Goal: Task Accomplishment & Management: Manage account settings

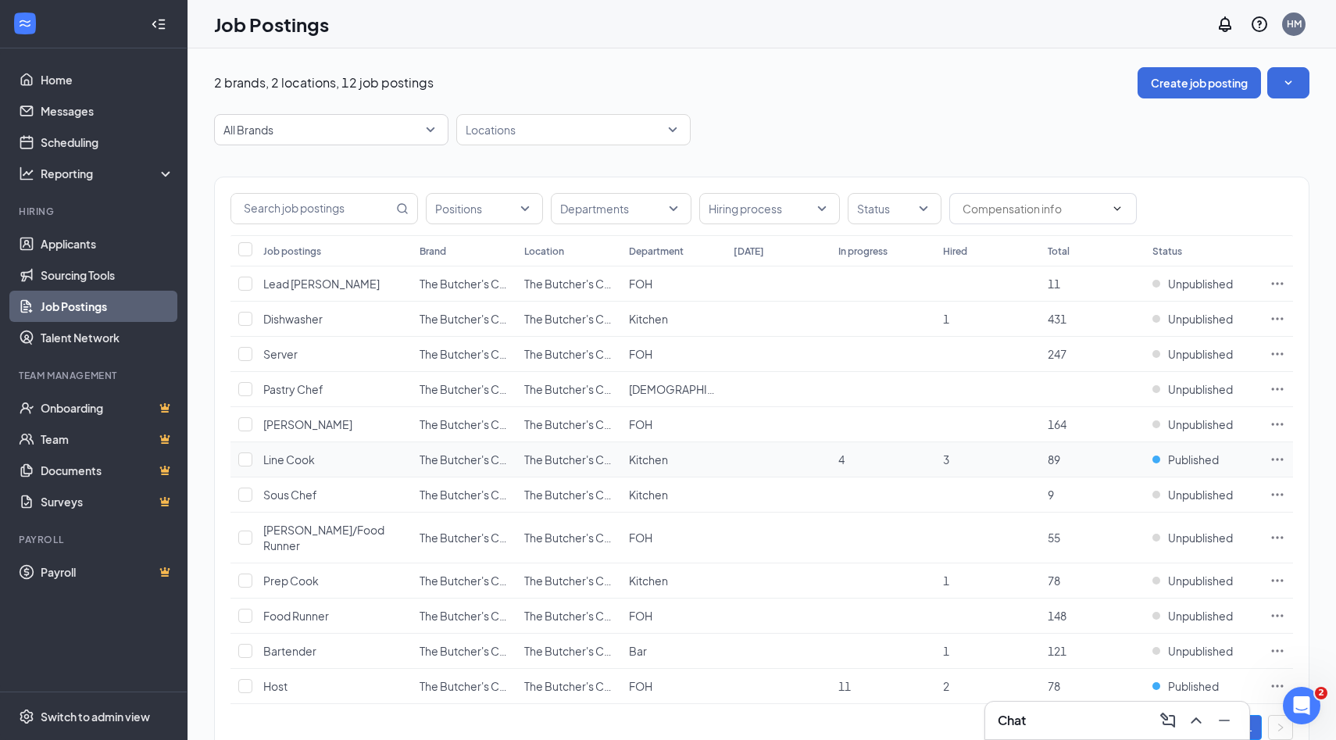
click at [1280, 459] on icon "Ellipses" at bounding box center [1277, 459] width 16 height 16
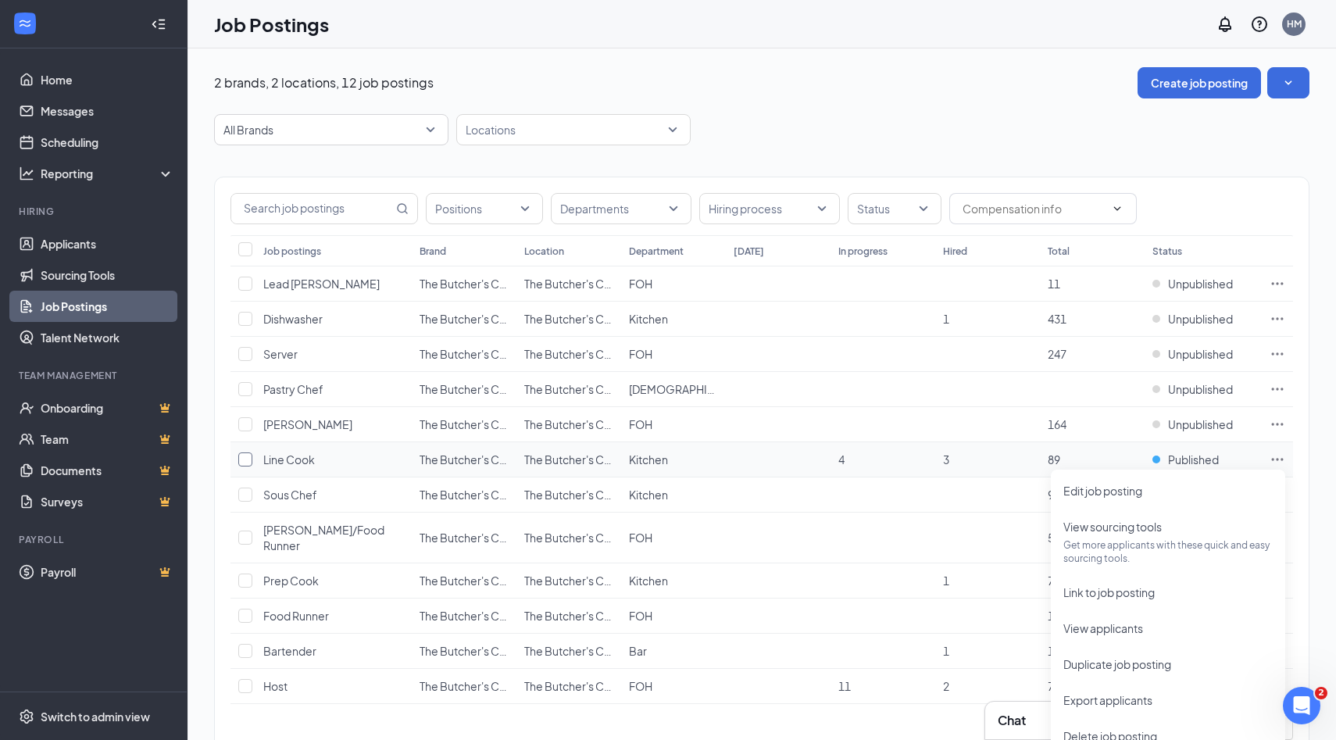
click at [246, 460] on input "checkbox" at bounding box center [245, 459] width 14 height 14
checkbox input "true"
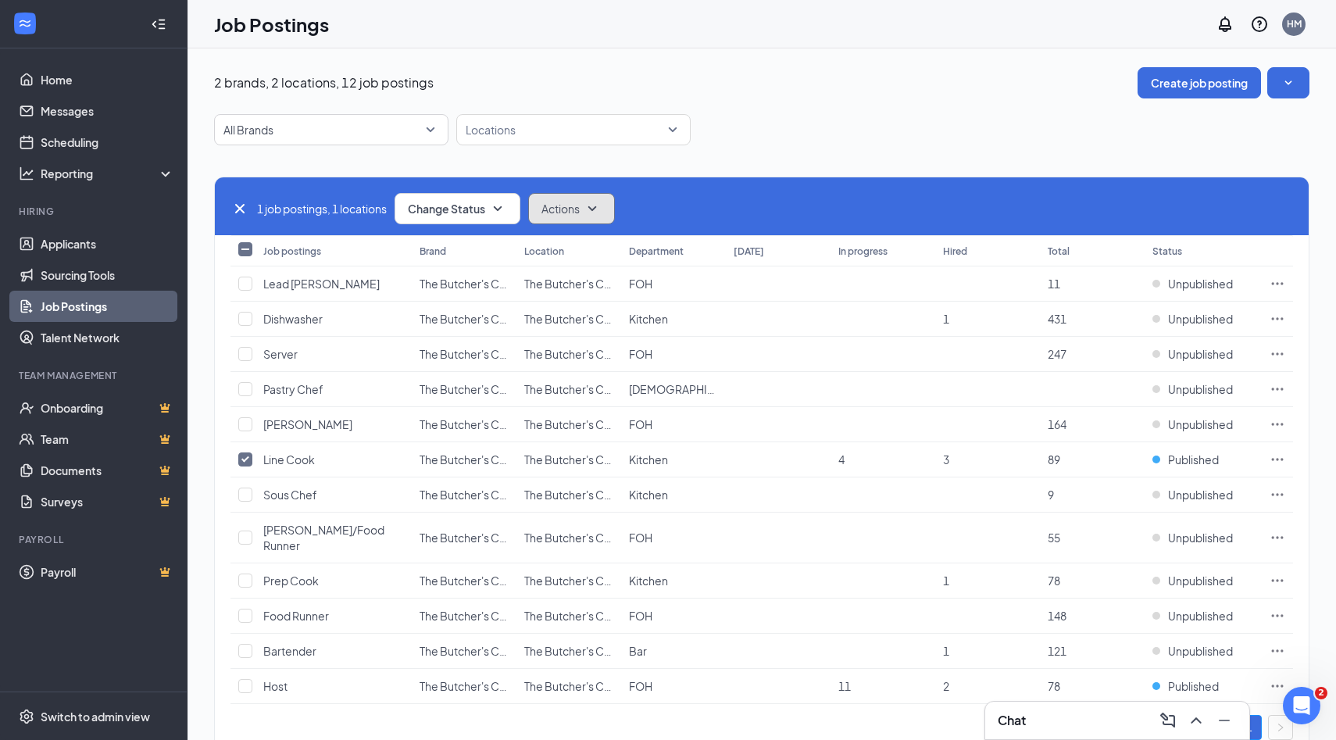
click at [595, 209] on icon "SmallChevronDown" at bounding box center [592, 208] width 19 height 19
click at [495, 206] on icon "SmallChevronDown" at bounding box center [497, 208] width 19 height 19
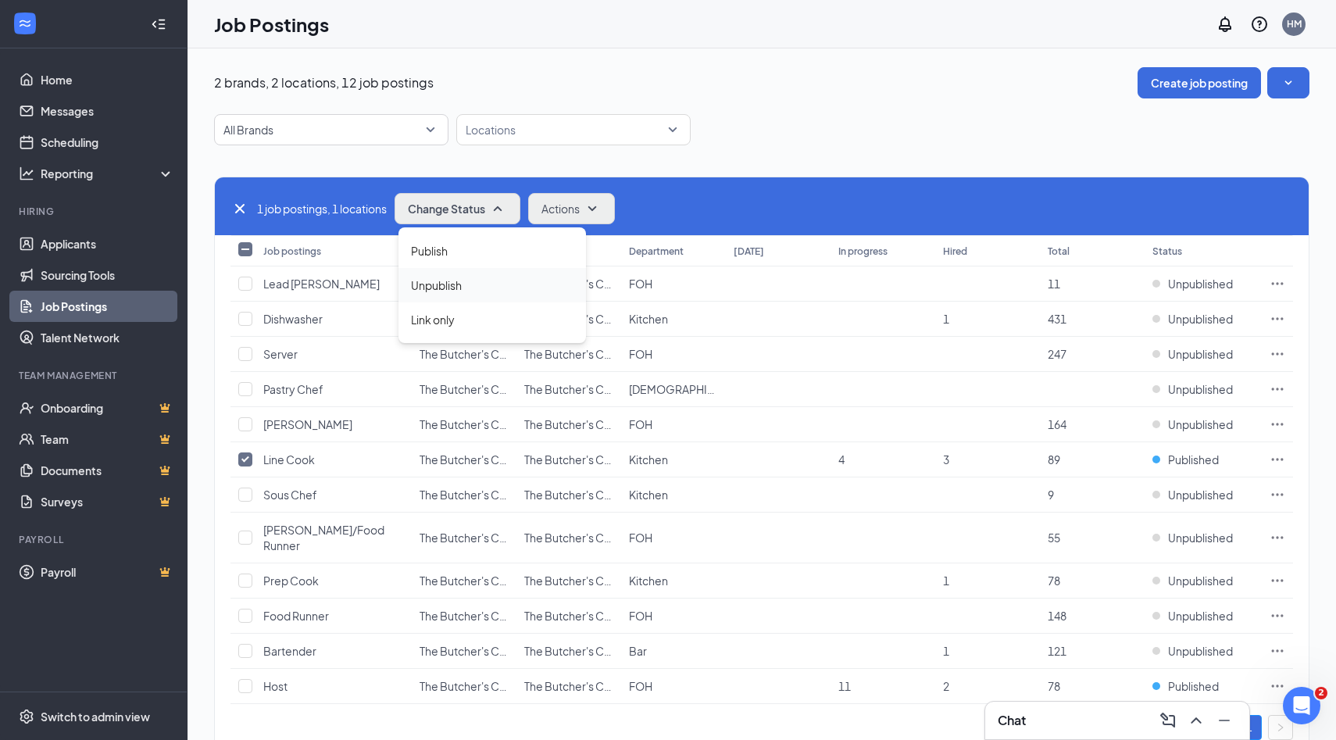
click at [479, 277] on div "Unpublish" at bounding box center [491, 285] width 187 height 34
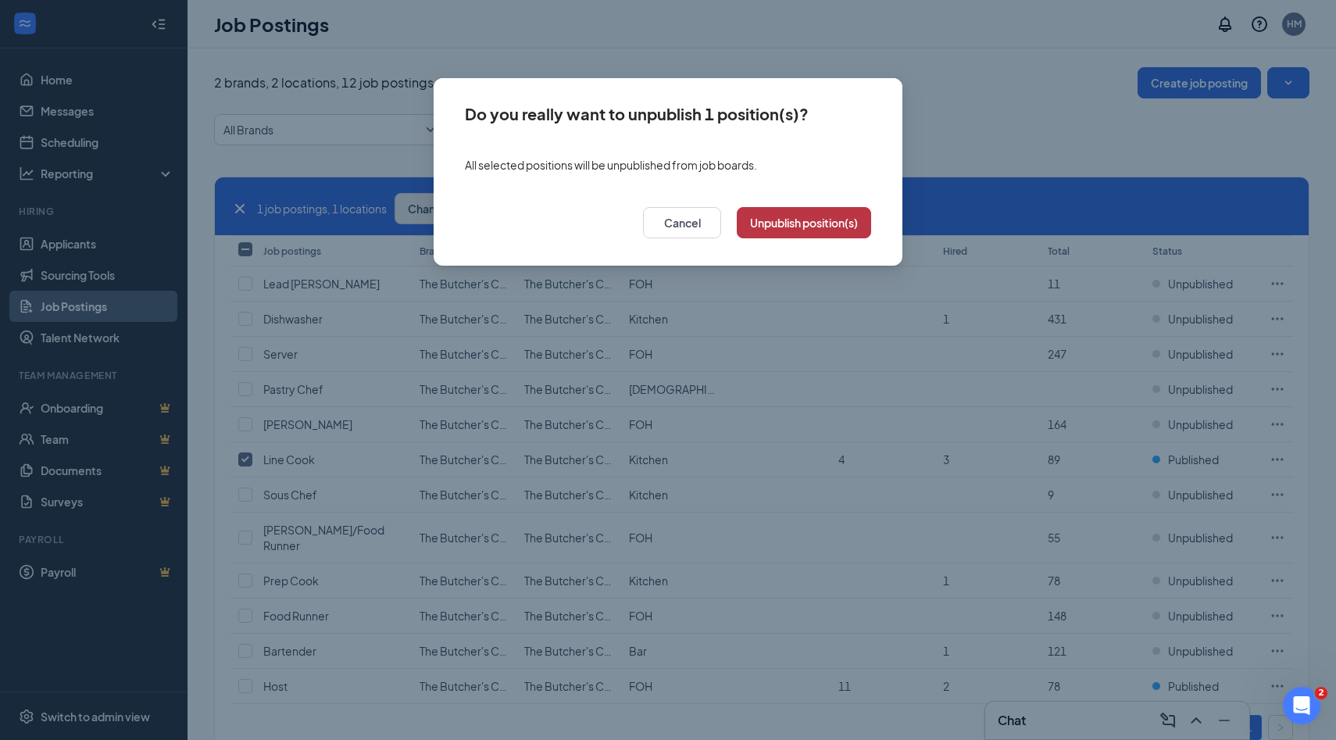
click at [804, 223] on button "Unpublish position(s)" at bounding box center [804, 222] width 134 height 31
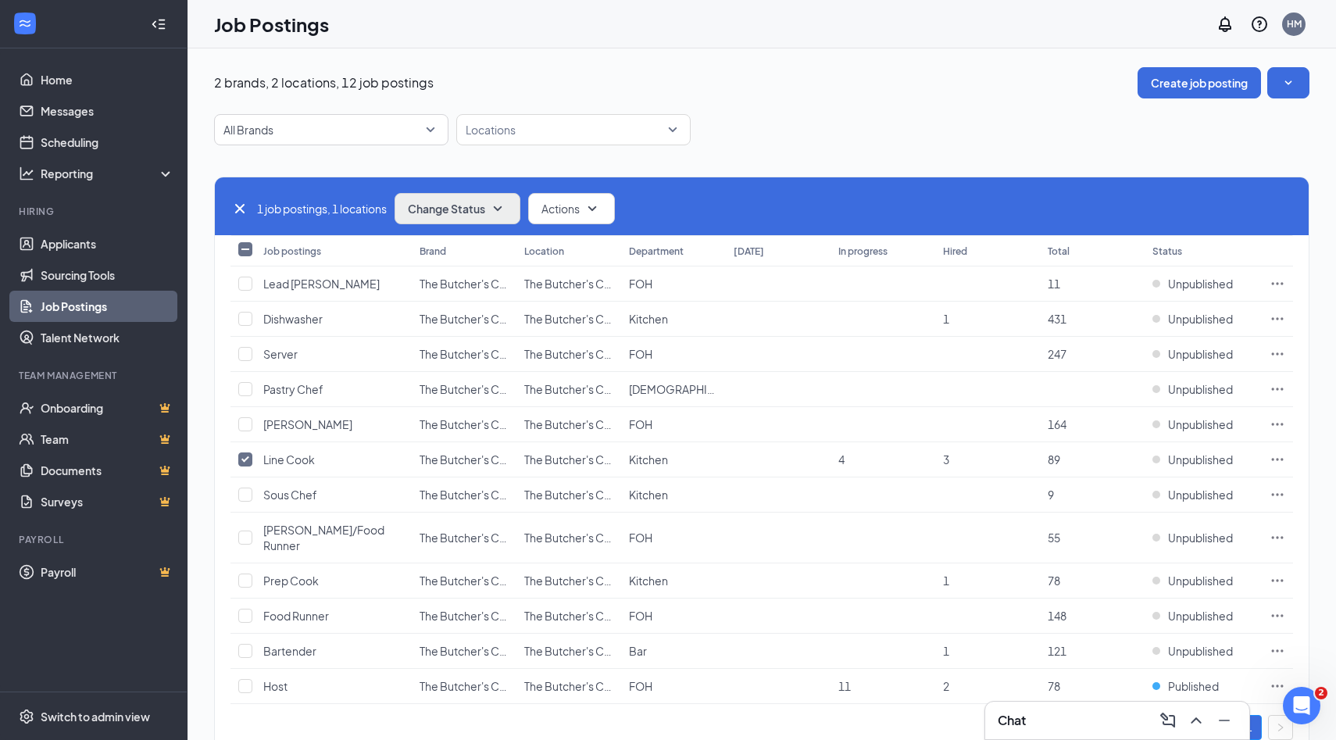
scroll to position [34, 0]
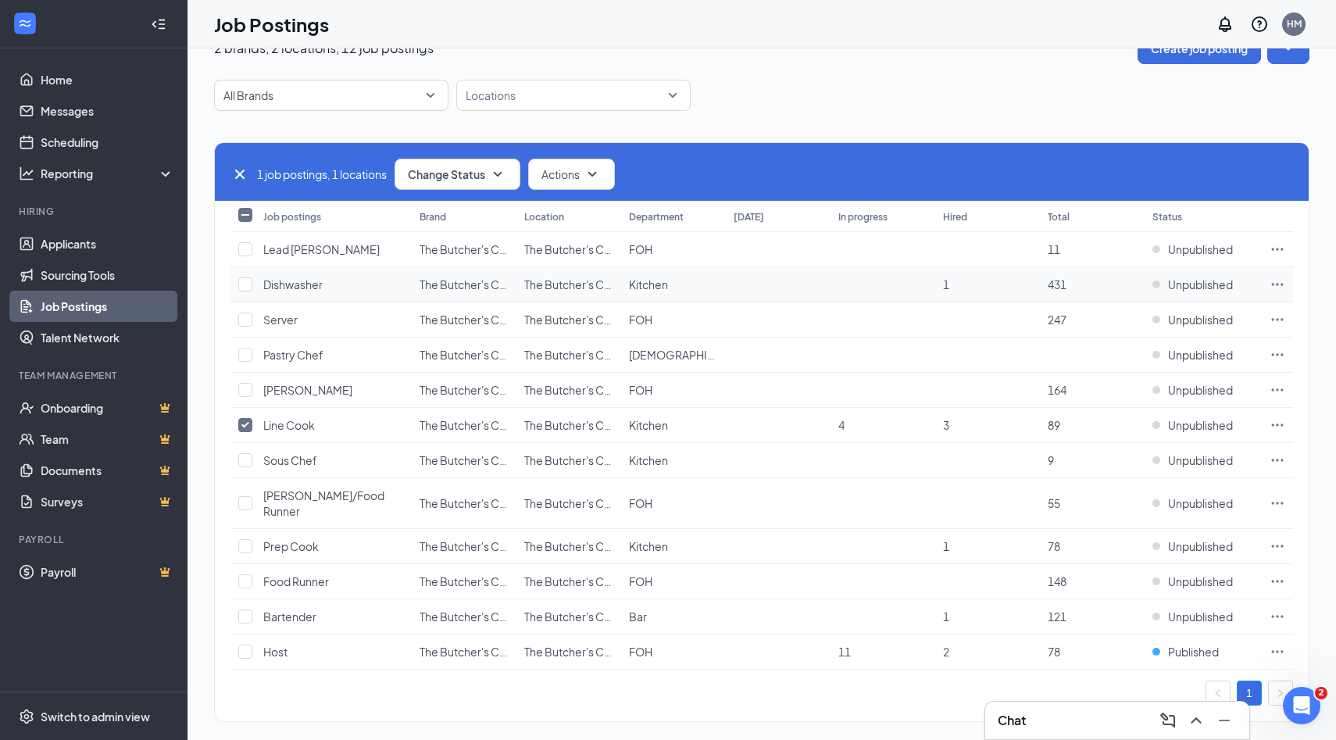
click at [274, 283] on span "Dishwasher" at bounding box center [292, 284] width 59 height 14
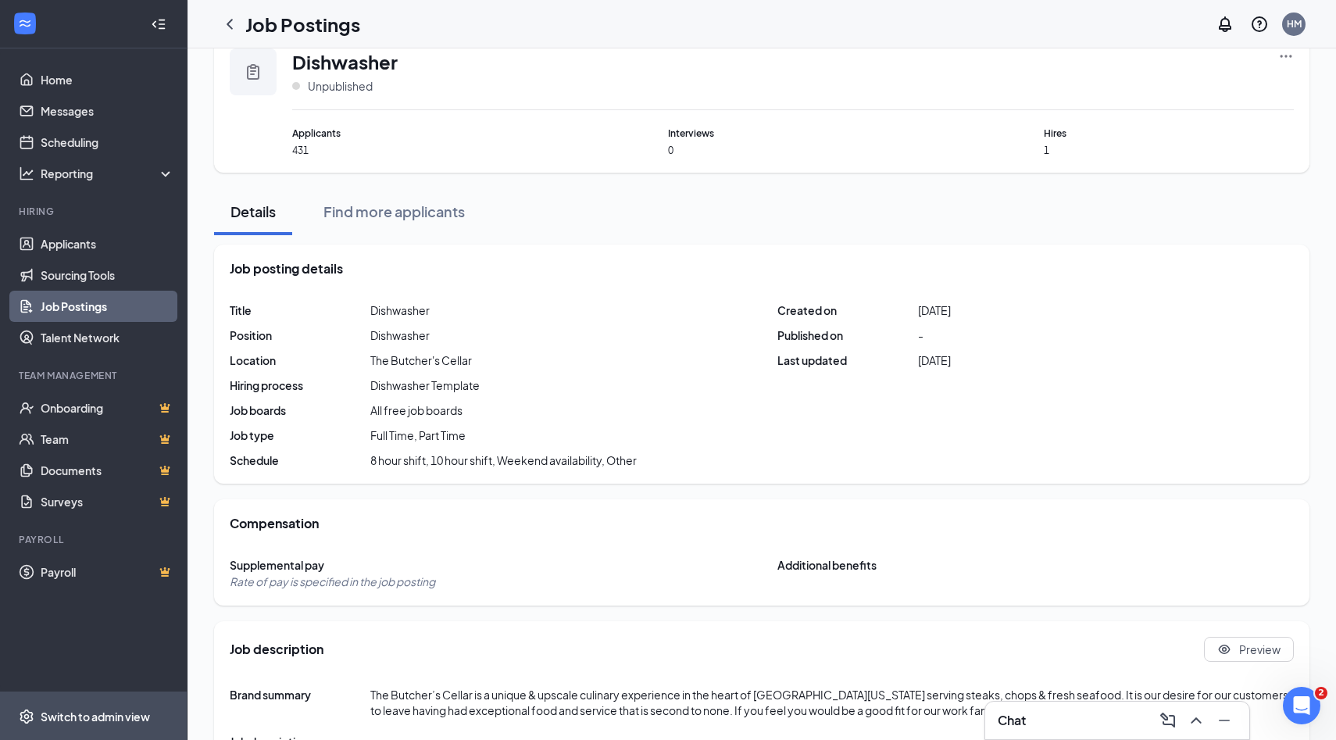
click at [81, 719] on div "Switch to admin view" at bounding box center [95, 716] width 109 height 16
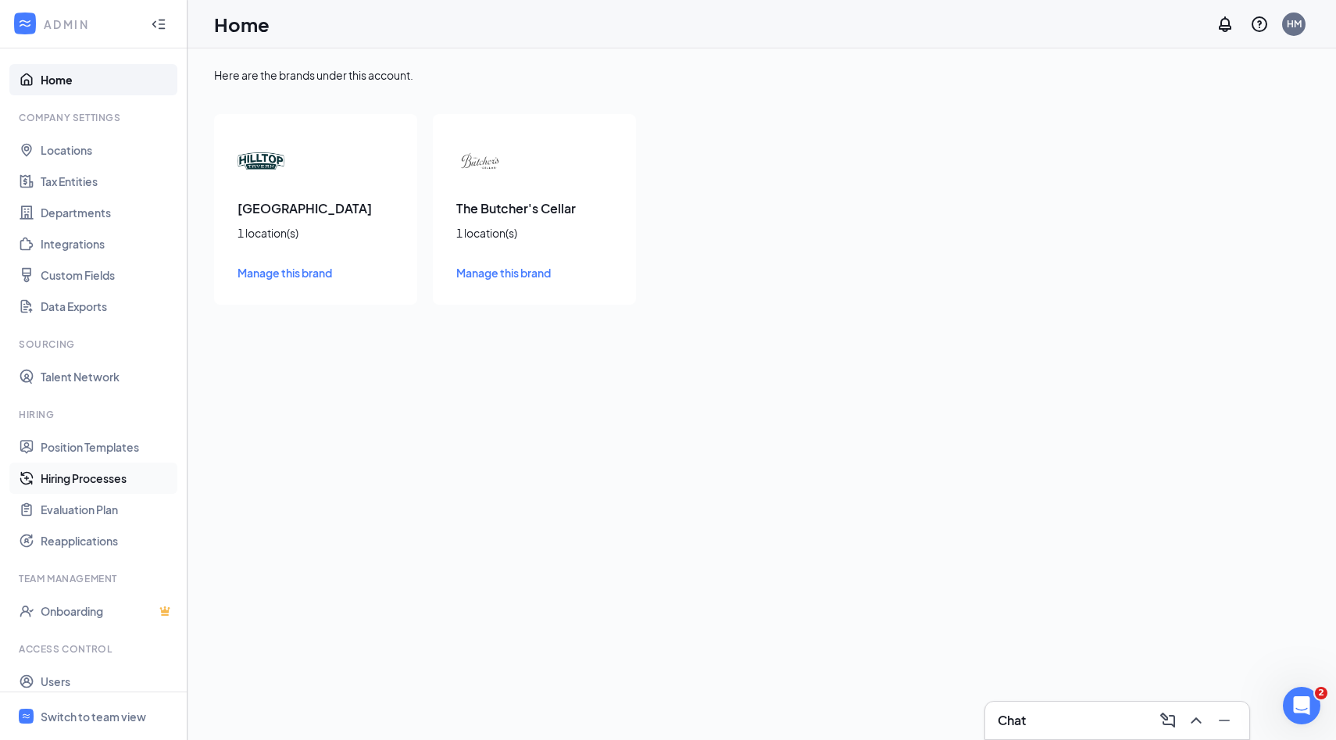
click at [76, 475] on link "Hiring Processes" at bounding box center [108, 477] width 134 height 31
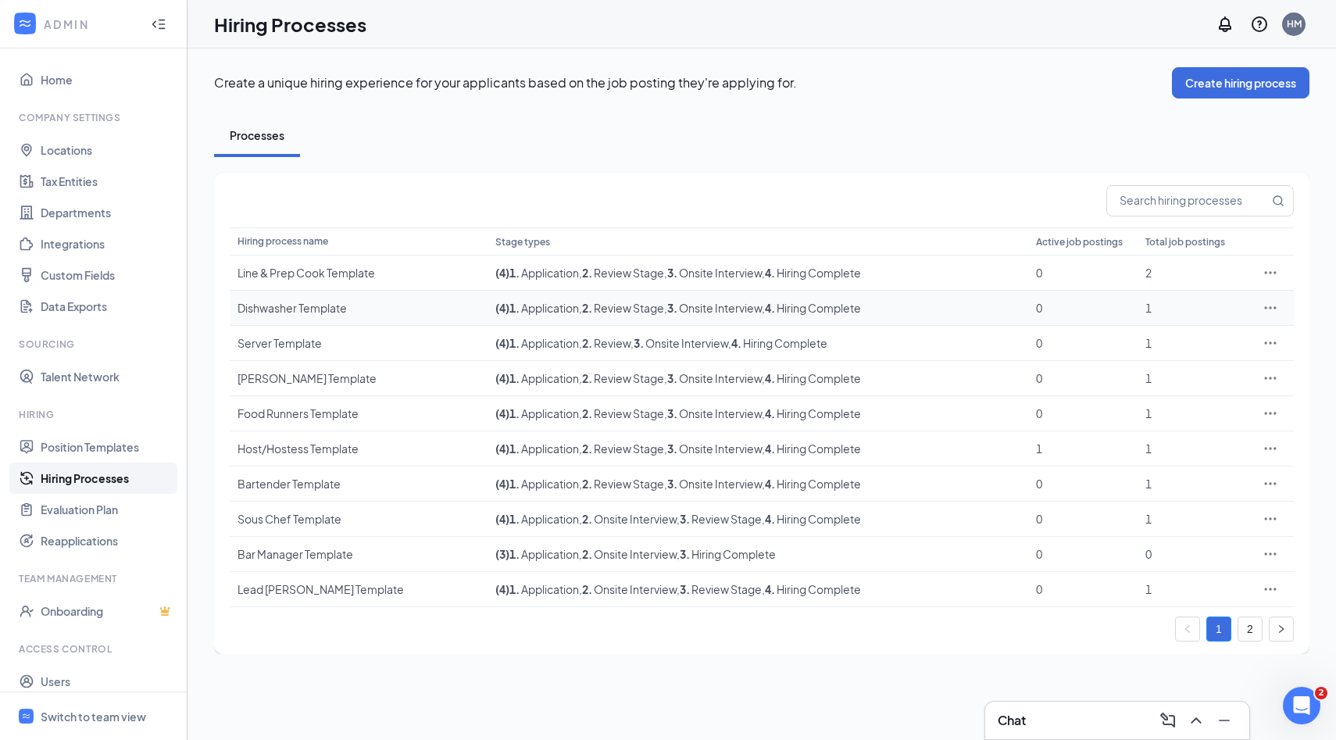
click at [1263, 307] on icon "Ellipses" at bounding box center [1270, 308] width 16 height 16
click at [1153, 341] on span "Edit" at bounding box center [1198, 339] width 134 height 17
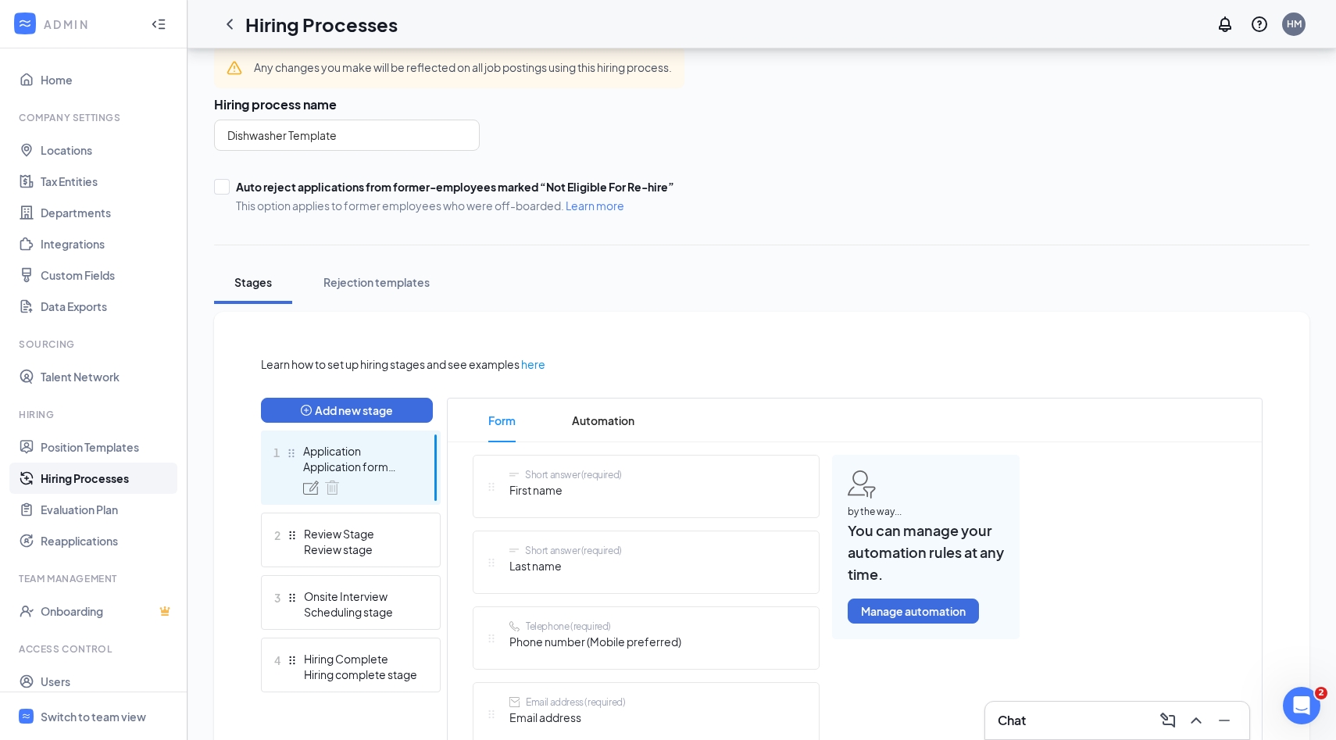
scroll to position [81, 0]
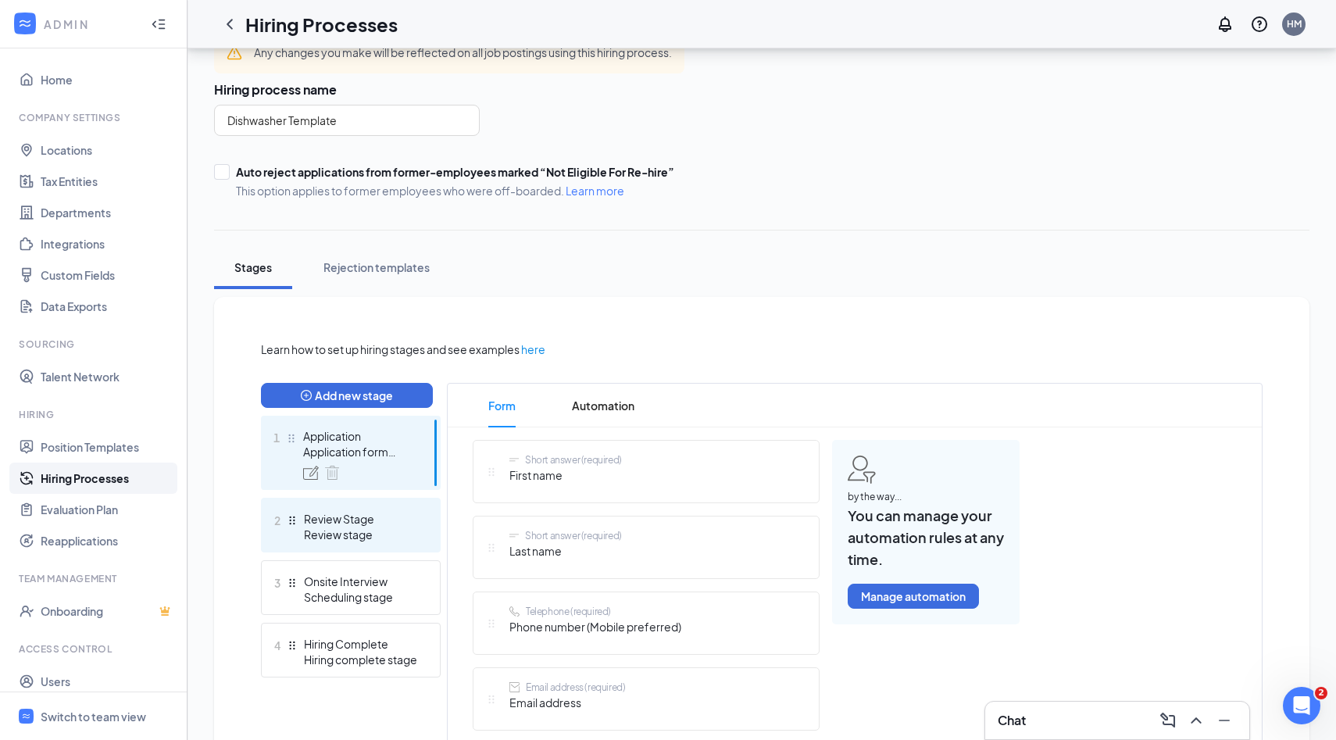
drag, startPoint x: 349, startPoint y: 579, endPoint x: 363, endPoint y: 501, distance: 79.4
click at [363, 501] on ul "1 Application Application form stage 2 Review Stage Review stage 3 Onsite Inter…" at bounding box center [351, 547] width 180 height 262
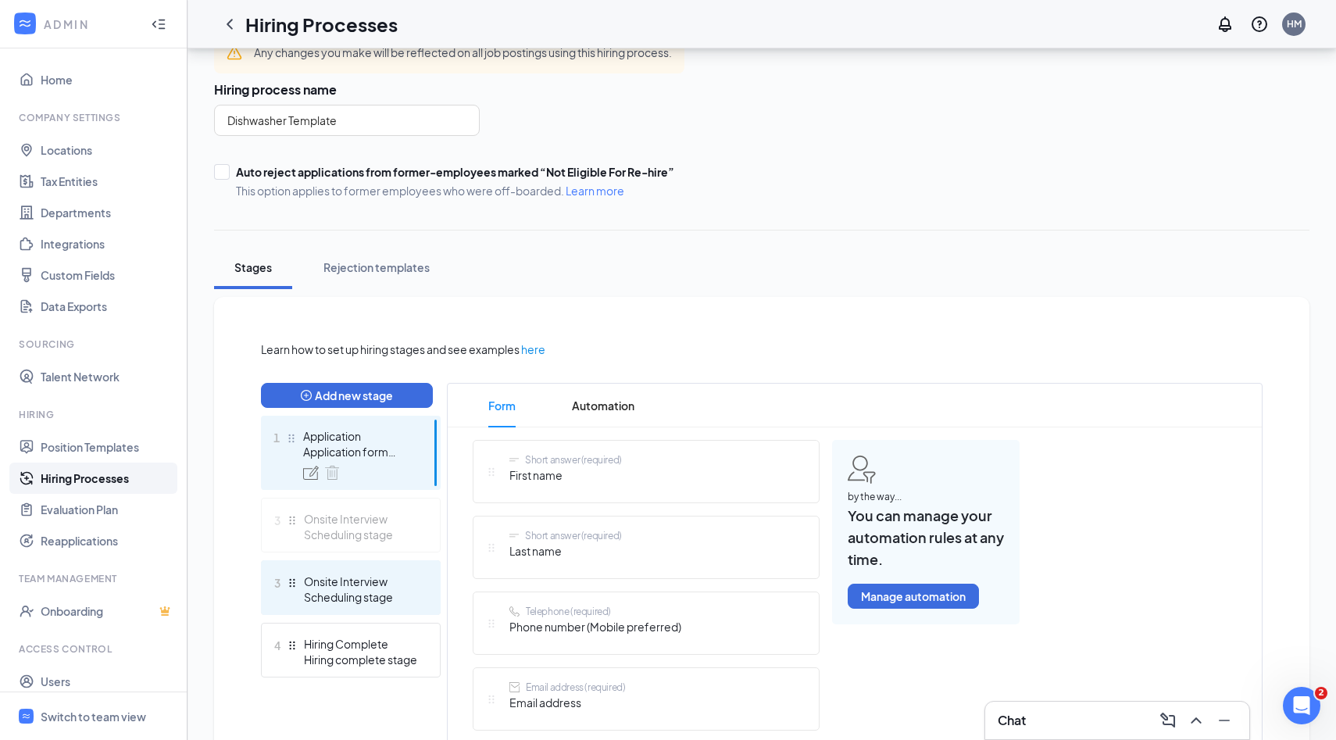
drag, startPoint x: 294, startPoint y: 583, endPoint x: 294, endPoint y: 512, distance: 70.3
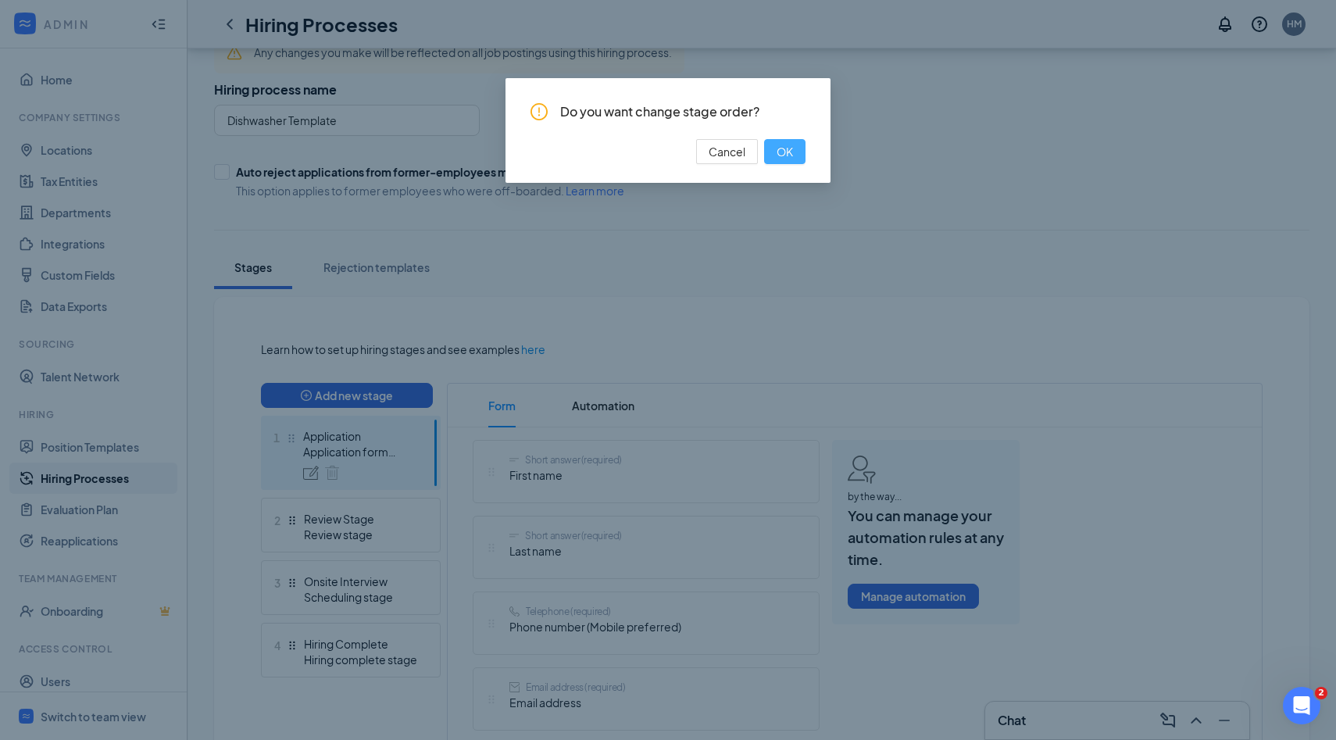
click at [790, 146] on span "OK" at bounding box center [784, 151] width 16 height 17
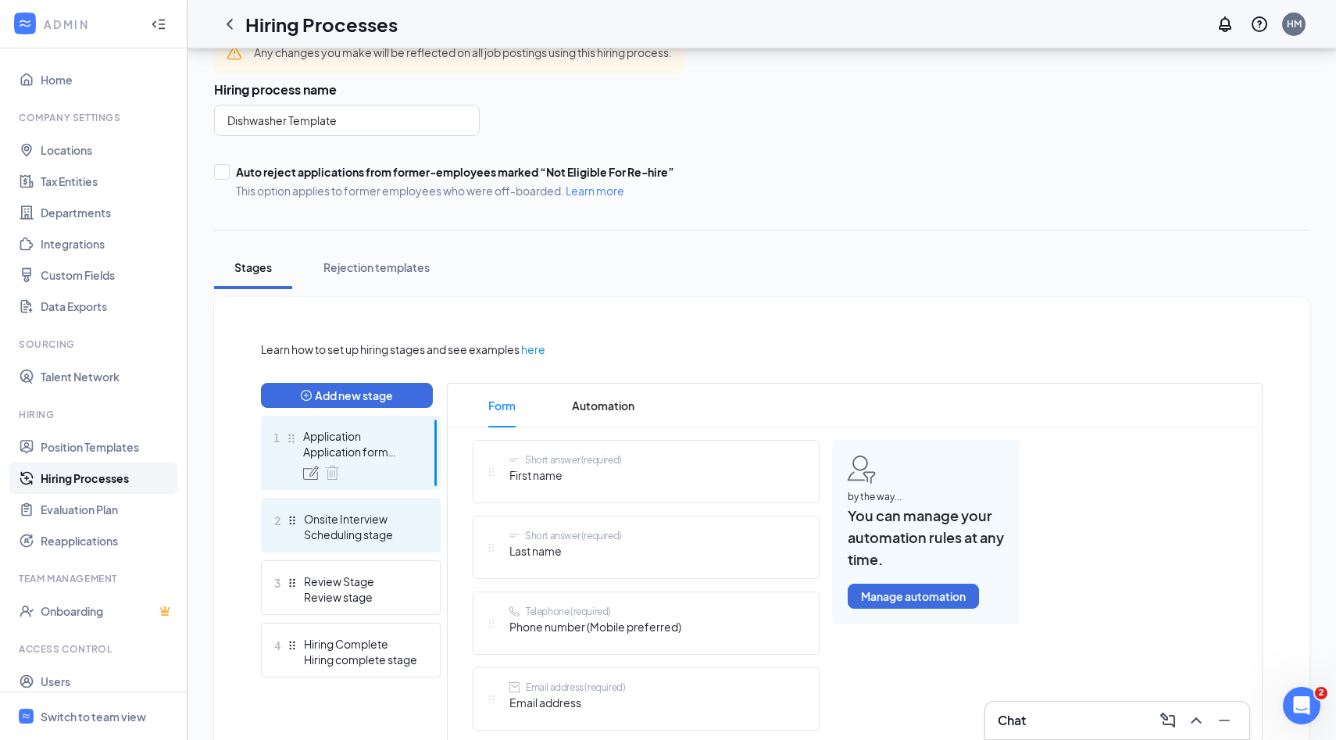
click at [341, 526] on div "Scheduling stage" at bounding box center [361, 534] width 114 height 16
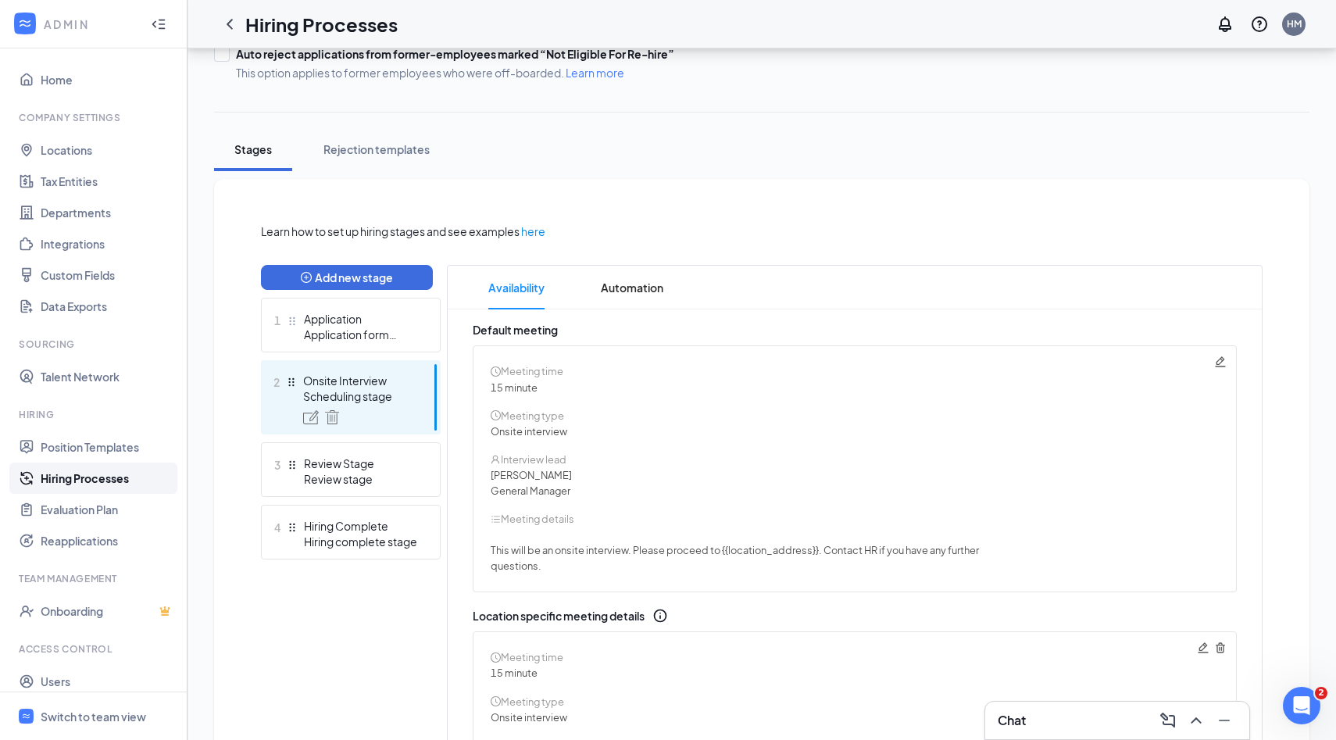
scroll to position [195, 0]
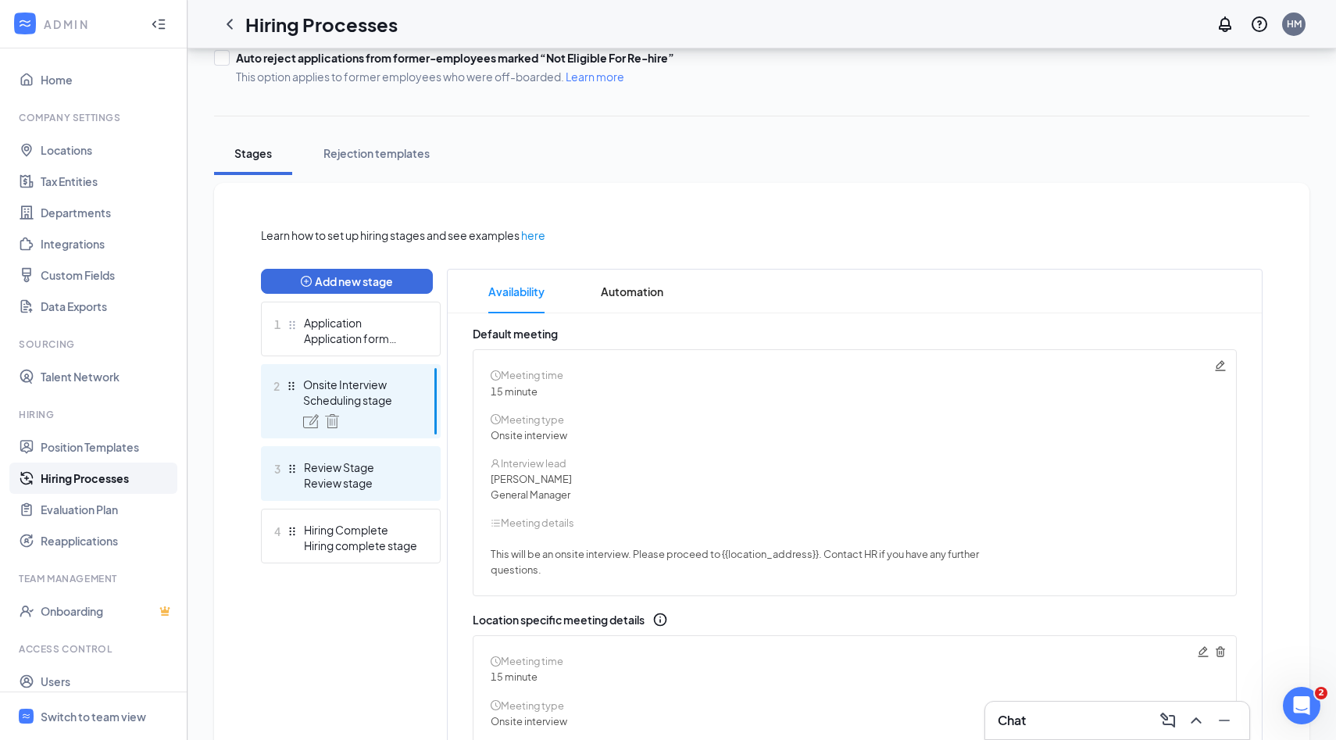
click at [369, 487] on div "Review stage" at bounding box center [361, 483] width 114 height 16
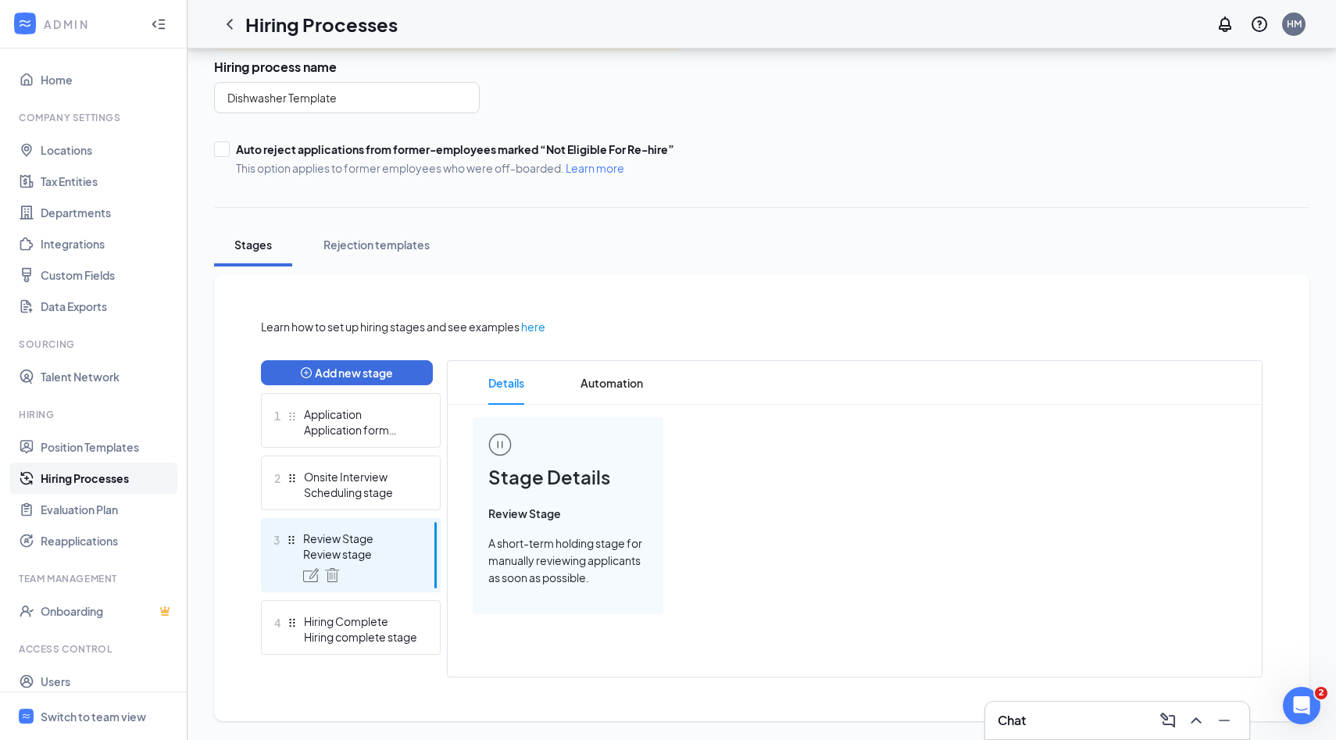
scroll to position [103, 0]
click at [601, 386] on span "Automation" at bounding box center [611, 384] width 62 height 44
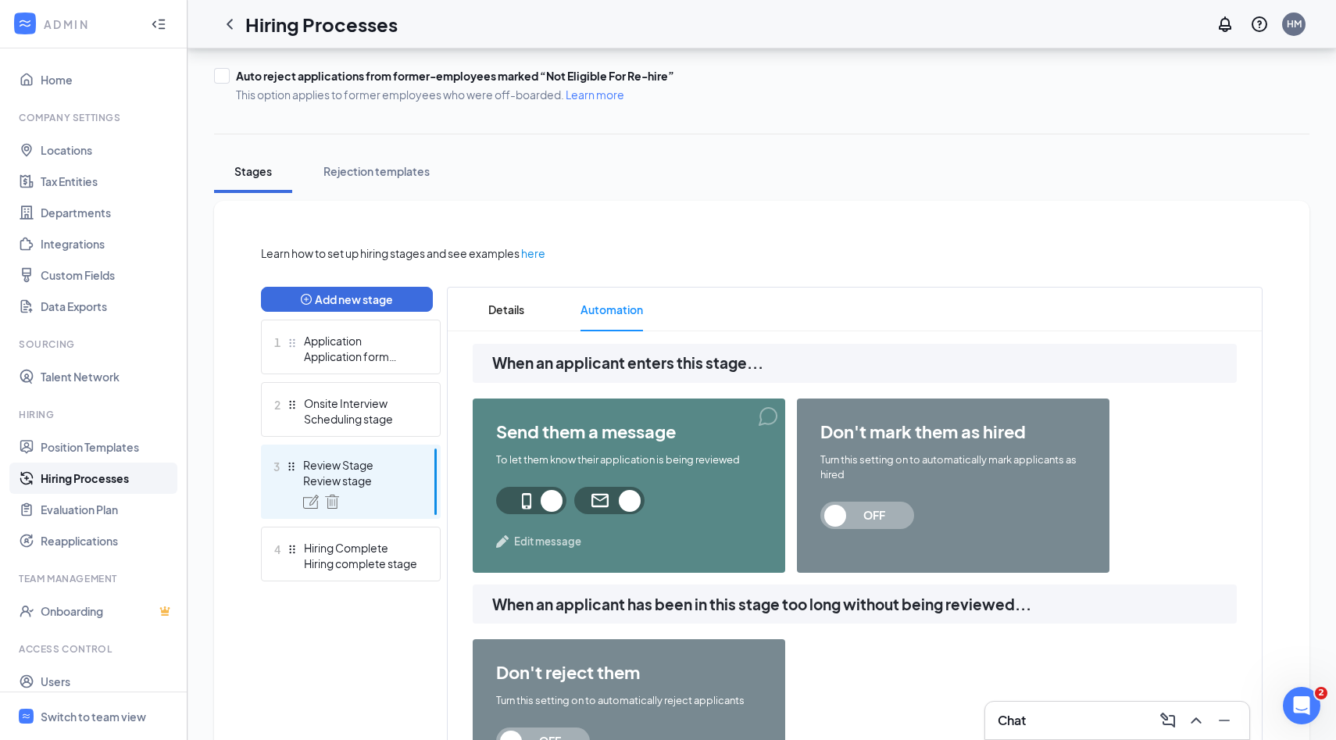
scroll to position [179, 0]
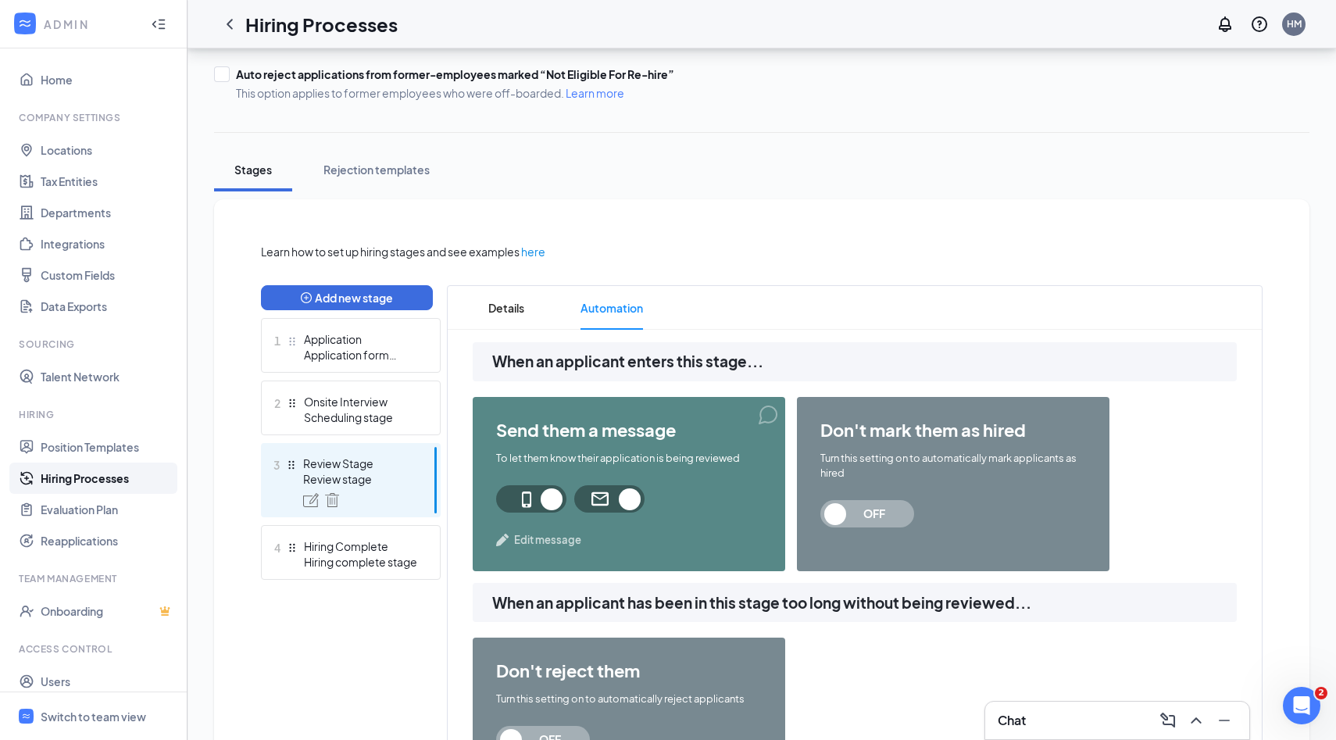
click at [550, 541] on span "Edit message" at bounding box center [547, 540] width 67 height 16
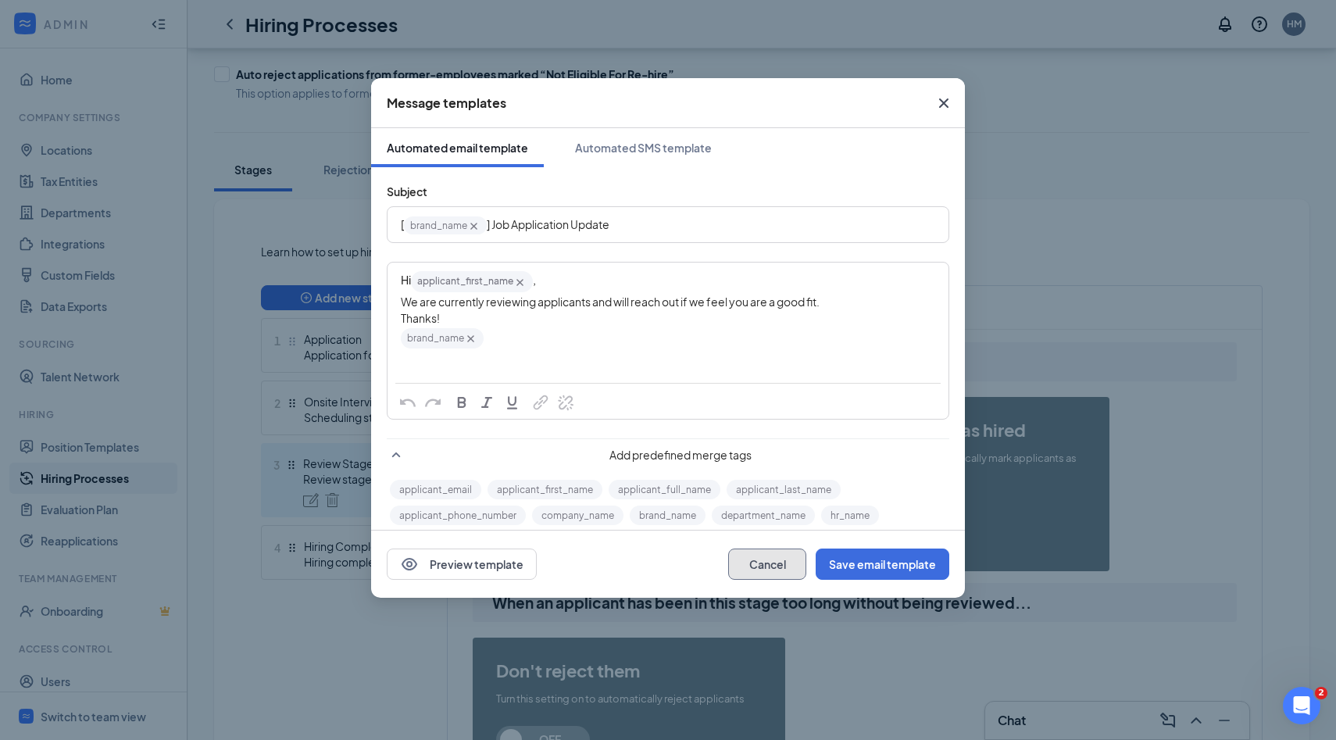
click at [769, 569] on button "Cancel" at bounding box center [767, 563] width 78 height 31
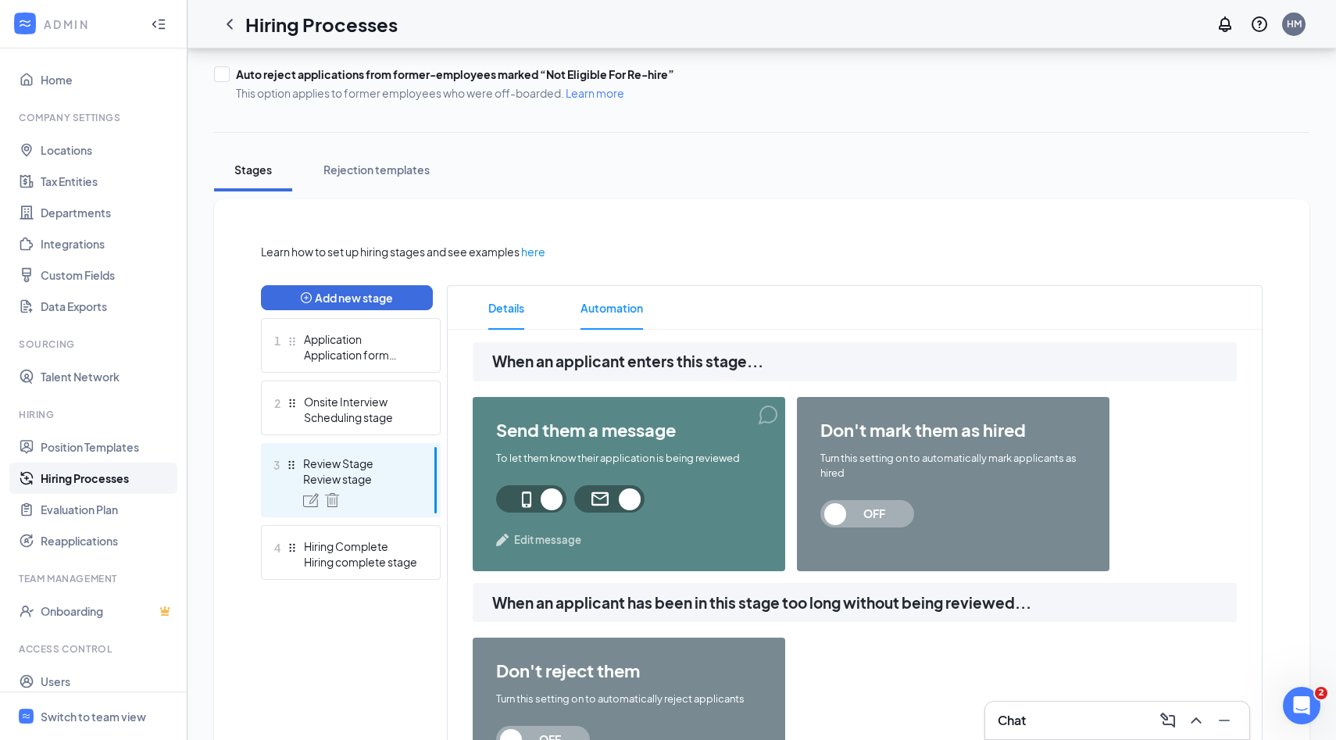
click at [505, 314] on span "Details" at bounding box center [506, 308] width 36 height 44
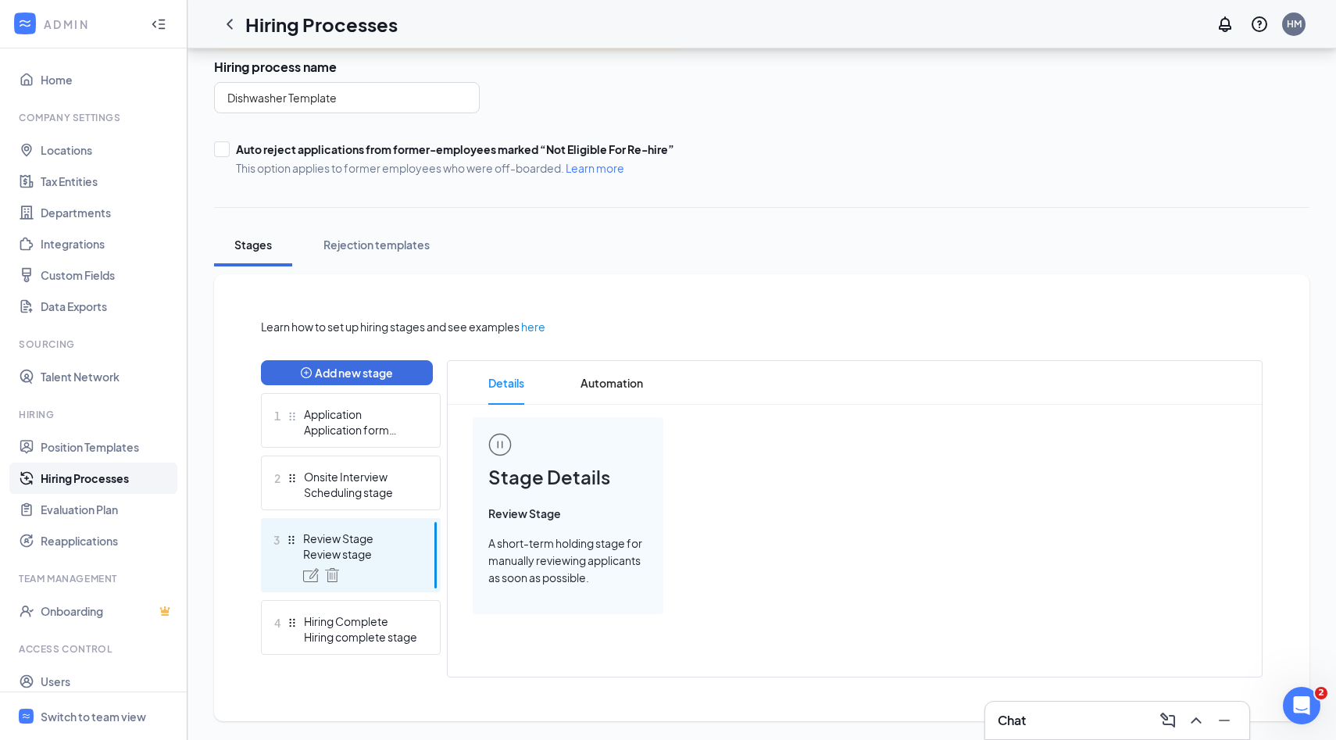
scroll to position [103, 0]
click at [62, 83] on link "Home" at bounding box center [108, 79] width 134 height 31
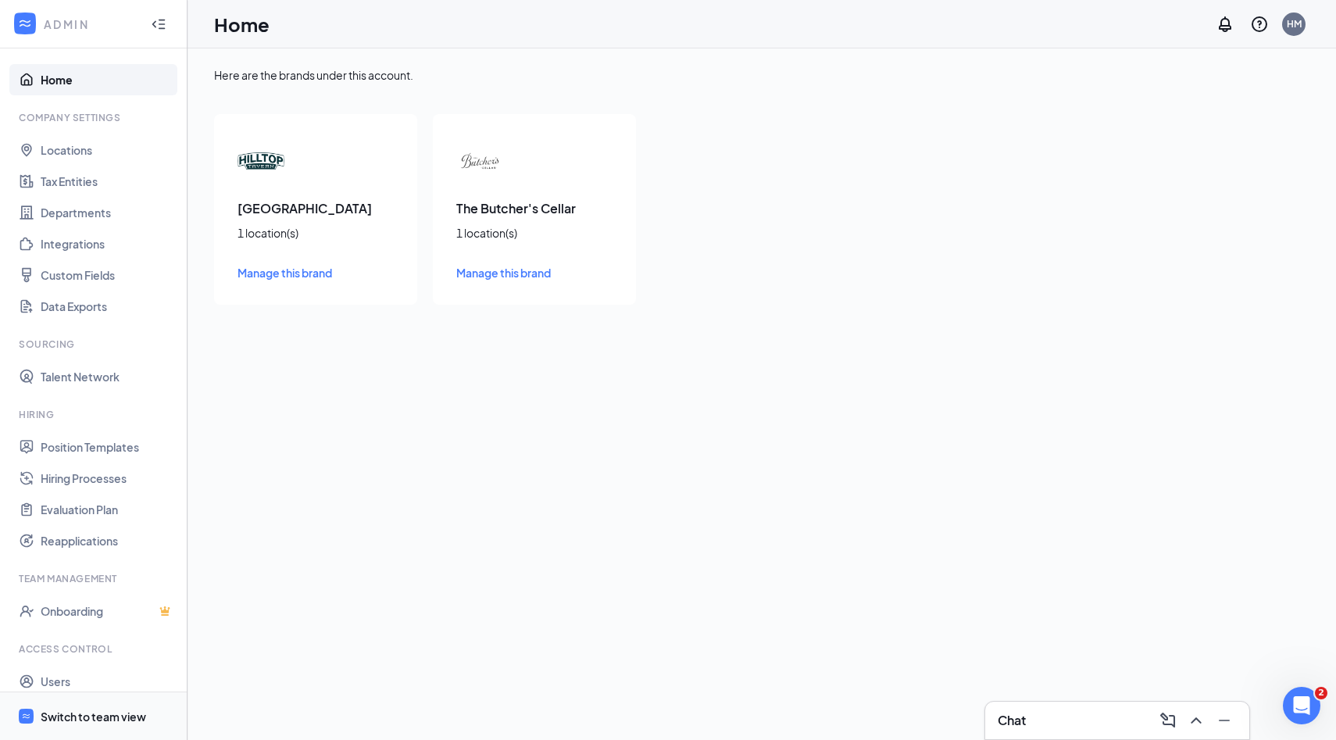
click at [64, 715] on div "Switch to team view" at bounding box center [93, 716] width 105 height 16
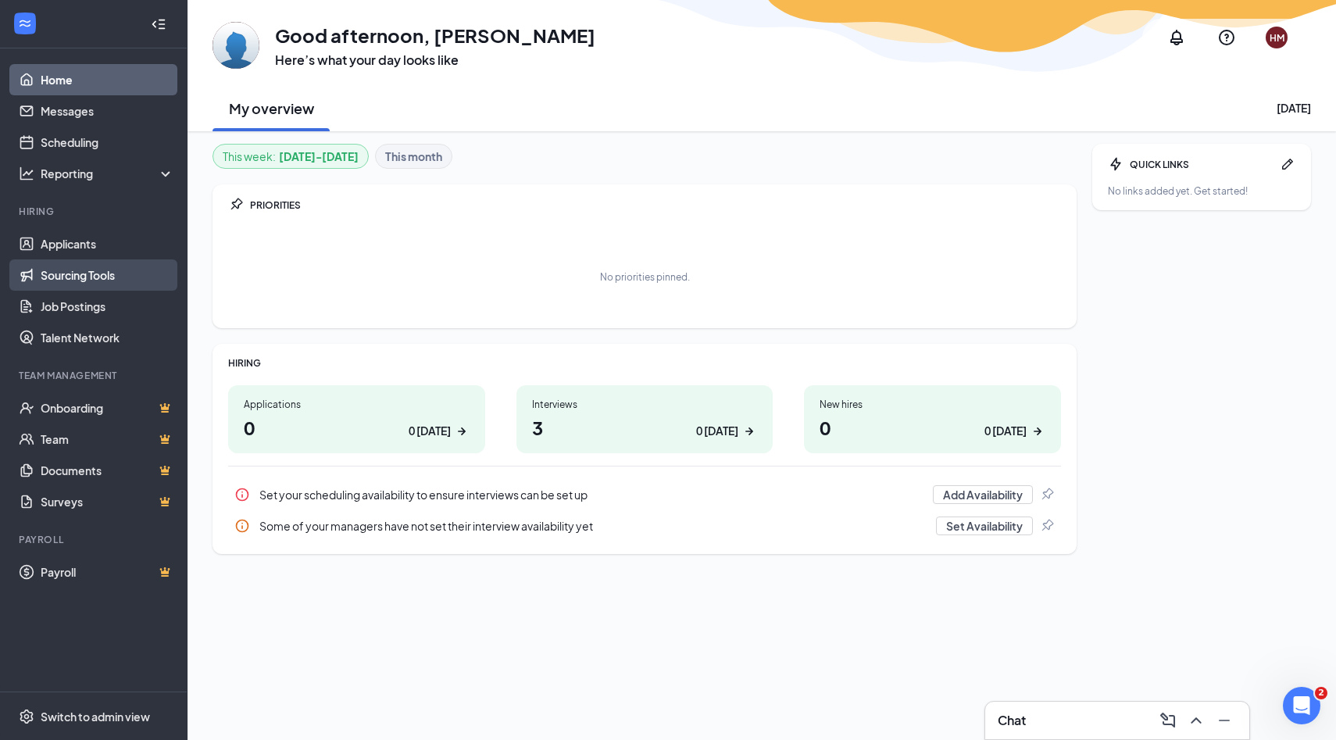
click at [75, 273] on link "Sourcing Tools" at bounding box center [108, 274] width 134 height 31
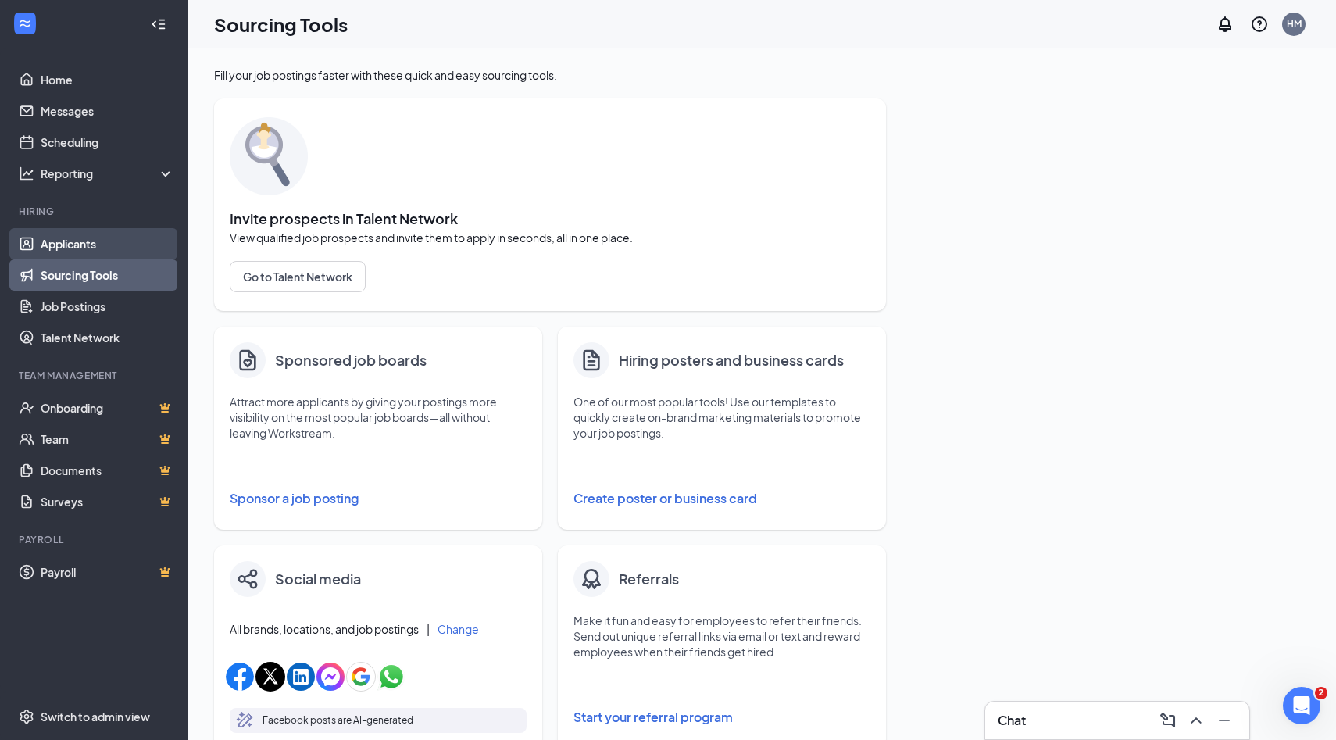
click at [62, 247] on link "Applicants" at bounding box center [108, 243] width 134 height 31
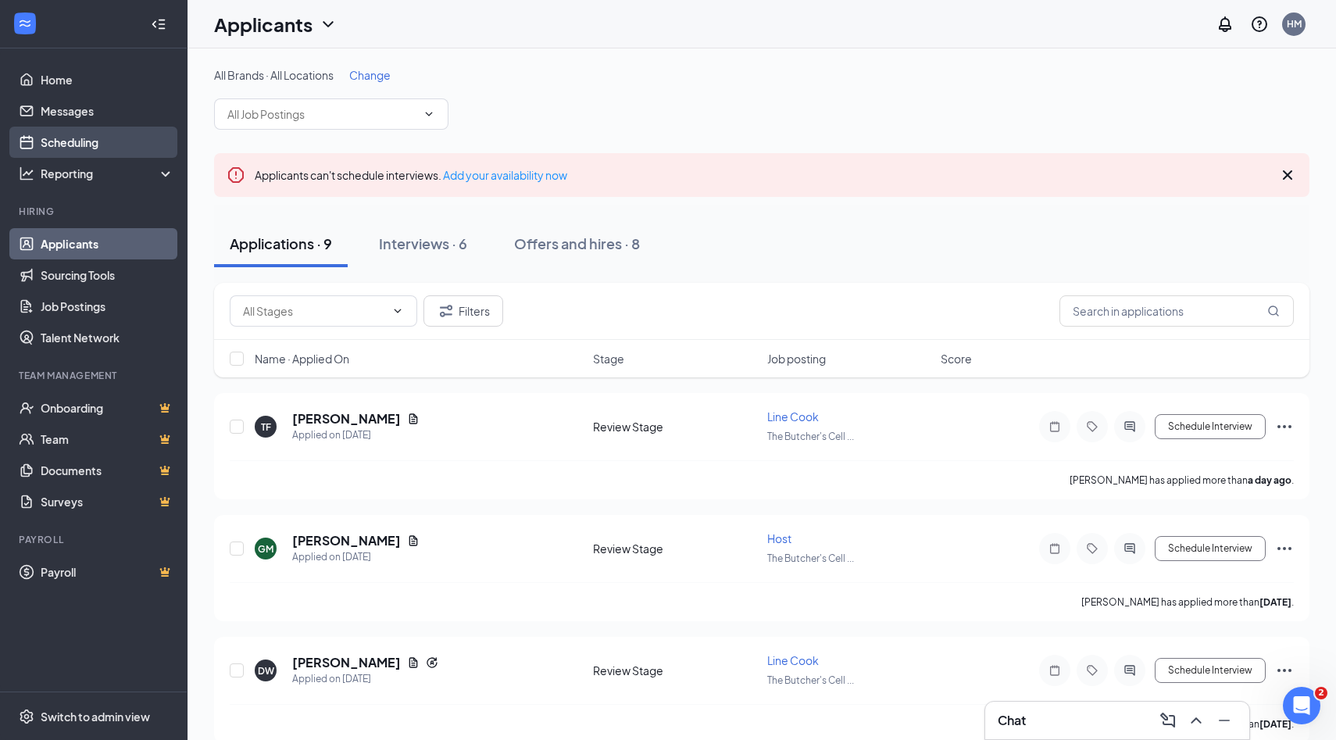
click at [66, 145] on link "Scheduling" at bounding box center [108, 142] width 134 height 31
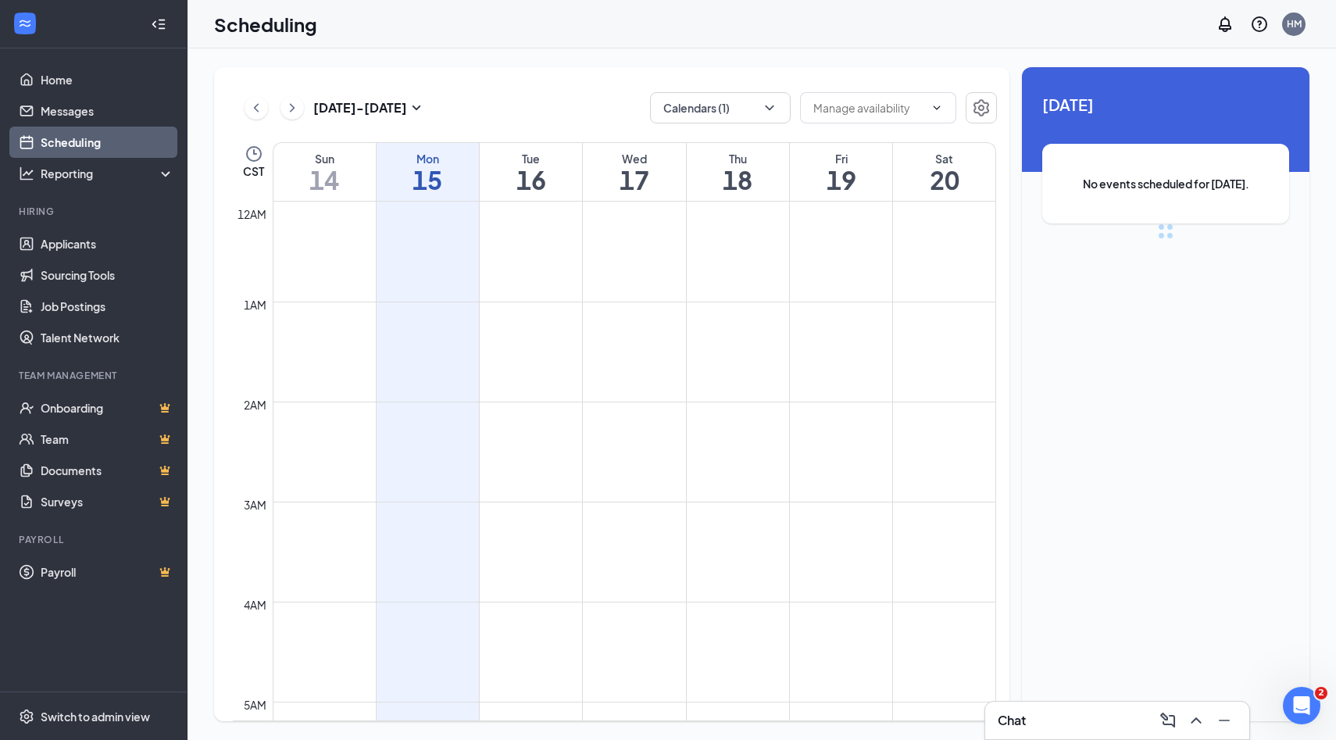
scroll to position [768, 0]
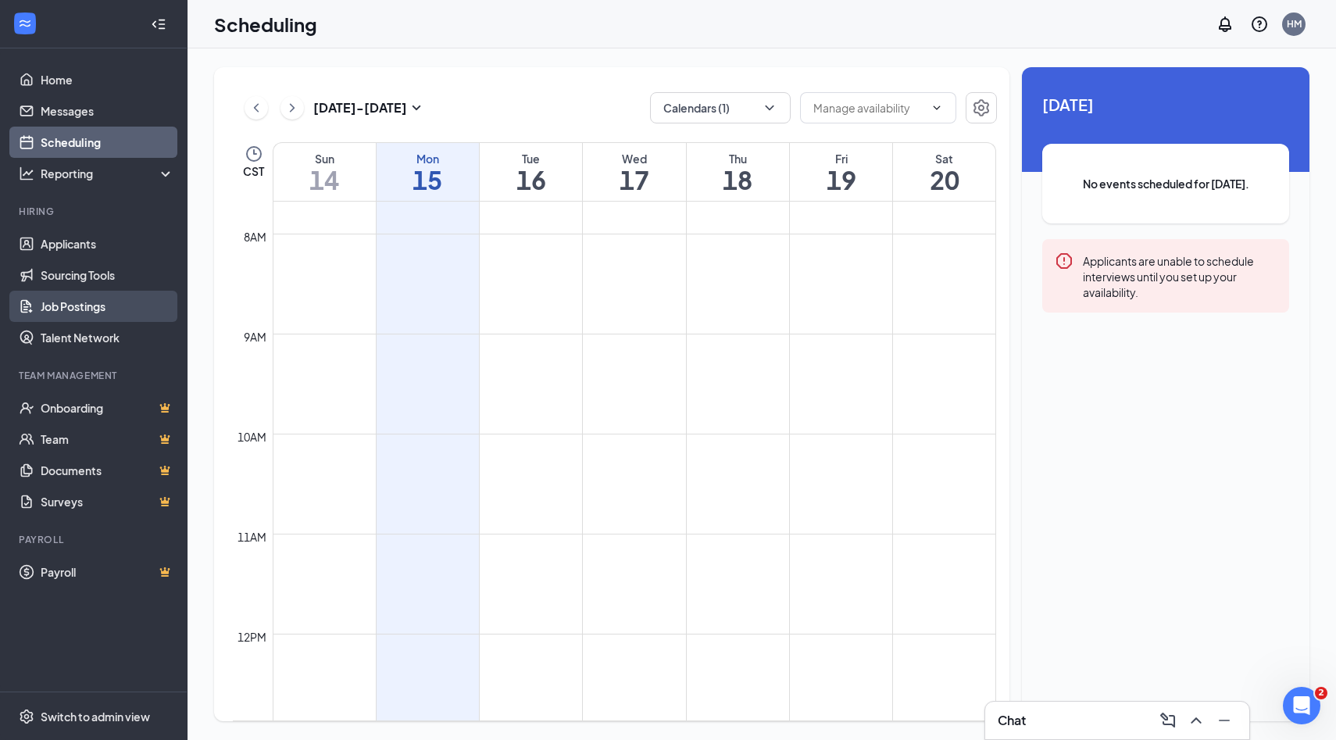
click at [70, 312] on link "Job Postings" at bounding box center [108, 306] width 134 height 31
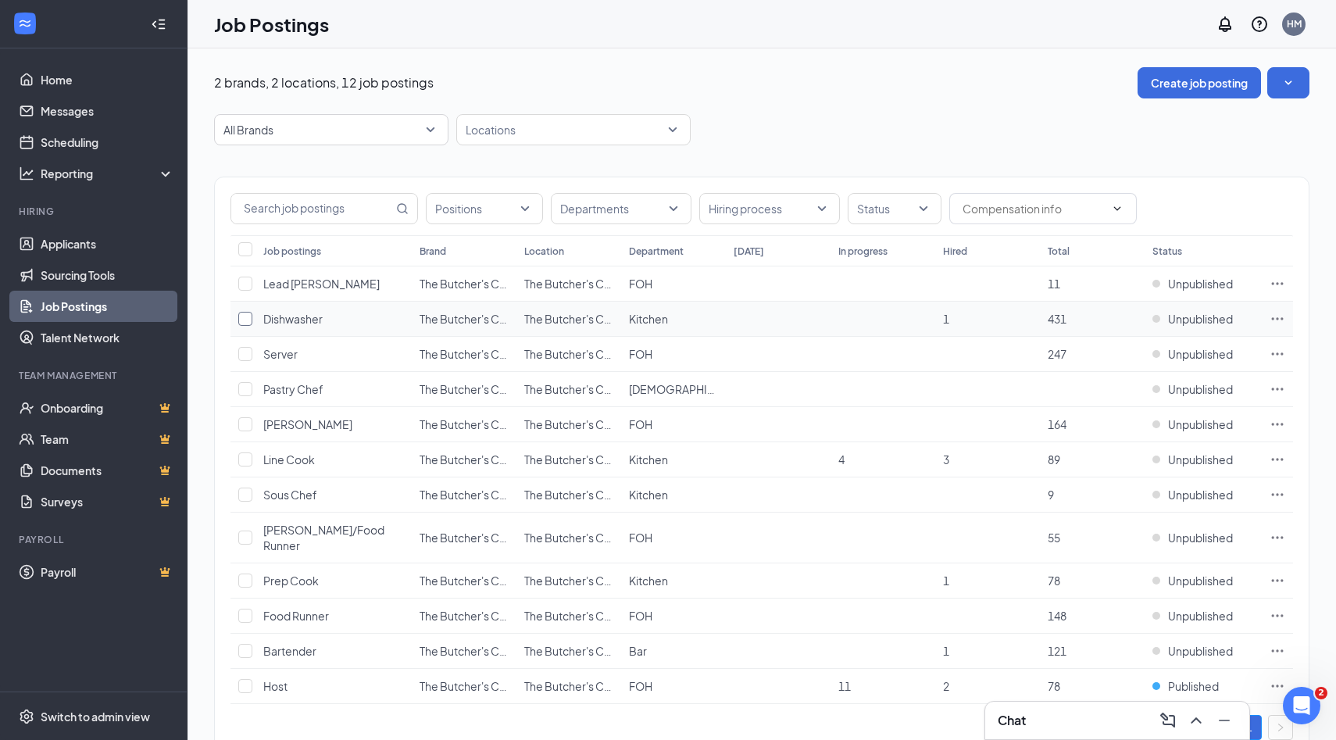
click at [248, 319] on input "checkbox" at bounding box center [245, 319] width 14 height 14
checkbox input "true"
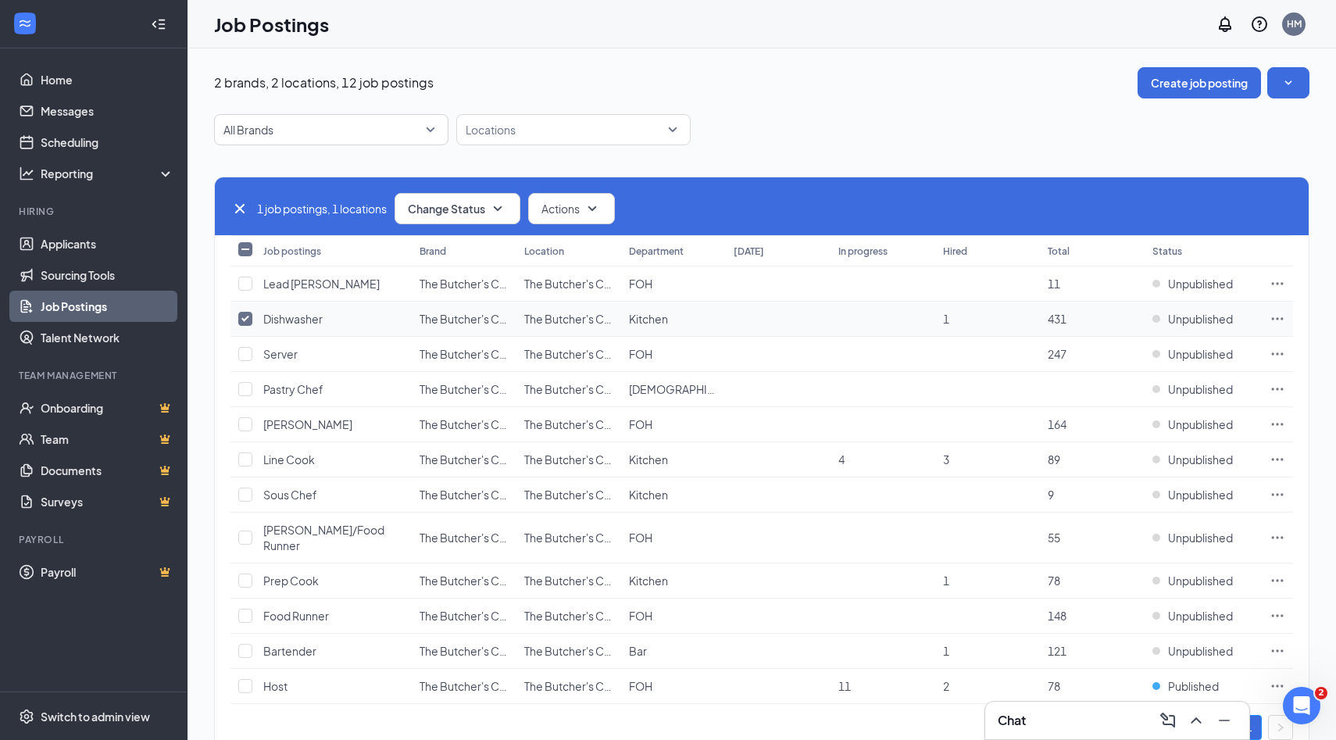
click at [1274, 317] on icon "Ellipses" at bounding box center [1277, 319] width 16 height 16
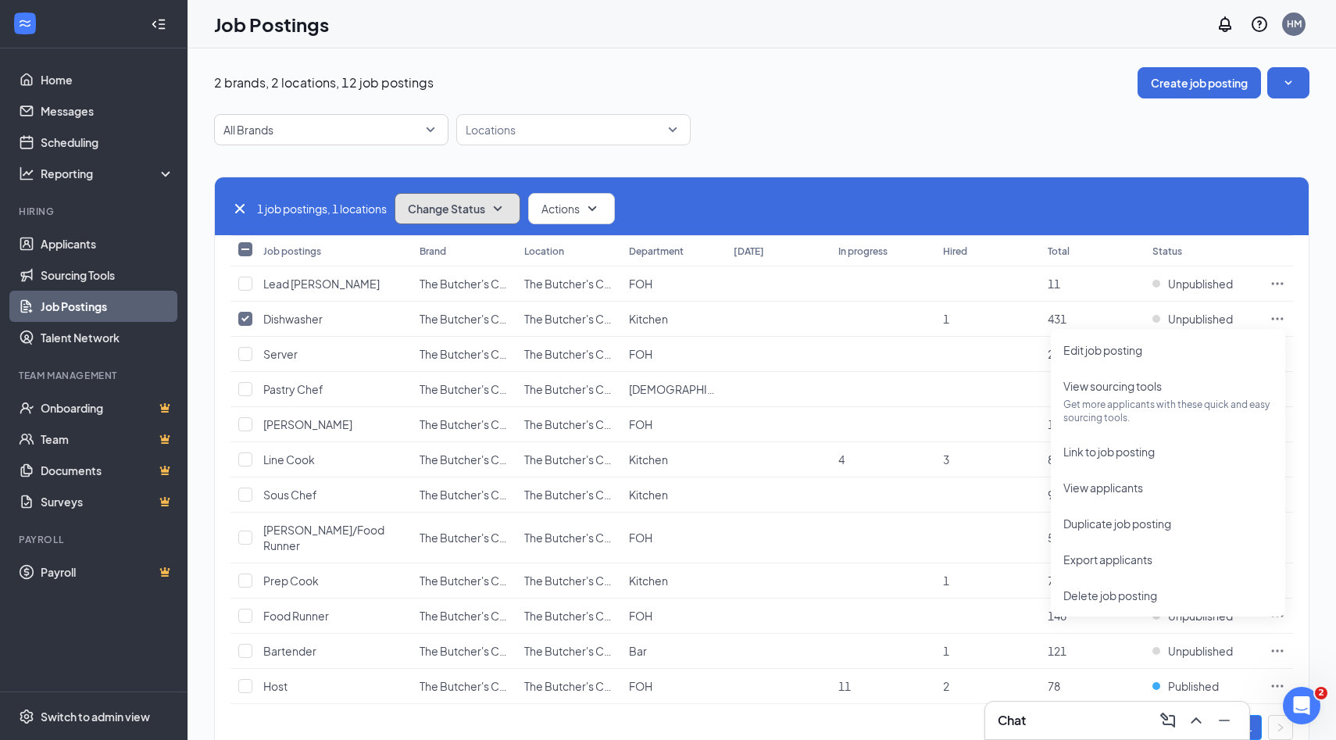
click at [482, 217] on button "Change Status" at bounding box center [457, 208] width 126 height 31
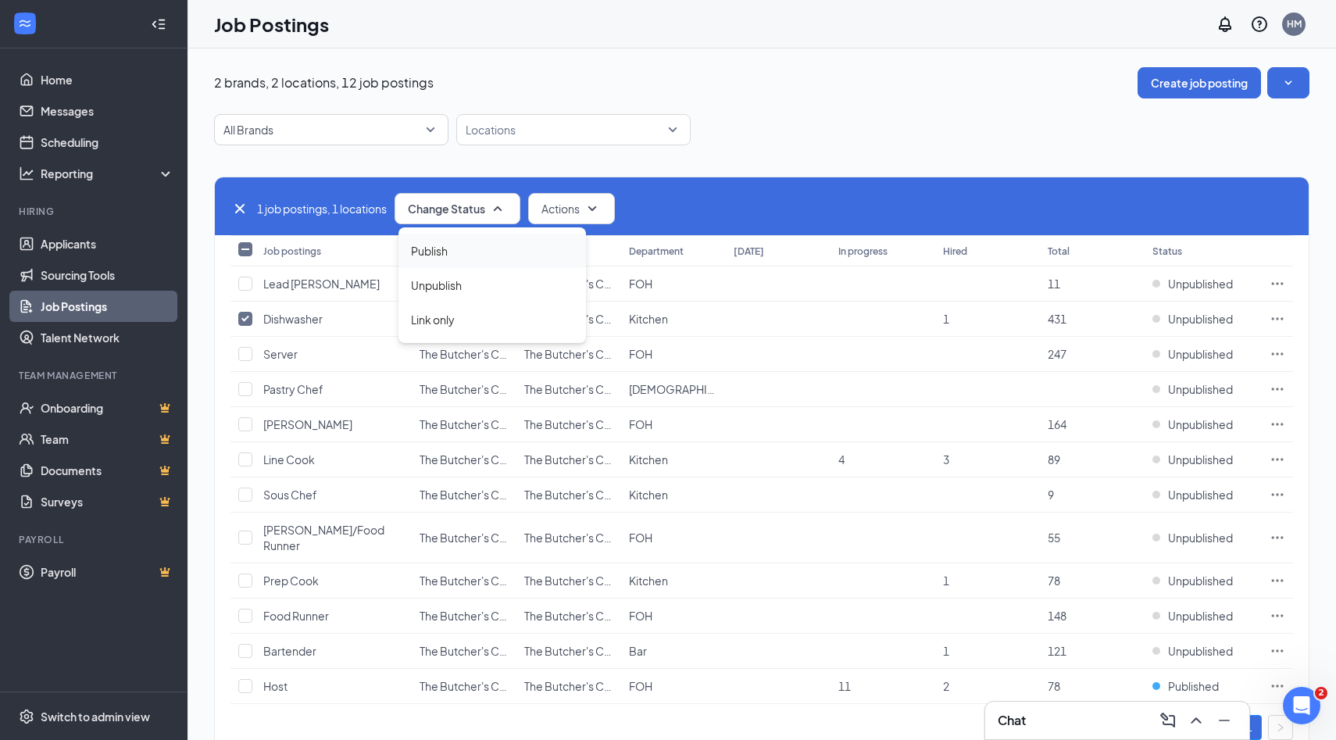
click at [464, 255] on div "Publish" at bounding box center [491, 251] width 187 height 34
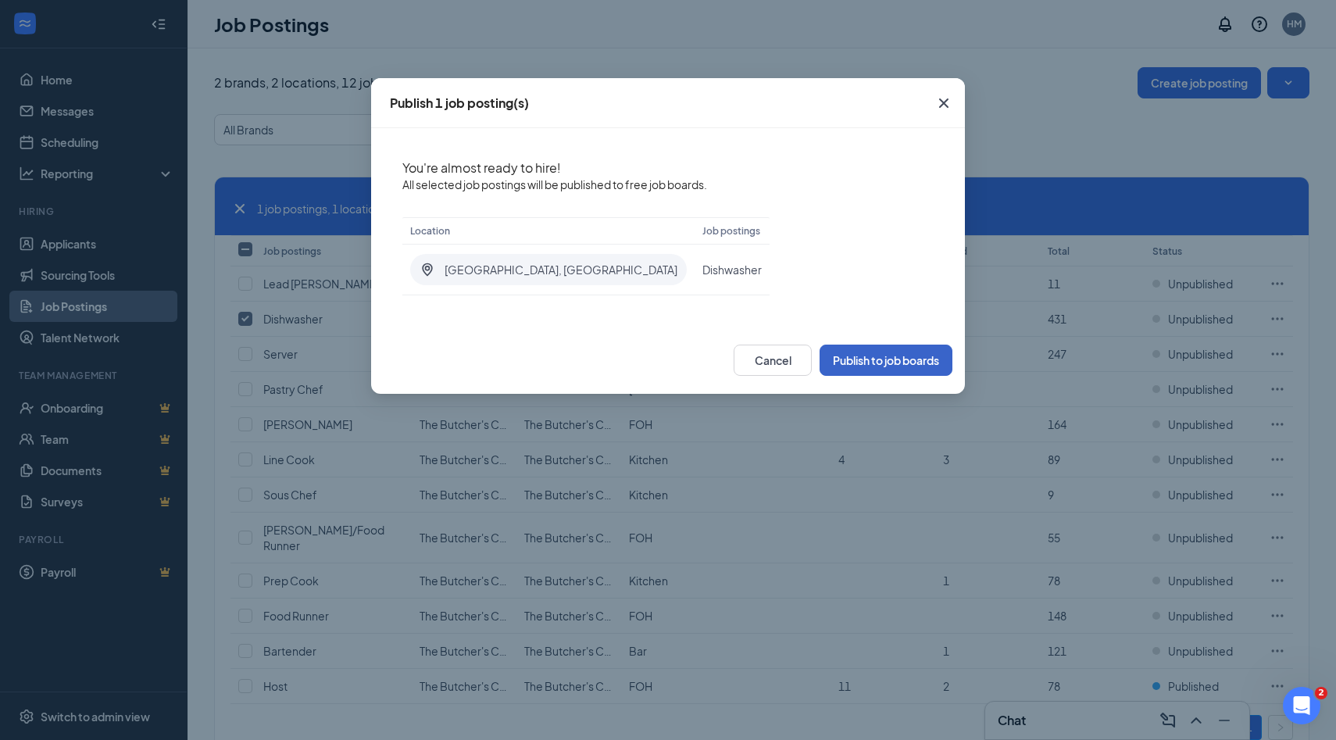
click at [922, 359] on button "Publish to job boards" at bounding box center [885, 359] width 133 height 31
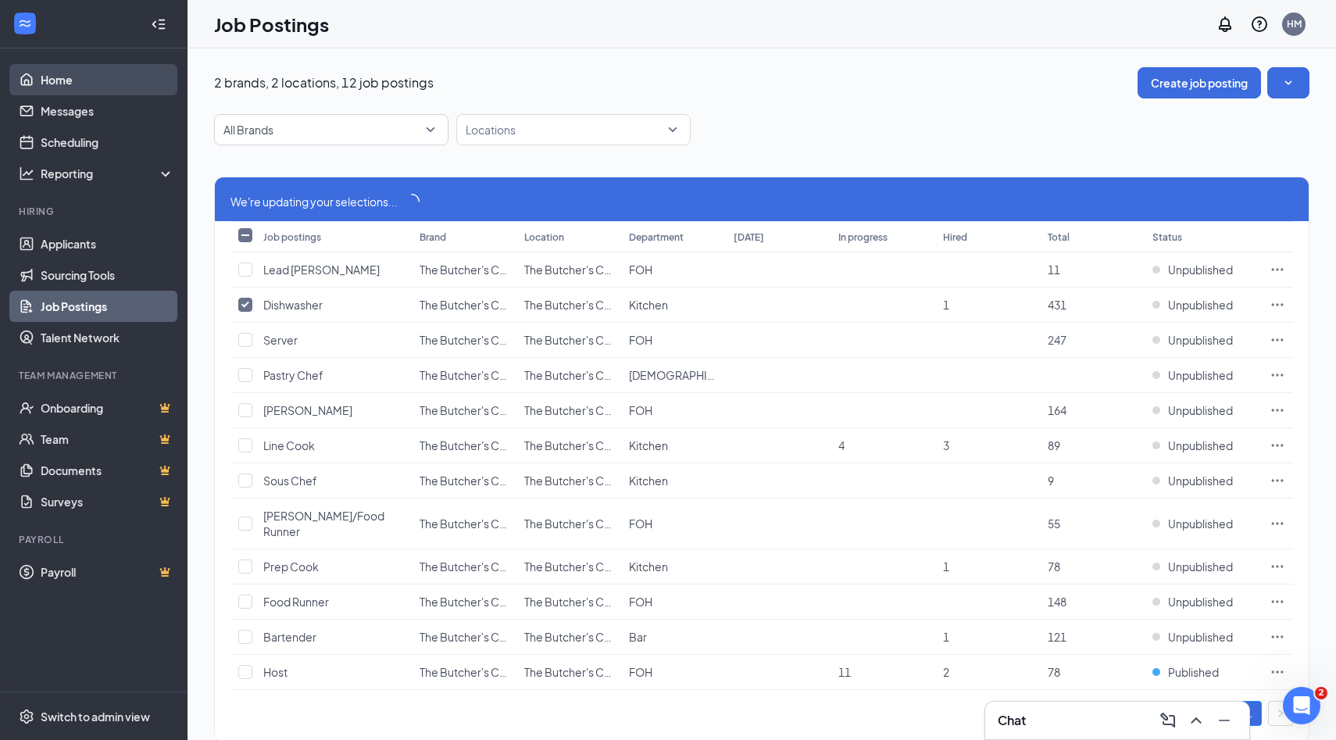
click at [66, 80] on link "Home" at bounding box center [108, 79] width 134 height 31
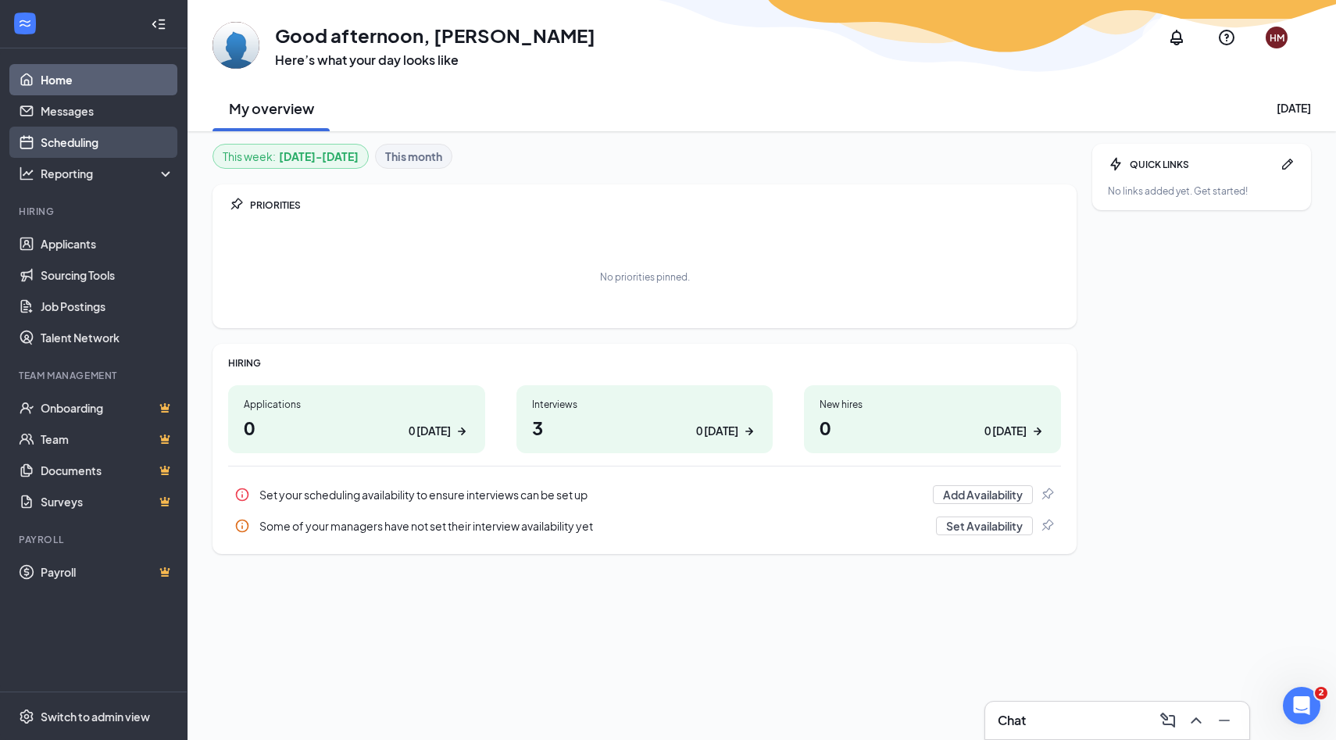
click at [77, 147] on link "Scheduling" at bounding box center [108, 142] width 134 height 31
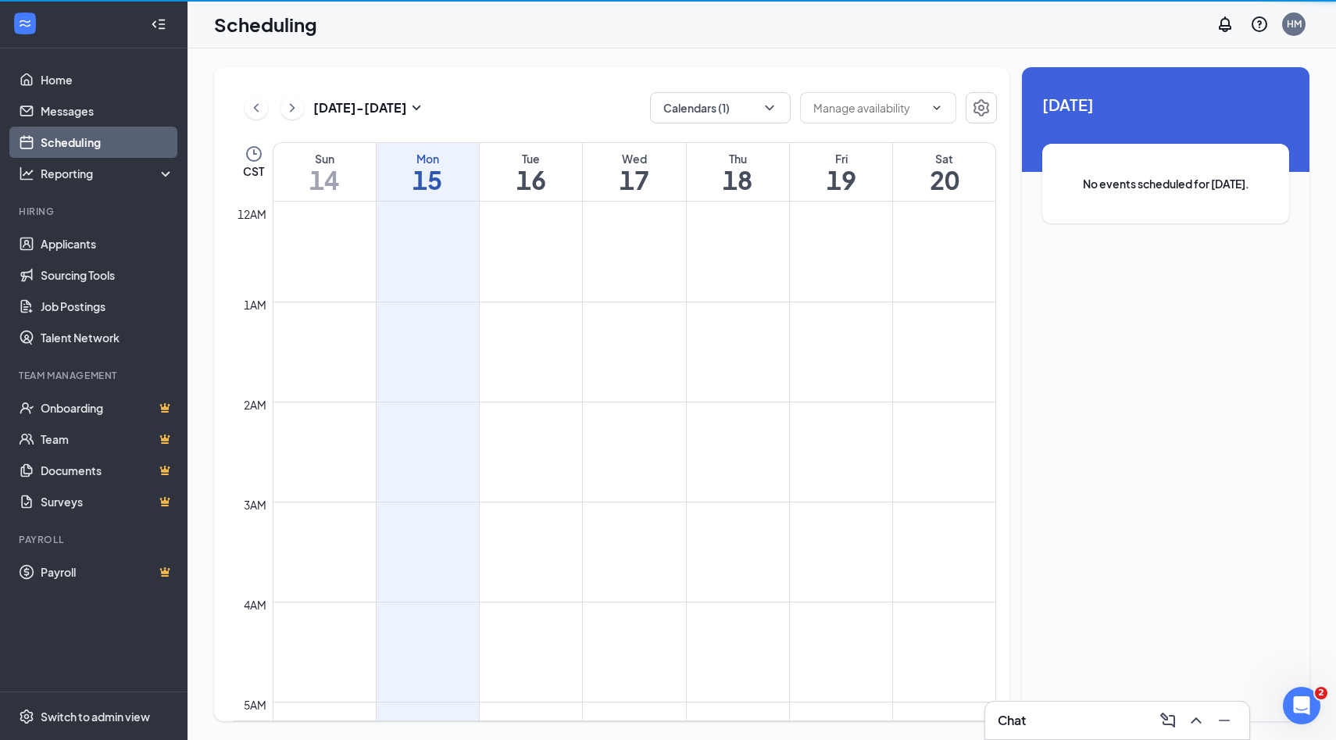
scroll to position [768, 0]
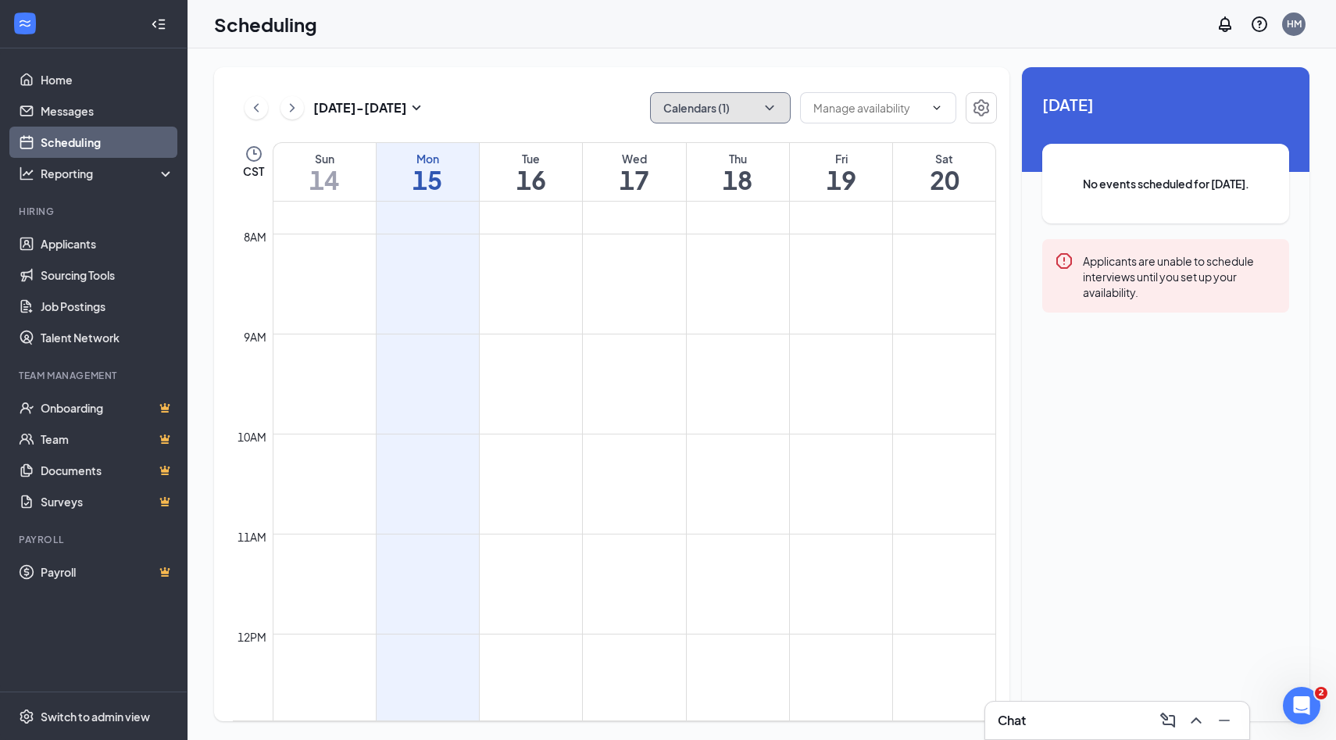
click at [762, 107] on icon "ChevronDown" at bounding box center [770, 108] width 16 height 16
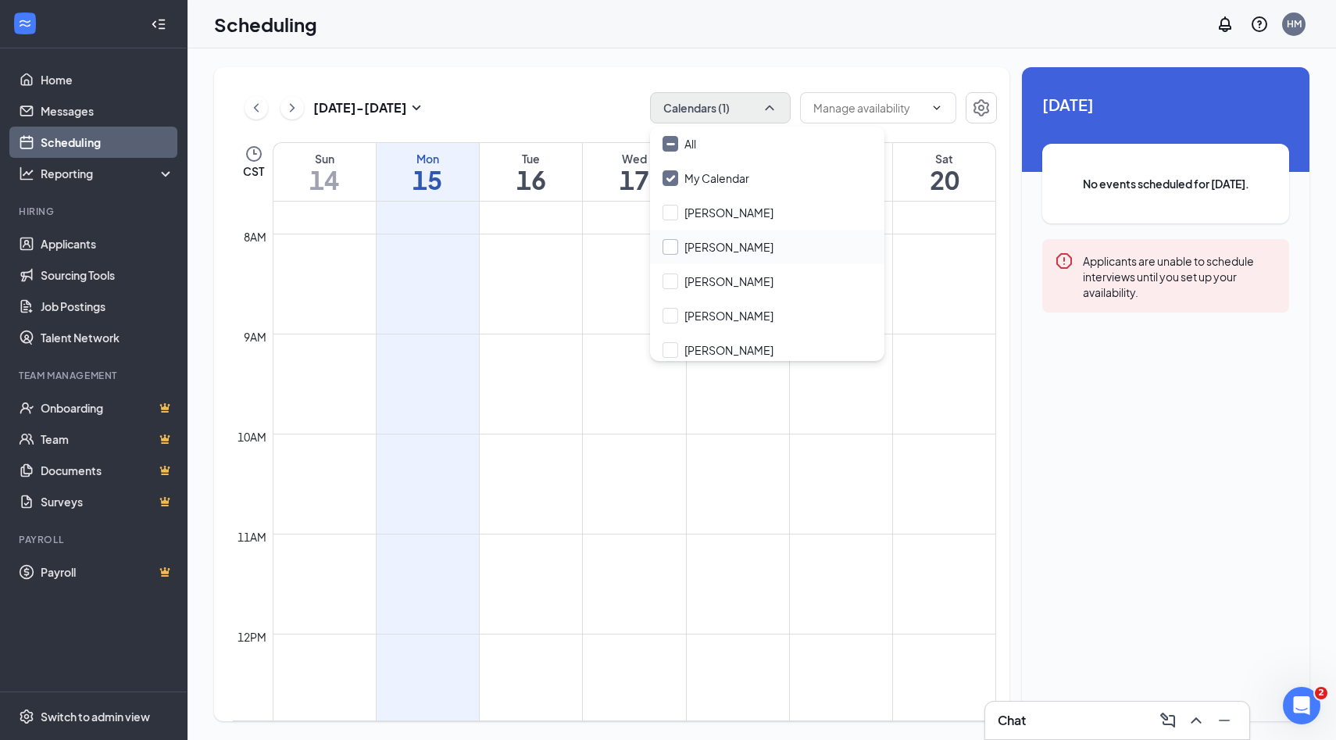
click at [673, 251] on input "[PERSON_NAME]" at bounding box center [717, 247] width 111 height 16
checkbox input "true"
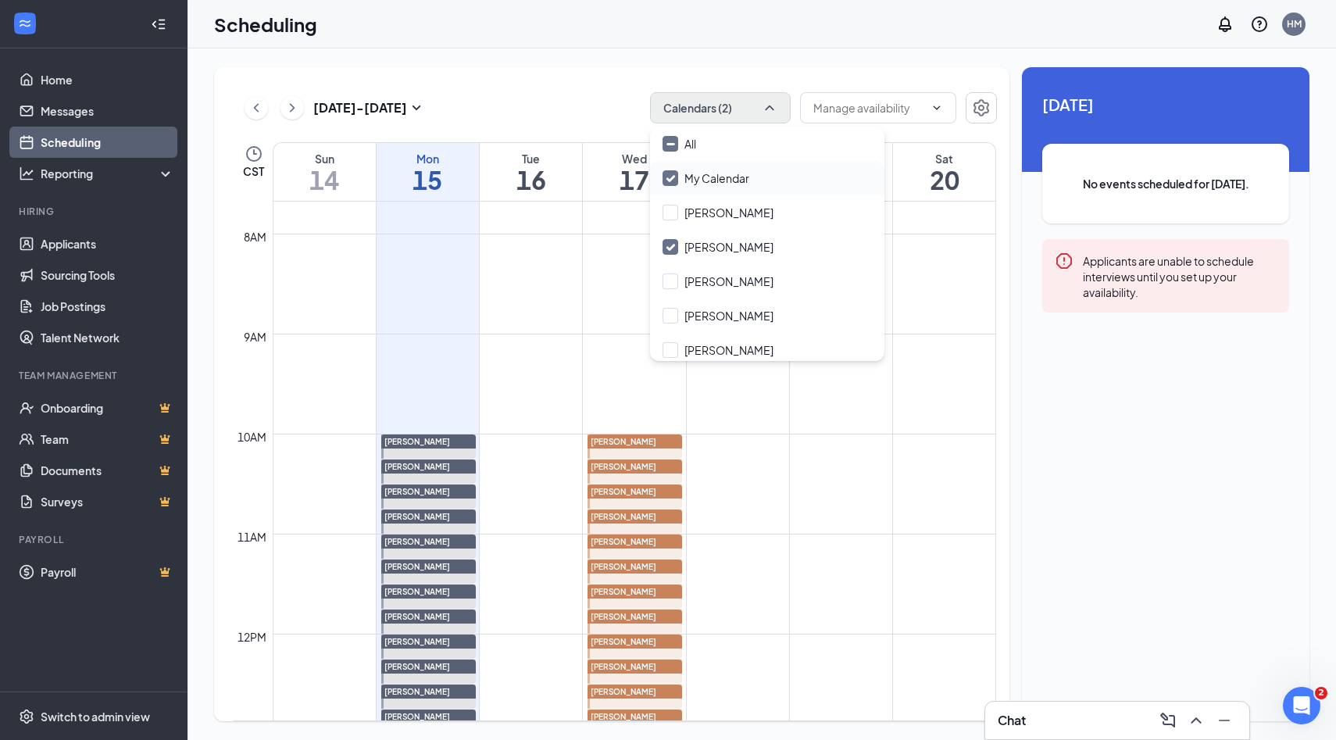
click at [672, 179] on input "My Calendar" at bounding box center [705, 178] width 87 height 16
checkbox input "false"
click at [983, 114] on icon "Settings" at bounding box center [981, 107] width 16 height 17
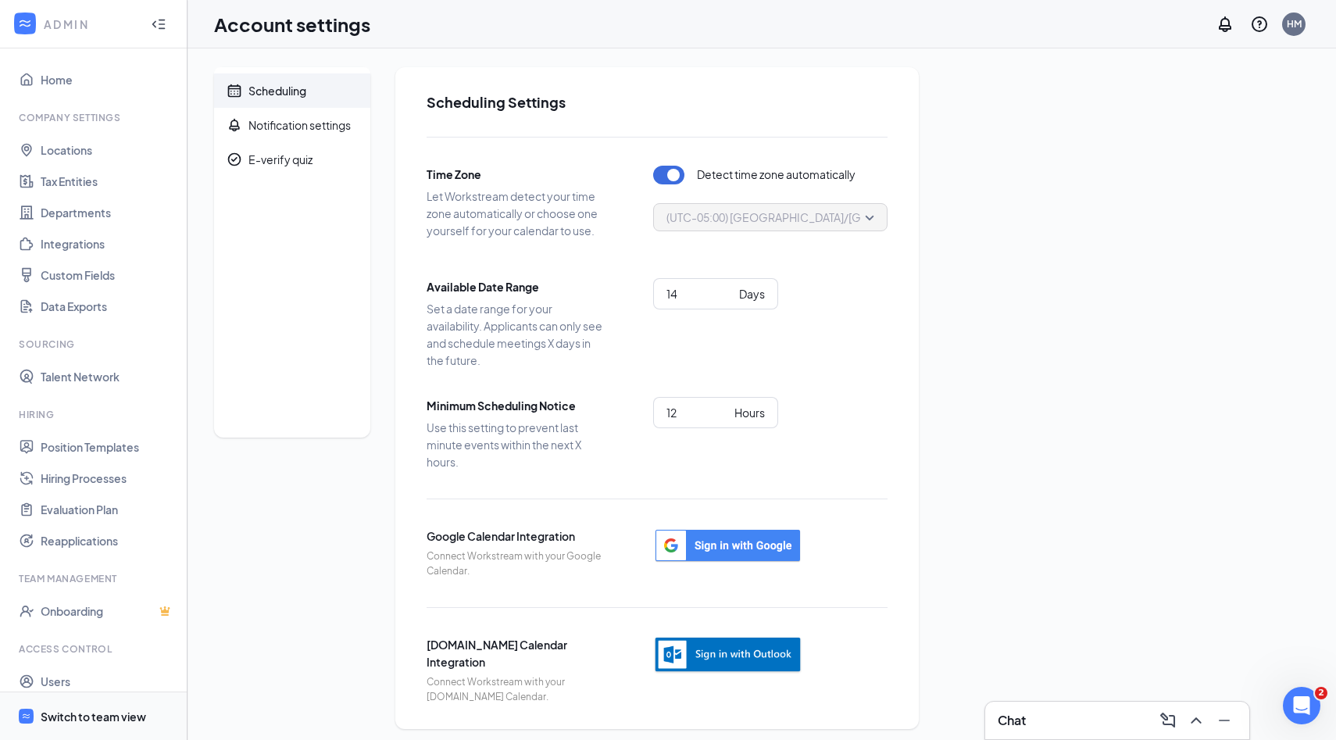
click at [96, 711] on div "Switch to team view" at bounding box center [93, 716] width 105 height 16
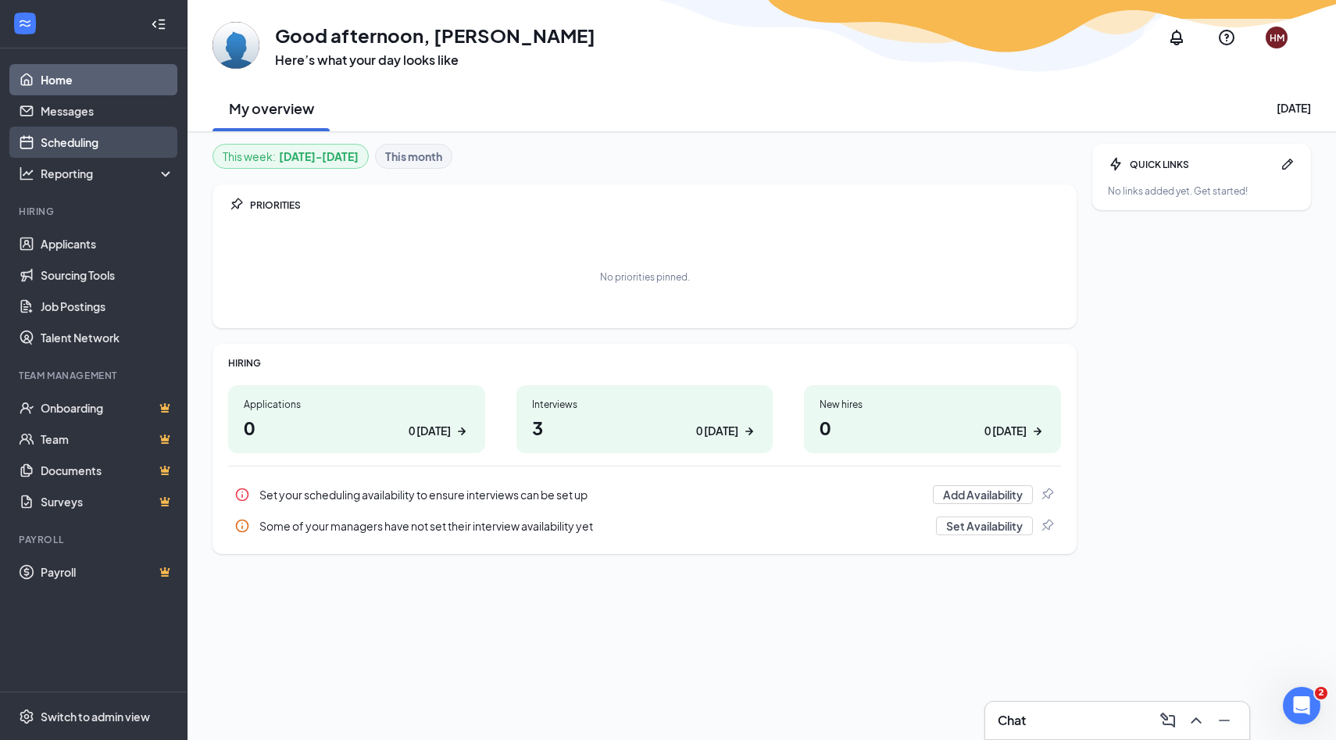
click at [80, 144] on link "Scheduling" at bounding box center [108, 142] width 134 height 31
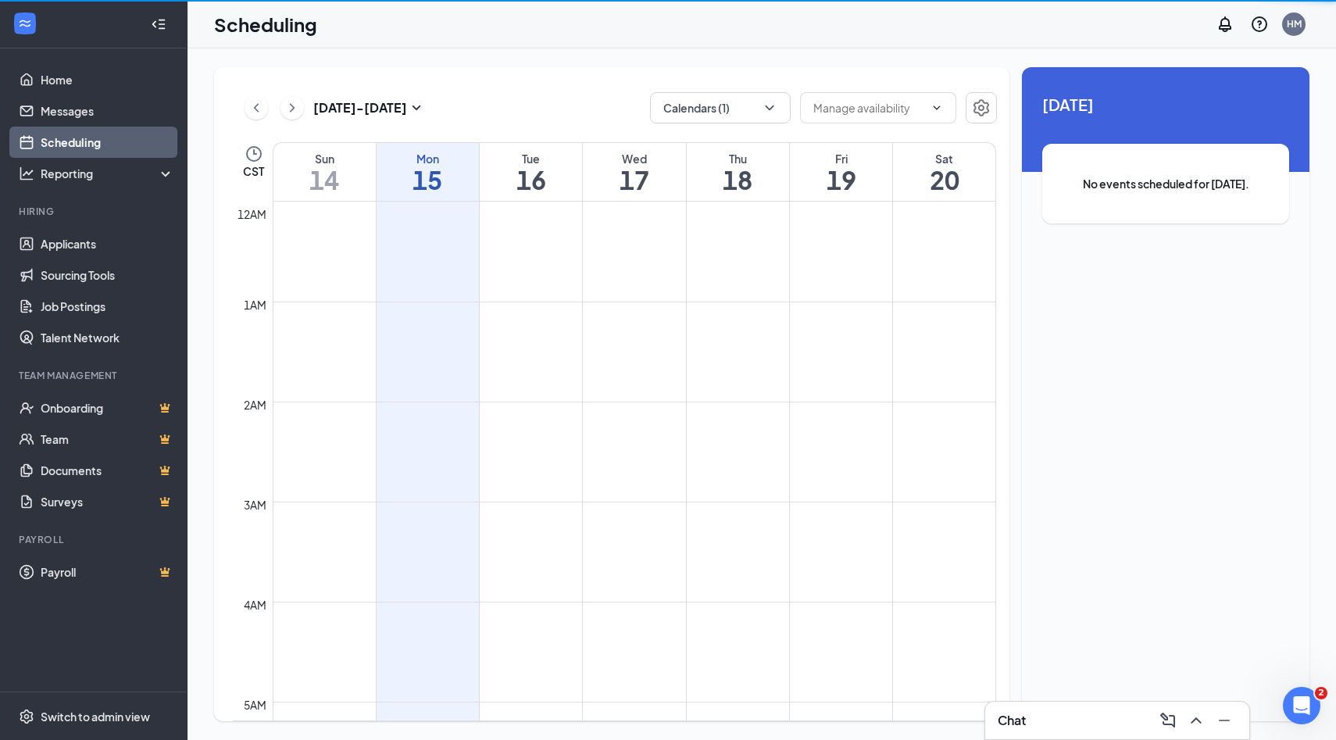
scroll to position [768, 0]
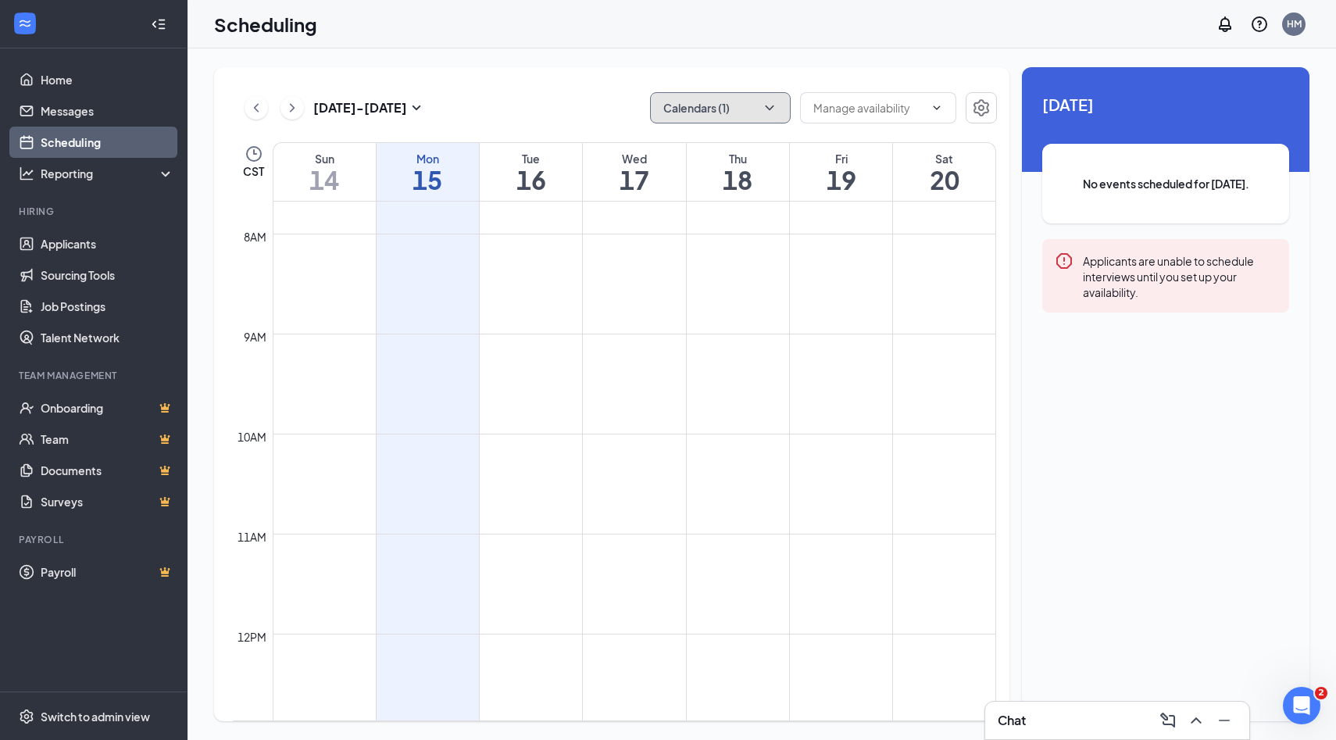
click at [766, 109] on icon "ChevronDown" at bounding box center [770, 108] width 16 height 16
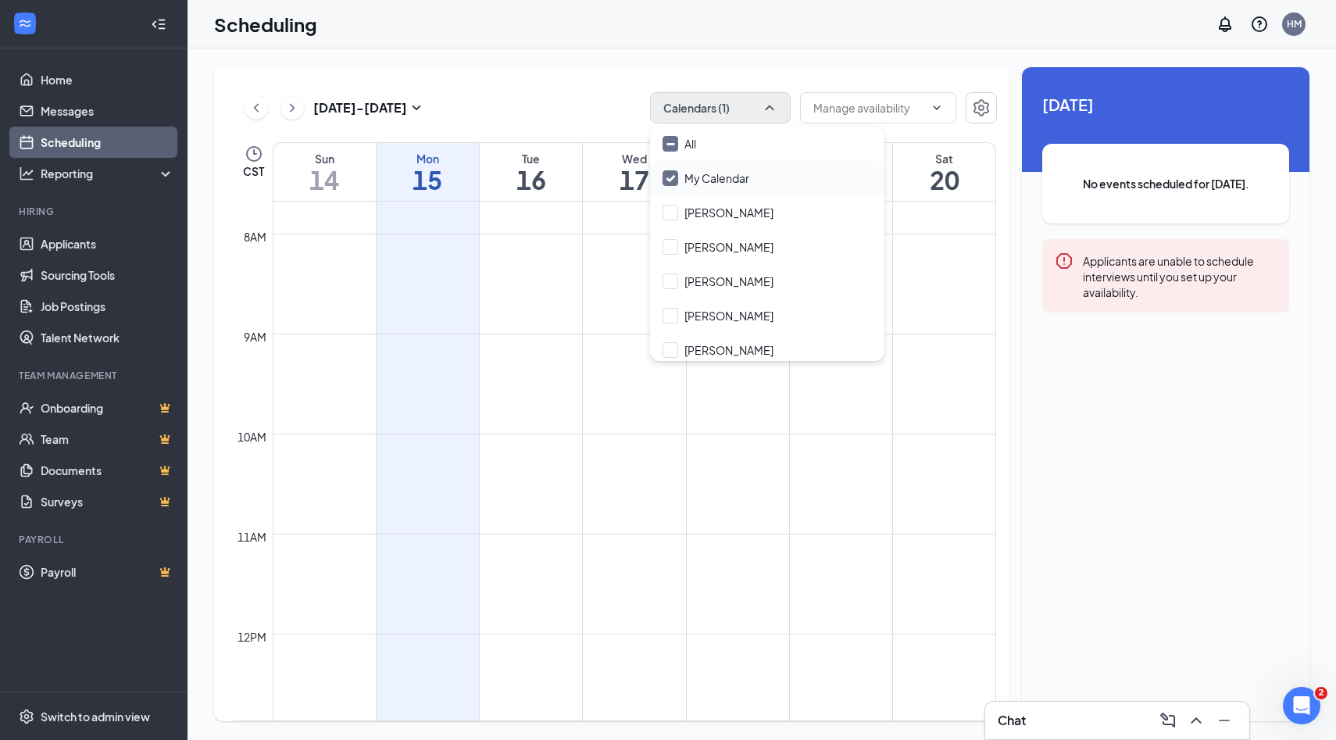
click at [669, 179] on input "My Calendar" at bounding box center [705, 178] width 87 height 16
checkbox input "true"
click at [670, 242] on input "[PERSON_NAME]" at bounding box center [717, 247] width 111 height 16
checkbox input "false"
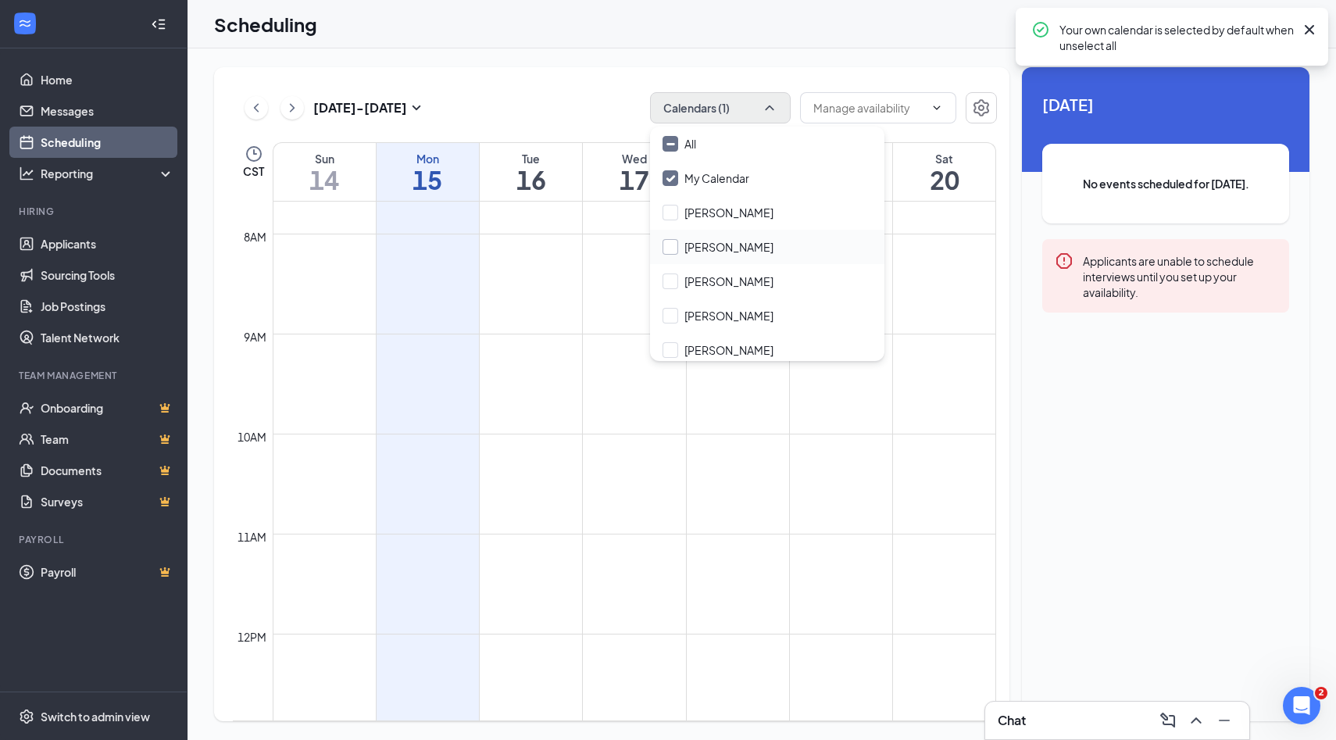
checkbox input "true"
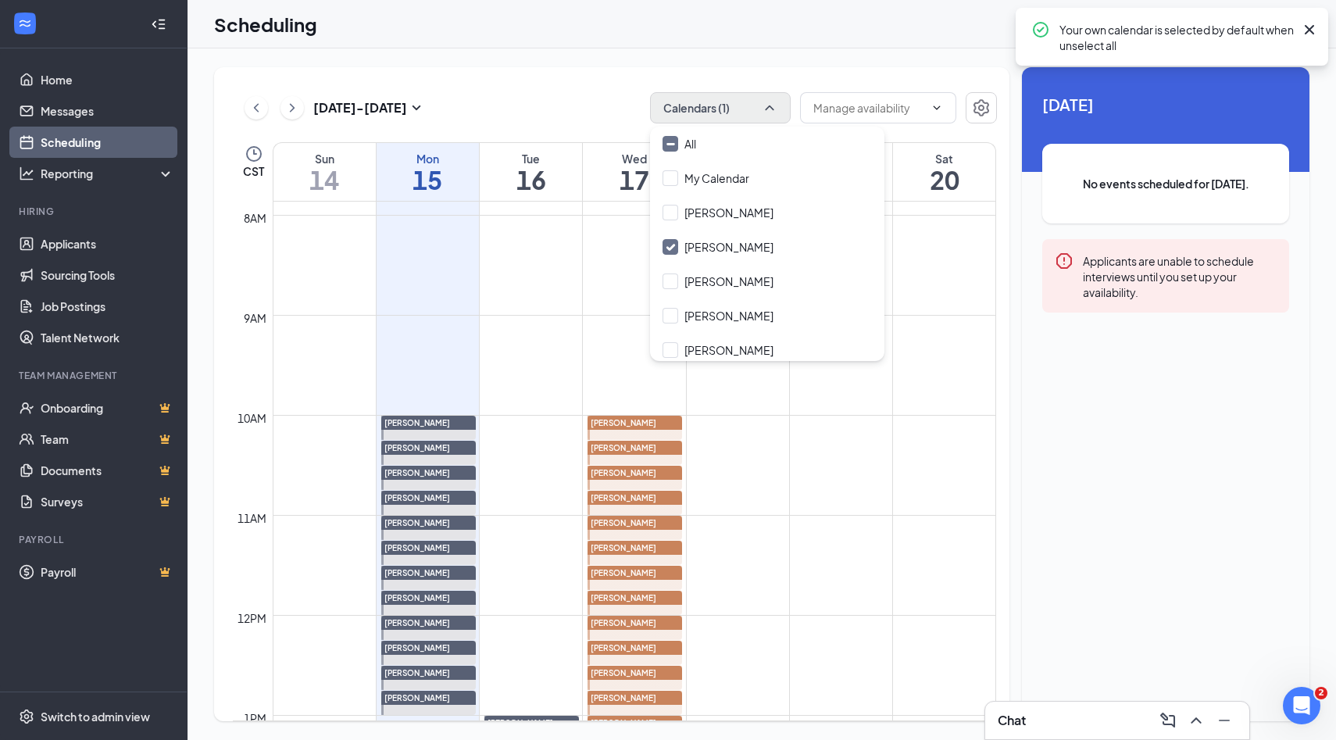
scroll to position [794, 0]
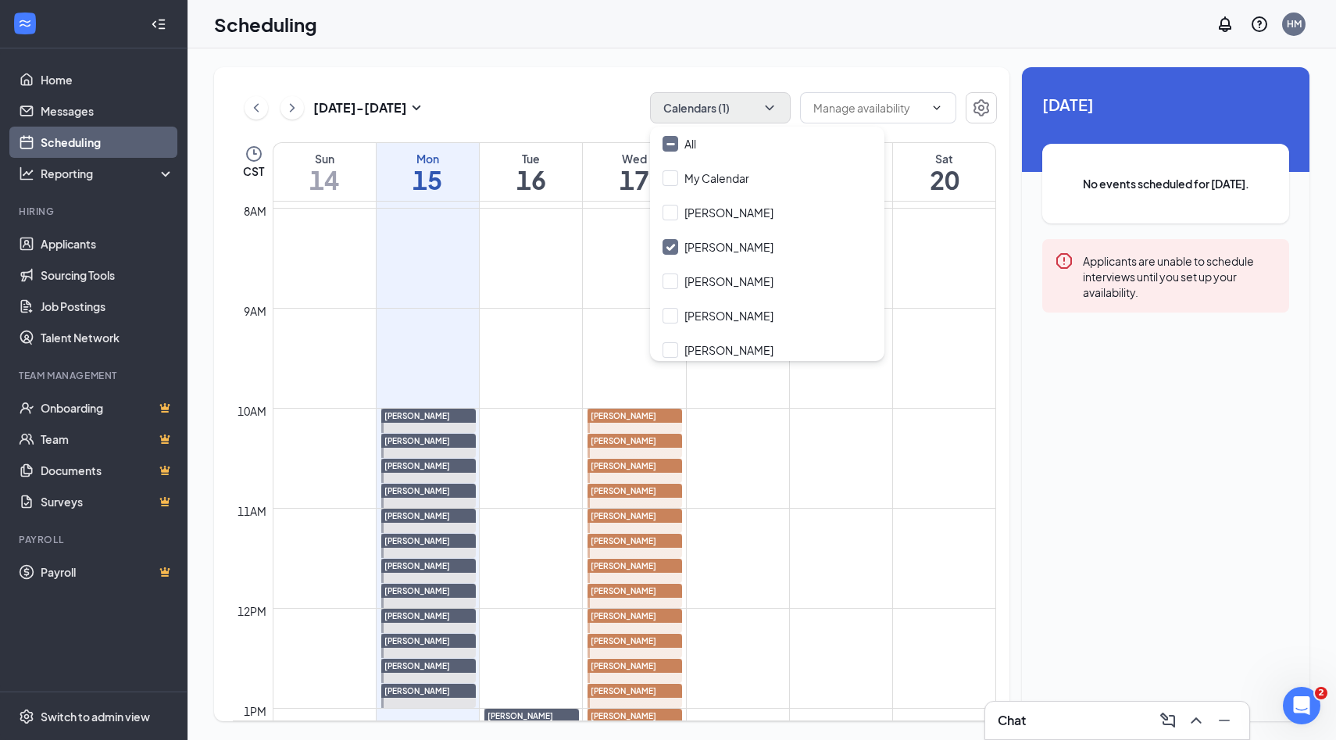
click at [658, 418] on div "[PERSON_NAME]" at bounding box center [634, 416] width 95 height 14
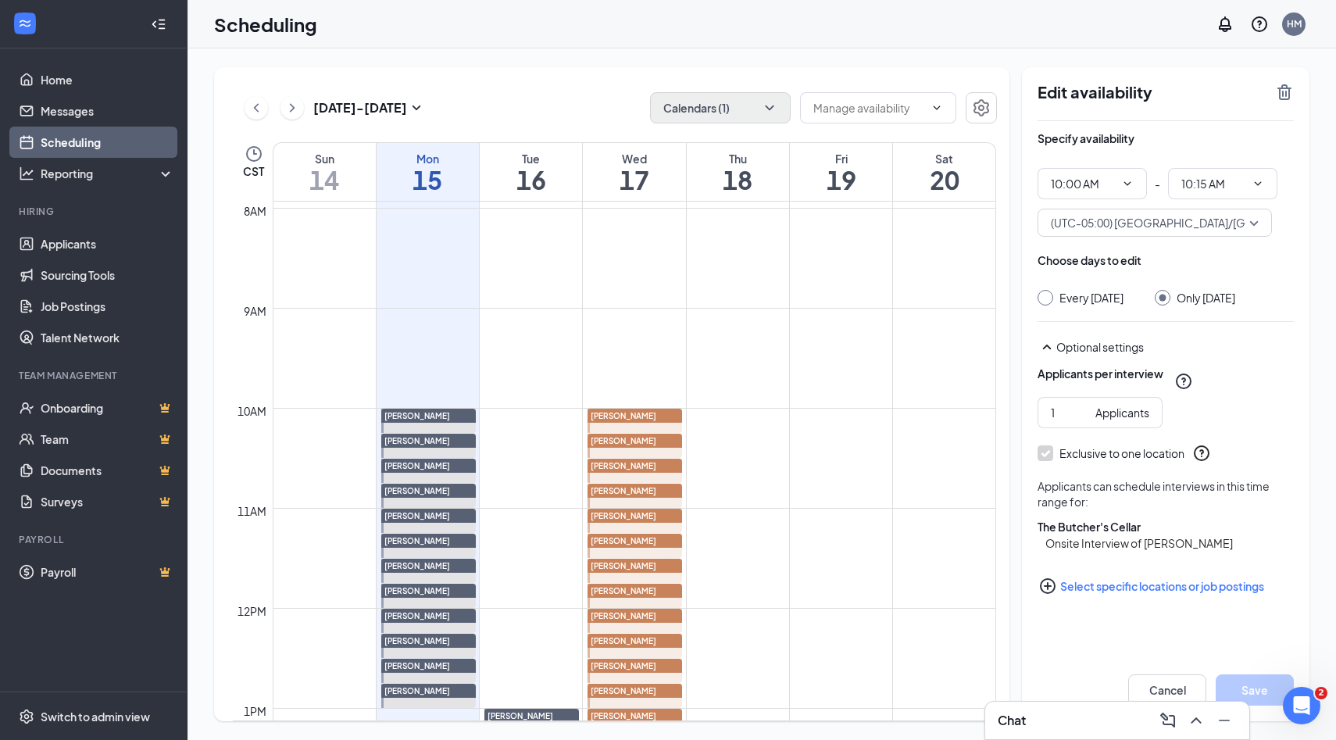
click at [1044, 595] on icon "PlusCircle" at bounding box center [1047, 585] width 19 height 19
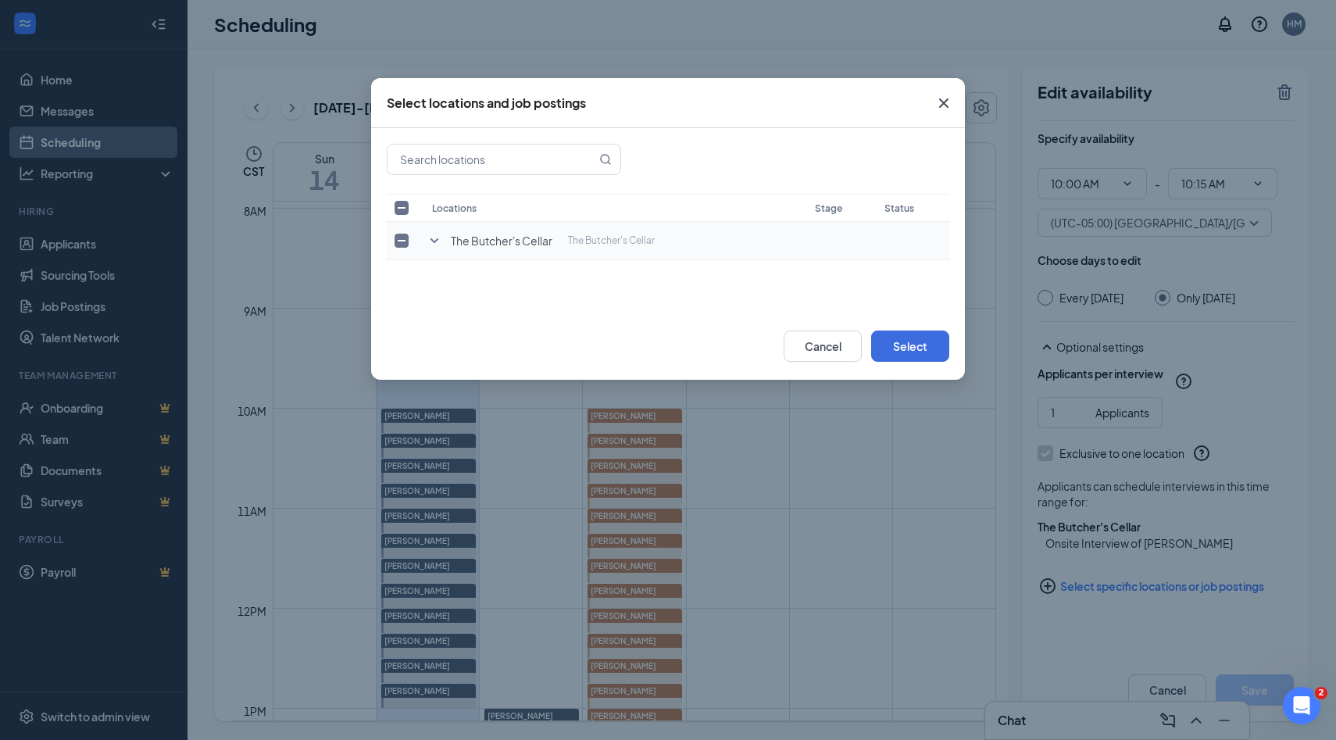
click at [434, 240] on icon "SmallChevronDown" at bounding box center [434, 240] width 19 height 19
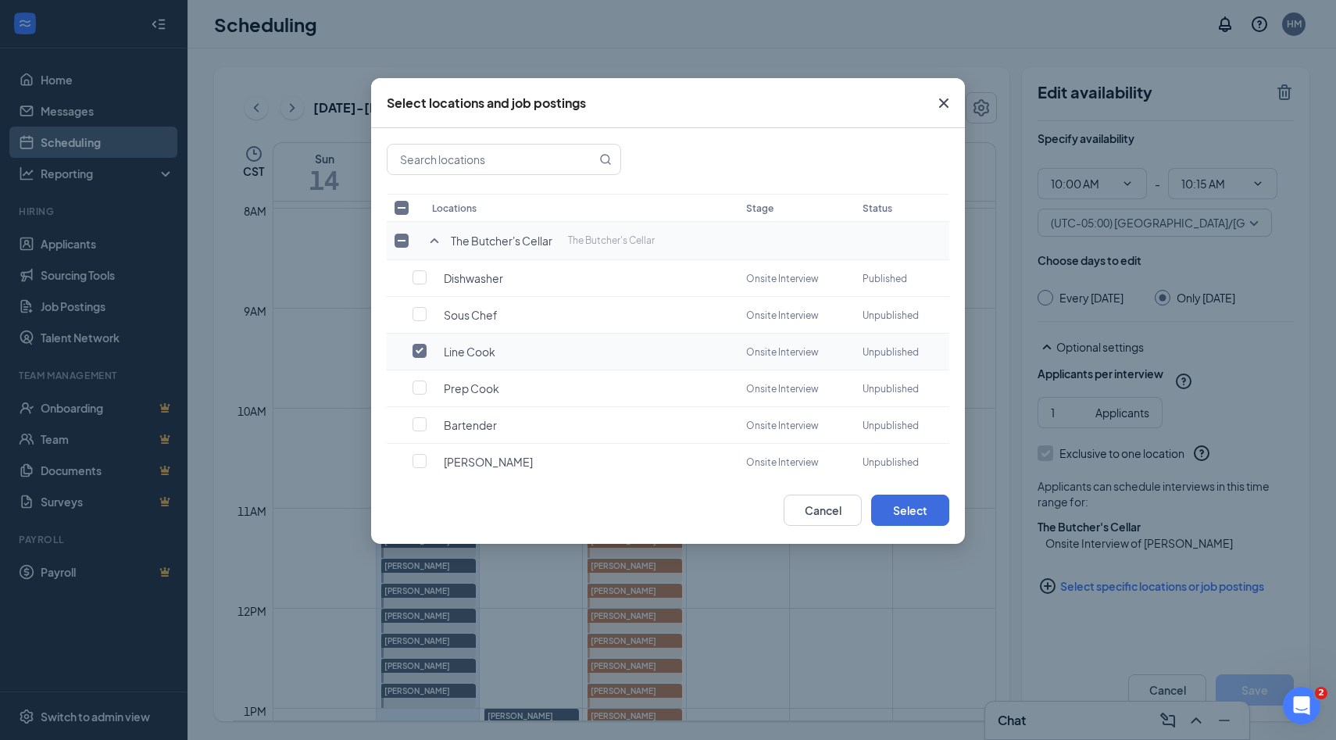
click at [419, 351] on input "checkbox" at bounding box center [419, 351] width 14 height 14
checkbox input "true"
checkbox input "false"
click at [420, 280] on input "checkbox" at bounding box center [419, 277] width 14 height 14
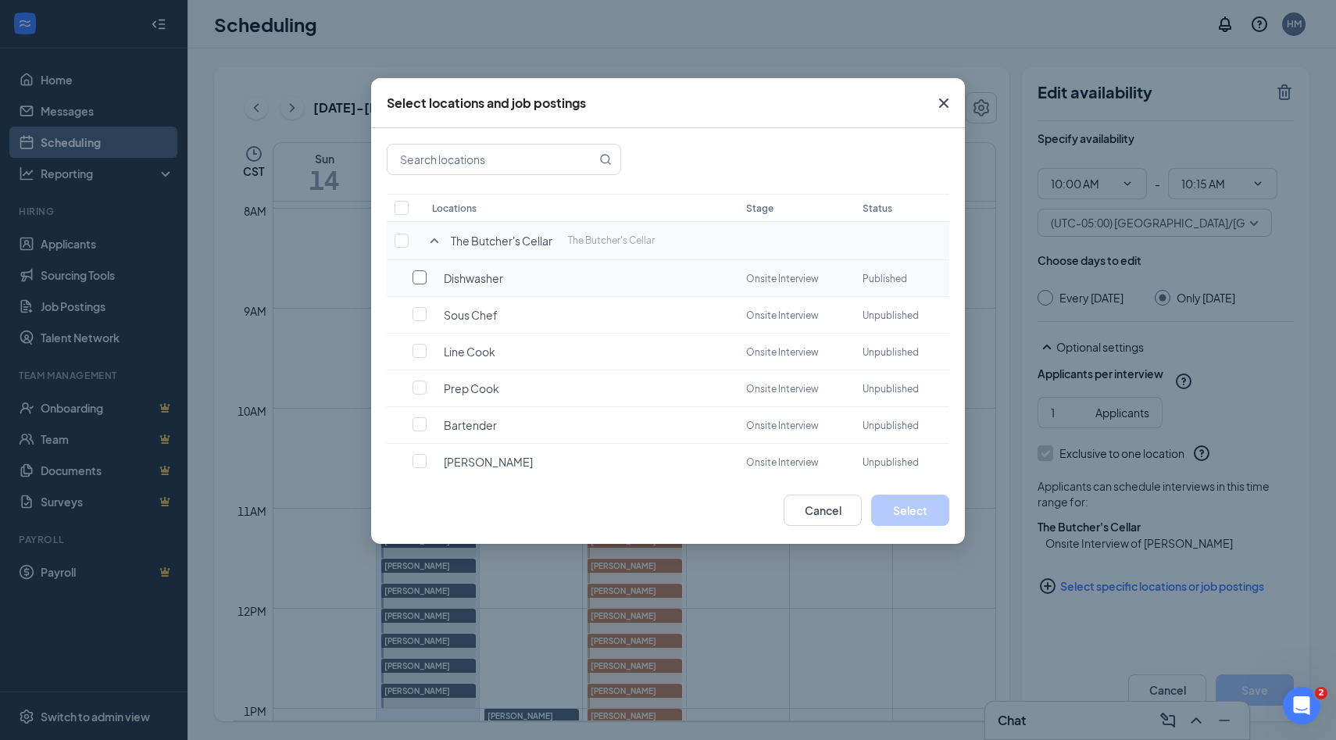
checkbox input "false"
checkbox input "true"
click at [910, 510] on button "Select" at bounding box center [910, 509] width 78 height 31
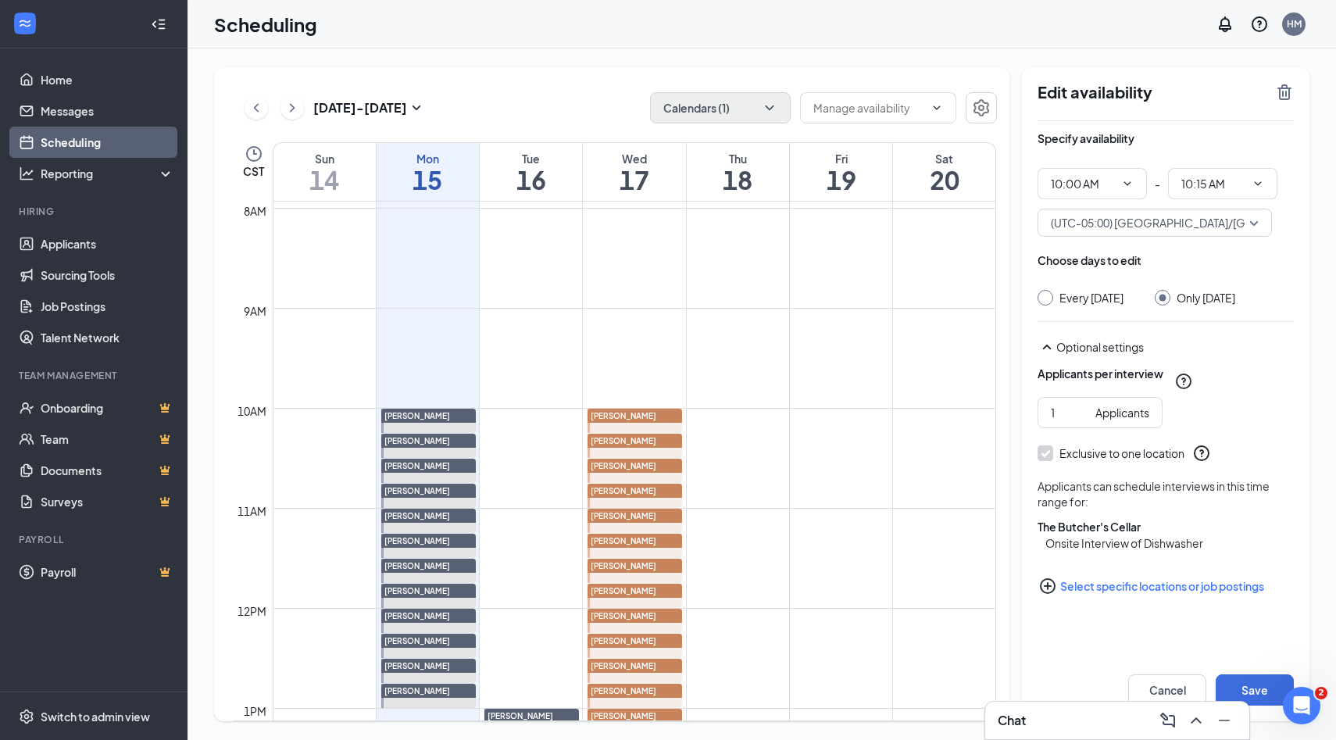
click at [633, 445] on span "[PERSON_NAME]" at bounding box center [624, 440] width 66 height 11
click at [1050, 594] on icon "PlusCircle" at bounding box center [1048, 586] width 16 height 16
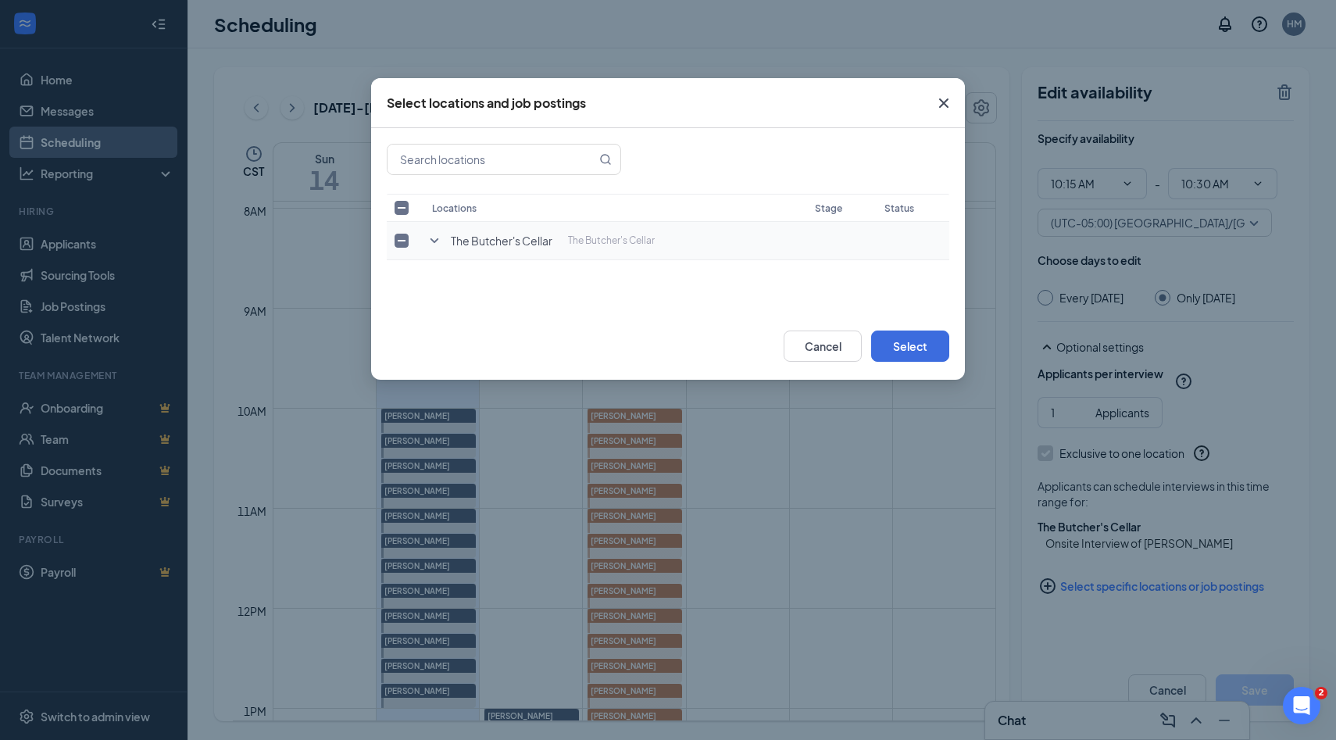
click at [433, 240] on icon "SmallChevronDown" at bounding box center [434, 240] width 9 height 5
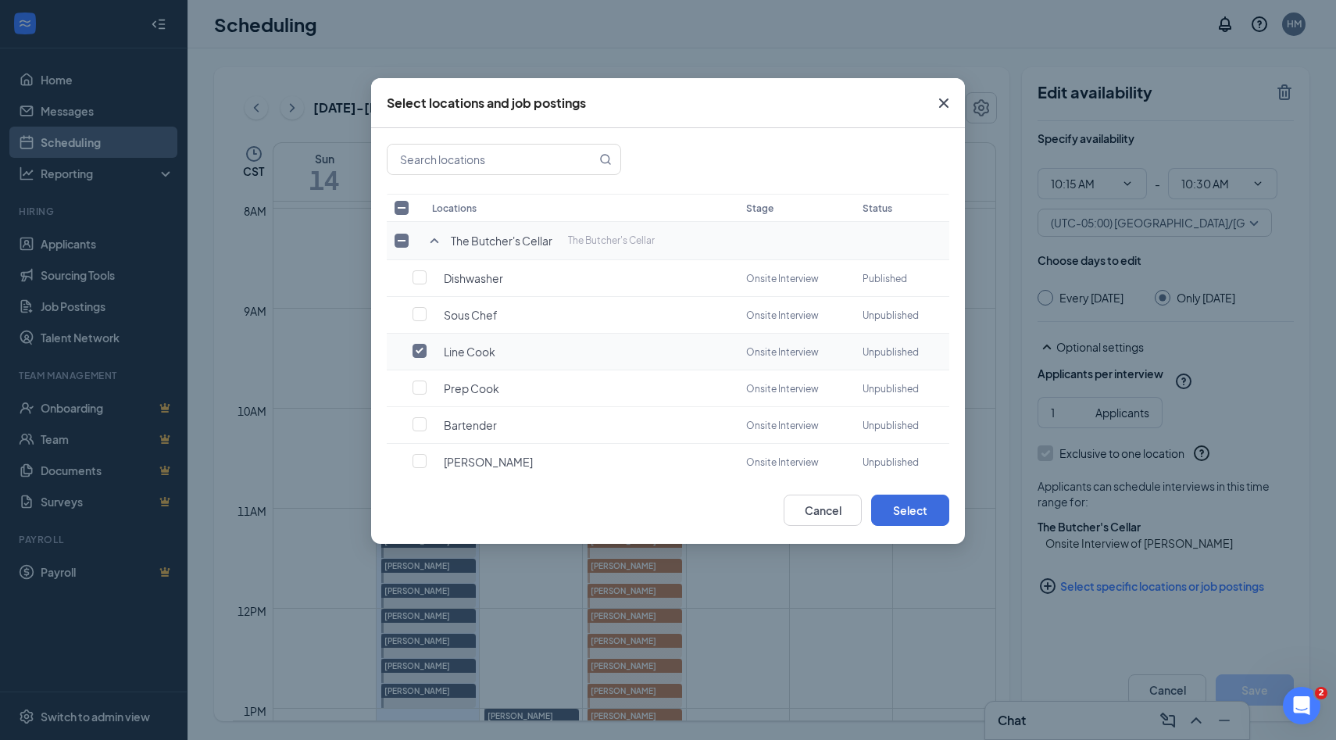
click at [418, 348] on input "checkbox" at bounding box center [419, 351] width 14 height 14
checkbox input "true"
checkbox input "false"
click at [413, 279] on input "checkbox" at bounding box center [419, 277] width 14 height 14
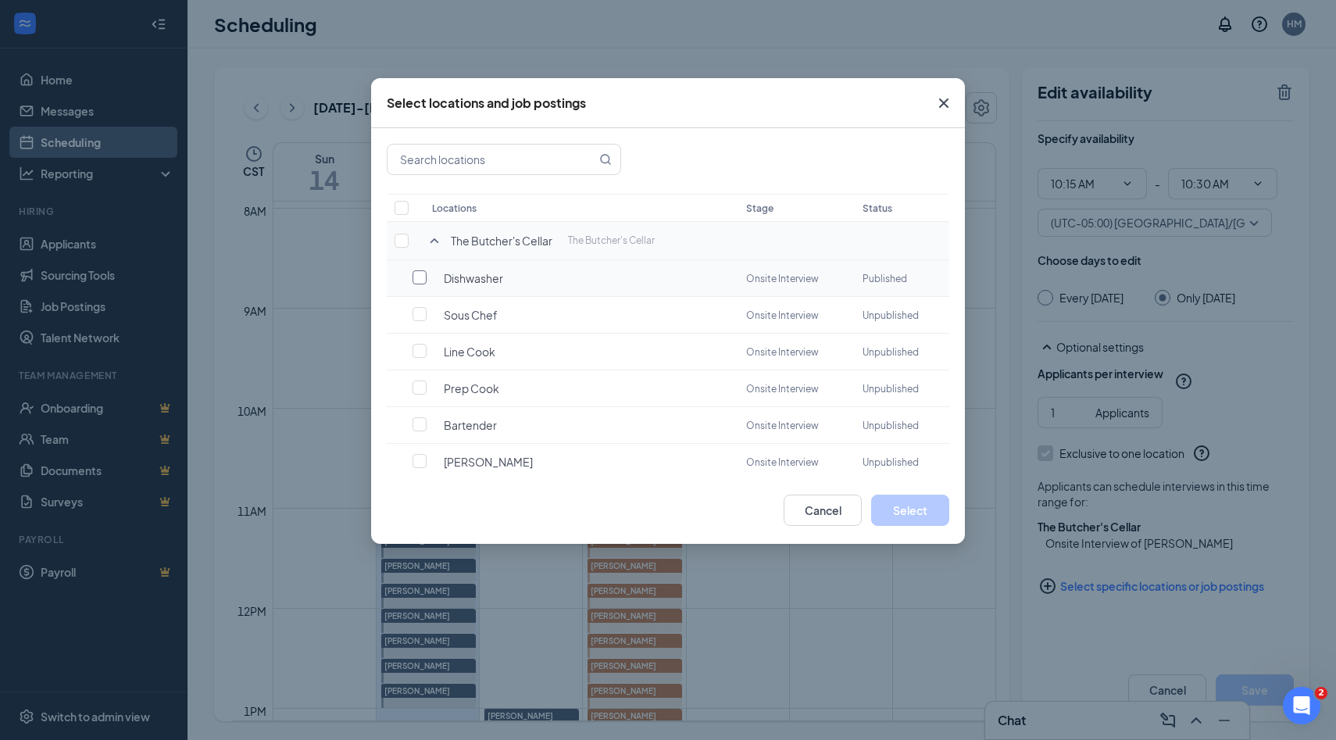
checkbox input "false"
checkbox input "true"
click at [896, 513] on button "Select" at bounding box center [910, 509] width 78 height 31
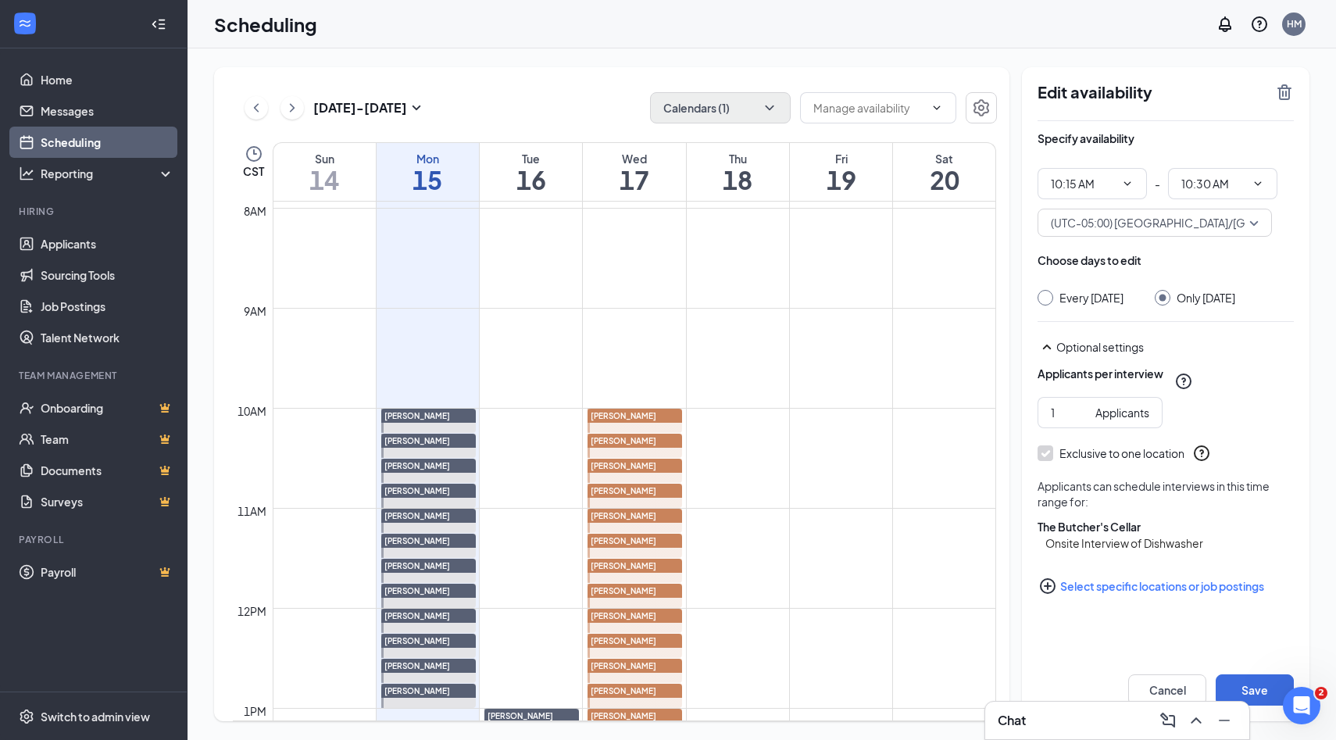
click at [652, 474] on div at bounding box center [634, 470] width 95 height 24
click at [1047, 594] on icon "PlusCircle" at bounding box center [1048, 586] width 16 height 16
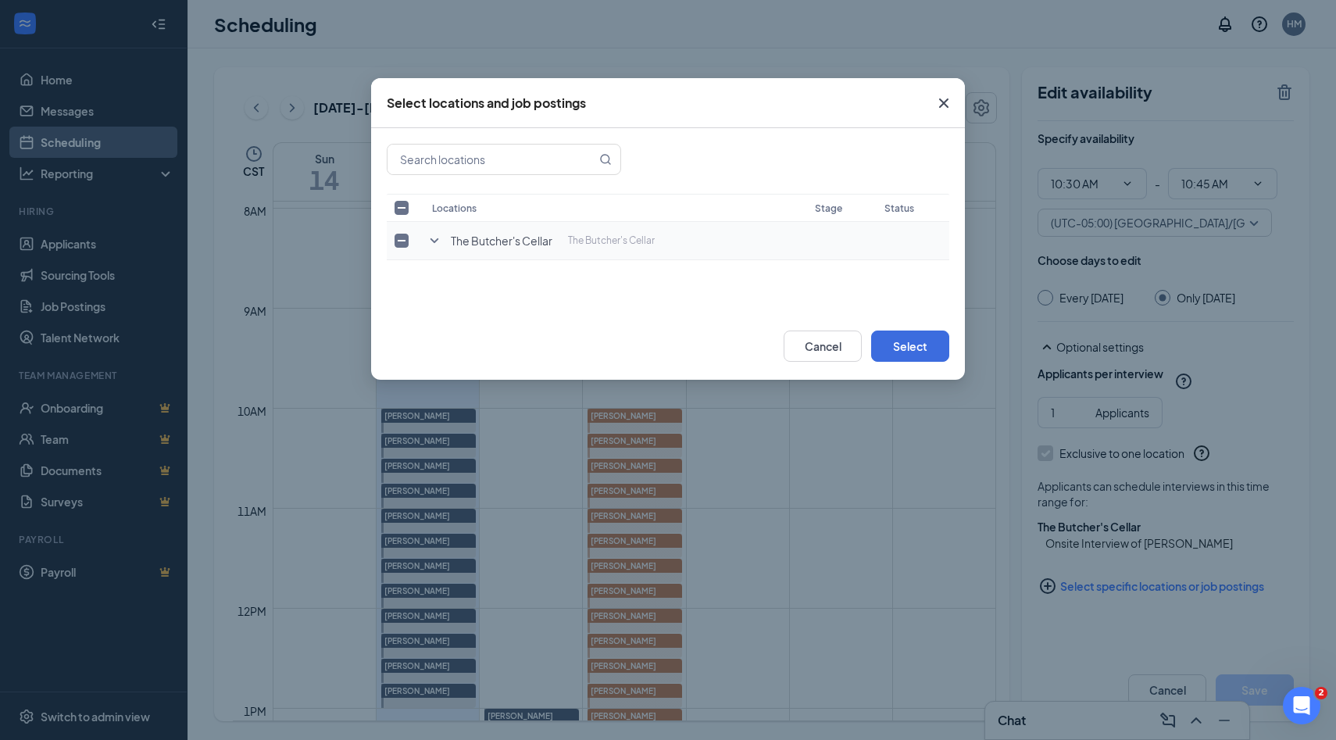
click at [432, 243] on icon "SmallChevronDown" at bounding box center [434, 240] width 19 height 19
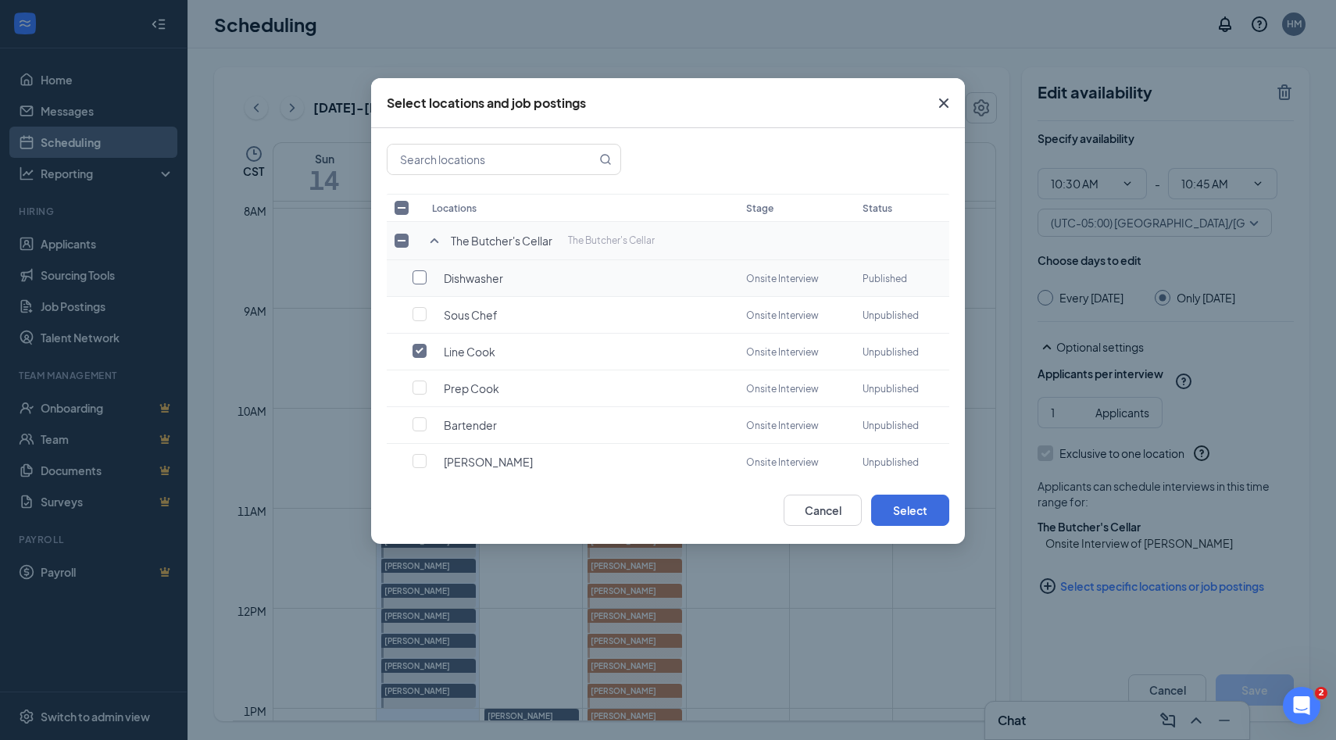
click at [418, 277] on input "checkbox" at bounding box center [419, 277] width 14 height 14
checkbox input "true"
click at [416, 351] on input "checkbox" at bounding box center [419, 351] width 14 height 14
checkbox input "false"
click at [891, 509] on button "Select" at bounding box center [910, 509] width 78 height 31
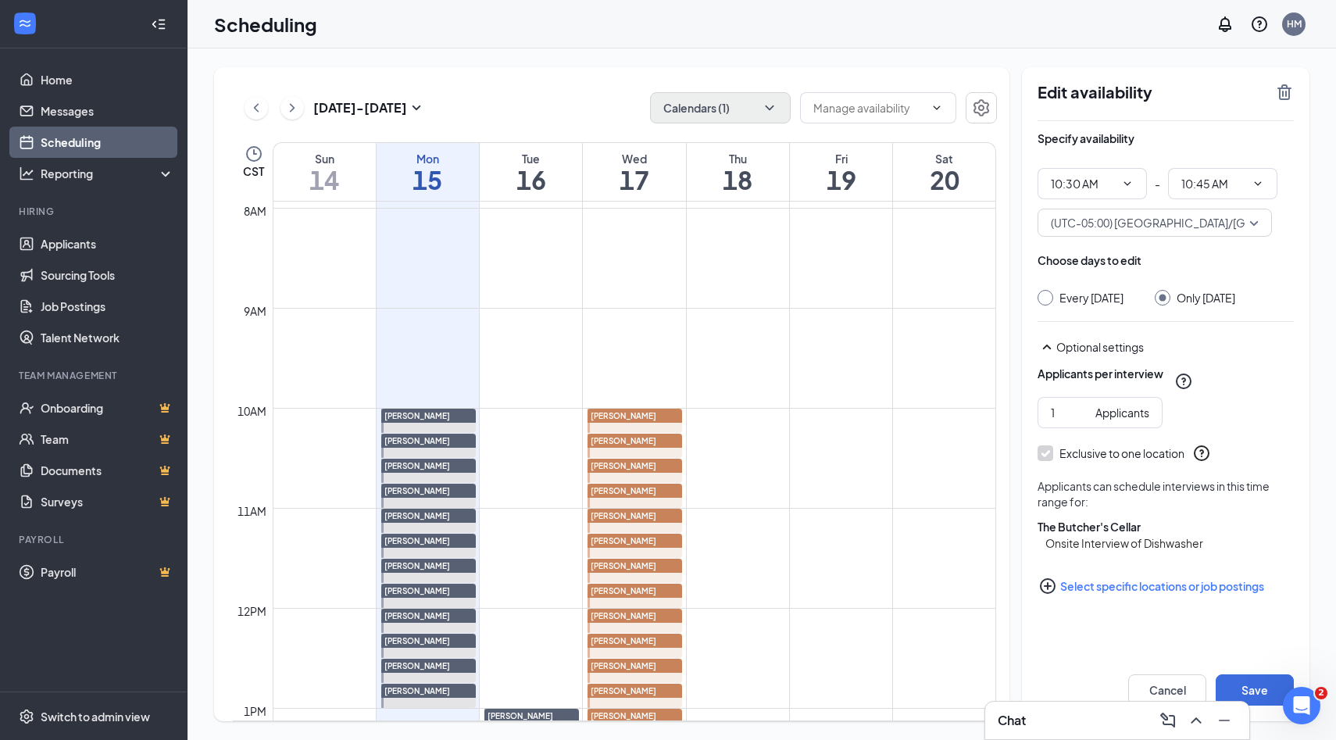
click at [635, 519] on span "[PERSON_NAME]" at bounding box center [624, 515] width 66 height 9
click at [1045, 595] on icon "PlusCircle" at bounding box center [1047, 585] width 19 height 19
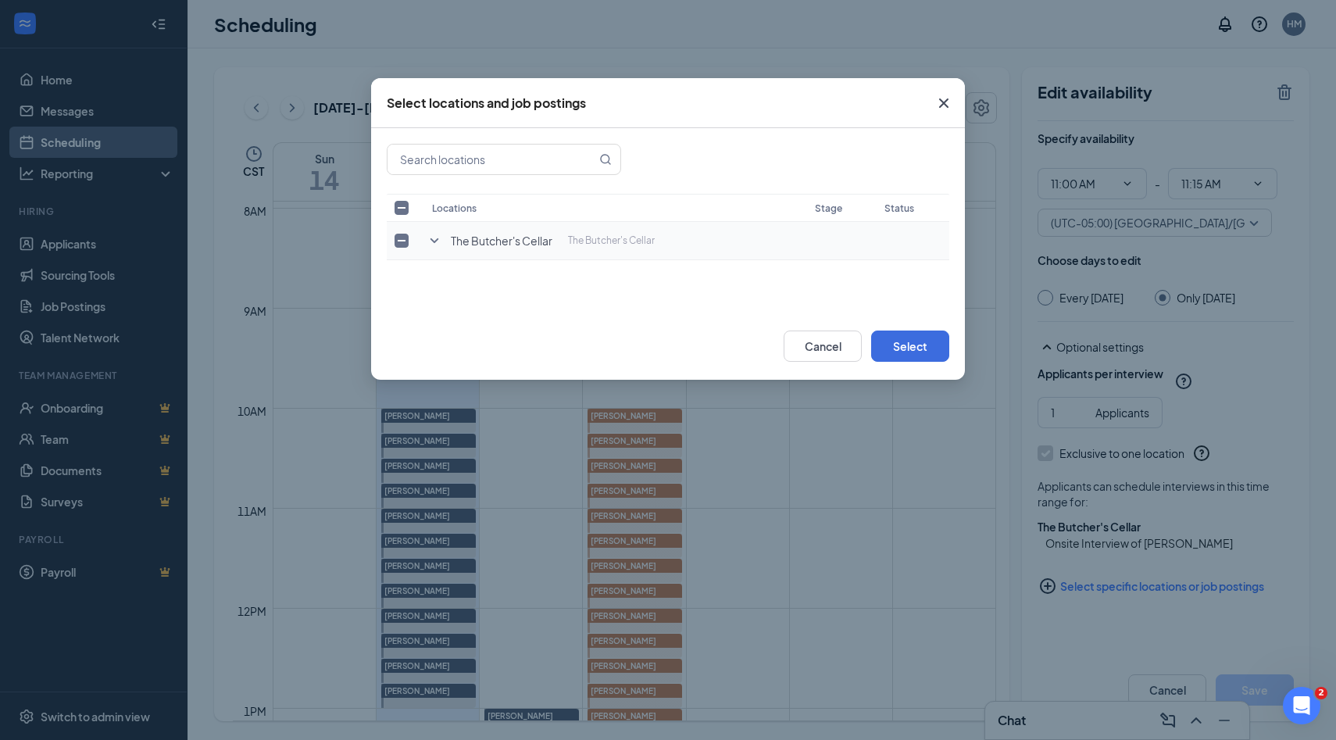
click at [432, 244] on icon "SmallChevronDown" at bounding box center [434, 240] width 19 height 19
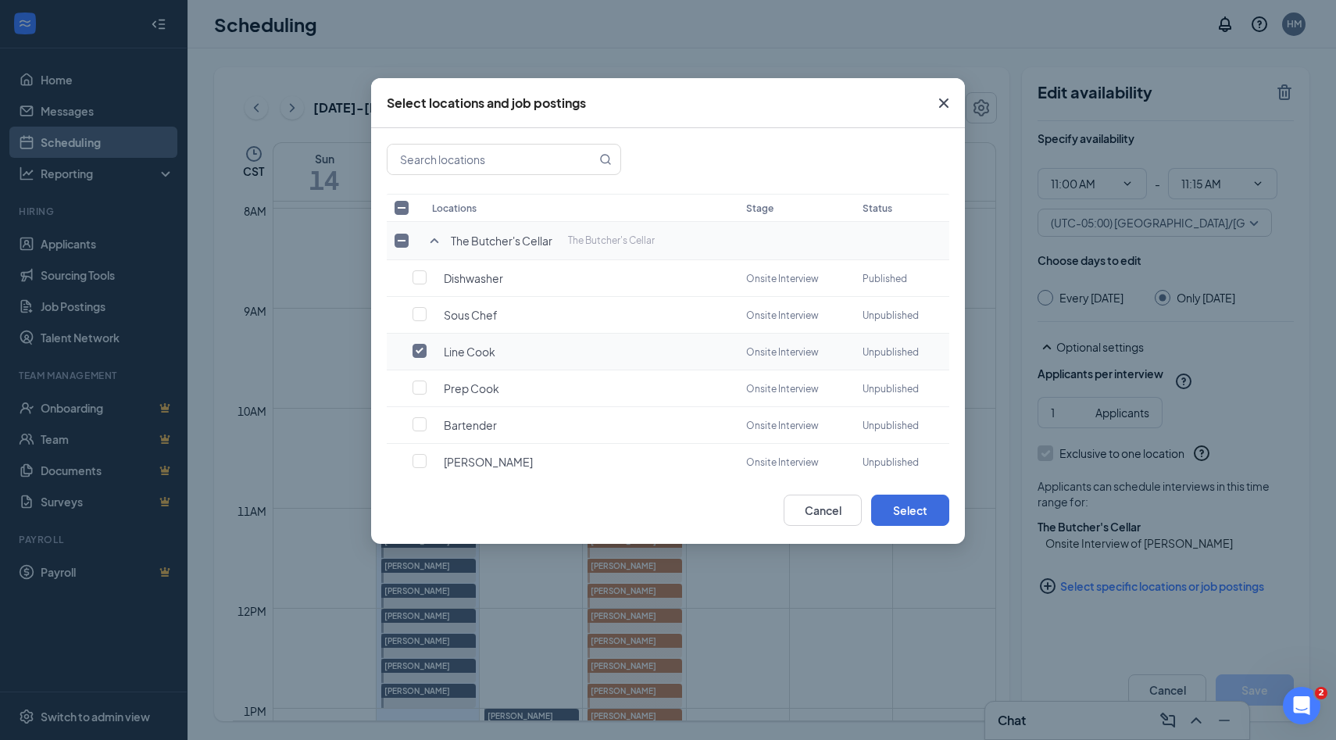
click at [419, 350] on input "checkbox" at bounding box center [419, 351] width 14 height 14
checkbox input "true"
checkbox input "false"
click at [421, 281] on input "checkbox" at bounding box center [419, 277] width 14 height 14
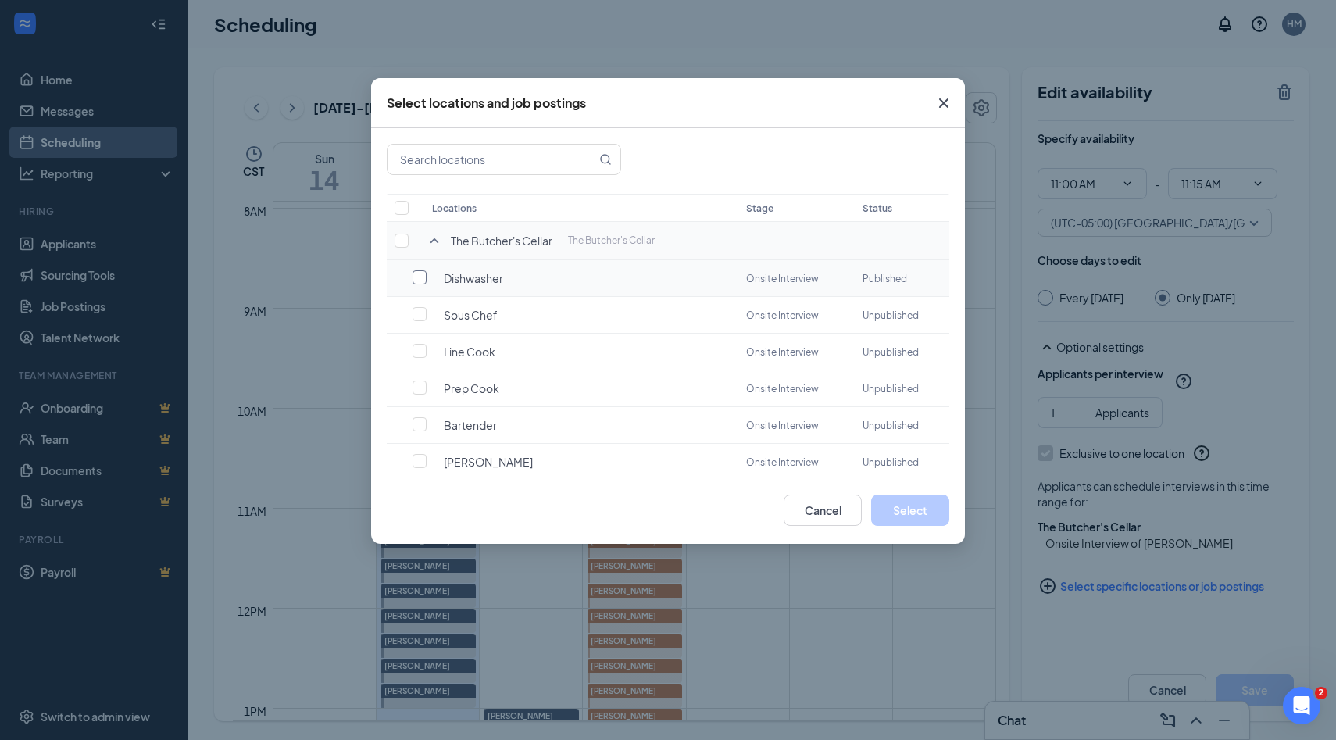
checkbox input "false"
checkbox input "true"
click at [899, 513] on button "Select" at bounding box center [910, 509] width 78 height 31
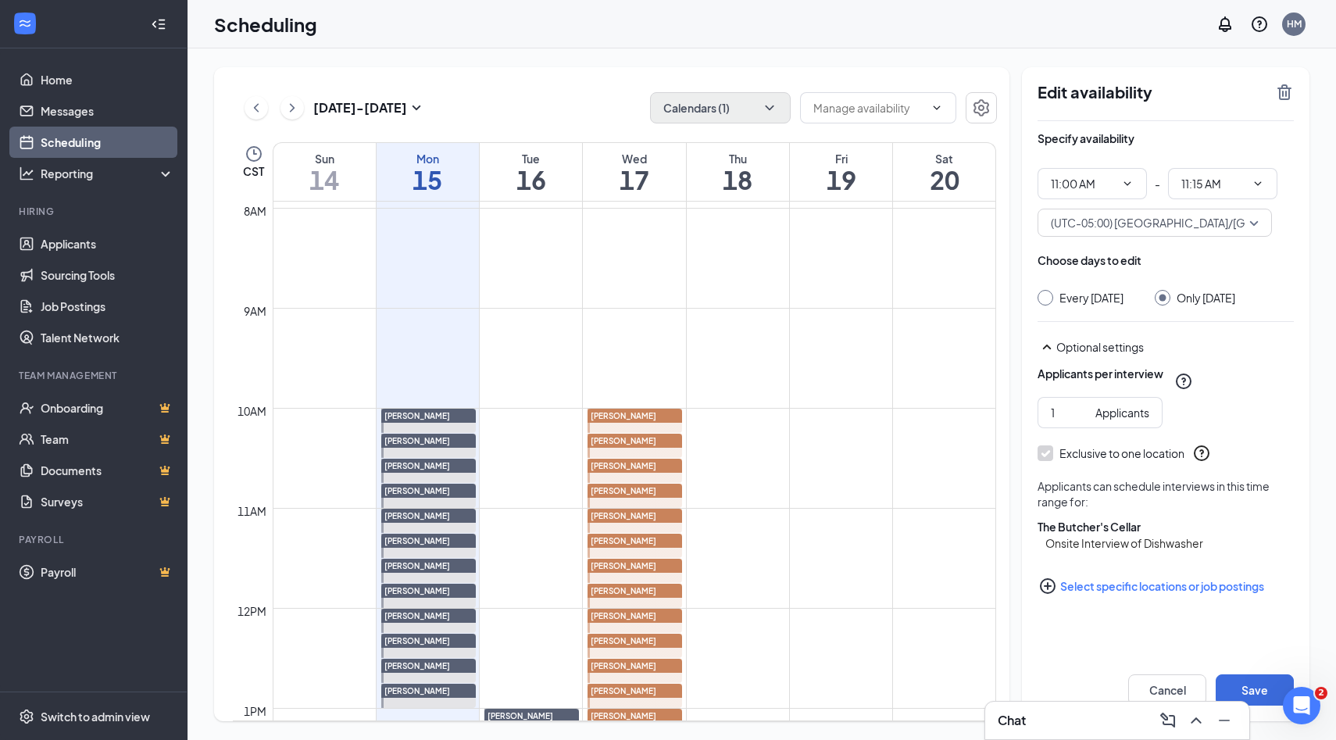
click at [632, 498] on div at bounding box center [634, 495] width 95 height 24
click at [1046, 594] on icon "PlusCircle" at bounding box center [1048, 586] width 16 height 16
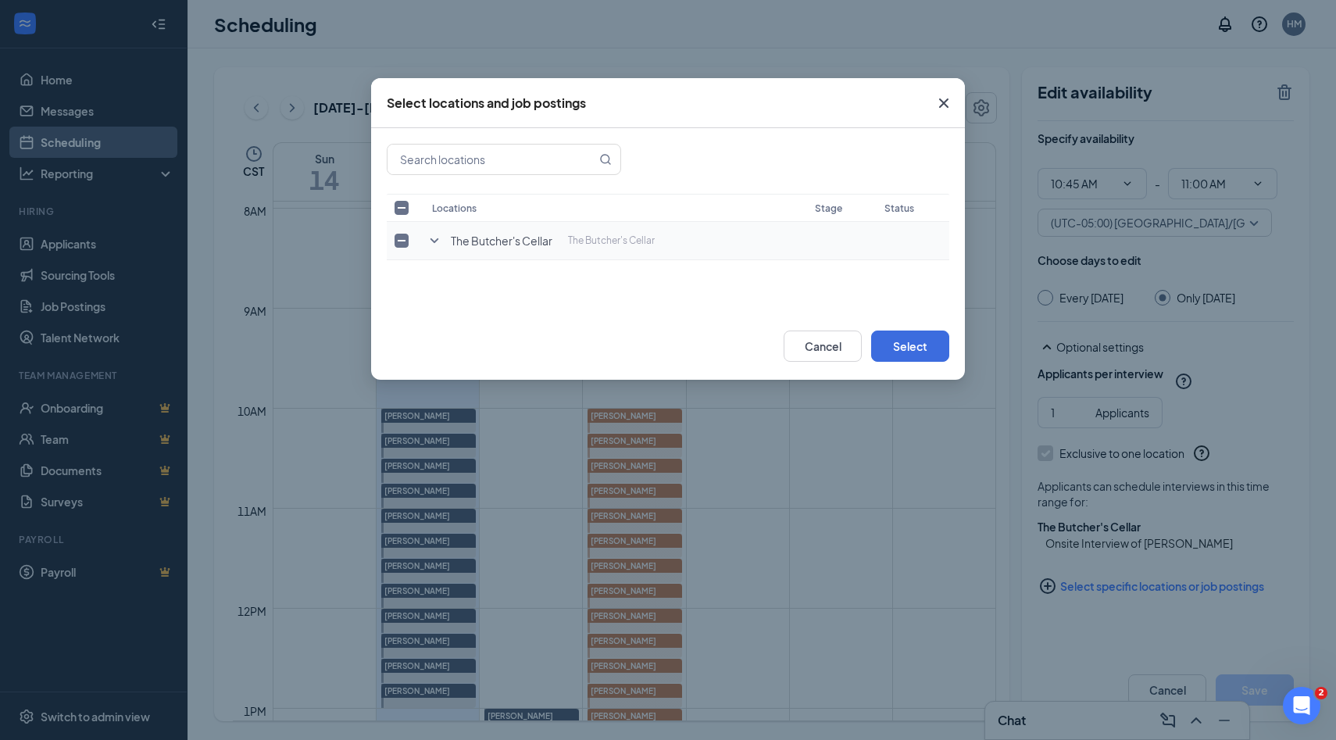
click at [434, 240] on icon "SmallChevronDown" at bounding box center [434, 240] width 19 height 19
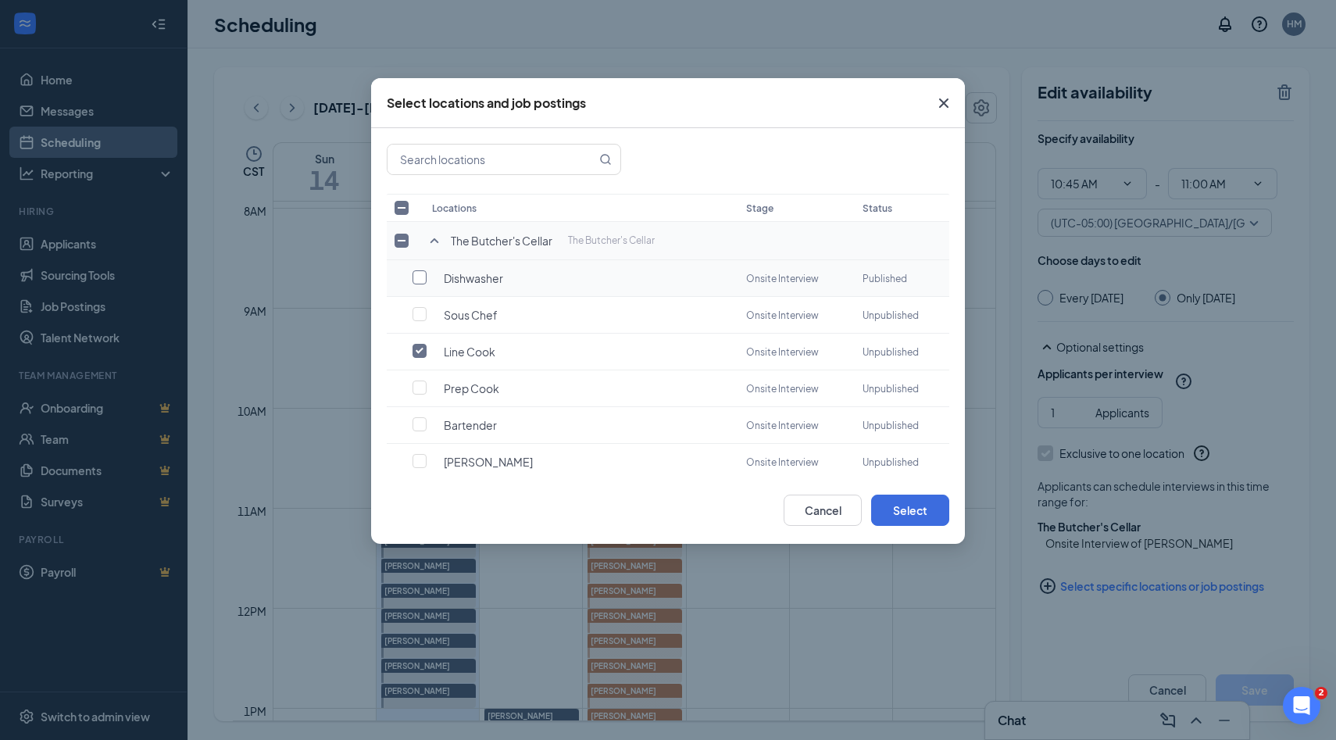
click at [422, 279] on input "checkbox" at bounding box center [419, 277] width 14 height 14
checkbox input "true"
click at [426, 349] on input "checkbox" at bounding box center [419, 351] width 14 height 14
checkbox input "false"
click at [901, 506] on button "Select" at bounding box center [910, 509] width 78 height 31
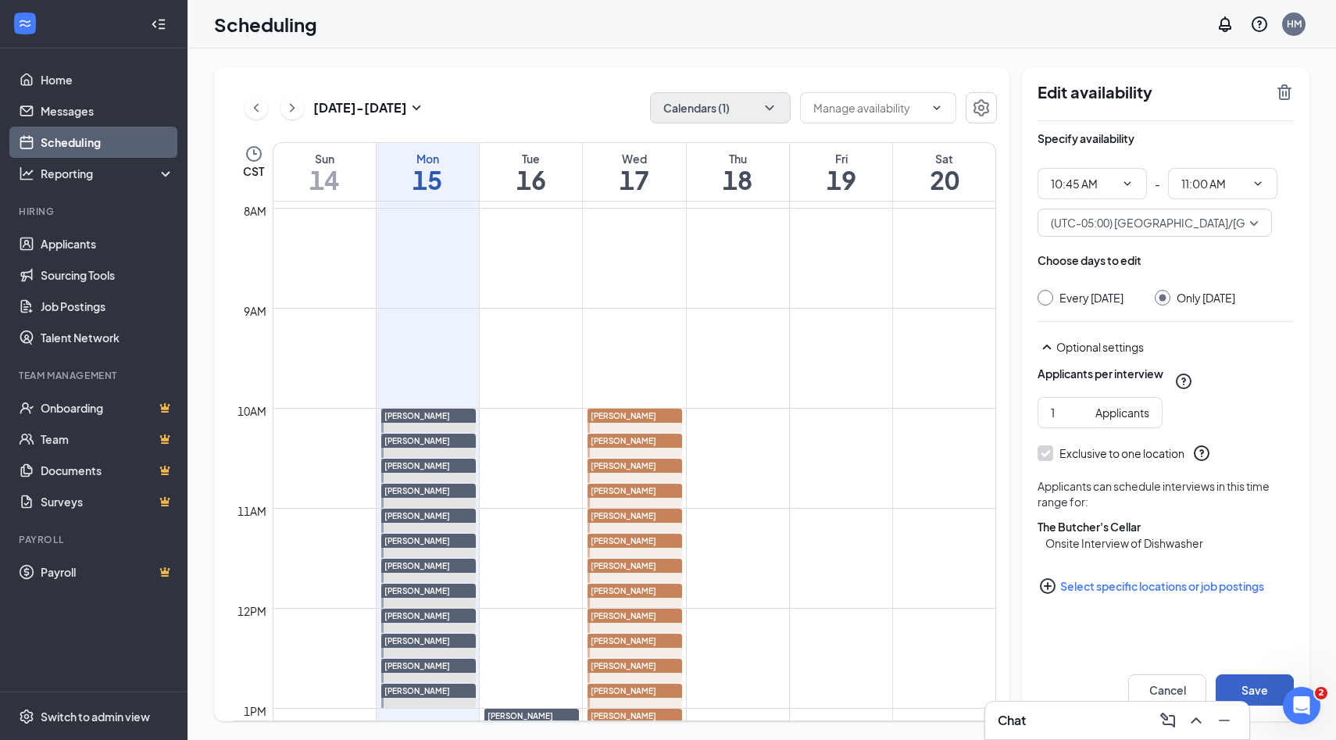
click at [1236, 681] on button "Save" at bounding box center [1254, 689] width 78 height 31
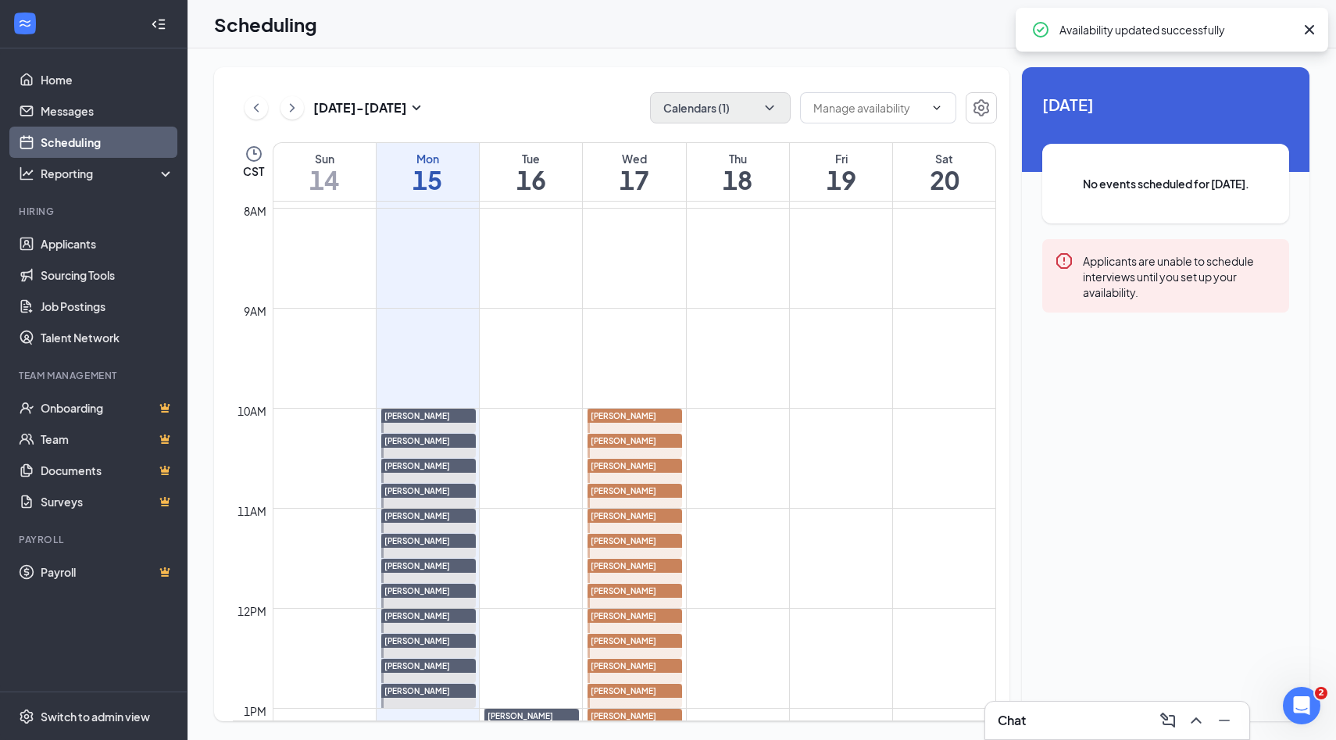
click at [633, 424] on div at bounding box center [634, 421] width 95 height 24
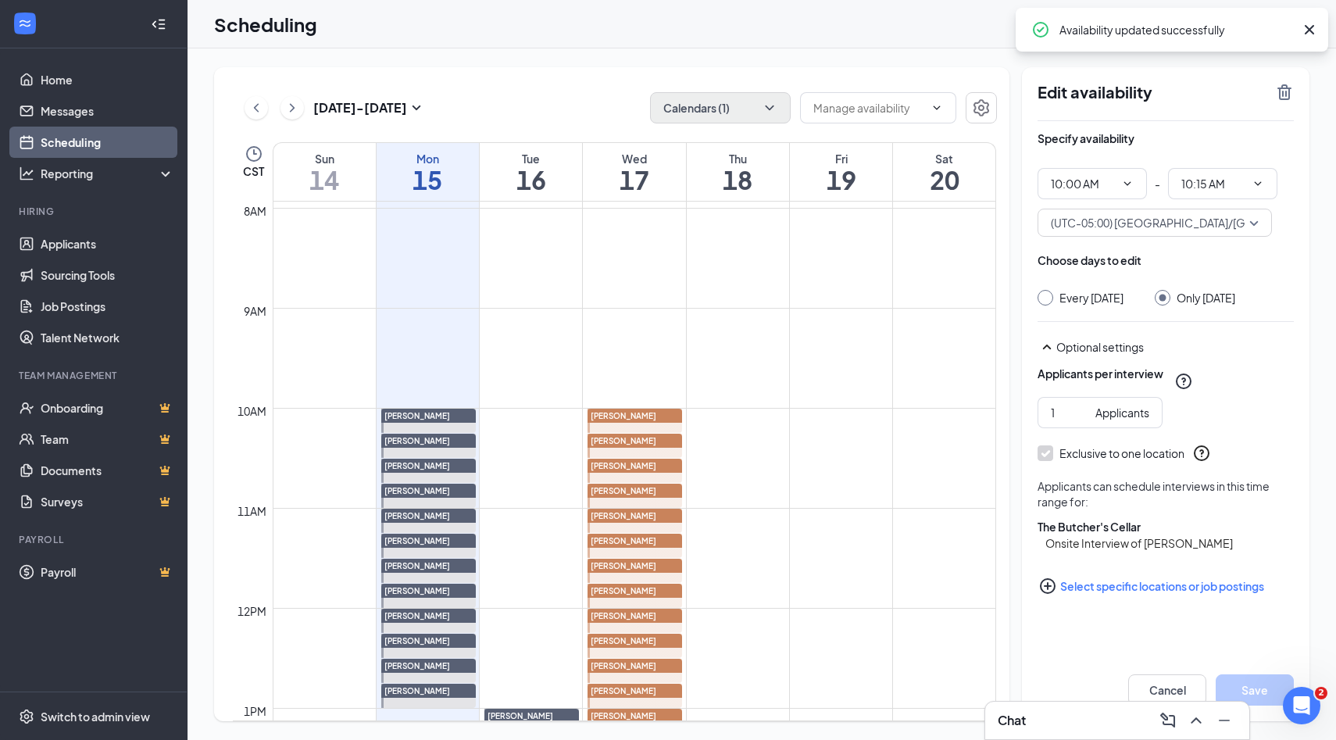
click at [1051, 595] on icon "PlusCircle" at bounding box center [1047, 585] width 19 height 19
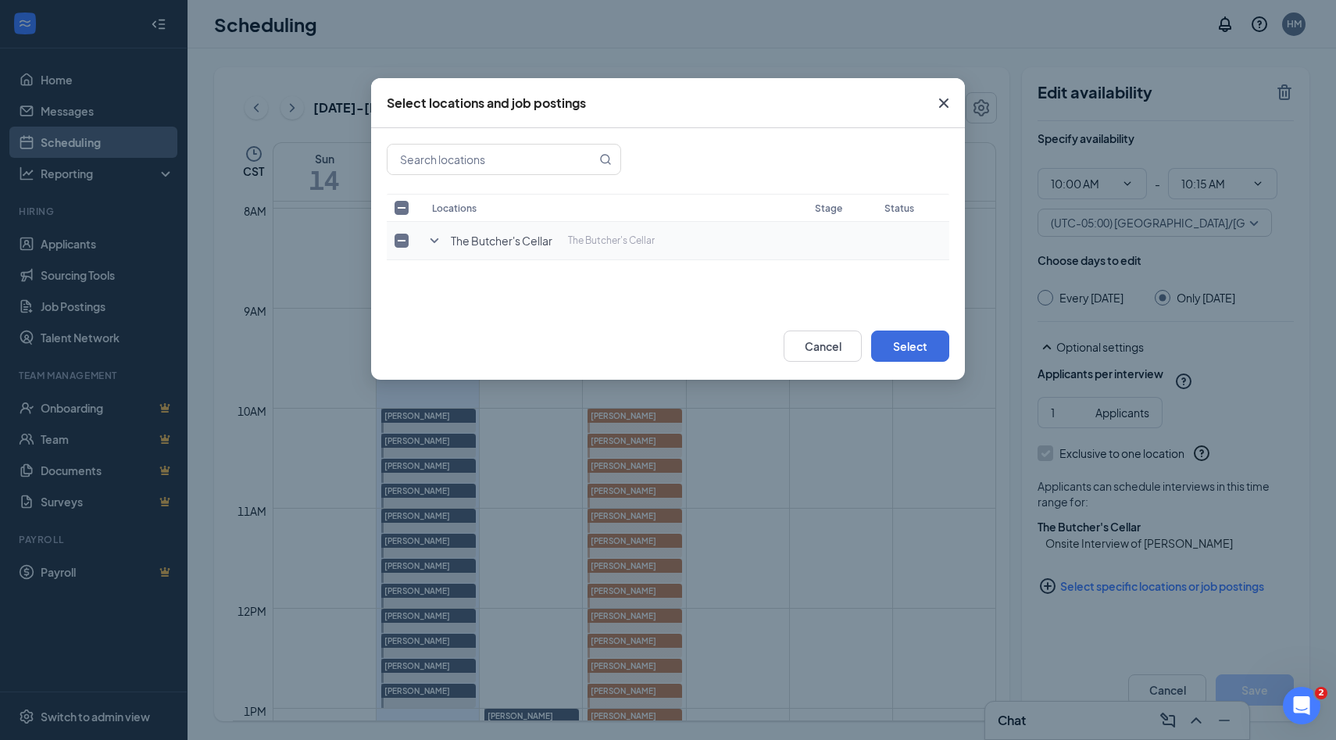
click at [438, 241] on icon "SmallChevronDown" at bounding box center [434, 240] width 19 height 19
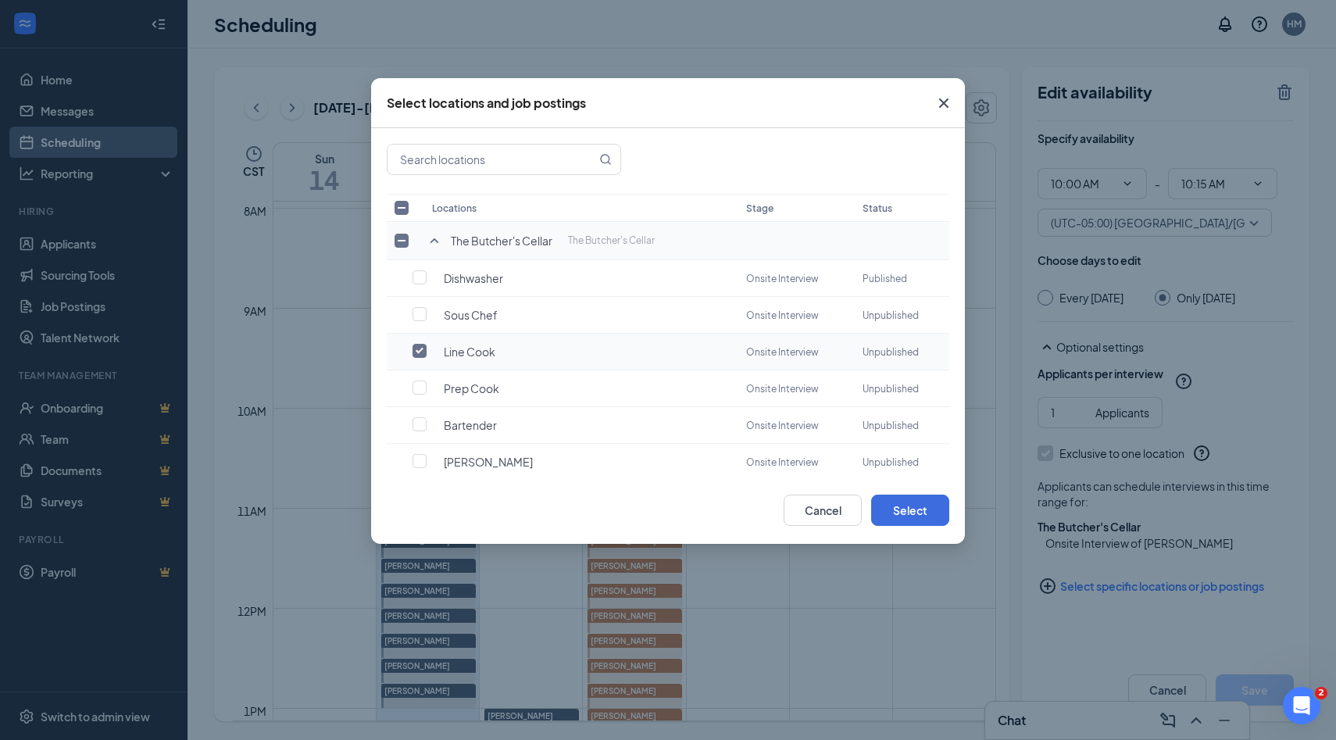
click at [418, 346] on input "checkbox" at bounding box center [419, 351] width 14 height 14
checkbox input "true"
checkbox input "false"
click at [423, 275] on input "checkbox" at bounding box center [419, 277] width 14 height 14
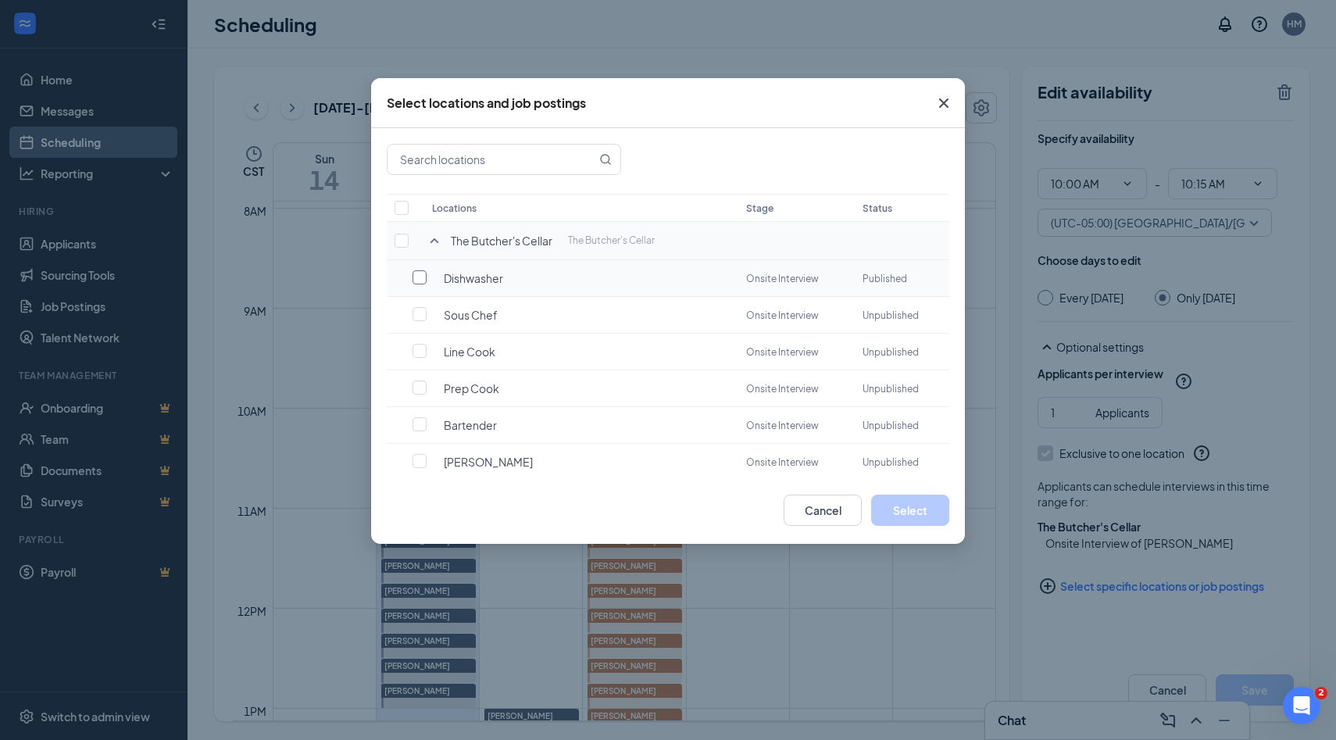
checkbox input "false"
checkbox input "true"
click at [896, 506] on button "Select" at bounding box center [910, 509] width 78 height 31
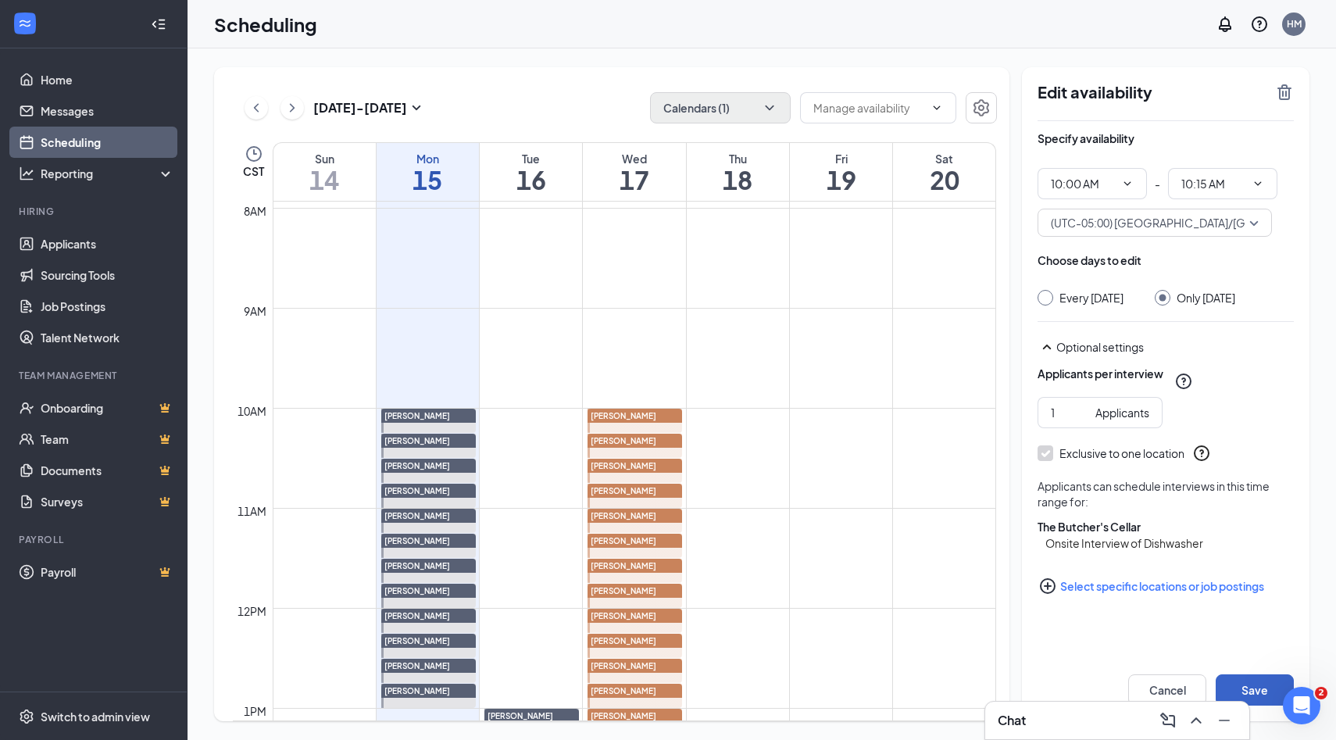
click at [1253, 688] on button "Save" at bounding box center [1254, 689] width 78 height 31
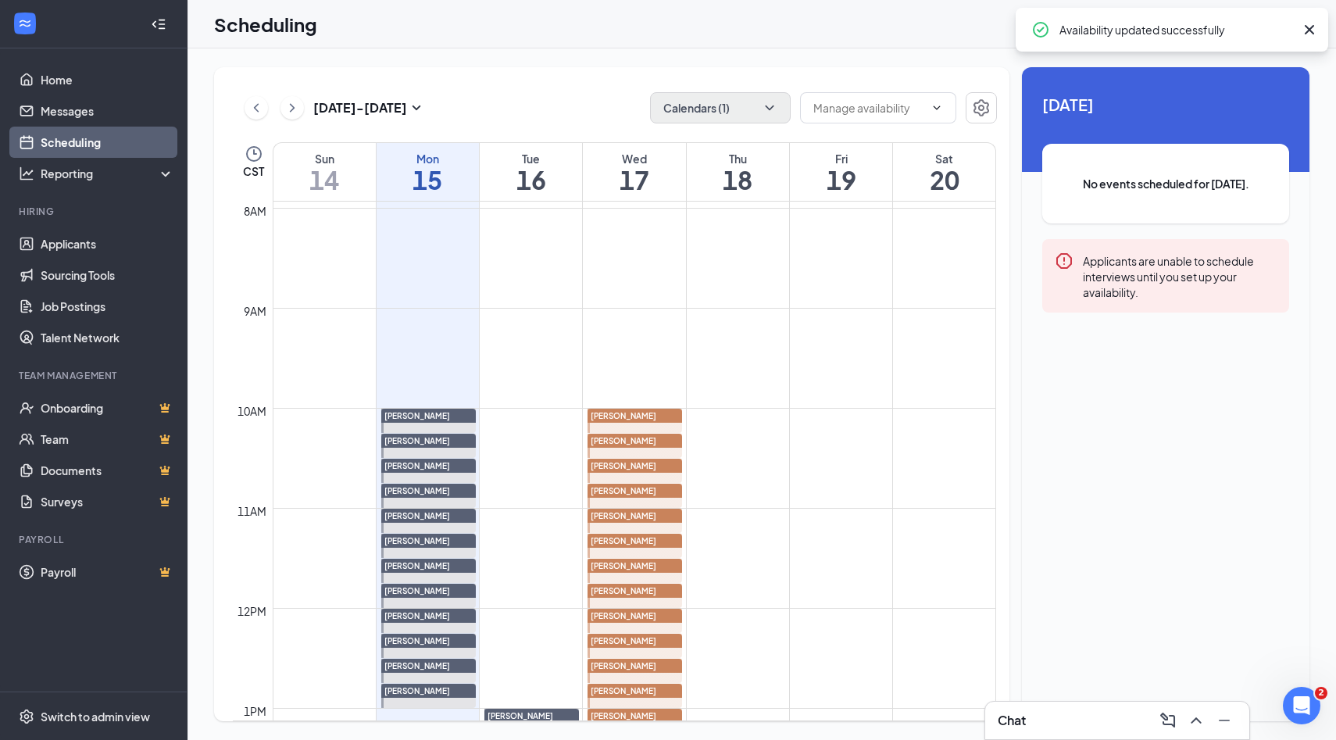
click at [639, 441] on span "[PERSON_NAME]" at bounding box center [624, 440] width 66 height 9
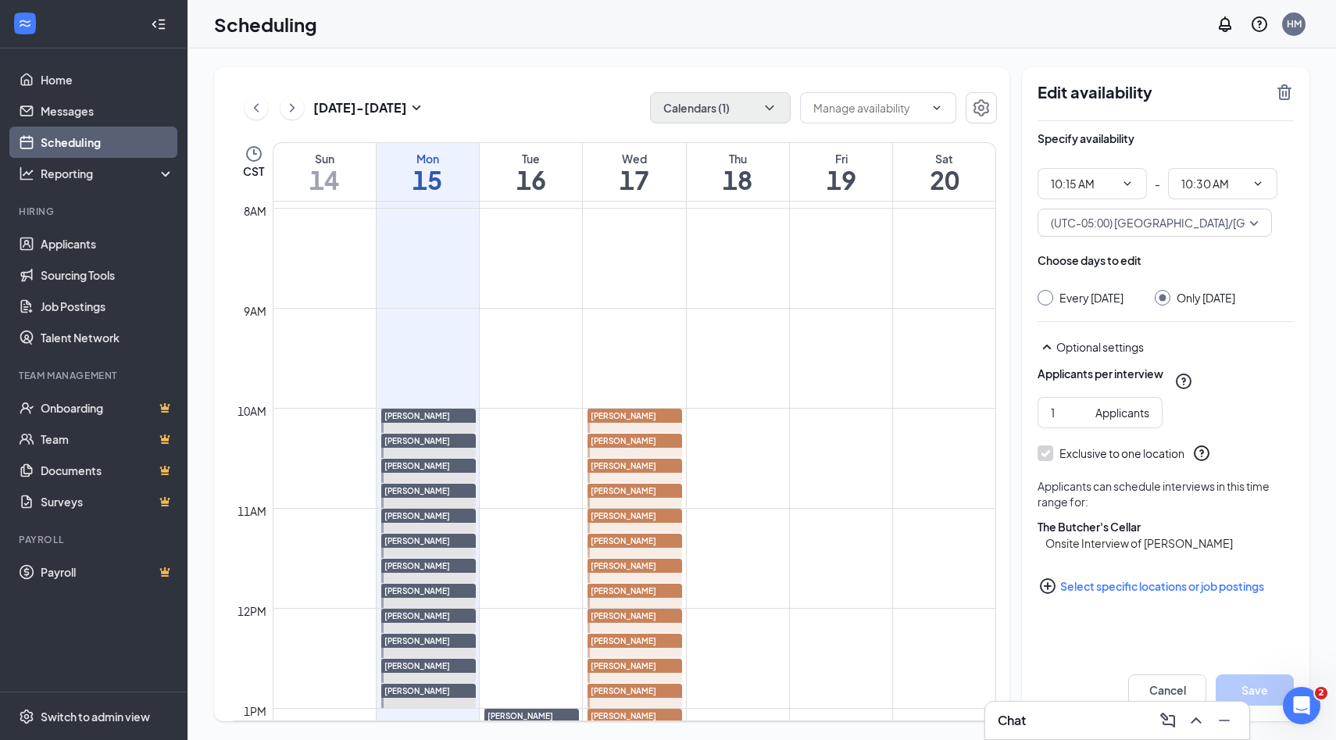
click at [1051, 595] on icon "PlusCircle" at bounding box center [1047, 585] width 19 height 19
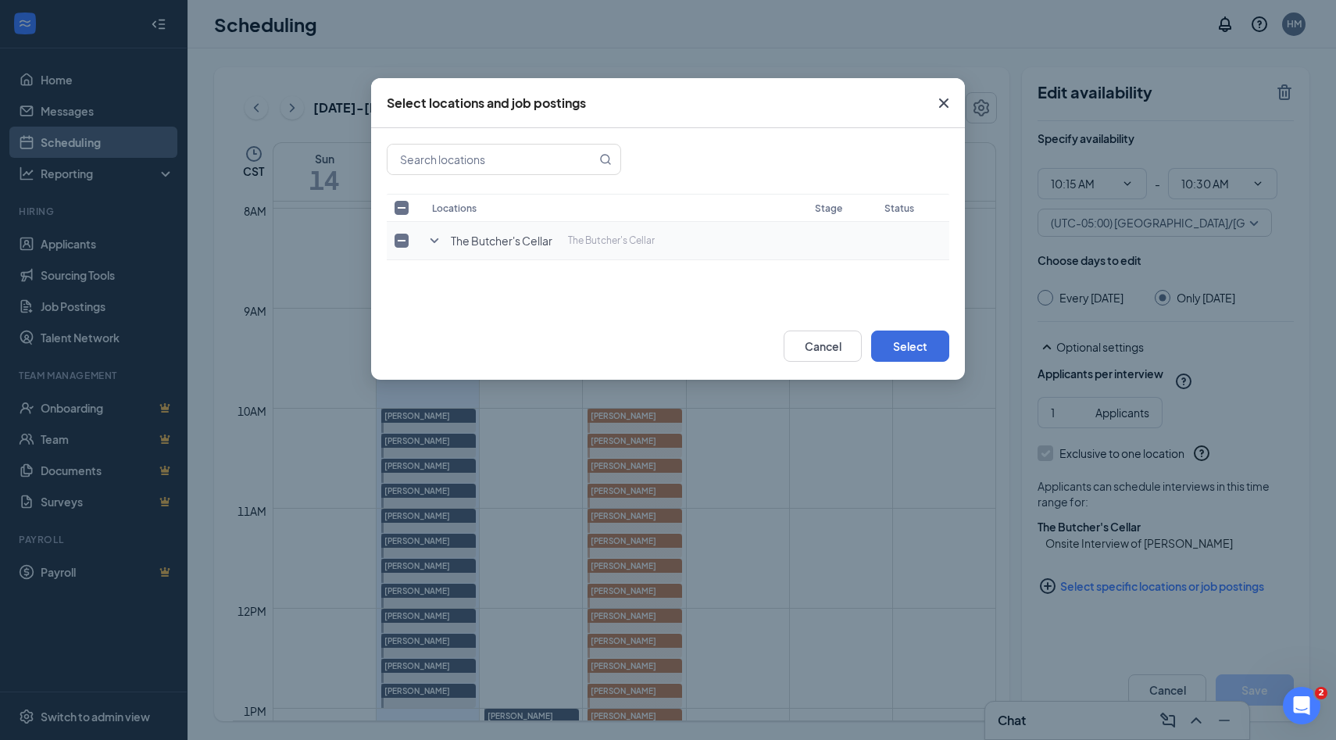
click at [433, 239] on icon "SmallChevronDown" at bounding box center [434, 240] width 19 height 19
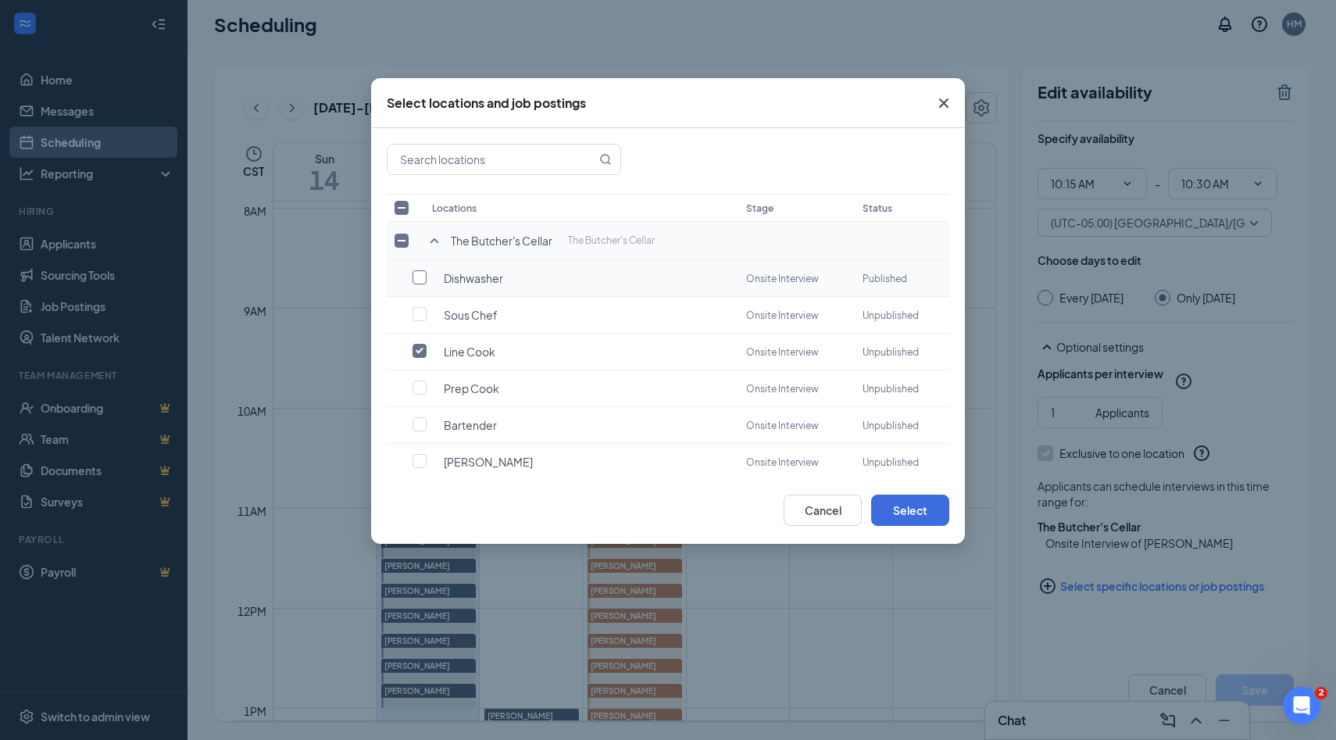
click at [419, 275] on input "checkbox" at bounding box center [419, 277] width 14 height 14
checkbox input "true"
click at [422, 348] on input "checkbox" at bounding box center [419, 351] width 14 height 14
checkbox input "false"
click at [902, 508] on button "Select" at bounding box center [910, 509] width 78 height 31
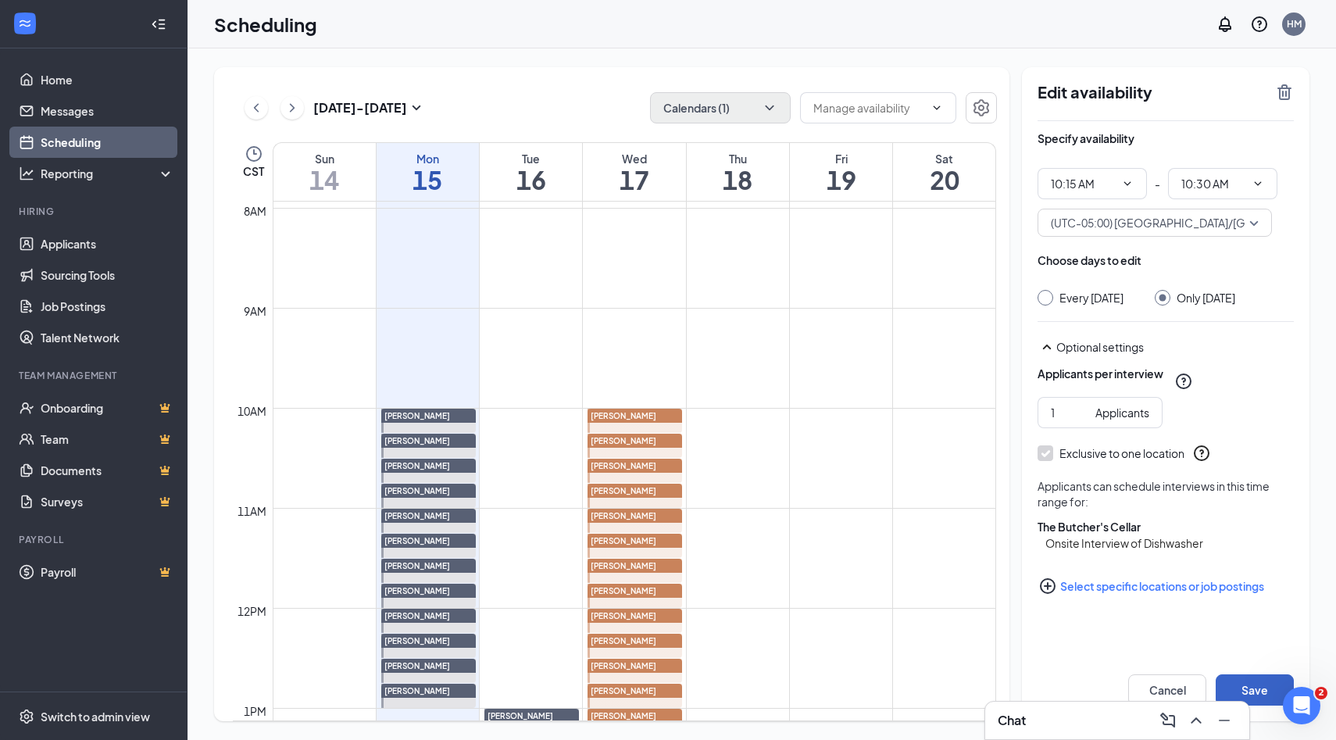
click at [1238, 687] on button "Save" at bounding box center [1254, 689] width 78 height 31
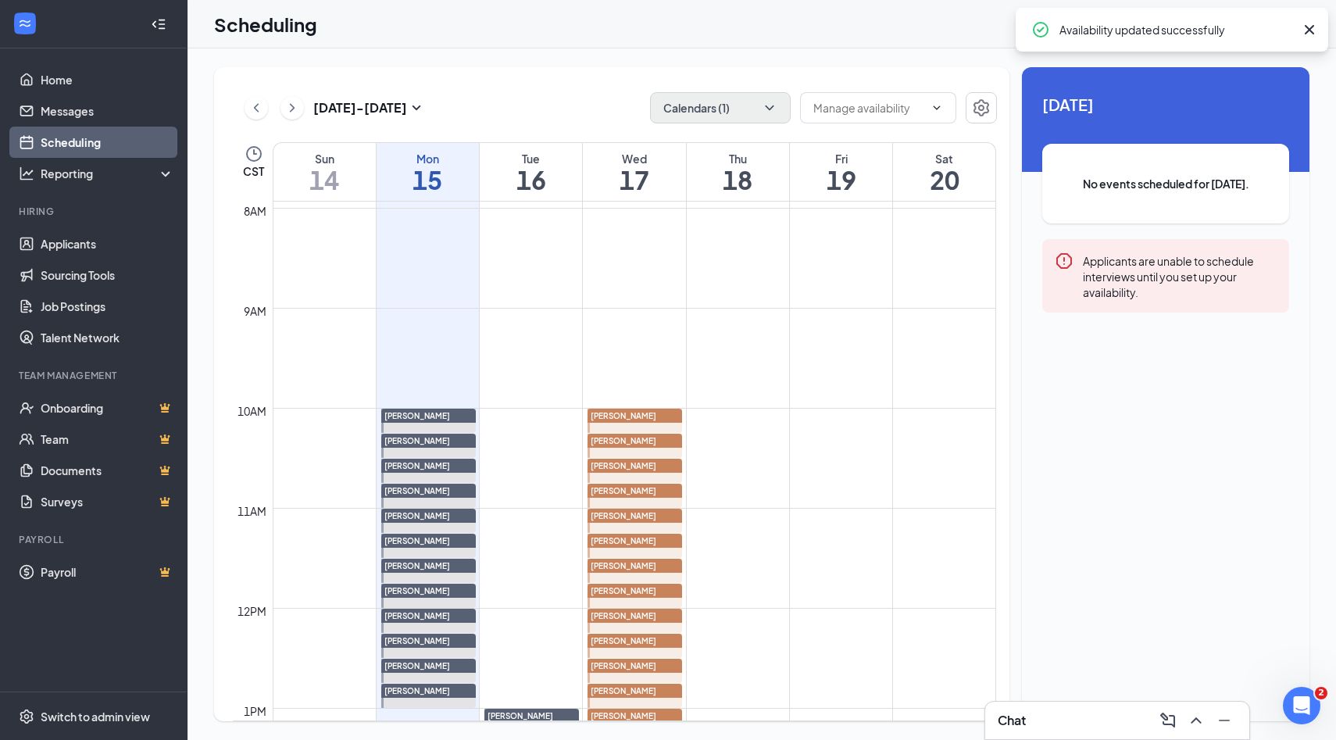
click at [639, 470] on span "[PERSON_NAME]" at bounding box center [624, 465] width 66 height 11
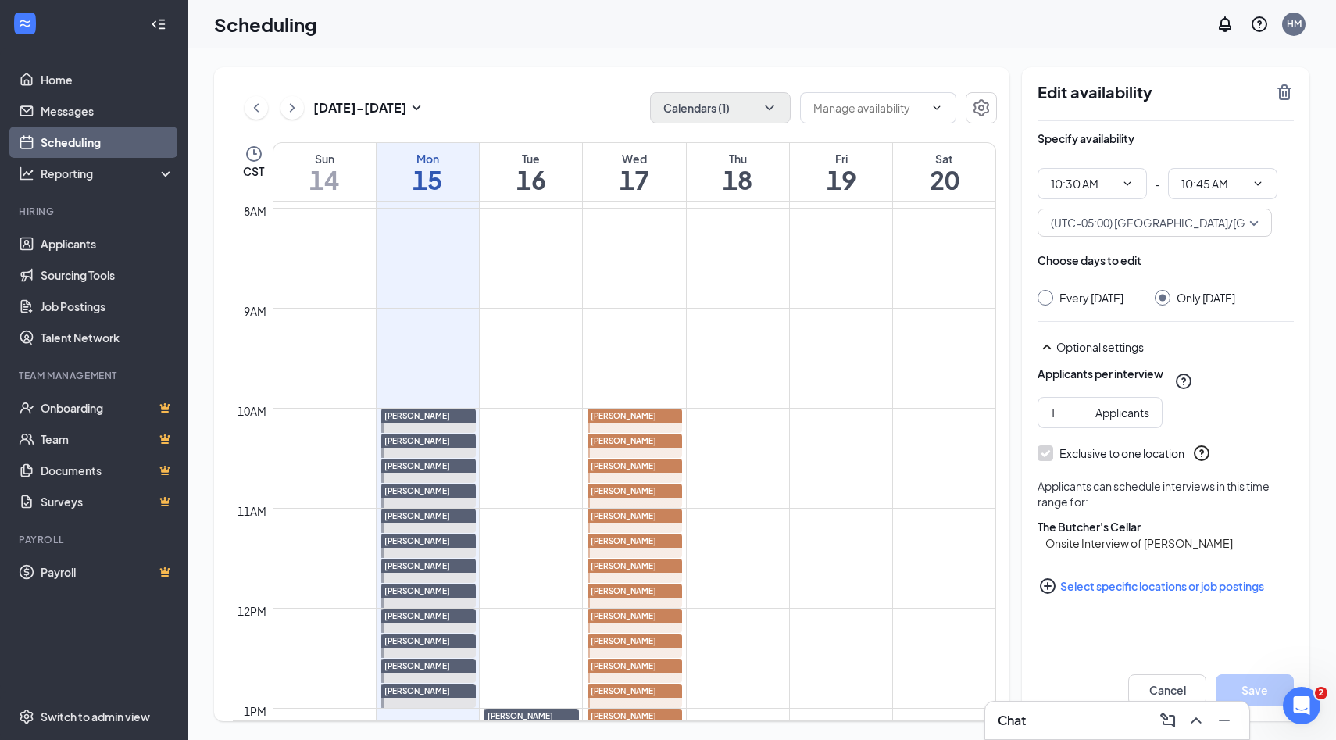
click at [1049, 594] on icon "PlusCircle" at bounding box center [1048, 586] width 16 height 16
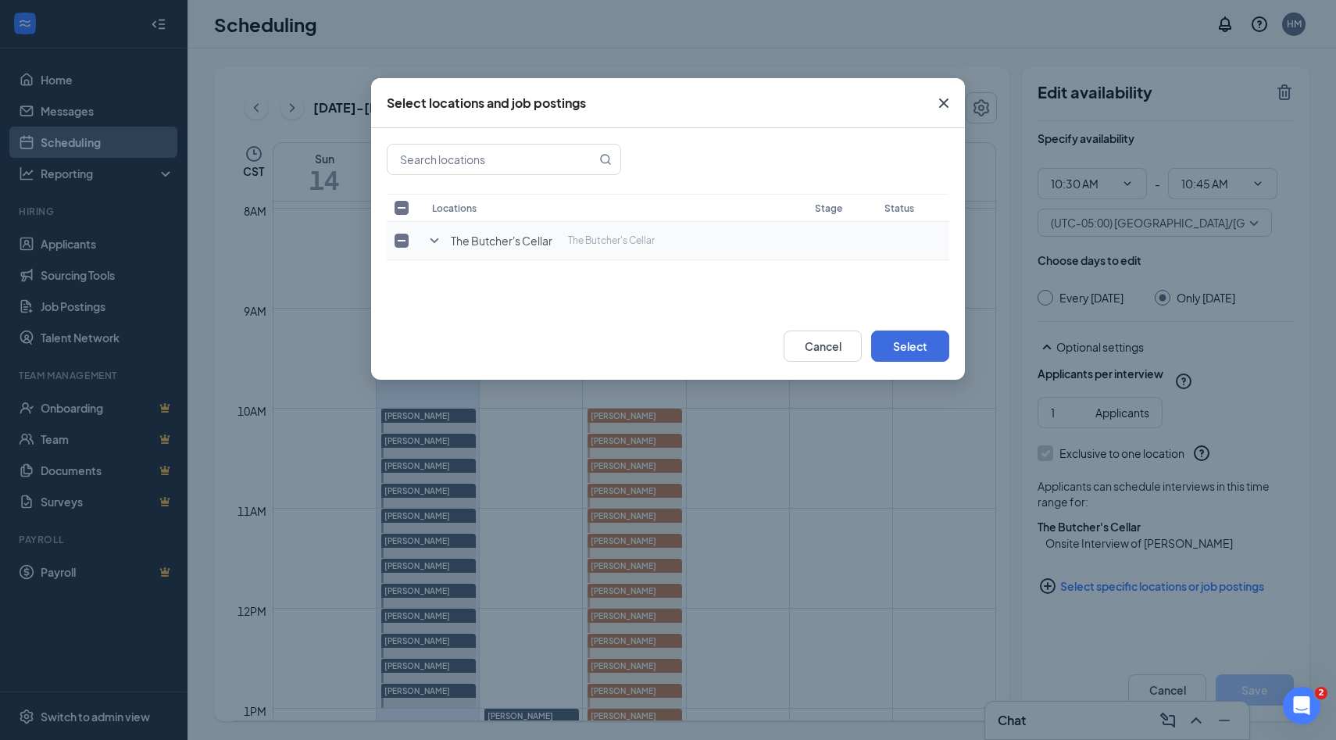
click at [434, 237] on icon "SmallChevronDown" at bounding box center [434, 240] width 19 height 19
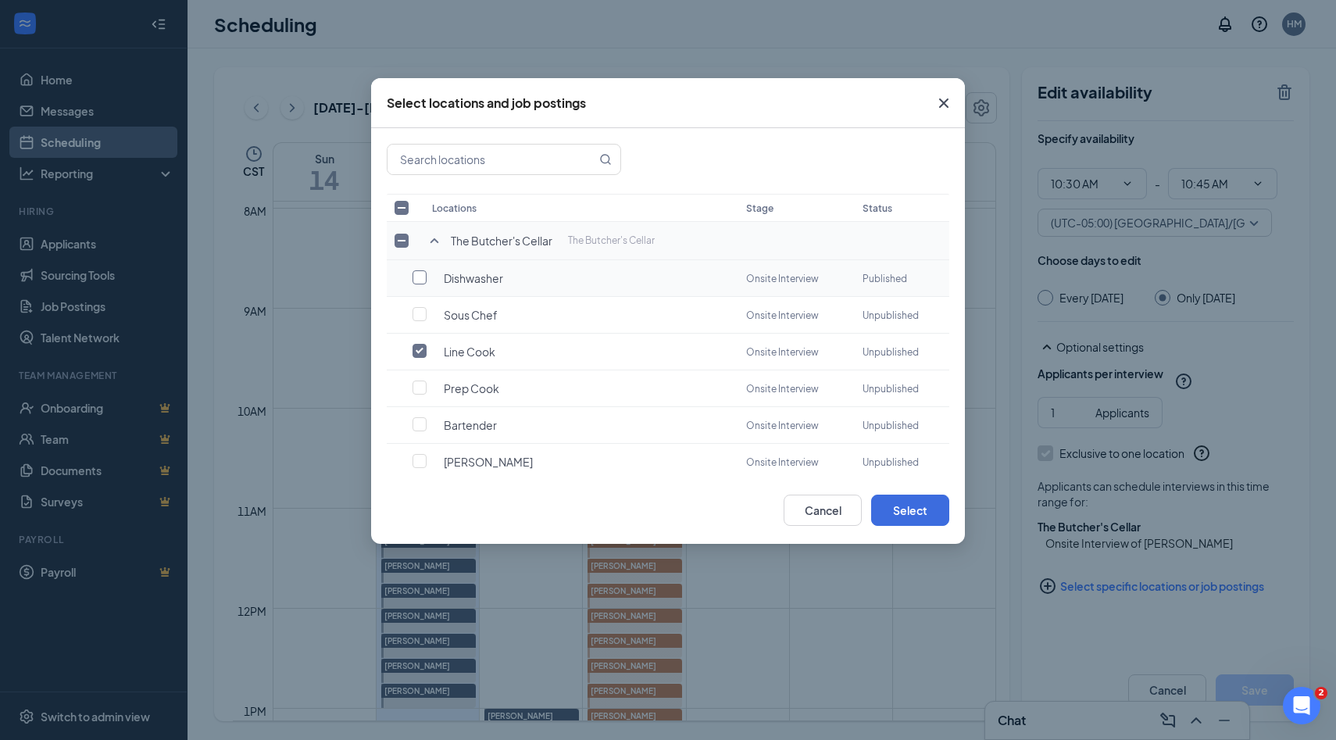
click at [415, 281] on input "checkbox" at bounding box center [419, 277] width 14 height 14
checkbox input "true"
click at [418, 351] on input "checkbox" at bounding box center [419, 351] width 14 height 14
checkbox input "false"
click at [901, 504] on button "Select" at bounding box center [910, 509] width 78 height 31
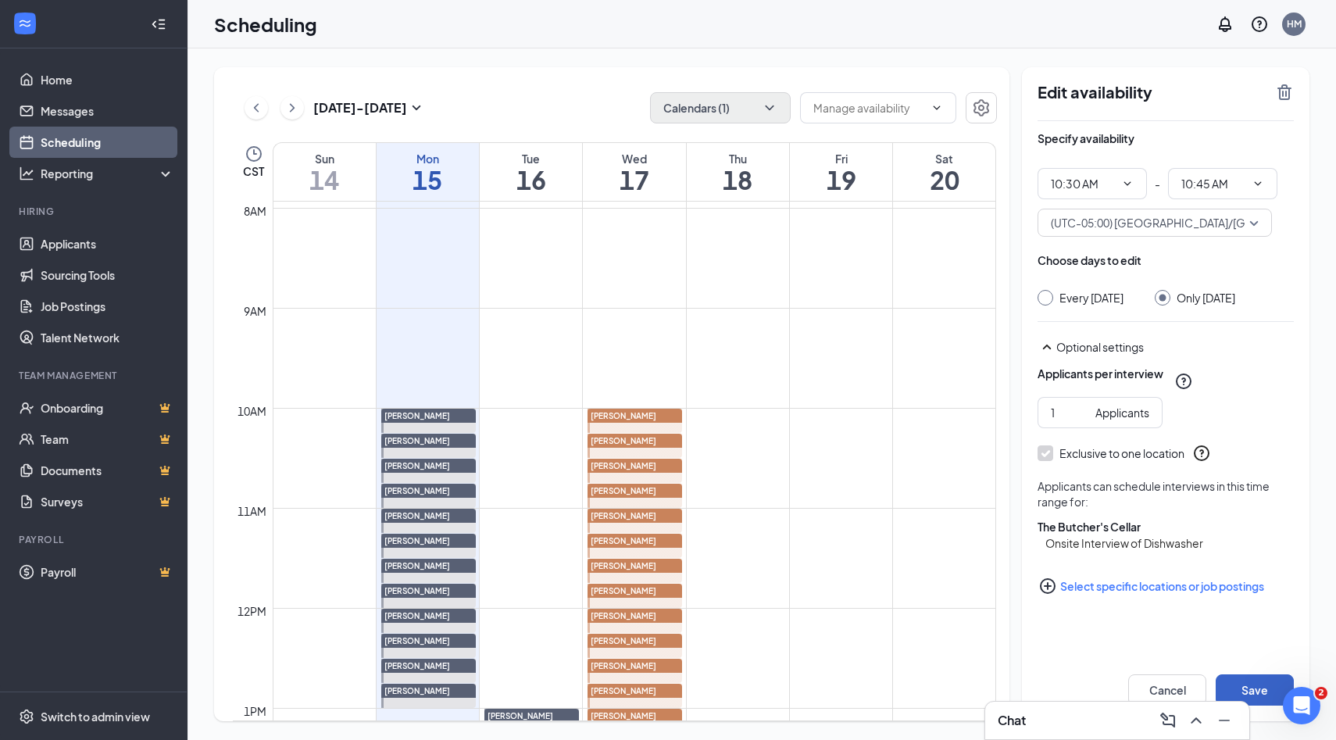
click at [1237, 684] on button "Save" at bounding box center [1254, 689] width 78 height 31
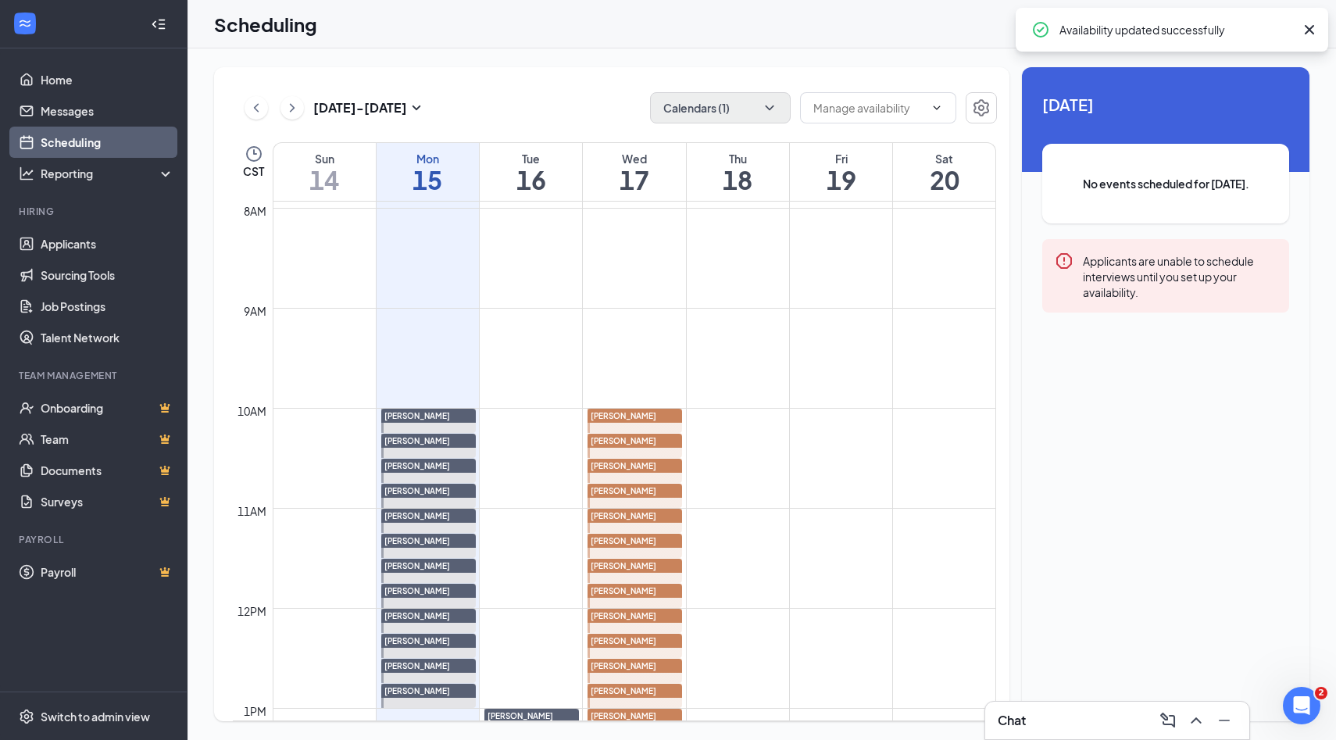
click at [643, 520] on span "[PERSON_NAME]" at bounding box center [624, 515] width 66 height 11
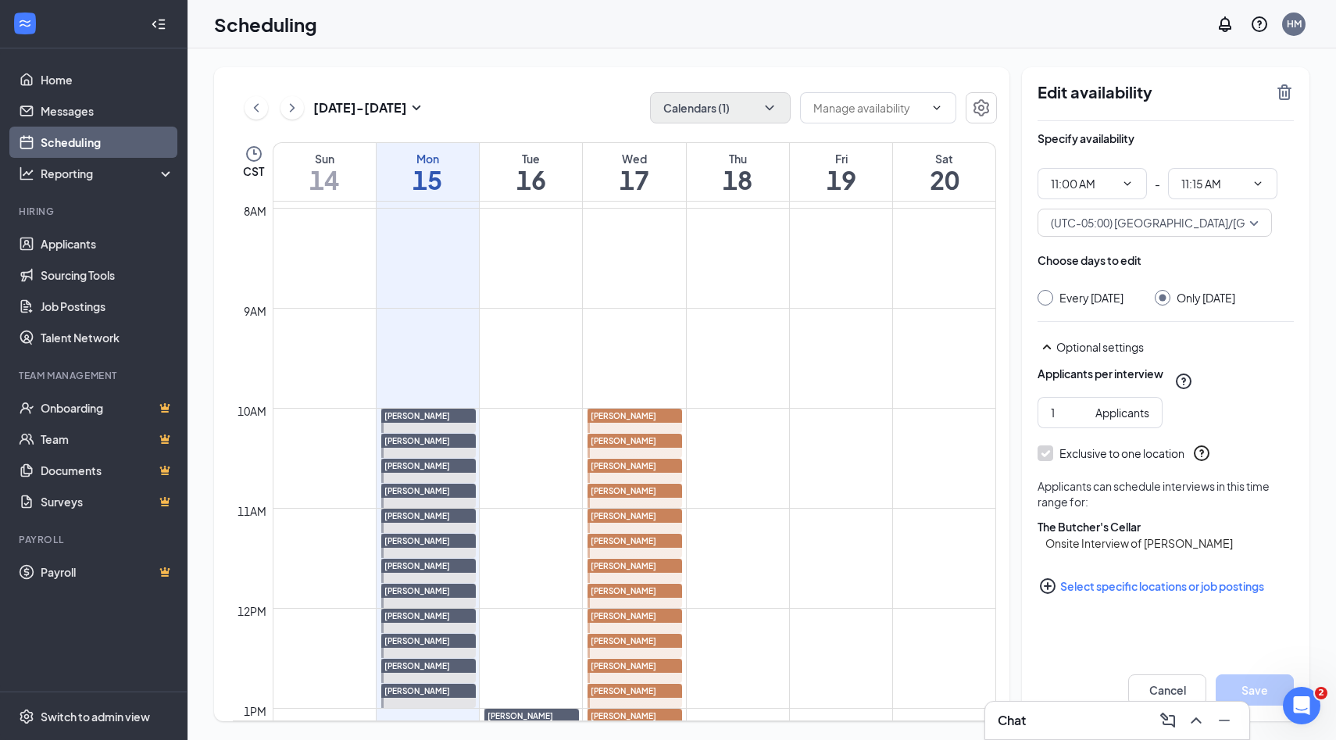
click at [1047, 595] on icon "PlusCircle" at bounding box center [1047, 585] width 19 height 19
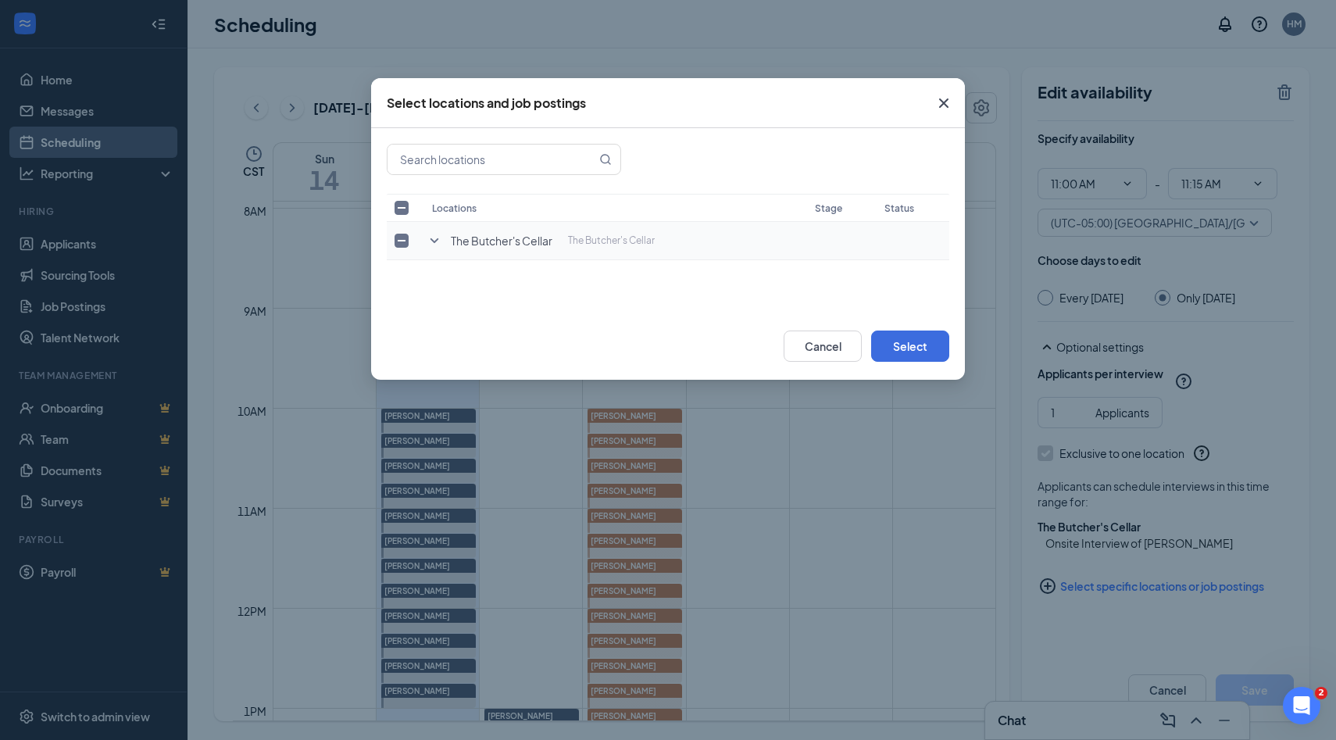
click at [435, 241] on icon "SmallChevronDown" at bounding box center [434, 240] width 9 height 5
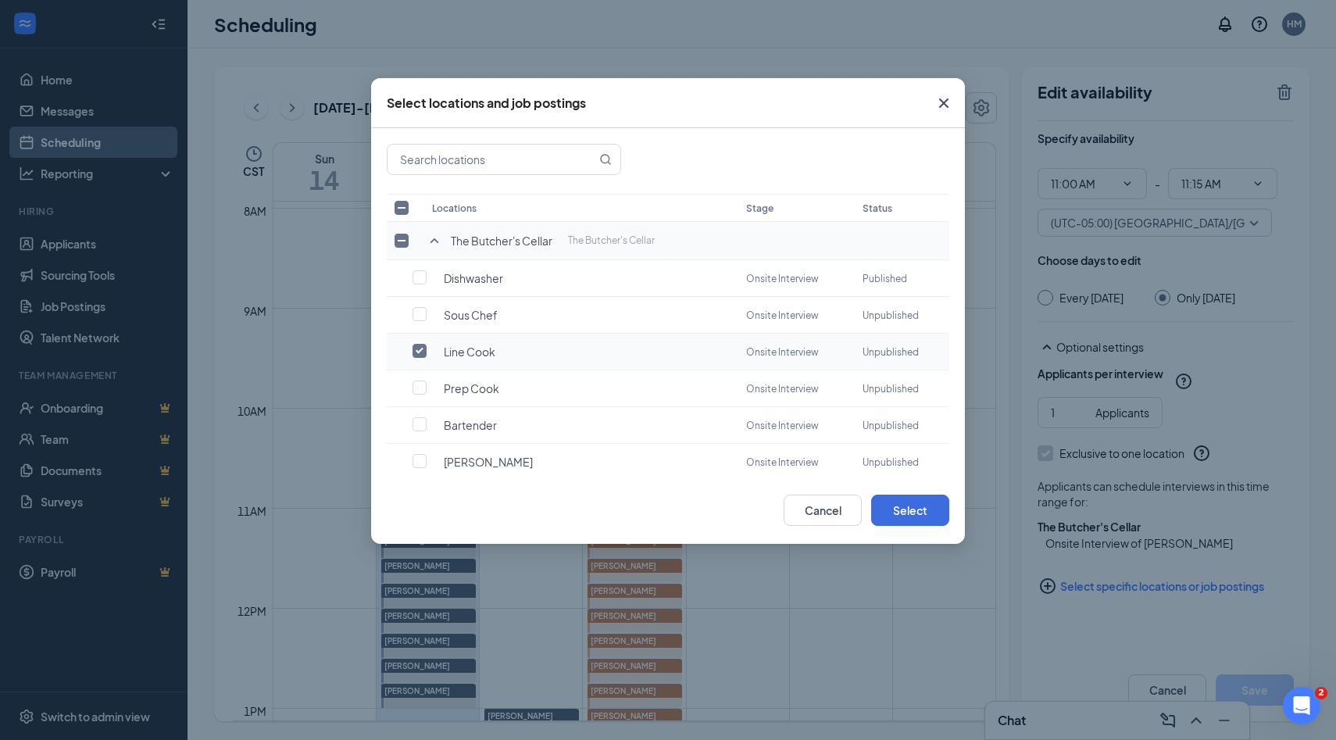
click at [420, 348] on input "checkbox" at bounding box center [419, 351] width 14 height 14
checkbox input "true"
checkbox input "false"
click at [419, 280] on input "checkbox" at bounding box center [419, 277] width 14 height 14
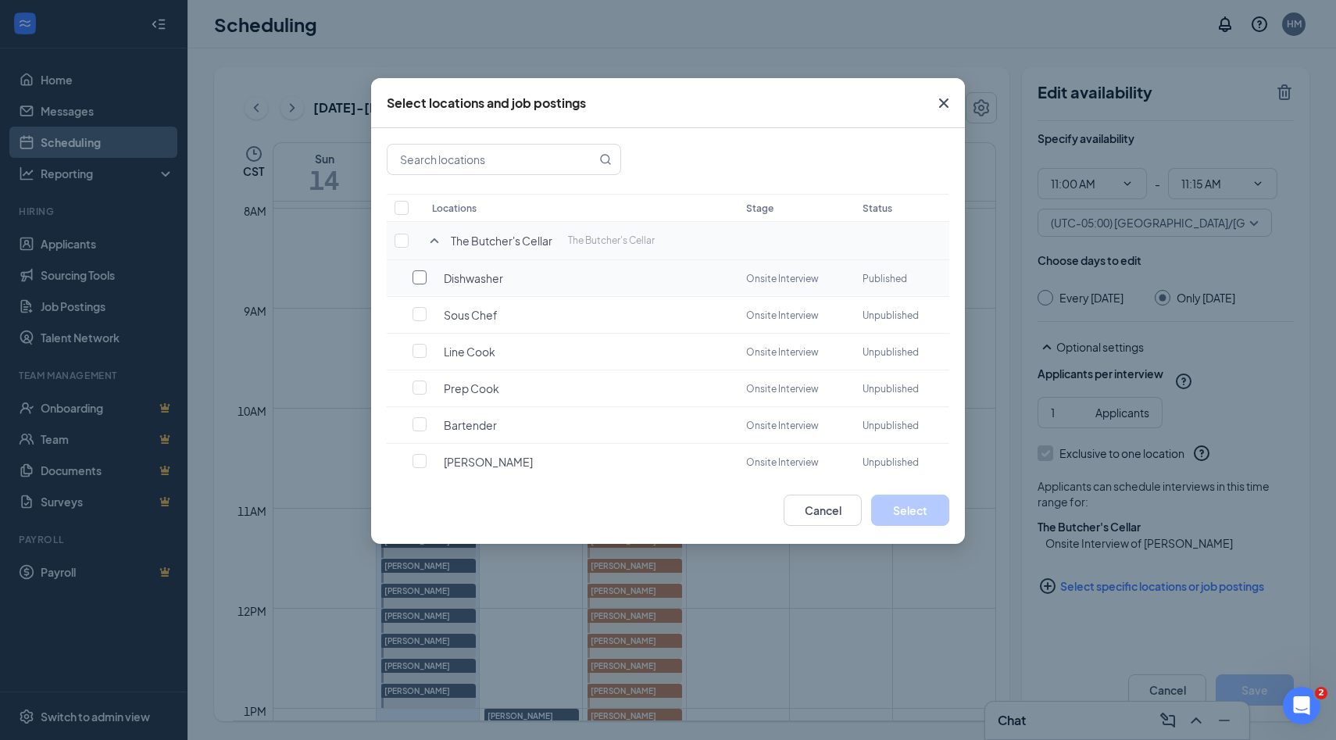
checkbox input "false"
checkbox input "true"
click at [917, 511] on button "Select" at bounding box center [910, 509] width 78 height 31
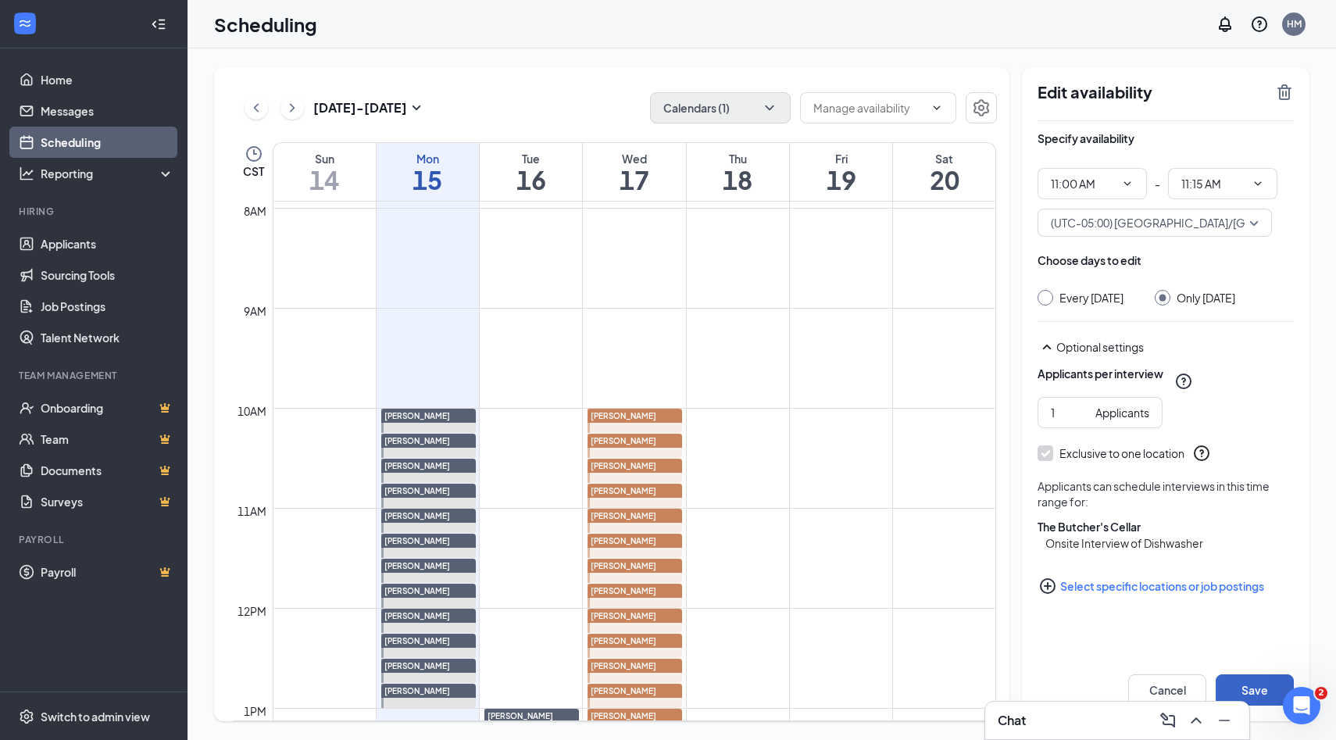
click at [1269, 690] on button "Save" at bounding box center [1254, 689] width 78 height 31
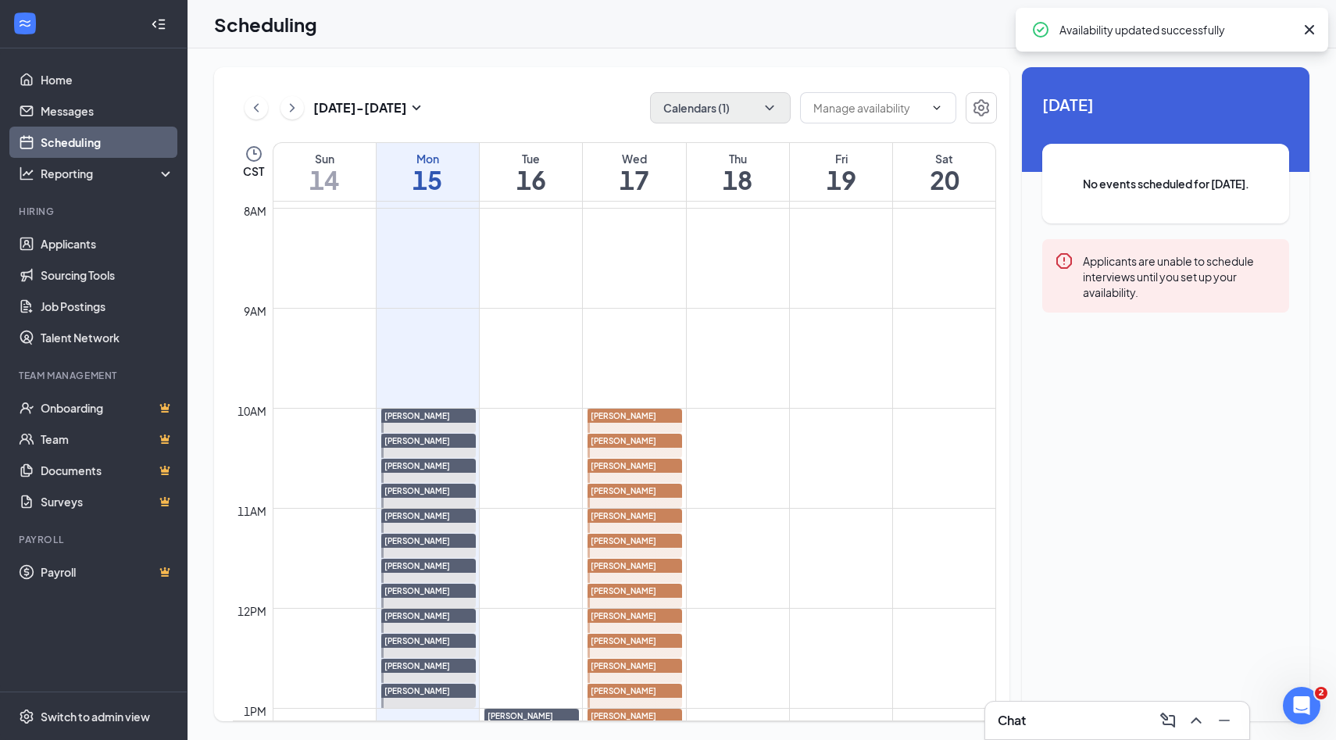
click at [633, 416] on span "[PERSON_NAME]" at bounding box center [624, 415] width 66 height 9
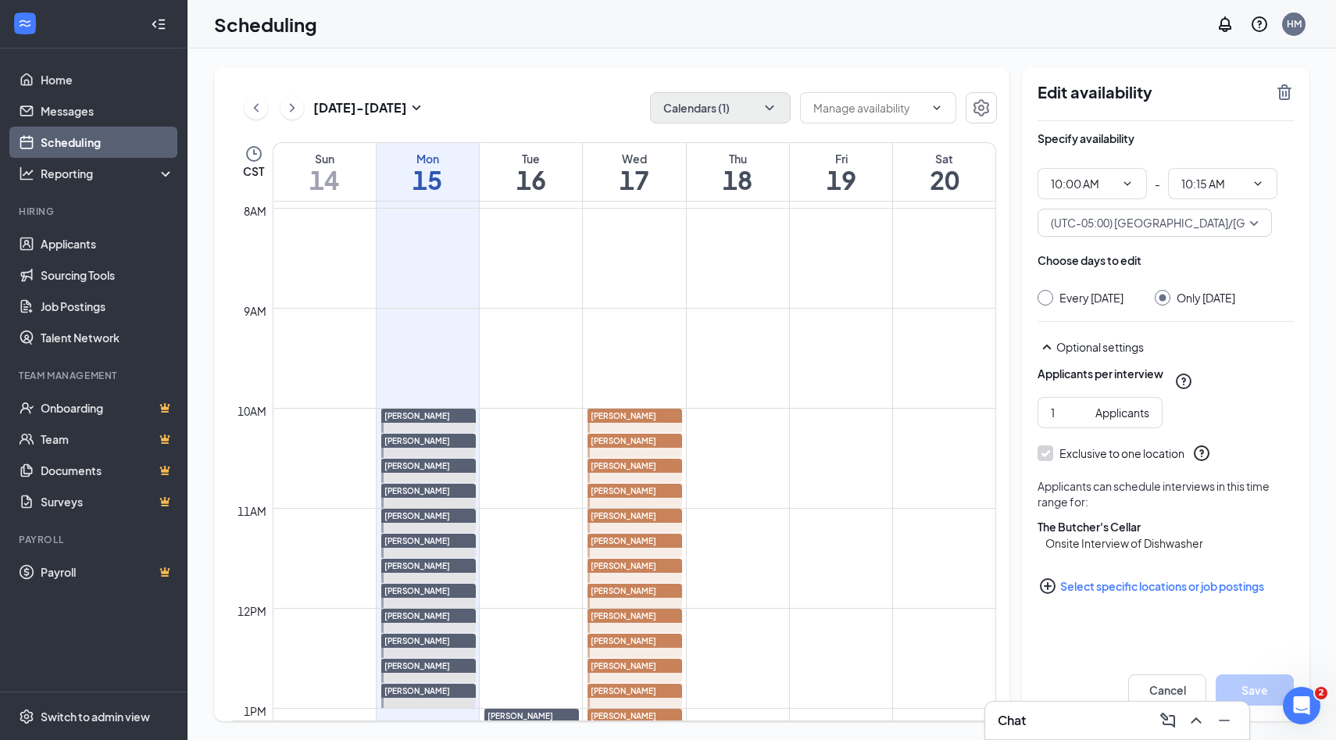
click at [631, 448] on div at bounding box center [634, 446] width 95 height 24
click at [631, 469] on span "[PERSON_NAME]" at bounding box center [624, 465] width 66 height 9
click at [630, 507] on div at bounding box center [634, 495] width 95 height 24
click at [632, 525] on div at bounding box center [634, 520] width 95 height 24
click at [633, 551] on div at bounding box center [634, 545] width 95 height 24
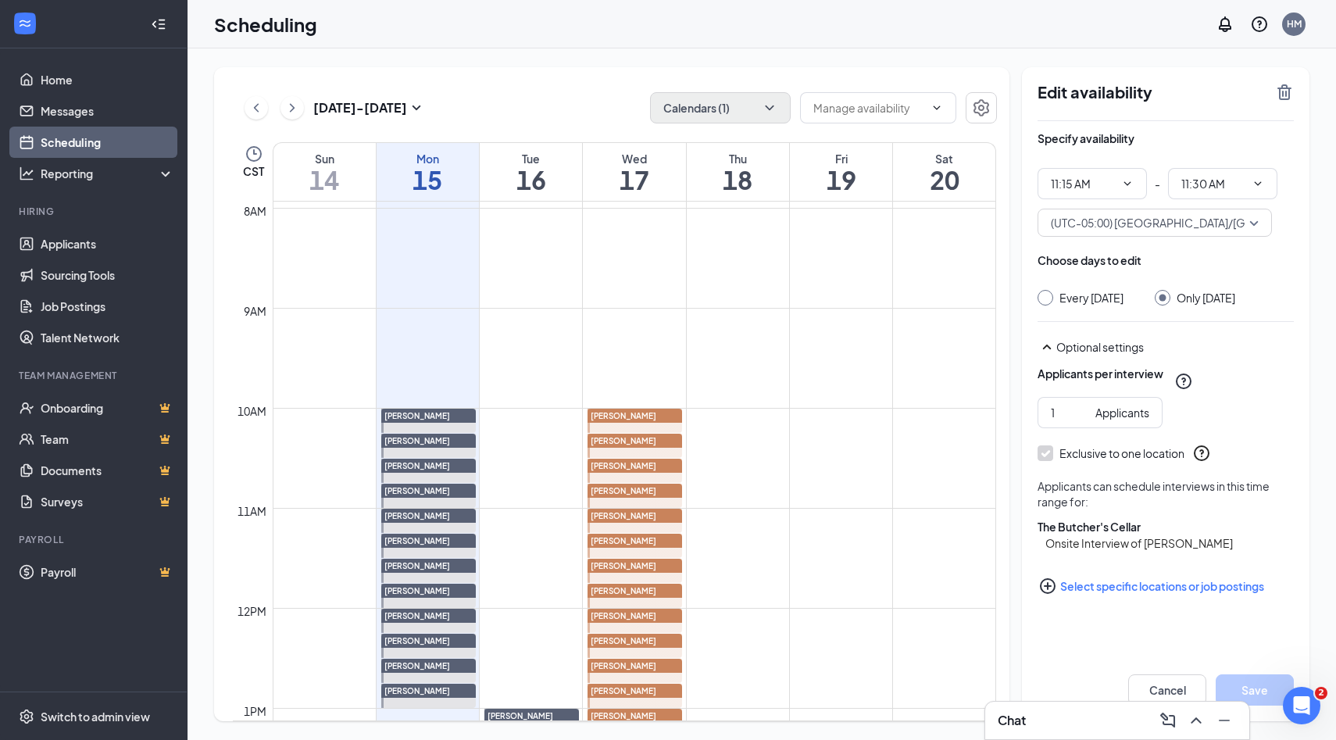
click at [1049, 595] on icon "PlusCircle" at bounding box center [1047, 585] width 19 height 19
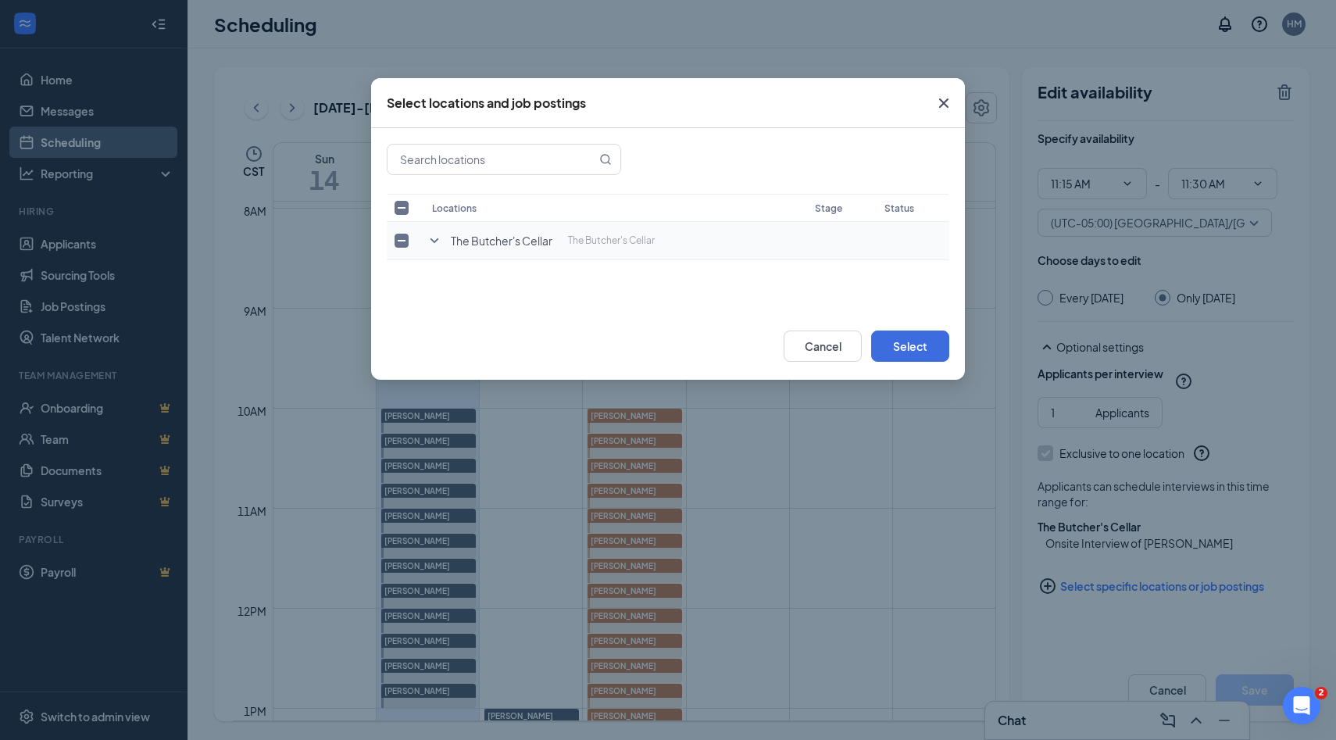
click at [438, 237] on icon "SmallChevronDown" at bounding box center [434, 240] width 19 height 19
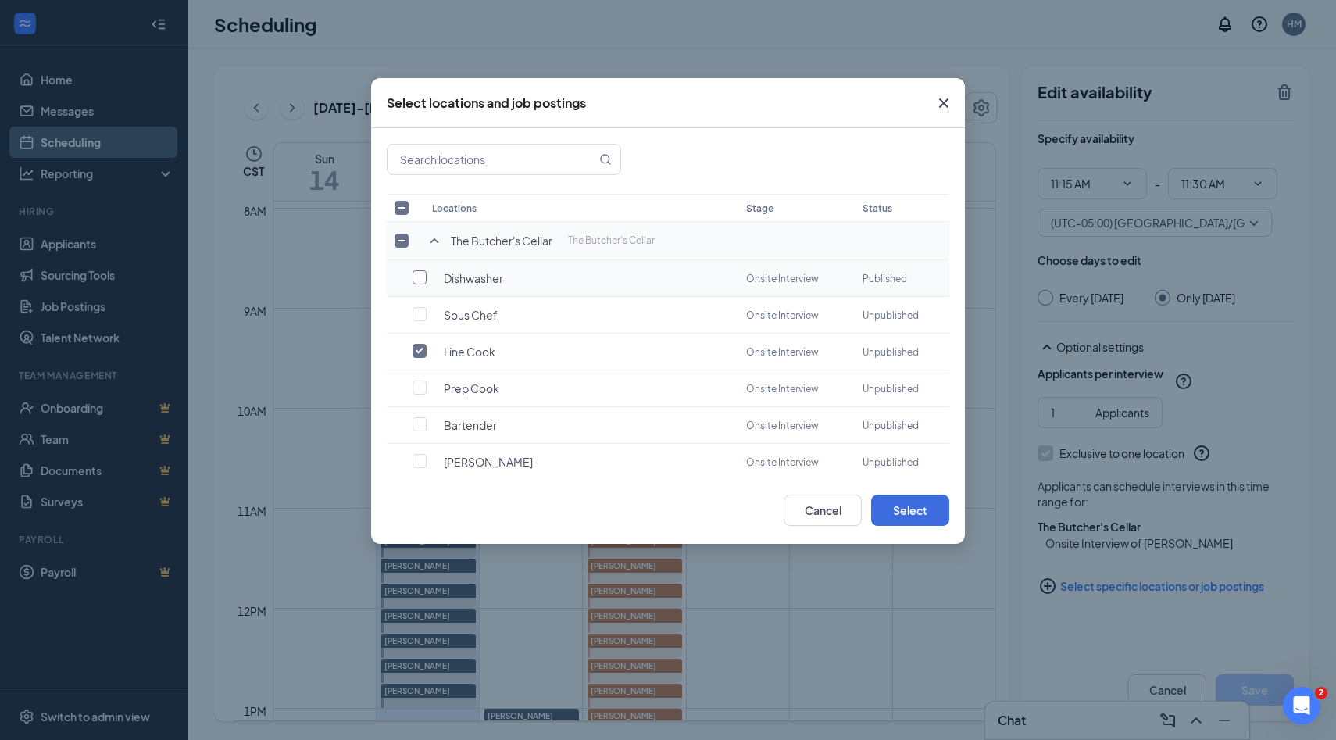
click at [421, 277] on input "checkbox" at bounding box center [419, 277] width 14 height 14
checkbox input "true"
click at [422, 346] on input "checkbox" at bounding box center [419, 351] width 14 height 14
checkbox input "false"
click at [902, 511] on button "Select" at bounding box center [910, 509] width 78 height 31
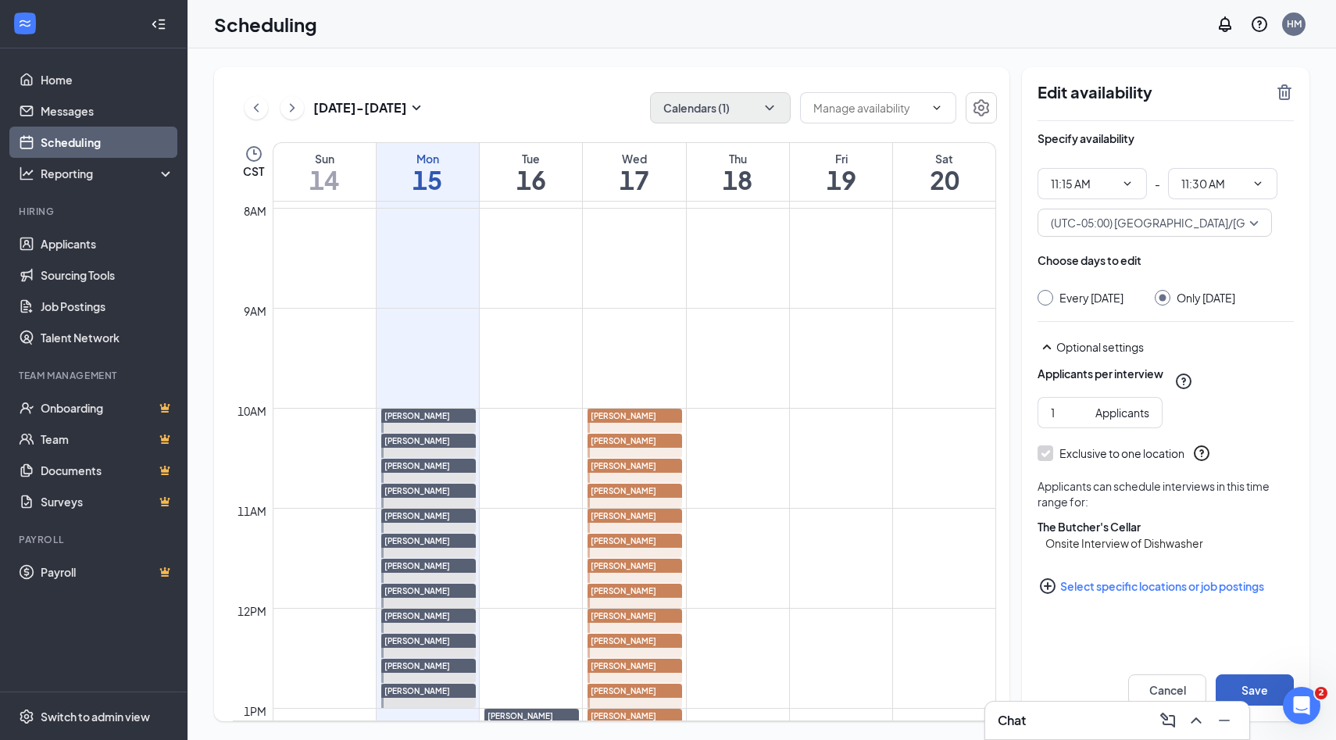
click at [1243, 684] on button "Save" at bounding box center [1254, 689] width 78 height 31
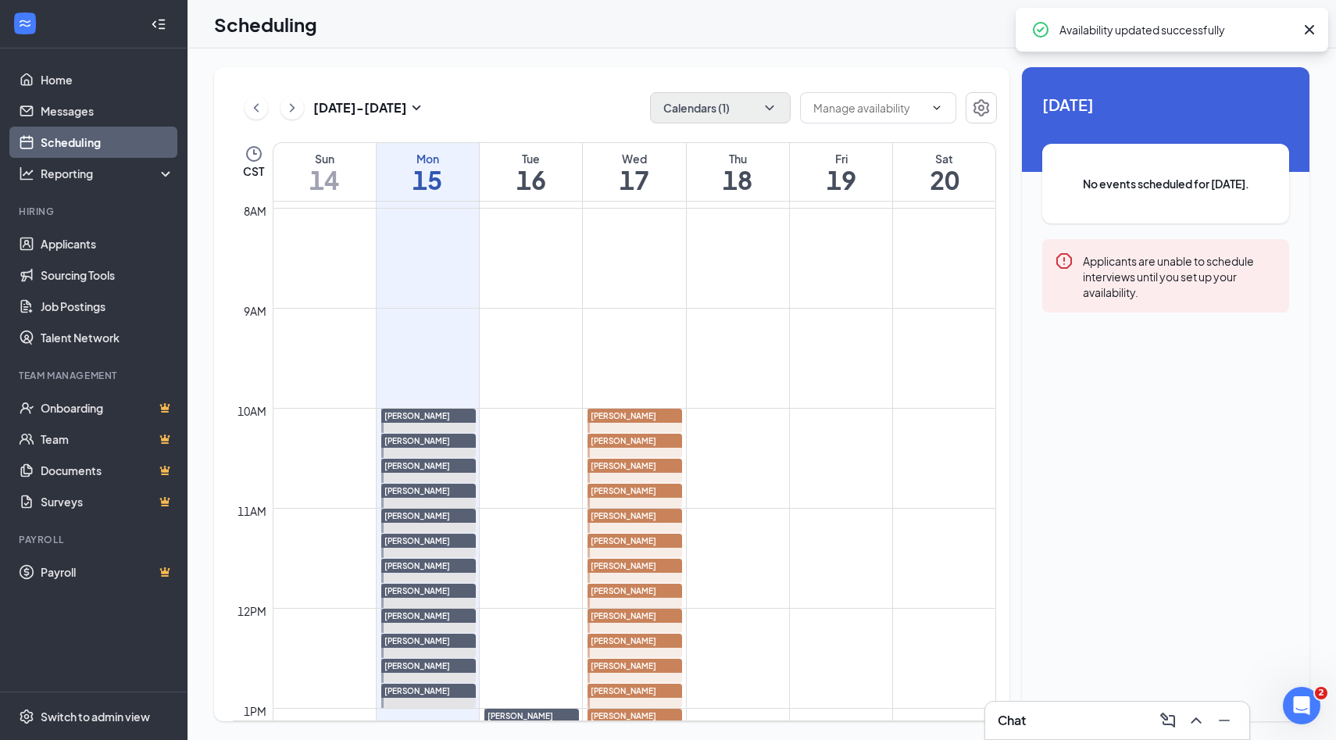
click at [662, 549] on div at bounding box center [634, 545] width 95 height 24
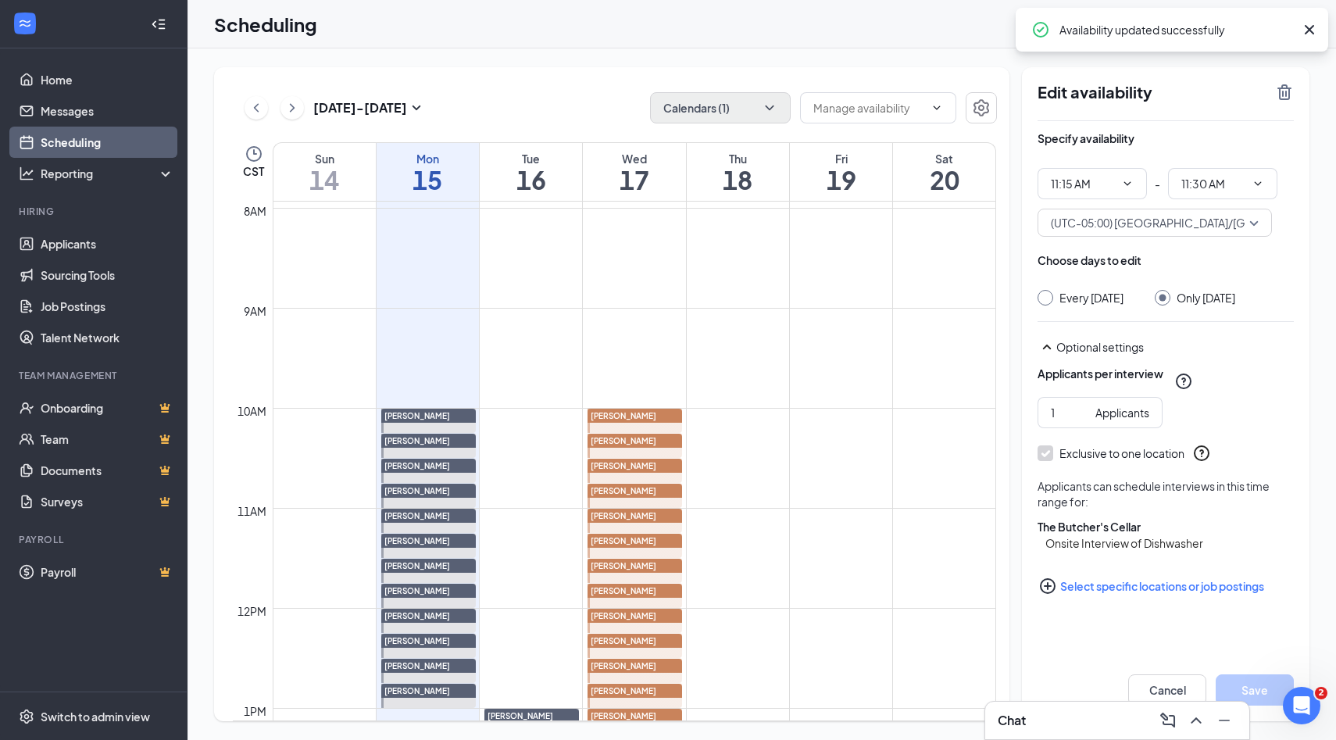
click at [661, 577] on div at bounding box center [634, 570] width 95 height 24
click at [1051, 595] on icon "PlusCircle" at bounding box center [1047, 585] width 19 height 19
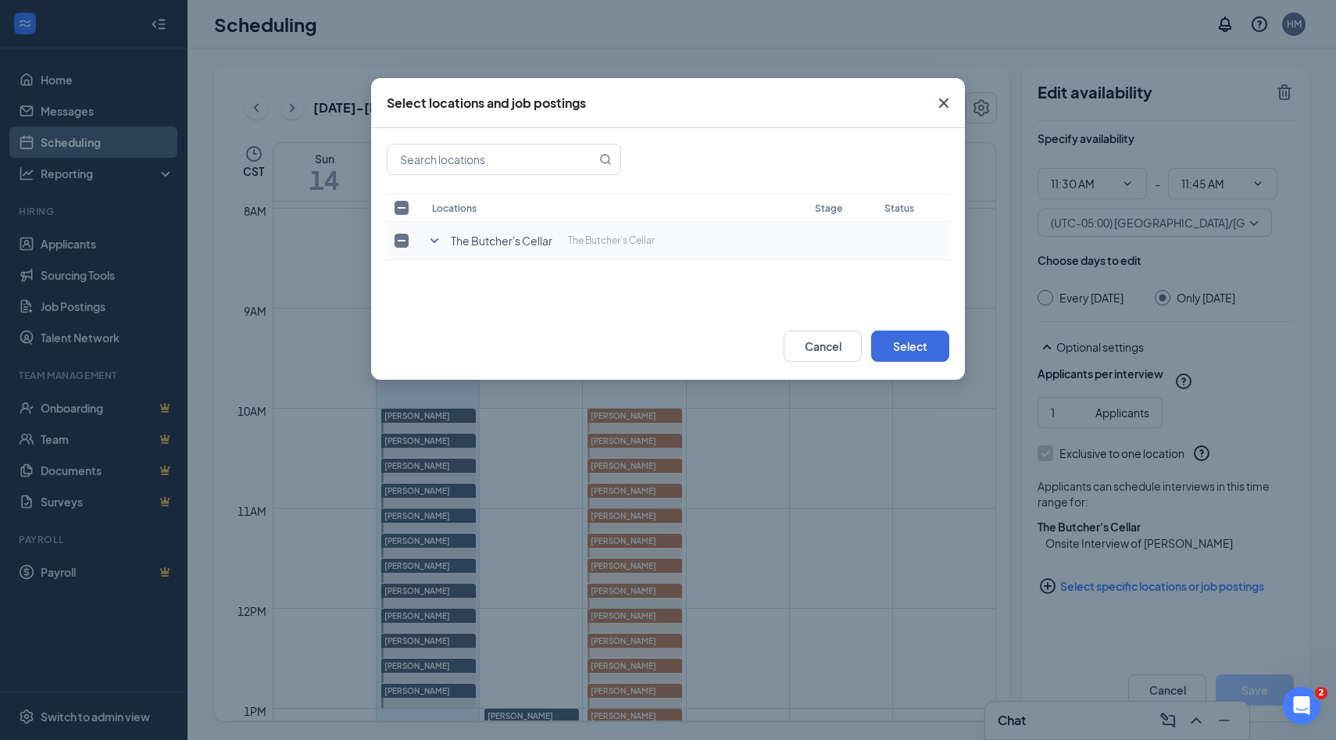
click at [441, 242] on icon "SmallChevronDown" at bounding box center [434, 240] width 19 height 19
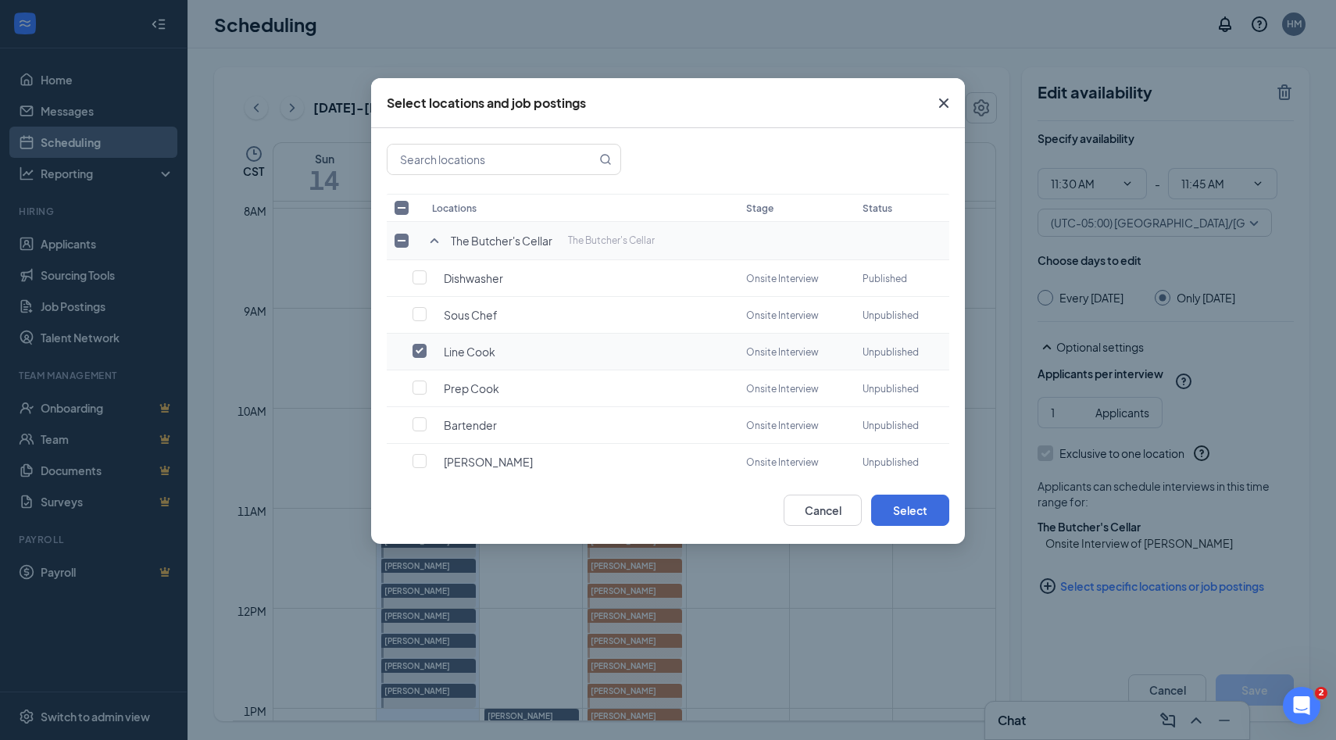
click at [421, 344] on input "checkbox" at bounding box center [419, 351] width 14 height 14
checkbox input "true"
checkbox input "false"
click at [421, 280] on input "checkbox" at bounding box center [419, 277] width 14 height 14
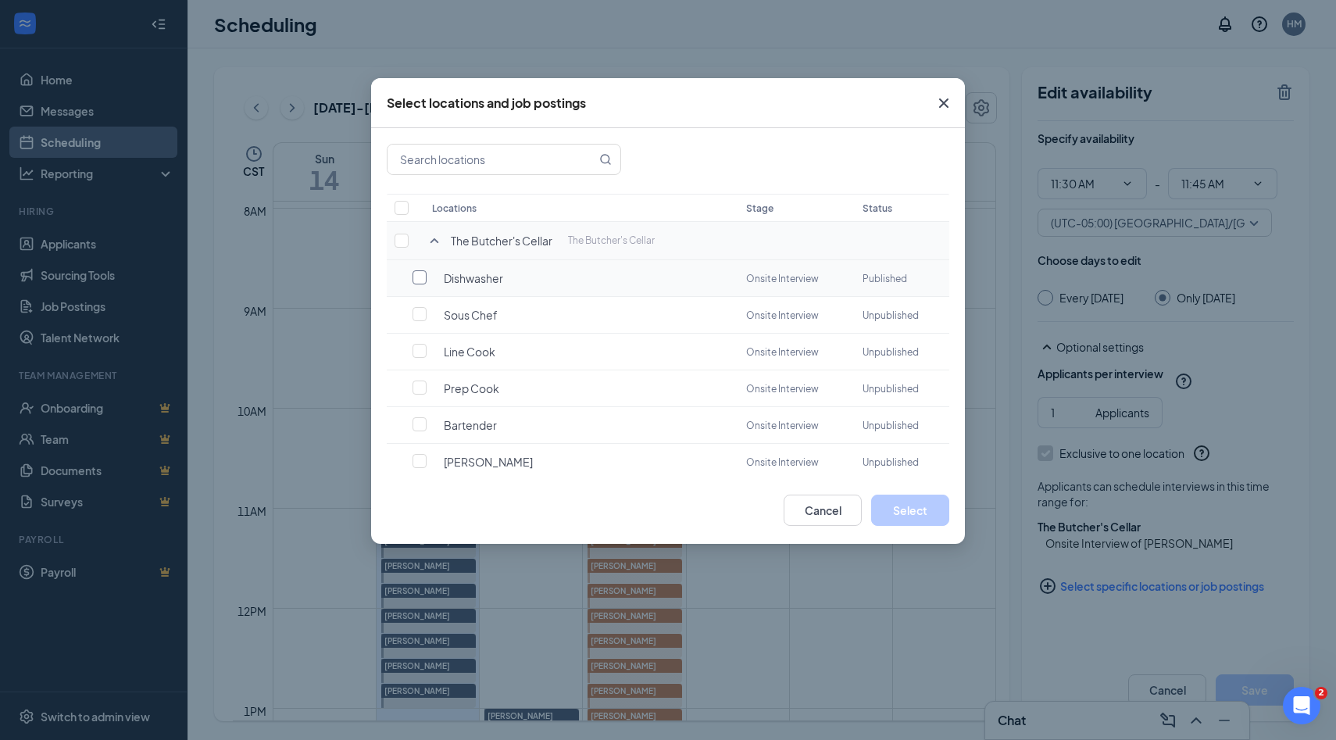
checkbox input "false"
checkbox input "true"
click at [893, 508] on button "Select" at bounding box center [910, 509] width 78 height 31
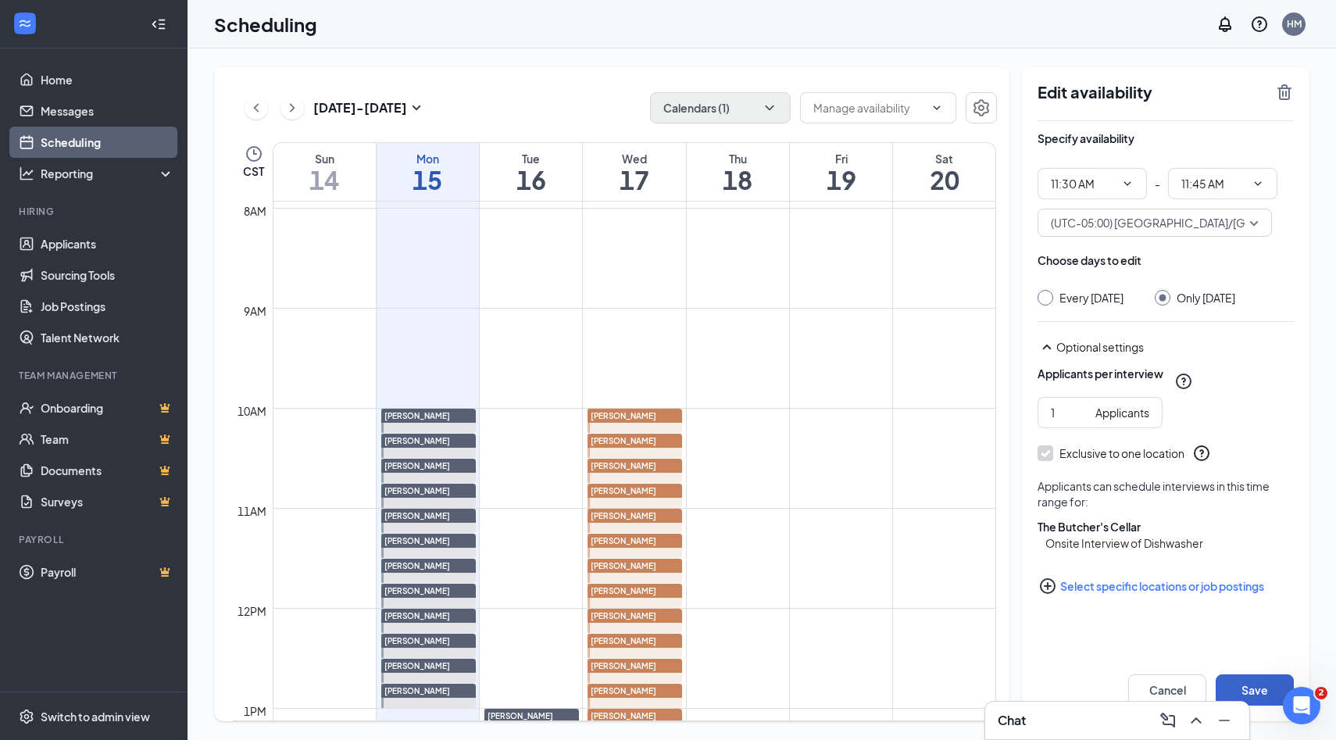
click at [1228, 680] on button "Save" at bounding box center [1254, 689] width 78 height 31
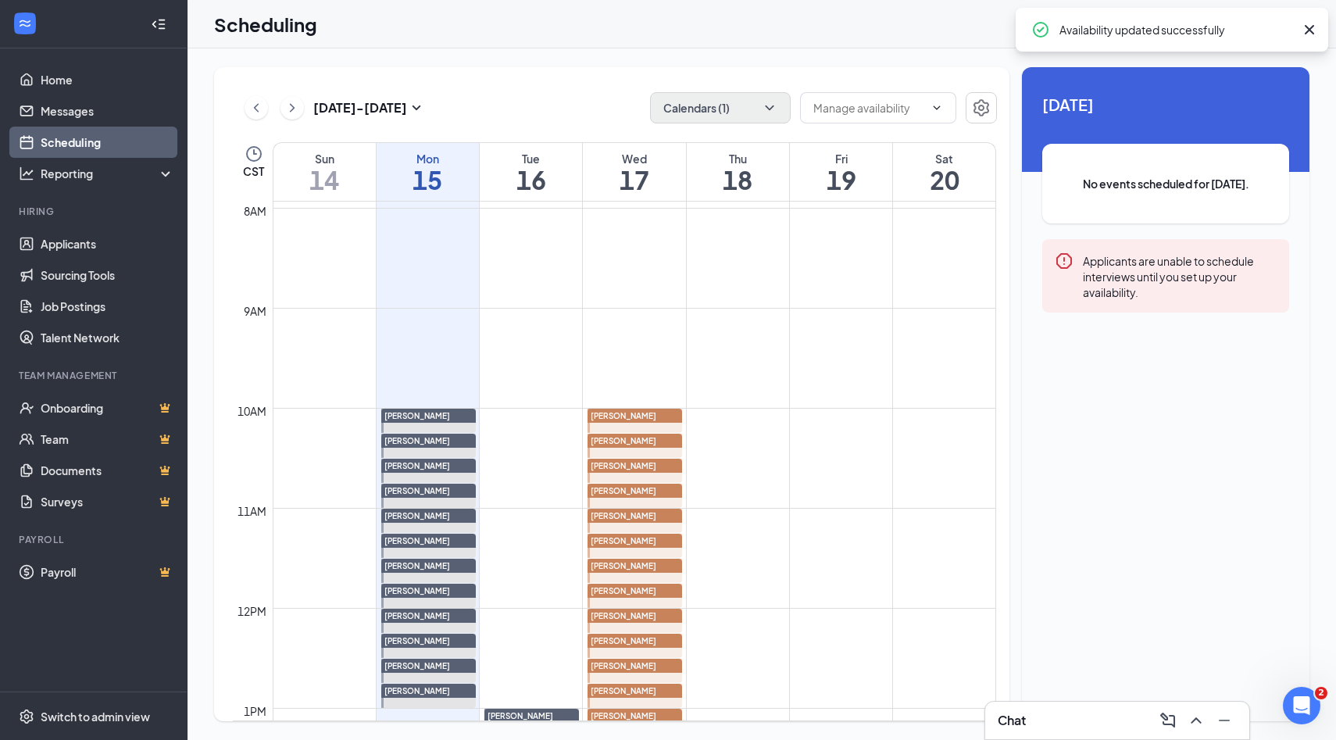
click at [652, 601] on div at bounding box center [634, 595] width 95 height 24
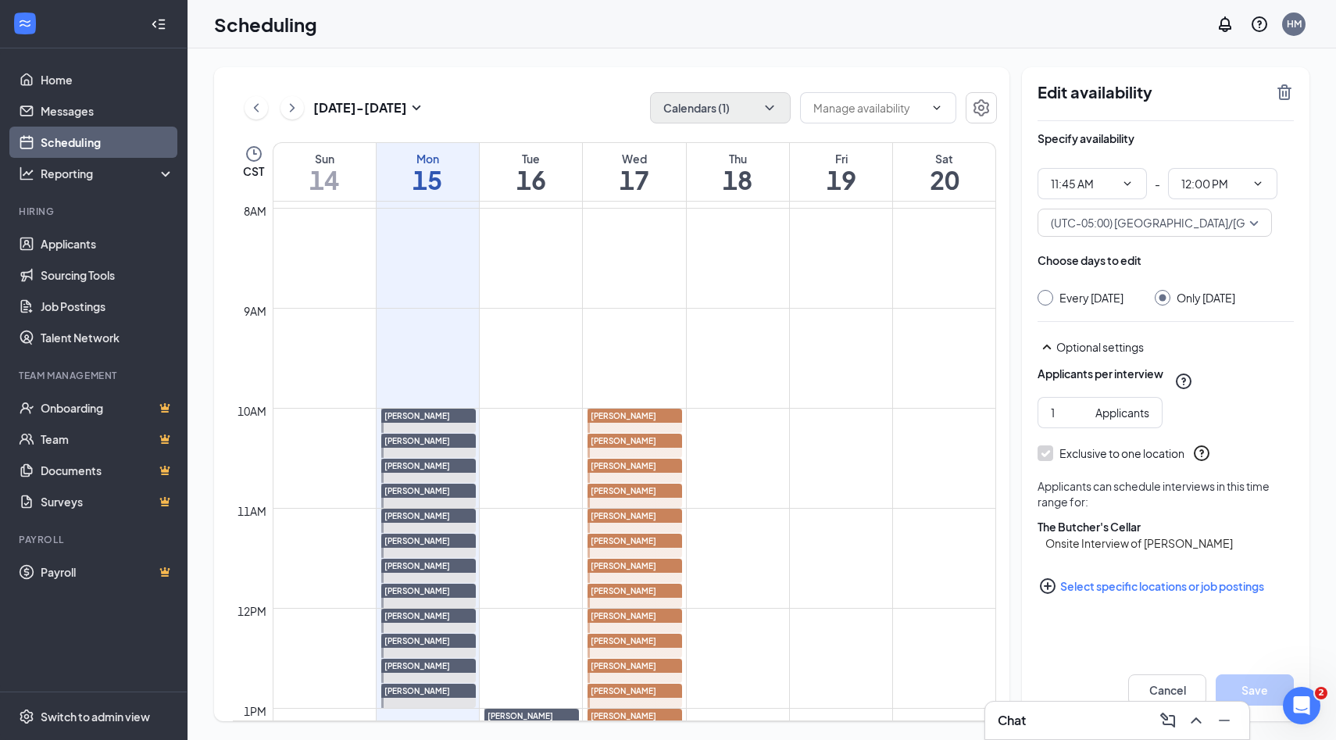
click at [1051, 595] on icon "PlusCircle" at bounding box center [1047, 585] width 19 height 19
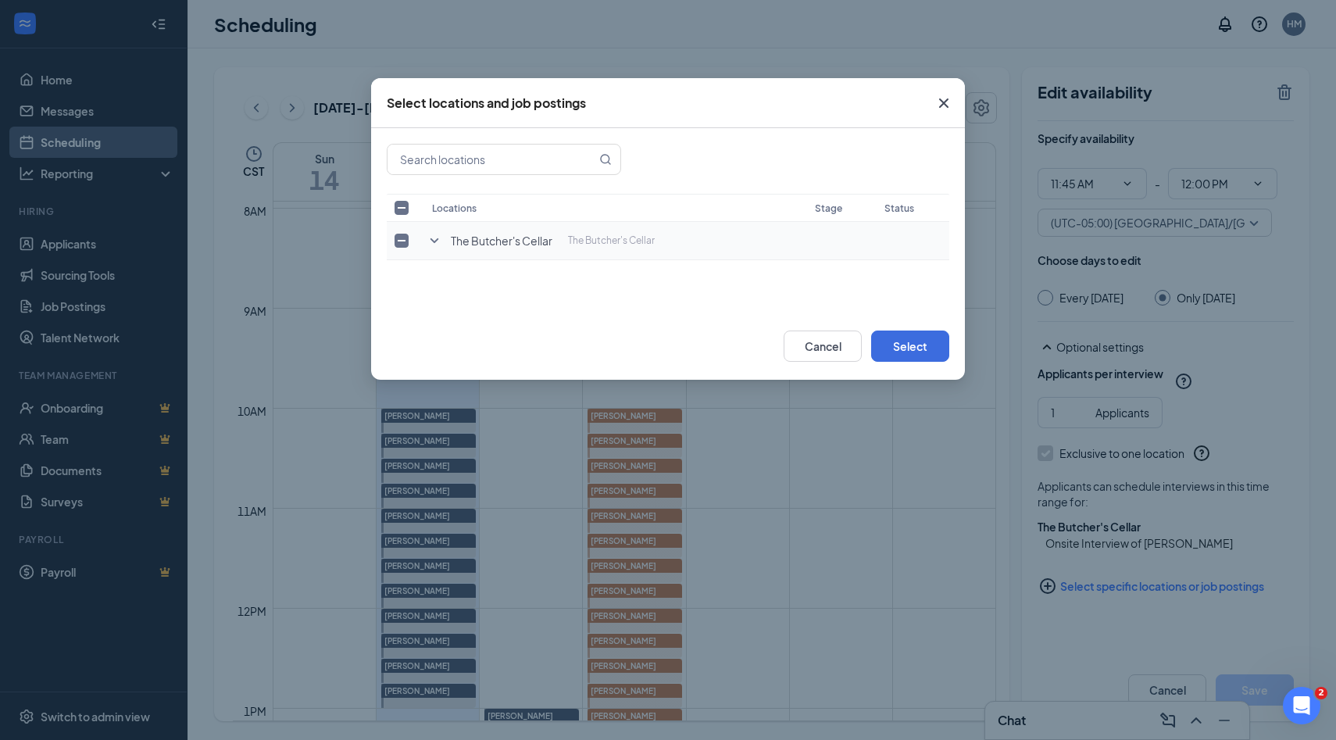
click at [431, 242] on icon "SmallChevronDown" at bounding box center [434, 240] width 19 height 19
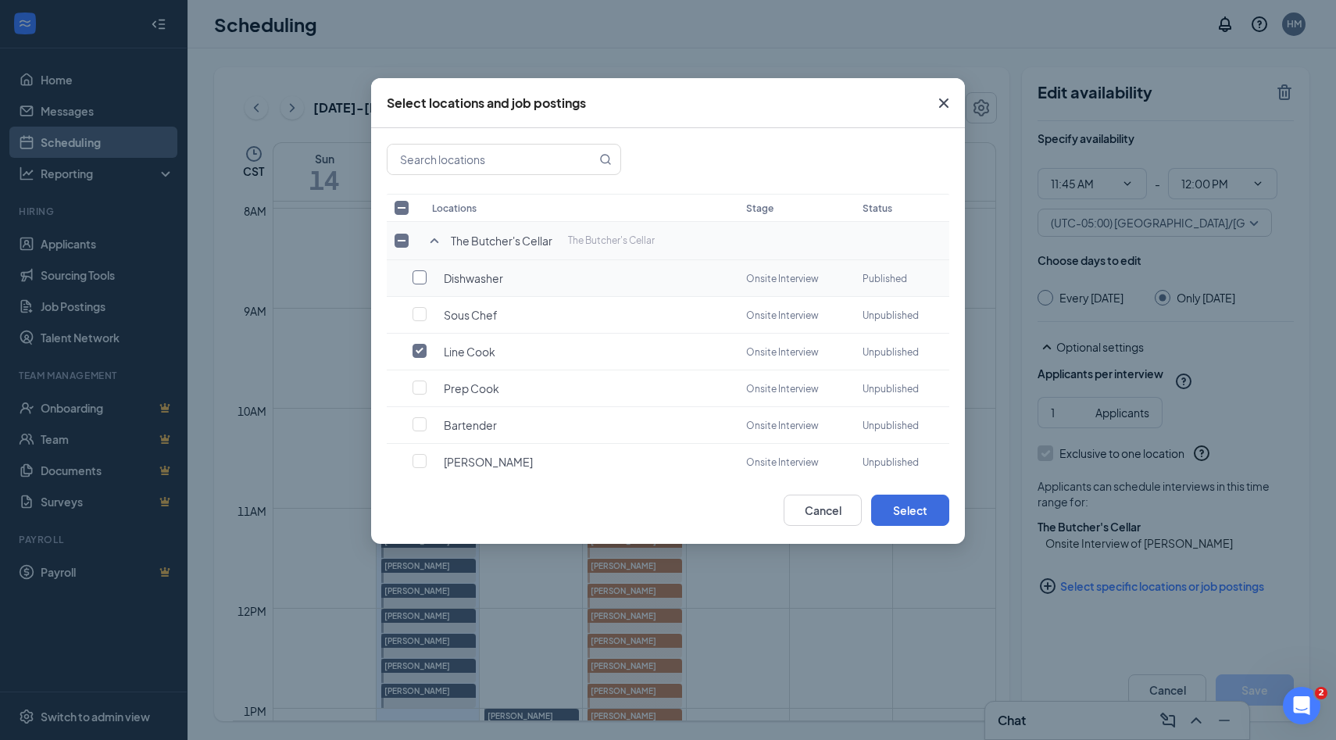
click at [423, 275] on input "checkbox" at bounding box center [419, 277] width 14 height 14
checkbox input "true"
click at [420, 348] on input "checkbox" at bounding box center [419, 351] width 14 height 14
checkbox input "false"
click at [923, 507] on button "Select" at bounding box center [910, 509] width 78 height 31
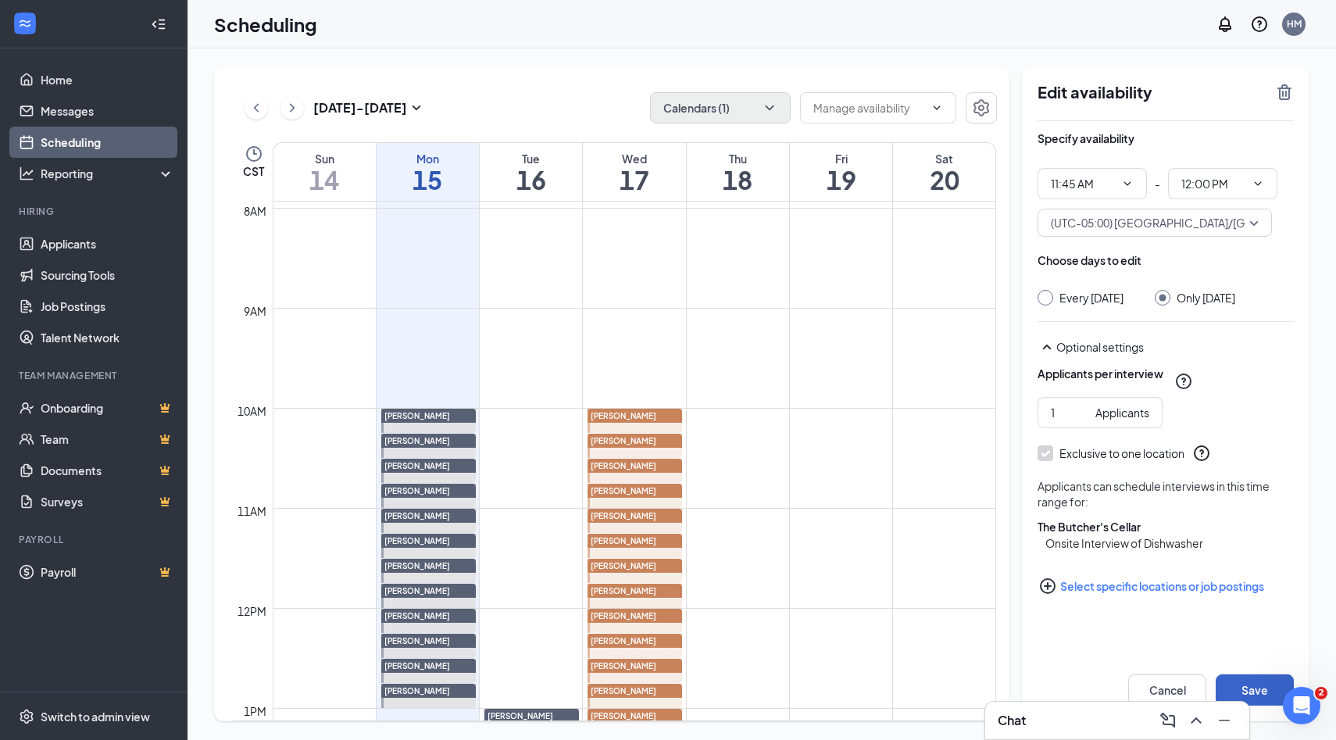
click at [1227, 691] on button "Save" at bounding box center [1254, 689] width 78 height 31
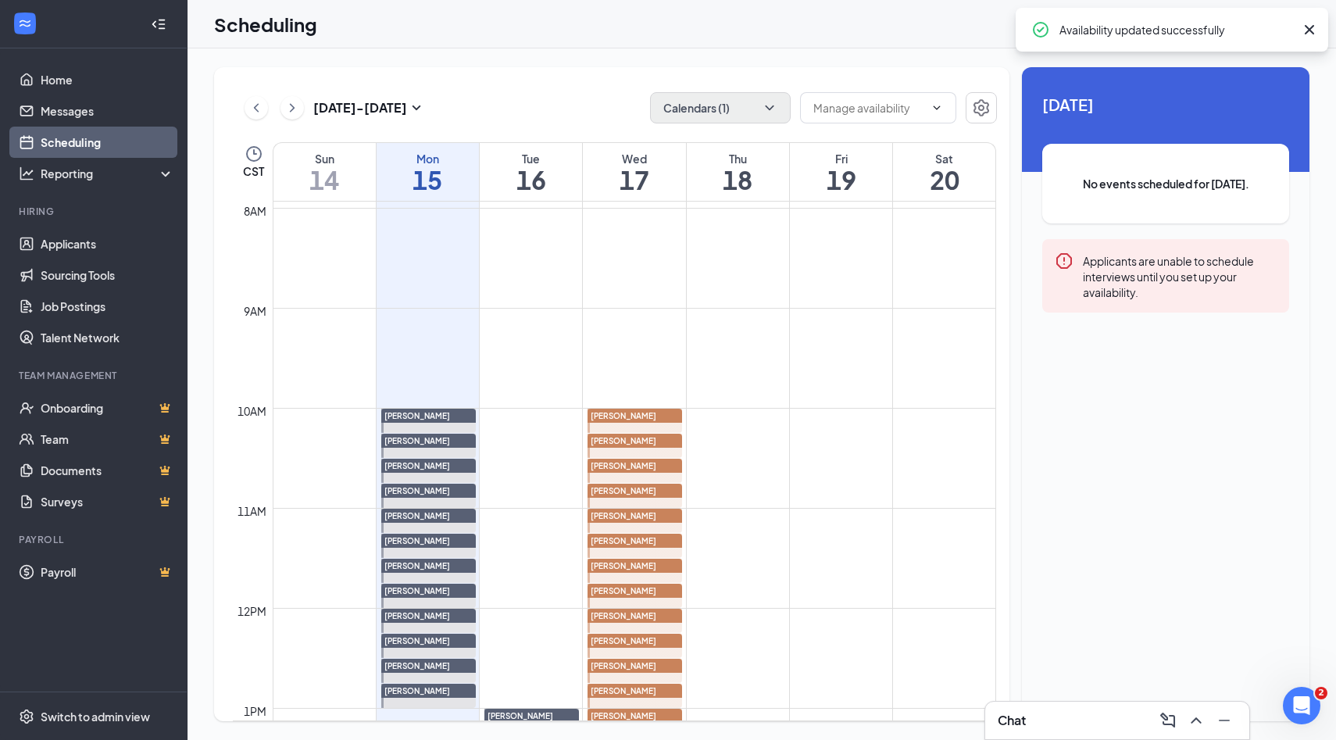
click at [651, 598] on div at bounding box center [634, 595] width 95 height 24
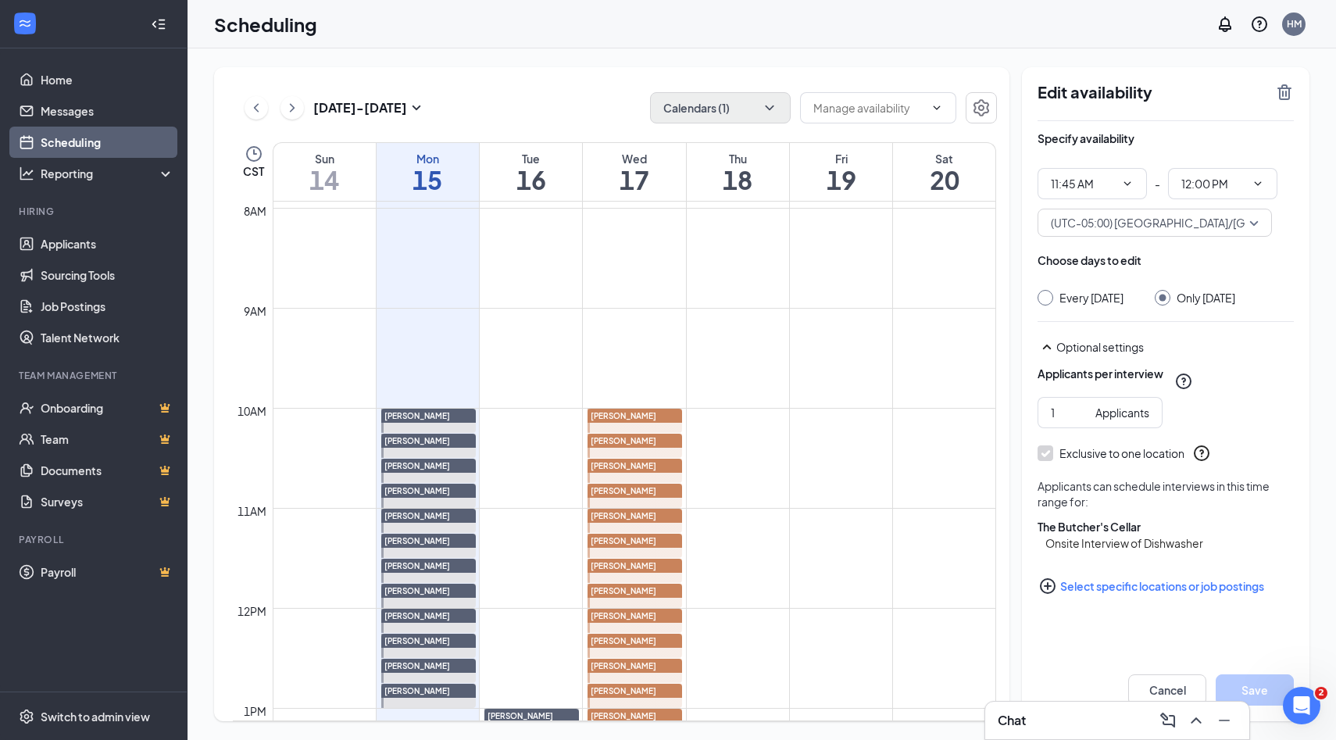
click at [665, 423] on div at bounding box center [634, 421] width 95 height 24
type input "10:00 AM"
type input "10:15 AM"
click at [1286, 95] on icon "TrashOutline" at bounding box center [1284, 92] width 14 height 16
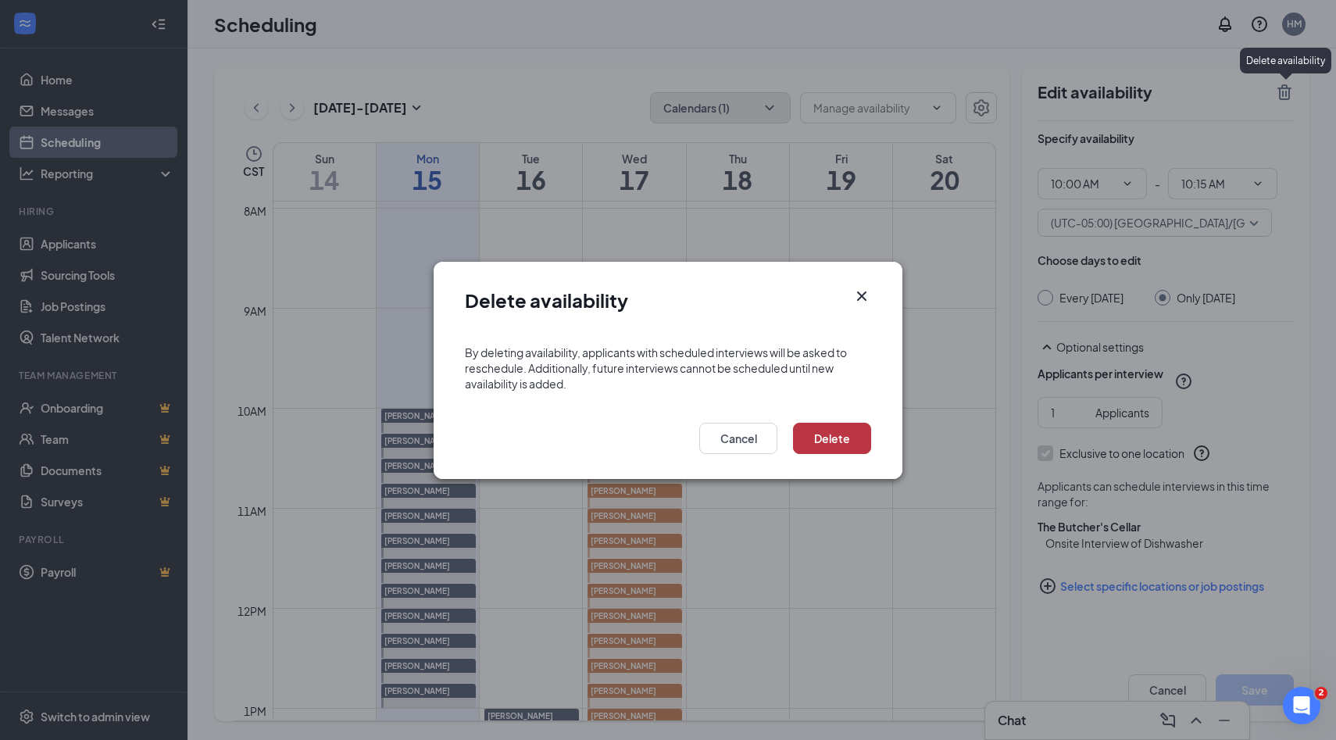
click at [825, 433] on button "Delete" at bounding box center [832, 438] width 78 height 31
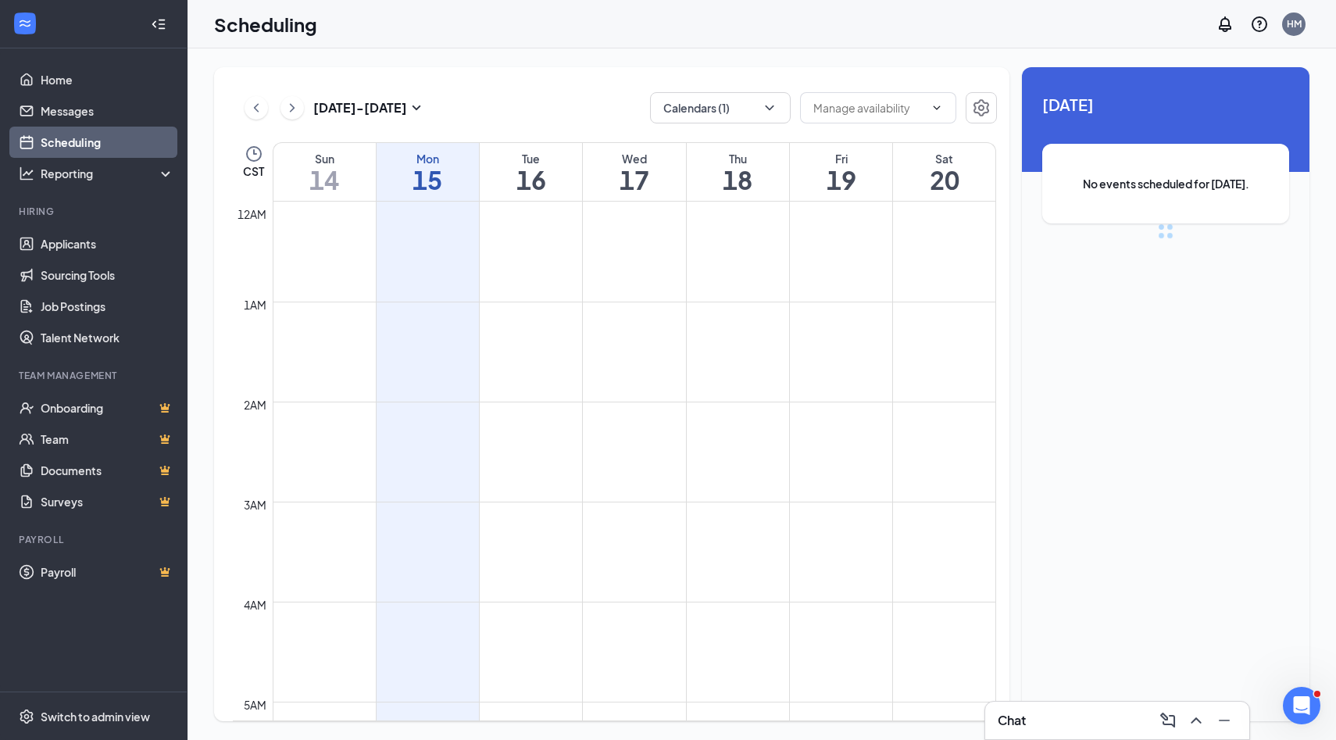
scroll to position [768, 0]
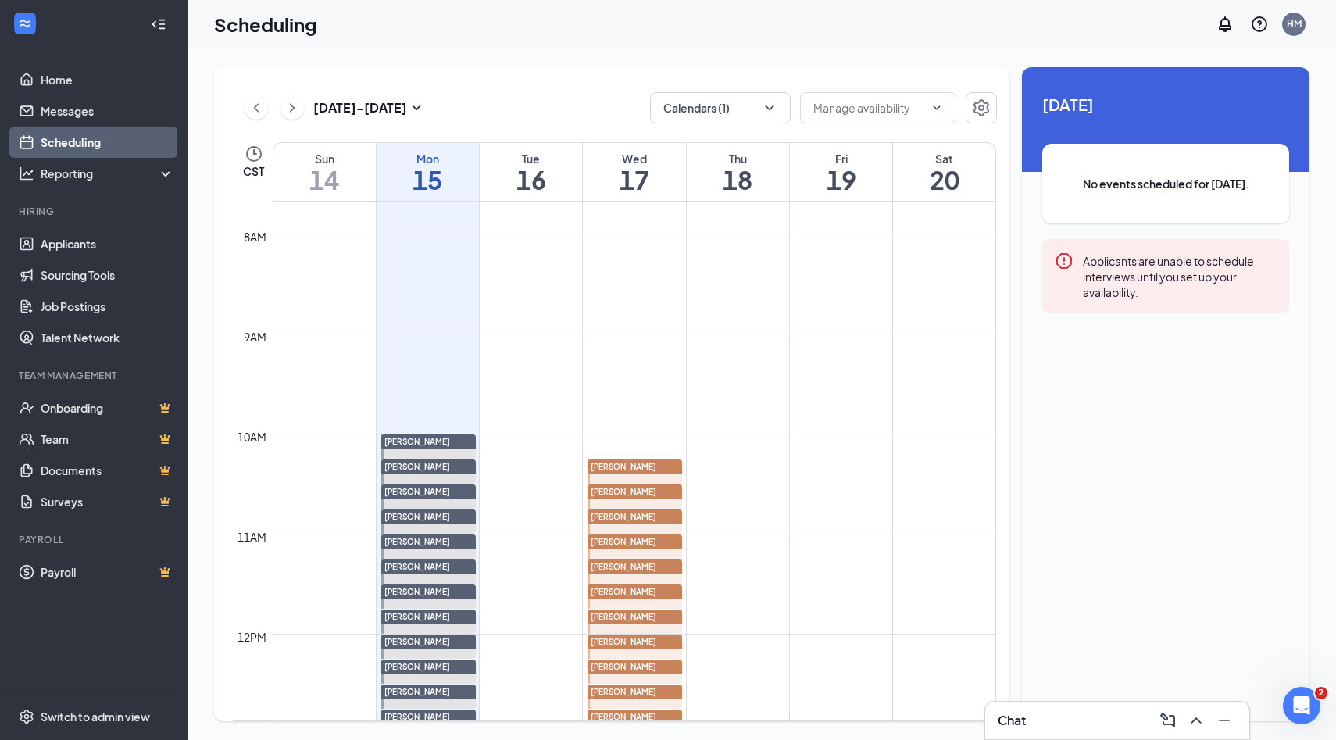
click at [649, 464] on div "[PERSON_NAME]" at bounding box center [634, 466] width 95 height 14
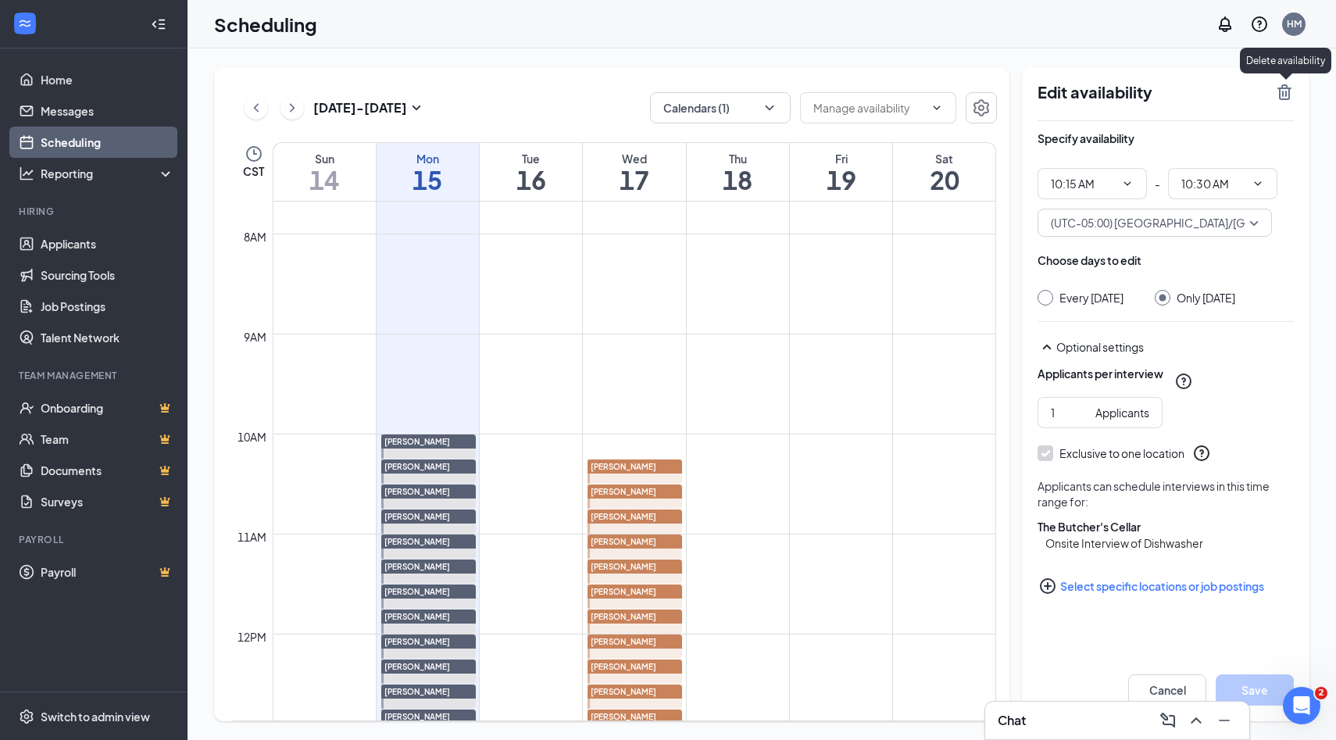
click at [1288, 84] on icon "TrashOutline" at bounding box center [1284, 92] width 19 height 19
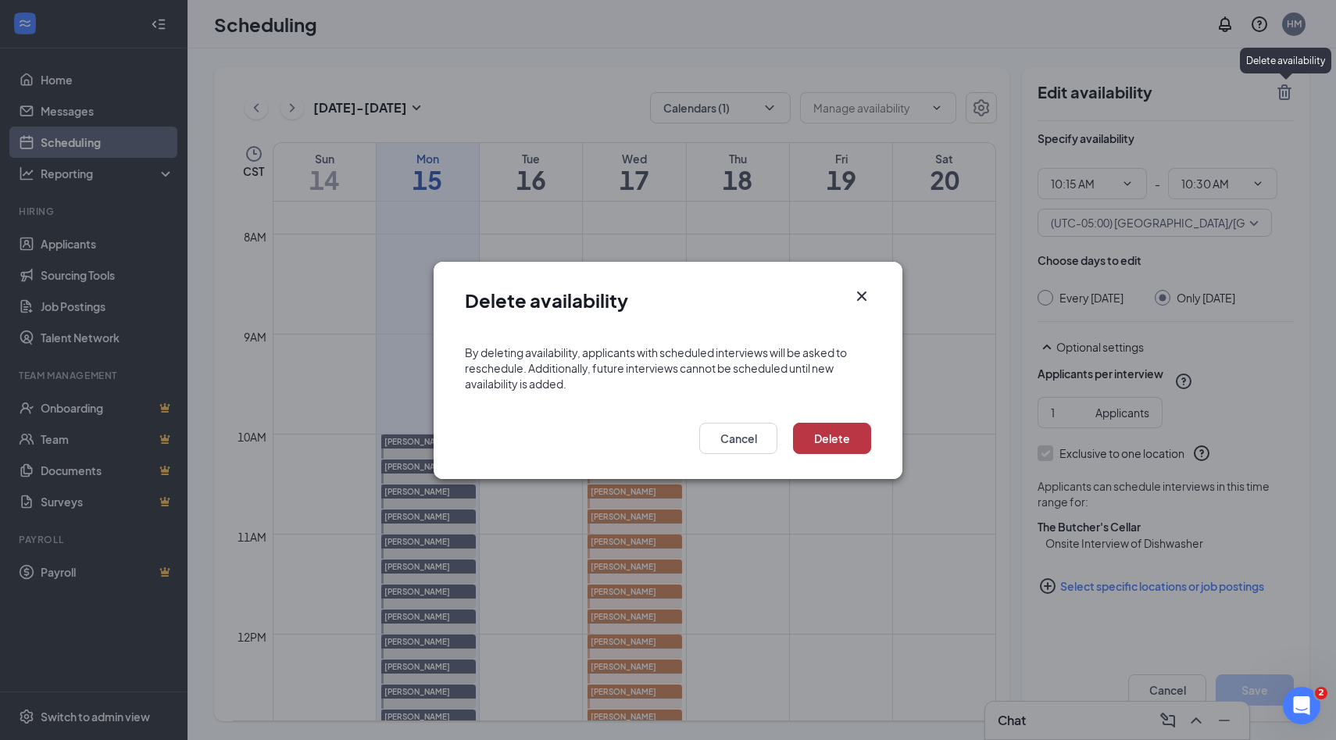
click at [846, 436] on button "Delete" at bounding box center [832, 438] width 78 height 31
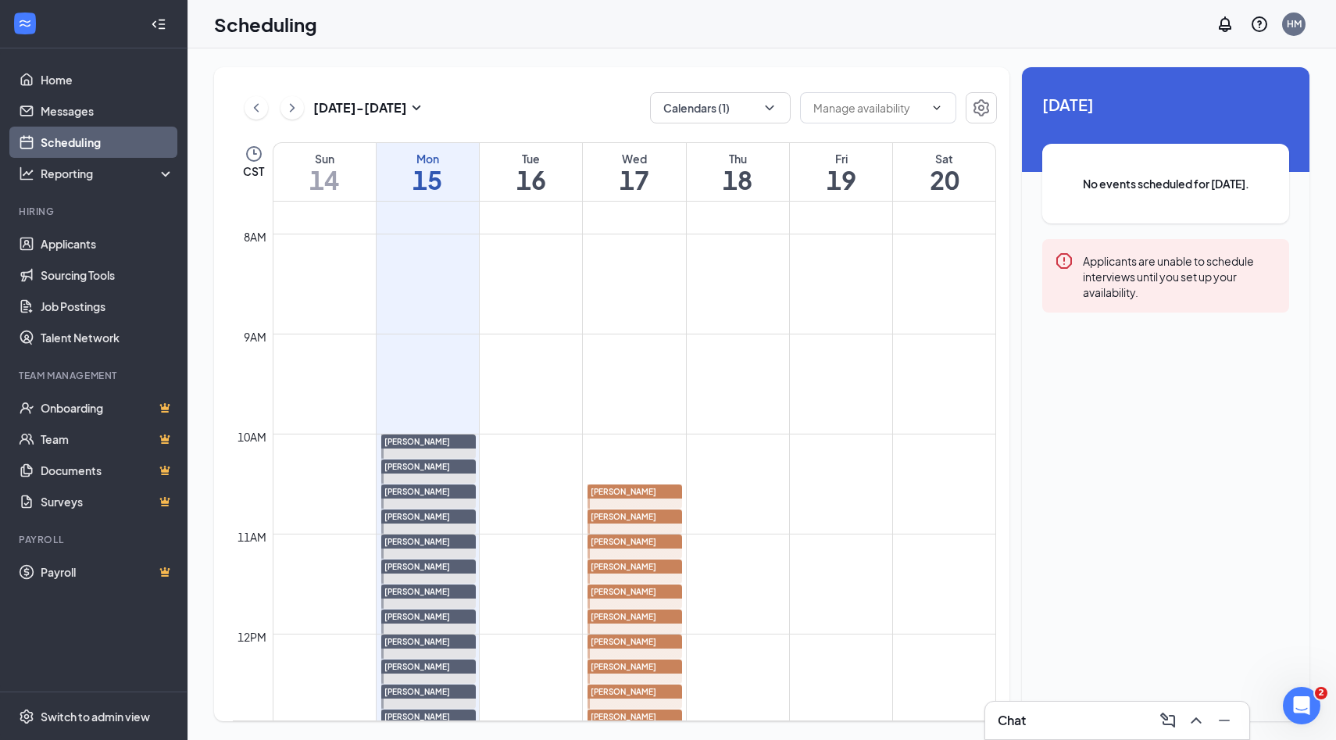
click at [641, 494] on span "[PERSON_NAME]" at bounding box center [624, 491] width 66 height 9
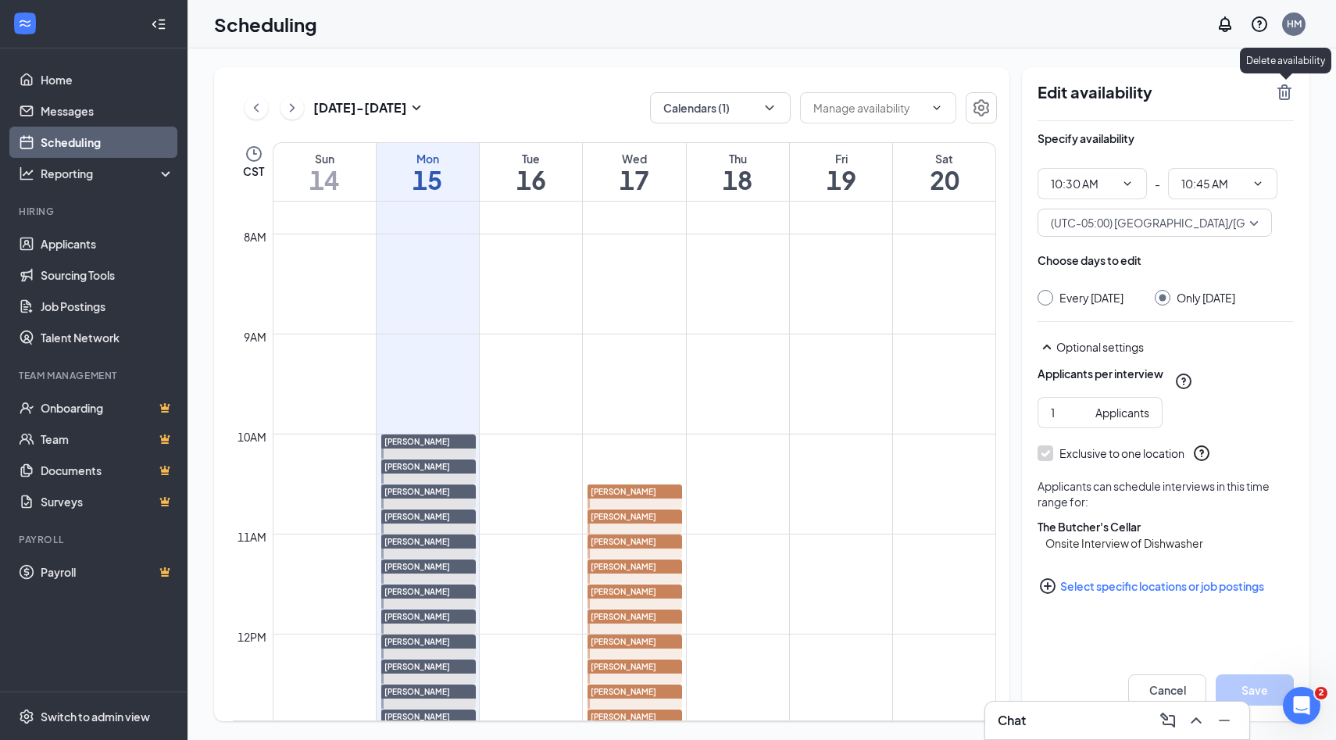
click at [1286, 96] on icon "TrashOutline" at bounding box center [1284, 92] width 19 height 19
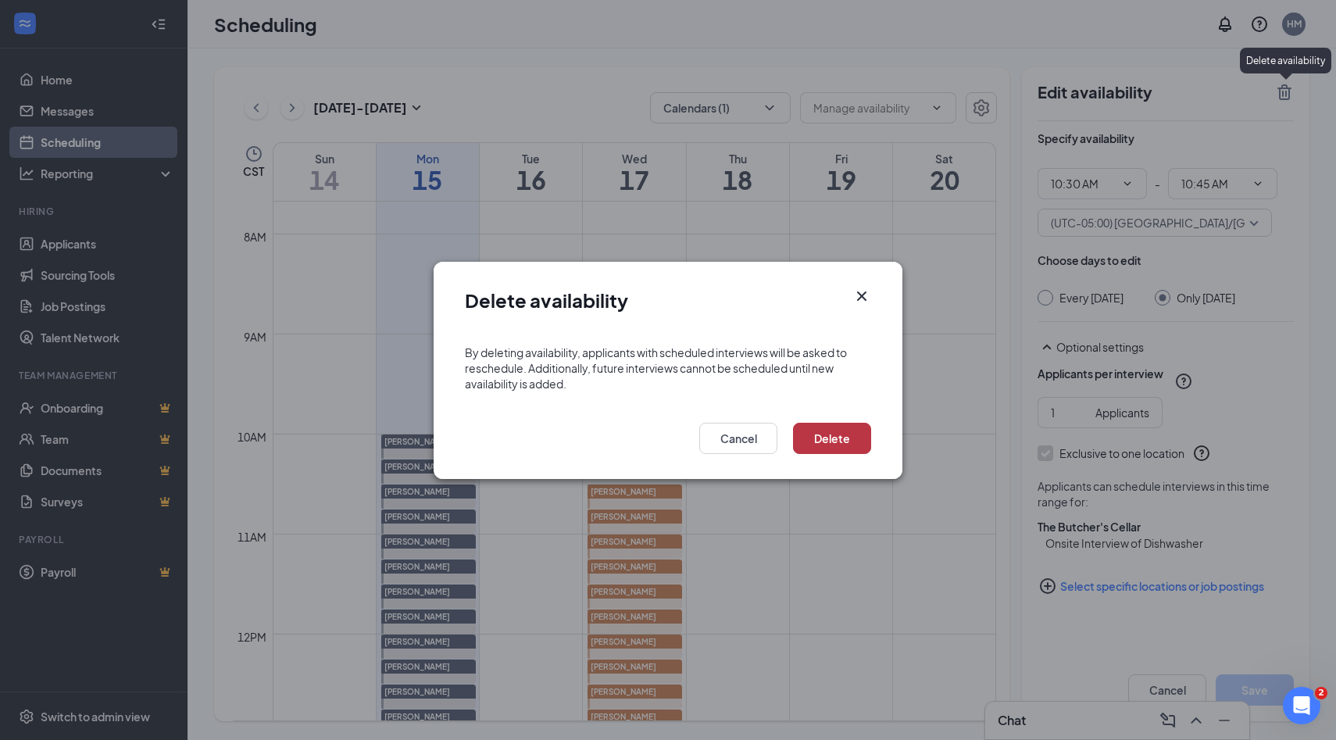
click at [808, 434] on button "Delete" at bounding box center [832, 438] width 78 height 31
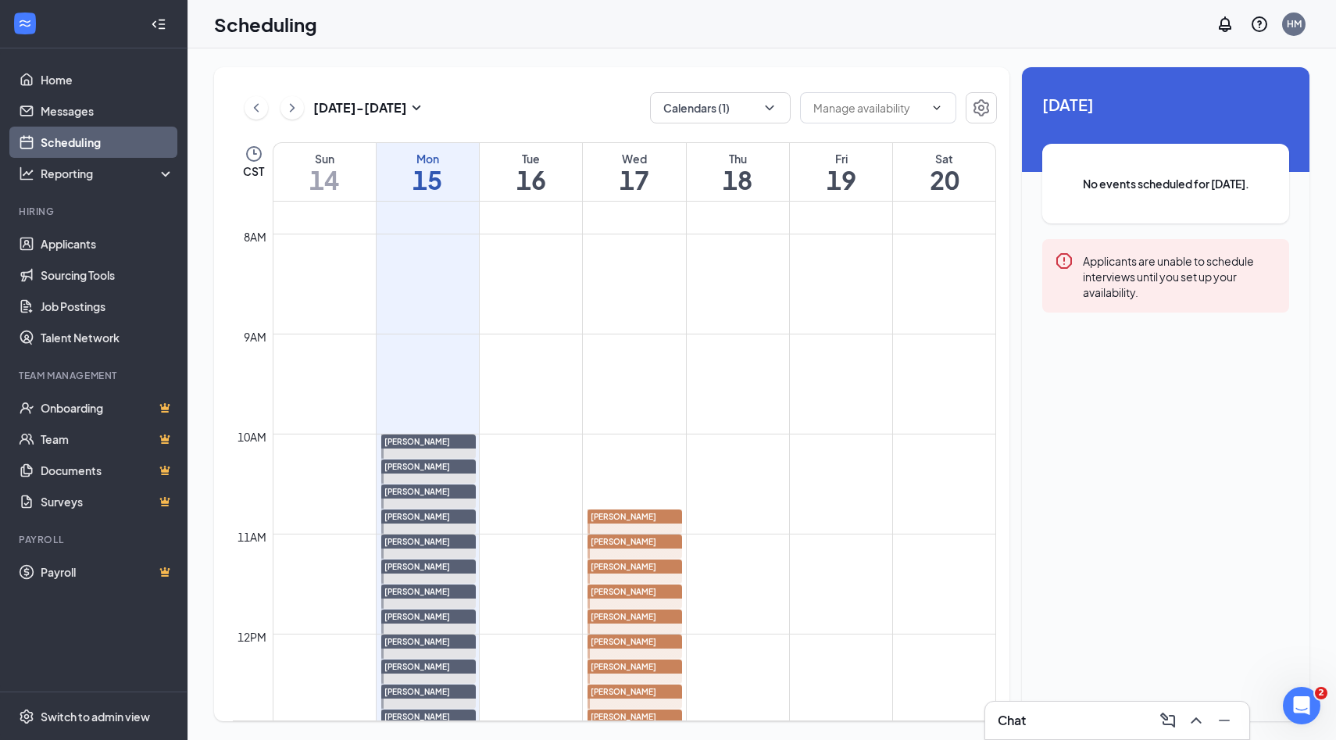
click at [643, 516] on span "[PERSON_NAME]" at bounding box center [624, 516] width 66 height 9
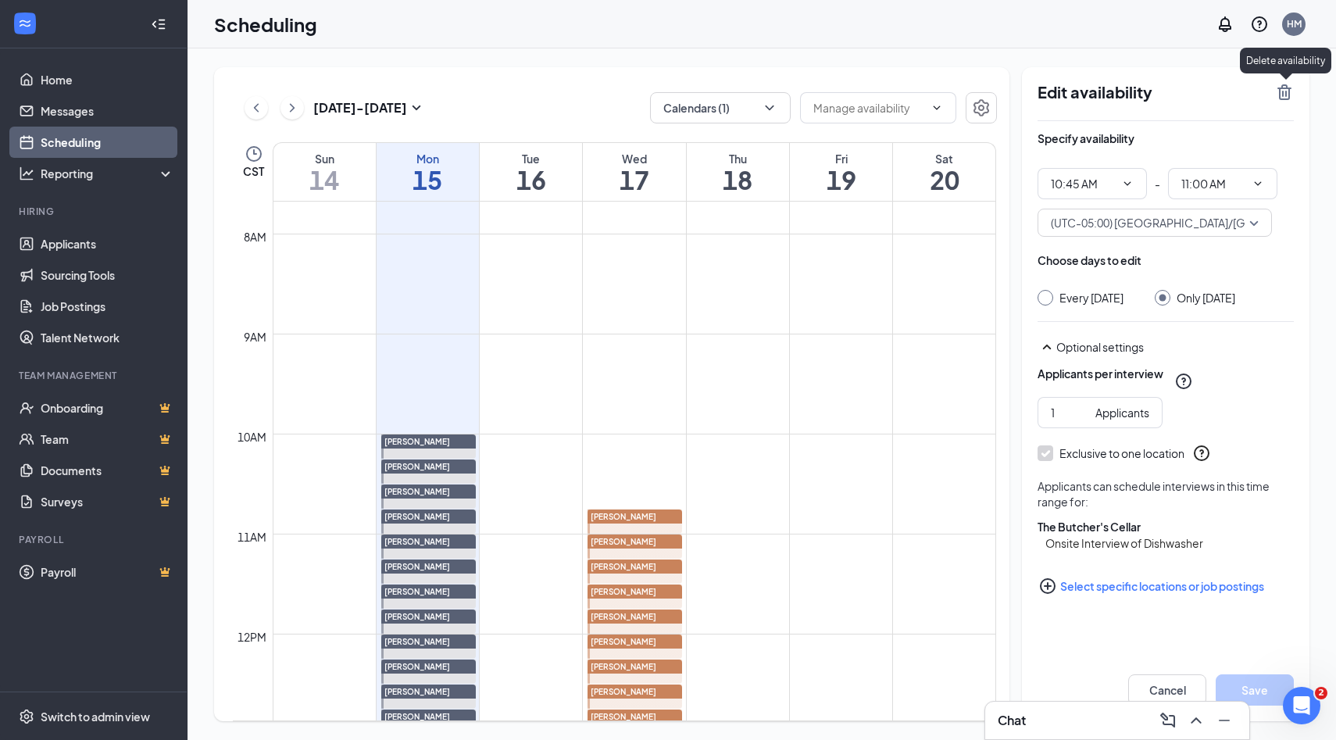
click at [1282, 98] on icon "TrashOutline" at bounding box center [1284, 92] width 14 height 16
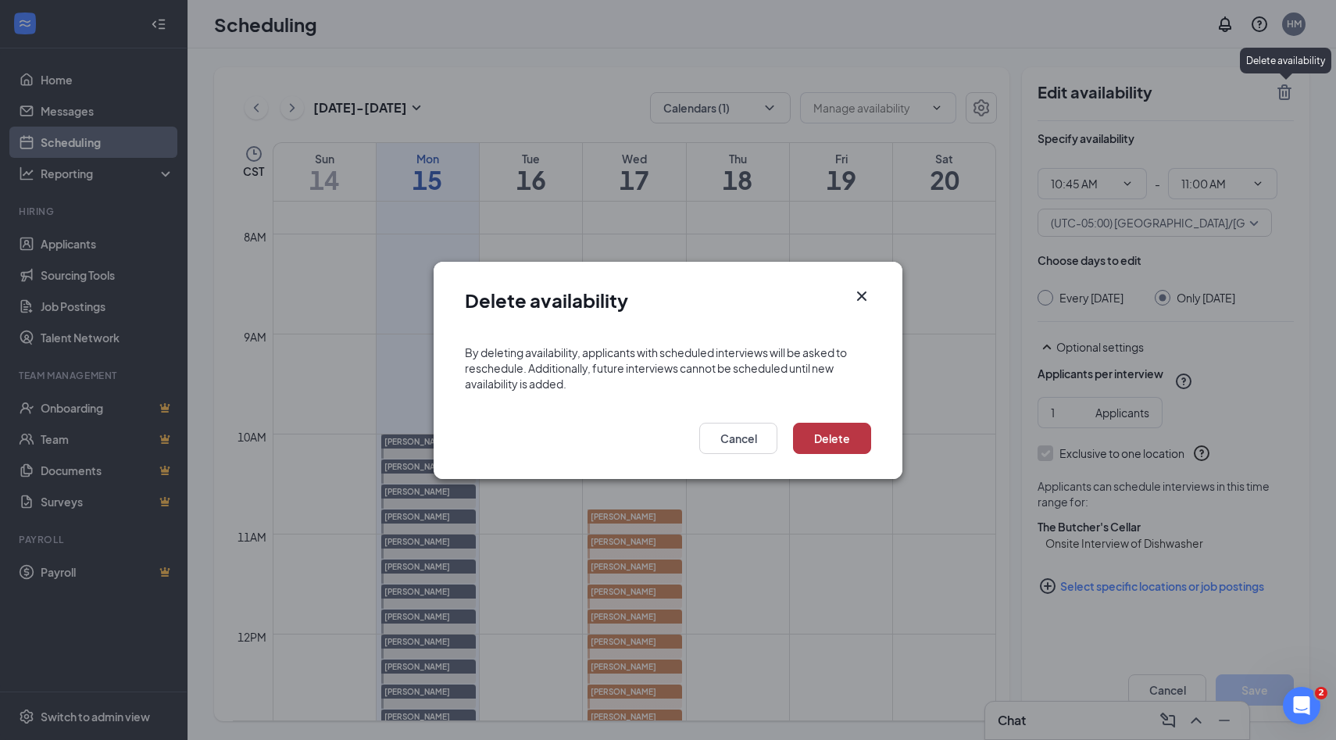
click at [814, 445] on button "Delete" at bounding box center [832, 438] width 78 height 31
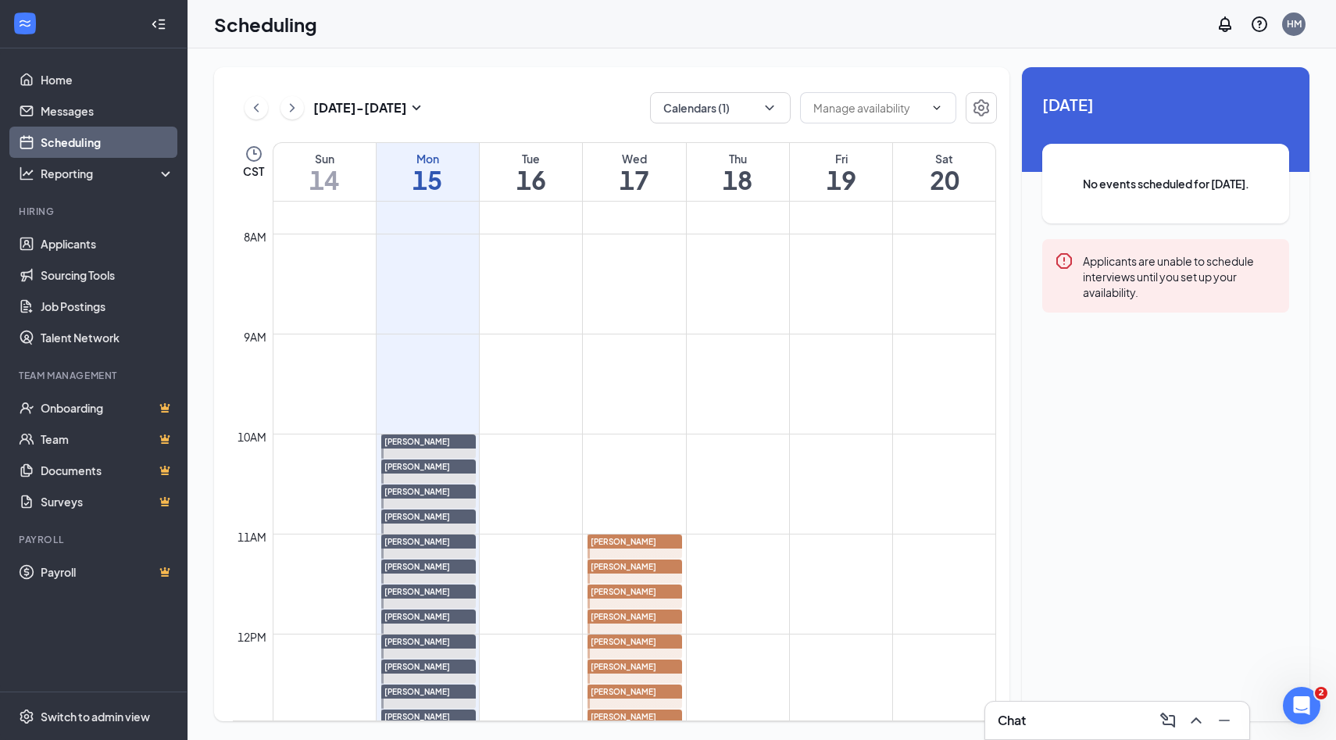
click at [674, 541] on div "[PERSON_NAME]" at bounding box center [634, 541] width 95 height 14
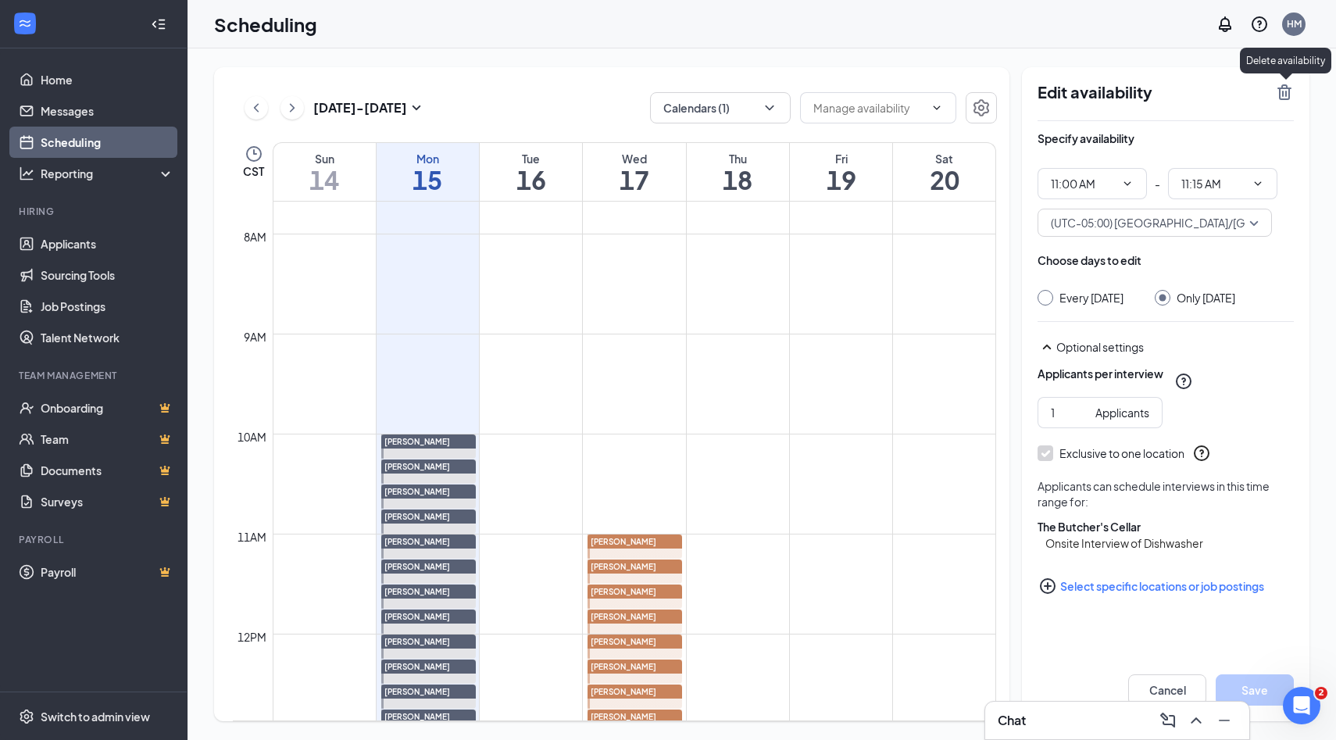
click at [1280, 94] on icon "TrashOutline" at bounding box center [1284, 92] width 19 height 19
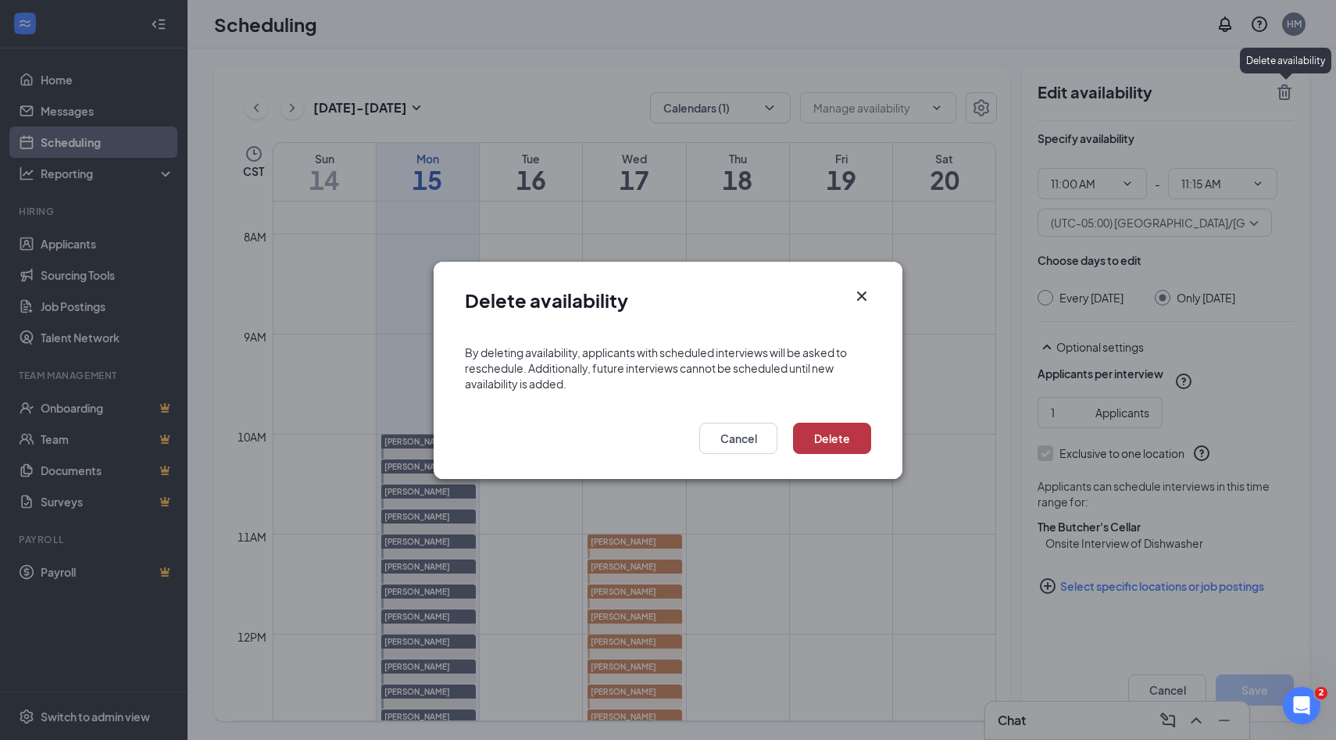
click at [825, 437] on button "Delete" at bounding box center [832, 438] width 78 height 31
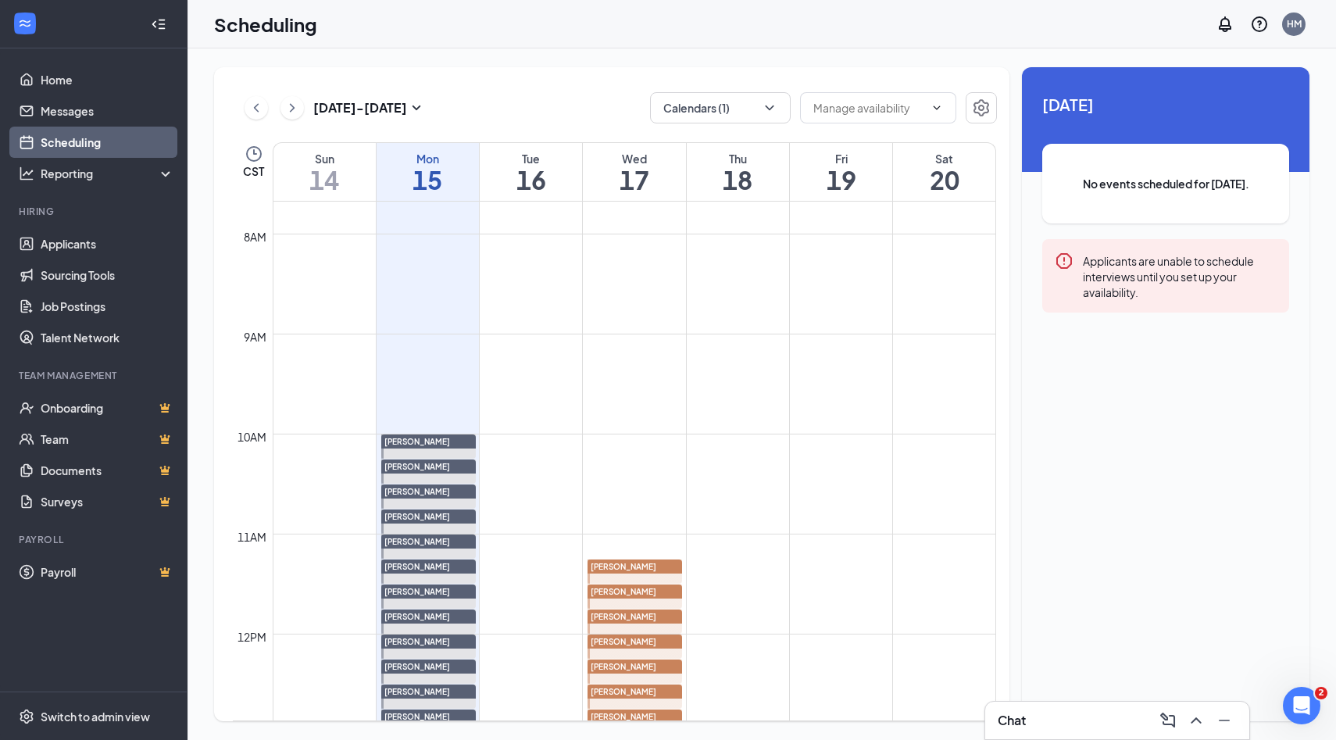
click at [661, 563] on div "[PERSON_NAME]" at bounding box center [634, 566] width 95 height 14
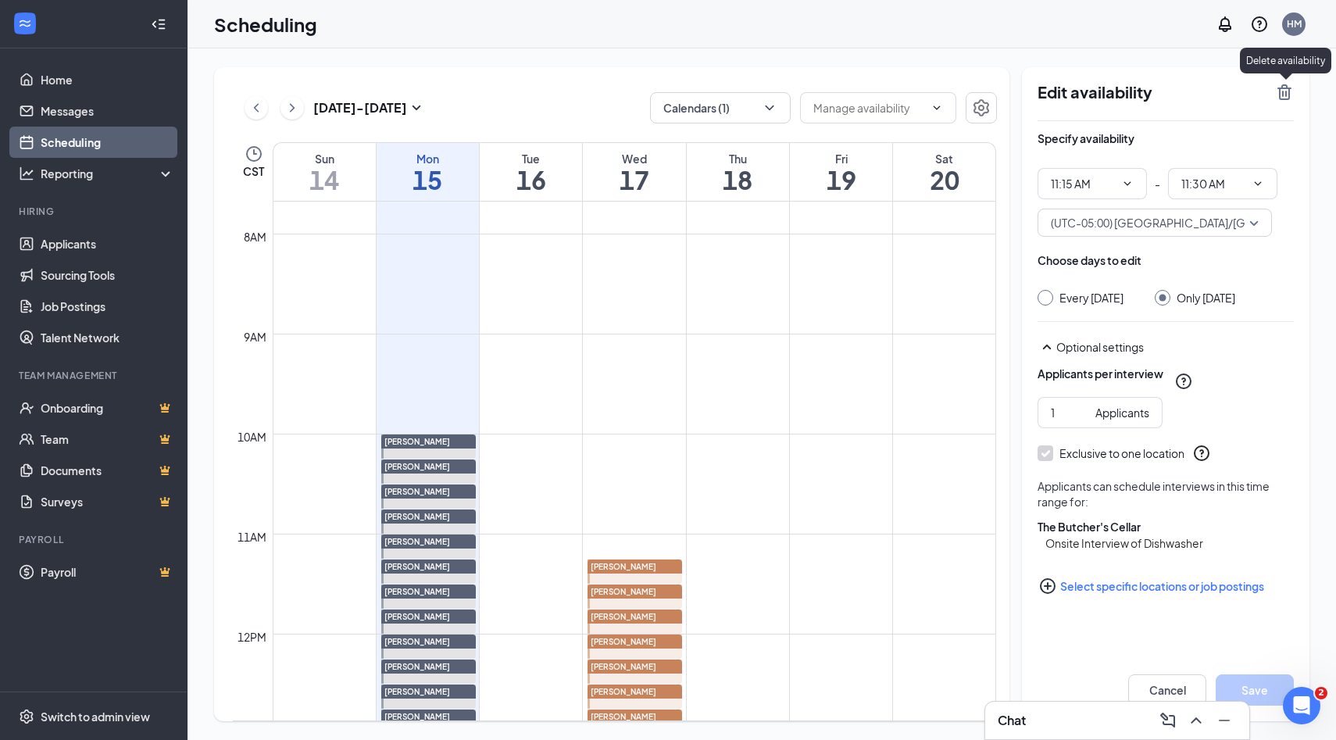
click at [1287, 95] on icon "TrashOutline" at bounding box center [1284, 92] width 19 height 19
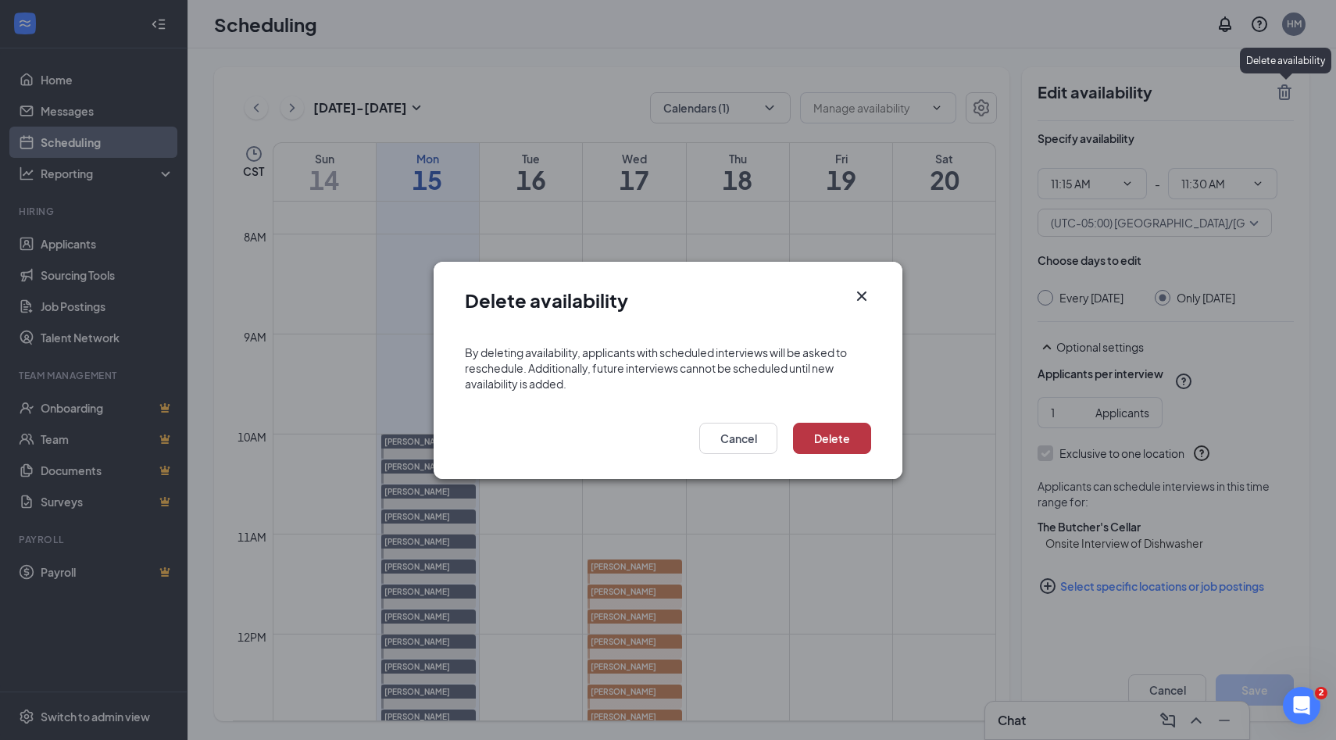
click at [862, 434] on button "Delete" at bounding box center [832, 438] width 78 height 31
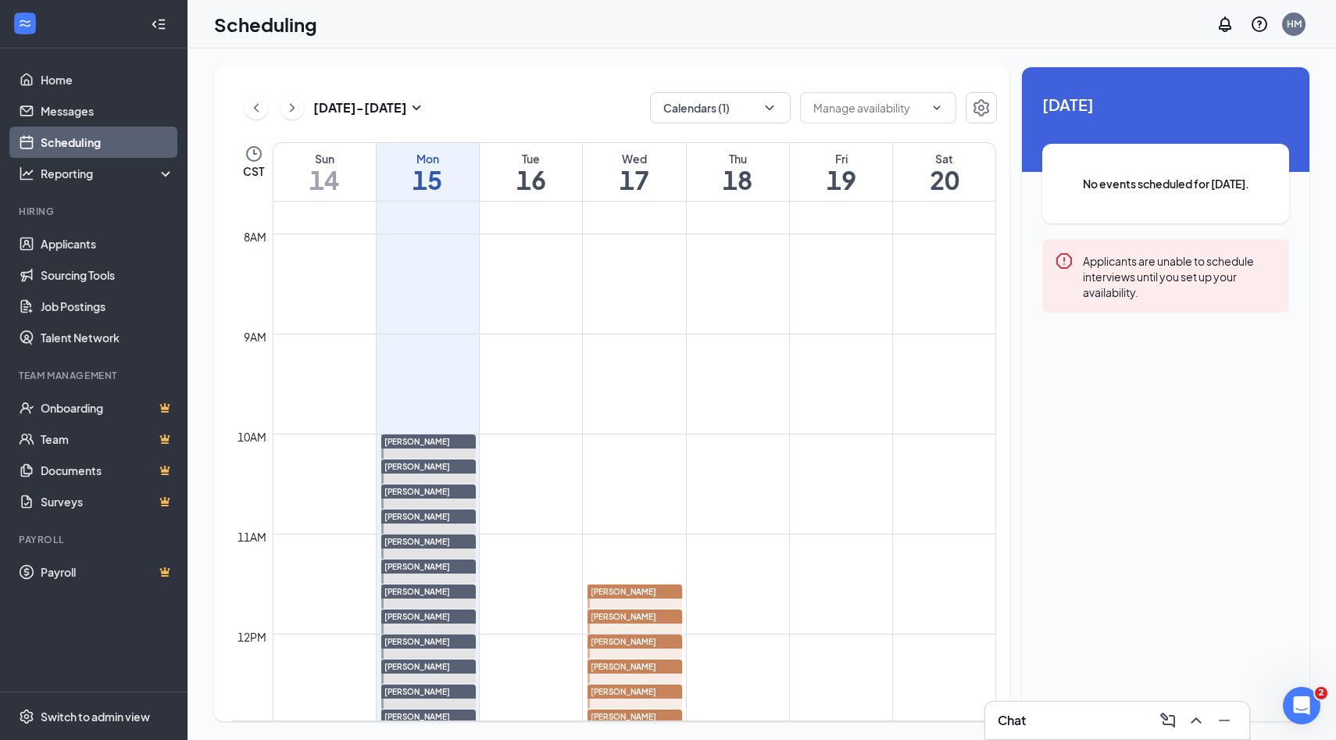
click at [662, 594] on div "[PERSON_NAME]" at bounding box center [634, 591] width 95 height 14
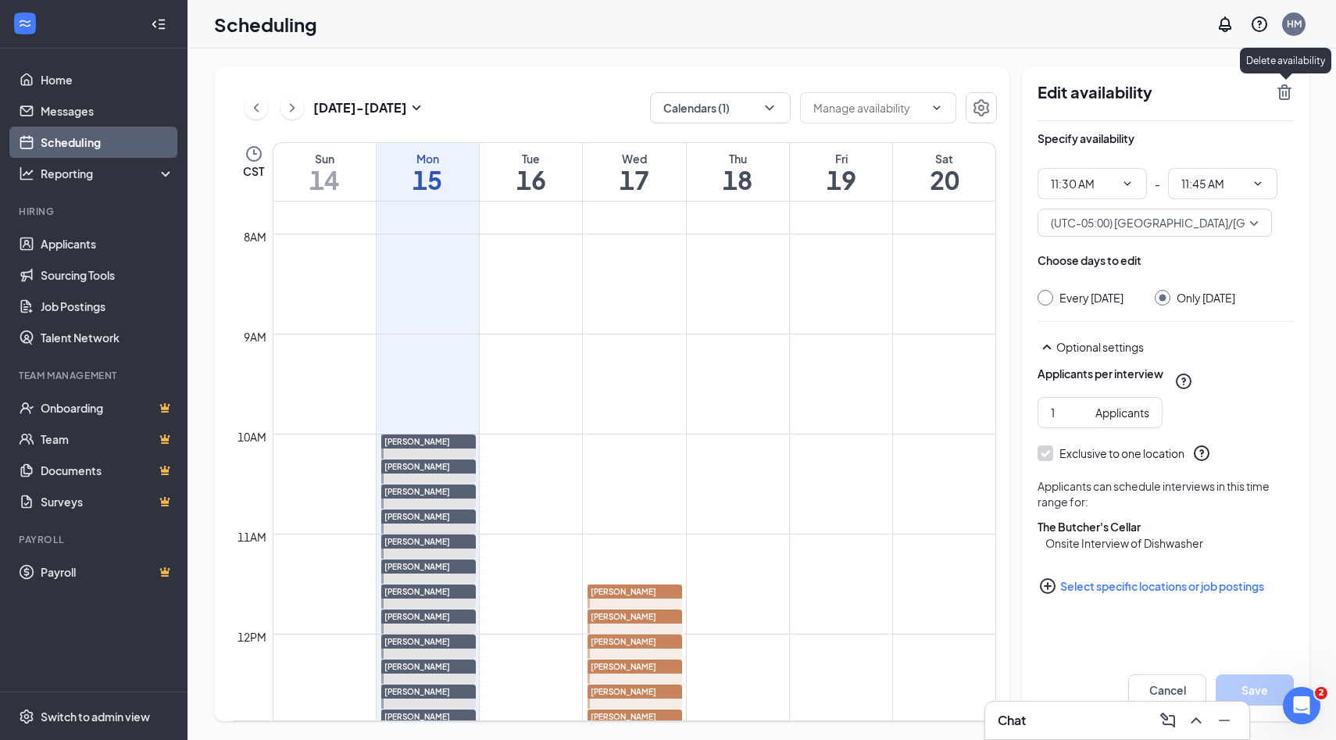
click at [1286, 95] on icon "TrashOutline" at bounding box center [1284, 92] width 14 height 16
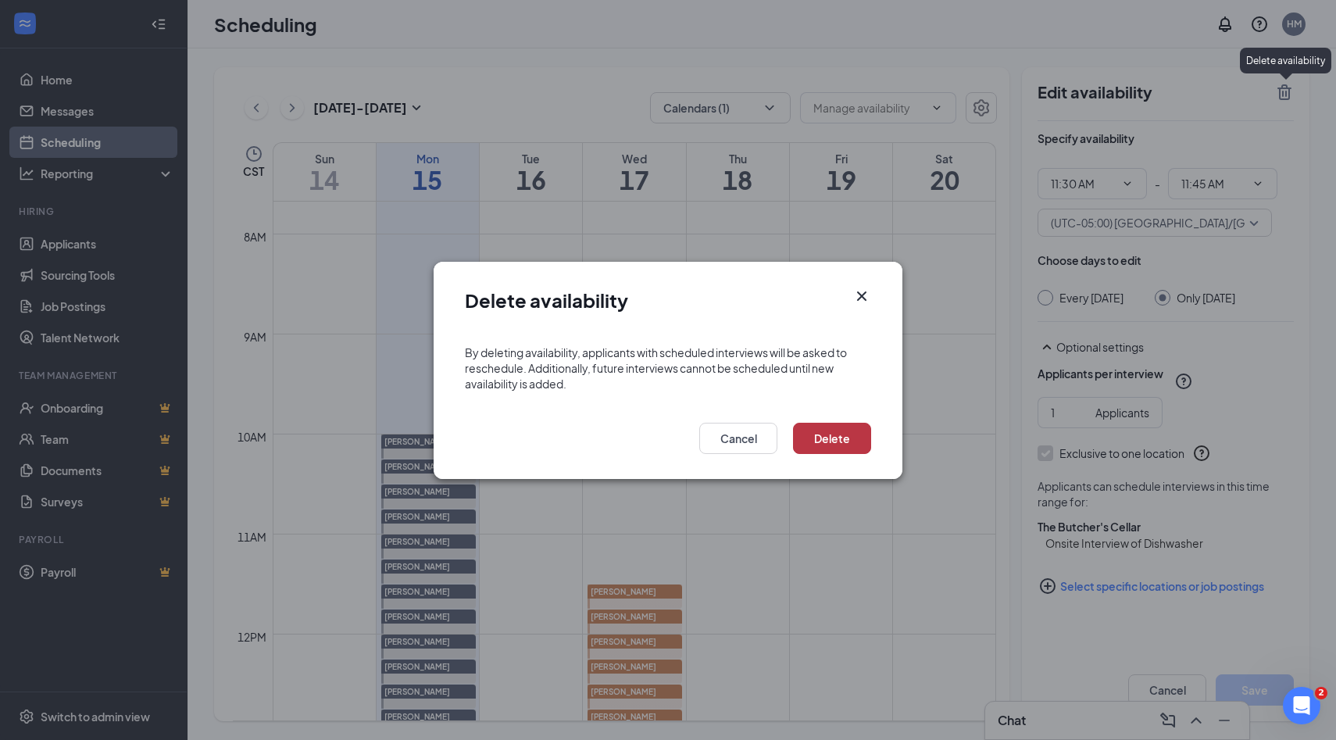
click at [856, 433] on button "Delete" at bounding box center [832, 438] width 78 height 31
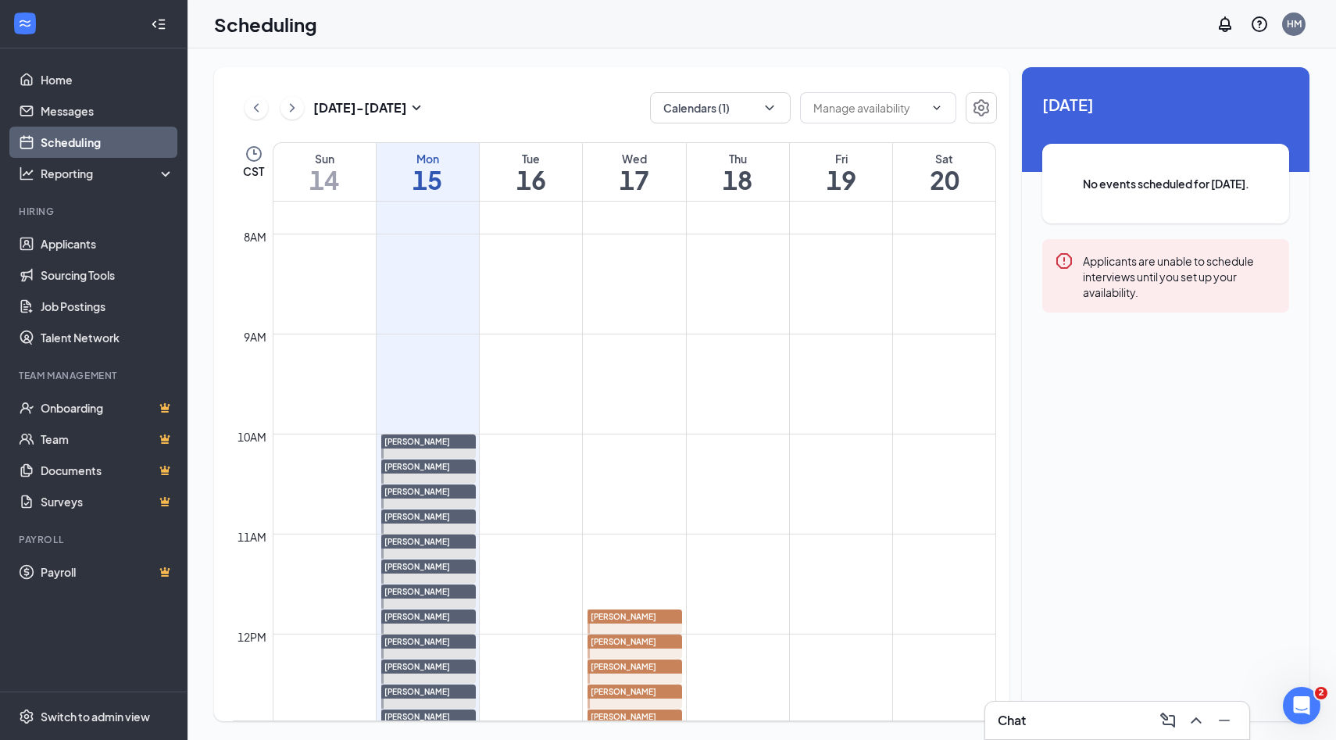
click at [658, 619] on div "[PERSON_NAME]" at bounding box center [634, 616] width 95 height 14
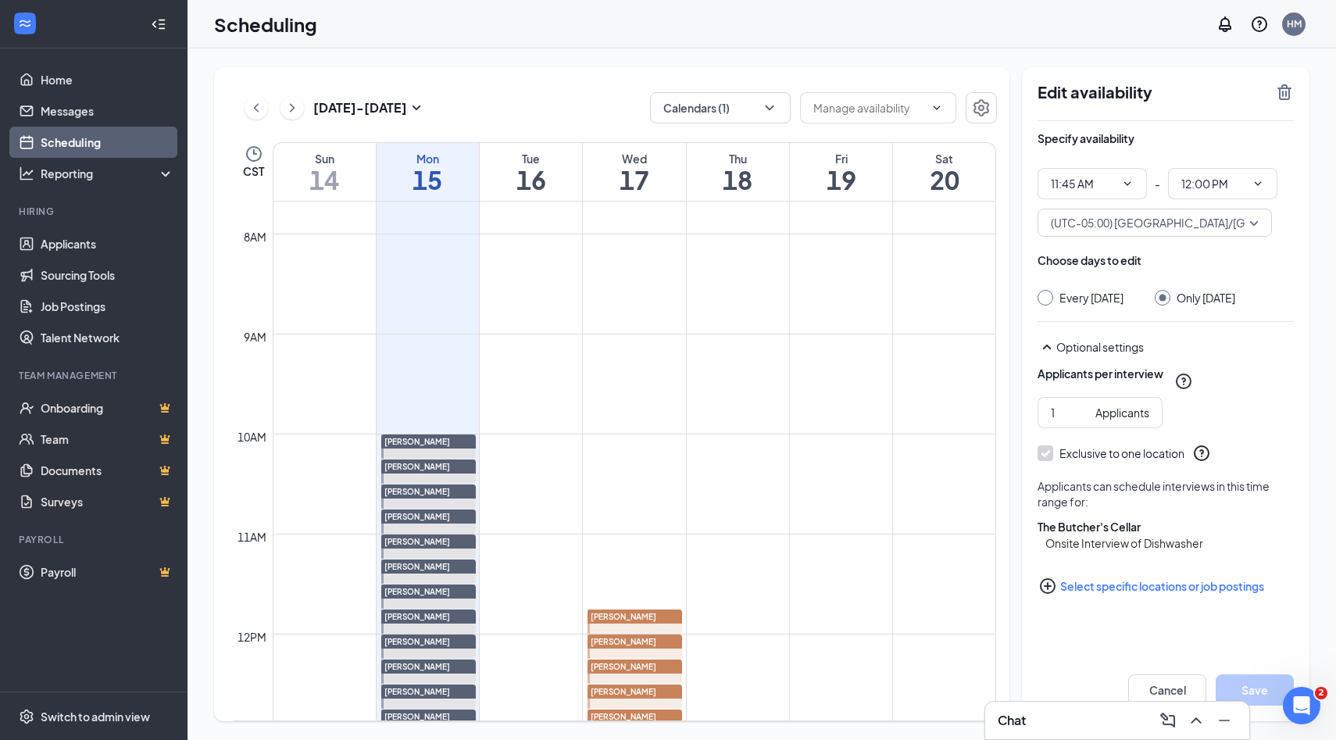
click at [654, 613] on div "[PERSON_NAME]" at bounding box center [634, 616] width 95 height 14
click at [1282, 96] on icon "TrashOutline" at bounding box center [1284, 92] width 14 height 16
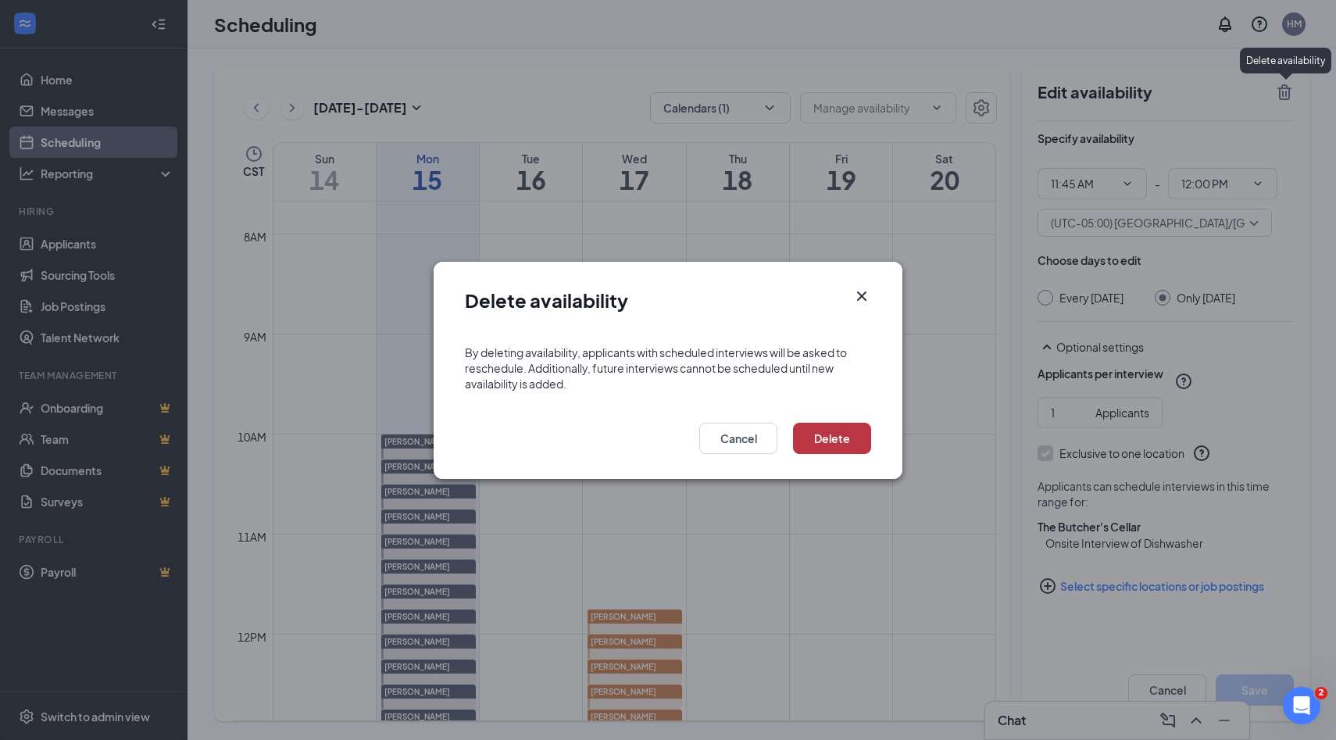
click at [813, 448] on button "Delete" at bounding box center [832, 438] width 78 height 31
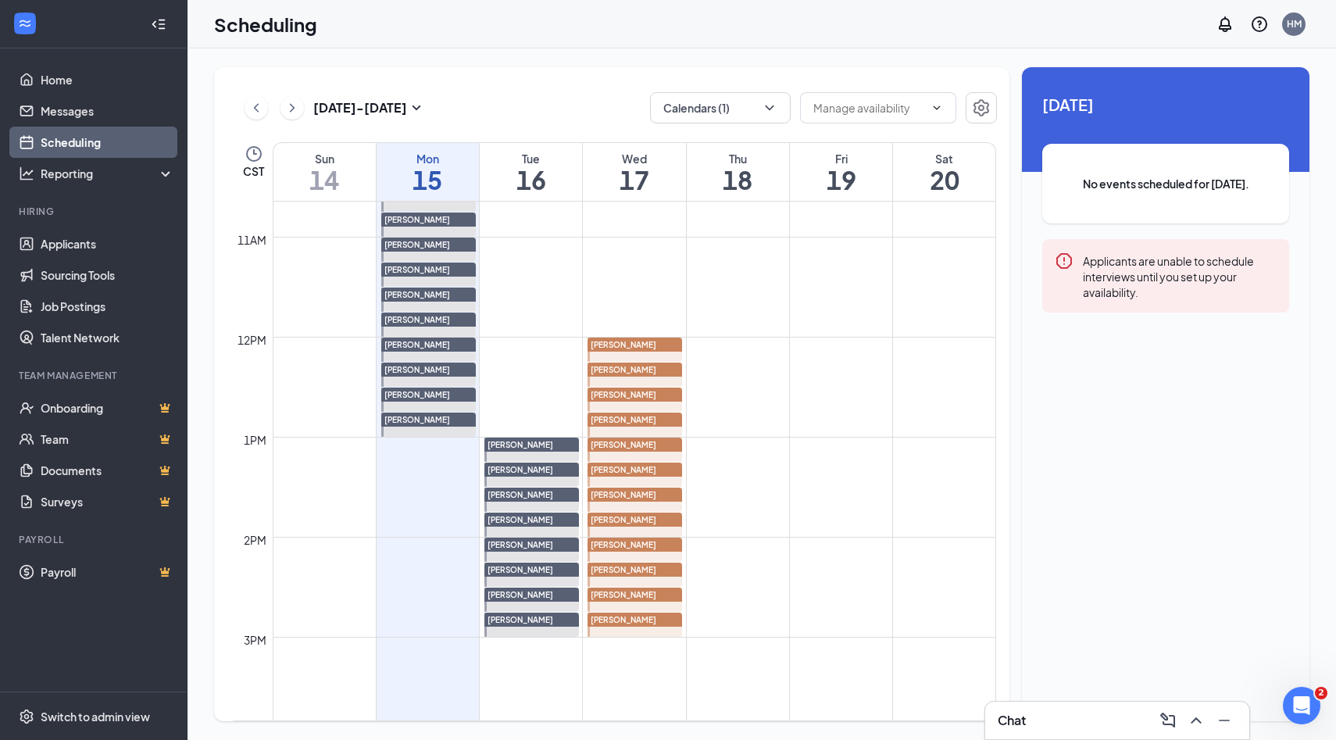
scroll to position [1068, 0]
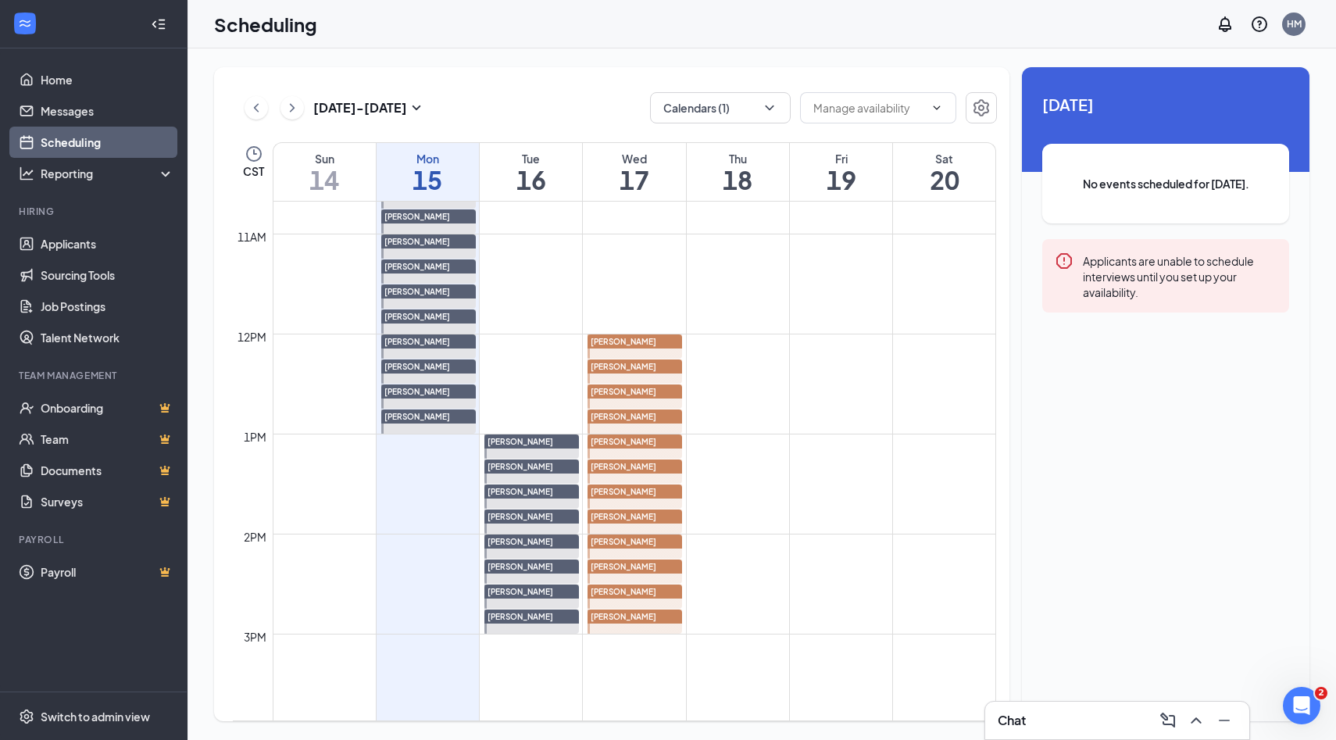
click at [655, 341] on div "[PERSON_NAME]" at bounding box center [634, 341] width 95 height 14
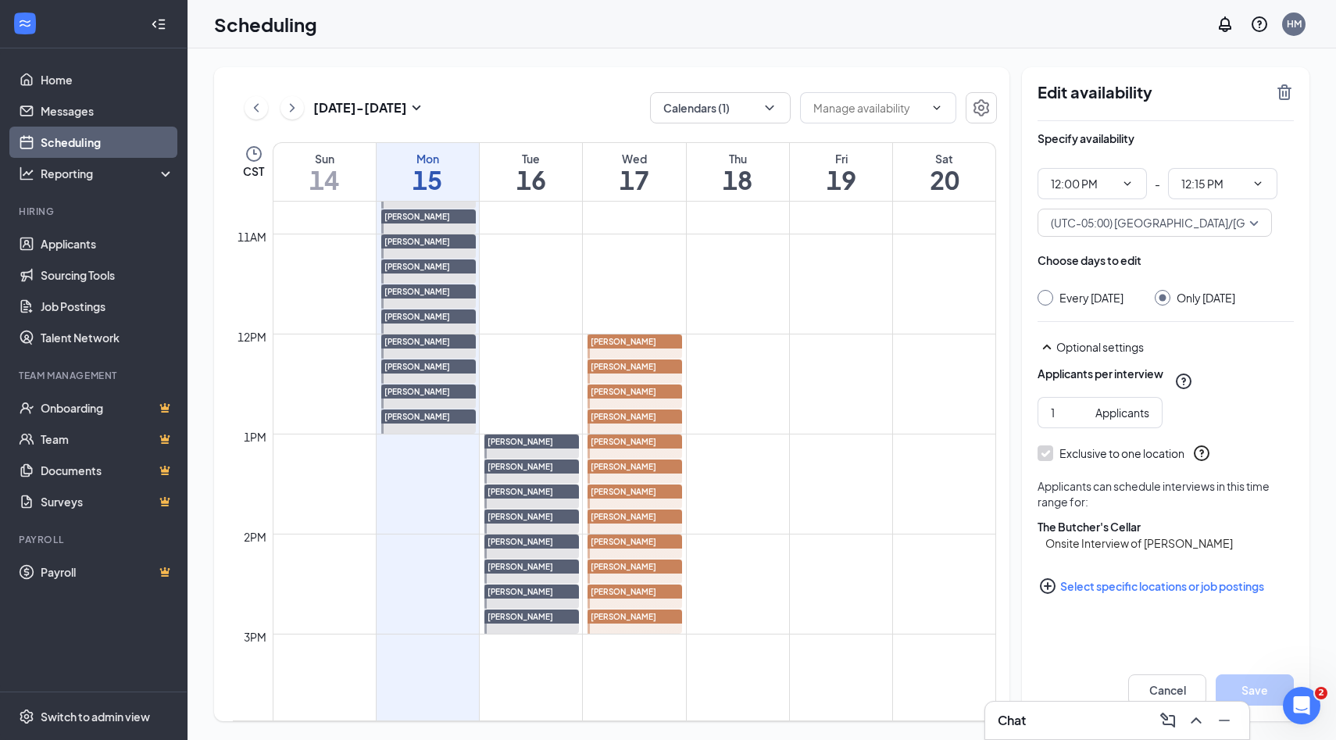
click at [1048, 595] on icon "PlusCircle" at bounding box center [1047, 585] width 19 height 19
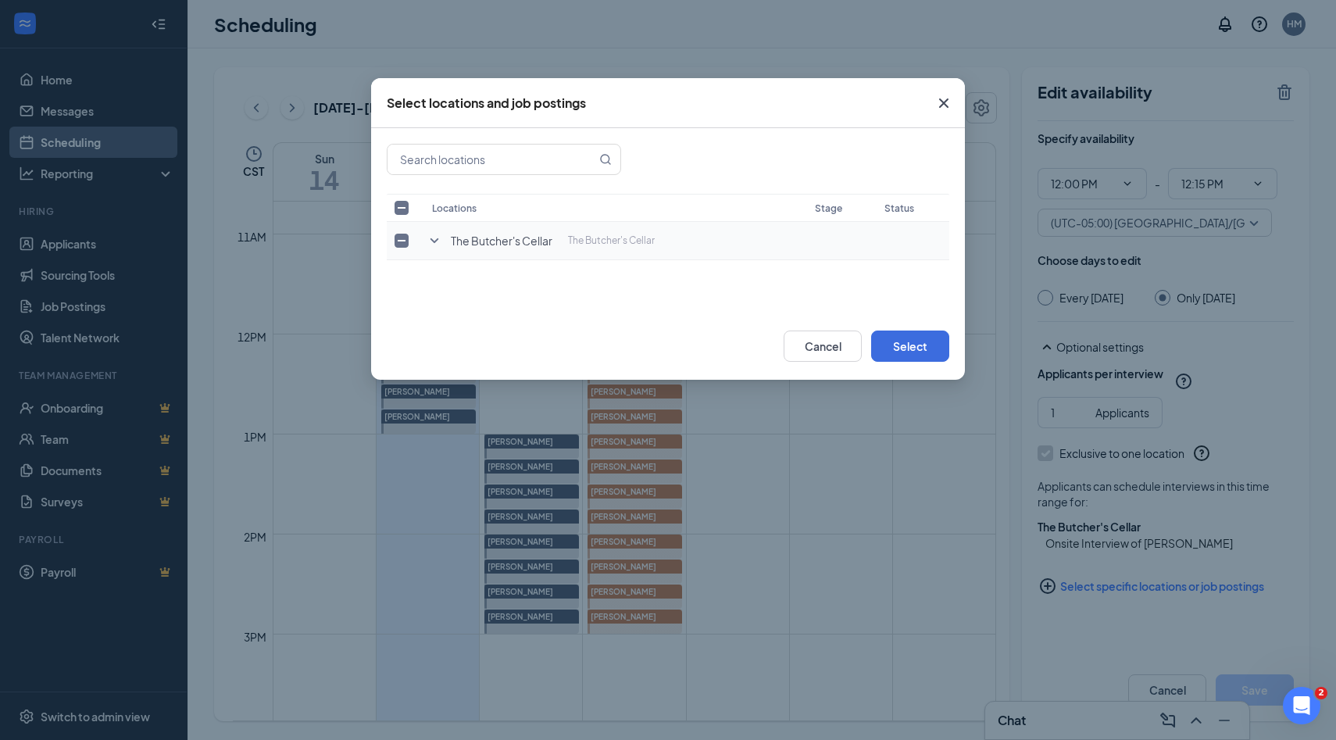
click at [441, 241] on icon "SmallChevronDown" at bounding box center [434, 240] width 19 height 19
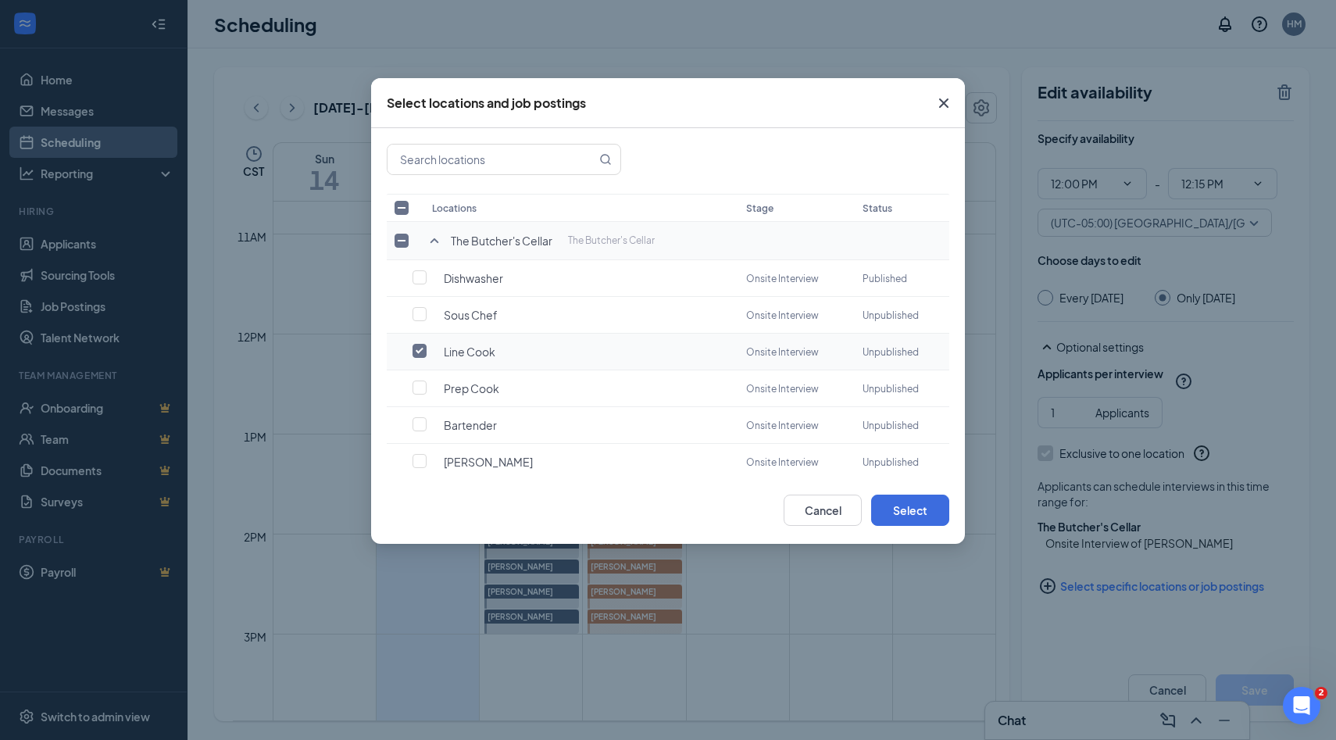
click at [416, 346] on input "checkbox" at bounding box center [419, 351] width 14 height 14
checkbox input "true"
checkbox input "false"
click at [420, 282] on input "checkbox" at bounding box center [419, 277] width 14 height 14
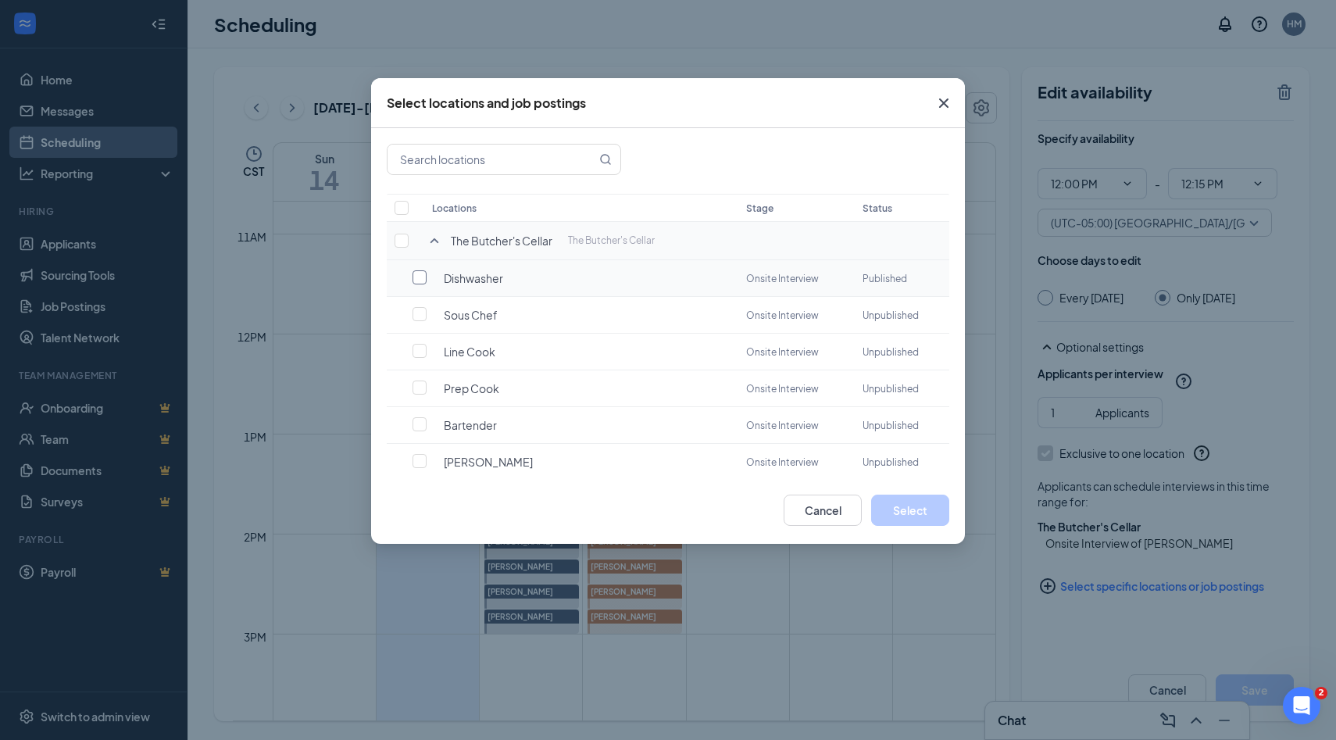
checkbox input "false"
checkbox input "true"
click at [907, 517] on button "Select" at bounding box center [910, 509] width 78 height 31
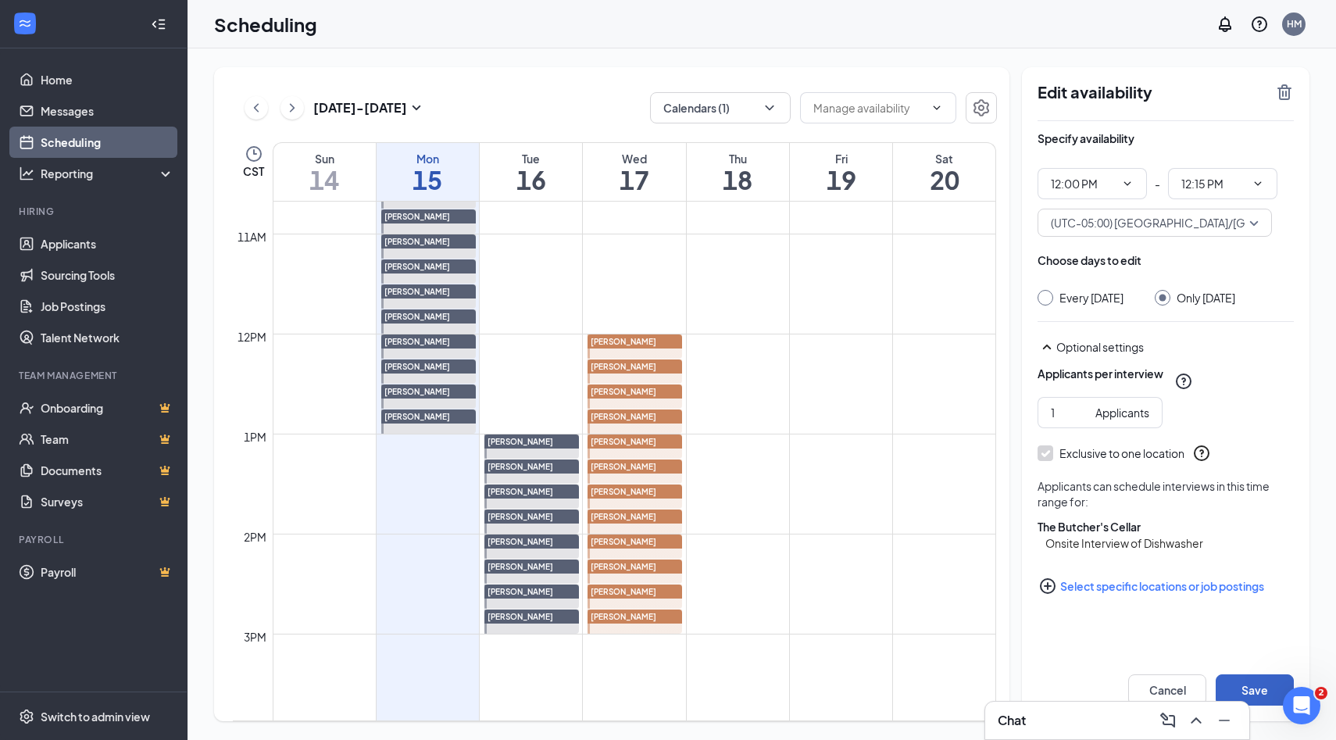
click at [1237, 685] on button "Save" at bounding box center [1254, 689] width 78 height 31
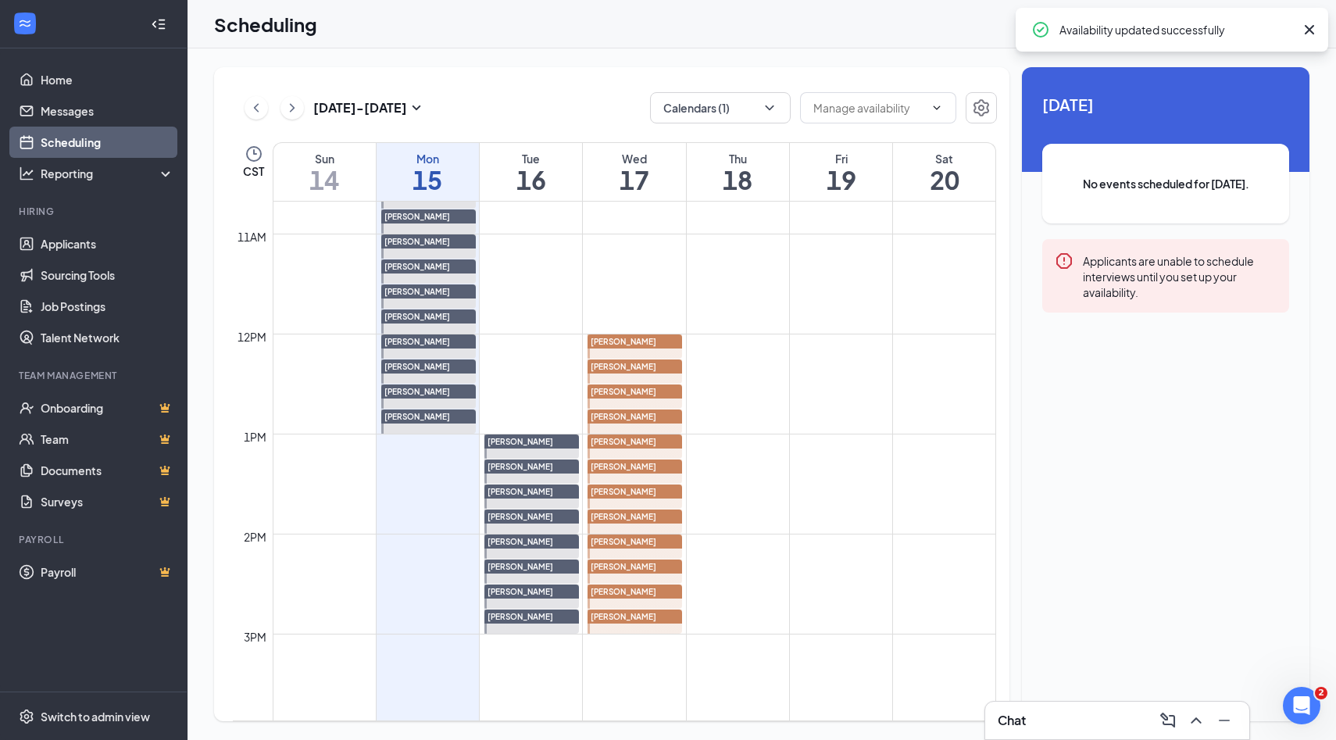
click at [668, 367] on div "[PERSON_NAME]" at bounding box center [634, 366] width 95 height 14
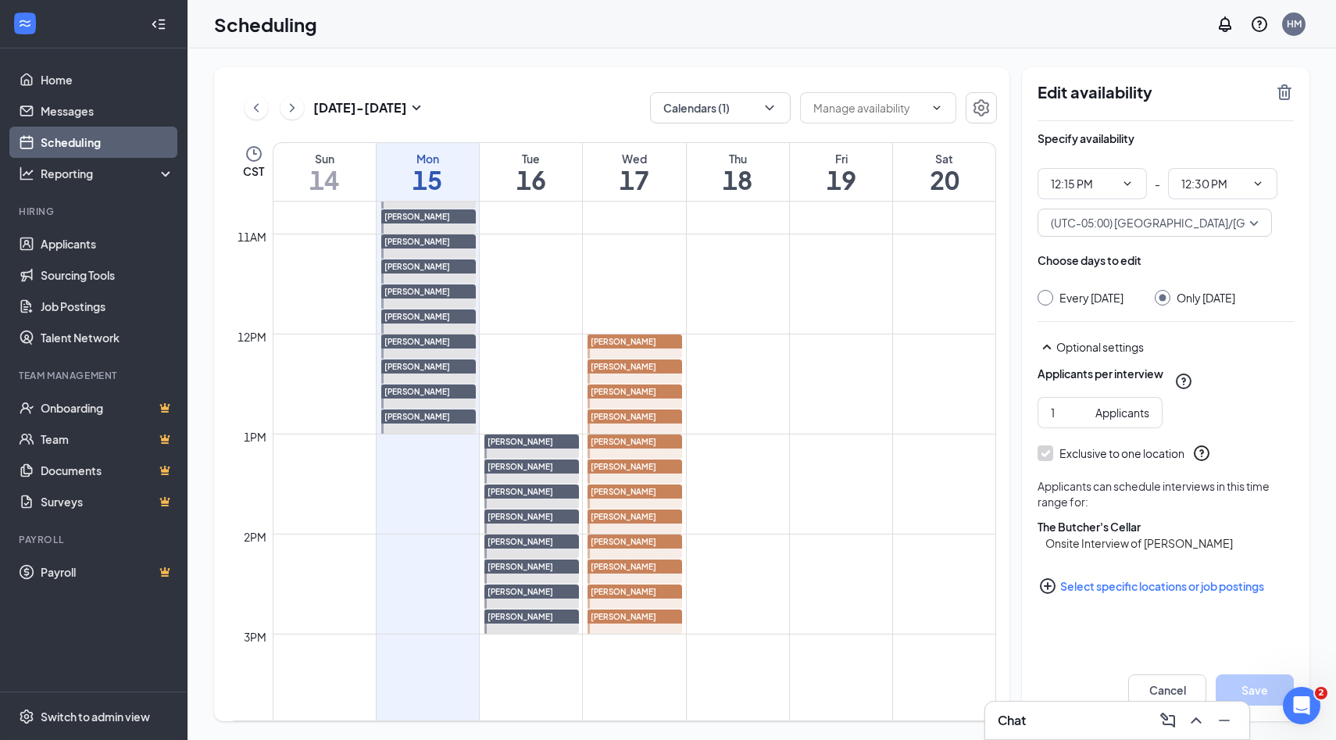
click at [1045, 595] on icon "PlusCircle" at bounding box center [1047, 585] width 19 height 19
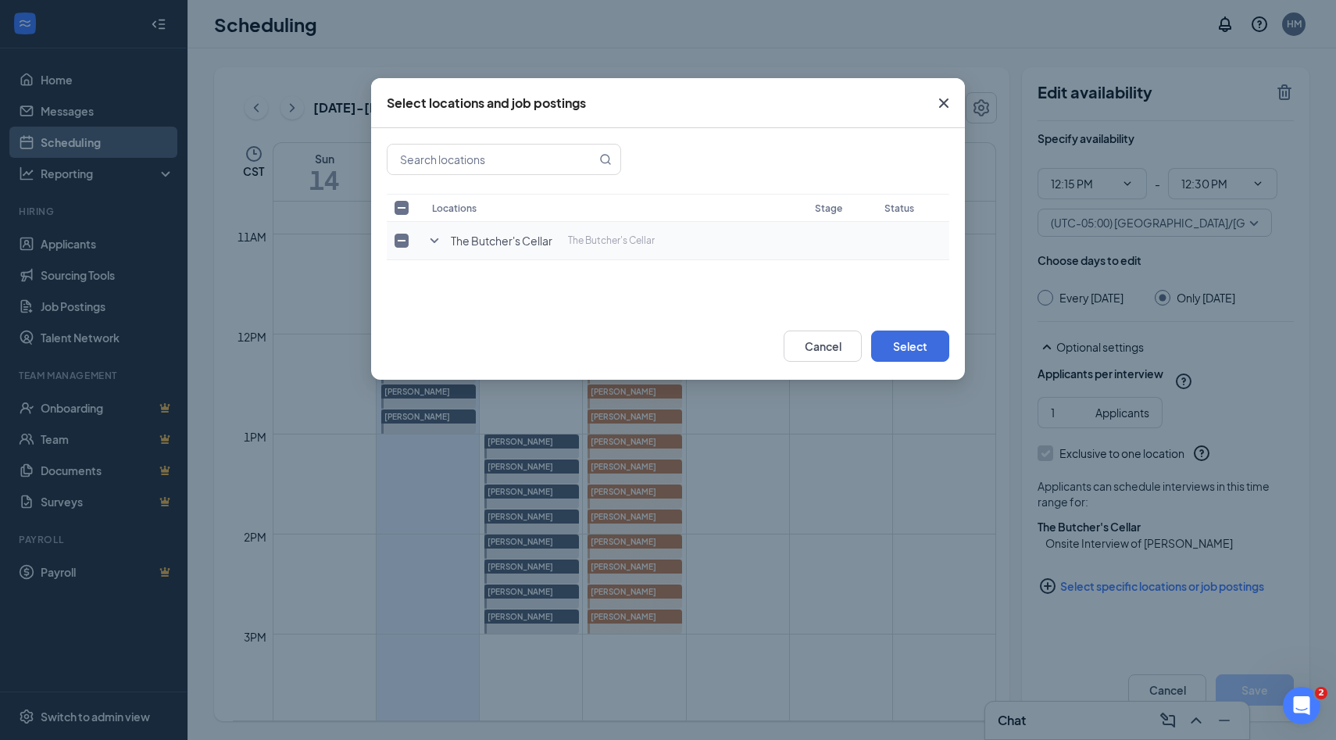
click at [435, 241] on icon "SmallChevronDown" at bounding box center [434, 240] width 9 height 5
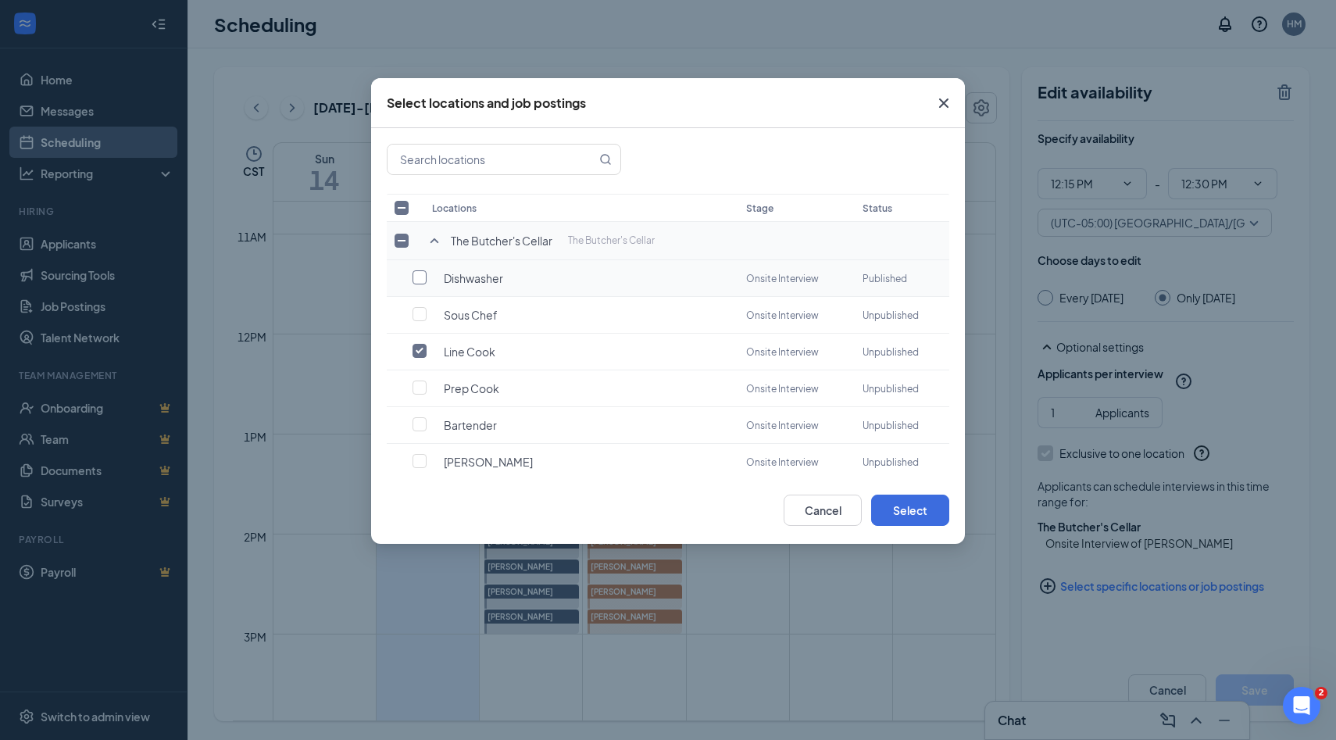
click at [418, 277] on input "checkbox" at bounding box center [419, 277] width 14 height 14
checkbox input "true"
click at [416, 347] on input "checkbox" at bounding box center [419, 351] width 14 height 14
checkbox input "false"
click at [927, 508] on button "Select" at bounding box center [910, 509] width 78 height 31
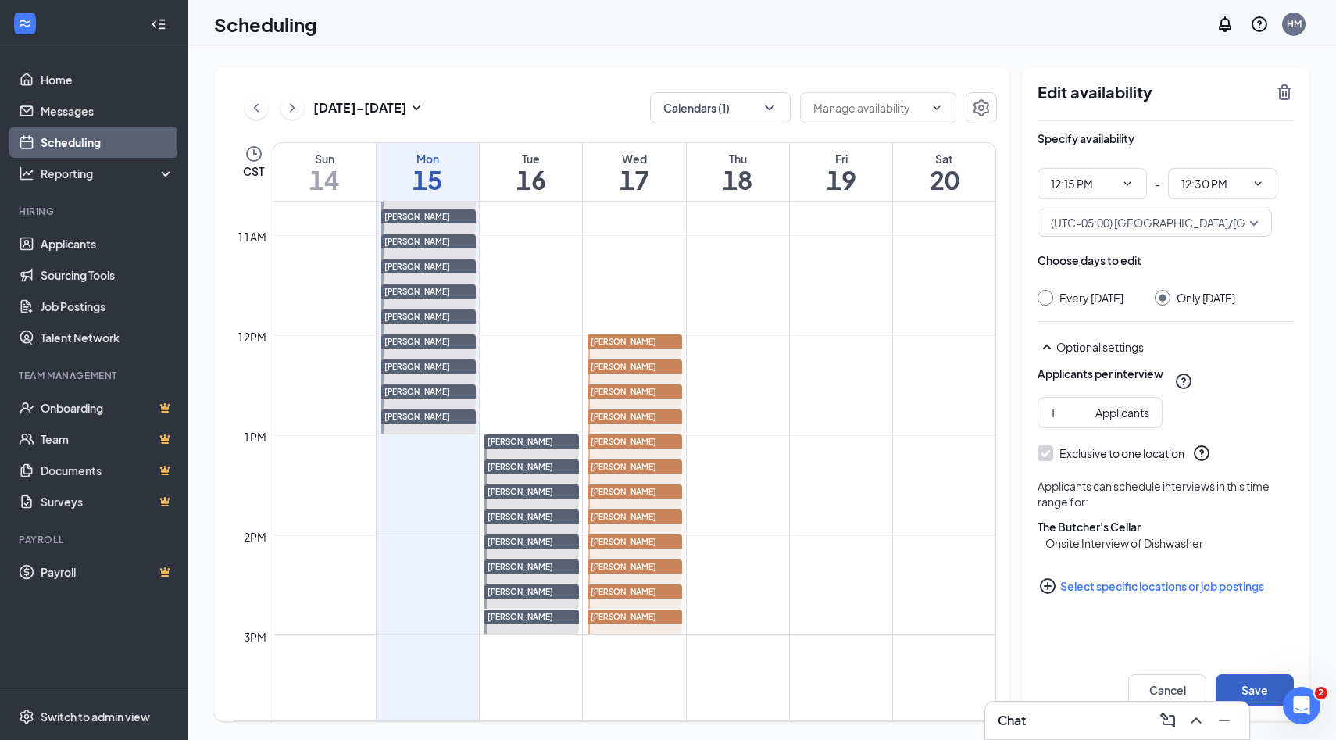
click at [1266, 684] on button "Save" at bounding box center [1254, 689] width 78 height 31
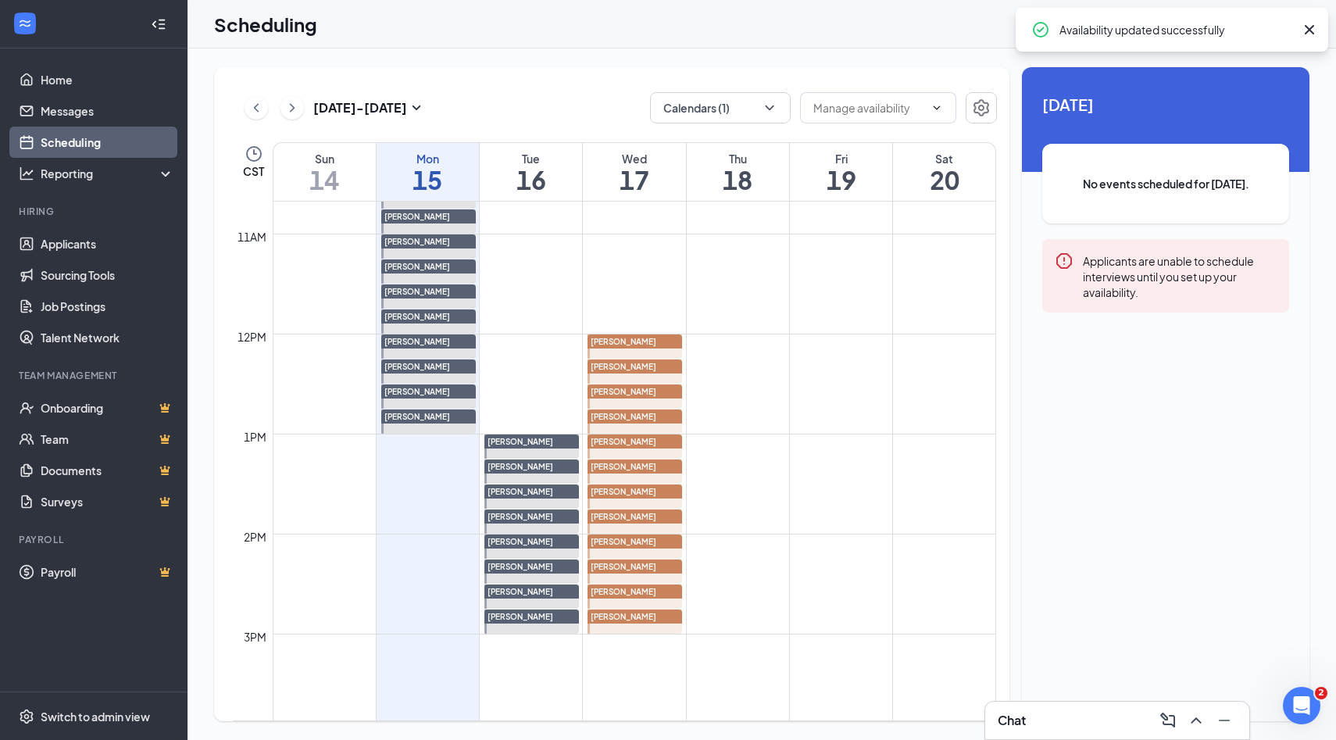
click at [667, 393] on div "[PERSON_NAME]" at bounding box center [634, 391] width 95 height 14
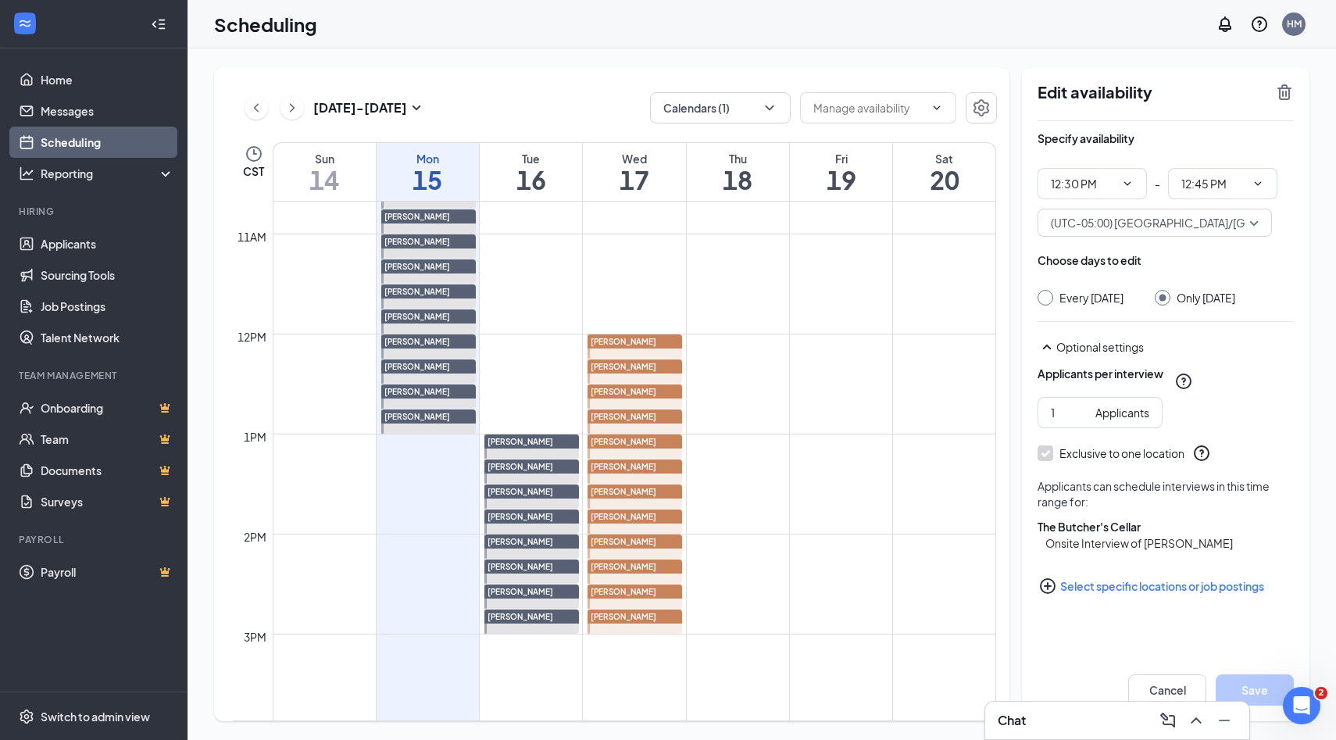
click at [1047, 595] on icon "PlusCircle" at bounding box center [1047, 585] width 19 height 19
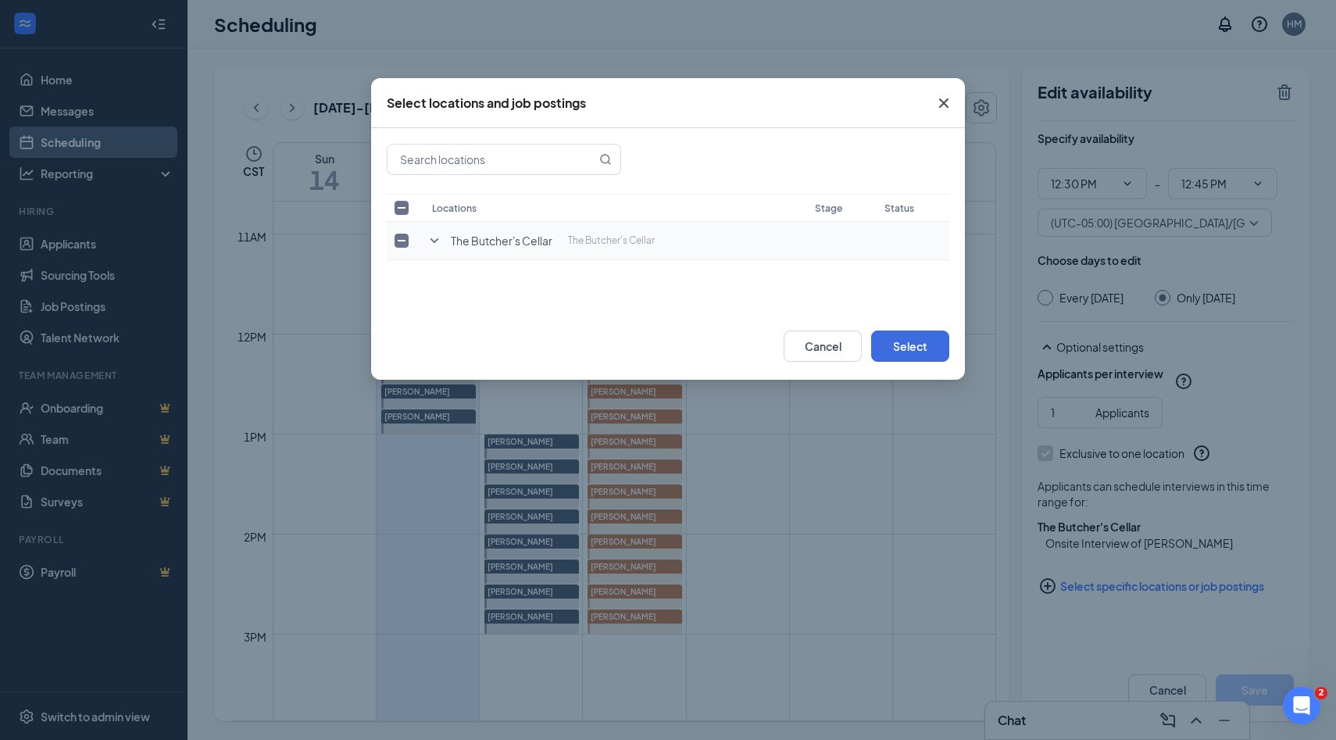
click at [444, 237] on td "The Butcher's Cellar The Butcher's Cellar" at bounding box center [615, 241] width 383 height 38
click at [430, 241] on icon "SmallChevronDown" at bounding box center [434, 240] width 19 height 19
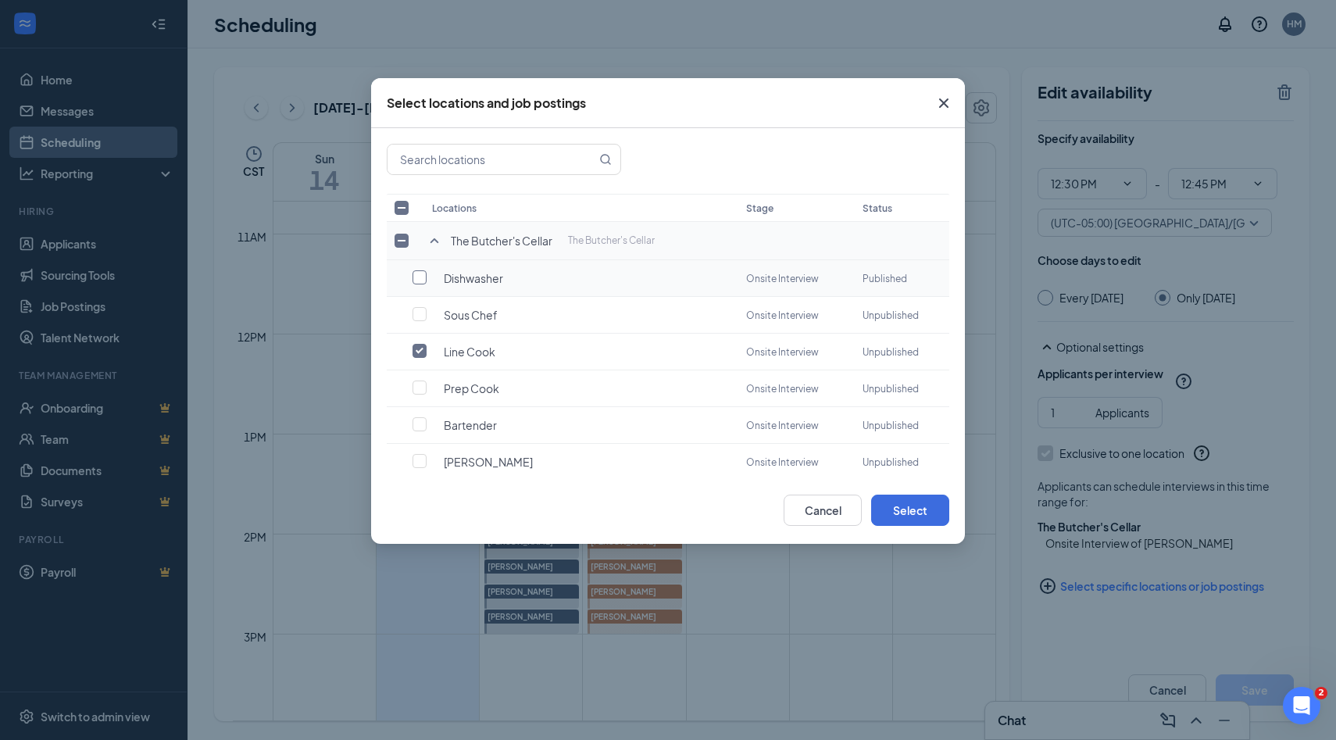
click at [419, 280] on input "checkbox" at bounding box center [419, 277] width 14 height 14
checkbox input "true"
click at [419, 349] on input "checkbox" at bounding box center [419, 351] width 14 height 14
checkbox input "false"
click at [887, 506] on button "Select" at bounding box center [910, 509] width 78 height 31
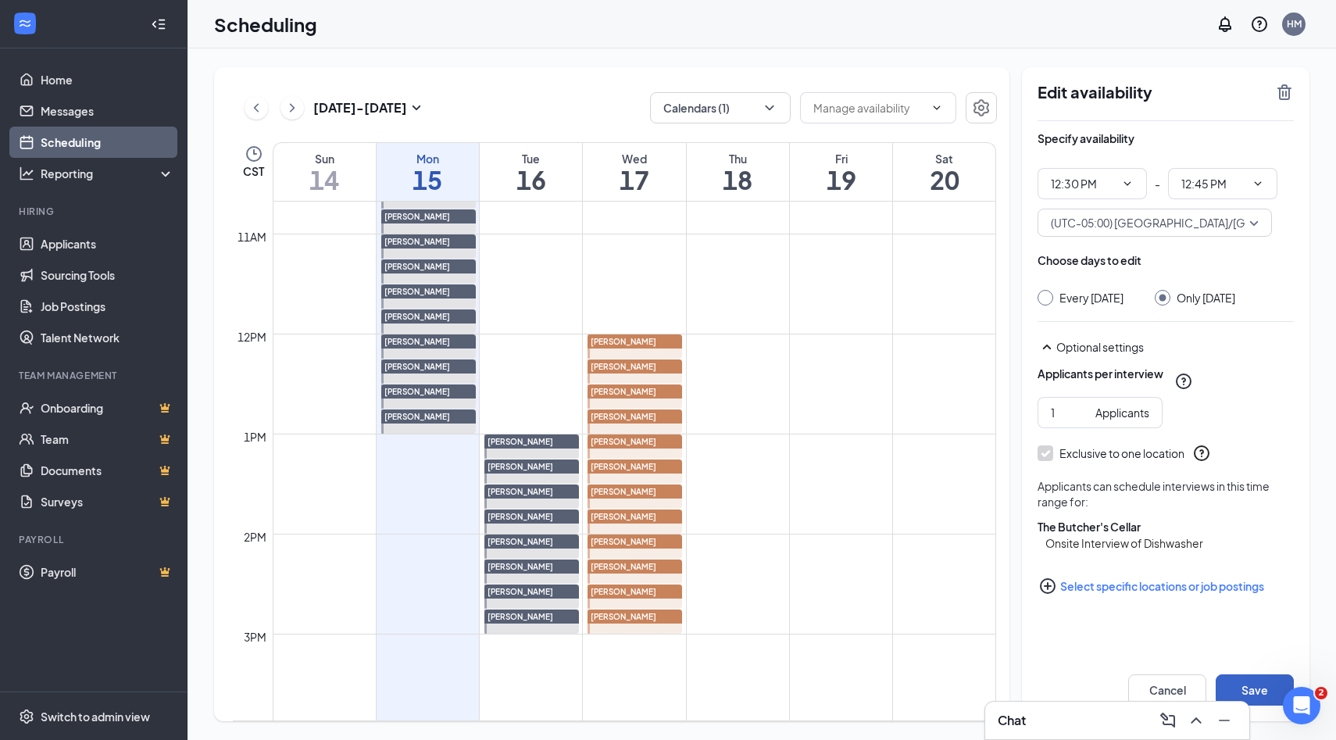
click at [1237, 680] on button "Save" at bounding box center [1254, 689] width 78 height 31
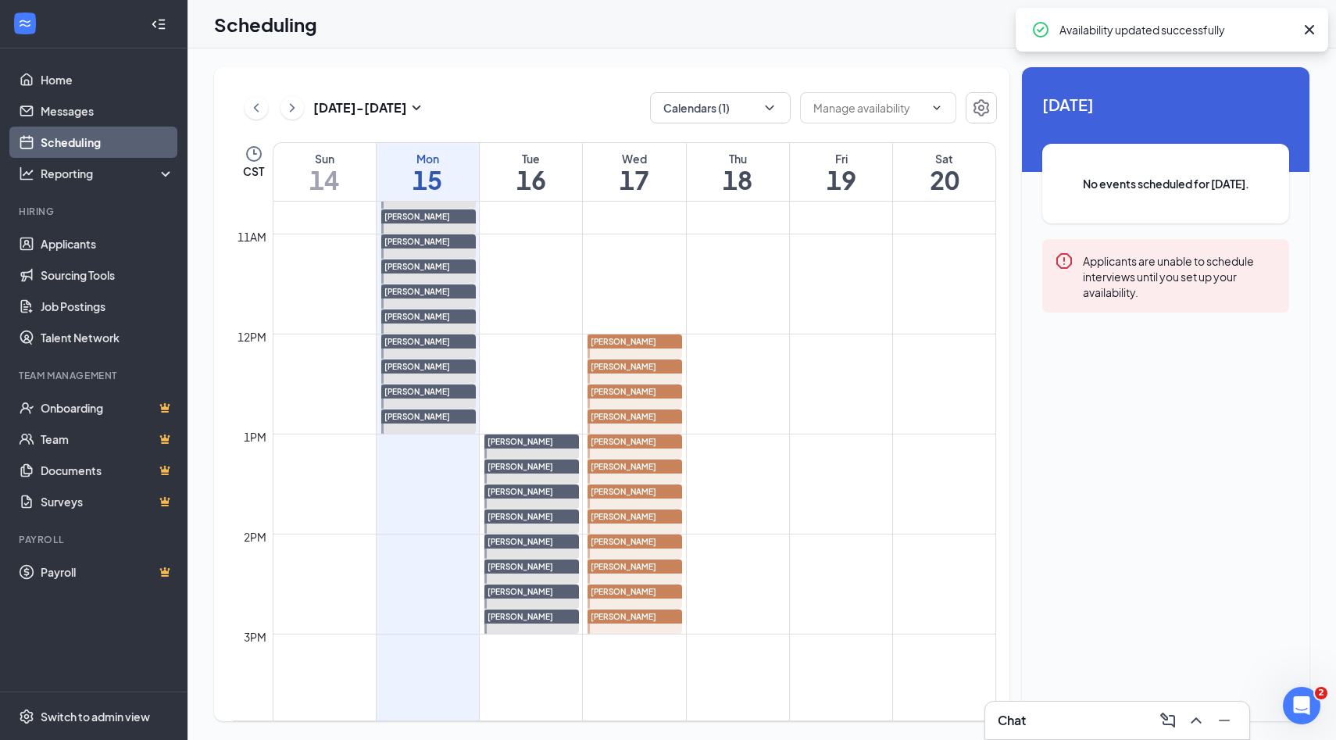
click at [660, 444] on div "[PERSON_NAME]" at bounding box center [634, 441] width 95 height 14
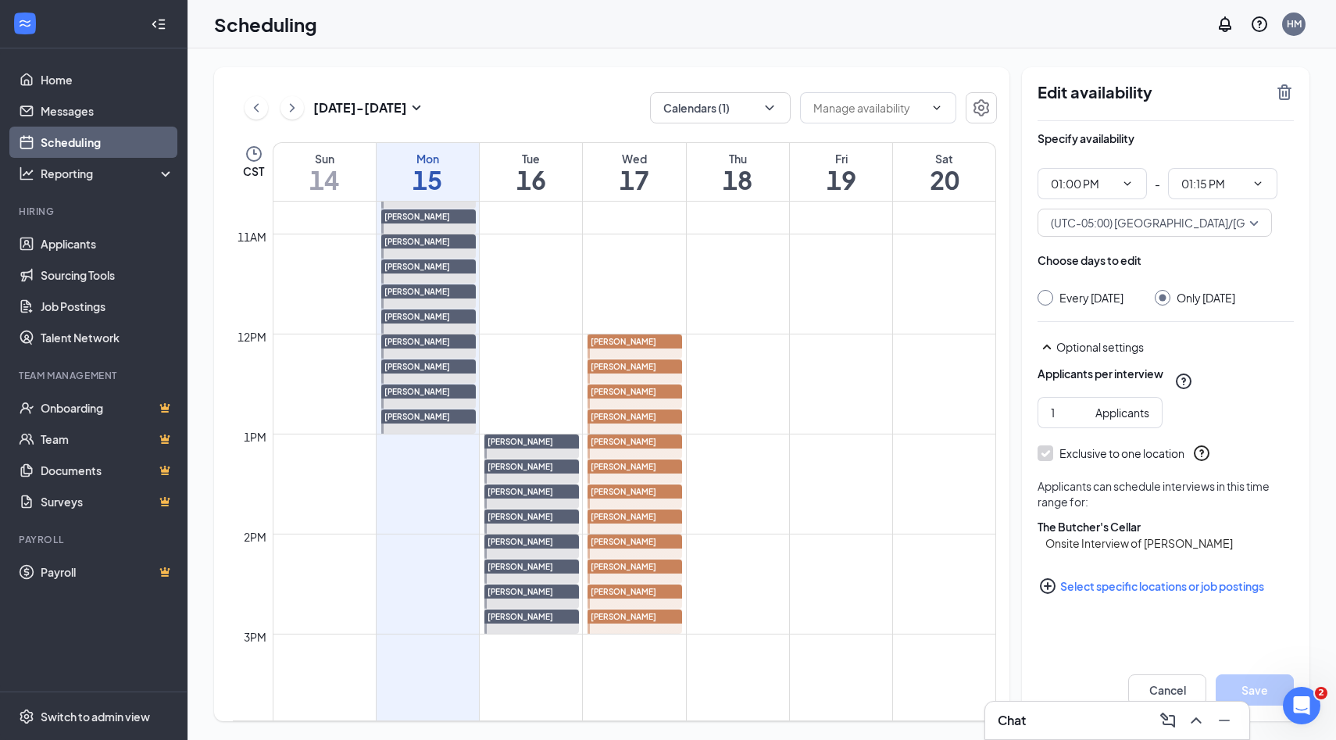
click at [1052, 594] on icon "PlusCircle" at bounding box center [1048, 586] width 16 height 16
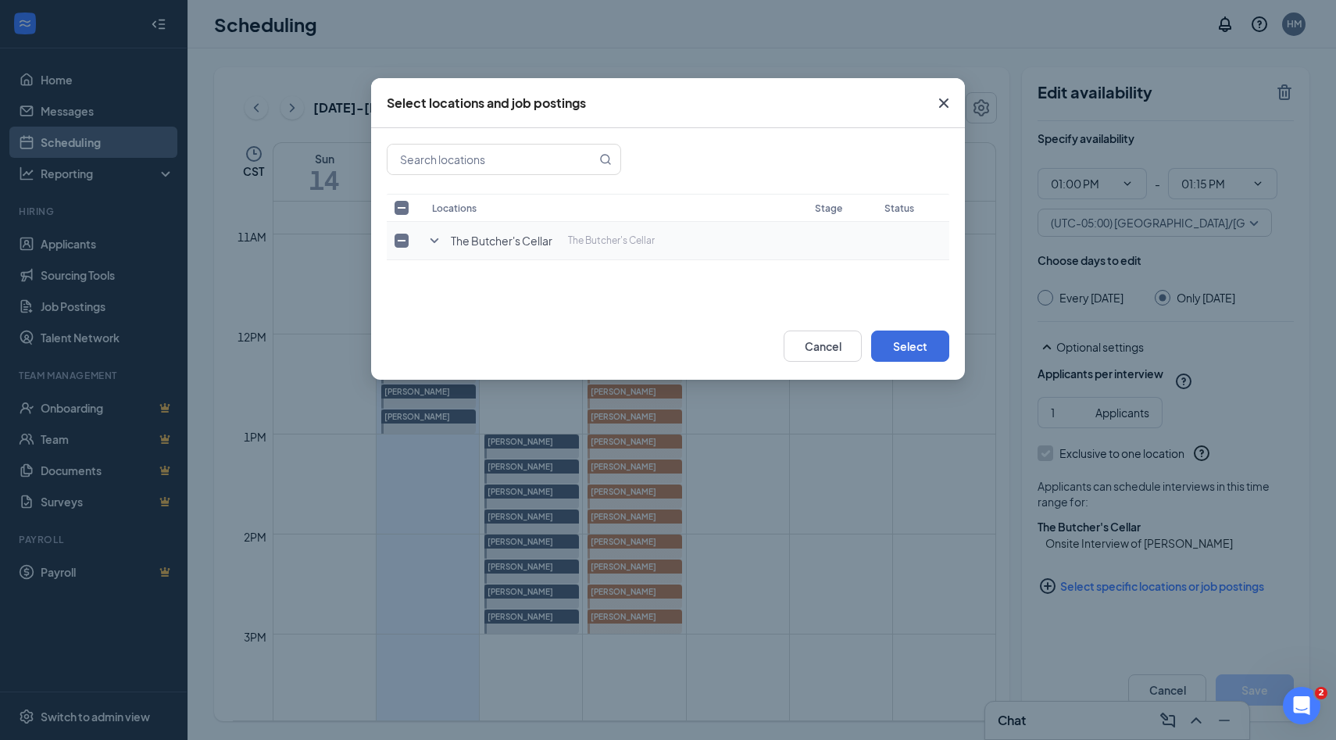
click at [436, 233] on icon "SmallChevronDown" at bounding box center [434, 240] width 19 height 19
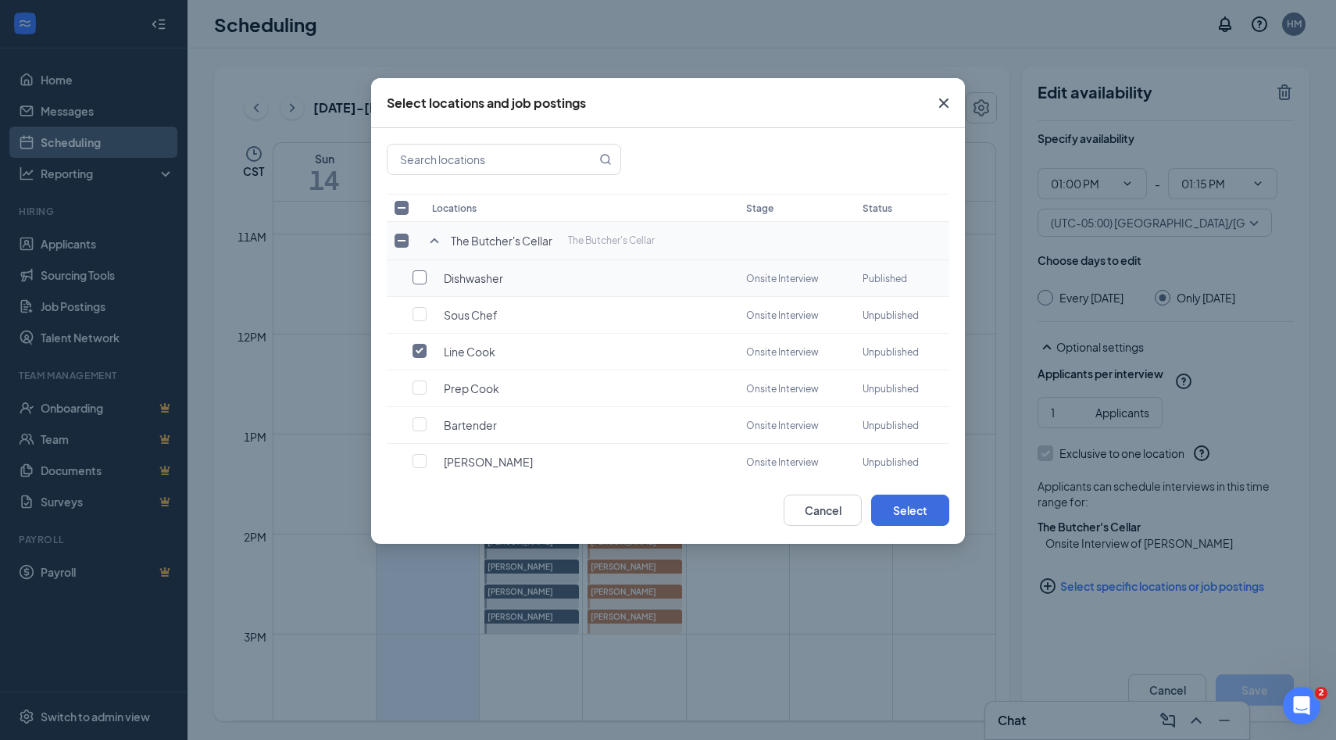
click at [417, 278] on input "checkbox" at bounding box center [419, 277] width 14 height 14
checkbox input "true"
click at [418, 350] on input "checkbox" at bounding box center [419, 351] width 14 height 14
checkbox input "false"
click at [913, 515] on button "Select" at bounding box center [910, 509] width 78 height 31
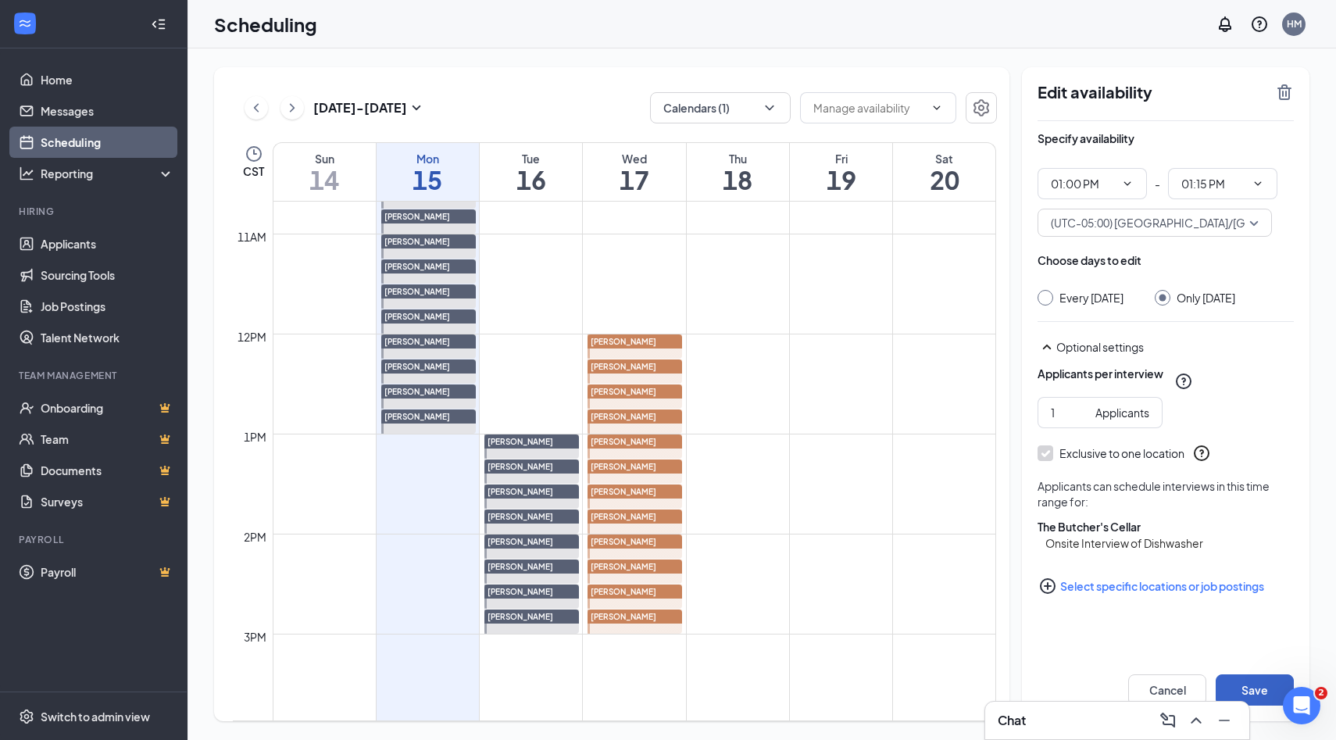
click at [1265, 680] on button "Save" at bounding box center [1254, 689] width 78 height 31
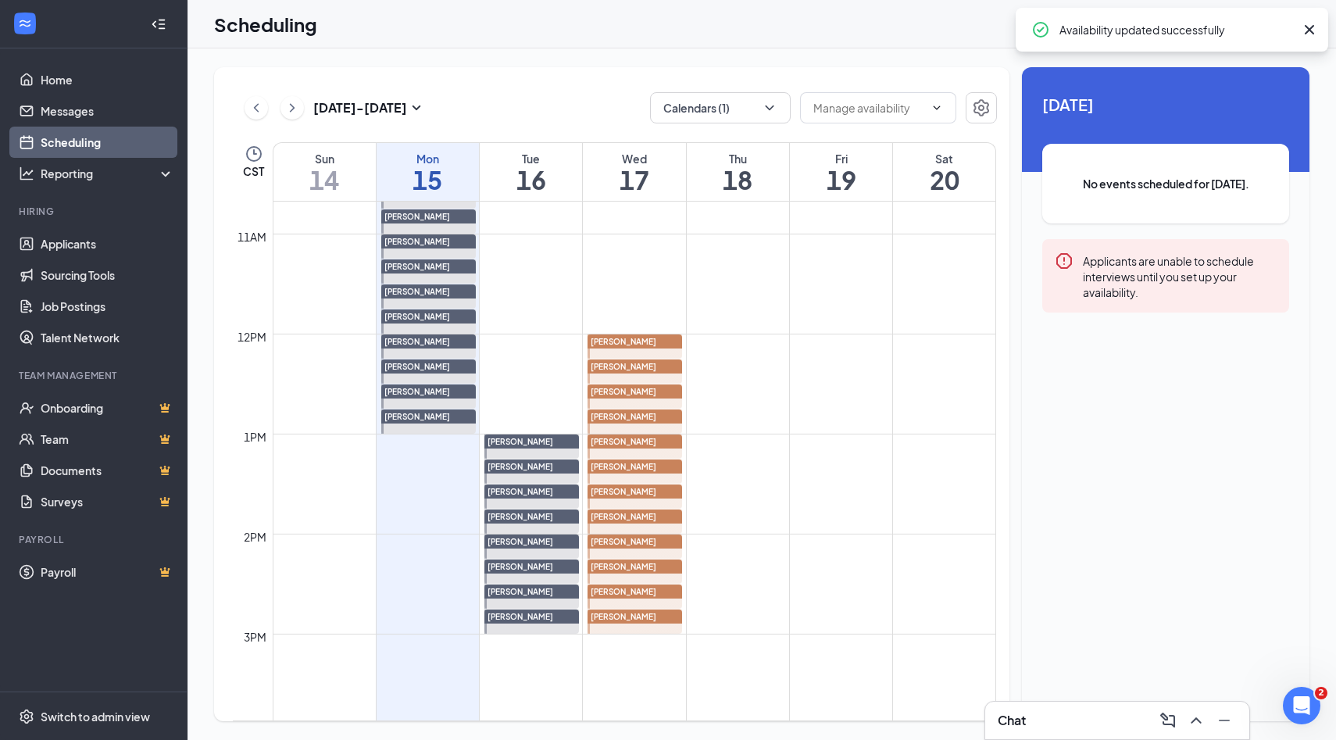
click at [649, 444] on div "[PERSON_NAME]" at bounding box center [634, 441] width 95 height 14
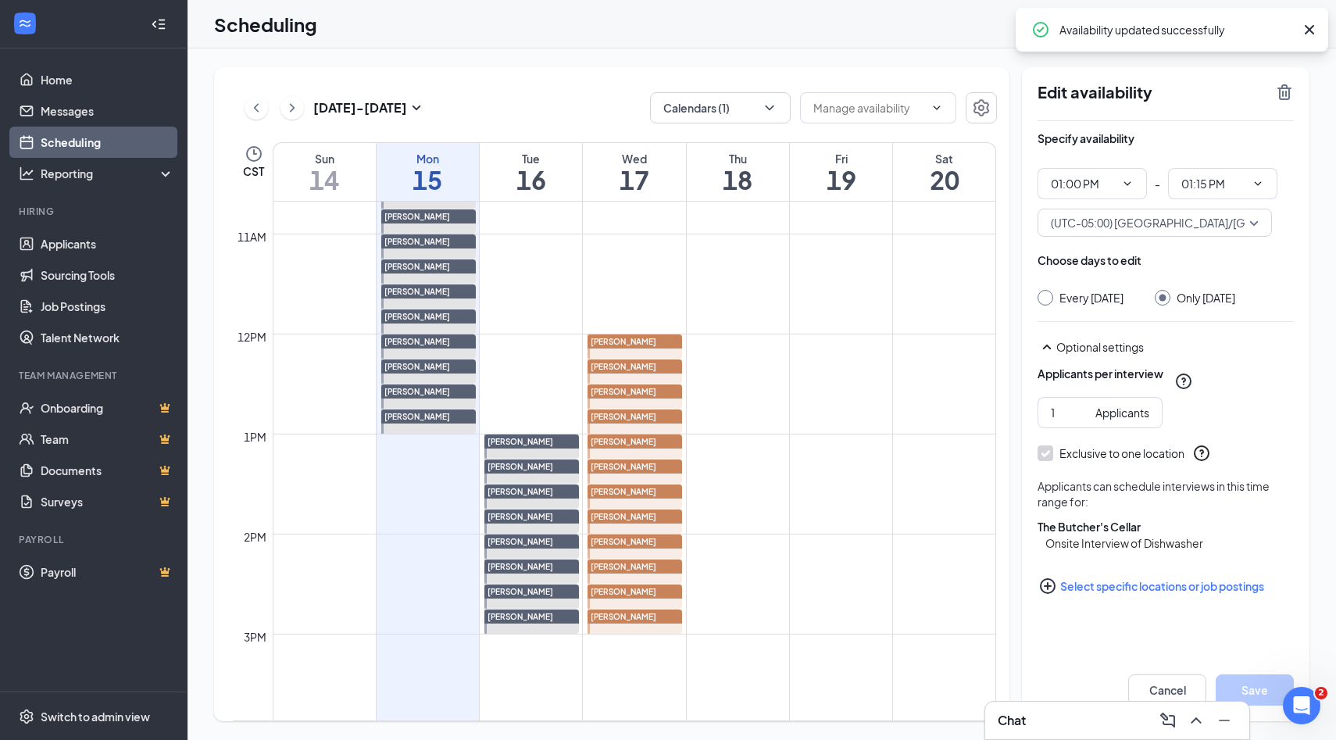
click at [652, 416] on div "[PERSON_NAME]" at bounding box center [634, 416] width 95 height 14
click at [1047, 594] on icon "PlusCircle" at bounding box center [1048, 586] width 16 height 16
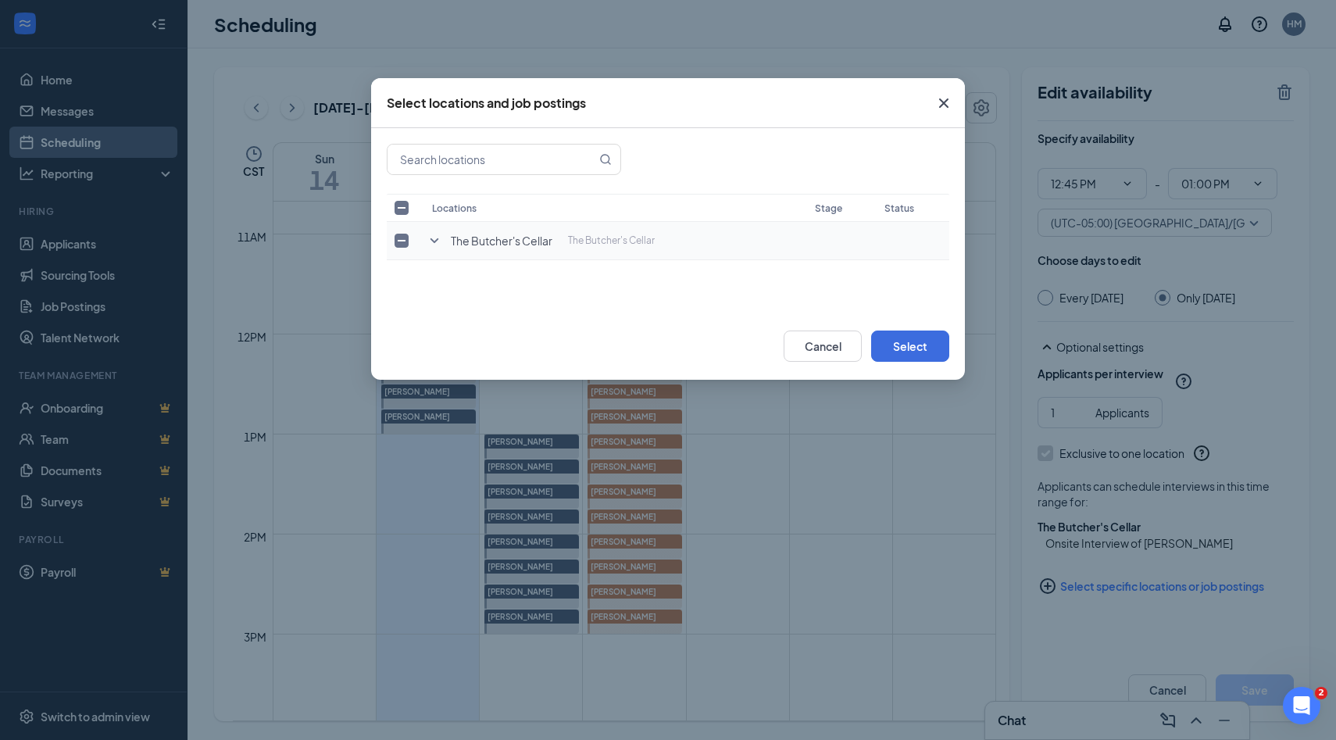
click at [436, 235] on icon "SmallChevronDown" at bounding box center [434, 240] width 19 height 19
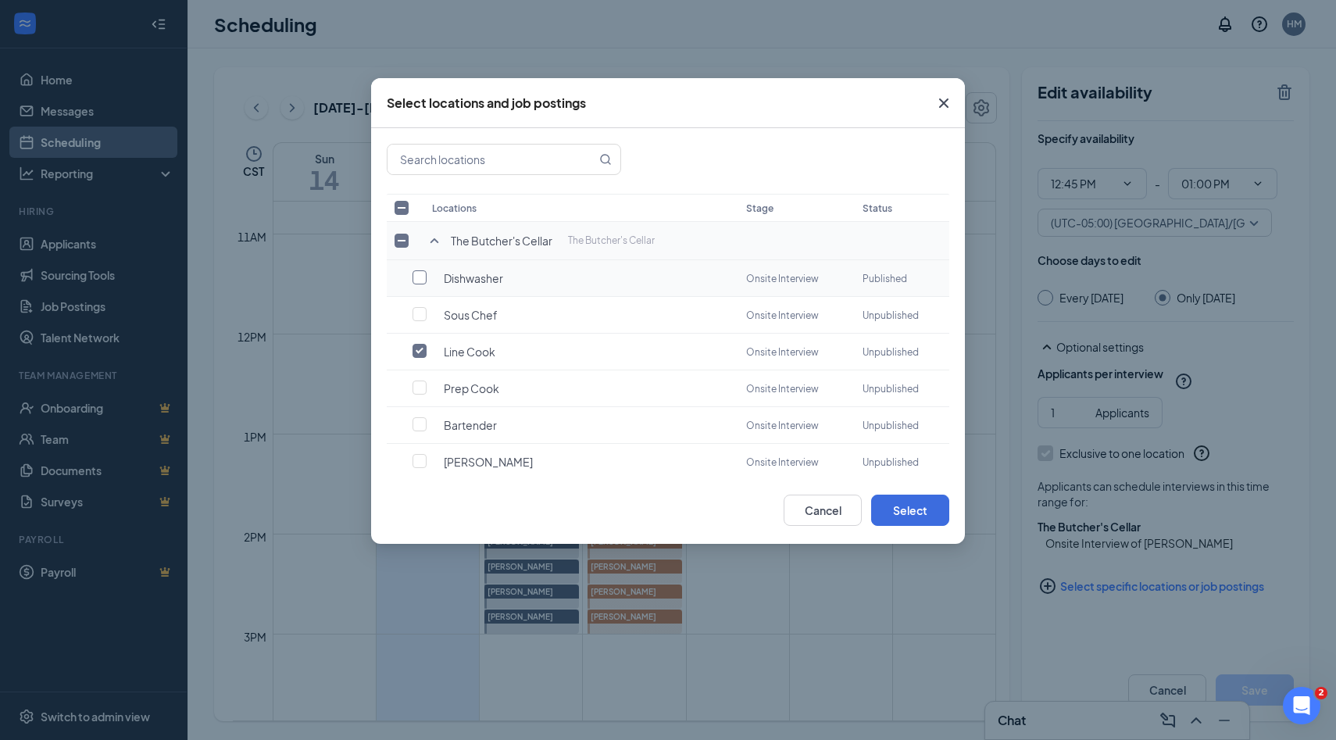
click at [419, 273] on input "checkbox" at bounding box center [419, 277] width 14 height 14
checkbox input "true"
click at [423, 352] on input "checkbox" at bounding box center [419, 351] width 14 height 14
checkbox input "false"
click at [898, 506] on button "Select" at bounding box center [910, 509] width 78 height 31
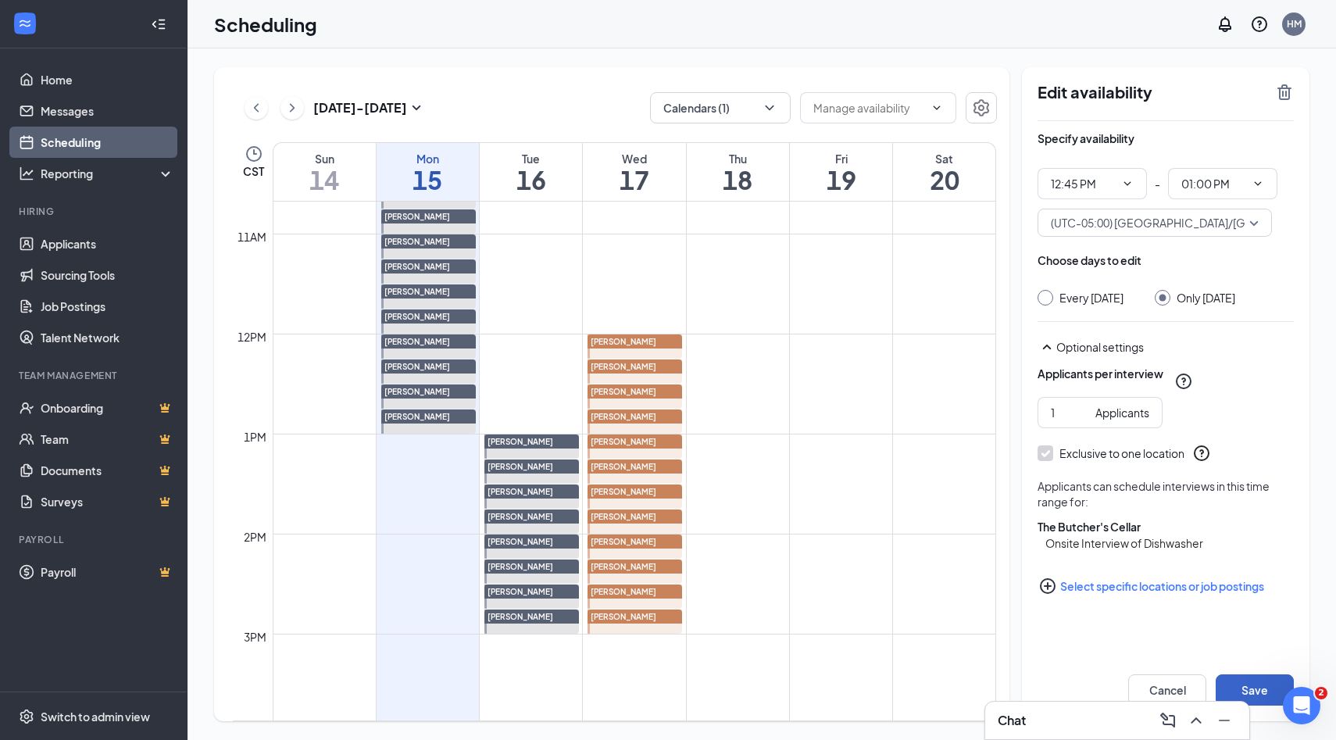
click at [1244, 685] on button "Save" at bounding box center [1254, 689] width 78 height 31
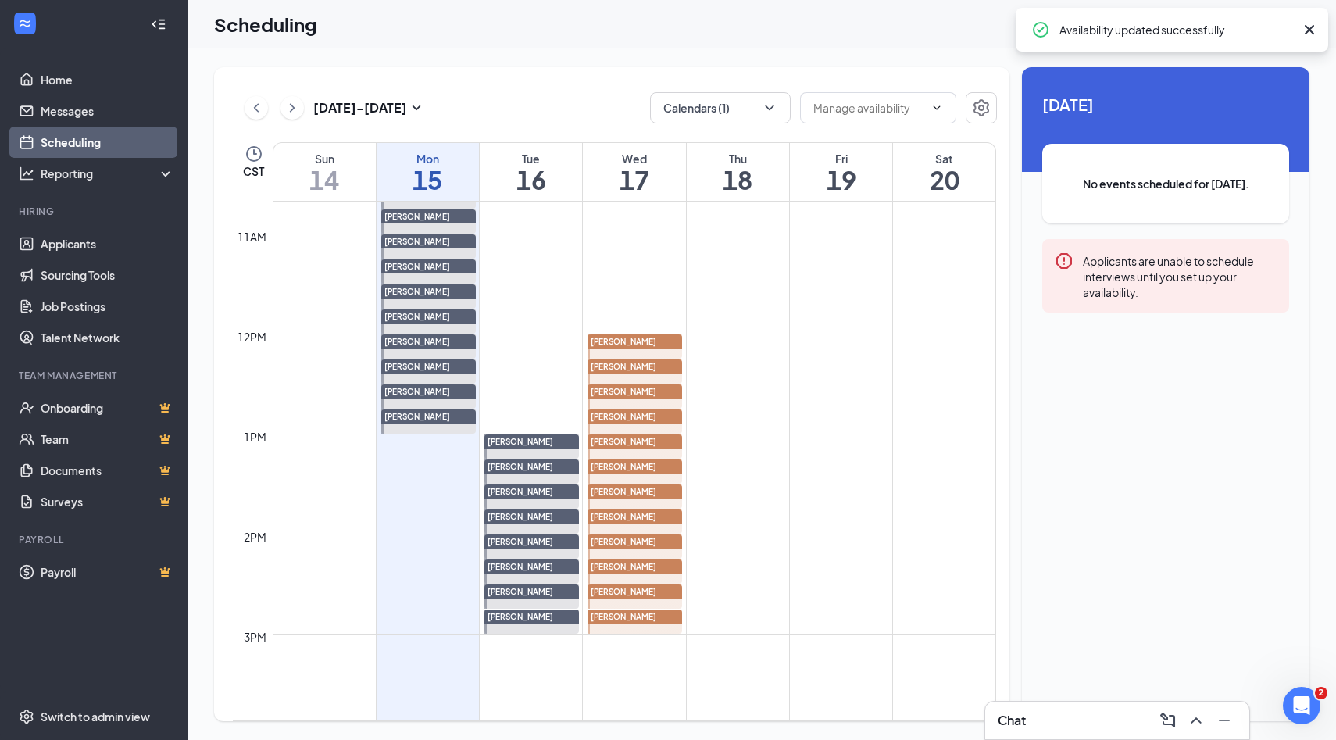
click at [673, 394] on div "[PERSON_NAME]" at bounding box center [634, 391] width 95 height 14
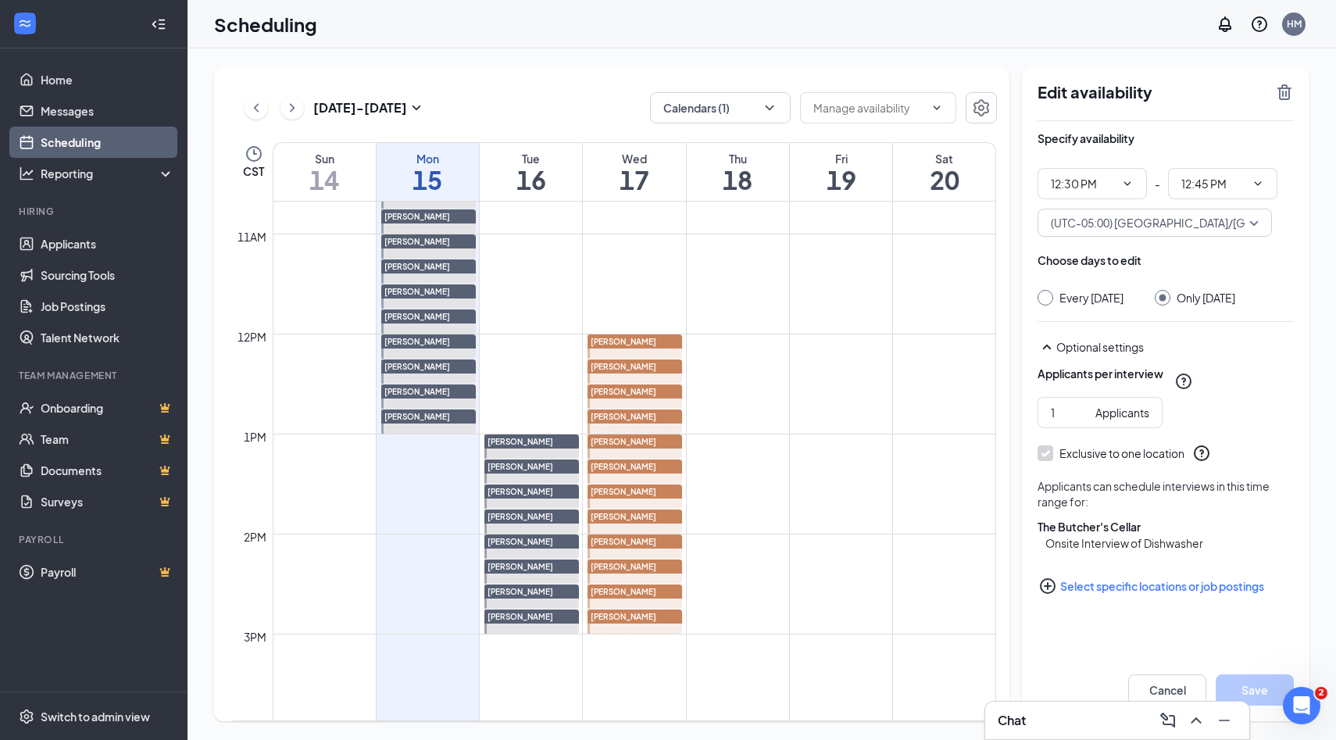
click at [662, 344] on div "[PERSON_NAME]" at bounding box center [634, 341] width 95 height 14
click at [663, 369] on div "[PERSON_NAME]" at bounding box center [634, 366] width 95 height 14
type input "12:15 PM"
type input "12:30 PM"
click at [664, 391] on div "[PERSON_NAME]" at bounding box center [634, 391] width 95 height 14
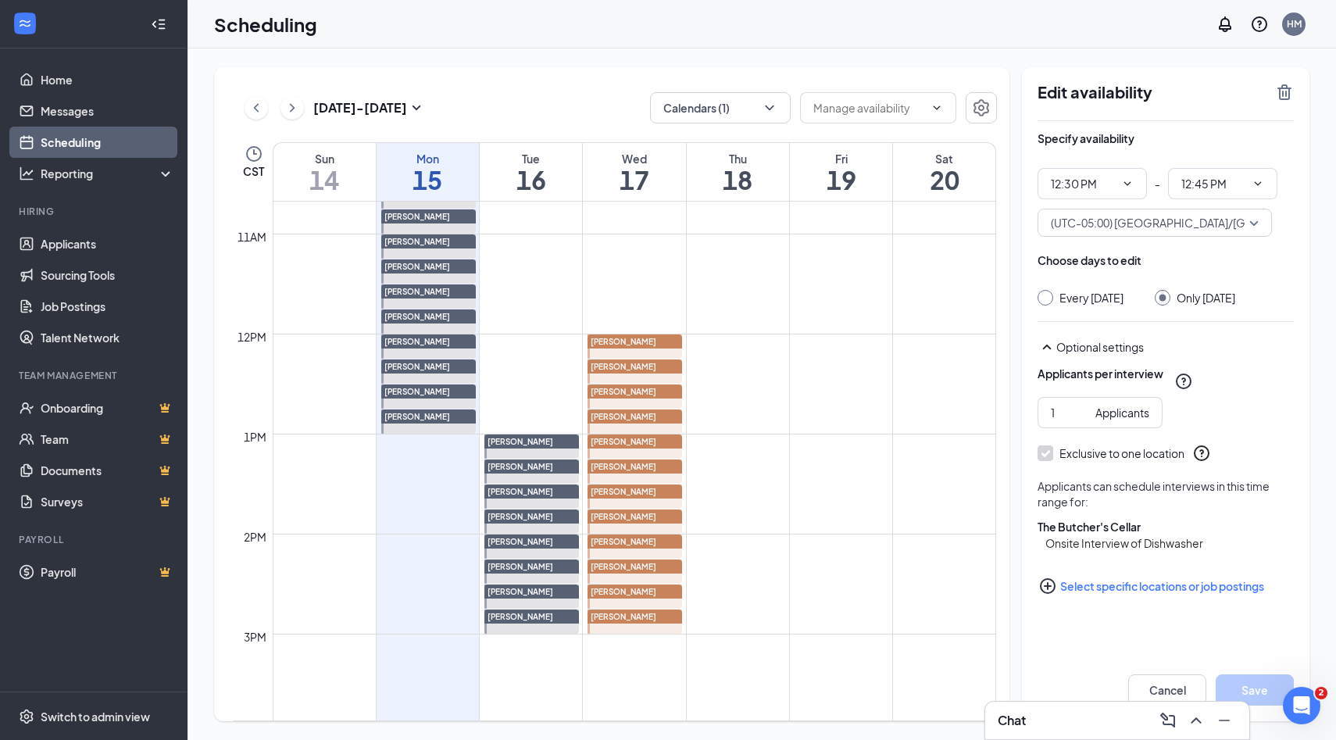
click at [665, 419] on div "[PERSON_NAME]" at bounding box center [634, 416] width 95 height 14
click at [665, 440] on div "[PERSON_NAME]" at bounding box center [634, 441] width 95 height 14
click at [663, 467] on div "[PERSON_NAME]" at bounding box center [634, 466] width 95 height 14
click at [1047, 594] on icon "PlusCircle" at bounding box center [1048, 586] width 16 height 16
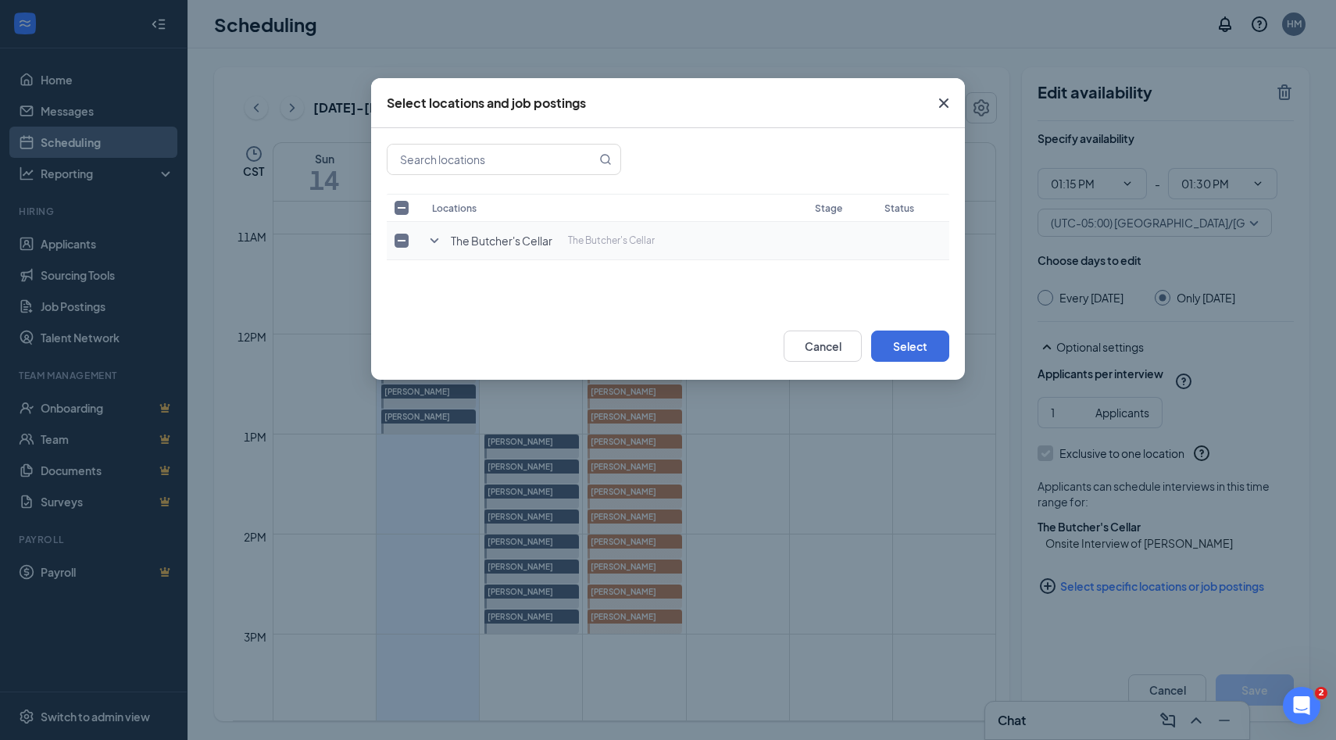
click at [434, 241] on icon "SmallChevronDown" at bounding box center [434, 240] width 9 height 5
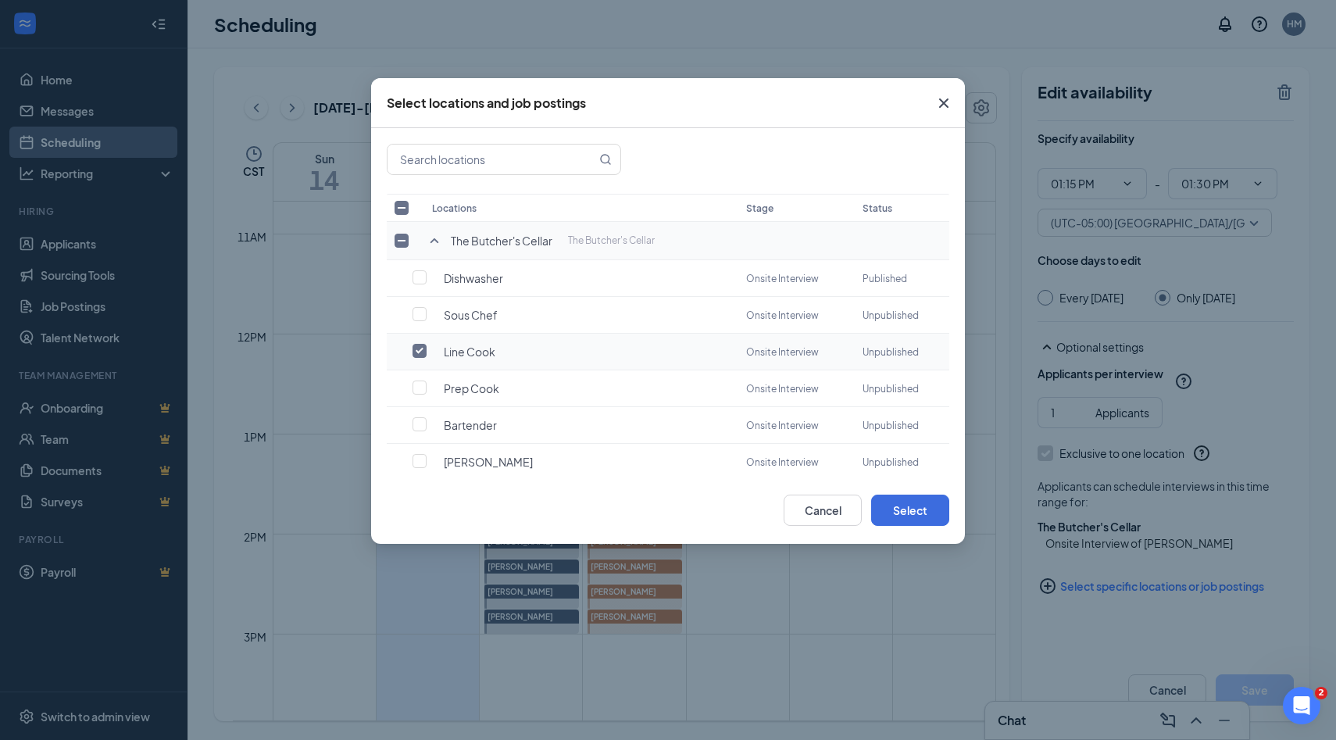
click at [420, 344] on input "checkbox" at bounding box center [419, 351] width 14 height 14
checkbox input "true"
checkbox input "false"
click at [421, 283] on input "checkbox" at bounding box center [419, 277] width 14 height 14
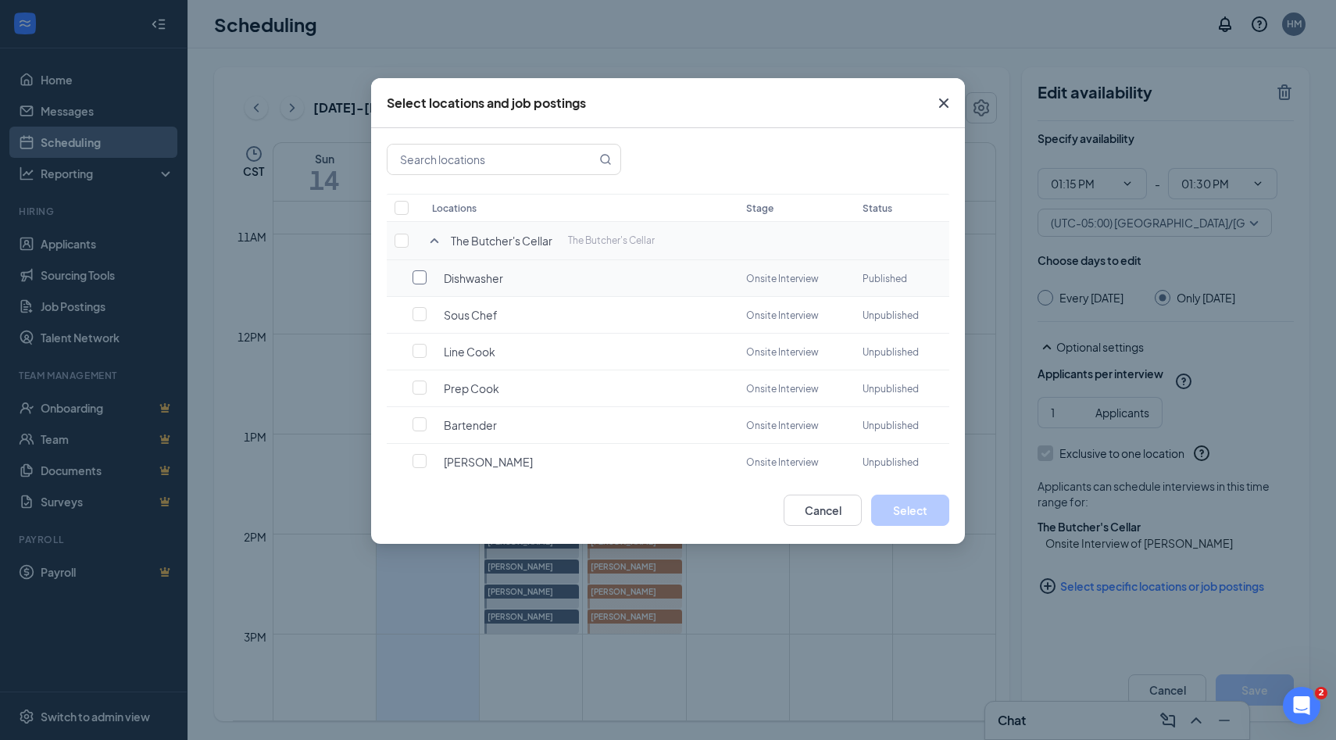
checkbox input "false"
checkbox input "true"
click at [895, 511] on button "Select" at bounding box center [910, 509] width 78 height 31
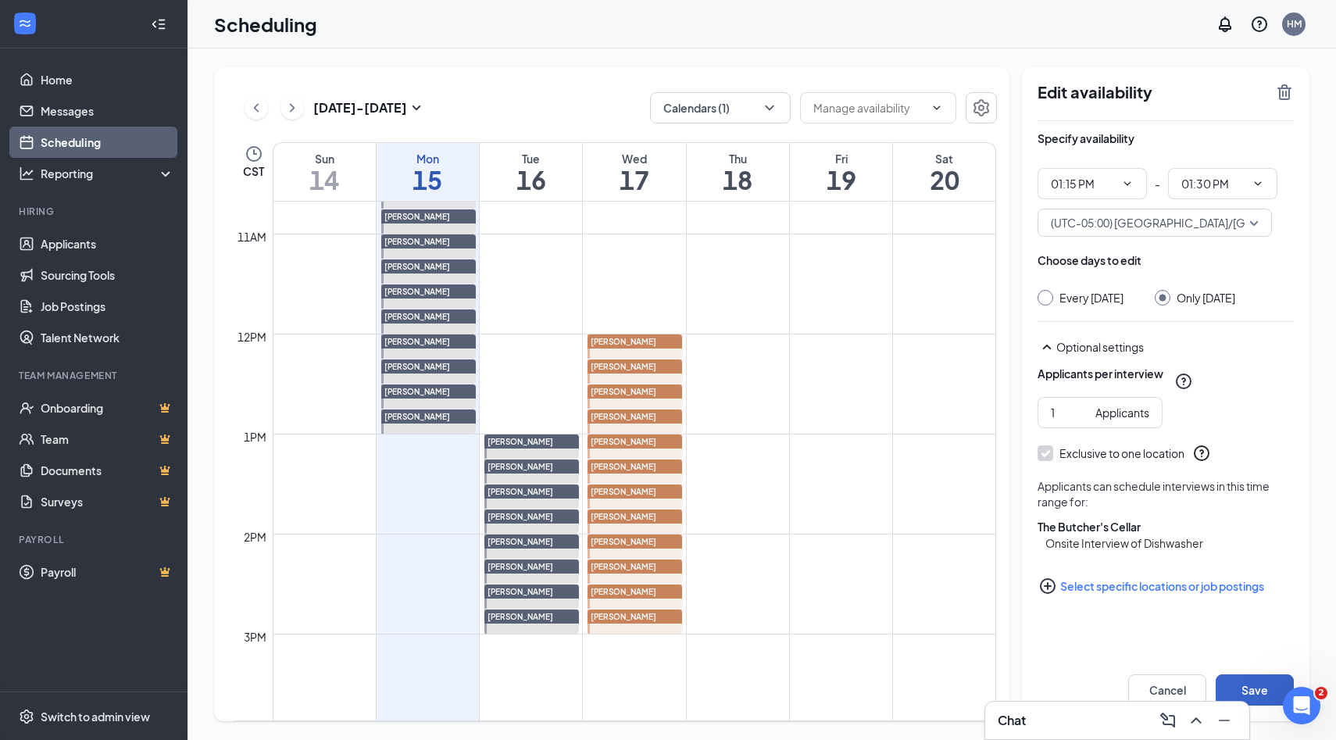
click at [1247, 680] on button "Save" at bounding box center [1254, 689] width 78 height 31
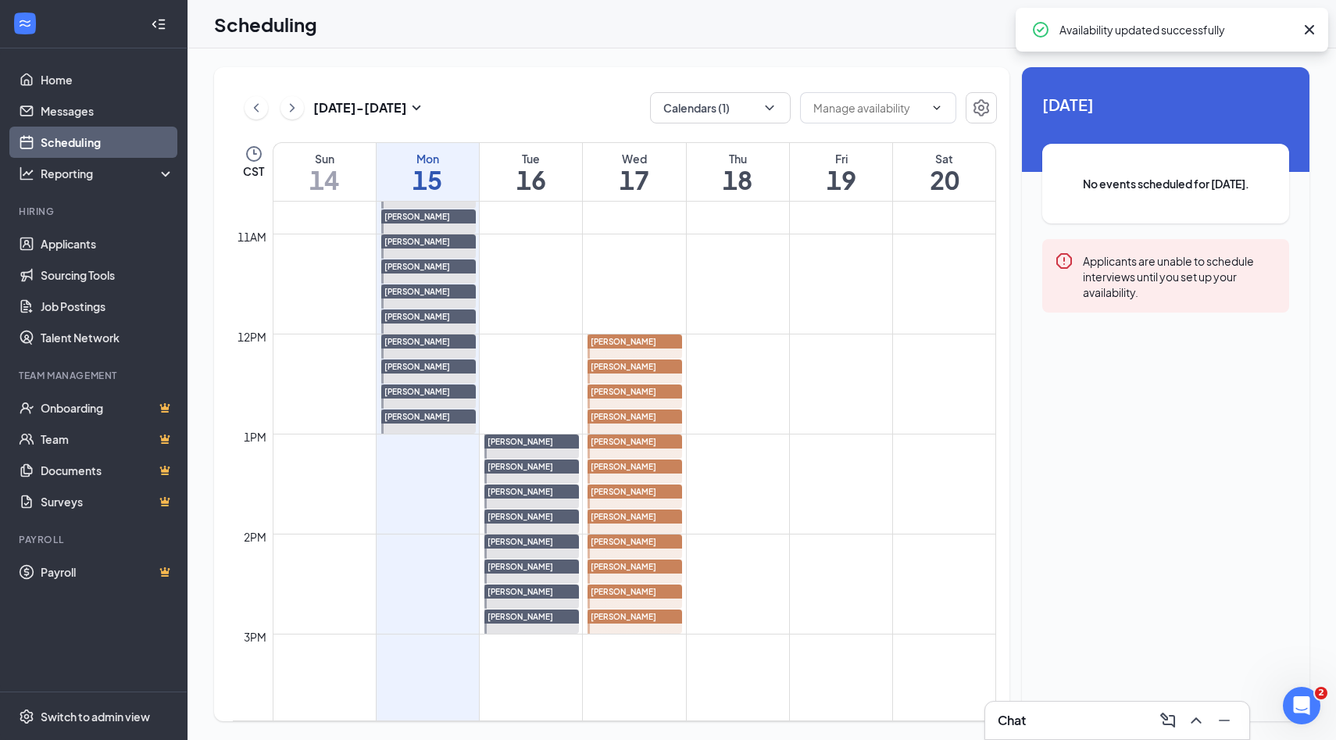
click at [664, 469] on div "[PERSON_NAME]" at bounding box center [634, 466] width 95 height 14
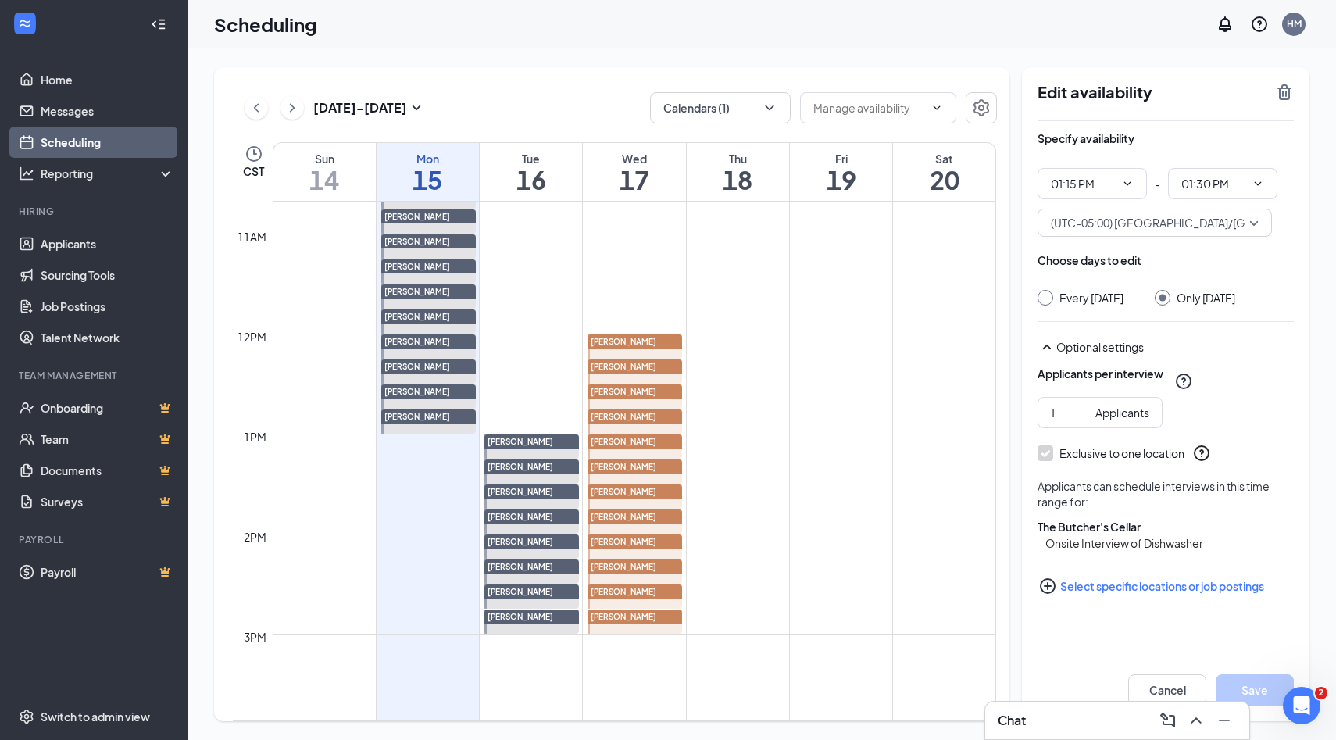
click at [662, 492] on div "[PERSON_NAME]" at bounding box center [634, 491] width 95 height 14
click at [1048, 594] on icon "PlusCircle" at bounding box center [1048, 586] width 16 height 16
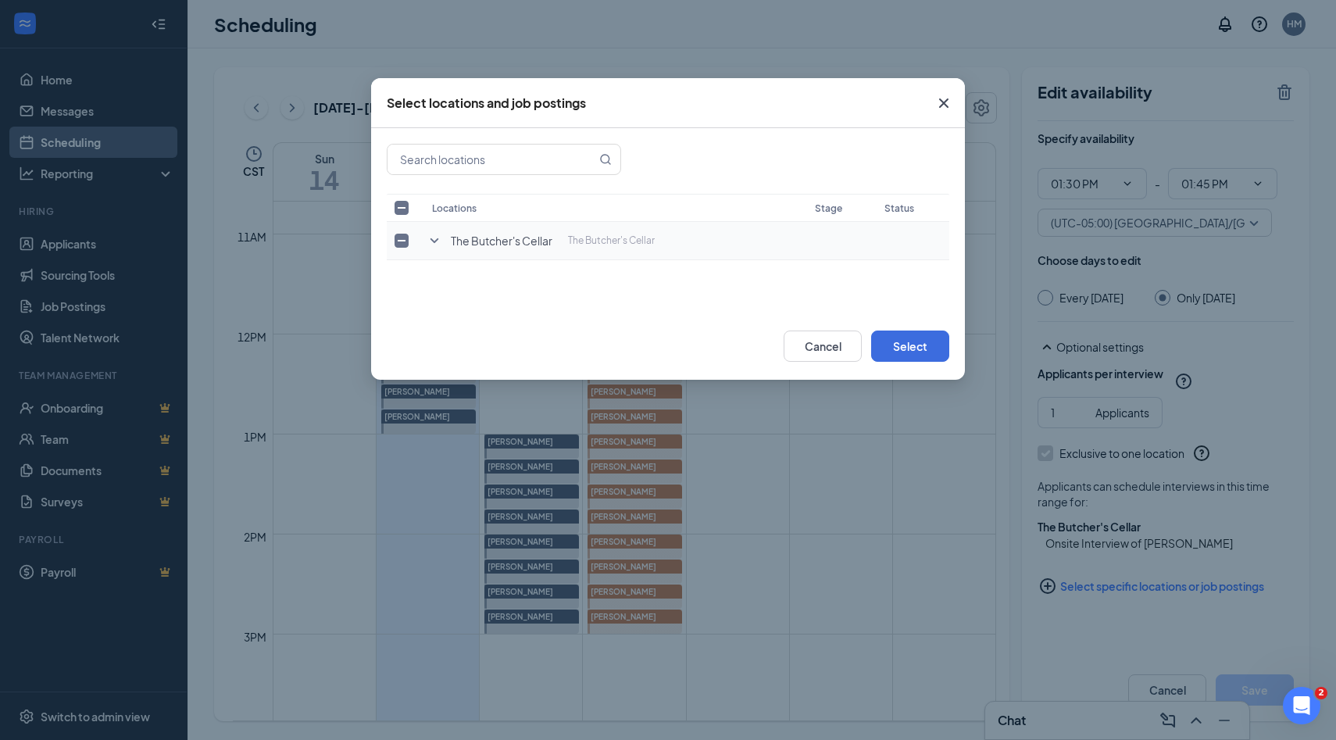
click at [431, 243] on icon "SmallChevronDown" at bounding box center [434, 240] width 19 height 19
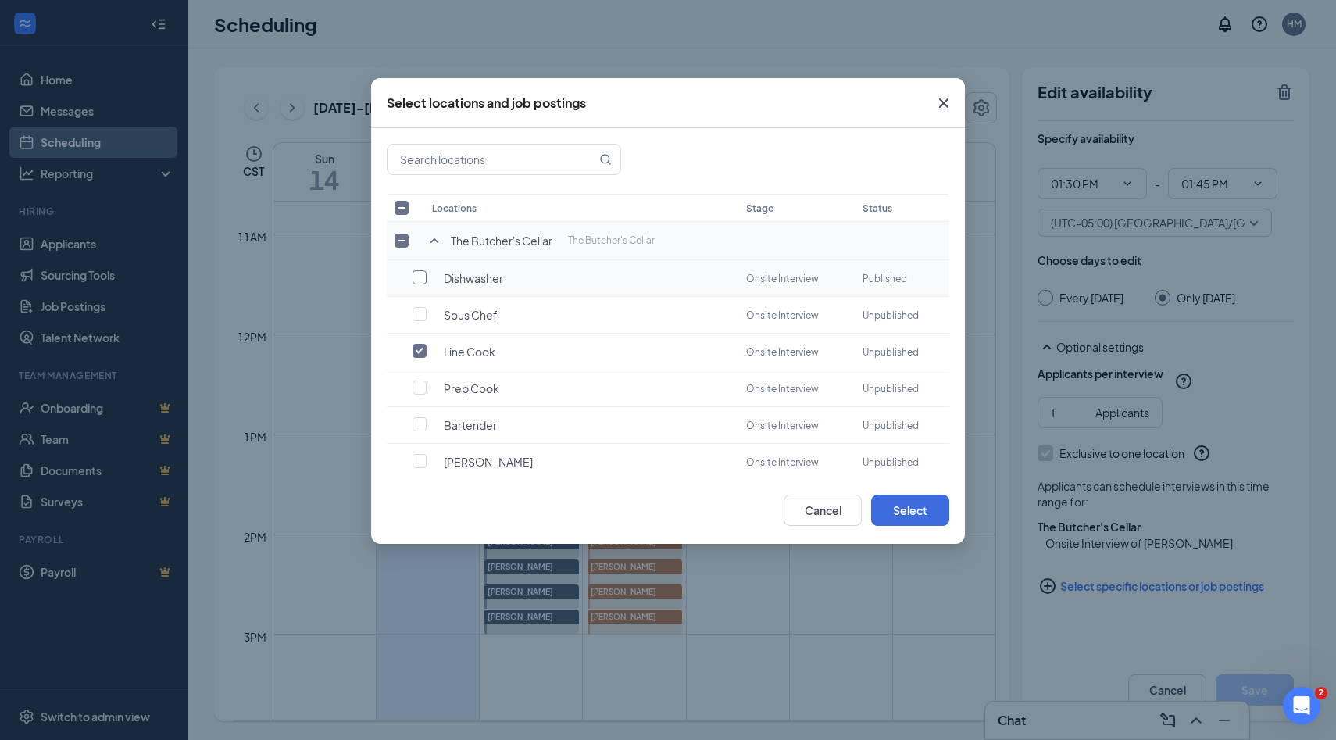
click at [423, 273] on input "checkbox" at bounding box center [419, 277] width 14 height 14
checkbox input "true"
click at [418, 345] on input "checkbox" at bounding box center [419, 351] width 14 height 14
checkbox input "false"
click at [934, 512] on button "Select" at bounding box center [910, 509] width 78 height 31
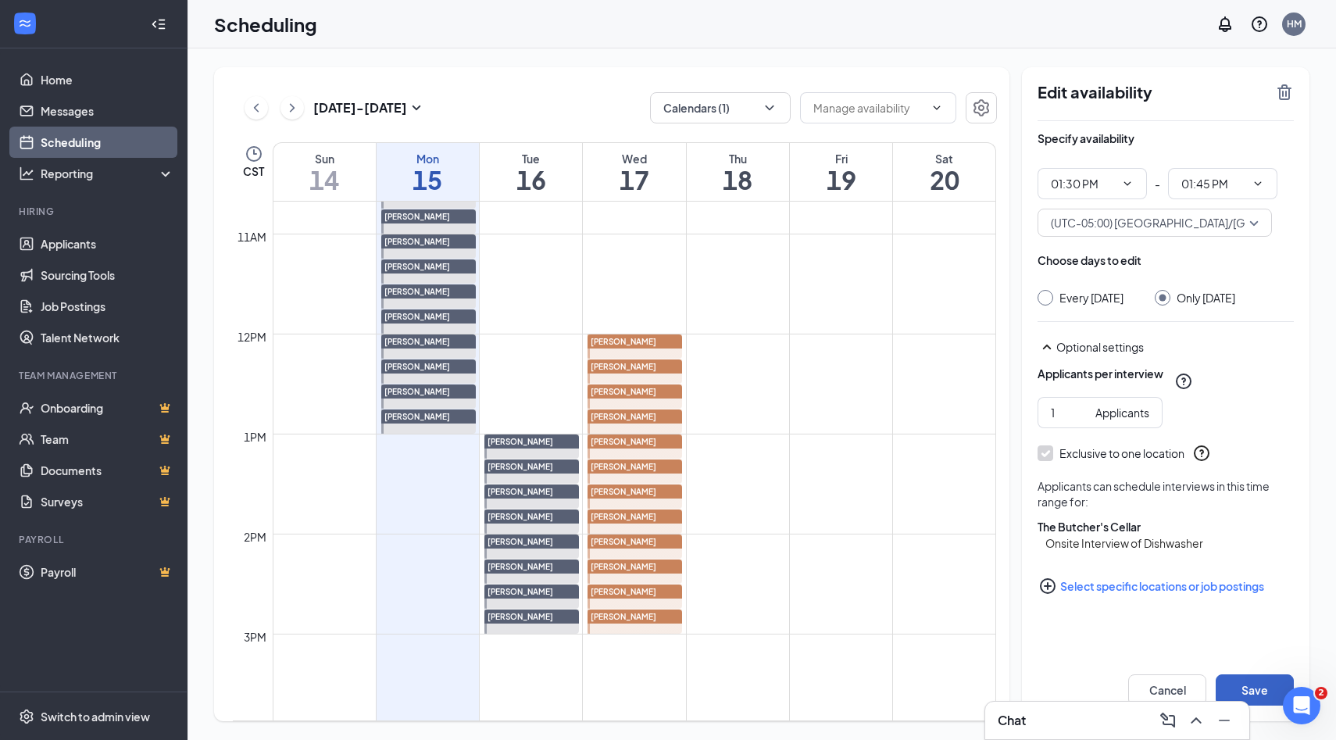
click at [1251, 683] on button "Save" at bounding box center [1254, 689] width 78 height 31
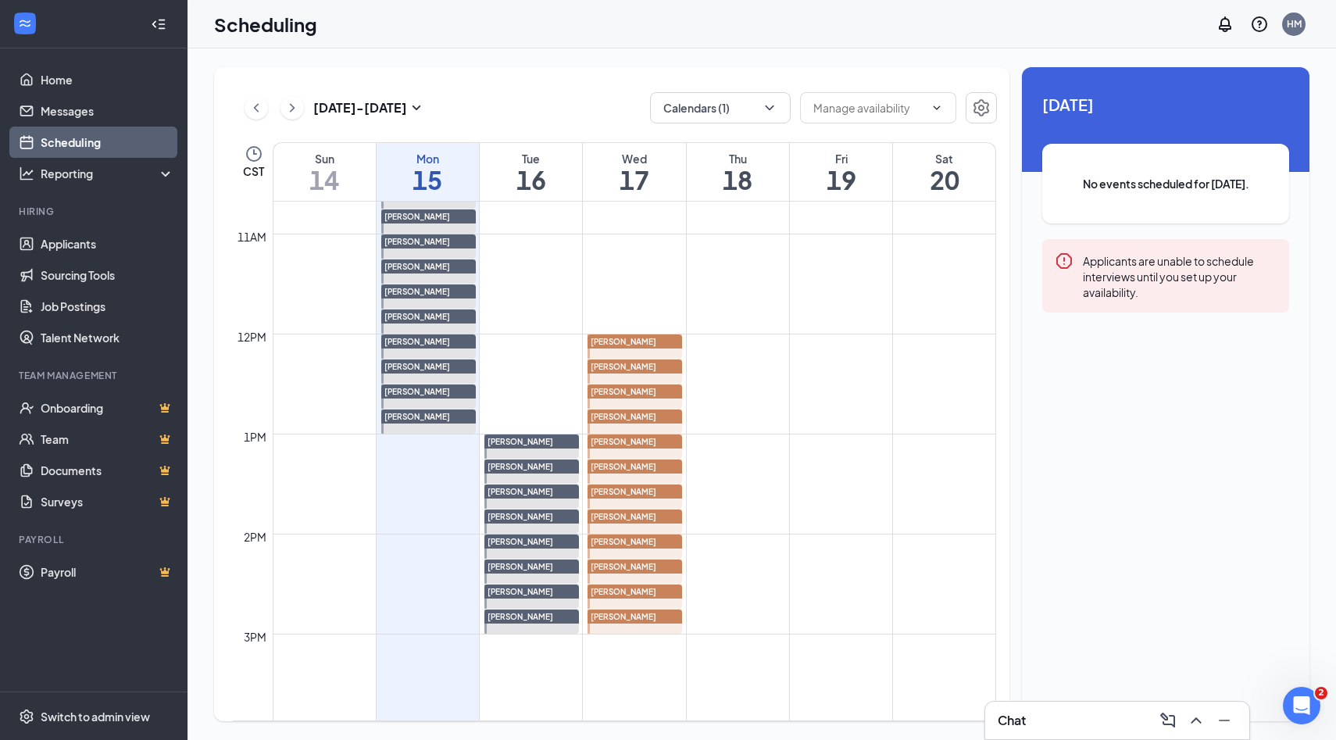
click at [650, 476] on div at bounding box center [634, 471] width 95 height 24
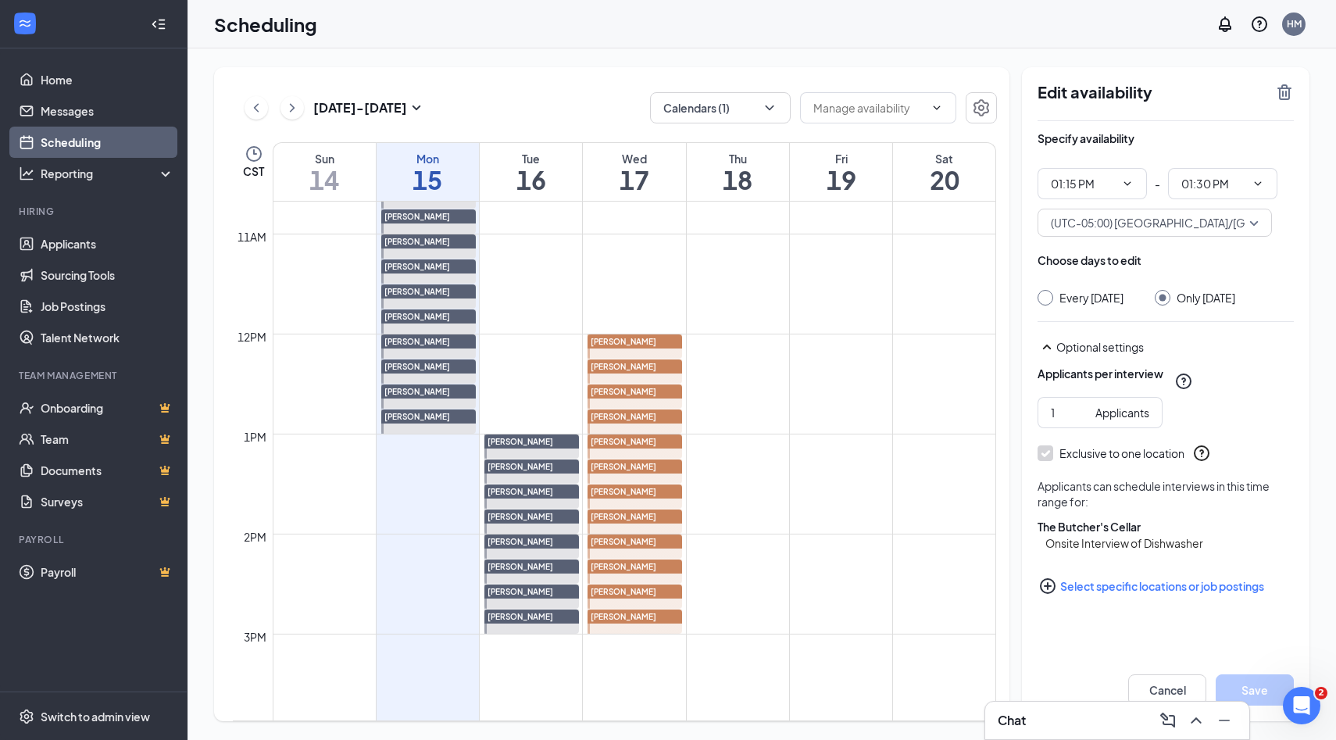
click at [1051, 595] on icon "PlusCircle" at bounding box center [1047, 585] width 19 height 19
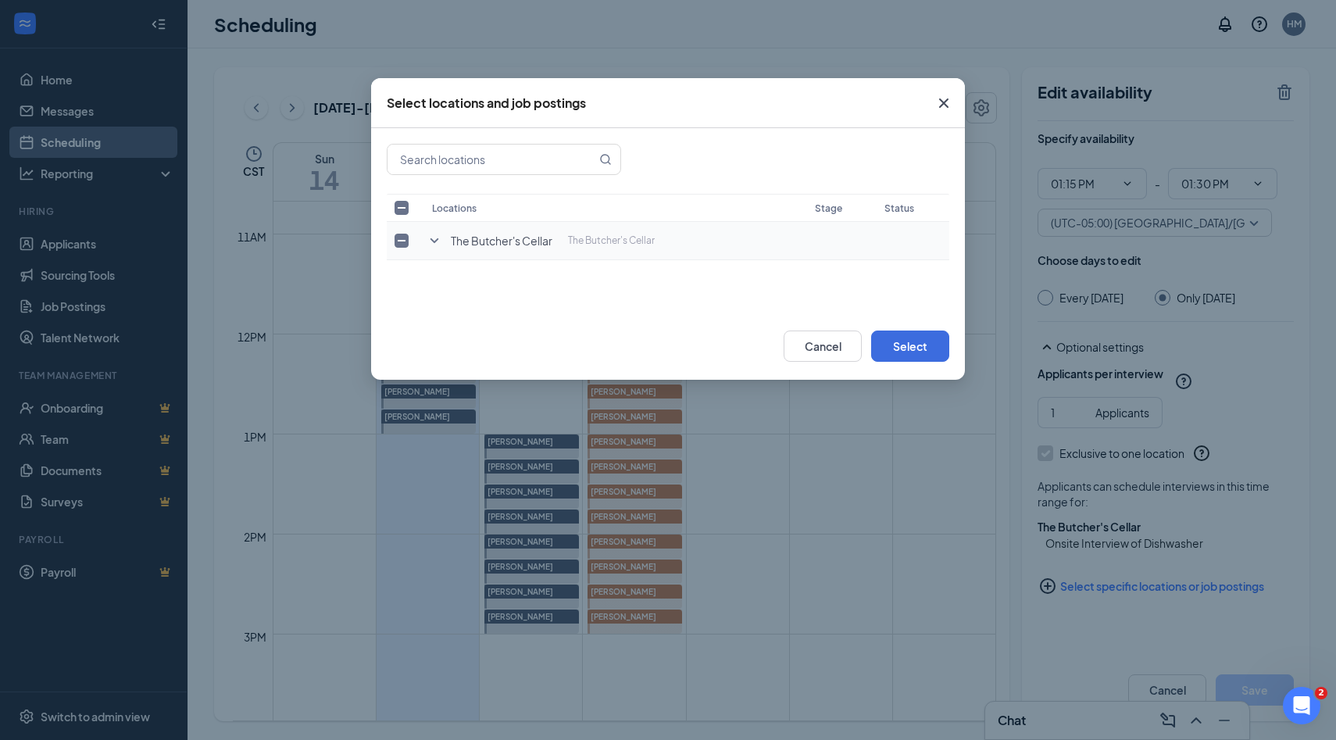
click at [439, 241] on icon "SmallChevronDown" at bounding box center [434, 240] width 19 height 19
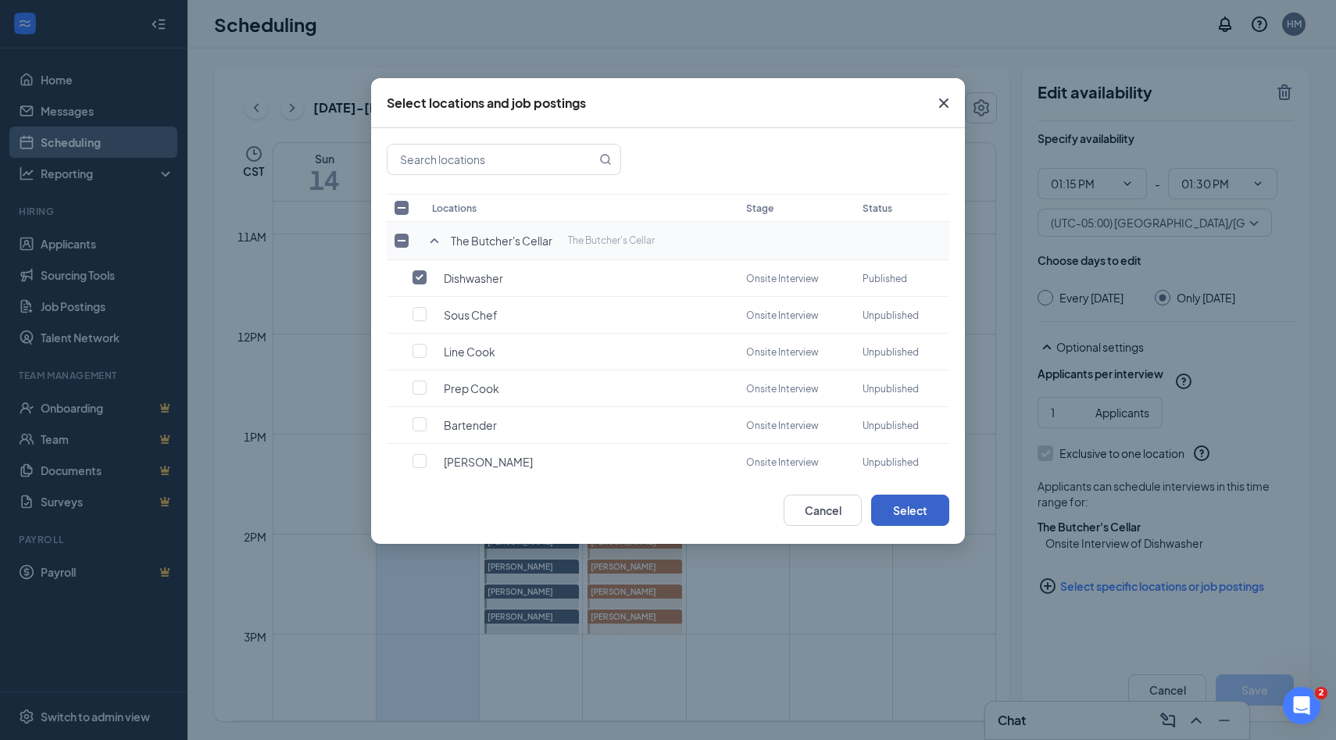
click at [942, 508] on button "Select" at bounding box center [910, 509] width 78 height 31
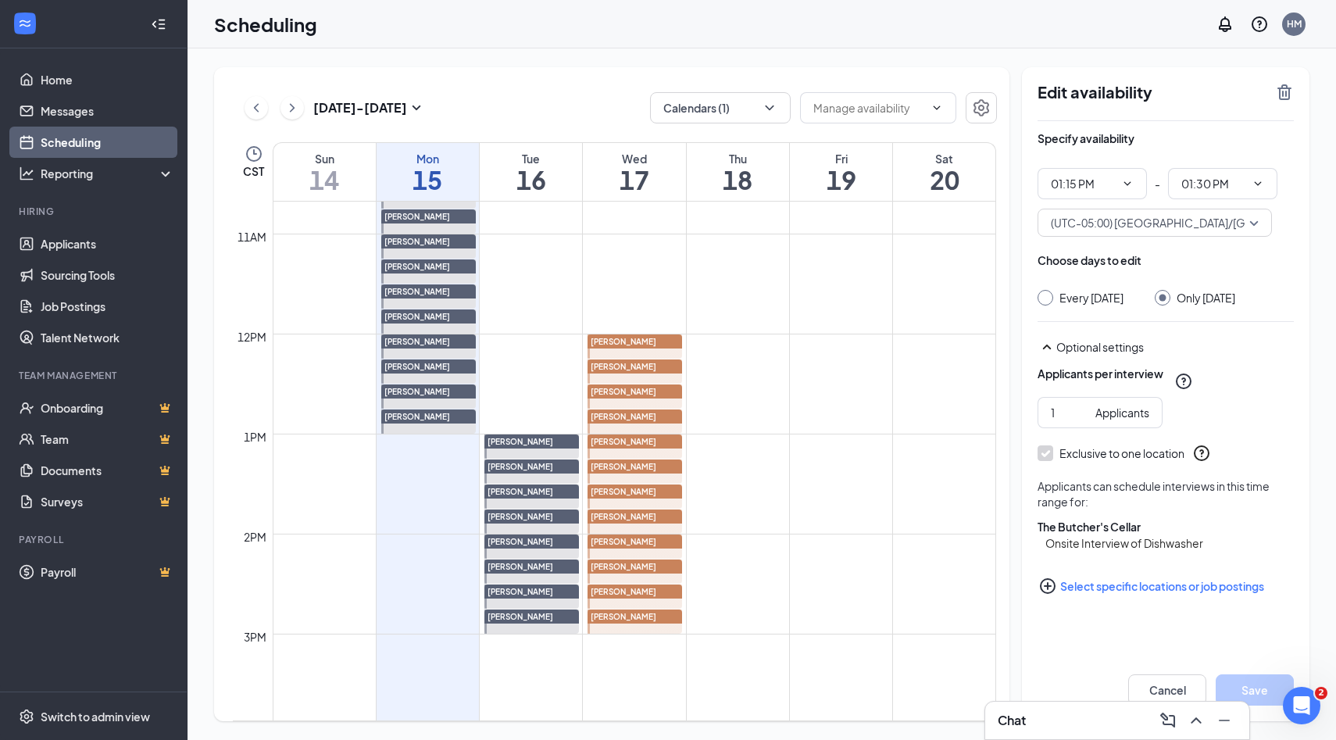
click at [629, 468] on span "[PERSON_NAME]" at bounding box center [624, 466] width 66 height 9
click at [631, 491] on span "[PERSON_NAME]" at bounding box center [624, 491] width 66 height 9
click at [633, 459] on div "[PERSON_NAME]" at bounding box center [634, 466] width 95 height 14
click at [630, 499] on div at bounding box center [634, 496] width 95 height 24
click at [630, 523] on div "[PERSON_NAME]" at bounding box center [634, 516] width 95 height 14
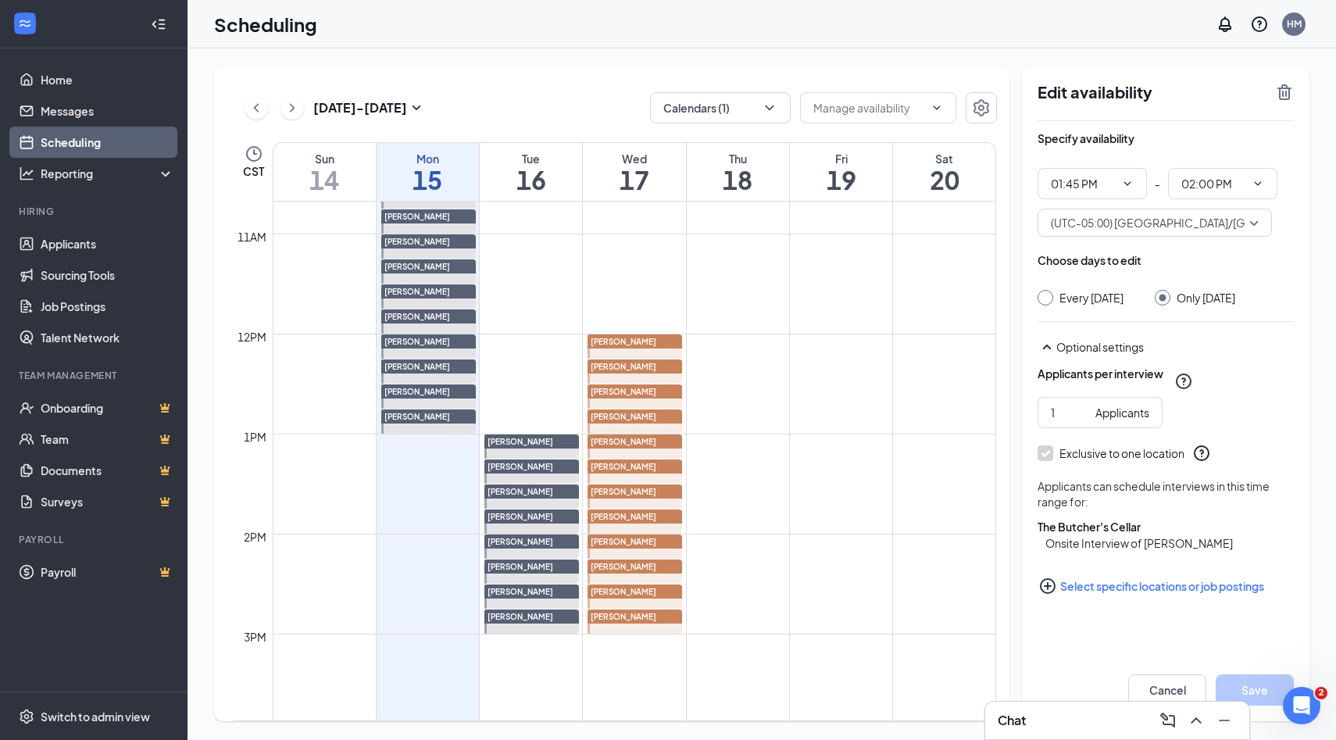
click at [1052, 595] on icon "PlusCircle" at bounding box center [1047, 585] width 19 height 19
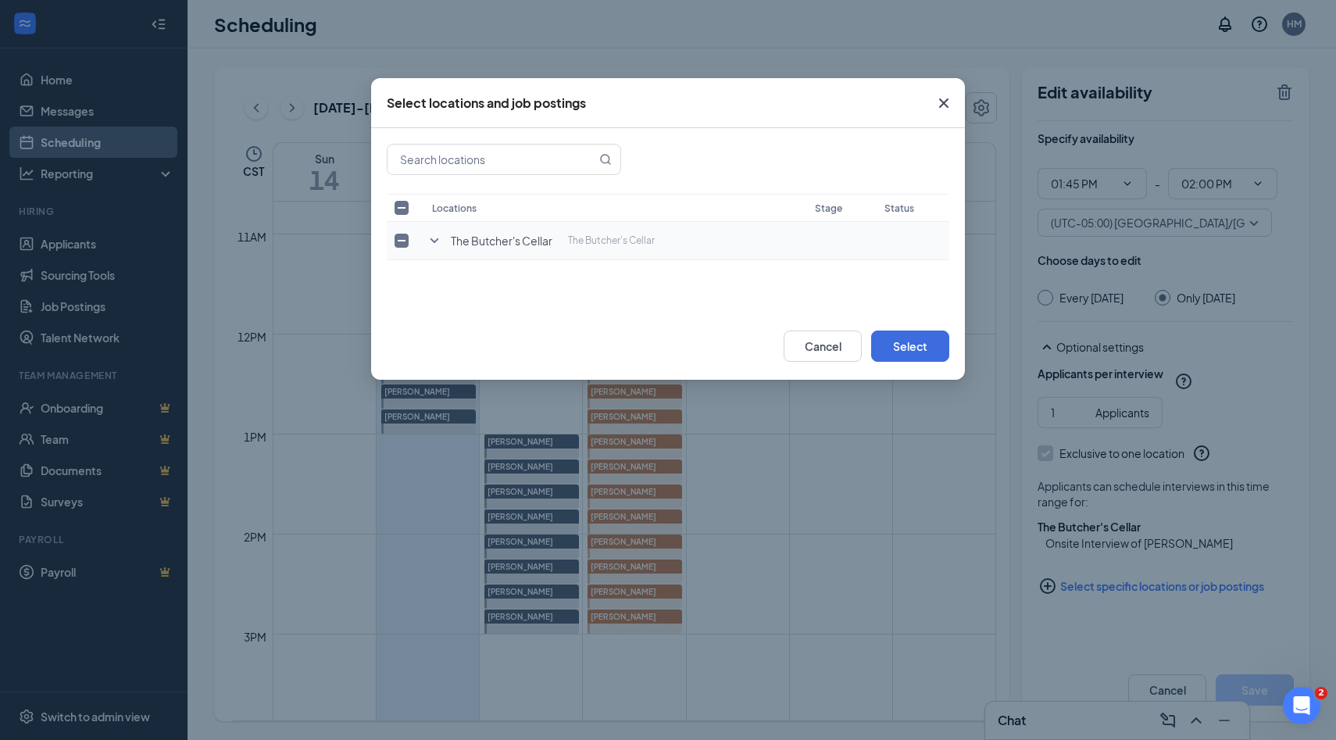
click at [434, 244] on icon "SmallChevronDown" at bounding box center [434, 240] width 19 height 19
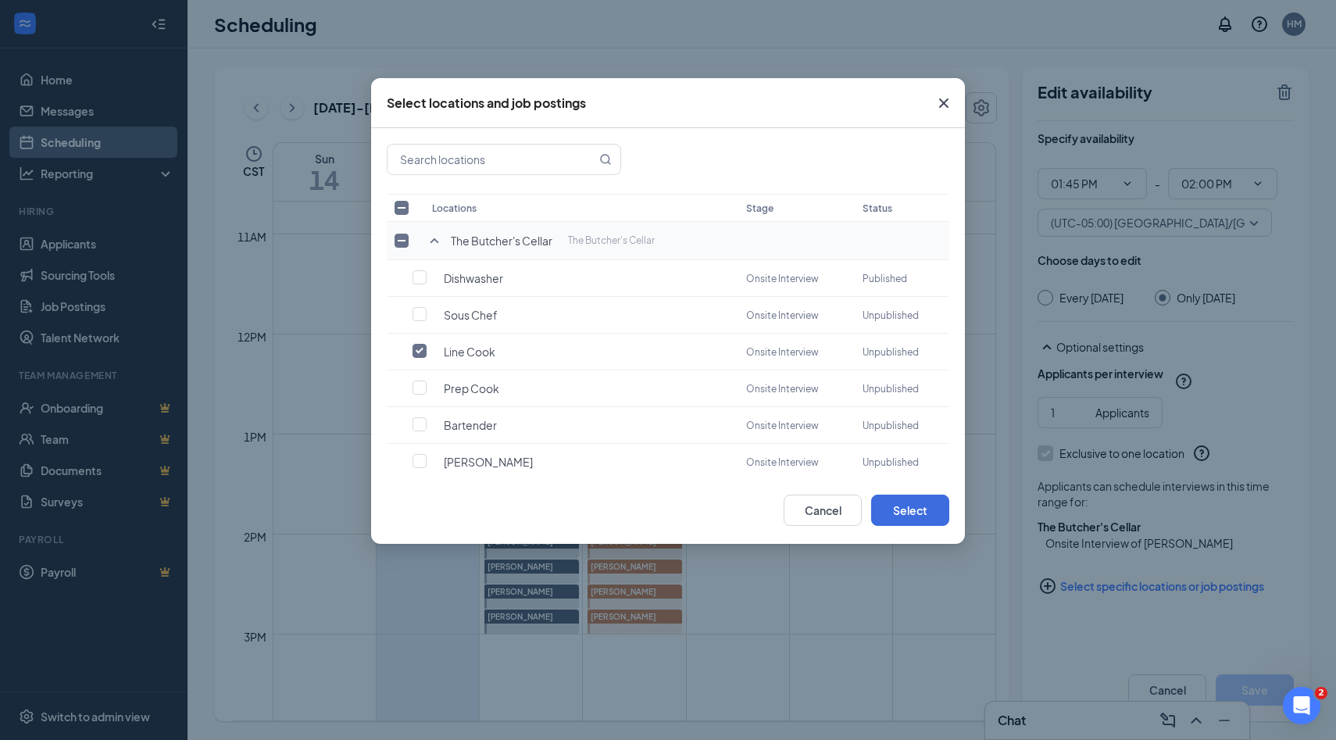
click at [404, 244] on input "checkbox" at bounding box center [401, 241] width 14 height 14
checkbox input "true"
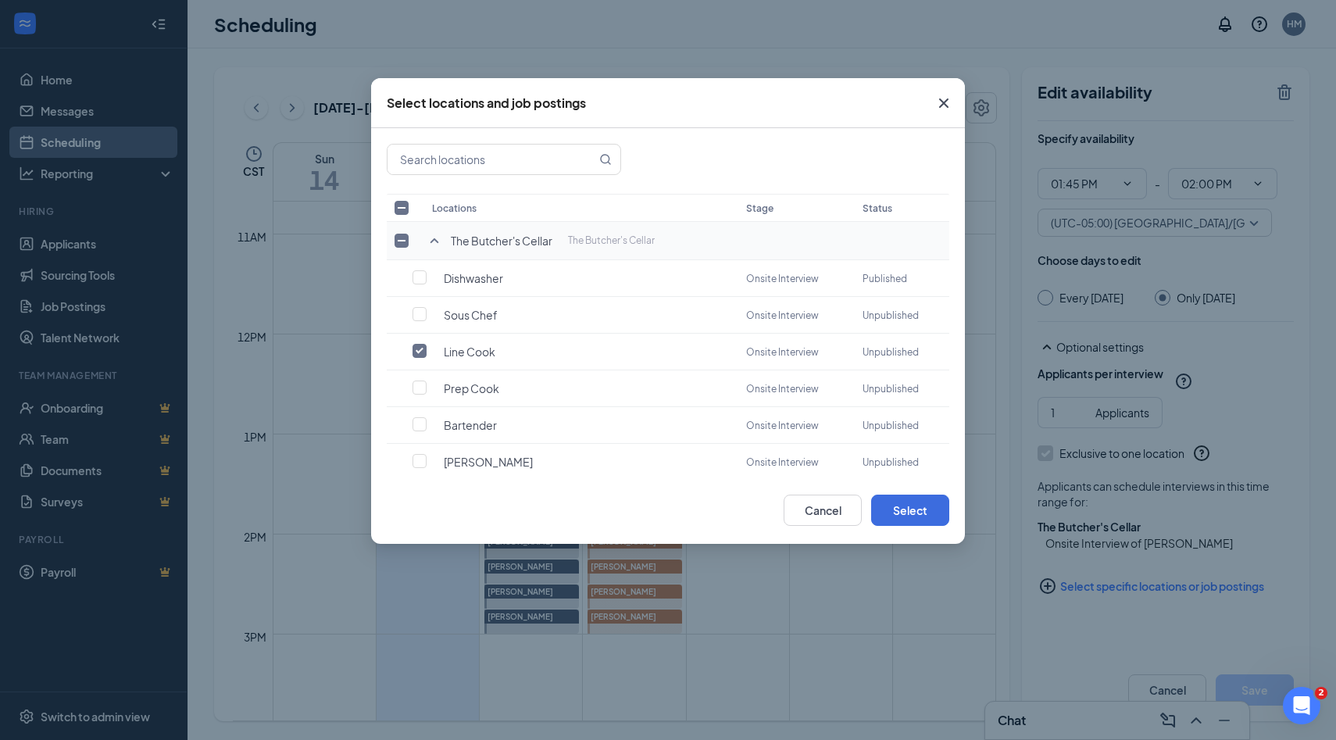
checkbox input "true"
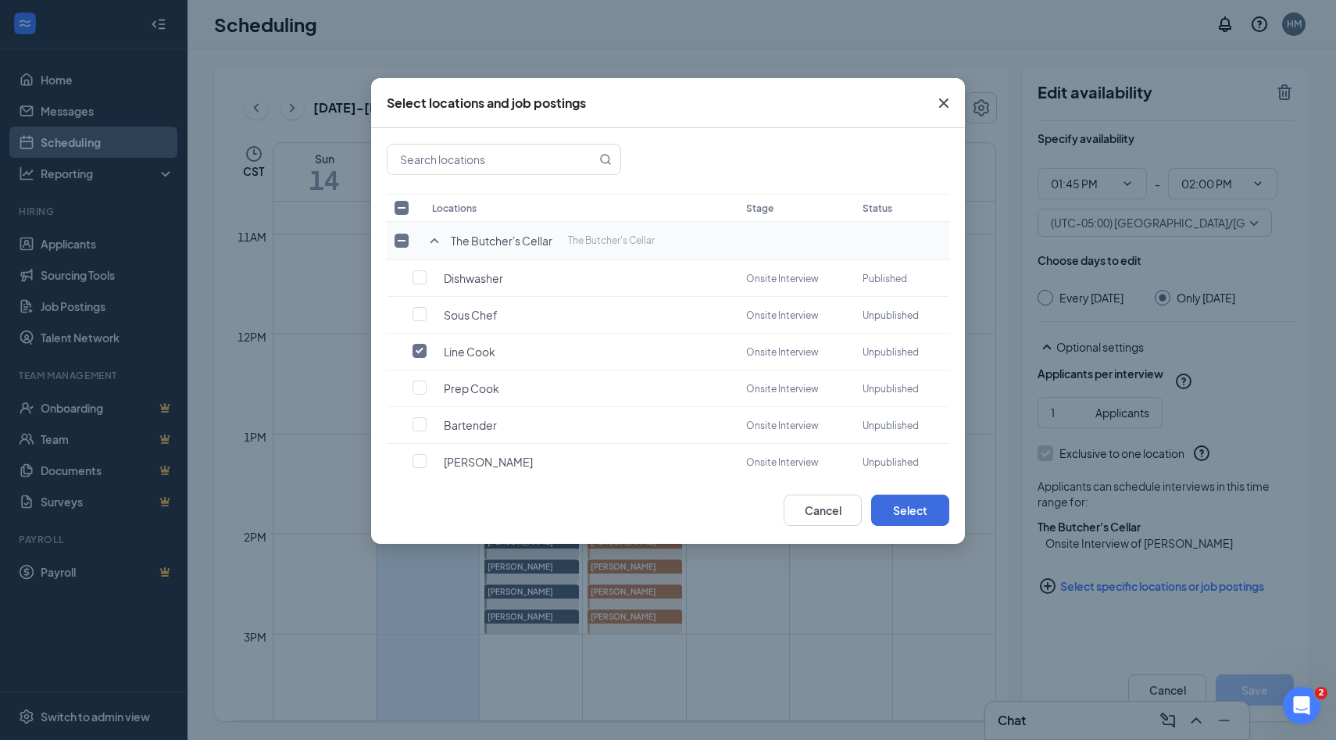
checkbox input "true"
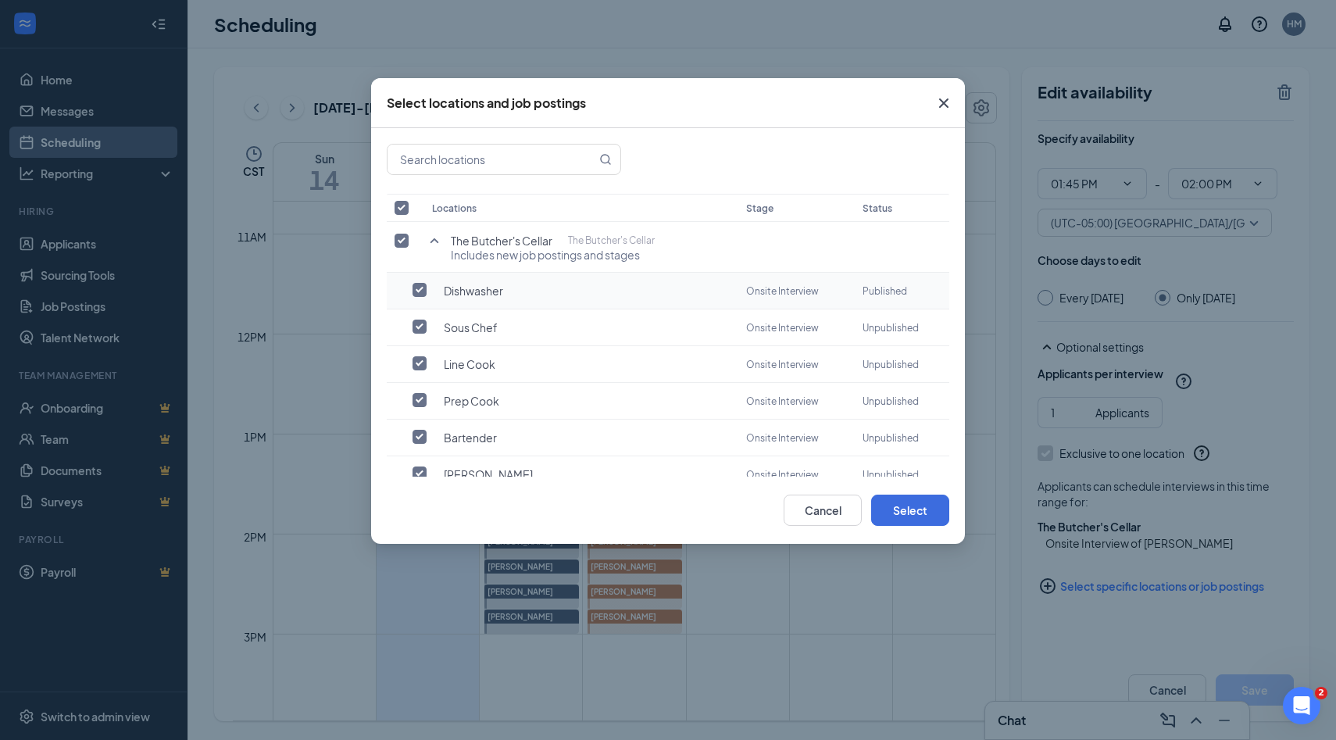
click at [416, 290] on input "checkbox" at bounding box center [419, 290] width 14 height 14
checkbox input "true"
checkbox input "false"
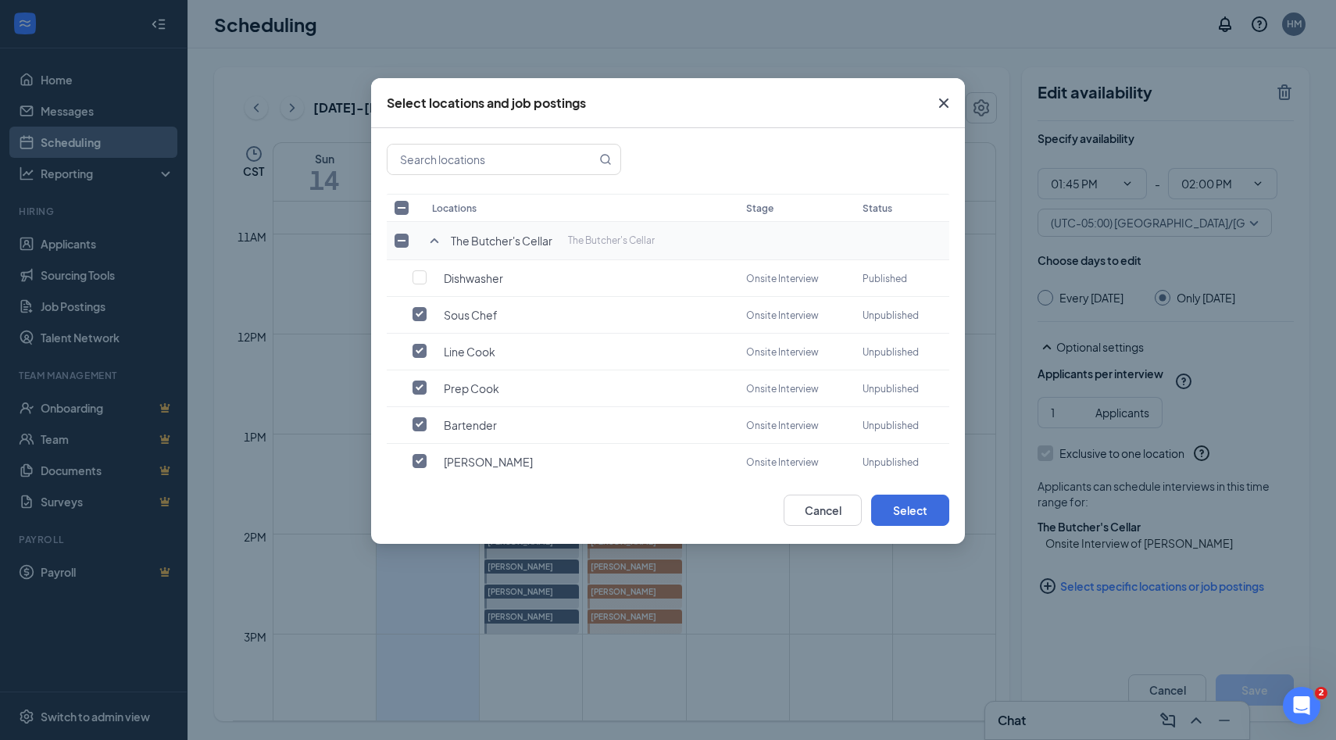
click at [401, 244] on input "checkbox" at bounding box center [401, 241] width 14 height 14
checkbox input "true"
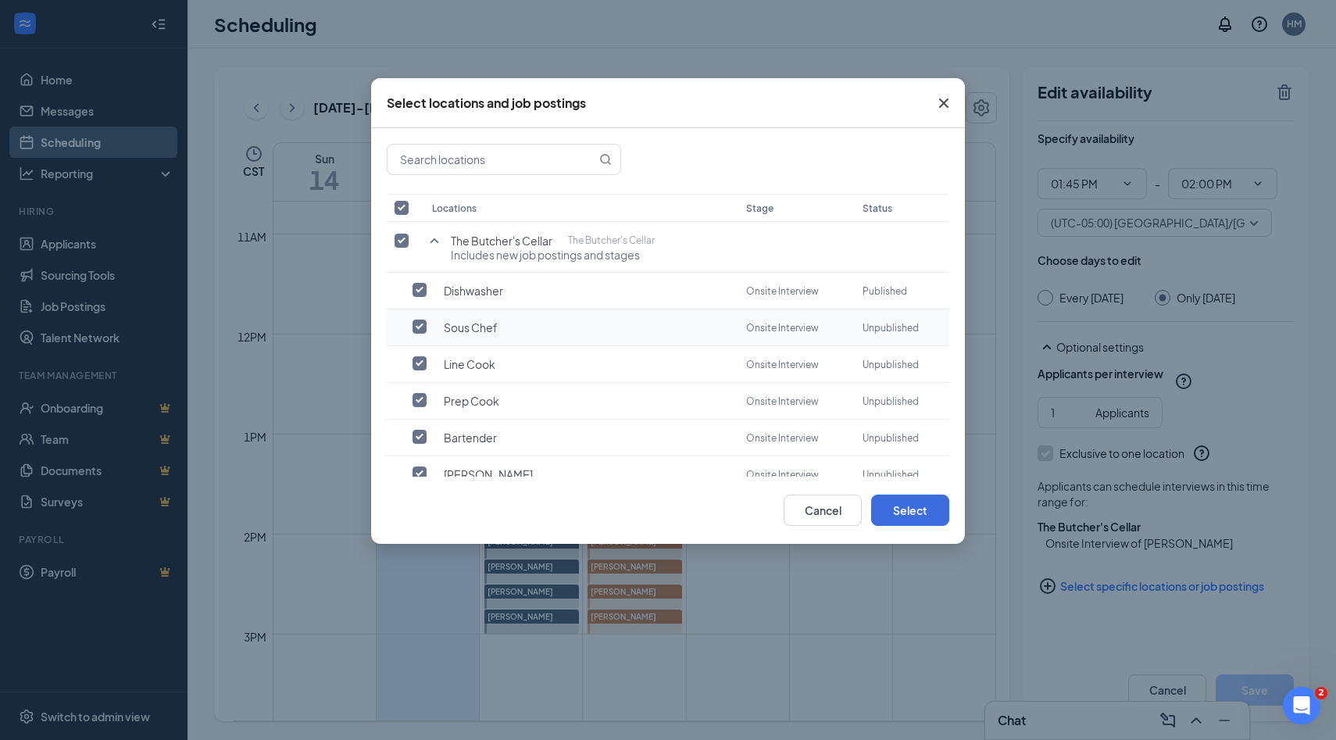
click at [415, 324] on input "checkbox" at bounding box center [419, 326] width 14 height 14
checkbox input "true"
checkbox input "false"
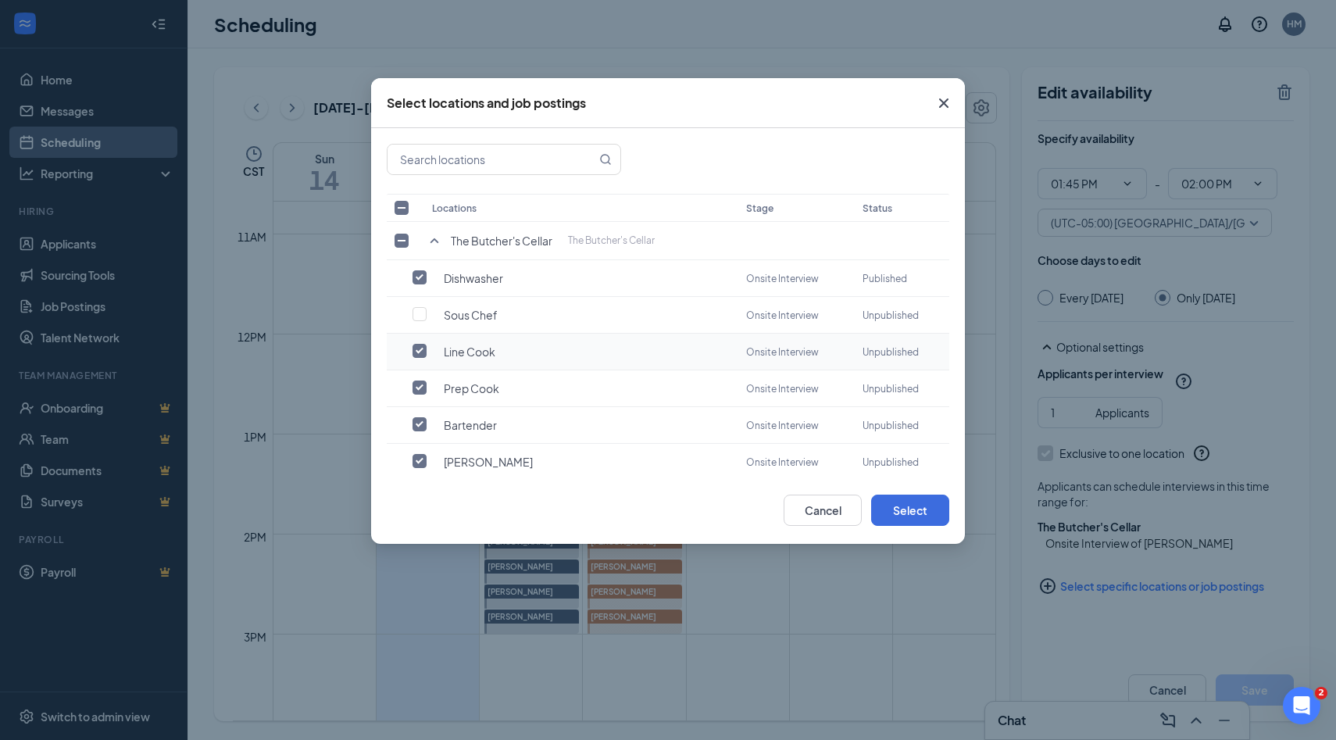
click at [416, 354] on input "checkbox" at bounding box center [419, 351] width 14 height 14
checkbox input "false"
click at [419, 382] on input "checkbox" at bounding box center [419, 387] width 14 height 14
checkbox input "false"
click at [418, 417] on input "checkbox" at bounding box center [419, 424] width 14 height 14
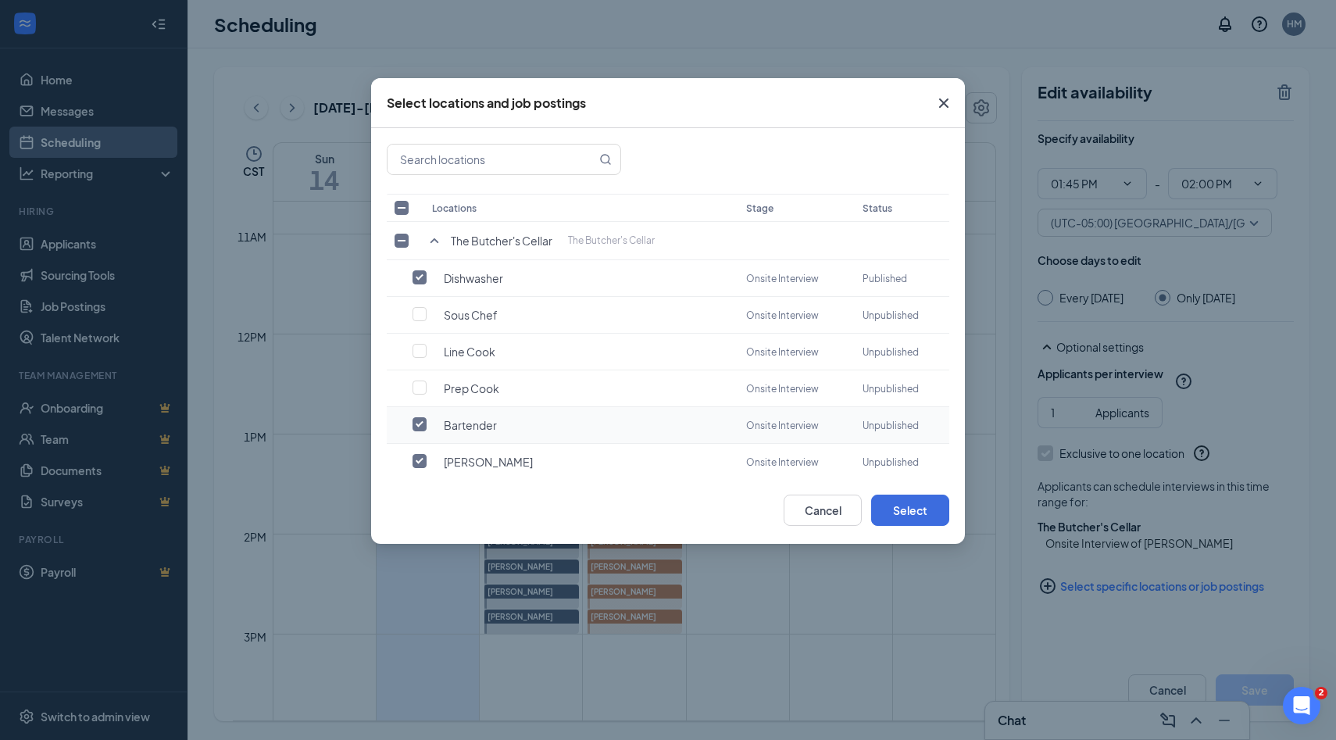
checkbox input "false"
click at [419, 454] on input "checkbox" at bounding box center [419, 461] width 14 height 14
checkbox input "false"
click at [896, 506] on button "Select" at bounding box center [910, 509] width 78 height 31
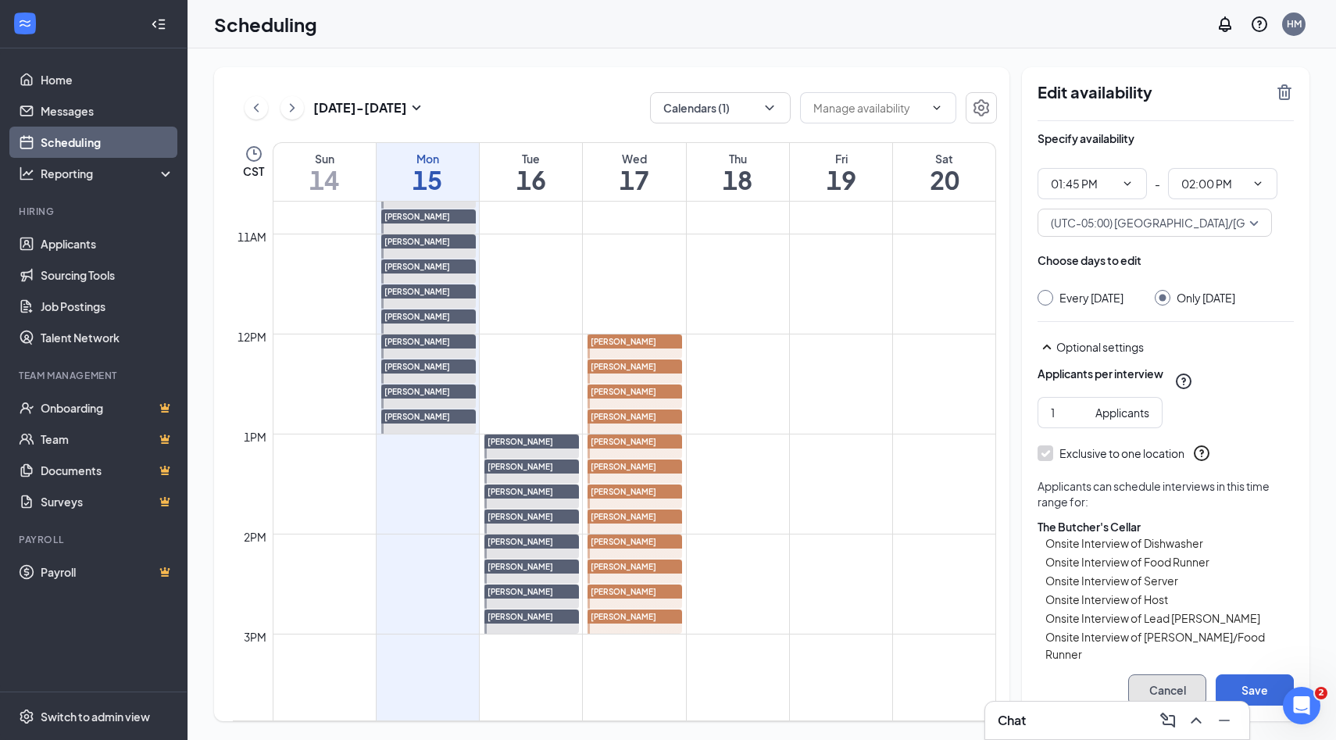
click at [1171, 694] on button "Cancel" at bounding box center [1167, 689] width 78 height 31
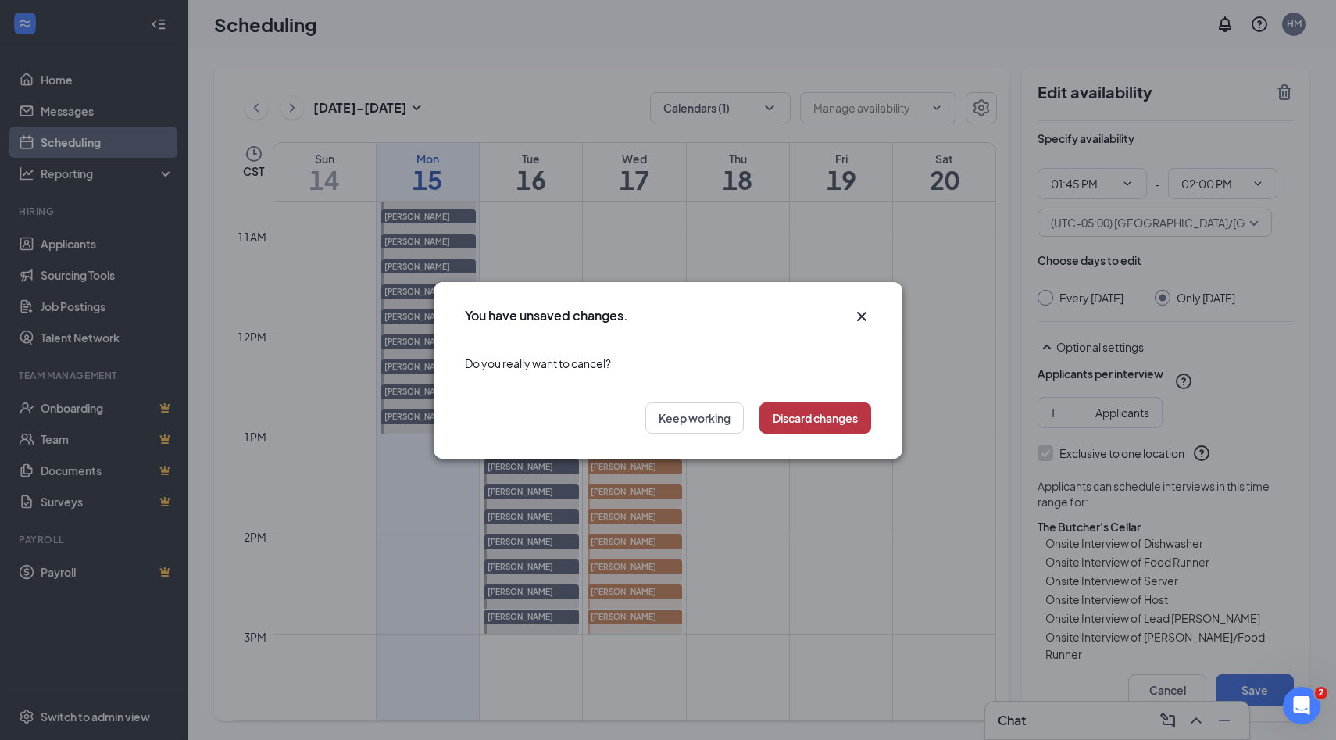
click at [783, 425] on button "Discard changes" at bounding box center [815, 417] width 112 height 31
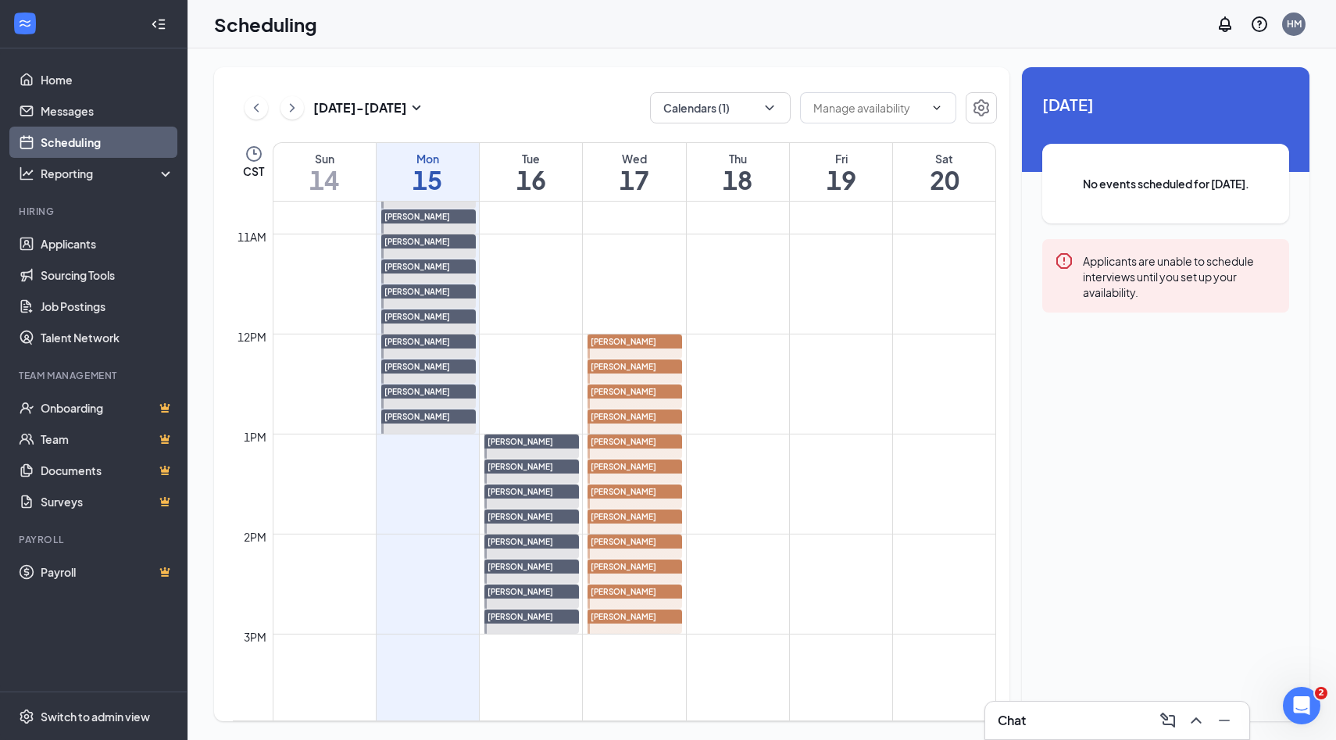
click at [647, 464] on div "[PERSON_NAME]" at bounding box center [634, 466] width 95 height 14
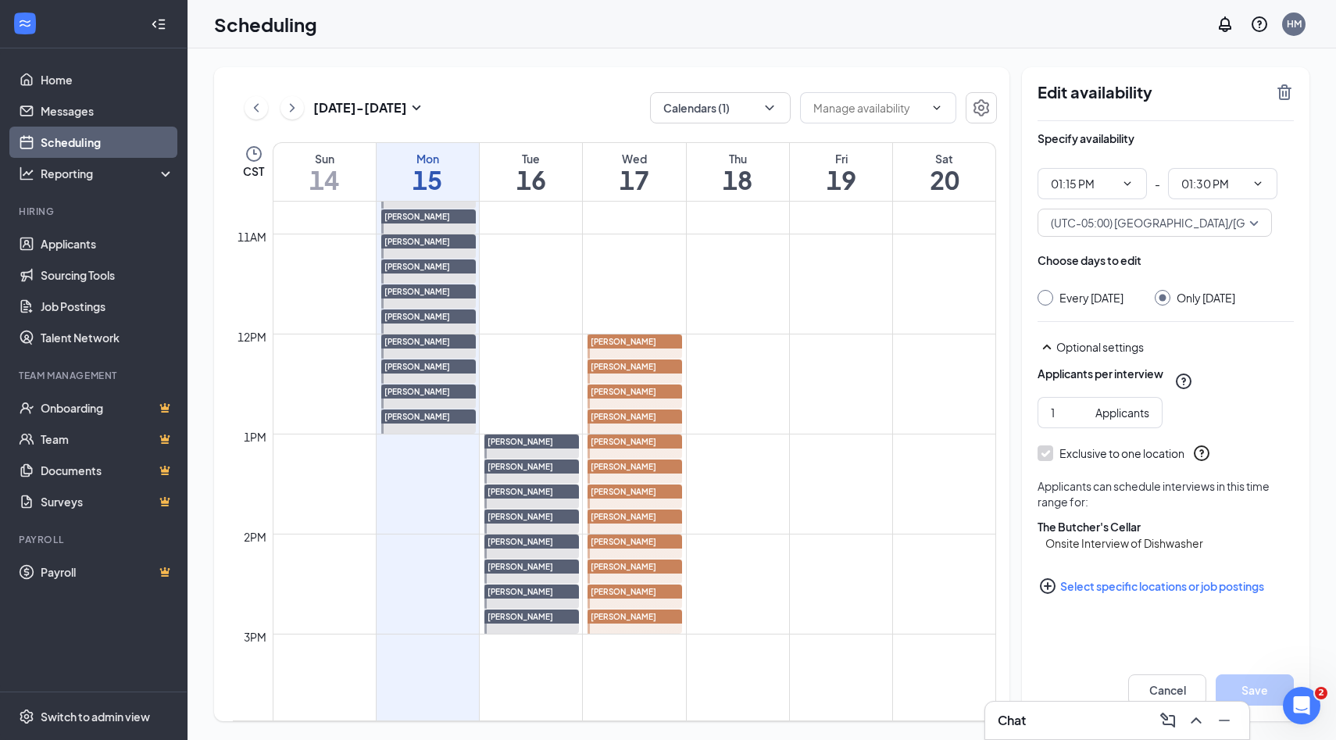
click at [662, 484] on div "[PERSON_NAME]" at bounding box center [634, 491] width 95 height 14
click at [658, 516] on div "[PERSON_NAME]" at bounding box center [634, 516] width 95 height 14
click at [1050, 595] on icon "PlusCircle" at bounding box center [1047, 585] width 19 height 19
checkbox input "true"
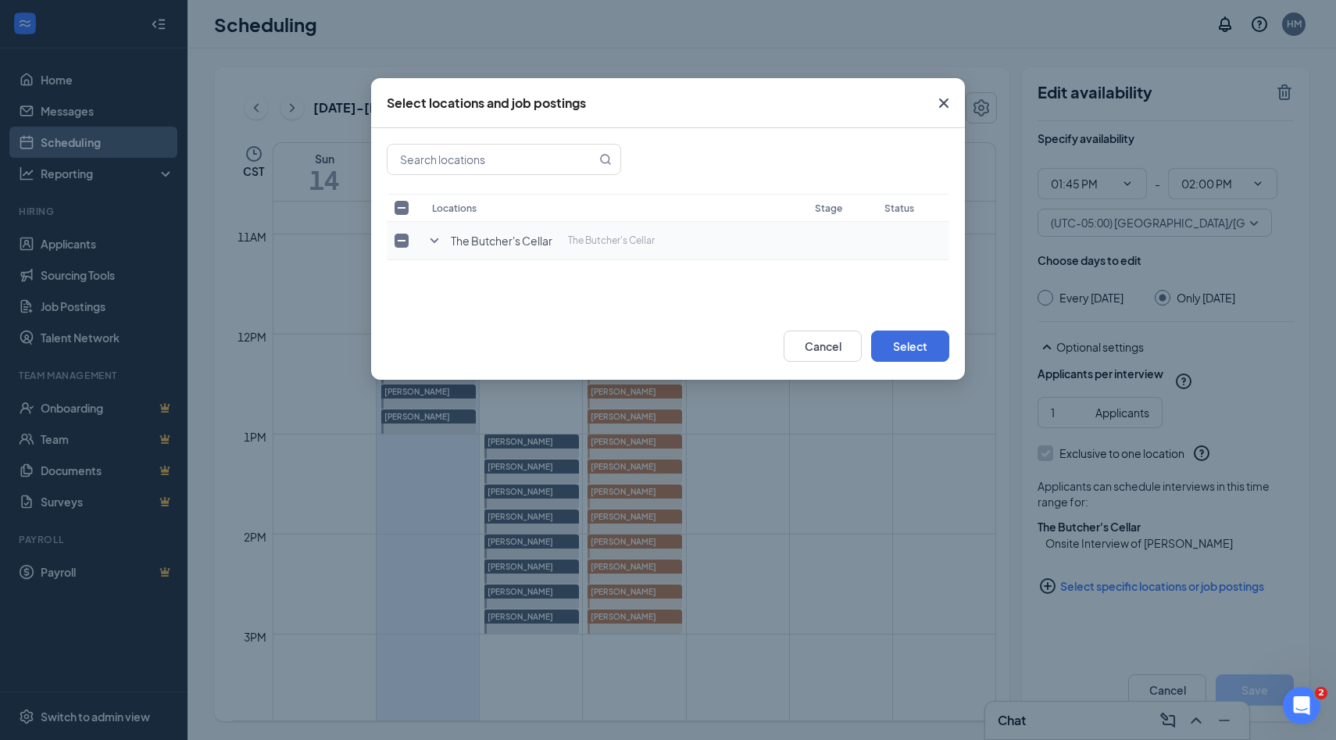
click at [431, 237] on icon "SmallChevronDown" at bounding box center [434, 240] width 19 height 19
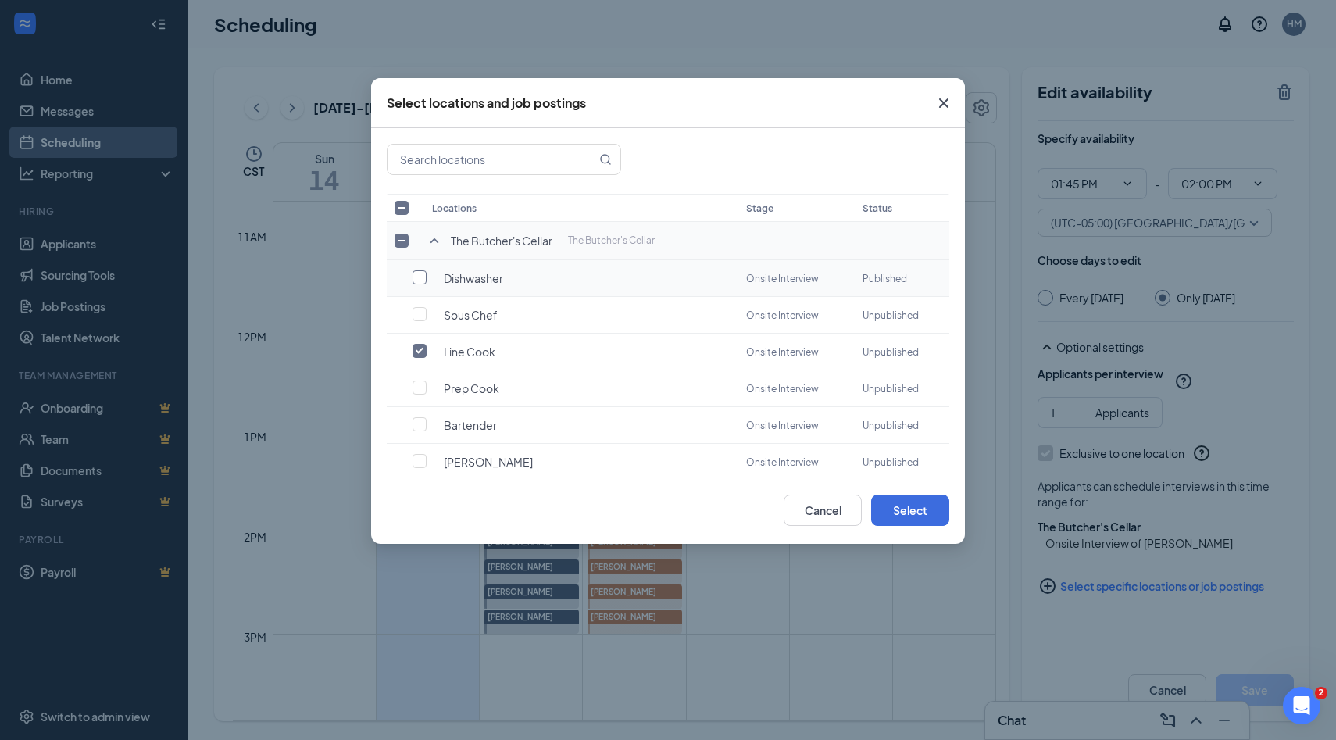
click at [419, 280] on input "checkbox" at bounding box center [419, 277] width 14 height 14
checkbox input "true"
click at [418, 348] on input "checkbox" at bounding box center [419, 351] width 14 height 14
checkbox input "false"
click at [905, 523] on button "Select" at bounding box center [910, 509] width 78 height 31
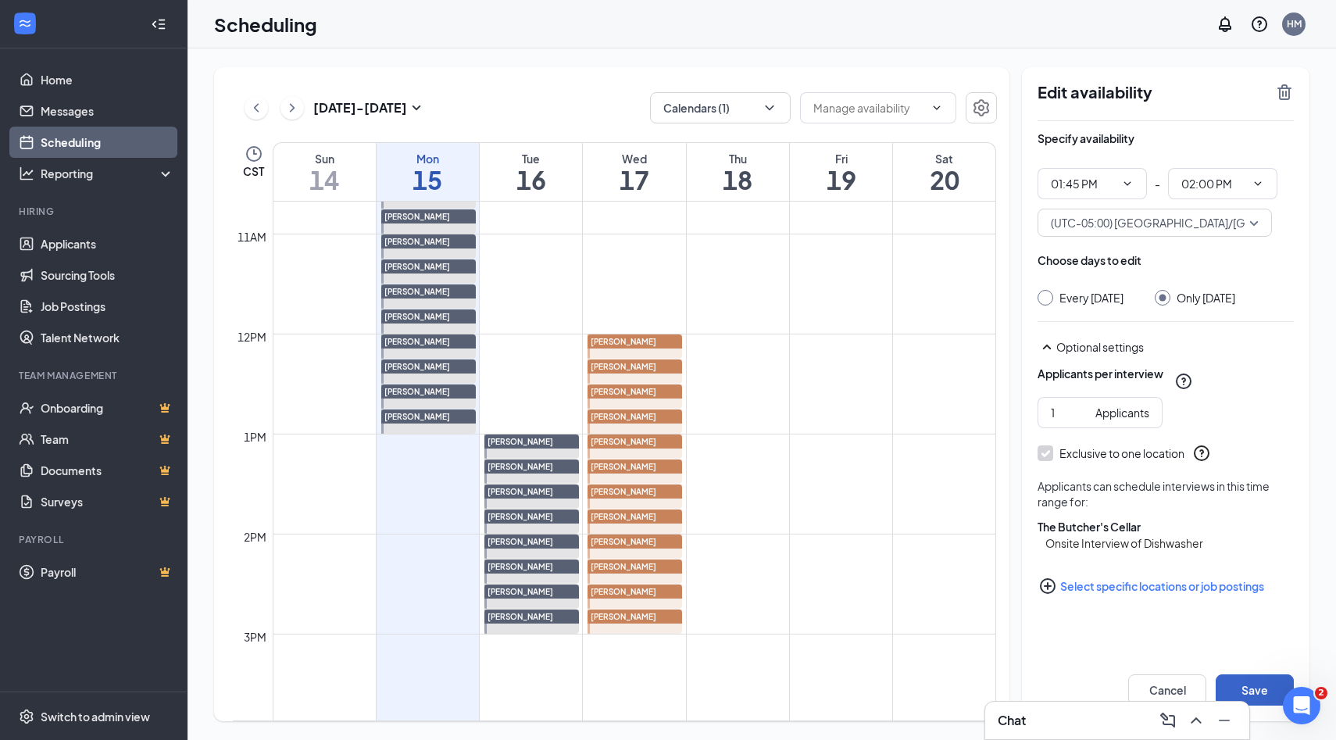
click at [1268, 681] on button "Save" at bounding box center [1254, 689] width 78 height 31
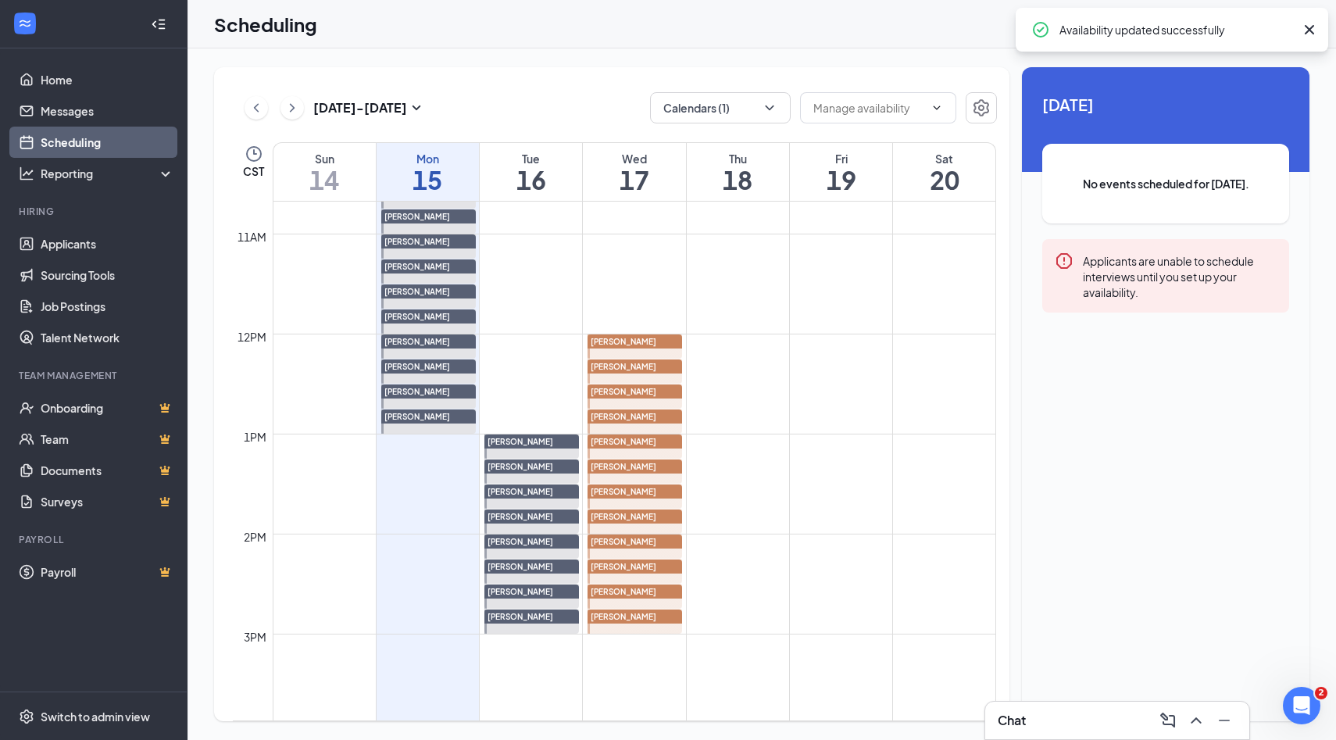
click at [667, 491] on div "[PERSON_NAME]" at bounding box center [634, 491] width 95 height 14
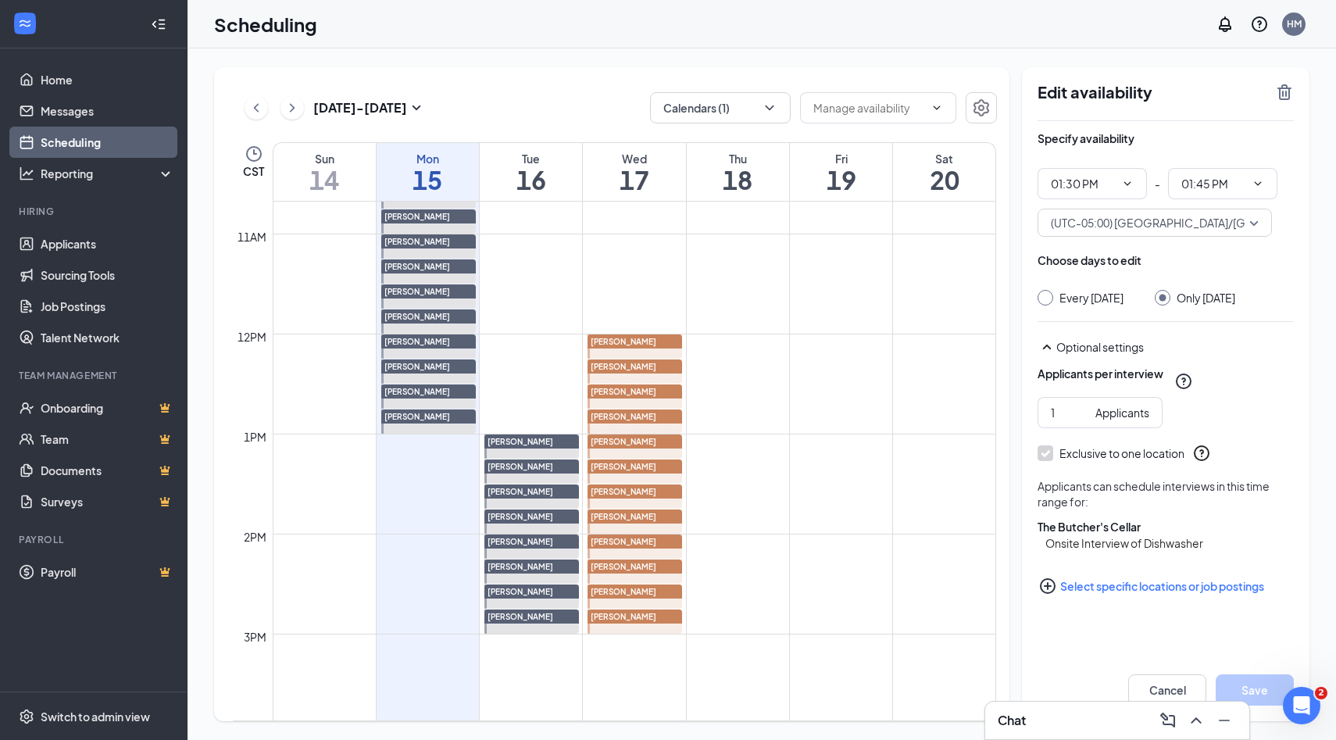
click at [669, 514] on div "[PERSON_NAME]" at bounding box center [634, 516] width 95 height 14
click at [643, 518] on div "[PERSON_NAME]" at bounding box center [634, 516] width 95 height 14
click at [641, 547] on div "[PERSON_NAME]" at bounding box center [634, 541] width 95 height 14
click at [1046, 595] on icon "PlusCircle" at bounding box center [1047, 585] width 19 height 19
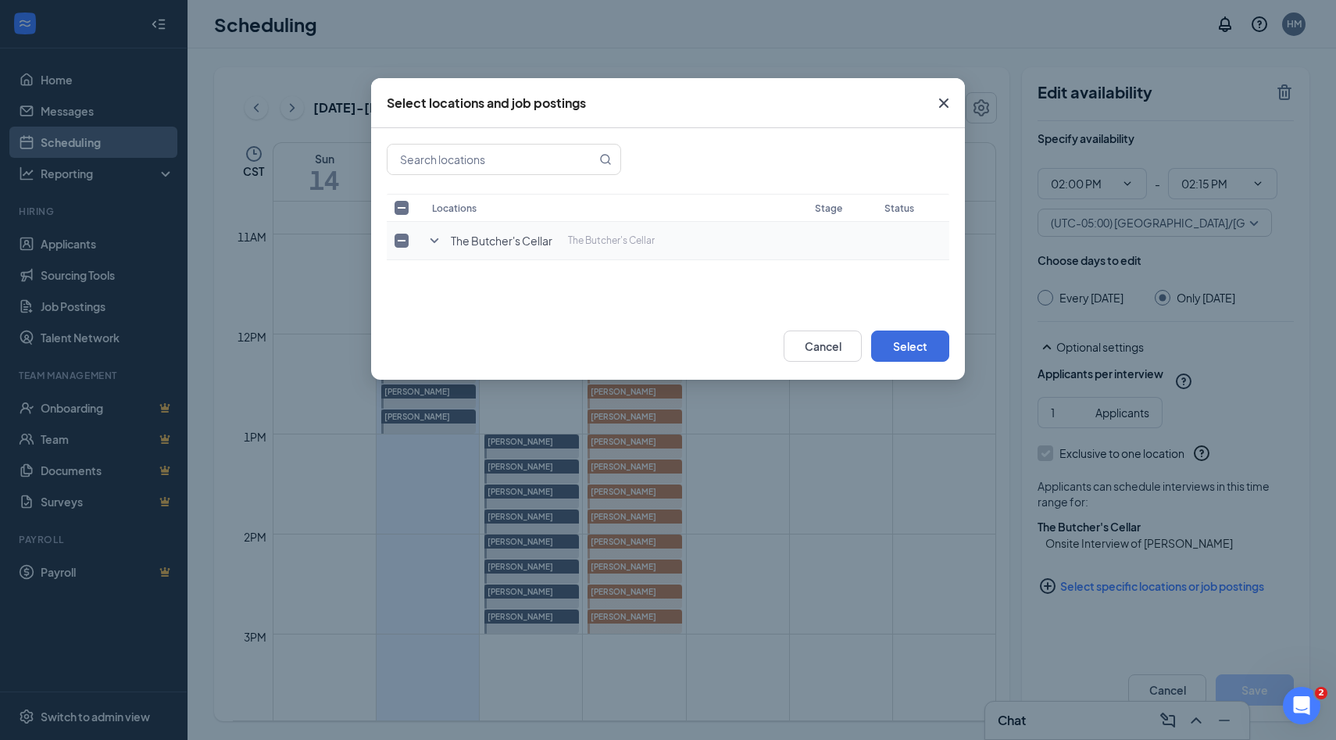
click at [430, 242] on icon "SmallChevronDown" at bounding box center [434, 240] width 19 height 19
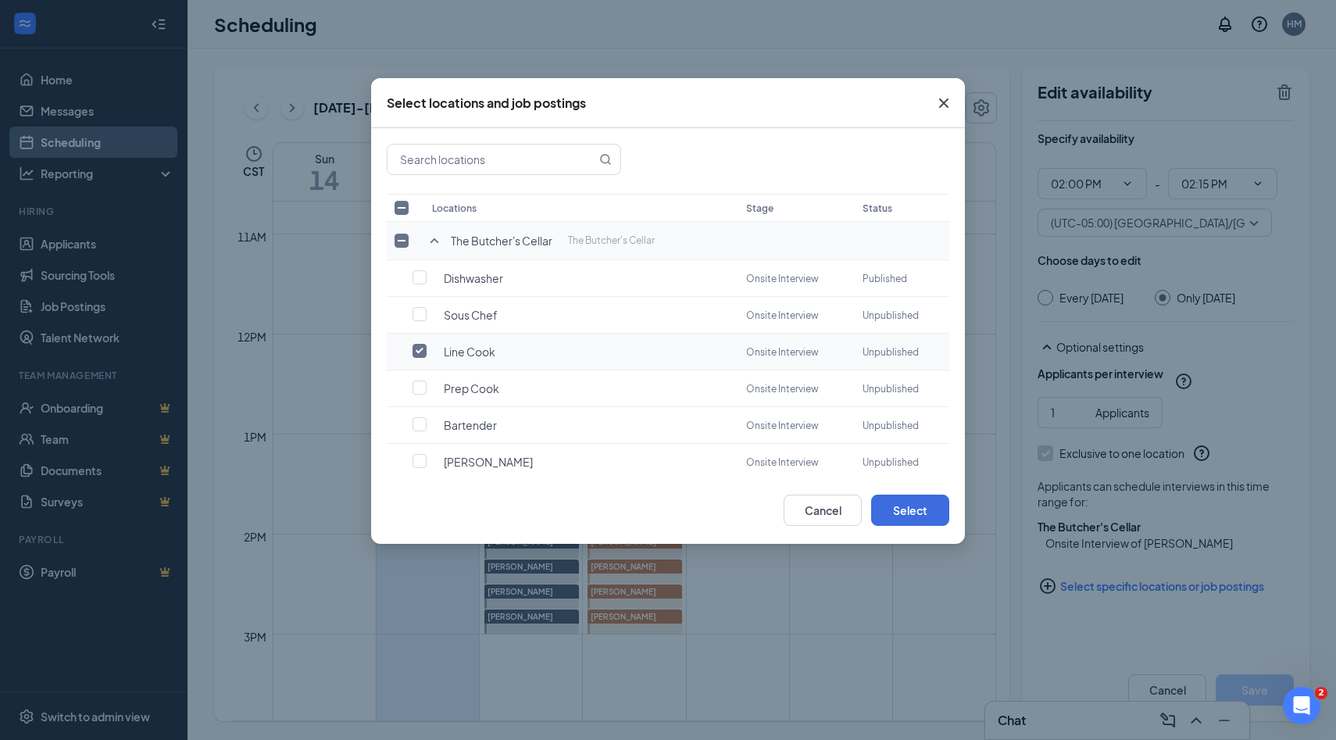
click at [422, 348] on input "checkbox" at bounding box center [419, 351] width 14 height 14
checkbox input "true"
checkbox input "false"
click at [425, 279] on input "checkbox" at bounding box center [419, 277] width 14 height 14
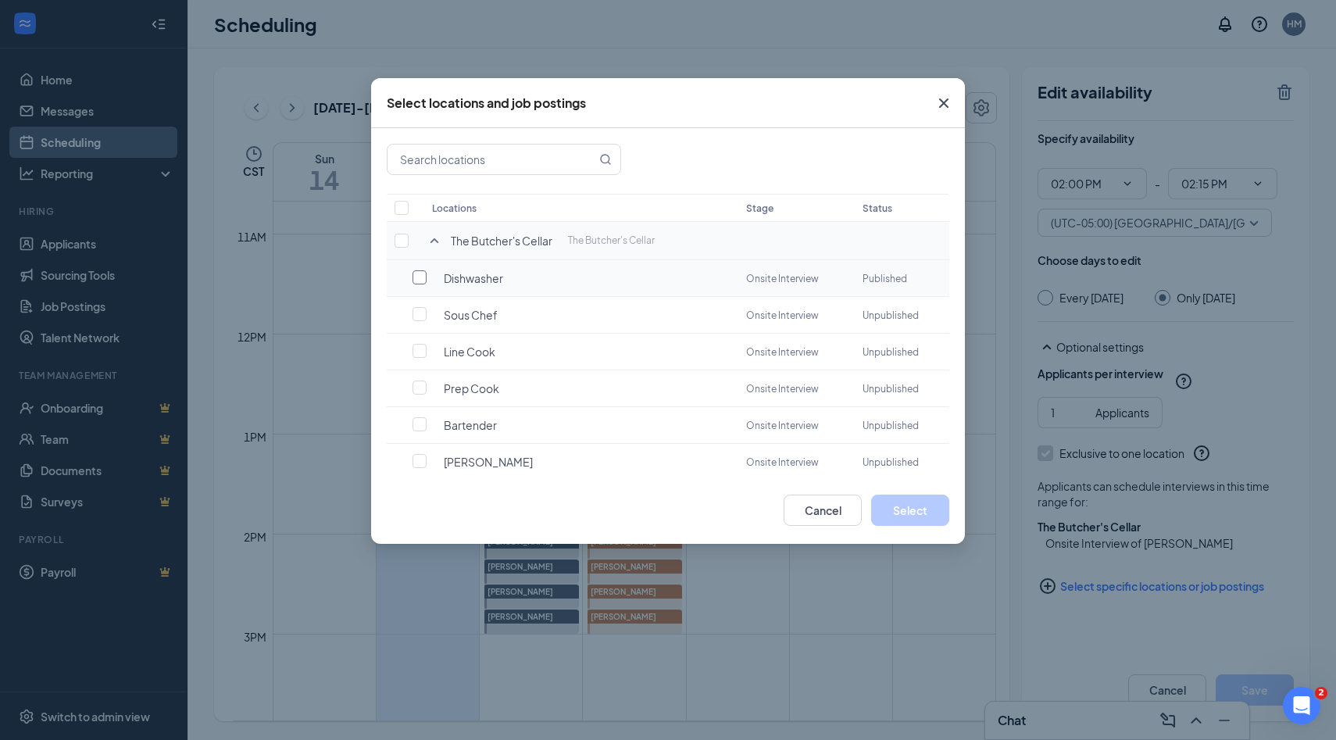
checkbox input "false"
checkbox input "true"
click at [895, 515] on button "Select" at bounding box center [910, 509] width 78 height 31
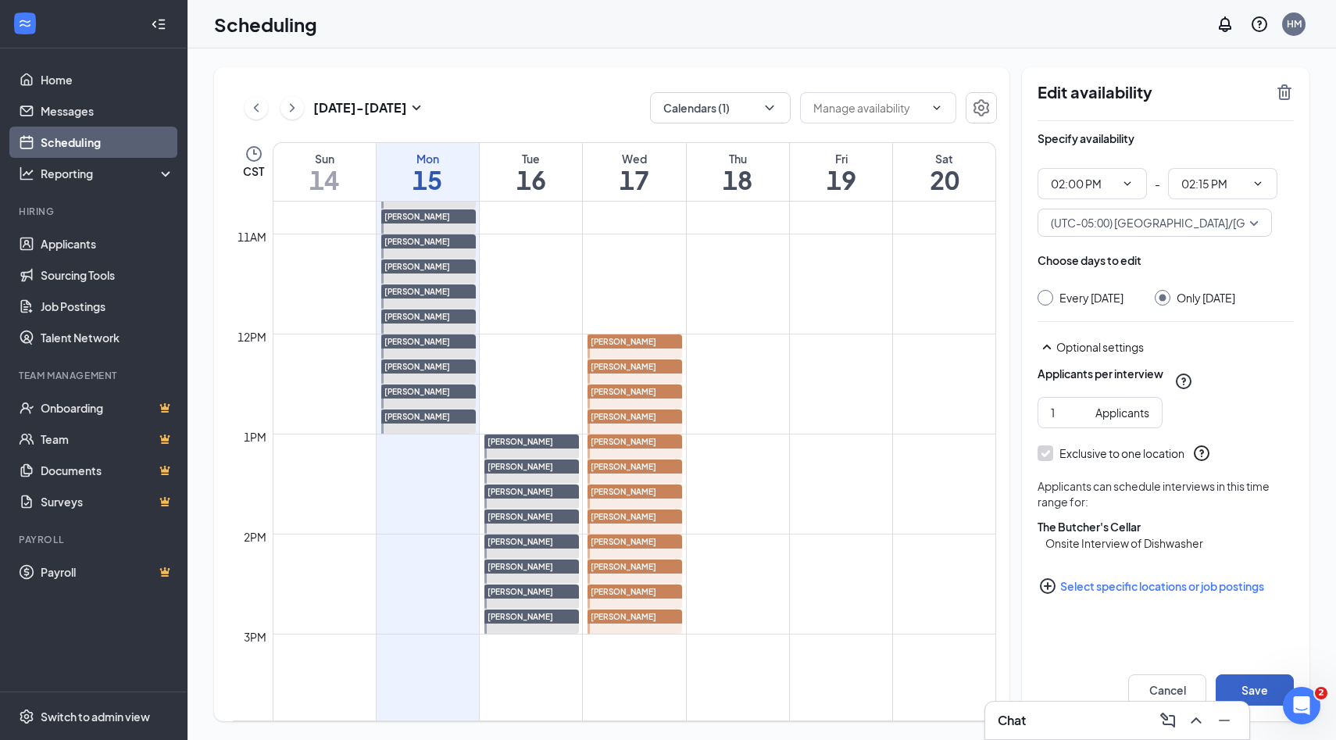
click at [1247, 686] on button "Save" at bounding box center [1254, 689] width 78 height 31
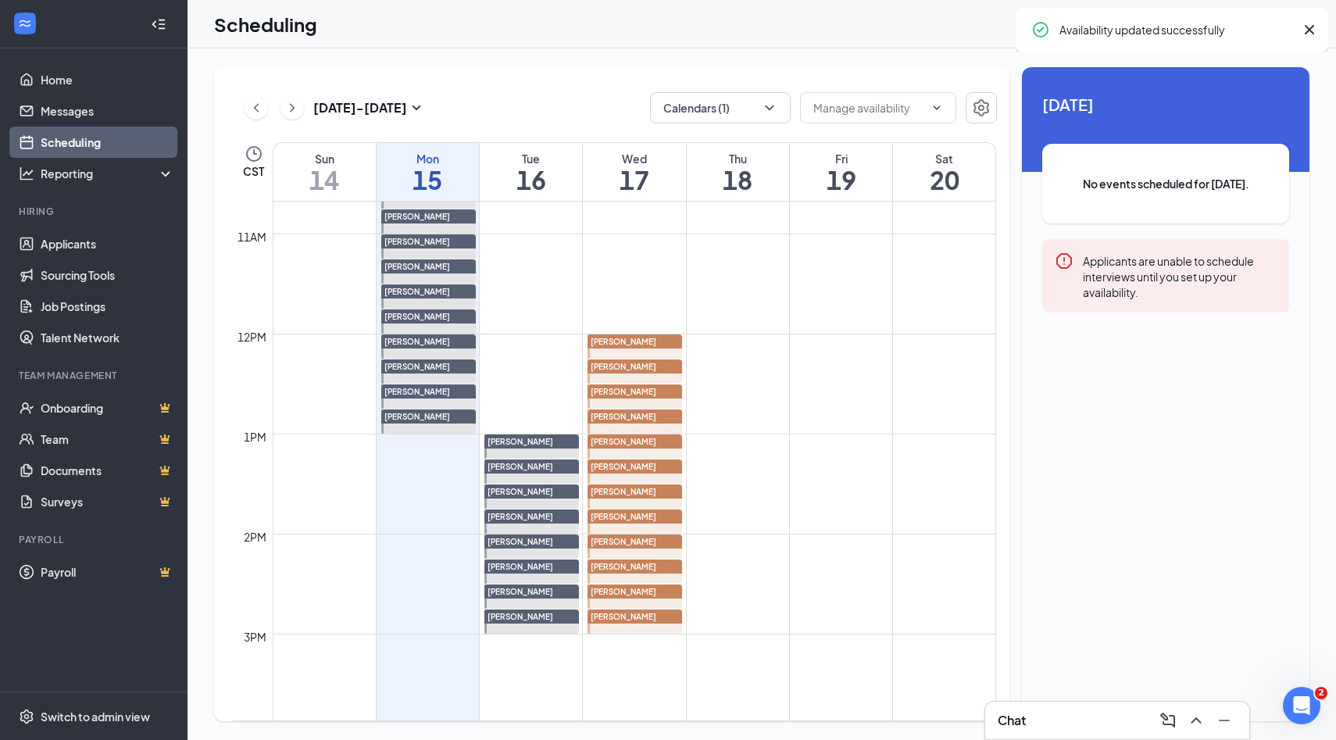
click at [670, 539] on div "[PERSON_NAME]" at bounding box center [634, 541] width 95 height 14
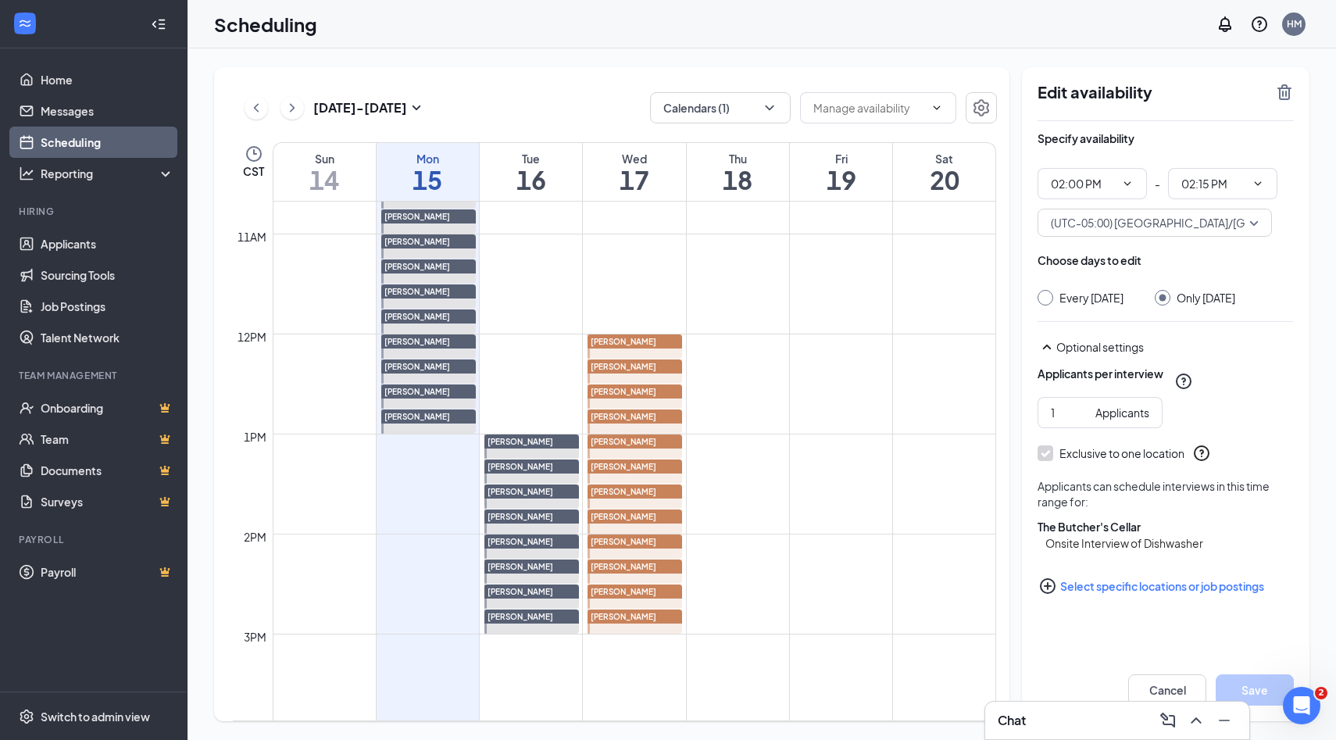
click at [666, 566] on div "[PERSON_NAME]" at bounding box center [634, 566] width 95 height 14
click at [1051, 595] on icon "PlusCircle" at bounding box center [1047, 585] width 19 height 19
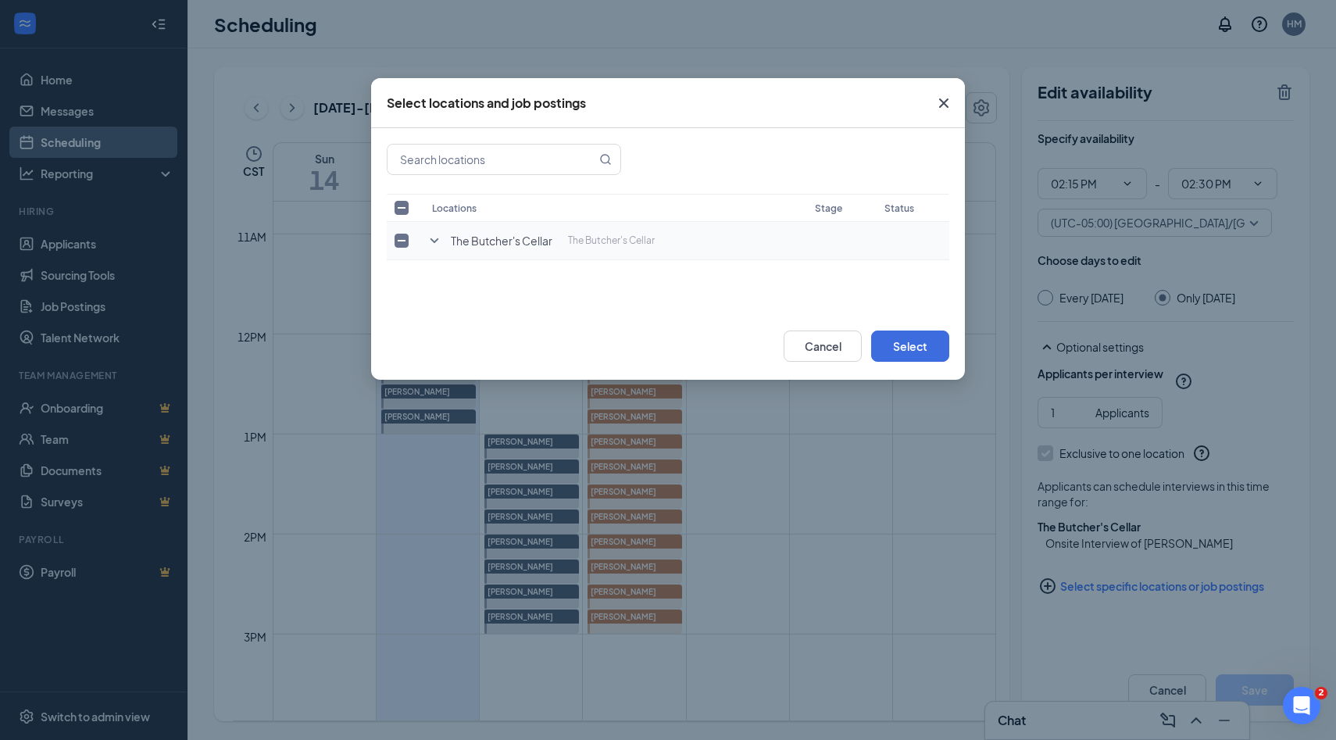
click at [436, 238] on icon "SmallChevronDown" at bounding box center [434, 240] width 19 height 19
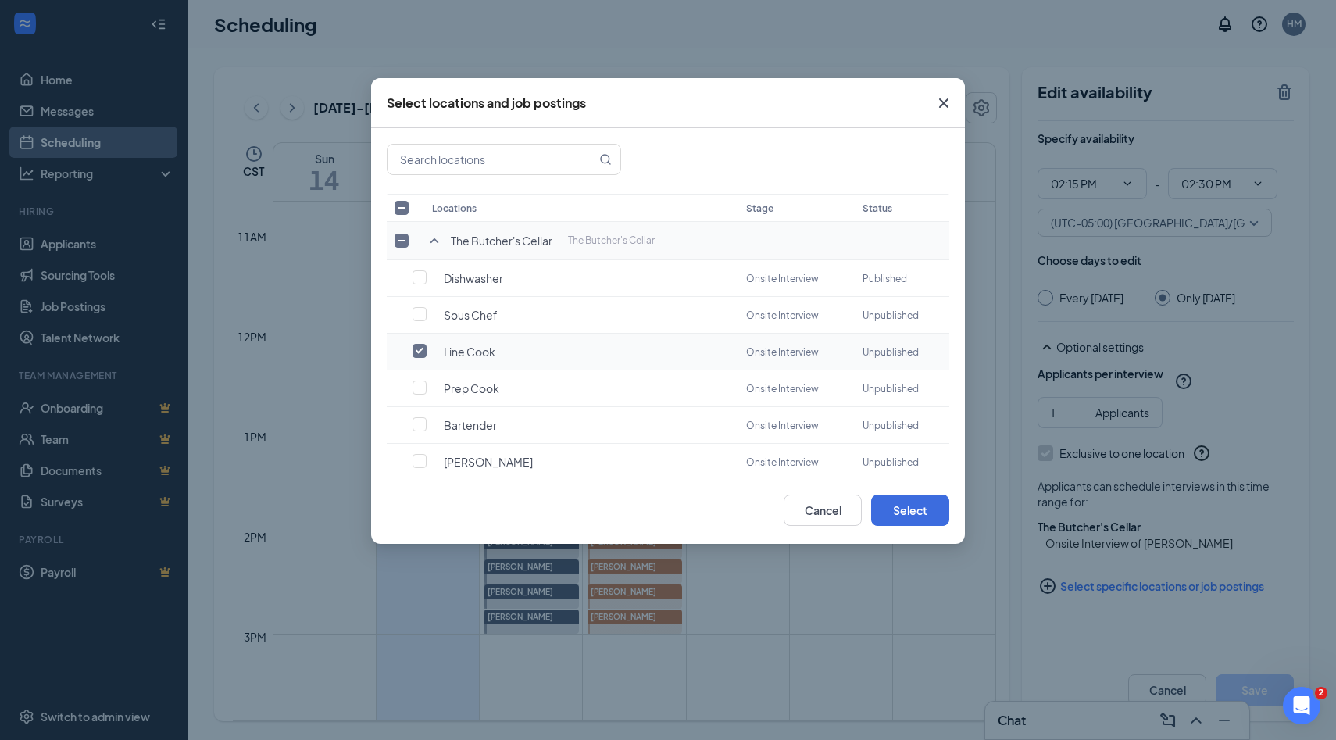
click at [415, 344] on input "checkbox" at bounding box center [419, 351] width 14 height 14
checkbox input "true"
checkbox input "false"
click at [416, 287] on td at bounding box center [405, 278] width 37 height 37
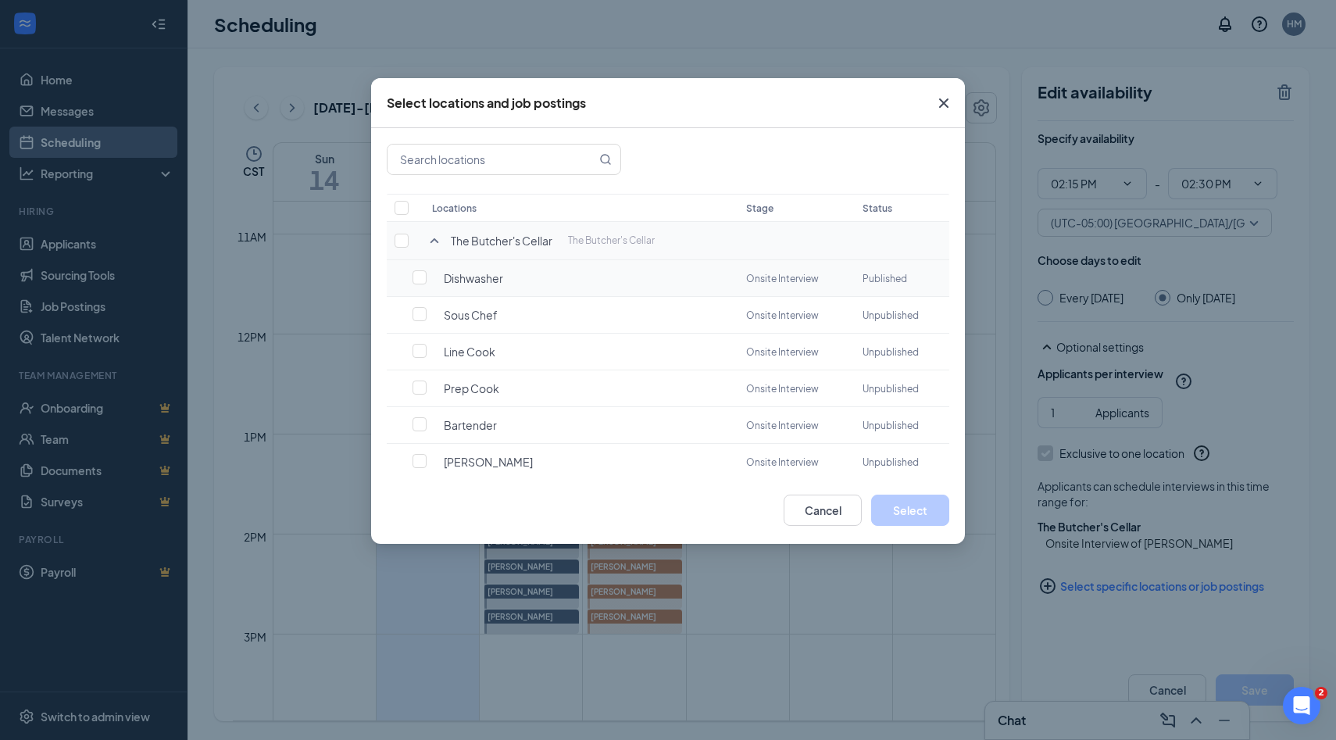
click at [417, 285] on td at bounding box center [405, 278] width 37 height 37
click at [417, 284] on label at bounding box center [423, 277] width 22 height 16
click at [417, 284] on input "checkbox" at bounding box center [419, 277] width 14 height 14
checkbox input "false"
checkbox input "true"
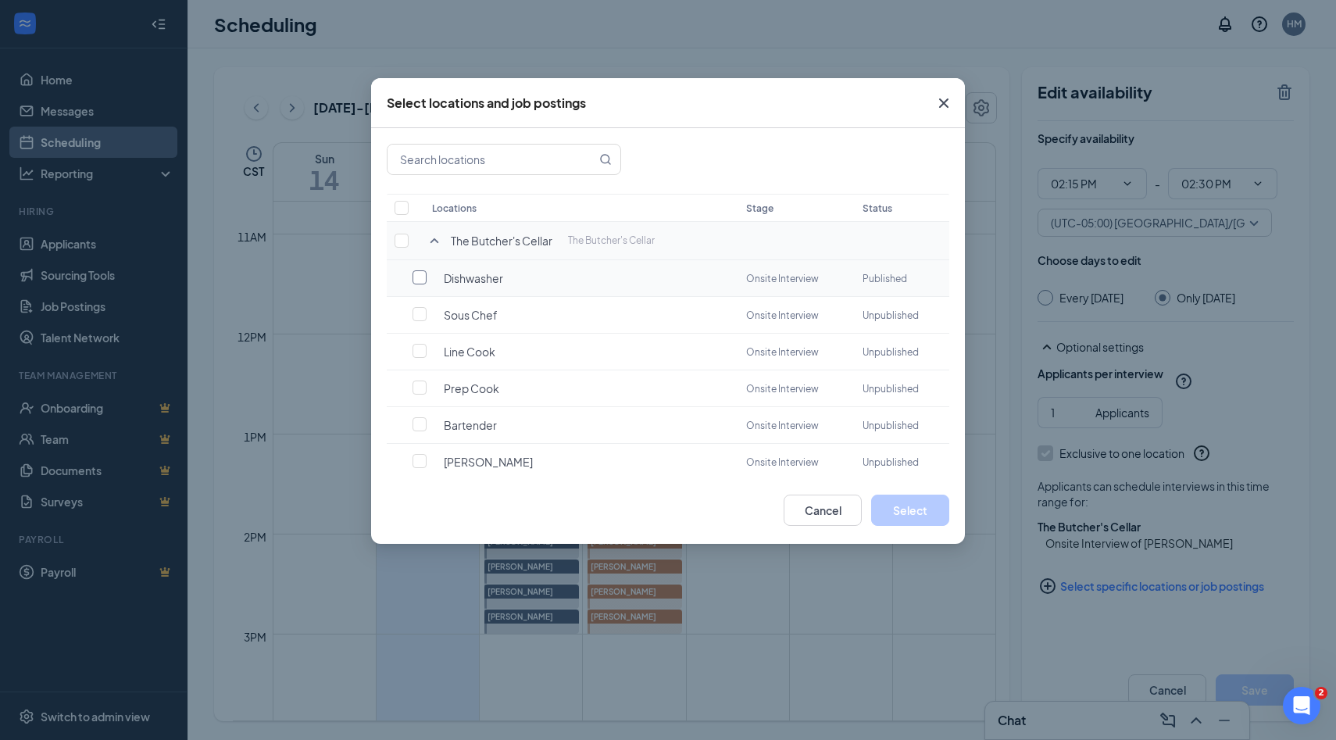
checkbox input "true"
click at [887, 512] on button "Select" at bounding box center [910, 509] width 78 height 31
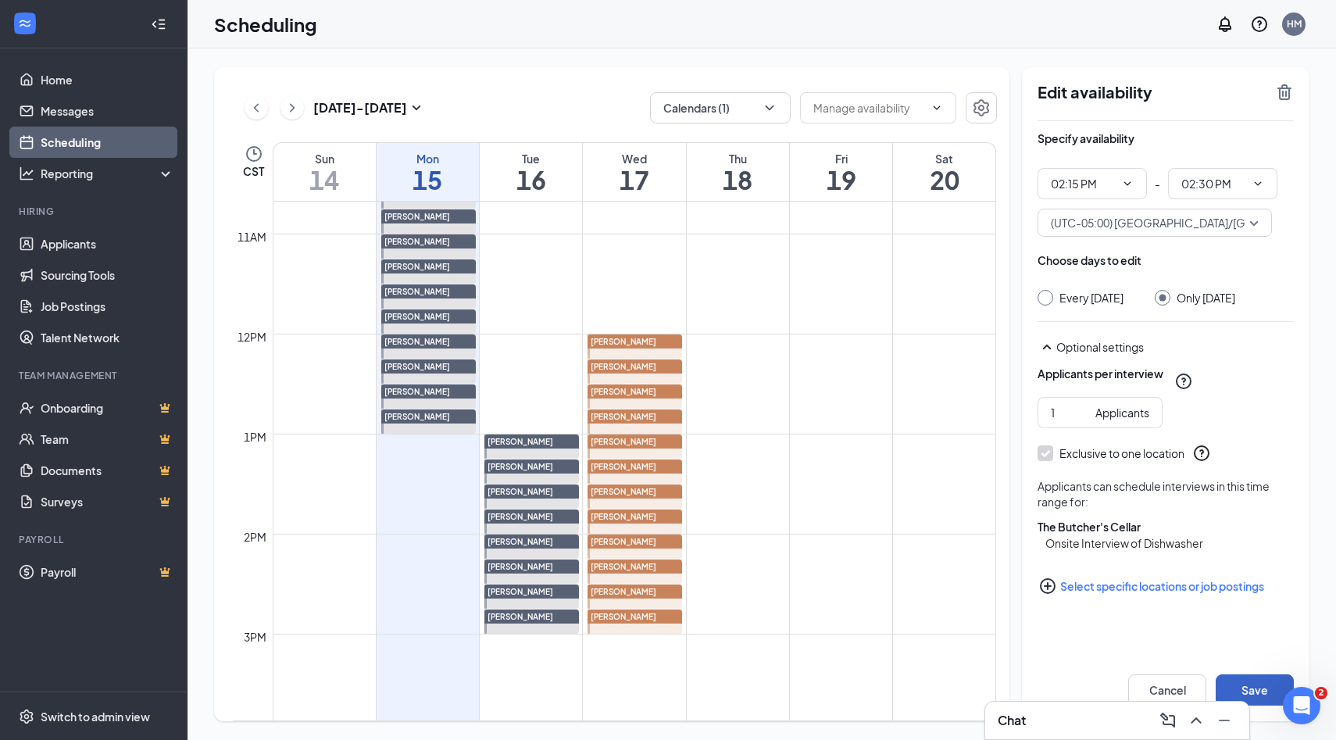
click at [1260, 682] on button "Save" at bounding box center [1254, 689] width 78 height 31
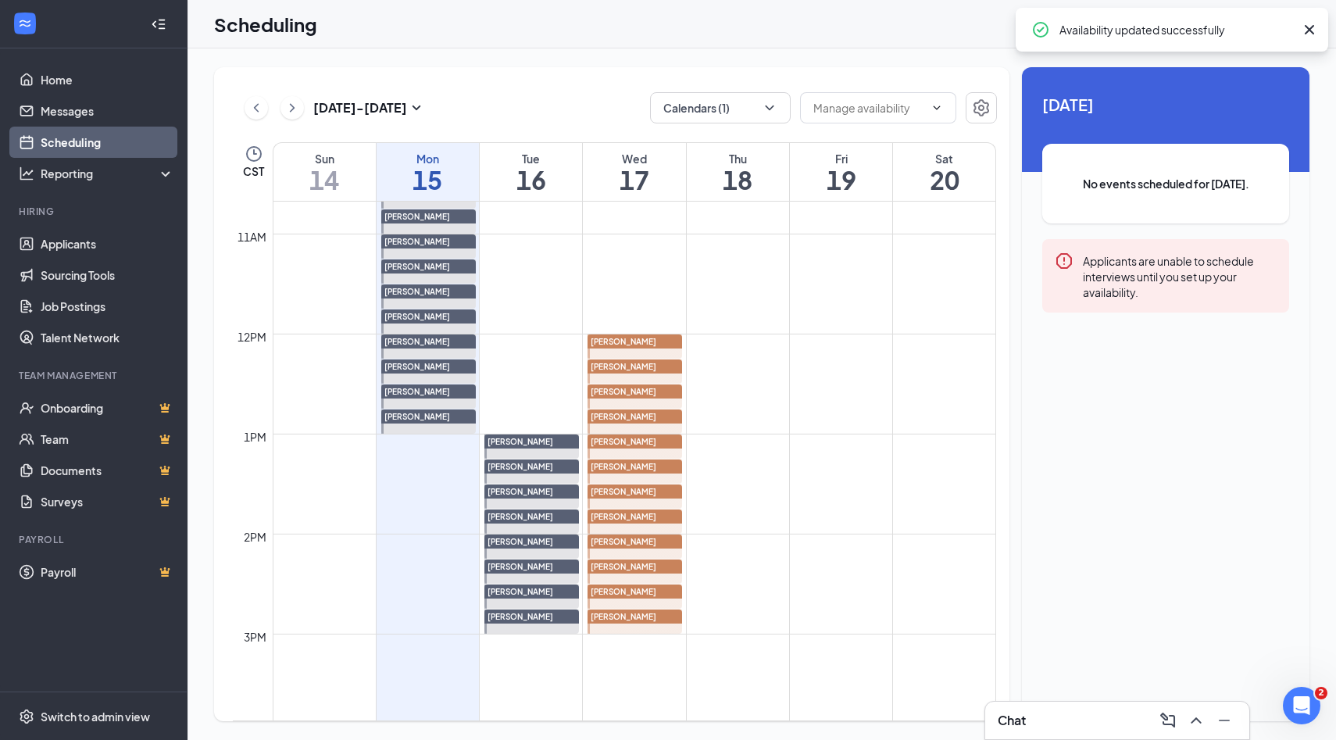
click at [621, 569] on span "[PERSON_NAME]" at bounding box center [624, 566] width 66 height 9
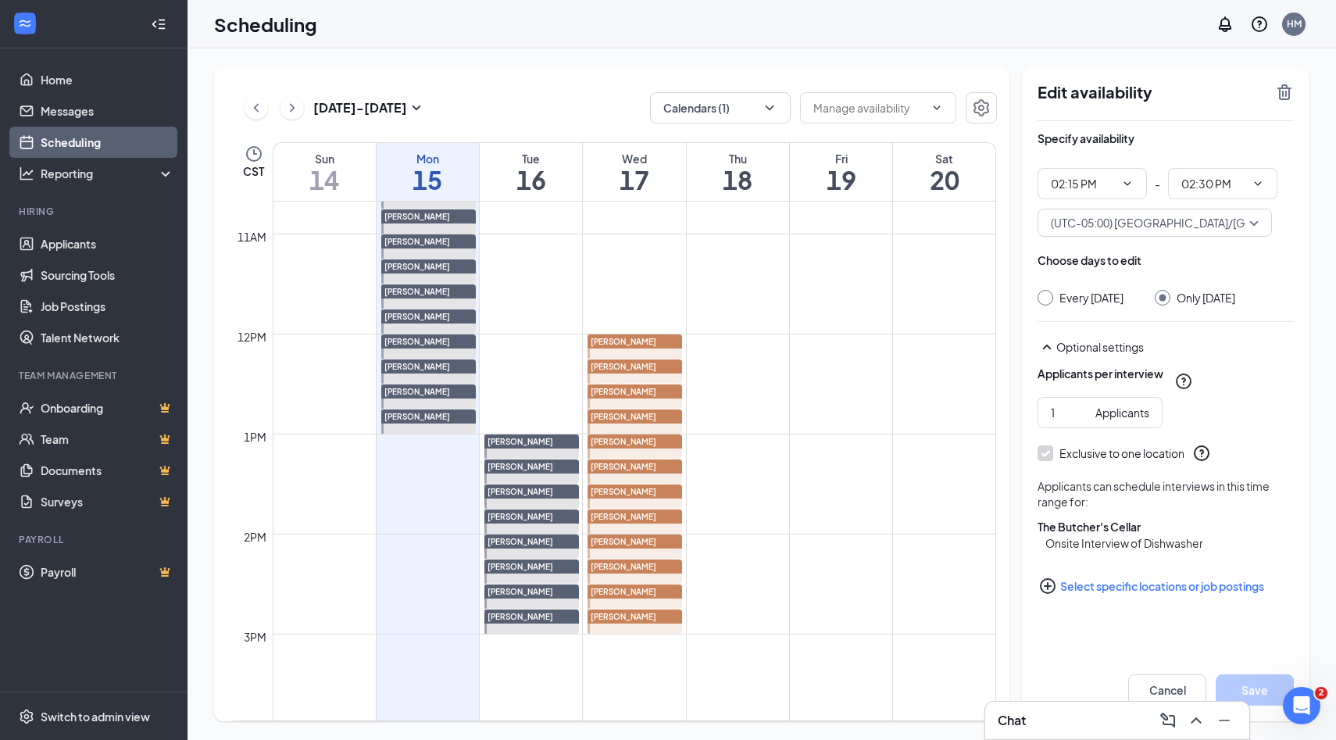
click at [630, 591] on span "[PERSON_NAME]" at bounding box center [624, 591] width 66 height 9
click at [1047, 594] on icon "PlusCircle" at bounding box center [1048, 586] width 16 height 16
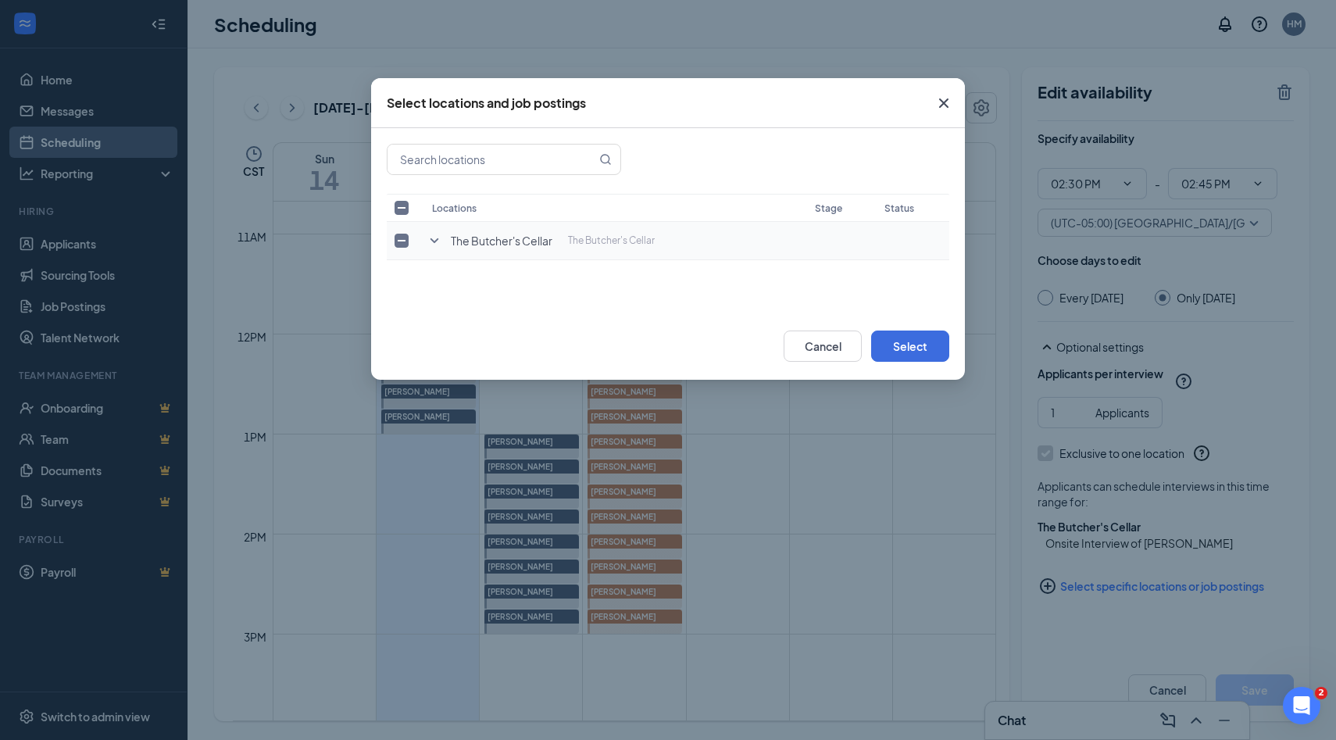
click at [433, 239] on icon "SmallChevronDown" at bounding box center [434, 240] width 19 height 19
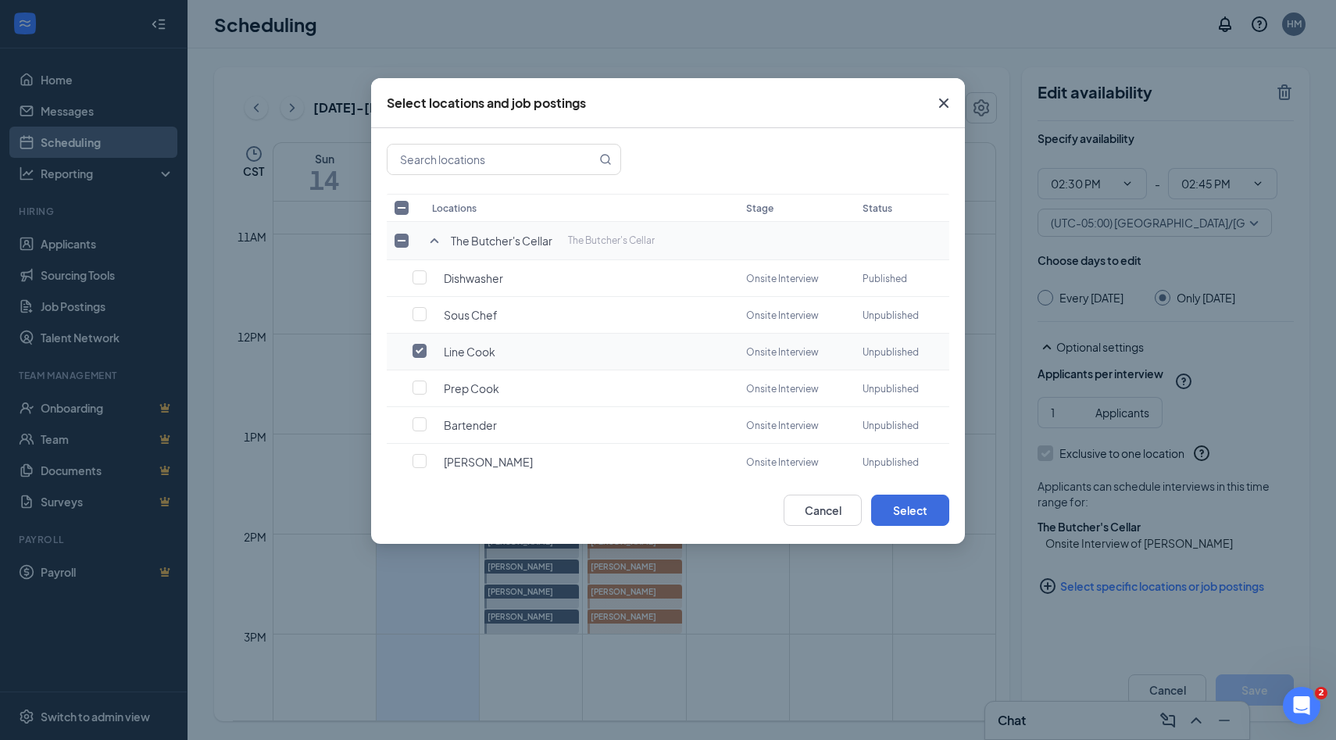
click at [417, 345] on input "checkbox" at bounding box center [419, 351] width 14 height 14
checkbox input "true"
checkbox input "false"
click at [421, 276] on input "checkbox" at bounding box center [419, 277] width 14 height 14
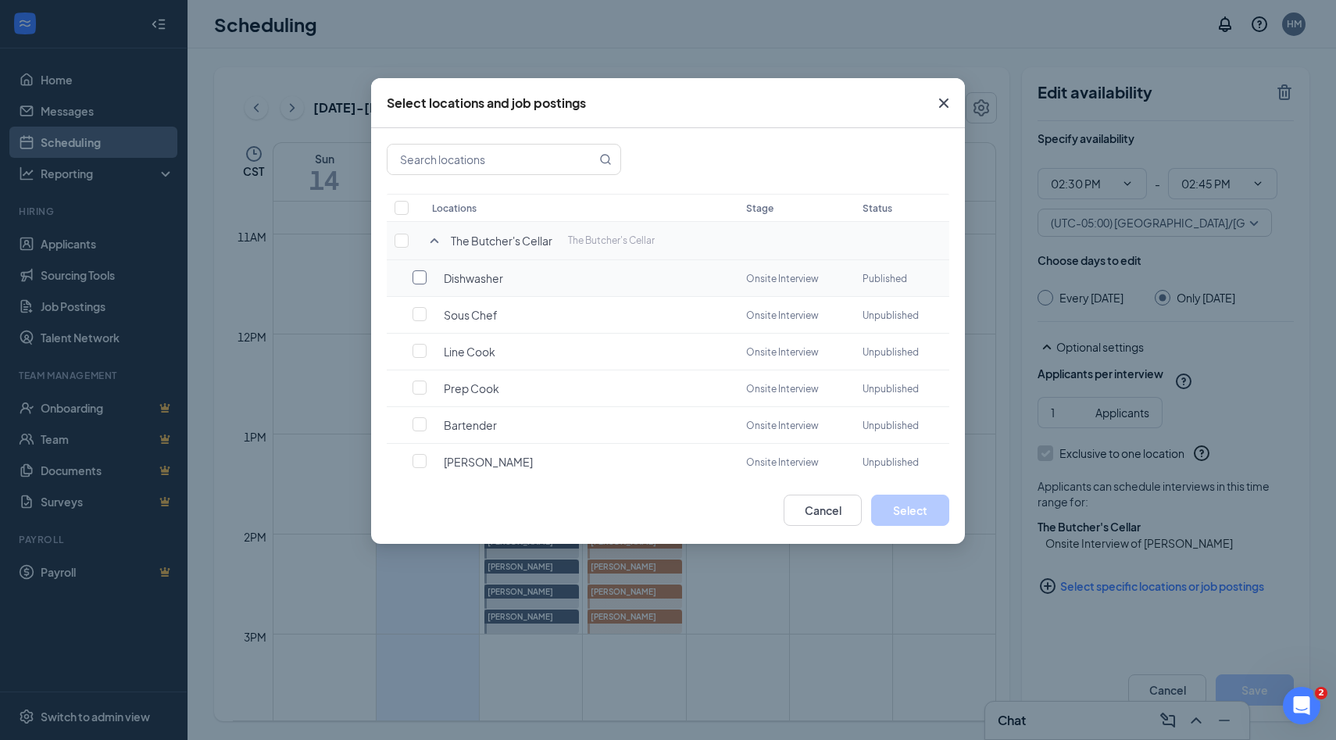
checkbox input "false"
checkbox input "true"
click at [891, 512] on button "Select" at bounding box center [910, 509] width 78 height 31
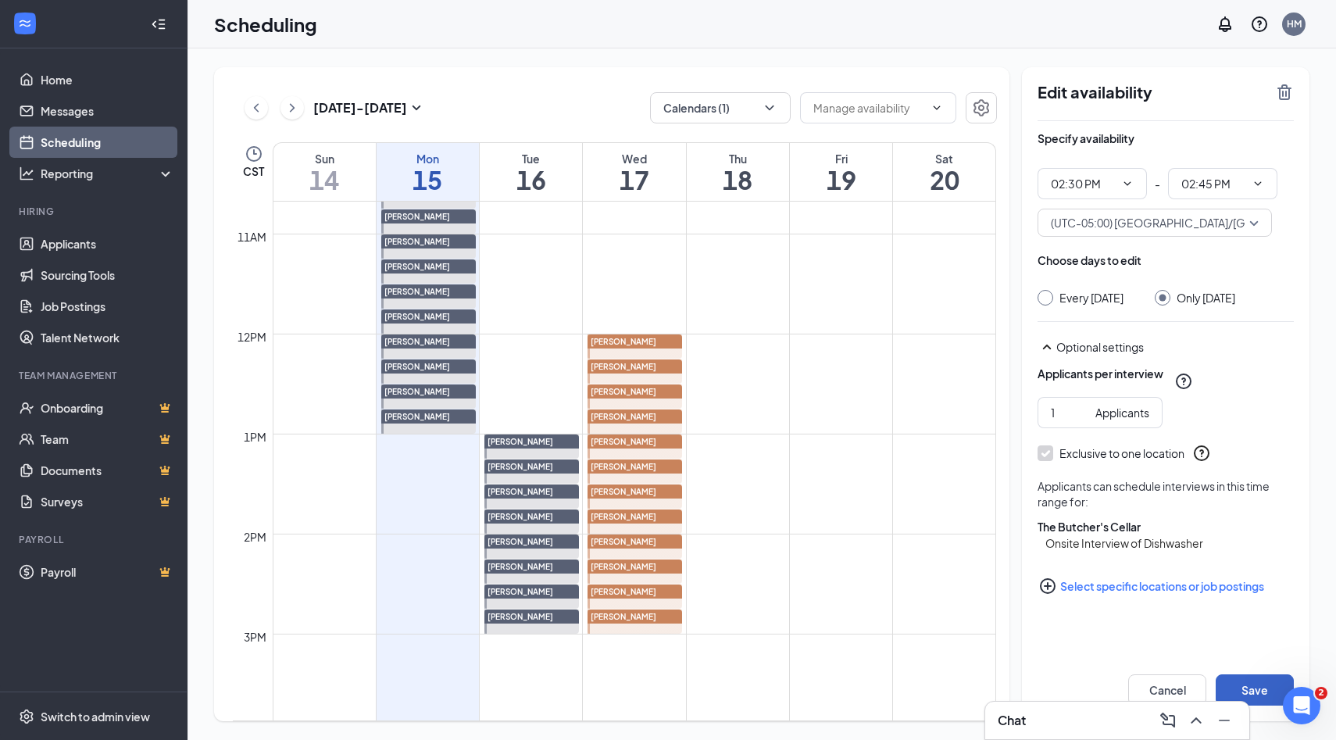
click at [1258, 690] on button "Save" at bounding box center [1254, 689] width 78 height 31
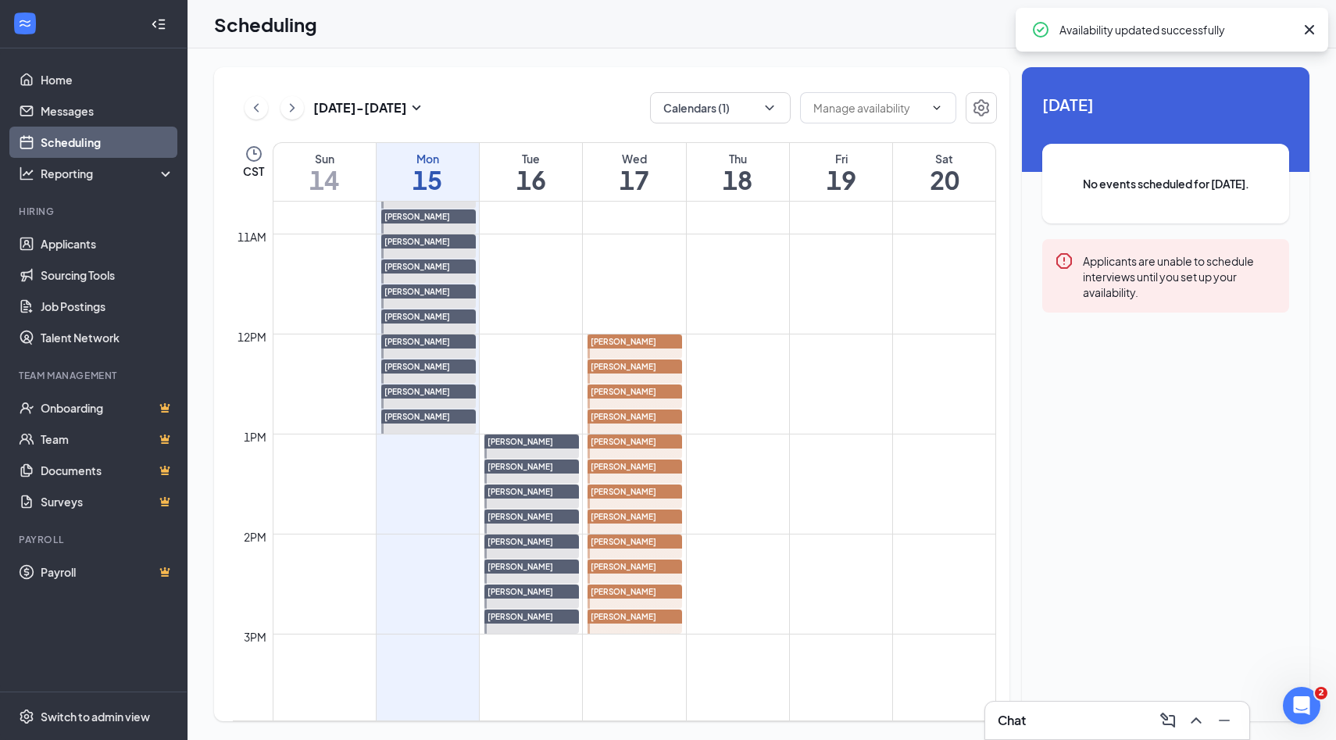
click at [662, 594] on div "[PERSON_NAME]" at bounding box center [634, 591] width 95 height 14
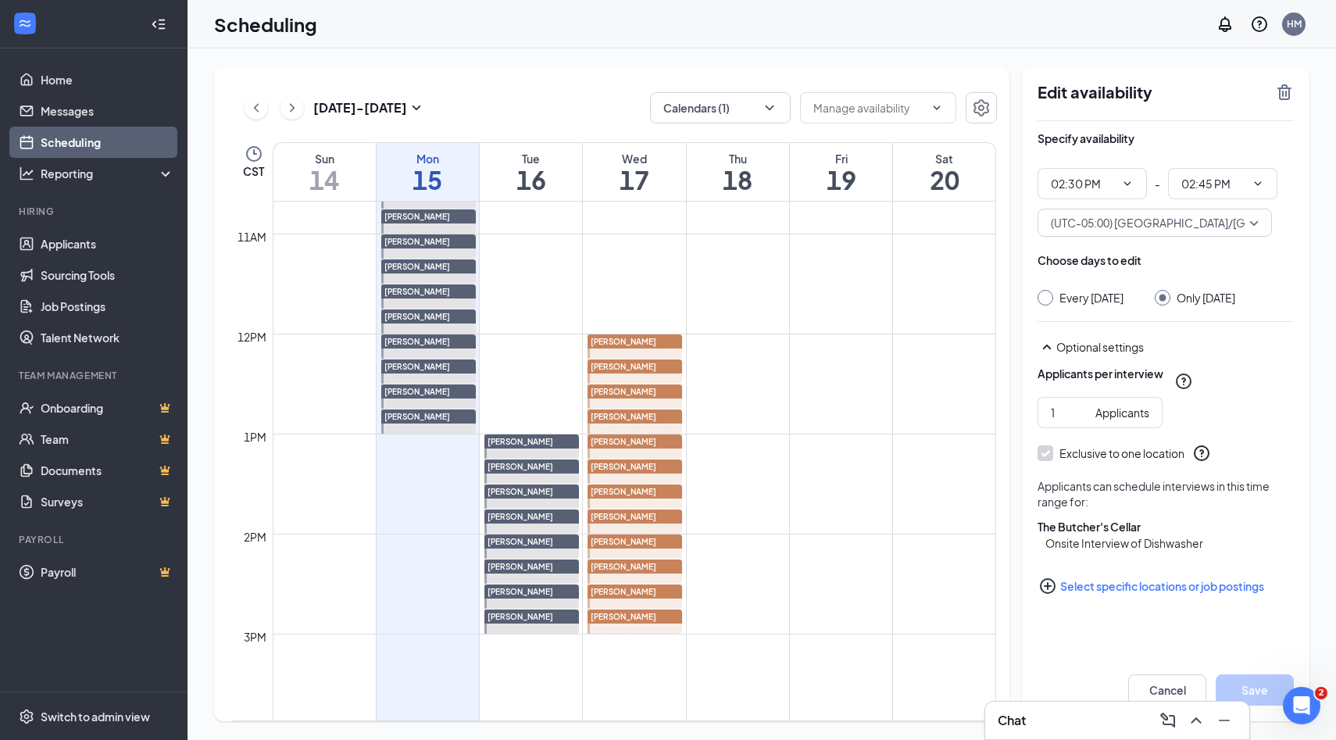
click at [642, 617] on span "[PERSON_NAME]" at bounding box center [624, 616] width 66 height 9
click at [1044, 594] on icon "PlusCircle" at bounding box center [1048, 586] width 16 height 16
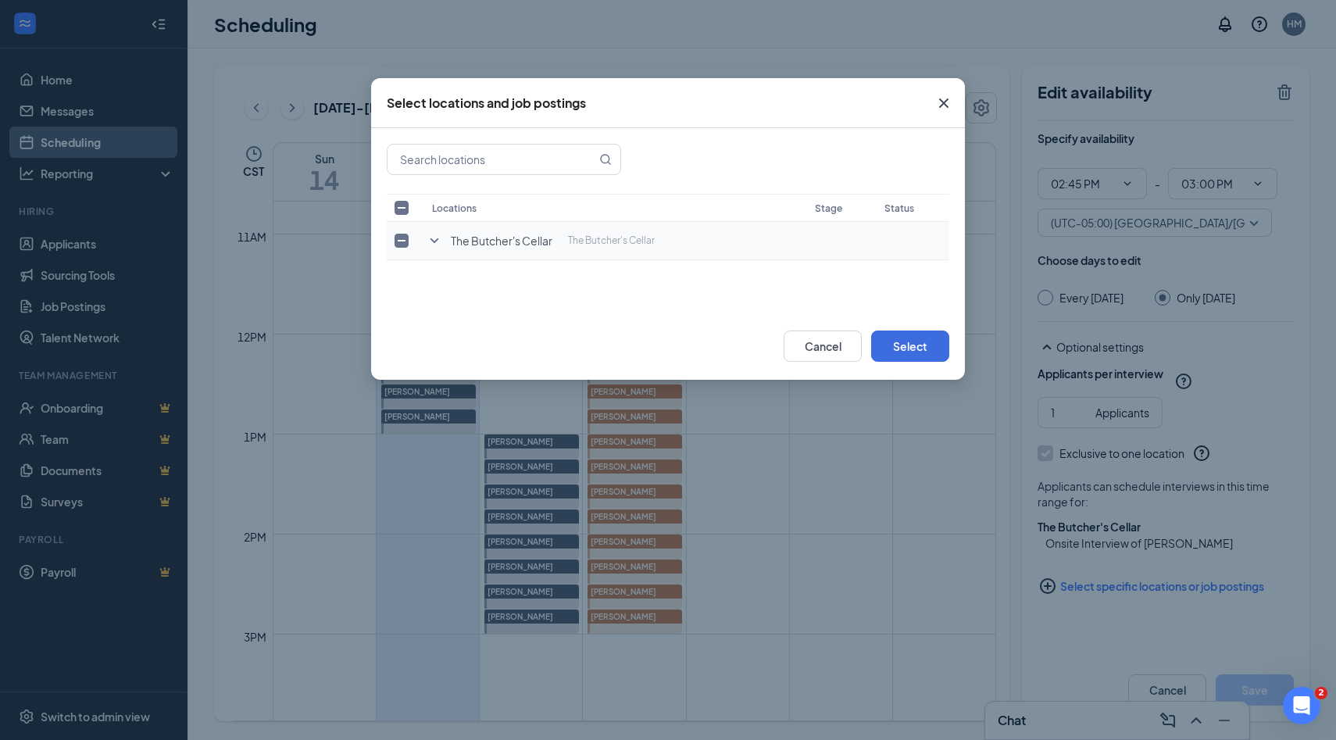
click at [437, 238] on icon "SmallChevronDown" at bounding box center [434, 240] width 9 height 5
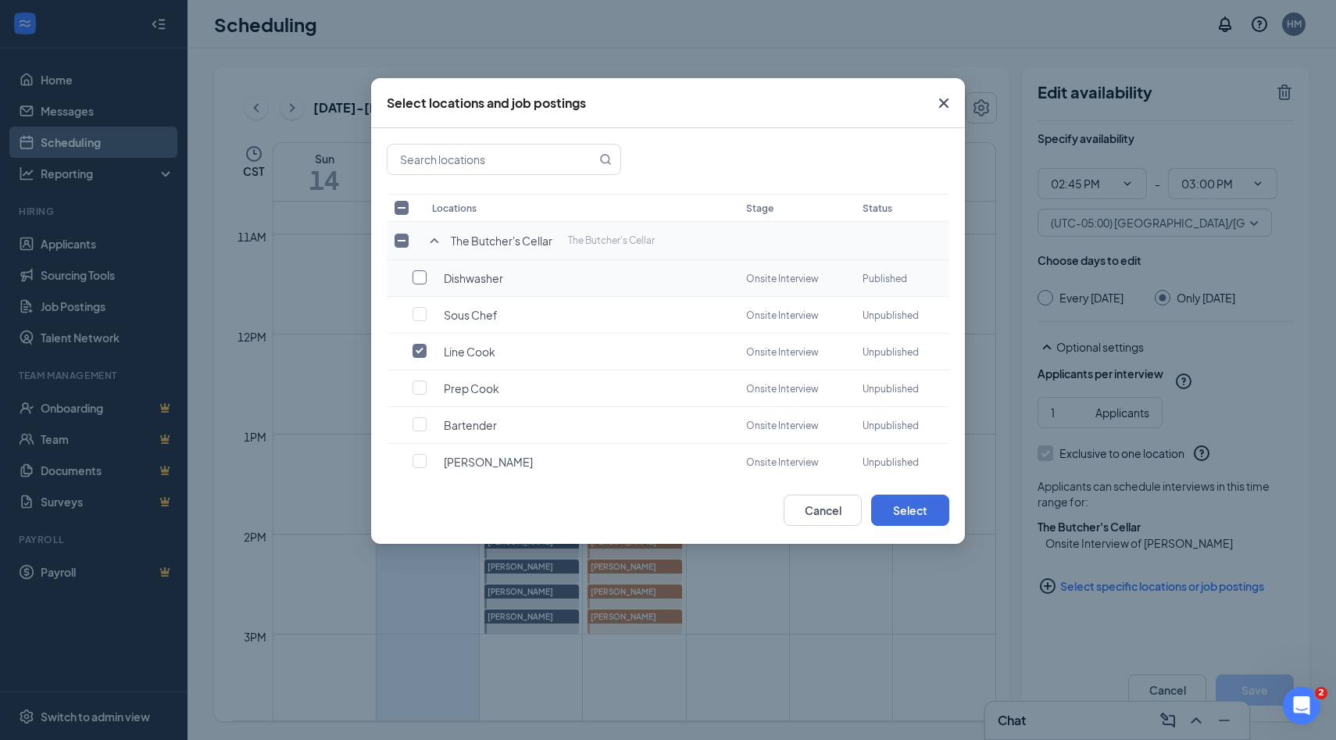
click at [425, 278] on input "checkbox" at bounding box center [419, 277] width 14 height 14
checkbox input "true"
click at [421, 348] on input "checkbox" at bounding box center [419, 351] width 14 height 14
checkbox input "false"
click at [906, 515] on button "Select" at bounding box center [910, 509] width 78 height 31
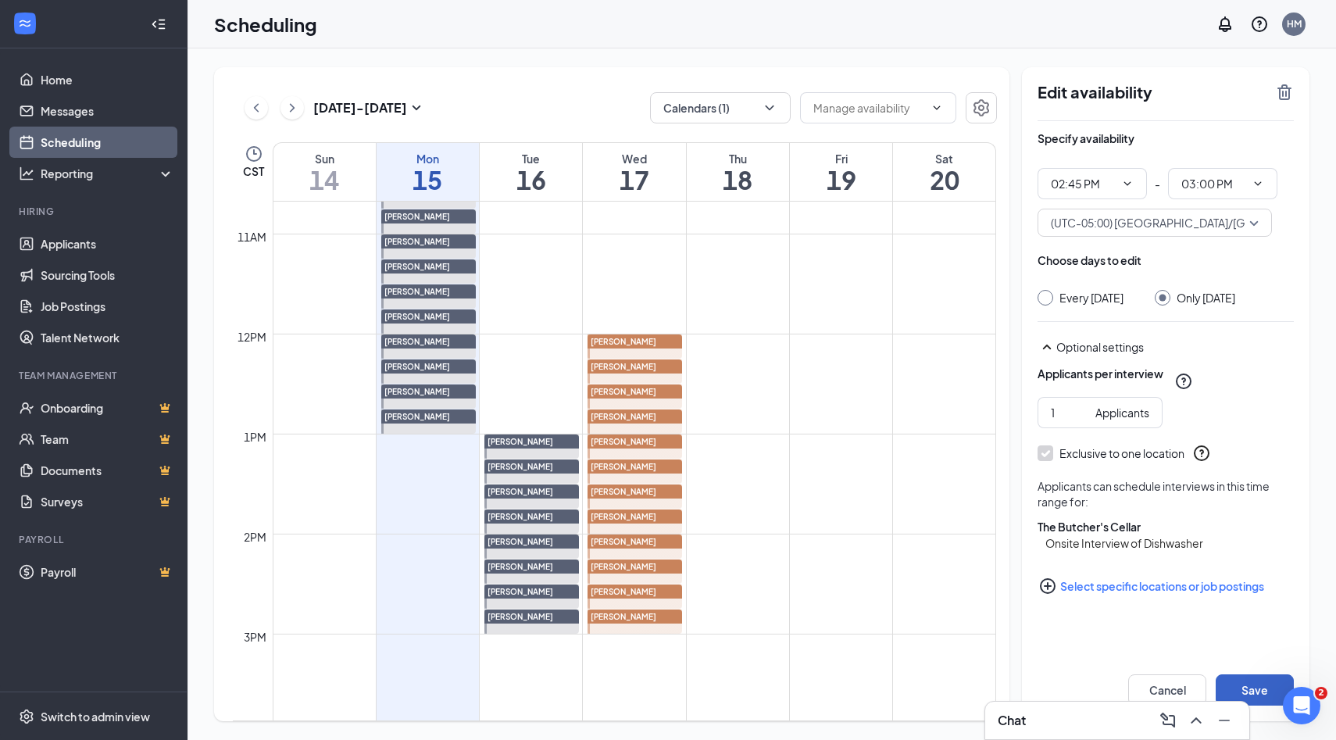
click at [1240, 679] on button "Save" at bounding box center [1254, 689] width 78 height 31
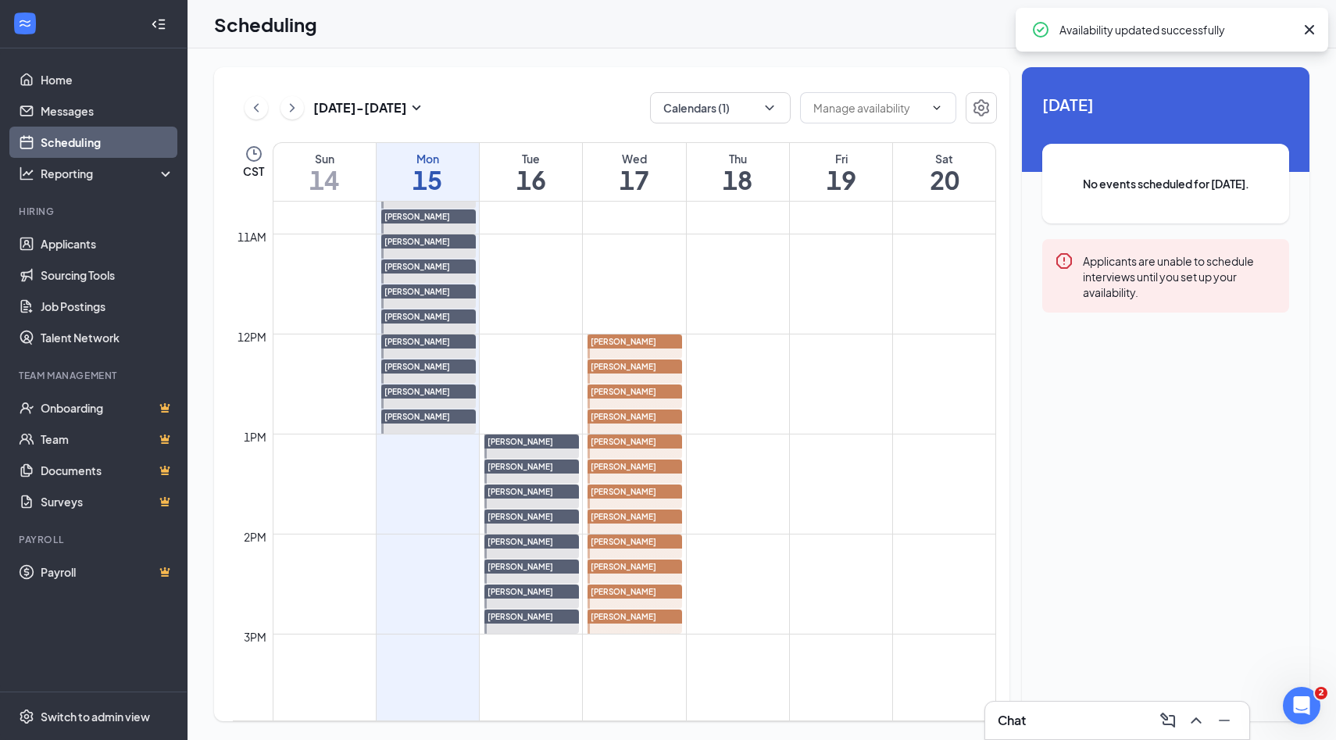
click at [654, 615] on div "[PERSON_NAME]" at bounding box center [634, 616] width 95 height 14
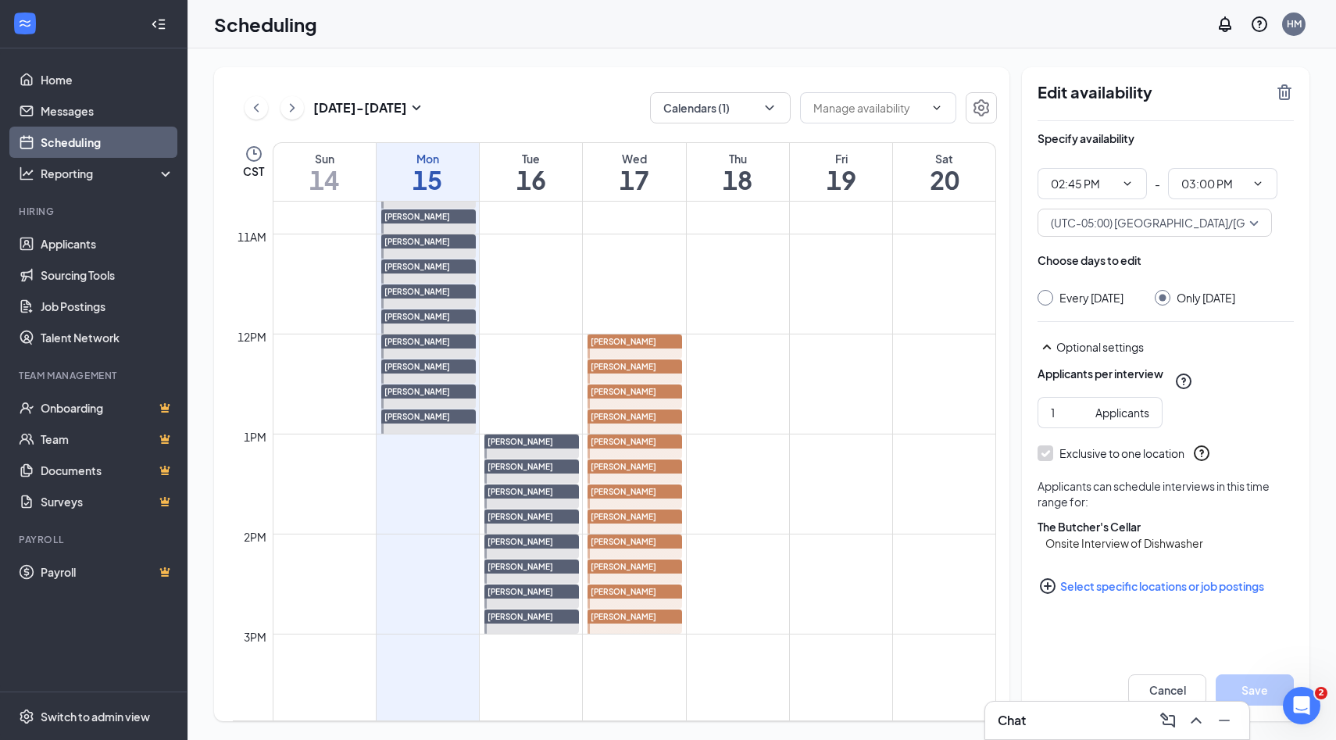
click at [656, 596] on div "[PERSON_NAME]" at bounding box center [634, 591] width 95 height 14
click at [657, 591] on div "[PERSON_NAME]" at bounding box center [634, 591] width 95 height 14
click at [655, 572] on div "[PERSON_NAME]" at bounding box center [634, 566] width 95 height 14
click at [658, 549] on div at bounding box center [634, 546] width 95 height 24
click at [662, 523] on div "[PERSON_NAME]" at bounding box center [634, 516] width 95 height 14
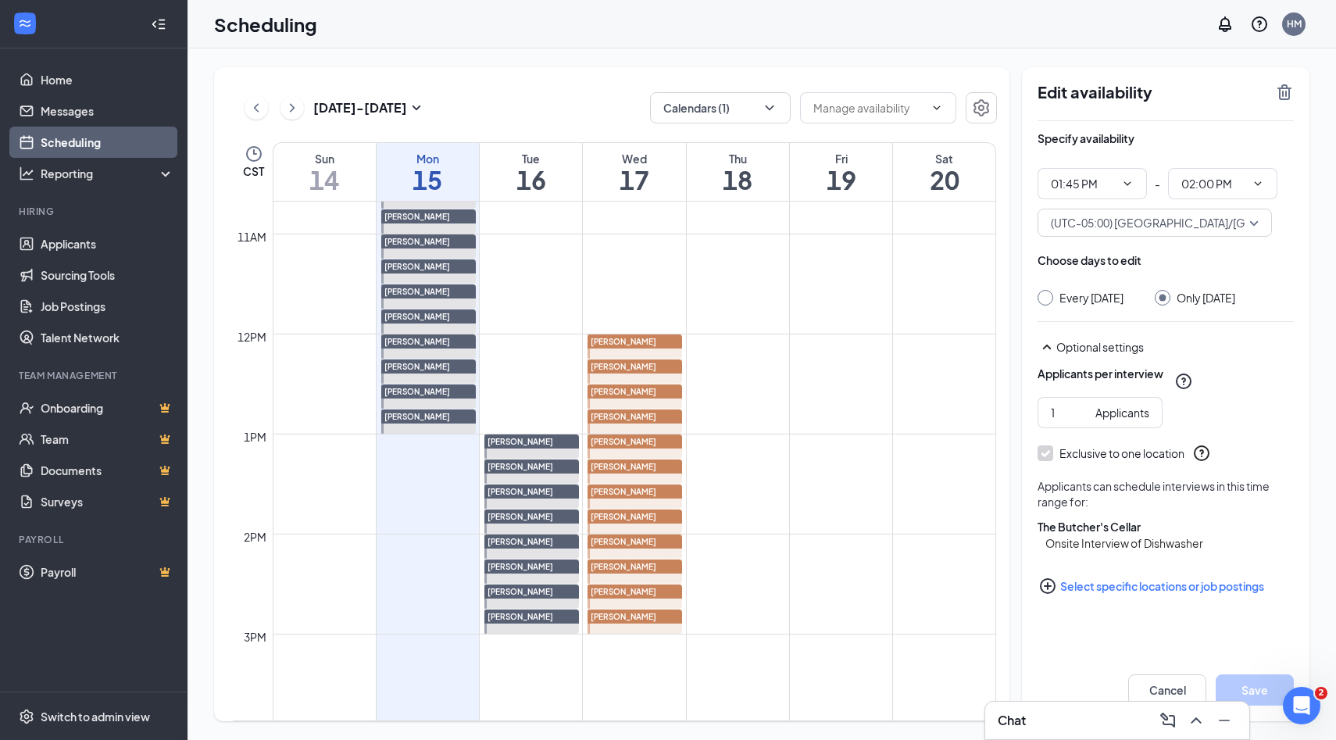
click at [662, 507] on div at bounding box center [634, 496] width 95 height 24
click at [665, 483] on div "[PERSON_NAME]" at bounding box center [633, 495] width 98 height 25
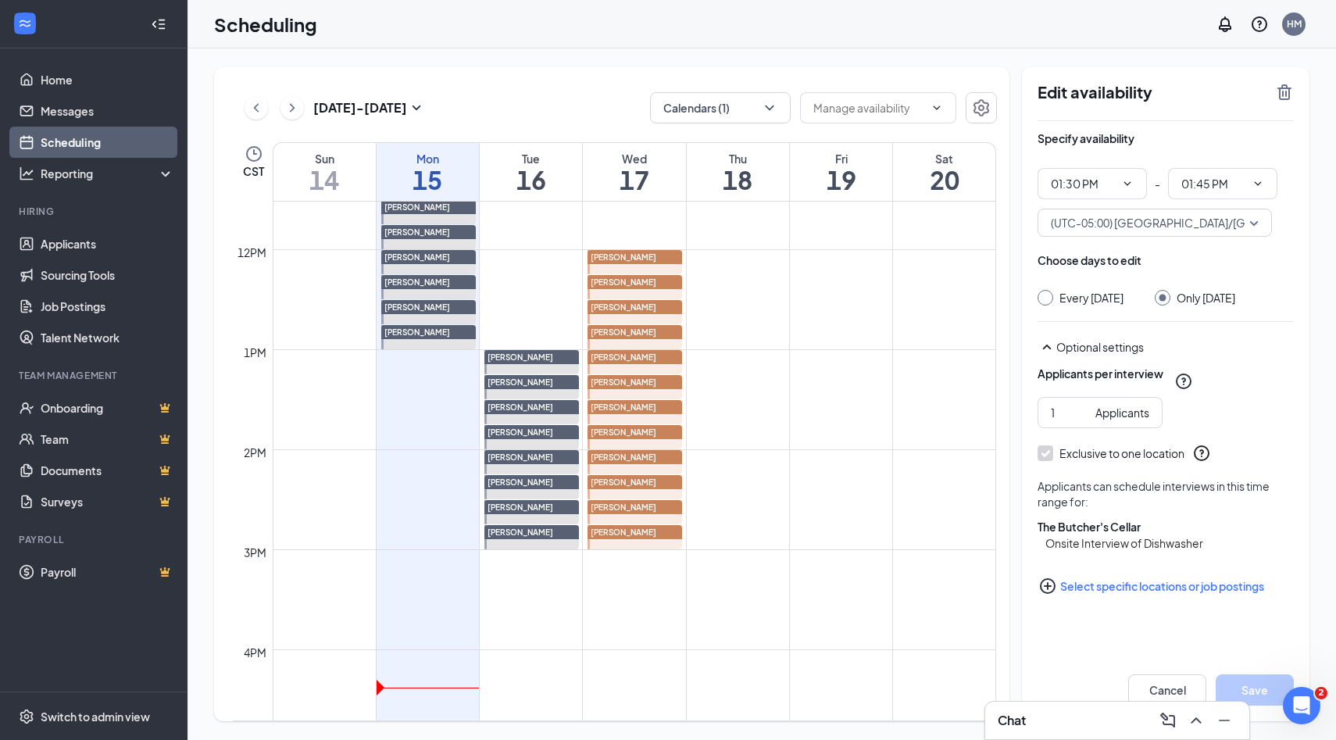
scroll to position [1155, 0]
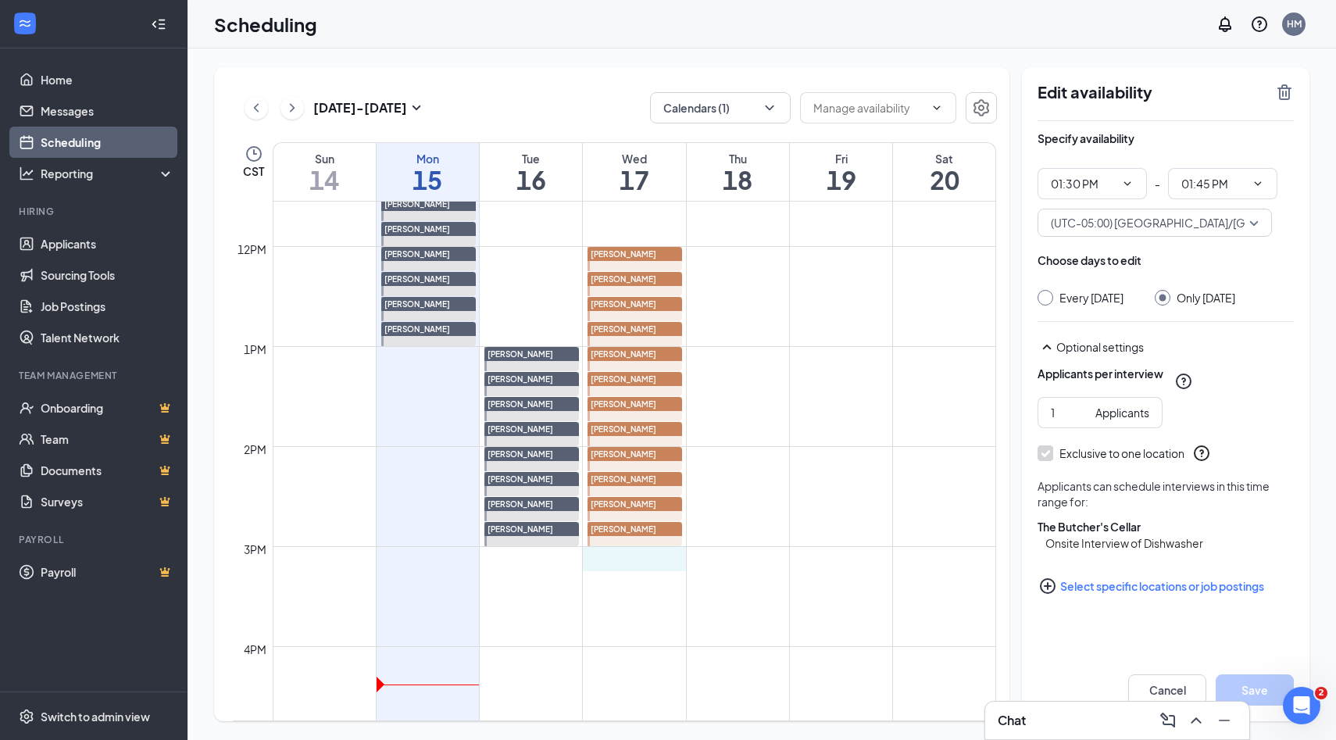
drag, startPoint x: 652, startPoint y: 554, endPoint x: 651, endPoint y: 562, distance: 8.6
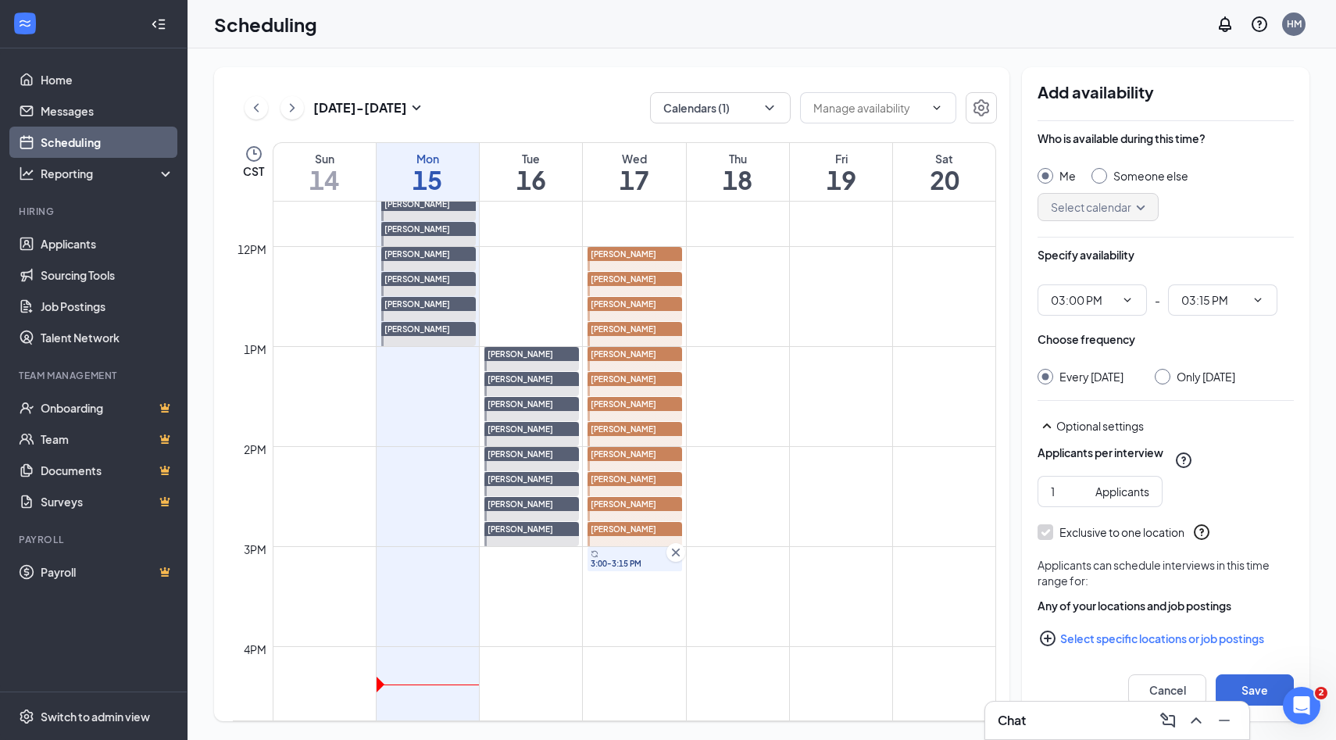
click at [1101, 179] on div at bounding box center [1099, 176] width 16 height 16
radio input "false"
radio input "true"
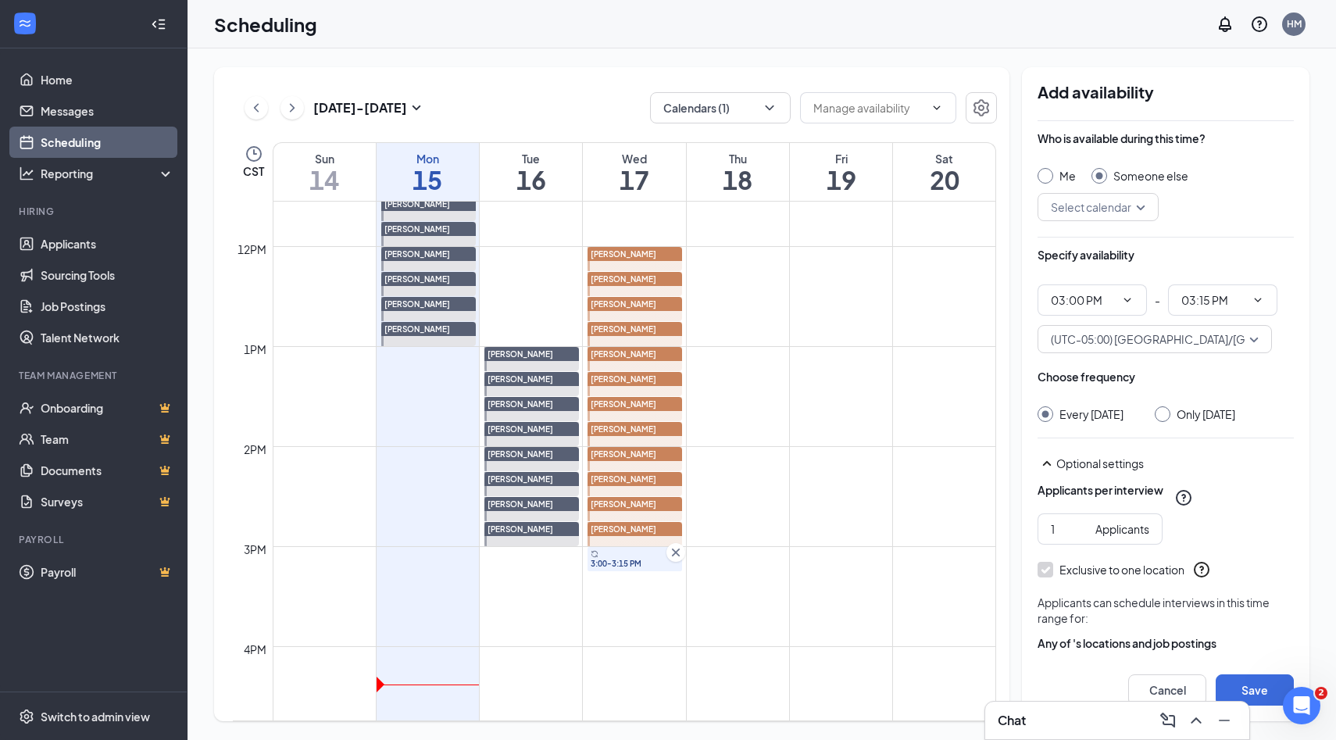
click at [1121, 209] on input "search" at bounding box center [1092, 207] width 91 height 27
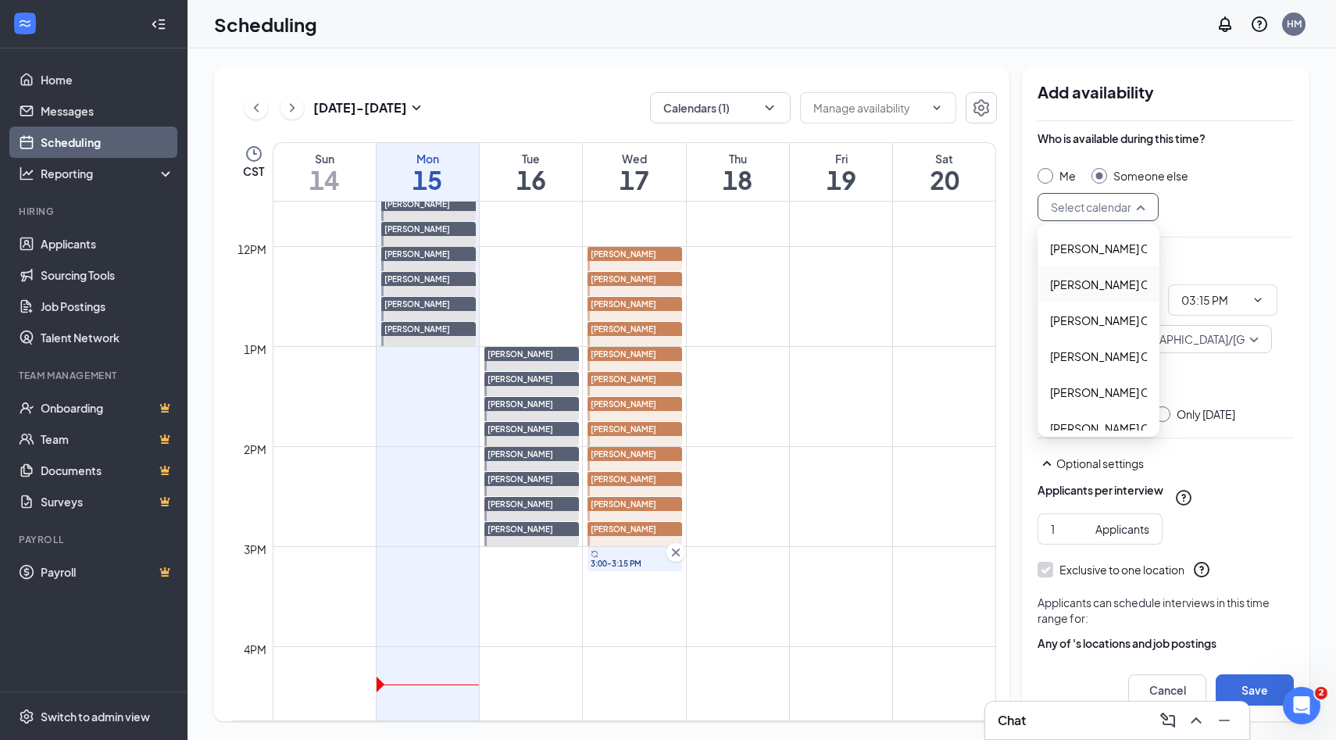
click at [1083, 281] on span "Alyssa Osinga's Calendar" at bounding box center [1119, 284] width 138 height 17
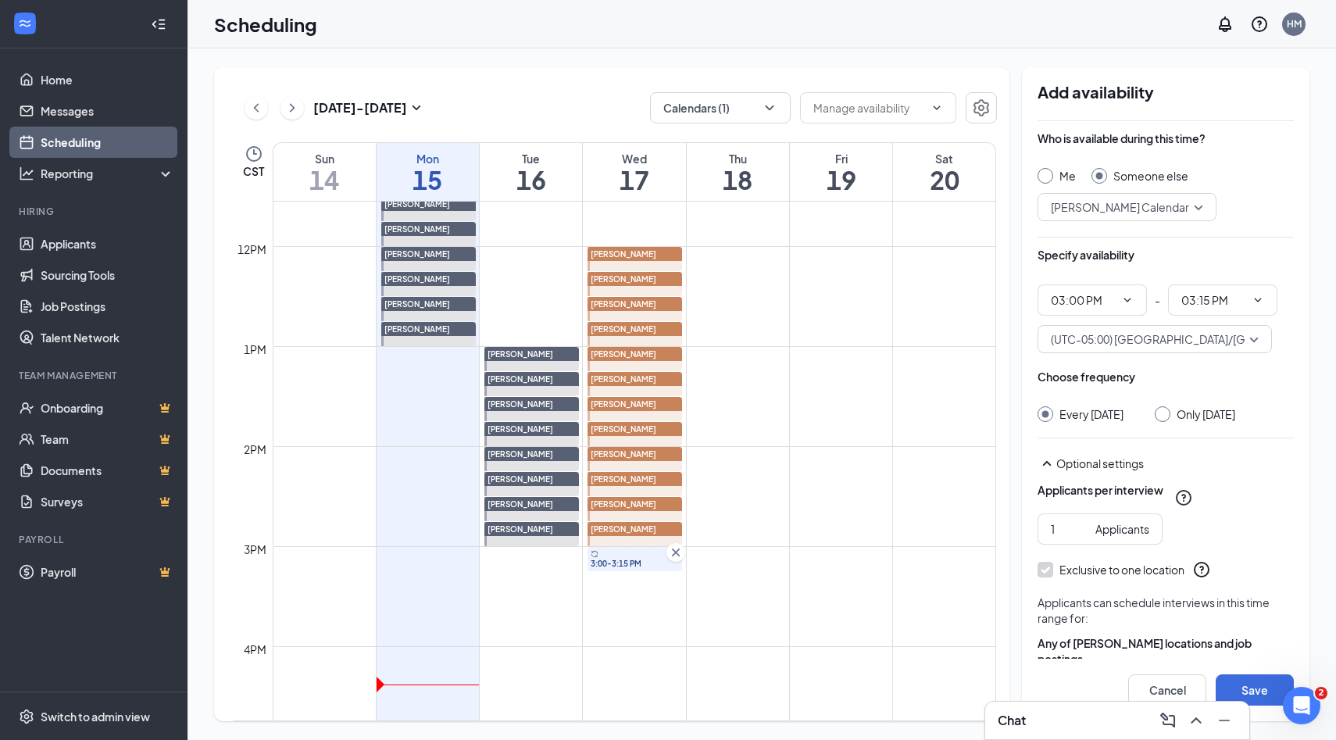
click at [1170, 422] on div "Only [DATE]" at bounding box center [1194, 414] width 80 height 16
click at [1165, 414] on input "Only [DATE]" at bounding box center [1159, 411] width 11 height 11
radio input "true"
radio input "false"
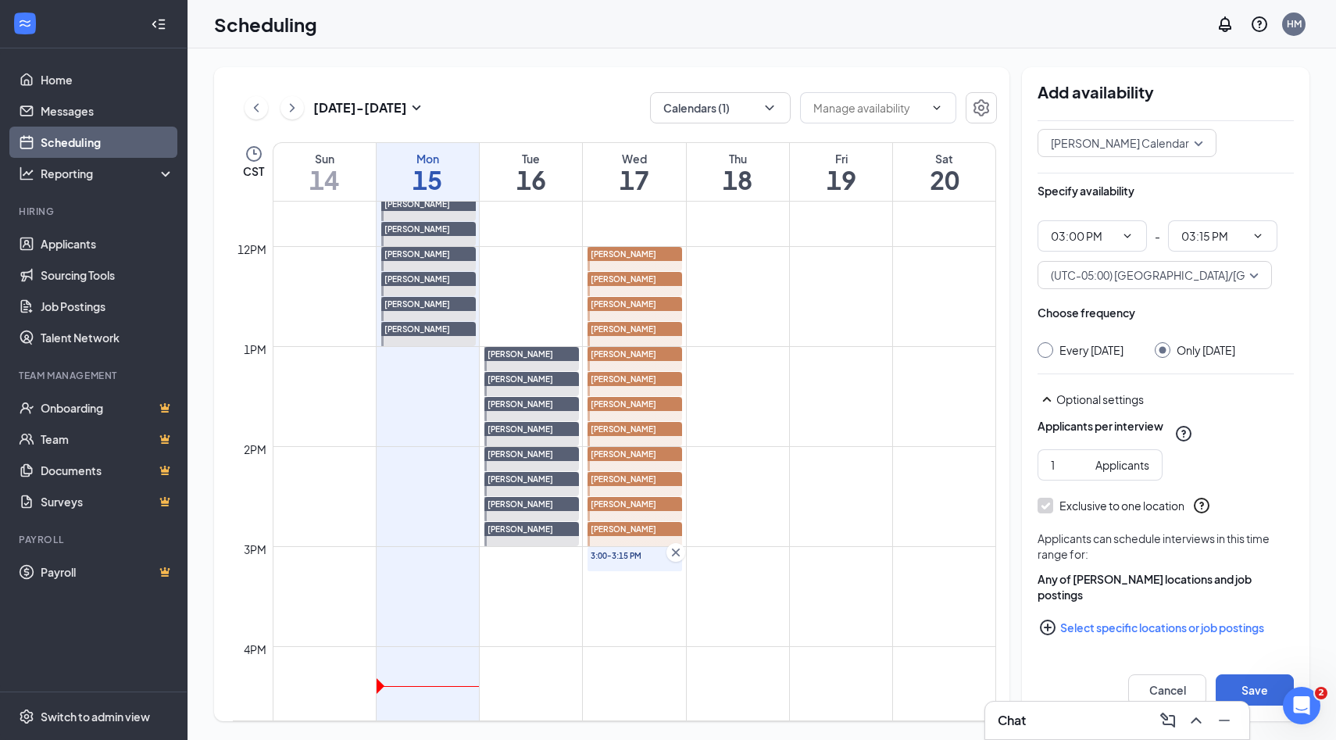
click at [1051, 626] on icon "PlusCircle" at bounding box center [1047, 627] width 19 height 19
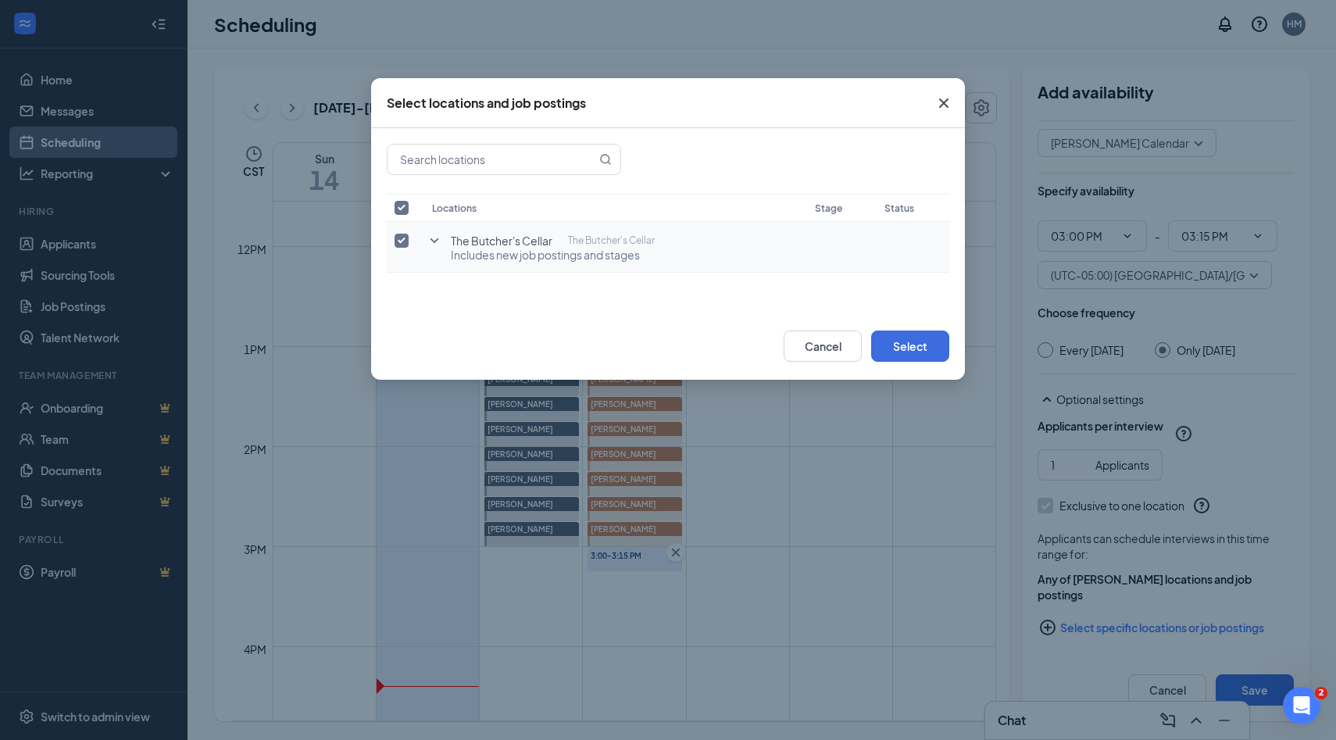
click at [440, 244] on icon "SmallChevronDown" at bounding box center [434, 240] width 19 height 19
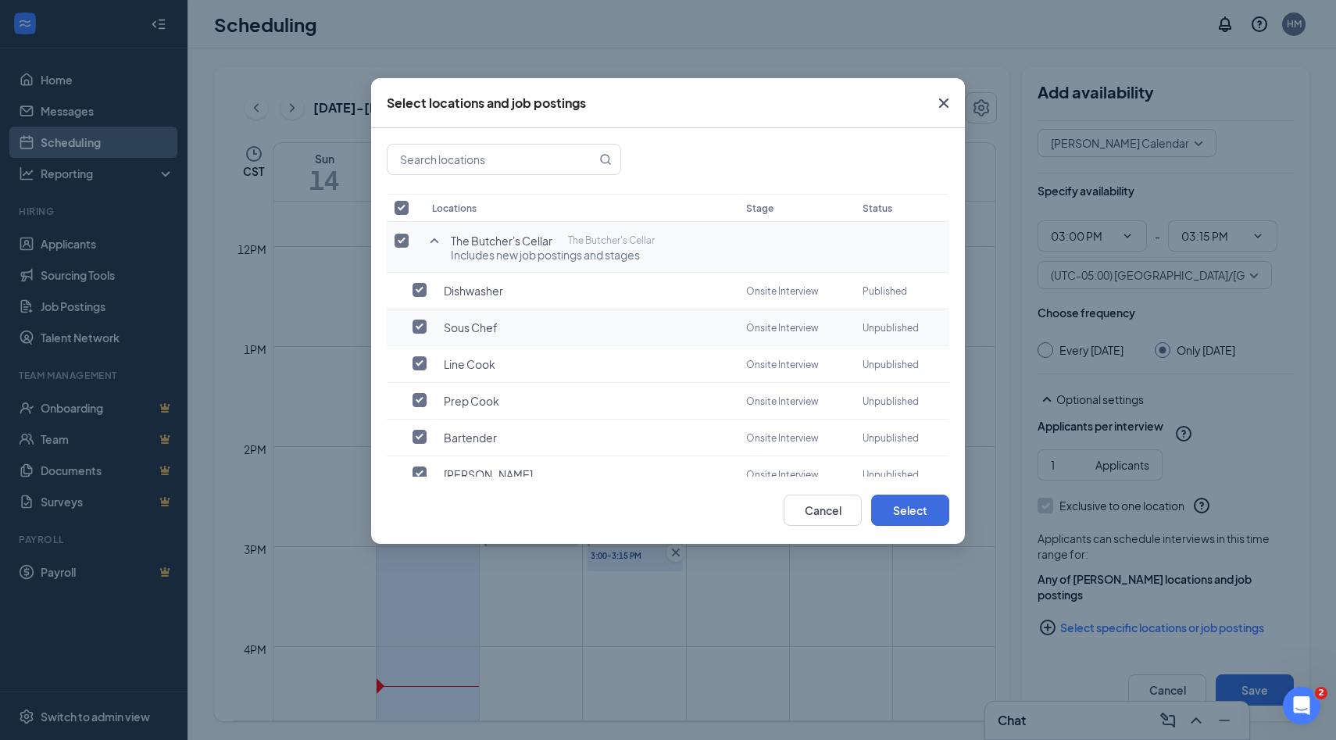
click at [417, 326] on input "checkbox" at bounding box center [419, 326] width 14 height 14
checkbox input "true"
checkbox input "false"
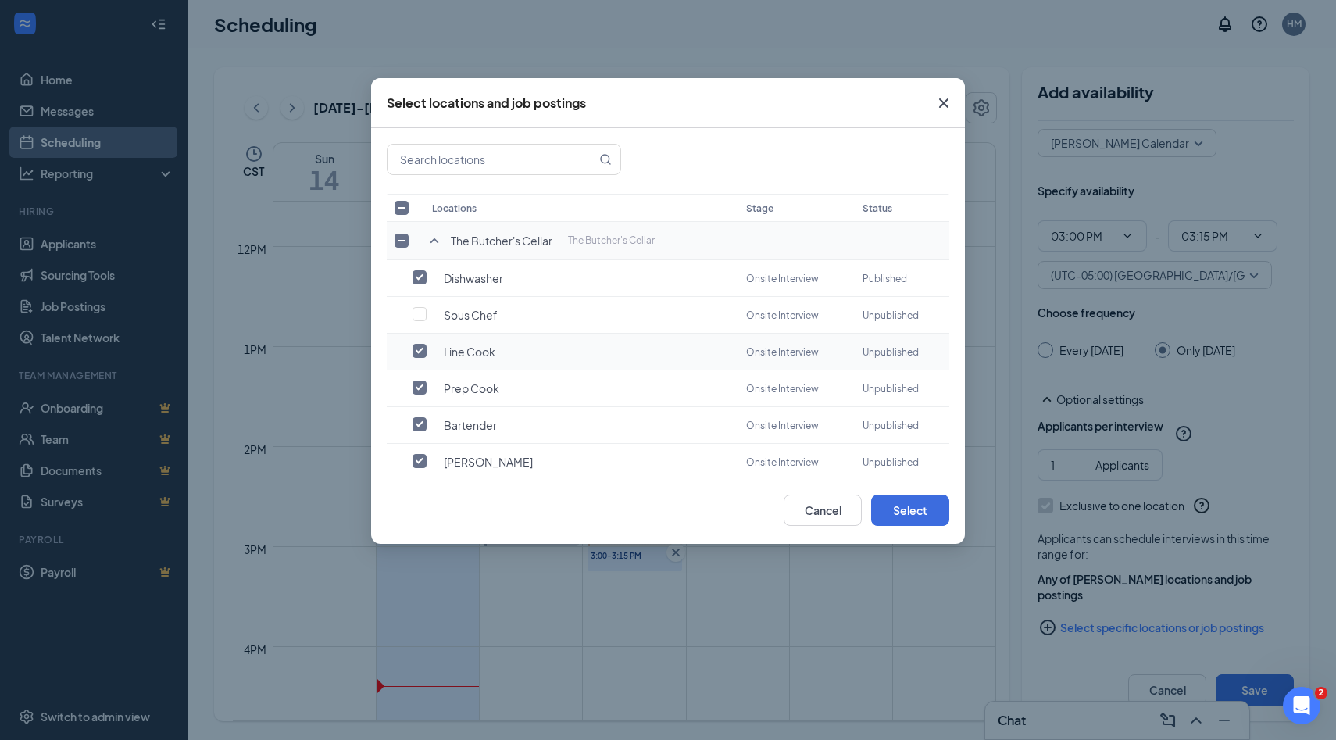
click at [417, 353] on input "checkbox" at bounding box center [419, 351] width 14 height 14
checkbox input "false"
click at [420, 380] on label at bounding box center [423, 388] width 22 height 16
click at [420, 380] on input "checkbox" at bounding box center [419, 387] width 14 height 14
checkbox input "false"
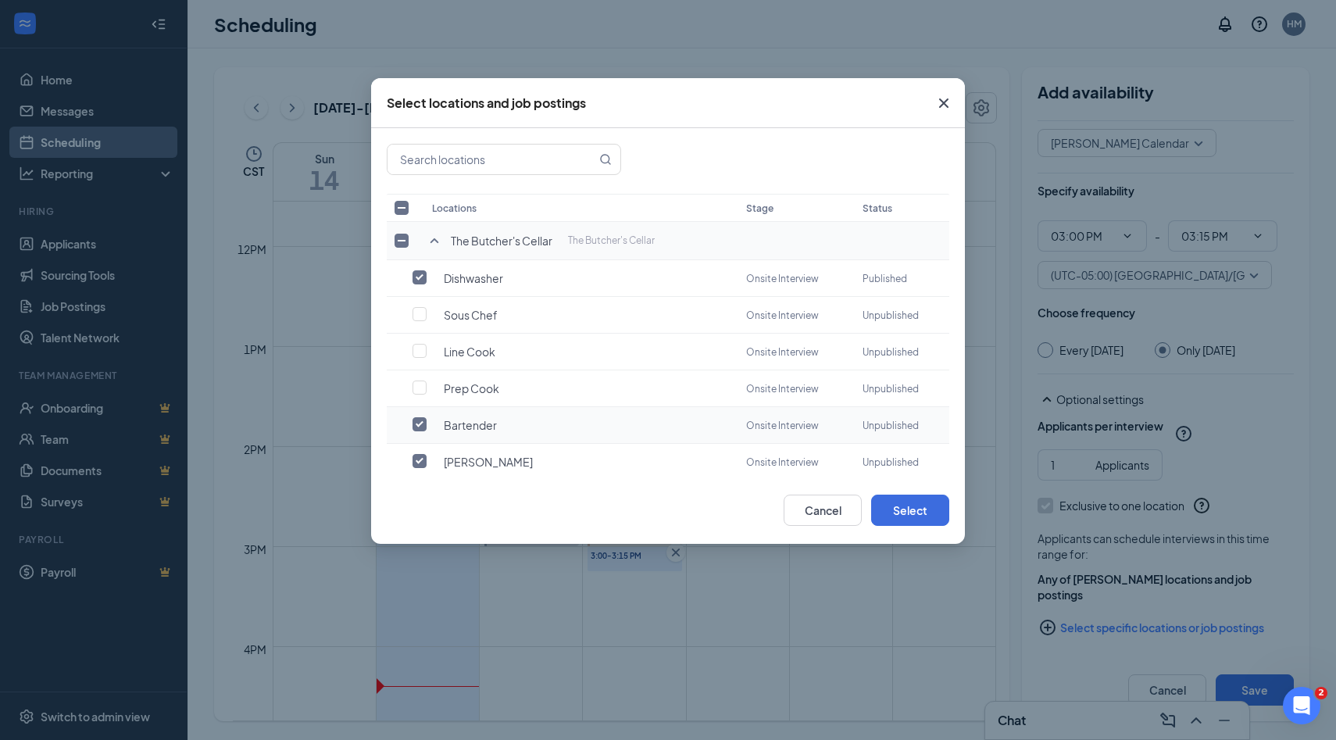
click at [419, 421] on input "checkbox" at bounding box center [419, 424] width 14 height 14
checkbox input "false"
click at [419, 464] on td at bounding box center [405, 462] width 37 height 37
click at [421, 454] on input "checkbox" at bounding box center [419, 461] width 14 height 14
checkbox input "false"
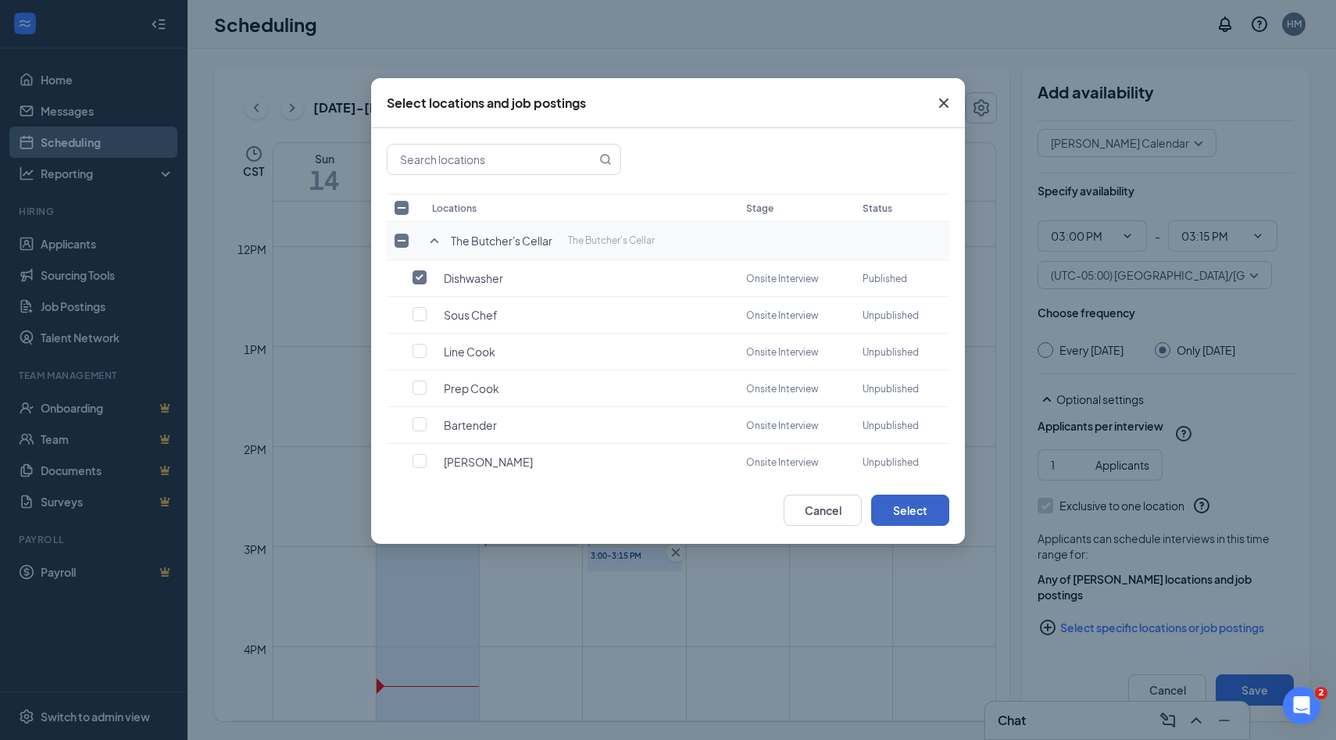
click at [929, 514] on button "Select" at bounding box center [910, 509] width 78 height 31
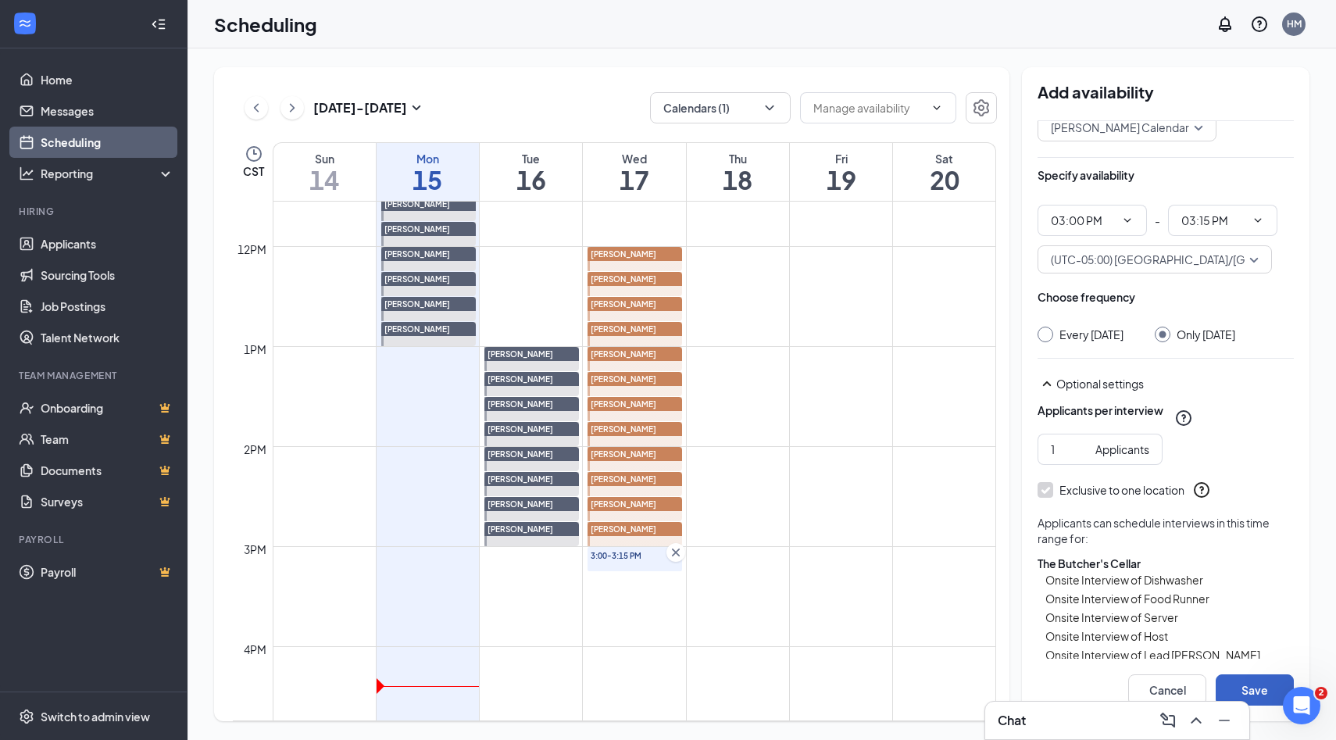
click at [1258, 680] on button "Save" at bounding box center [1254, 689] width 78 height 31
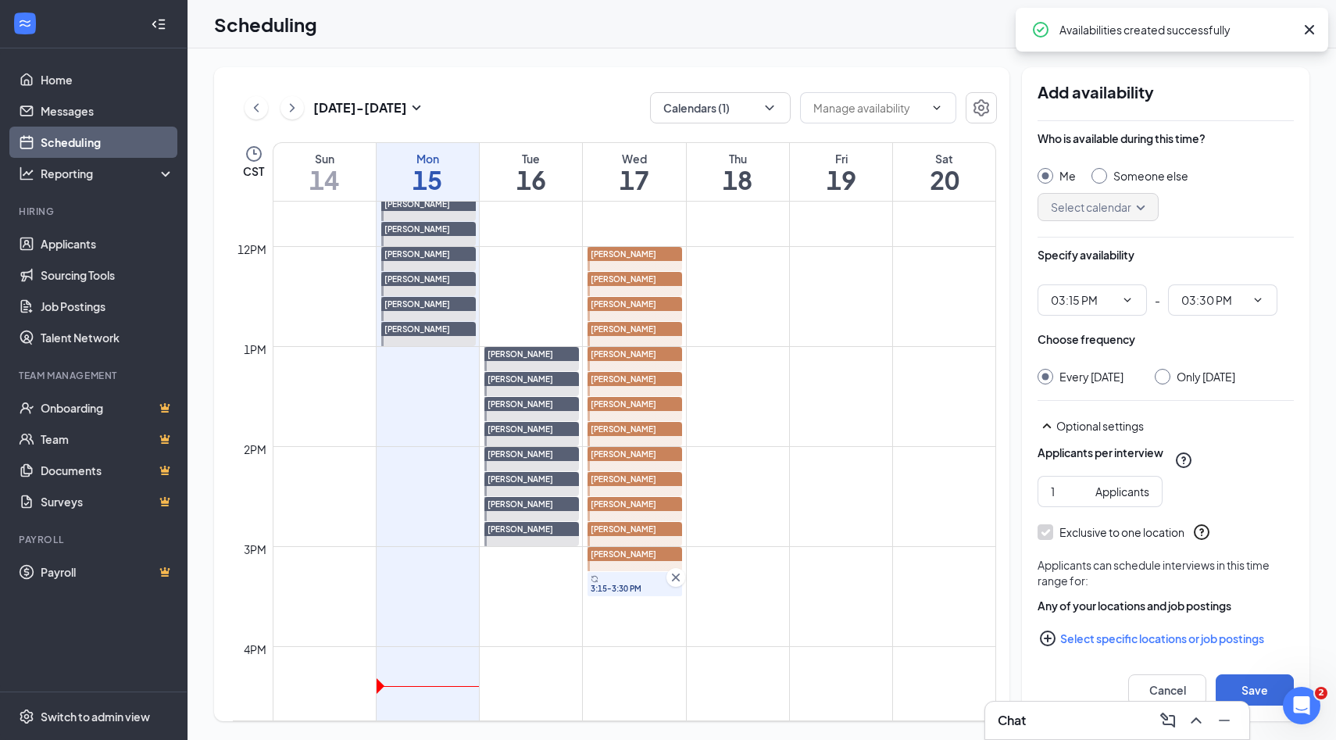
click at [1101, 178] on div at bounding box center [1099, 176] width 16 height 16
radio input "false"
radio input "true"
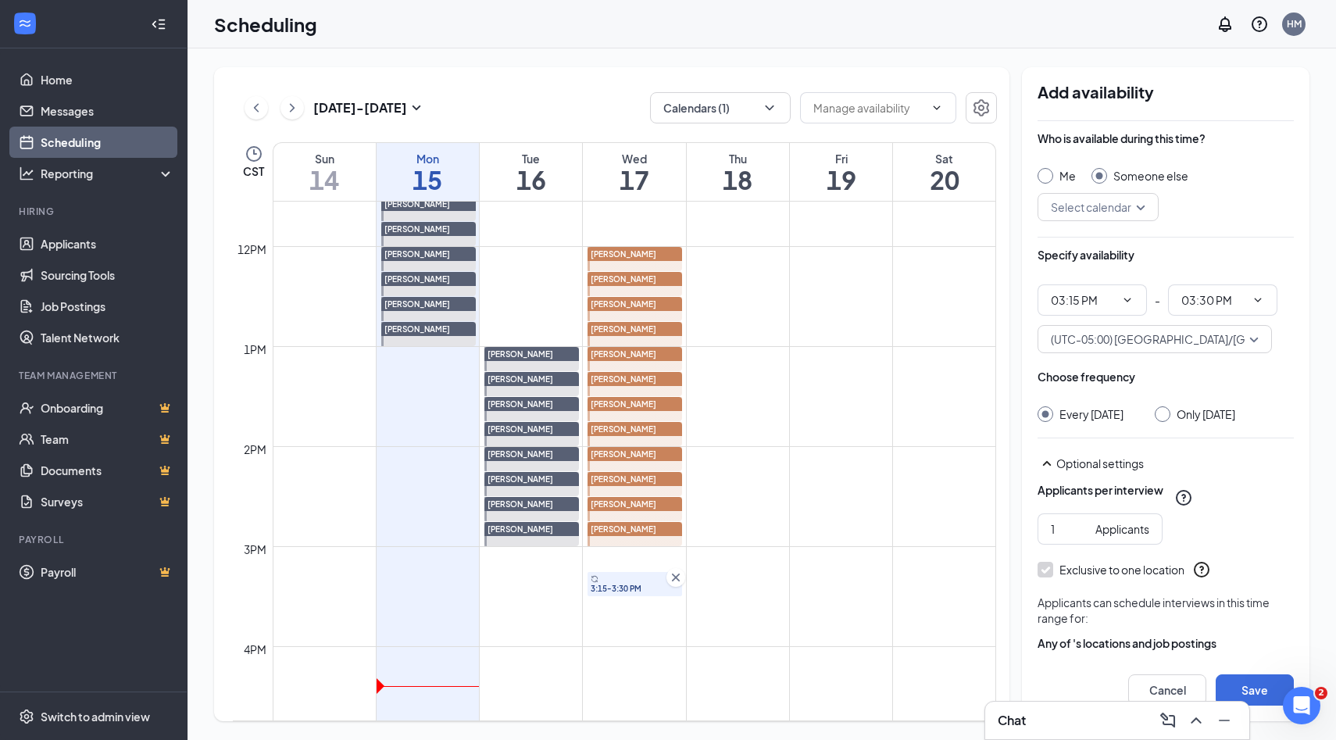
click at [1136, 199] on input "search" at bounding box center [1092, 207] width 91 height 27
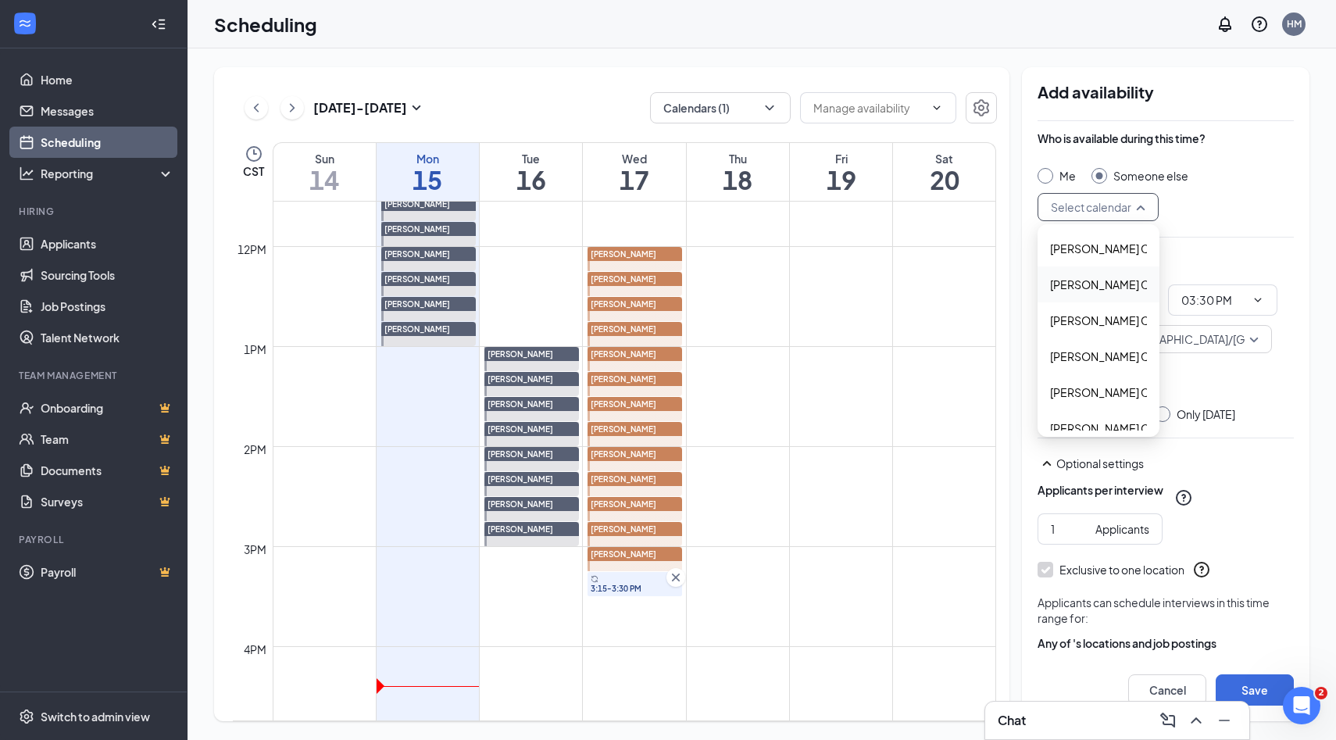
click at [1084, 293] on div "Alyssa Osinga's Calendar" at bounding box center [1098, 284] width 122 height 36
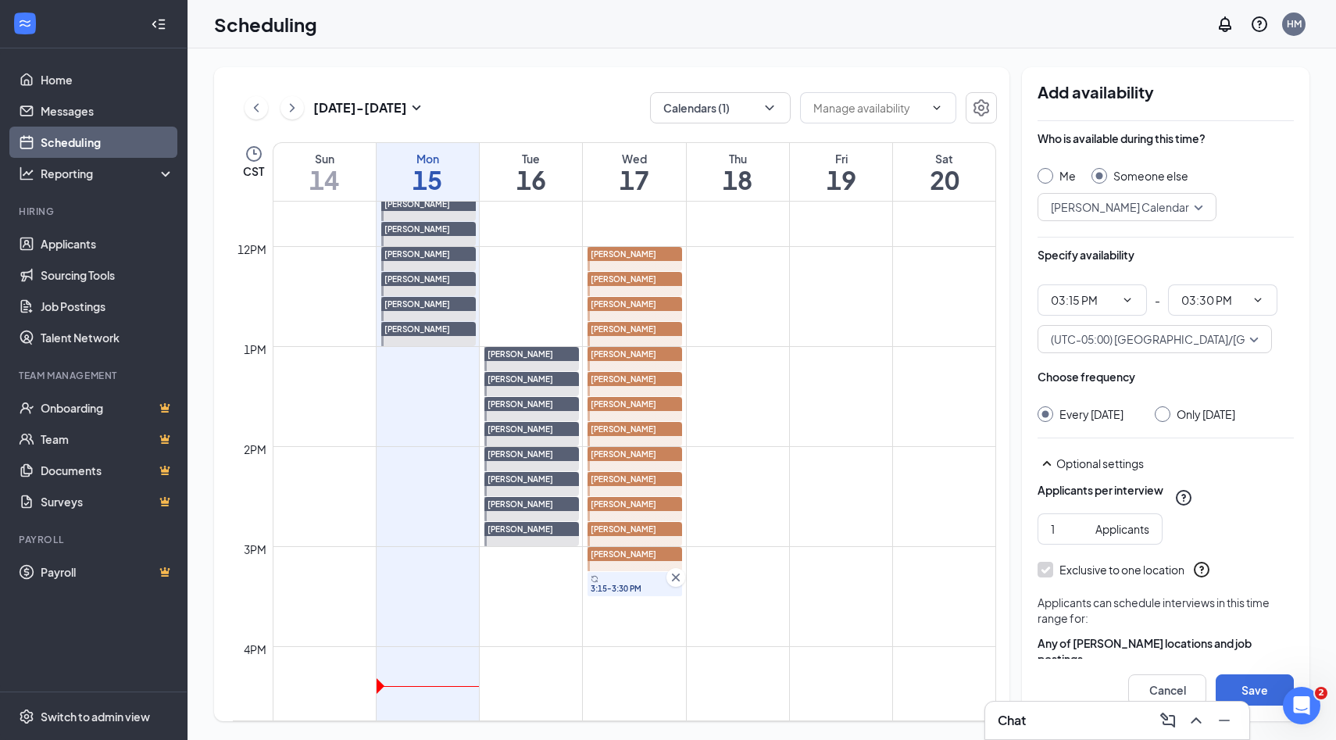
click at [1165, 416] on input "Only [DATE]" at bounding box center [1159, 411] width 11 height 11
radio input "true"
radio input "false"
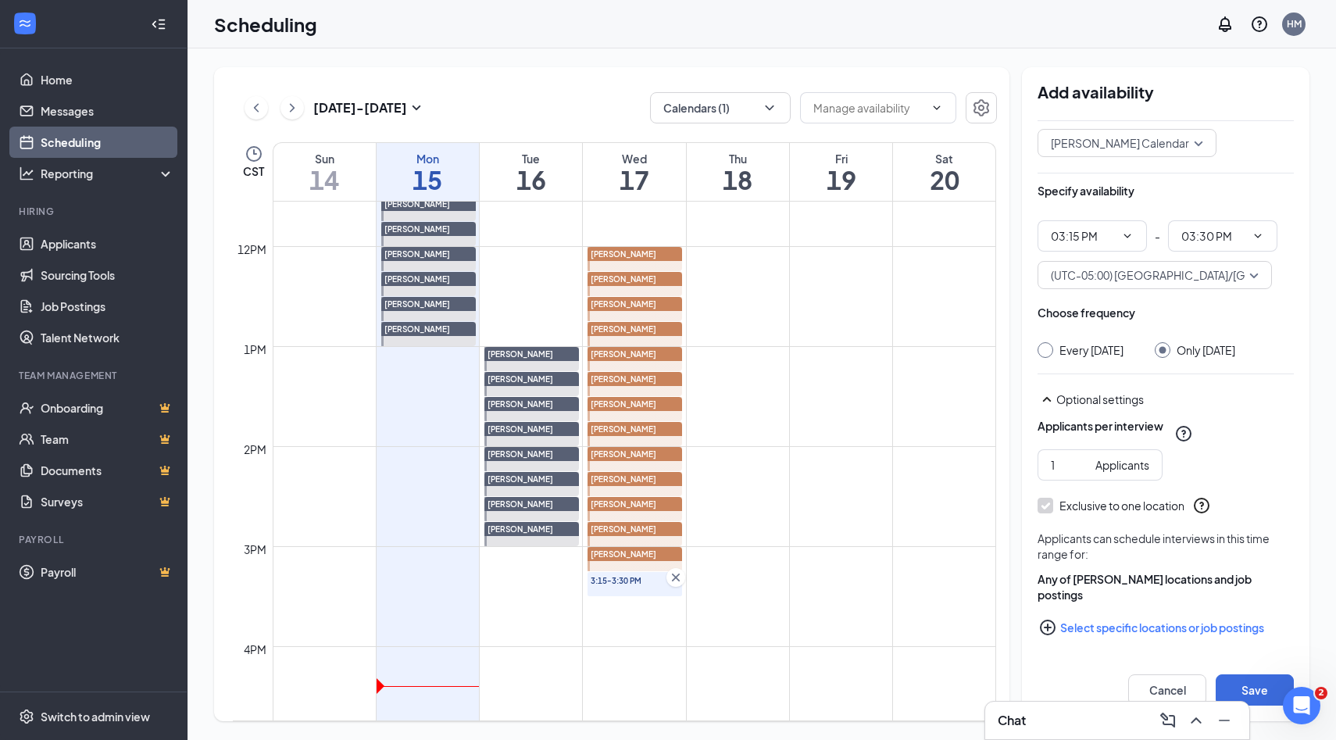
scroll to position [80, 0]
click at [1053, 626] on icon "PlusCircle" at bounding box center [1047, 627] width 19 height 19
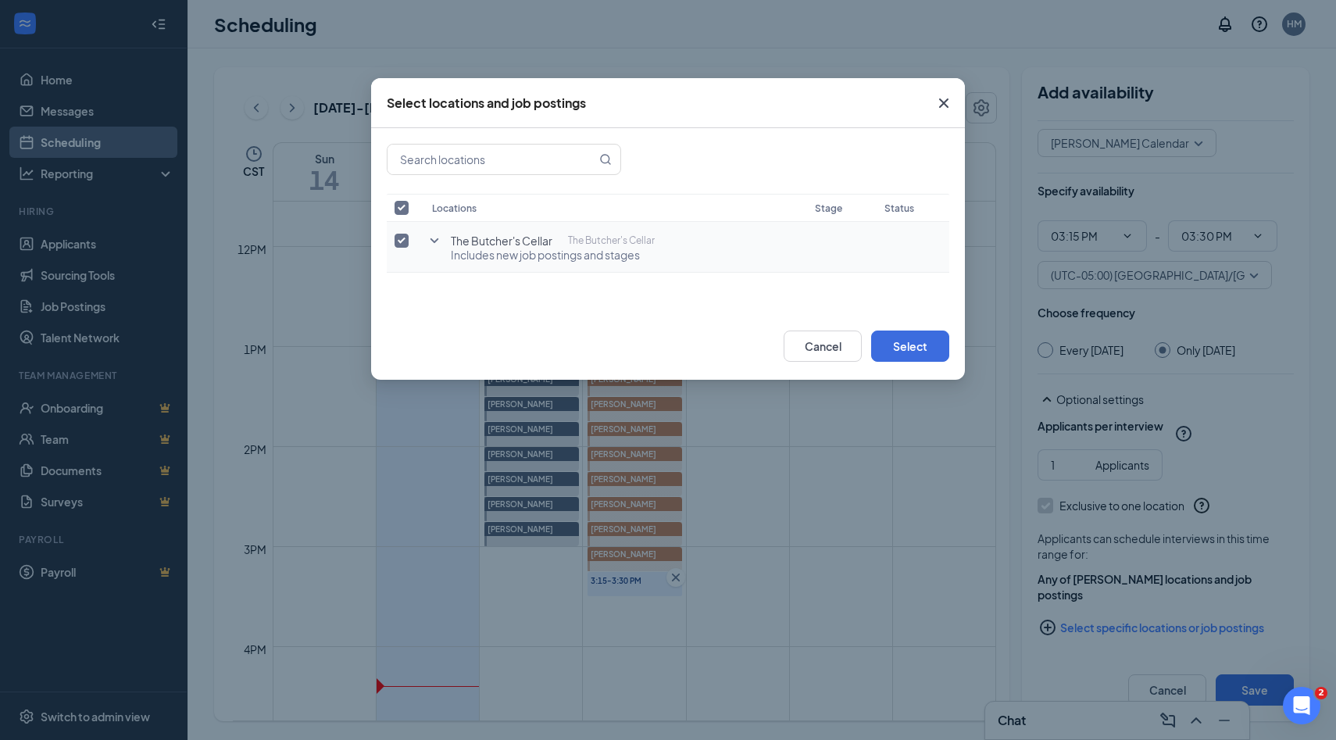
click at [433, 242] on icon "SmallChevronDown" at bounding box center [434, 240] width 9 height 5
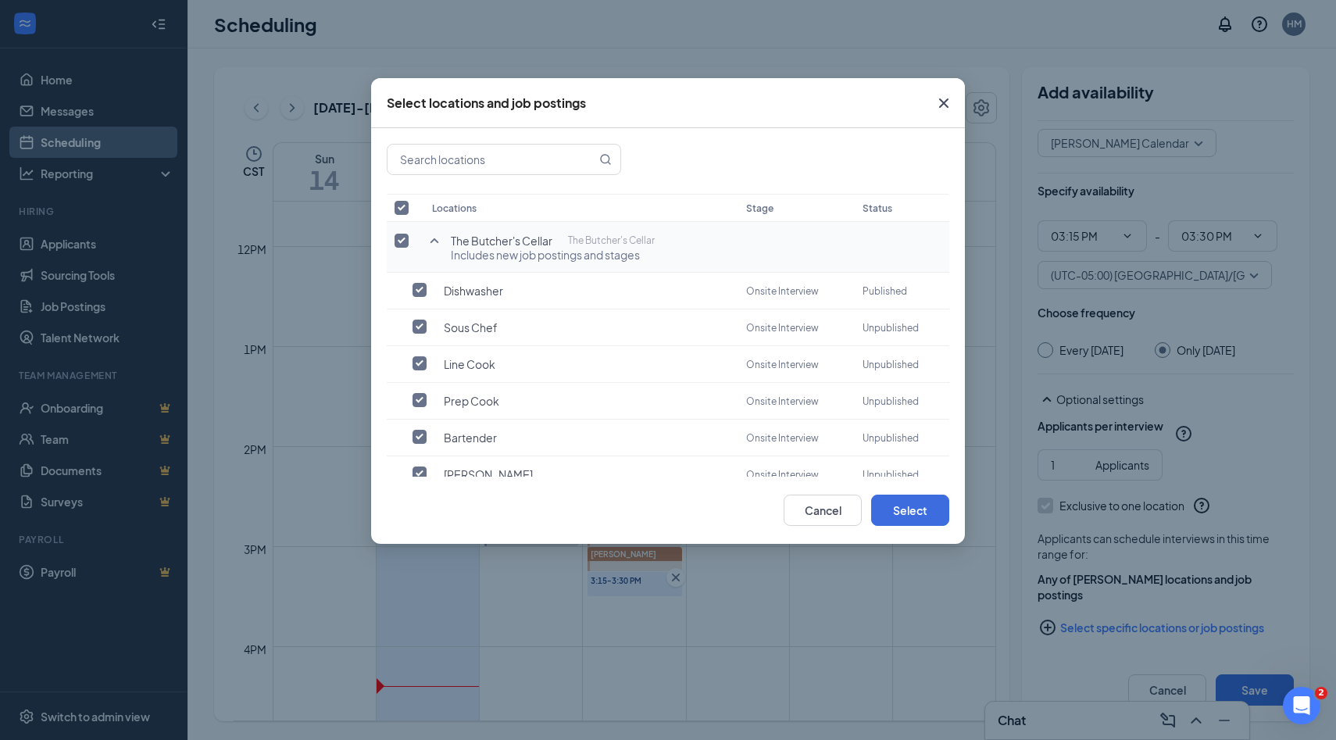
click at [404, 241] on input "checkbox" at bounding box center [401, 241] width 14 height 14
checkbox input "false"
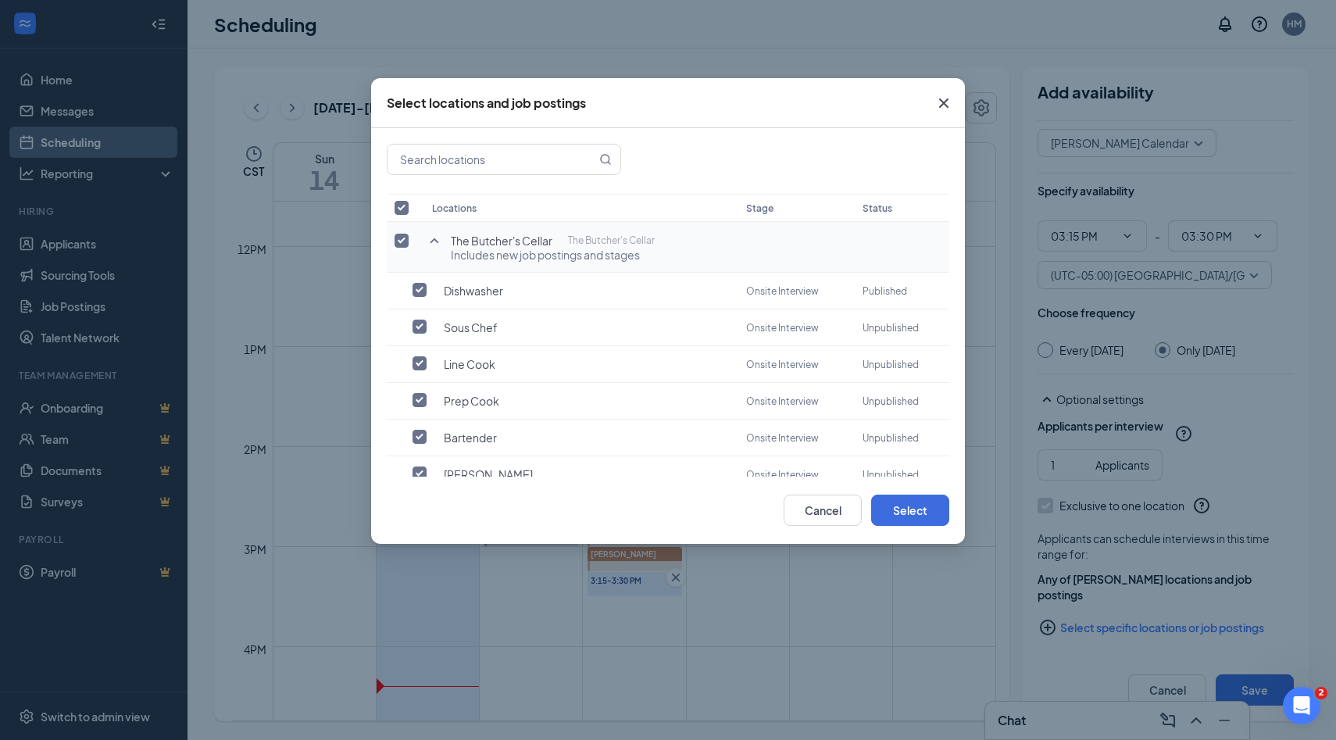
checkbox input "false"
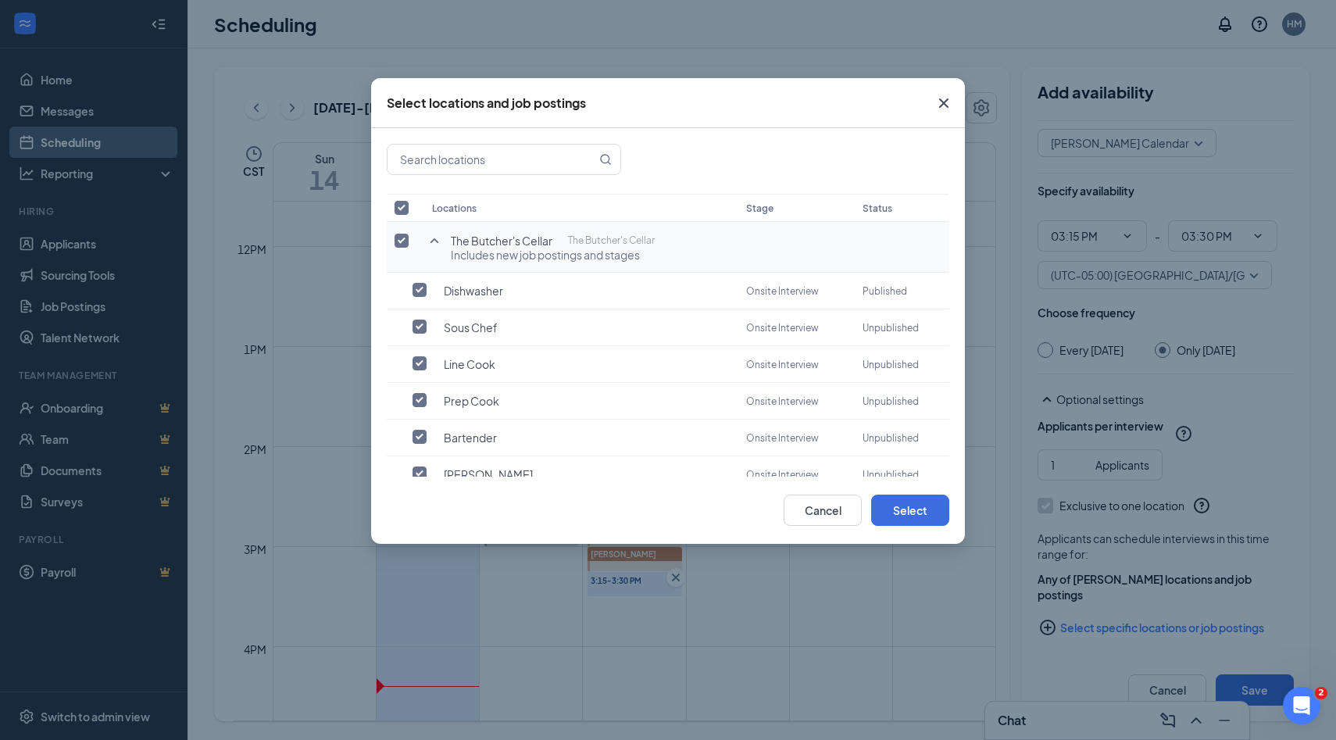
checkbox input "false"
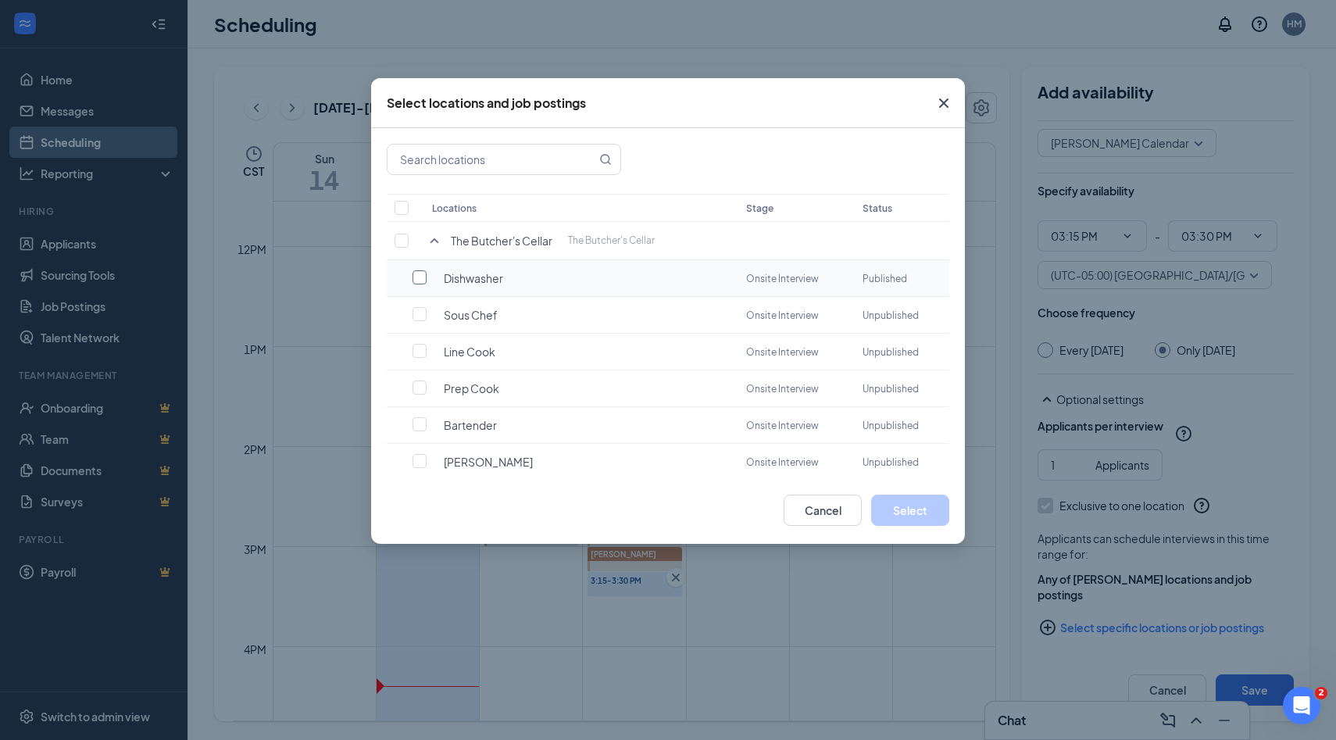
click at [419, 277] on input "checkbox" at bounding box center [419, 277] width 14 height 14
checkbox input "false"
checkbox input "true"
click at [904, 517] on button "Select" at bounding box center [910, 509] width 78 height 31
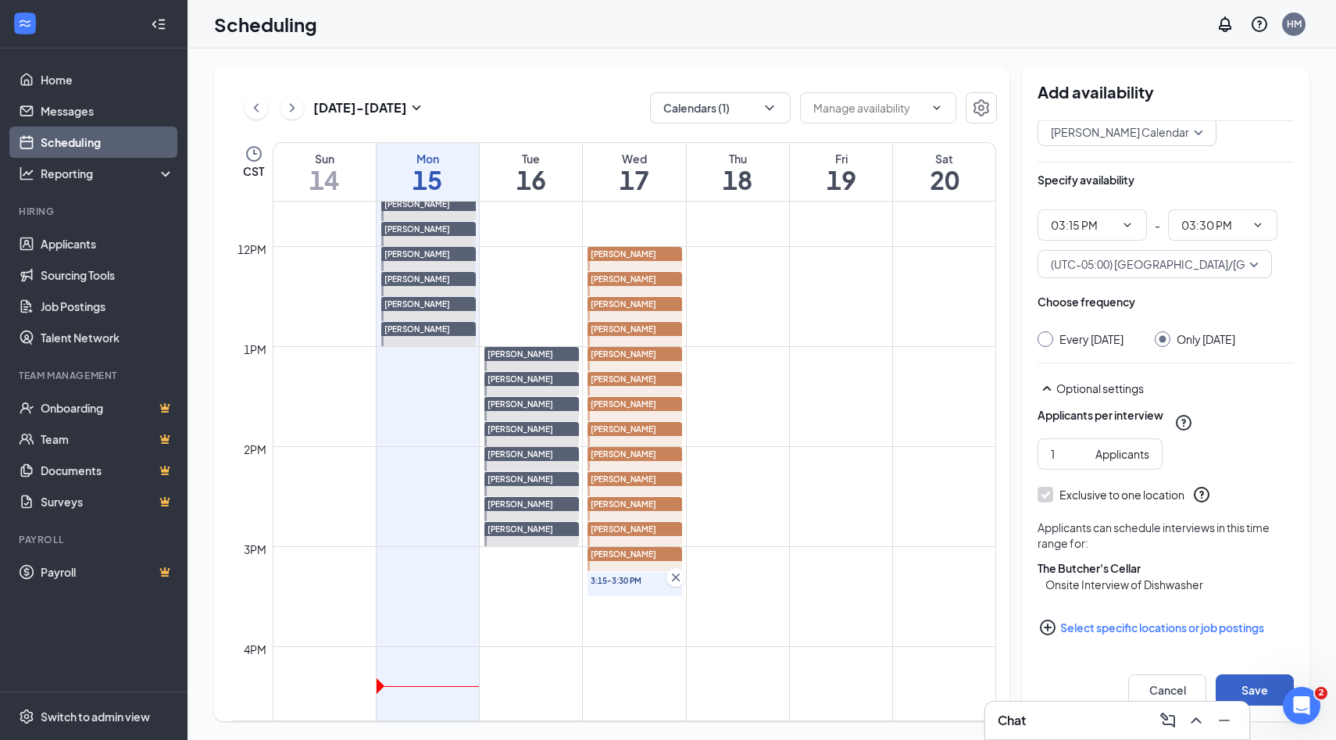
click at [1241, 687] on button "Save" at bounding box center [1254, 689] width 78 height 31
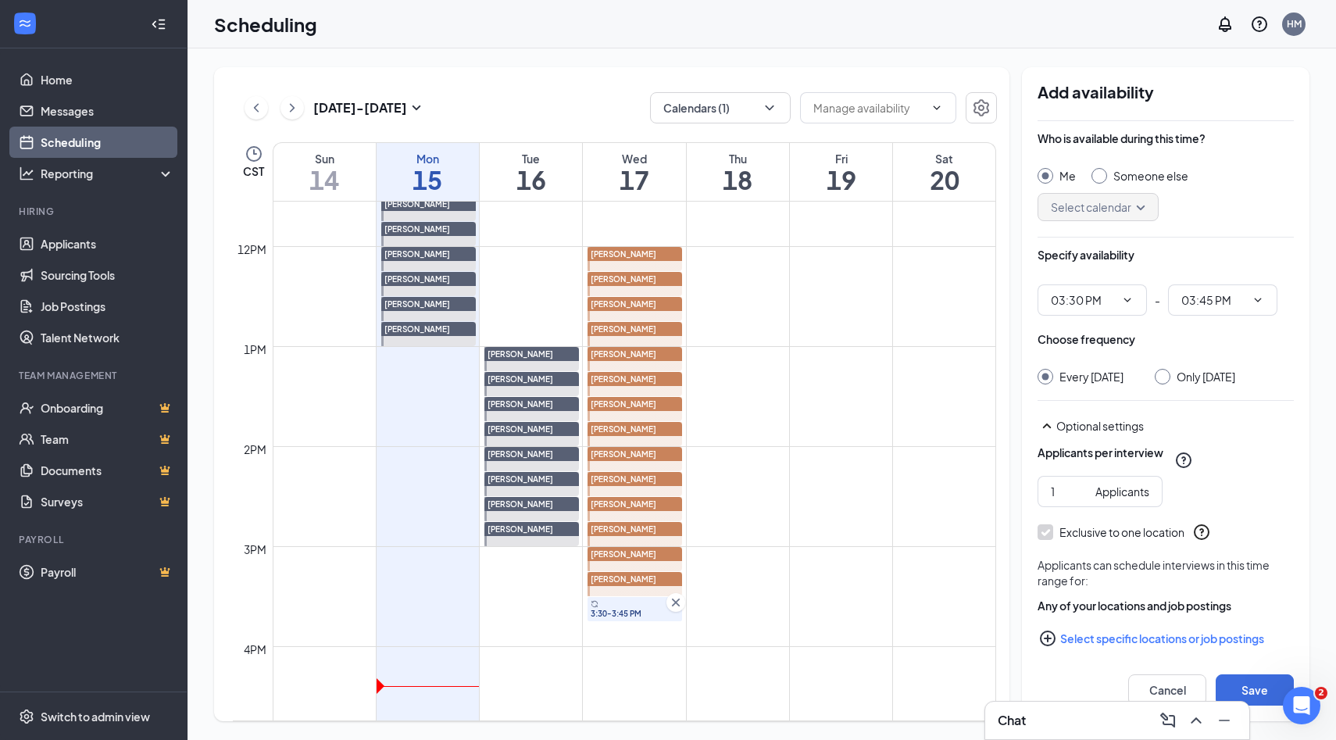
click at [1102, 180] on div at bounding box center [1099, 176] width 16 height 16
radio input "false"
radio input "true"
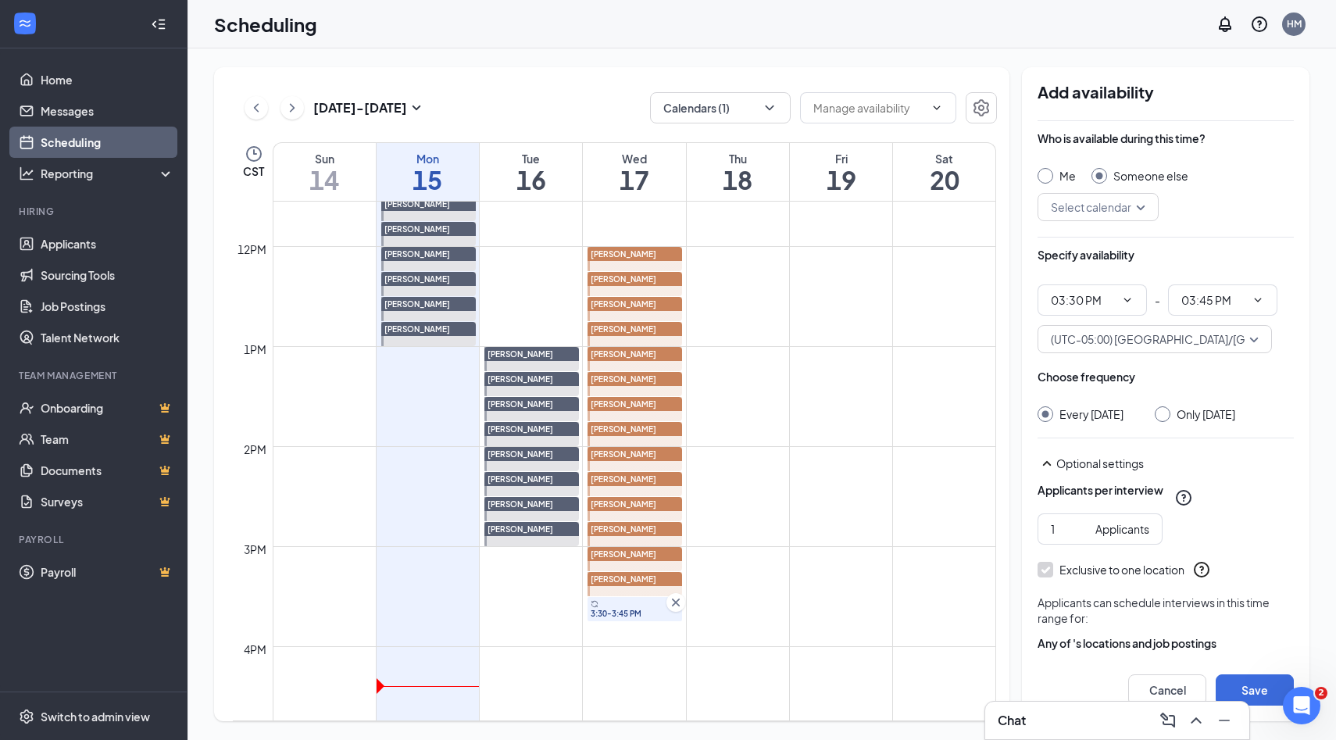
click at [1136, 202] on input "search" at bounding box center [1092, 207] width 91 height 27
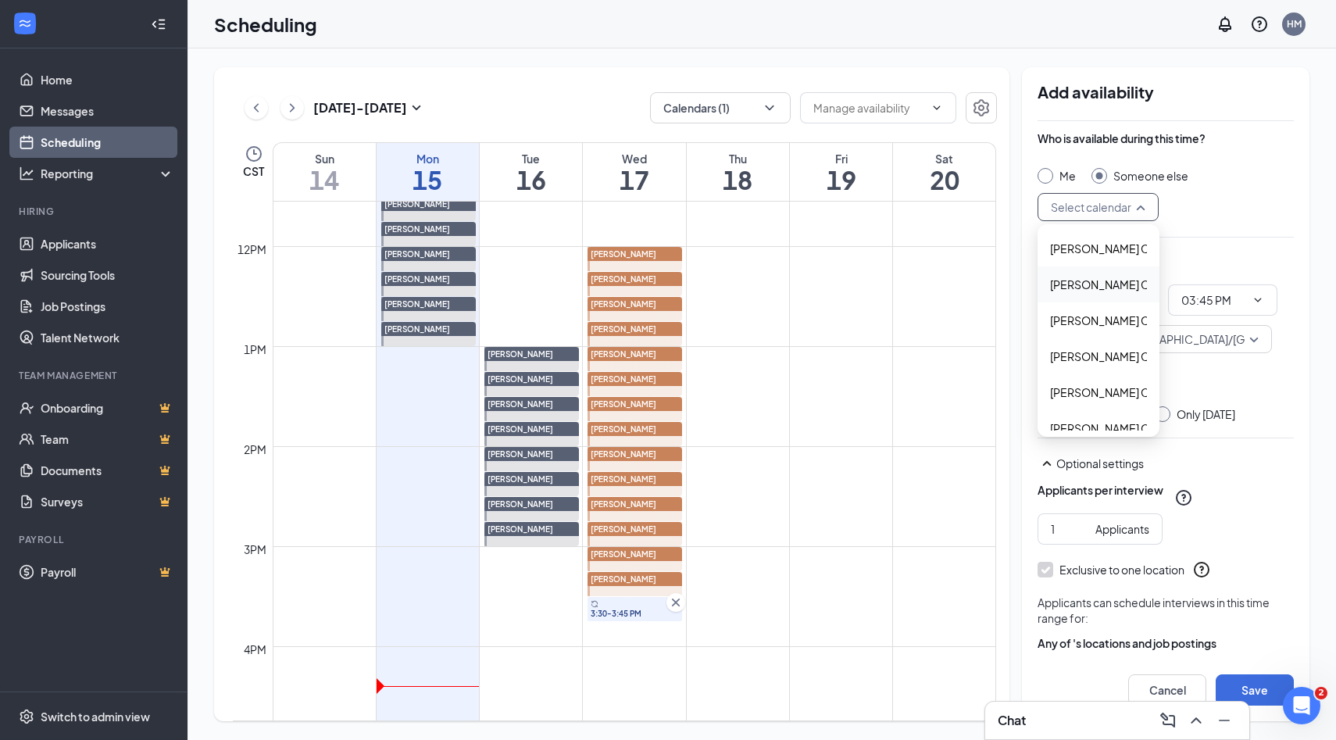
click at [1095, 293] on div "Alyssa Osinga's Calendar" at bounding box center [1098, 284] width 122 height 36
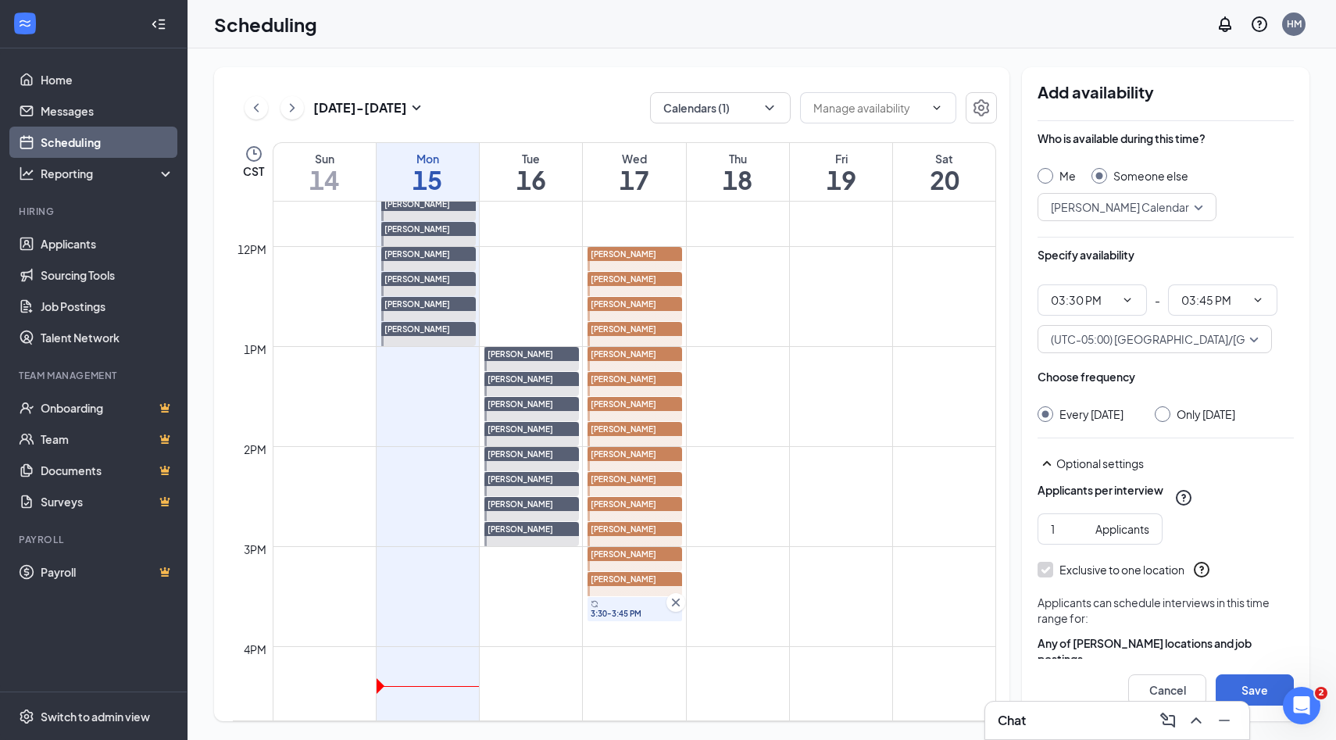
click at [1168, 418] on div at bounding box center [1162, 414] width 16 height 16
click at [1165, 408] on input "Only [DATE]" at bounding box center [1159, 411] width 11 height 11
radio input "true"
radio input "false"
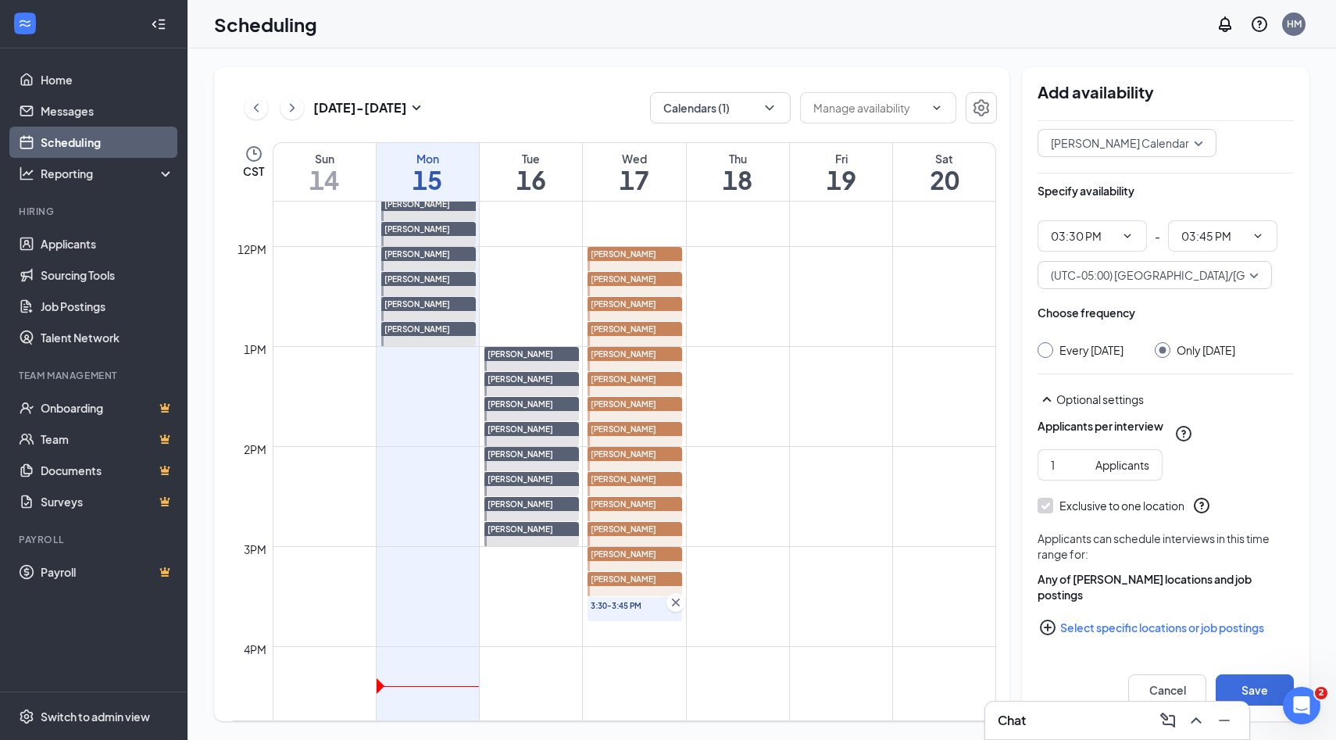
scroll to position [80, 0]
click at [1047, 623] on icon "PlusCircle" at bounding box center [1048, 627] width 16 height 16
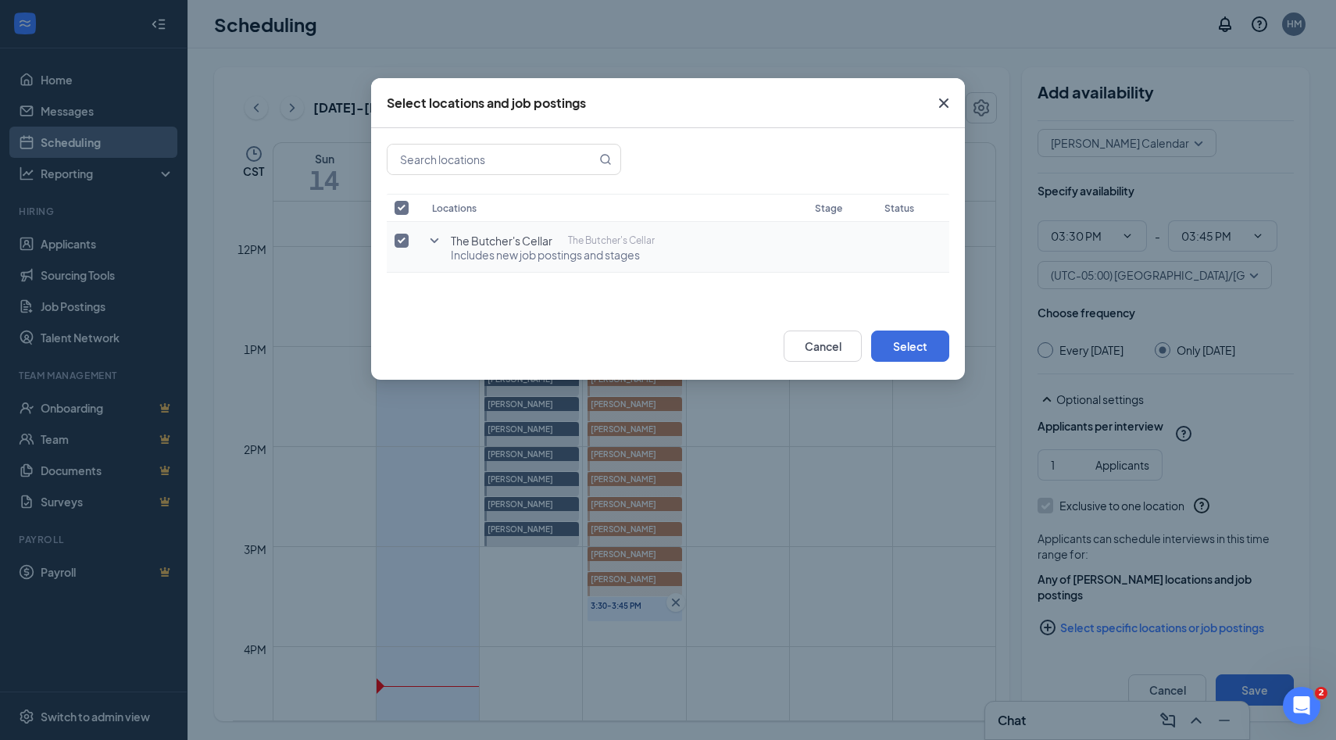
click at [434, 240] on icon "SmallChevronDown" at bounding box center [434, 240] width 19 height 19
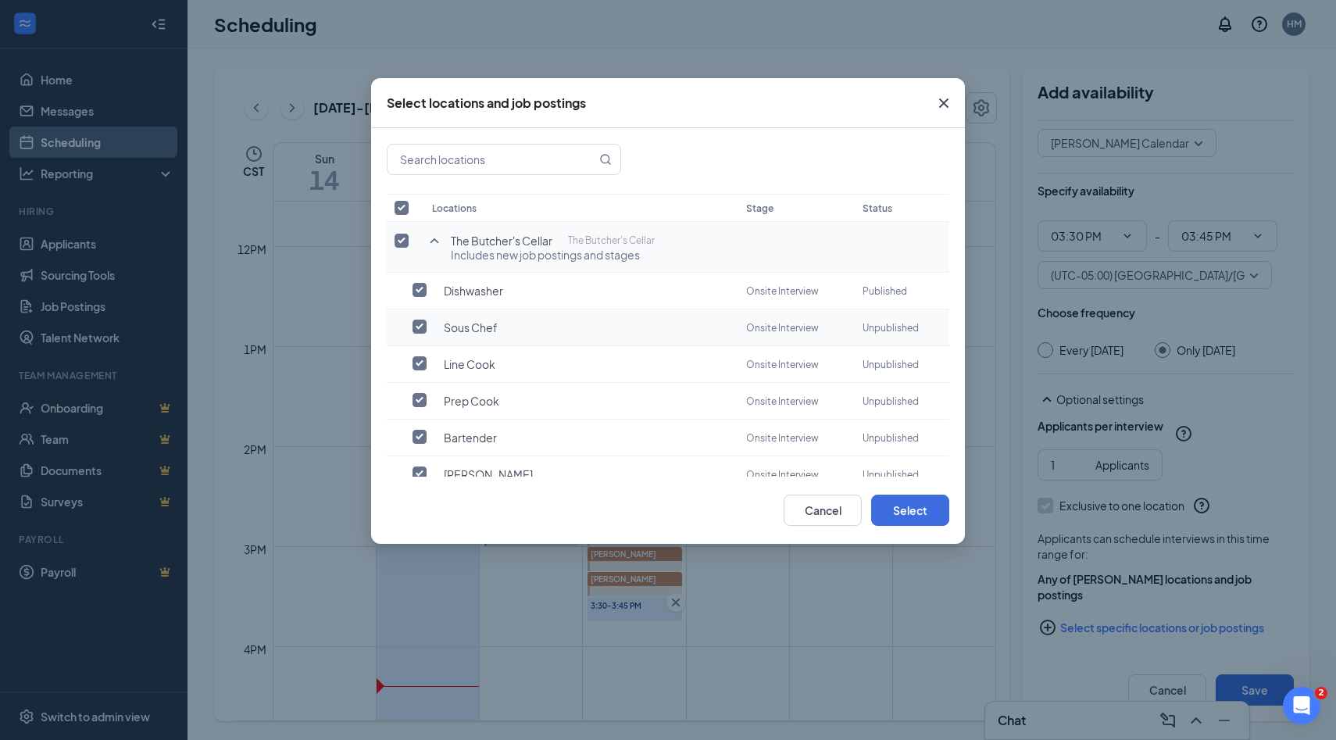
click at [417, 324] on input "checkbox" at bounding box center [419, 326] width 14 height 14
checkbox input "true"
checkbox input "false"
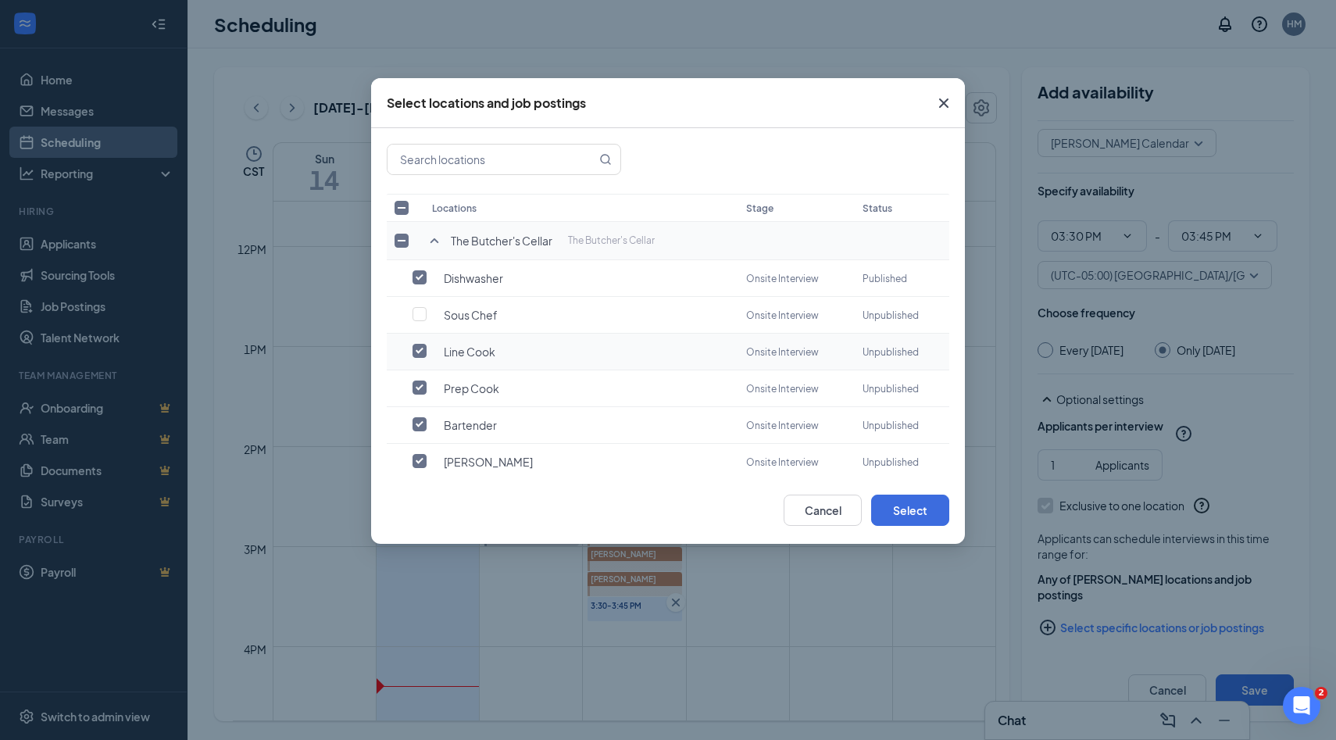
click at [417, 351] on input "checkbox" at bounding box center [419, 351] width 14 height 14
checkbox input "false"
click at [420, 380] on label at bounding box center [423, 388] width 22 height 16
click at [420, 380] on input "checkbox" at bounding box center [419, 387] width 14 height 14
checkbox input "false"
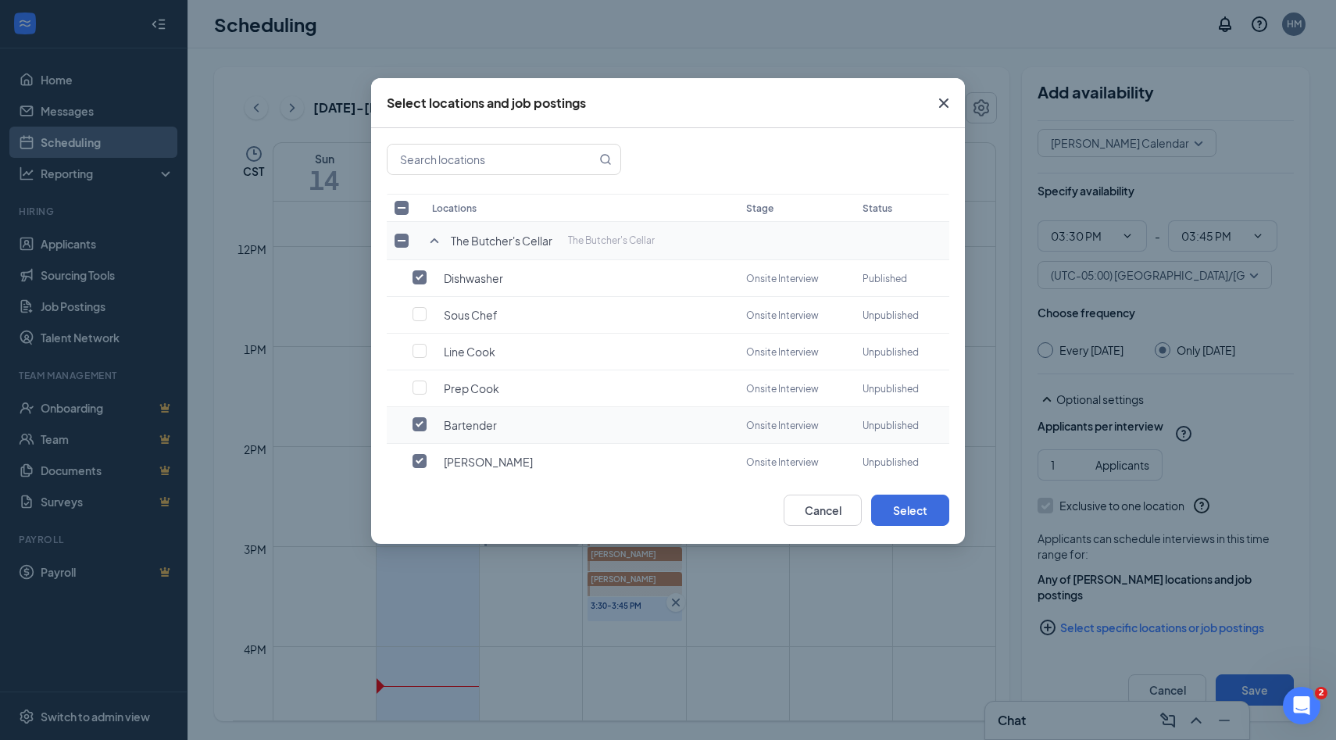
click at [420, 417] on input "checkbox" at bounding box center [419, 424] width 14 height 14
checkbox input "false"
click at [421, 454] on input "checkbox" at bounding box center [419, 461] width 14 height 14
checkbox input "false"
click at [915, 515] on button "Select" at bounding box center [910, 509] width 78 height 31
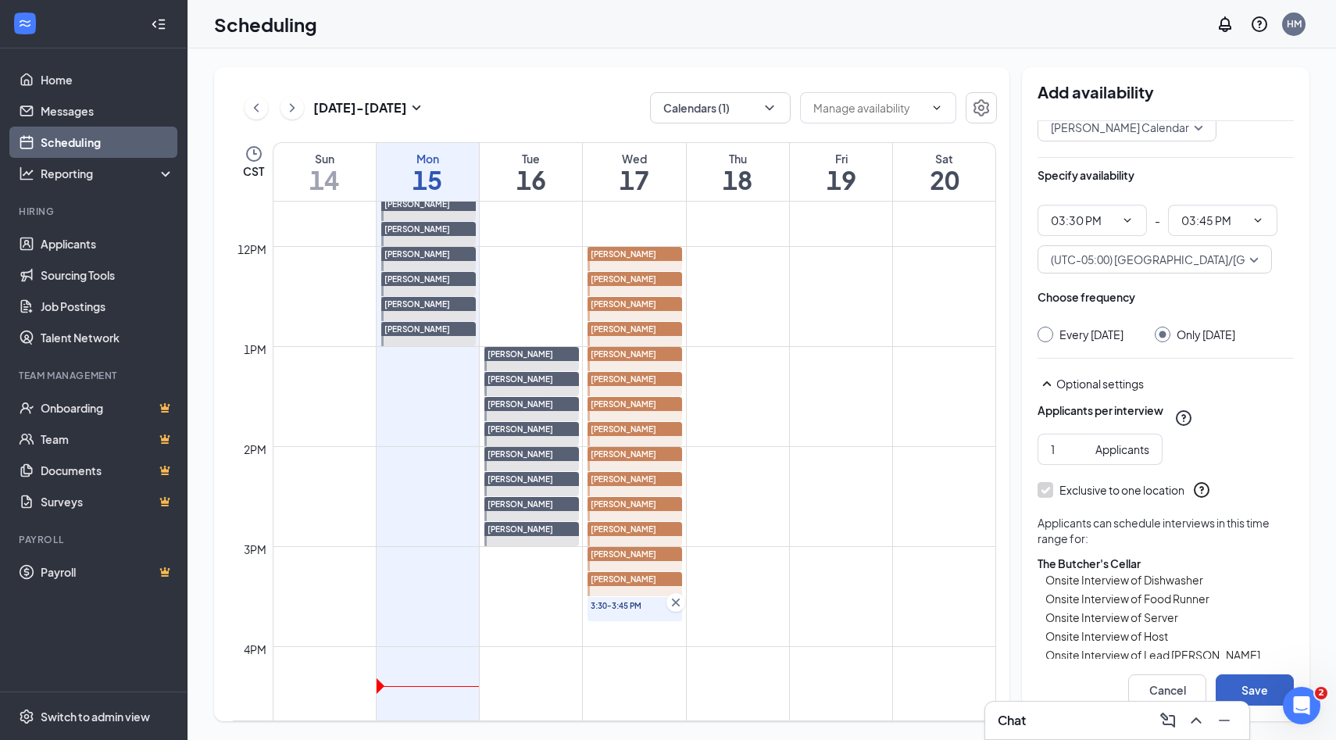
click at [1257, 690] on button "Save" at bounding box center [1254, 689] width 78 height 31
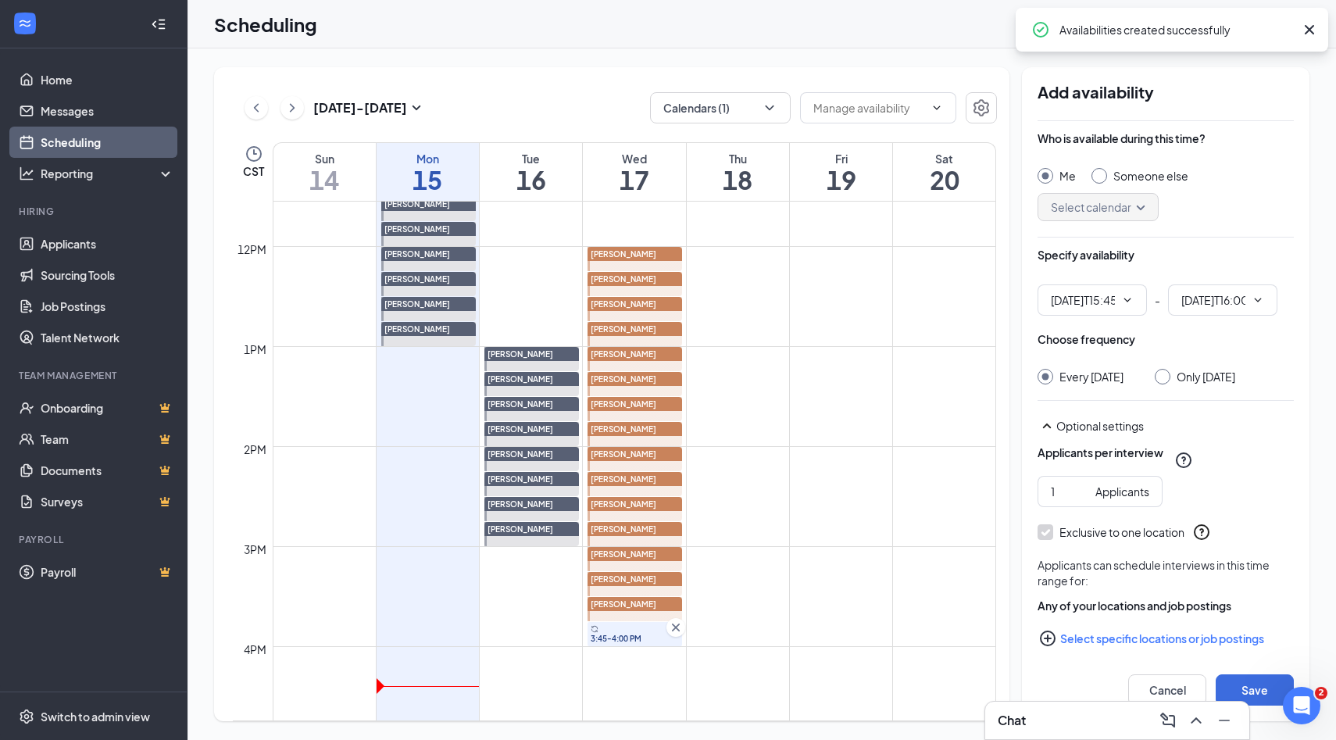
type input "03:45 PM"
type input "04:00 PM"
click at [1097, 173] on input "Someone else" at bounding box center [1096, 173] width 11 height 11
radio input "true"
radio input "false"
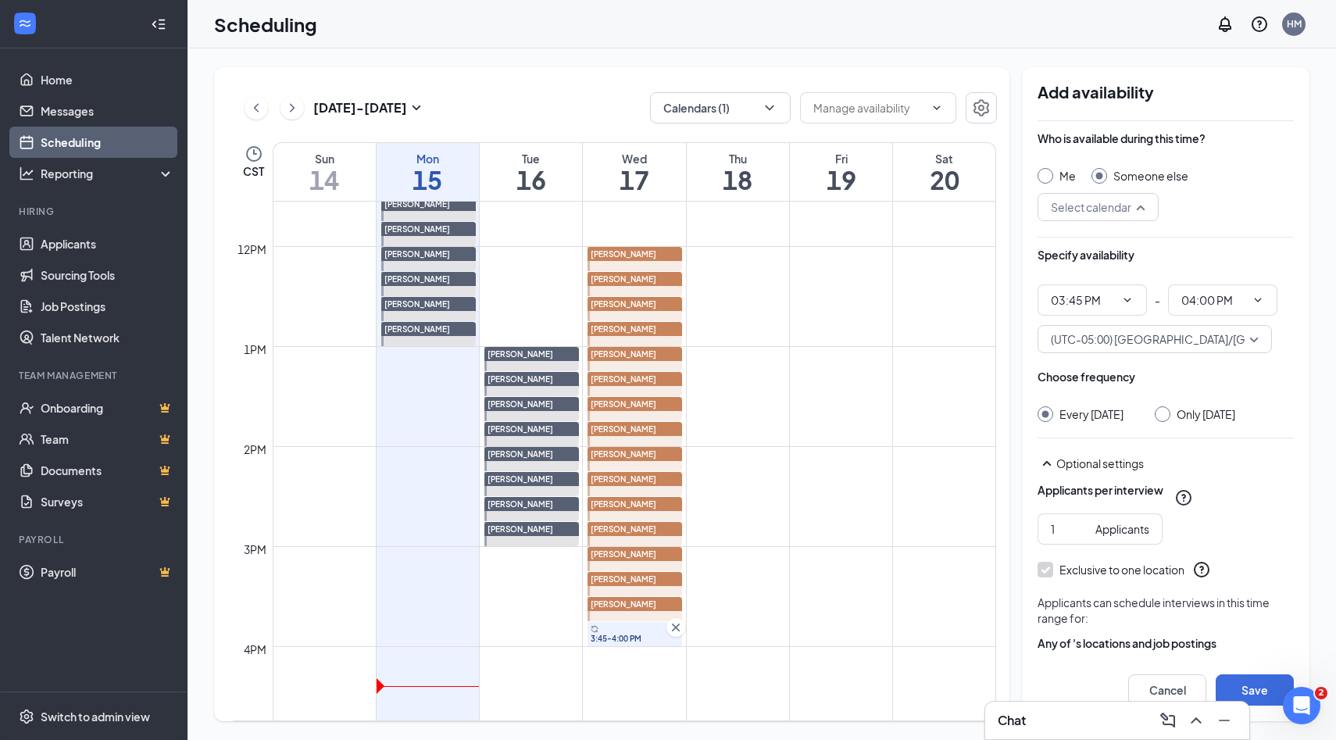
click at [1122, 202] on input "search" at bounding box center [1092, 207] width 91 height 27
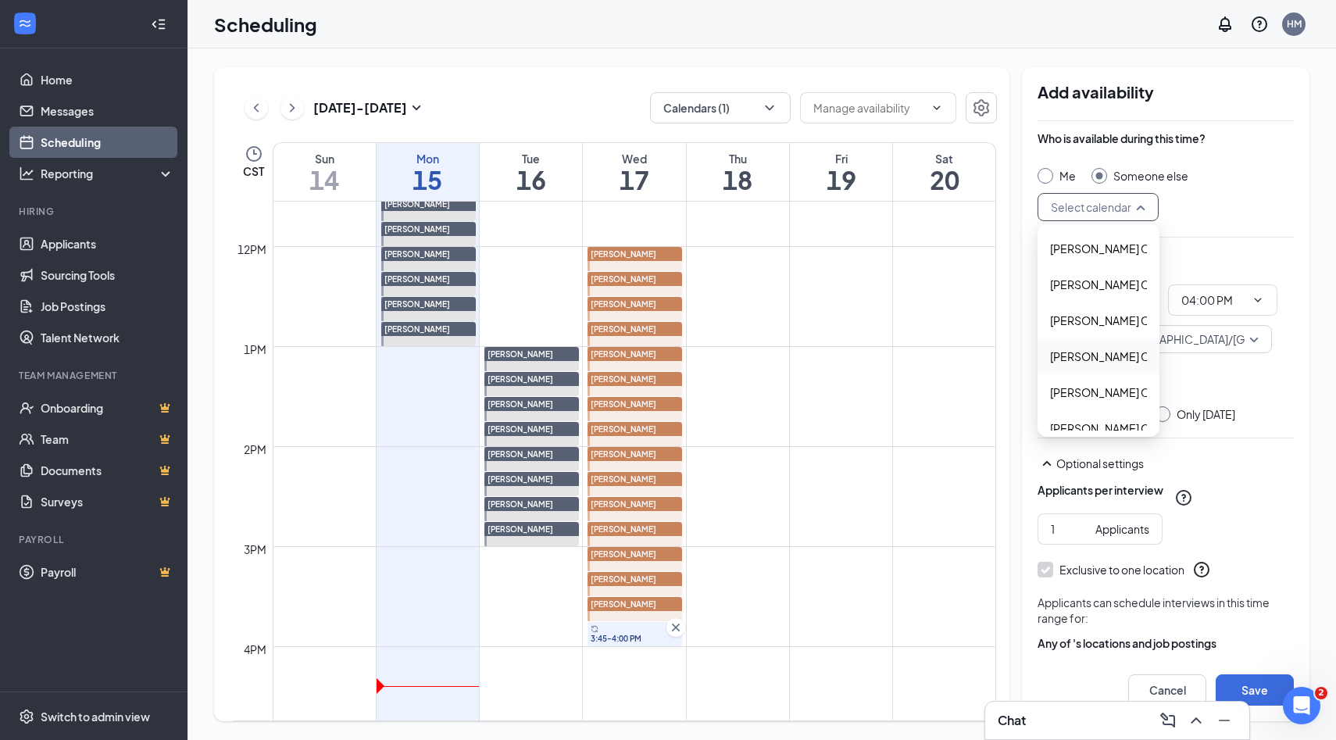
click at [1065, 352] on span "Heather Cline's Calendar" at bounding box center [1119, 356] width 138 height 17
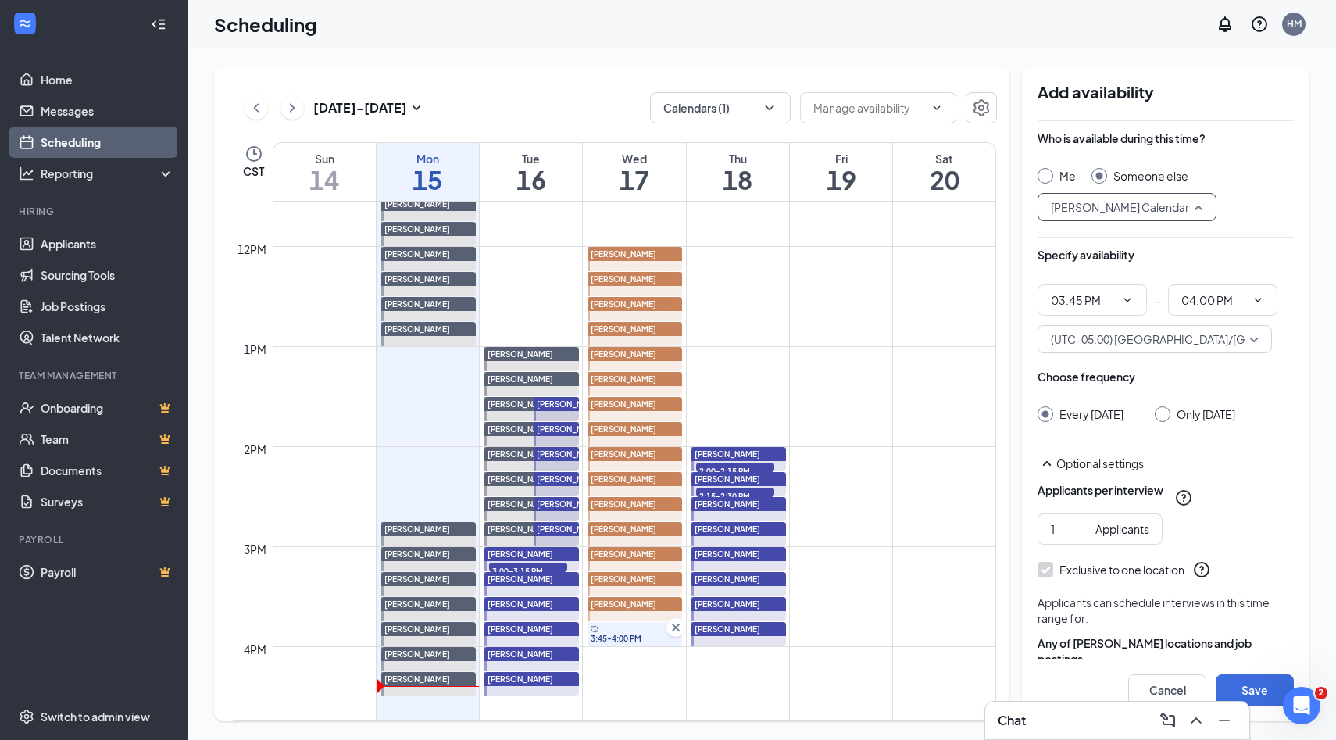
click at [1119, 216] on span "Heather Cline's Calendar" at bounding box center [1120, 206] width 138 height 23
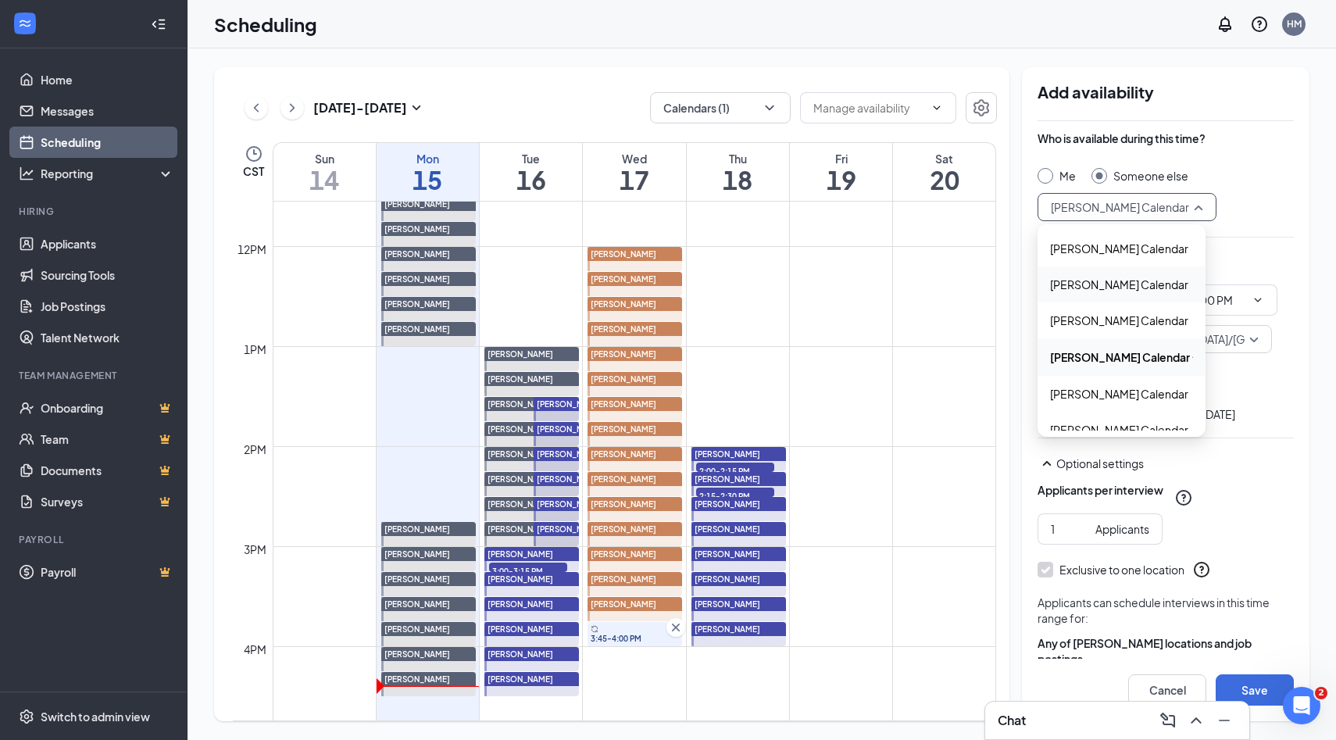
click at [1096, 284] on span "Alyssa Osinga's Calendar" at bounding box center [1119, 284] width 138 height 17
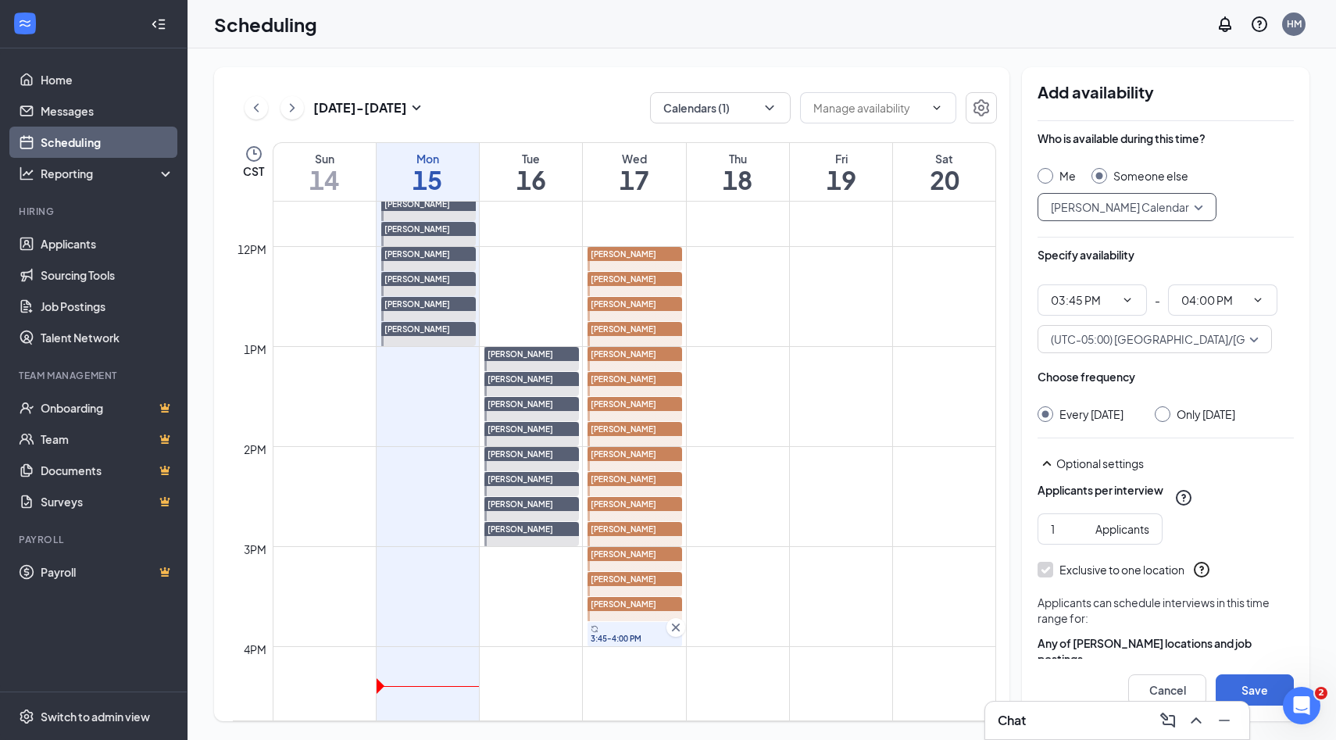
click at [1170, 417] on div at bounding box center [1162, 414] width 16 height 16
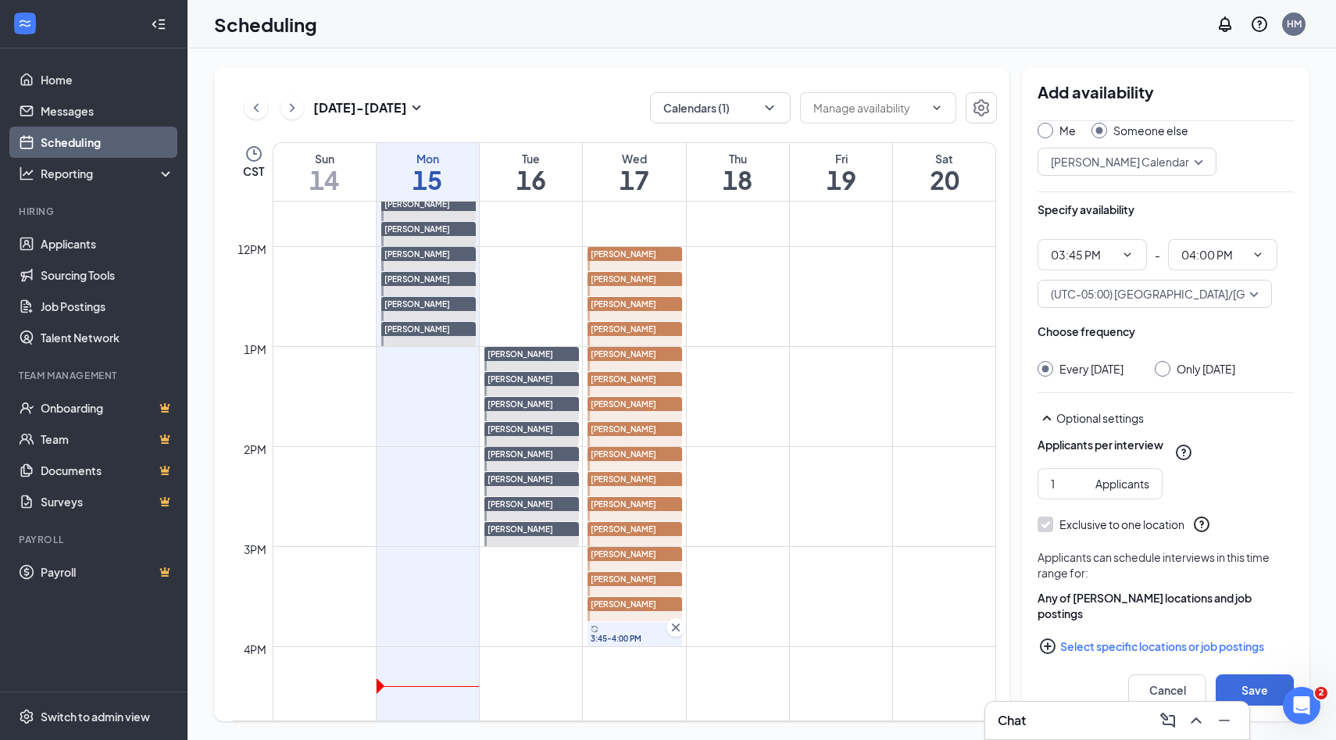
scroll to position [80, 0]
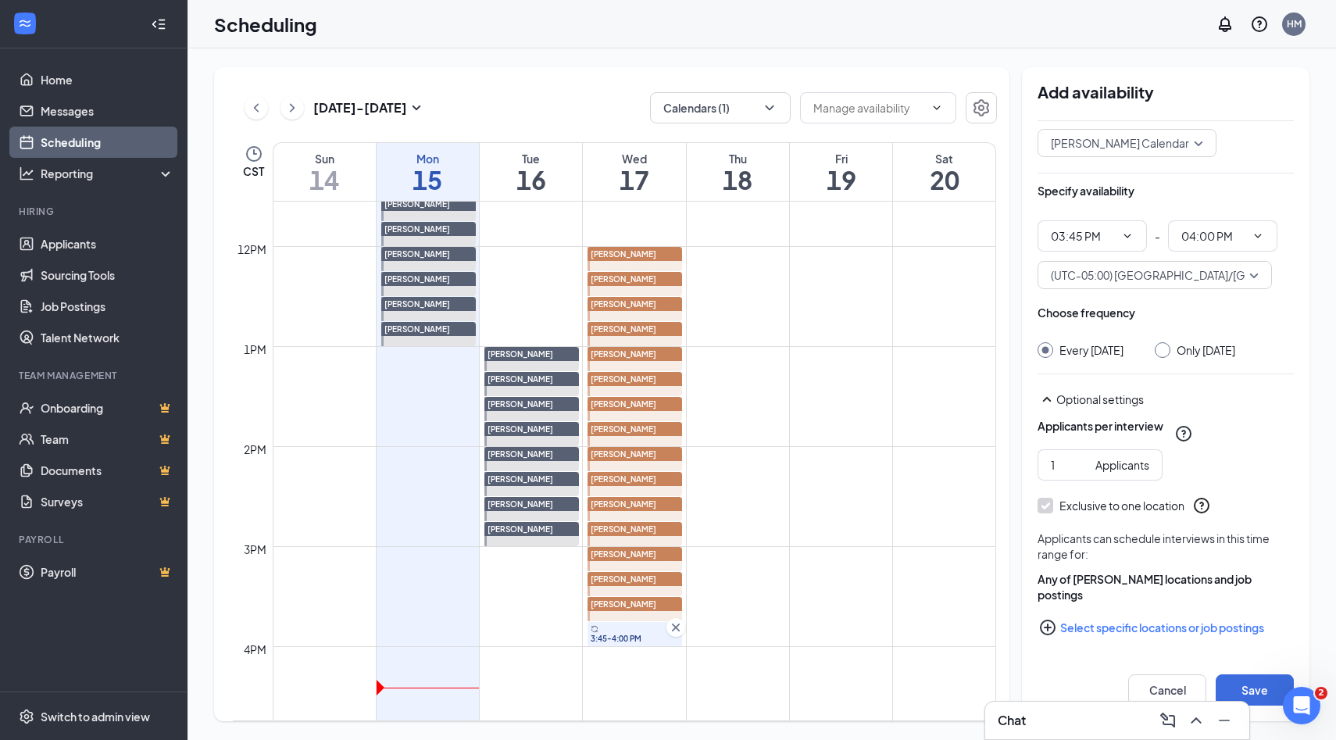
click at [1047, 626] on icon "PlusCircle" at bounding box center [1048, 627] width 16 height 16
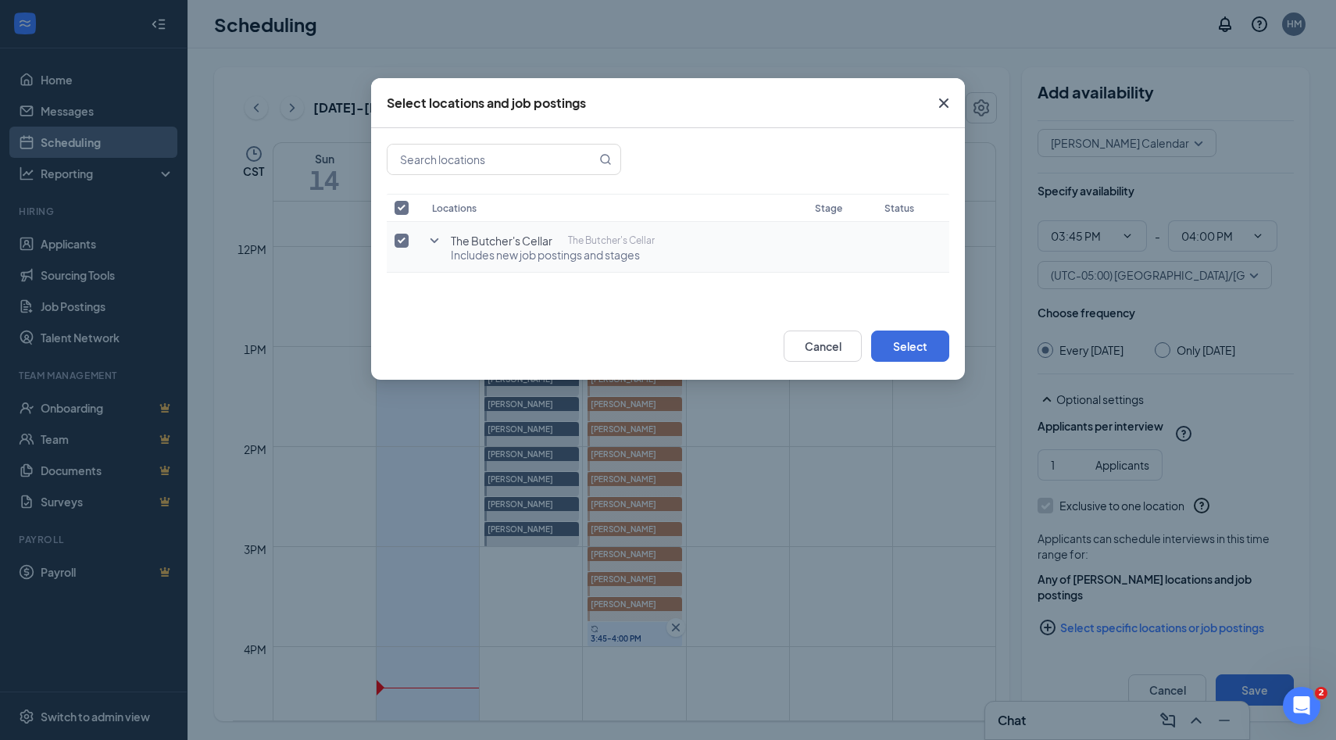
click at [441, 238] on icon "SmallChevronDown" at bounding box center [434, 240] width 19 height 19
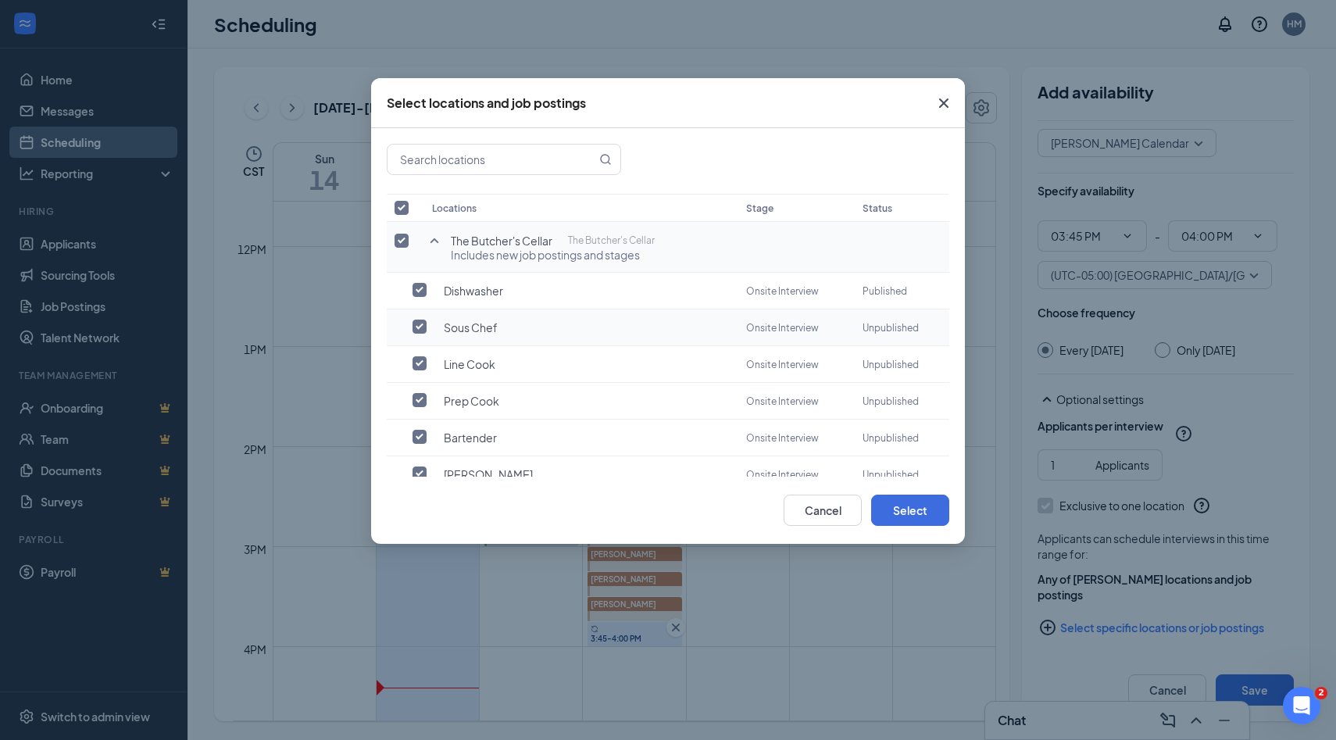
click at [419, 323] on input "checkbox" at bounding box center [419, 326] width 14 height 14
checkbox input "true"
checkbox input "false"
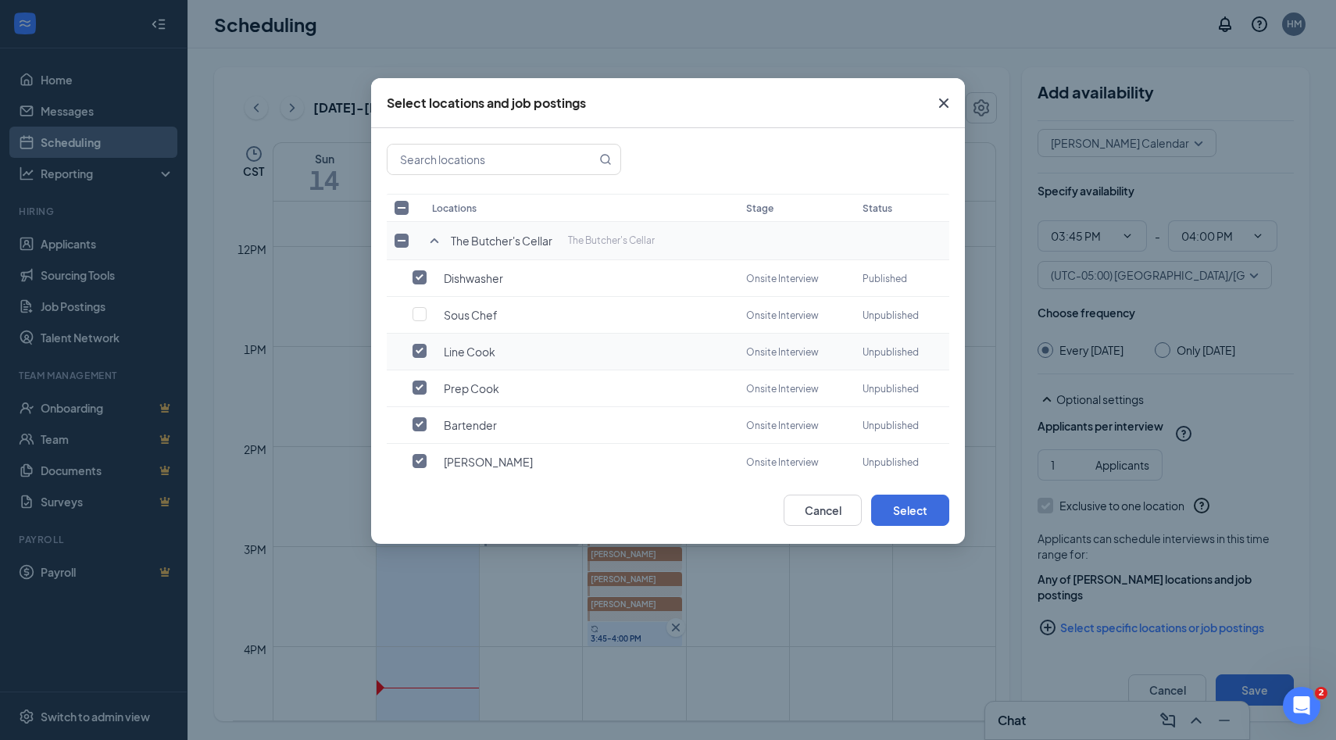
click at [419, 355] on label at bounding box center [423, 351] width 22 height 16
click at [419, 355] on input "checkbox" at bounding box center [419, 351] width 14 height 14
checkbox input "false"
click at [421, 383] on input "checkbox" at bounding box center [419, 387] width 14 height 14
checkbox input "false"
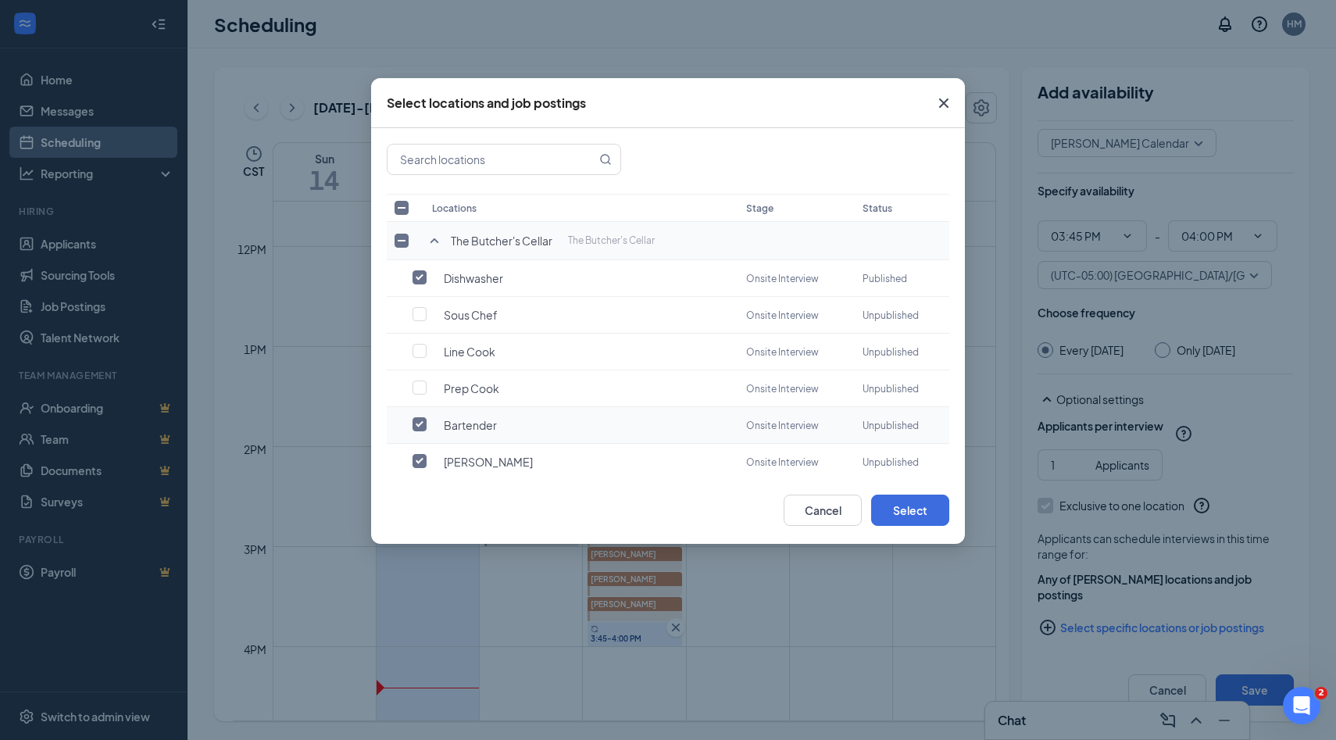
click at [421, 417] on input "checkbox" at bounding box center [419, 424] width 14 height 14
checkbox input "false"
click at [423, 454] on input "checkbox" at bounding box center [419, 461] width 14 height 14
checkbox input "false"
click at [930, 510] on button "Select" at bounding box center [910, 509] width 78 height 31
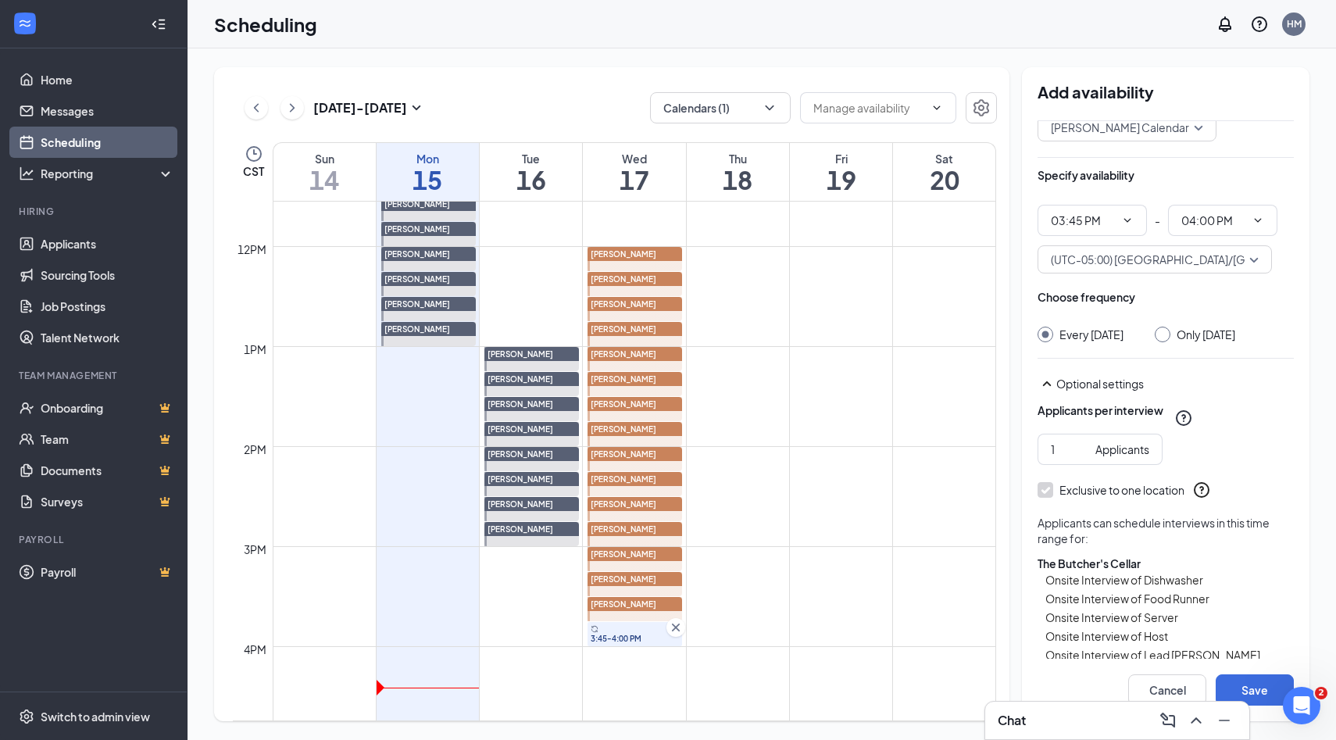
click at [1165, 337] on input "Only [DATE]" at bounding box center [1159, 331] width 11 height 11
radio input "true"
radio input "false"
click at [1250, 679] on button "Save" at bounding box center [1254, 689] width 78 height 31
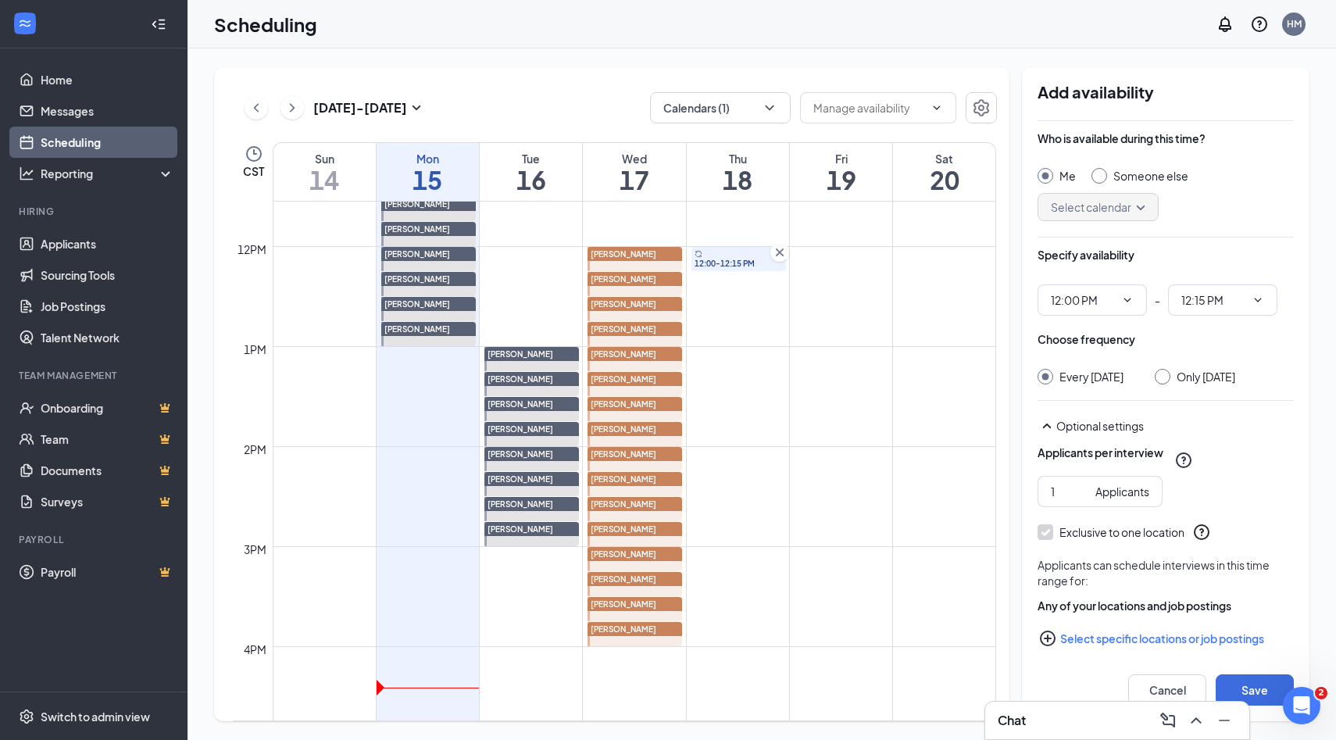
click at [1100, 180] on div at bounding box center [1099, 176] width 16 height 16
radio input "false"
radio input "true"
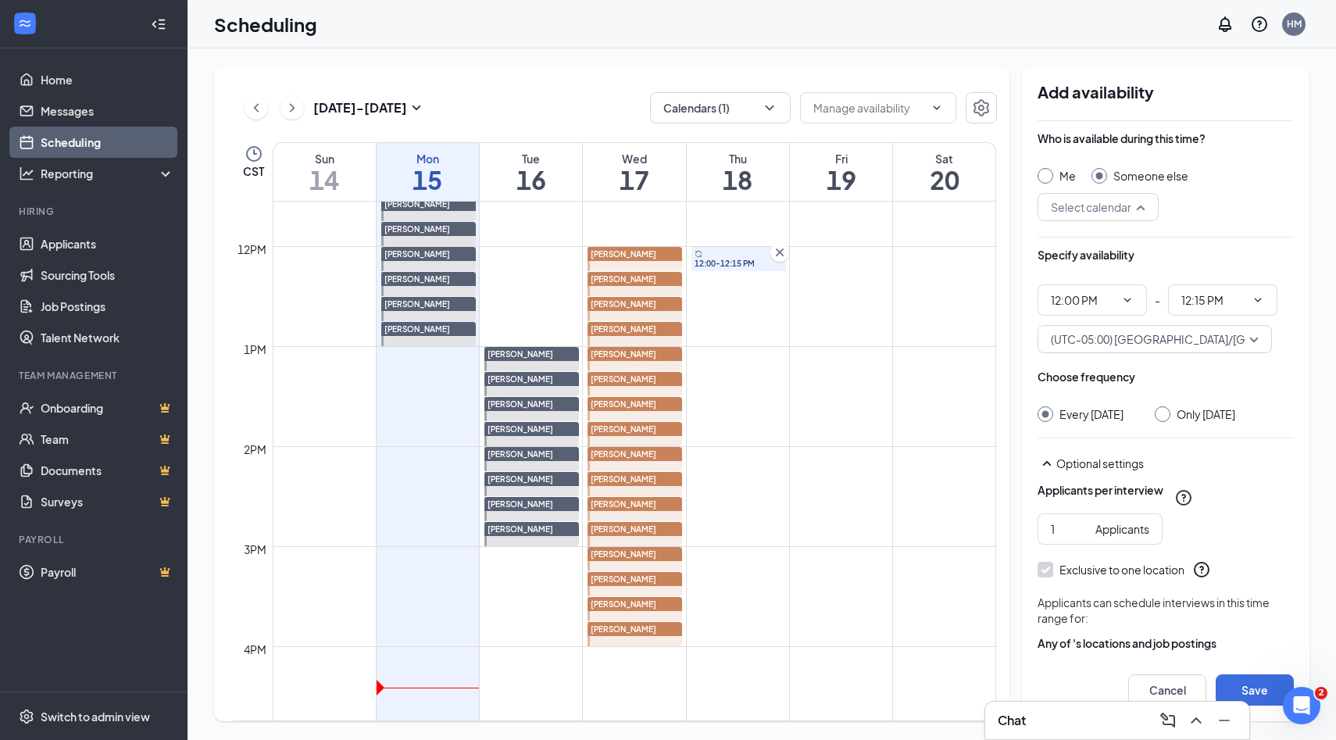
click at [1144, 210] on div "Select calendar" at bounding box center [1097, 207] width 121 height 28
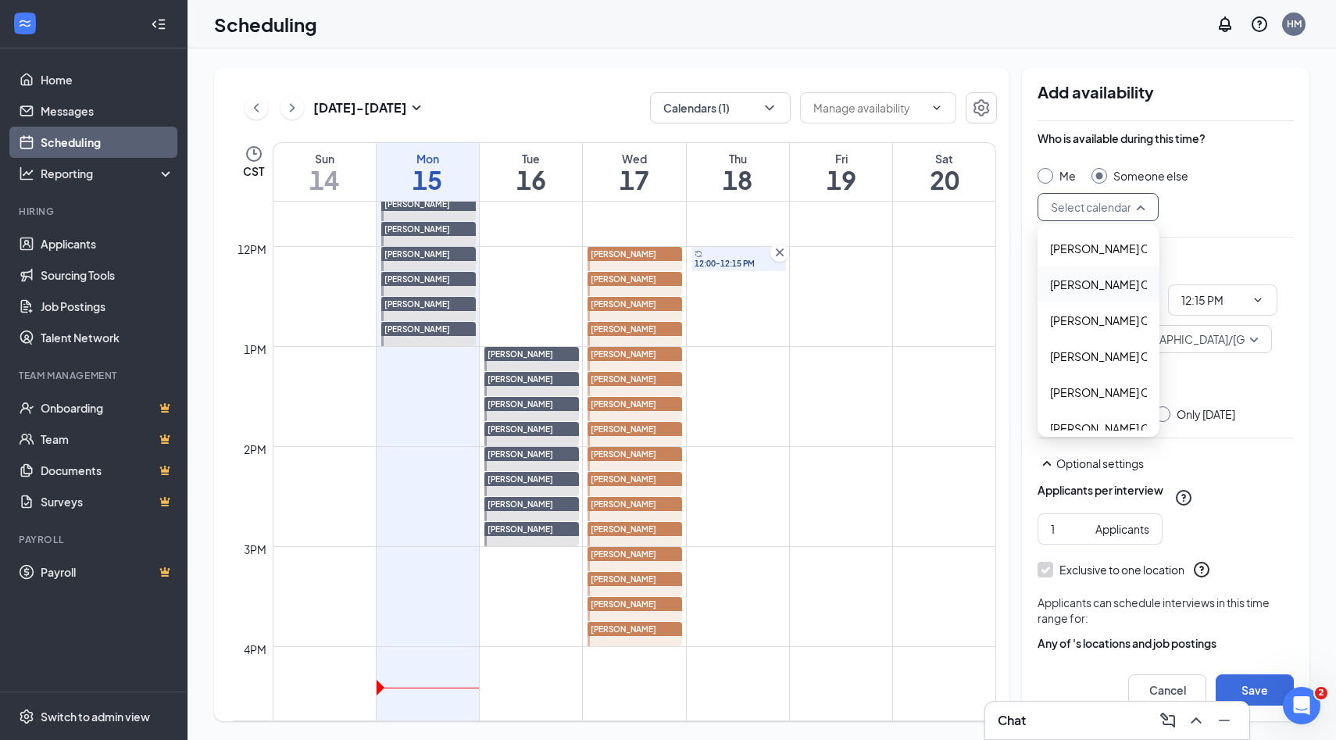
click at [1104, 286] on span "Alyssa Osinga's Calendar" at bounding box center [1119, 284] width 138 height 17
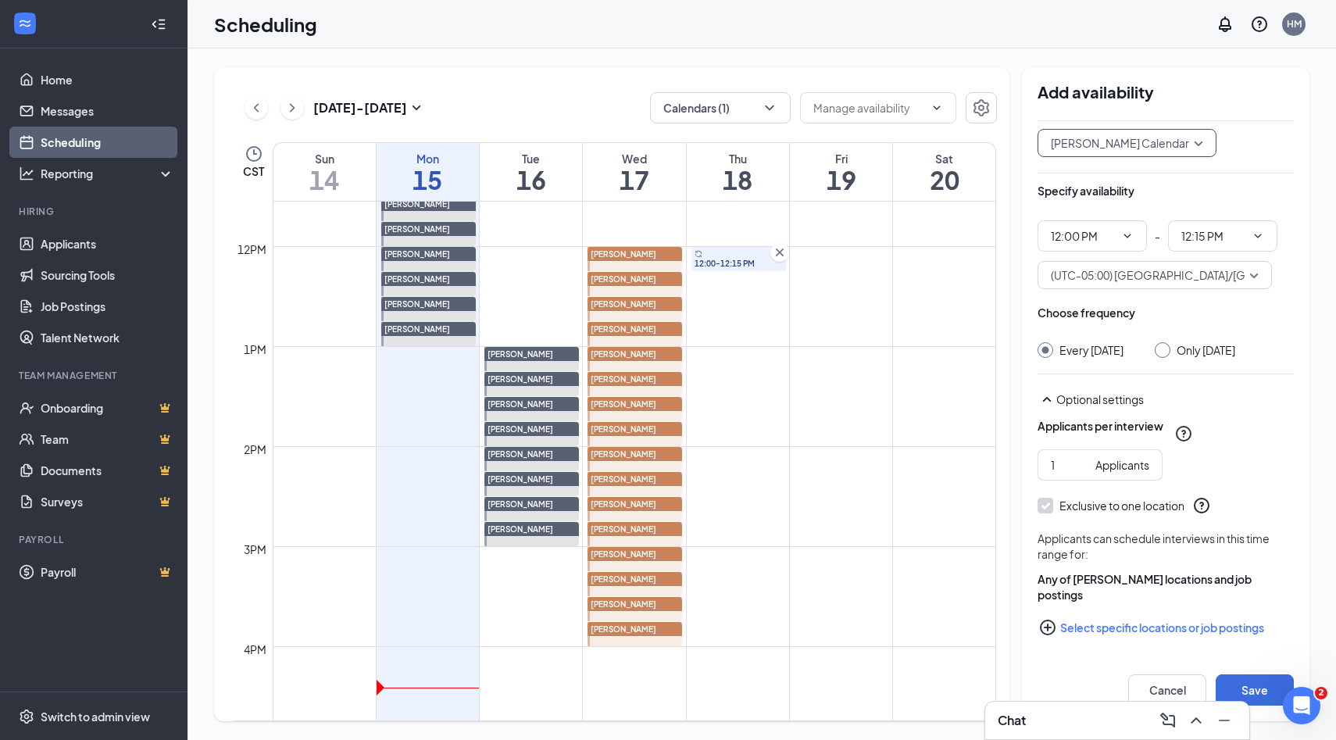
scroll to position [67, 0]
click at [1165, 348] on input "Only Thursday, Sep 18" at bounding box center [1159, 347] width 11 height 11
radio input "true"
radio input "false"
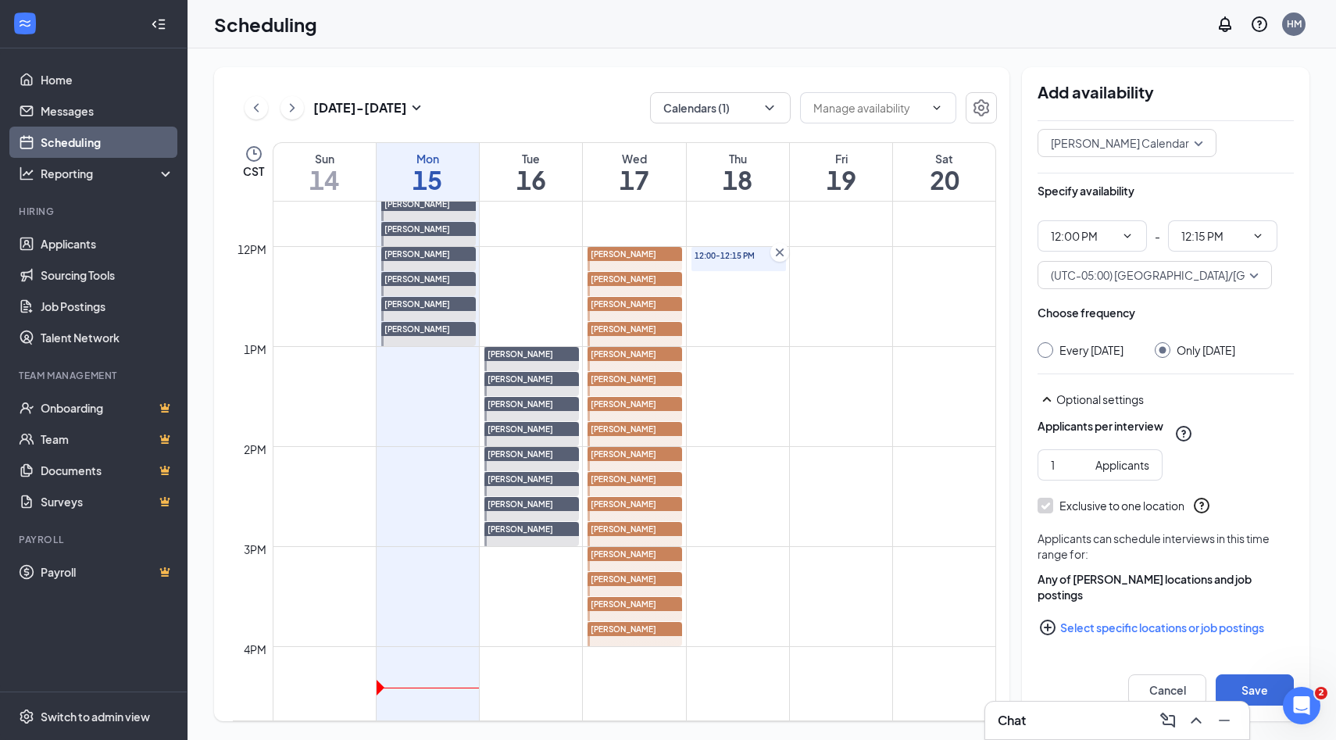
click at [1050, 623] on icon "PlusCircle" at bounding box center [1047, 627] width 19 height 19
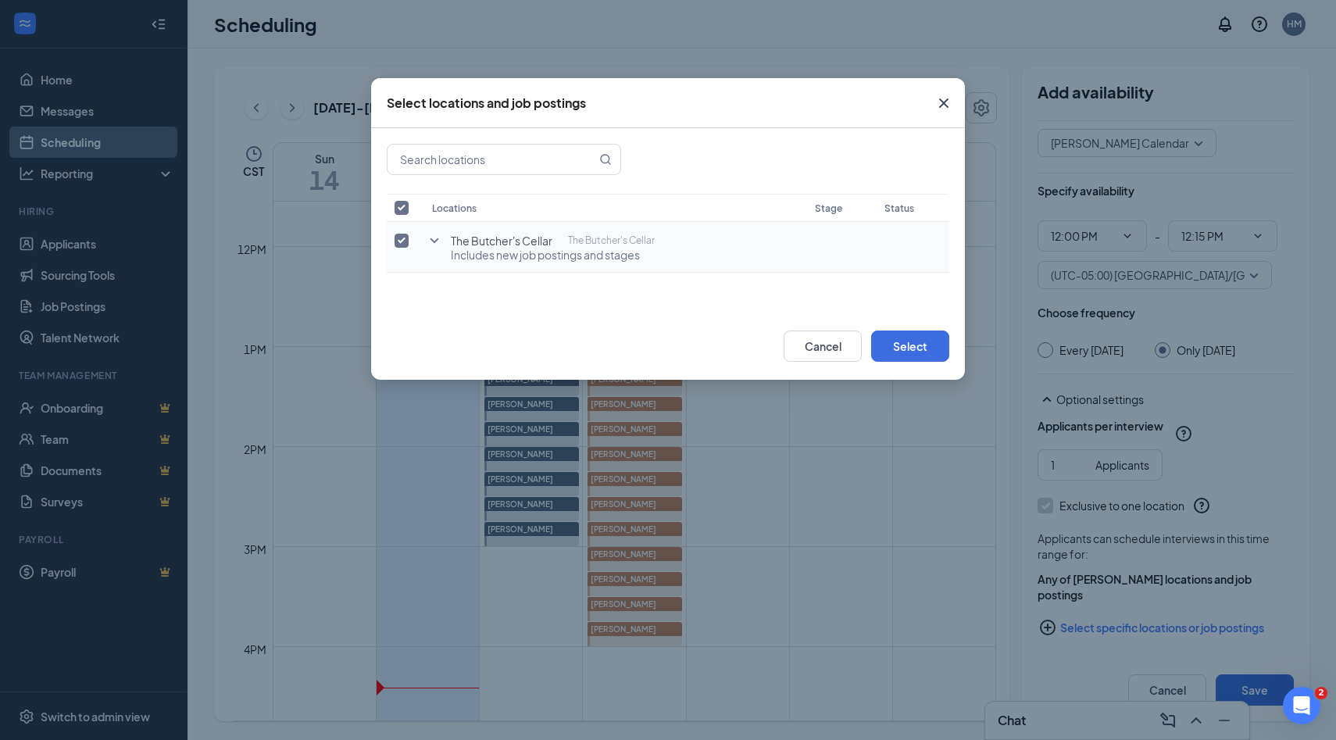
click at [441, 245] on icon "SmallChevronDown" at bounding box center [434, 240] width 19 height 19
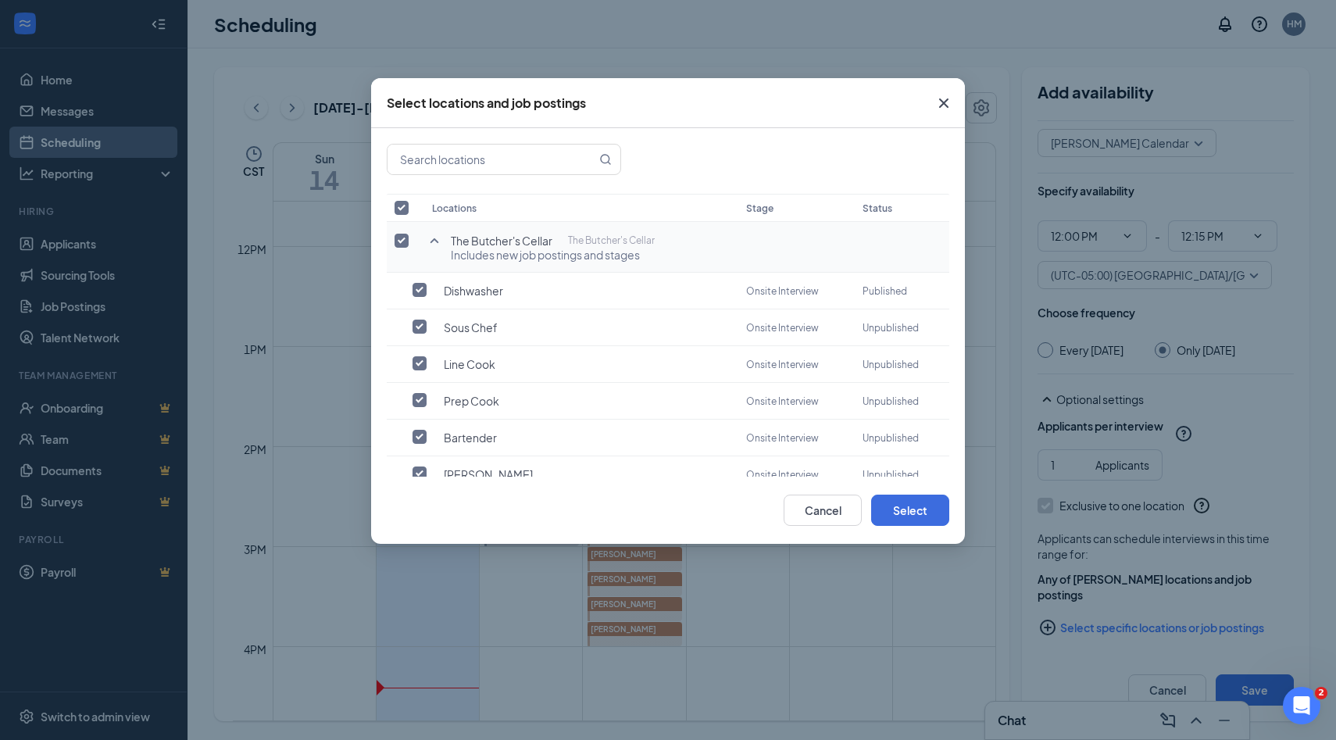
click at [403, 242] on input "checkbox" at bounding box center [401, 241] width 14 height 14
checkbox input "false"
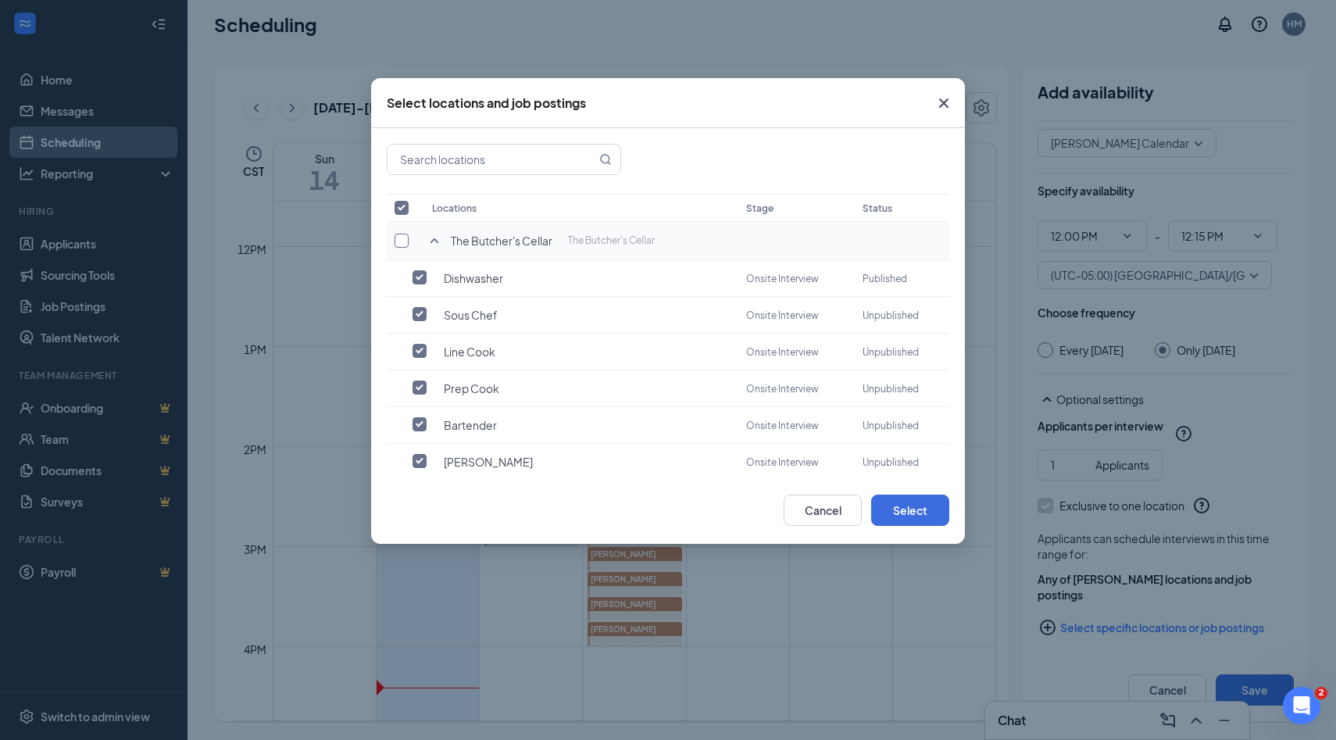
checkbox input "false"
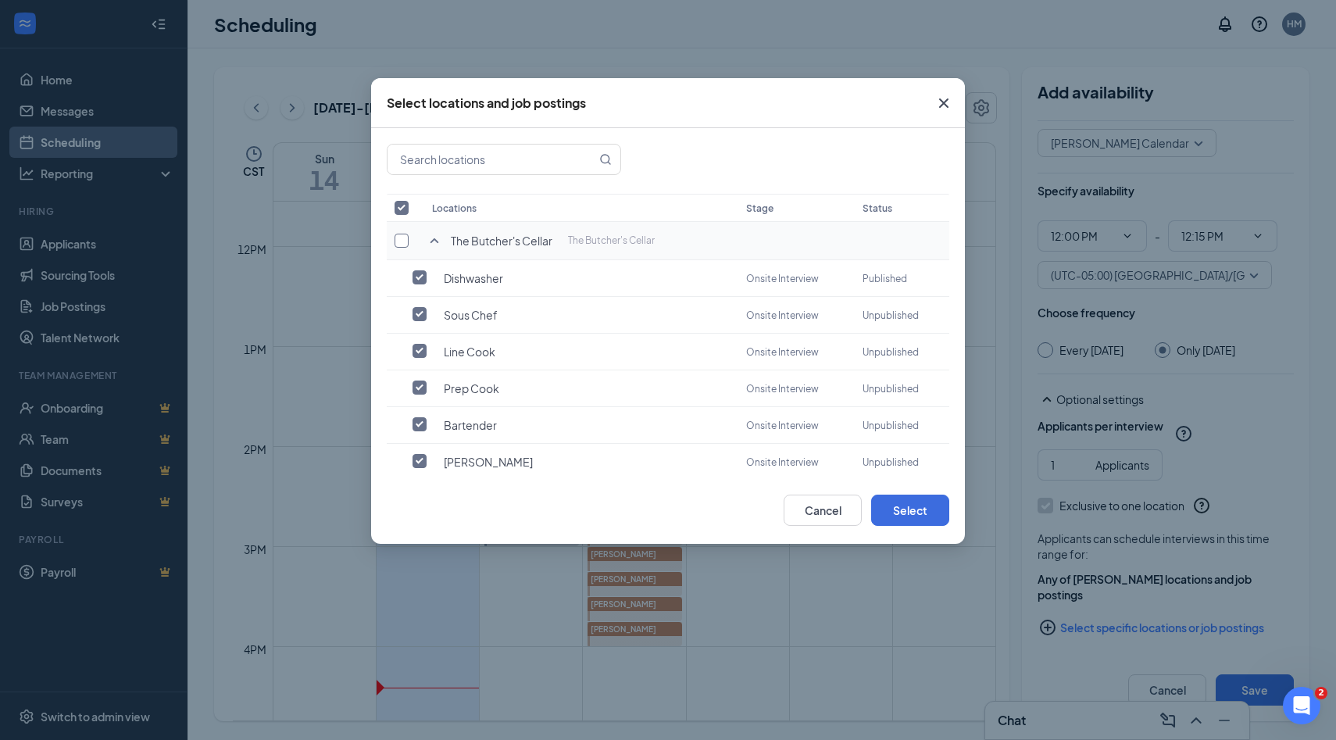
checkbox input "false"
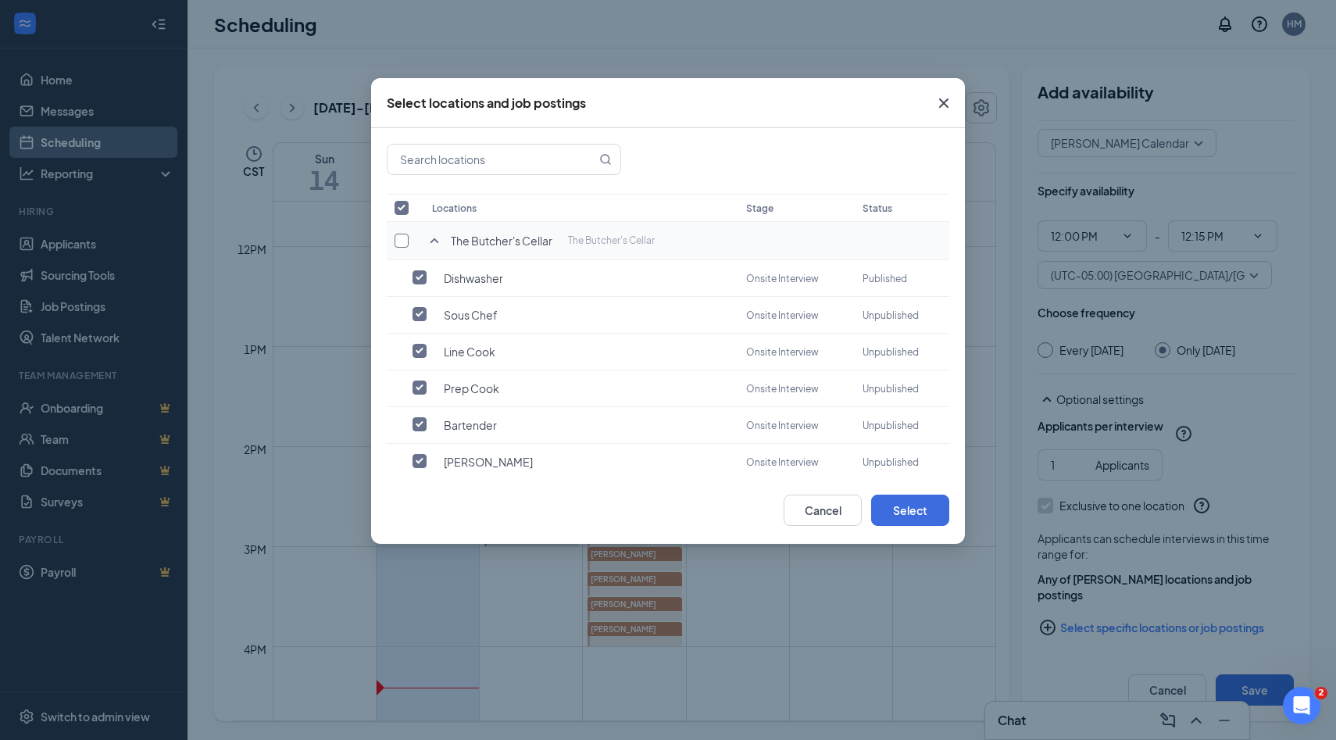
checkbox input "false"
click at [421, 284] on label at bounding box center [423, 277] width 22 height 16
click at [421, 284] on input "checkbox" at bounding box center [419, 277] width 14 height 14
checkbox input "false"
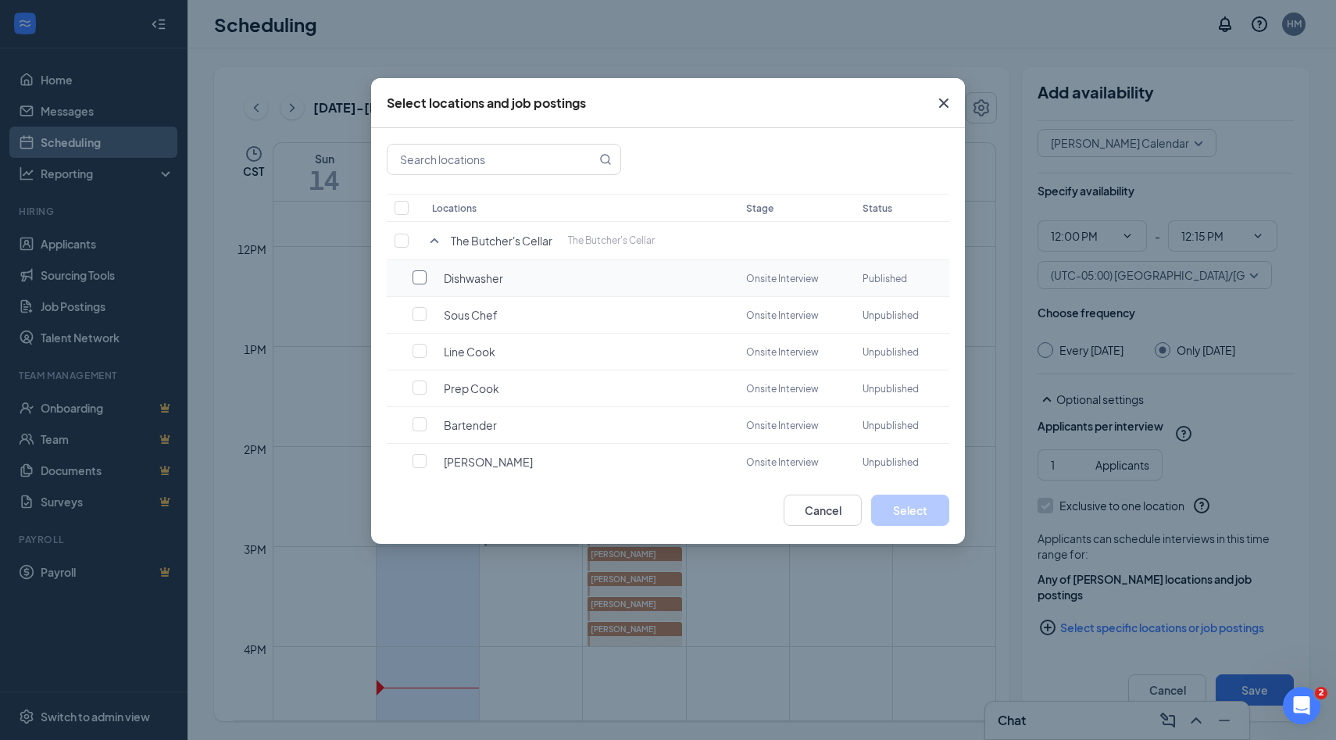
checkbox input "true"
click at [898, 516] on button "Select" at bounding box center [910, 509] width 78 height 31
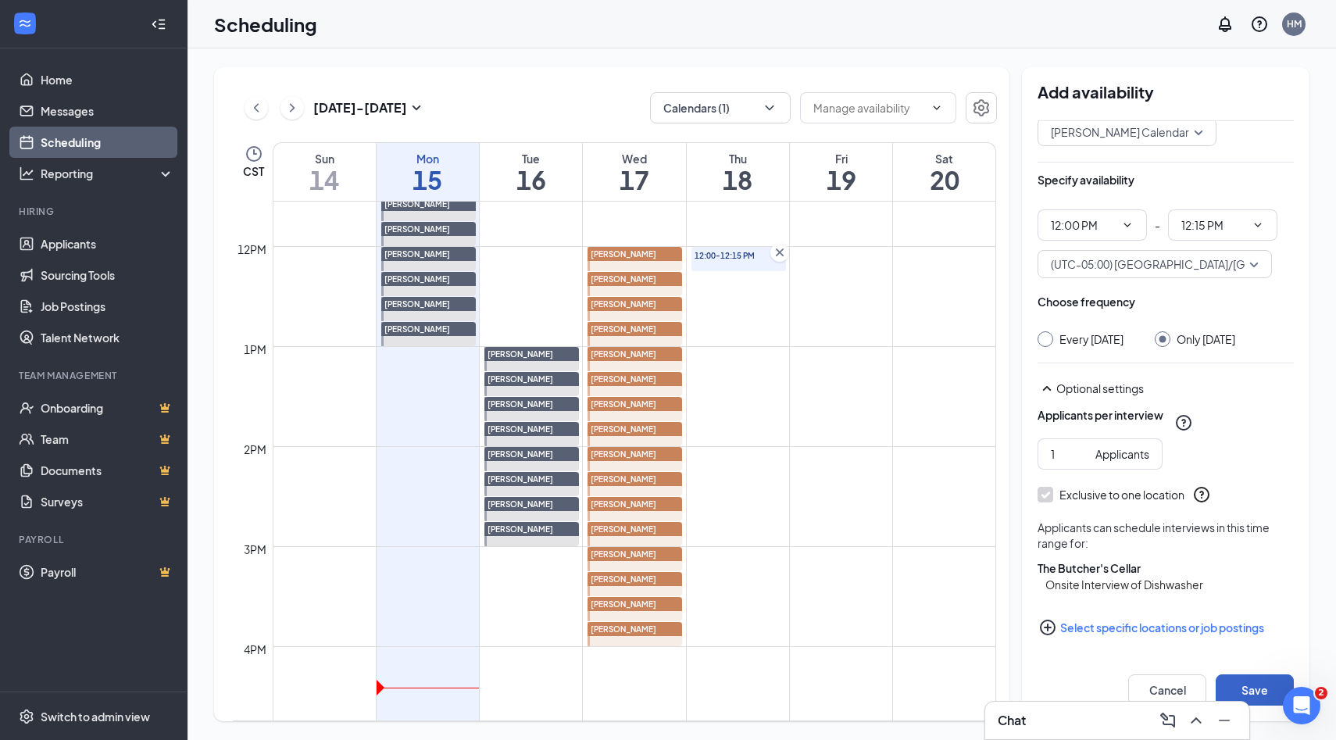
click at [1234, 683] on button "Save" at bounding box center [1254, 689] width 78 height 31
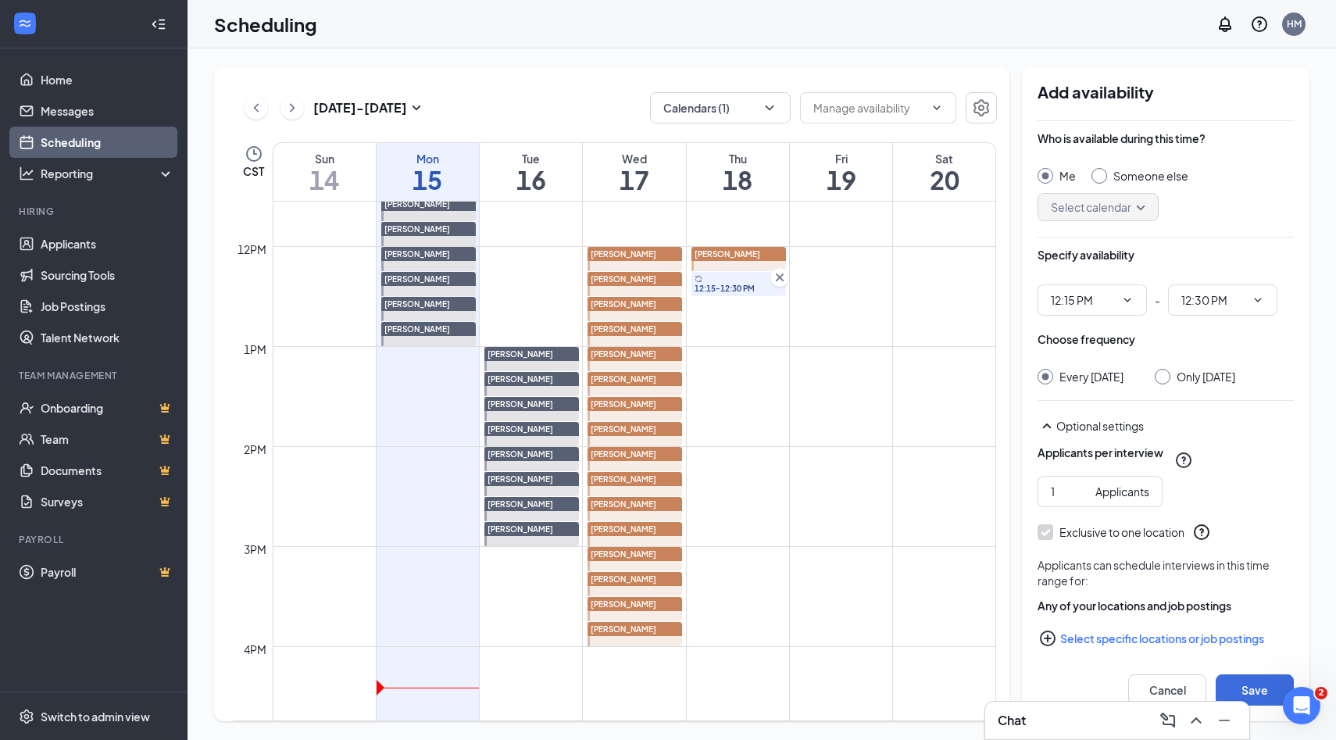
click at [1095, 180] on div at bounding box center [1099, 176] width 16 height 16
radio input "false"
radio input "true"
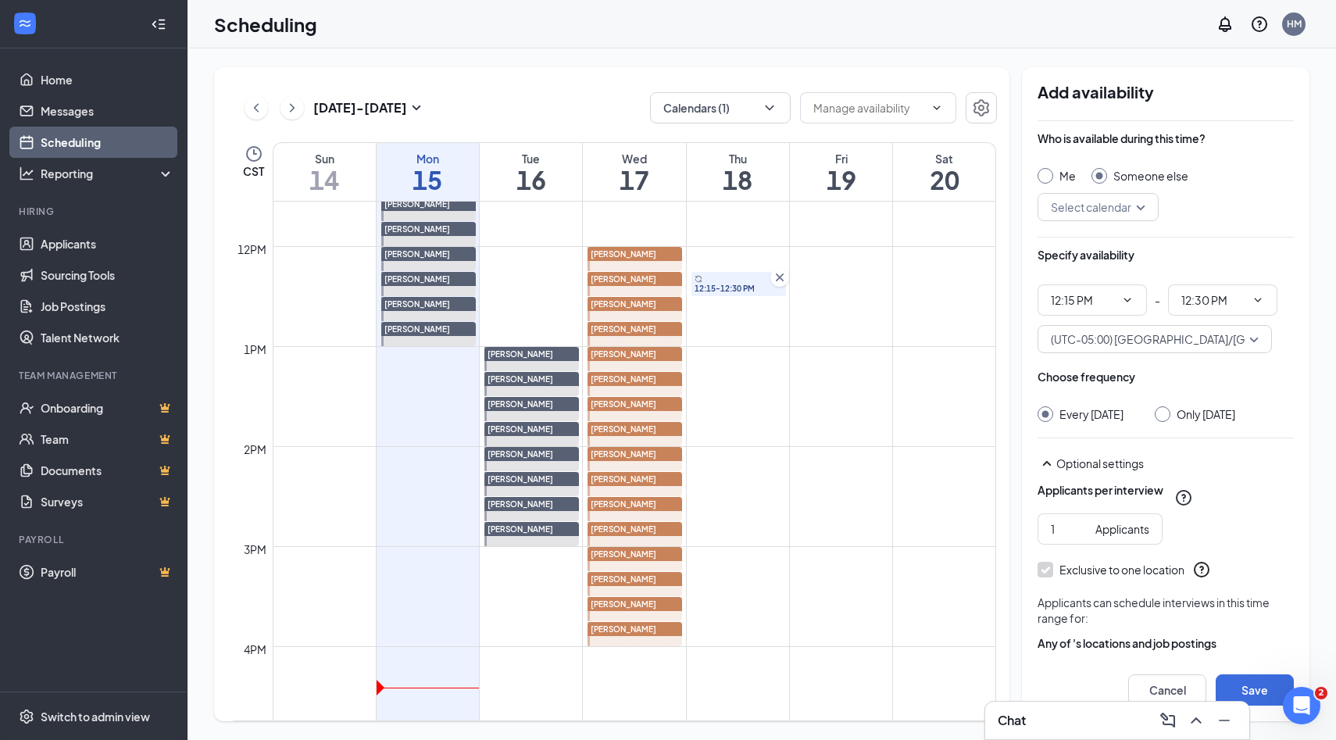
click at [1137, 205] on input "search" at bounding box center [1092, 207] width 91 height 27
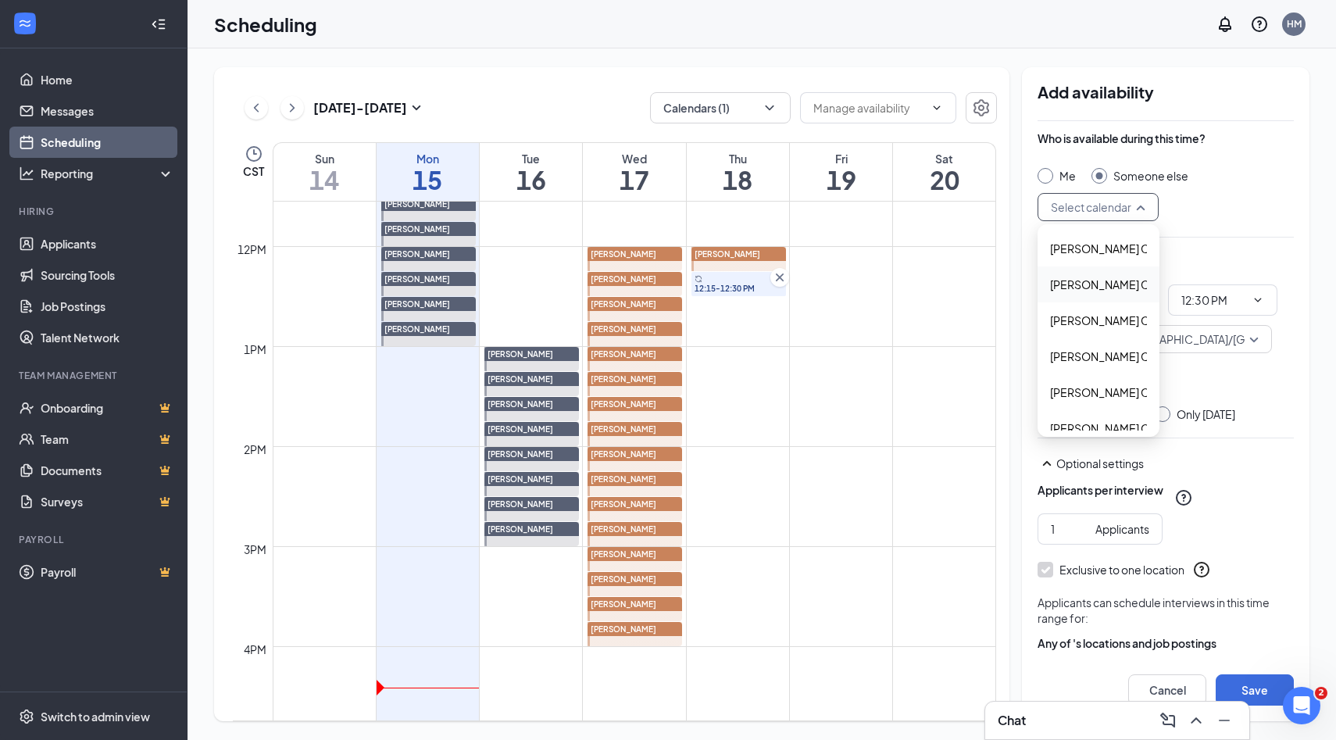
click at [1099, 279] on span "Alyssa Osinga's Calendar" at bounding box center [1119, 284] width 138 height 17
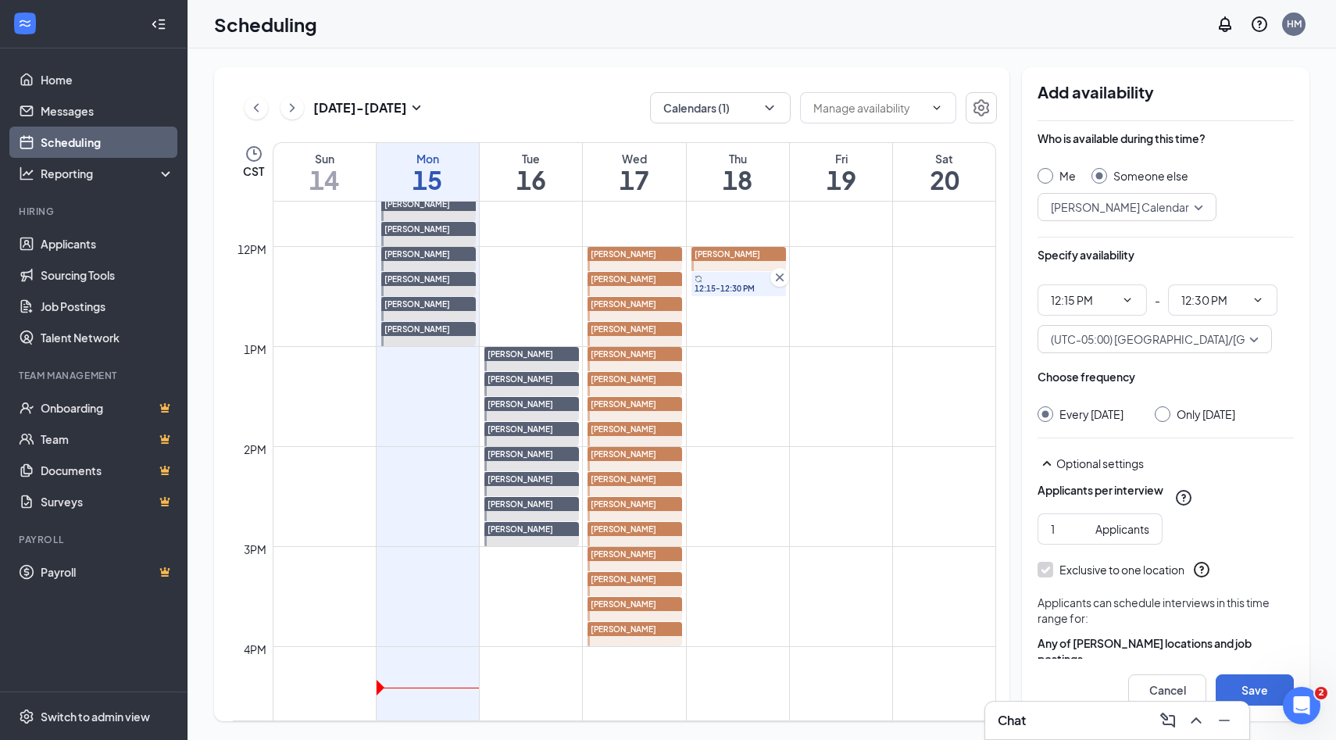
click at [1165, 412] on input "Only Thursday, Sep 18" at bounding box center [1159, 411] width 11 height 11
radio input "true"
radio input "false"
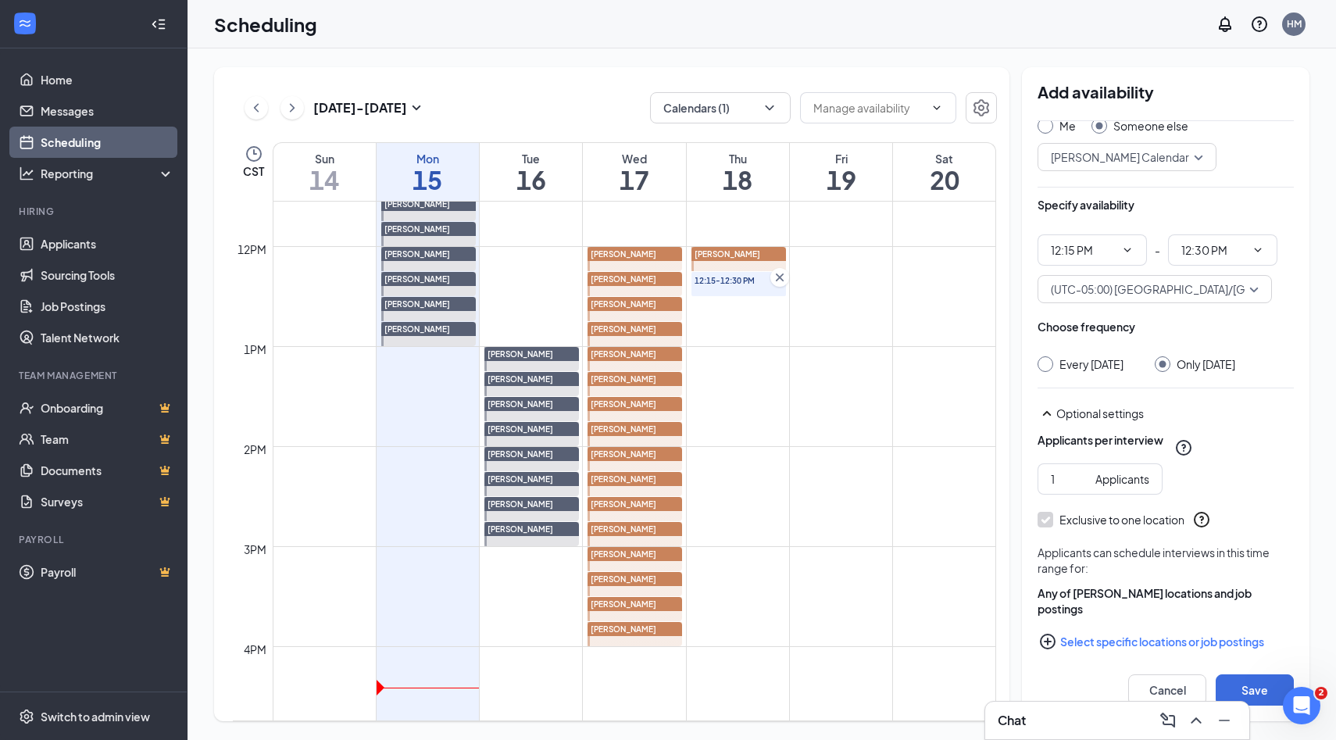
scroll to position [80, 0]
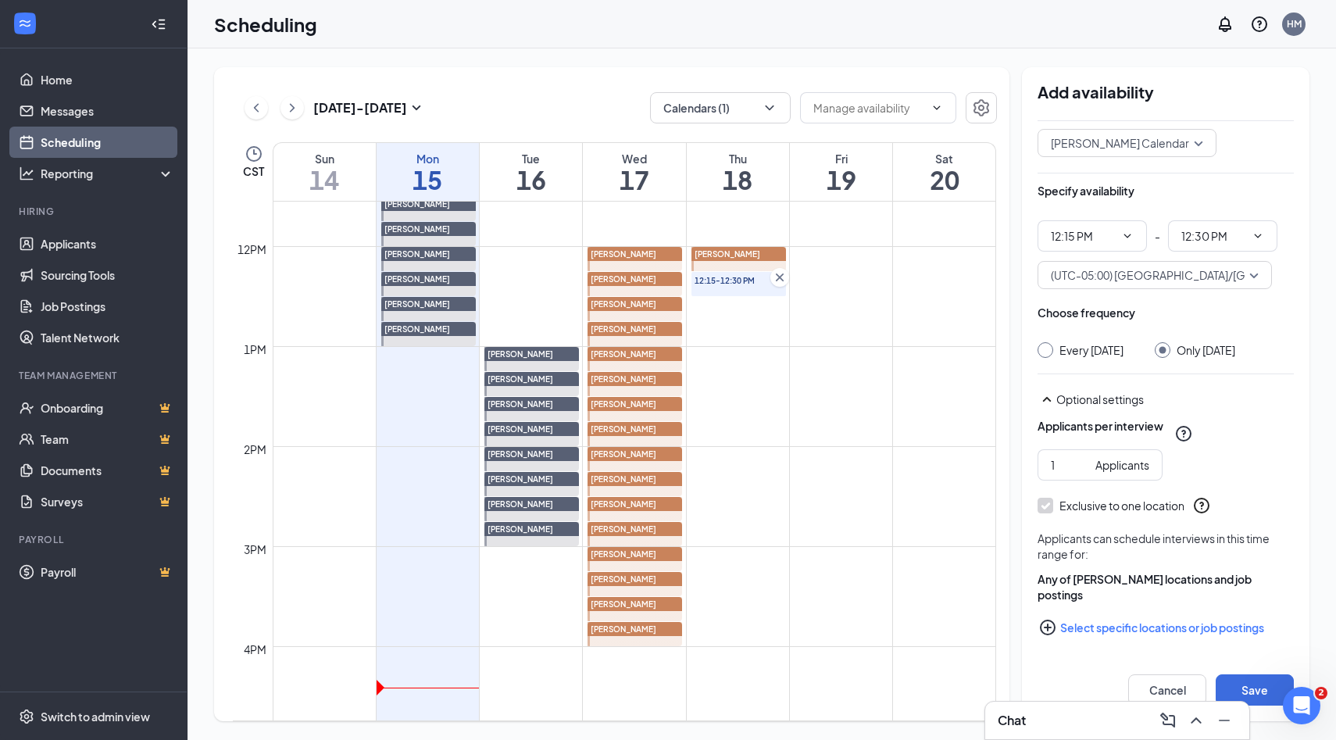
click at [1049, 626] on icon "PlusCircle" at bounding box center [1047, 627] width 19 height 19
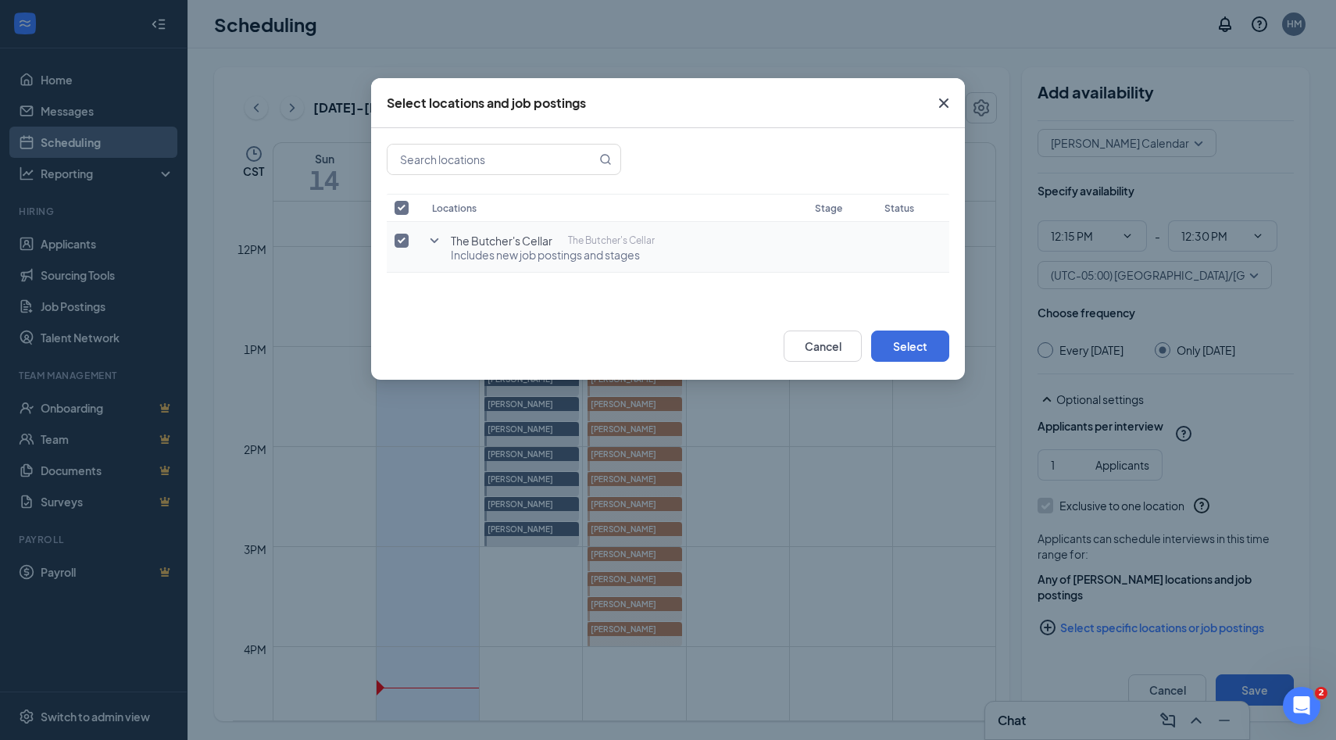
click at [434, 241] on icon "SmallChevronDown" at bounding box center [434, 240] width 9 height 5
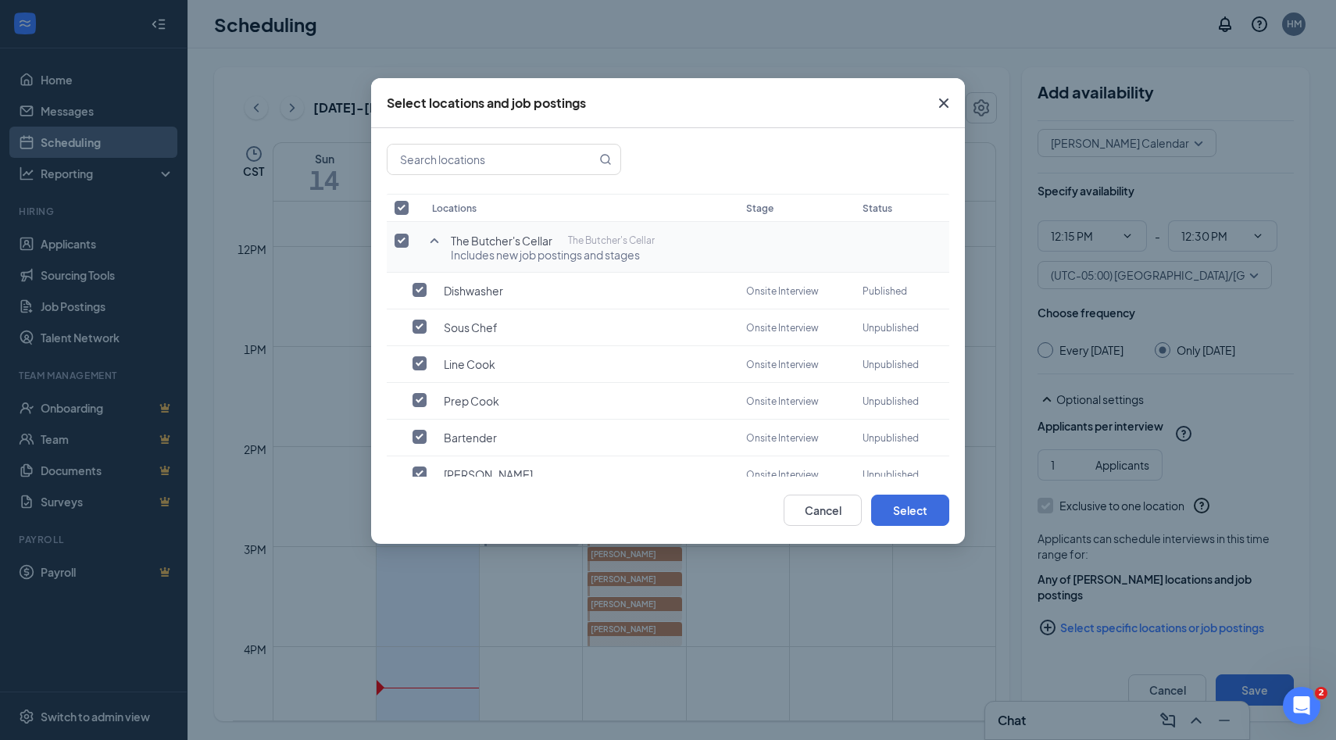
click at [403, 239] on input "checkbox" at bounding box center [401, 241] width 14 height 14
checkbox input "false"
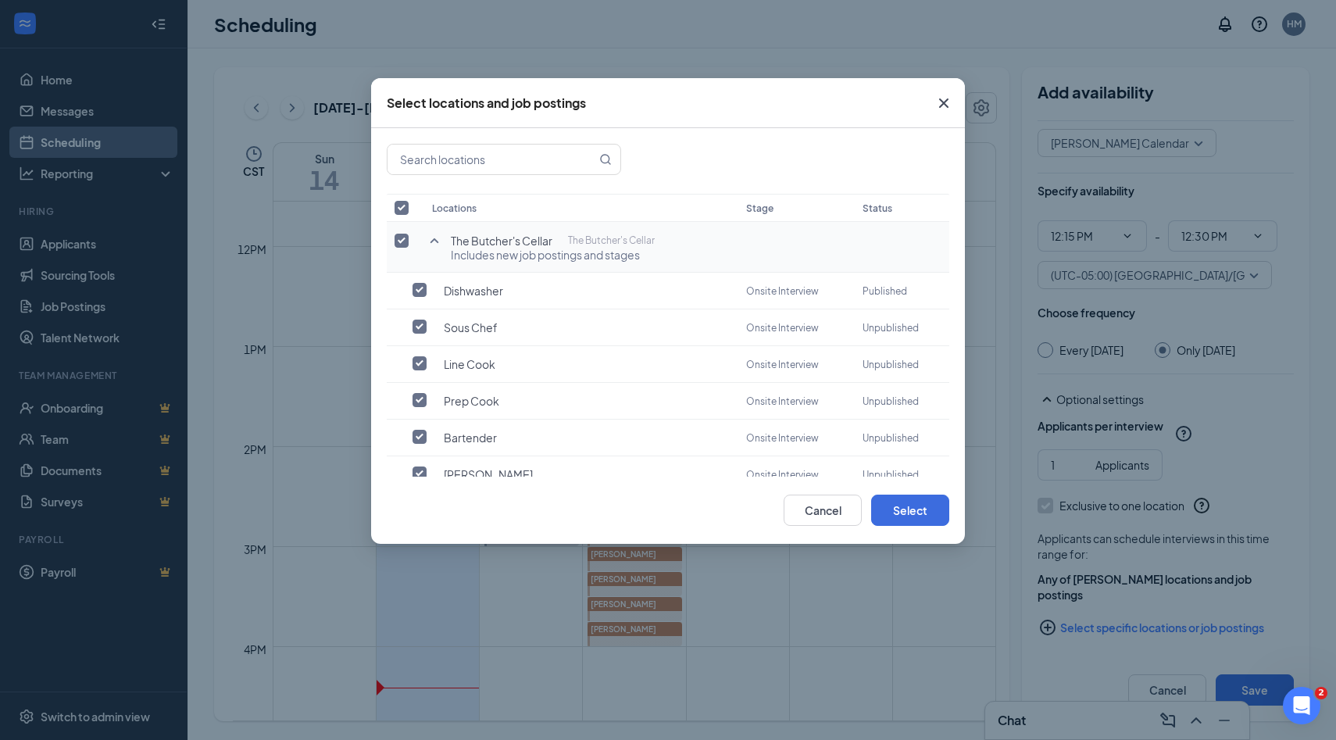
checkbox input "false"
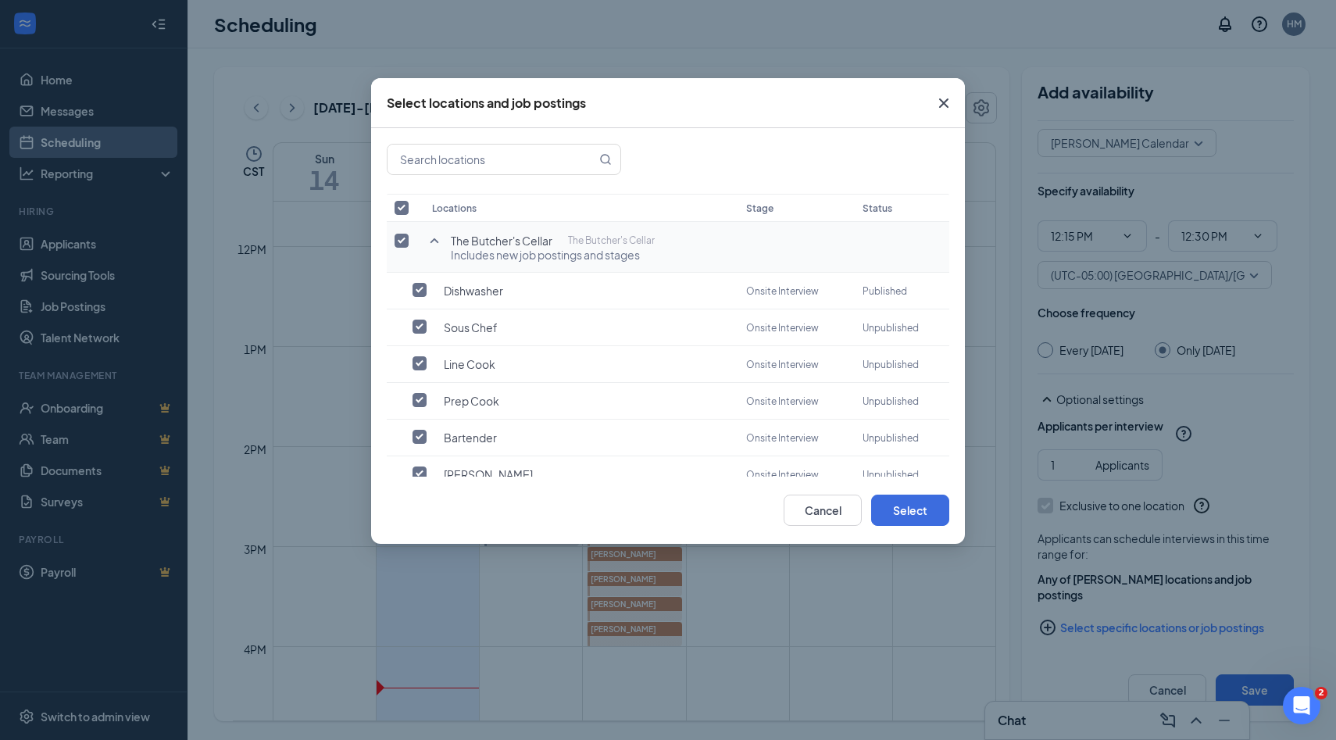
checkbox input "false"
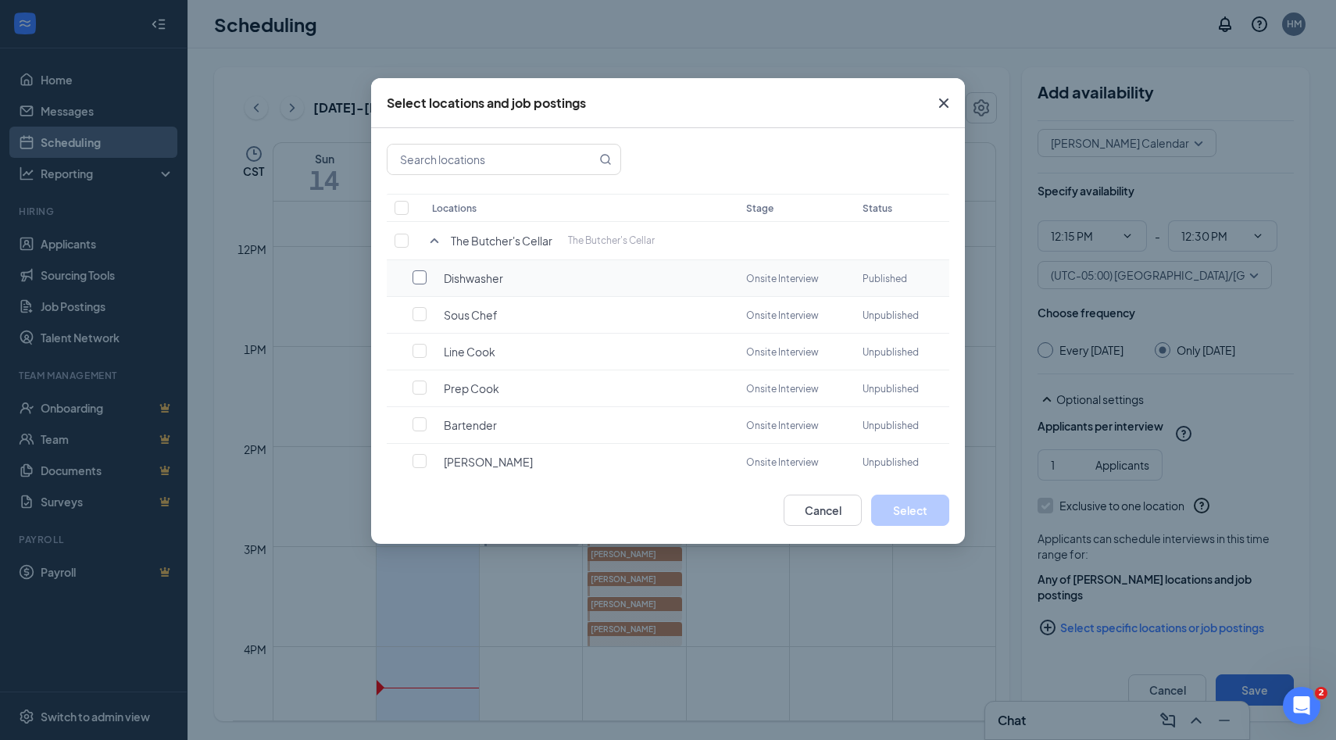
click at [417, 273] on input "checkbox" at bounding box center [419, 277] width 14 height 14
checkbox input "false"
checkbox input "true"
click at [897, 516] on button "Select" at bounding box center [910, 509] width 78 height 31
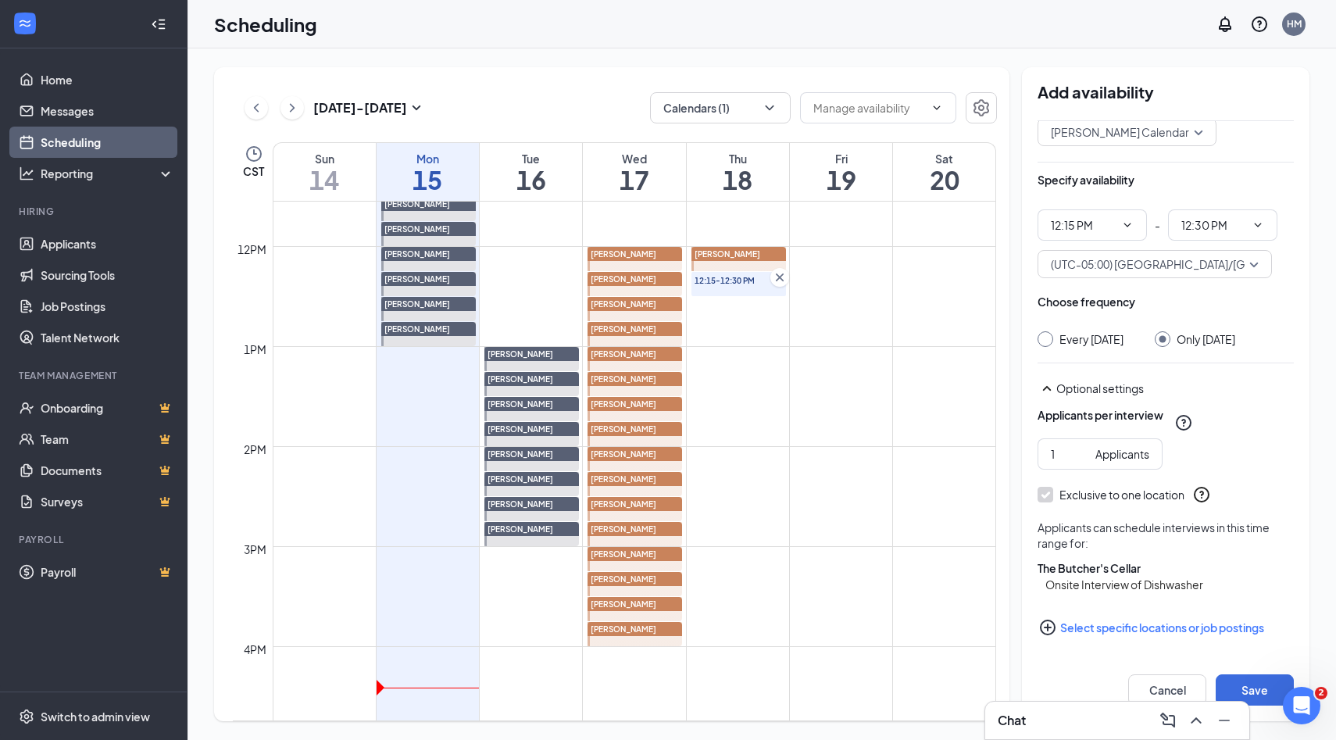
scroll to position [91, 0]
click at [1236, 680] on button "Save" at bounding box center [1254, 689] width 78 height 31
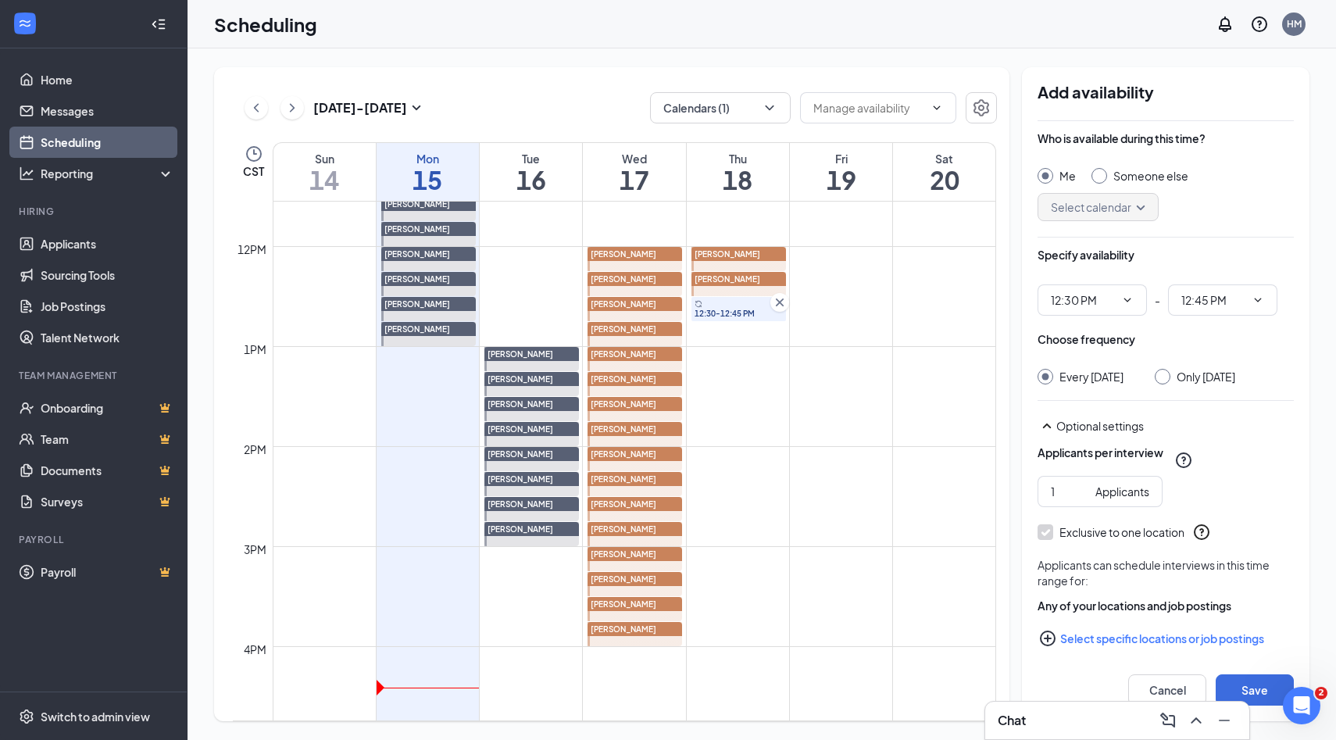
click at [1103, 173] on div at bounding box center [1099, 176] width 16 height 16
radio input "false"
radio input "true"
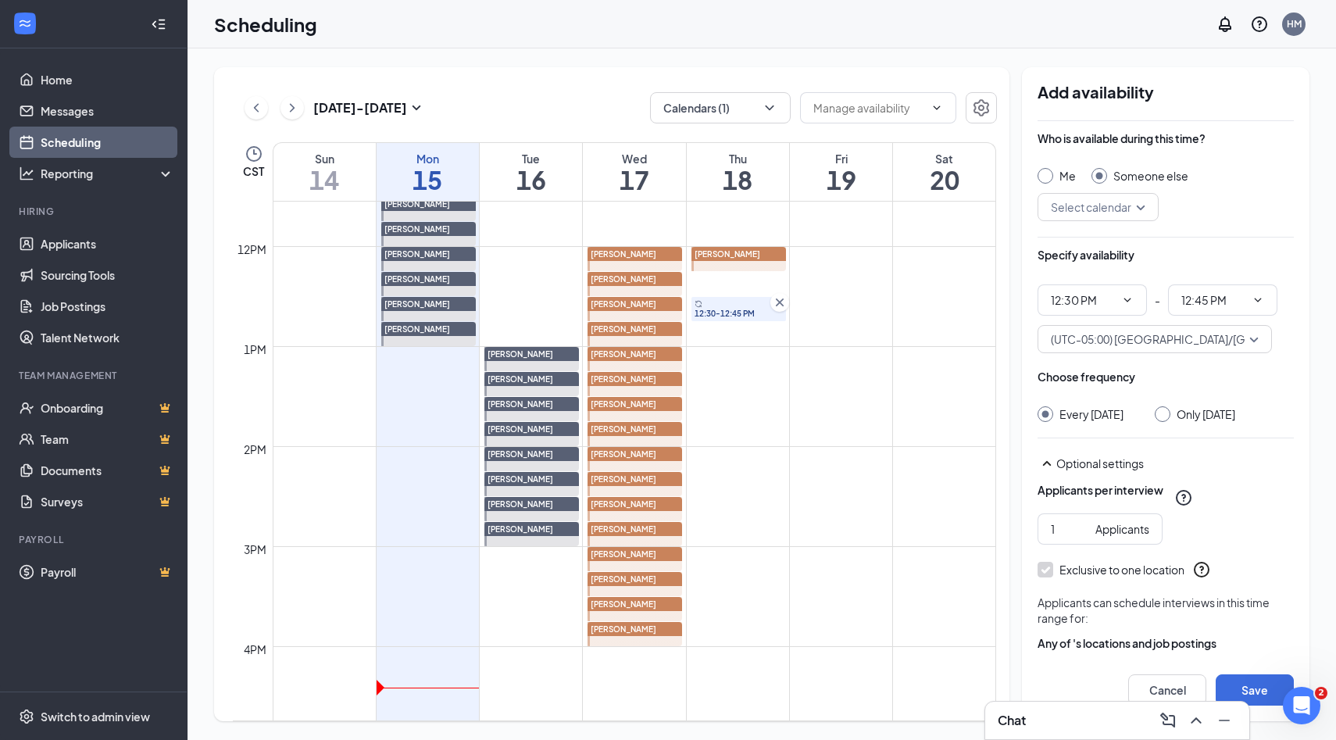
click at [1131, 204] on input "search" at bounding box center [1092, 207] width 91 height 27
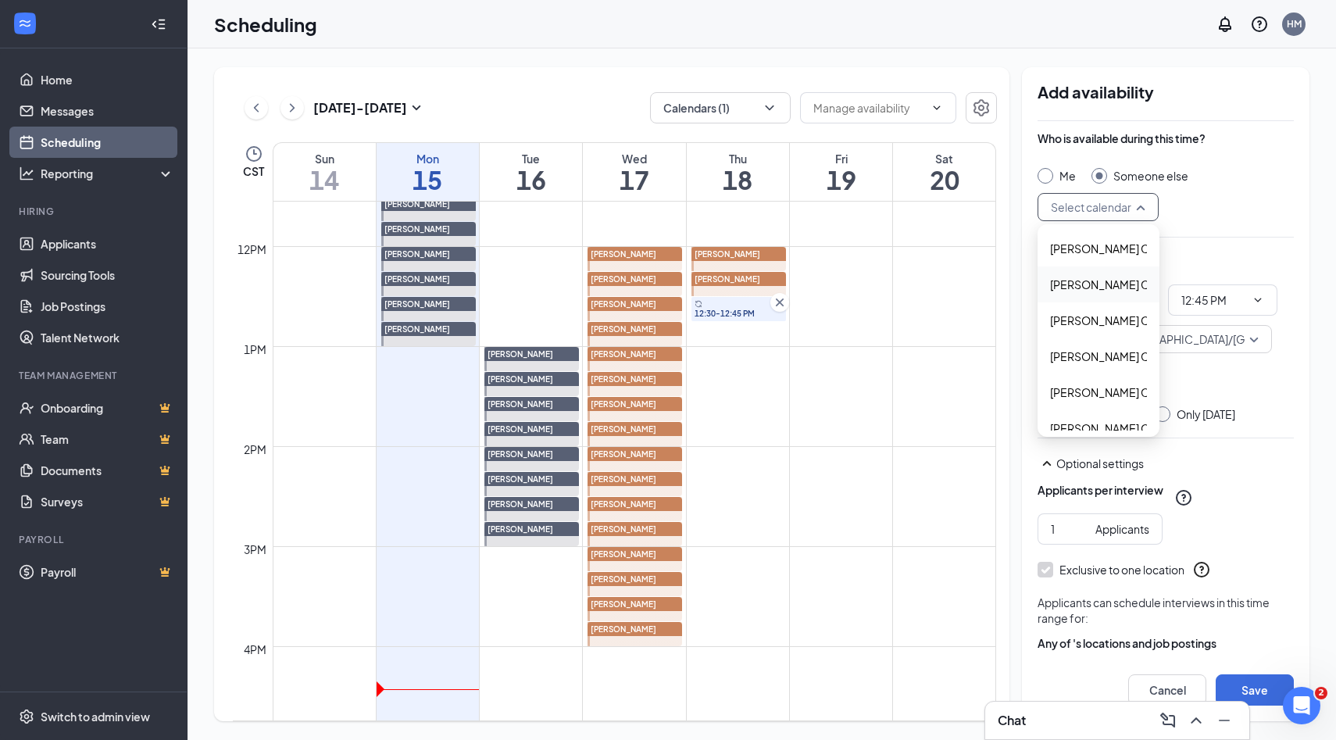
click at [1097, 289] on span "Alyssa Osinga's Calendar" at bounding box center [1119, 284] width 138 height 17
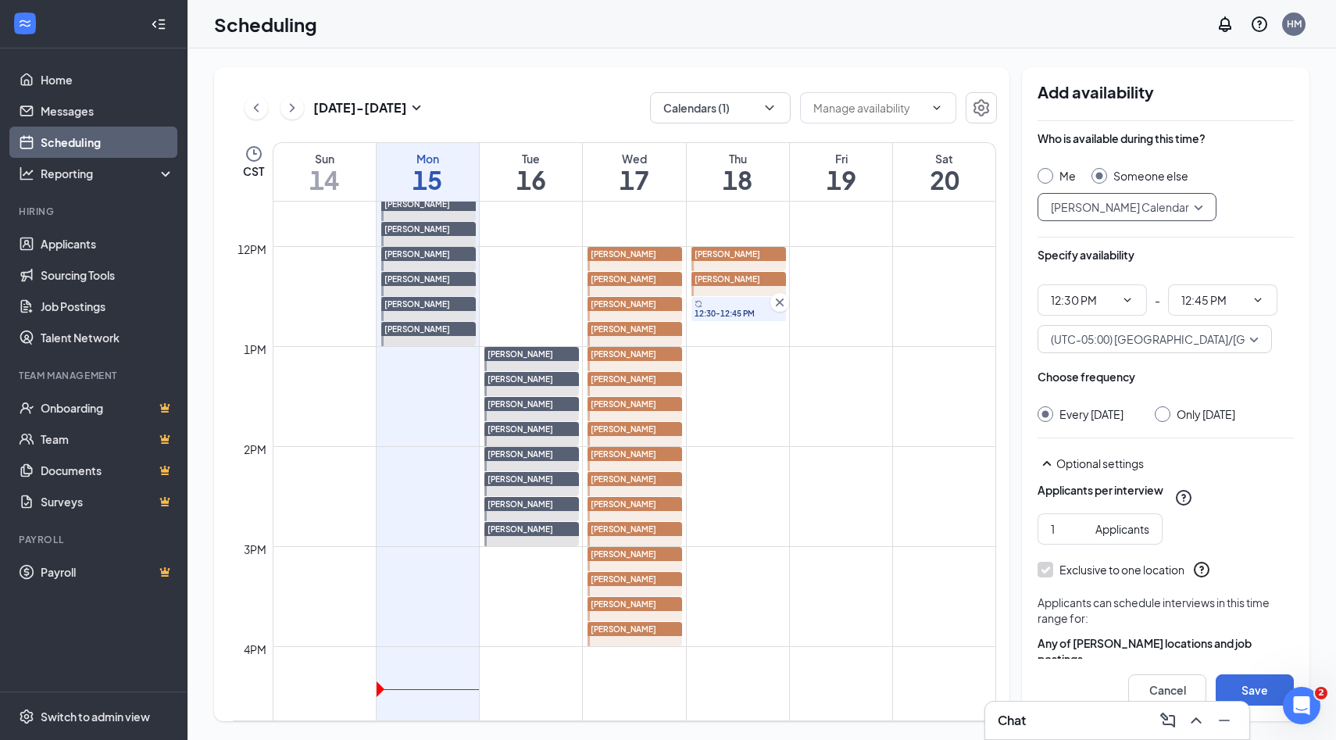
click at [1165, 412] on input "Only Thursday, Sep 18" at bounding box center [1159, 411] width 11 height 11
radio input "true"
radio input "false"
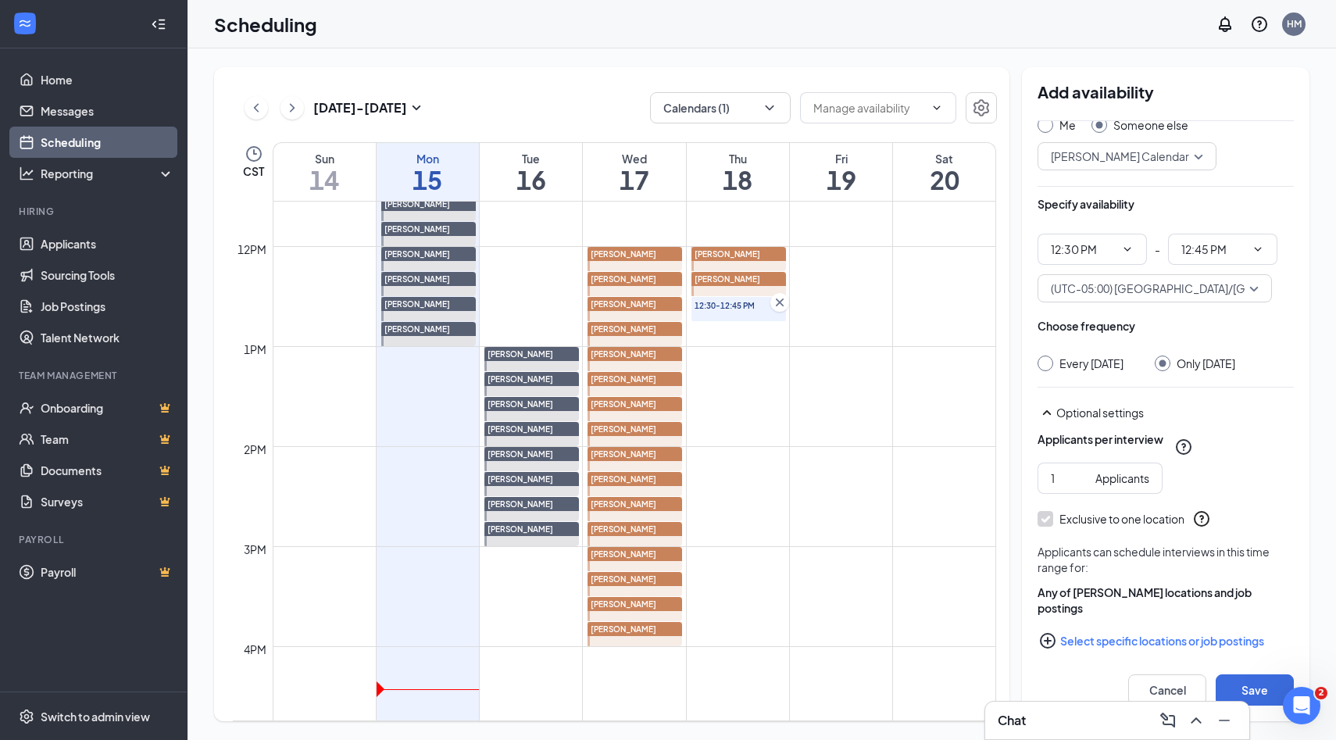
scroll to position [80, 0]
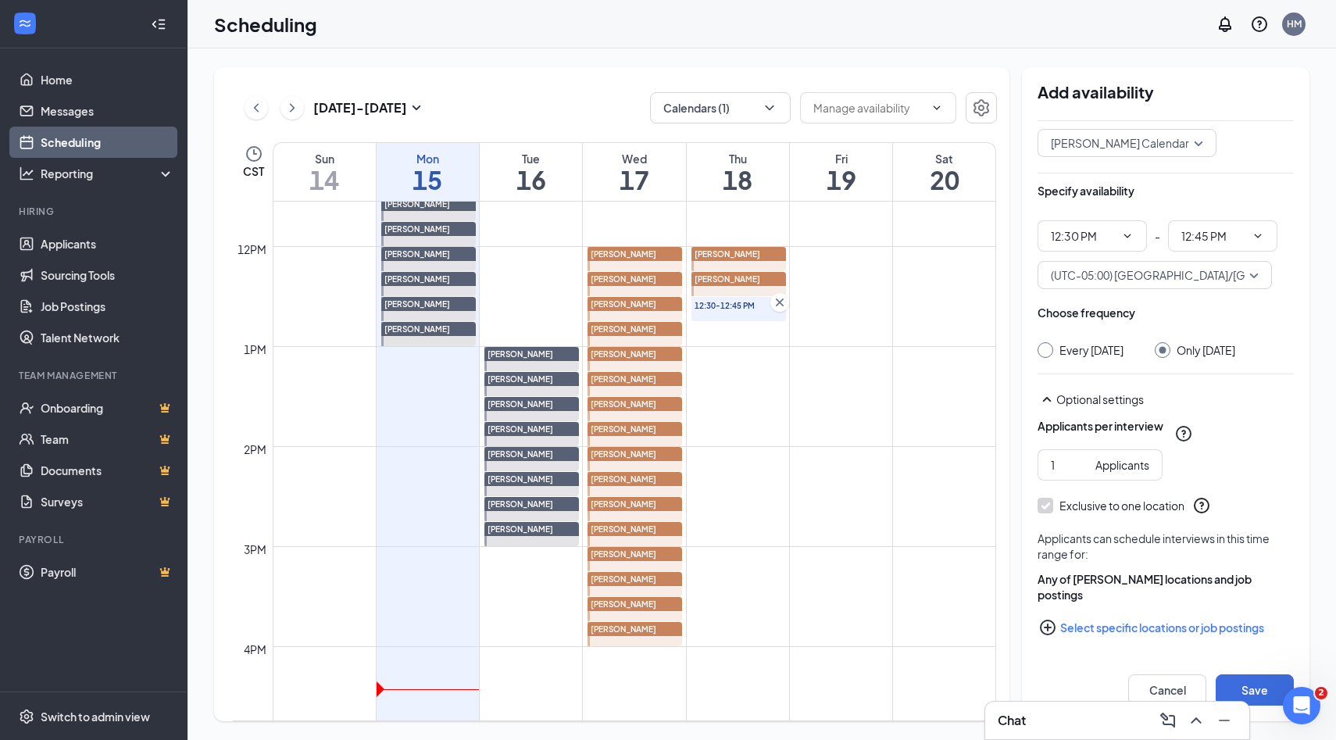
click at [1051, 625] on icon "PlusCircle" at bounding box center [1047, 627] width 19 height 19
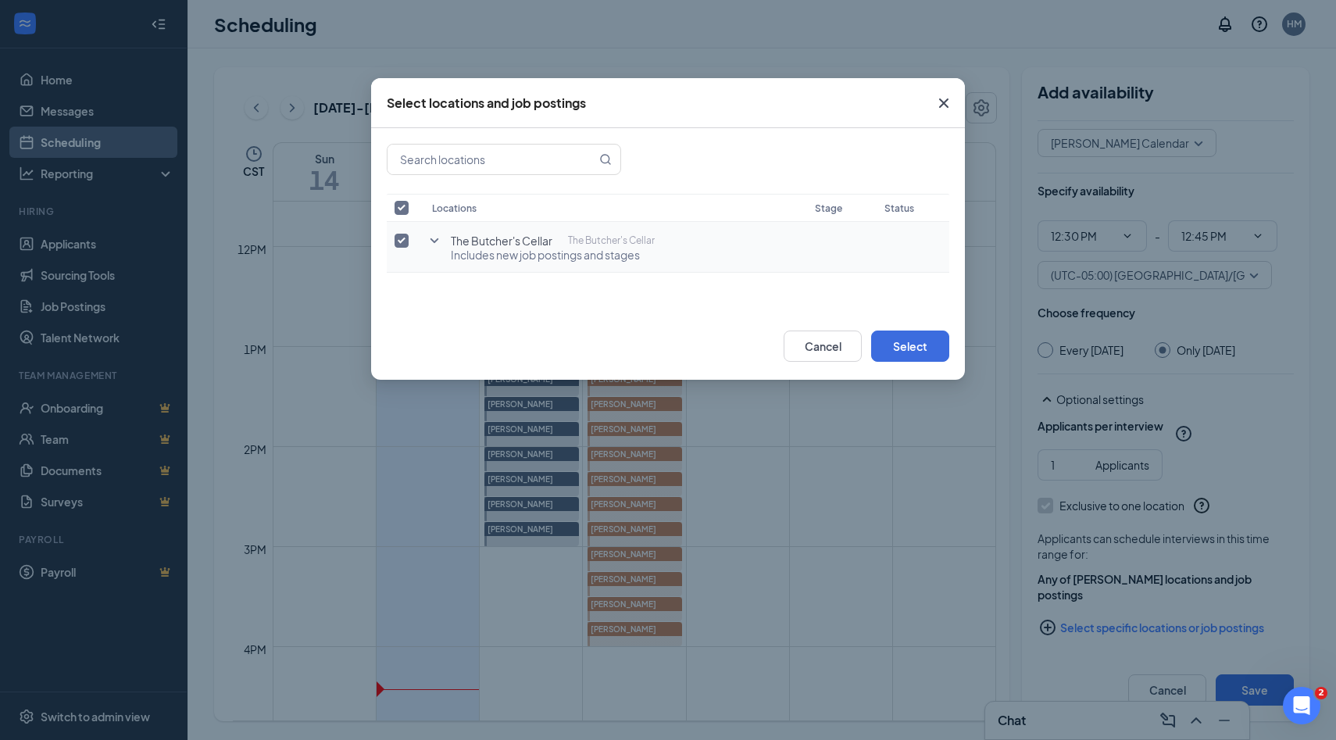
click at [402, 239] on input "checkbox" at bounding box center [401, 241] width 14 height 14
checkbox input "false"
click at [429, 239] on icon "SmallChevronDown" at bounding box center [434, 240] width 19 height 19
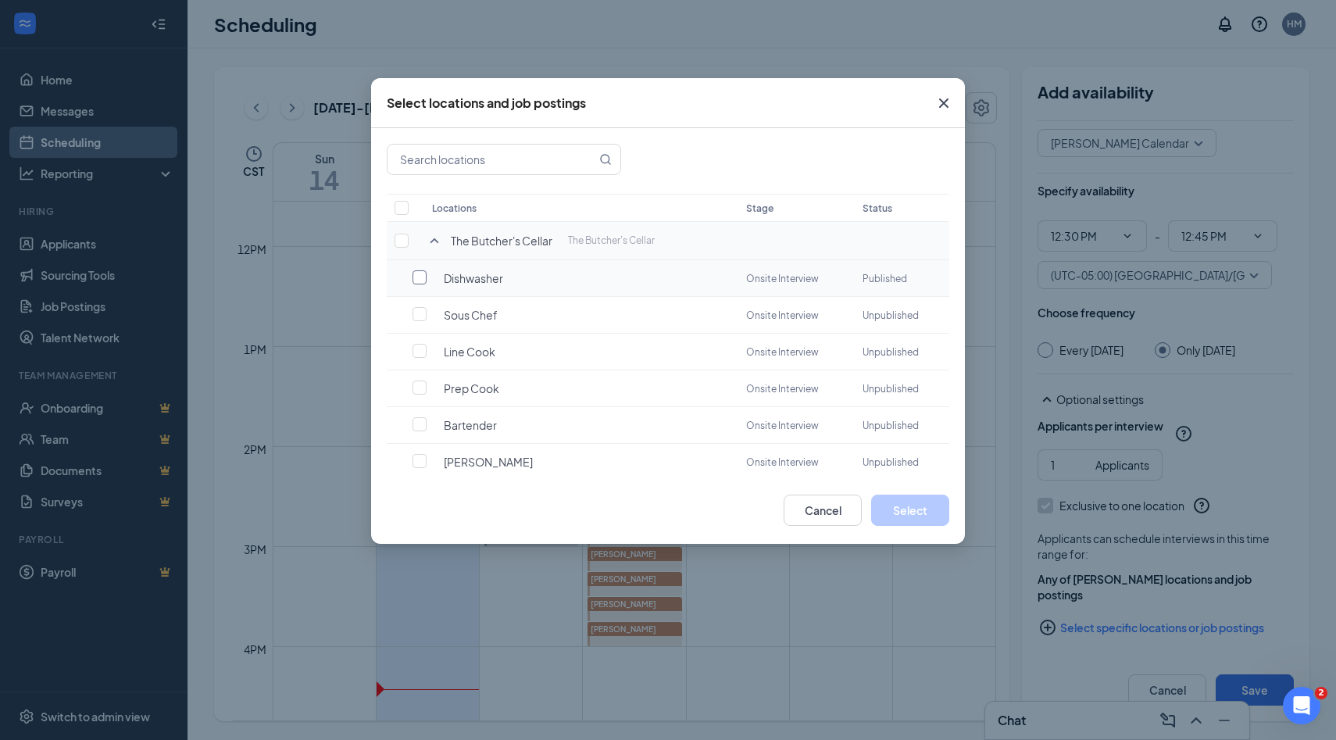
click at [423, 284] on input "checkbox" at bounding box center [419, 277] width 14 height 14
checkbox input "false"
checkbox input "true"
click at [889, 512] on button "Select" at bounding box center [910, 509] width 78 height 31
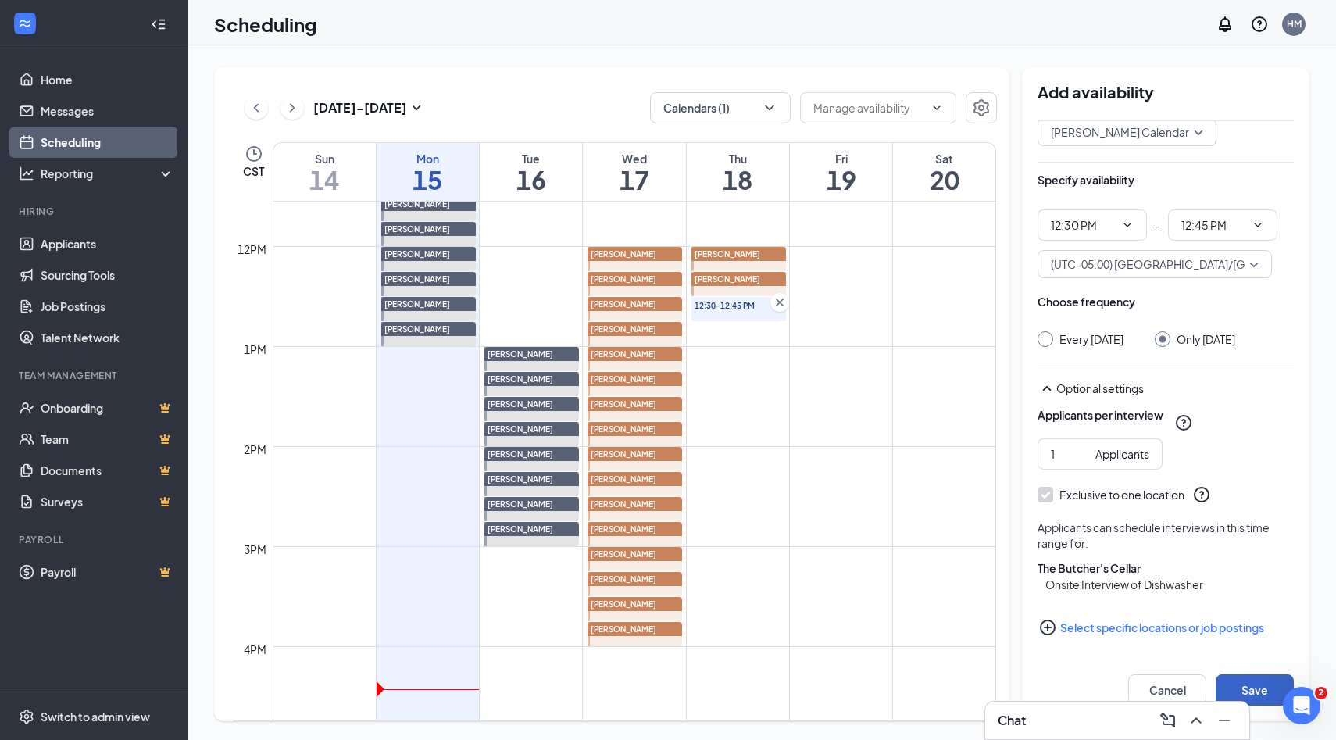
click at [1241, 687] on button "Save" at bounding box center [1254, 689] width 78 height 31
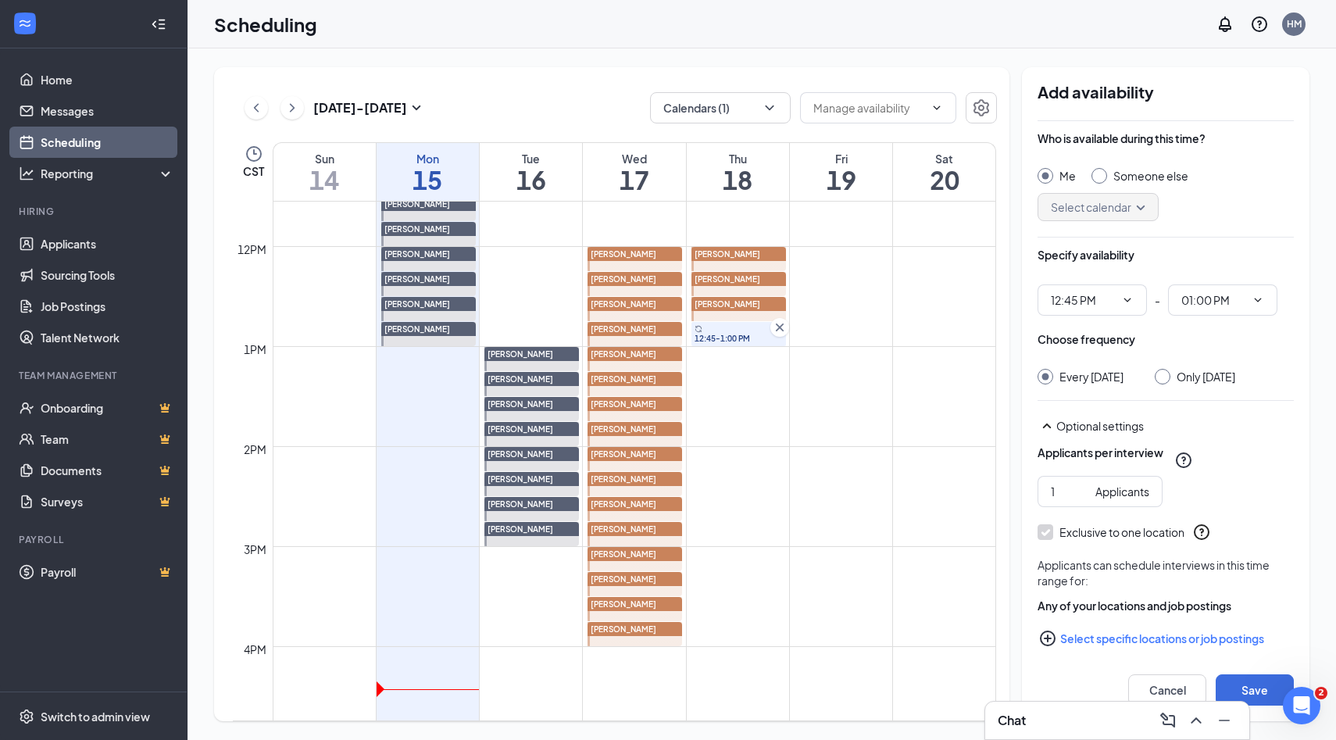
click at [1098, 179] on div at bounding box center [1099, 176] width 16 height 16
radio input "false"
radio input "true"
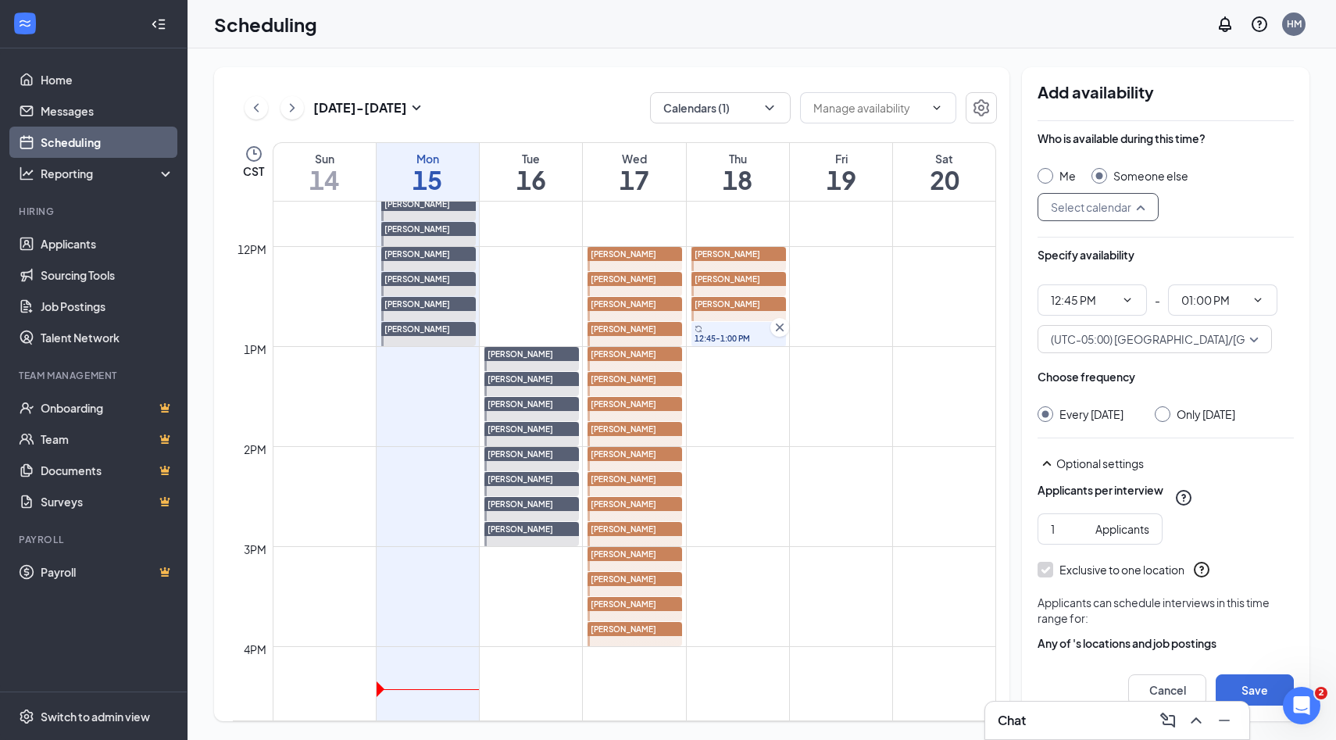
click at [1138, 210] on input "search" at bounding box center [1092, 207] width 91 height 27
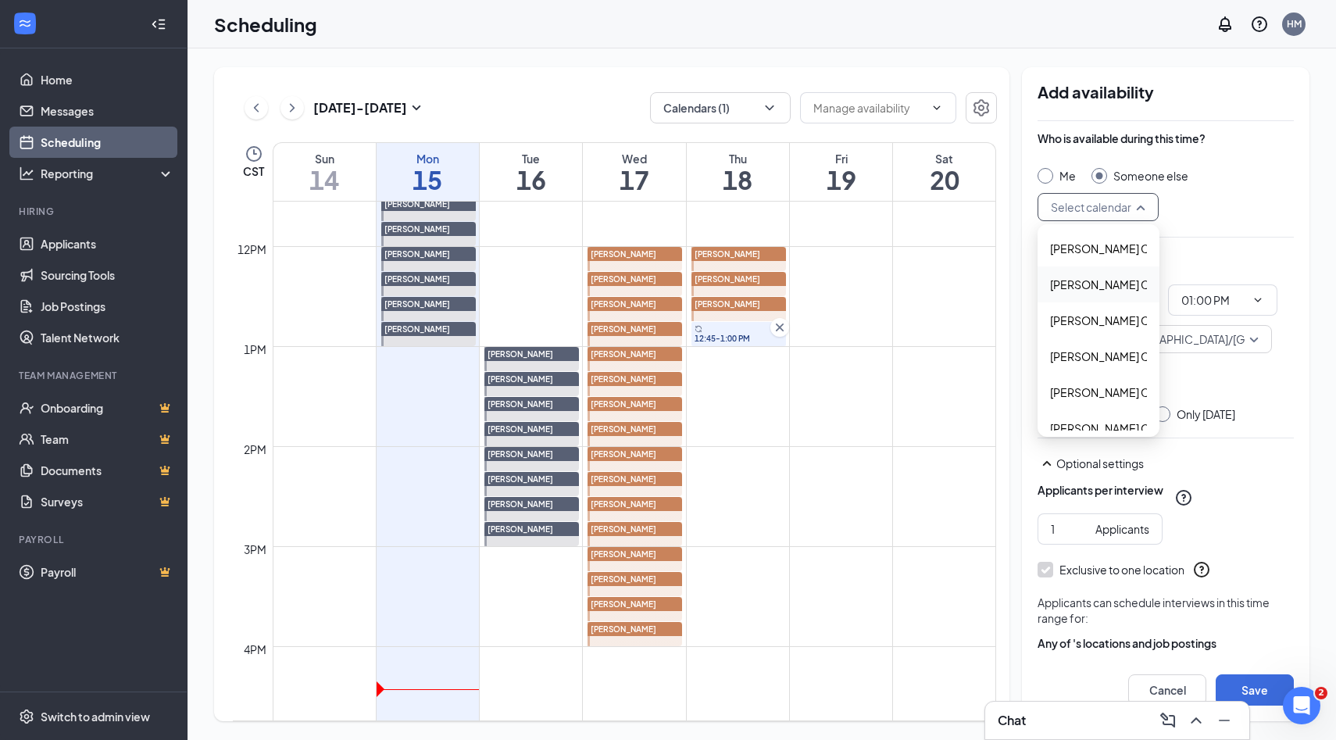
click at [1119, 277] on span "Alyssa Osinga's Calendar" at bounding box center [1119, 284] width 138 height 17
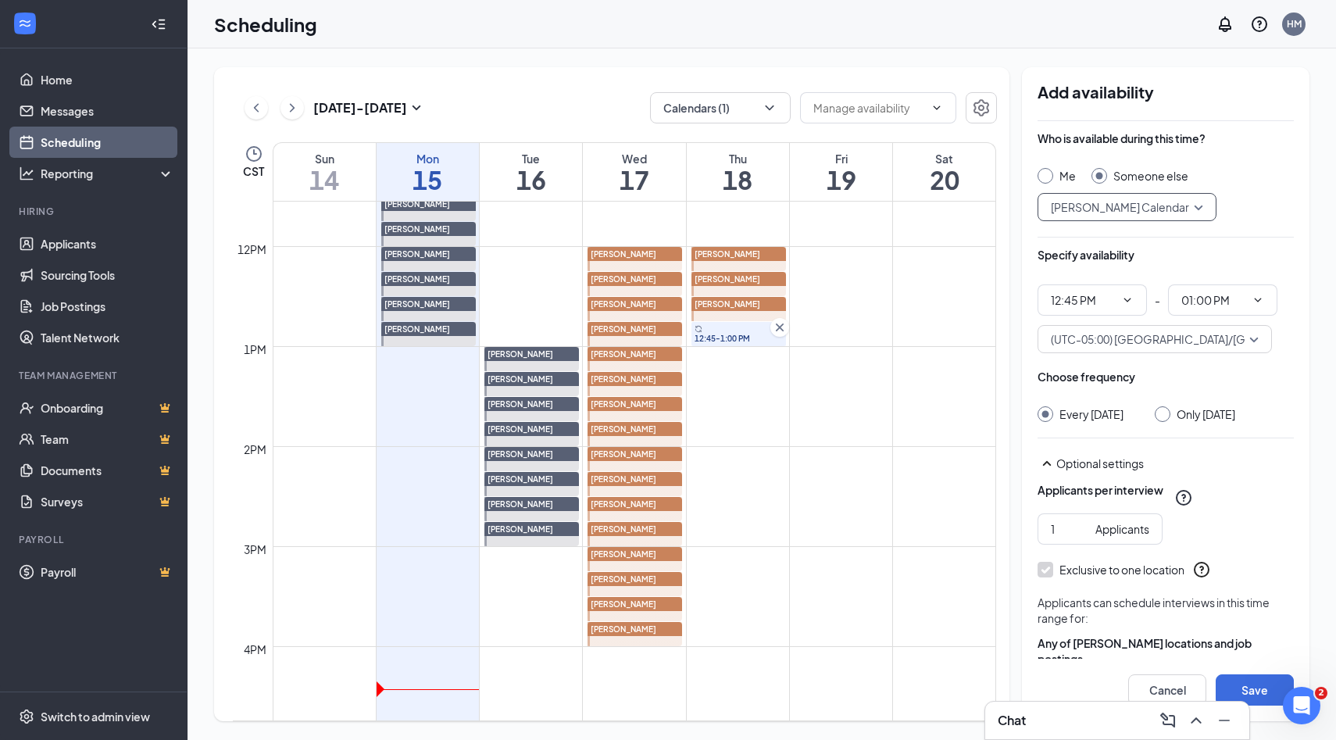
click at [1170, 420] on div at bounding box center [1162, 414] width 16 height 16
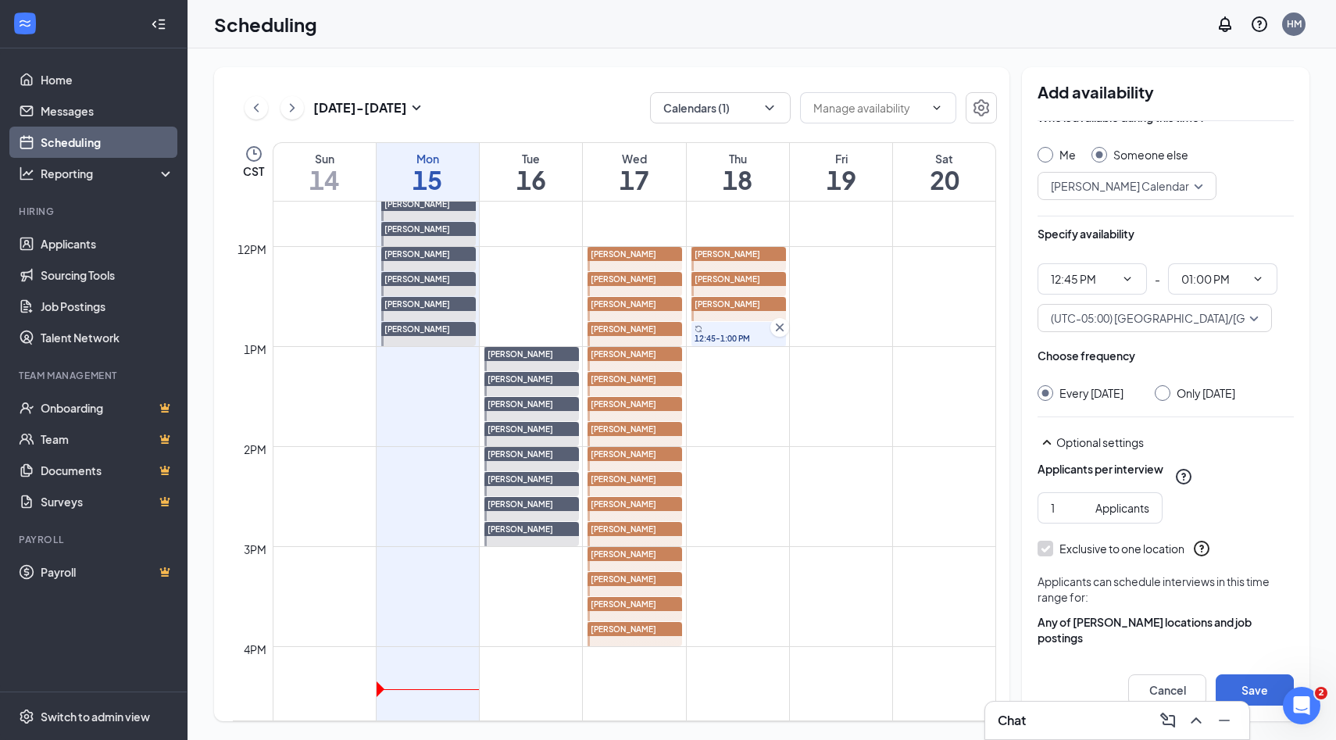
scroll to position [22, 0]
click at [1165, 393] on input "Only Thursday, Sep 18" at bounding box center [1159, 389] width 11 height 11
radio input "true"
radio input "false"
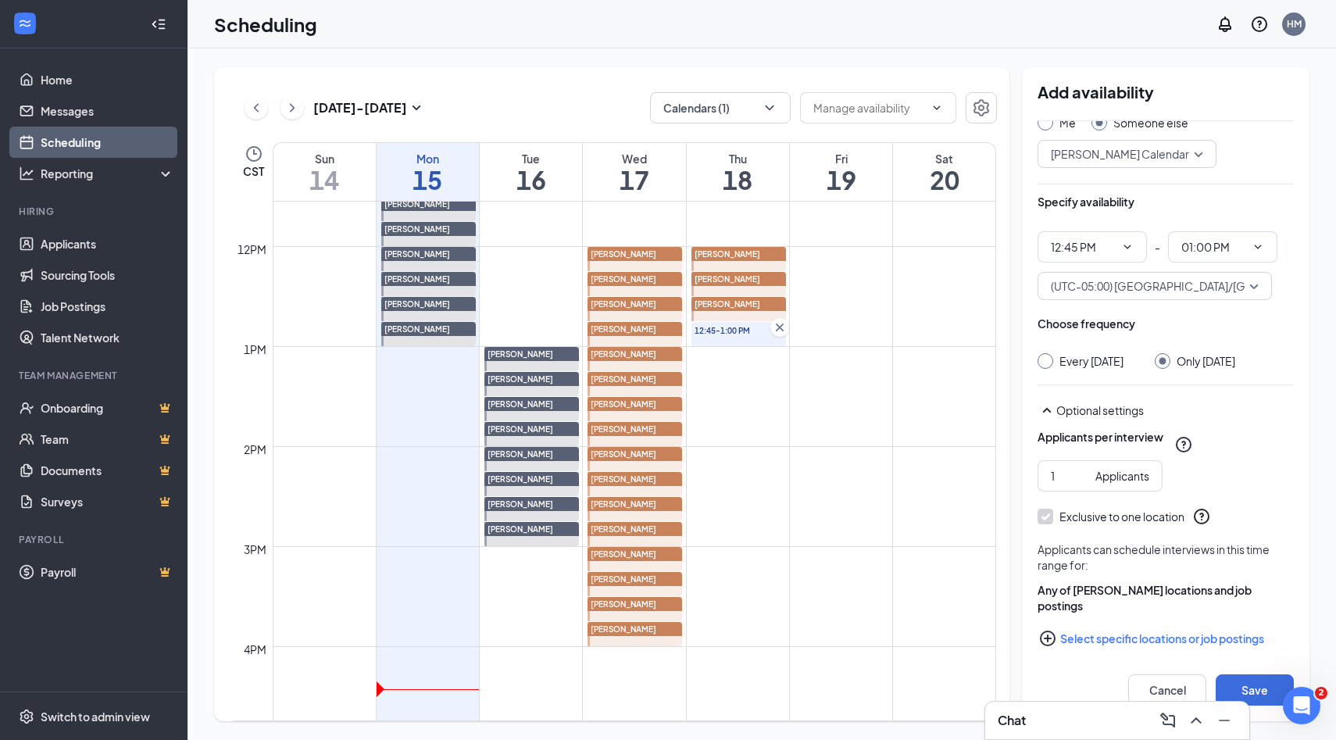
scroll to position [80, 0]
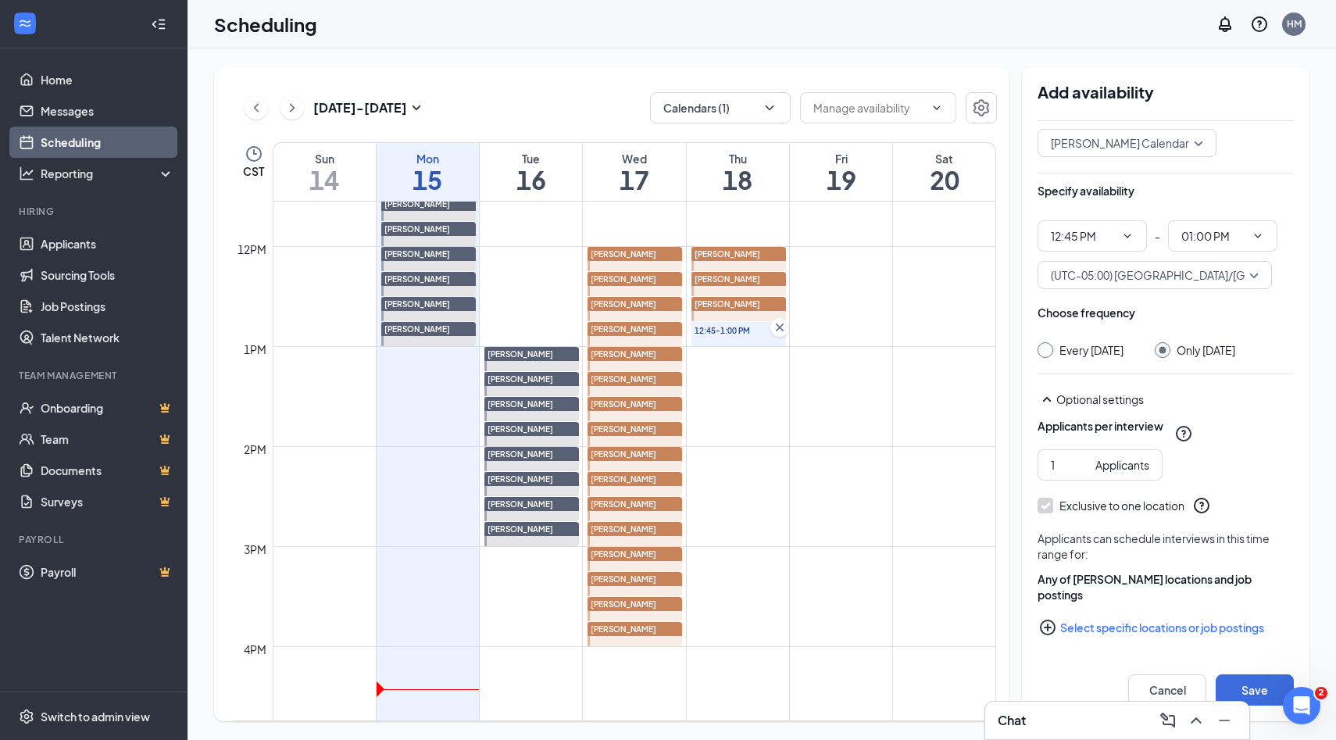
click at [1047, 625] on icon "PlusCircle" at bounding box center [1048, 627] width 16 height 16
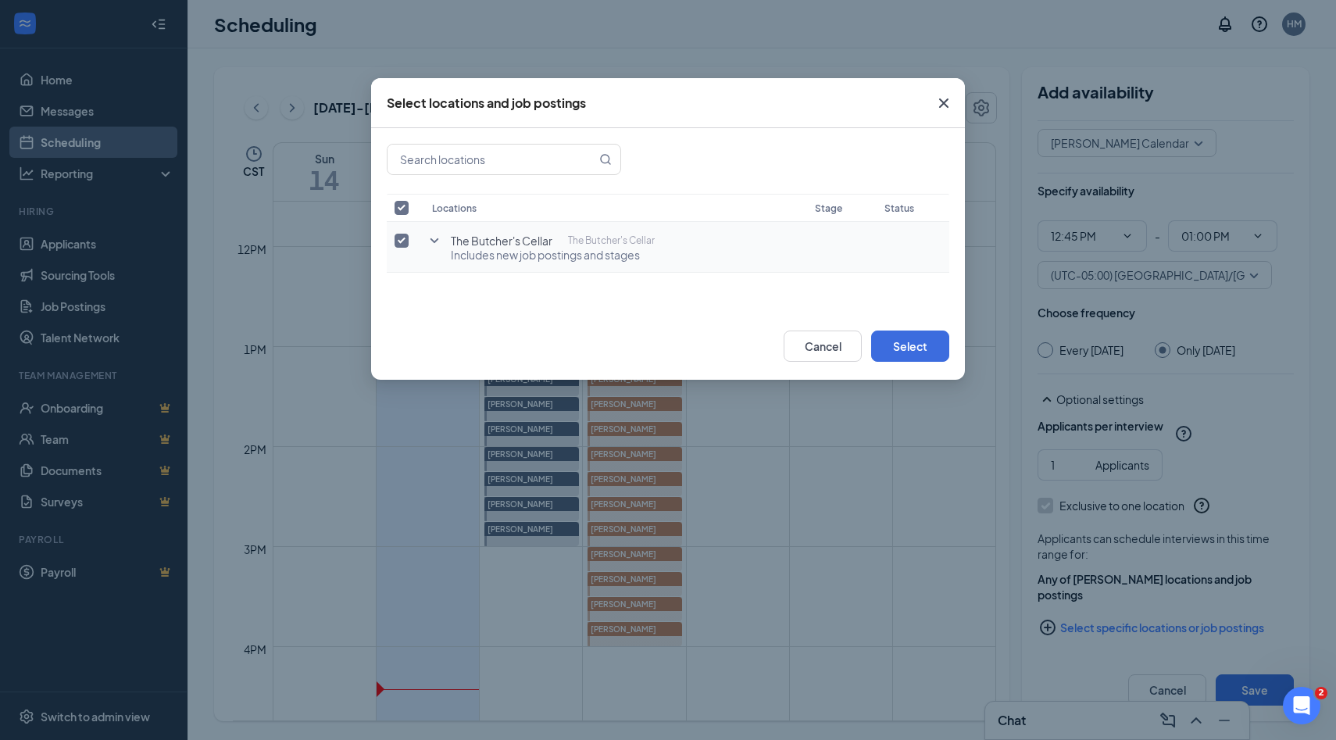
click at [405, 237] on input "checkbox" at bounding box center [401, 241] width 14 height 14
checkbox input "false"
click at [426, 239] on icon "SmallChevronDown" at bounding box center [434, 240] width 19 height 19
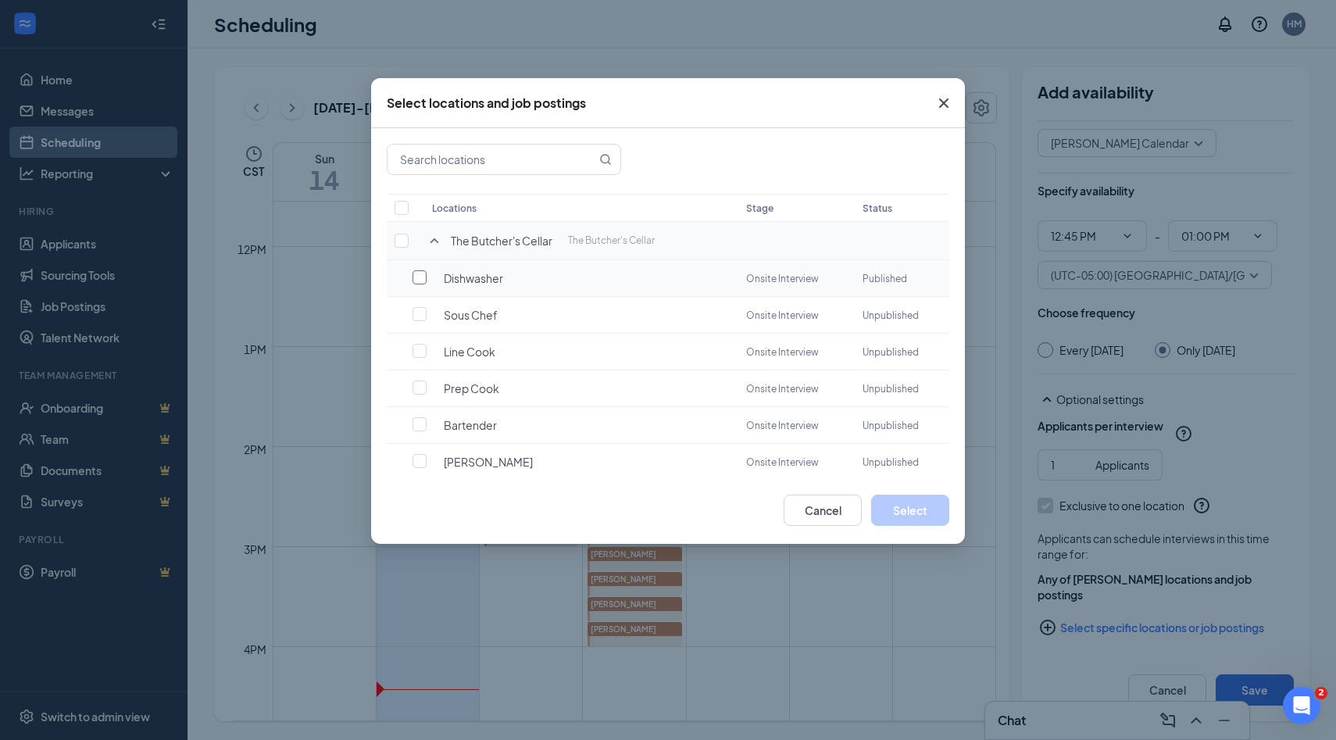
click at [424, 277] on input "checkbox" at bounding box center [419, 277] width 14 height 14
checkbox input "false"
checkbox input "true"
click at [904, 510] on button "Select" at bounding box center [910, 509] width 78 height 31
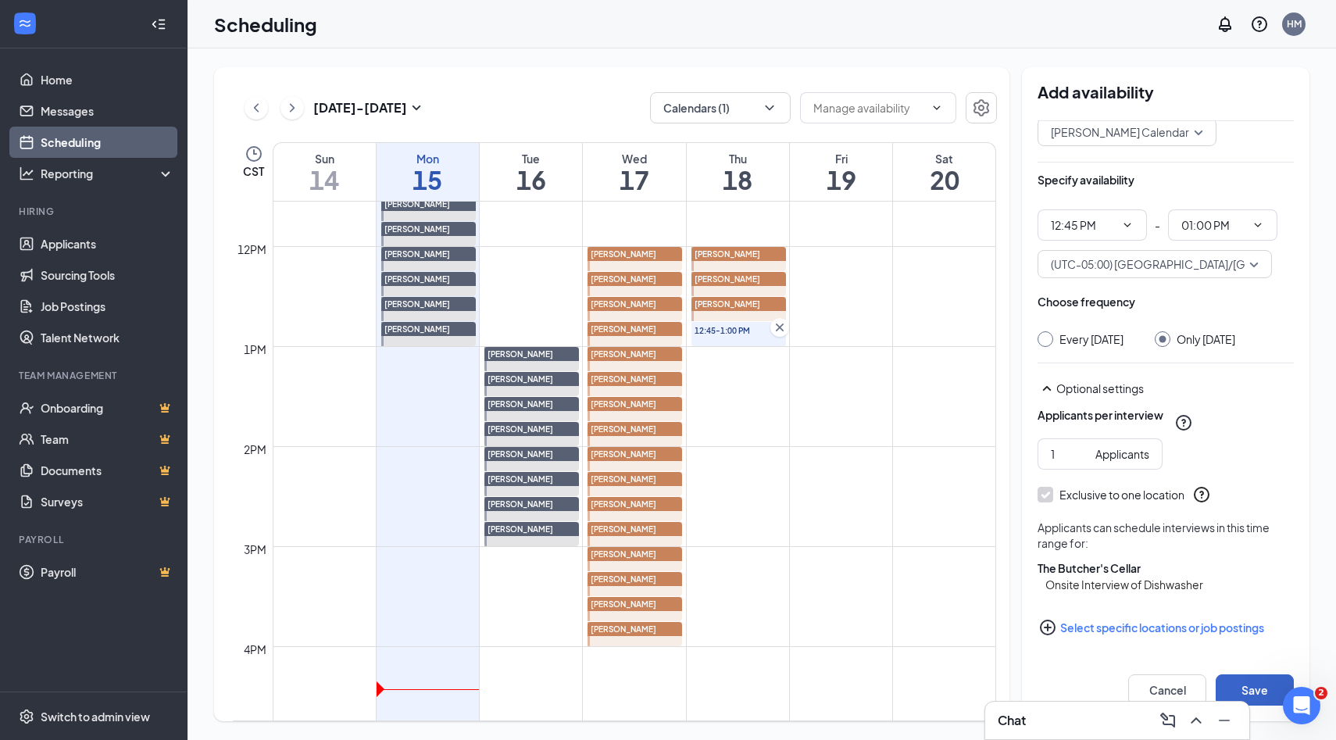
click at [1247, 683] on button "Save" at bounding box center [1254, 689] width 78 height 31
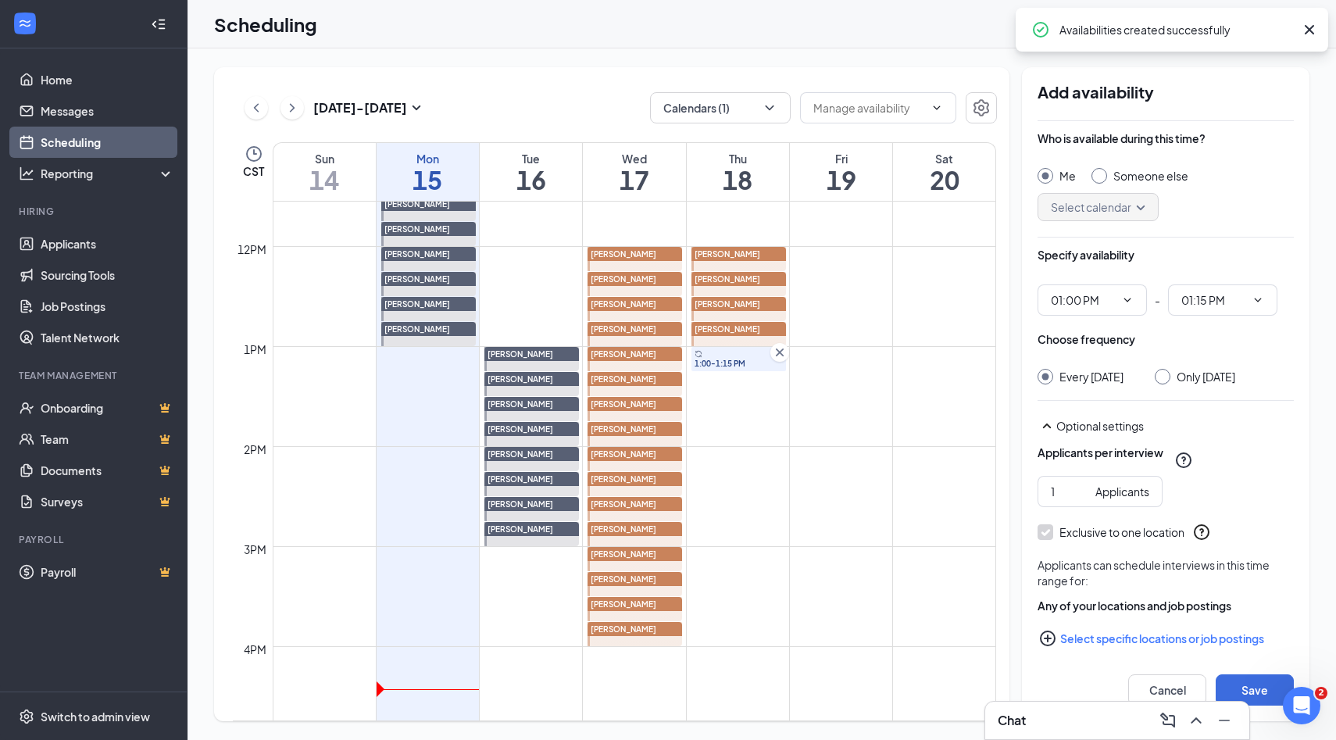
click at [1097, 169] on input "Someone else" at bounding box center [1096, 173] width 11 height 11
radio input "true"
radio input "false"
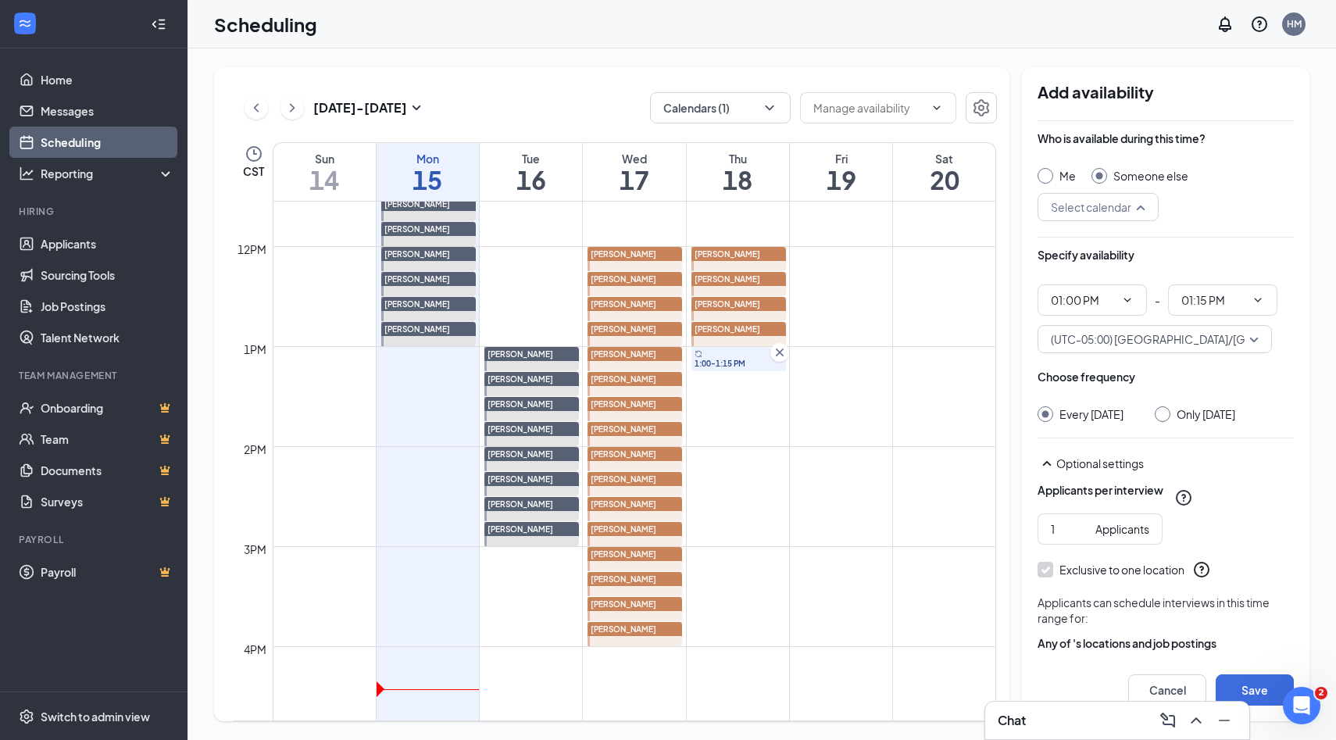
click at [1140, 206] on div "Select calendar" at bounding box center [1097, 207] width 121 height 28
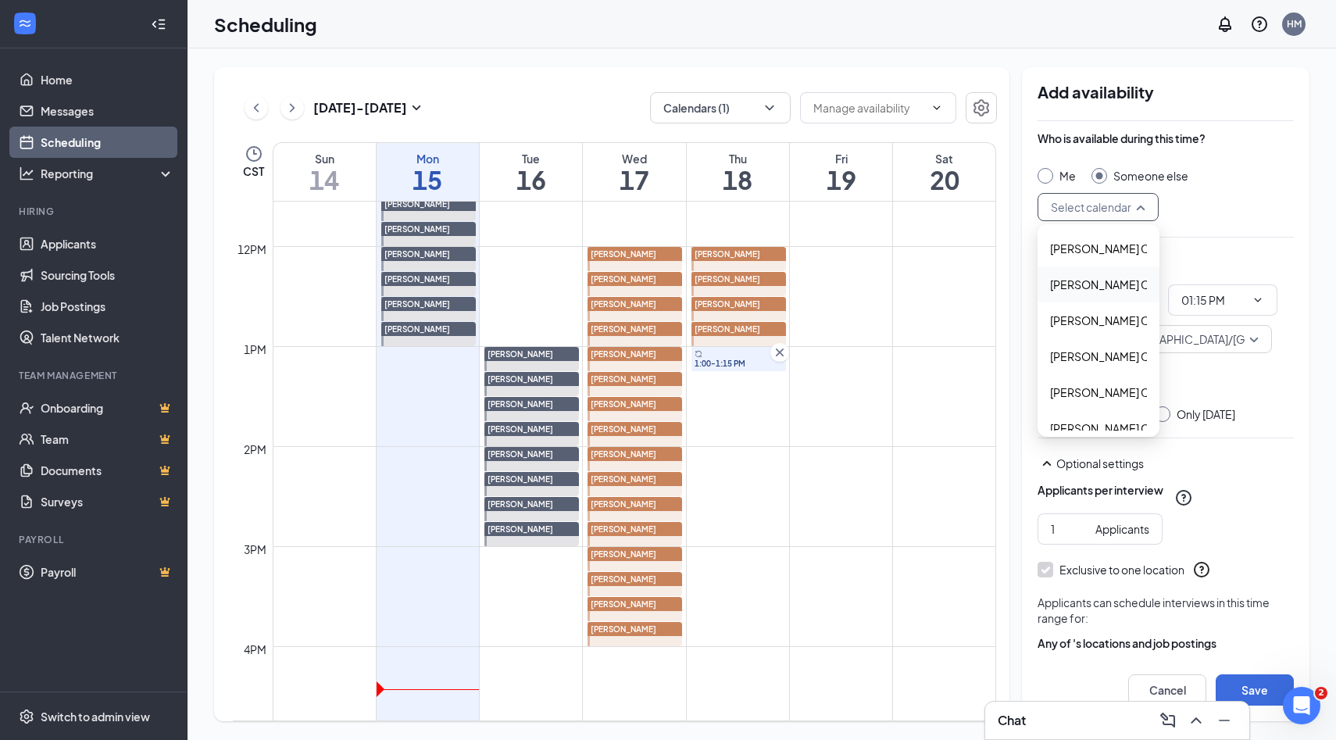
click at [1108, 290] on span "Alyssa Osinga's Calendar" at bounding box center [1119, 284] width 138 height 17
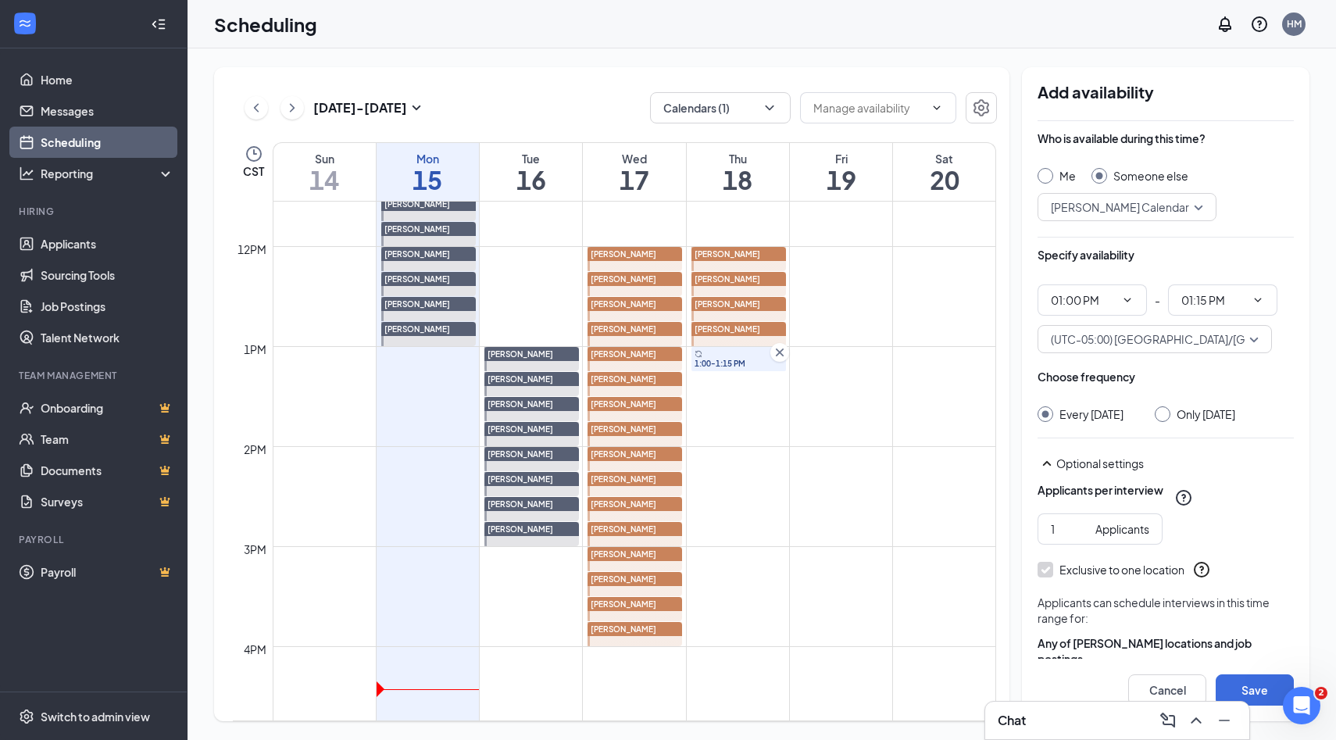
click at [1170, 419] on div at bounding box center [1162, 414] width 16 height 16
click at [1170, 417] on div at bounding box center [1162, 414] width 16 height 16
click at [1170, 414] on div at bounding box center [1162, 414] width 16 height 16
click at [1165, 411] on input "Only Thursday, Sep 18" at bounding box center [1159, 411] width 11 height 11
radio input "true"
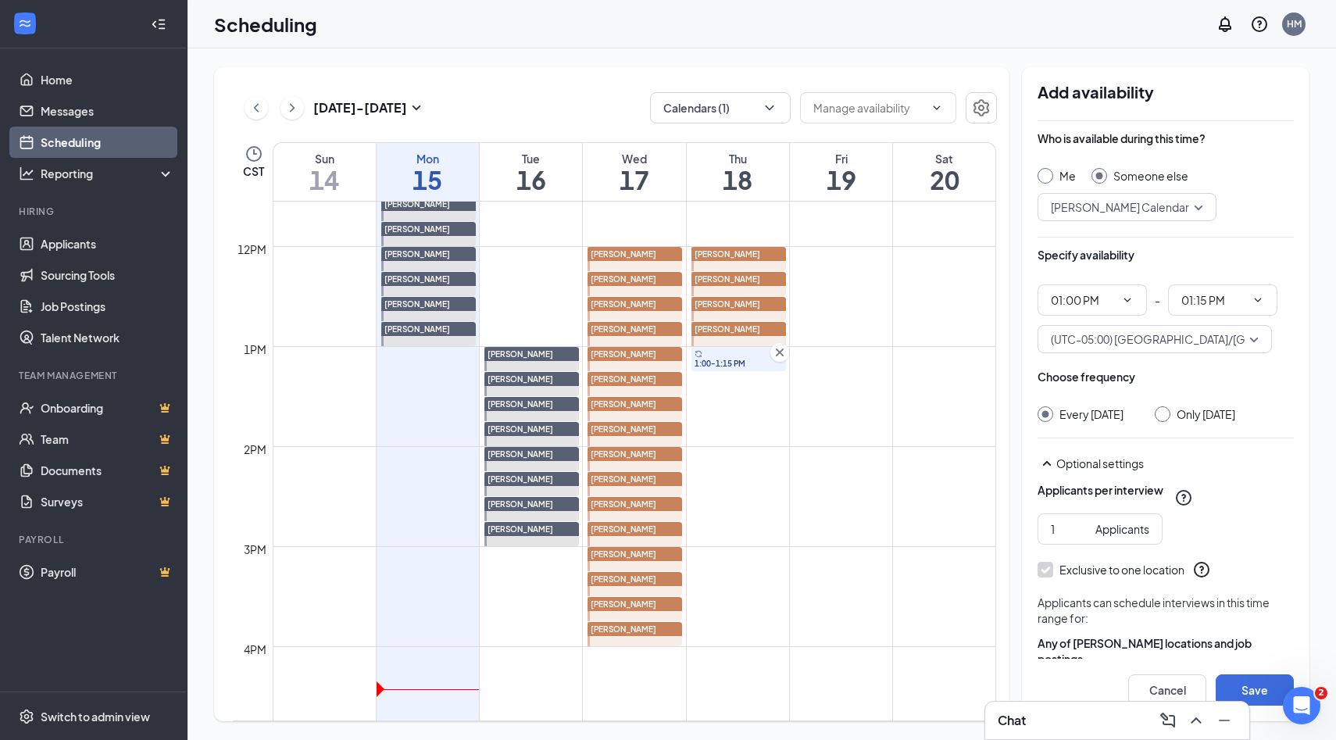
radio input "false"
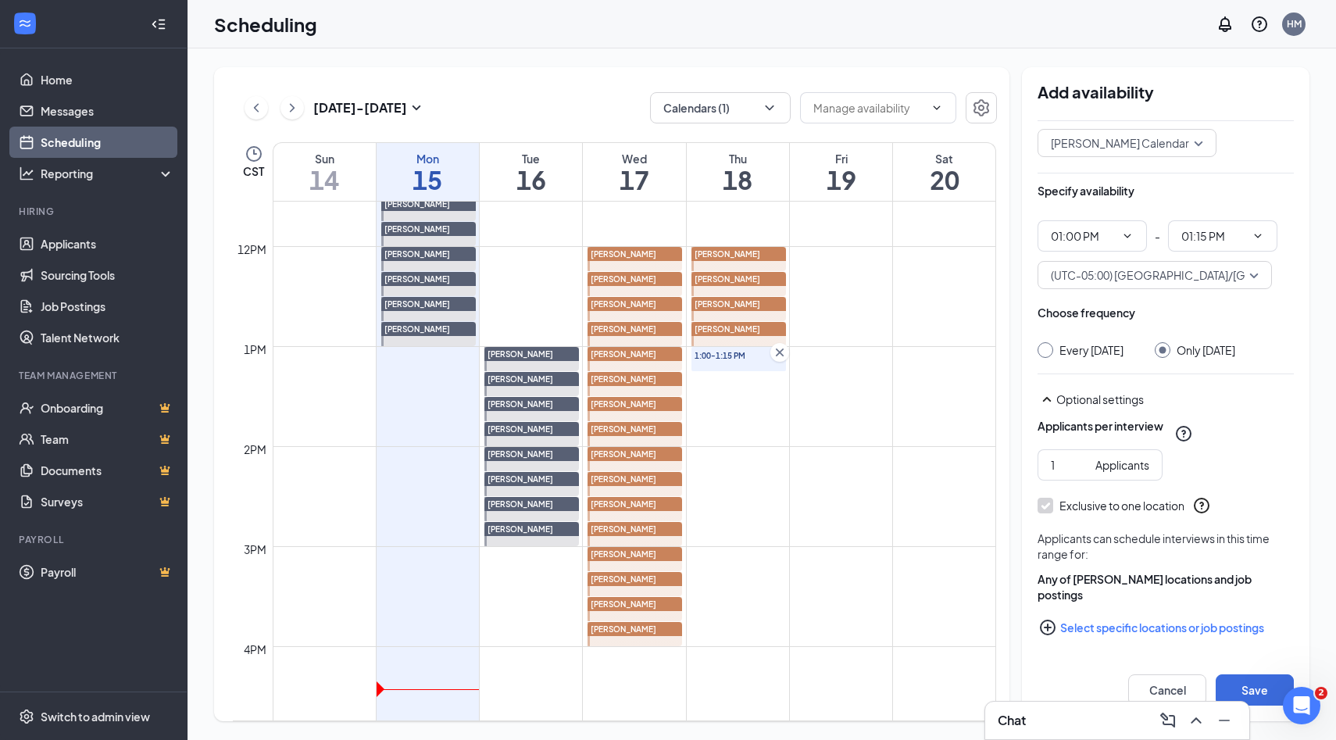
scroll to position [80, 0]
click at [1048, 626] on icon "PlusCircle" at bounding box center [1047, 627] width 19 height 19
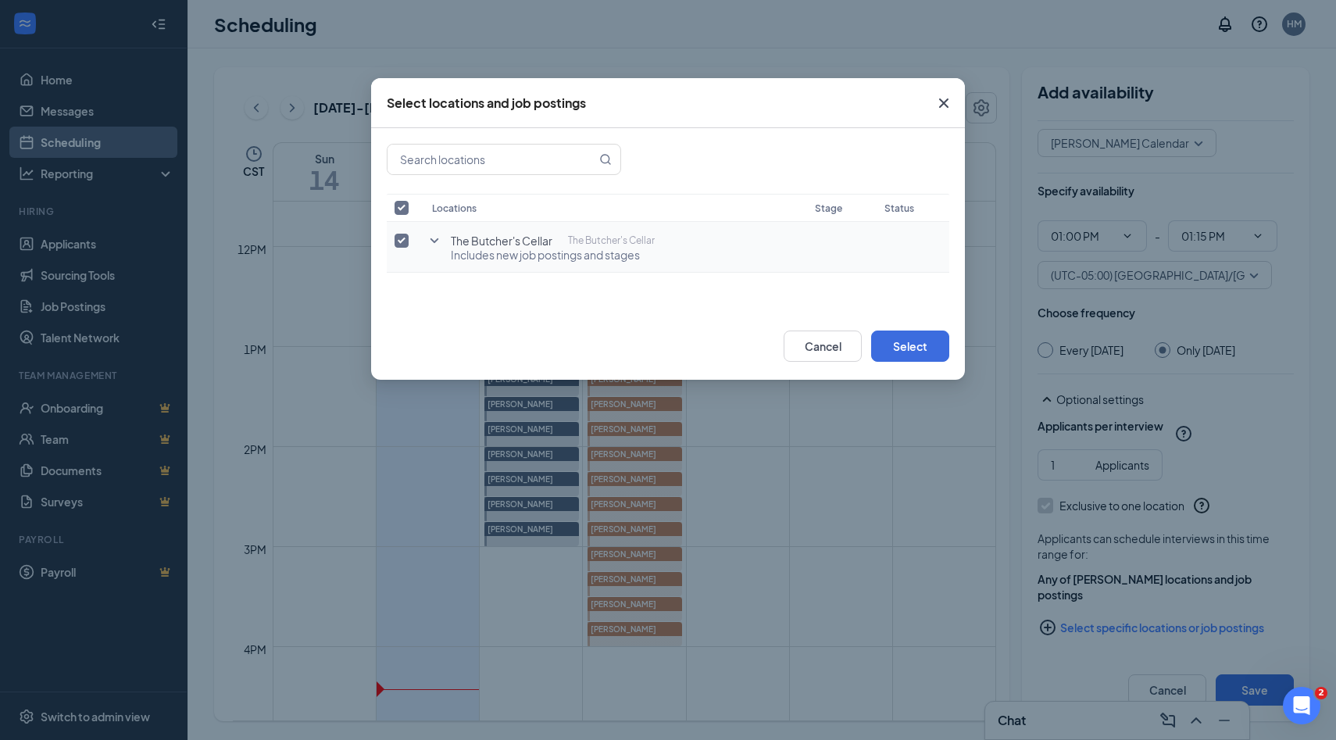
click at [435, 241] on icon "SmallChevronDown" at bounding box center [434, 240] width 9 height 5
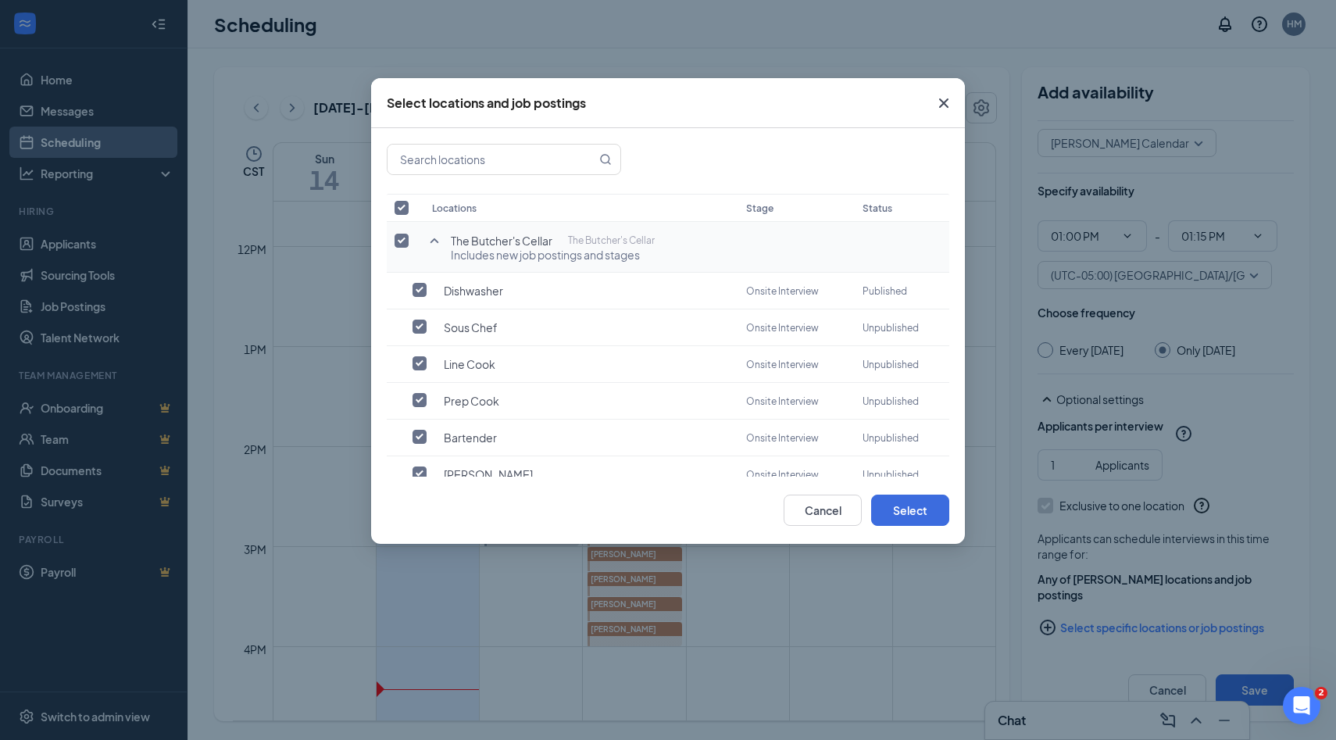
click at [405, 239] on input "checkbox" at bounding box center [401, 241] width 14 height 14
checkbox input "false"
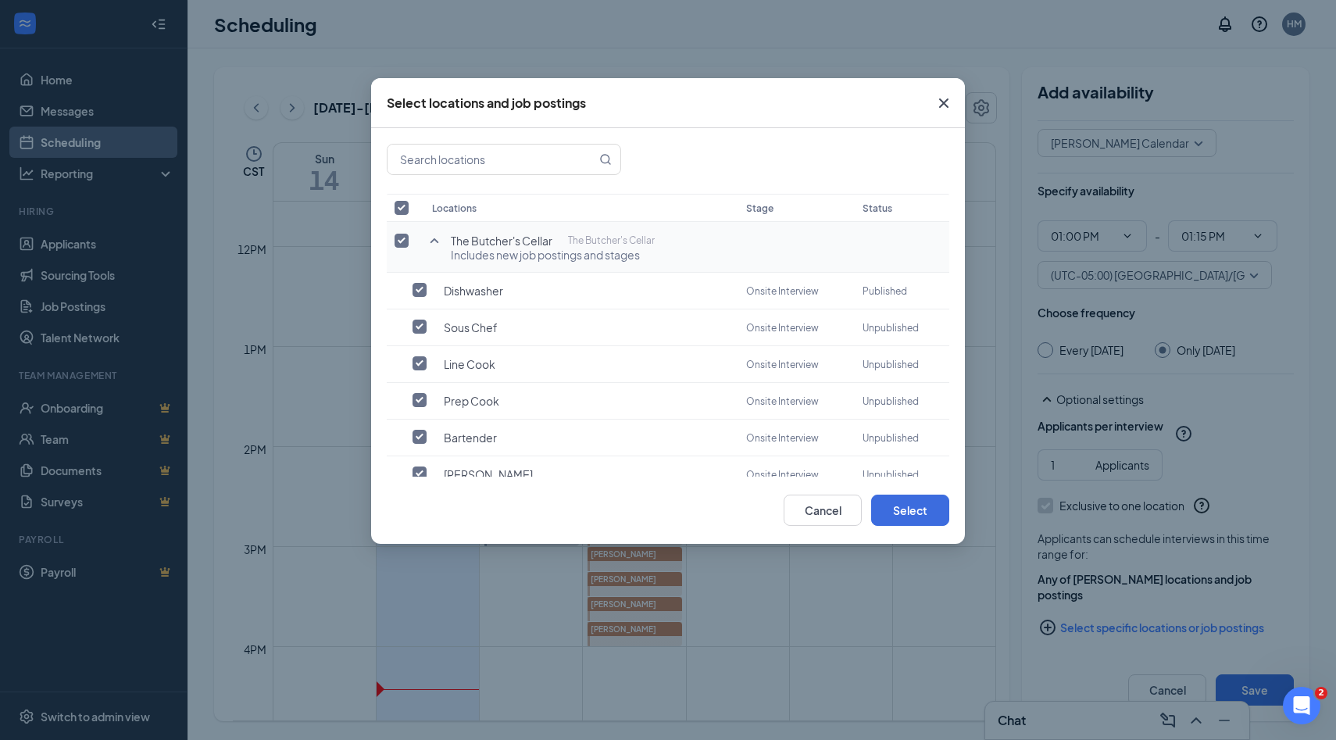
checkbox input "false"
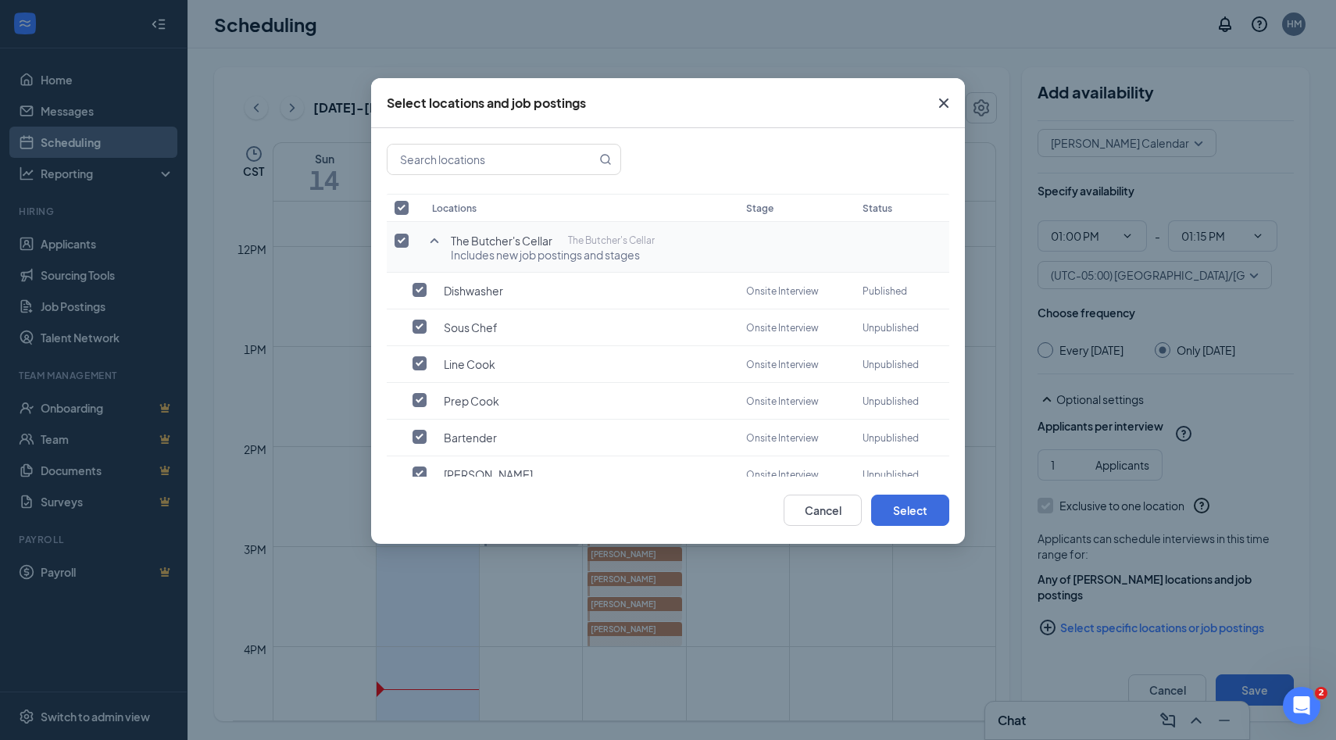
checkbox input "false"
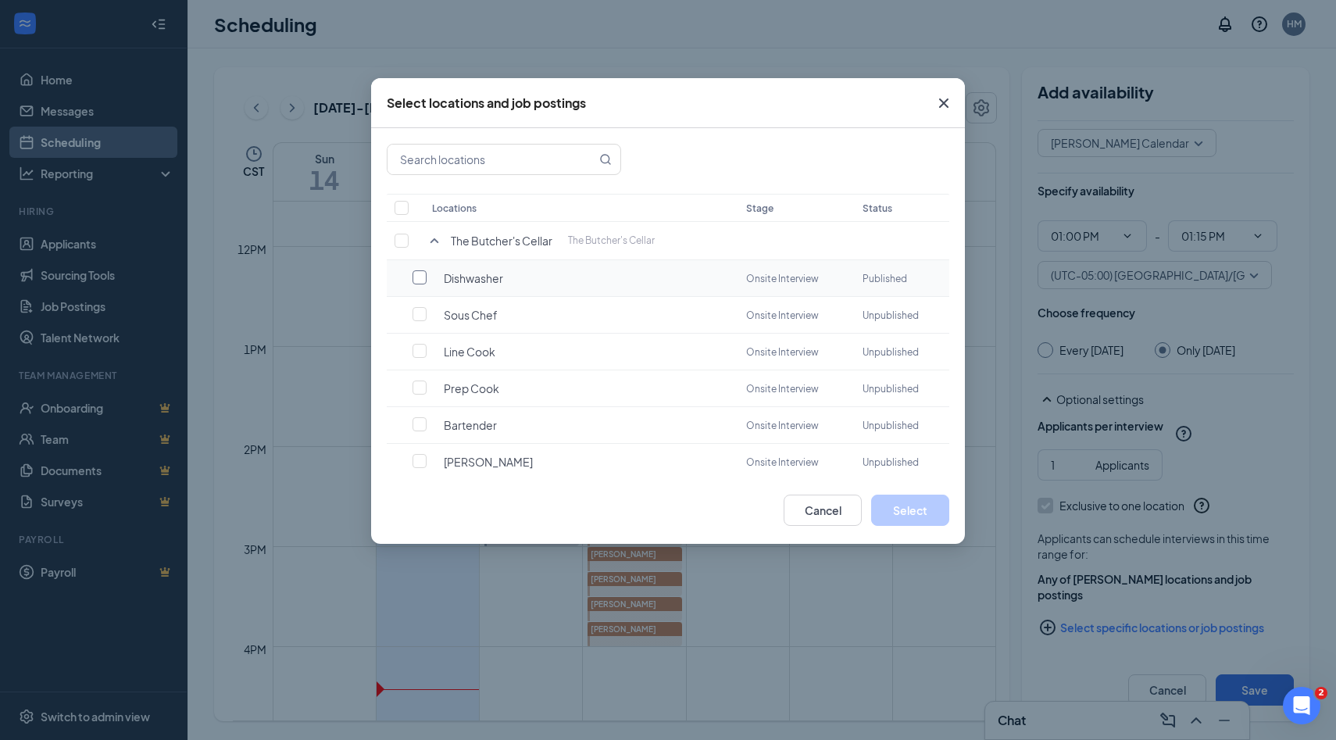
click at [419, 271] on input "checkbox" at bounding box center [419, 277] width 14 height 14
click at [902, 519] on button "Select" at bounding box center [910, 509] width 78 height 31
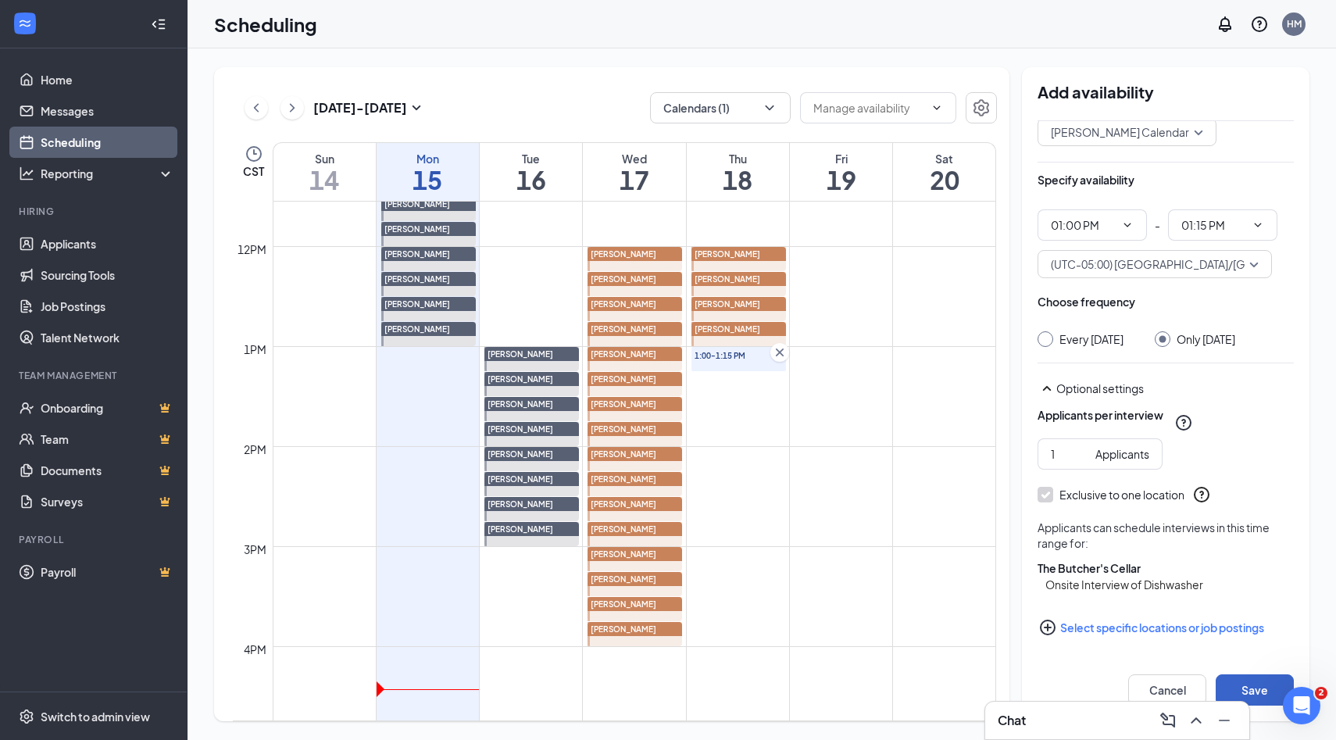
click at [1254, 682] on button "Save" at bounding box center [1254, 689] width 78 height 31
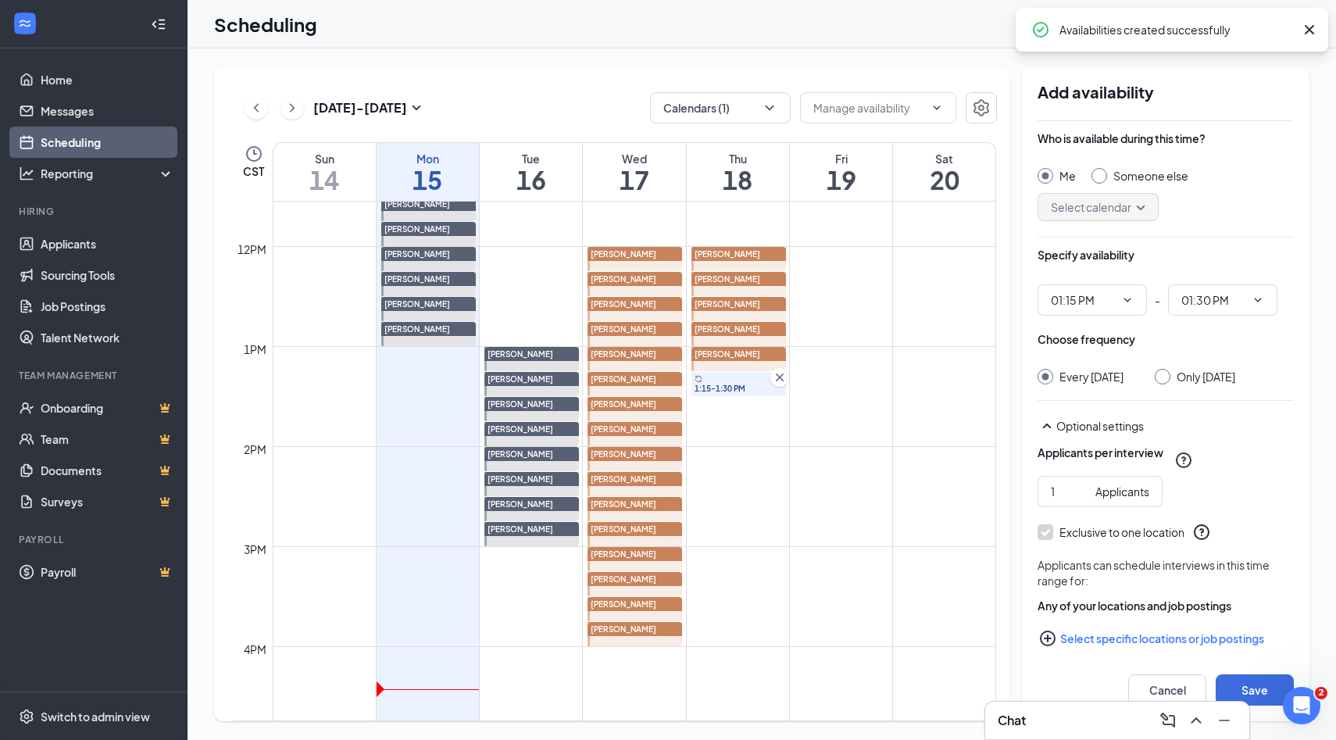
click at [1101, 174] on input "Someone else" at bounding box center [1096, 173] width 11 height 11
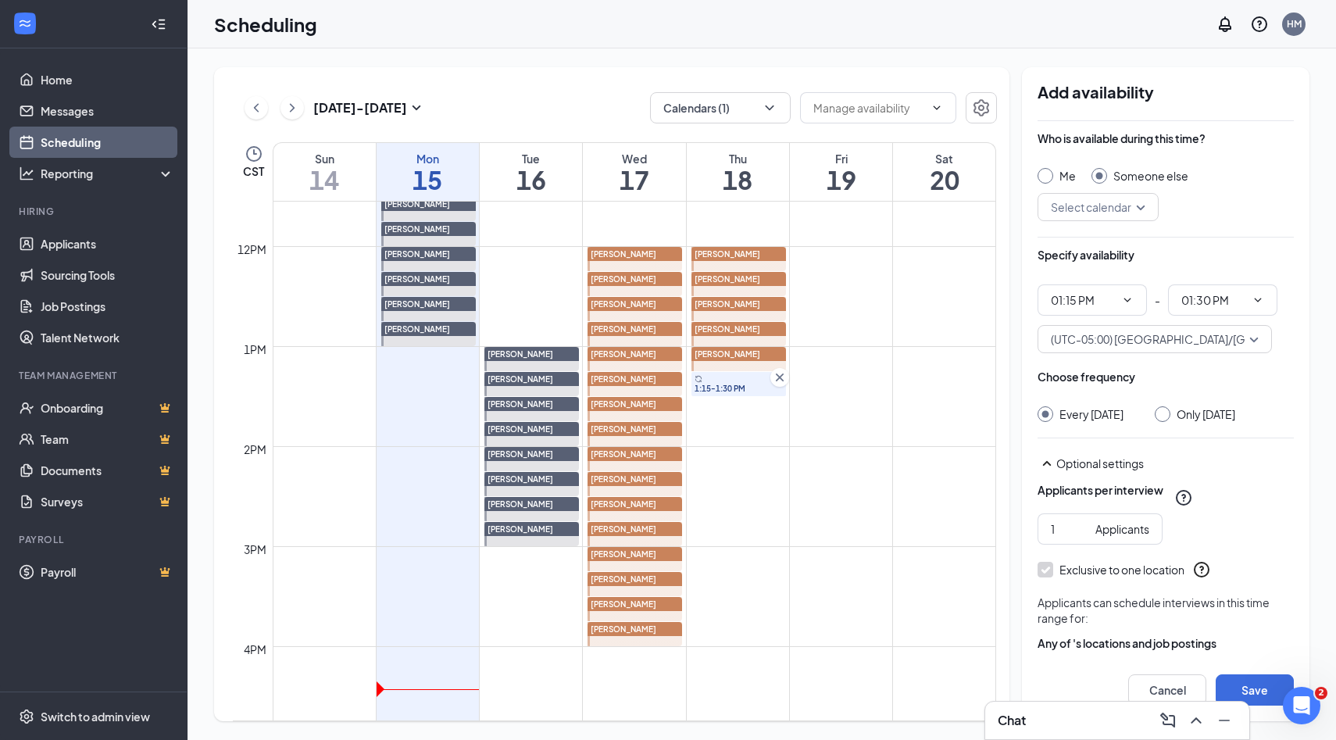
click at [1133, 207] on input "search" at bounding box center [1092, 207] width 91 height 27
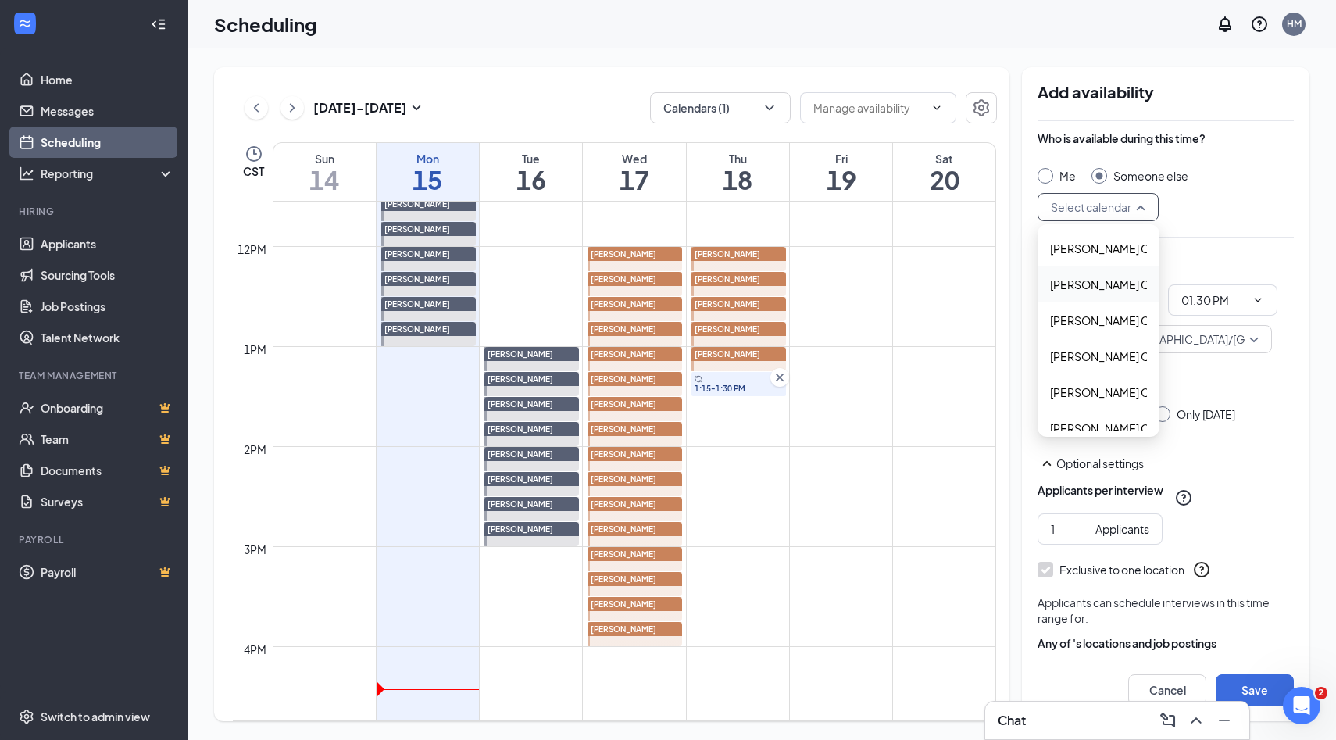
click at [1117, 284] on span "Alyssa Osinga's Calendar" at bounding box center [1119, 284] width 138 height 17
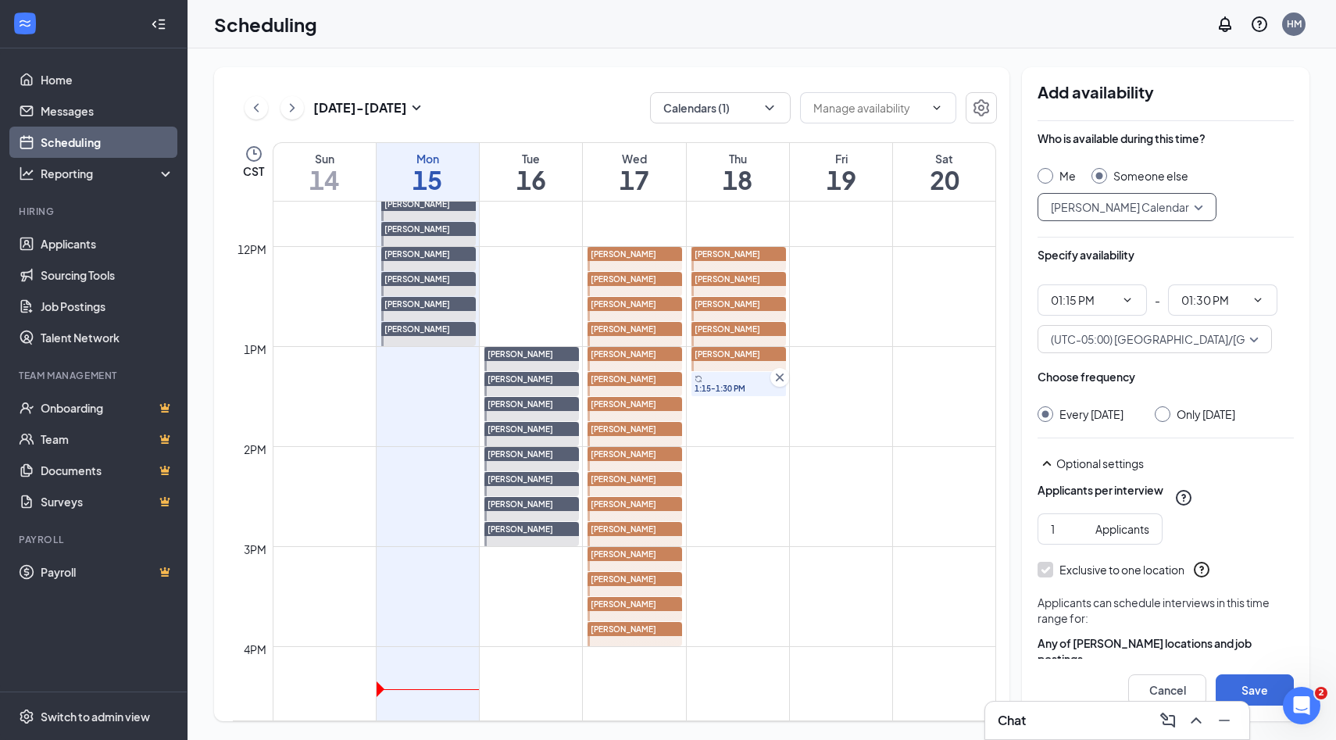
click at [1165, 415] on input "Only Thursday, Sep 18" at bounding box center [1159, 411] width 11 height 11
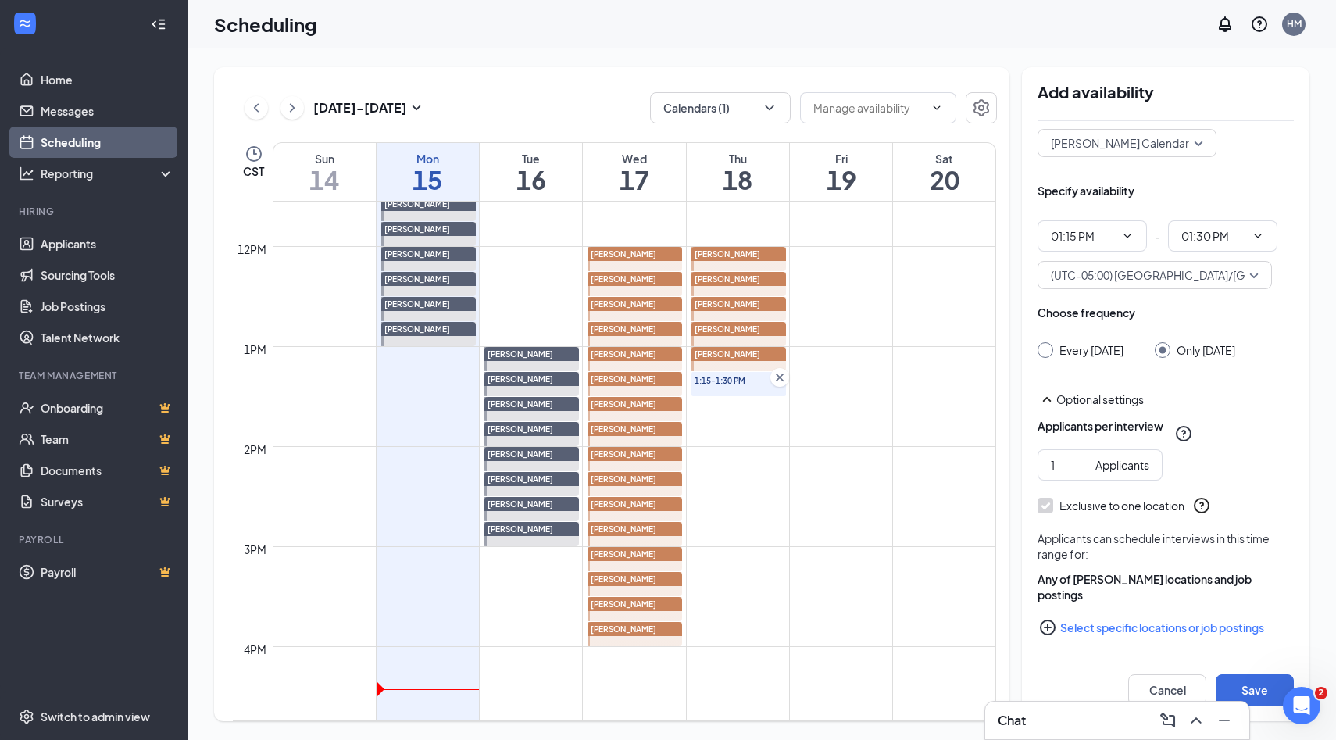
scroll to position [80, 0]
click at [1051, 625] on icon "PlusCircle" at bounding box center [1047, 627] width 19 height 19
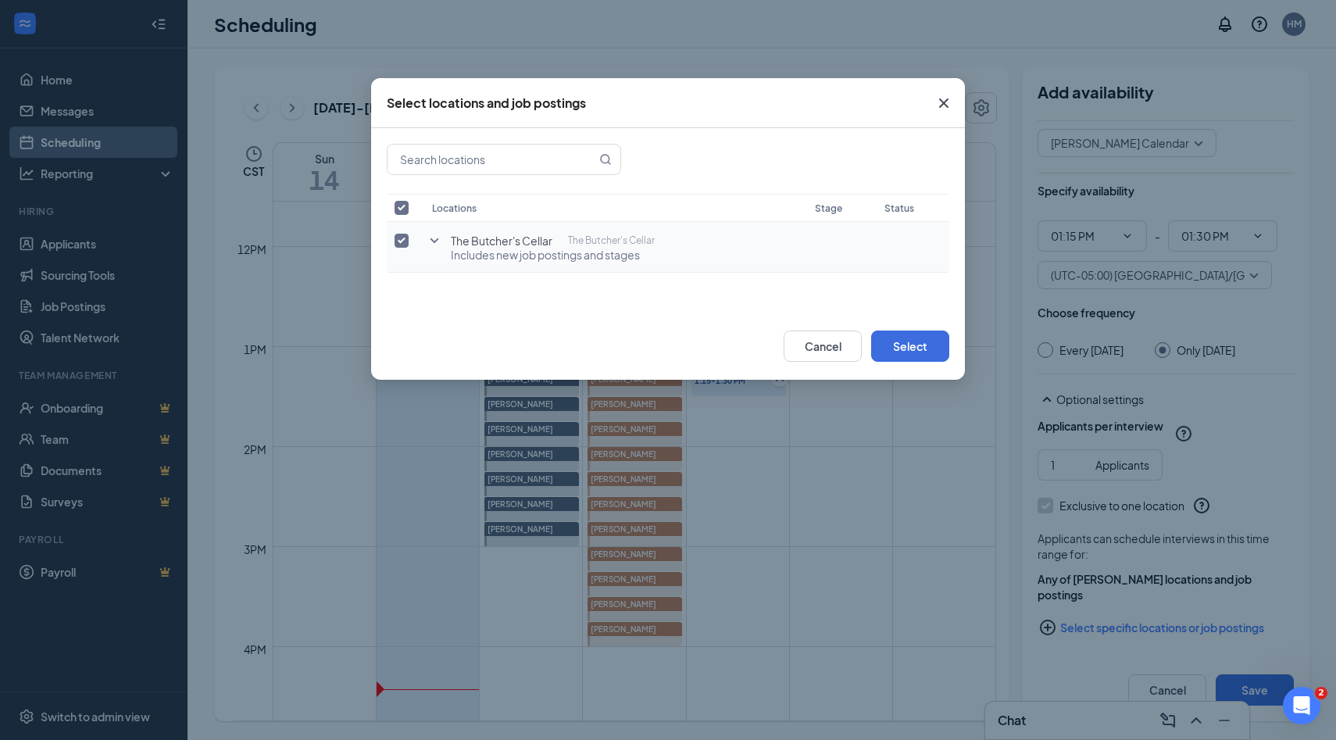
click at [404, 238] on input "checkbox" at bounding box center [401, 241] width 14 height 14
click at [427, 240] on icon "SmallChevronDown" at bounding box center [434, 240] width 19 height 19
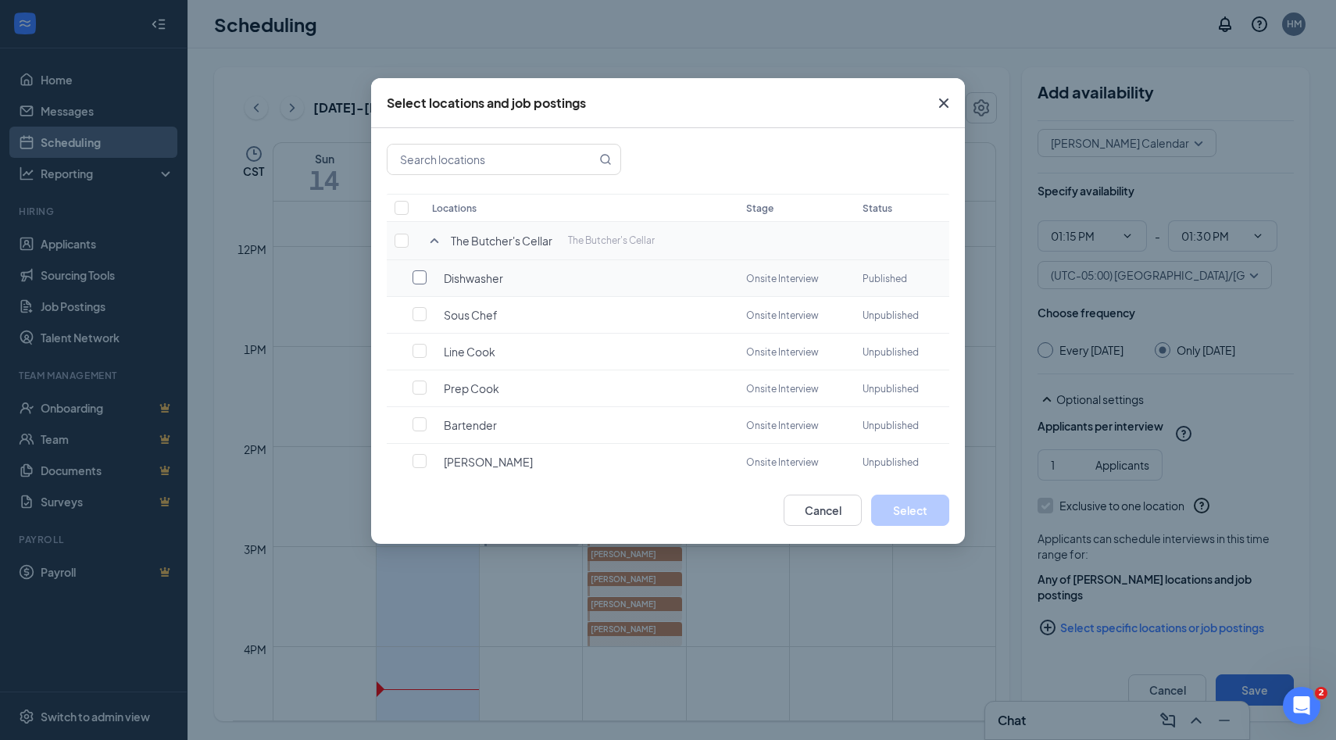
click at [418, 280] on input "checkbox" at bounding box center [419, 277] width 14 height 14
click at [890, 513] on button "Select" at bounding box center [910, 509] width 78 height 31
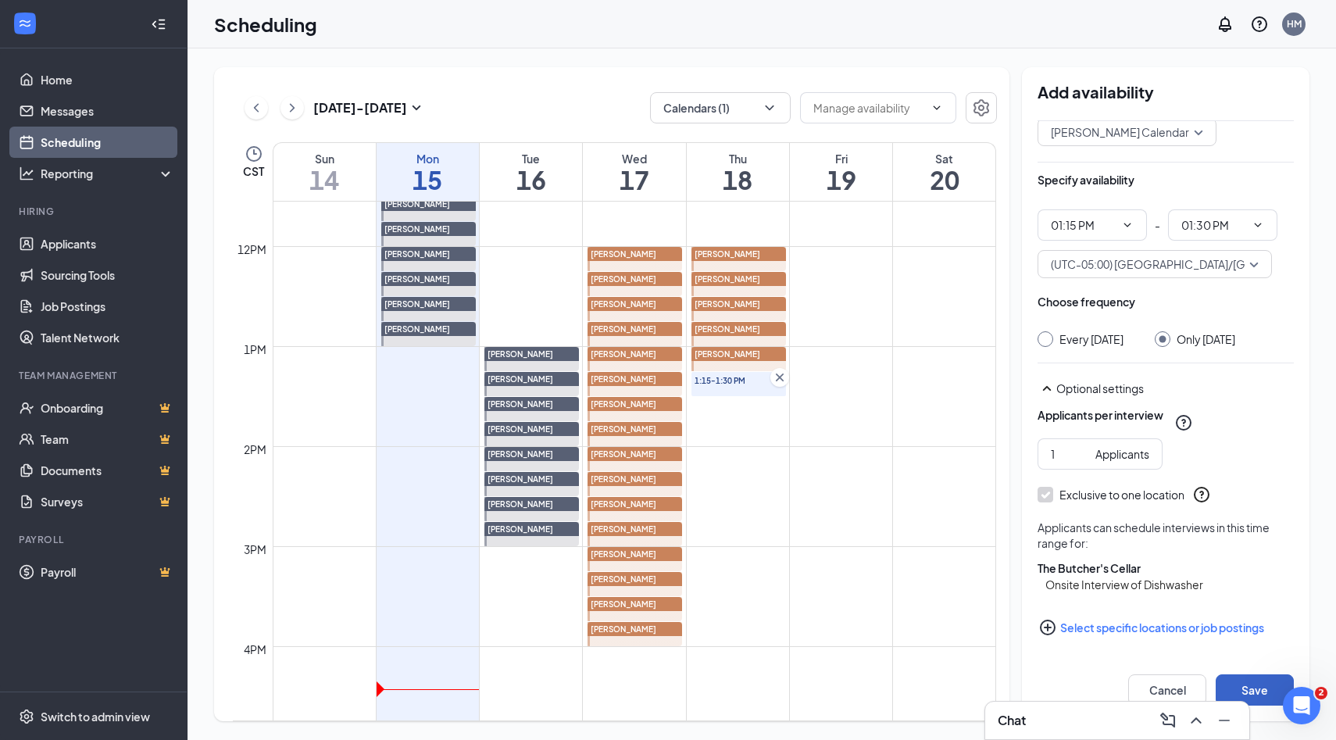
click at [1243, 680] on button "Save" at bounding box center [1254, 689] width 78 height 31
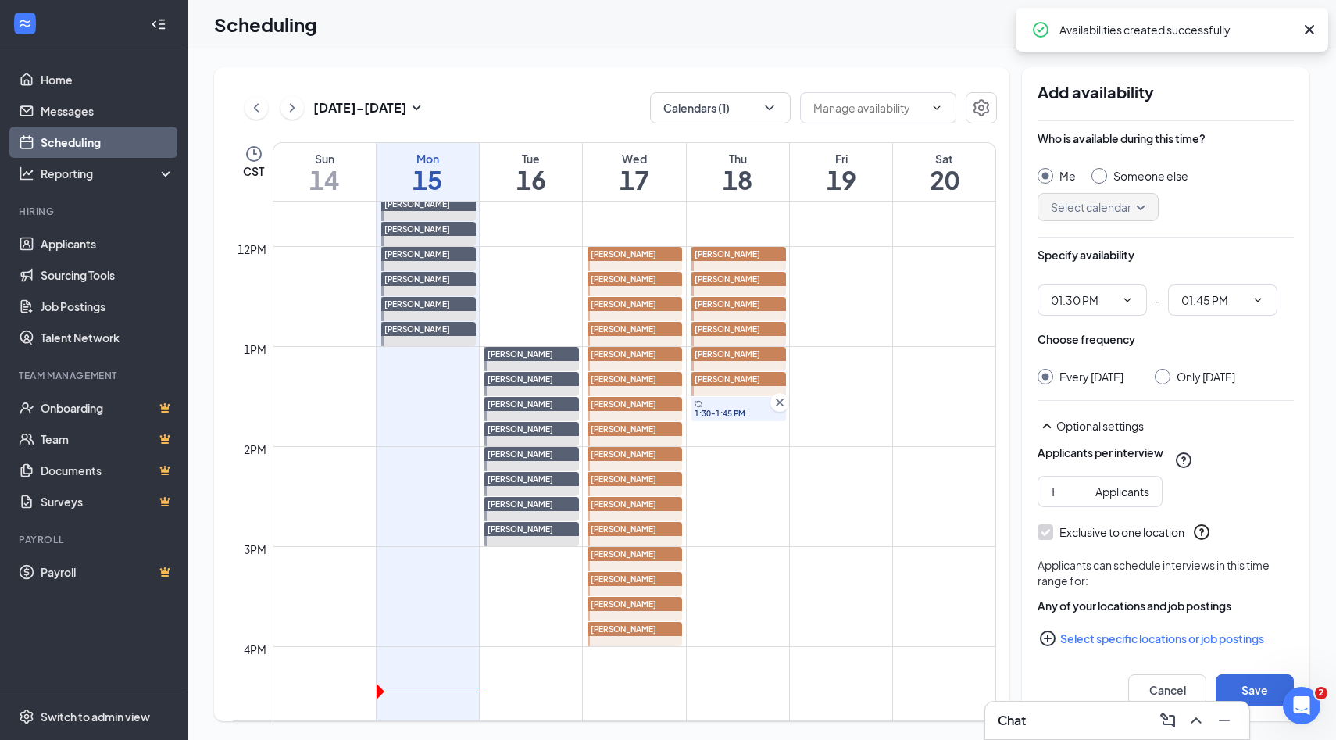
click at [1101, 173] on div at bounding box center [1099, 176] width 16 height 16
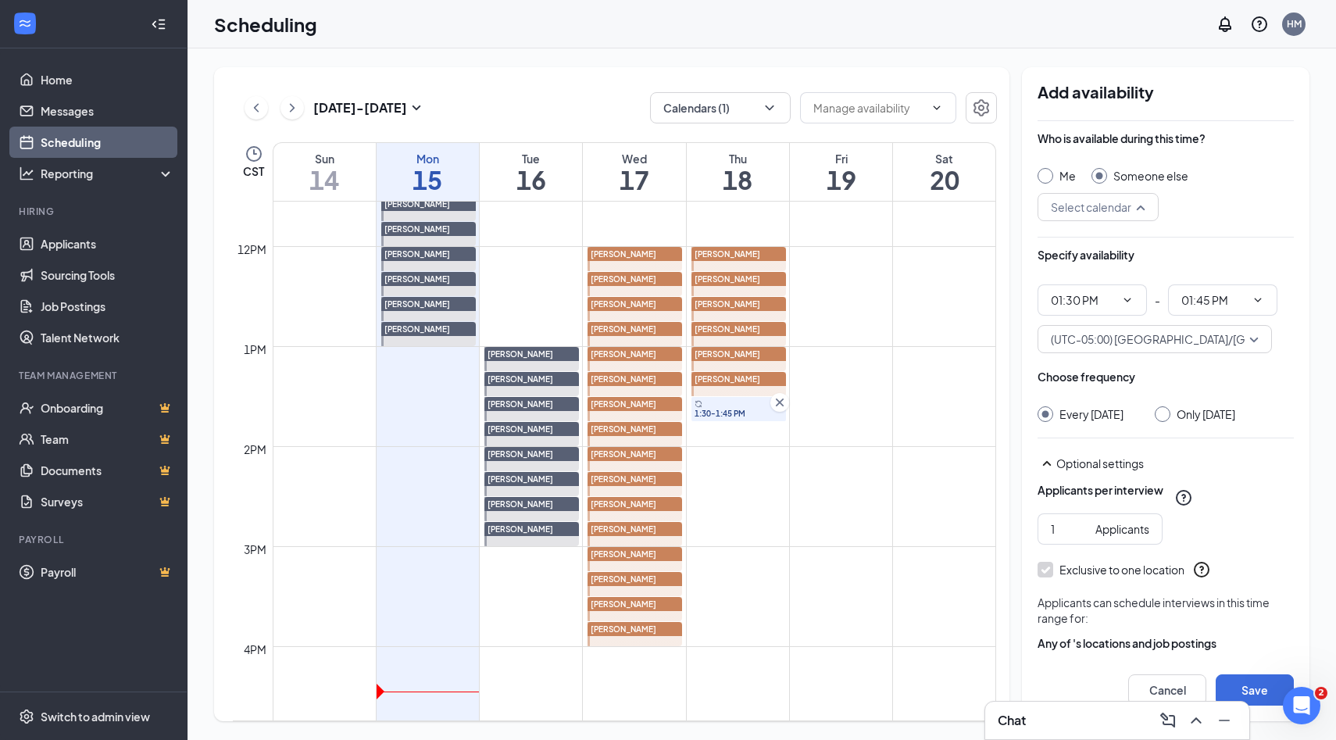
click at [1108, 203] on input "search" at bounding box center [1092, 207] width 91 height 27
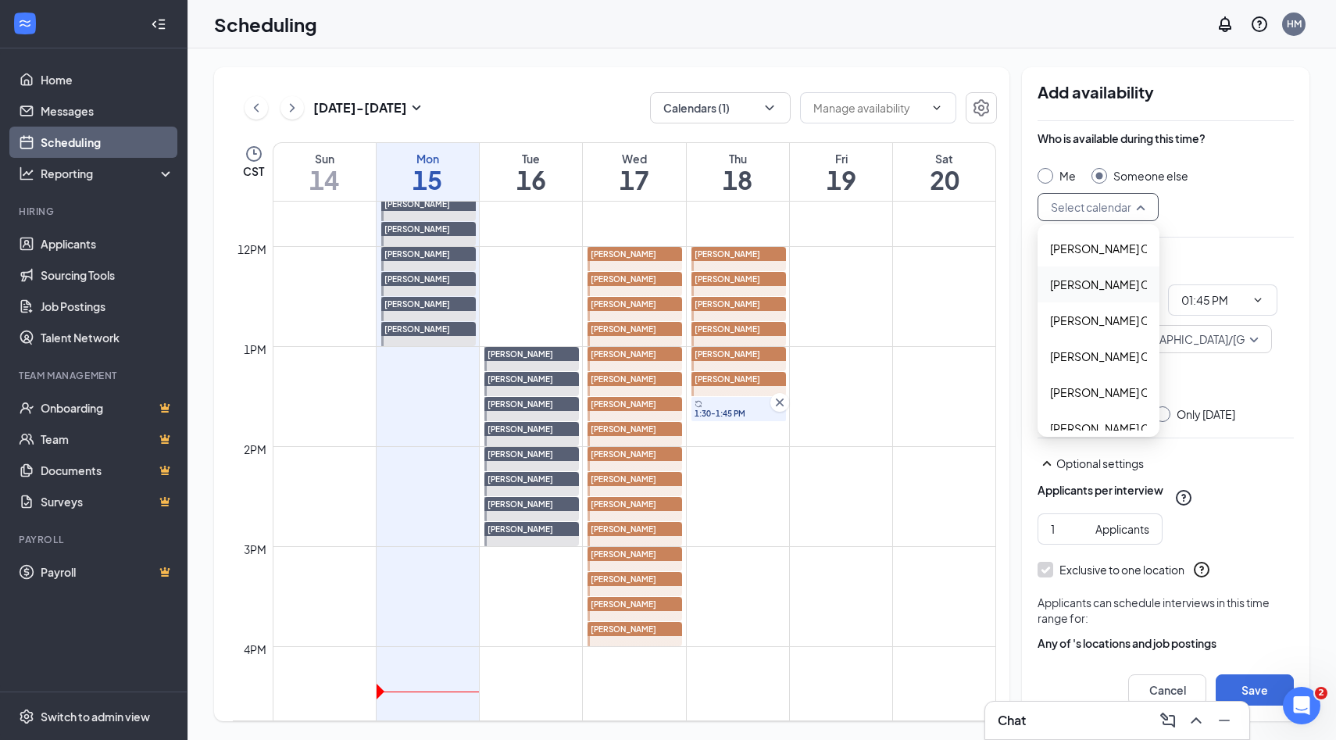
click at [1066, 291] on span "Alyssa Osinga's Calendar" at bounding box center [1119, 284] width 138 height 17
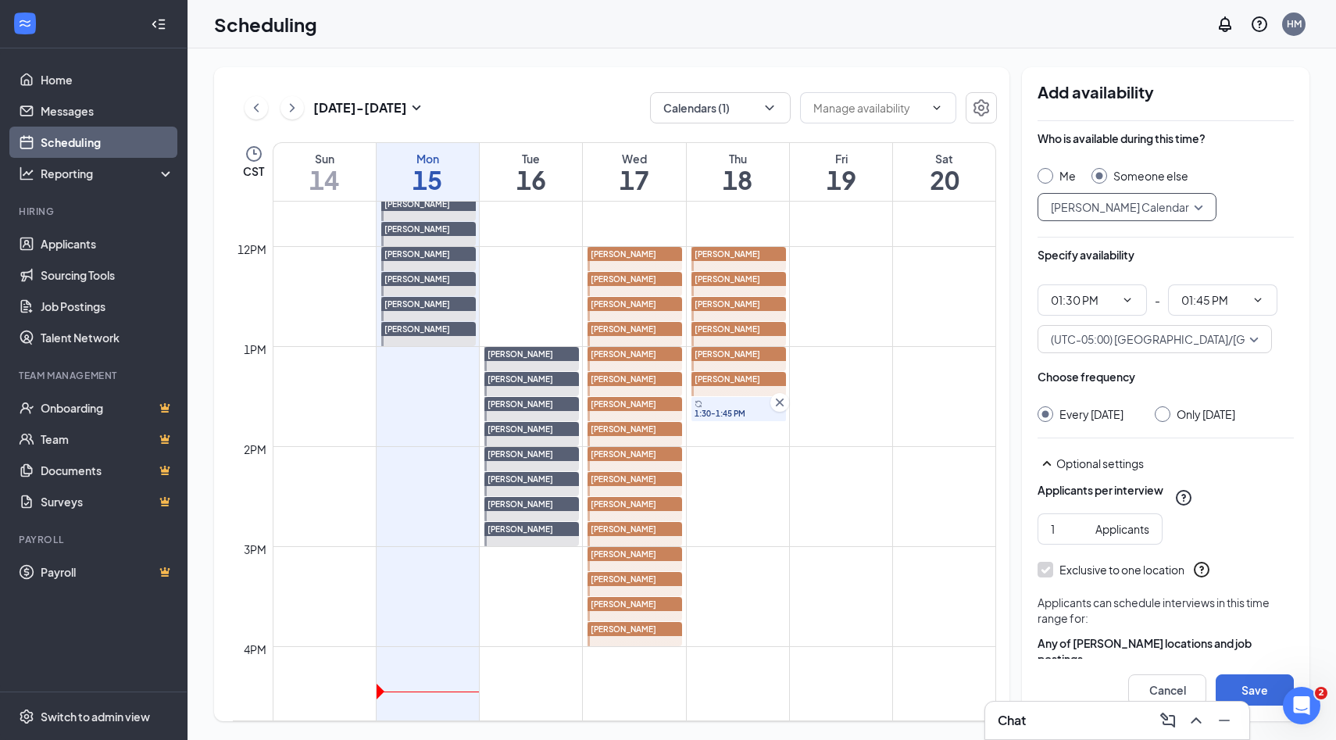
click at [1170, 418] on div at bounding box center [1162, 414] width 16 height 16
click at [1165, 414] on input "Only Thursday, Sep 18" at bounding box center [1159, 411] width 11 height 11
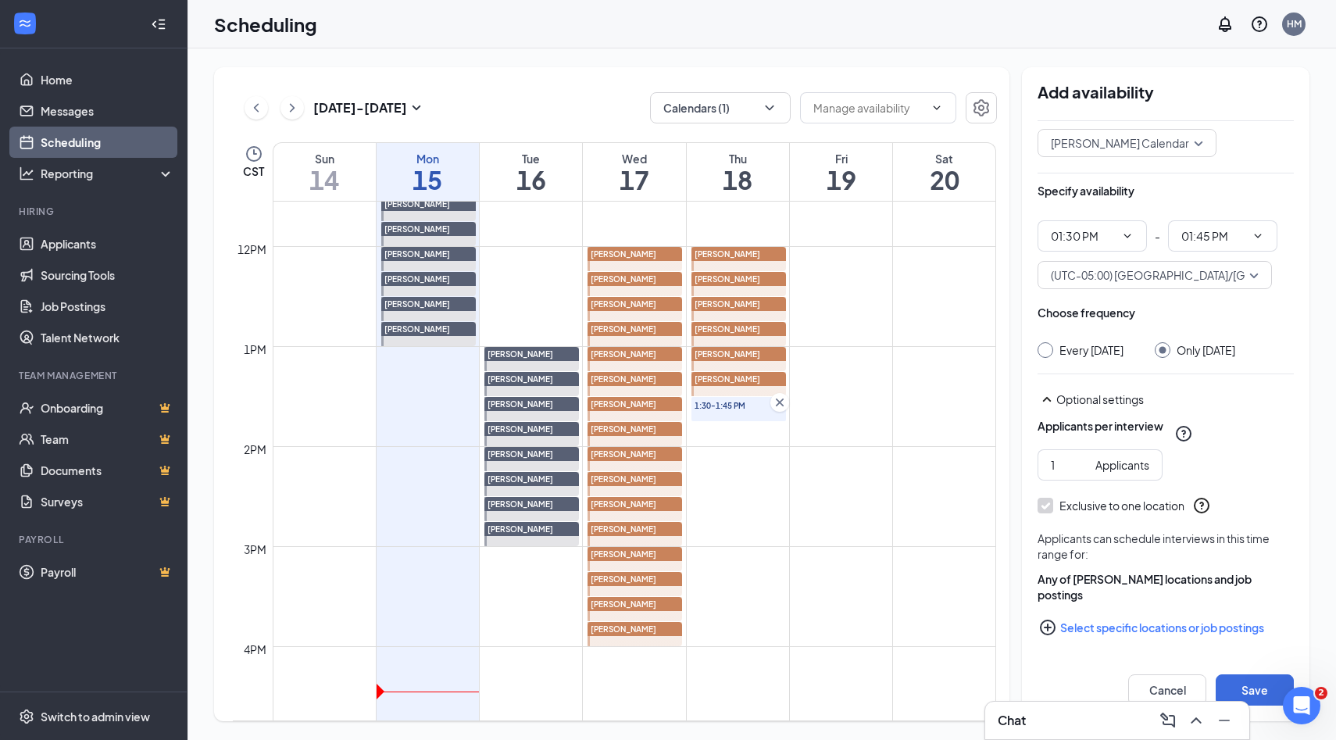
scroll to position [78, 0]
click at [1050, 631] on icon "PlusCircle" at bounding box center [1047, 627] width 19 height 19
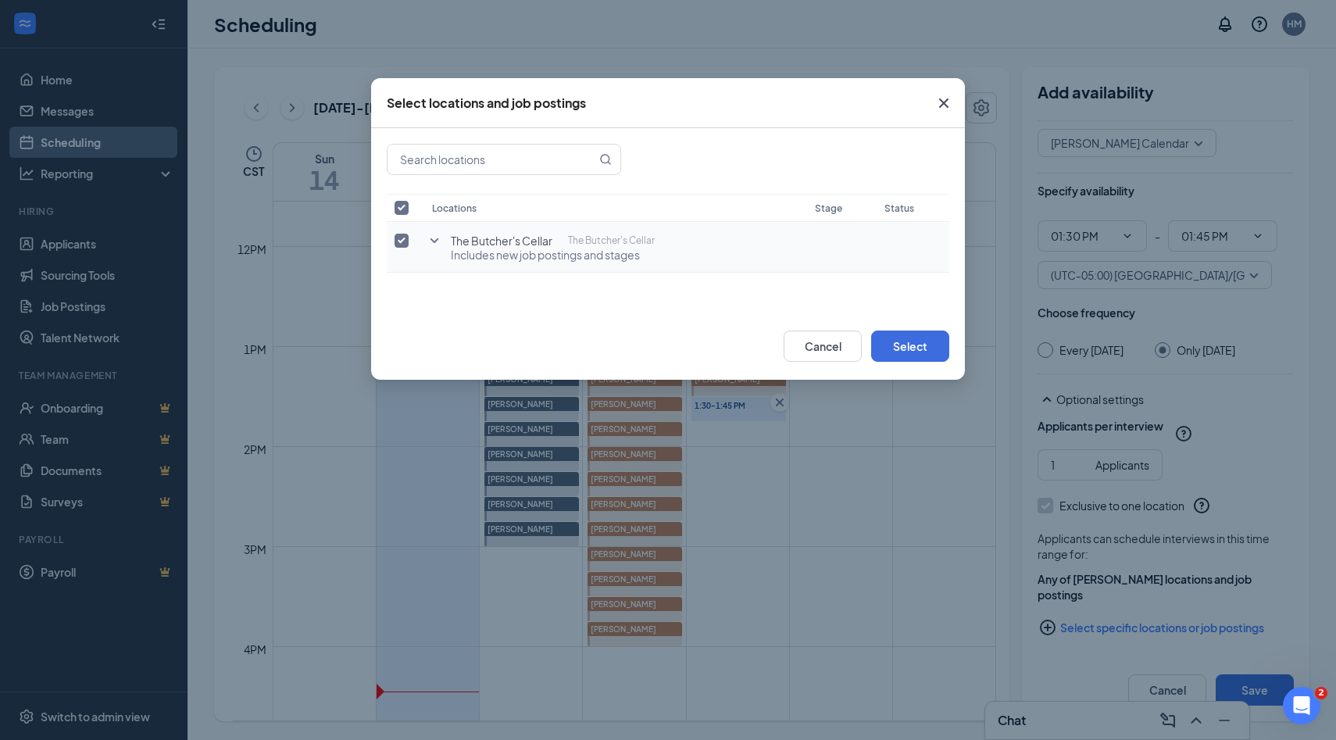
click at [399, 241] on input "checkbox" at bounding box center [401, 241] width 14 height 14
click at [424, 241] on td "The Butcher's Cellar The Butcher's Cellar" at bounding box center [615, 241] width 383 height 38
click at [433, 240] on icon "SmallChevronDown" at bounding box center [434, 240] width 9 height 5
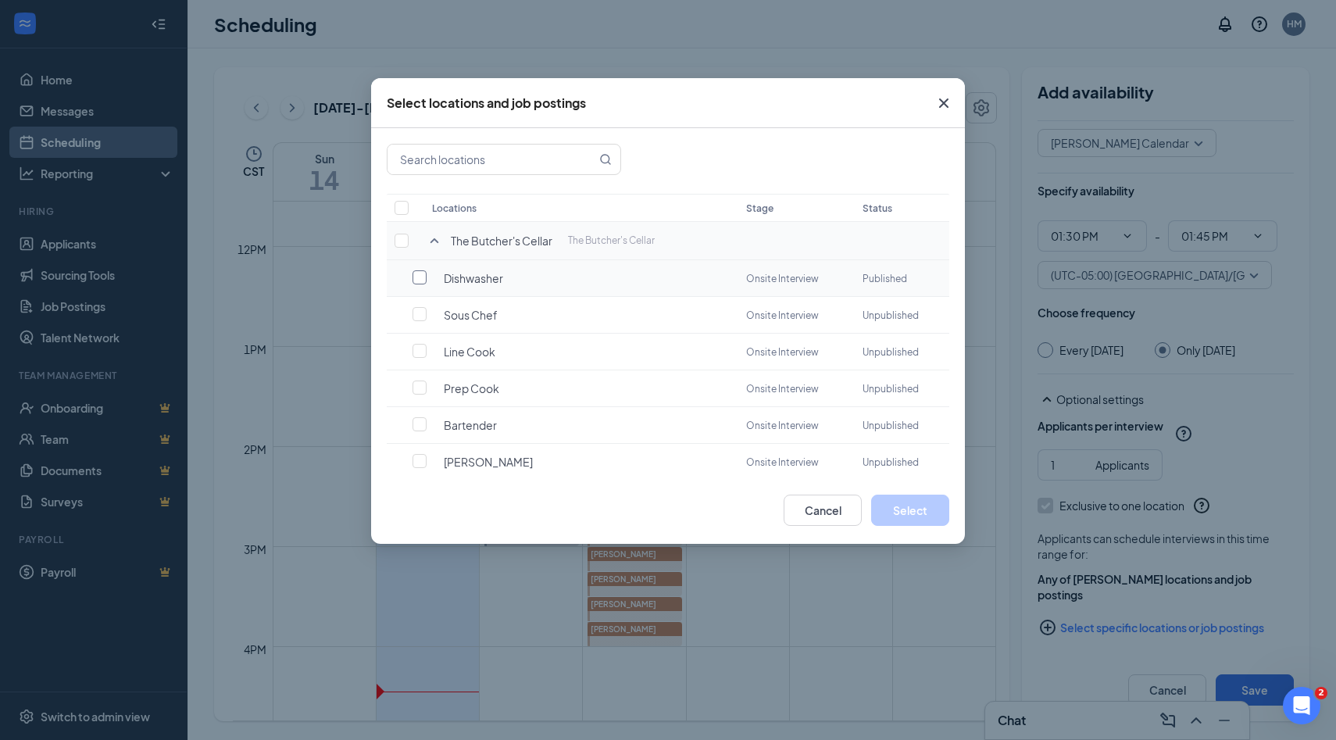
click at [415, 277] on input "checkbox" at bounding box center [419, 277] width 14 height 14
click at [900, 506] on button "Select" at bounding box center [910, 509] width 78 height 31
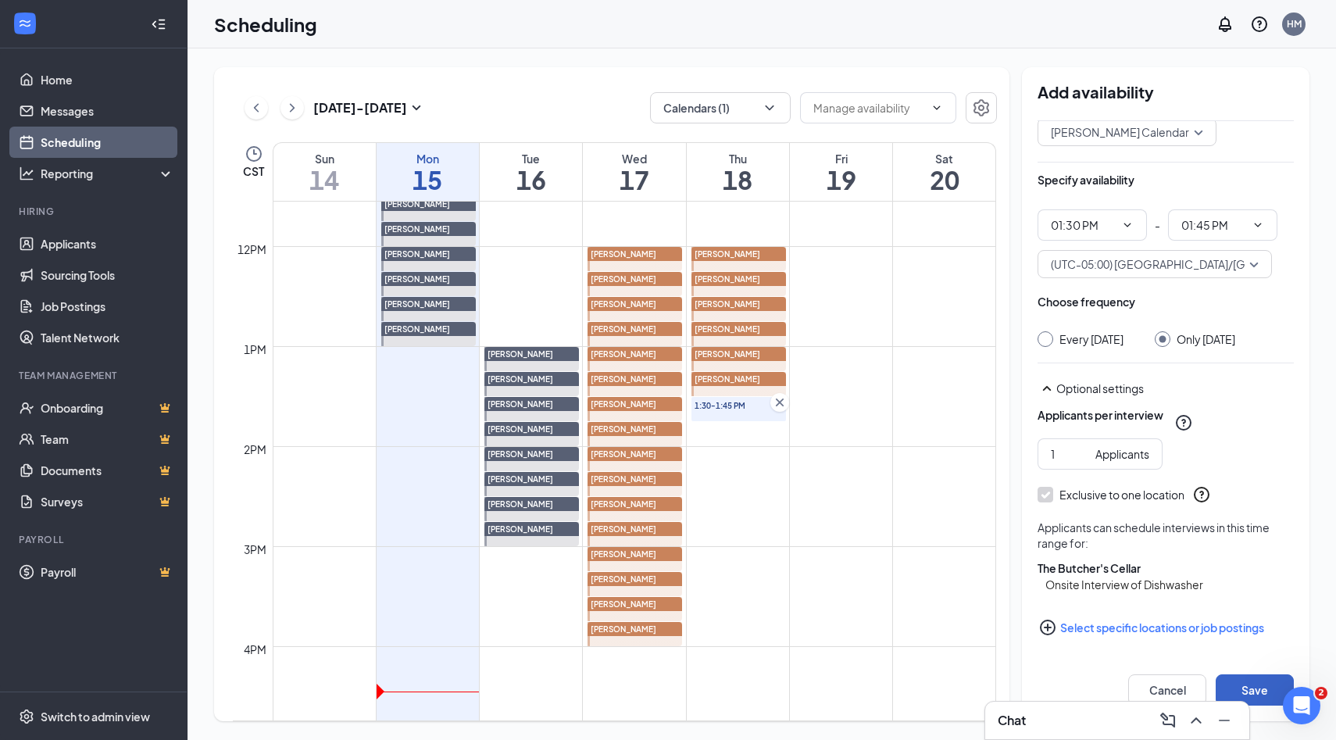
click at [1247, 685] on button "Save" at bounding box center [1254, 689] width 78 height 31
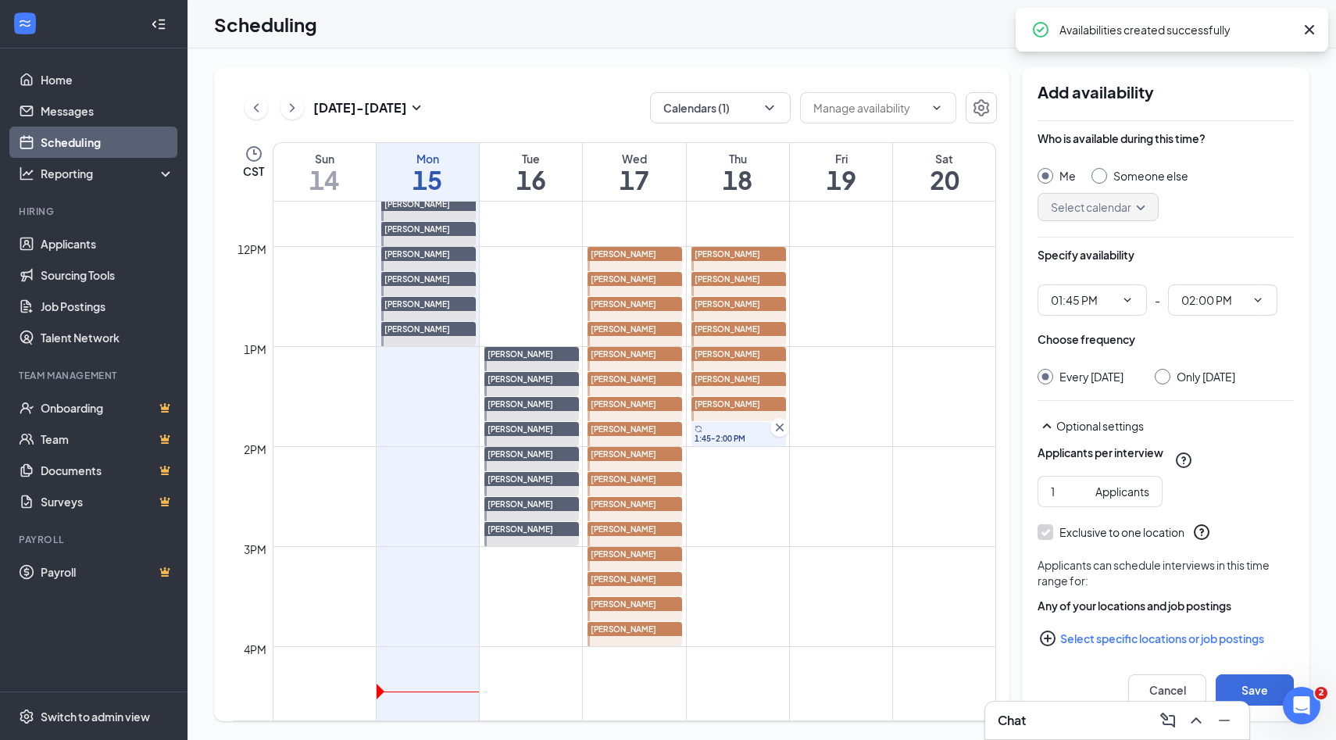
click at [1098, 178] on input "Someone else" at bounding box center [1096, 173] width 11 height 11
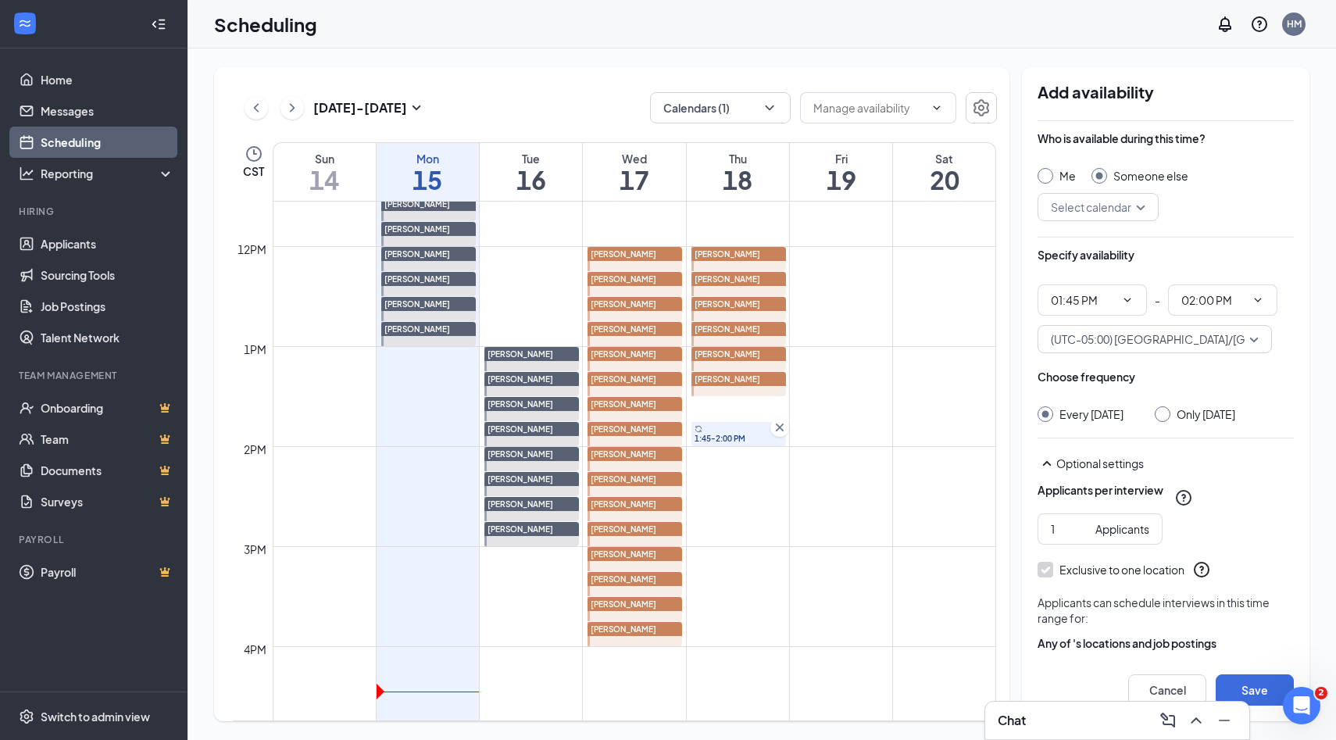
click at [1141, 203] on div "Select calendar" at bounding box center [1097, 207] width 121 height 28
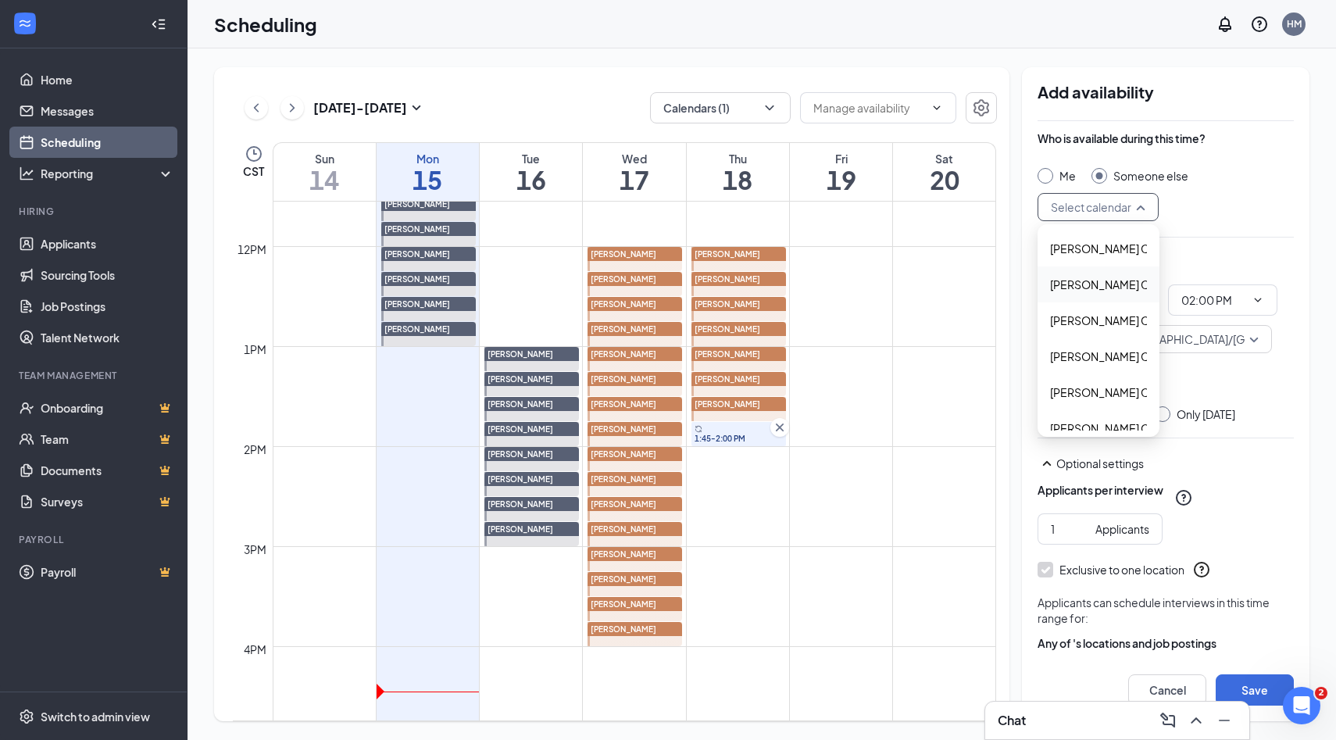
click at [1104, 280] on span "Alyssa Osinga's Calendar" at bounding box center [1119, 284] width 138 height 17
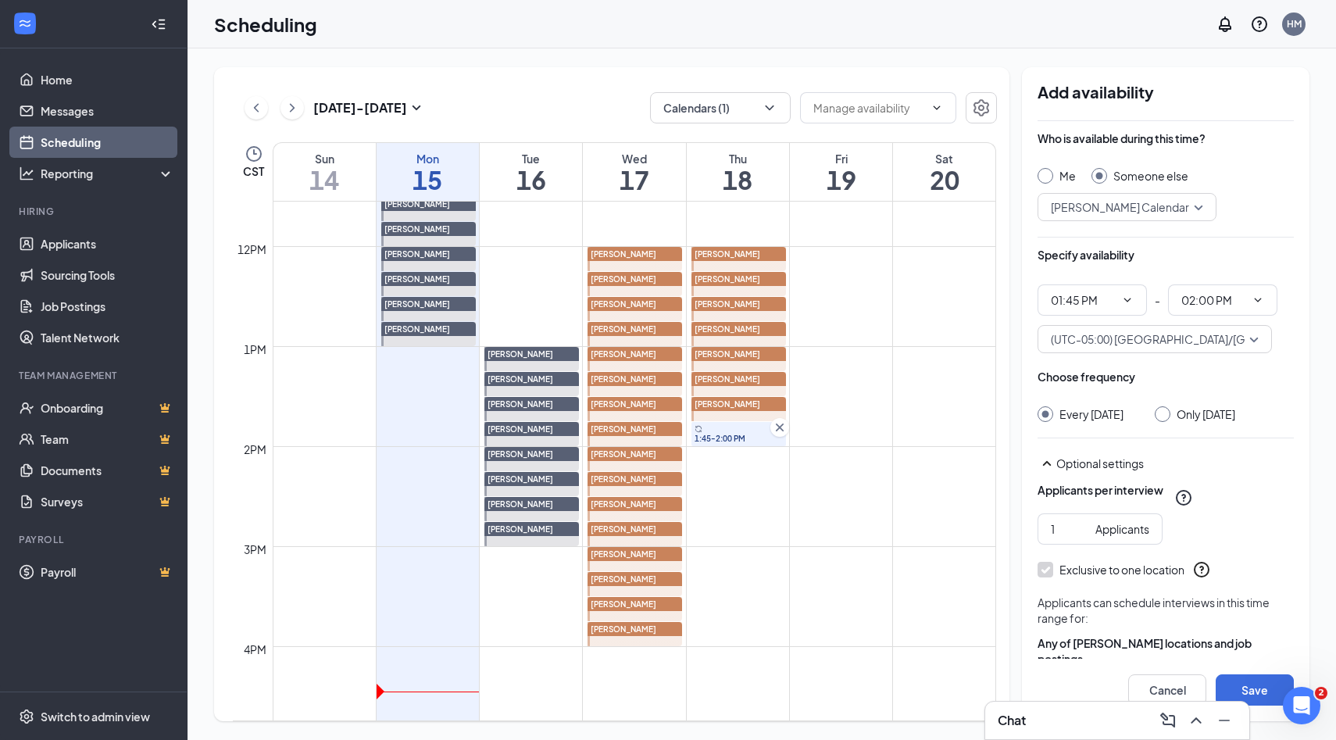
click at [1170, 417] on div at bounding box center [1162, 414] width 16 height 16
click at [1165, 413] on input "Only Thursday, Sep 18" at bounding box center [1159, 411] width 11 height 11
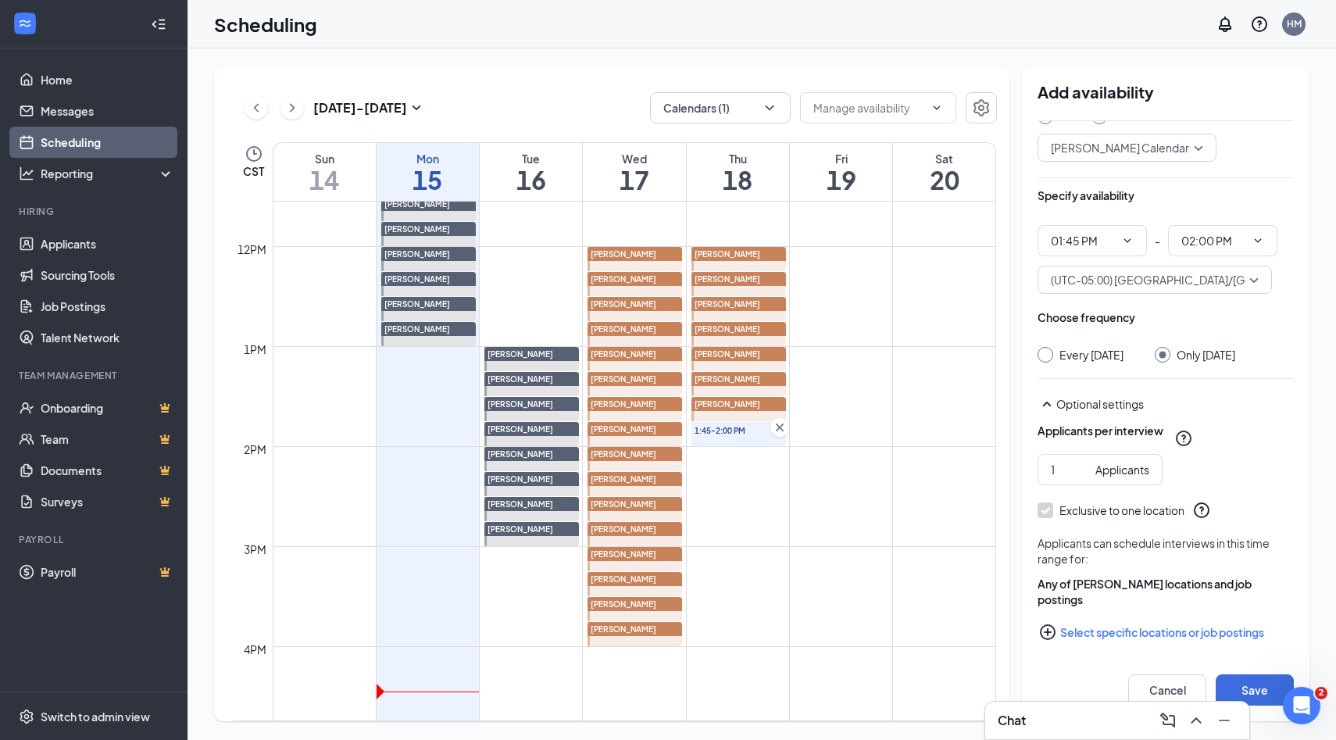
scroll to position [80, 0]
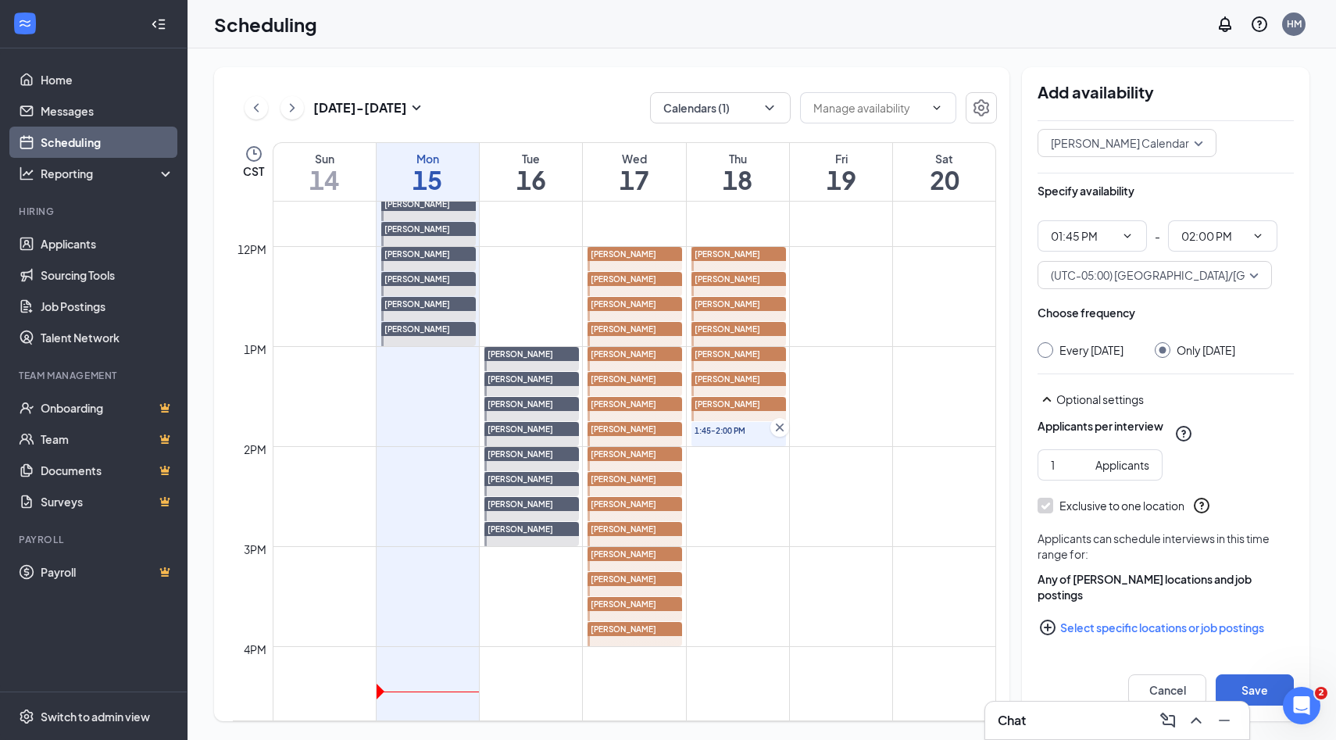
click at [1047, 625] on icon "PlusCircle" at bounding box center [1048, 627] width 16 height 16
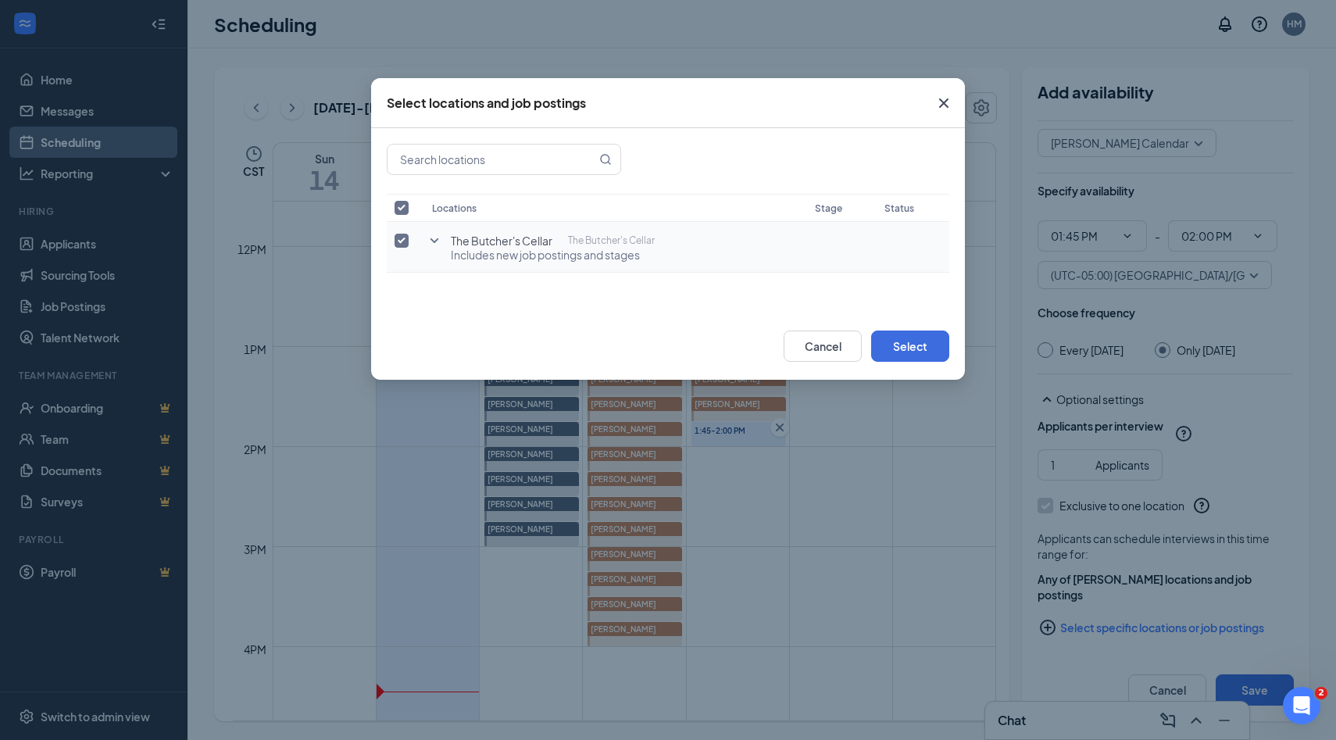
click at [439, 239] on icon "SmallChevronDown" at bounding box center [434, 240] width 19 height 19
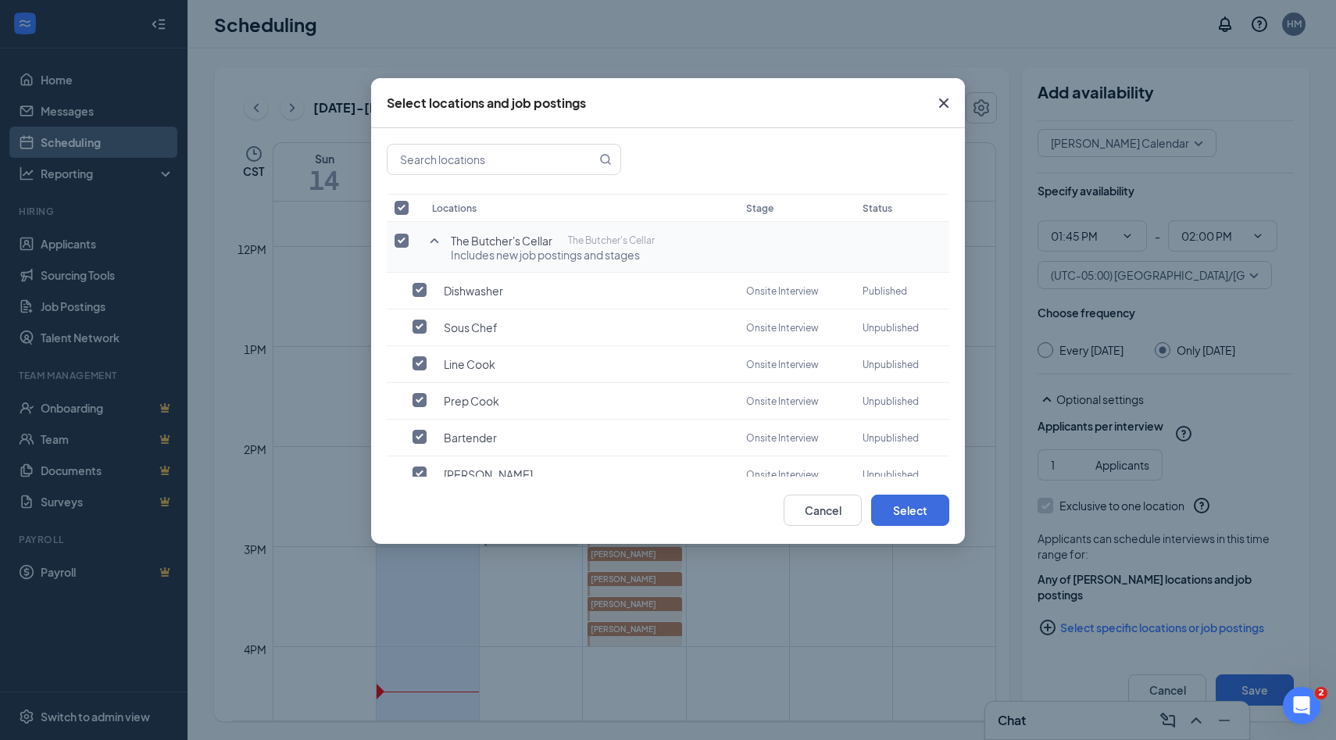
click at [398, 244] on input "checkbox" at bounding box center [401, 241] width 14 height 14
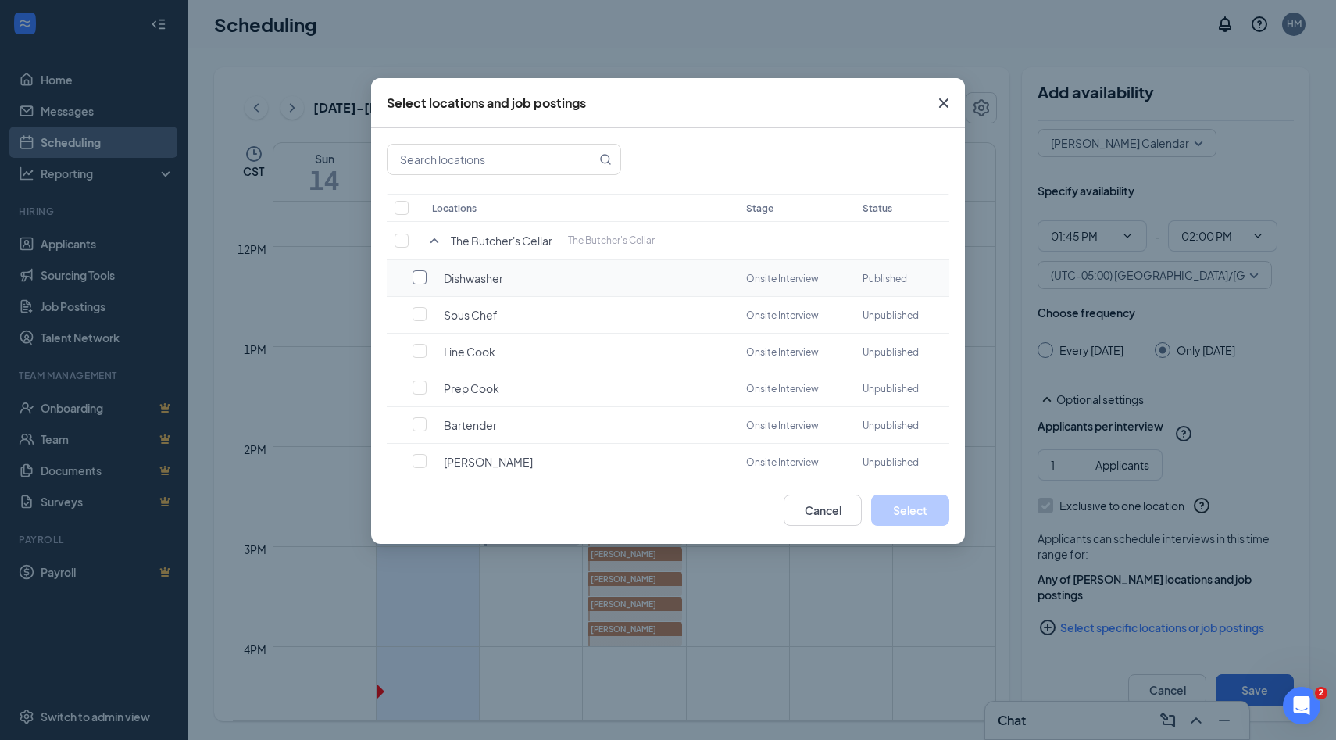
click at [416, 279] on input "checkbox" at bounding box center [419, 277] width 14 height 14
click at [895, 508] on button "Select" at bounding box center [910, 509] width 78 height 31
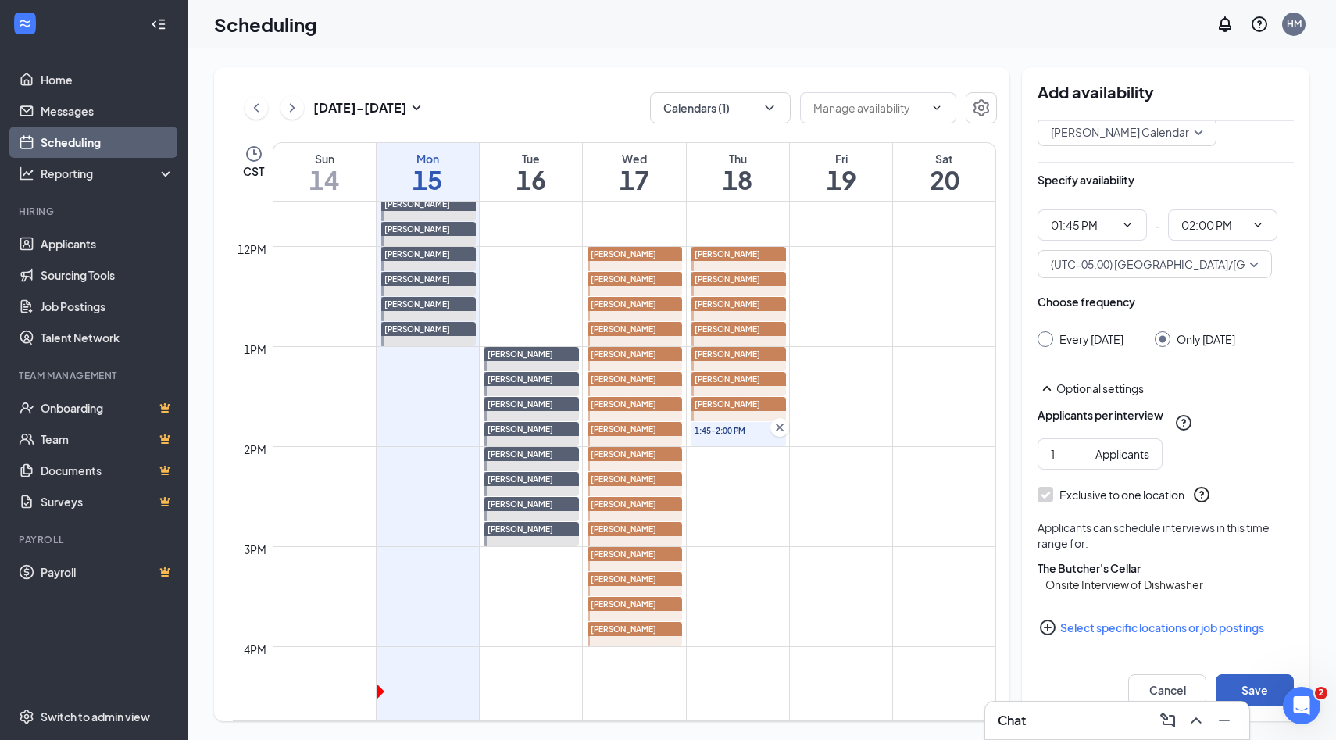
click at [1236, 683] on button "Save" at bounding box center [1254, 689] width 78 height 31
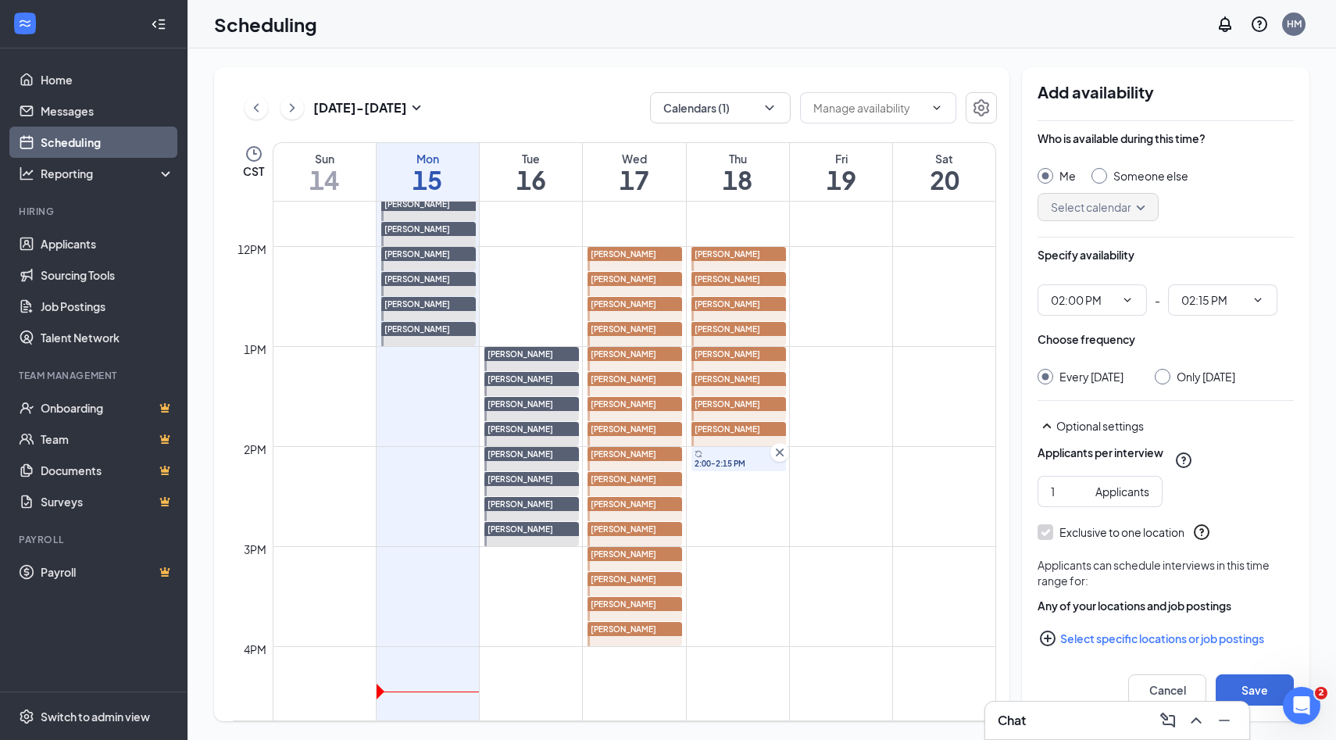
click at [1098, 175] on input "Someone else" at bounding box center [1096, 173] width 11 height 11
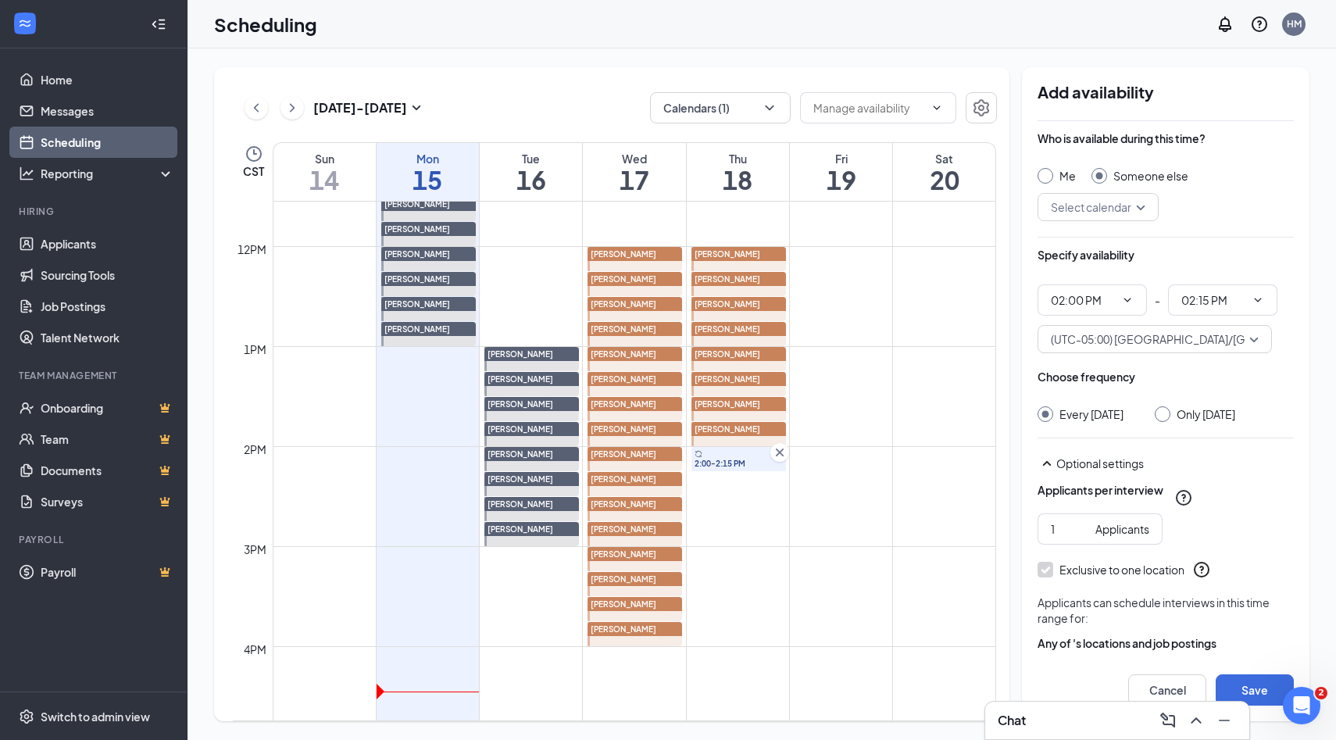
click at [1142, 205] on div "Select calendar" at bounding box center [1097, 207] width 121 height 28
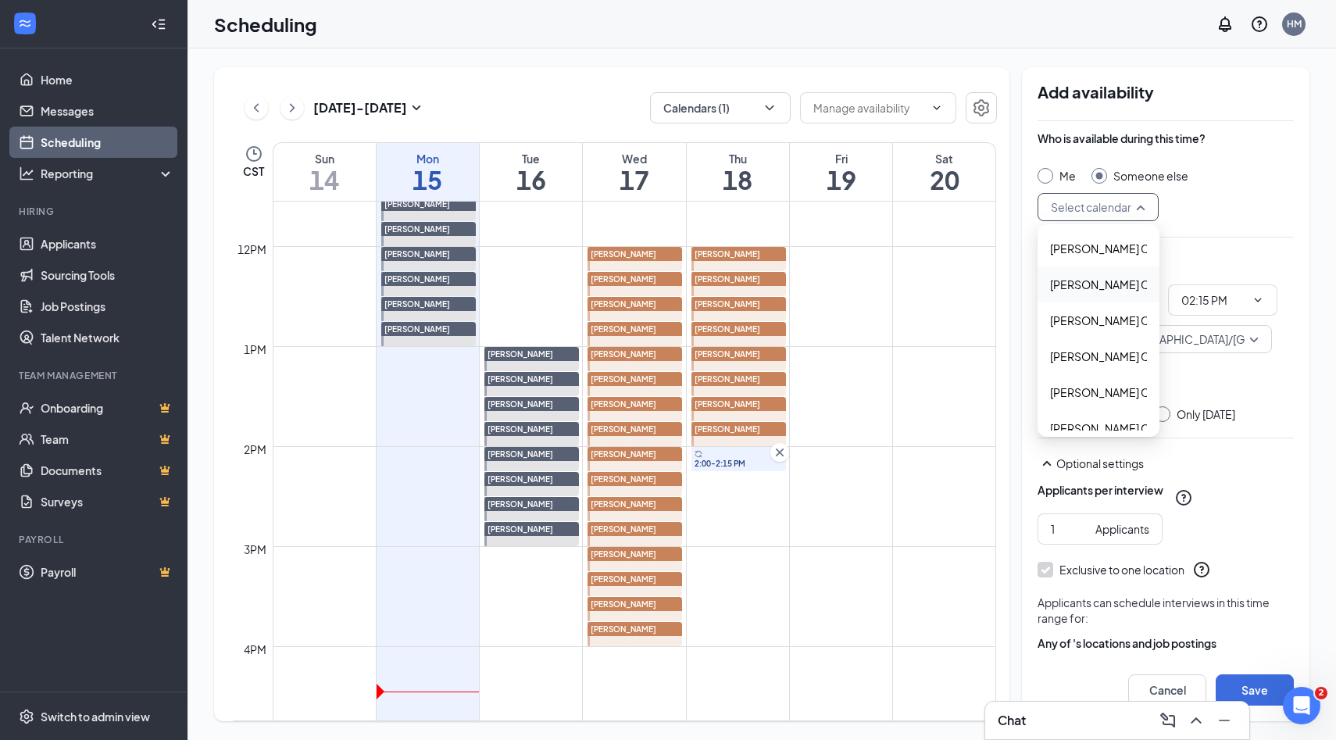
click at [1109, 289] on span "Alyssa Osinga's Calendar" at bounding box center [1119, 284] width 138 height 17
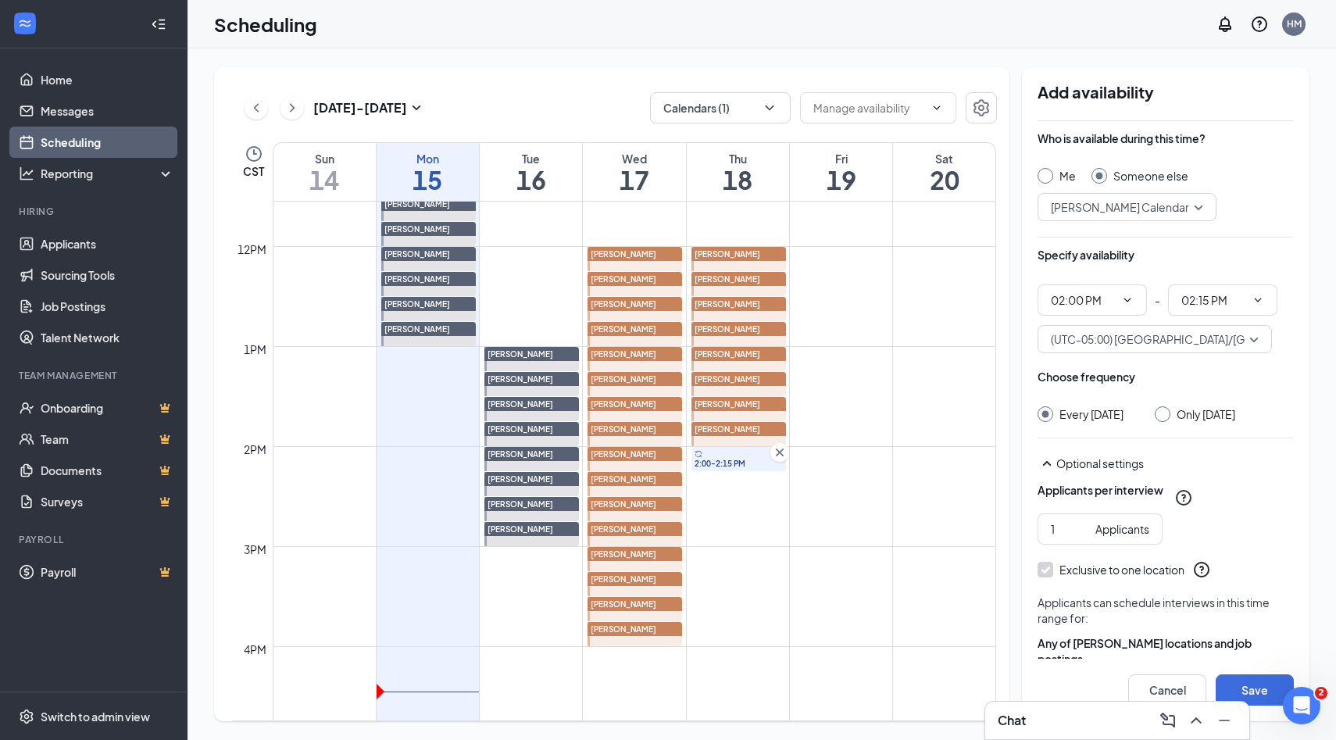
click at [1165, 412] on input "Only Thursday, Sep 18" at bounding box center [1159, 411] width 11 height 11
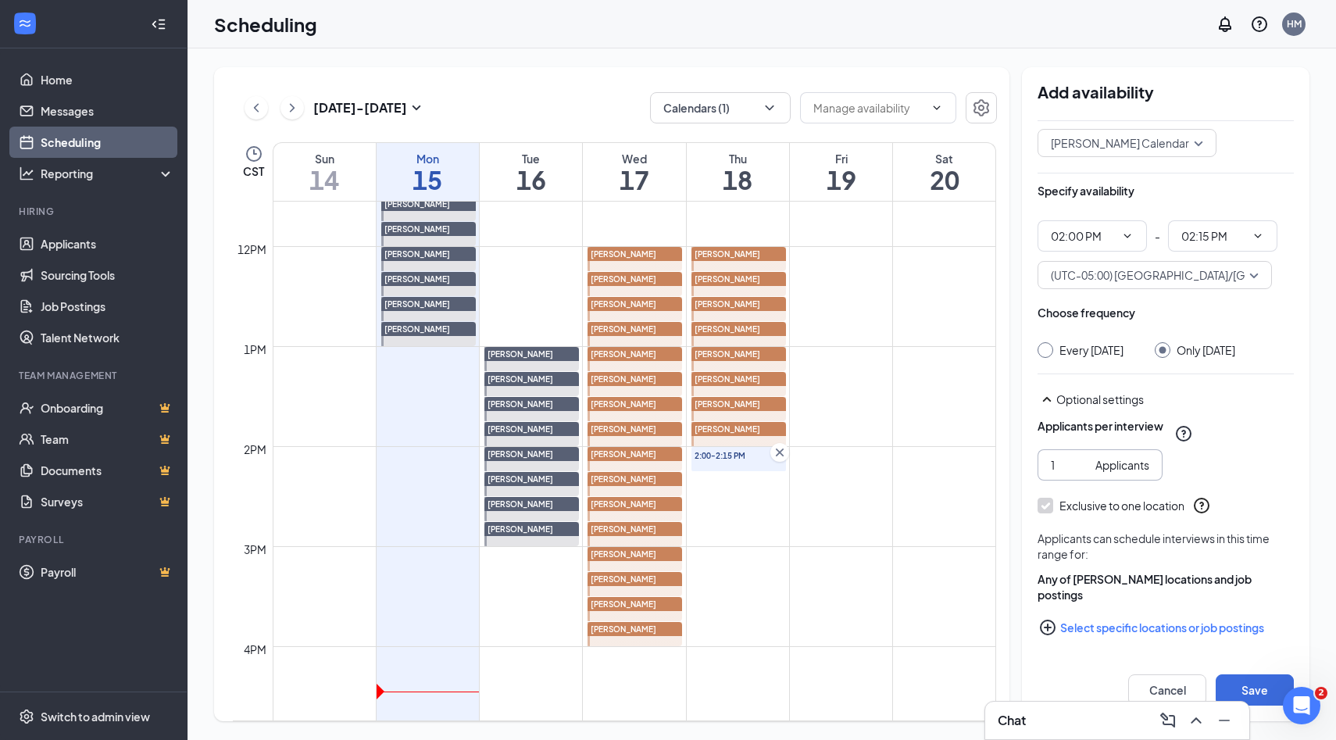
scroll to position [75, 0]
click at [1042, 634] on icon "PlusCircle" at bounding box center [1047, 627] width 19 height 19
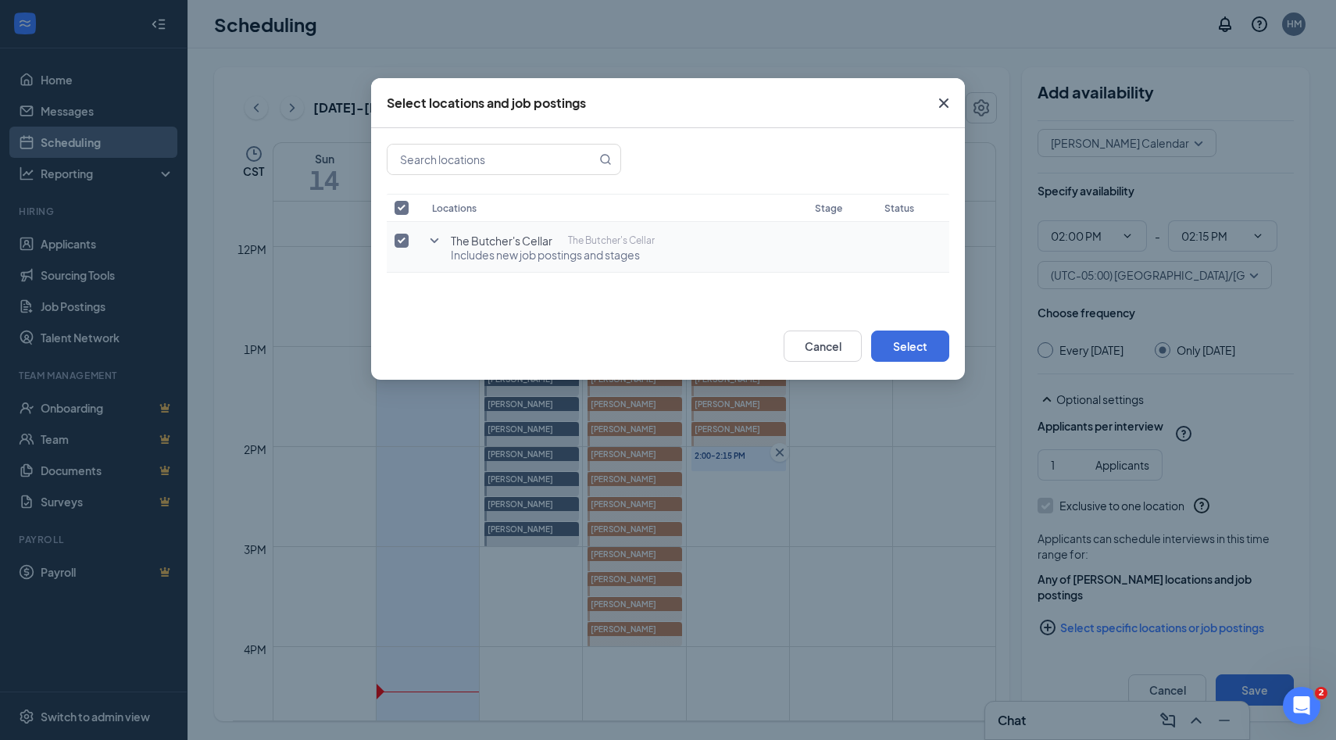
click at [437, 240] on icon "SmallChevronDown" at bounding box center [434, 240] width 9 height 5
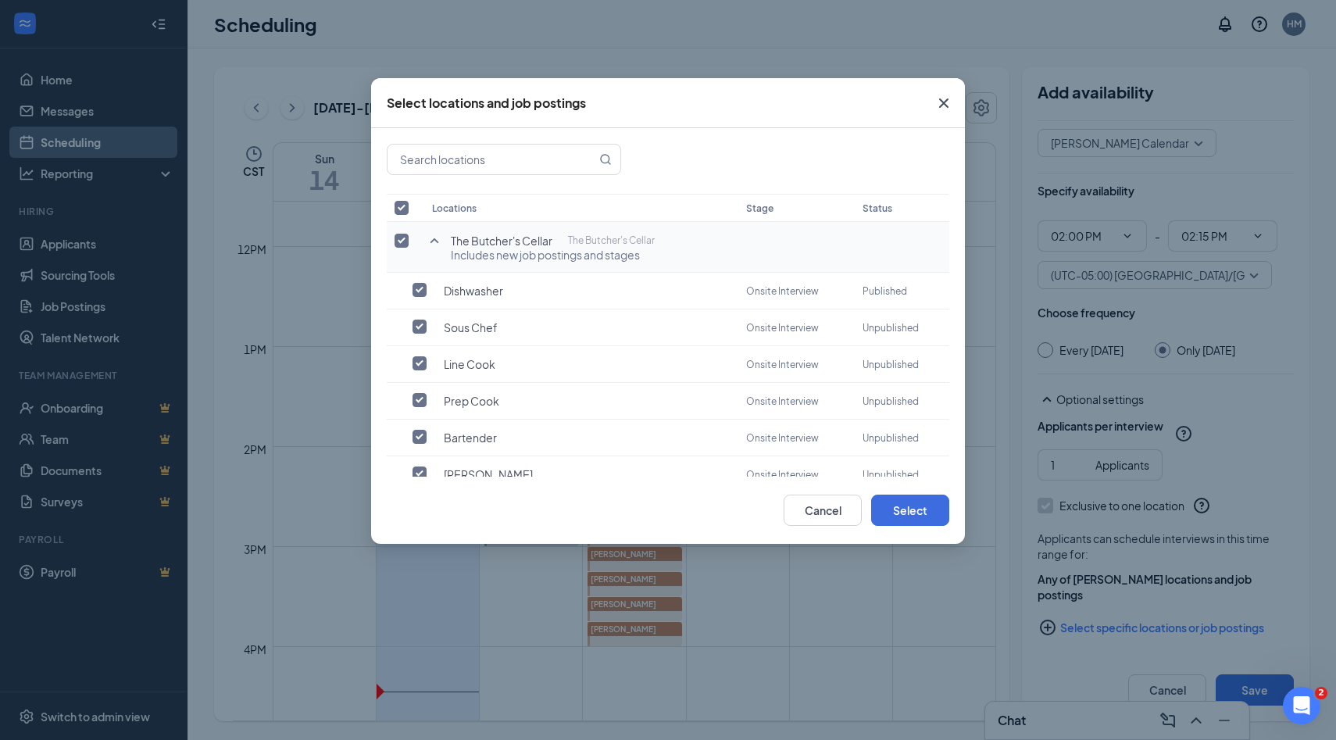
click at [404, 238] on input "checkbox" at bounding box center [401, 241] width 14 height 14
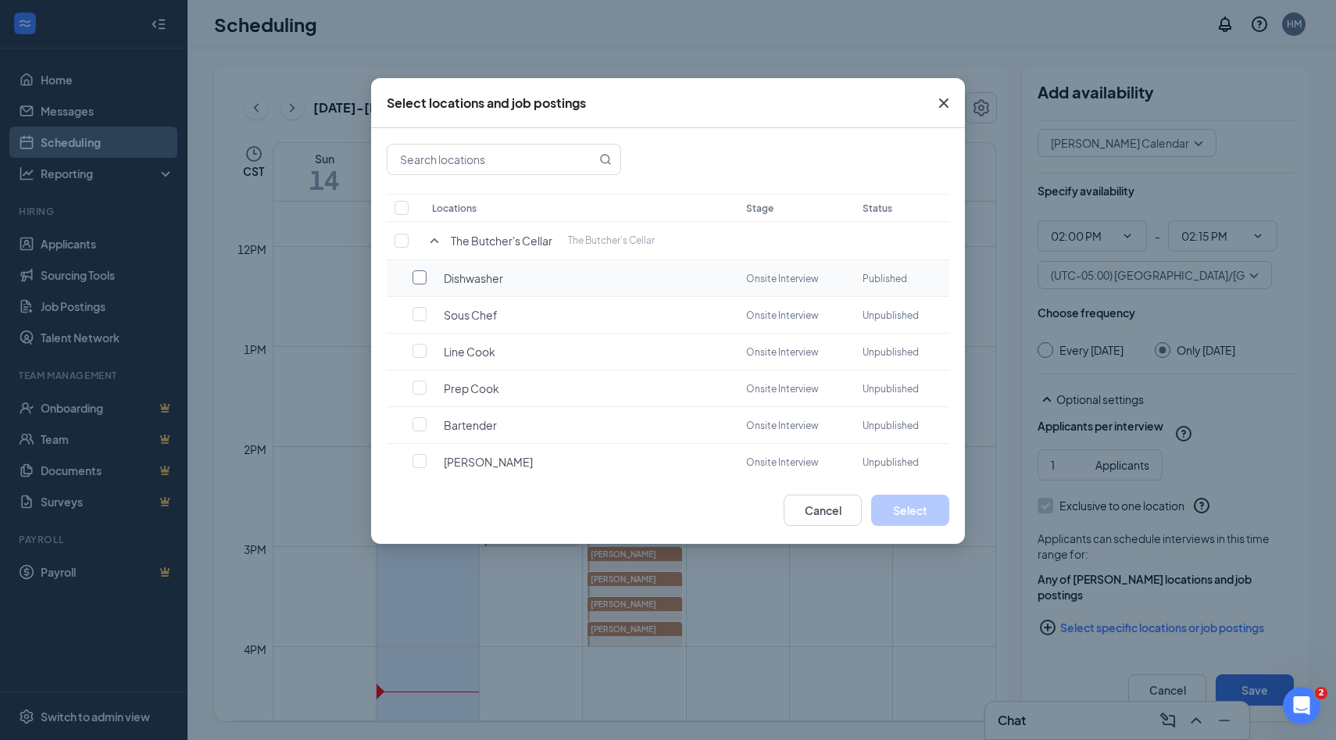
click at [419, 276] on input "checkbox" at bounding box center [419, 277] width 14 height 14
click at [900, 508] on button "Select" at bounding box center [910, 509] width 78 height 31
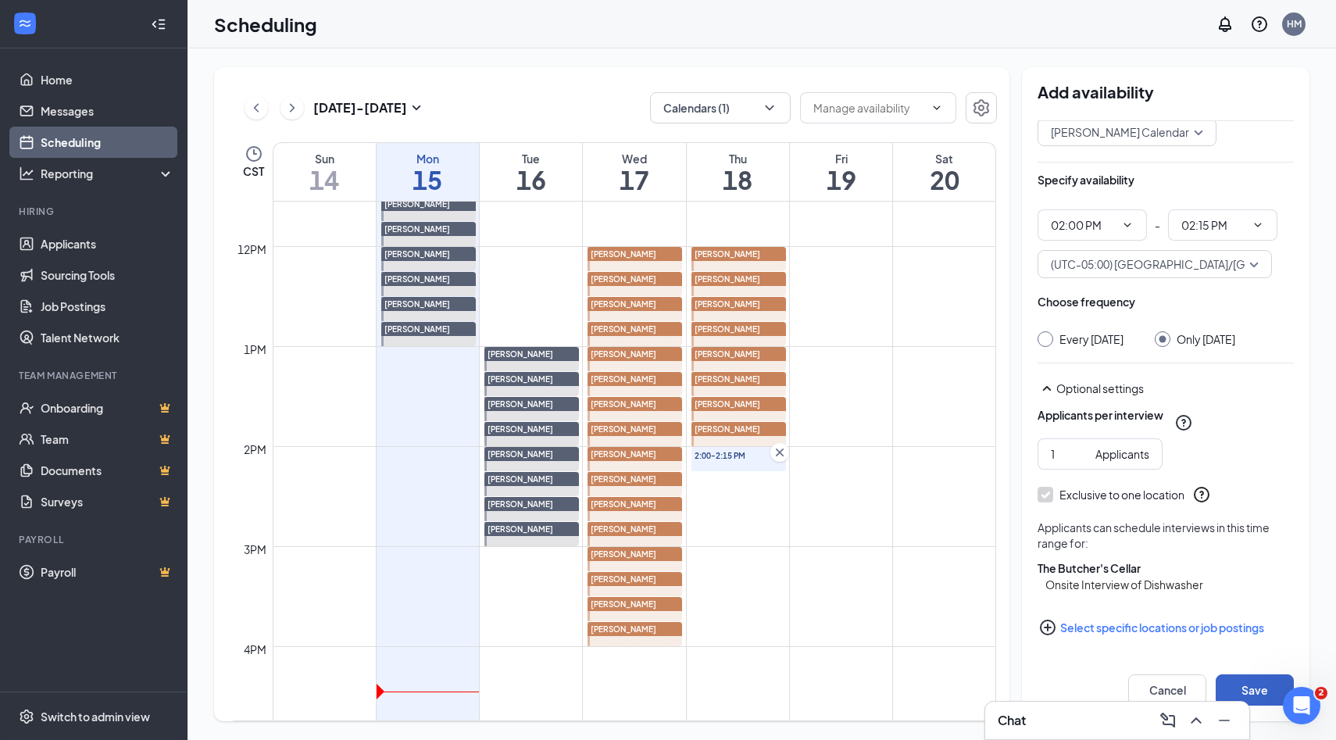
click at [1247, 683] on button "Save" at bounding box center [1254, 689] width 78 height 31
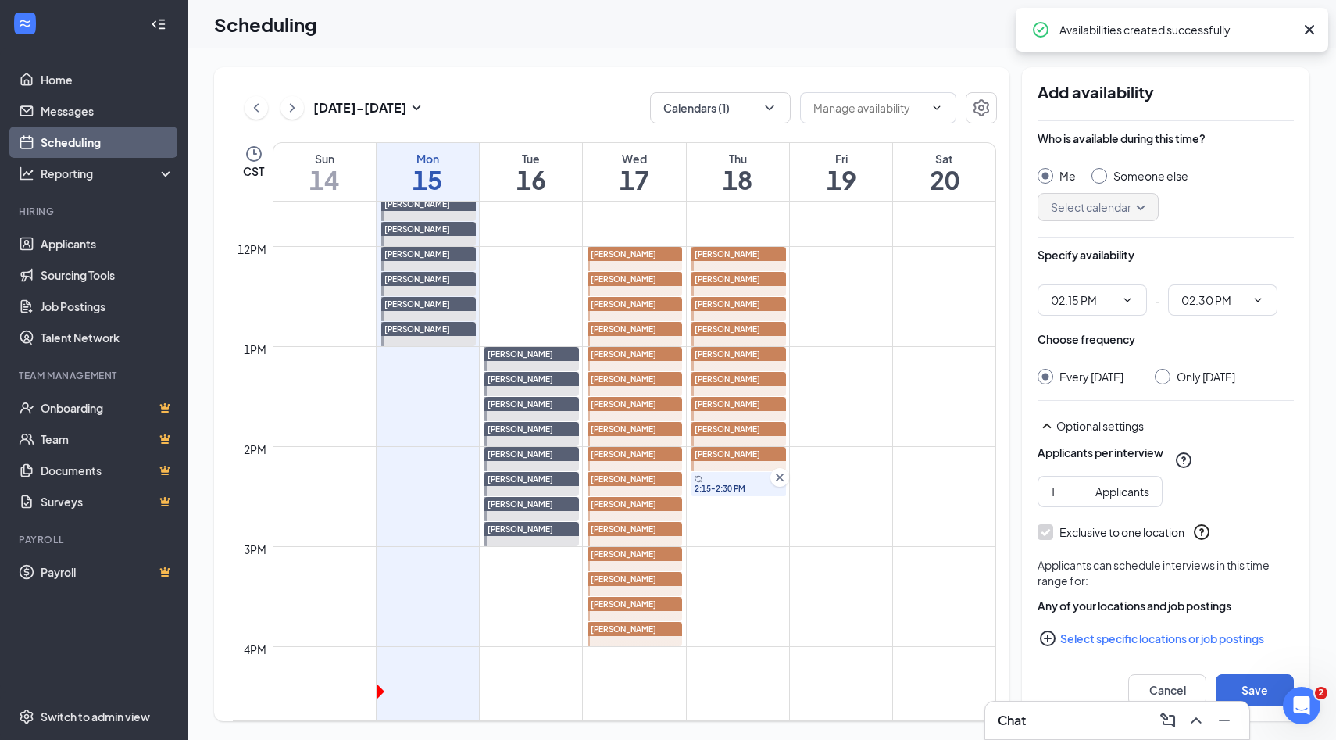
click at [1096, 176] on input "Someone else" at bounding box center [1096, 173] width 11 height 11
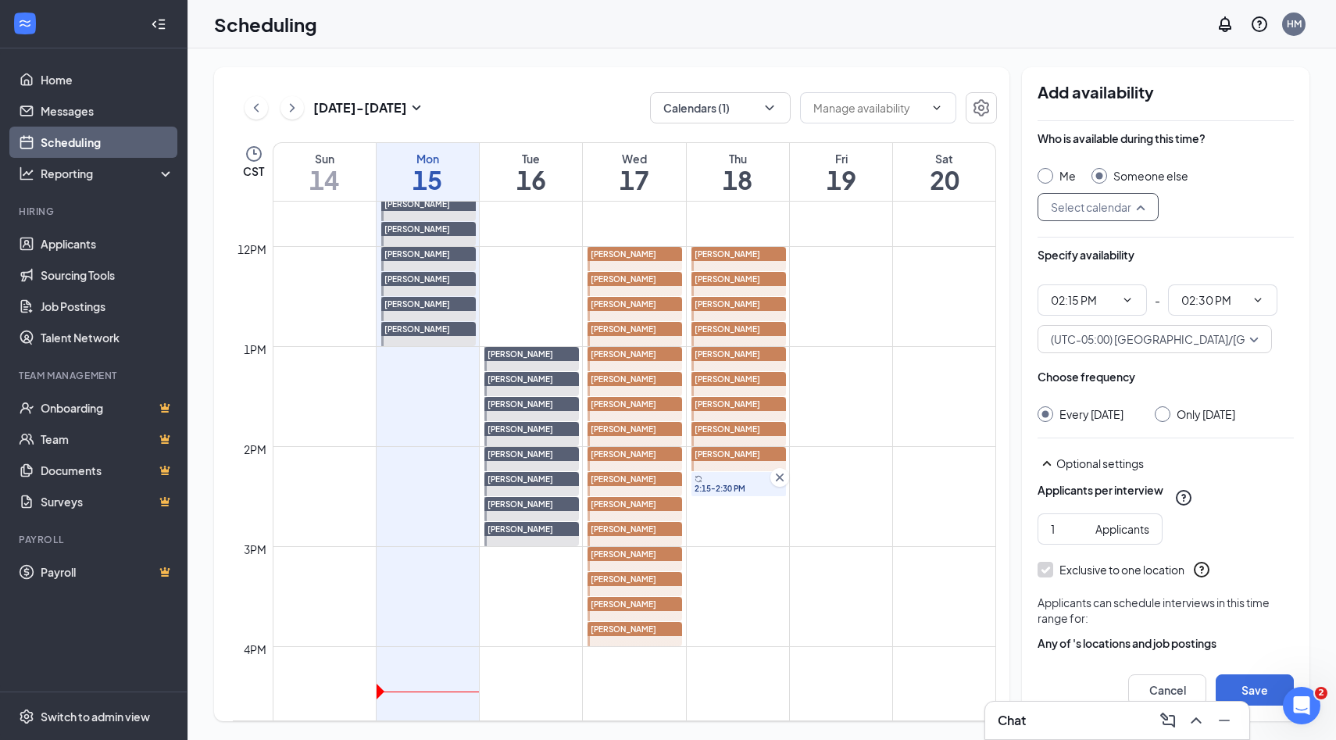
click at [1128, 212] on input "search" at bounding box center [1092, 207] width 91 height 27
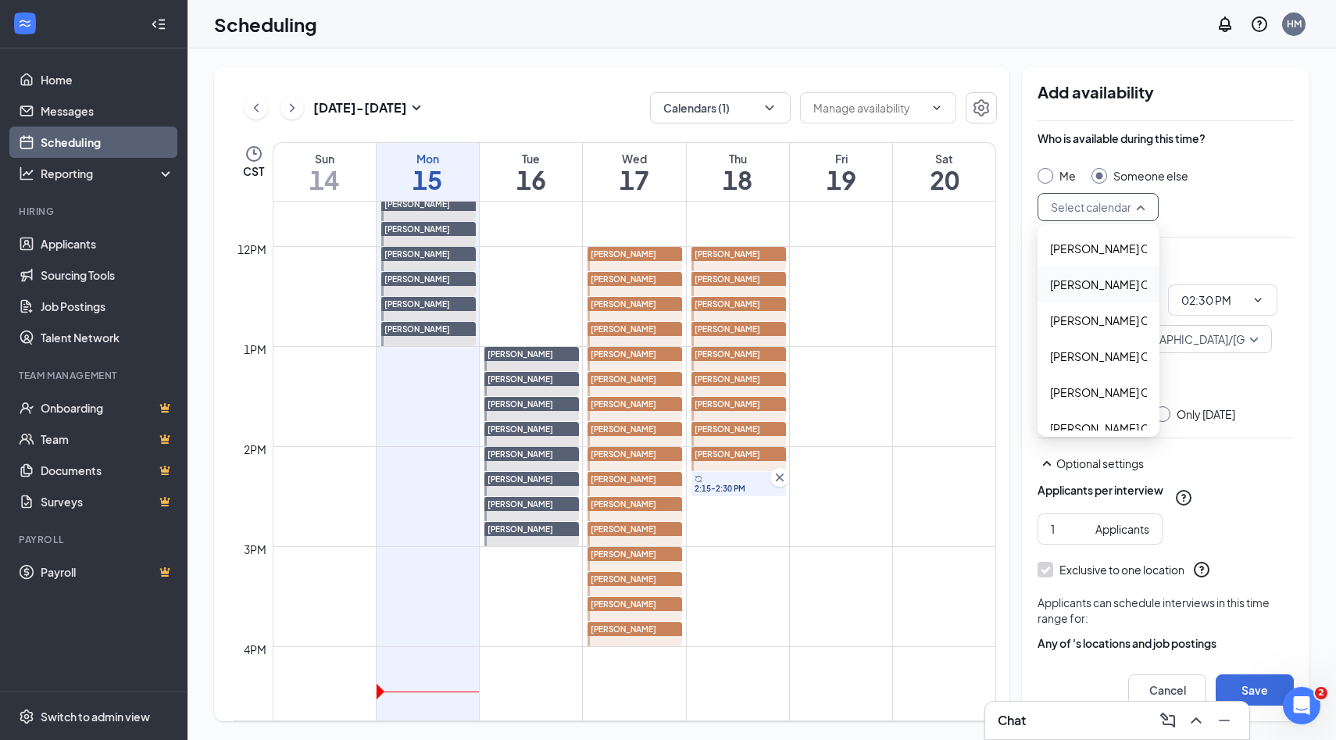
click at [1094, 284] on span "Alyssa Osinga's Calendar" at bounding box center [1119, 284] width 138 height 17
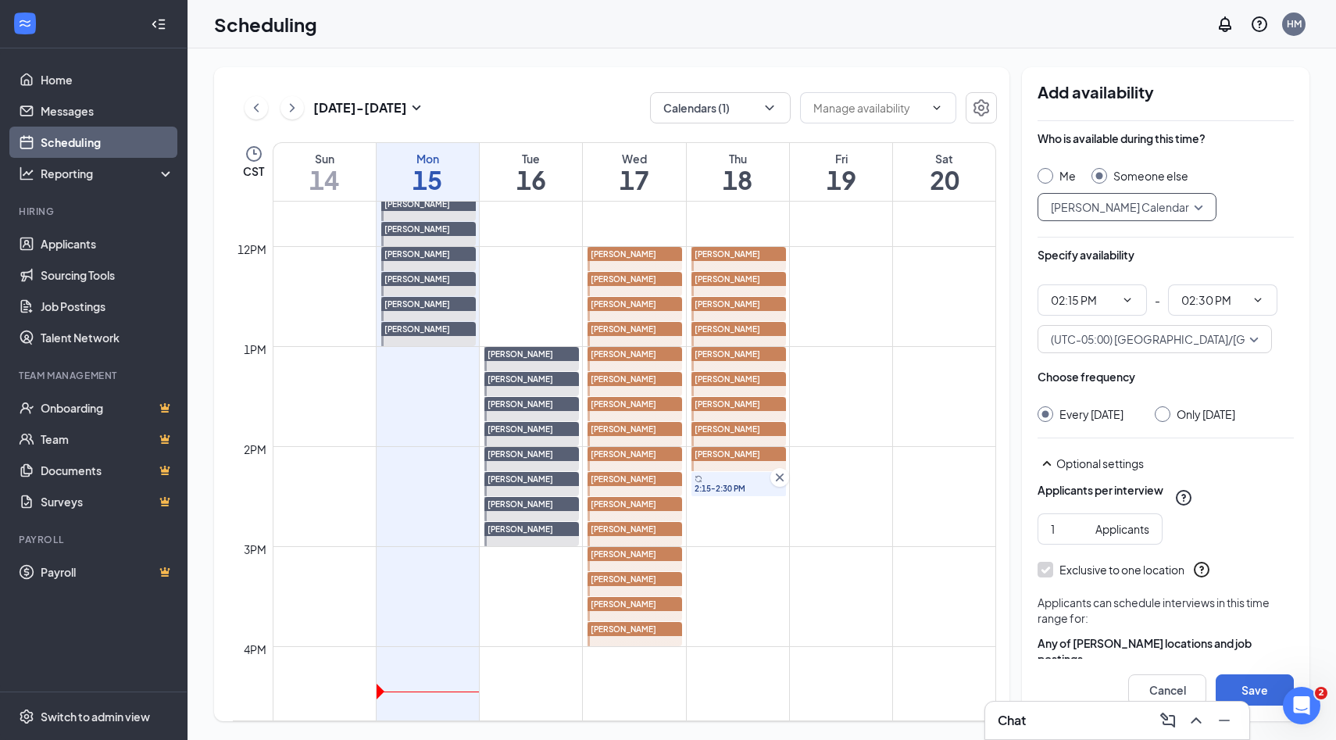
click at [1178, 422] on div "Only Thursday, Sep 18" at bounding box center [1194, 414] width 80 height 16
click at [1165, 411] on input "Only Thursday, Sep 18" at bounding box center [1159, 411] width 11 height 11
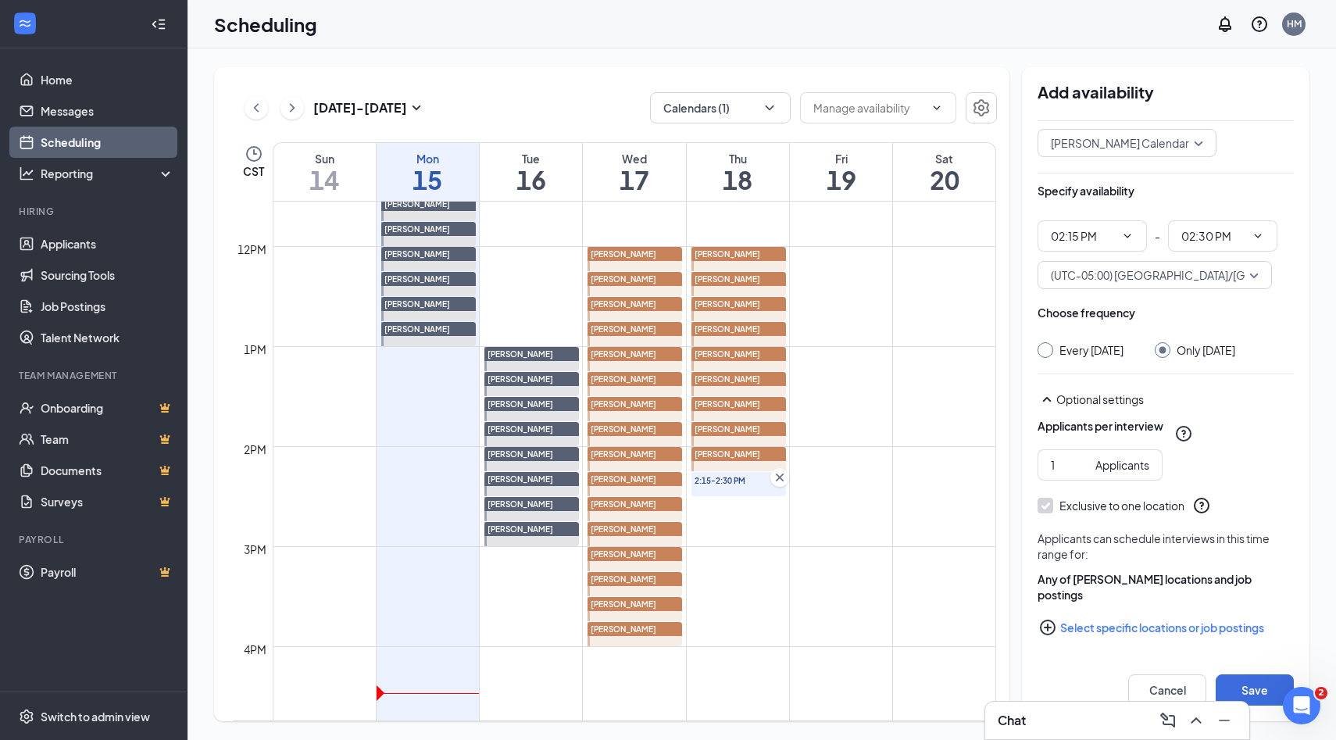
scroll to position [80, 0]
click at [1051, 626] on icon "PlusCircle" at bounding box center [1048, 627] width 16 height 16
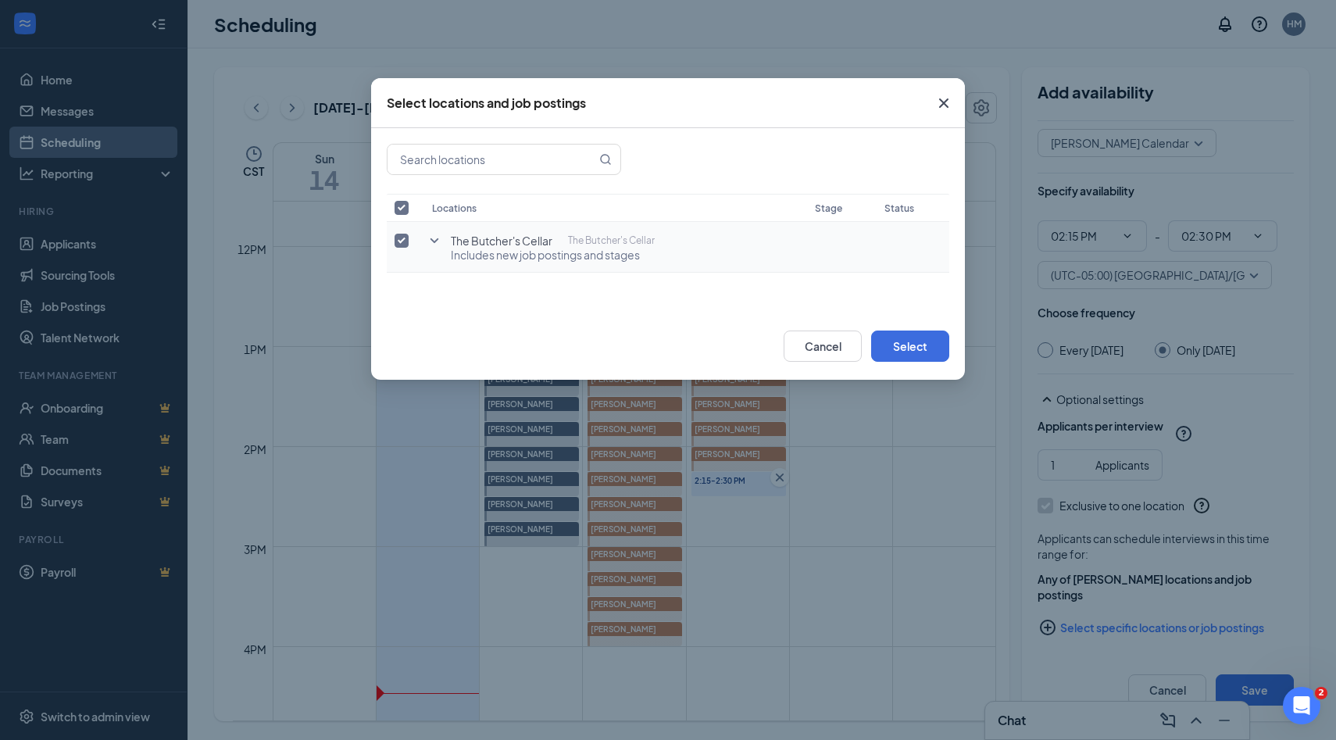
click at [442, 236] on icon "SmallChevronDown" at bounding box center [434, 240] width 19 height 19
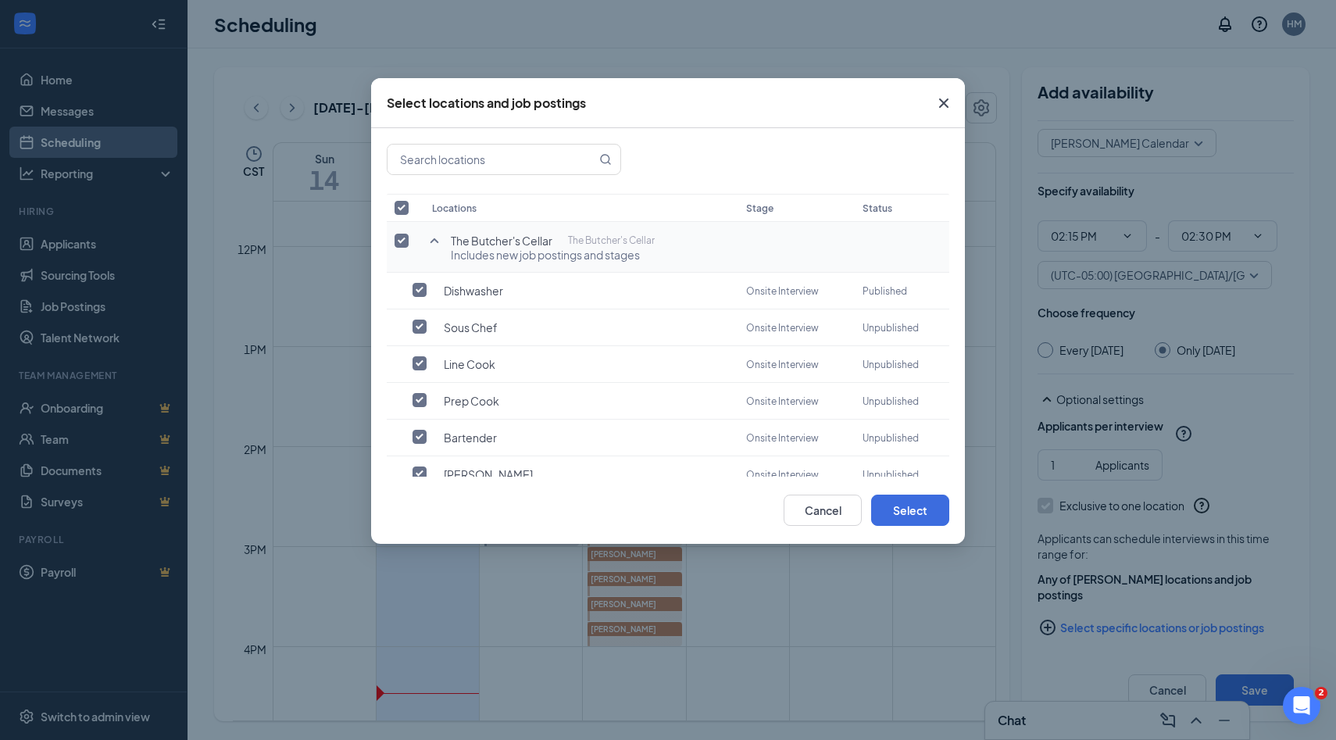
click at [405, 239] on input "checkbox" at bounding box center [401, 241] width 14 height 14
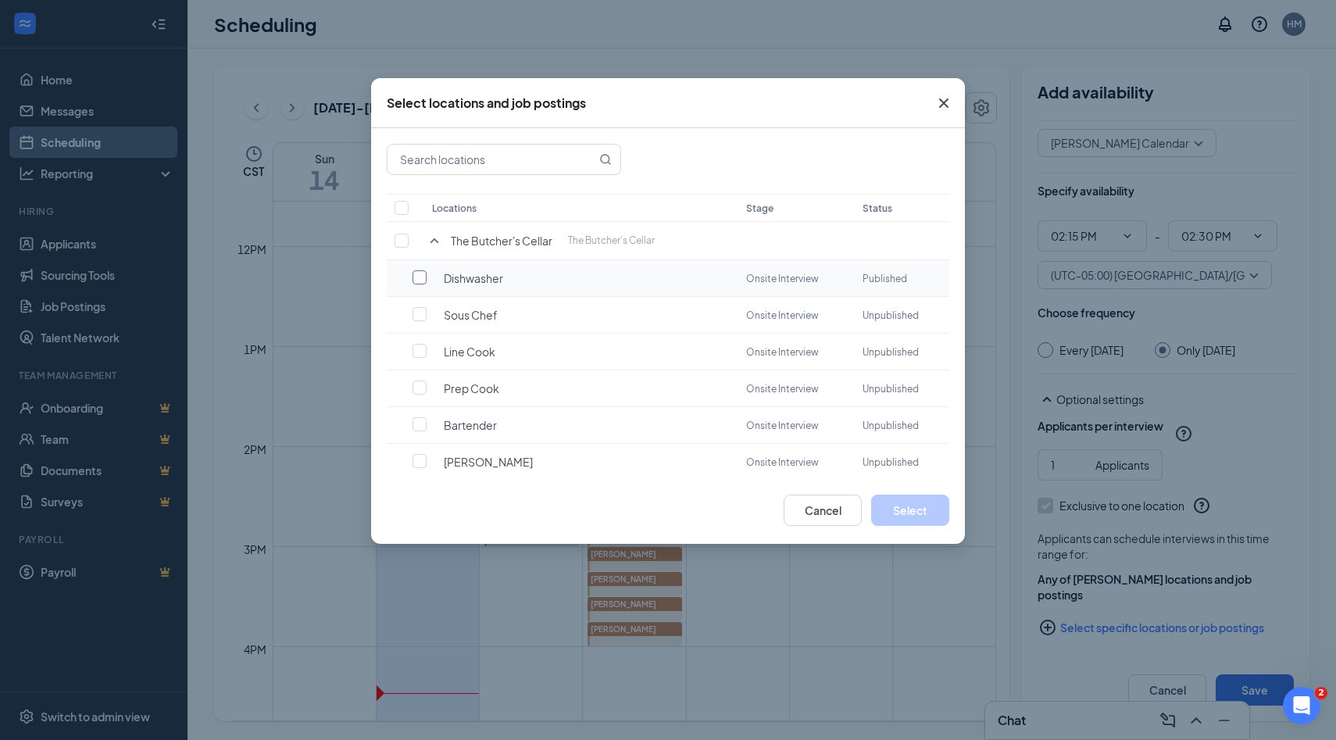
click at [420, 278] on input "checkbox" at bounding box center [419, 277] width 14 height 14
click at [934, 512] on button "Select" at bounding box center [910, 509] width 78 height 31
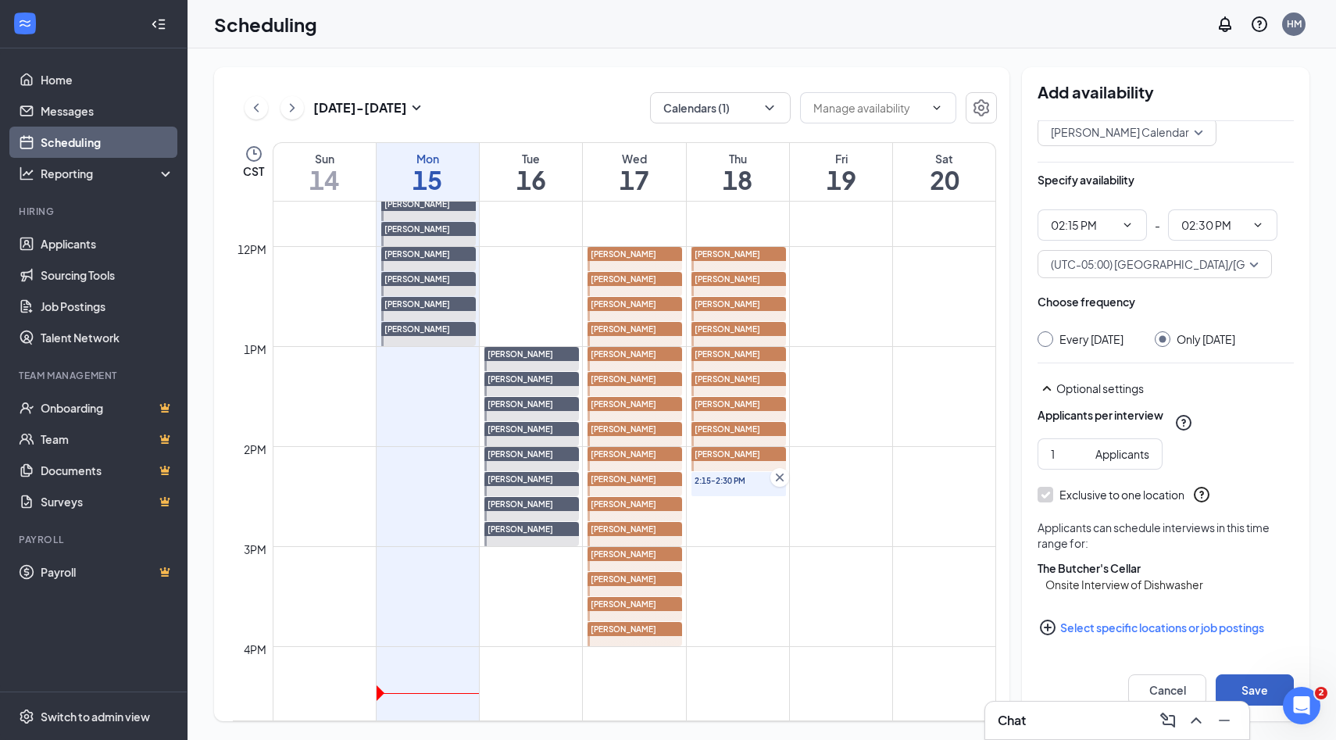
click at [1228, 684] on button "Save" at bounding box center [1254, 689] width 78 height 31
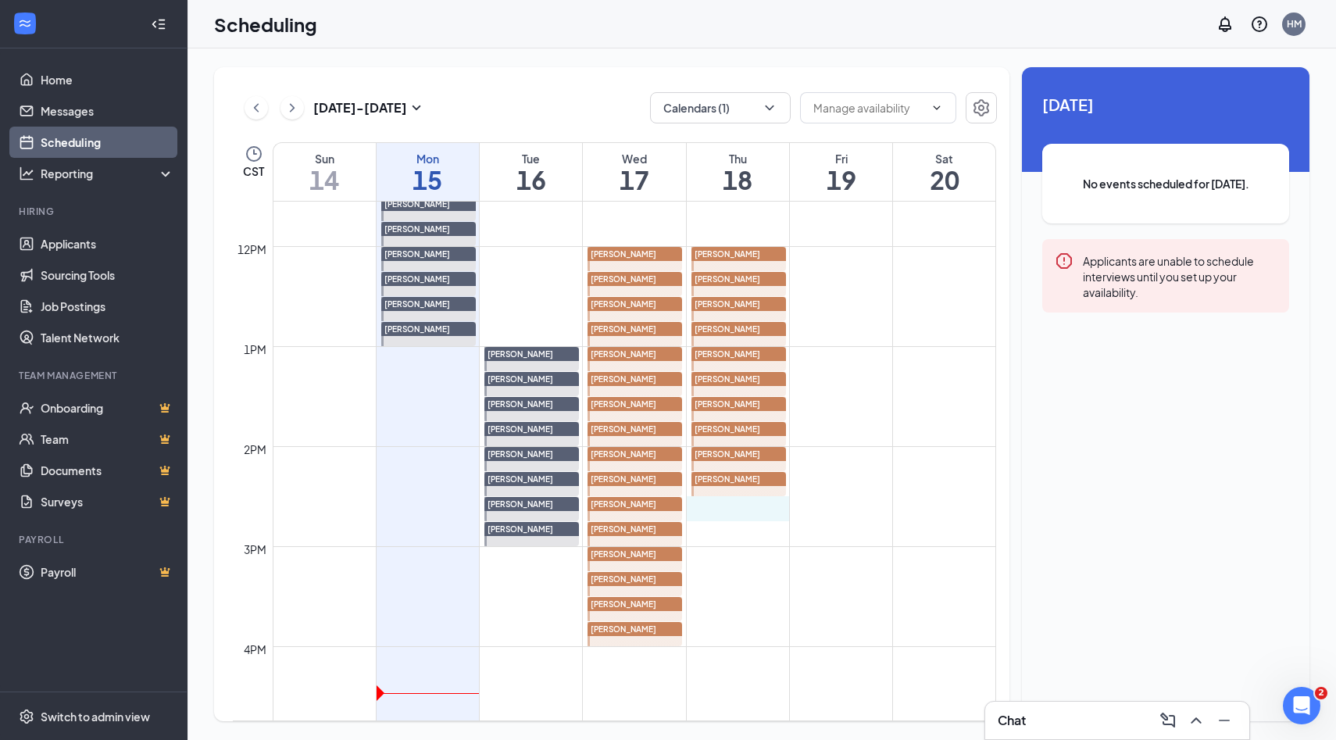
drag, startPoint x: 727, startPoint y: 500, endPoint x: 727, endPoint y: 509, distance: 9.4
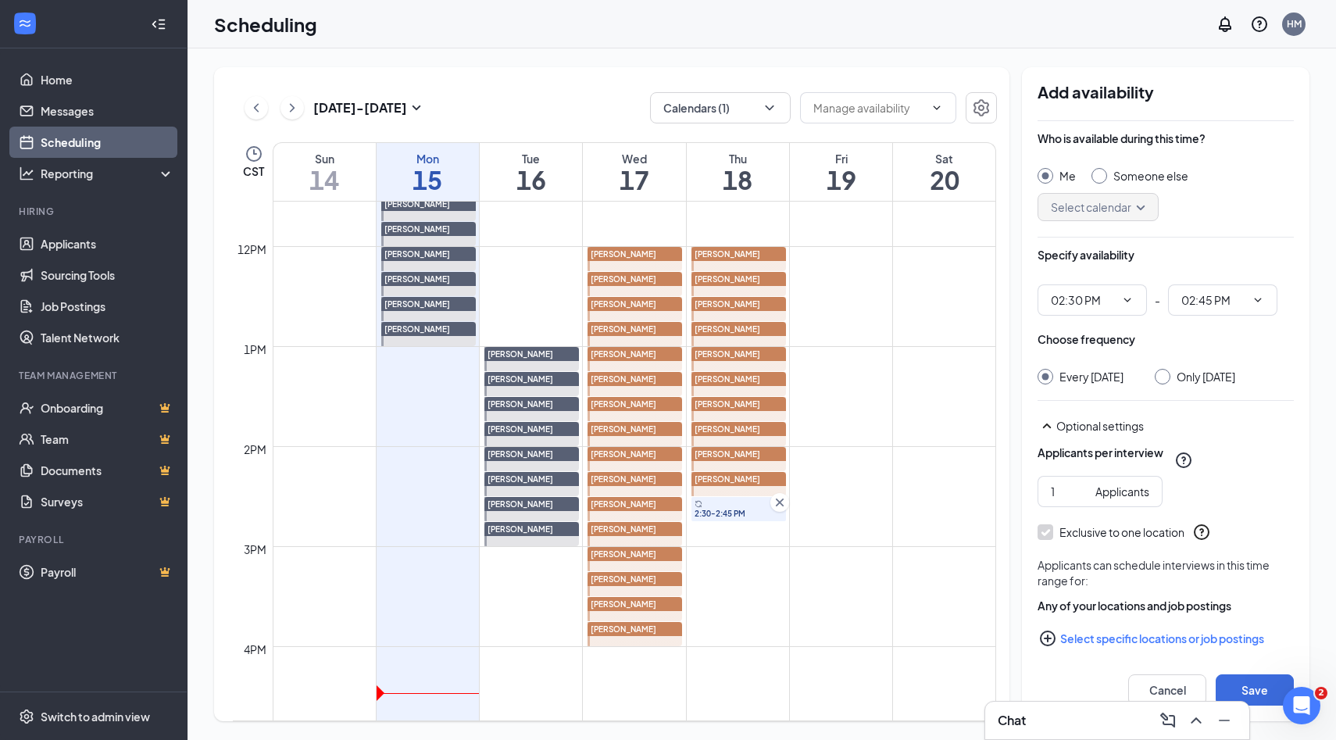
click at [1103, 175] on div at bounding box center [1099, 176] width 16 height 16
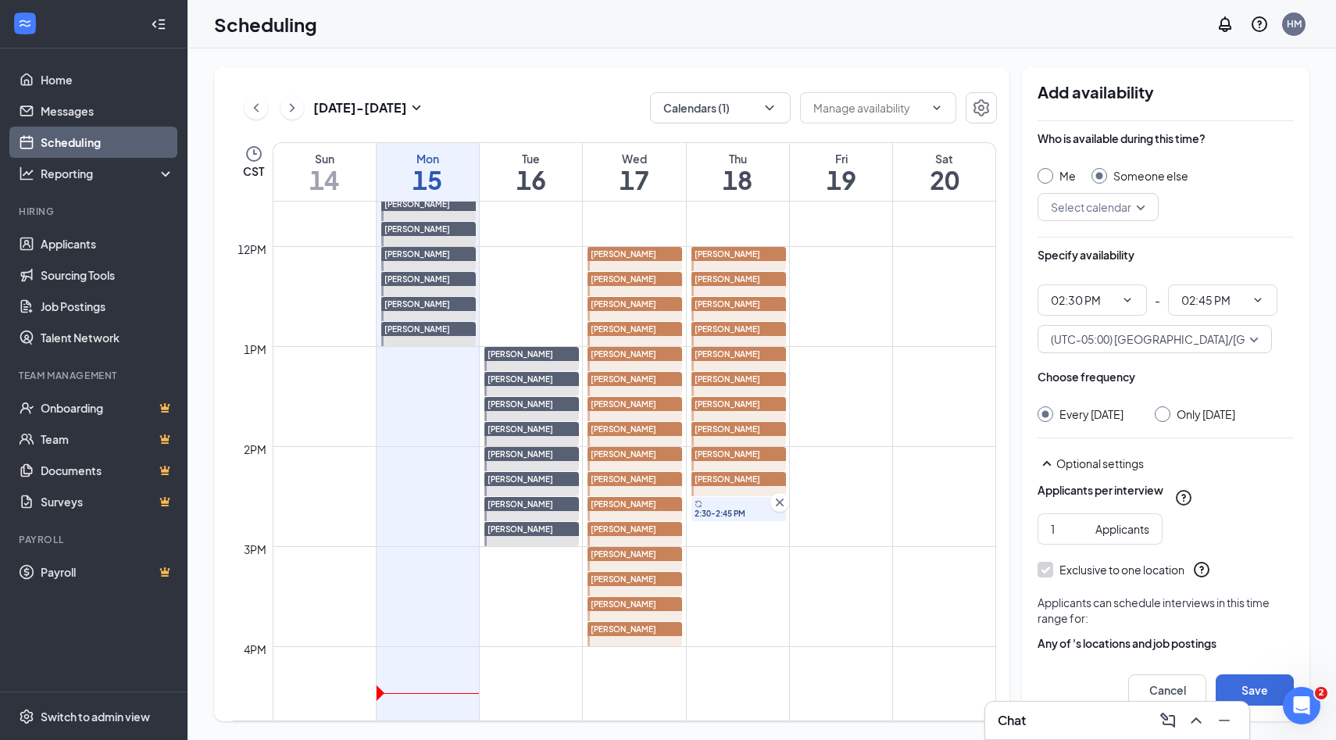
click at [1132, 203] on input "search" at bounding box center [1092, 207] width 91 height 27
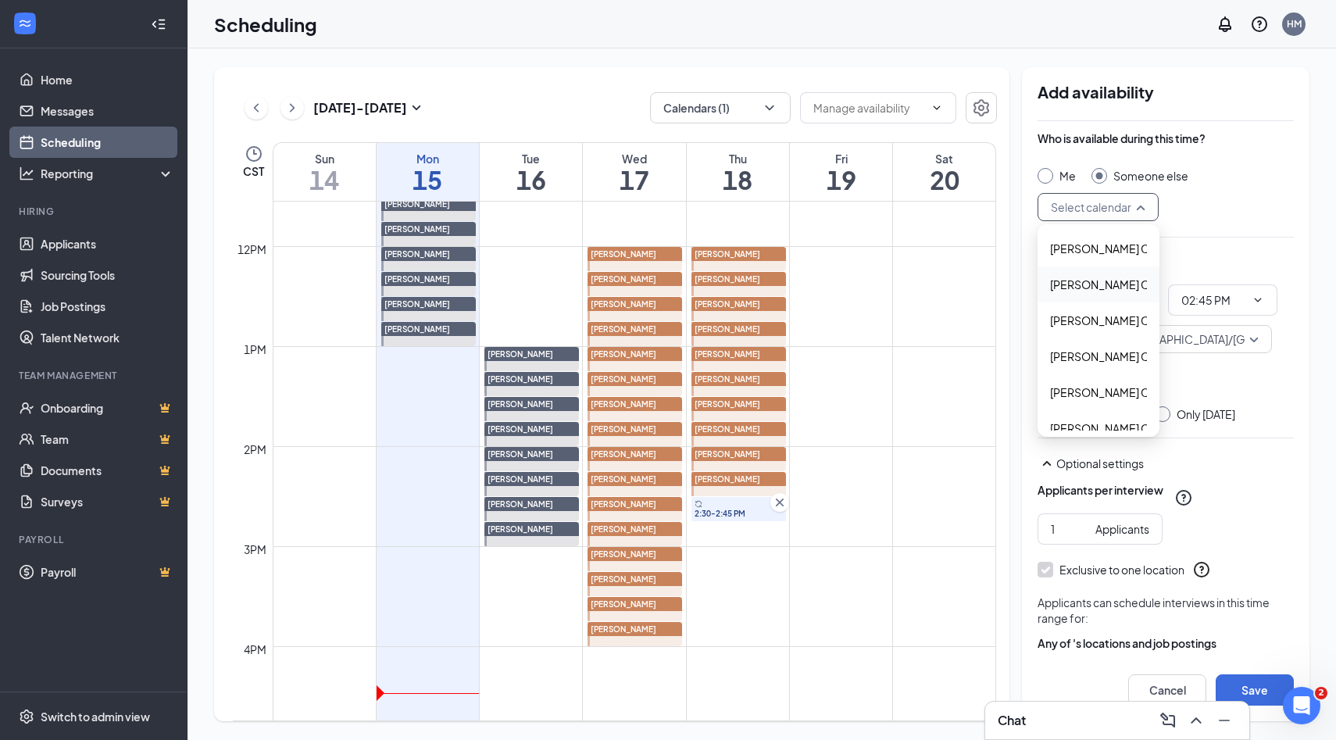
click at [1053, 285] on span "Alyssa Osinga's Calendar" at bounding box center [1119, 284] width 138 height 17
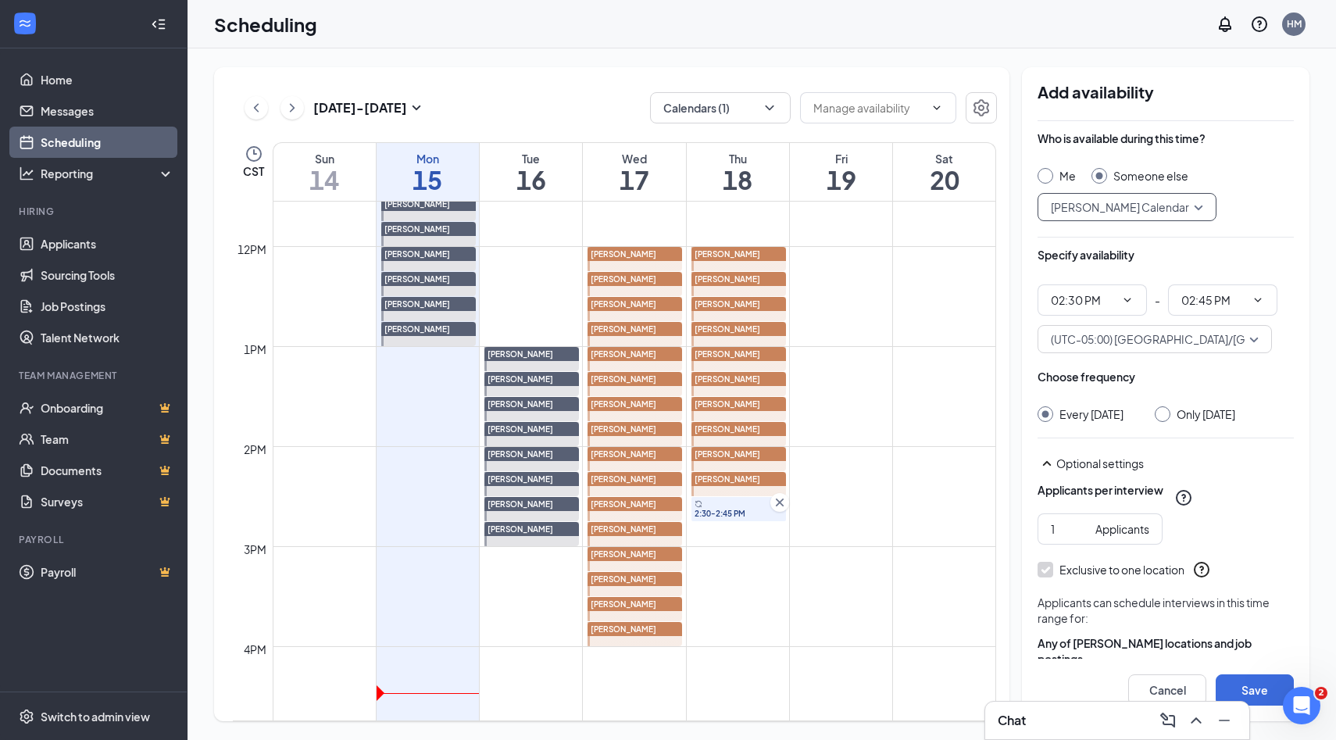
click at [1170, 420] on div at bounding box center [1162, 414] width 16 height 16
click at [1165, 413] on input "Only Thursday, Sep 18" at bounding box center [1159, 411] width 11 height 11
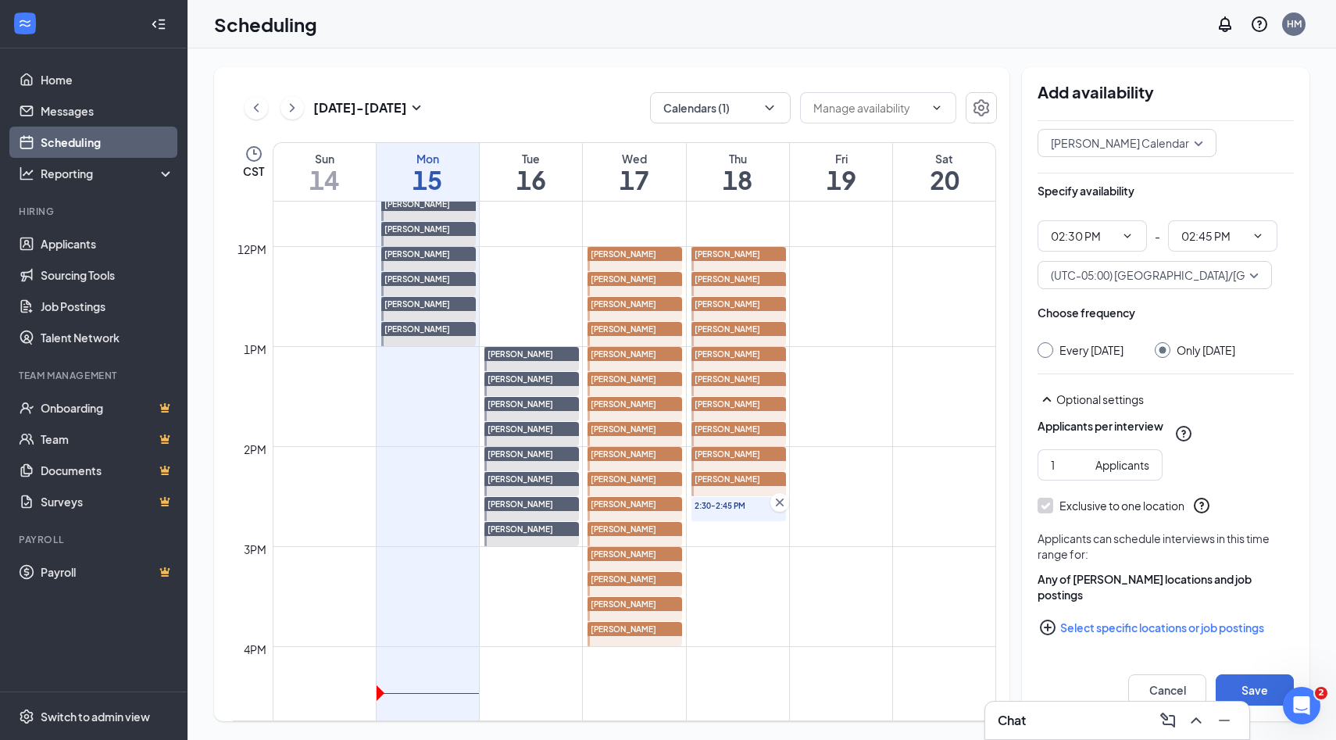
scroll to position [76, 0]
click at [1050, 628] on icon "PlusCircle" at bounding box center [1047, 627] width 19 height 19
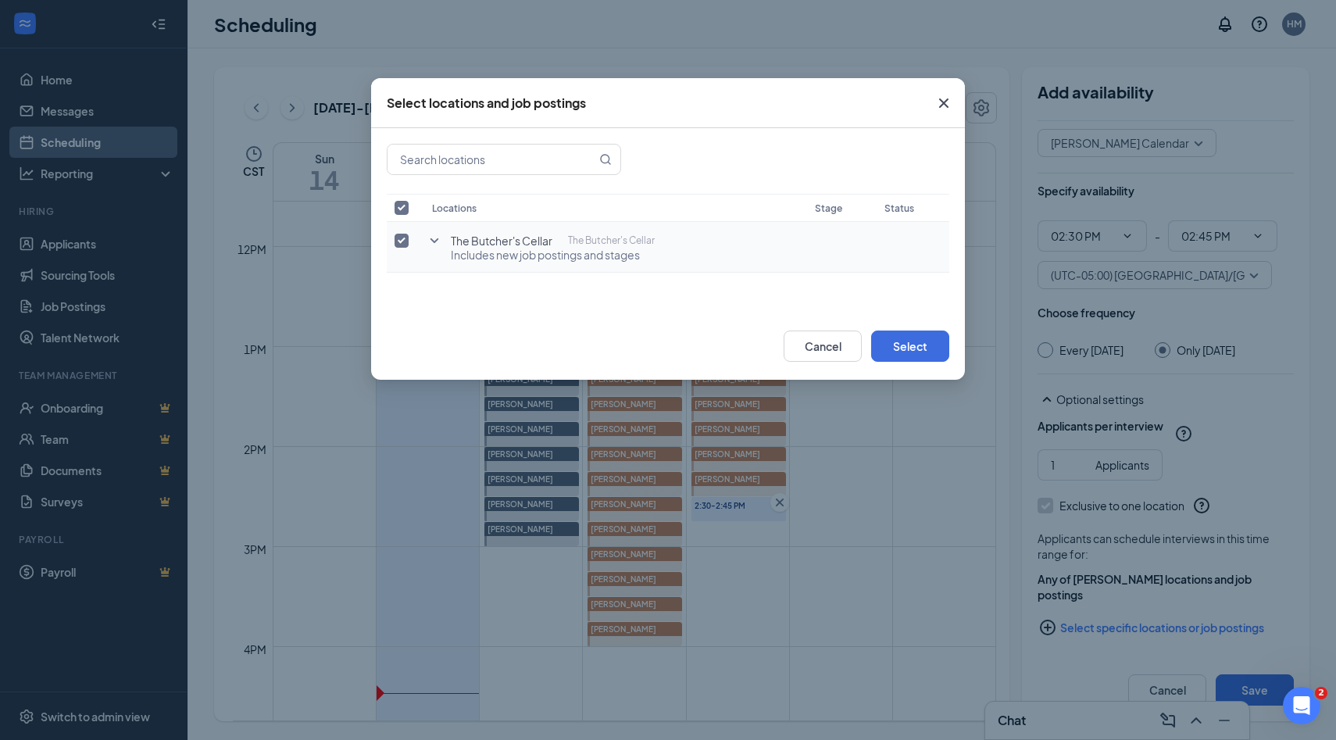
click at [437, 237] on icon "SmallChevronDown" at bounding box center [434, 240] width 19 height 19
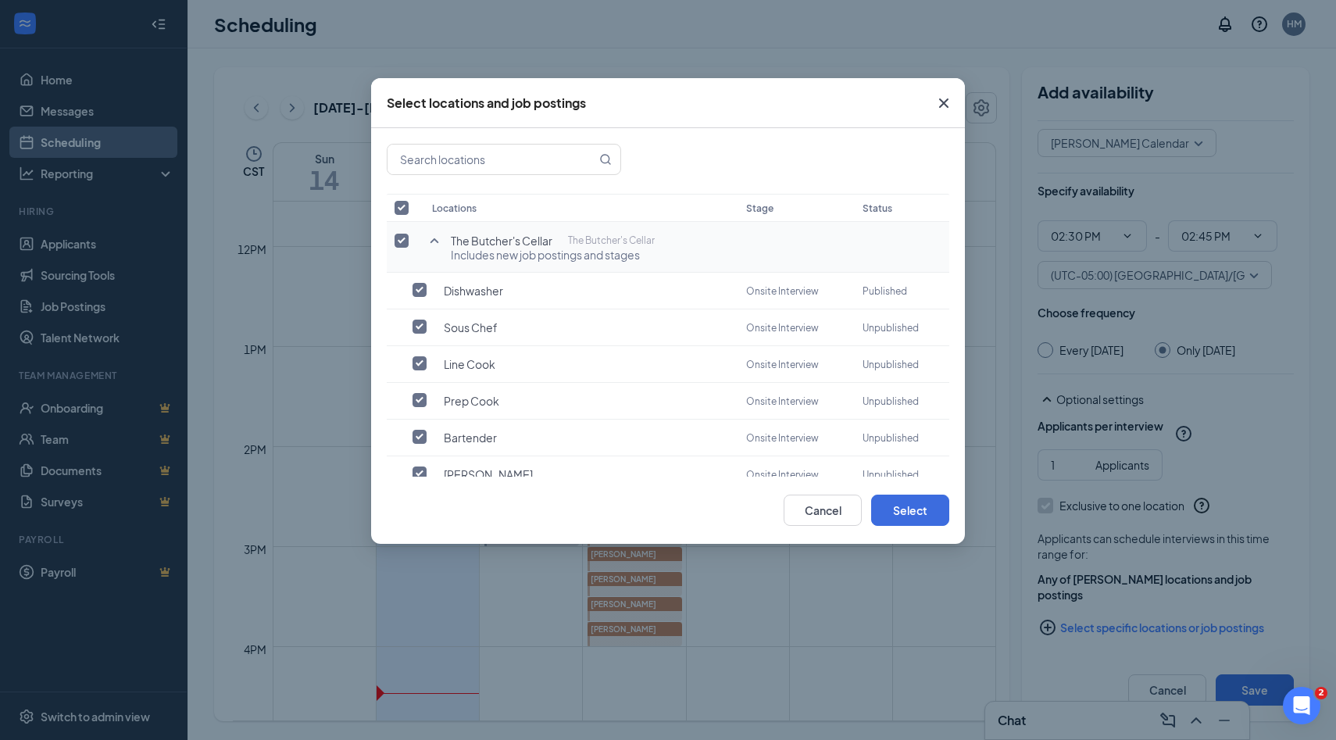
click at [397, 237] on input "checkbox" at bounding box center [401, 241] width 14 height 14
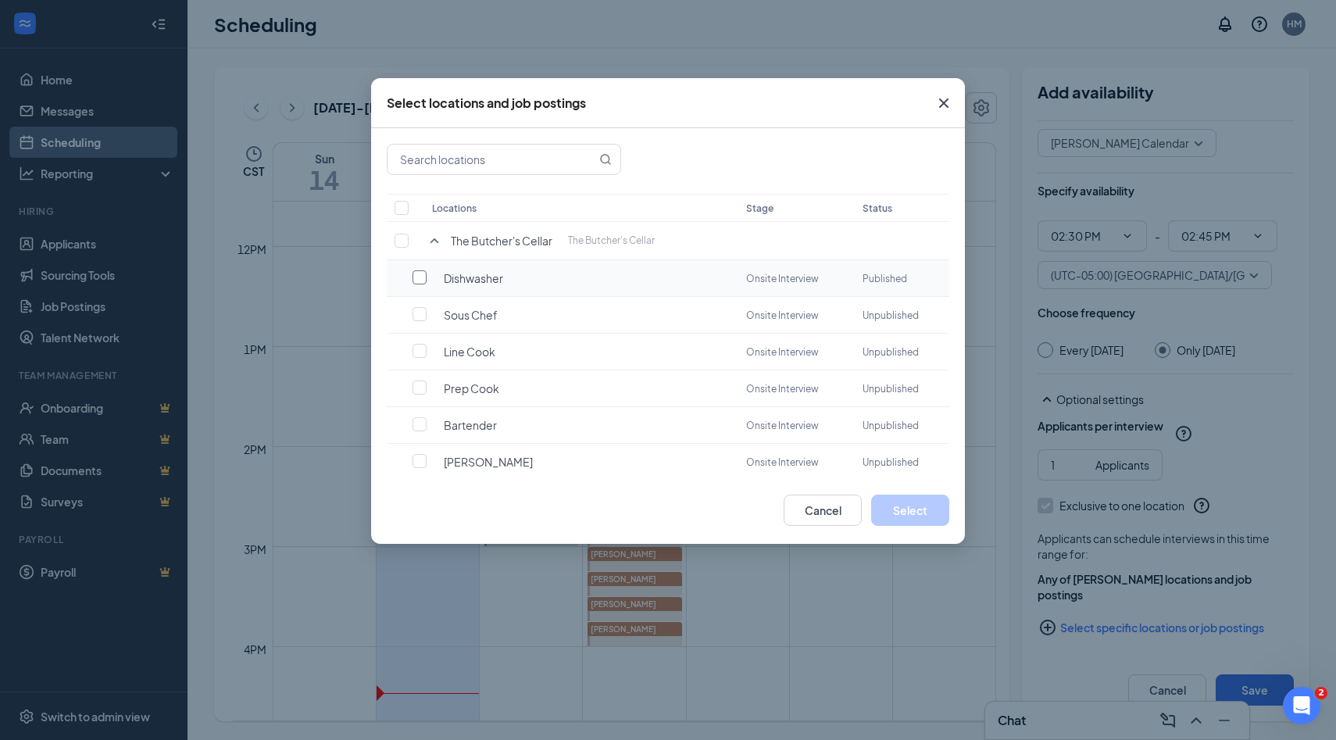
click at [416, 275] on input "checkbox" at bounding box center [419, 277] width 14 height 14
click at [898, 515] on button "Select" at bounding box center [910, 509] width 78 height 31
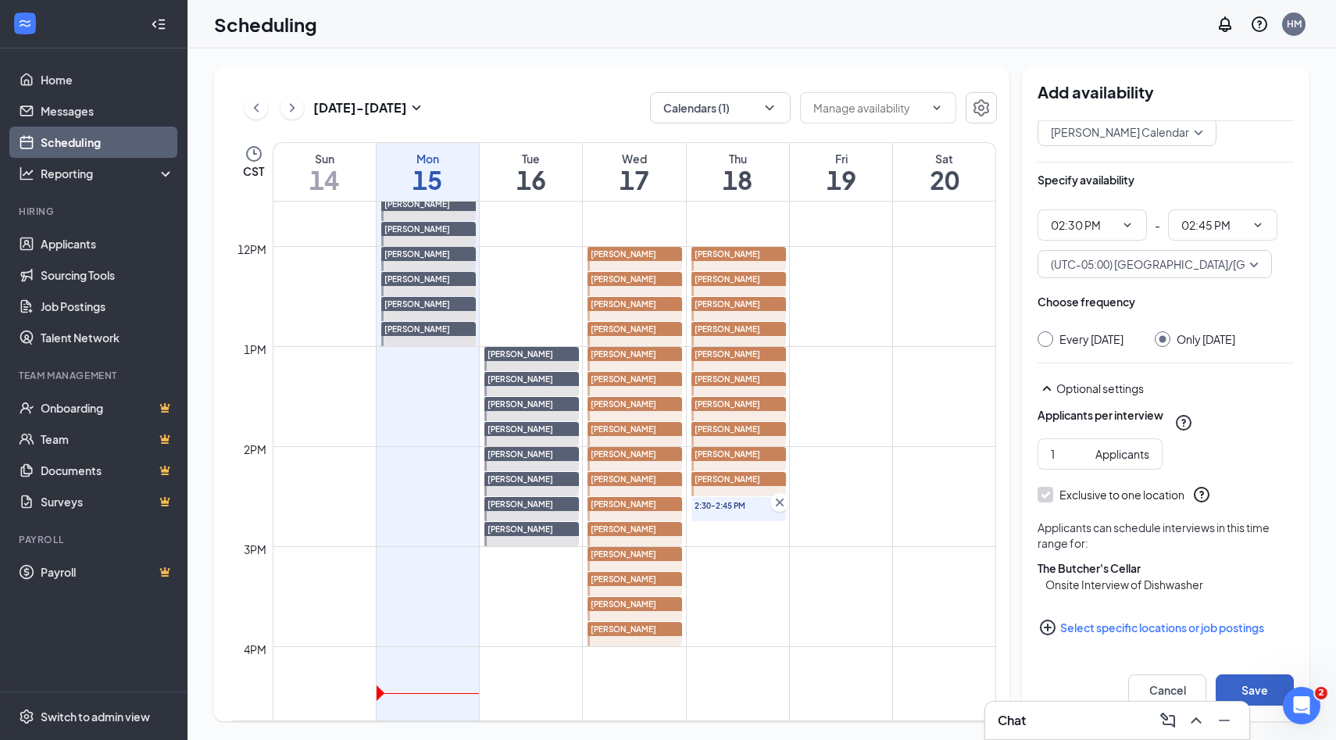
click at [1256, 677] on button "Save" at bounding box center [1254, 689] width 78 height 31
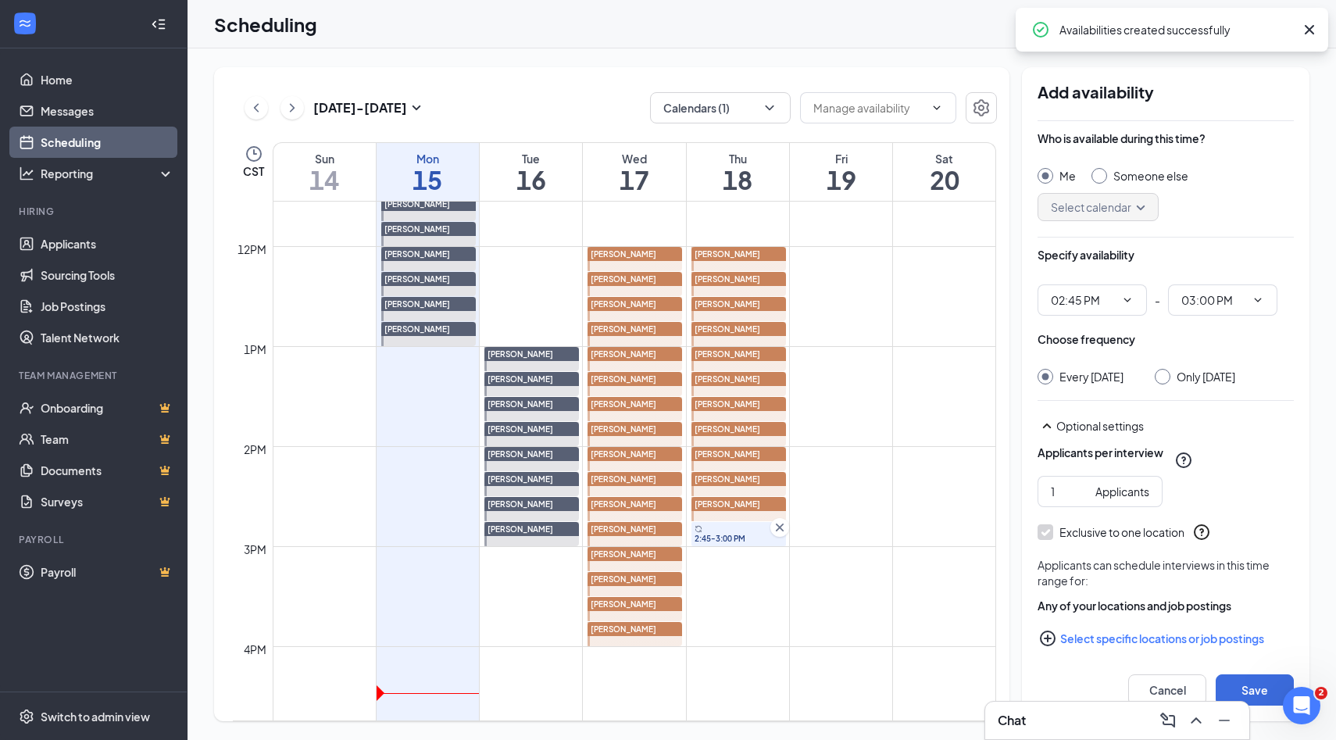
click at [1097, 173] on input "Someone else" at bounding box center [1096, 173] width 11 height 11
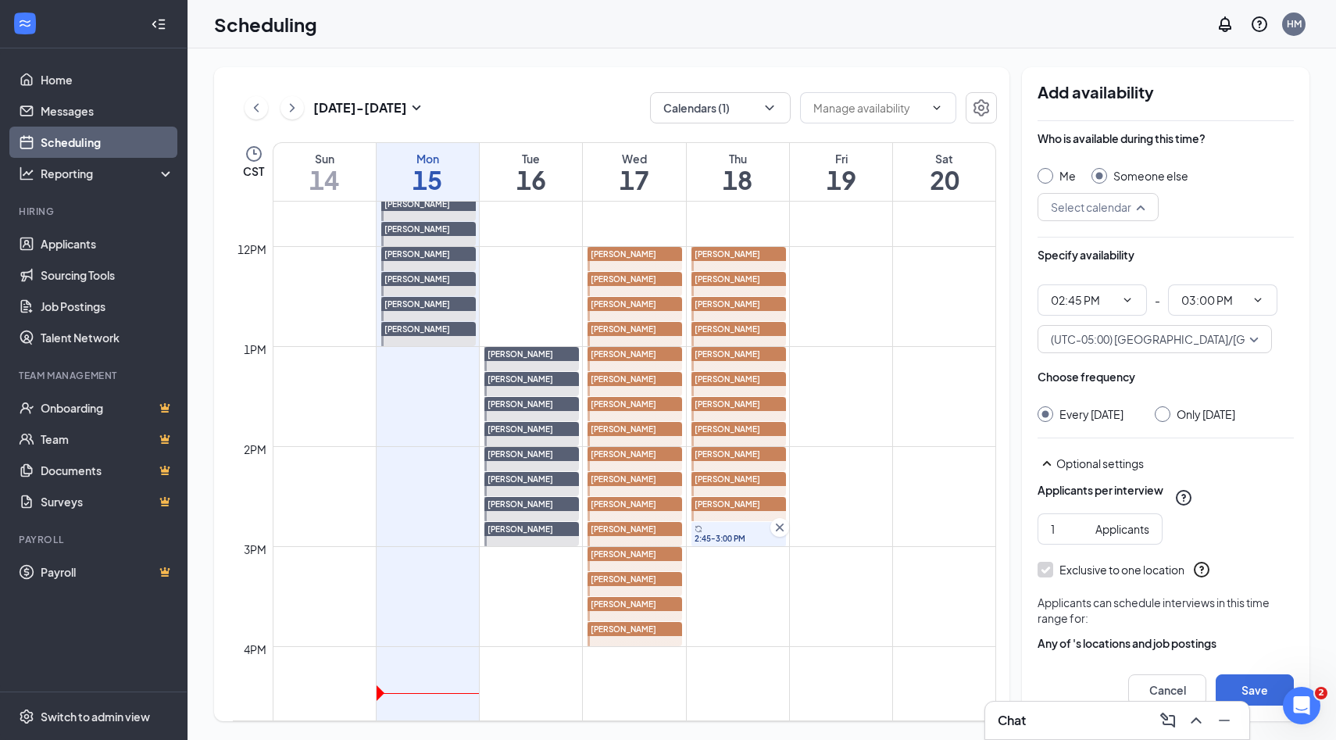
click at [1135, 209] on input "search" at bounding box center [1092, 207] width 91 height 27
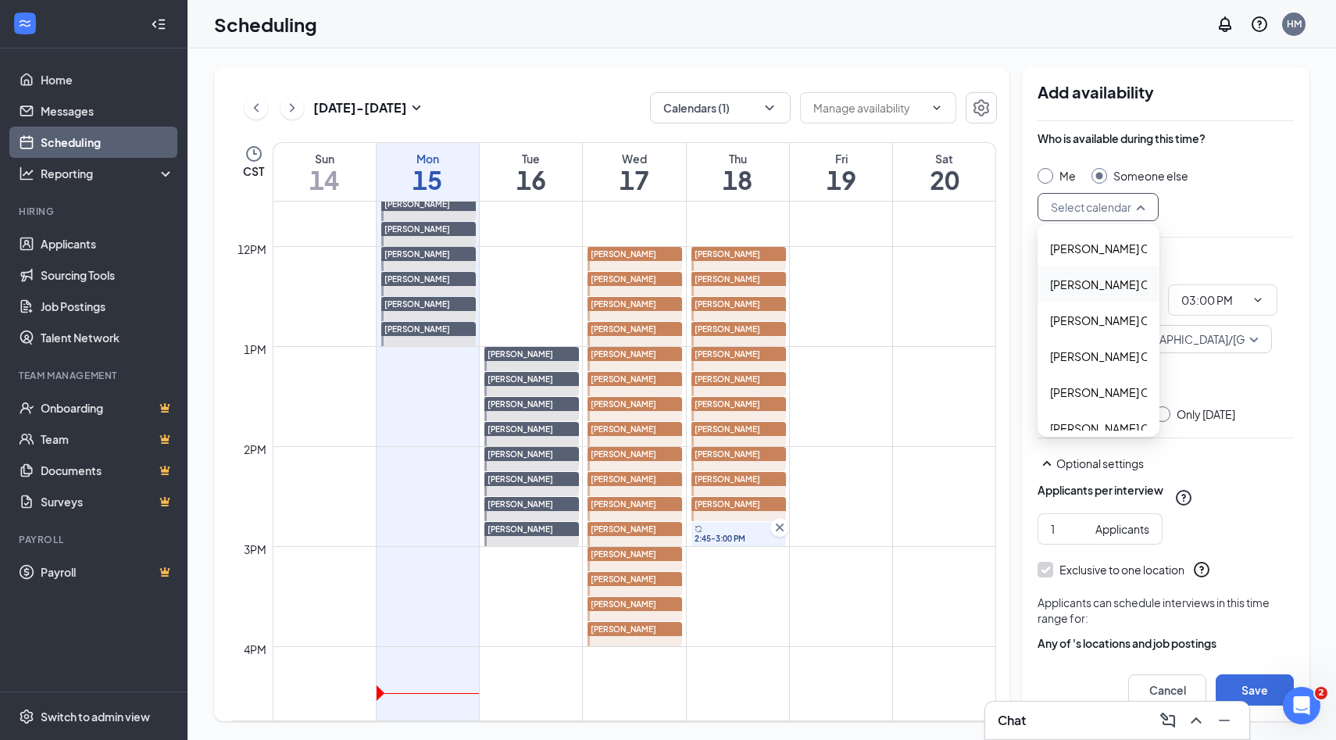
click at [1092, 287] on span "Alyssa Osinga's Calendar" at bounding box center [1119, 284] width 138 height 17
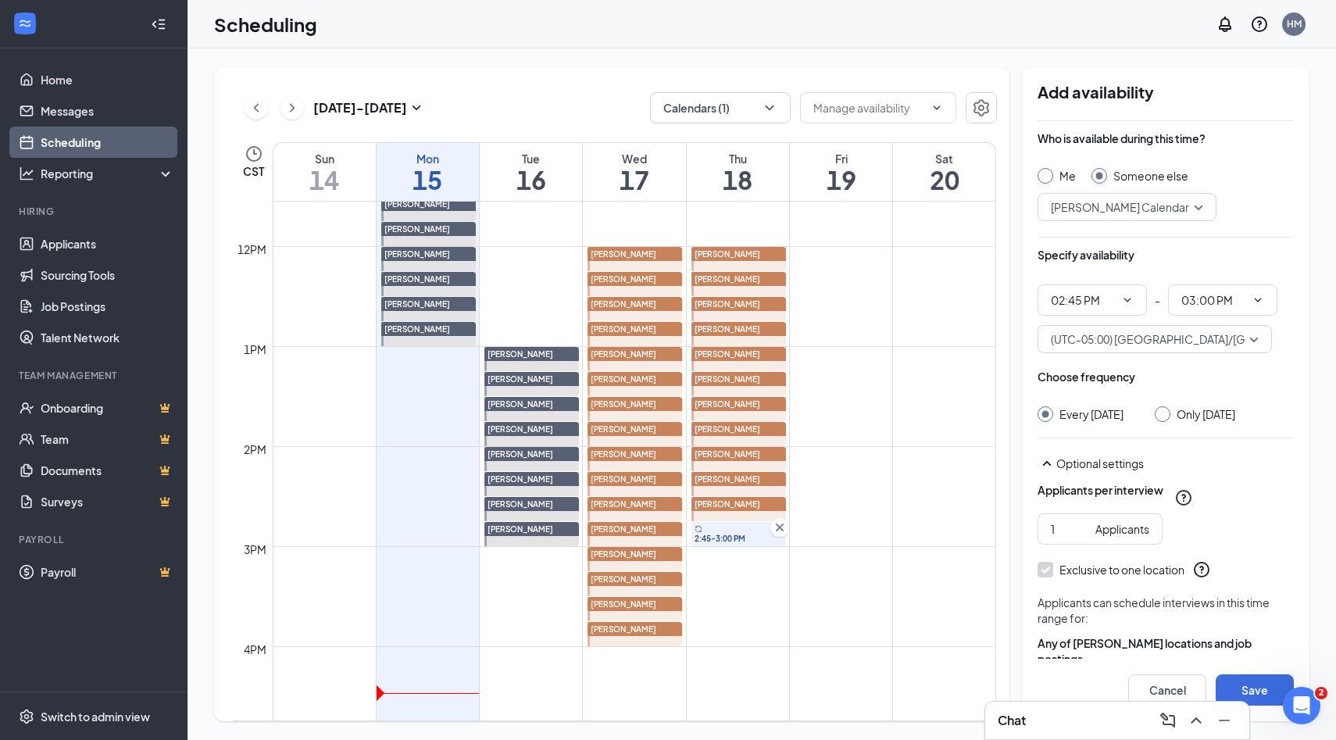
click at [1170, 419] on div at bounding box center [1162, 414] width 16 height 16
click at [1170, 415] on div at bounding box center [1162, 414] width 16 height 16
click at [1170, 418] on div at bounding box center [1162, 414] width 16 height 16
click at [1165, 416] on input "Only Thursday, Sep 18" at bounding box center [1159, 411] width 11 height 11
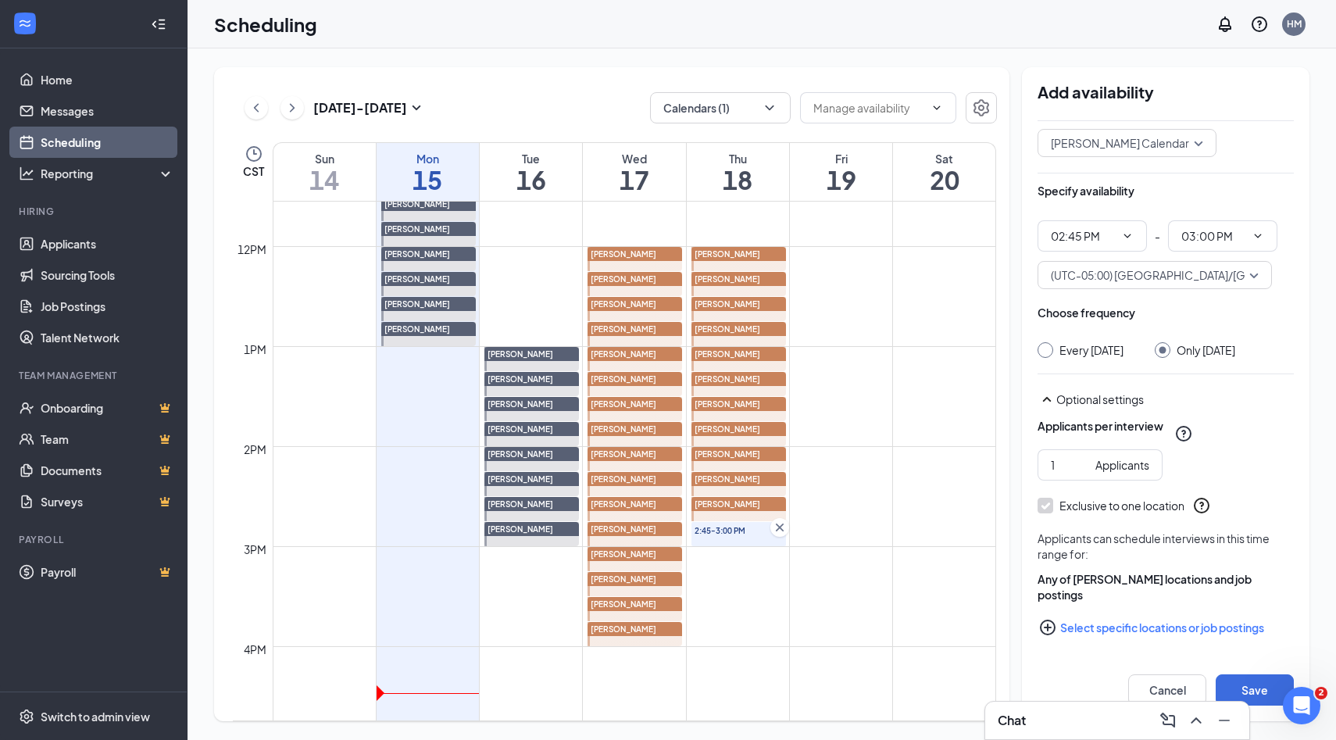
click at [1049, 626] on icon "PlusCircle" at bounding box center [1047, 627] width 19 height 19
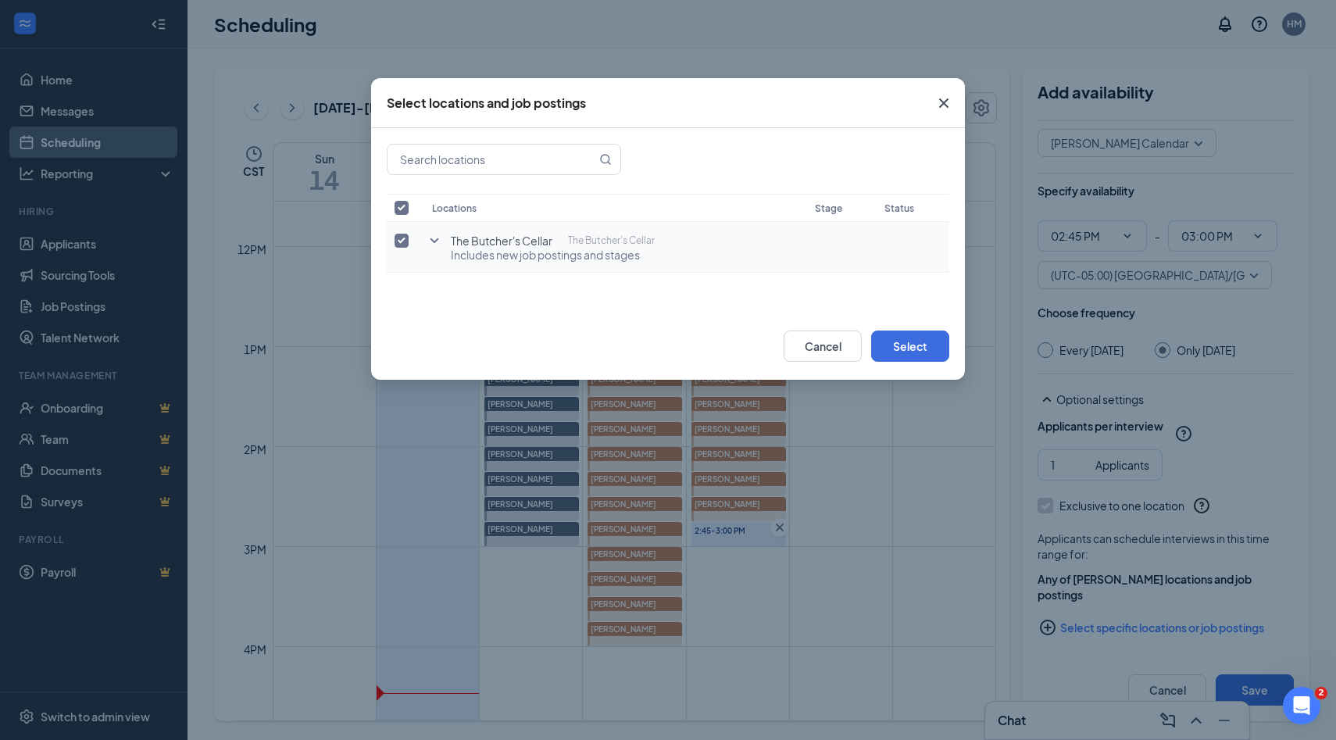
click at [436, 240] on icon "SmallChevronDown" at bounding box center [434, 240] width 9 height 5
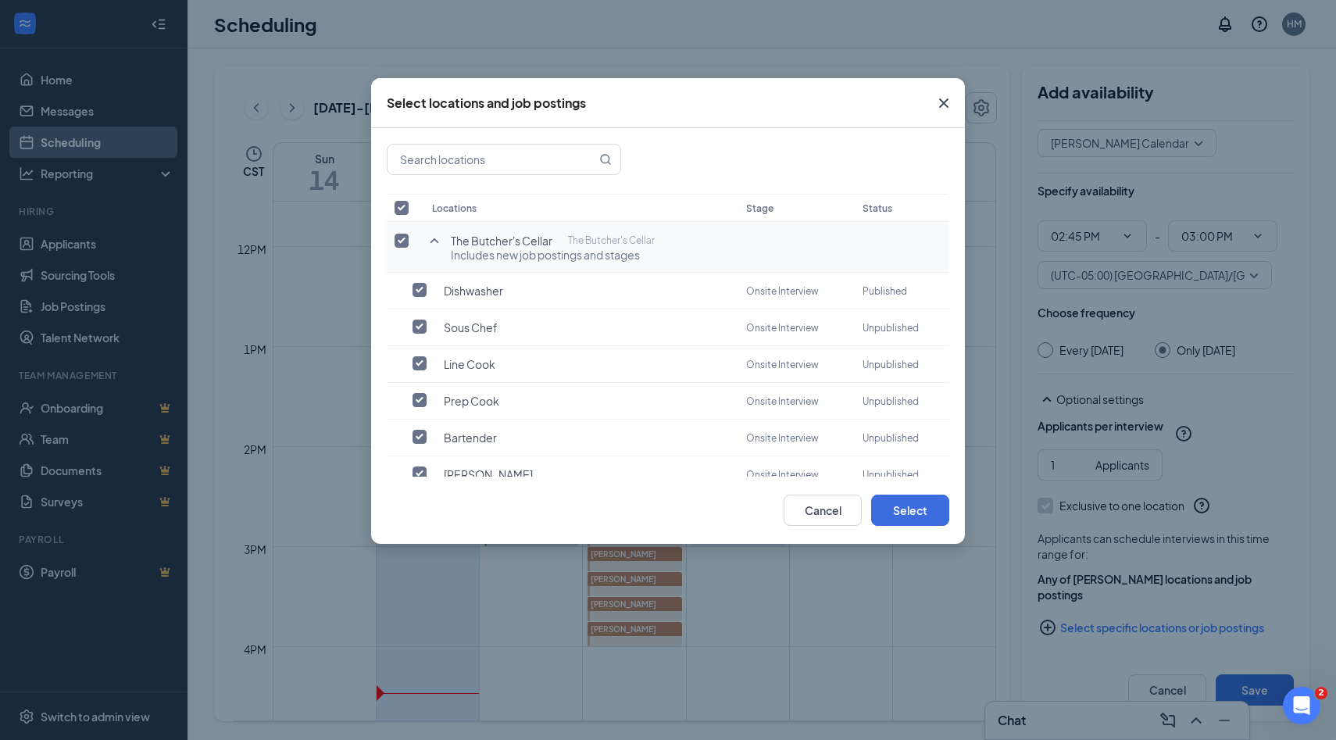
click at [406, 240] on input "checkbox" at bounding box center [401, 241] width 14 height 14
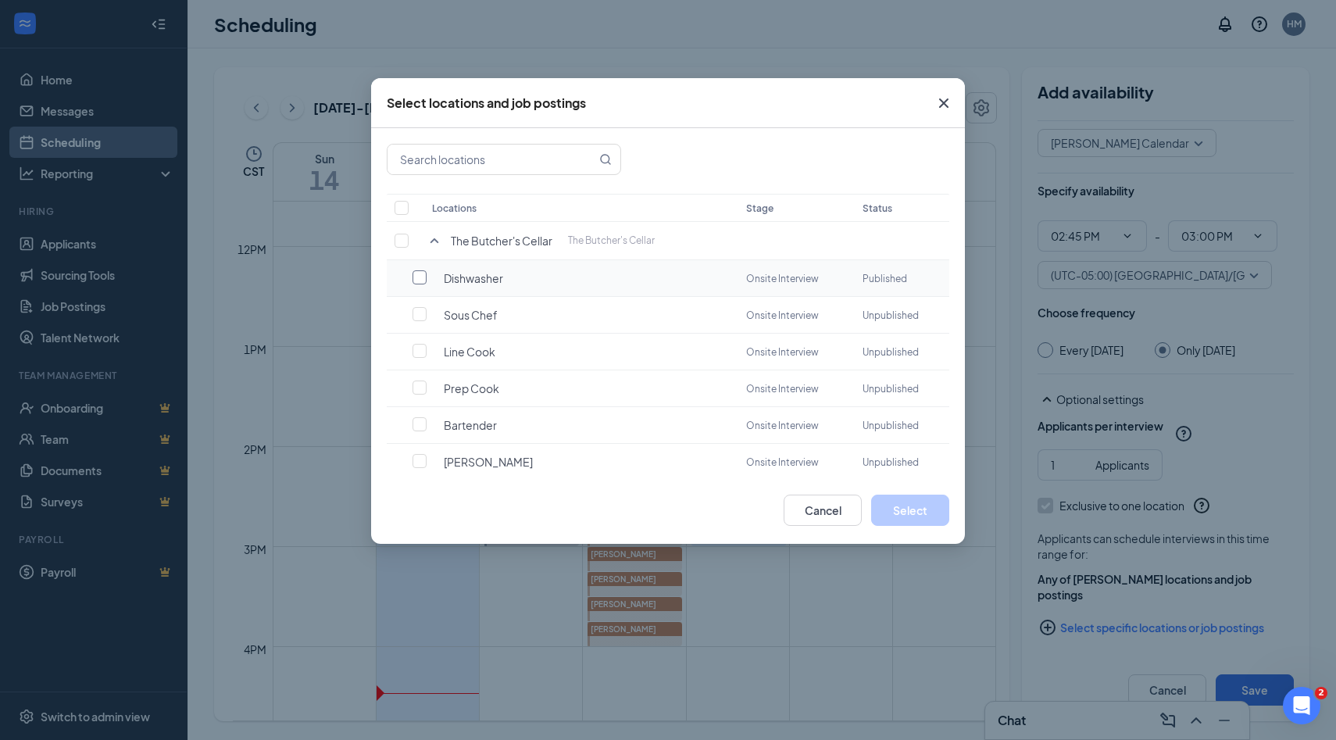
click at [422, 273] on input "checkbox" at bounding box center [419, 277] width 14 height 14
click at [916, 520] on button "Select" at bounding box center [910, 509] width 78 height 31
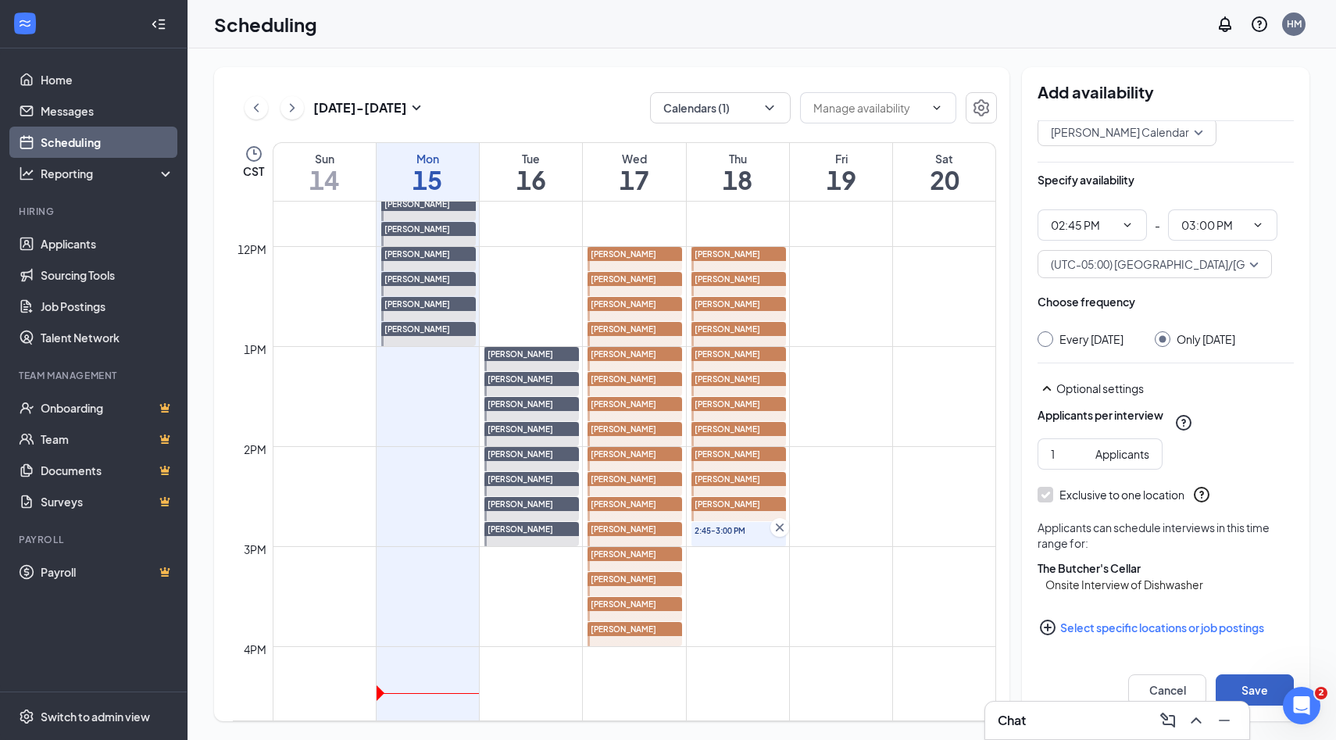
click at [1243, 680] on button "Save" at bounding box center [1254, 689] width 78 height 31
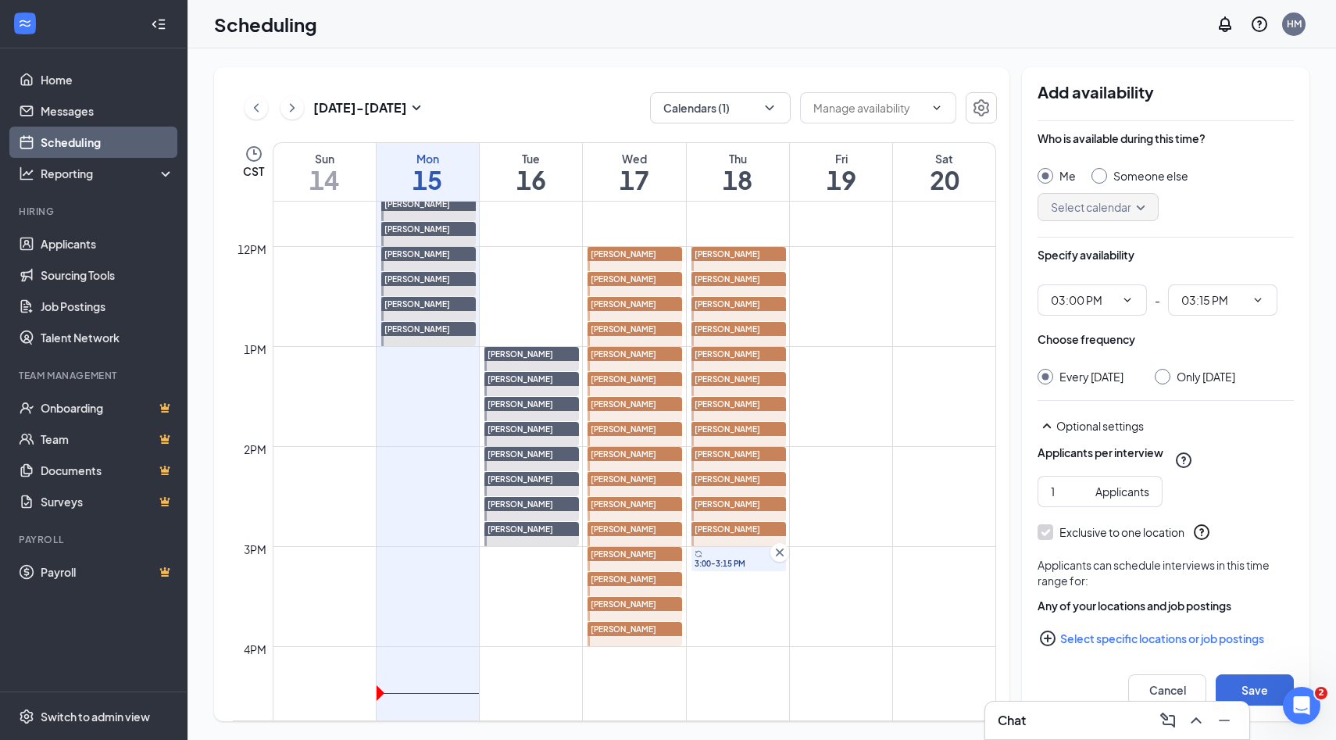
click at [1097, 180] on div at bounding box center [1099, 176] width 16 height 16
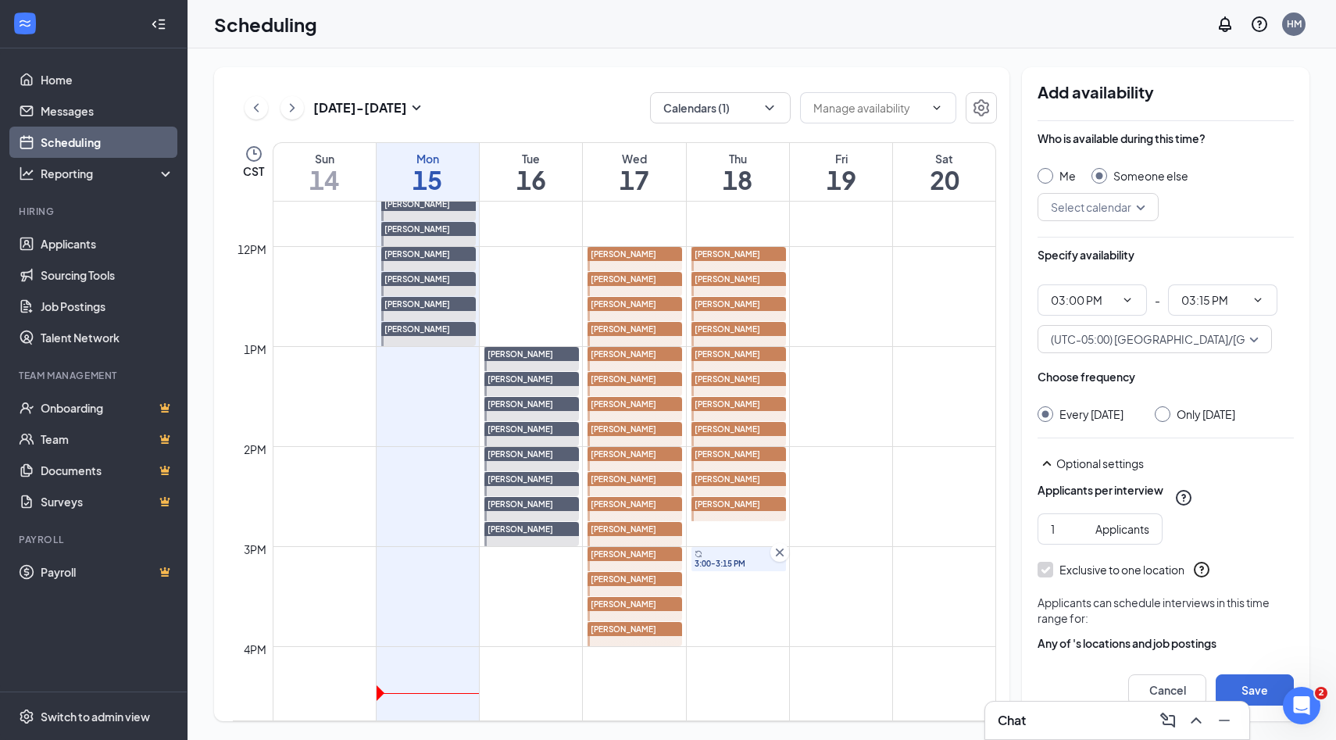
click at [1132, 209] on input "search" at bounding box center [1092, 207] width 91 height 27
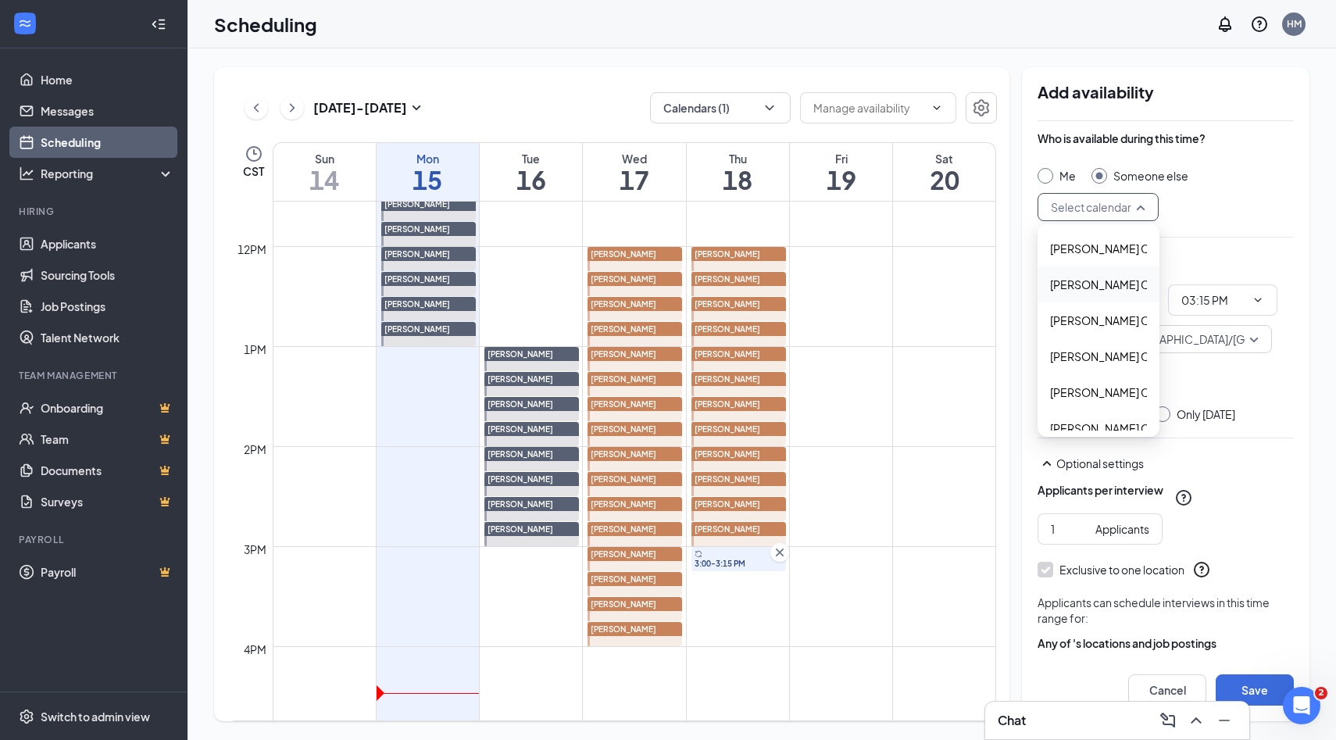
click at [1088, 284] on span "Alyssa Osinga's Calendar" at bounding box center [1119, 284] width 138 height 17
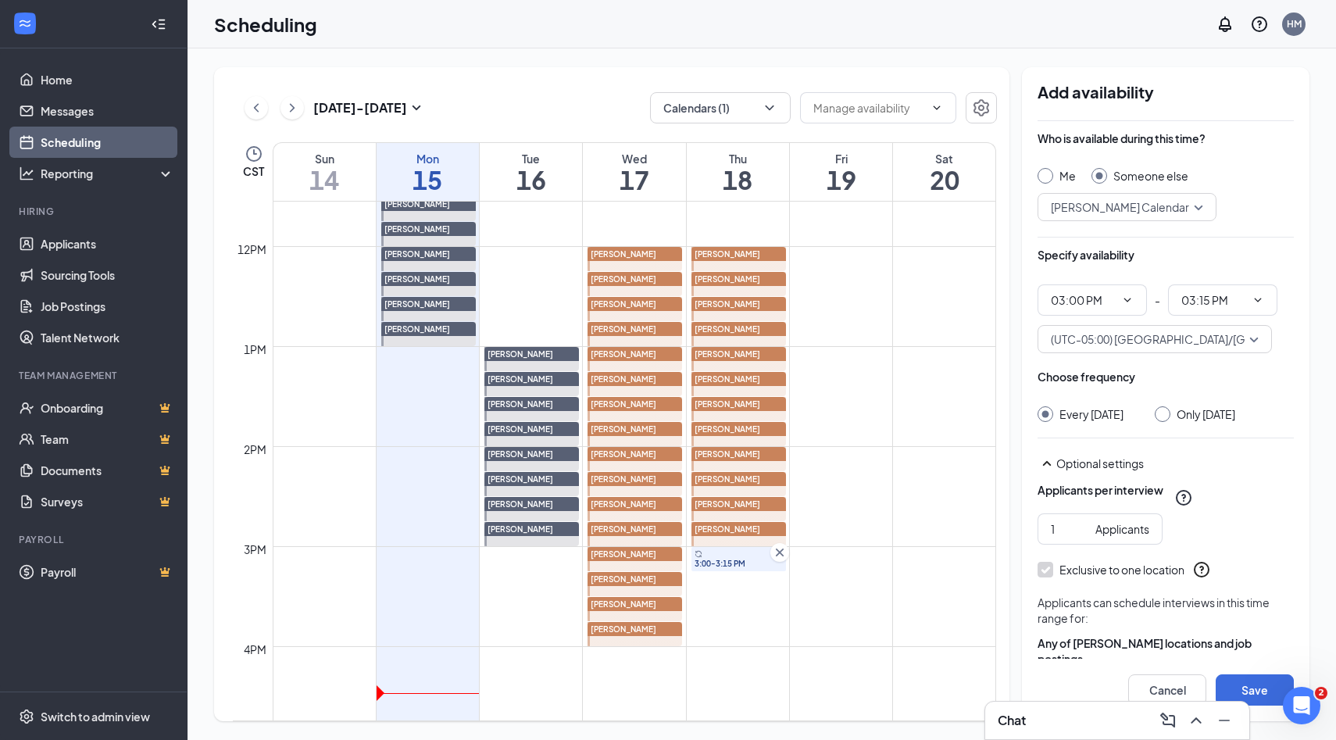
click at [1165, 414] on input "Only Thursday, Sep 18" at bounding box center [1159, 411] width 11 height 11
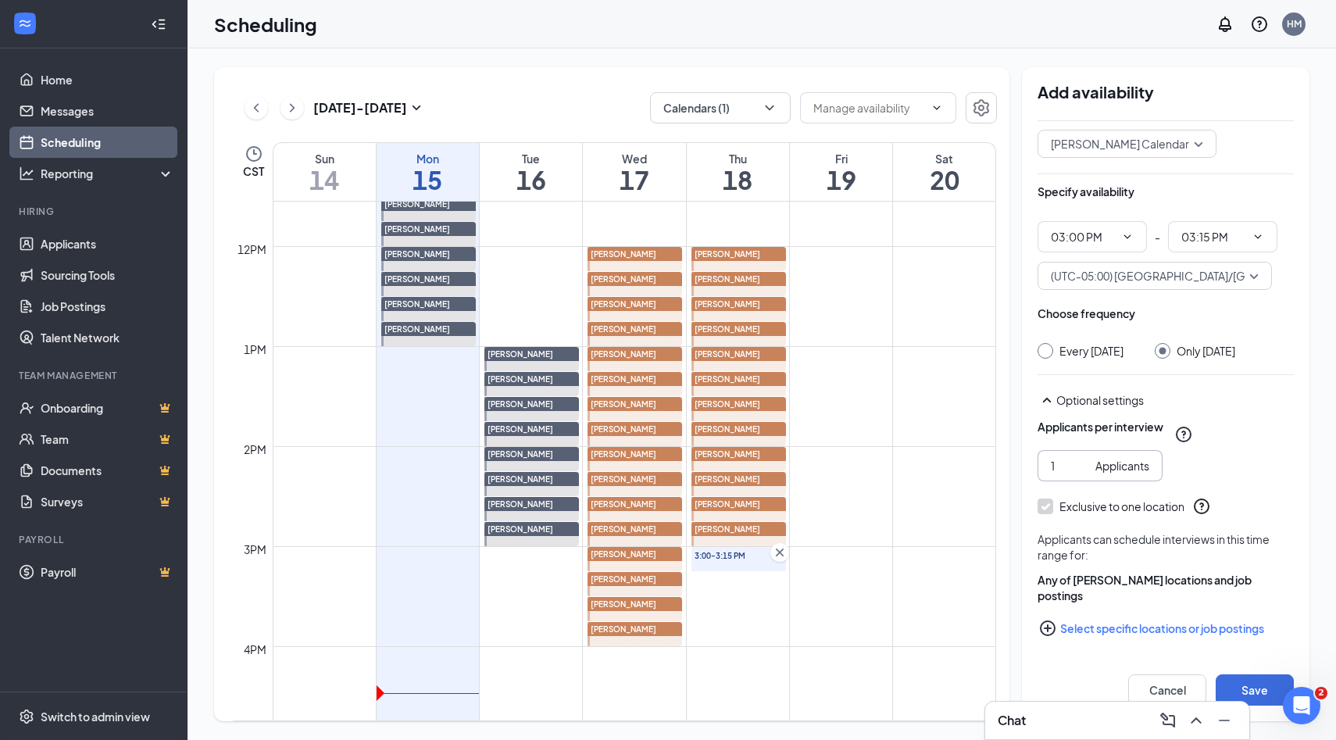
scroll to position [80, 0]
click at [1049, 628] on icon "PlusCircle" at bounding box center [1047, 627] width 19 height 19
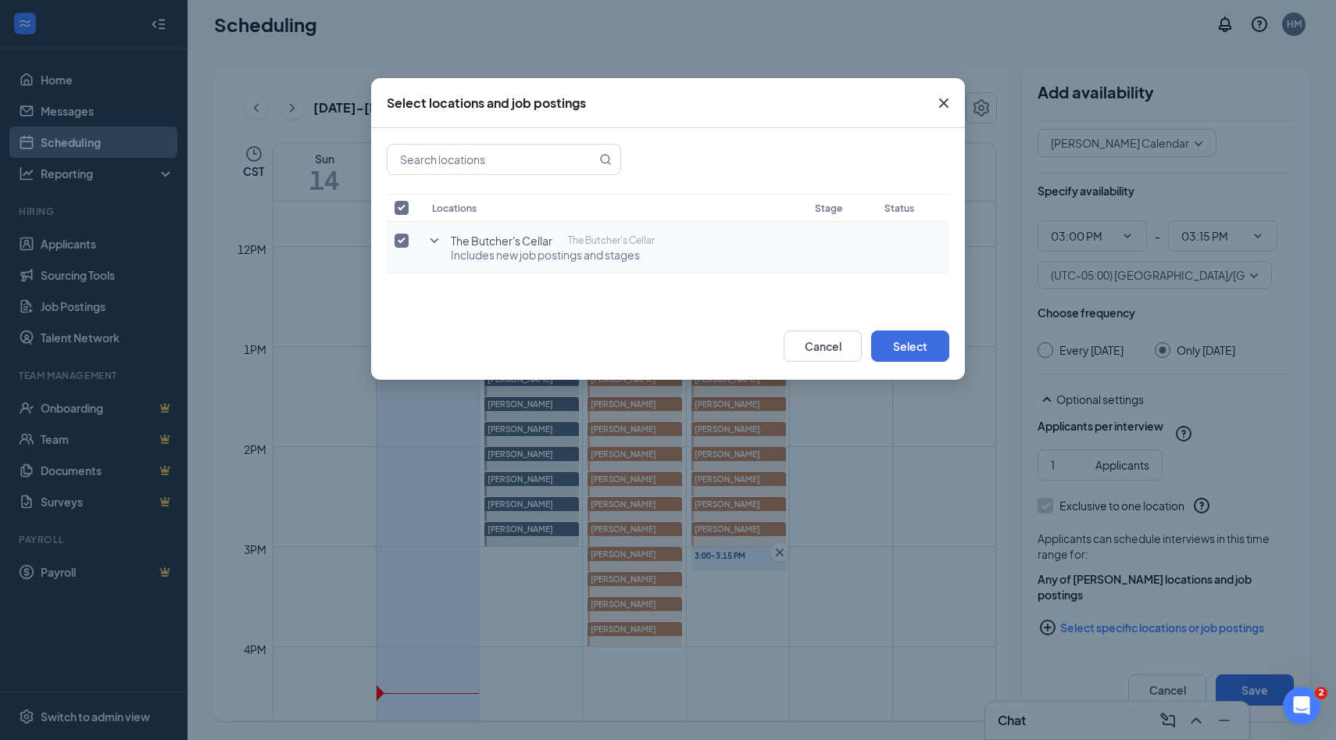
click at [435, 237] on icon "SmallChevronDown" at bounding box center [434, 240] width 19 height 19
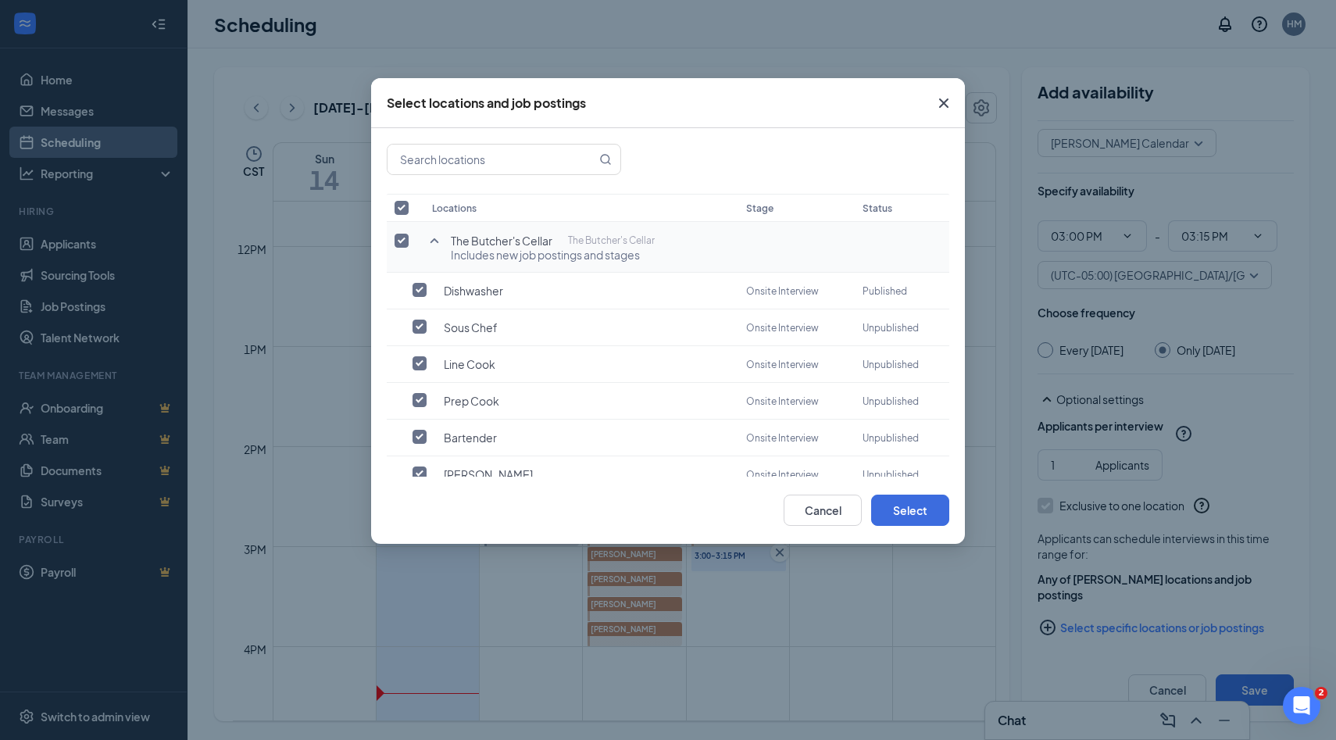
click at [401, 242] on input "checkbox" at bounding box center [401, 241] width 14 height 14
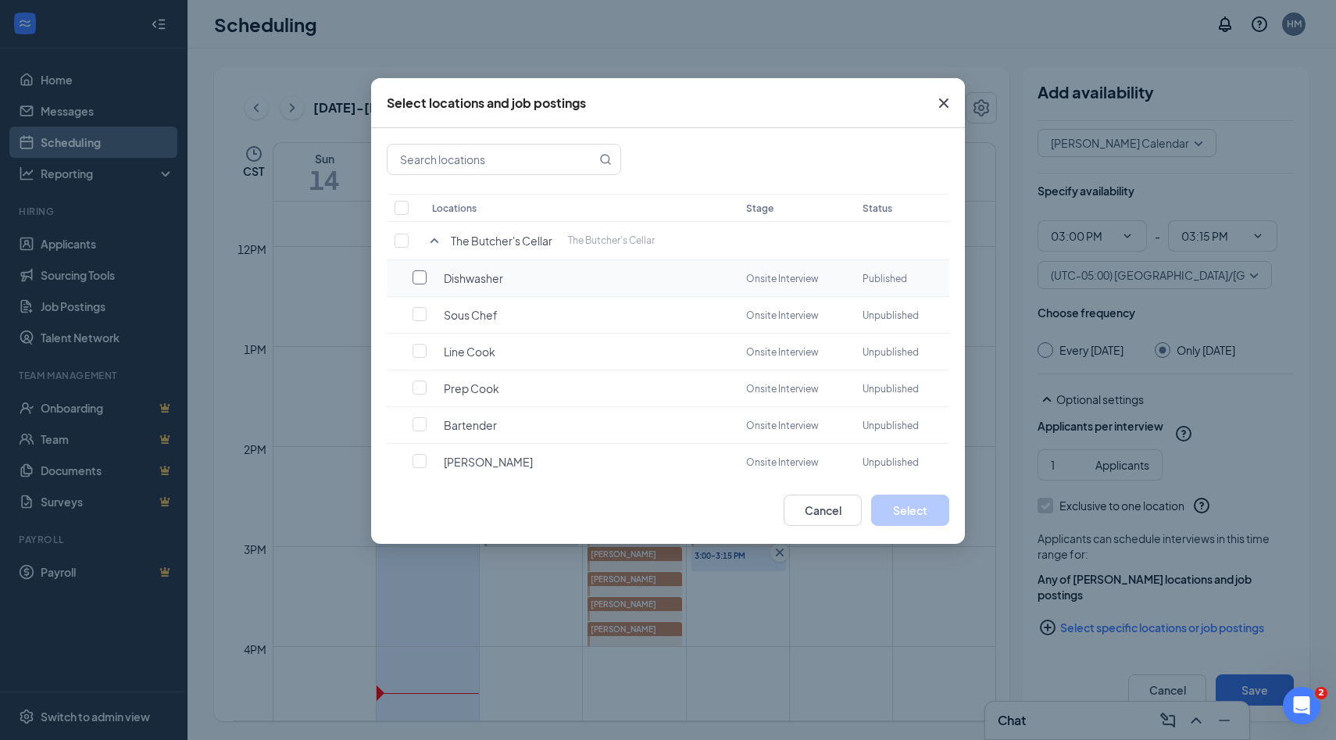
click at [426, 278] on input "checkbox" at bounding box center [419, 277] width 14 height 14
click at [912, 503] on button "Select" at bounding box center [910, 509] width 78 height 31
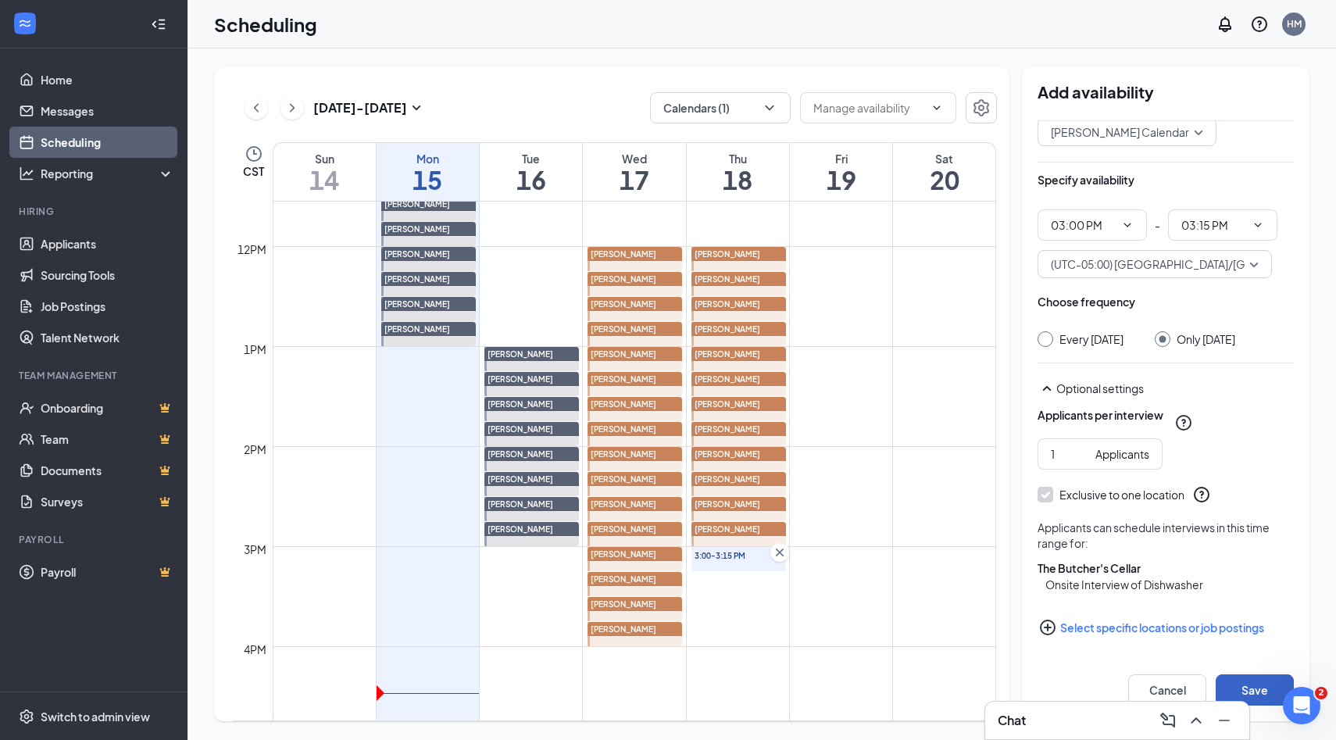
click at [1233, 686] on button "Save" at bounding box center [1254, 689] width 78 height 31
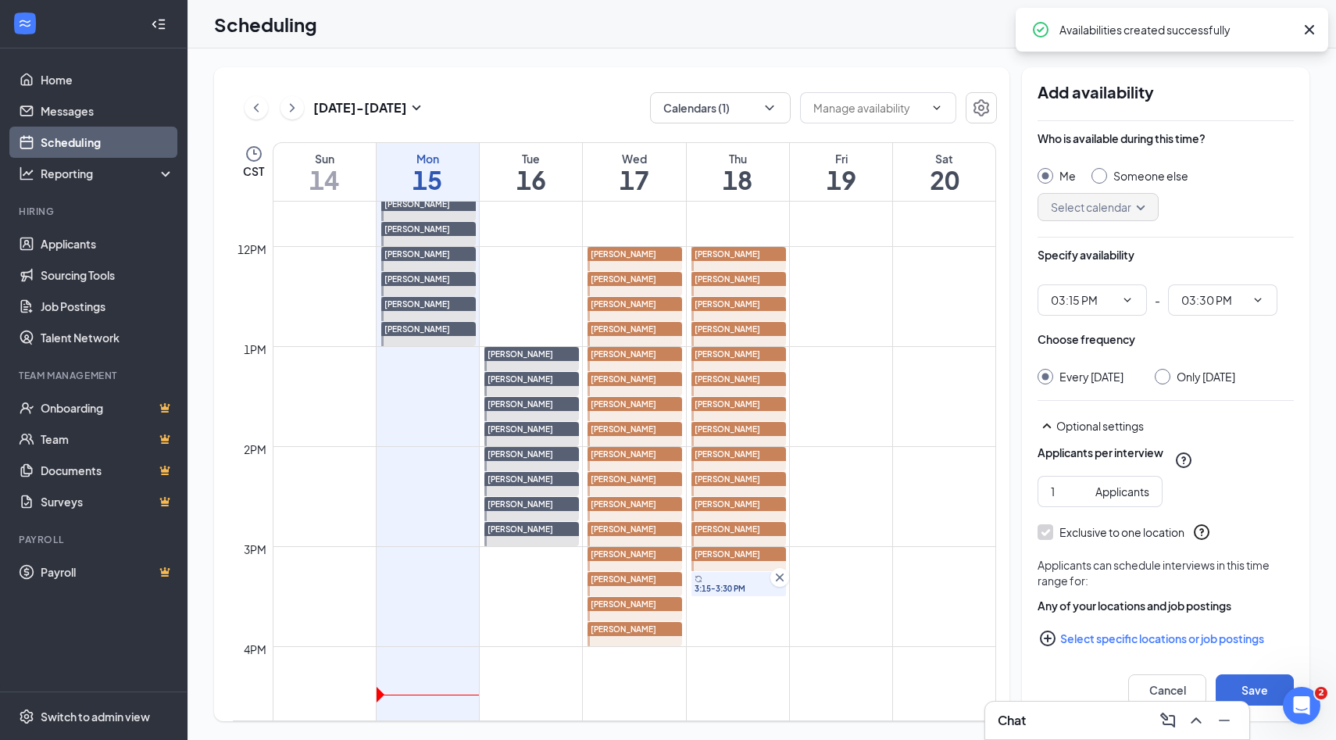
click at [1100, 177] on input "Someone else" at bounding box center [1096, 173] width 11 height 11
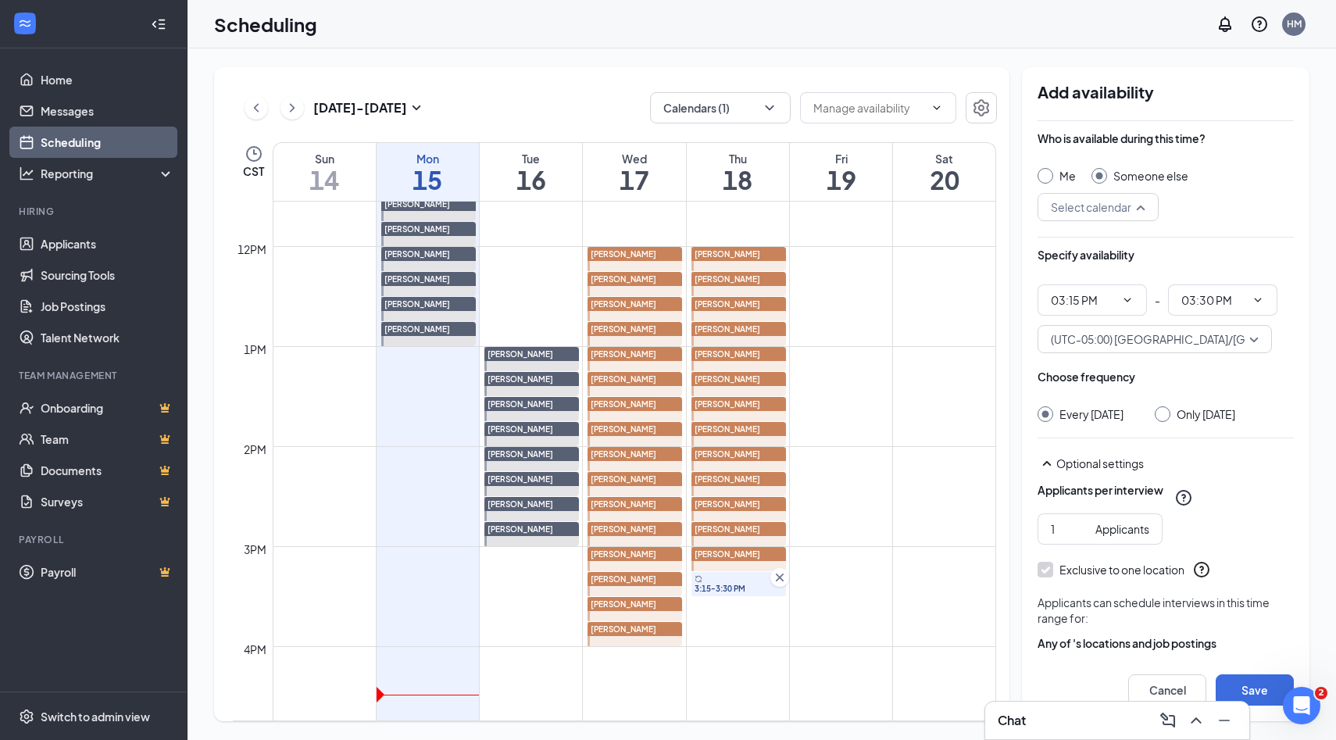
click at [1137, 206] on input "search" at bounding box center [1092, 207] width 91 height 27
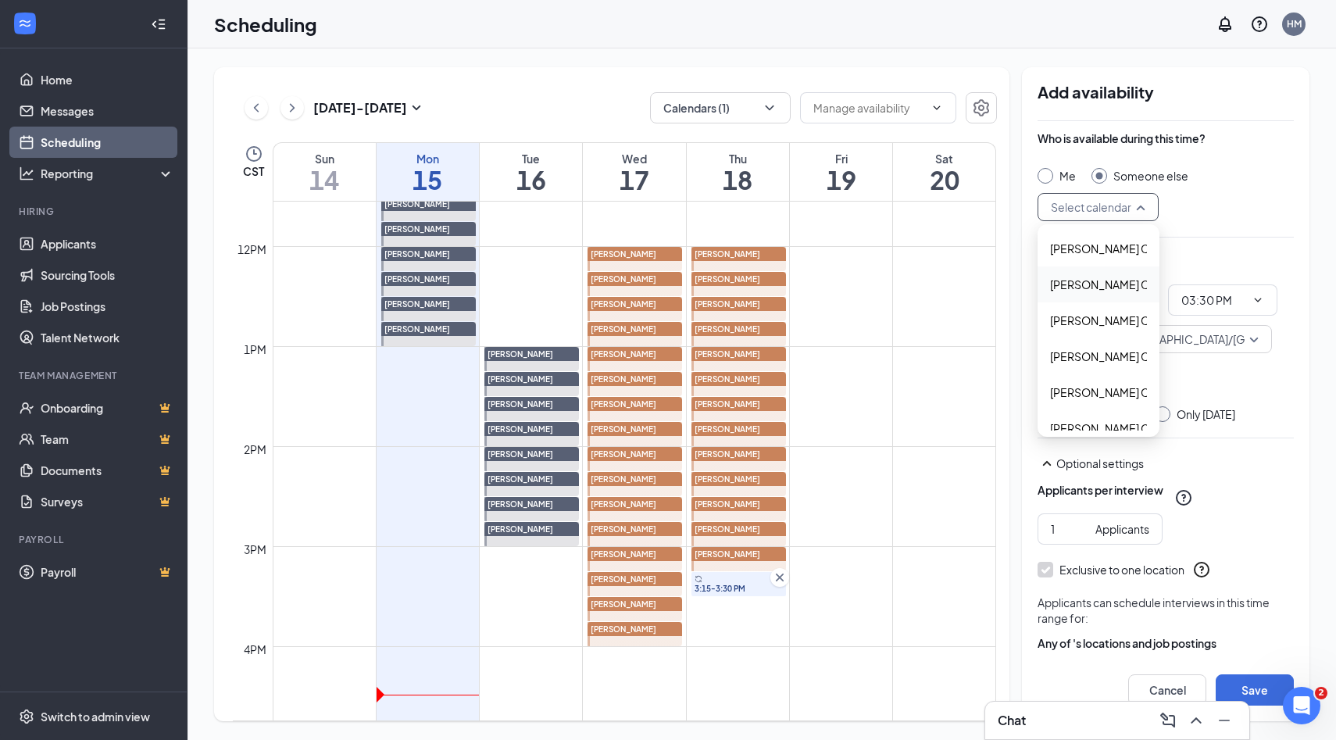
click at [1080, 287] on span "Alyssa Osinga's Calendar" at bounding box center [1119, 284] width 138 height 17
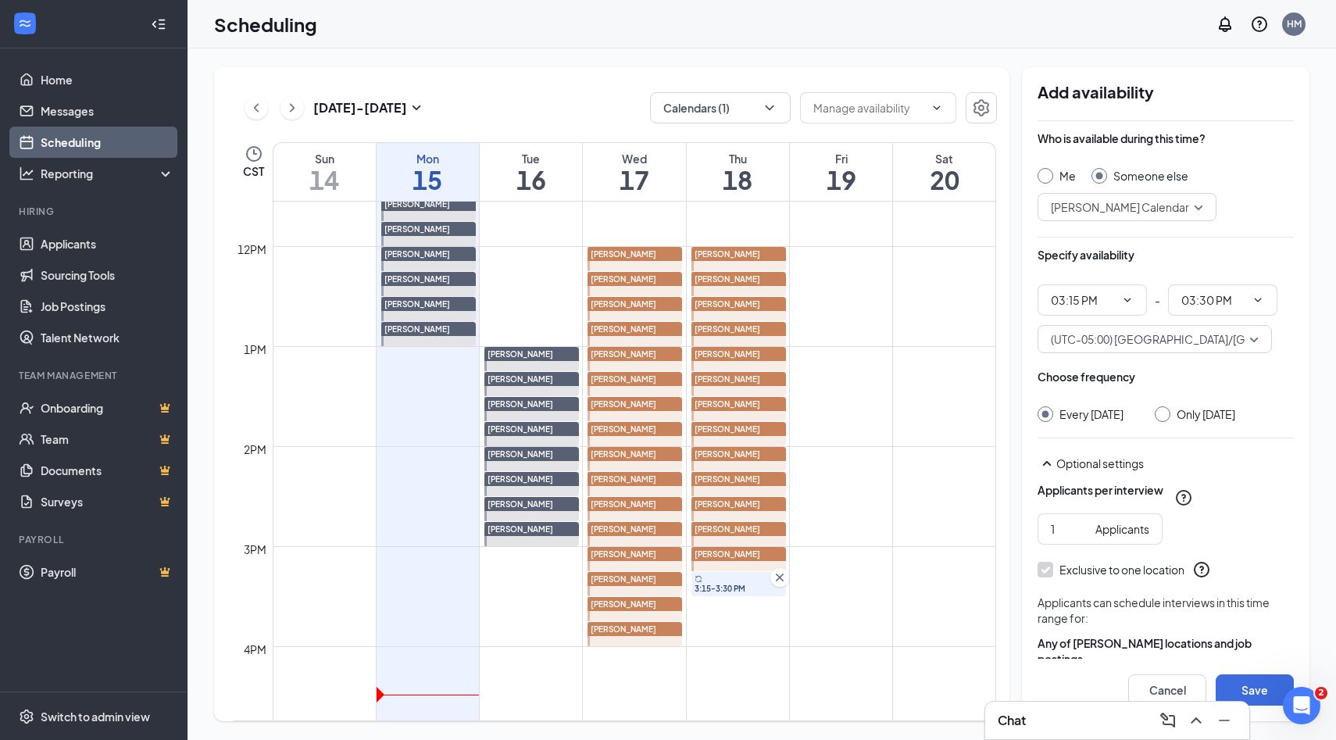
click at [1165, 415] on input "Only Thursday, Sep 18" at bounding box center [1159, 411] width 11 height 11
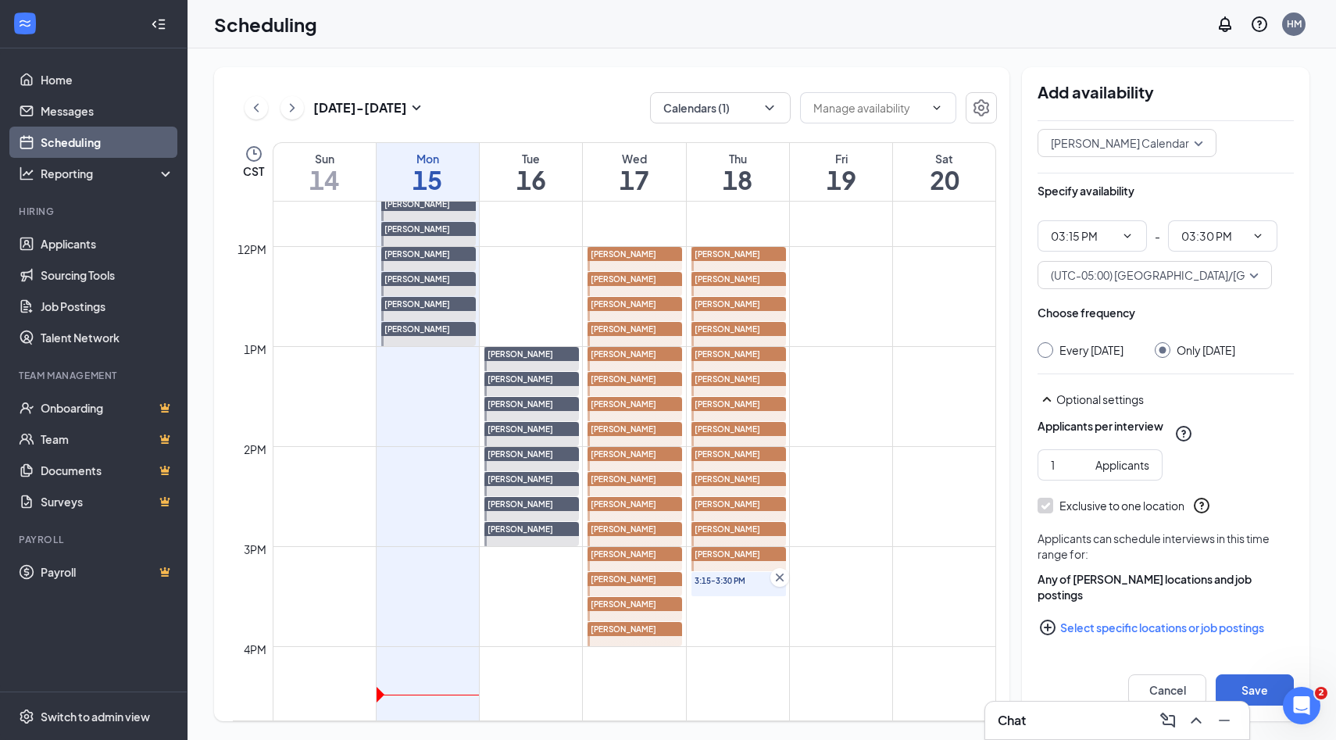
click at [1048, 626] on icon "PlusCircle" at bounding box center [1047, 627] width 19 height 19
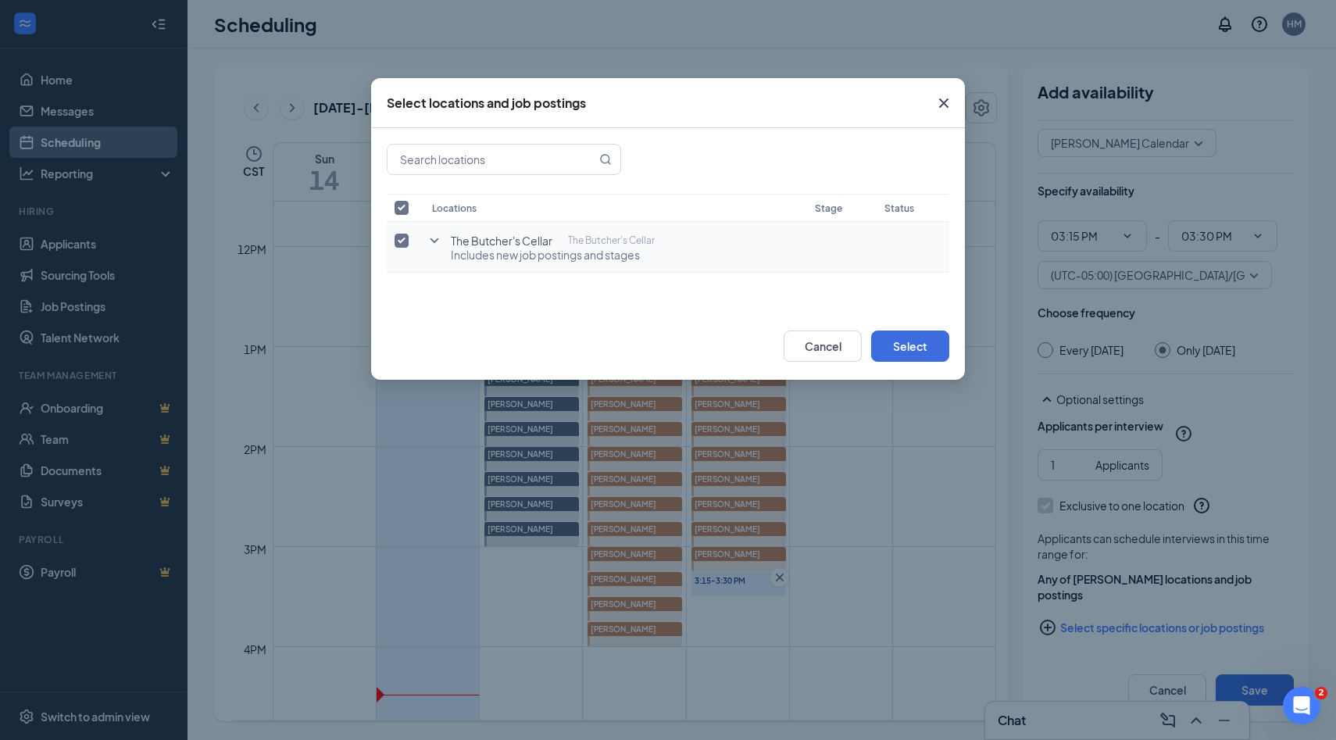
click at [435, 241] on icon "SmallChevronDown" at bounding box center [434, 240] width 9 height 5
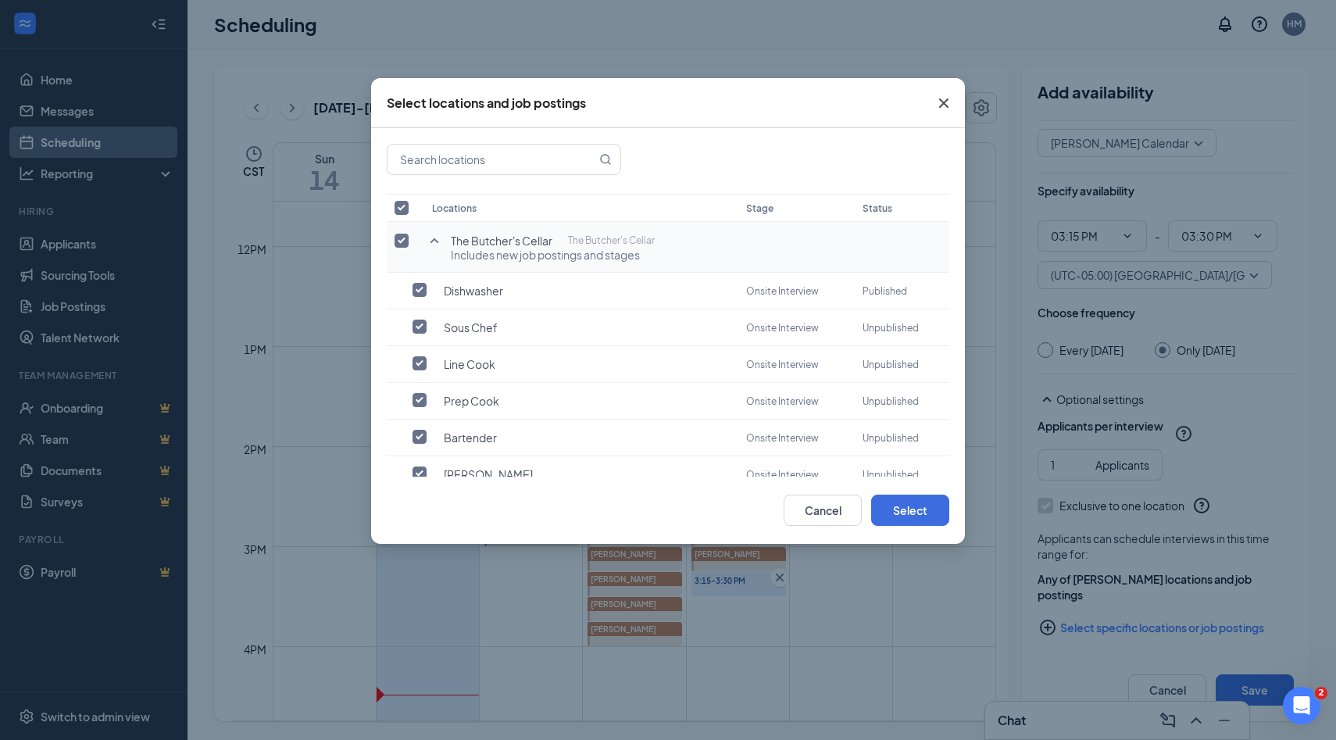
click at [397, 241] on input "checkbox" at bounding box center [401, 241] width 14 height 14
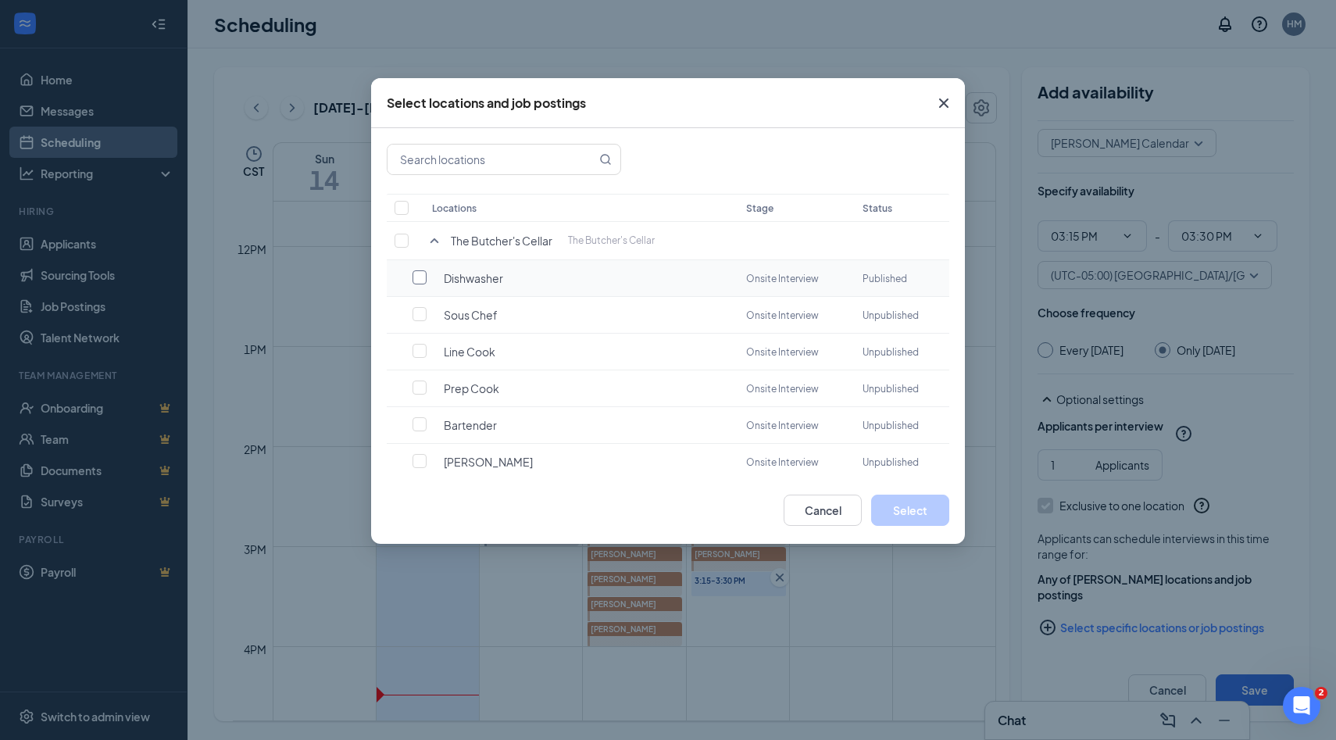
click at [426, 277] on label at bounding box center [423, 277] width 22 height 16
click at [426, 277] on input "checkbox" at bounding box center [419, 277] width 14 height 14
click at [919, 515] on button "Select" at bounding box center [910, 509] width 78 height 31
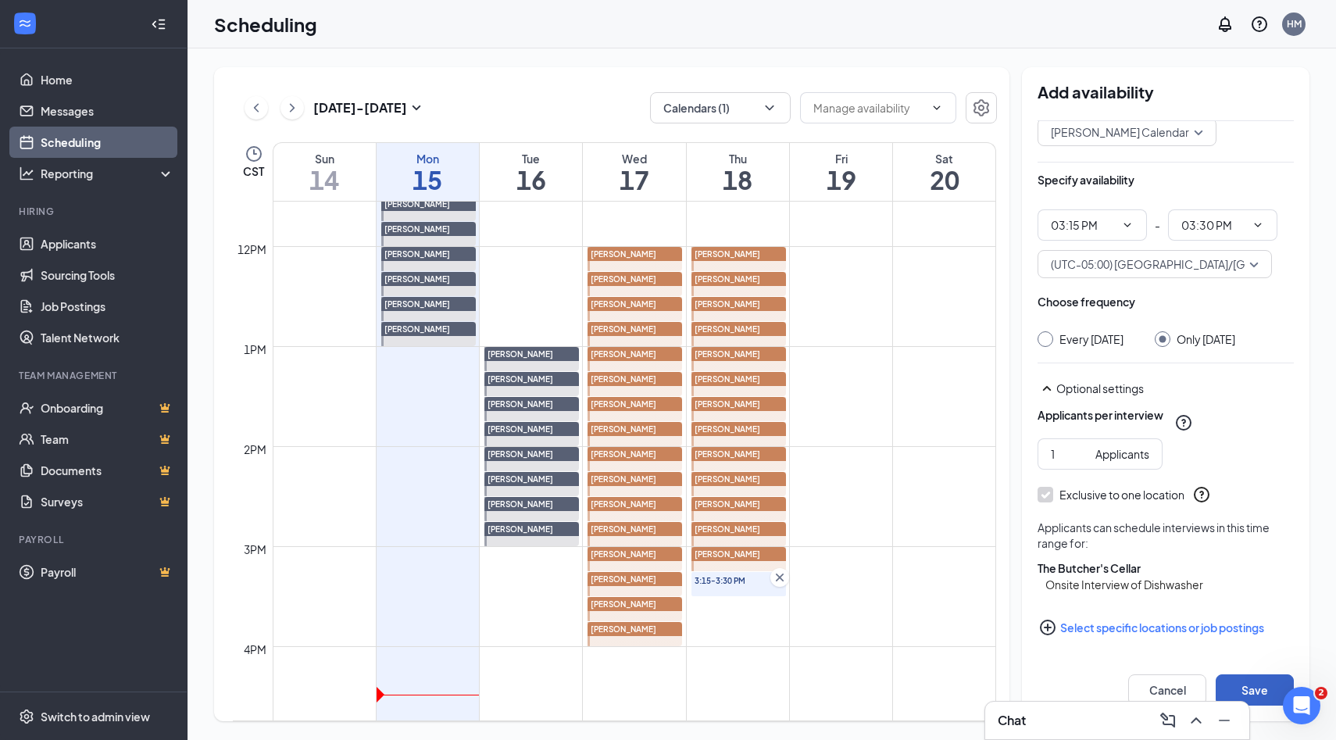
click at [1252, 683] on button "Save" at bounding box center [1254, 689] width 78 height 31
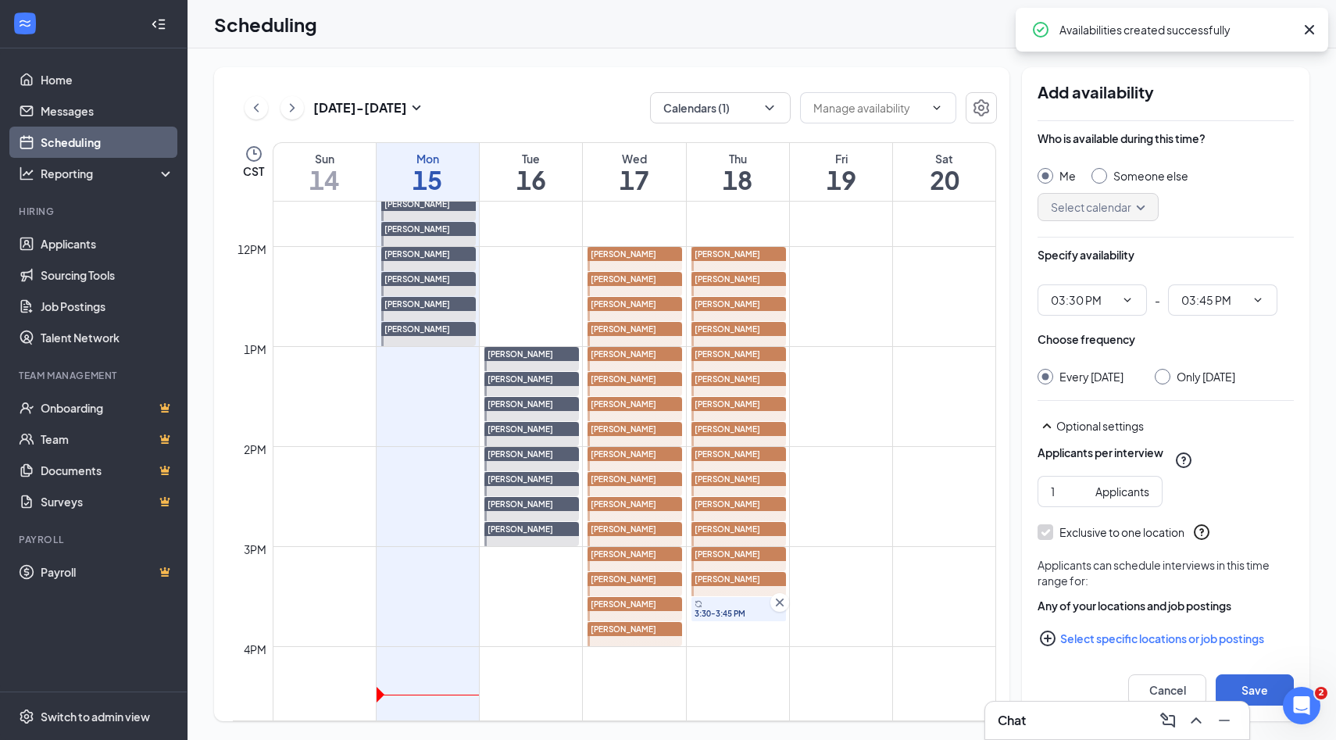
click at [1101, 173] on input "Someone else" at bounding box center [1096, 173] width 11 height 11
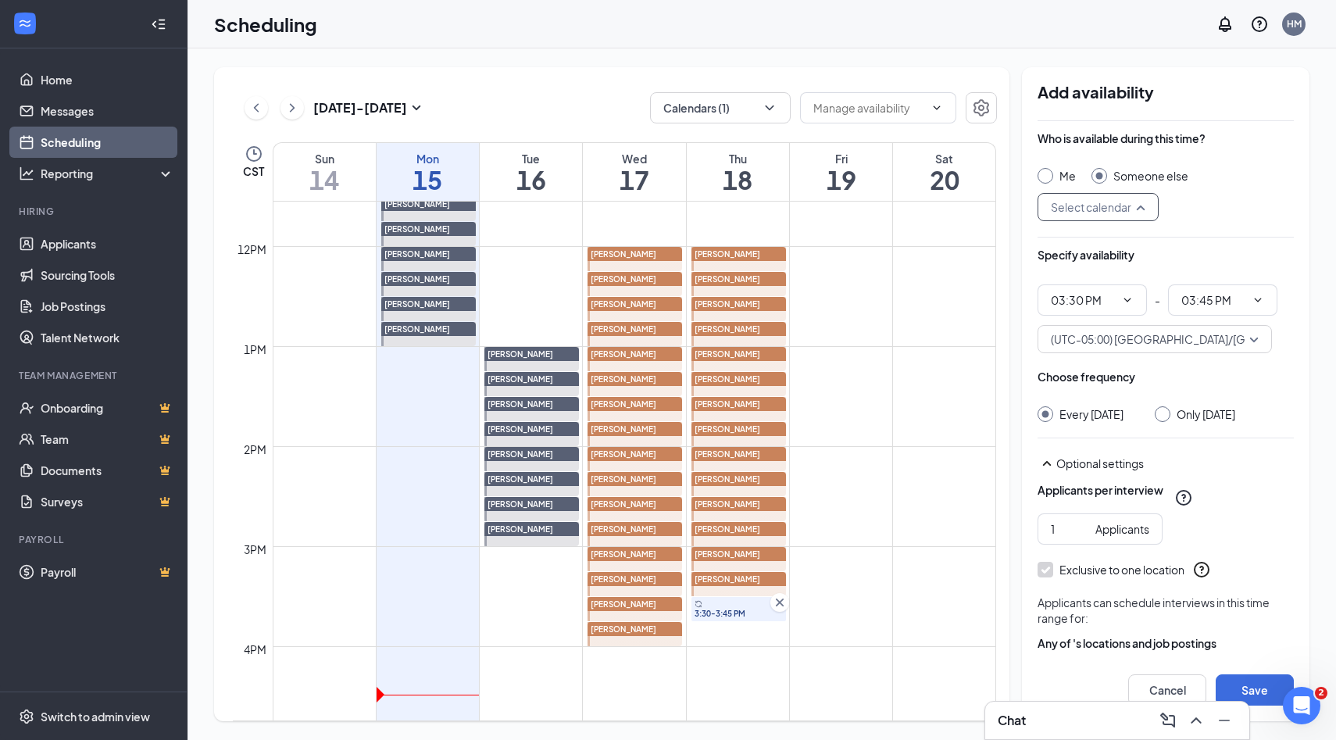
click at [1137, 206] on input "search" at bounding box center [1092, 207] width 91 height 27
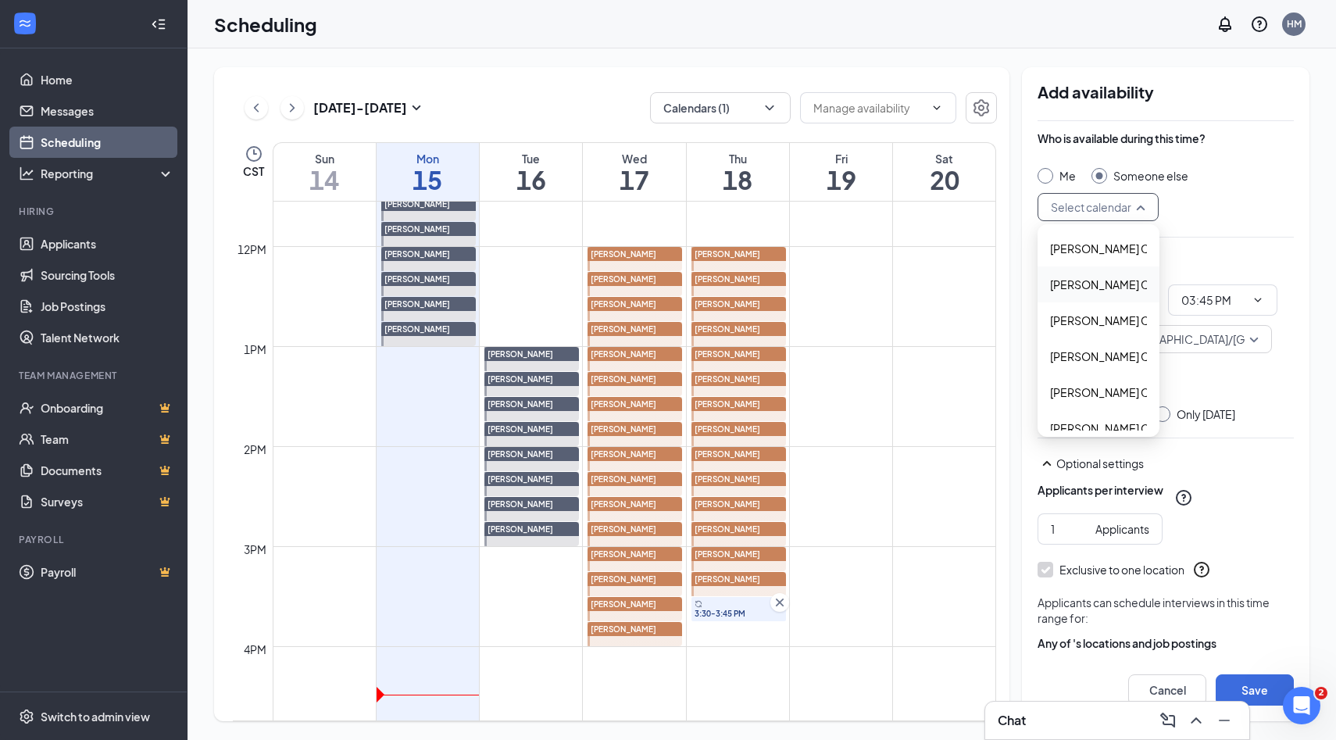
click at [1101, 285] on span "Alyssa Osinga's Calendar" at bounding box center [1119, 284] width 138 height 17
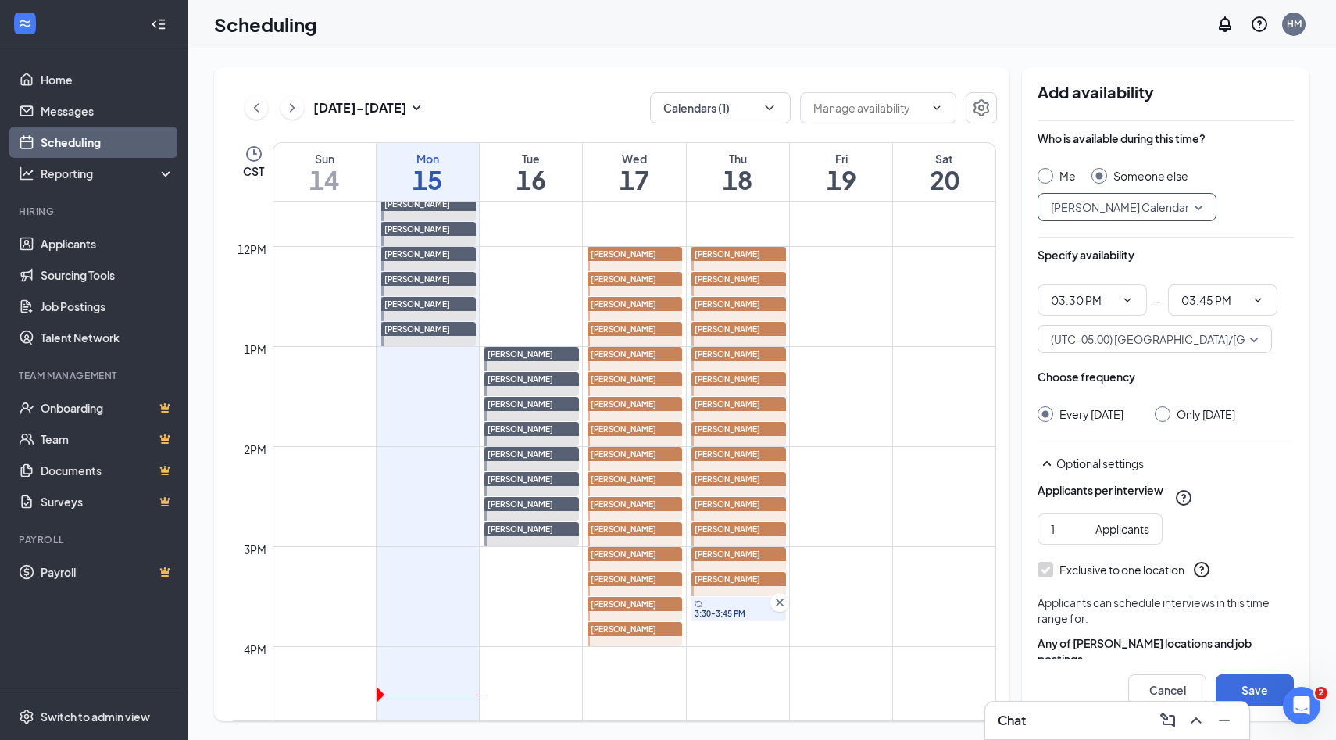
click at [1170, 420] on div at bounding box center [1162, 414] width 16 height 16
click at [1165, 416] on input "Only Thursday, Sep 18" at bounding box center [1159, 411] width 11 height 11
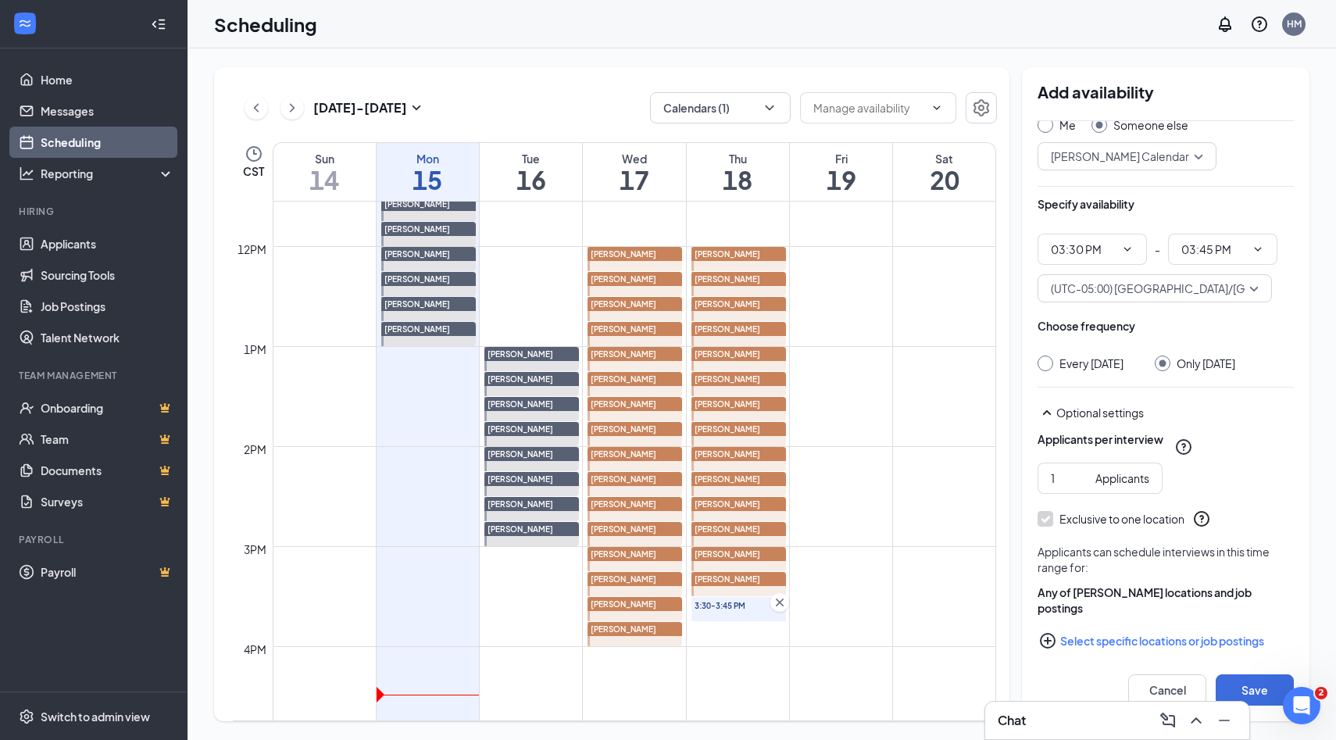
scroll to position [80, 0]
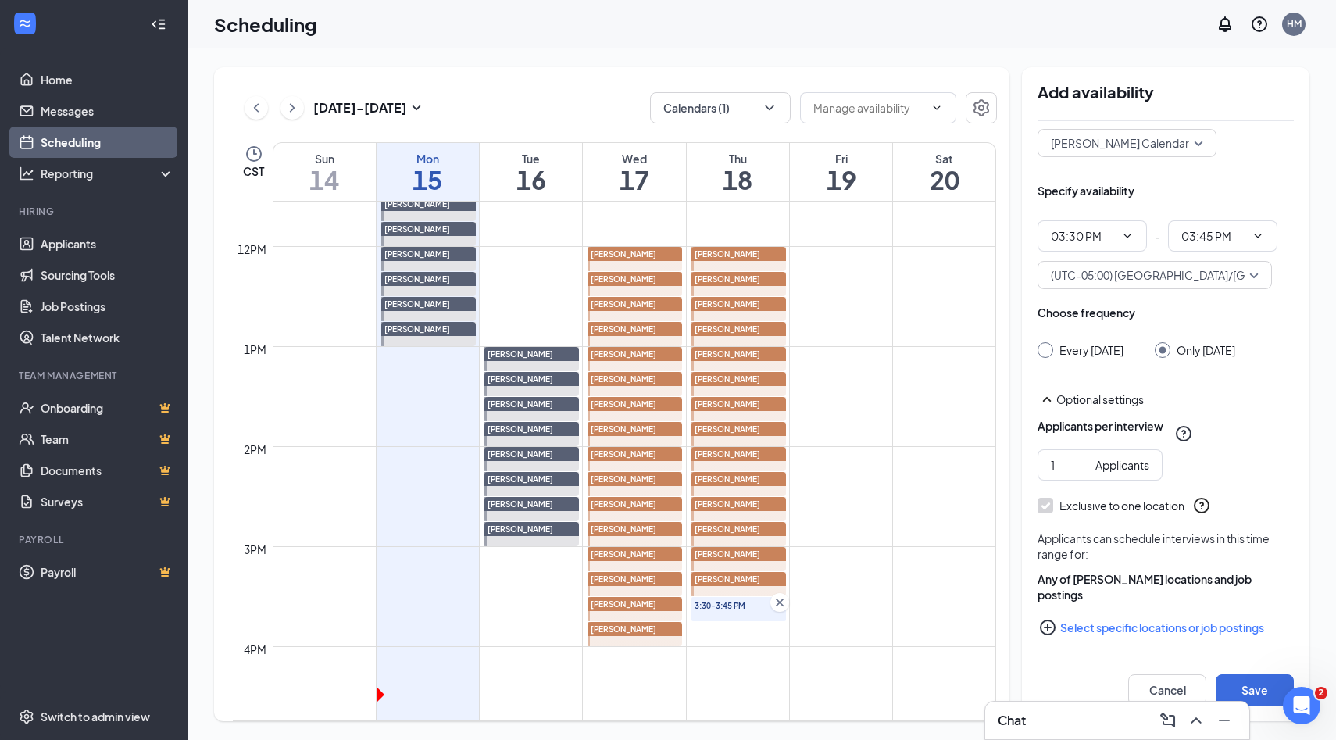
click at [1048, 626] on icon "PlusCircle" at bounding box center [1047, 627] width 19 height 19
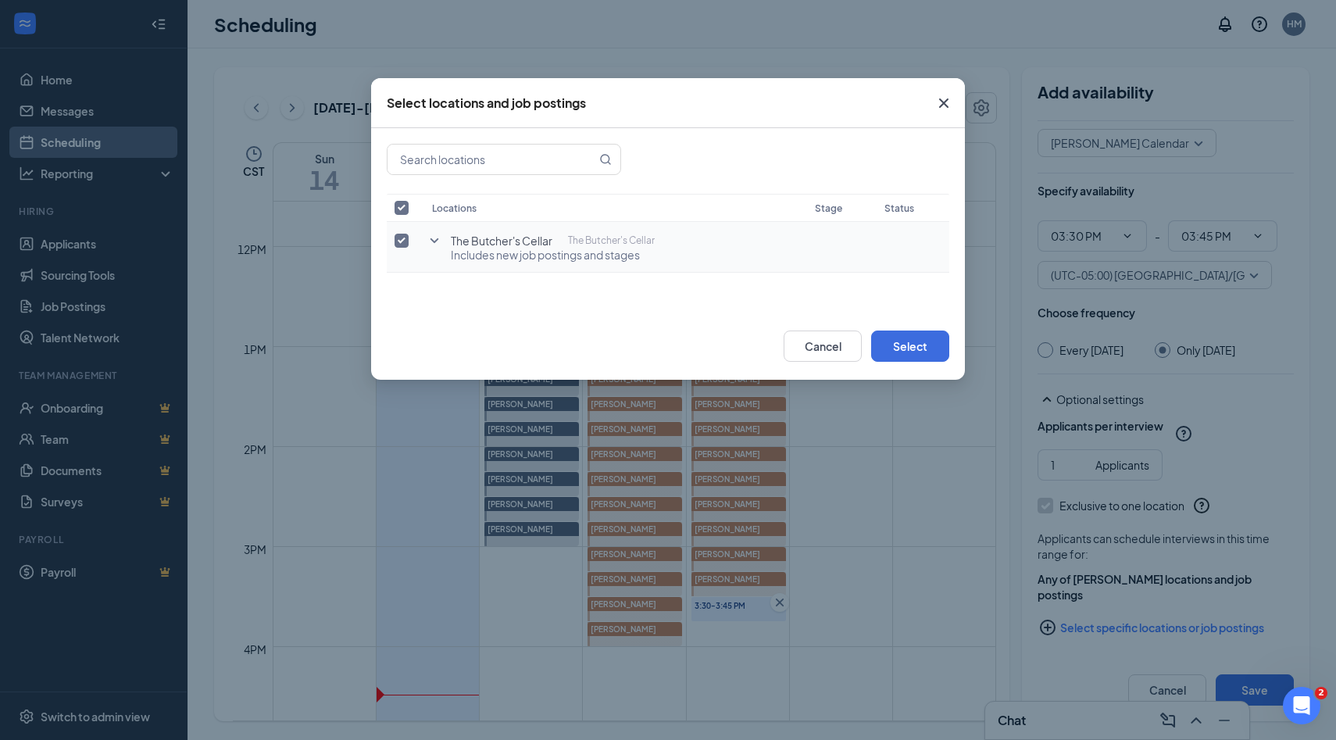
click at [433, 238] on icon "SmallChevronDown" at bounding box center [434, 240] width 19 height 19
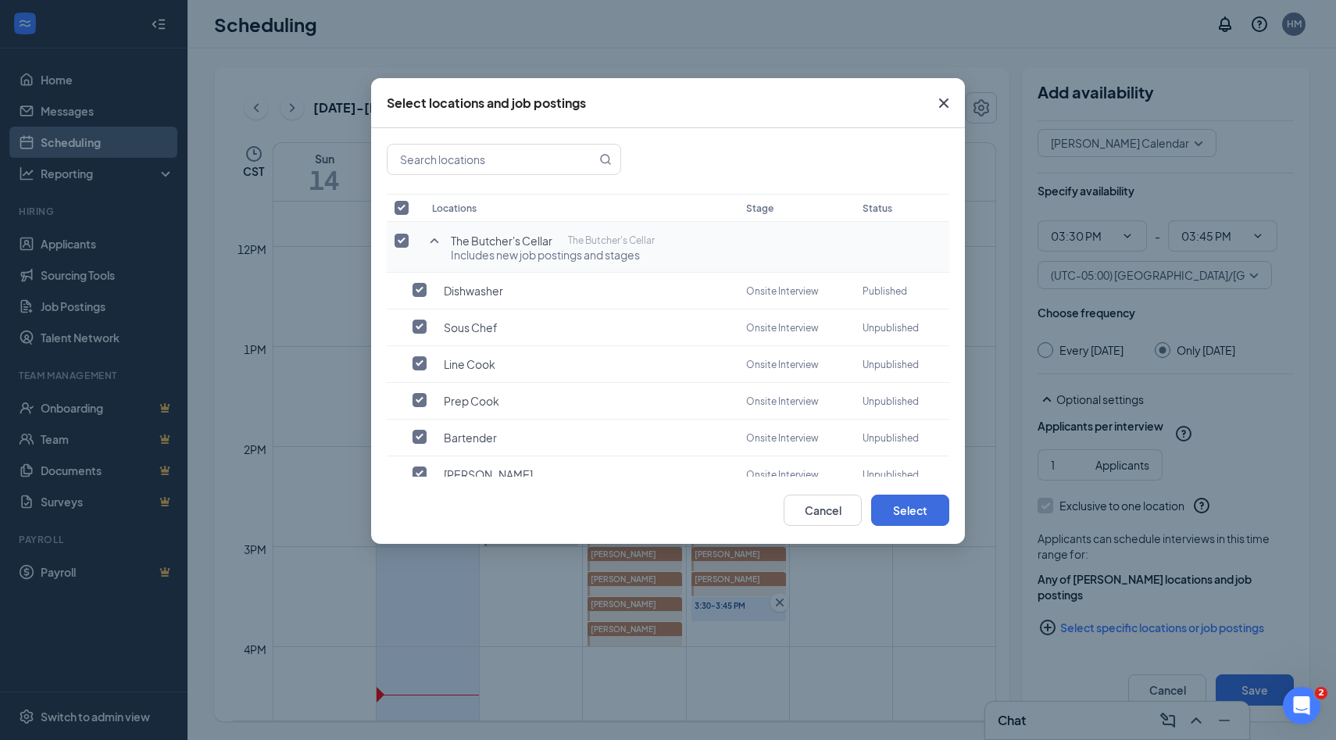
click at [405, 238] on input "checkbox" at bounding box center [401, 241] width 14 height 14
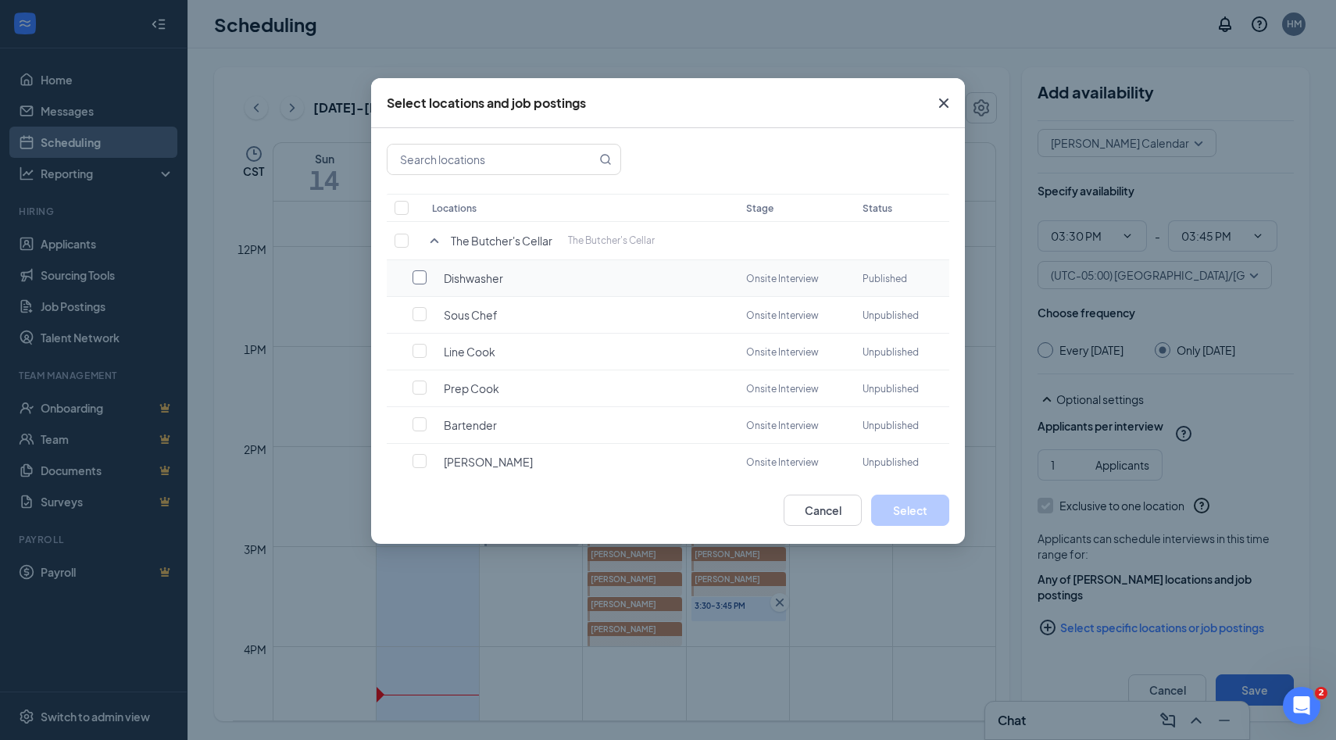
click at [426, 280] on input "checkbox" at bounding box center [419, 277] width 14 height 14
click at [900, 506] on button "Select" at bounding box center [910, 509] width 78 height 31
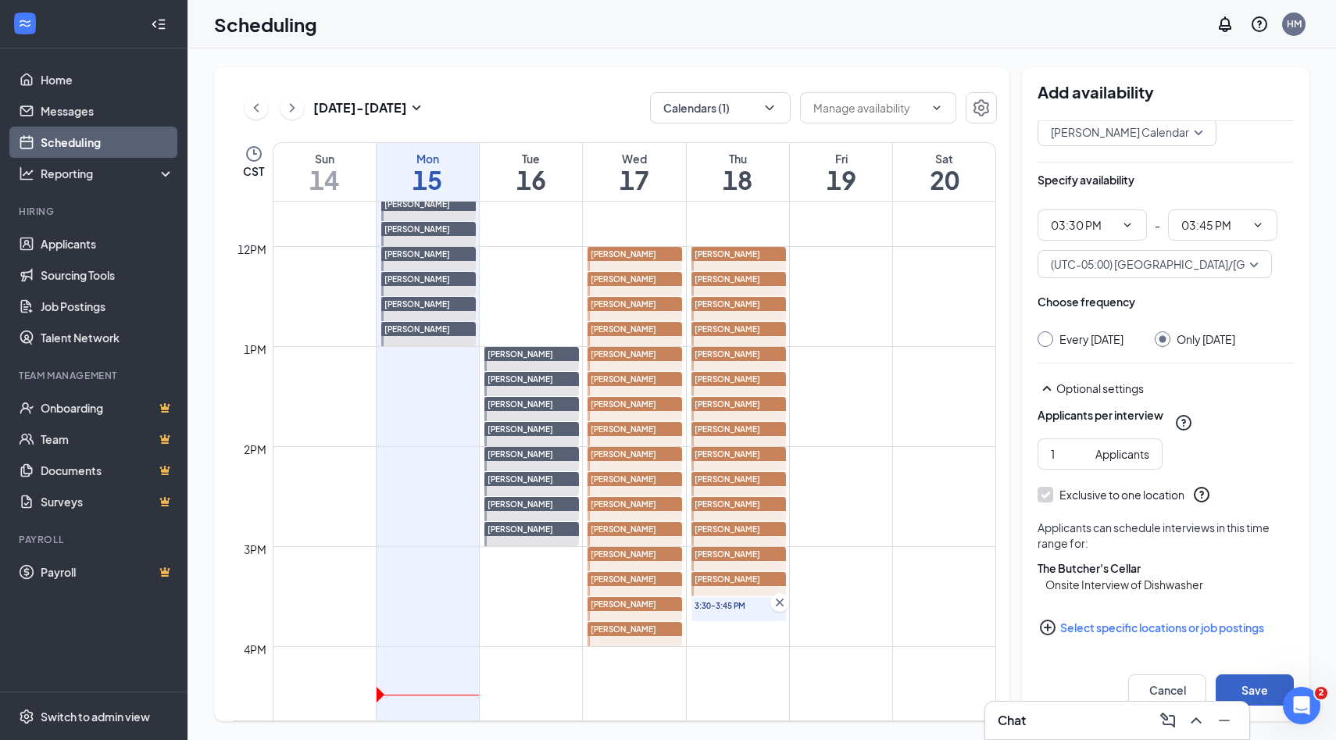
click at [1249, 684] on button "Save" at bounding box center [1254, 689] width 78 height 31
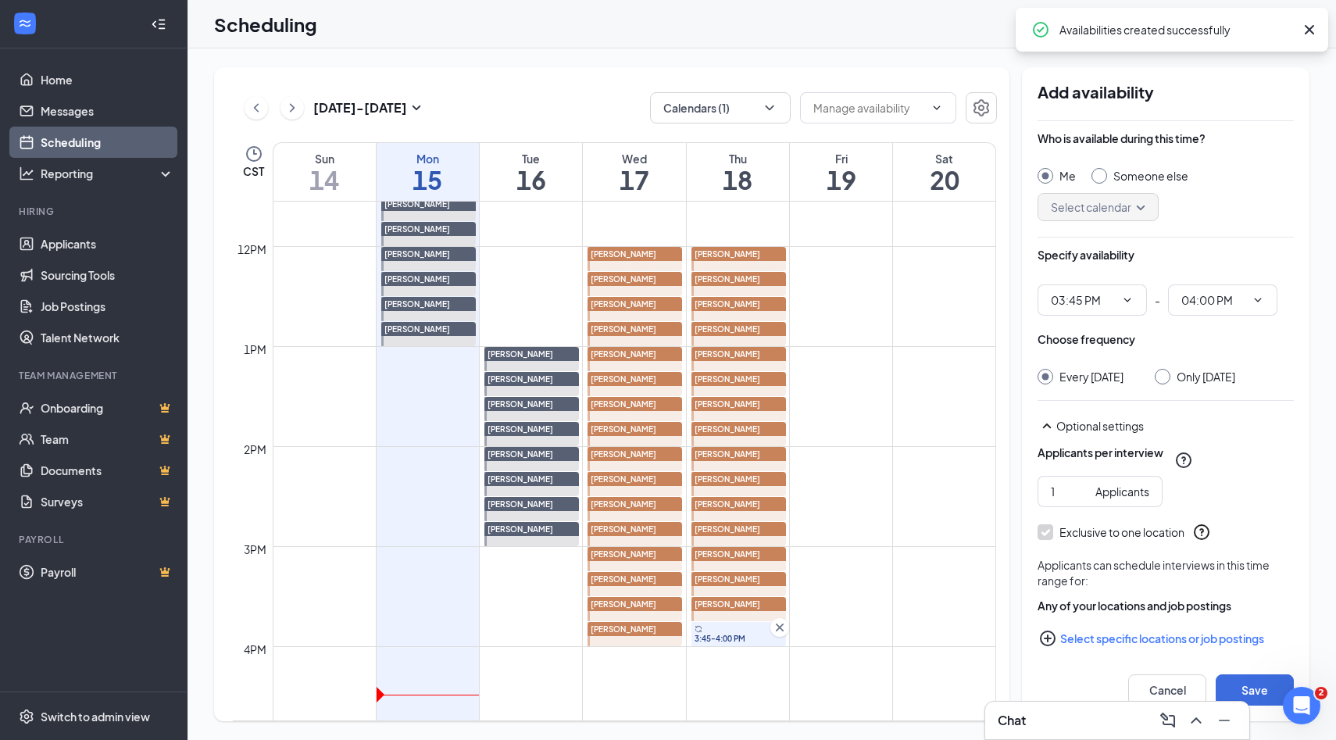
click at [1101, 177] on input "Someone else" at bounding box center [1096, 173] width 11 height 11
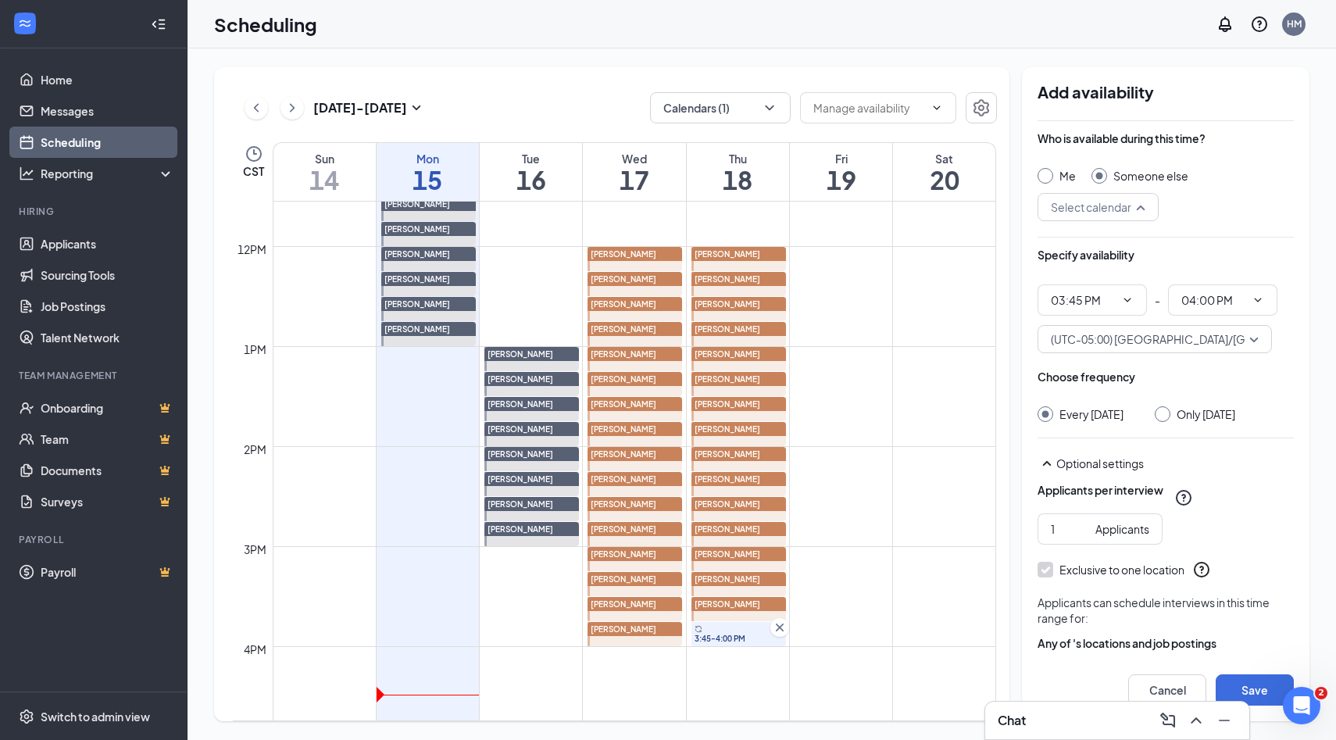
click at [1139, 209] on div "Select calendar" at bounding box center [1097, 207] width 121 height 28
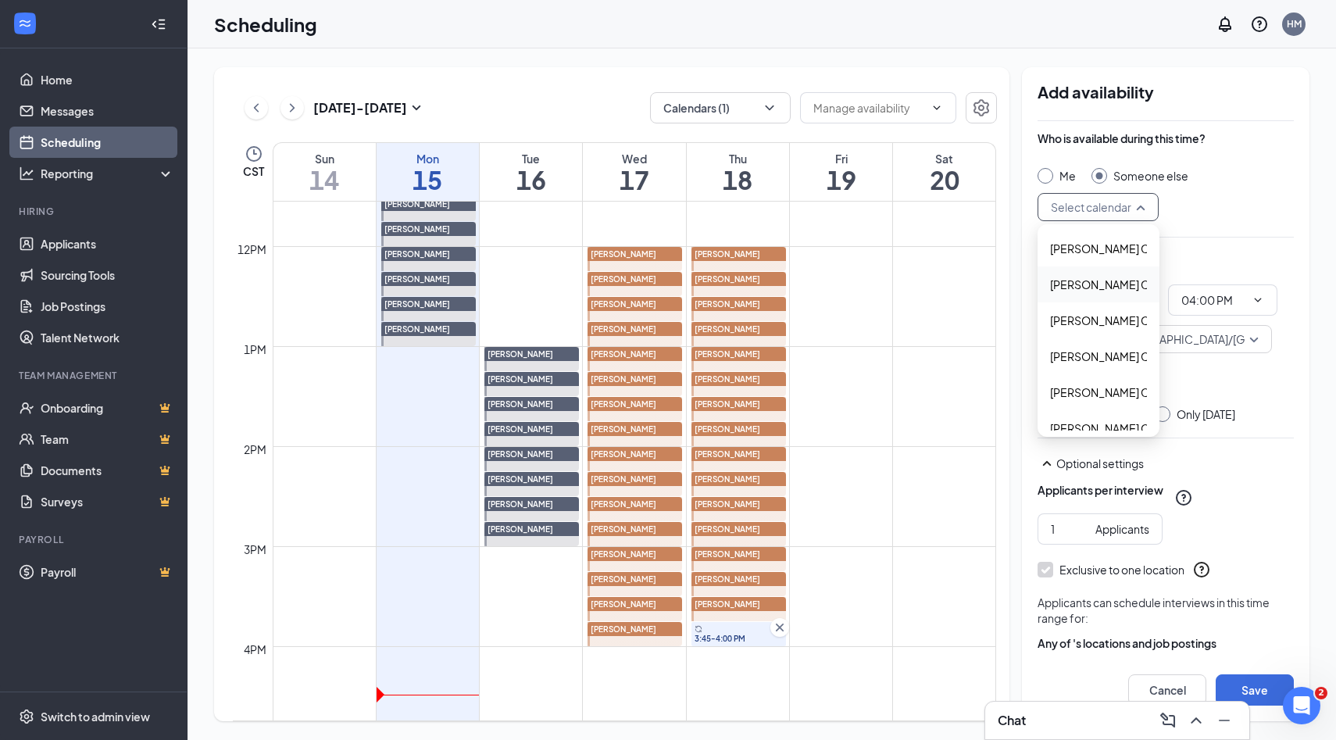
click at [1101, 282] on span "Alyssa Osinga's Calendar" at bounding box center [1119, 284] width 138 height 17
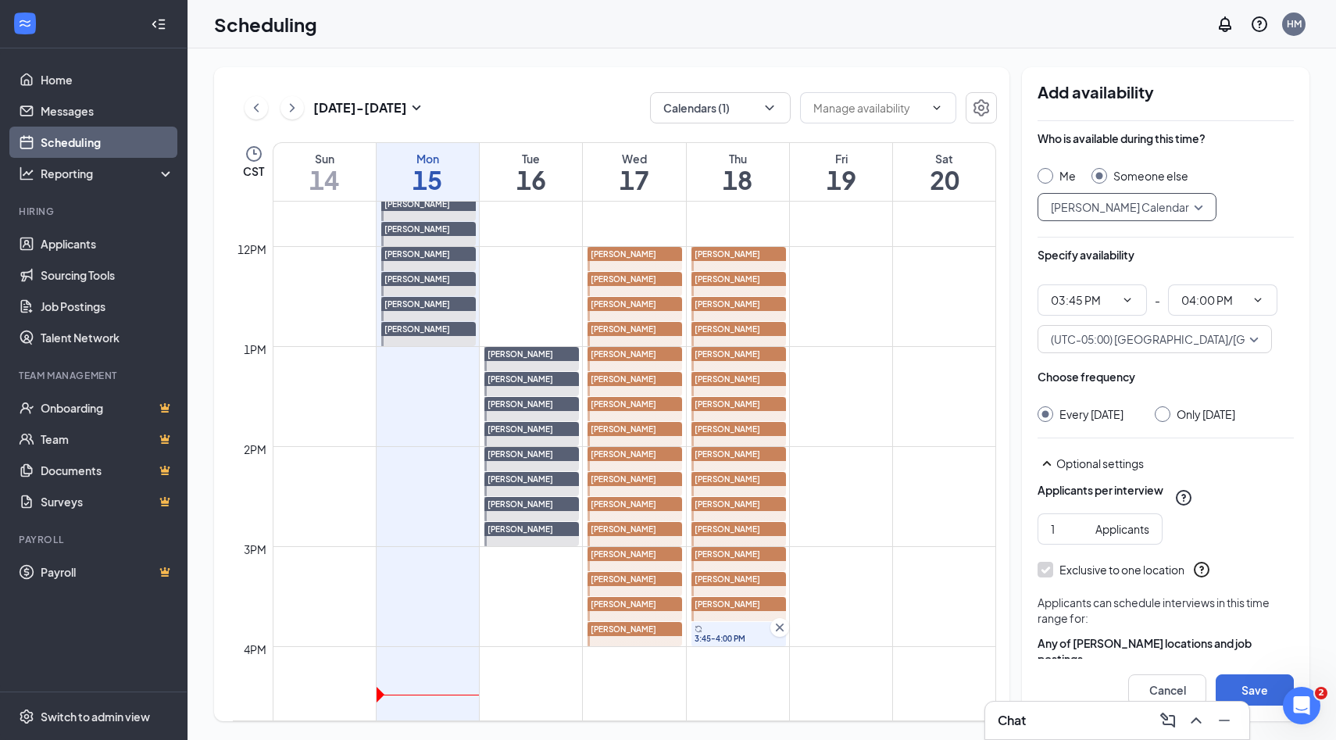
click at [1165, 412] on input "Only Thursday, Sep 18" at bounding box center [1159, 411] width 11 height 11
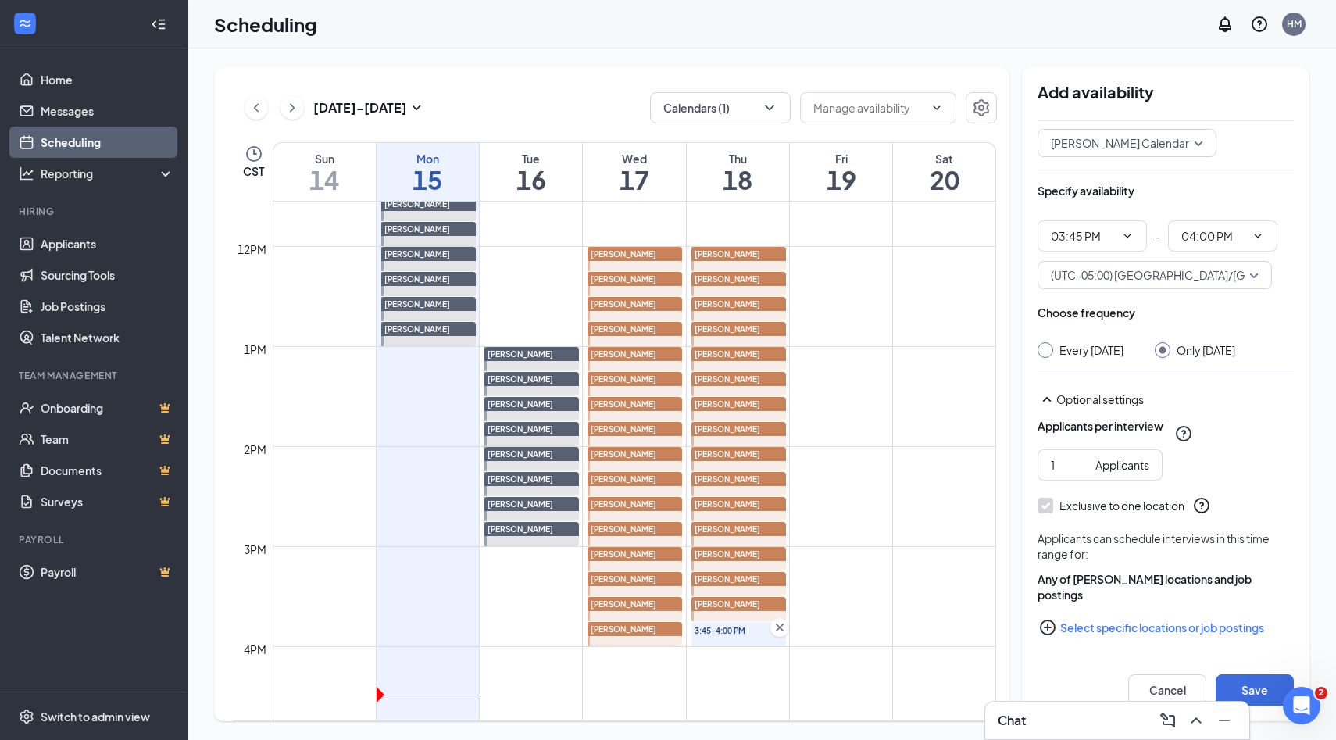
click at [1050, 626] on icon "PlusCircle" at bounding box center [1048, 627] width 16 height 16
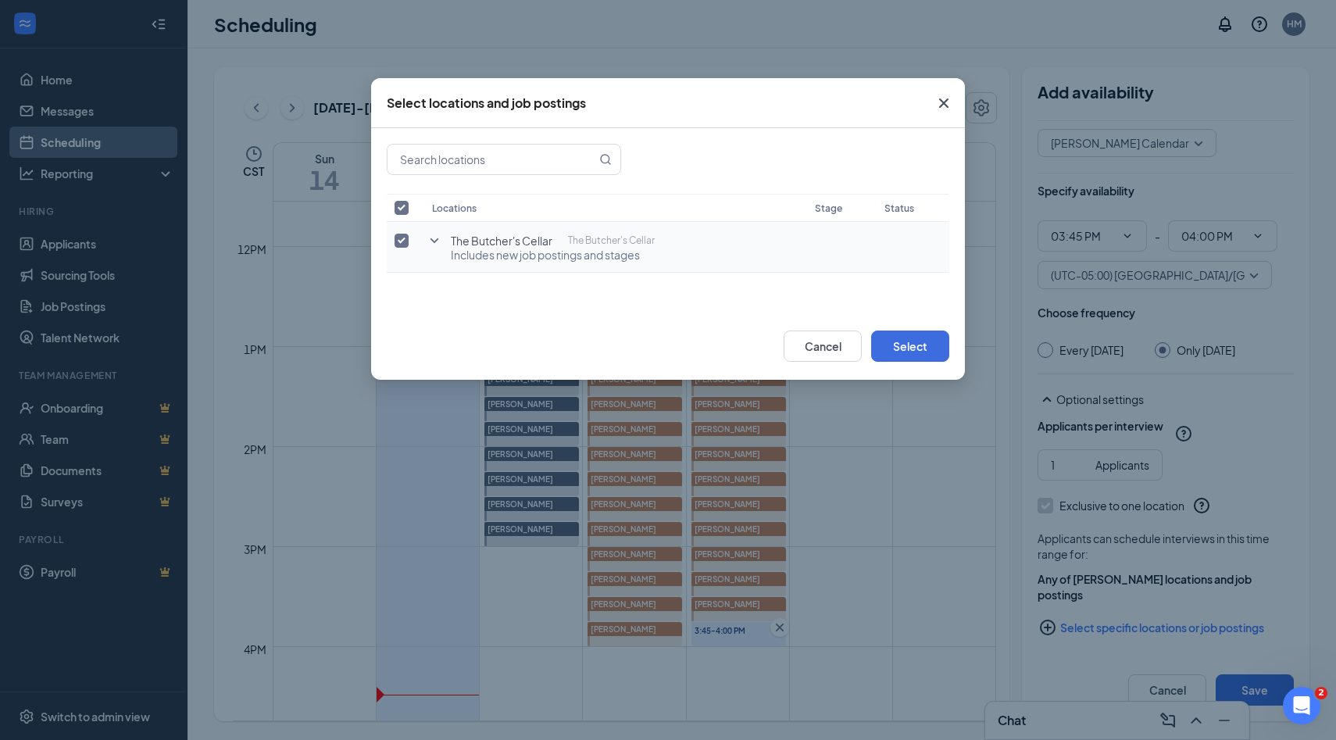
click at [436, 237] on icon "SmallChevronDown" at bounding box center [434, 240] width 19 height 19
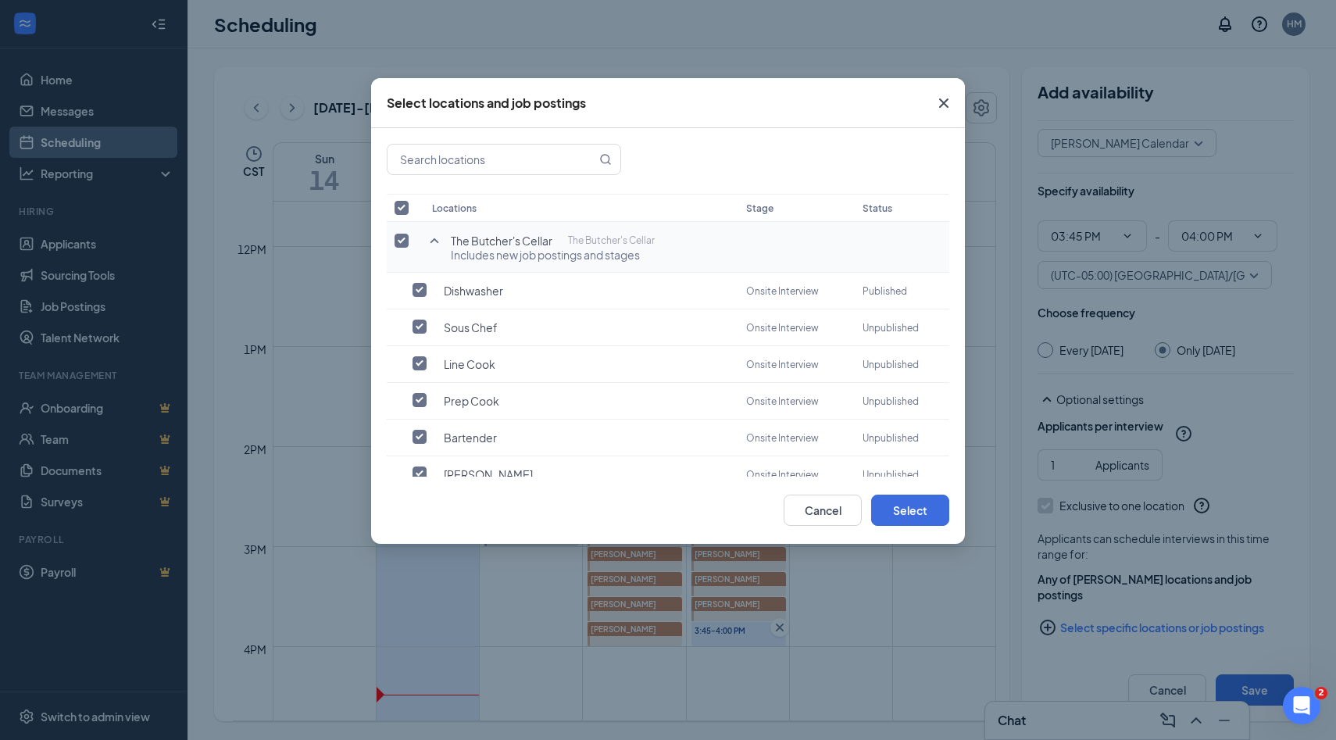
click at [409, 244] on label at bounding box center [405, 241] width 22 height 16
click at [409, 244] on input "checkbox" at bounding box center [401, 241] width 14 height 14
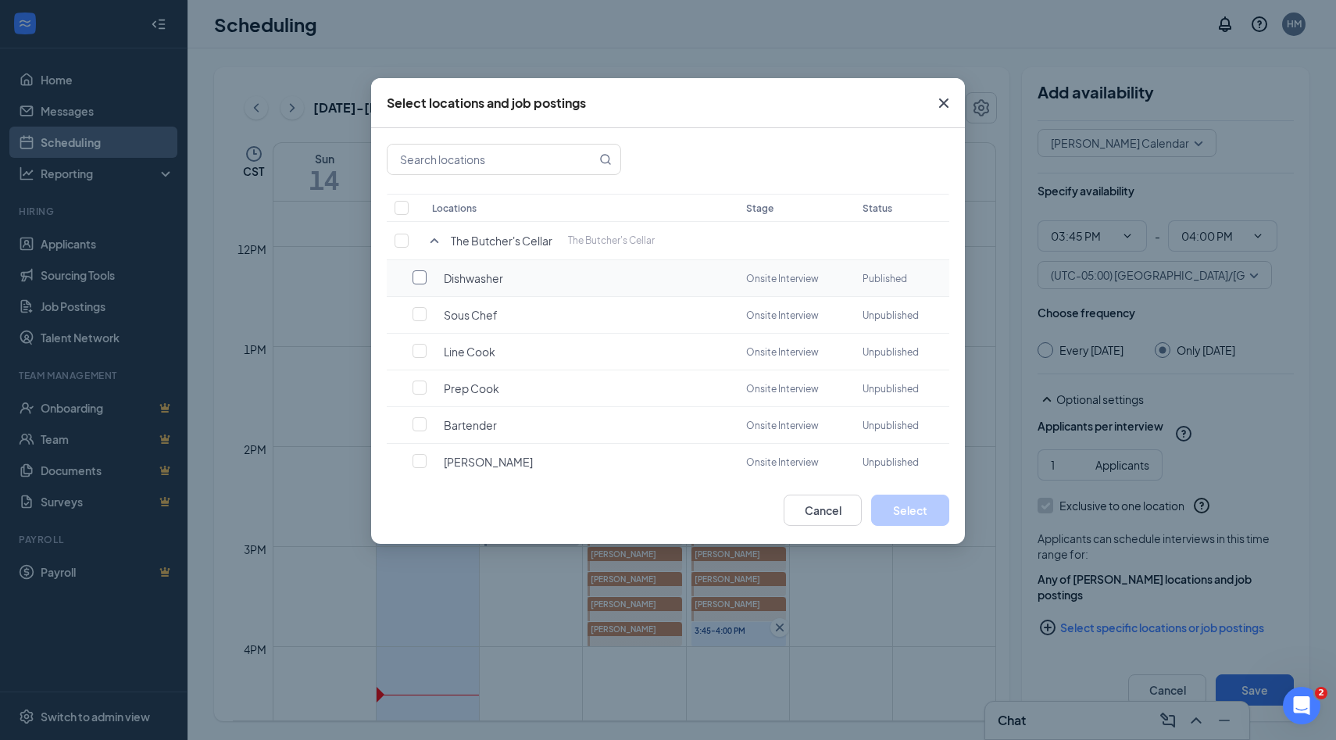
click at [419, 278] on input "checkbox" at bounding box center [419, 277] width 14 height 14
click at [890, 510] on button "Select" at bounding box center [910, 509] width 78 height 31
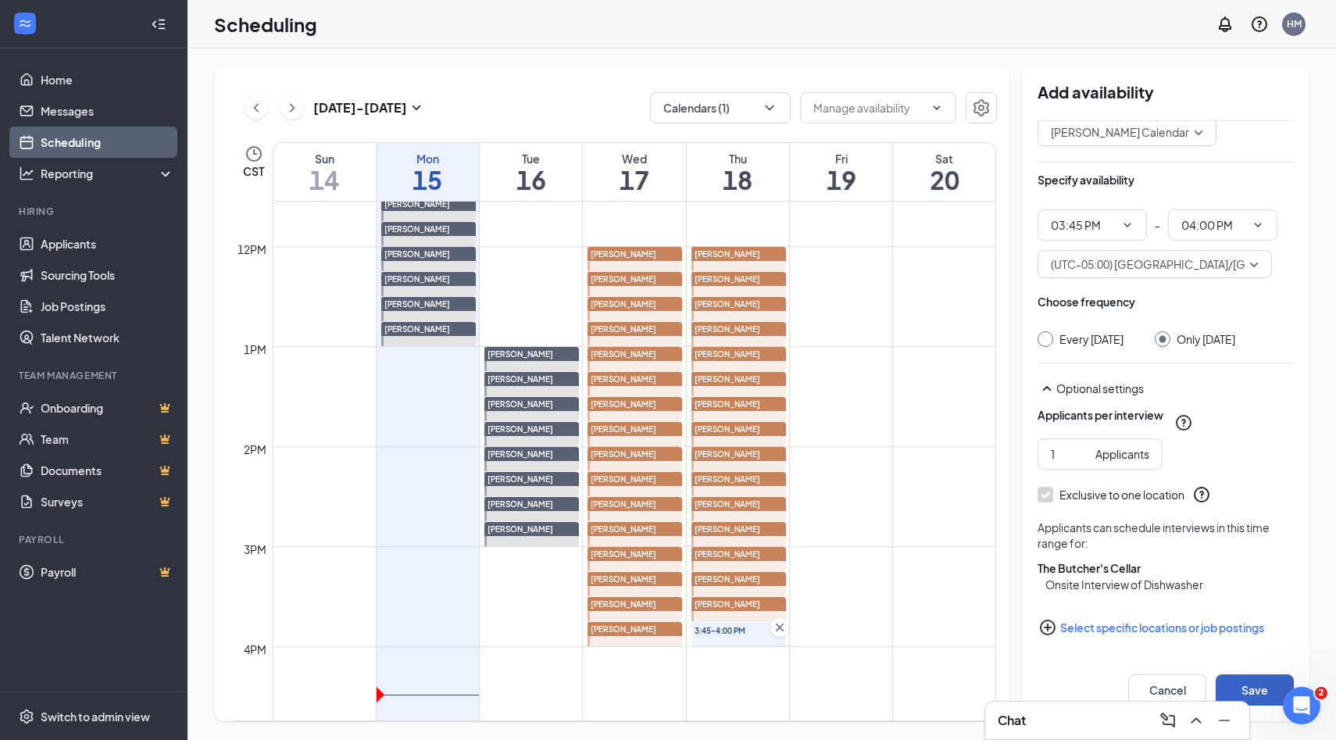
click at [1278, 686] on button "Save" at bounding box center [1254, 689] width 78 height 31
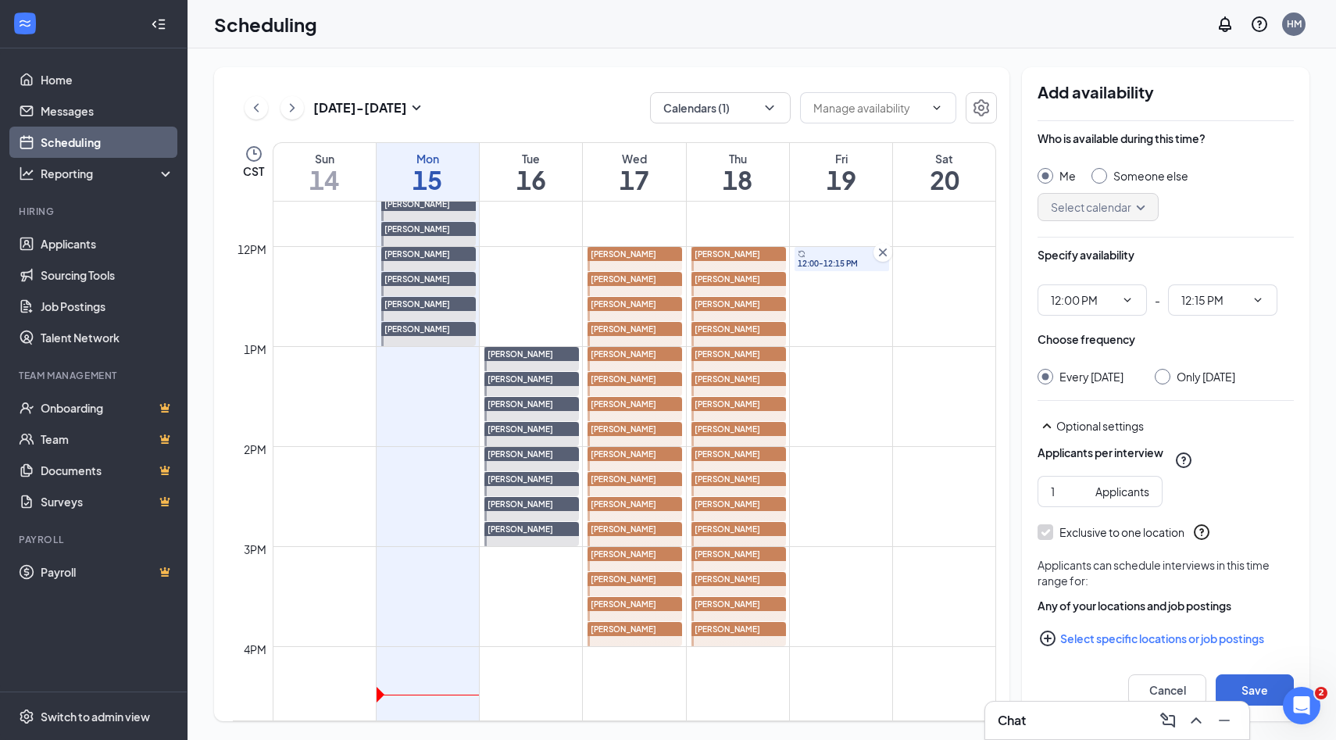
click at [1104, 173] on div at bounding box center [1099, 176] width 16 height 16
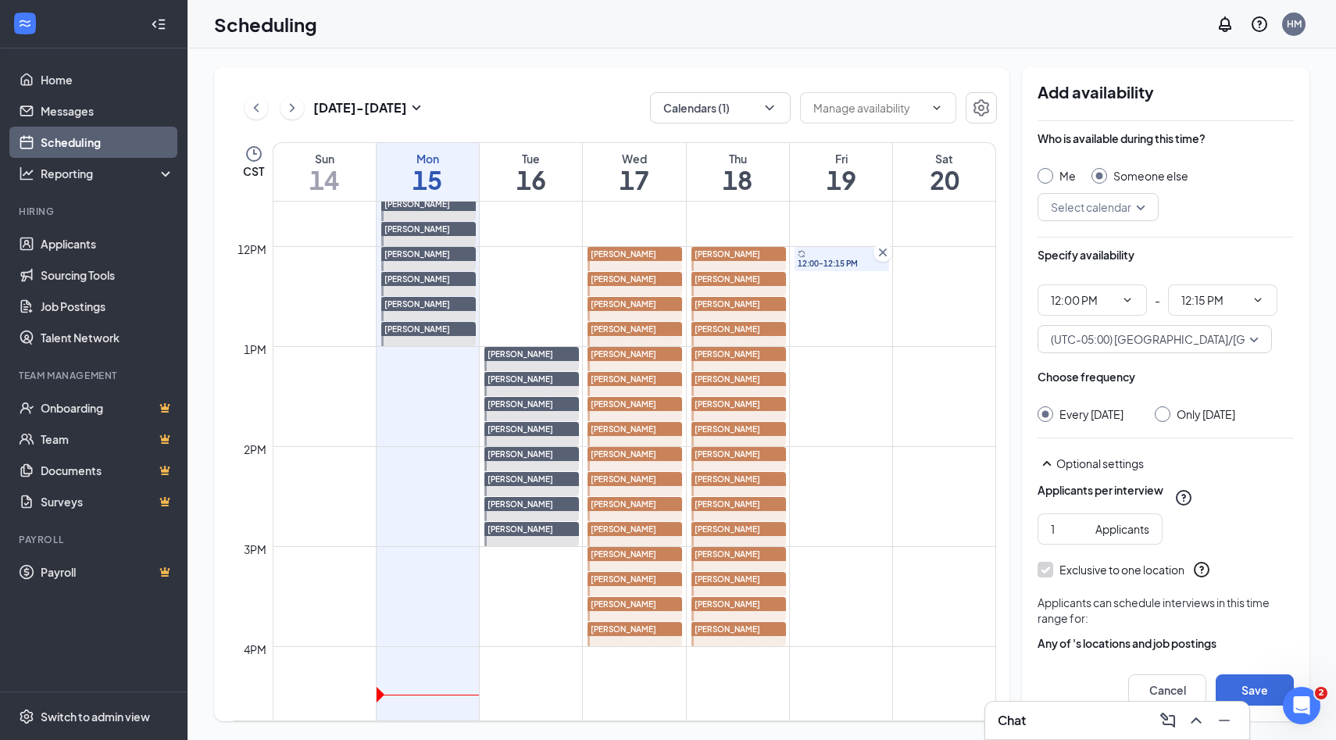
click at [1141, 212] on div "Select calendar" at bounding box center [1097, 207] width 121 height 28
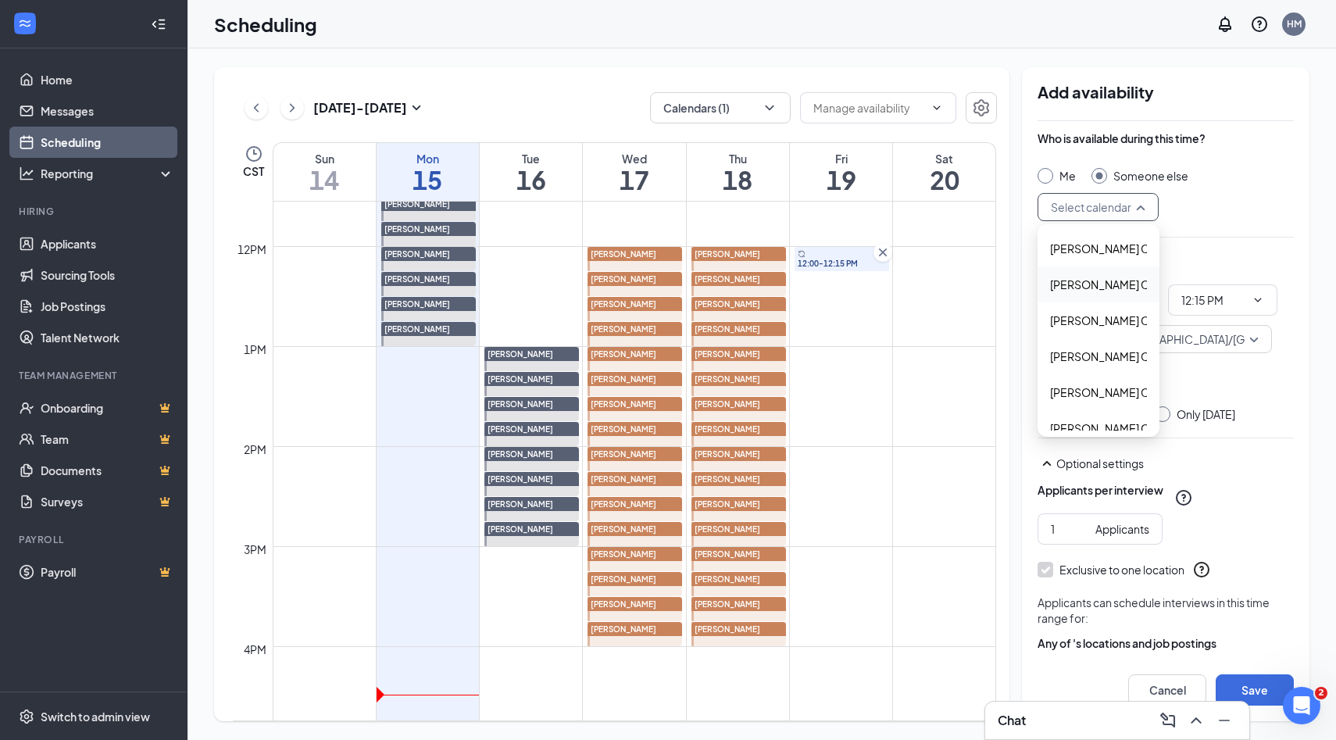
click at [1097, 284] on span "Alyssa Osinga's Calendar" at bounding box center [1119, 284] width 138 height 17
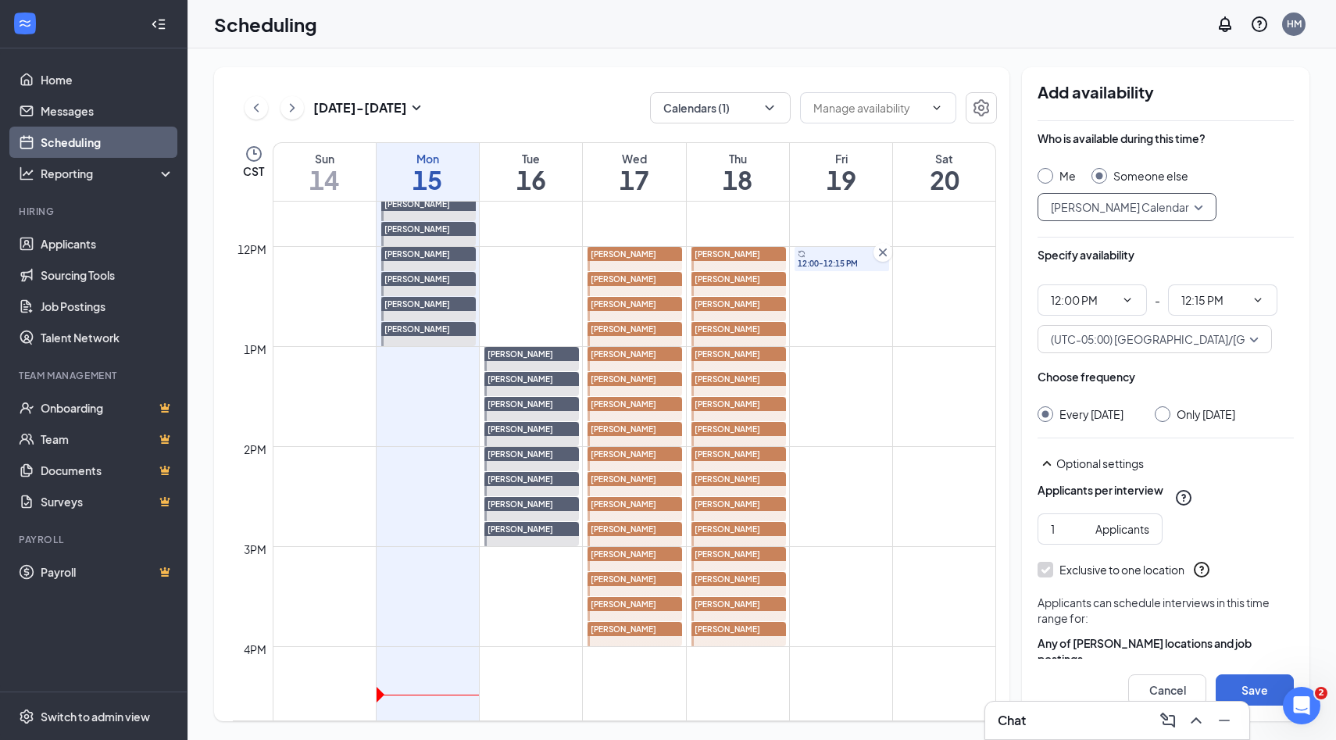
click at [1156, 416] on input "Only Friday, Sep 19" at bounding box center [1159, 411] width 11 height 11
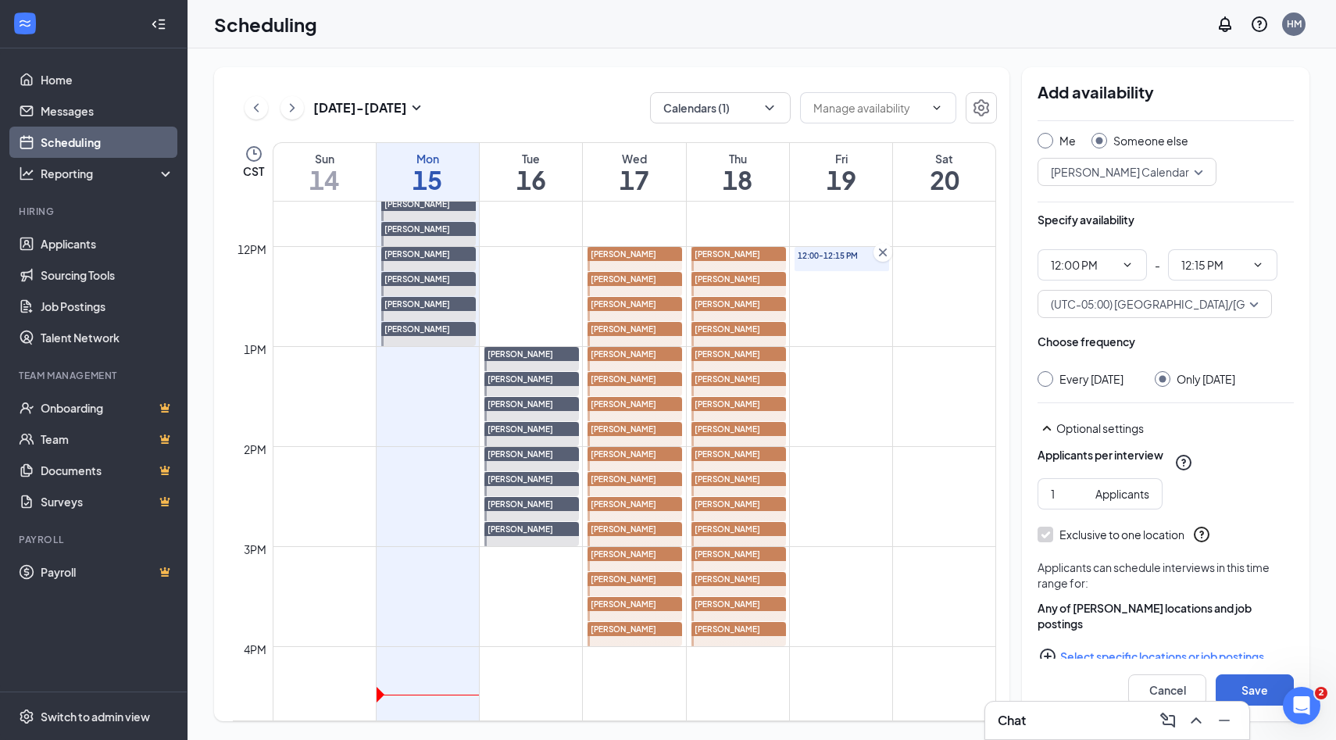
scroll to position [64, 0]
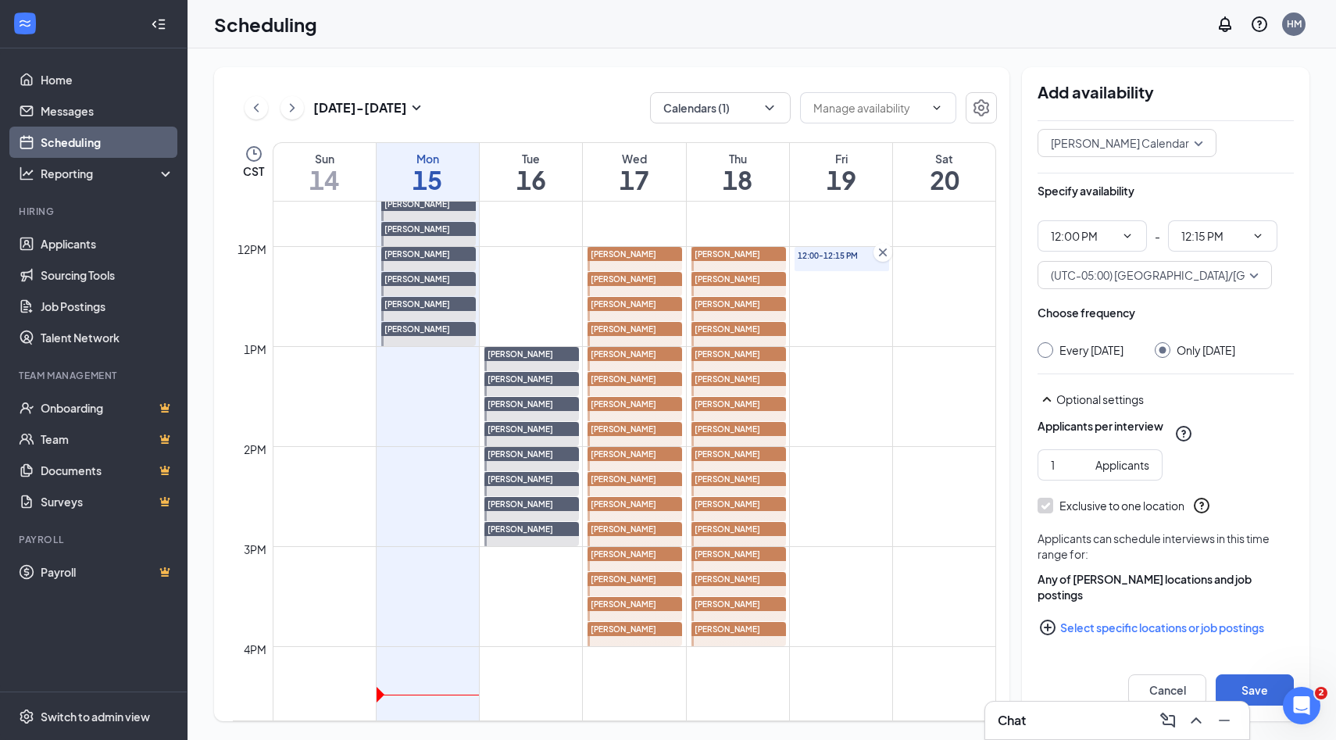
click at [1051, 626] on icon "PlusCircle" at bounding box center [1047, 627] width 19 height 19
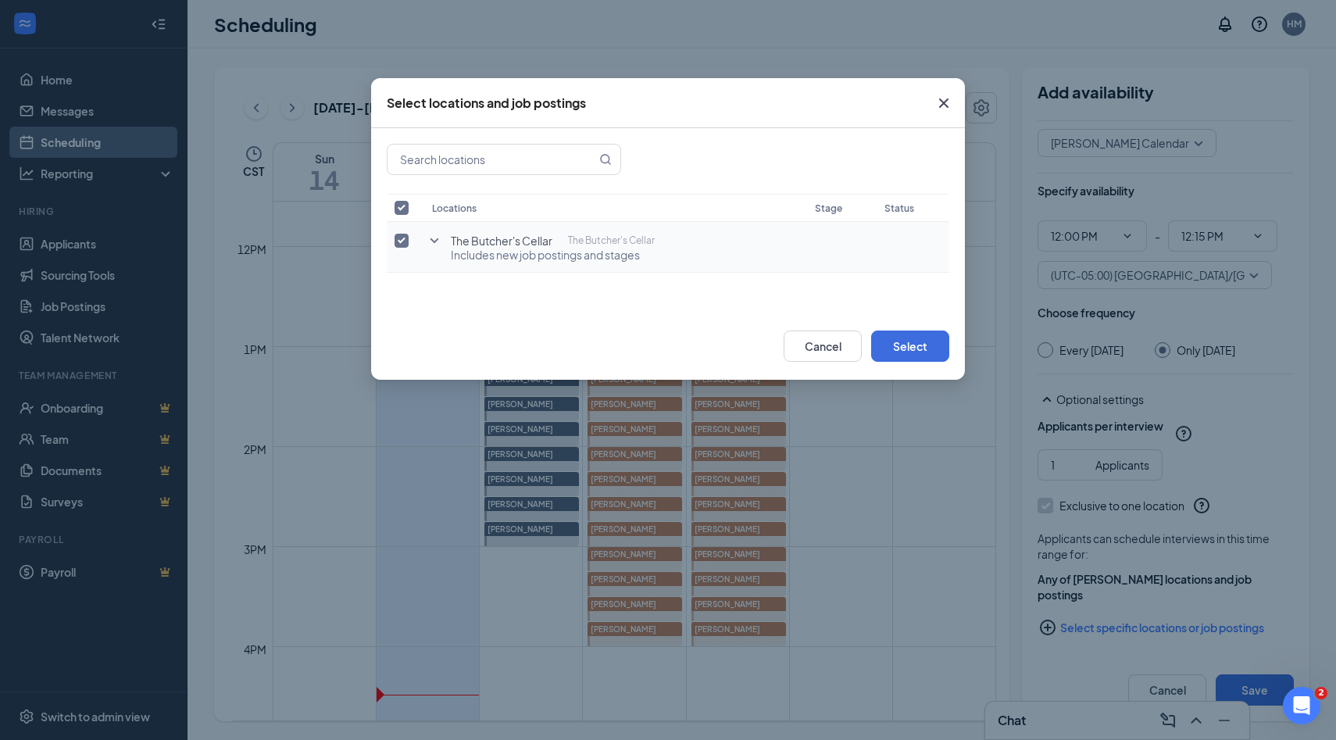
click at [405, 234] on input "checkbox" at bounding box center [401, 241] width 14 height 14
click at [429, 241] on icon "SmallChevronDown" at bounding box center [434, 240] width 19 height 19
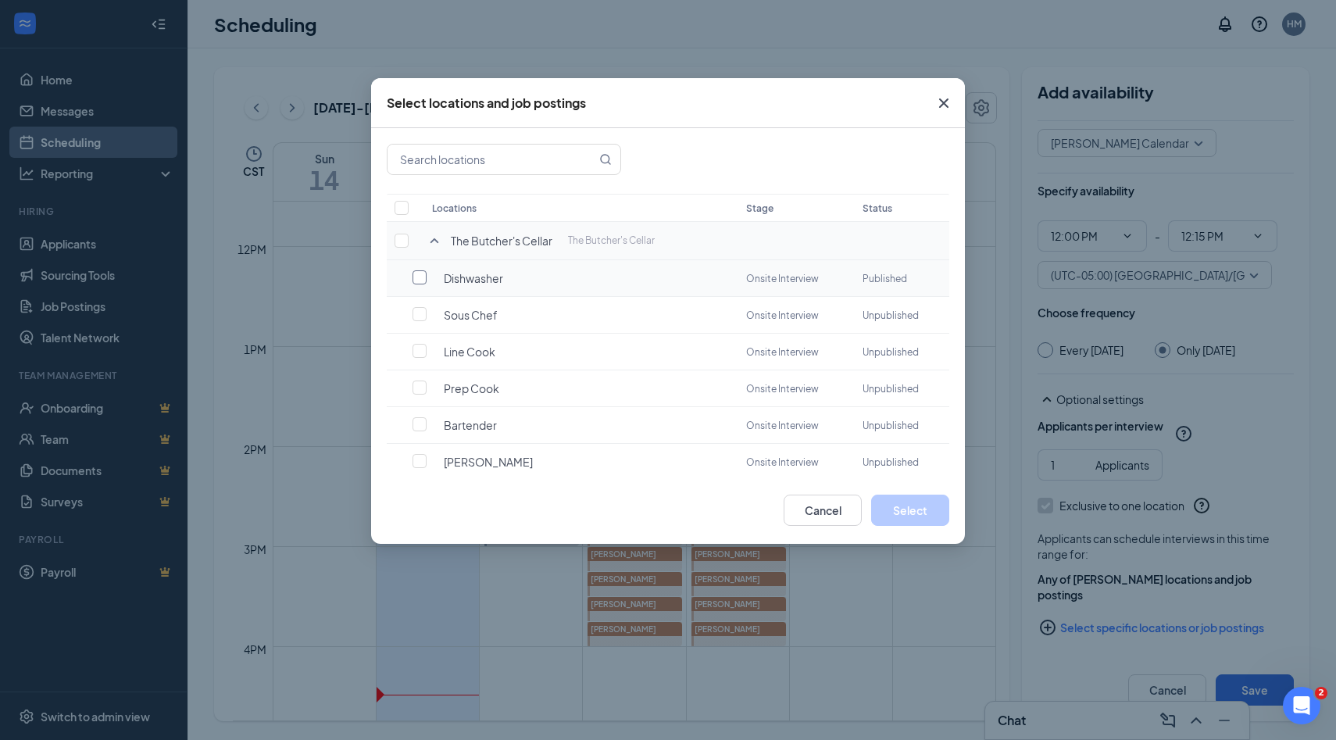
click at [416, 277] on input "checkbox" at bounding box center [419, 277] width 14 height 14
click at [913, 520] on button "Select" at bounding box center [910, 509] width 78 height 31
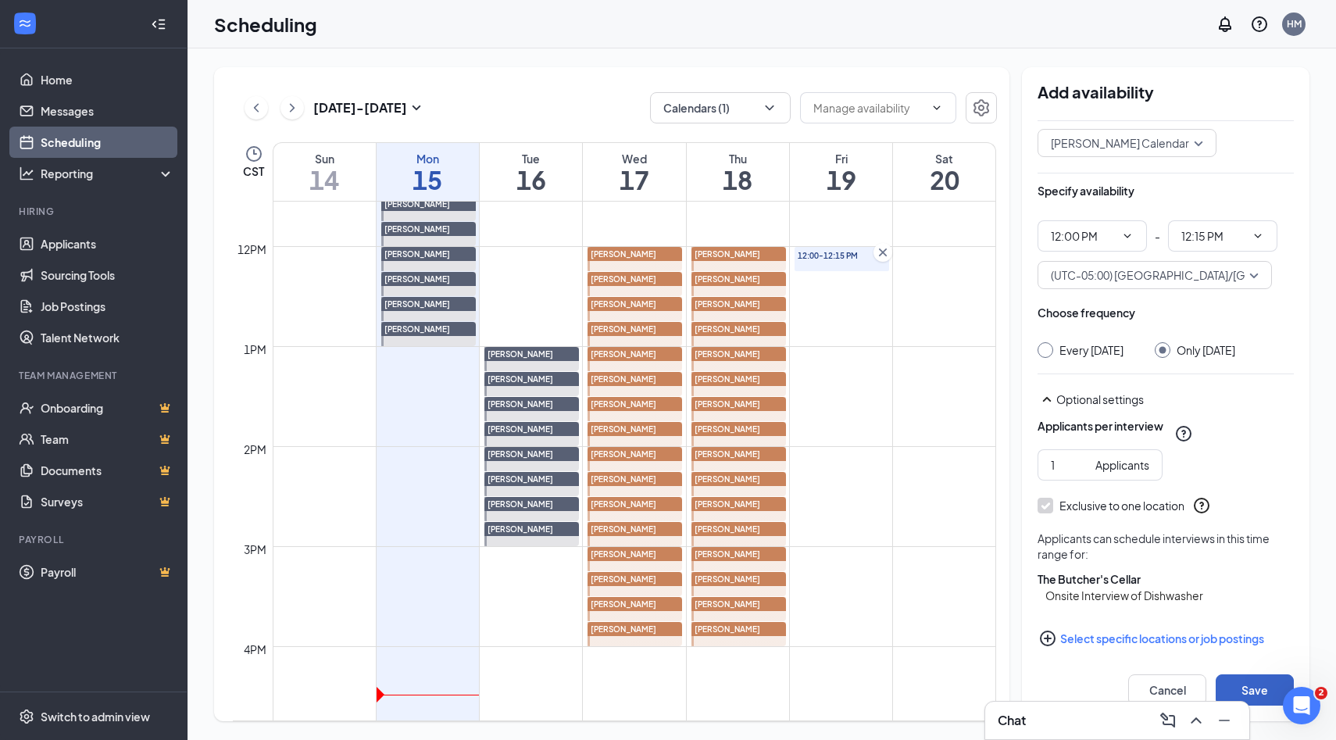
click at [1266, 687] on button "Save" at bounding box center [1254, 689] width 78 height 31
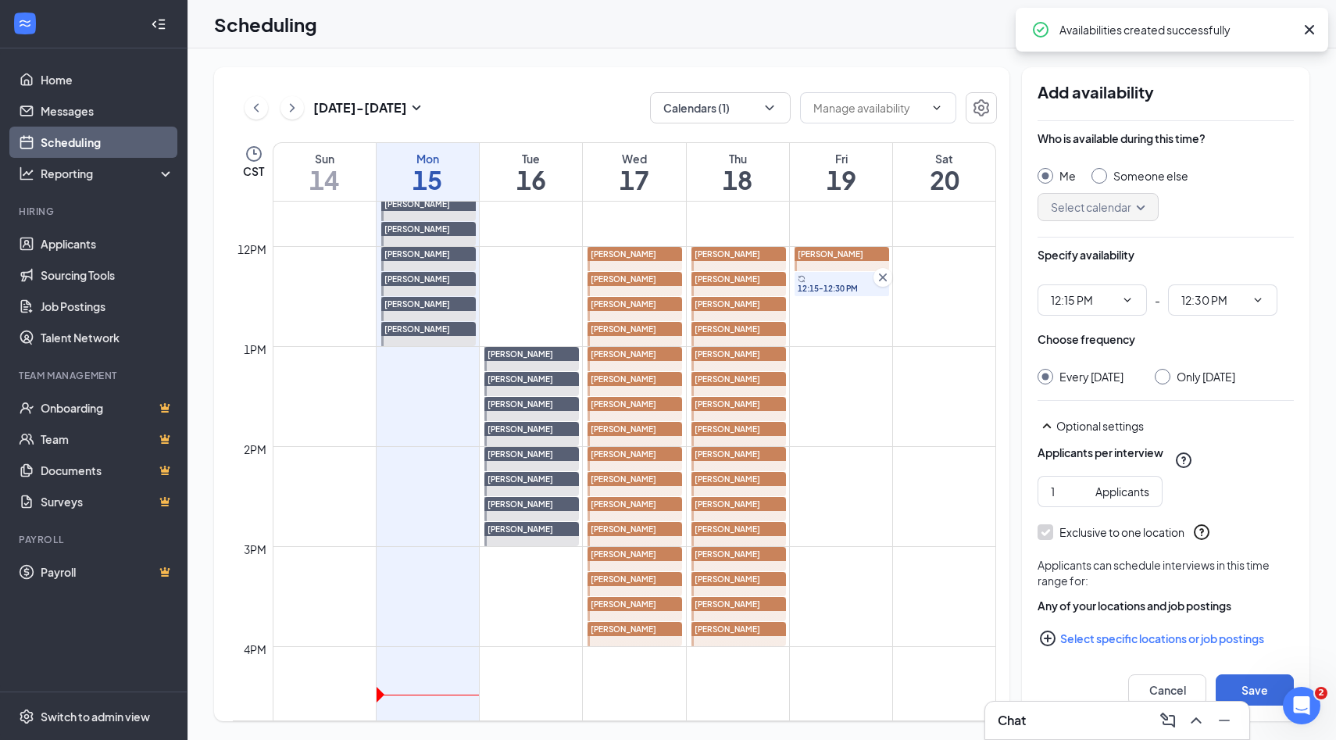
click at [1097, 177] on input "Someone else" at bounding box center [1096, 173] width 11 height 11
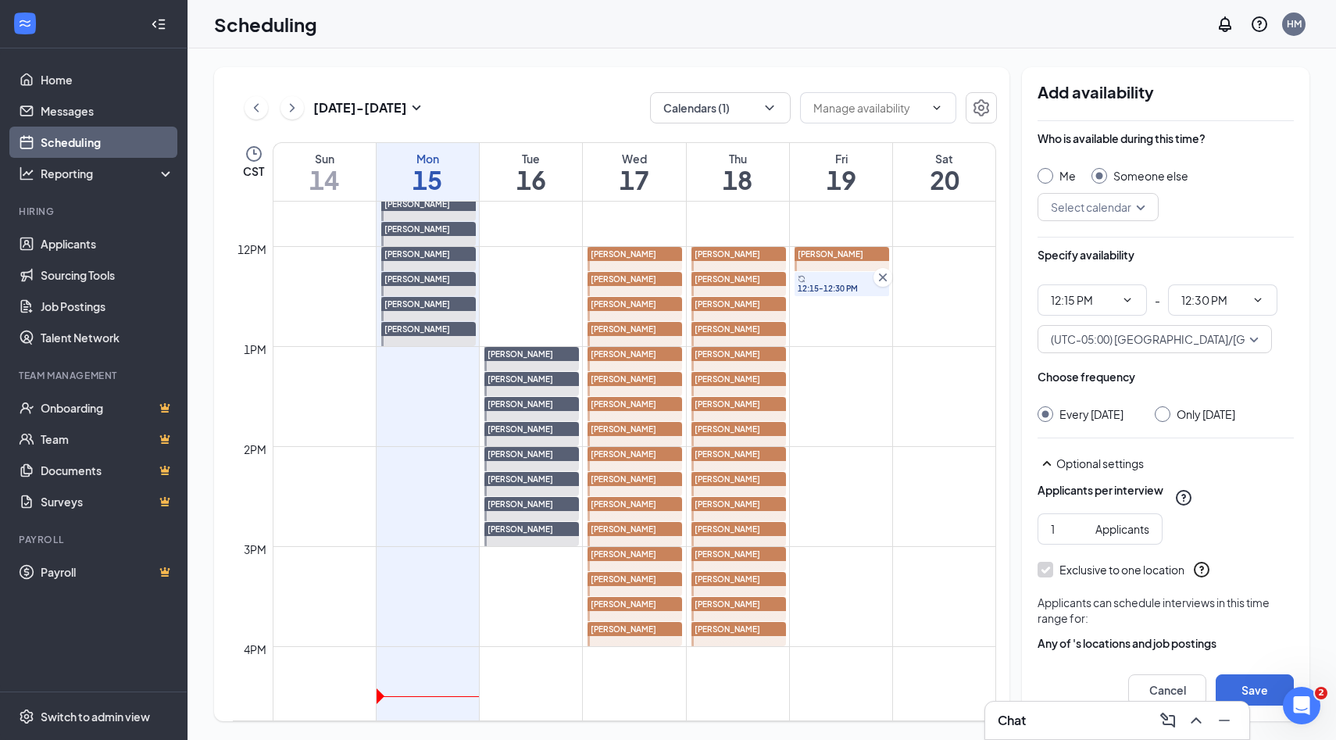
click at [1148, 211] on div "Select calendar" at bounding box center [1097, 207] width 121 height 28
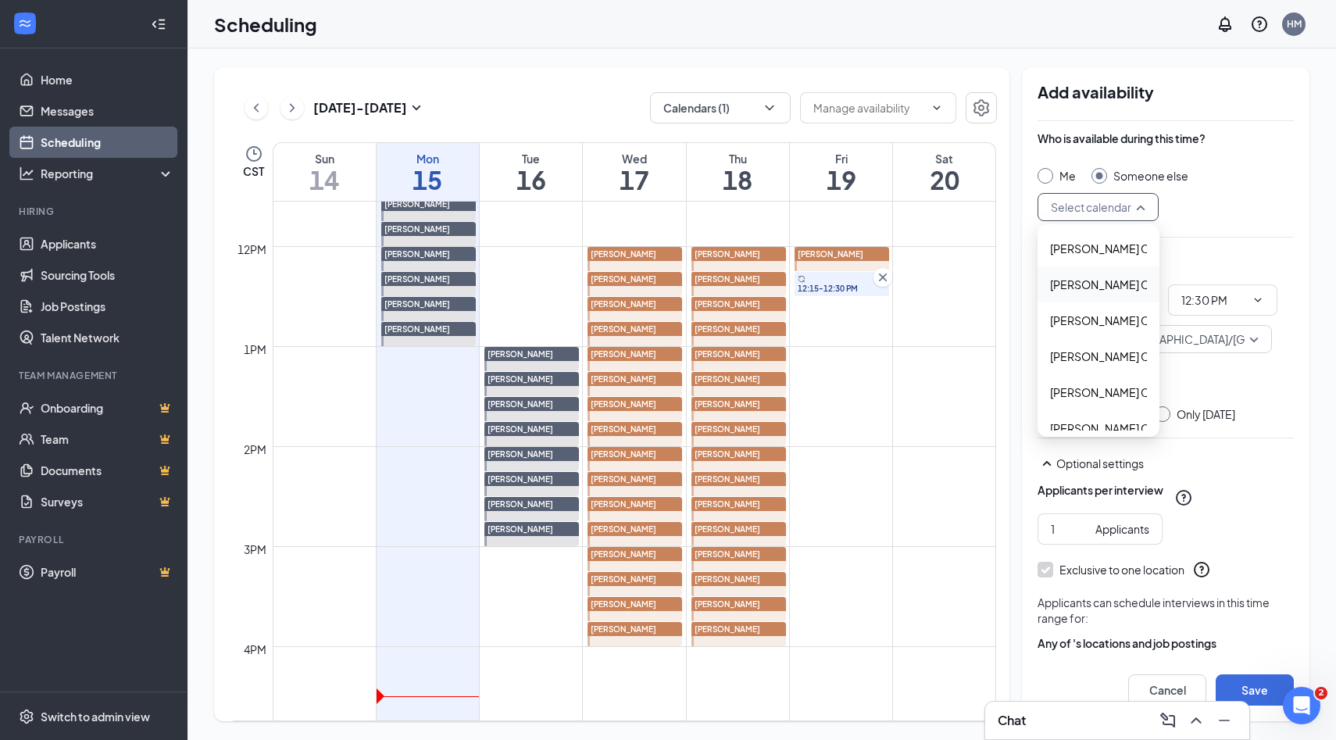
click at [1108, 281] on span "Alyssa Osinga's Calendar" at bounding box center [1119, 284] width 138 height 17
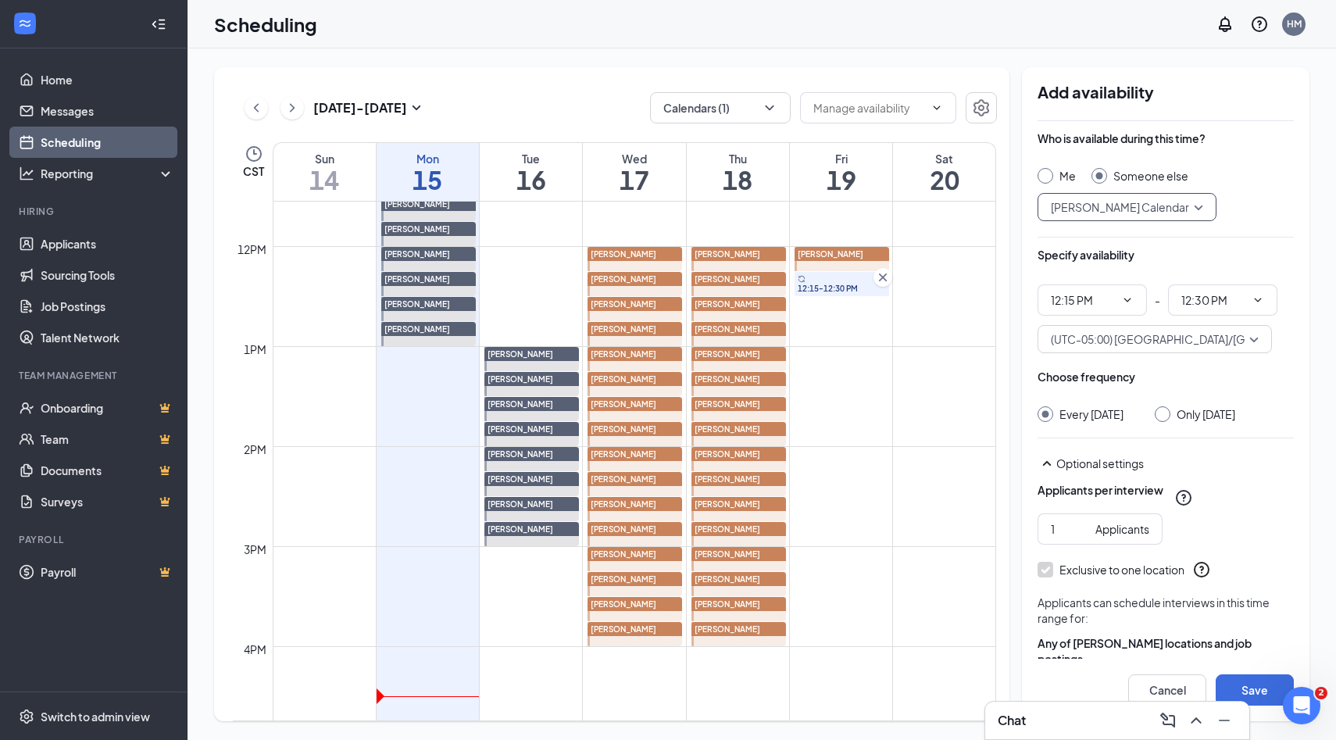
click at [1161, 413] on input "Only Friday, Sep 19" at bounding box center [1159, 411] width 11 height 11
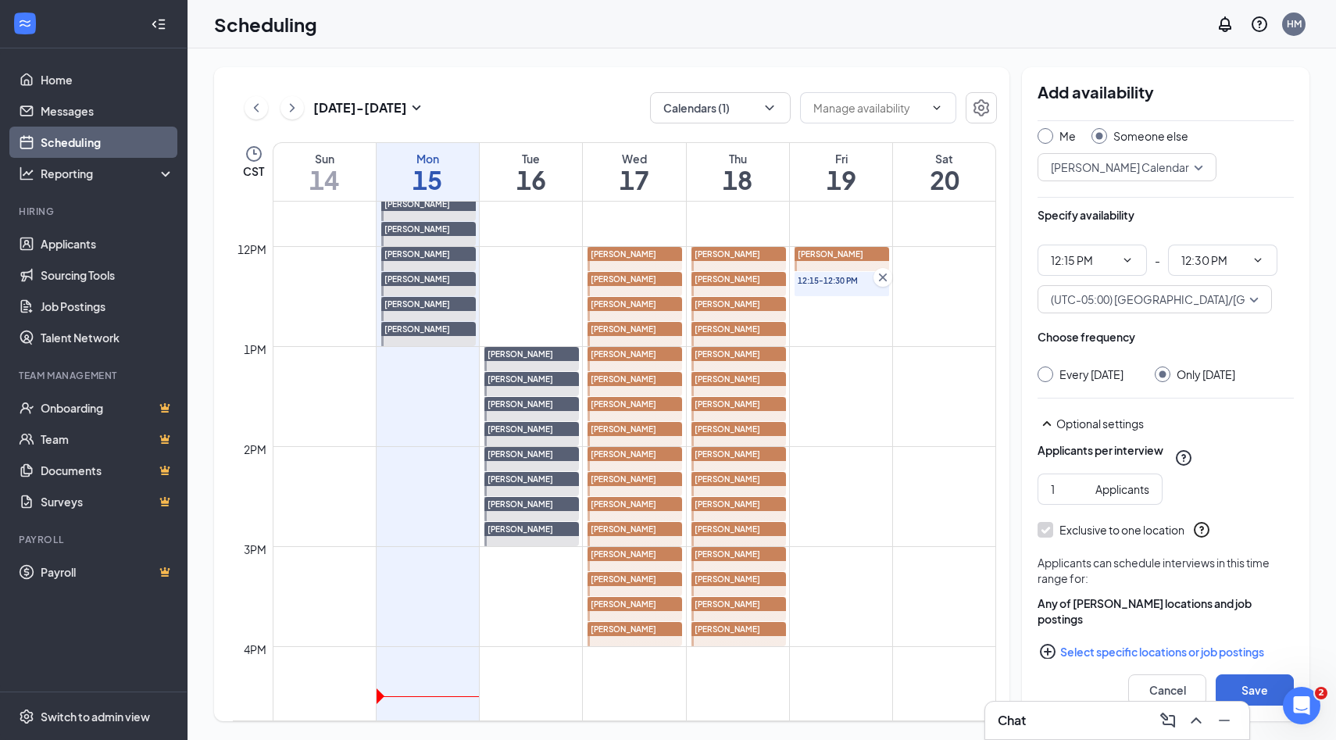
scroll to position [64, 0]
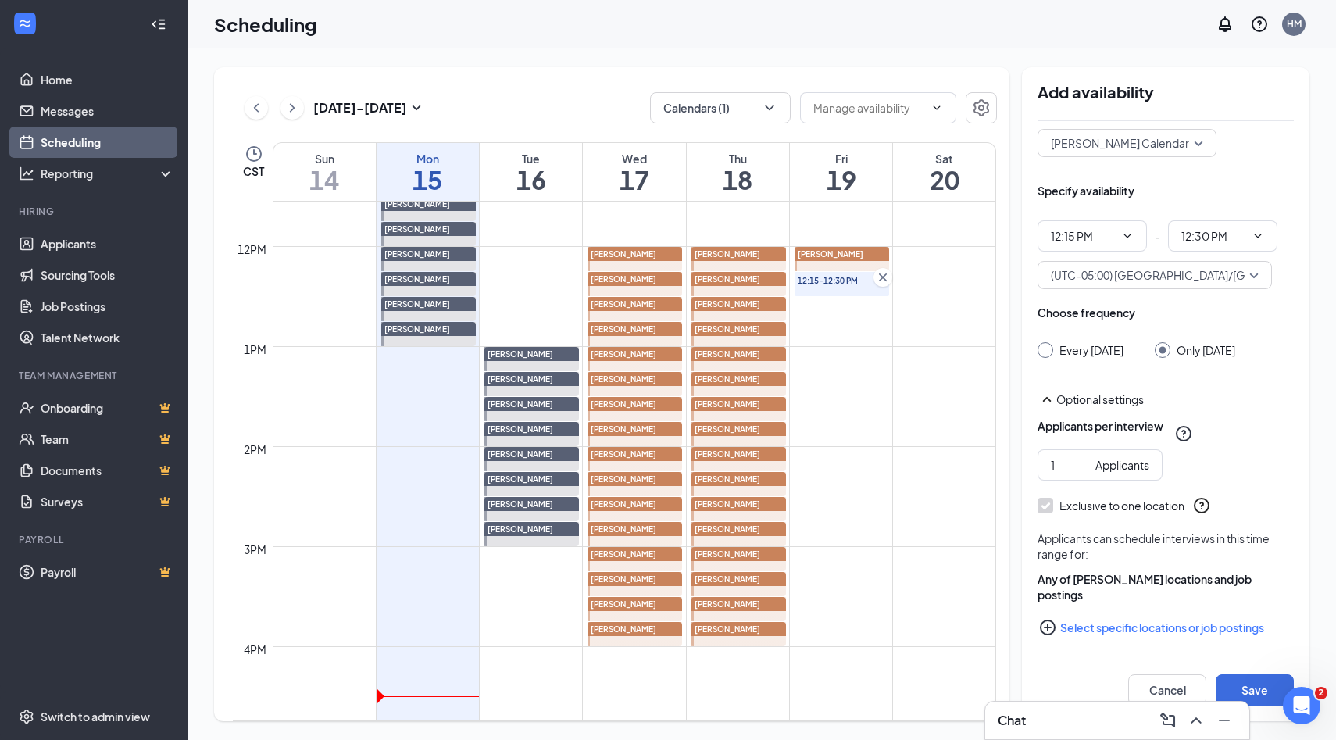
click at [1051, 628] on icon "PlusCircle" at bounding box center [1047, 627] width 19 height 19
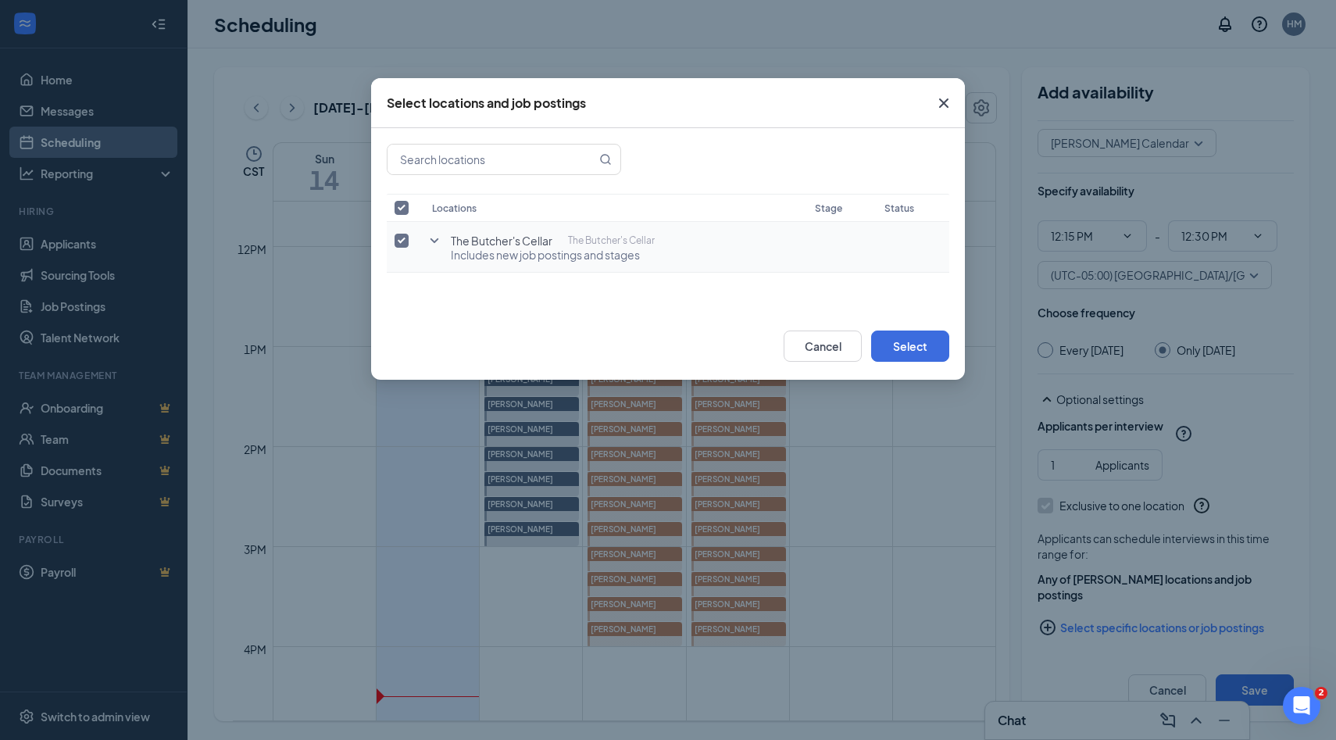
click at [433, 242] on icon "SmallChevronDown" at bounding box center [434, 240] width 19 height 19
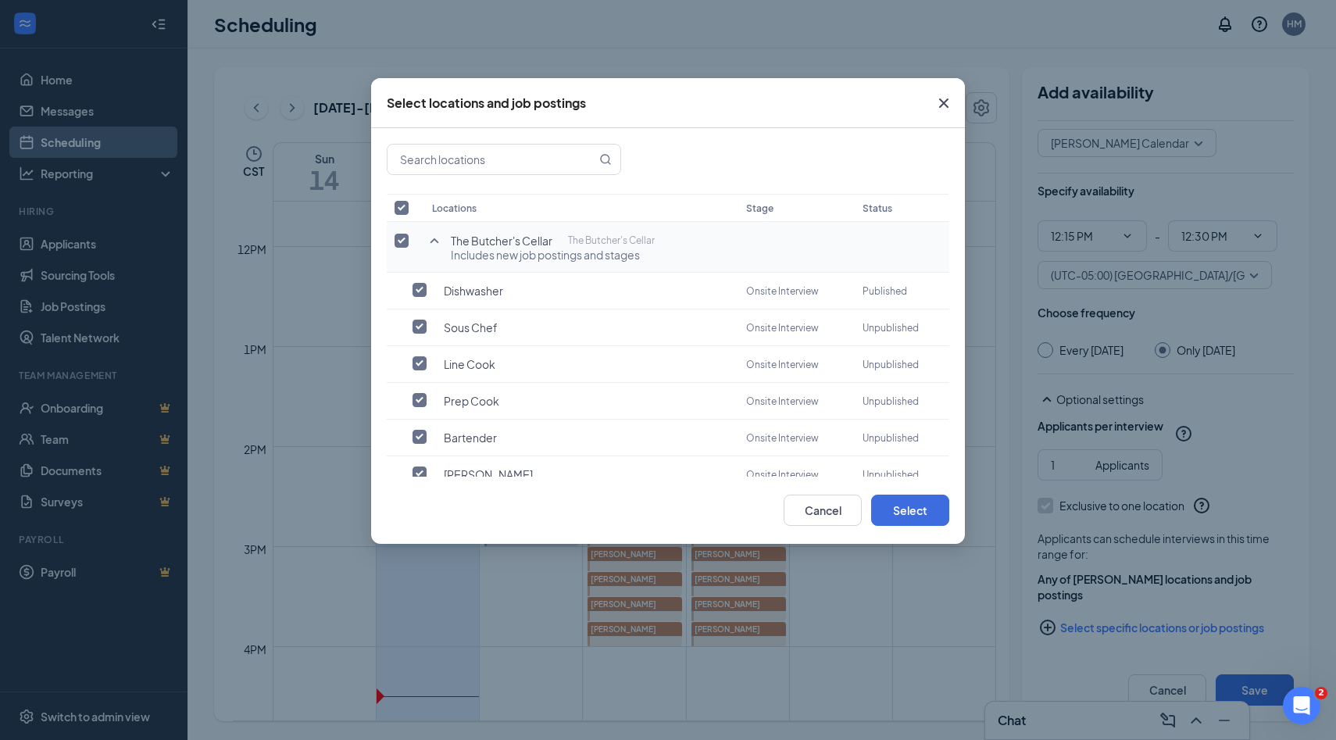
click at [402, 242] on input "checkbox" at bounding box center [401, 241] width 14 height 14
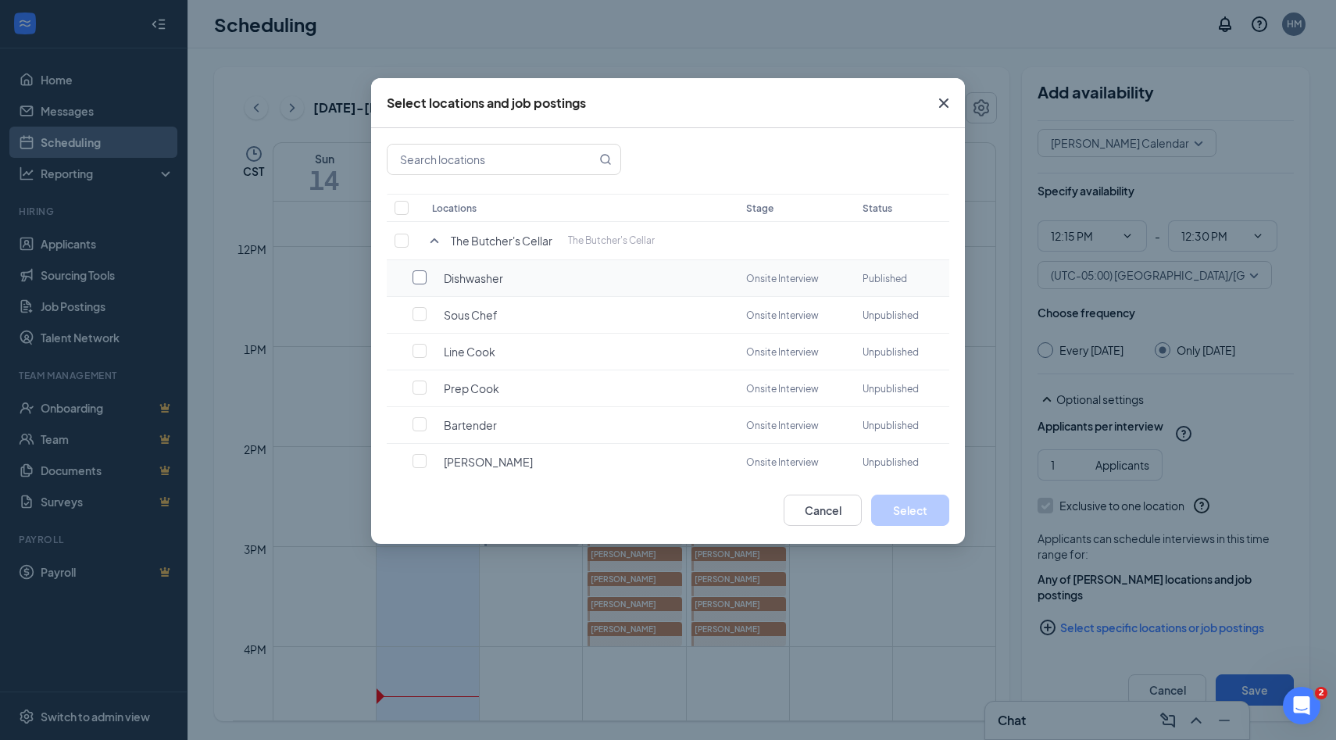
click at [416, 274] on input "checkbox" at bounding box center [419, 277] width 14 height 14
click at [904, 519] on button "Select" at bounding box center [910, 509] width 78 height 31
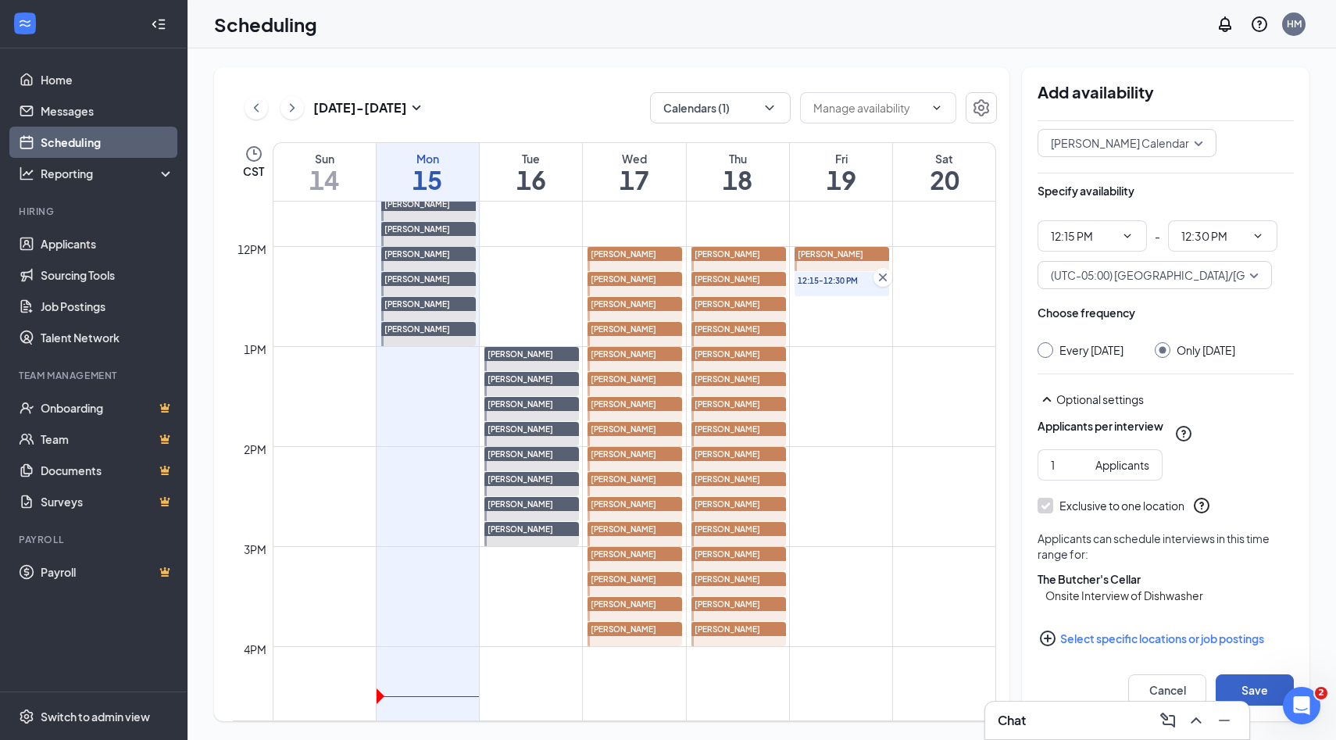
click at [1259, 690] on button "Save" at bounding box center [1254, 689] width 78 height 31
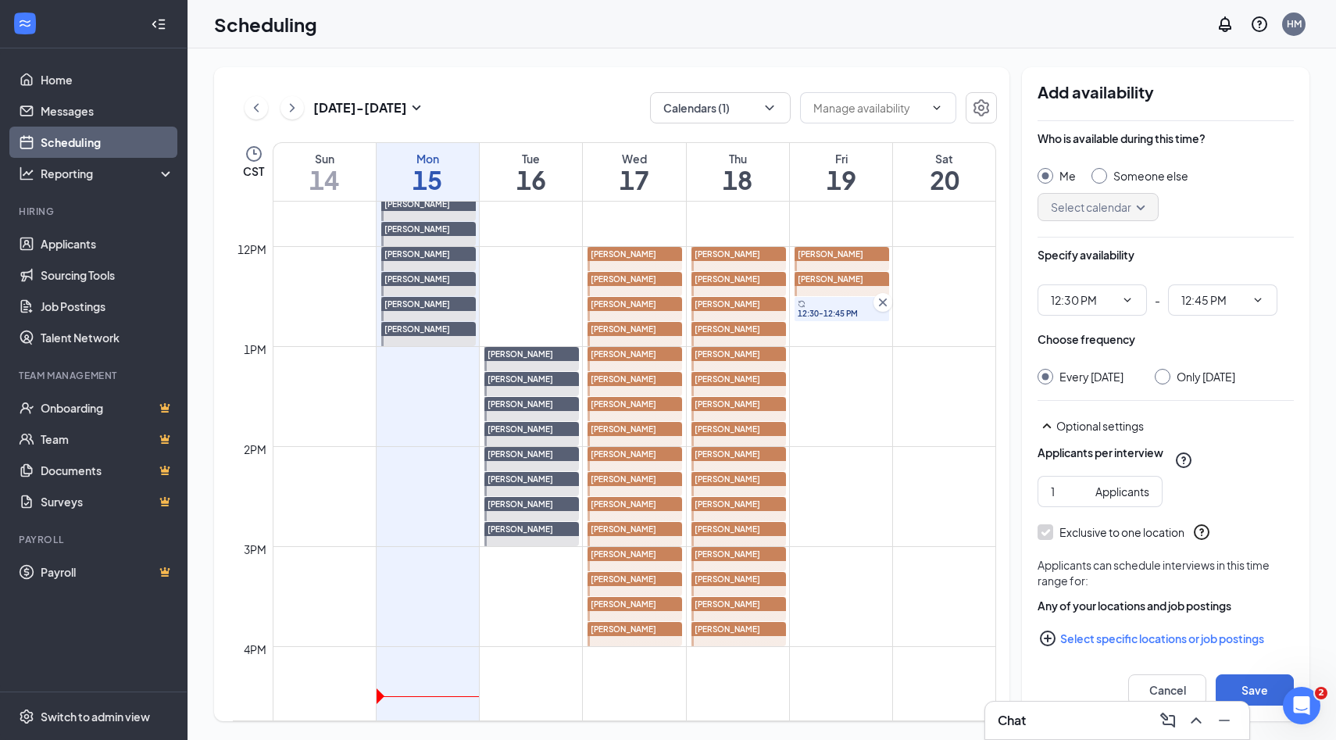
click at [1104, 176] on div at bounding box center [1099, 176] width 16 height 16
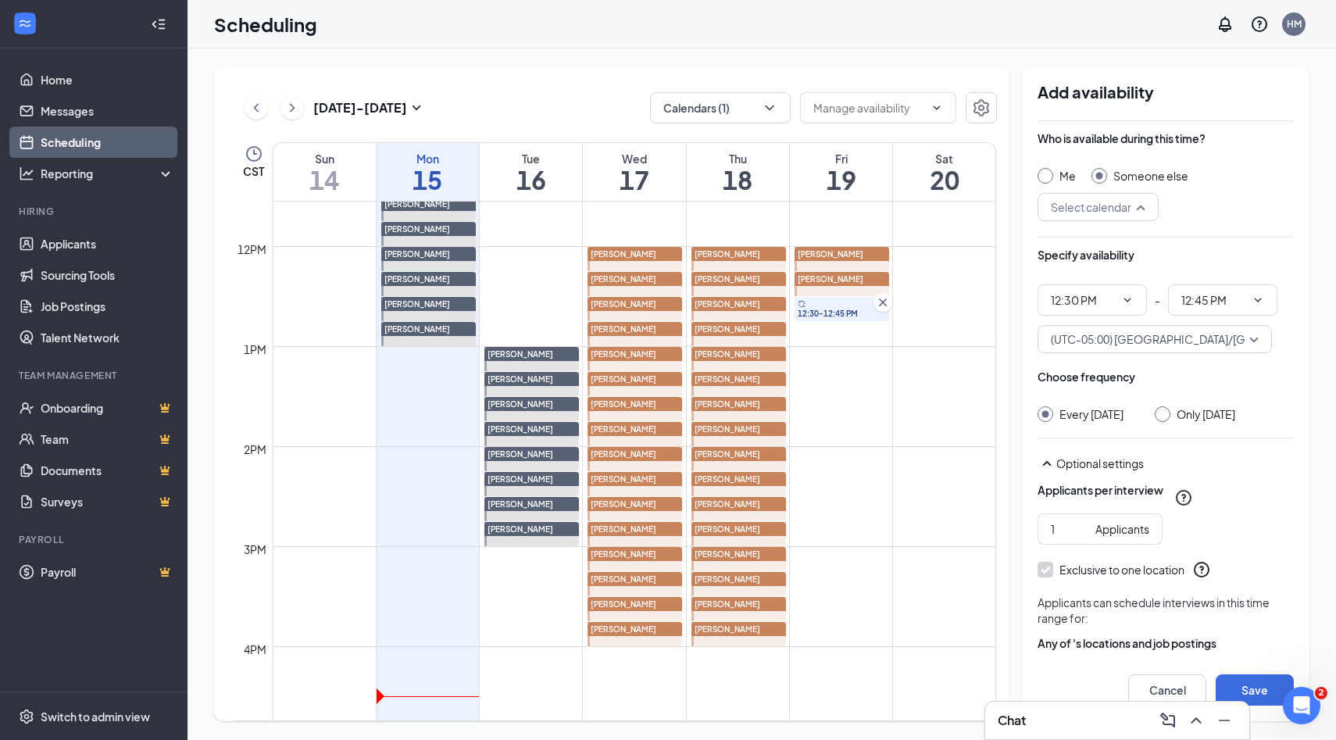
click at [1144, 204] on div "Select calendar" at bounding box center [1097, 207] width 121 height 28
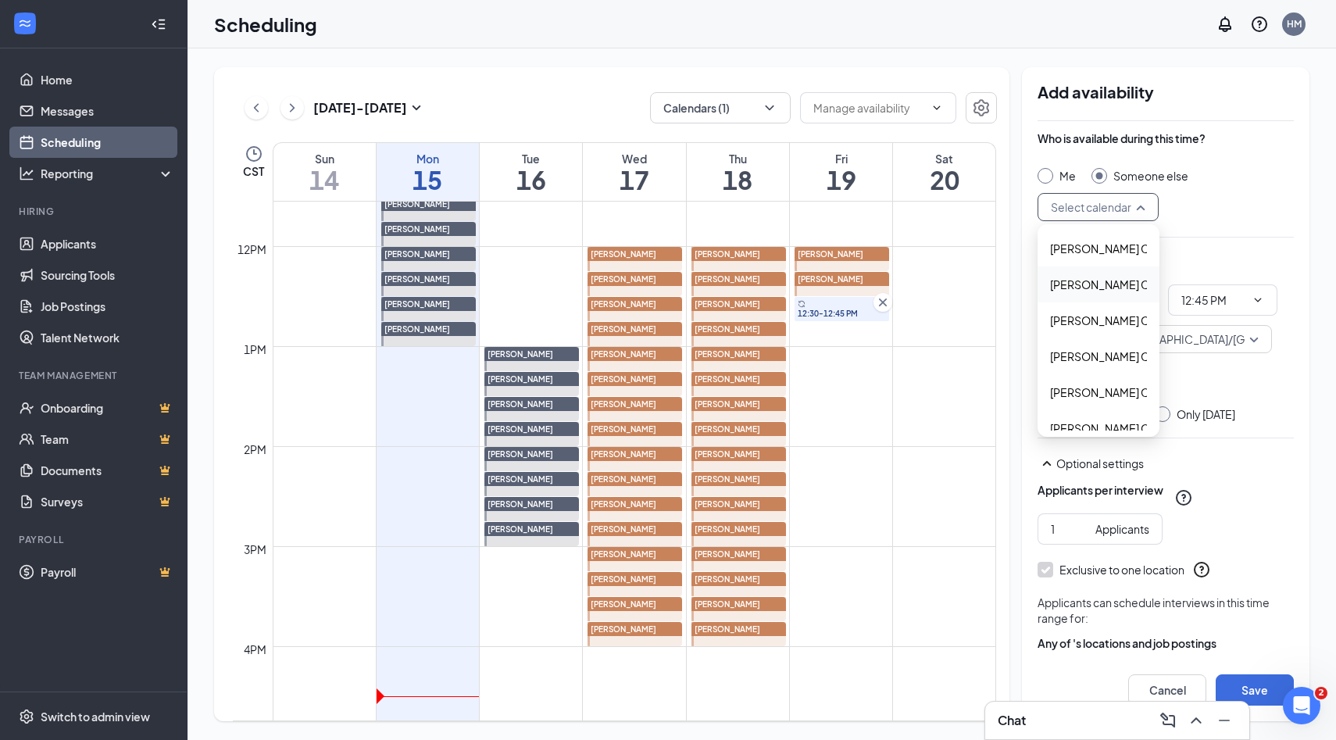
click at [1068, 287] on span "Alyssa Osinga's Calendar" at bounding box center [1119, 284] width 138 height 17
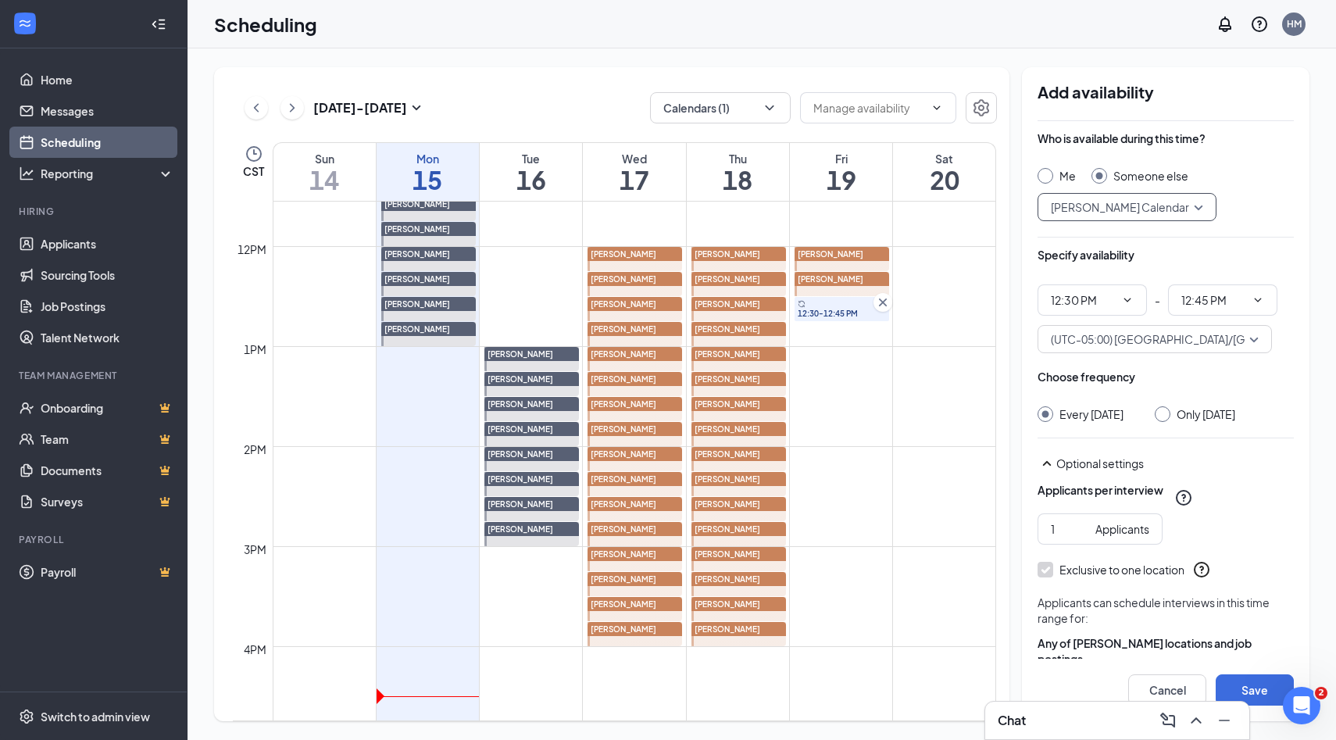
click at [1165, 417] on div at bounding box center [1162, 414] width 16 height 16
click at [1164, 416] on div at bounding box center [1162, 414] width 16 height 16
click at [1158, 416] on input "Only Friday, Sep 19" at bounding box center [1159, 411] width 11 height 11
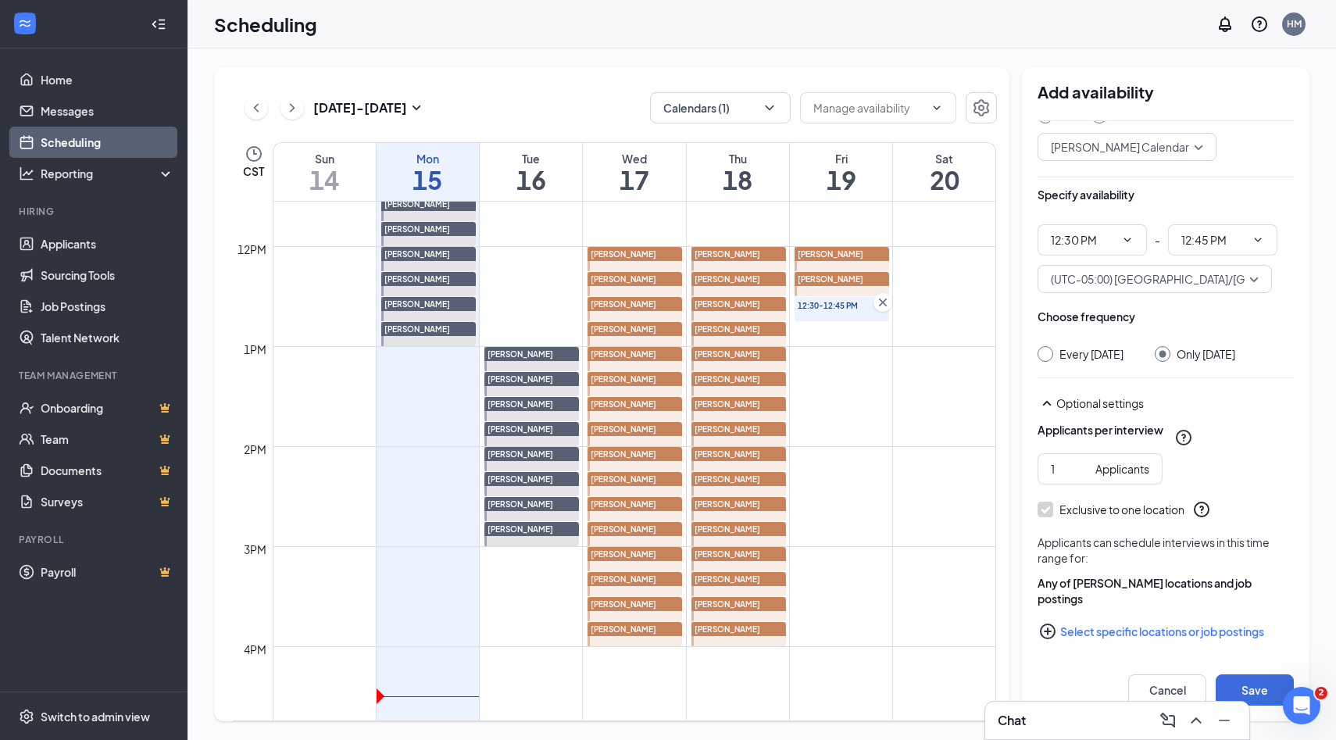
scroll to position [64, 0]
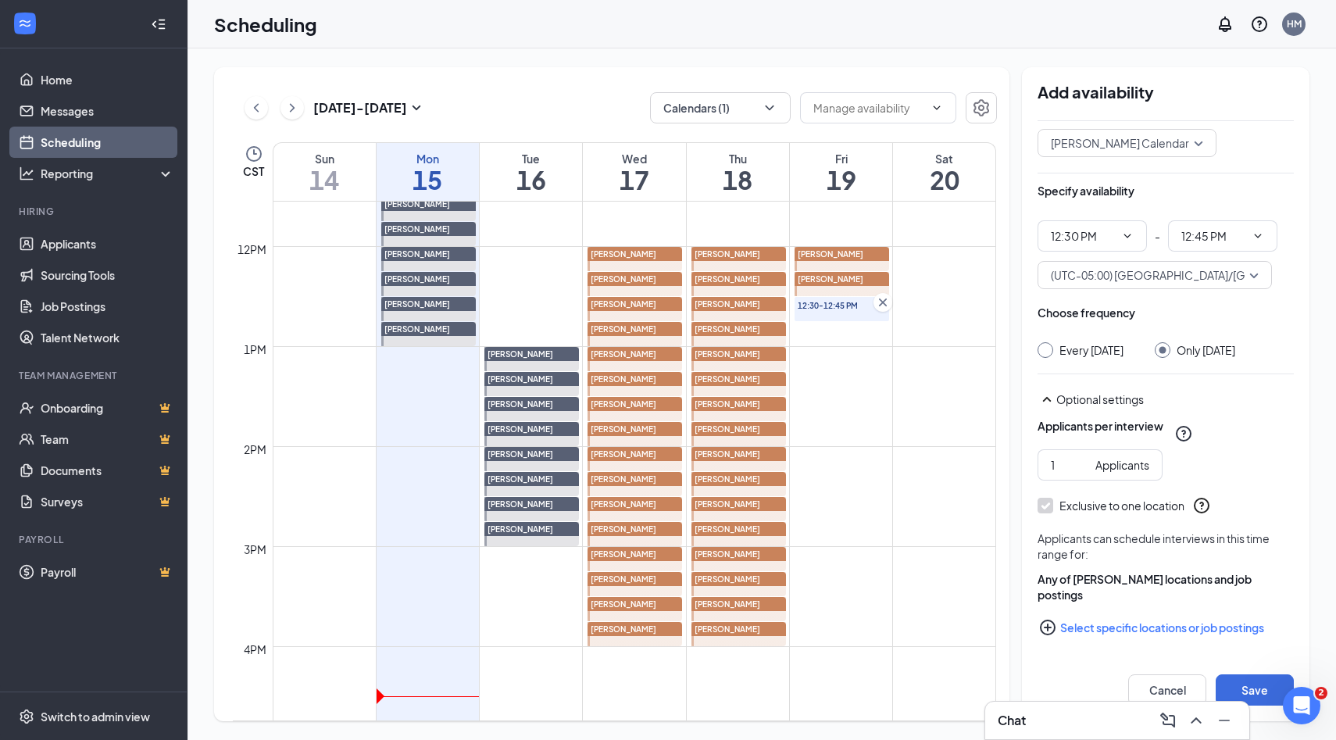
click at [1049, 626] on icon "PlusCircle" at bounding box center [1048, 627] width 16 height 16
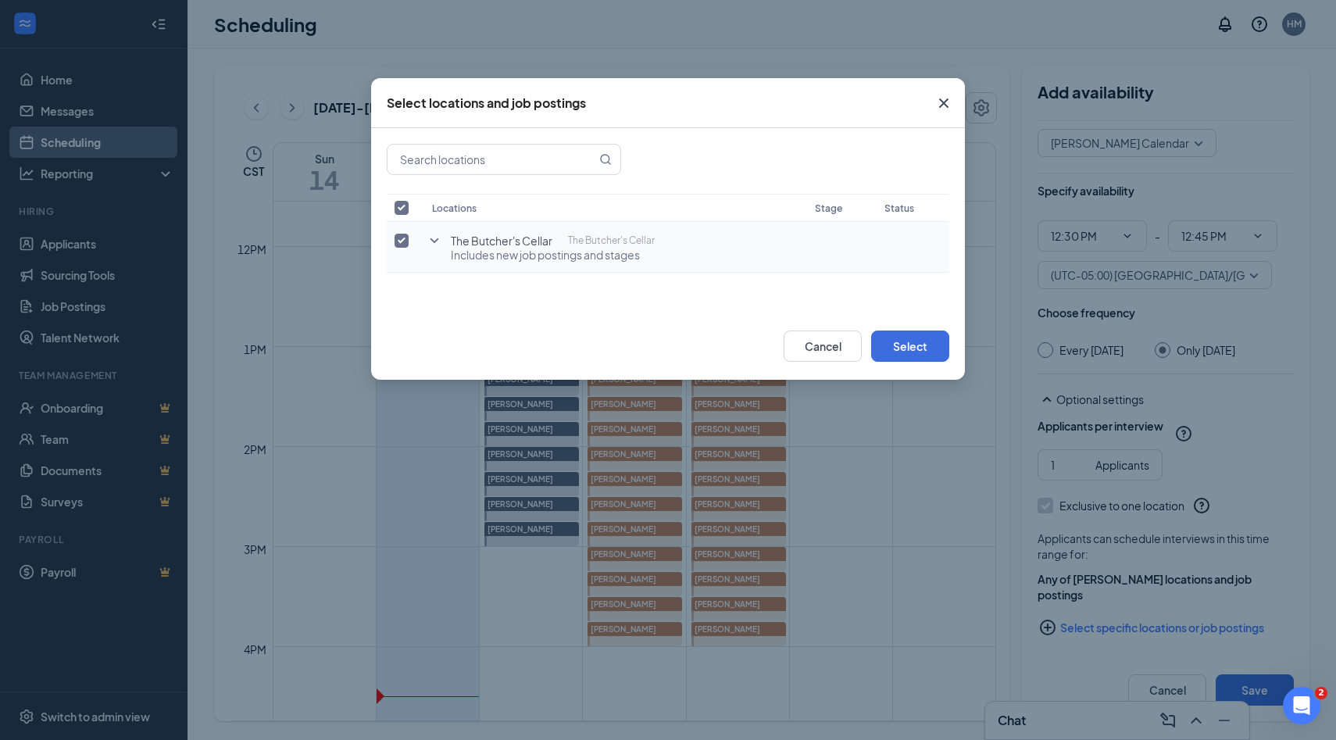
click at [440, 234] on icon "SmallChevronDown" at bounding box center [434, 240] width 19 height 19
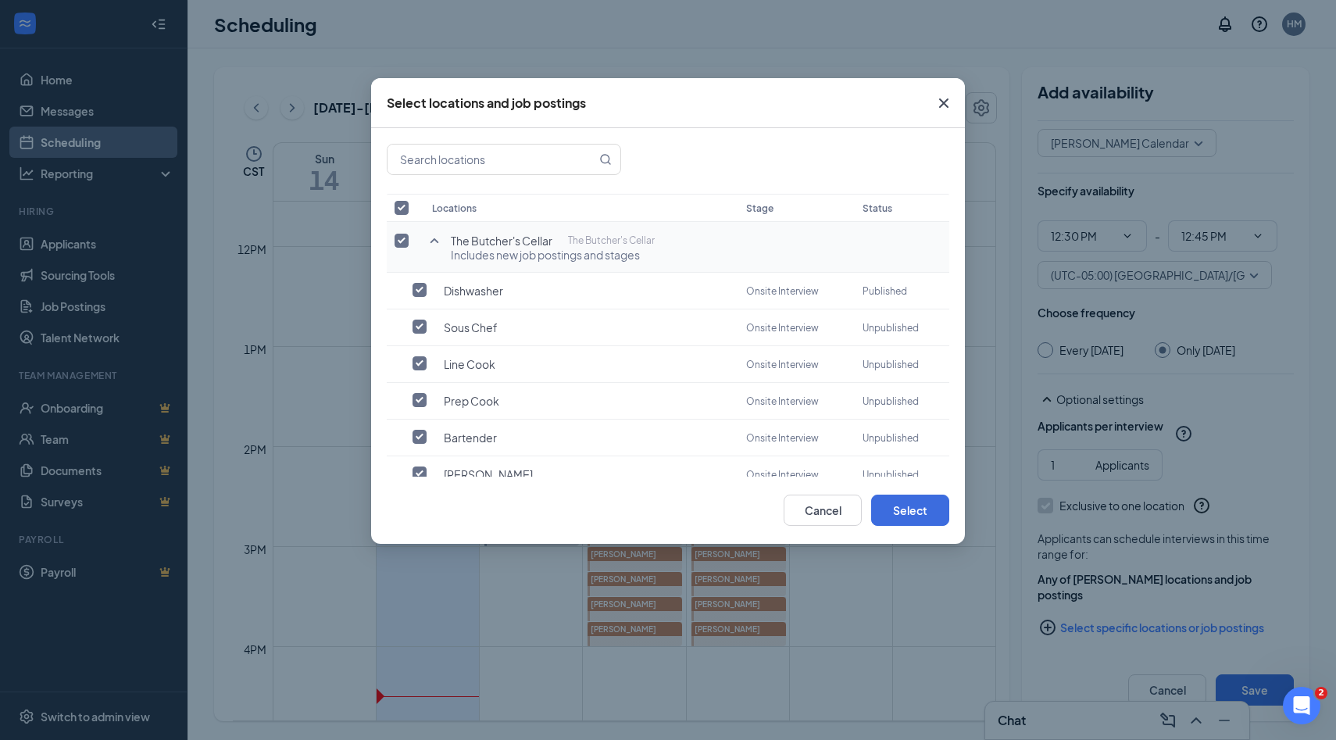
click at [404, 238] on input "checkbox" at bounding box center [401, 241] width 14 height 14
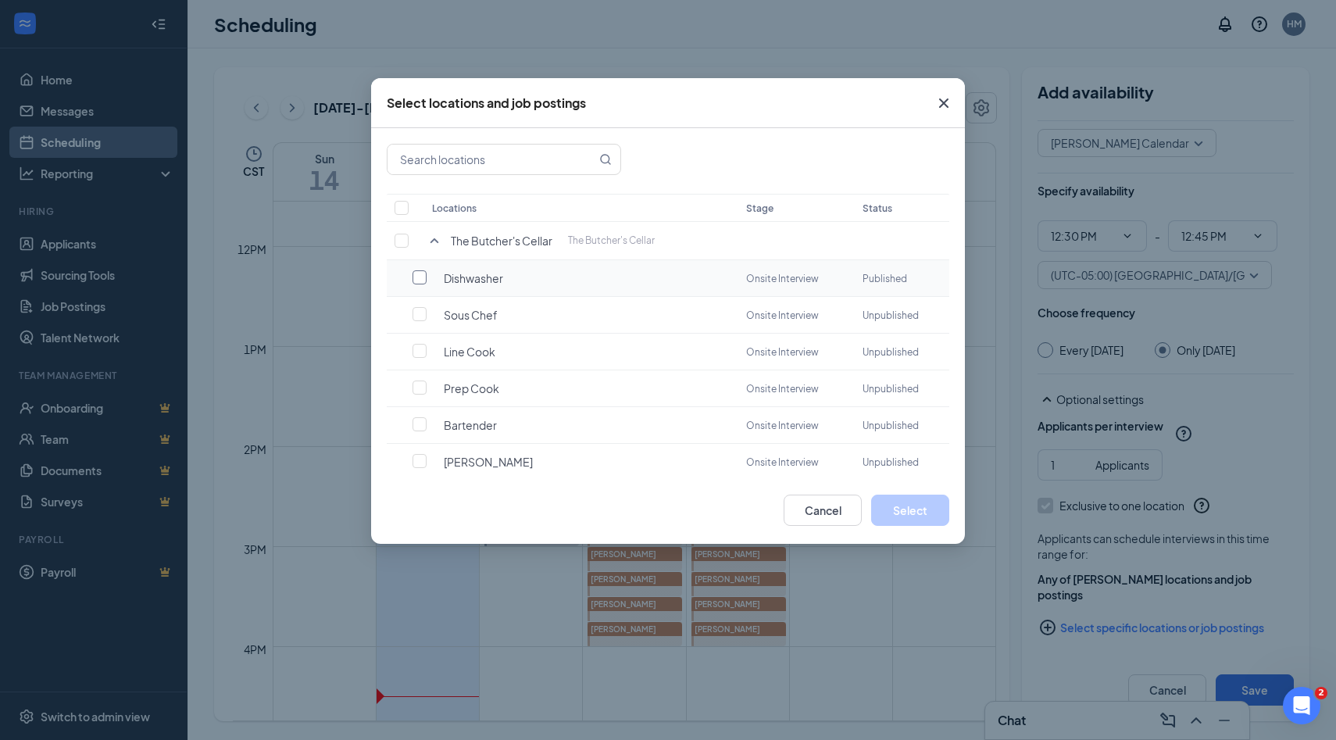
click at [416, 275] on input "checkbox" at bounding box center [419, 277] width 14 height 14
click at [908, 523] on button "Select" at bounding box center [910, 509] width 78 height 31
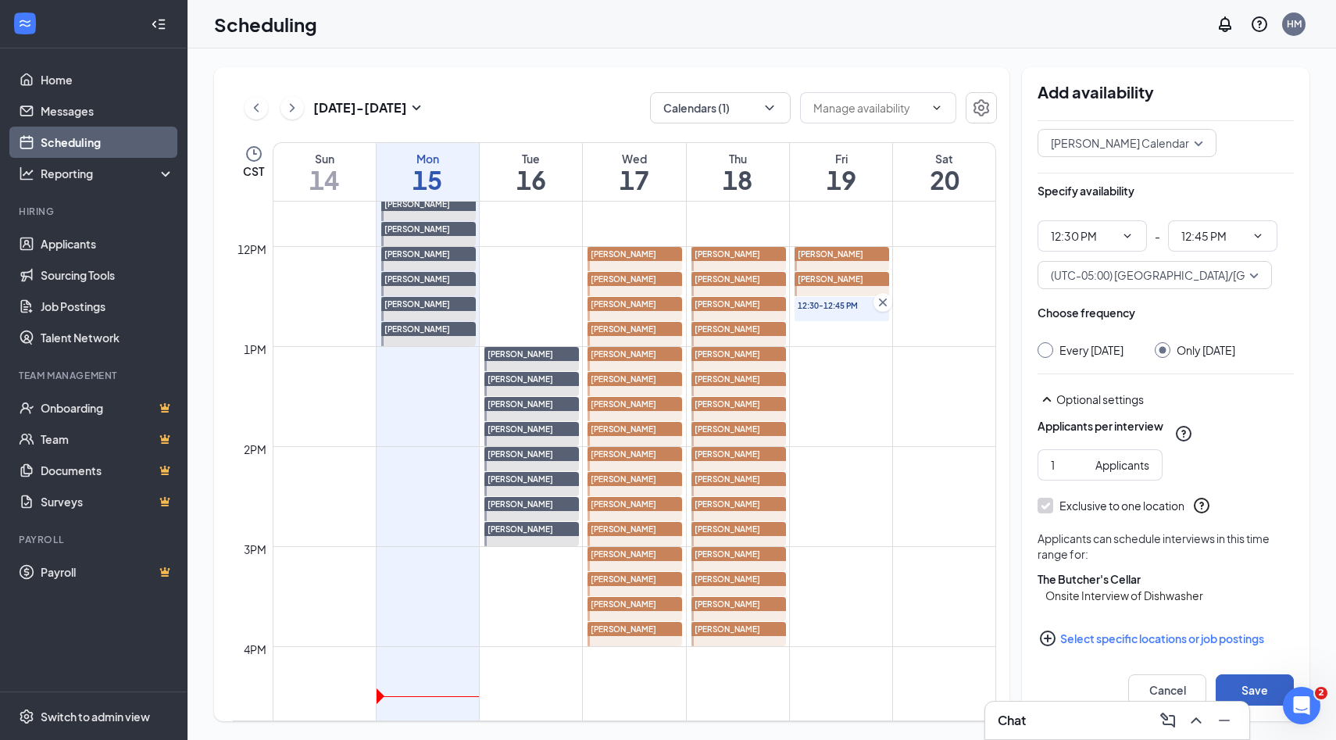
click at [1251, 692] on button "Save" at bounding box center [1254, 689] width 78 height 31
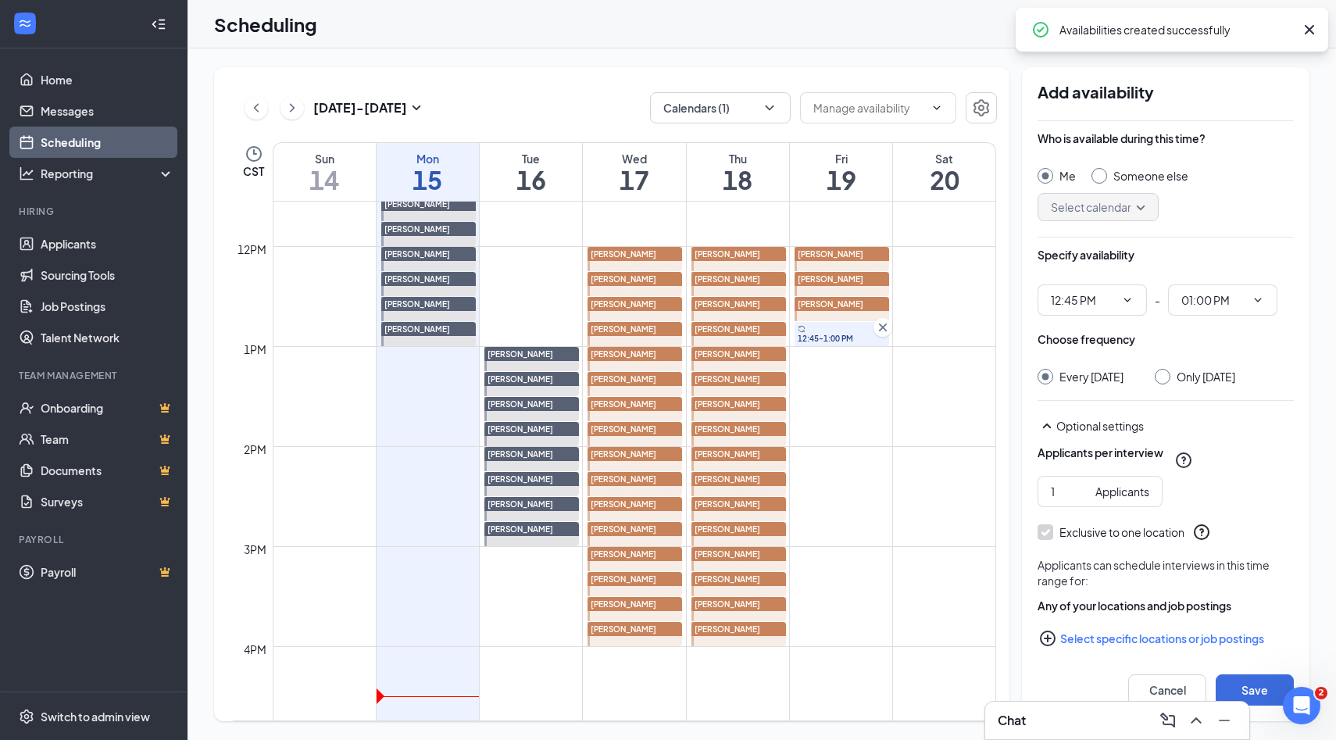
click at [1098, 177] on input "Someone else" at bounding box center [1096, 173] width 11 height 11
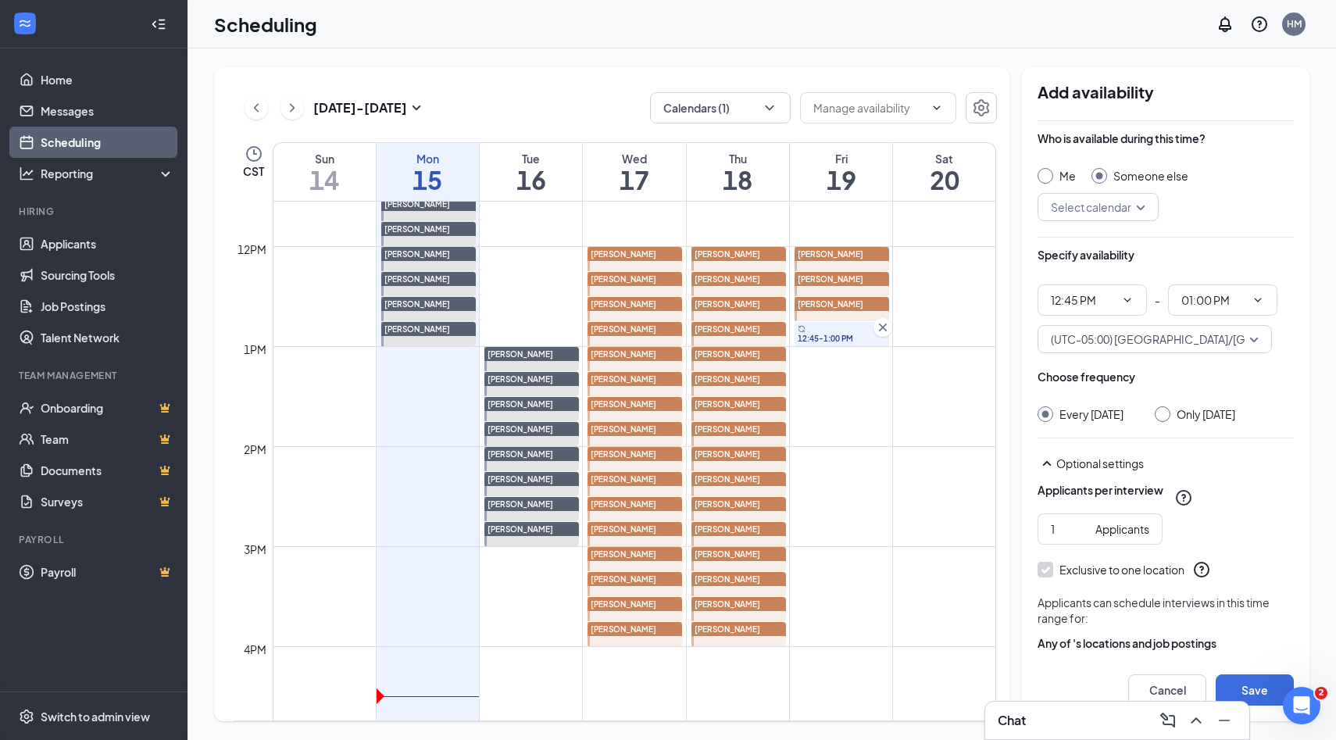
click at [1133, 202] on input "search" at bounding box center [1092, 207] width 91 height 27
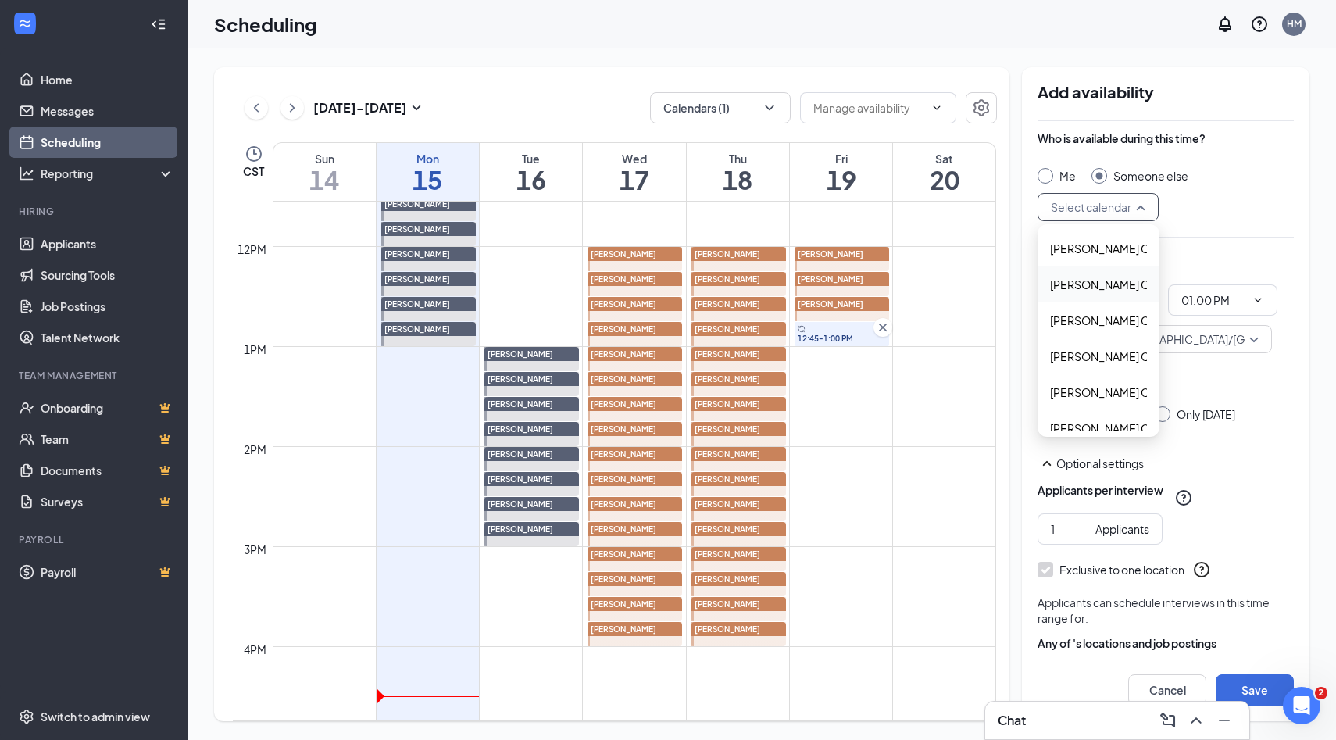
click at [1115, 284] on span "Alyssa Osinga's Calendar" at bounding box center [1119, 284] width 138 height 17
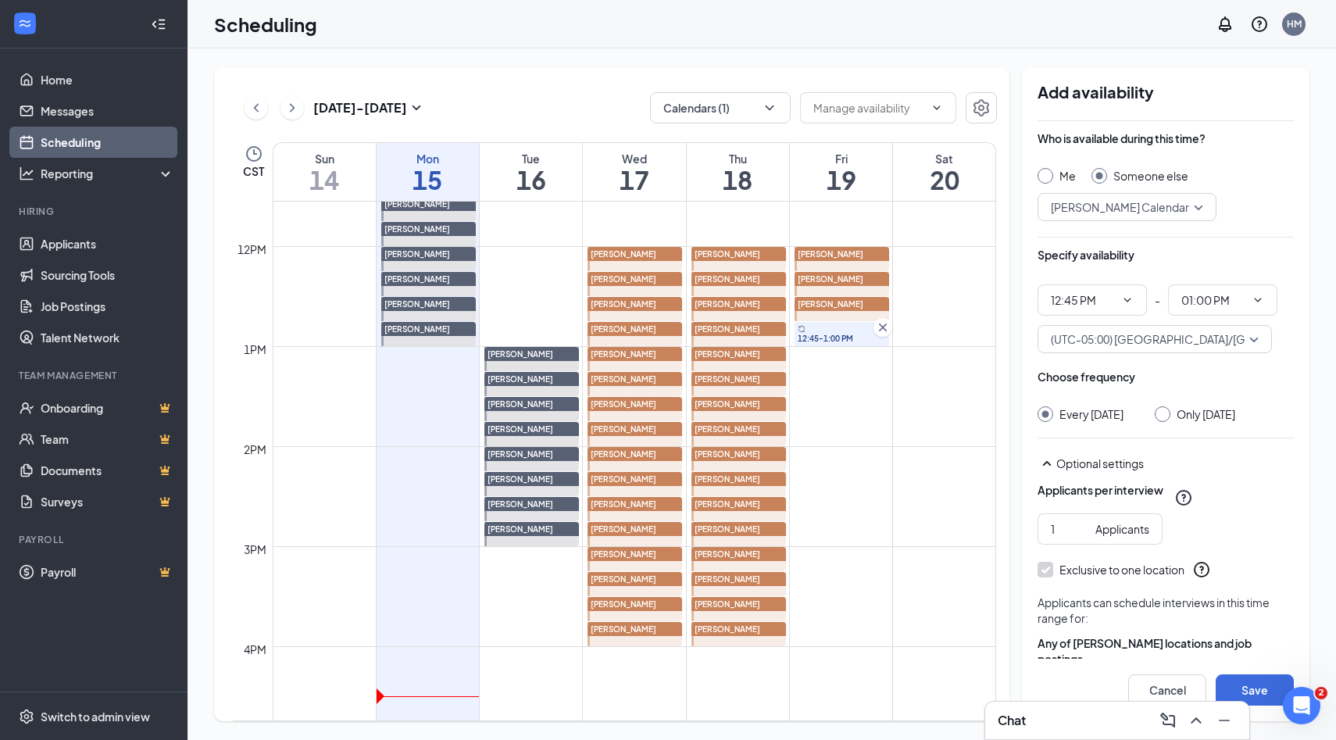
click at [1161, 412] on input "Only Friday, Sep 19" at bounding box center [1159, 411] width 11 height 11
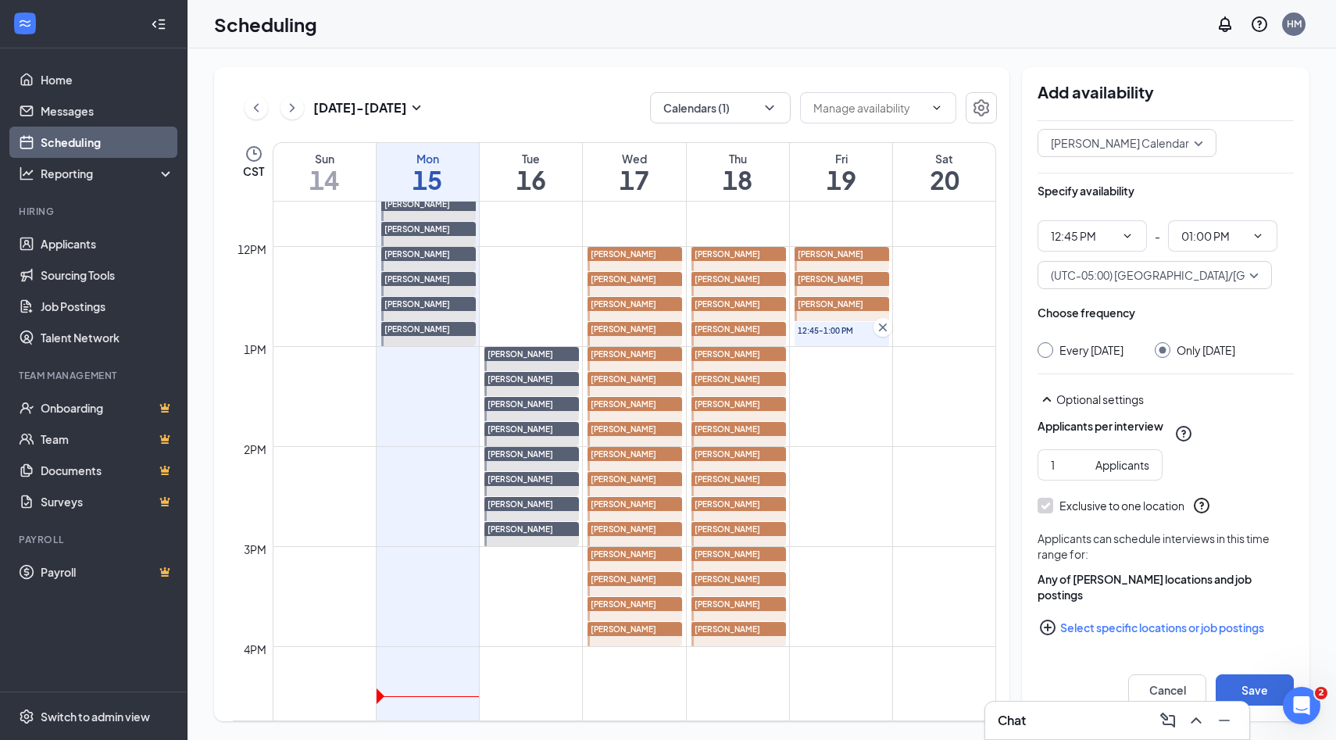
click at [1046, 628] on icon "PlusCircle" at bounding box center [1047, 627] width 19 height 19
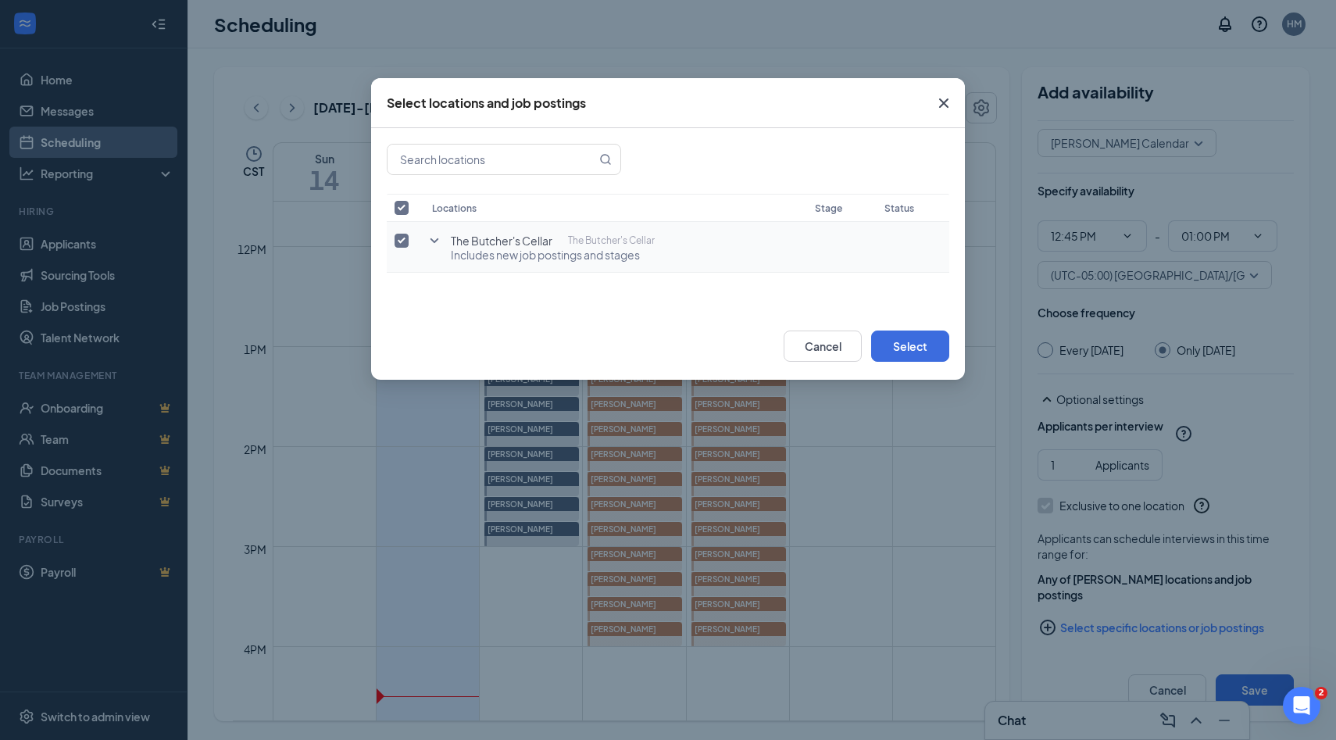
click at [437, 241] on icon "SmallChevronDown" at bounding box center [434, 240] width 19 height 19
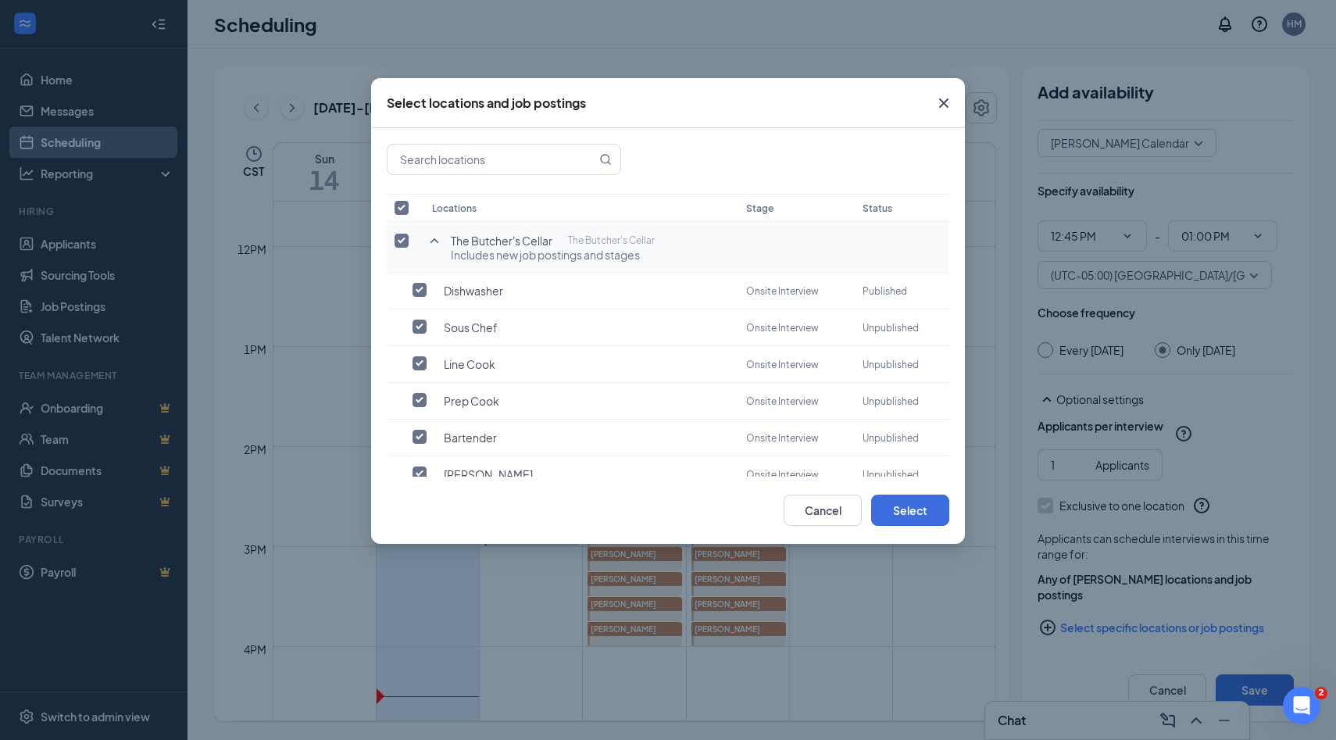
click at [405, 240] on input "checkbox" at bounding box center [401, 241] width 14 height 14
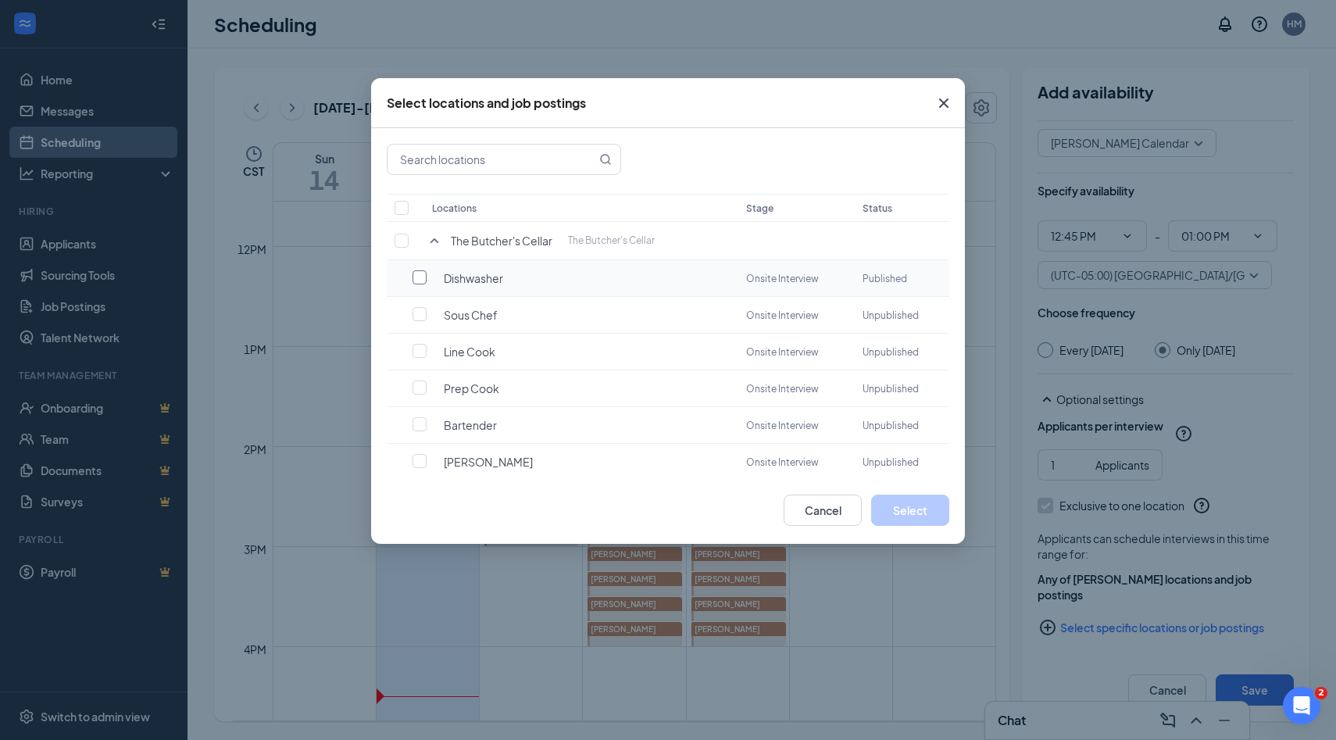
click at [423, 278] on input "checkbox" at bounding box center [419, 277] width 14 height 14
click at [915, 523] on button "Select" at bounding box center [910, 509] width 78 height 31
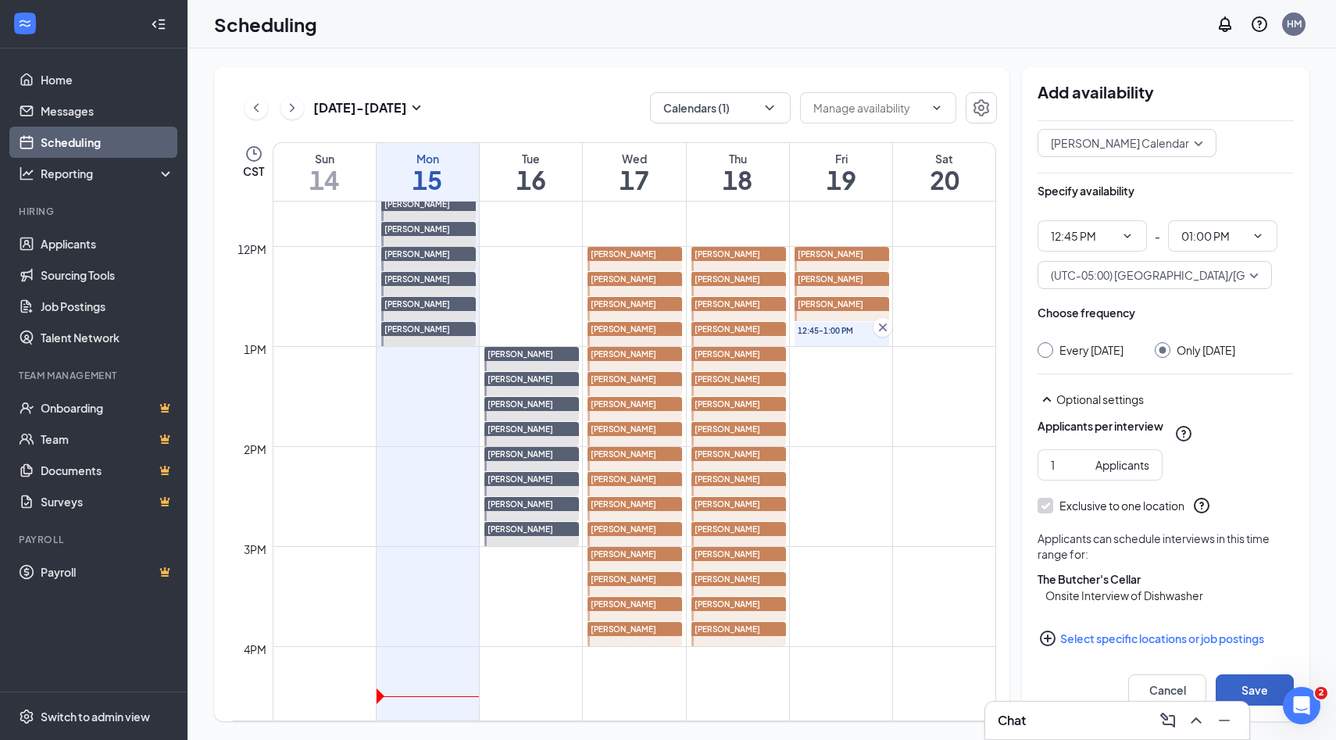
click at [1265, 684] on button "Save" at bounding box center [1254, 689] width 78 height 31
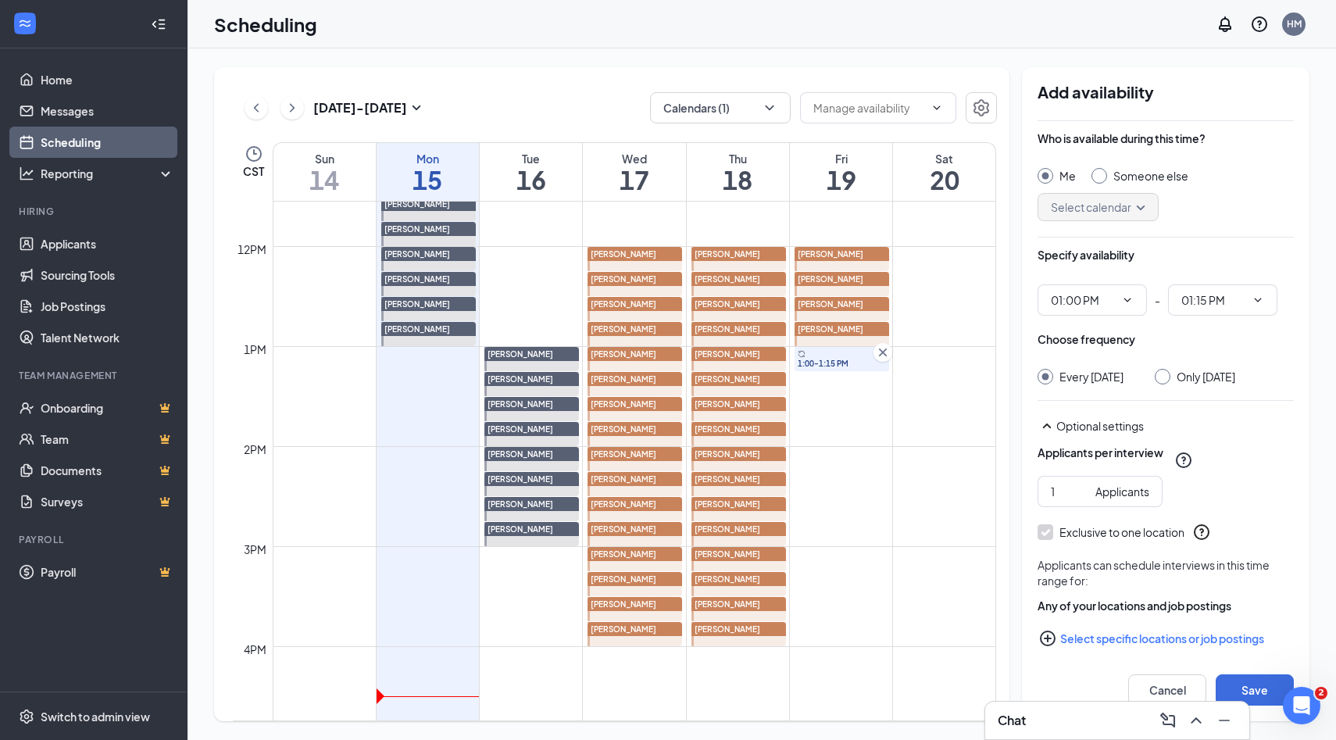
click at [1097, 177] on input "Someone else" at bounding box center [1096, 173] width 11 height 11
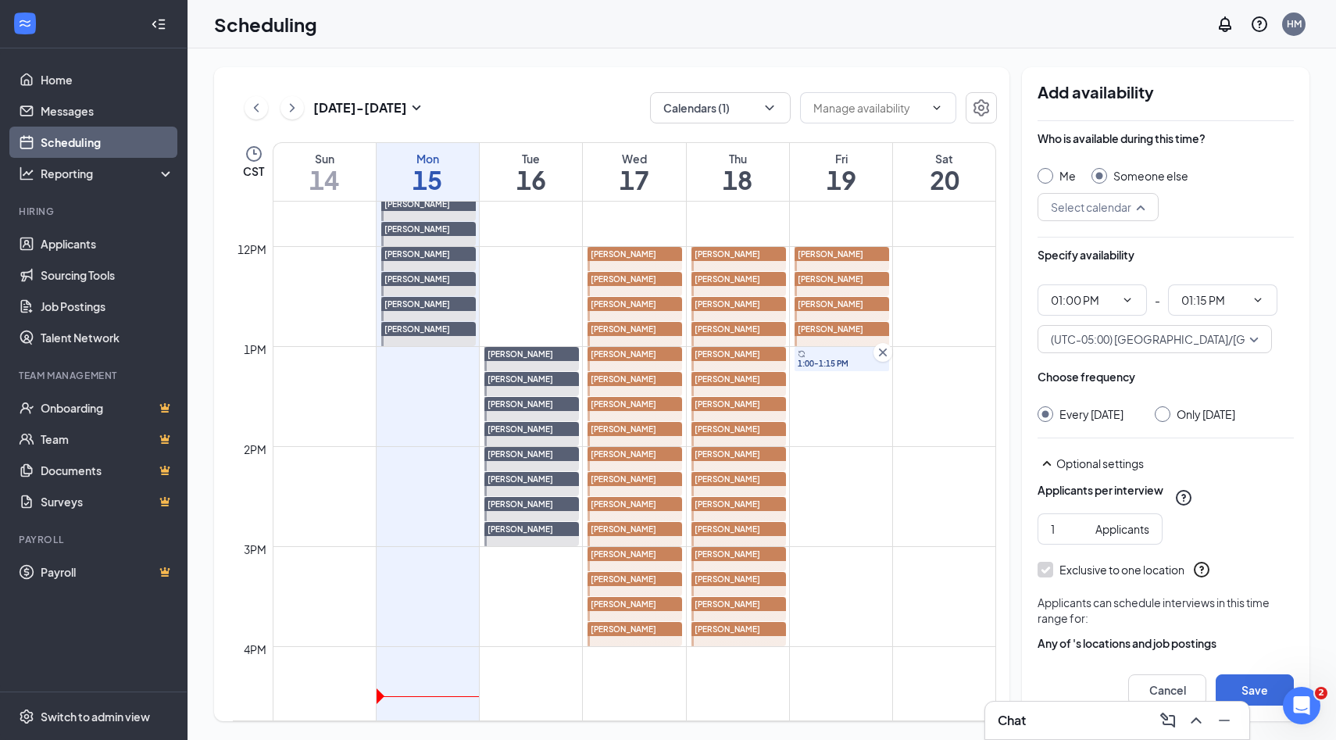
click at [1137, 215] on input "search" at bounding box center [1092, 207] width 91 height 27
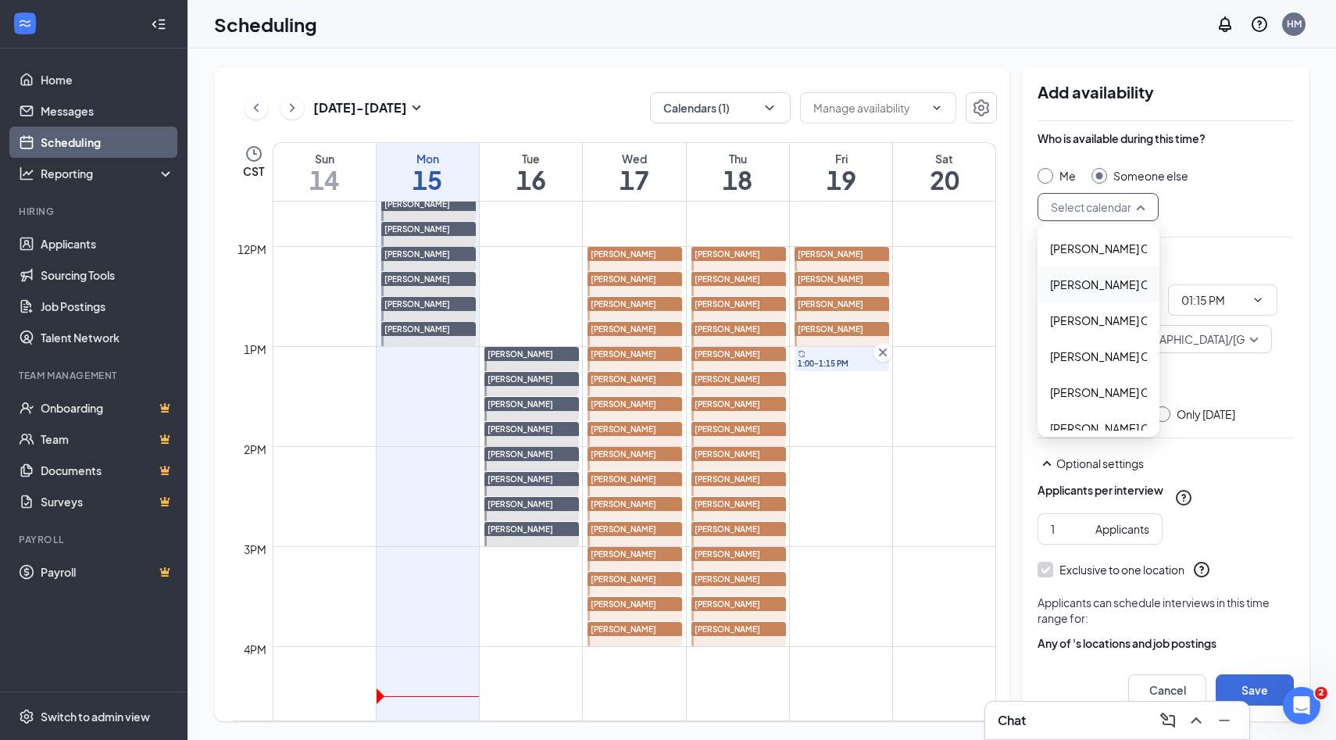
click at [1082, 291] on span "Alyssa Osinga's Calendar" at bounding box center [1119, 284] width 138 height 17
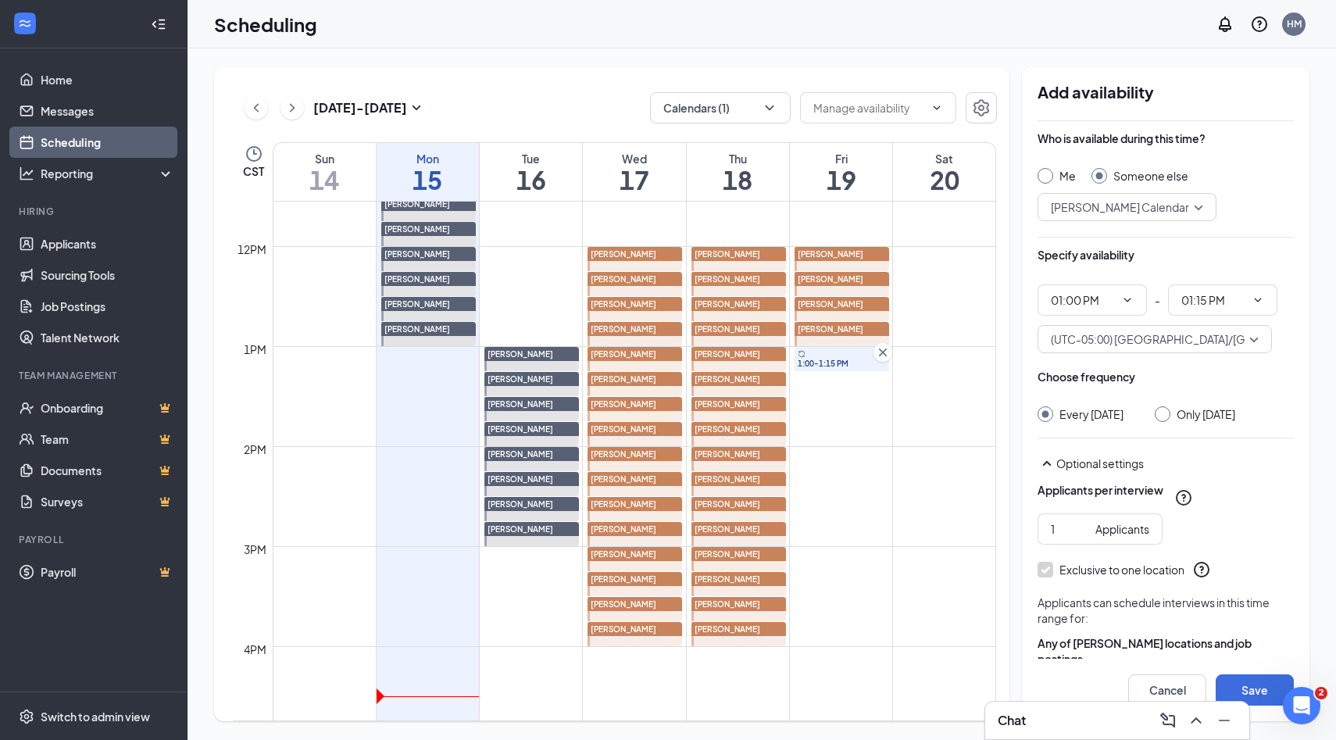
click at [1168, 419] on div "Only Friday, Sep 19" at bounding box center [1194, 414] width 80 height 16
click at [1158, 415] on input "Only Friday, Sep 19" at bounding box center [1159, 411] width 11 height 11
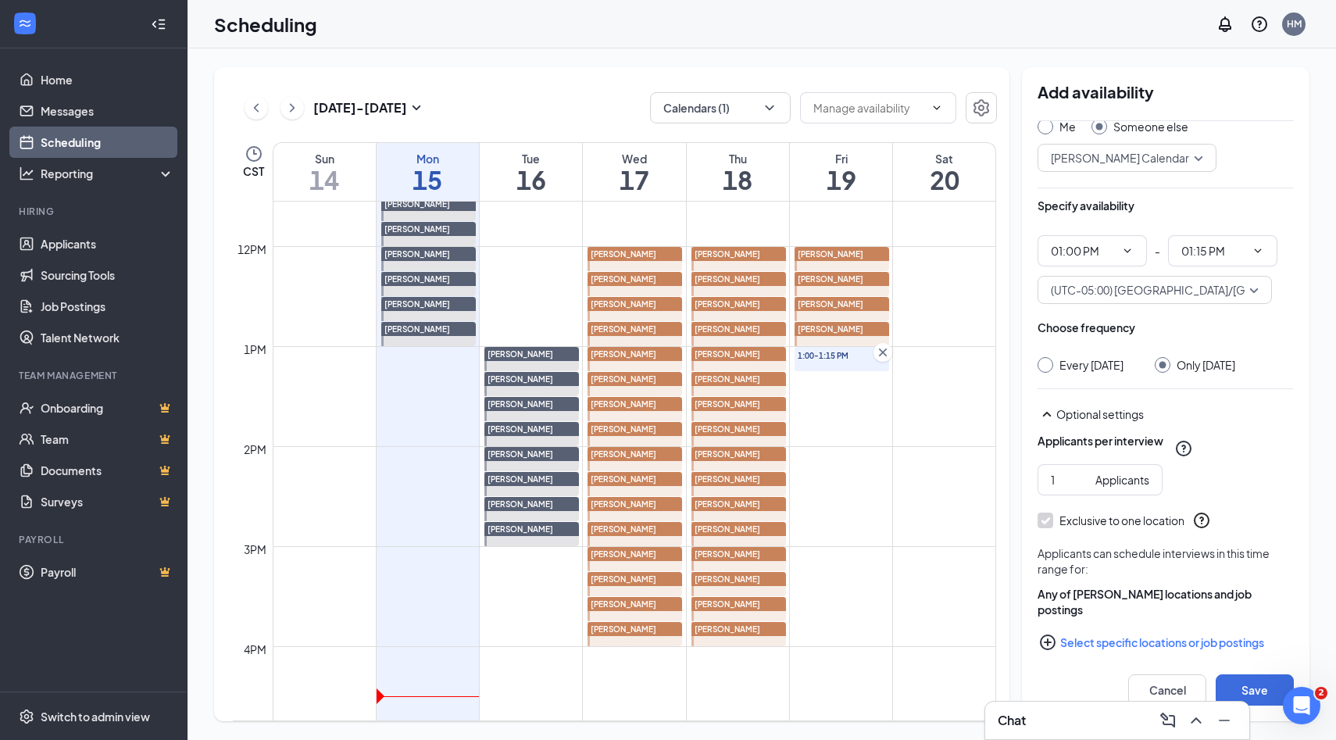
scroll to position [64, 0]
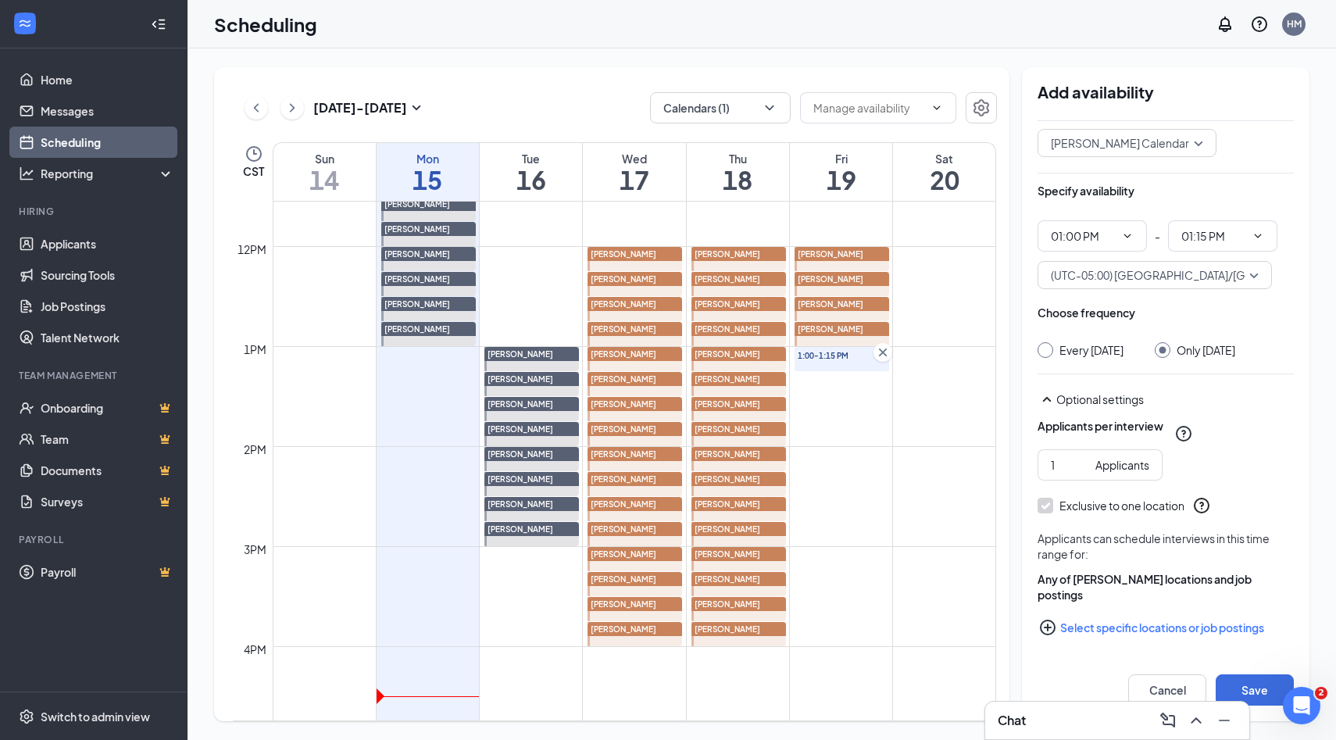
click at [1047, 625] on icon "PlusCircle" at bounding box center [1048, 627] width 16 height 16
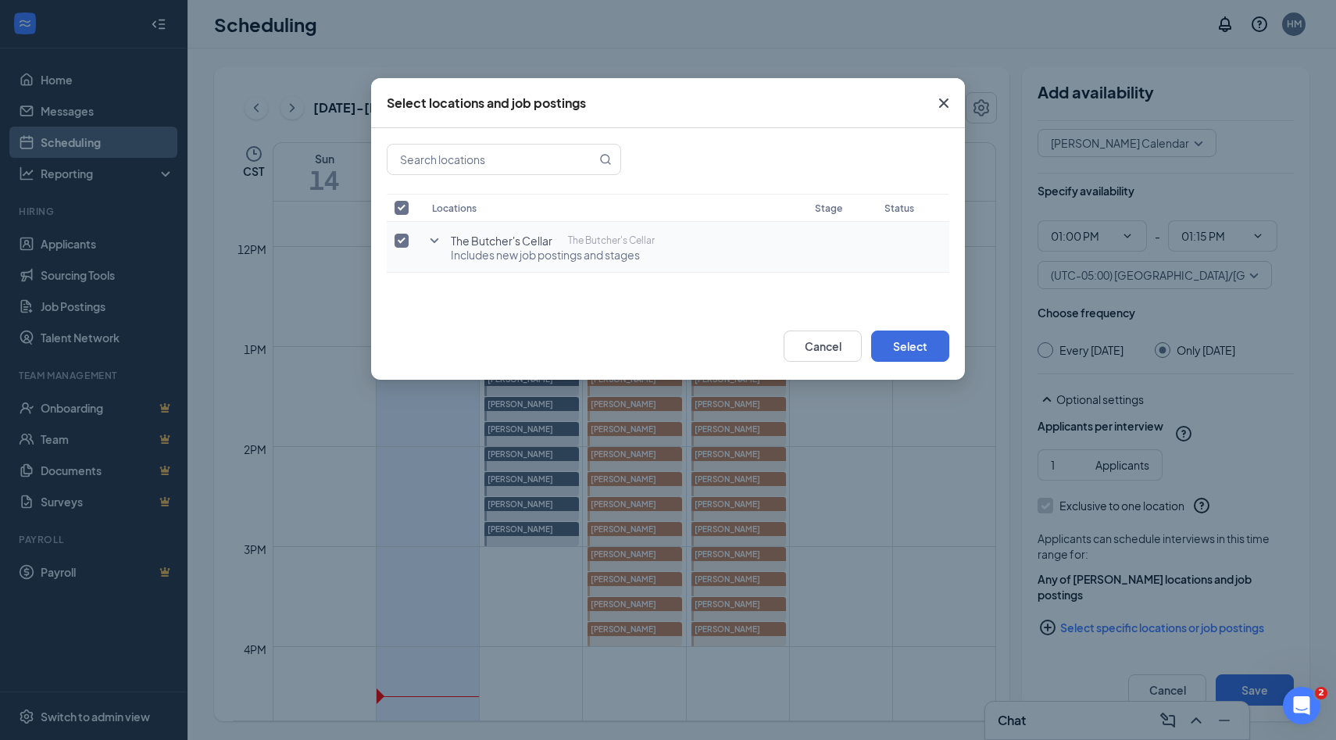
click at [433, 237] on icon "SmallChevronDown" at bounding box center [434, 240] width 19 height 19
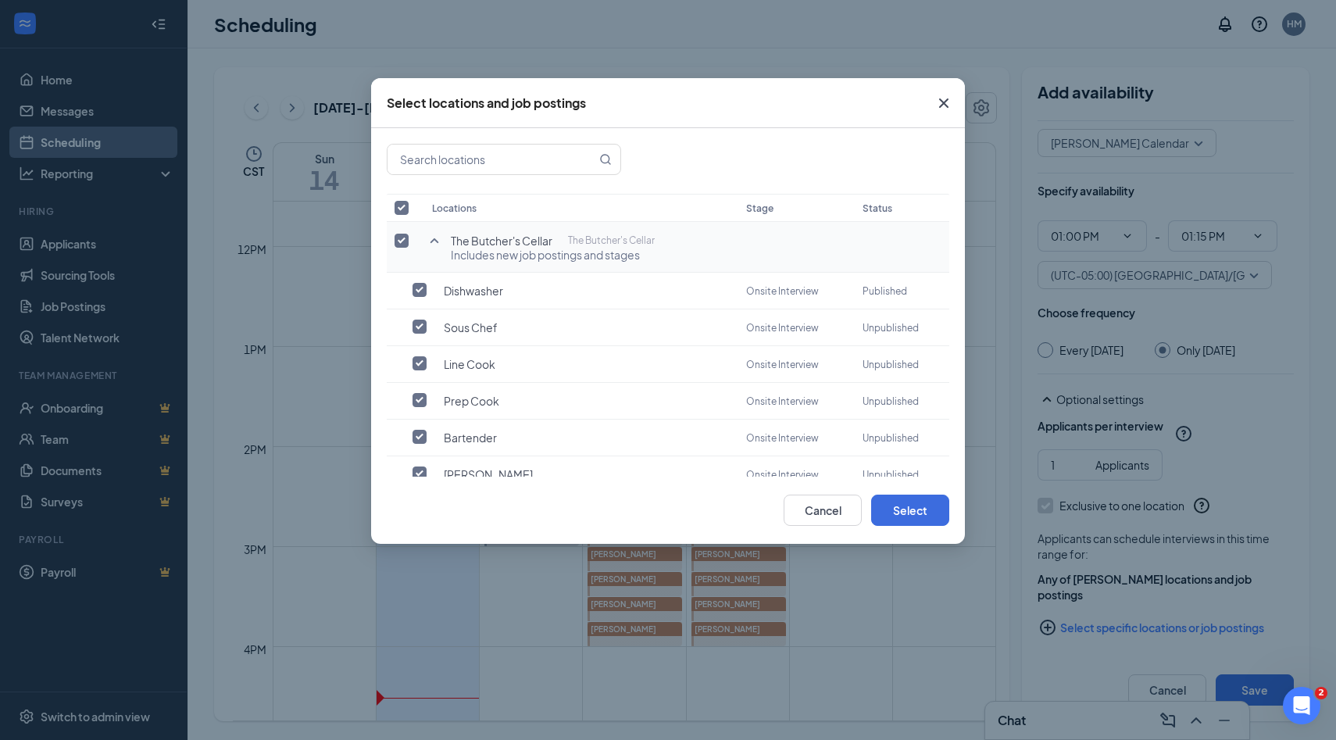
click at [402, 241] on input "checkbox" at bounding box center [401, 241] width 14 height 14
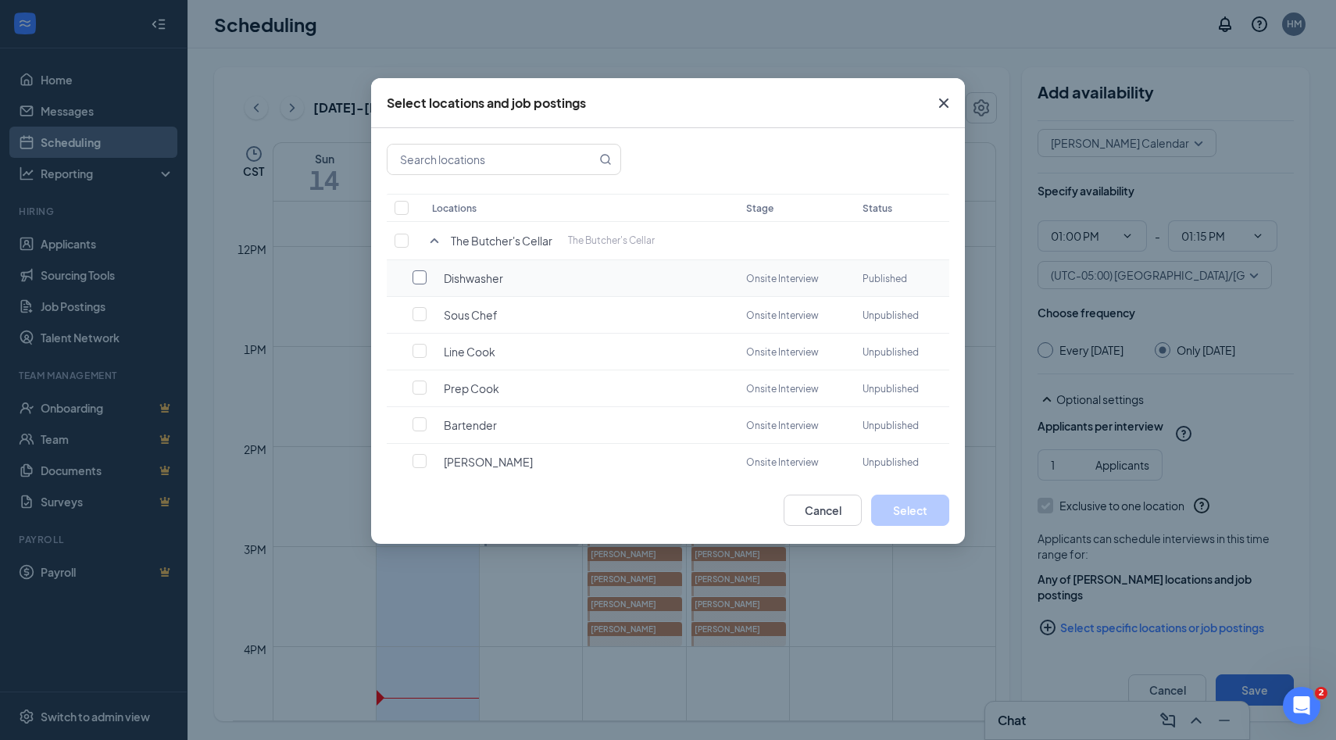
click at [418, 274] on input "checkbox" at bounding box center [419, 277] width 14 height 14
click at [903, 509] on button "Select" at bounding box center [910, 509] width 78 height 31
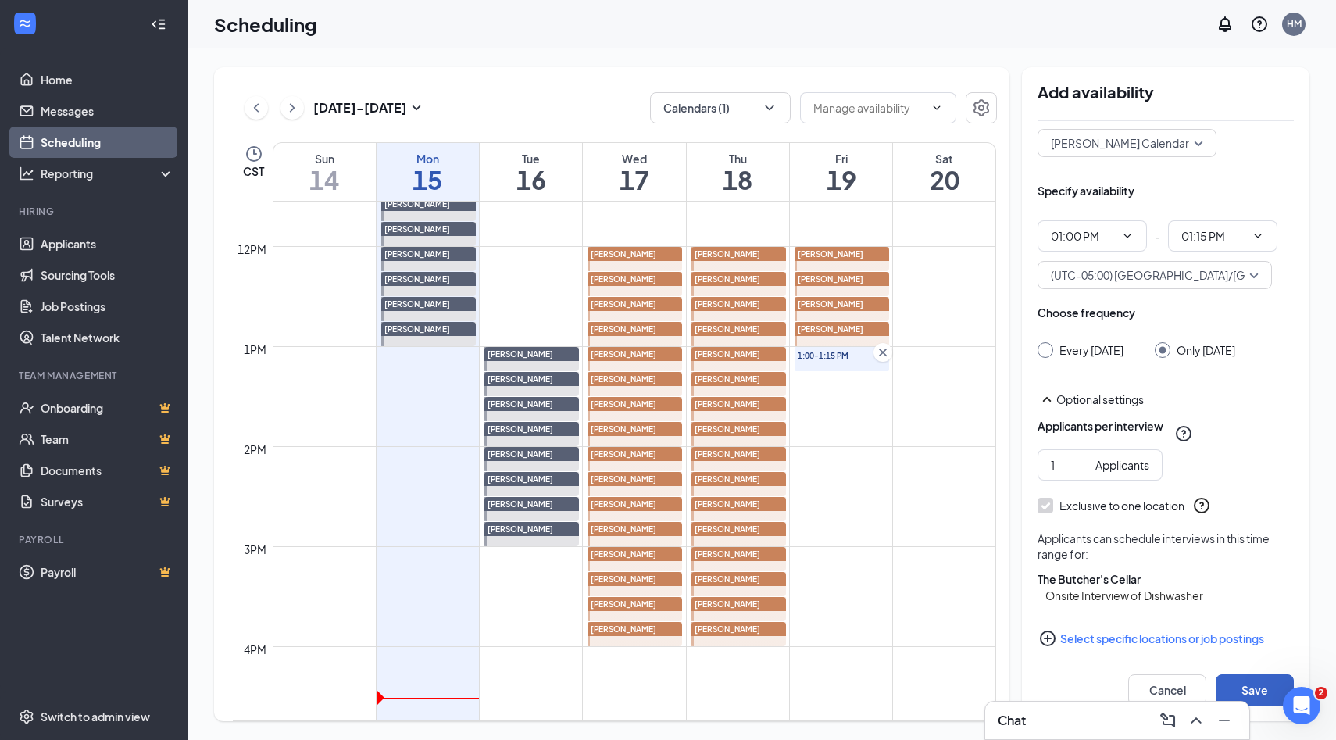
click at [1232, 679] on button "Save" at bounding box center [1254, 689] width 78 height 31
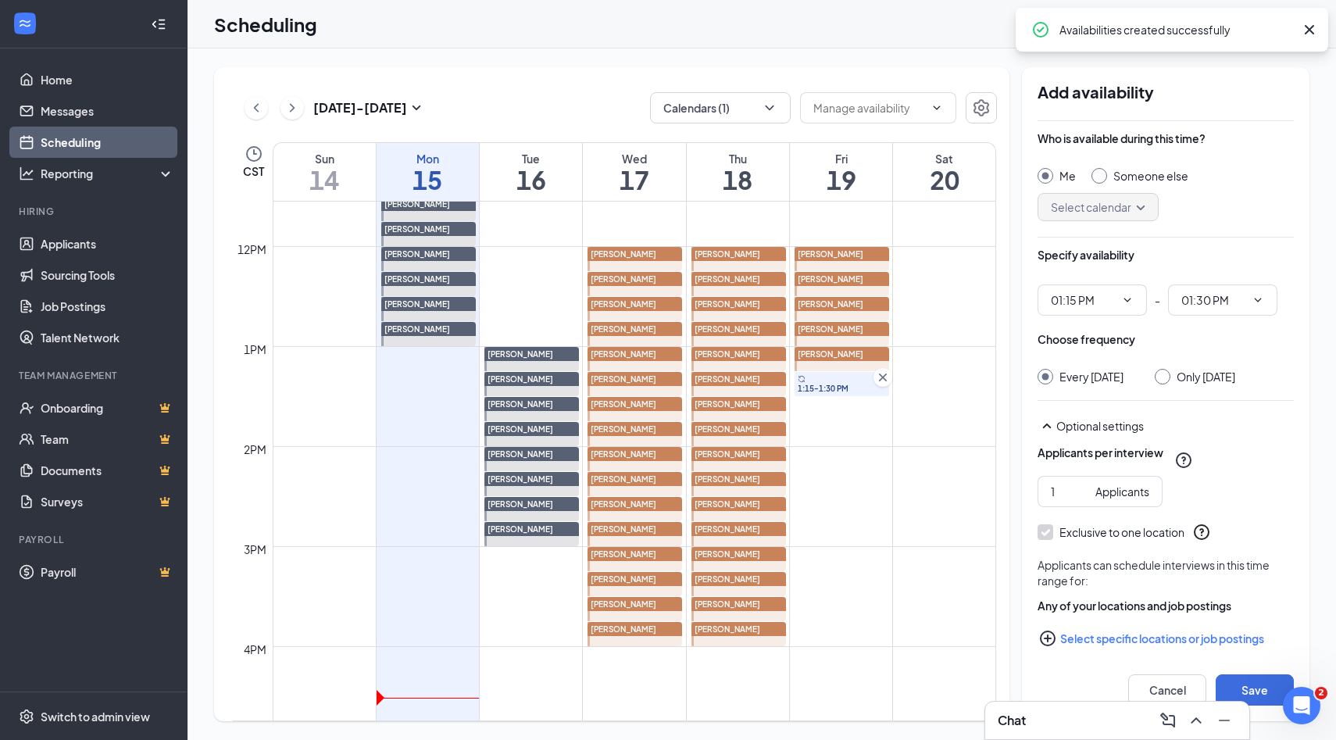
click at [1099, 168] on input "Someone else" at bounding box center [1096, 173] width 11 height 11
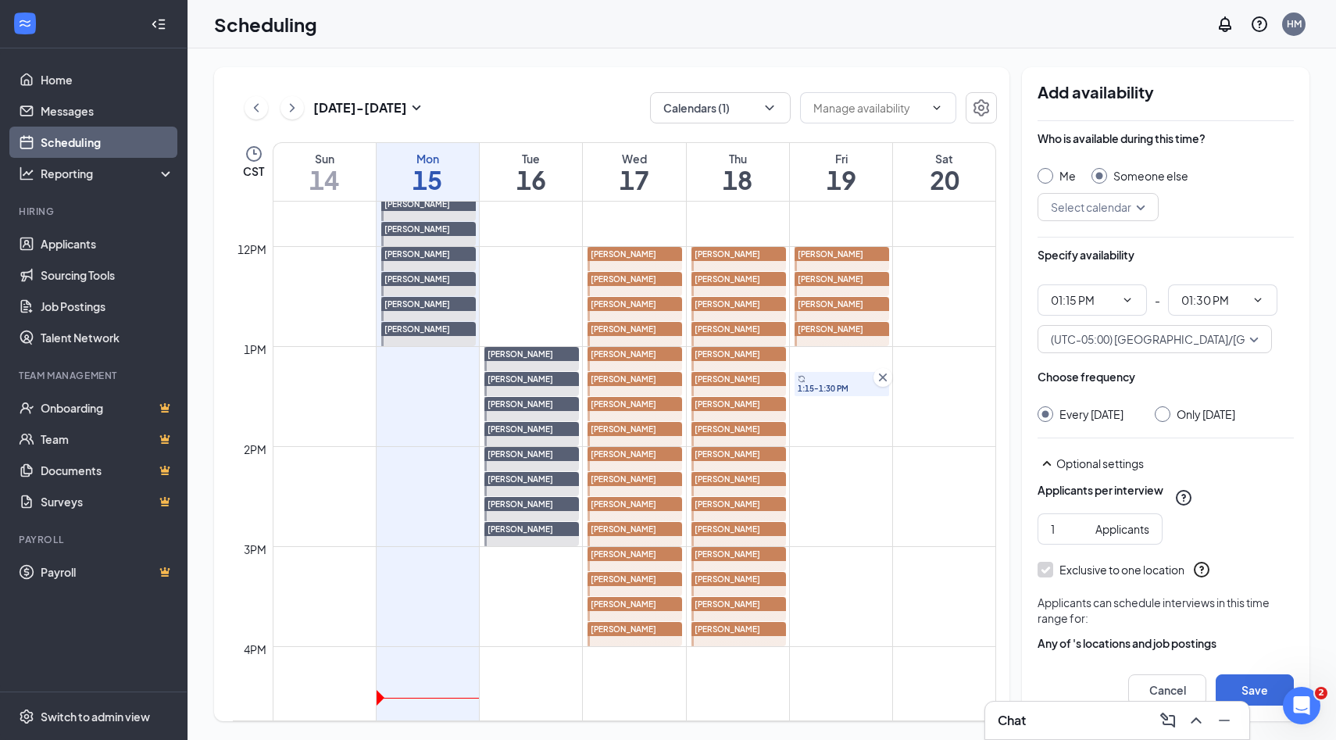
click at [1129, 211] on input "search" at bounding box center [1092, 207] width 91 height 27
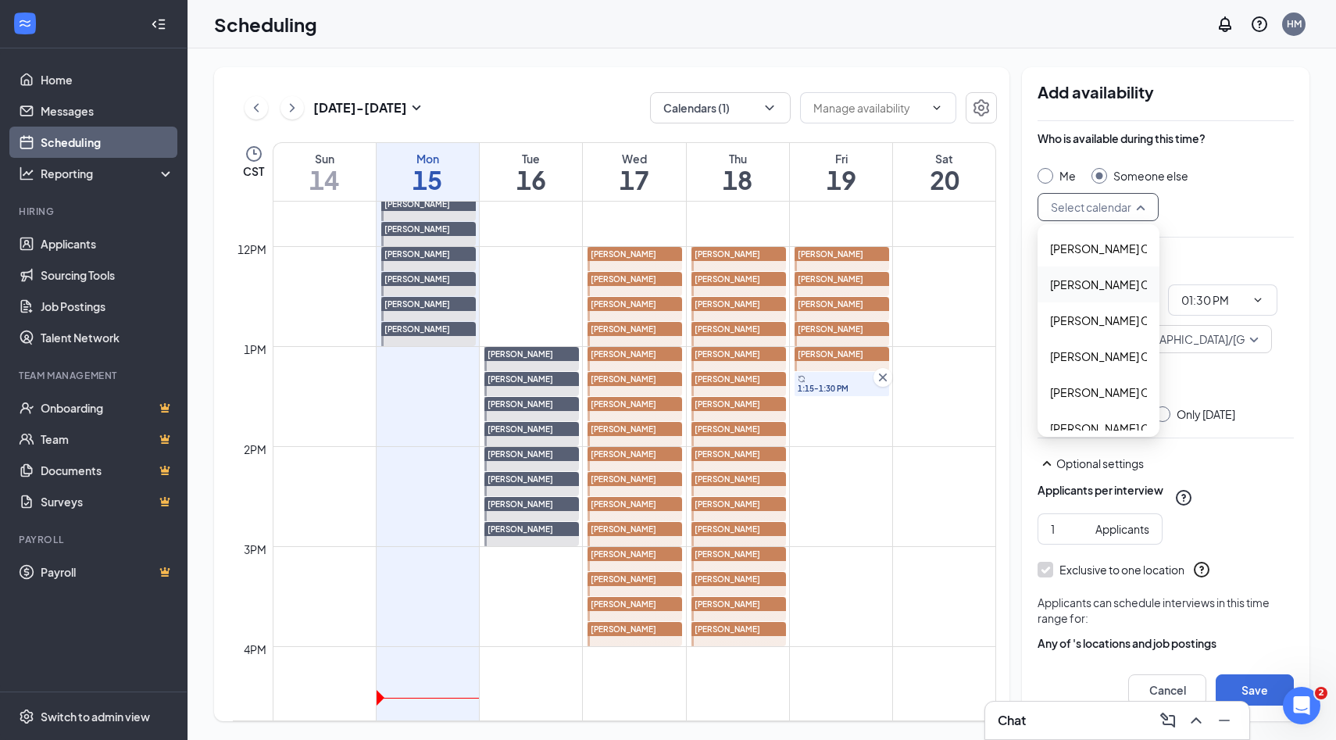
click at [1111, 291] on span "Alyssa Osinga's Calendar" at bounding box center [1119, 284] width 138 height 17
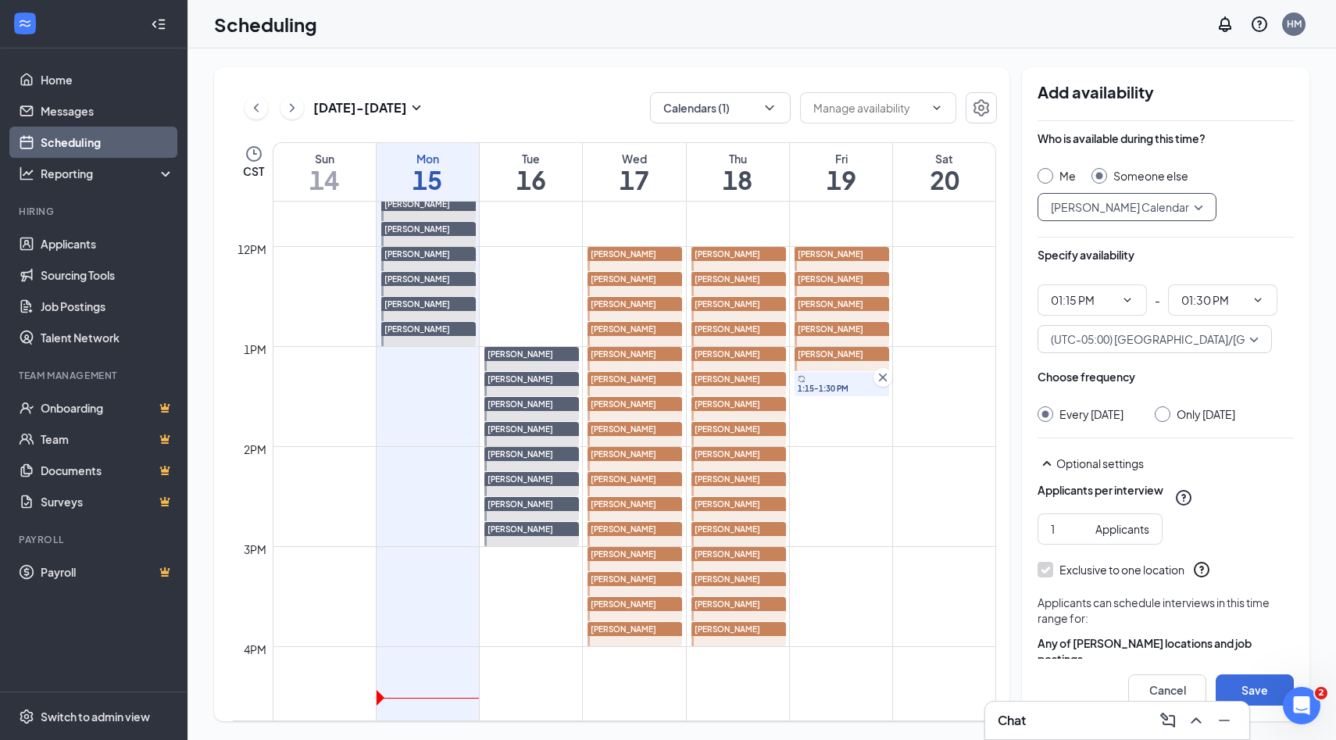
click at [1164, 415] on div at bounding box center [1162, 414] width 16 height 16
click at [1157, 415] on input "Only Friday, Sep 19" at bounding box center [1159, 411] width 11 height 11
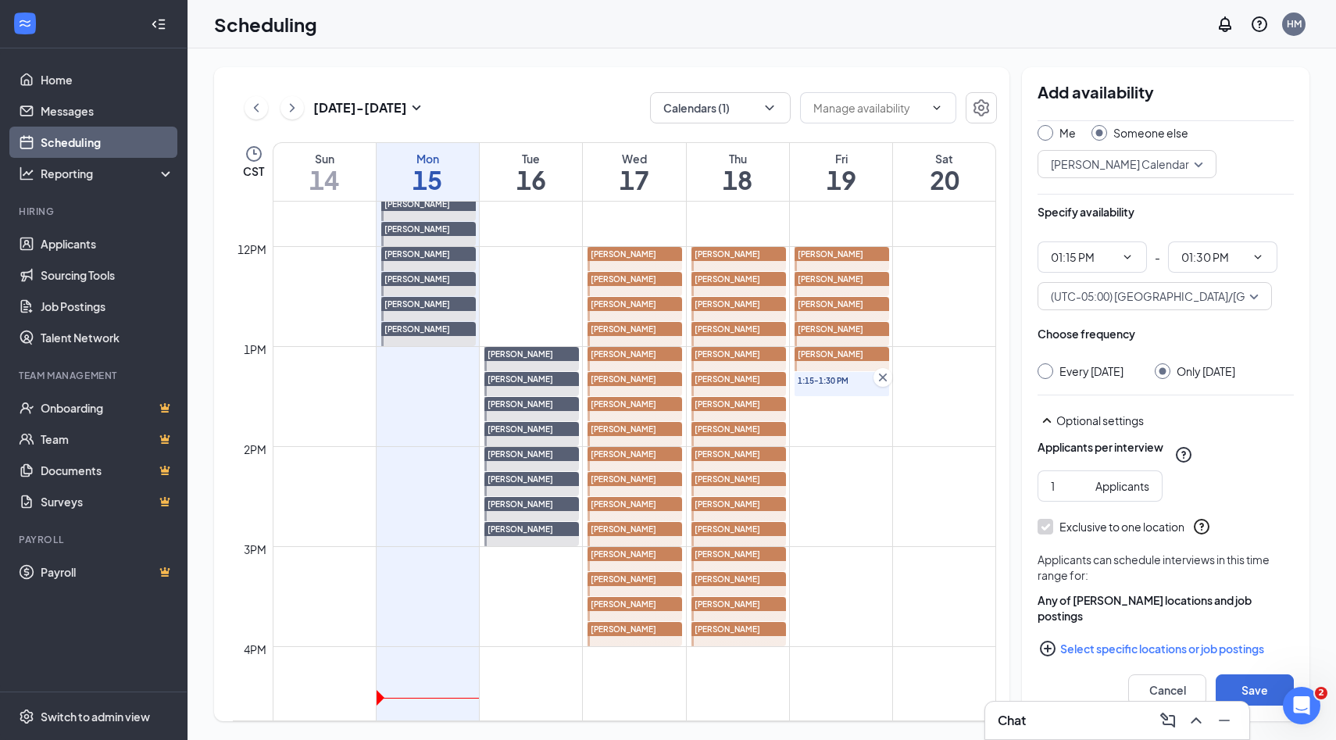
scroll to position [64, 0]
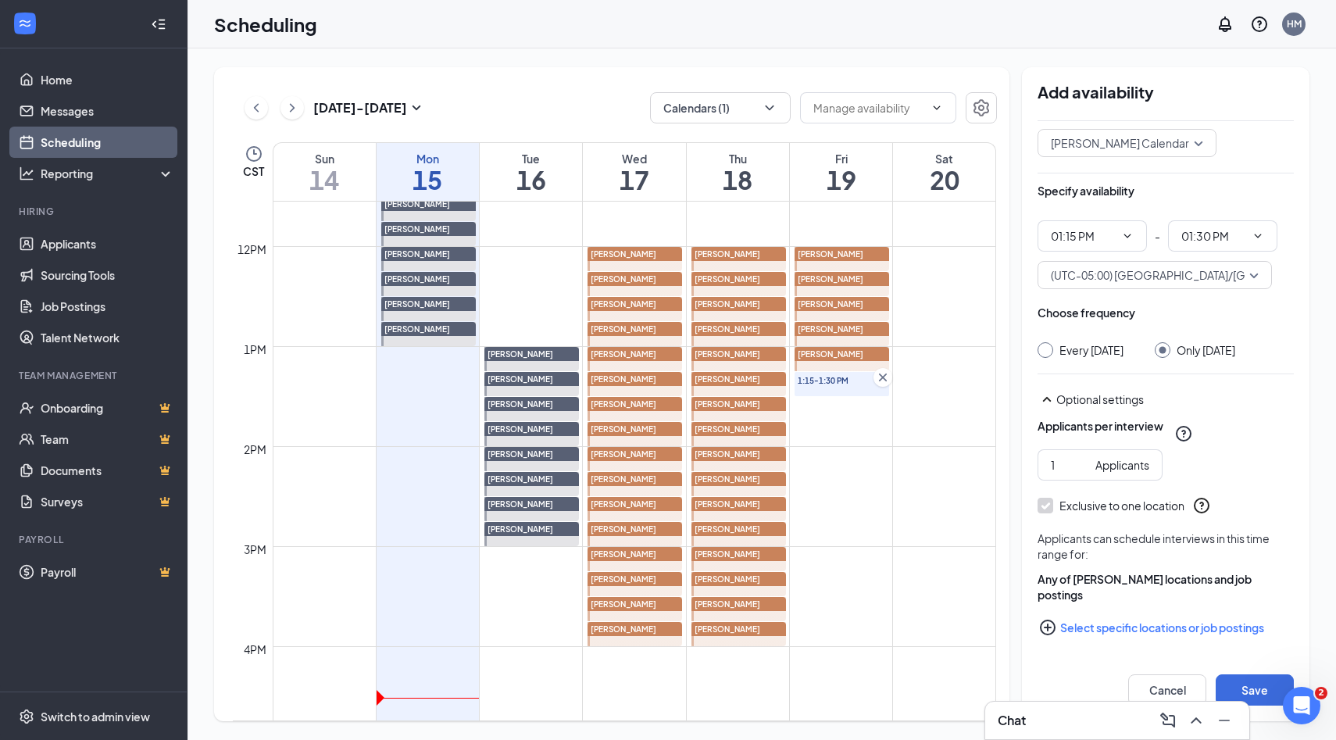
click at [1048, 627] on icon "PlusCircle" at bounding box center [1048, 627] width 16 height 16
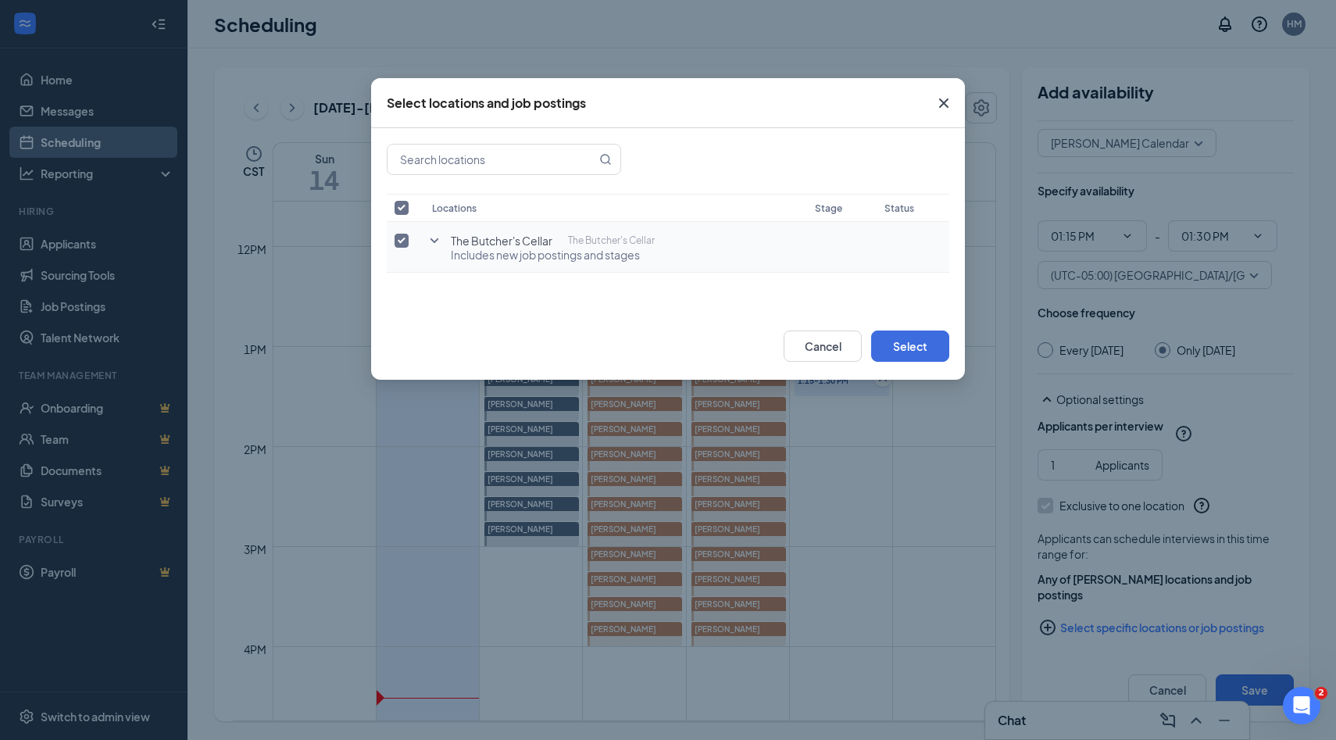
click at [401, 244] on input "checkbox" at bounding box center [401, 241] width 14 height 14
click at [434, 243] on icon "SmallChevronDown" at bounding box center [434, 240] width 19 height 19
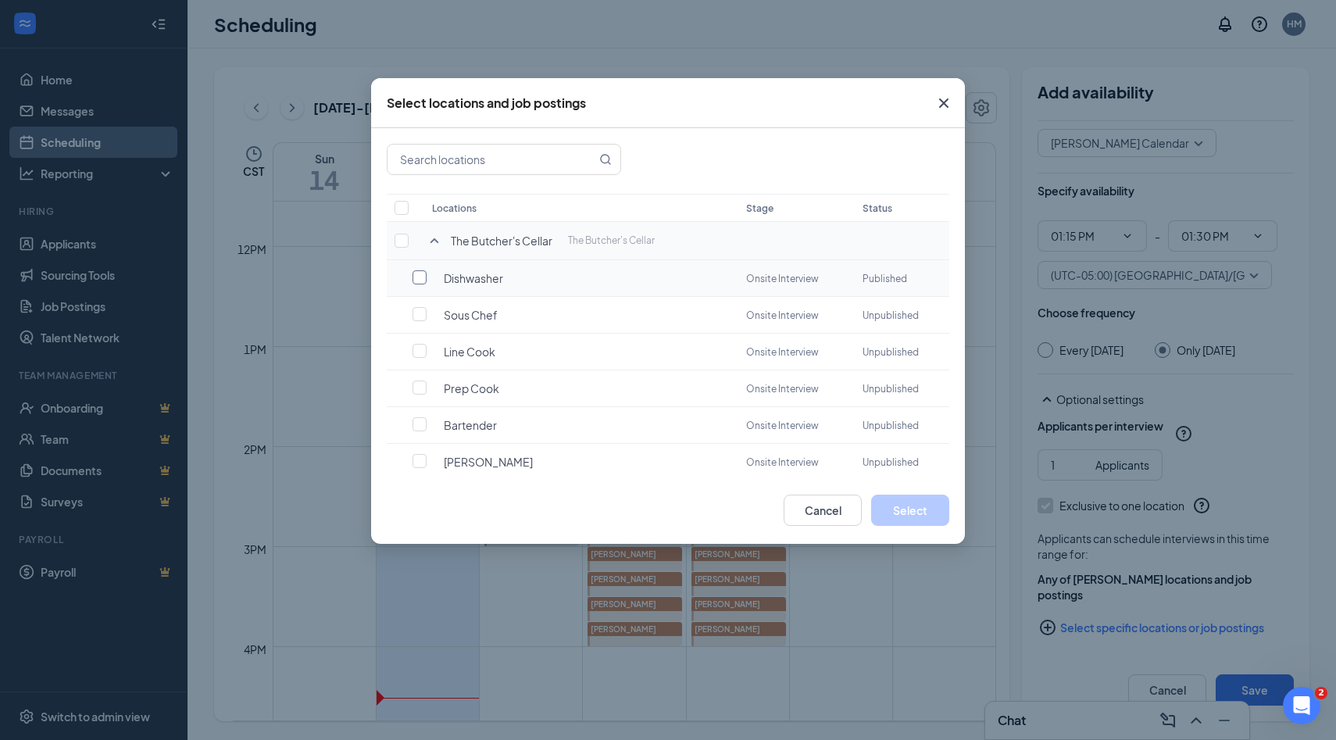
click at [420, 274] on input "checkbox" at bounding box center [419, 277] width 14 height 14
click at [905, 508] on button "Select" at bounding box center [910, 509] width 78 height 31
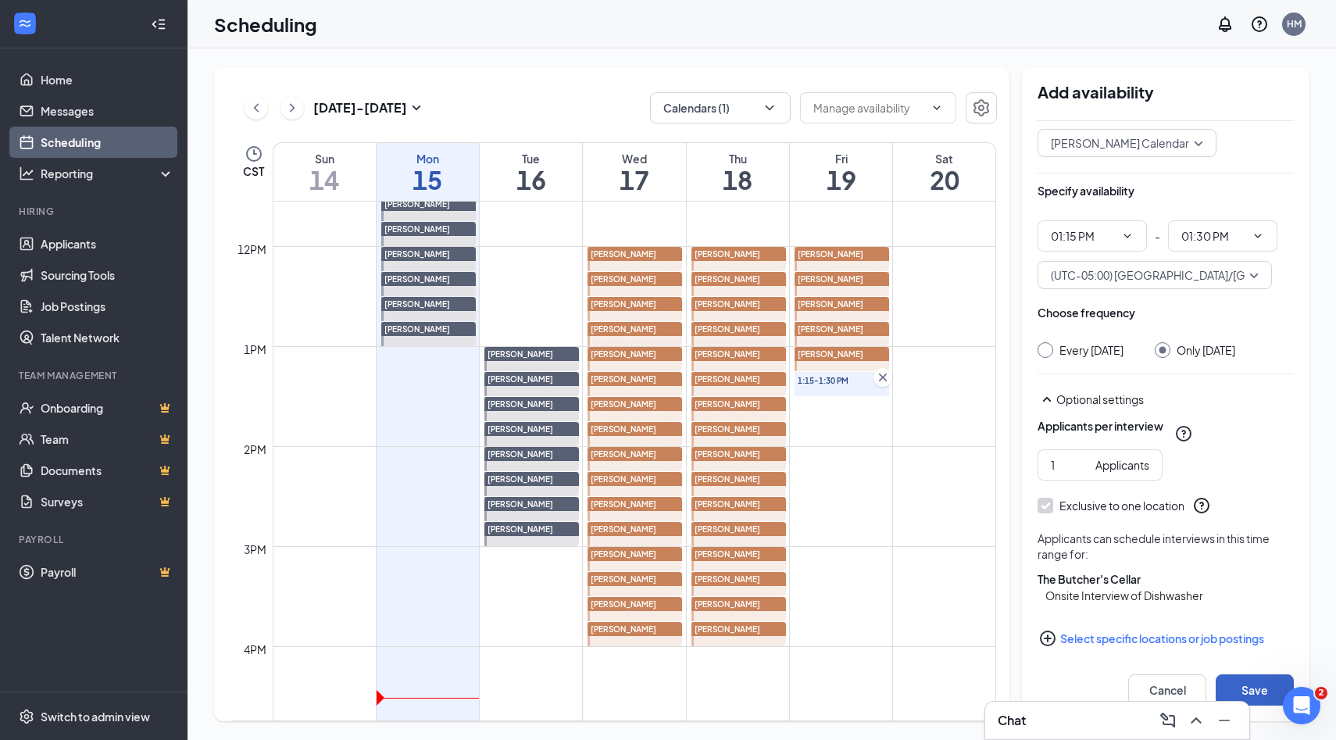
click at [1242, 690] on button "Save" at bounding box center [1254, 689] width 78 height 31
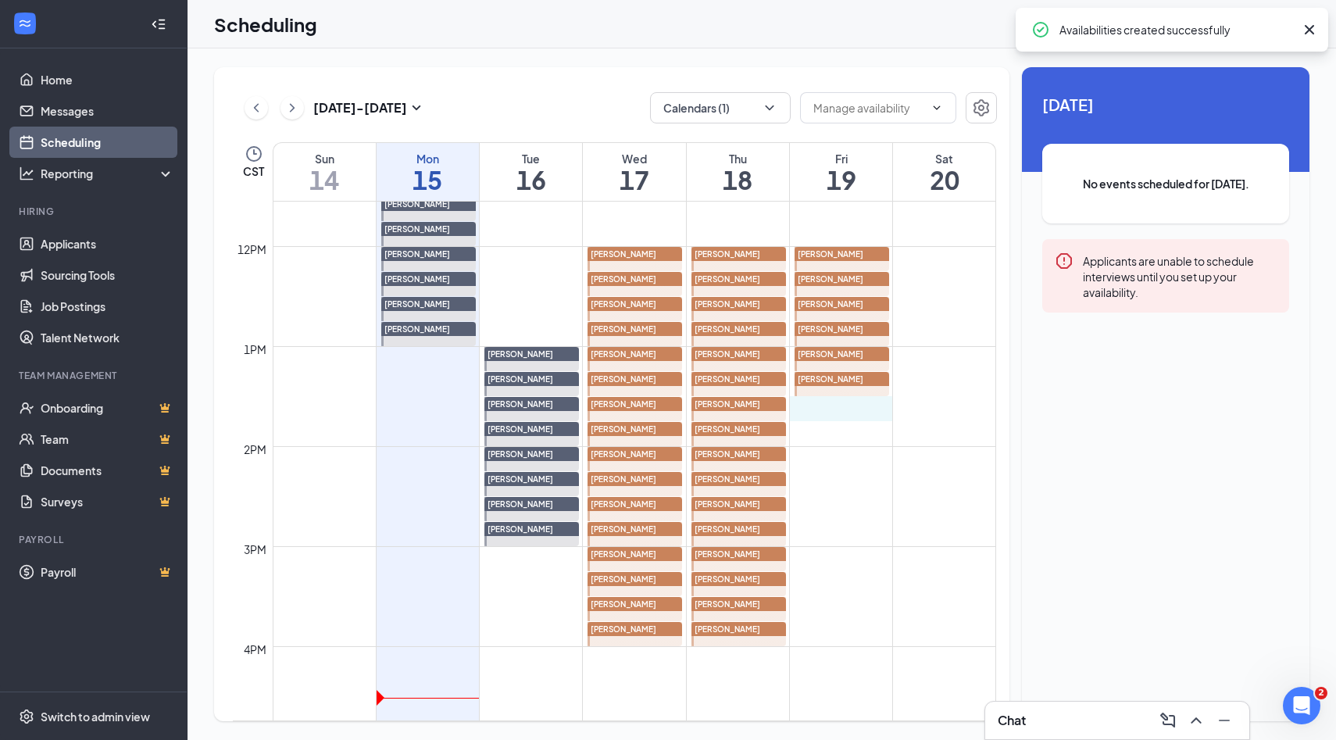
drag, startPoint x: 837, startPoint y: 411, endPoint x: 838, endPoint y: 402, distance: 8.6
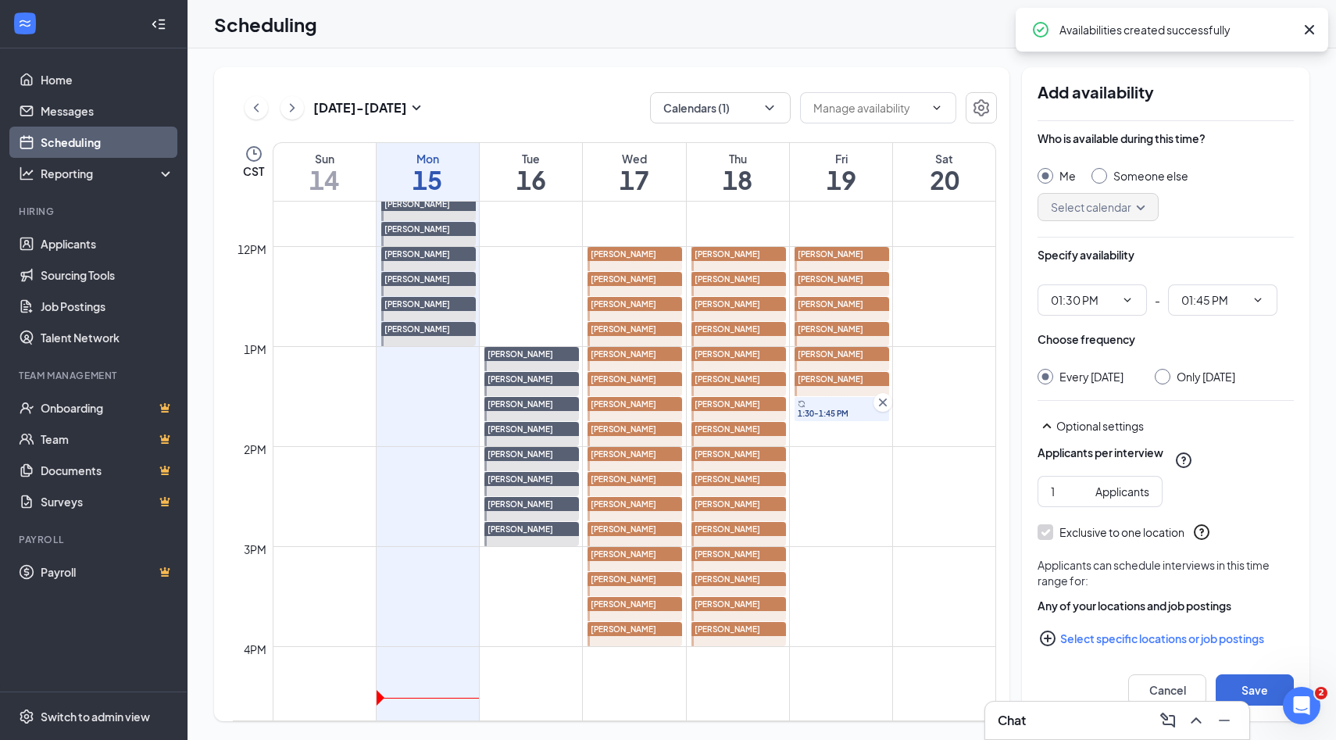
click at [1098, 175] on input "Someone else" at bounding box center [1096, 173] width 11 height 11
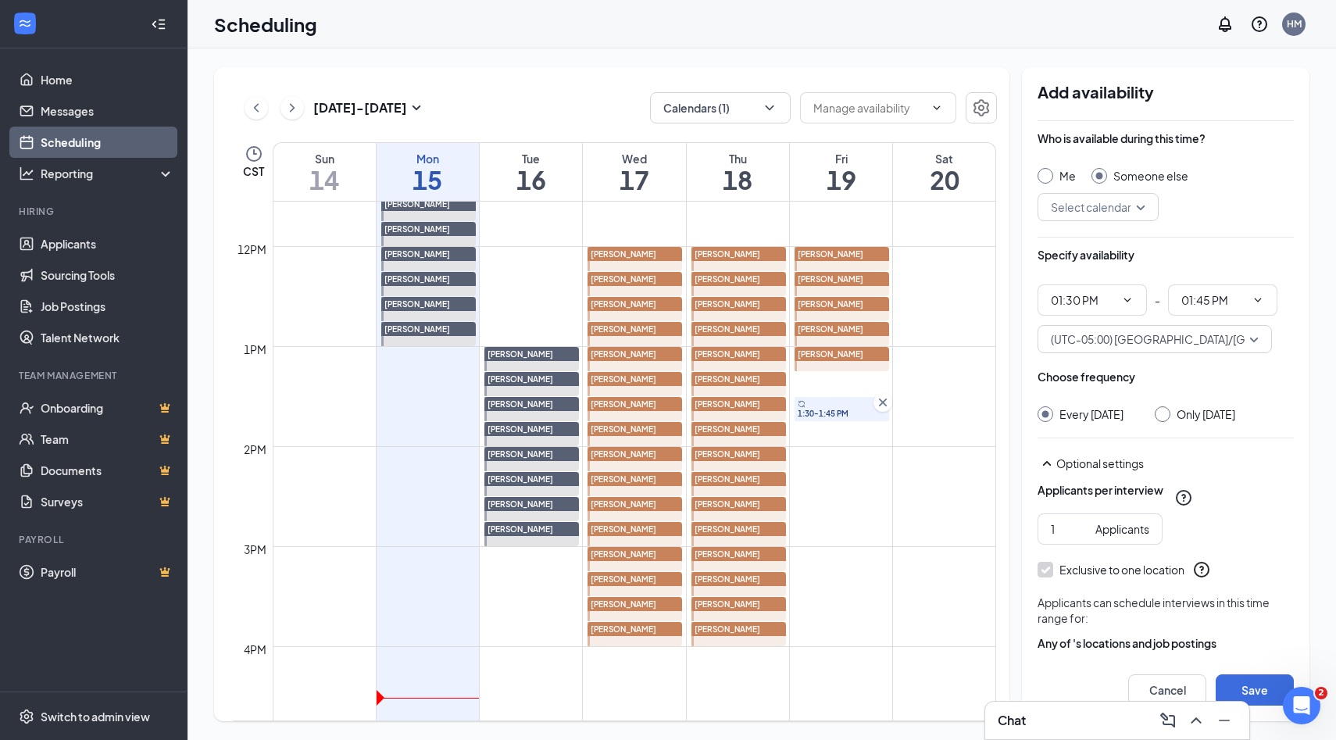
click at [1141, 203] on div "Select calendar" at bounding box center [1097, 207] width 121 height 28
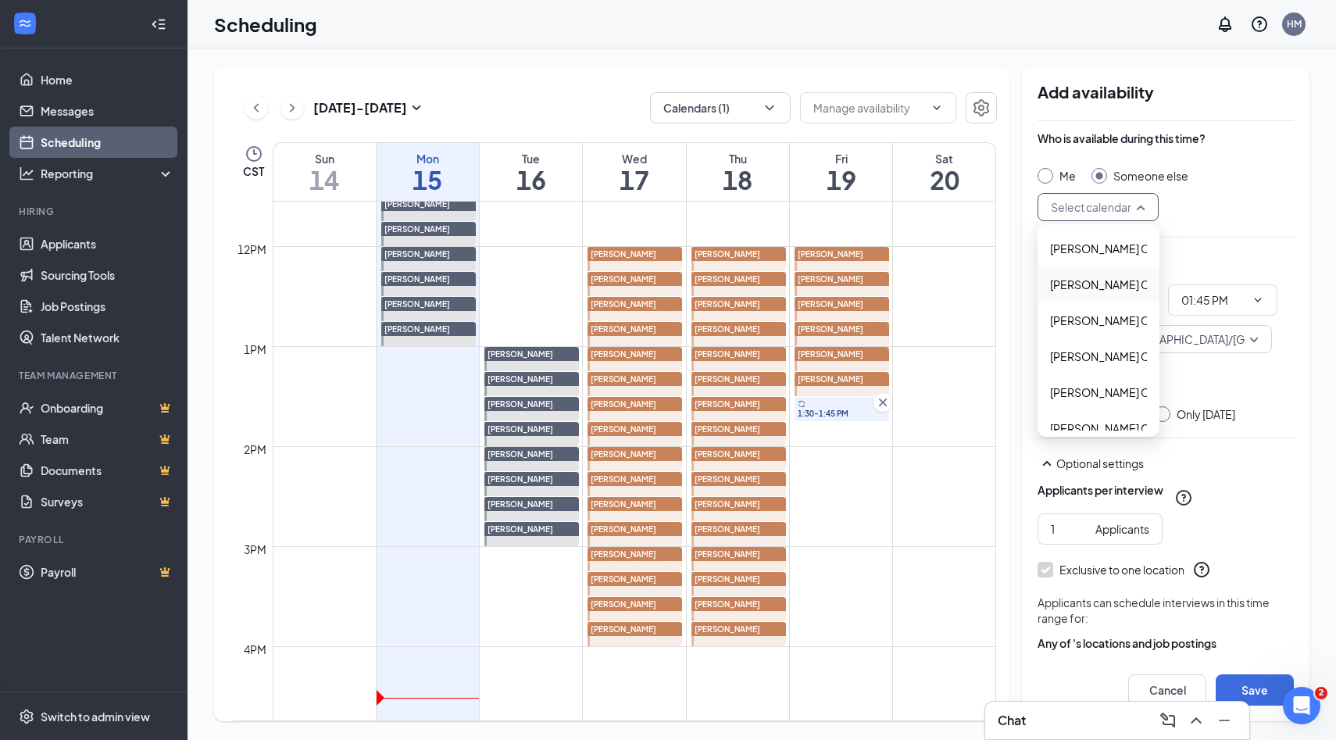
click at [1101, 283] on span "Alyssa Osinga's Calendar" at bounding box center [1119, 284] width 138 height 17
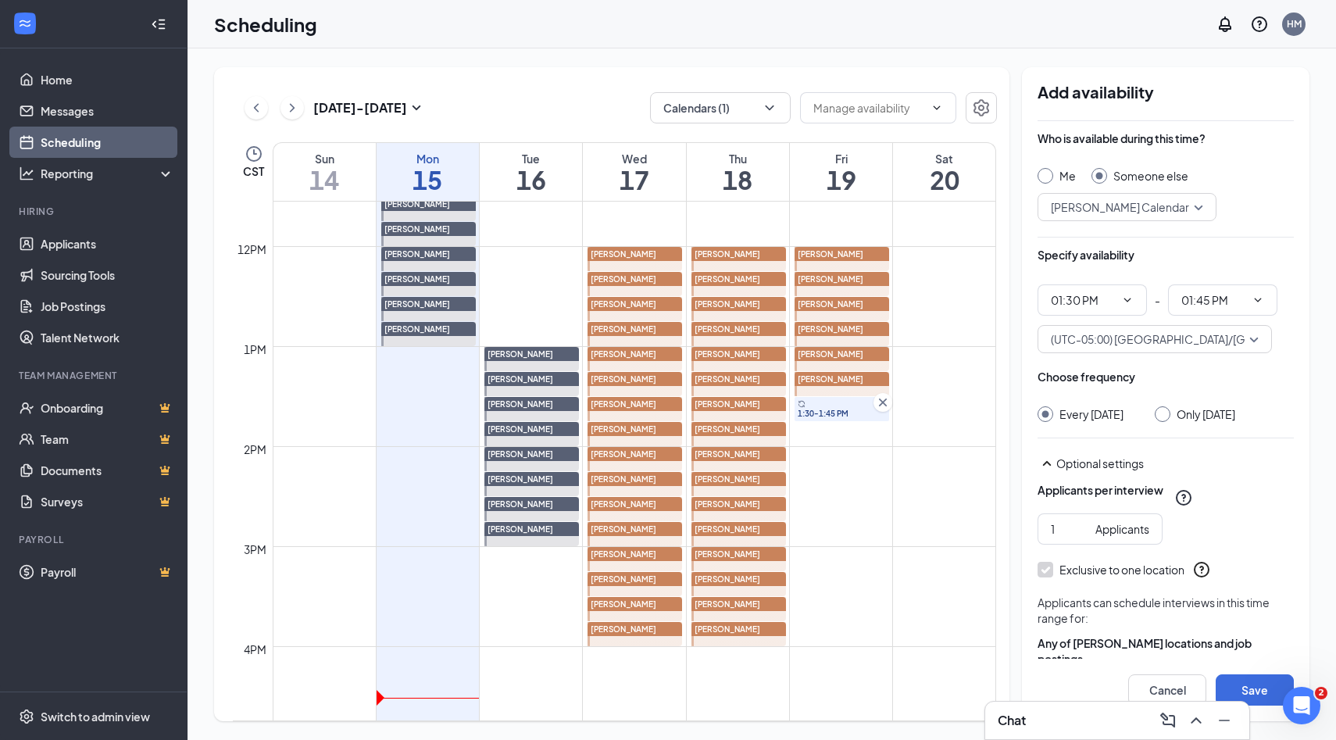
click at [1161, 414] on input "Only Friday, Sep 19" at bounding box center [1159, 411] width 11 height 11
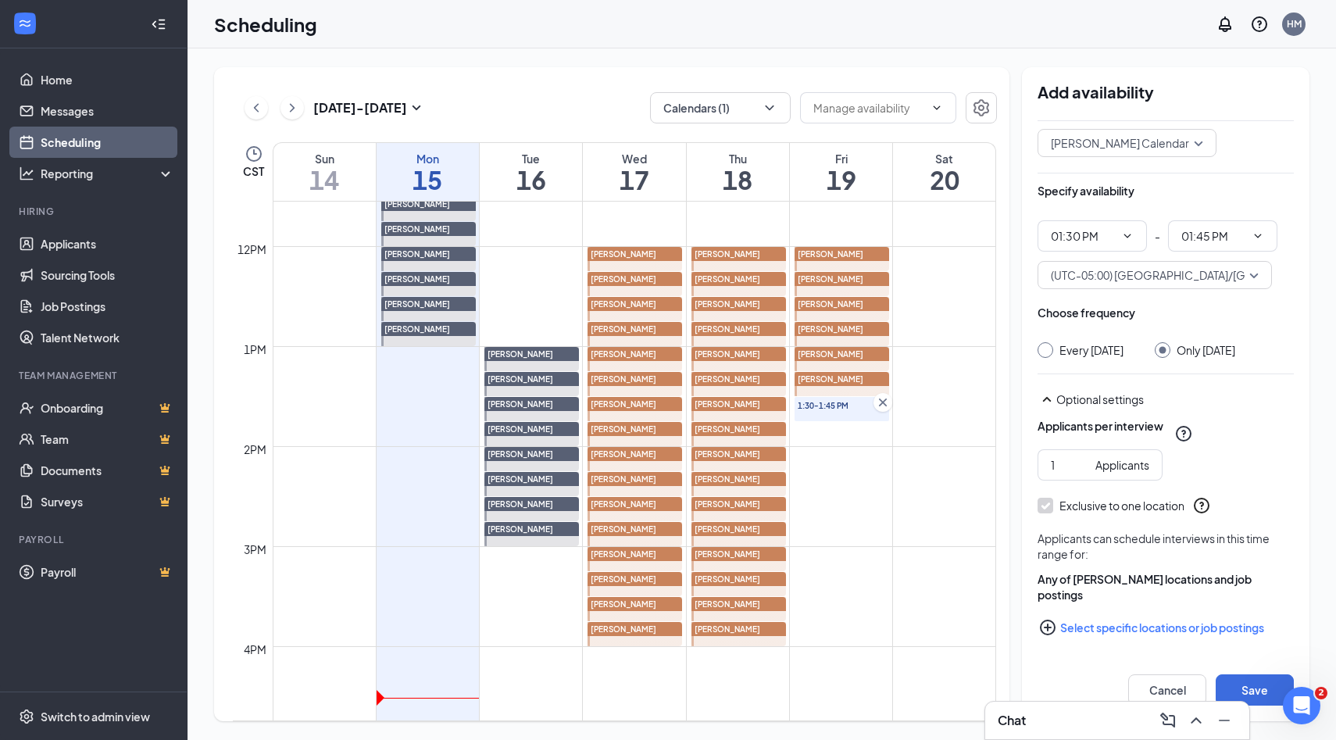
click at [1044, 621] on icon "PlusCircle" at bounding box center [1048, 627] width 16 height 16
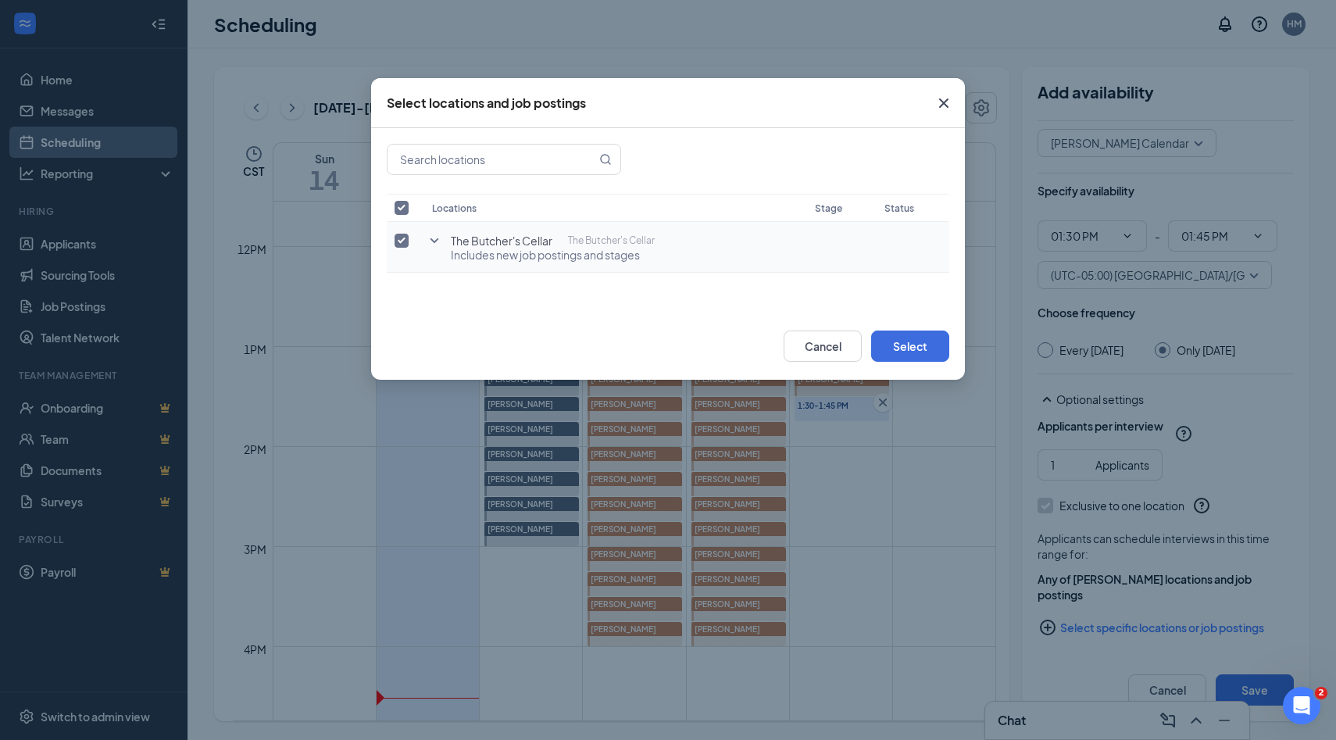
click at [404, 239] on input "checkbox" at bounding box center [401, 241] width 14 height 14
click at [430, 239] on icon "SmallChevronDown" at bounding box center [434, 240] width 9 height 5
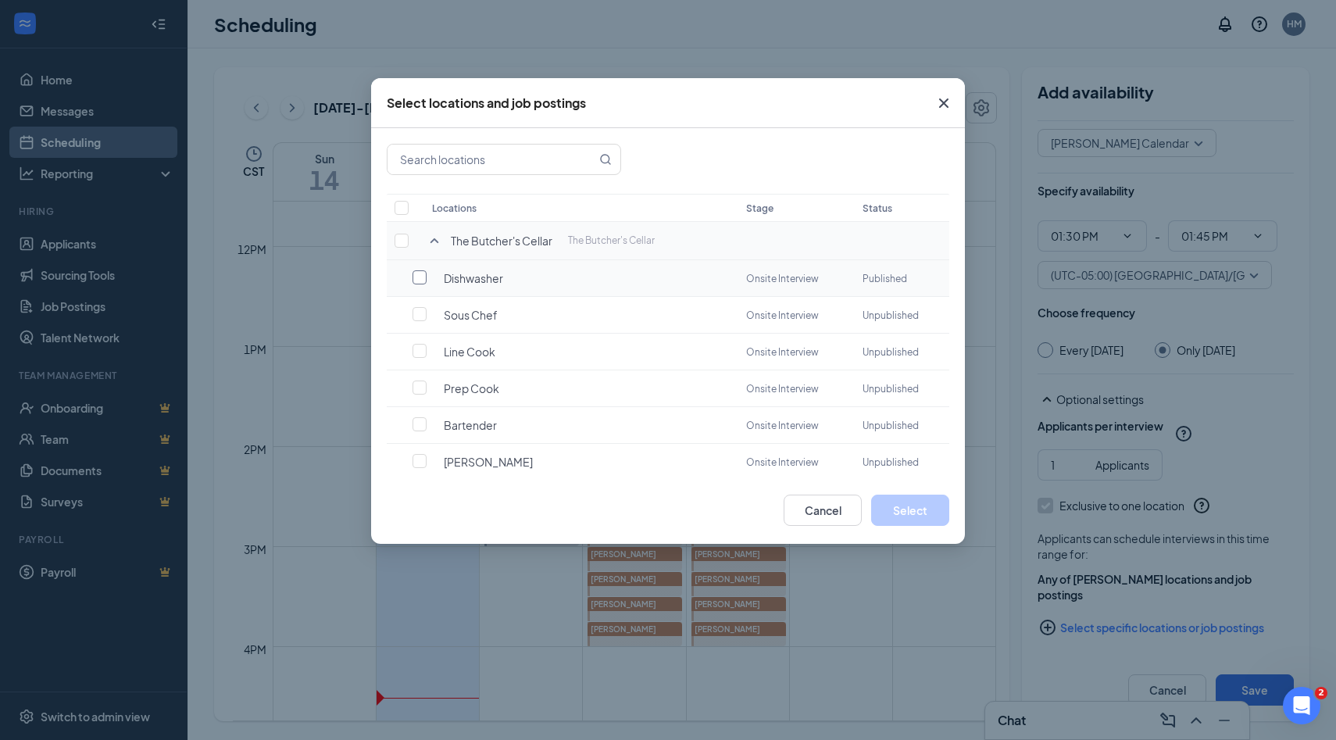
click at [423, 281] on input "checkbox" at bounding box center [419, 277] width 14 height 14
click at [889, 501] on button "Select" at bounding box center [910, 509] width 78 height 31
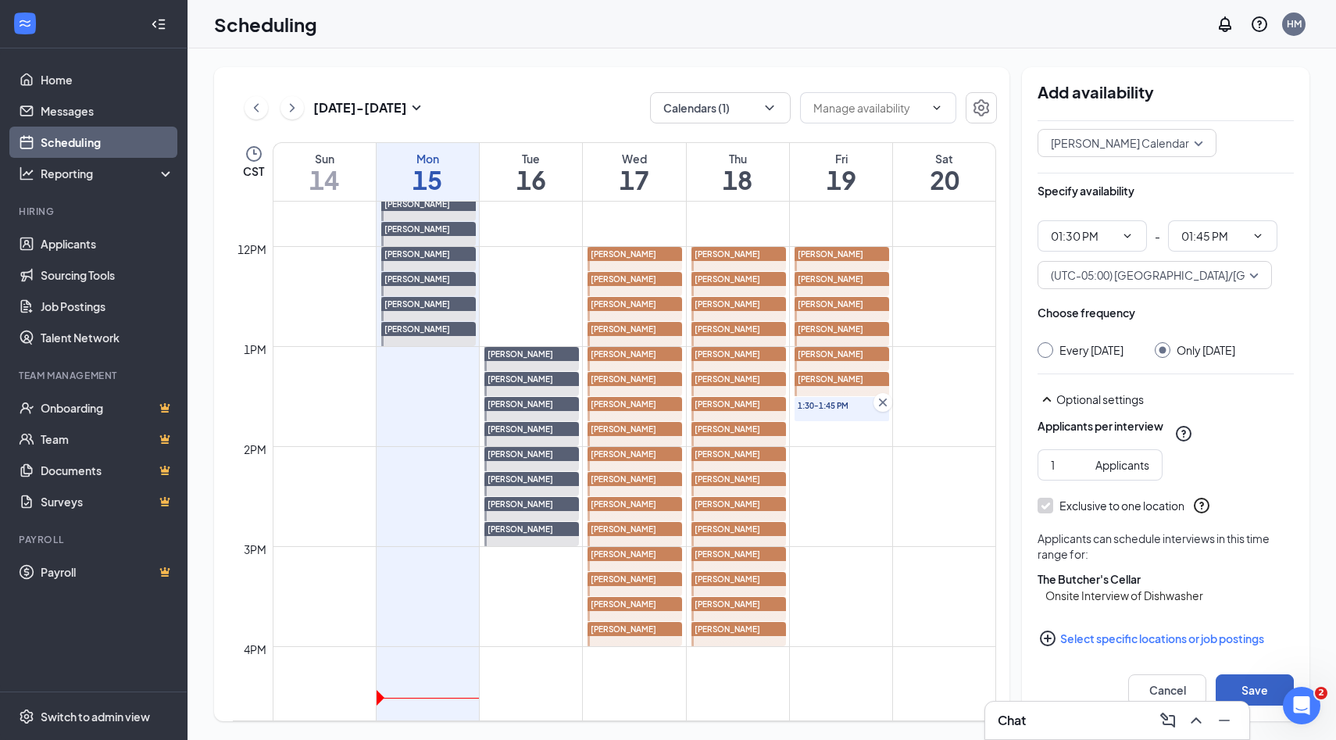
click at [1232, 688] on button "Save" at bounding box center [1254, 689] width 78 height 31
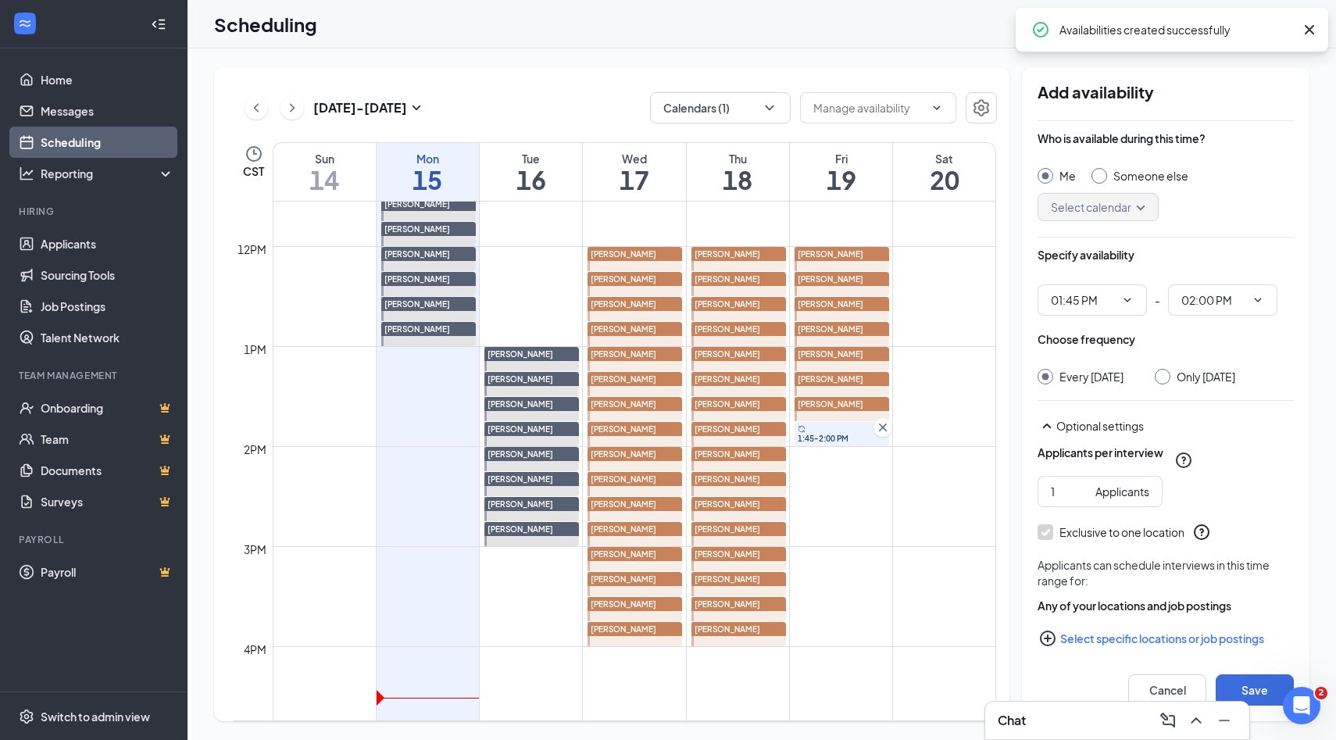
click at [1103, 179] on div at bounding box center [1099, 176] width 16 height 16
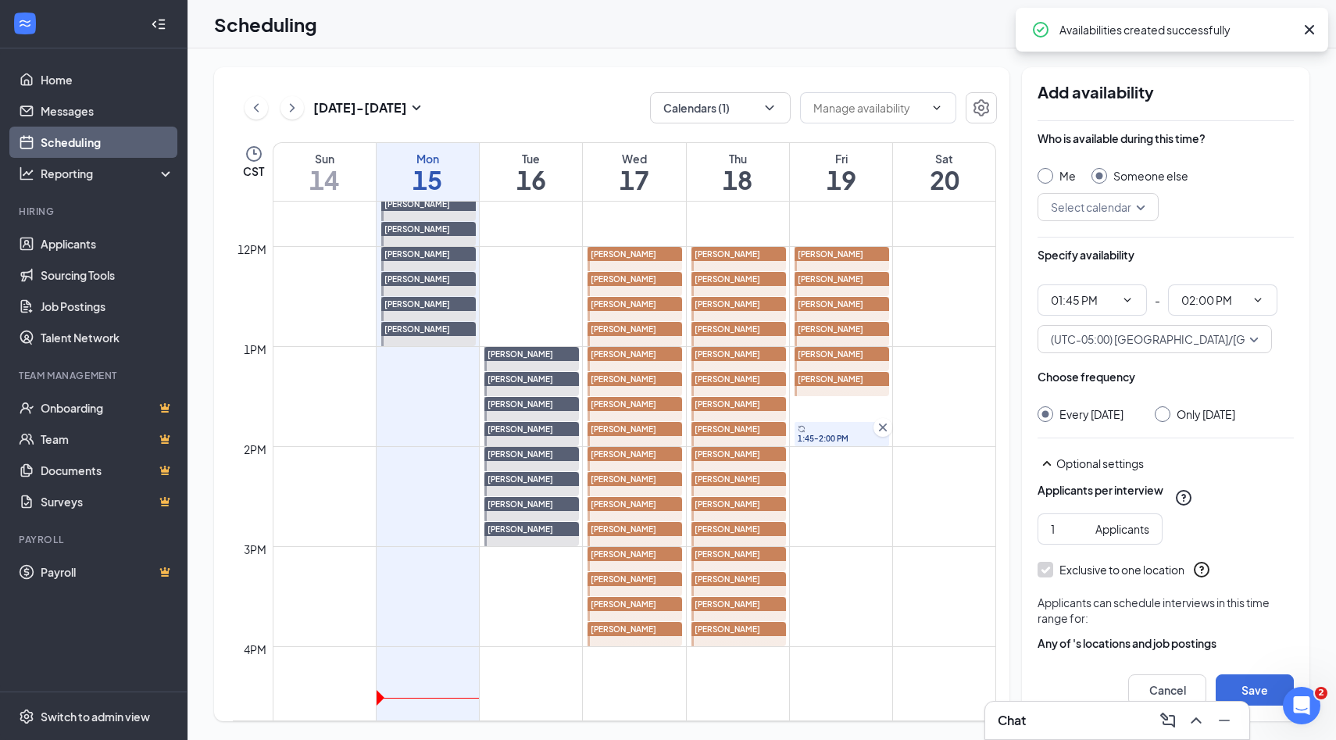
click at [1124, 214] on input "search" at bounding box center [1092, 207] width 91 height 27
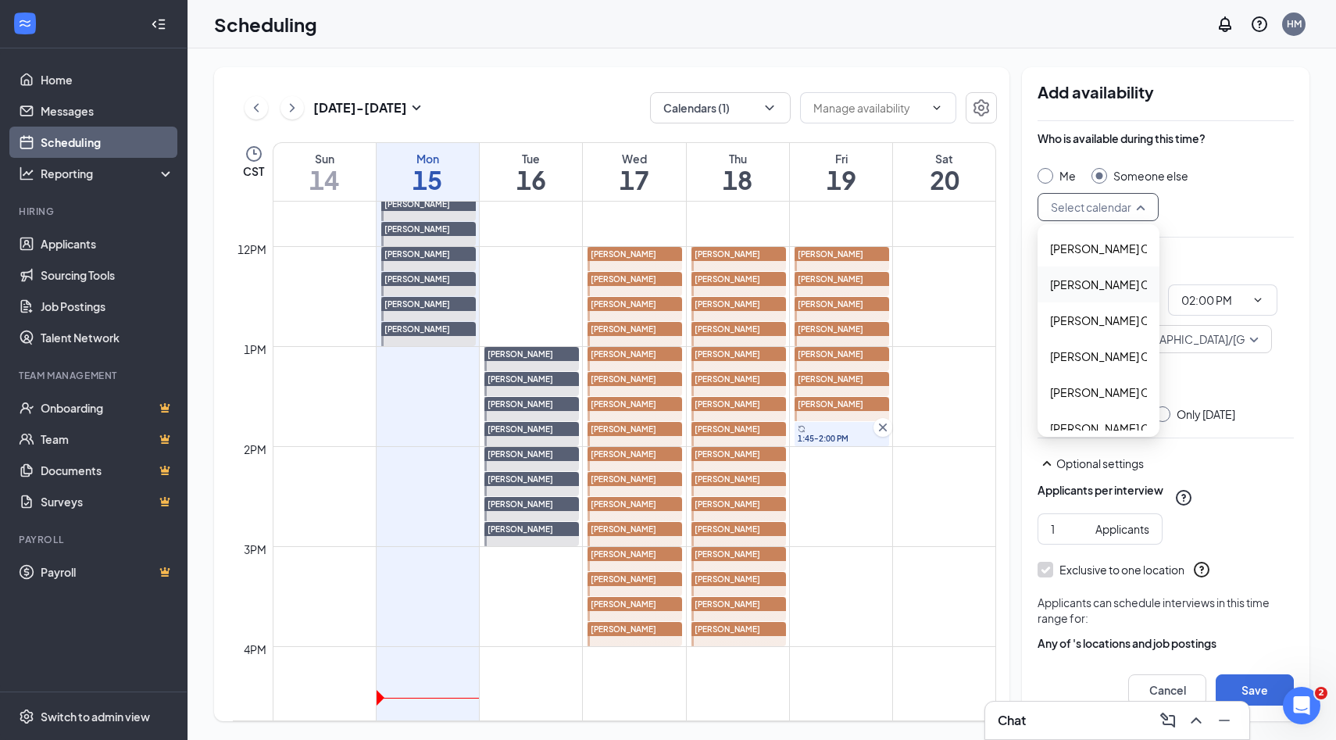
click at [1065, 281] on span "Alyssa Osinga's Calendar" at bounding box center [1119, 284] width 138 height 17
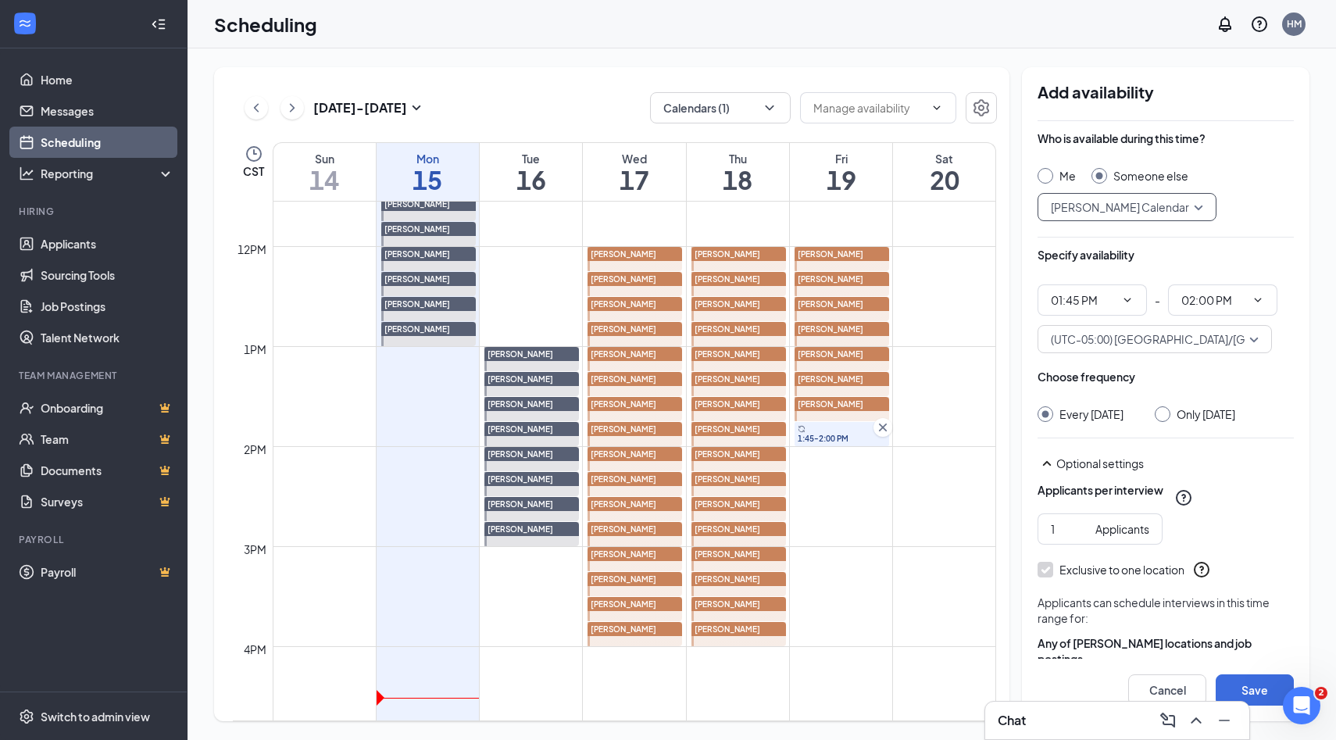
click at [1161, 417] on div at bounding box center [1162, 414] width 16 height 16
click at [1159, 414] on input "Only Friday, Sep 19" at bounding box center [1159, 411] width 11 height 11
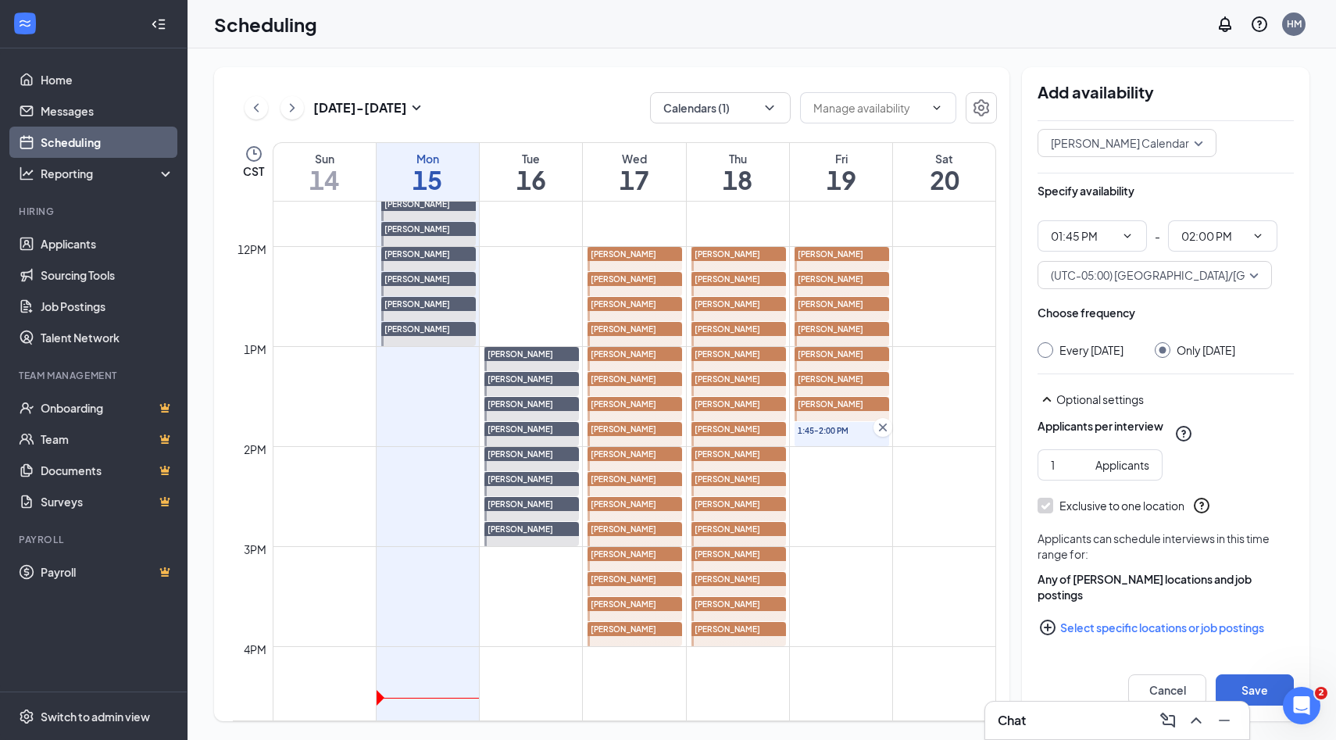
click at [1045, 629] on icon "PlusCircle" at bounding box center [1047, 627] width 19 height 19
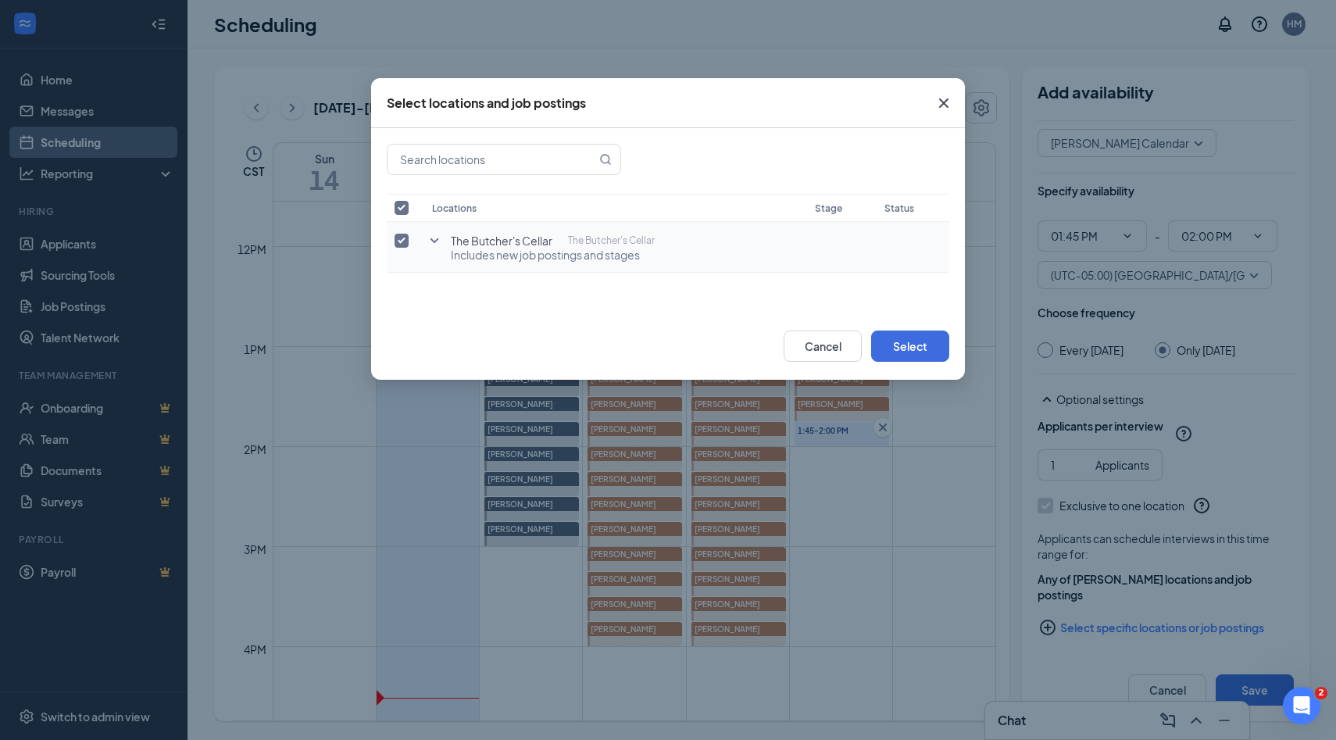
click at [404, 237] on input "checkbox" at bounding box center [401, 241] width 14 height 14
click at [429, 238] on icon "SmallChevronDown" at bounding box center [434, 240] width 19 height 19
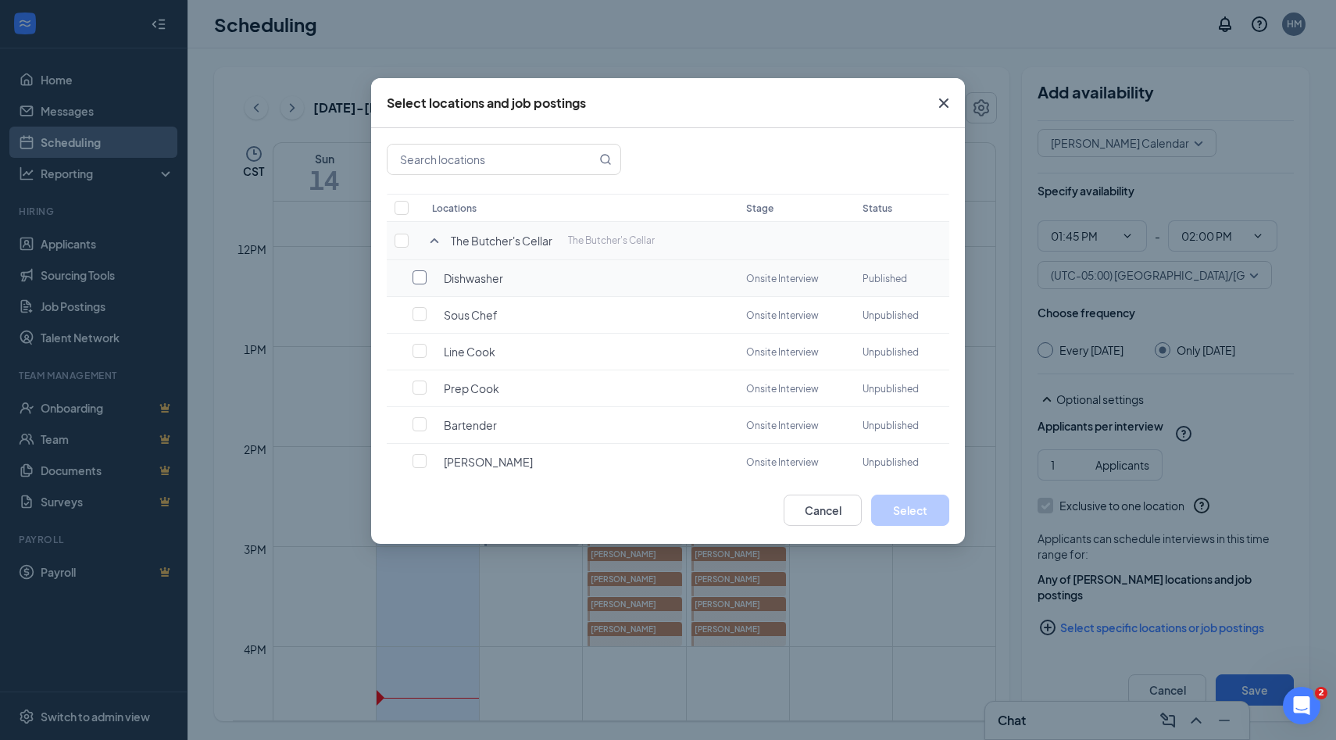
click at [422, 280] on input "checkbox" at bounding box center [419, 277] width 14 height 14
click at [889, 511] on button "Select" at bounding box center [910, 509] width 78 height 31
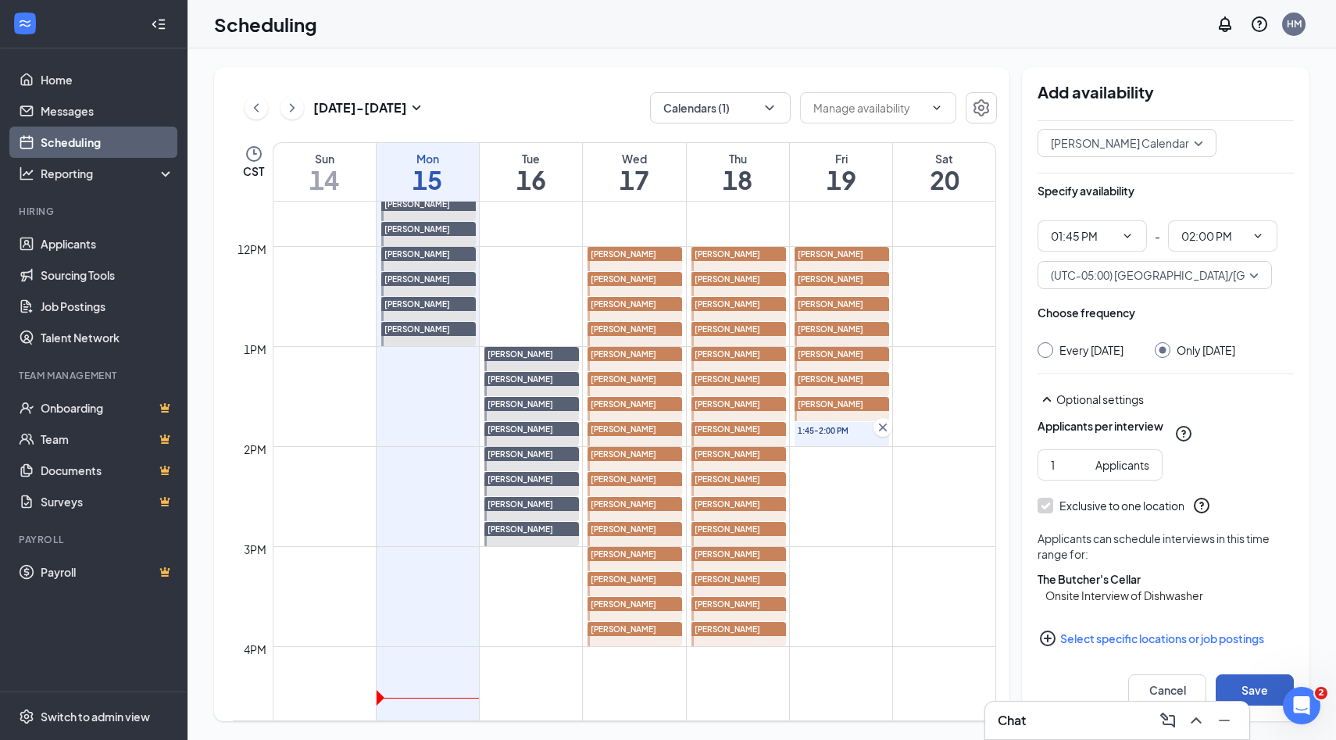
click at [1241, 683] on button "Save" at bounding box center [1254, 689] width 78 height 31
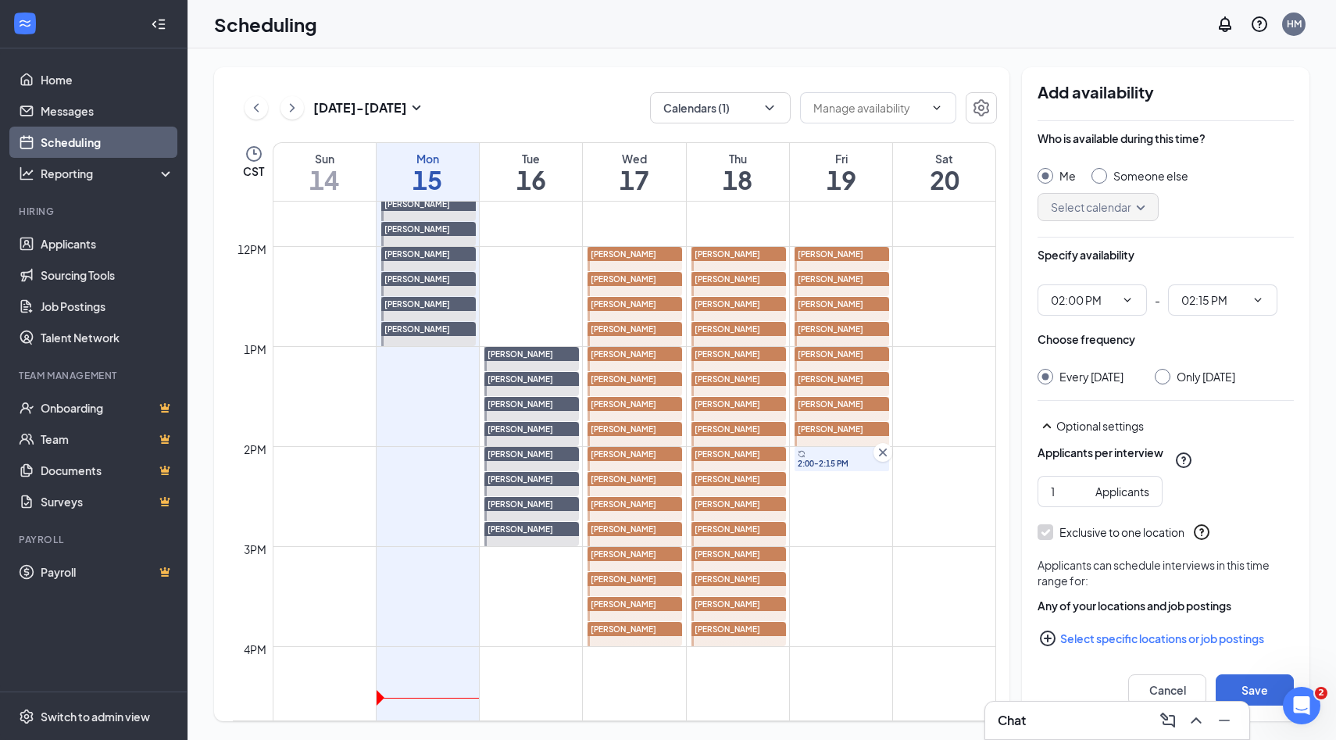
click at [1097, 176] on input "Someone else" at bounding box center [1096, 173] width 11 height 11
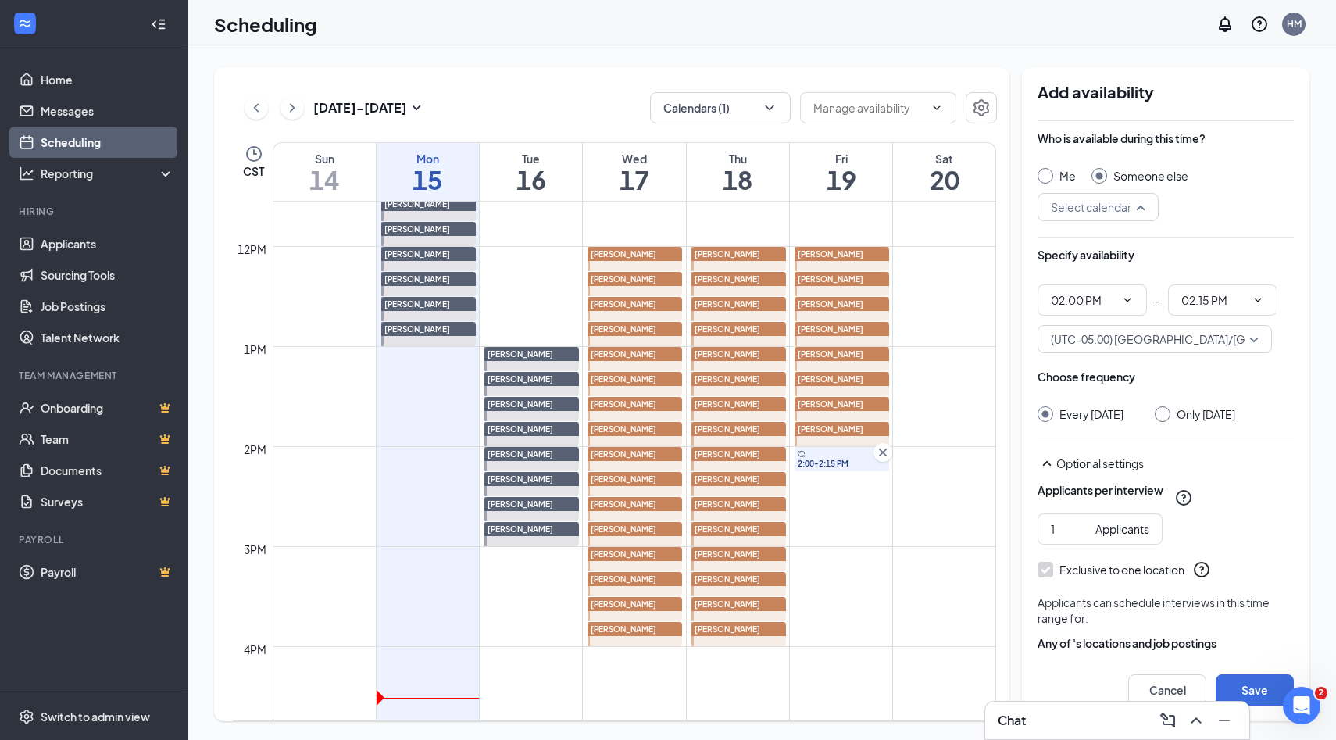
click at [1144, 205] on div "Select calendar" at bounding box center [1097, 207] width 121 height 28
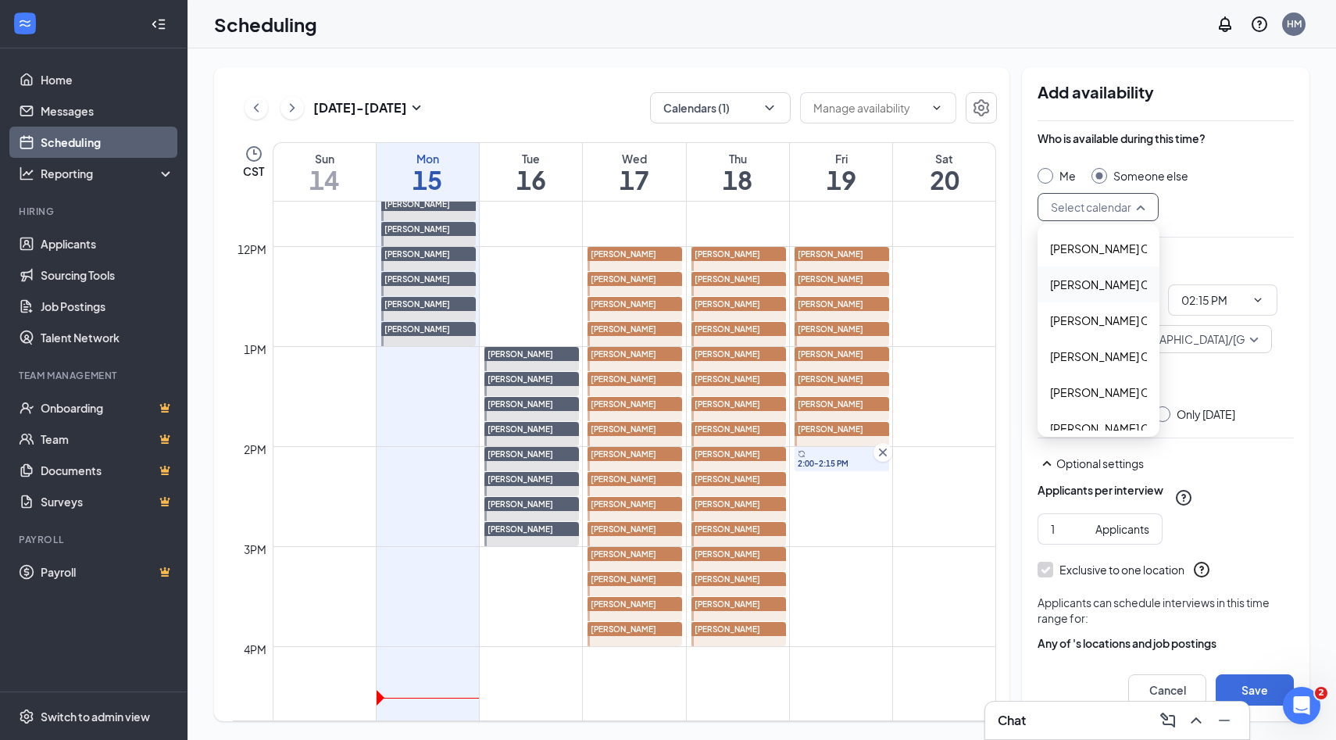
click at [1089, 286] on span "Alyssa Osinga's Calendar" at bounding box center [1119, 284] width 138 height 17
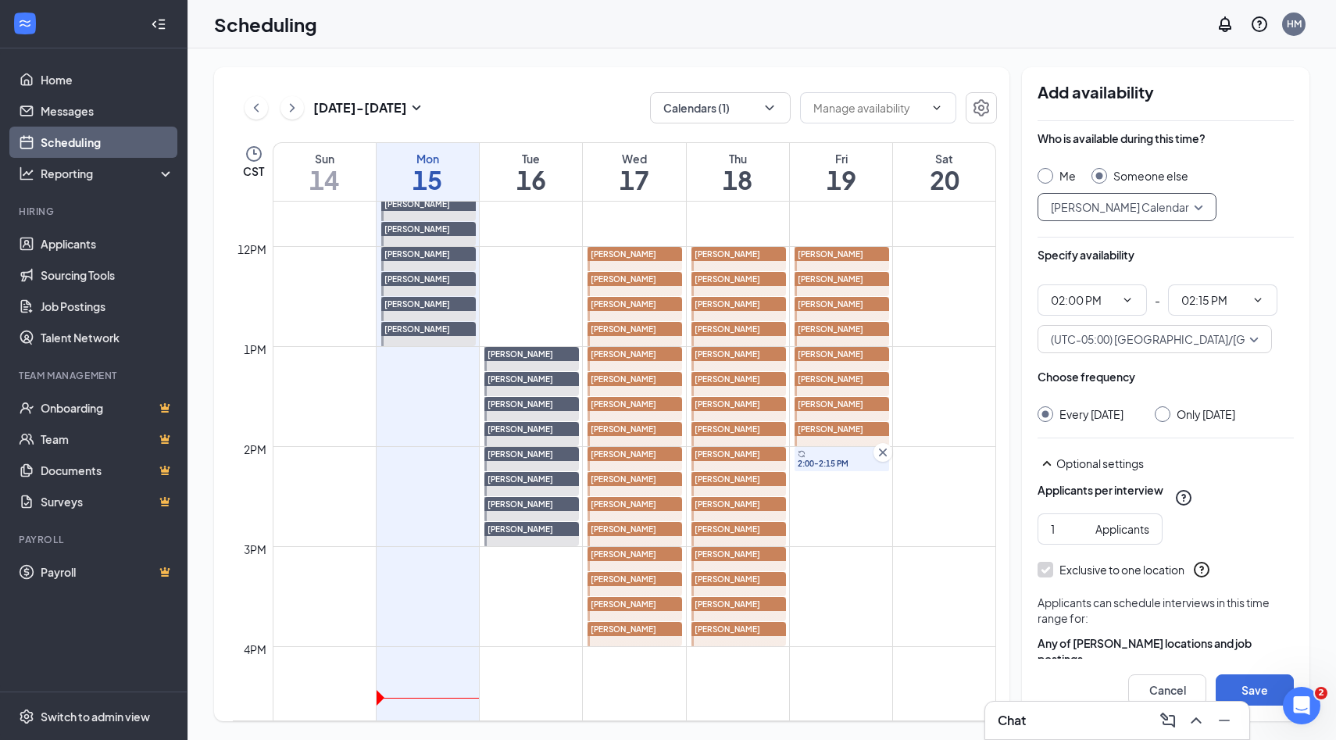
click at [1161, 419] on div at bounding box center [1162, 414] width 16 height 16
click at [1160, 416] on input "Only Friday, Sep 19" at bounding box center [1159, 411] width 11 height 11
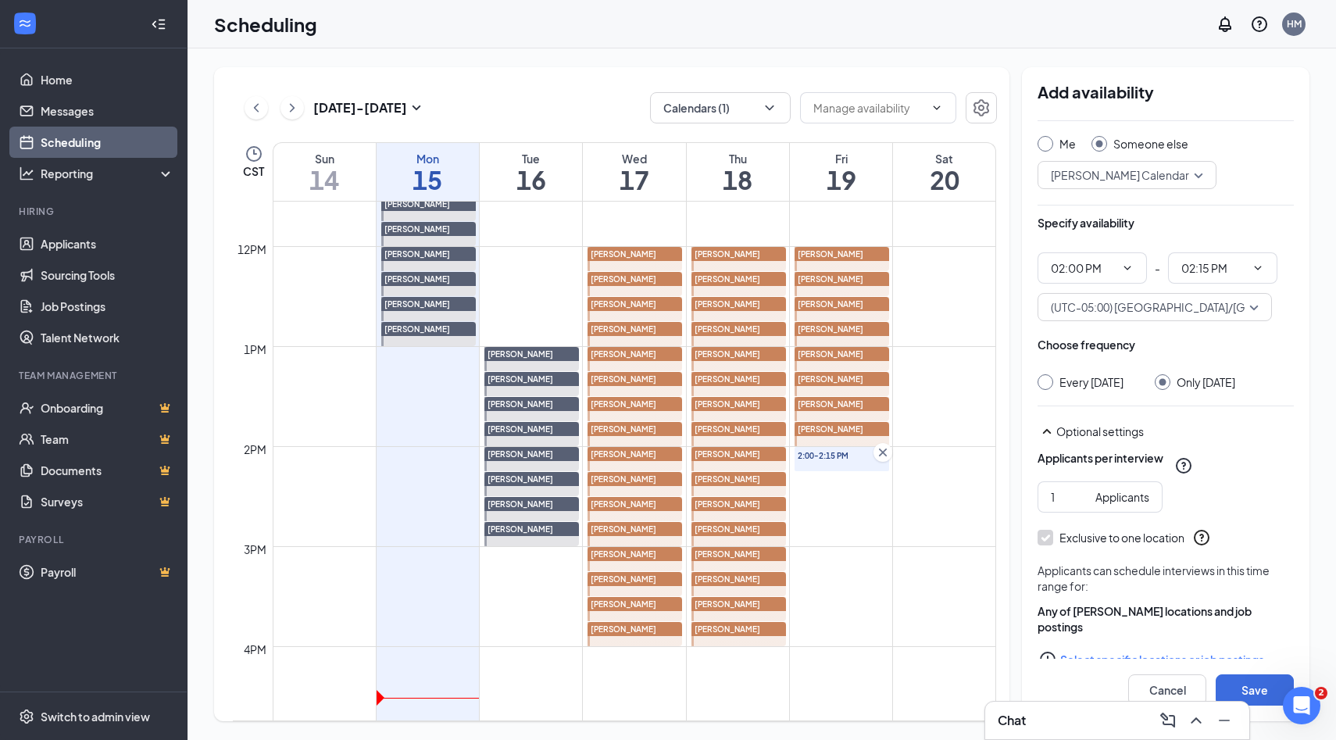
scroll to position [64, 0]
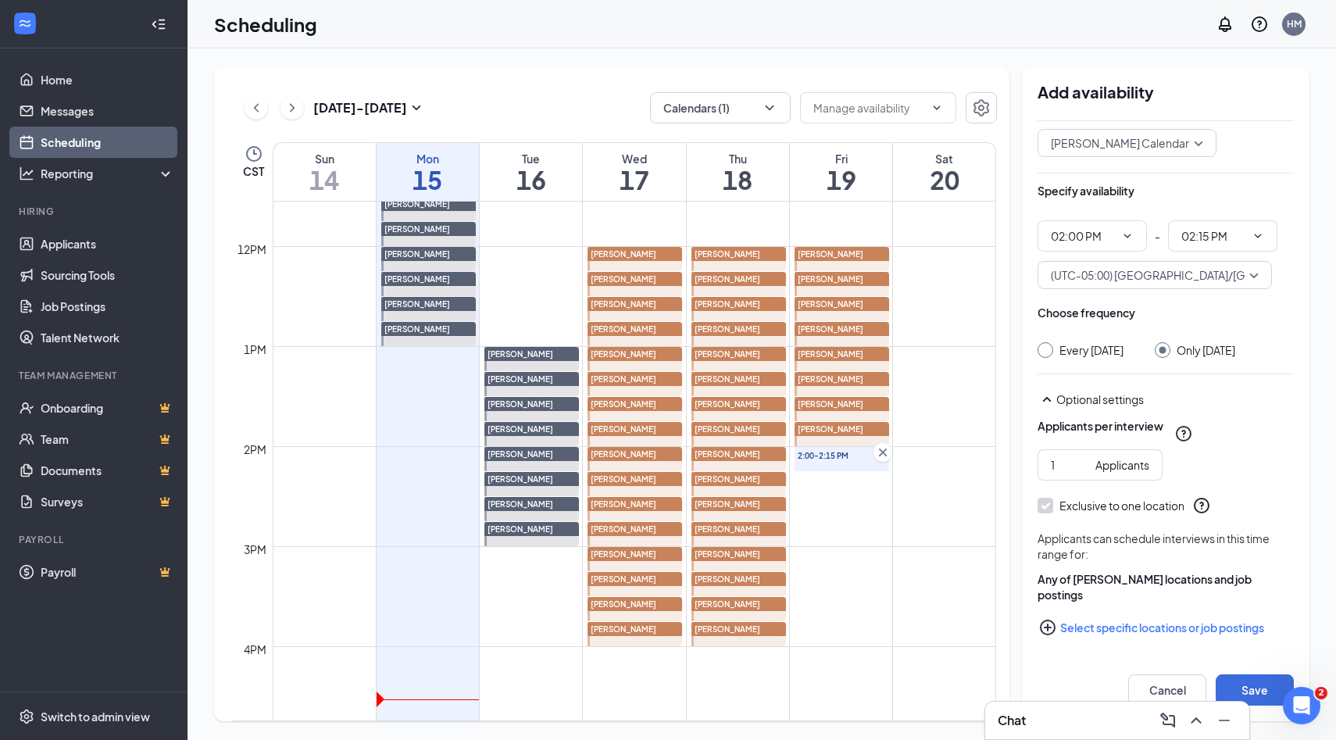
click at [1047, 626] on icon "PlusCircle" at bounding box center [1048, 627] width 16 height 16
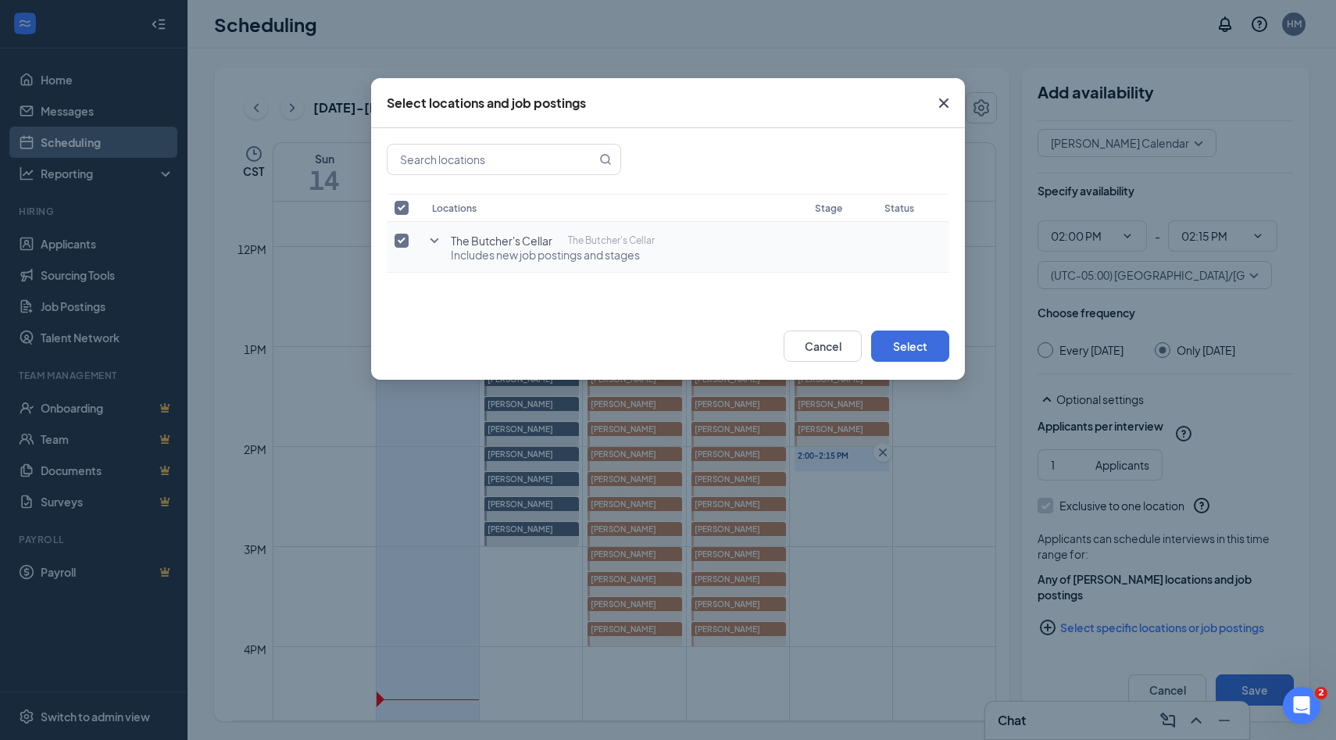
click at [397, 242] on input "checkbox" at bounding box center [401, 241] width 14 height 14
click at [437, 241] on icon "SmallChevronDown" at bounding box center [434, 240] width 19 height 19
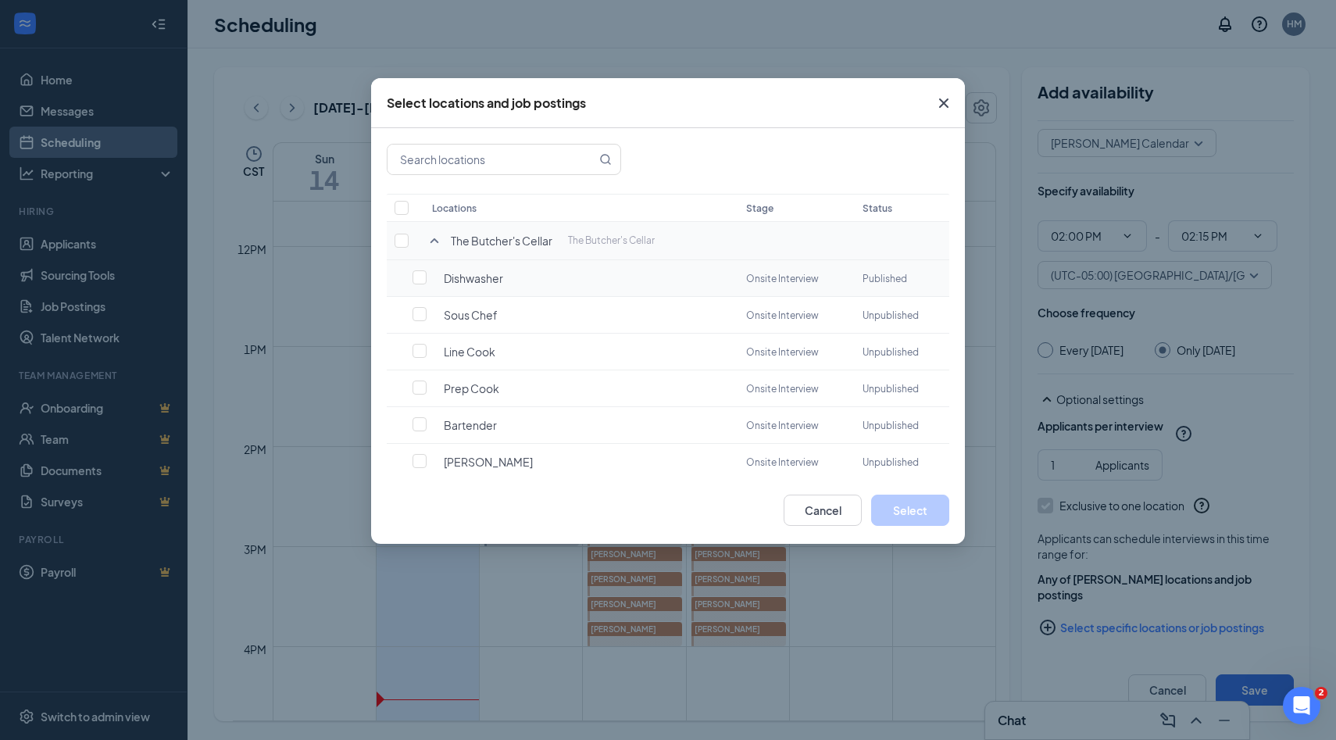
click at [434, 285] on td "Dishwasher" at bounding box center [581, 278] width 314 height 37
click at [416, 279] on input "checkbox" at bounding box center [419, 277] width 14 height 14
click at [895, 512] on button "Select" at bounding box center [910, 509] width 78 height 31
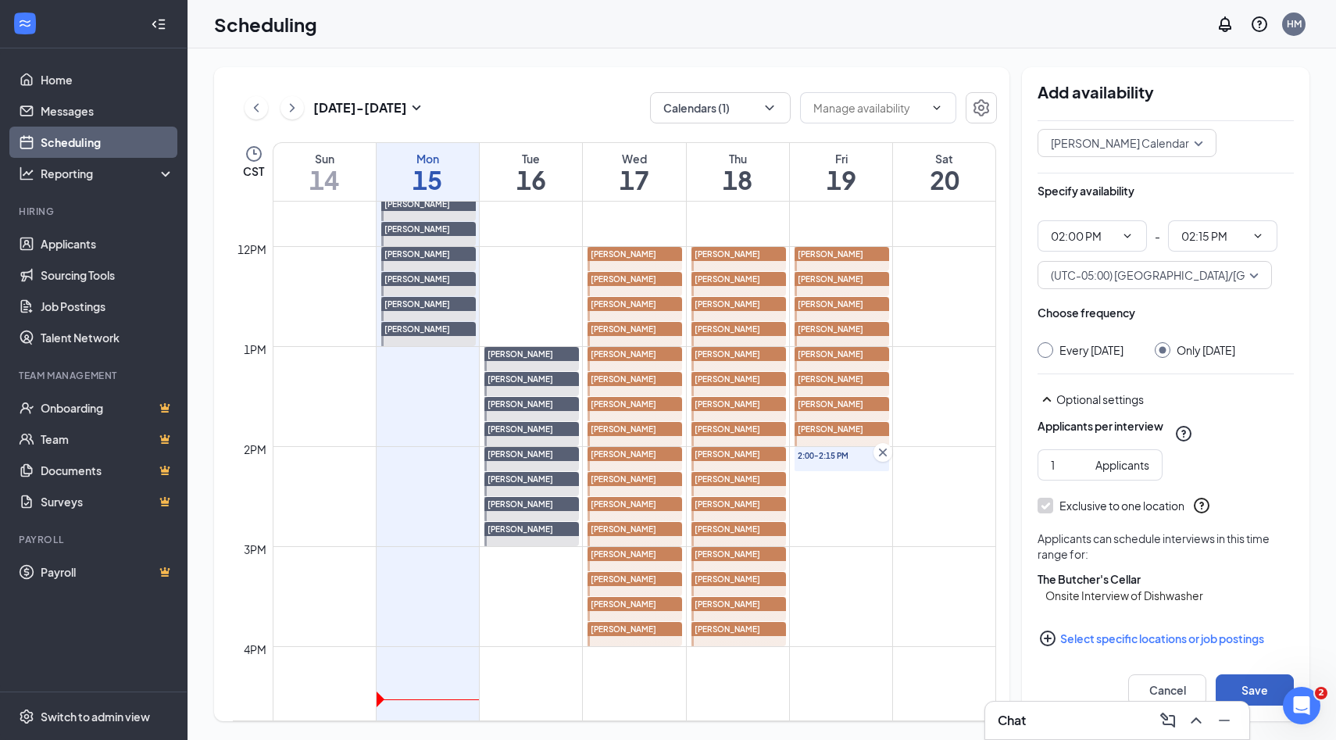
click at [1245, 683] on button "Save" at bounding box center [1254, 689] width 78 height 31
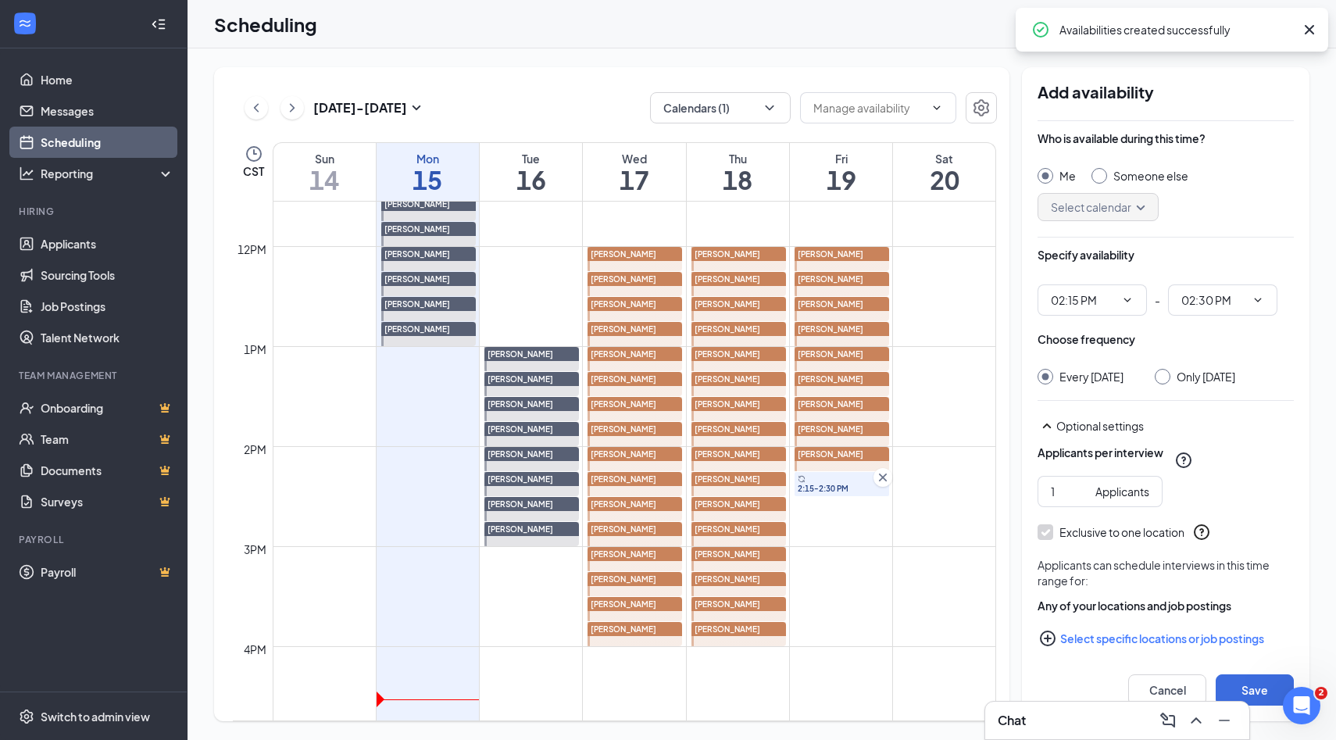
click at [1096, 176] on input "Someone else" at bounding box center [1096, 173] width 11 height 11
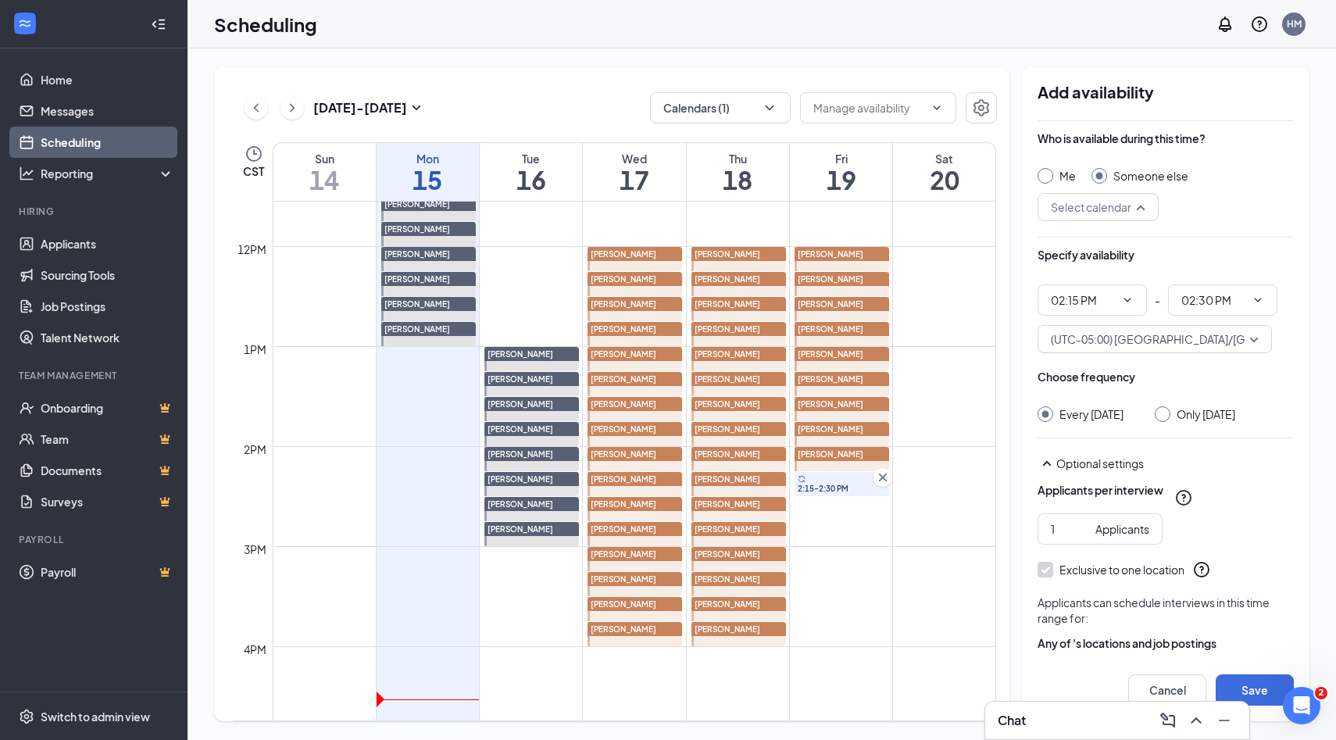
click at [1133, 205] on input "search" at bounding box center [1092, 207] width 91 height 27
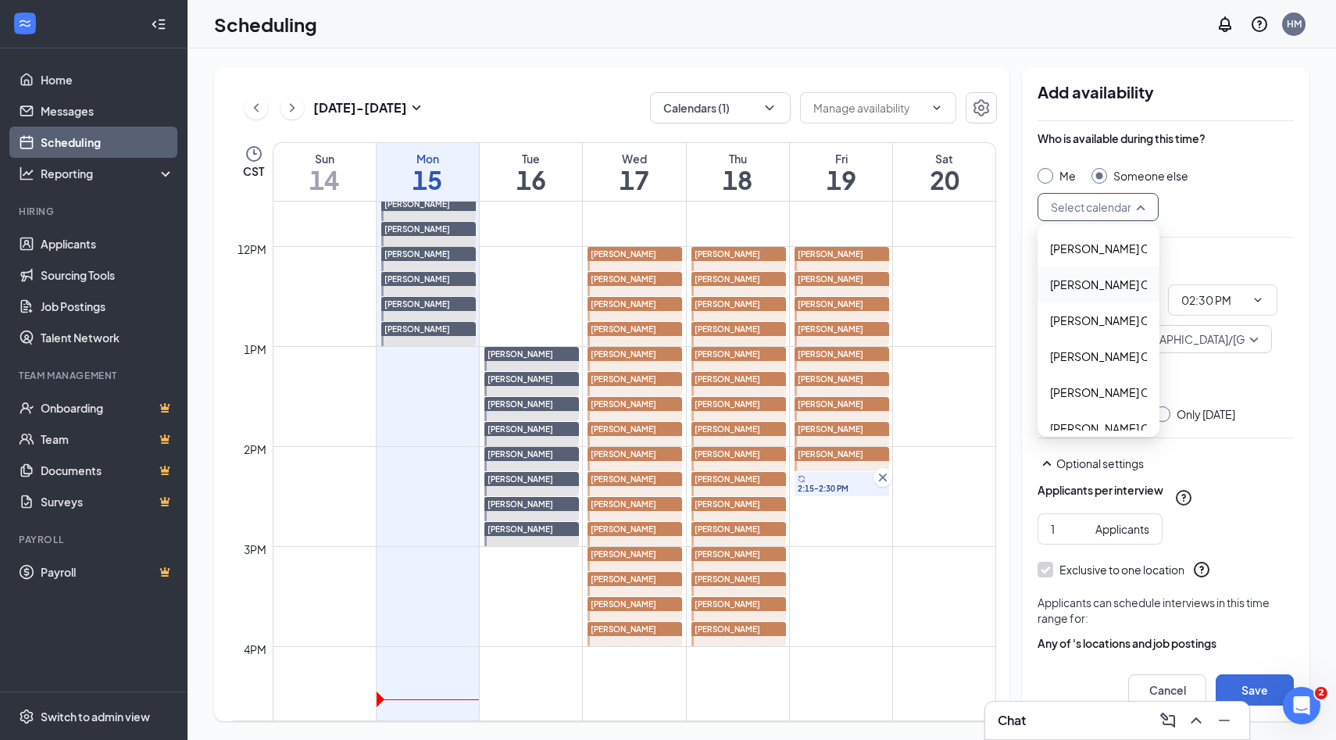
click at [1097, 284] on span "Alyssa Osinga's Calendar" at bounding box center [1119, 284] width 138 height 17
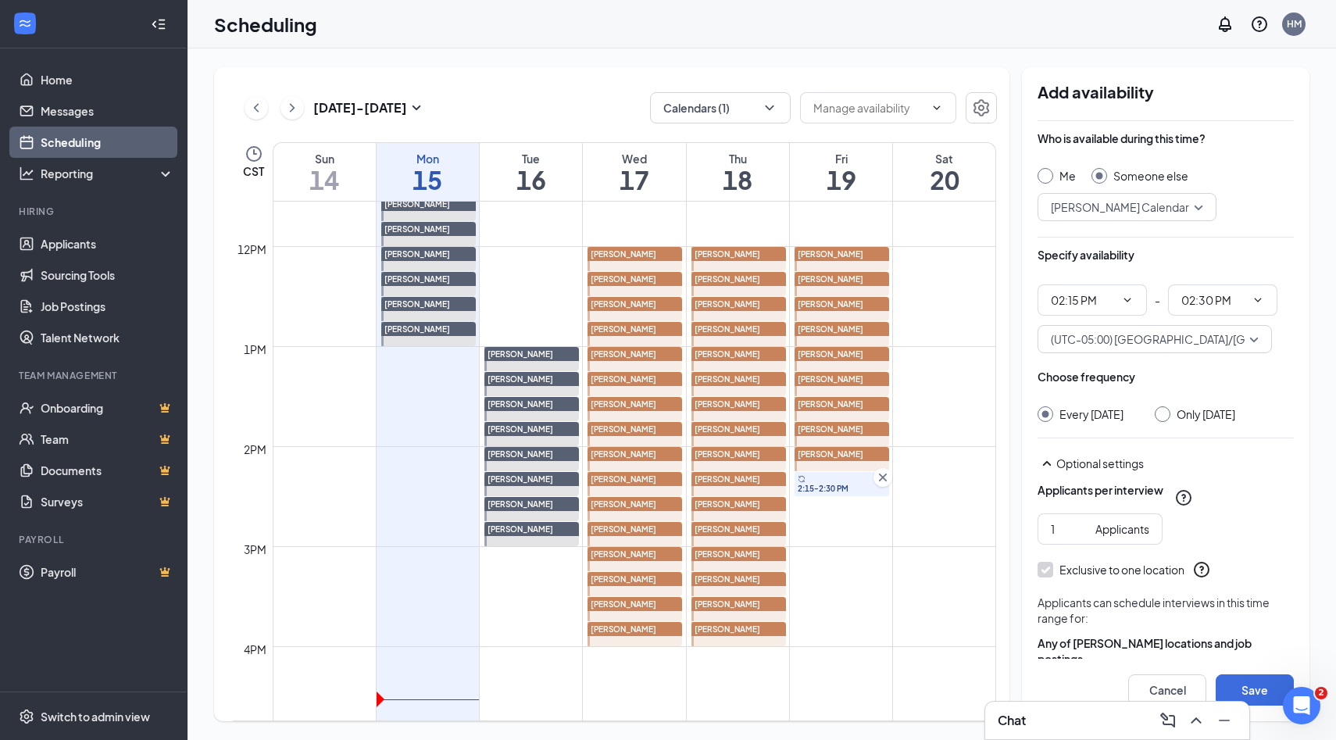
click at [1155, 415] on input "Only Friday, Sep 19" at bounding box center [1159, 411] width 11 height 11
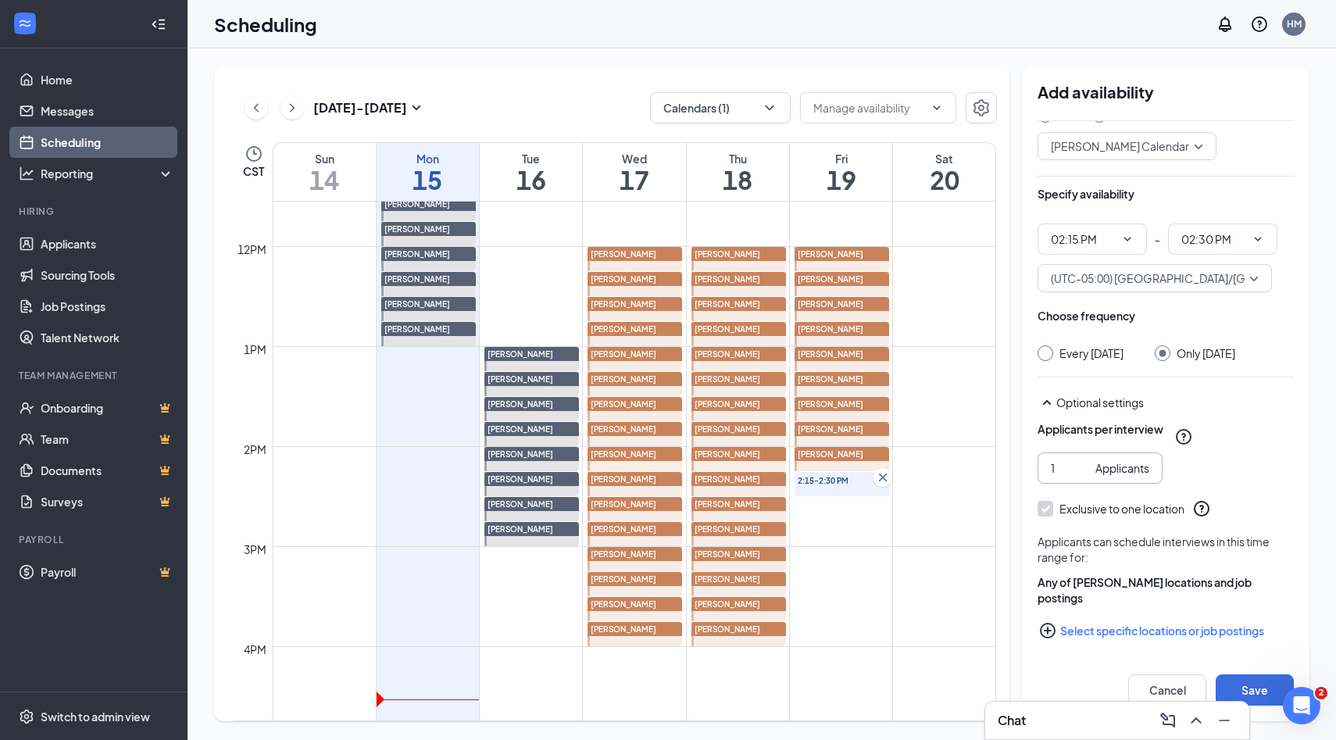
scroll to position [64, 0]
click at [1049, 626] on icon "PlusCircle" at bounding box center [1047, 627] width 19 height 19
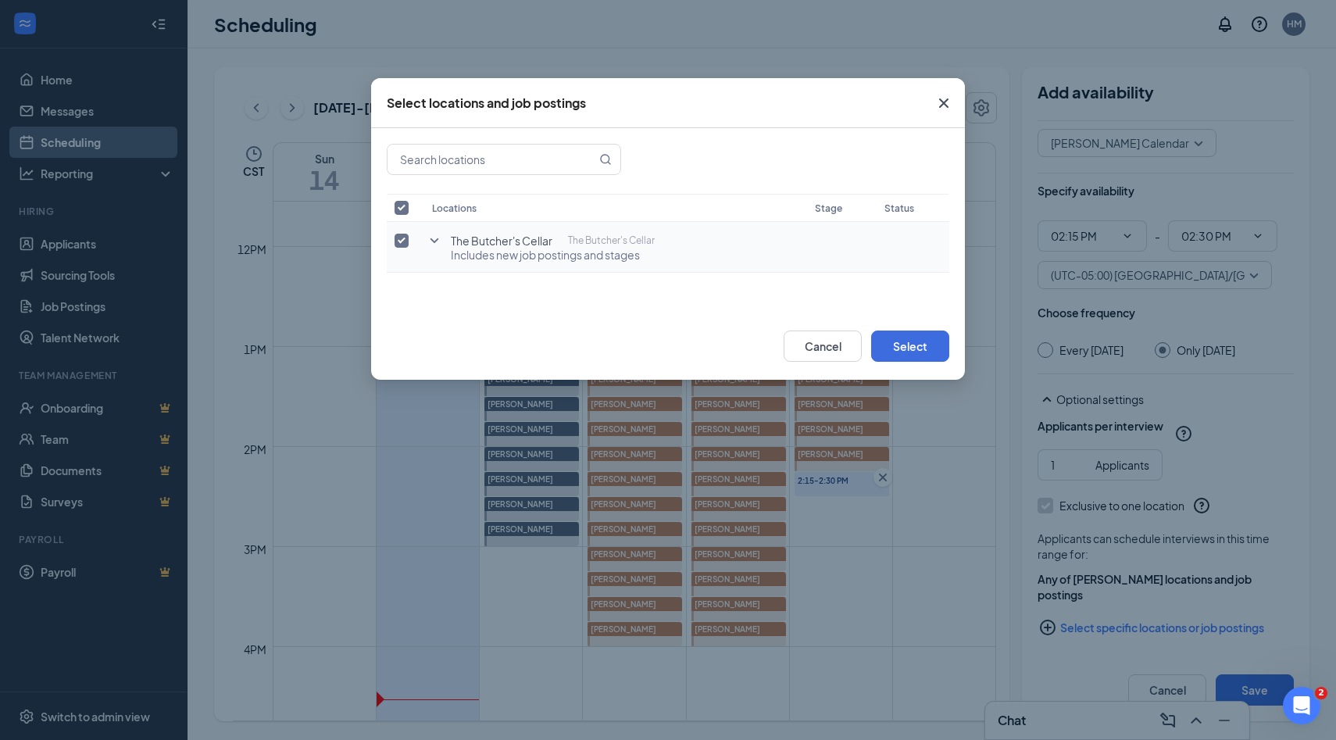
click at [406, 237] on input "checkbox" at bounding box center [401, 241] width 14 height 14
click at [440, 241] on icon "SmallChevronDown" at bounding box center [434, 240] width 19 height 19
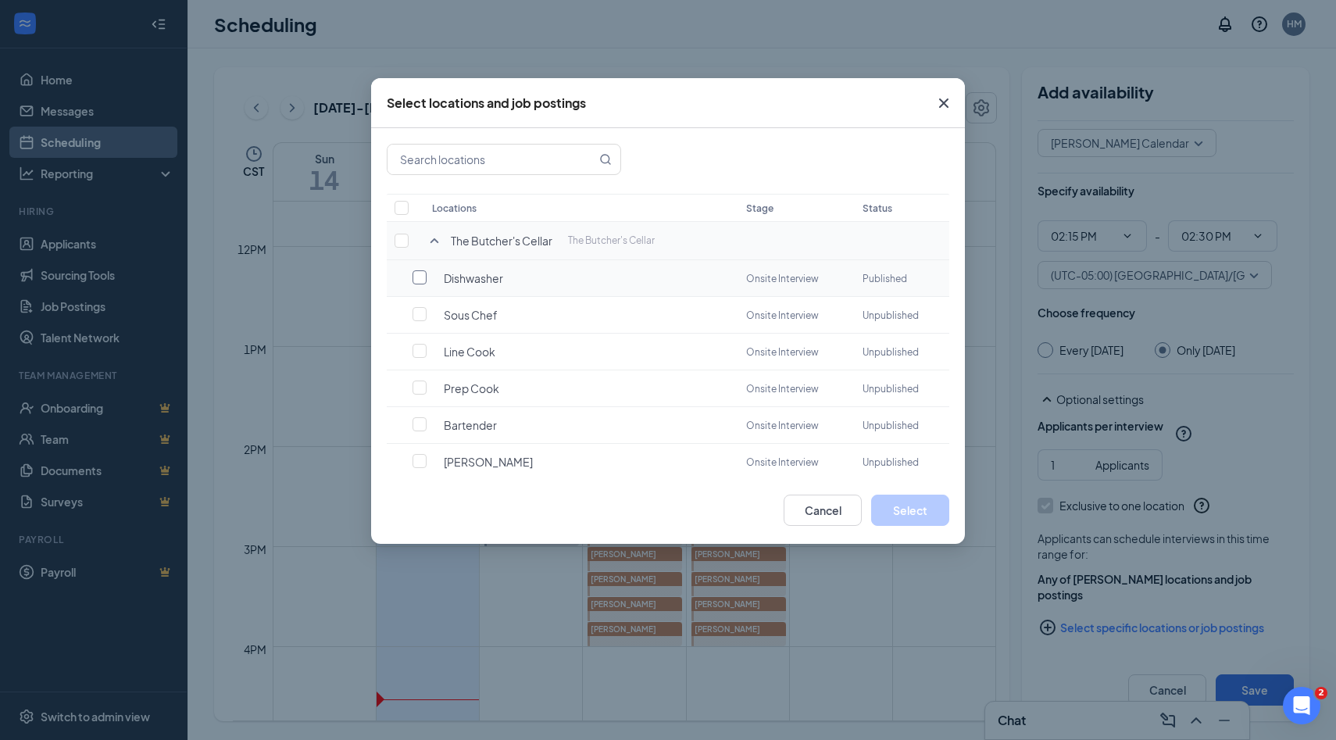
click at [432, 278] on label at bounding box center [423, 277] width 22 height 16
click at [426, 278] on input "checkbox" at bounding box center [419, 277] width 14 height 14
click at [896, 523] on button "Select" at bounding box center [910, 509] width 78 height 31
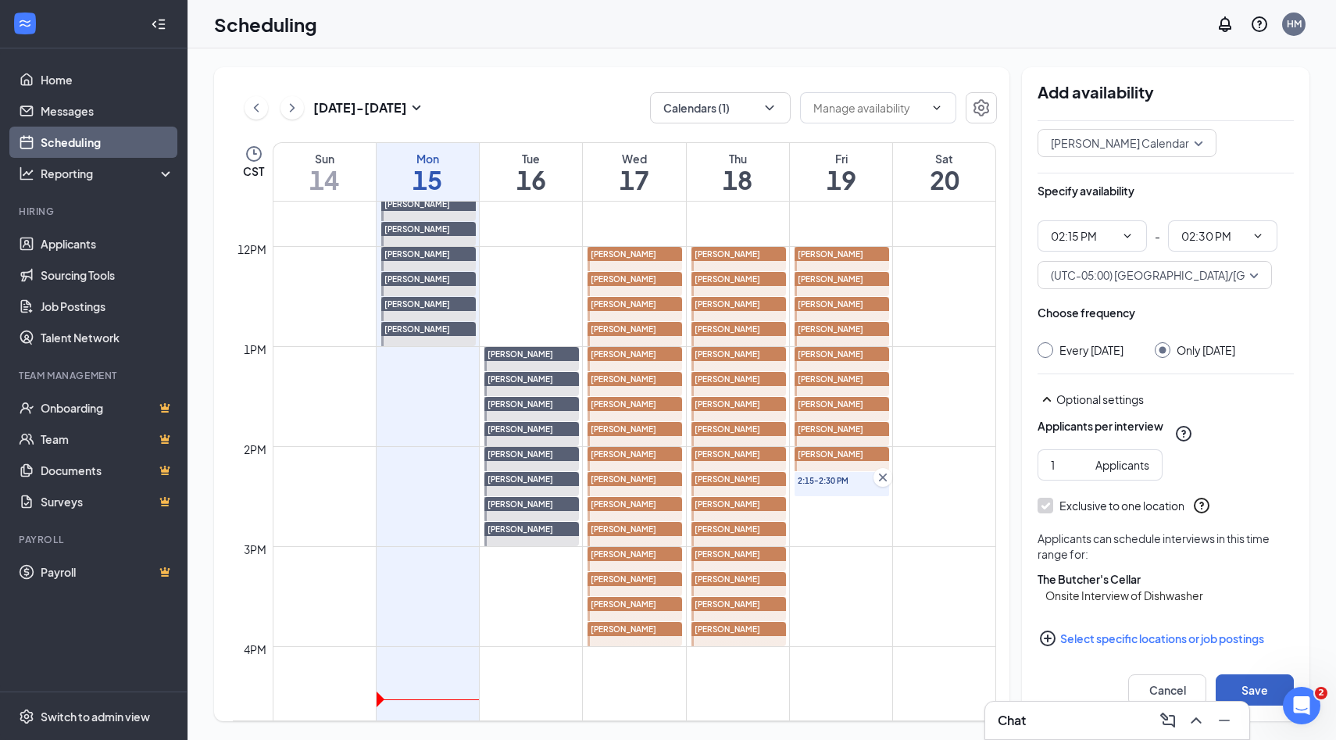
click at [1259, 683] on button "Save" at bounding box center [1254, 689] width 78 height 31
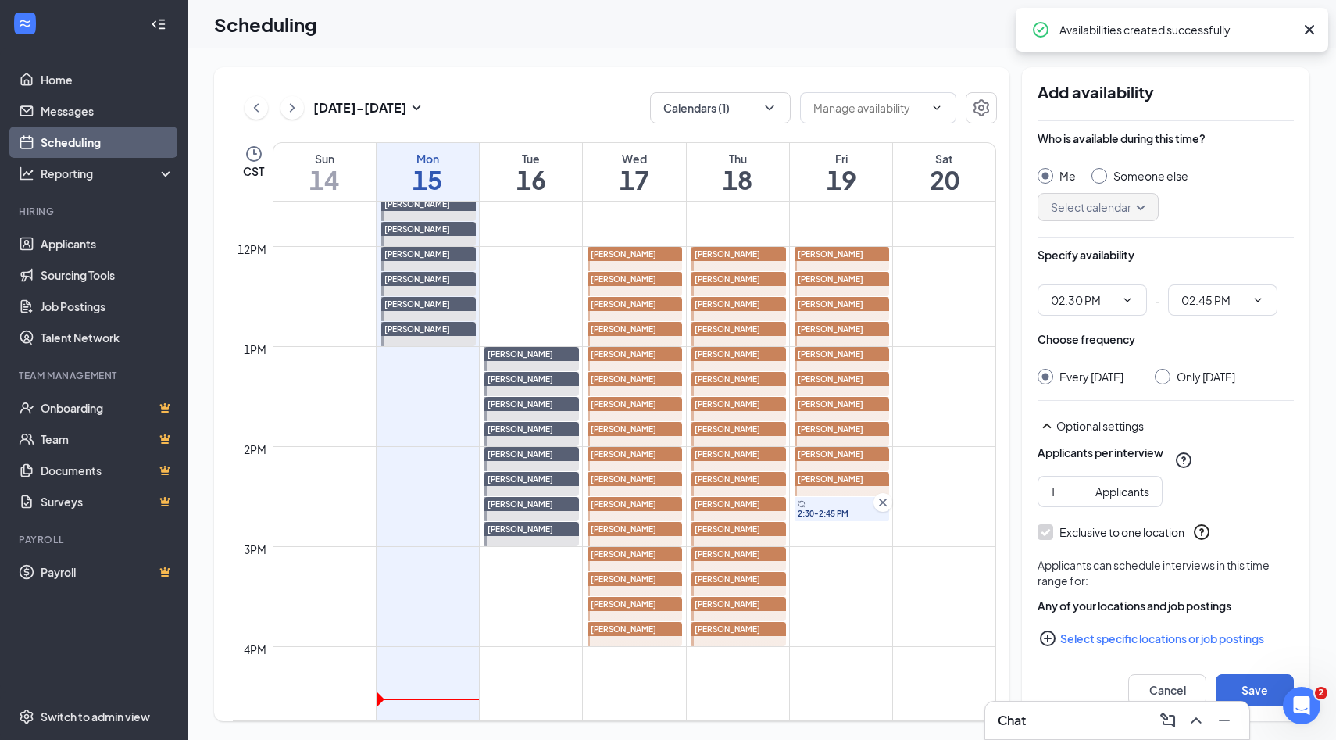
click at [1095, 171] on input "Someone else" at bounding box center [1096, 173] width 11 height 11
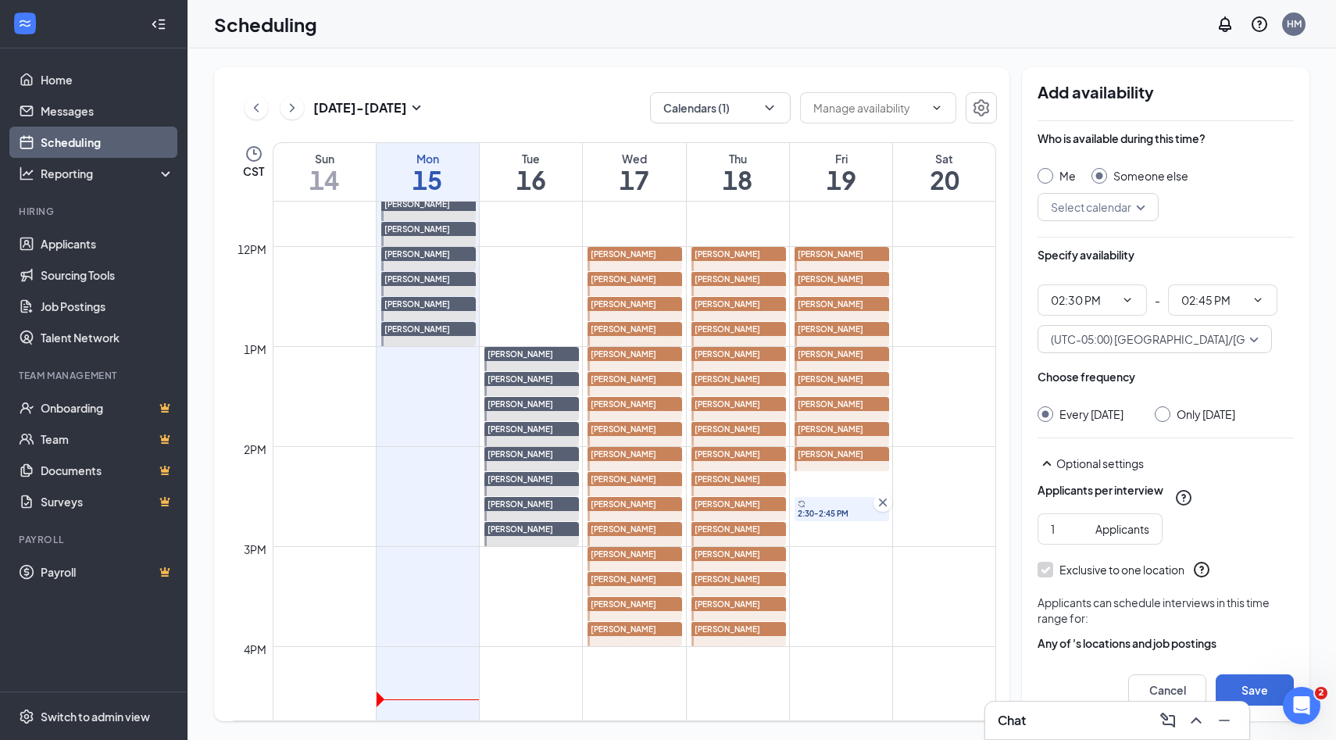
click at [1144, 210] on div "Select calendar" at bounding box center [1097, 207] width 121 height 28
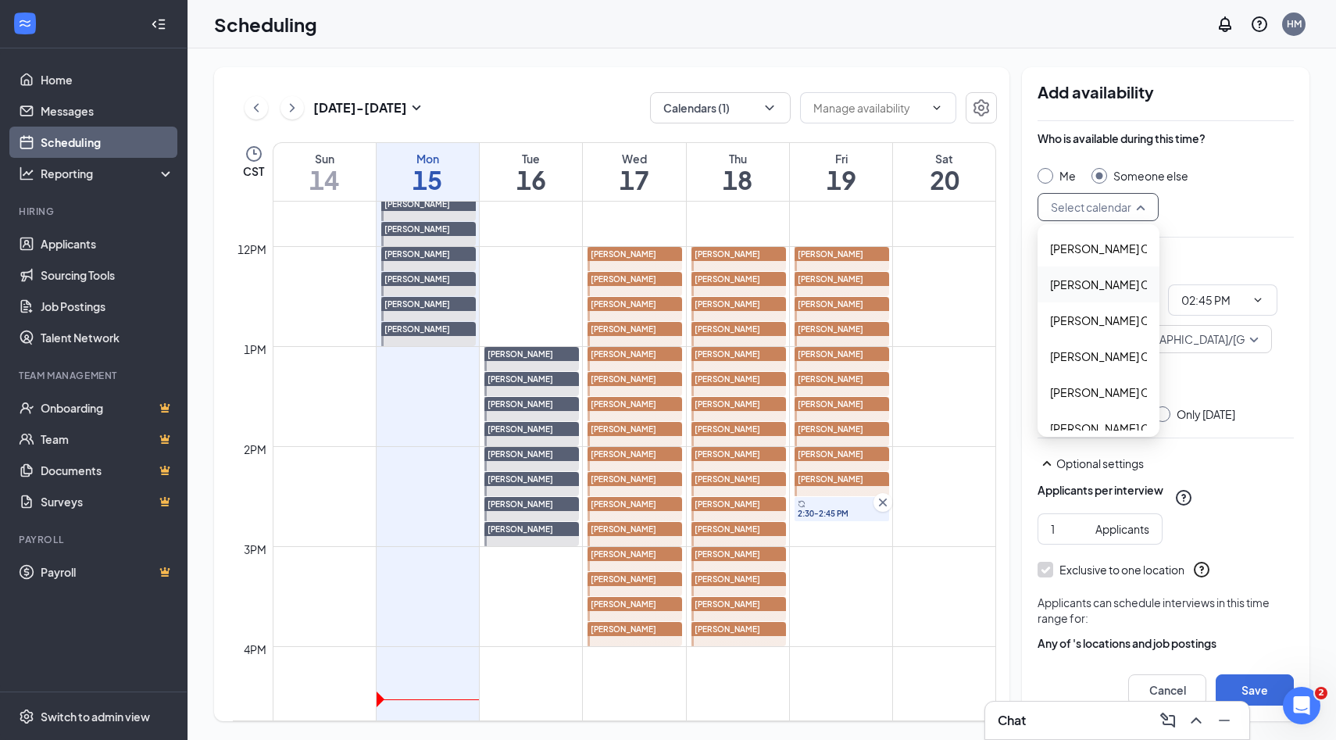
click at [1087, 287] on span "Alyssa Osinga's Calendar" at bounding box center [1119, 284] width 138 height 17
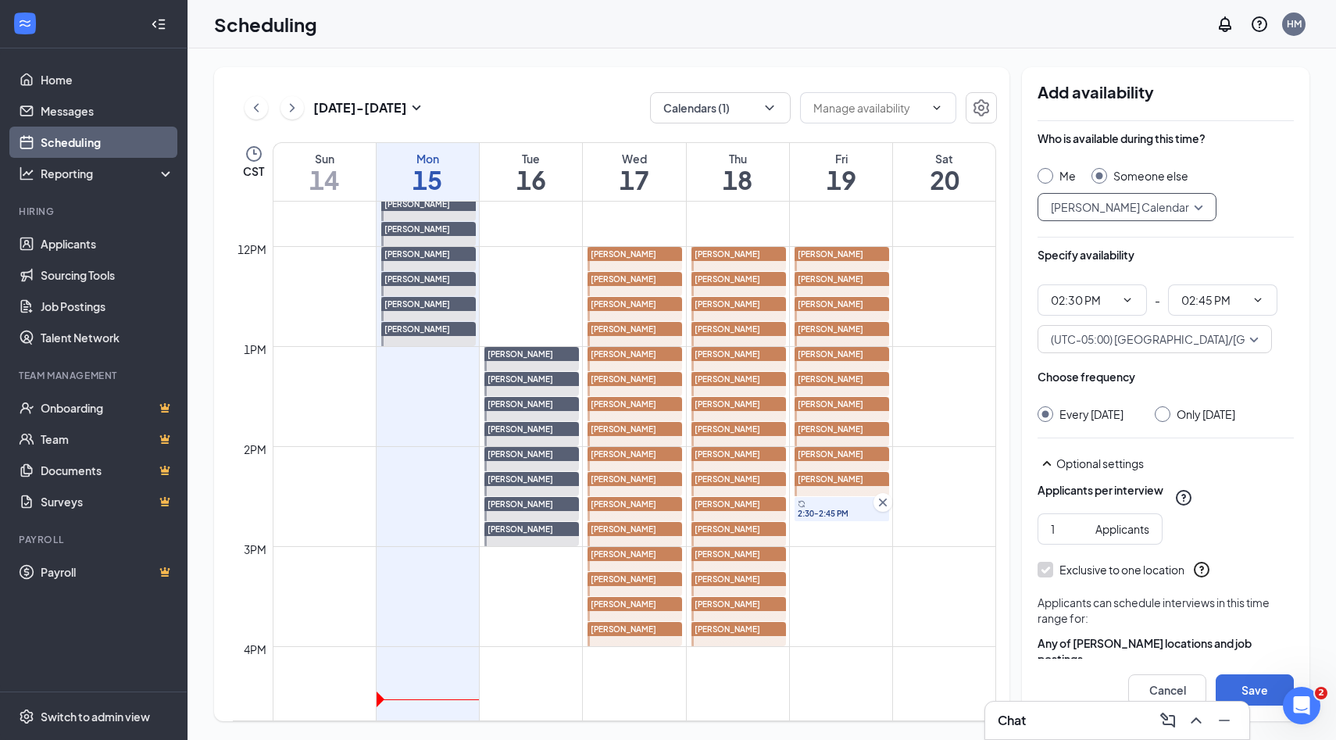
click at [1159, 412] on input "Only Friday, Sep 19" at bounding box center [1159, 411] width 11 height 11
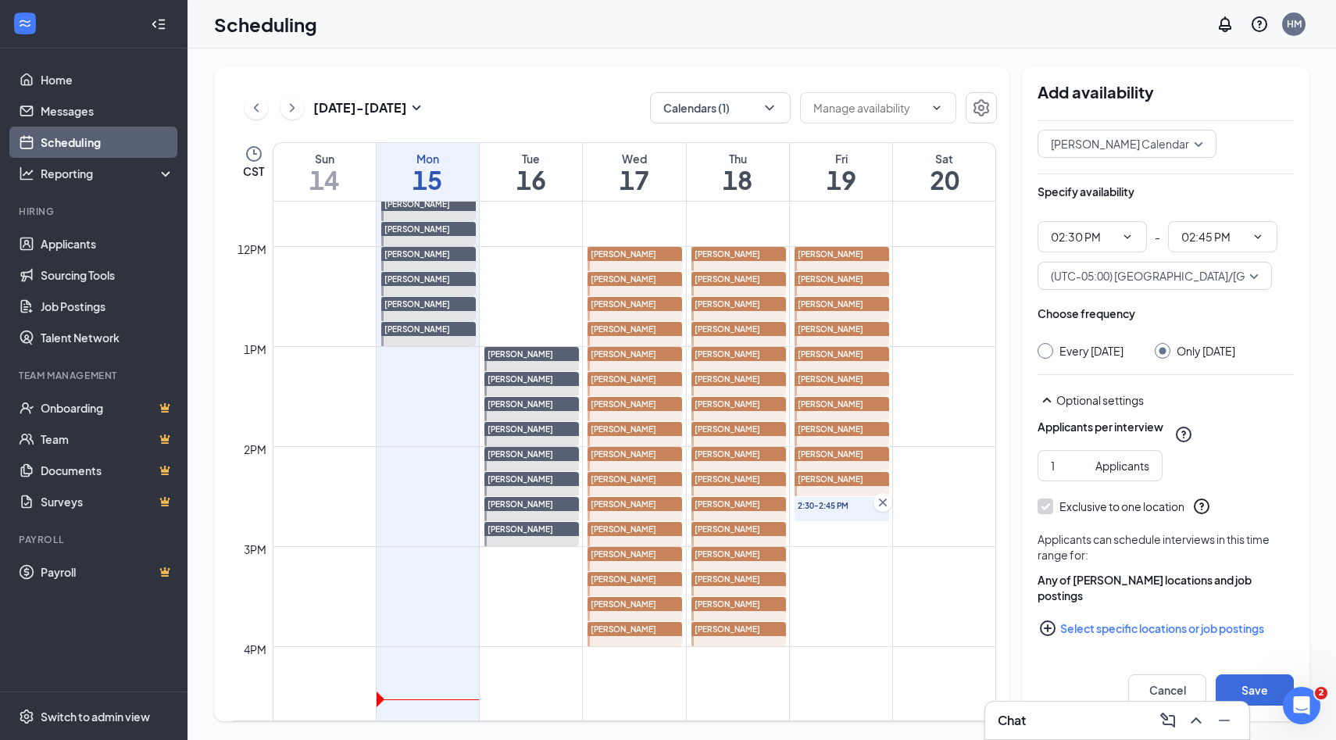
scroll to position [64, 0]
click at [1047, 626] on icon "PlusCircle" at bounding box center [1048, 627] width 16 height 16
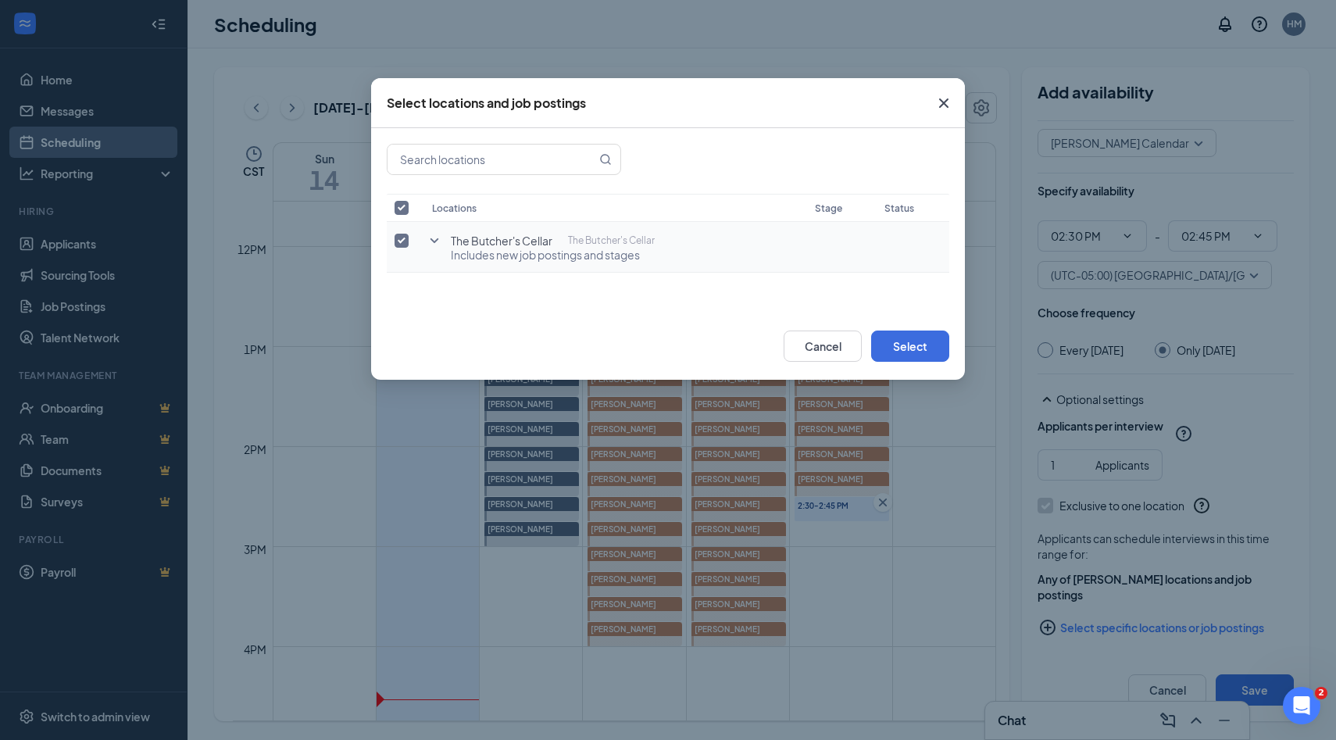
click at [400, 241] on input "checkbox" at bounding box center [401, 241] width 14 height 14
click at [440, 242] on icon "SmallChevronDown" at bounding box center [434, 240] width 19 height 19
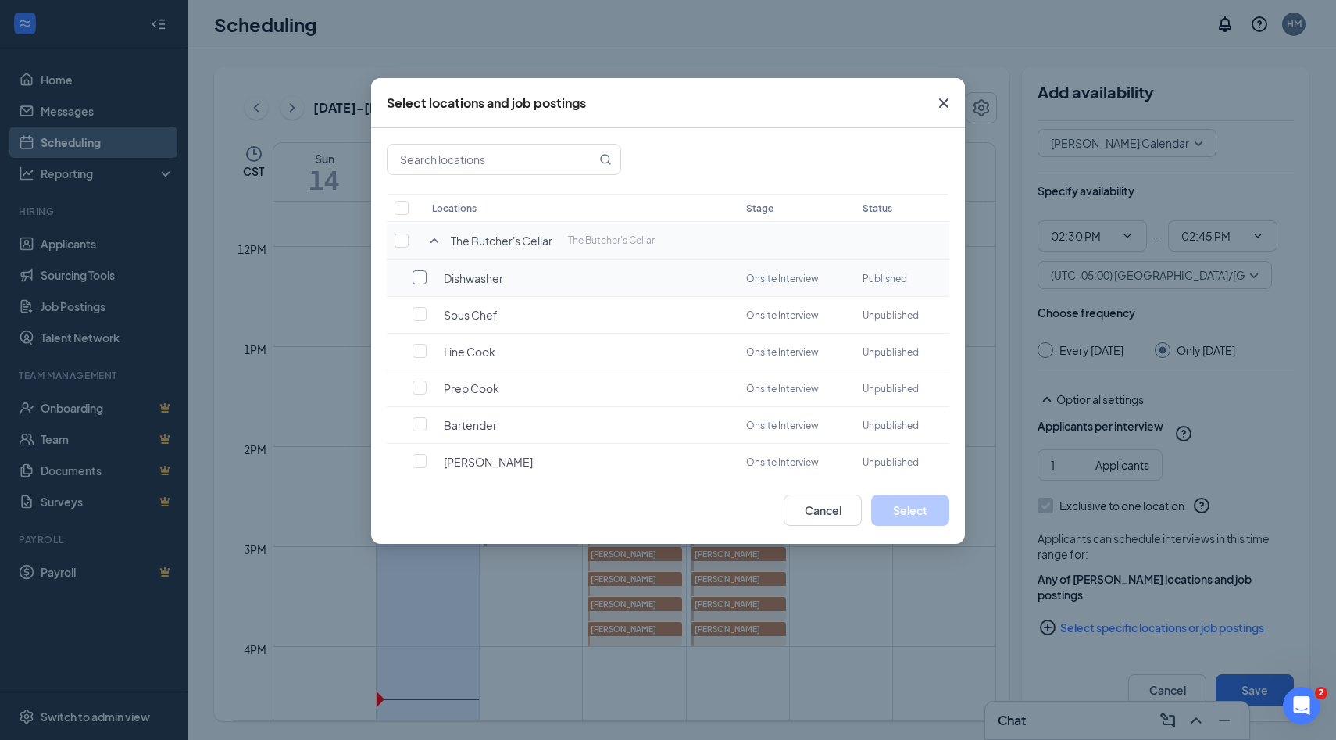
click at [429, 283] on label at bounding box center [423, 277] width 22 height 16
click at [426, 283] on input "checkbox" at bounding box center [419, 277] width 14 height 14
click at [888, 505] on button "Select" at bounding box center [910, 509] width 78 height 31
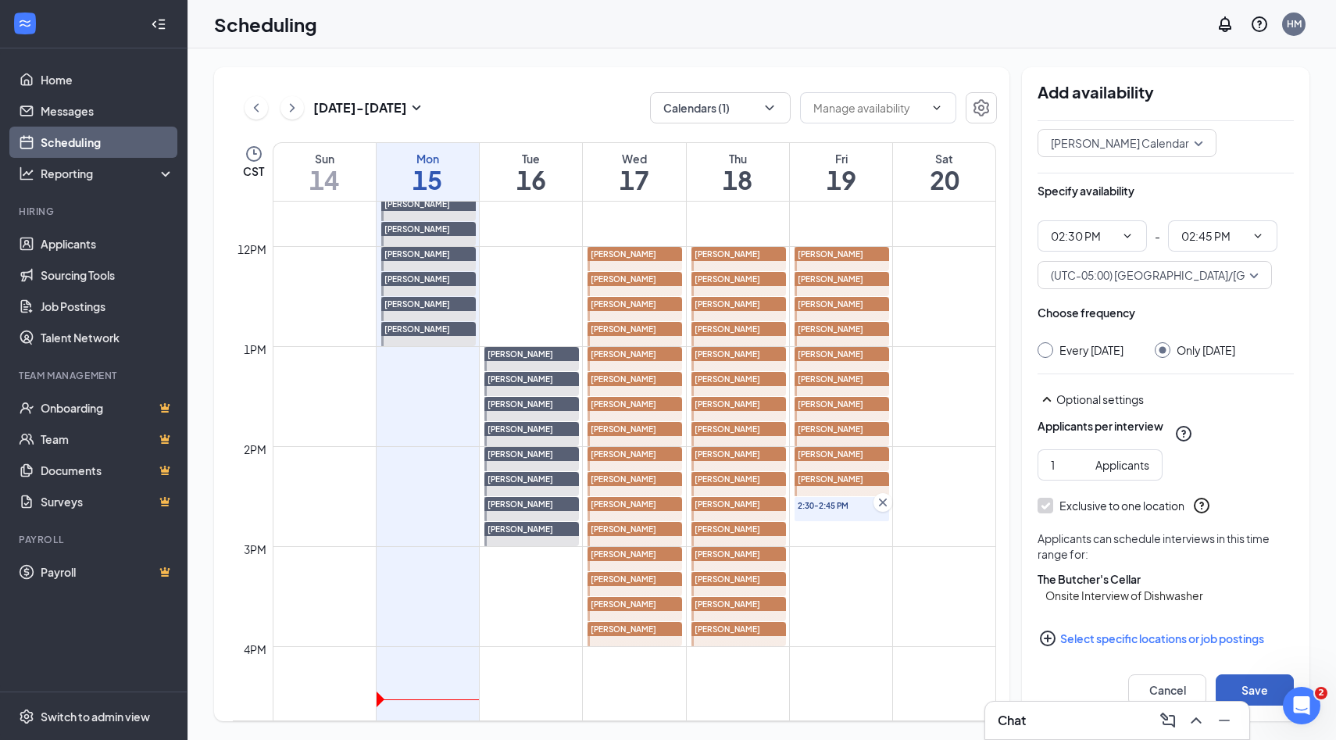
click at [1255, 698] on button "Save" at bounding box center [1254, 689] width 78 height 31
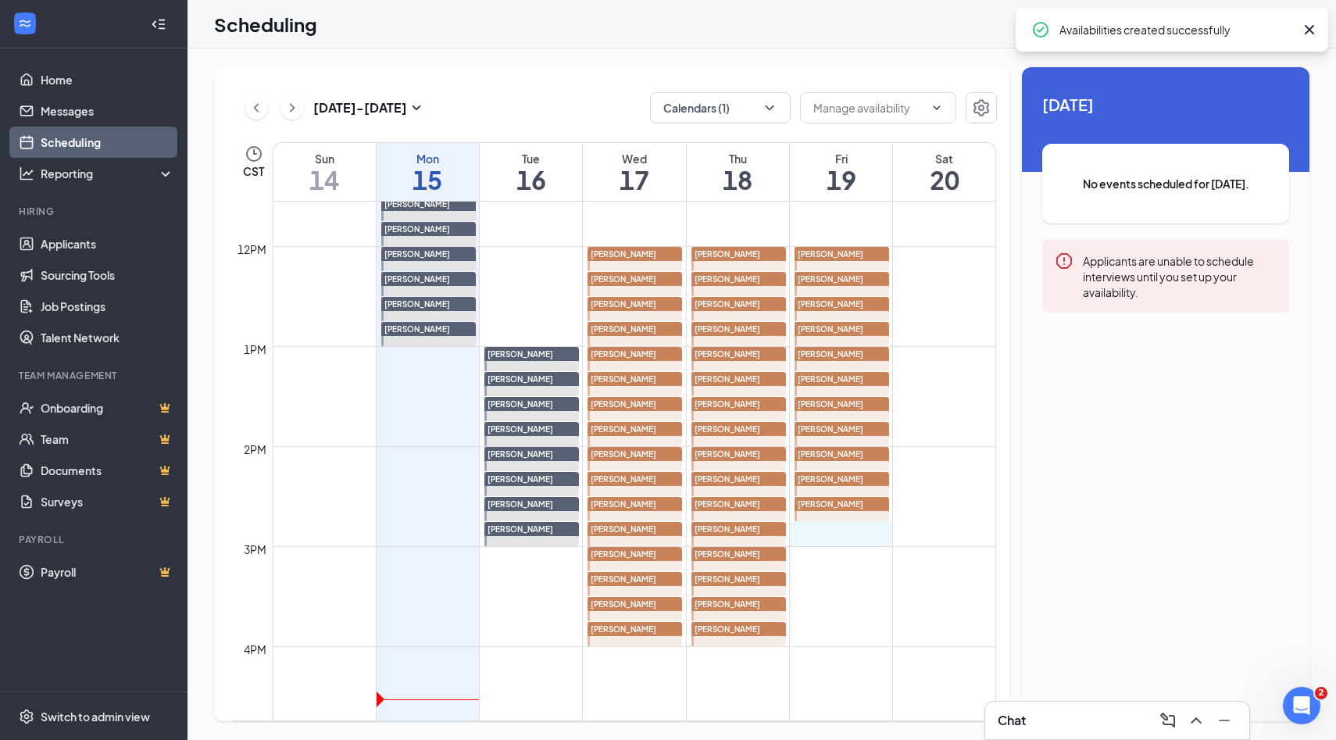
drag, startPoint x: 853, startPoint y: 537, endPoint x: 856, endPoint y: 530, distance: 8.4
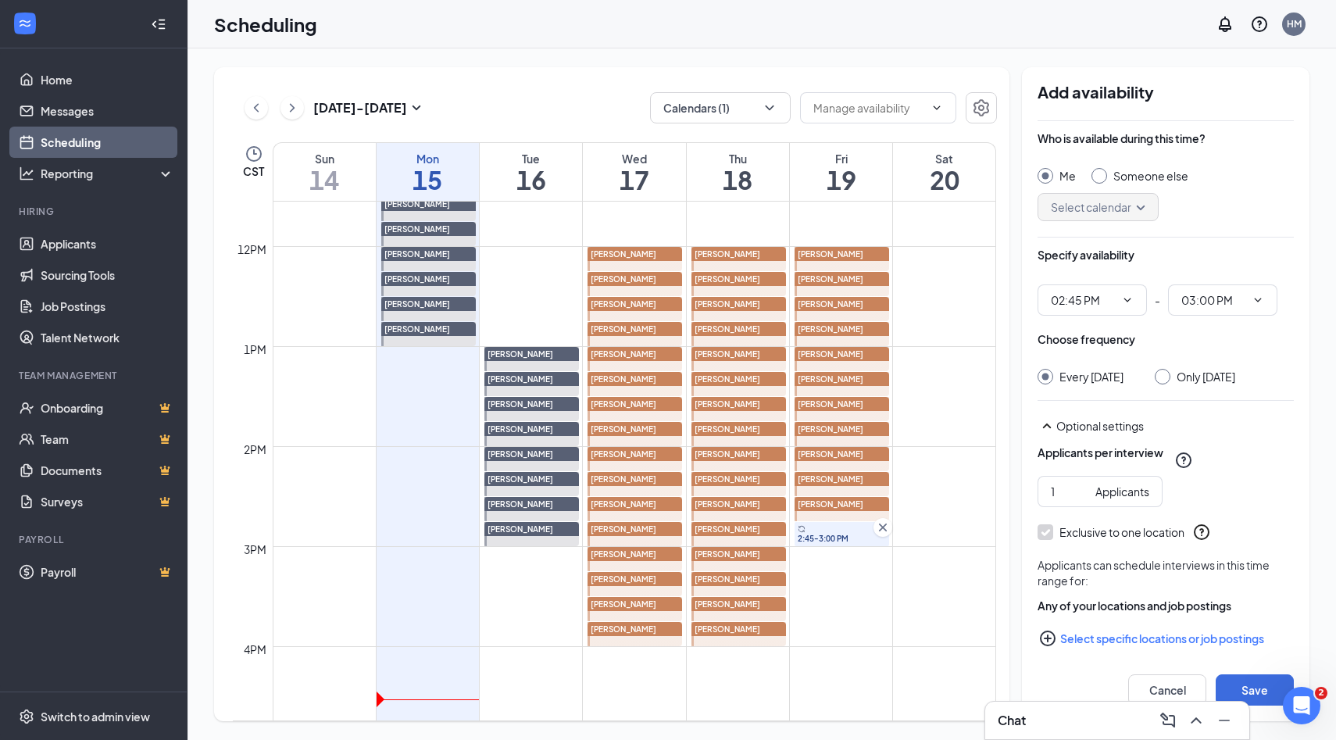
click at [1095, 180] on div at bounding box center [1099, 176] width 16 height 16
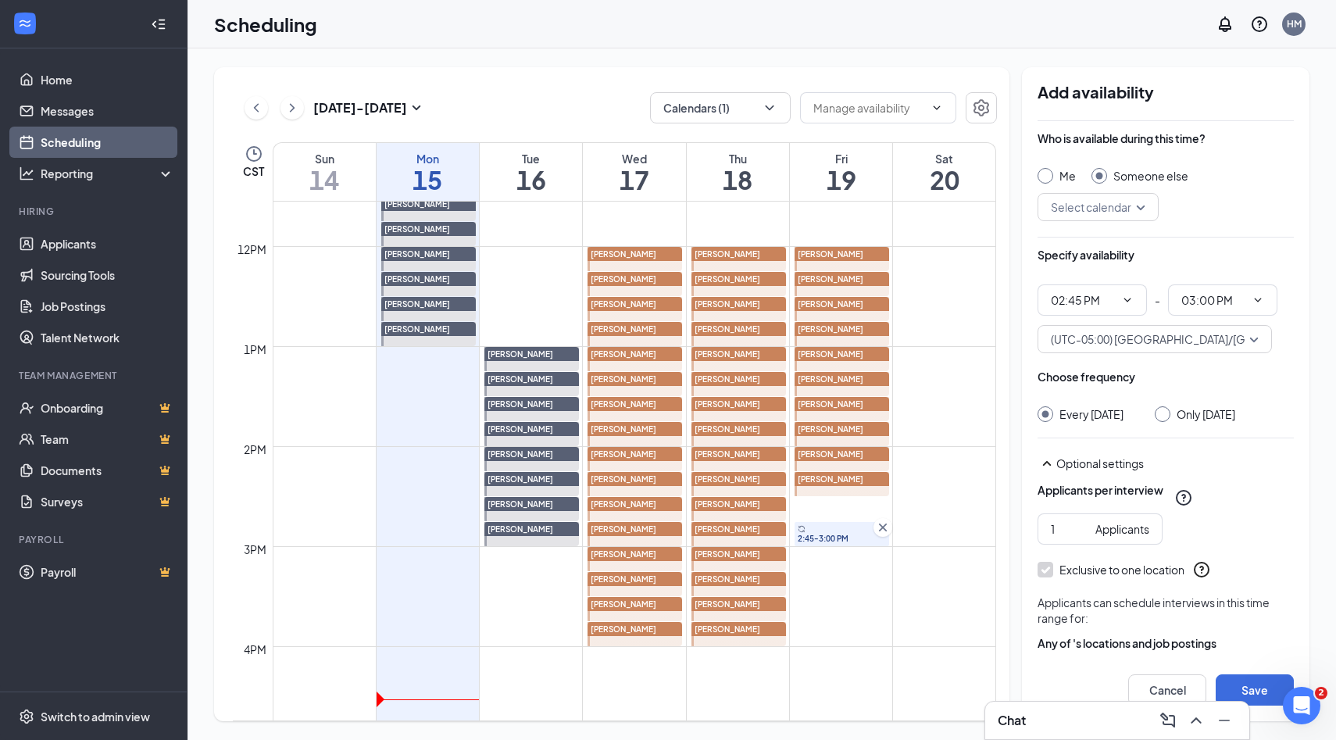
click at [1142, 211] on div "Select calendar" at bounding box center [1097, 207] width 121 height 28
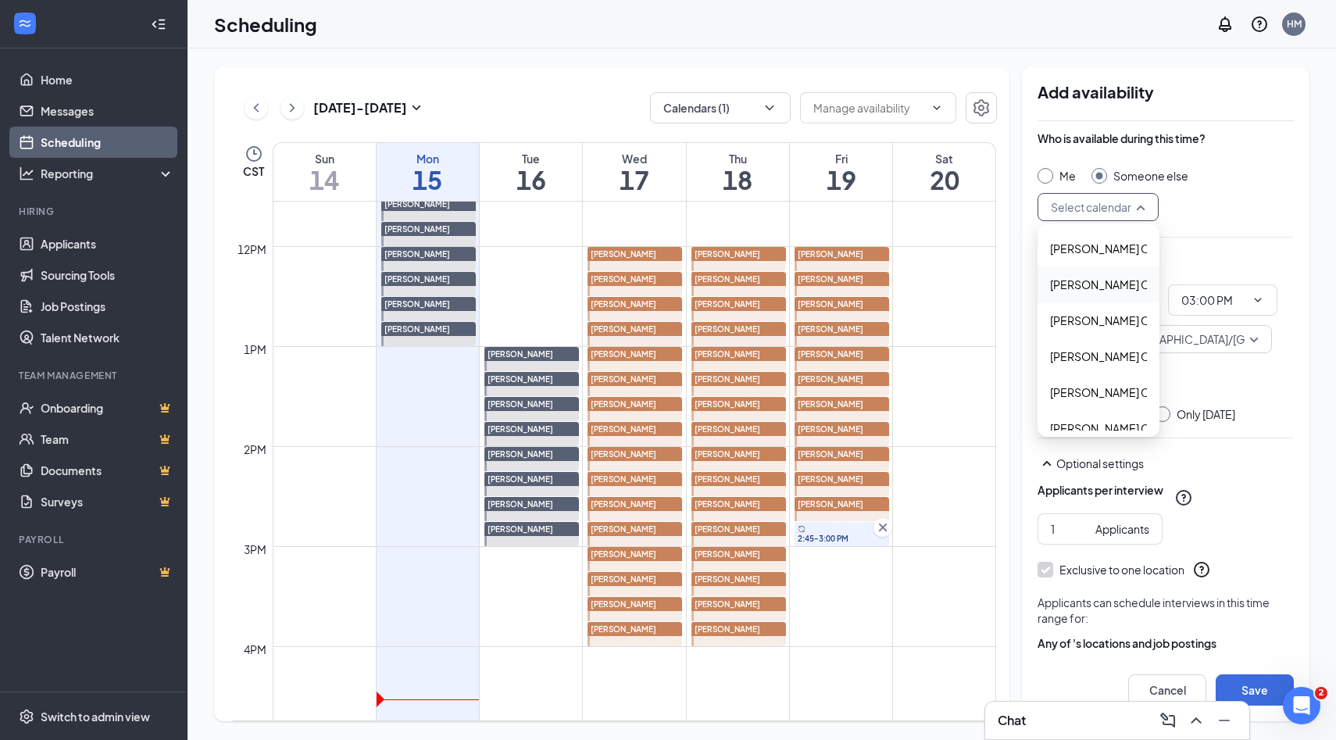
click at [1094, 281] on span "Alyssa Osinga's Calendar" at bounding box center [1119, 284] width 138 height 17
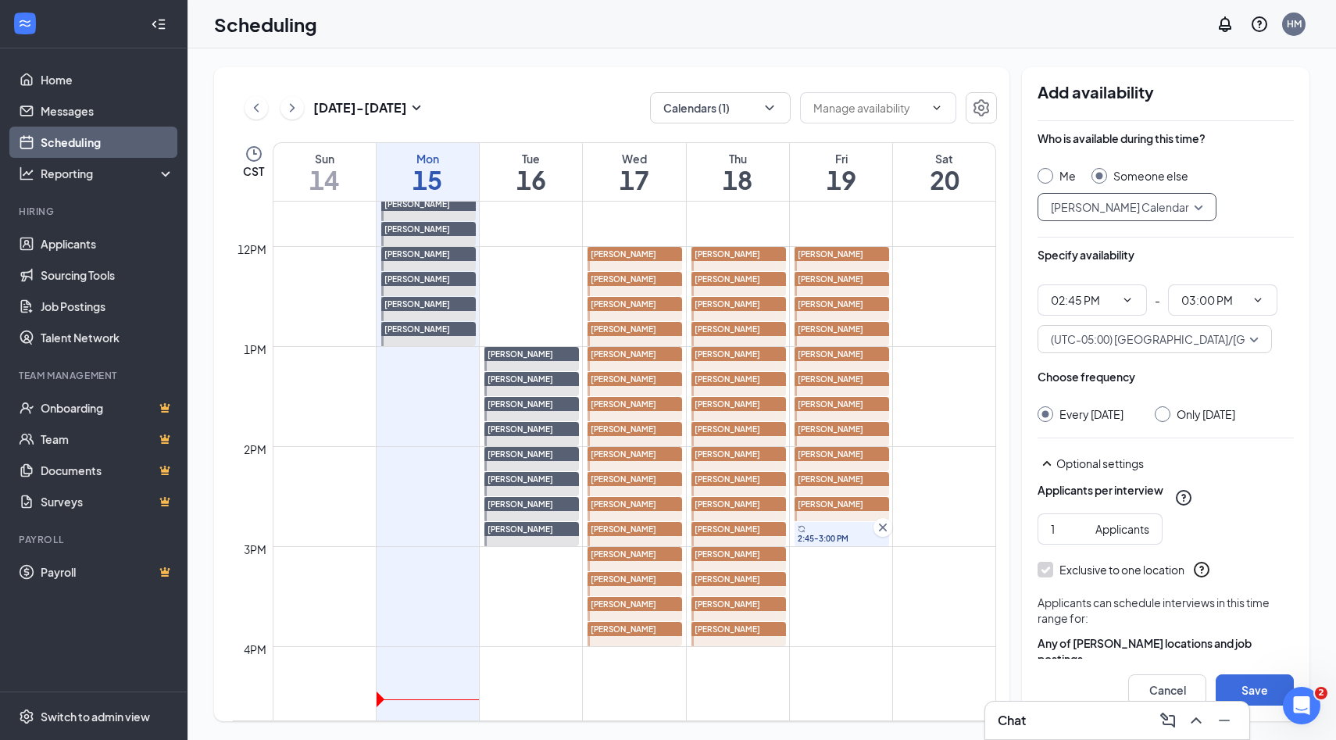
click at [1163, 416] on input "Only Friday, Sep 19" at bounding box center [1159, 411] width 11 height 11
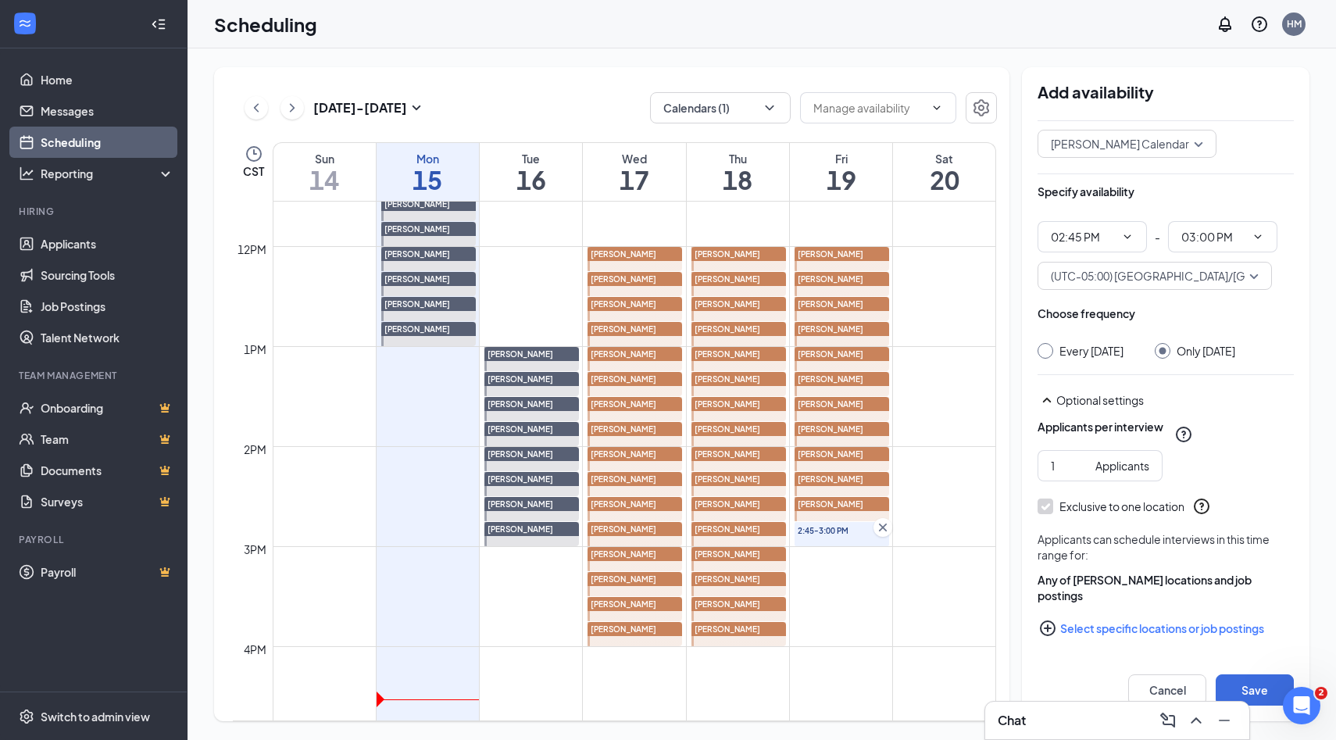
scroll to position [64, 0]
click at [1051, 627] on icon "PlusCircle" at bounding box center [1048, 627] width 16 height 16
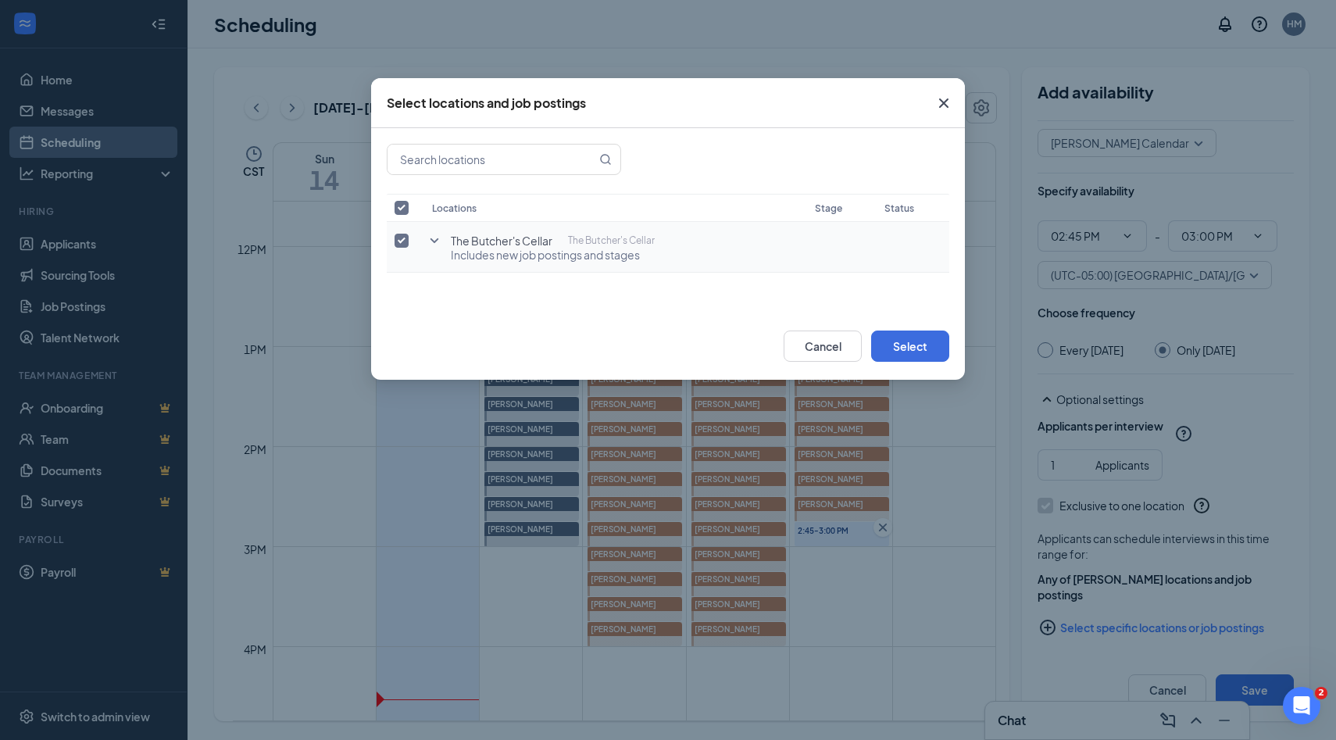
click at [394, 239] on input "checkbox" at bounding box center [401, 241] width 14 height 14
click at [438, 239] on icon "SmallChevronDown" at bounding box center [434, 240] width 19 height 19
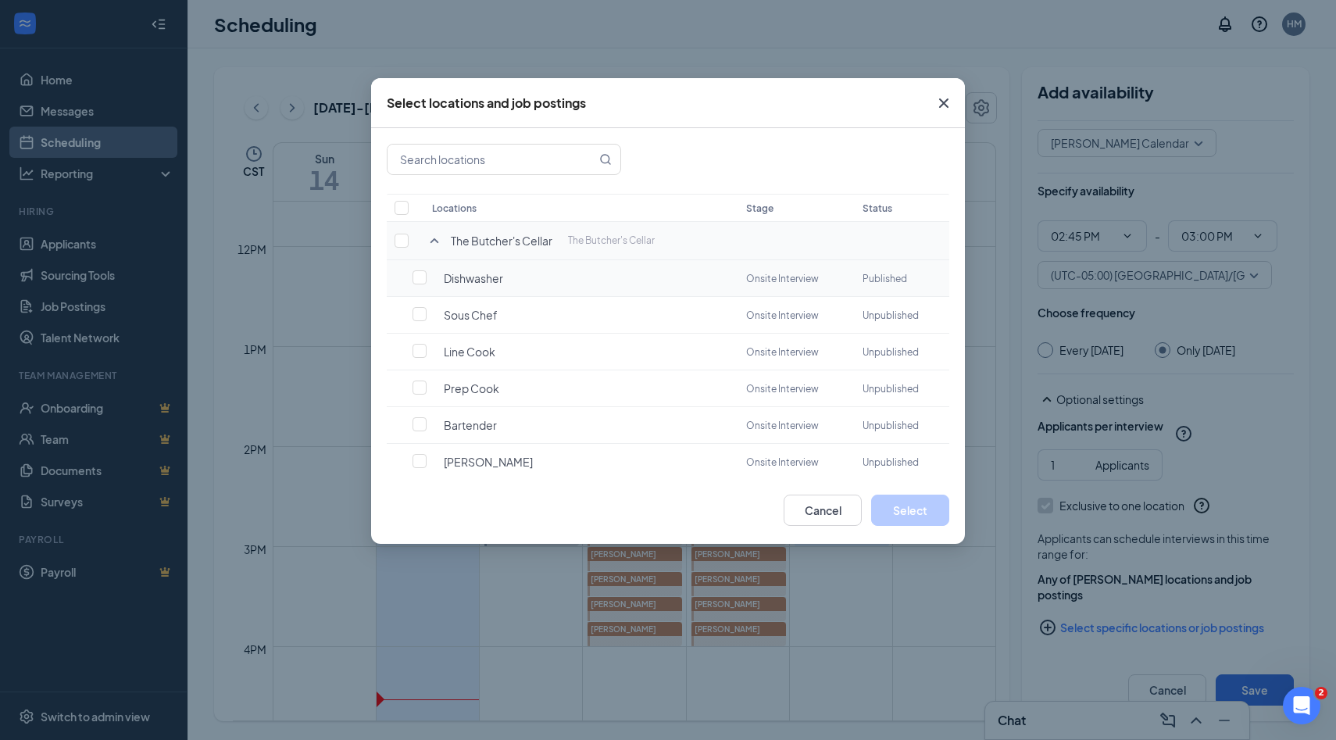
click at [431, 287] on td "Dishwasher" at bounding box center [581, 278] width 314 height 37
click at [418, 277] on input "checkbox" at bounding box center [419, 277] width 14 height 14
click at [900, 508] on button "Select" at bounding box center [910, 509] width 78 height 31
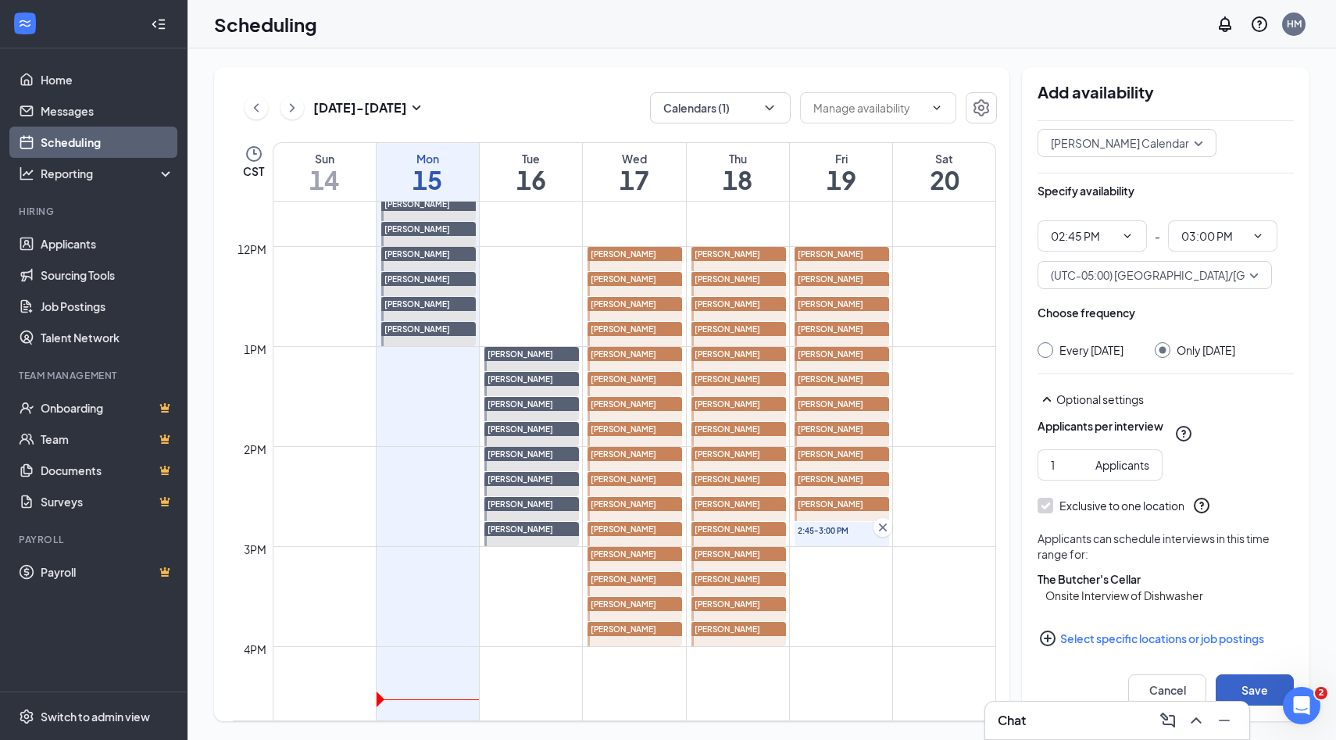
click at [1242, 694] on button "Save" at bounding box center [1254, 689] width 78 height 31
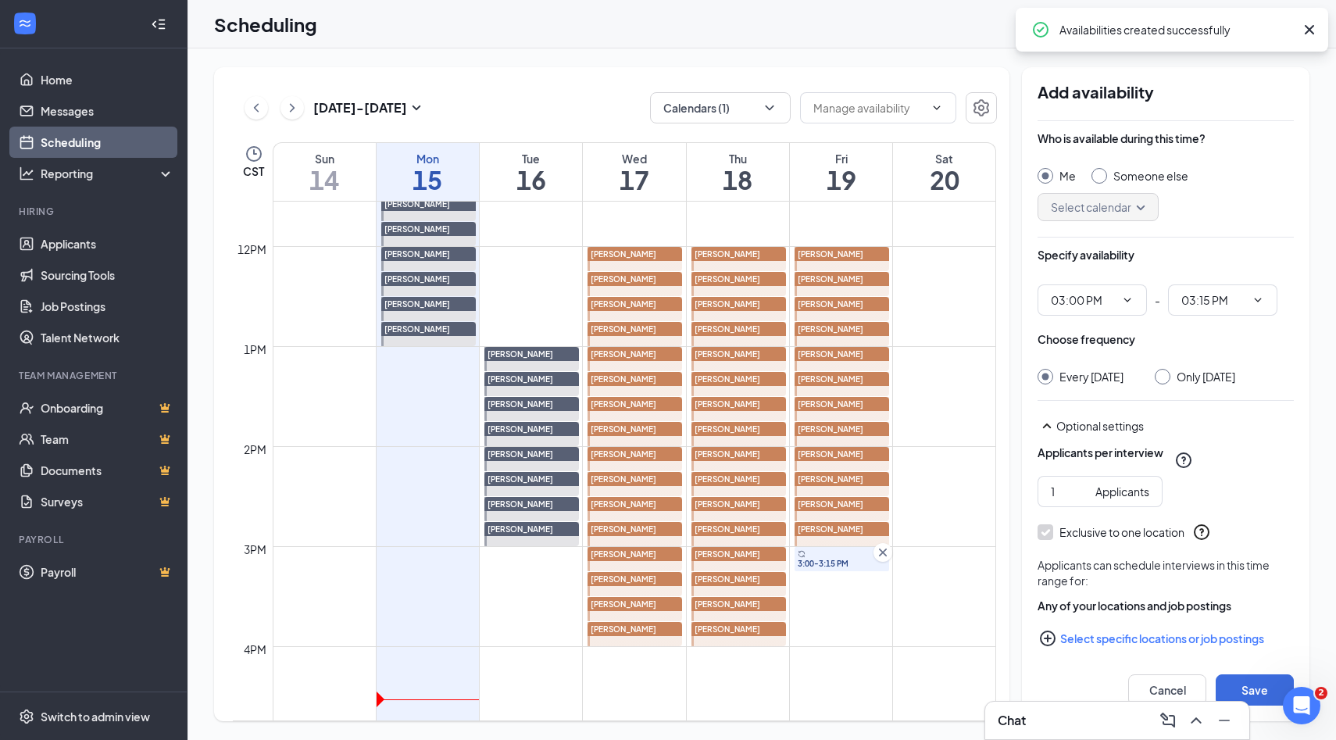
click at [1101, 179] on div at bounding box center [1099, 176] width 16 height 16
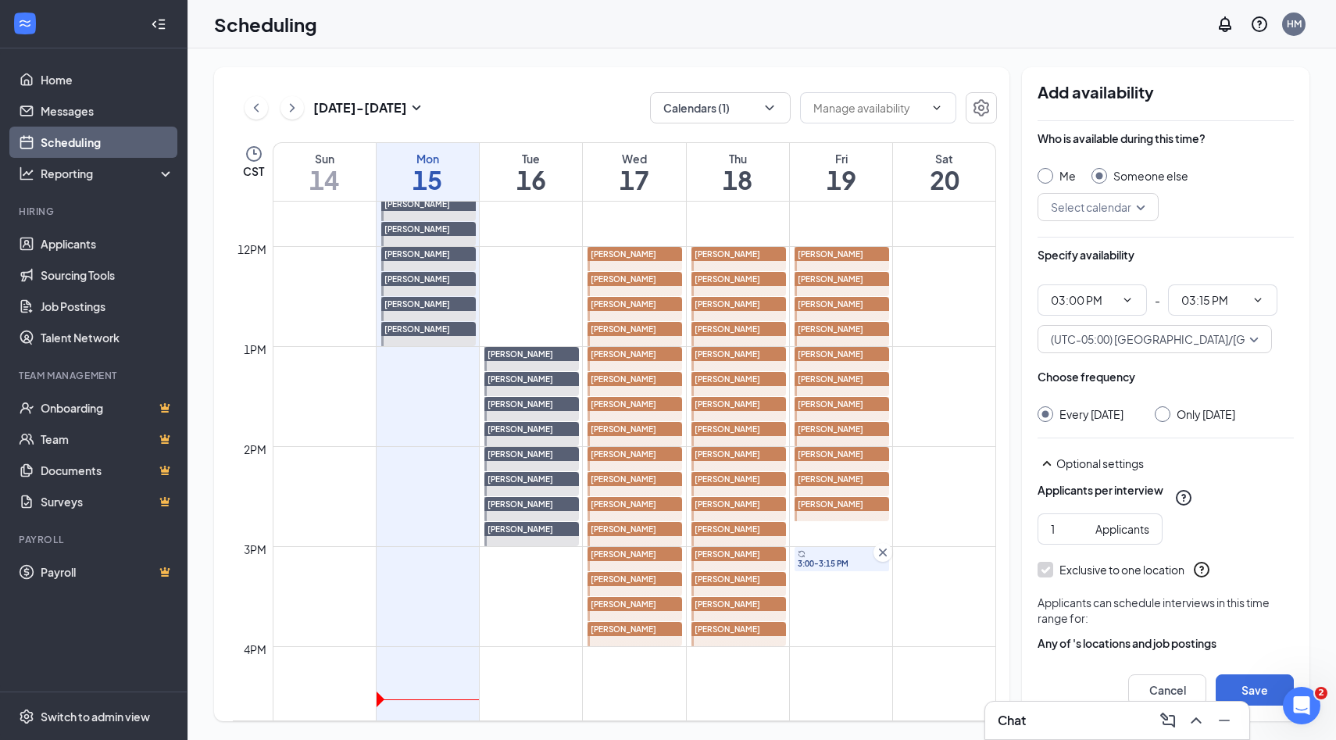
click at [1134, 205] on input "search" at bounding box center [1092, 207] width 91 height 27
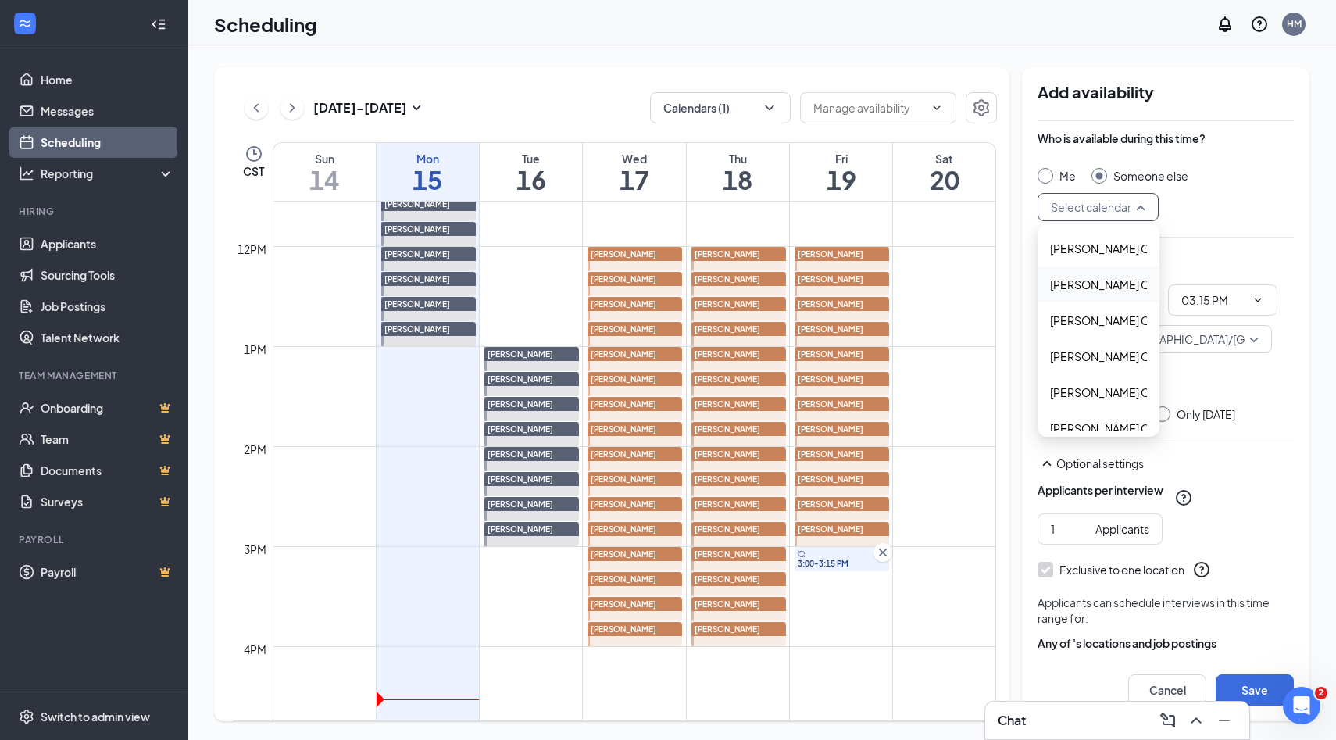
click at [1104, 280] on span "Alyssa Osinga's Calendar" at bounding box center [1119, 284] width 138 height 17
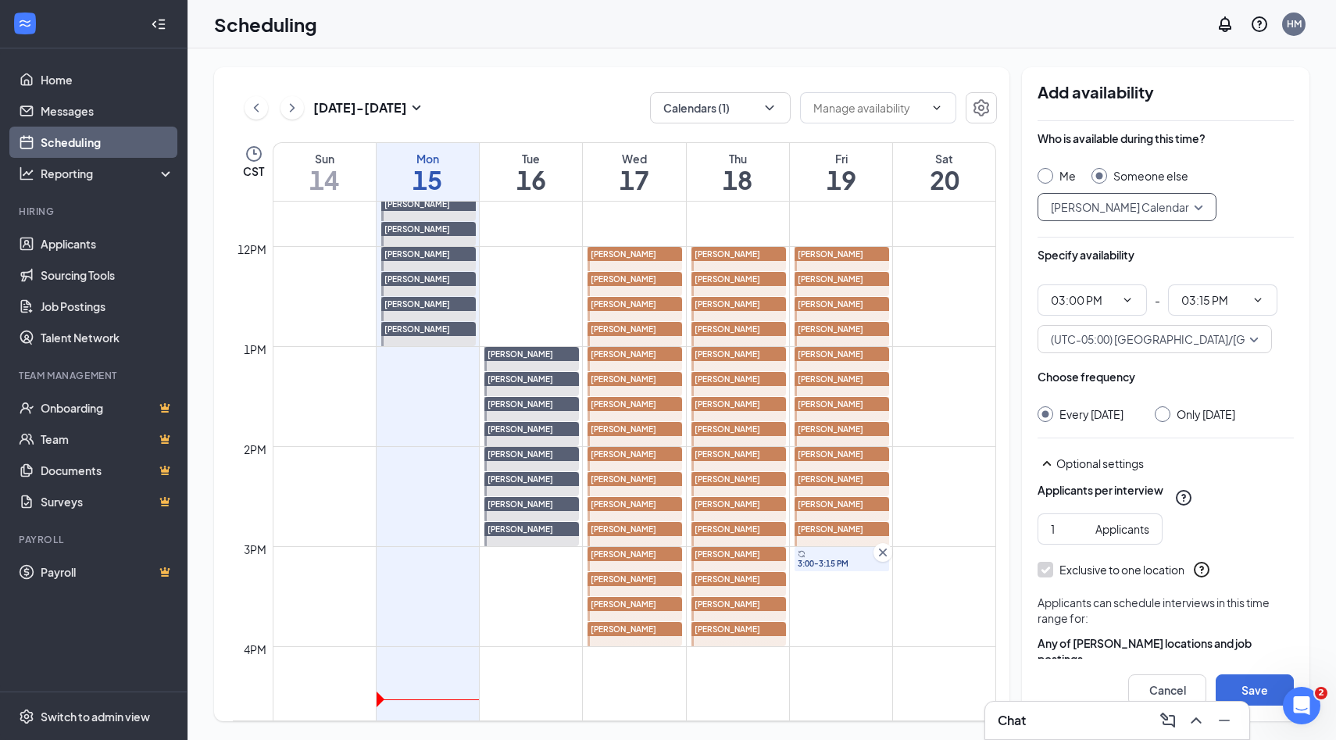
click at [1159, 413] on input "Only Friday, Sep 19" at bounding box center [1159, 411] width 11 height 11
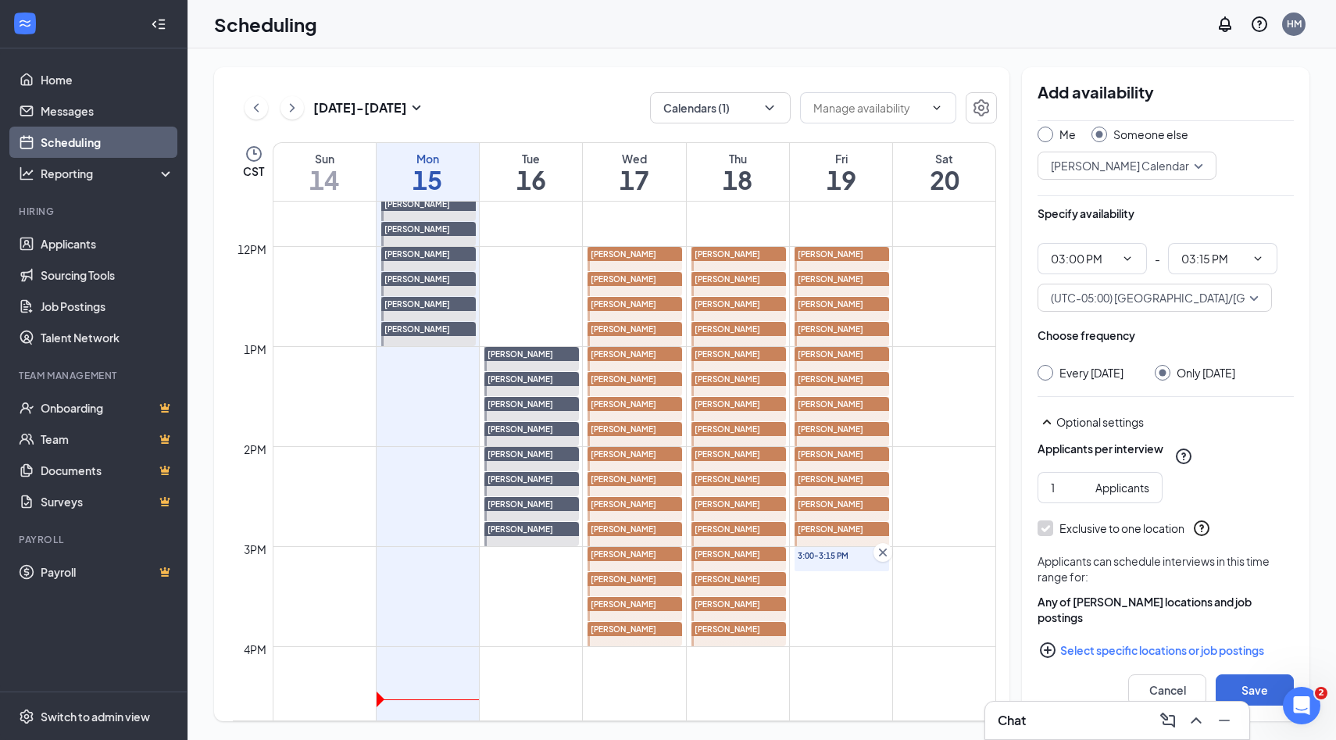
scroll to position [64, 0]
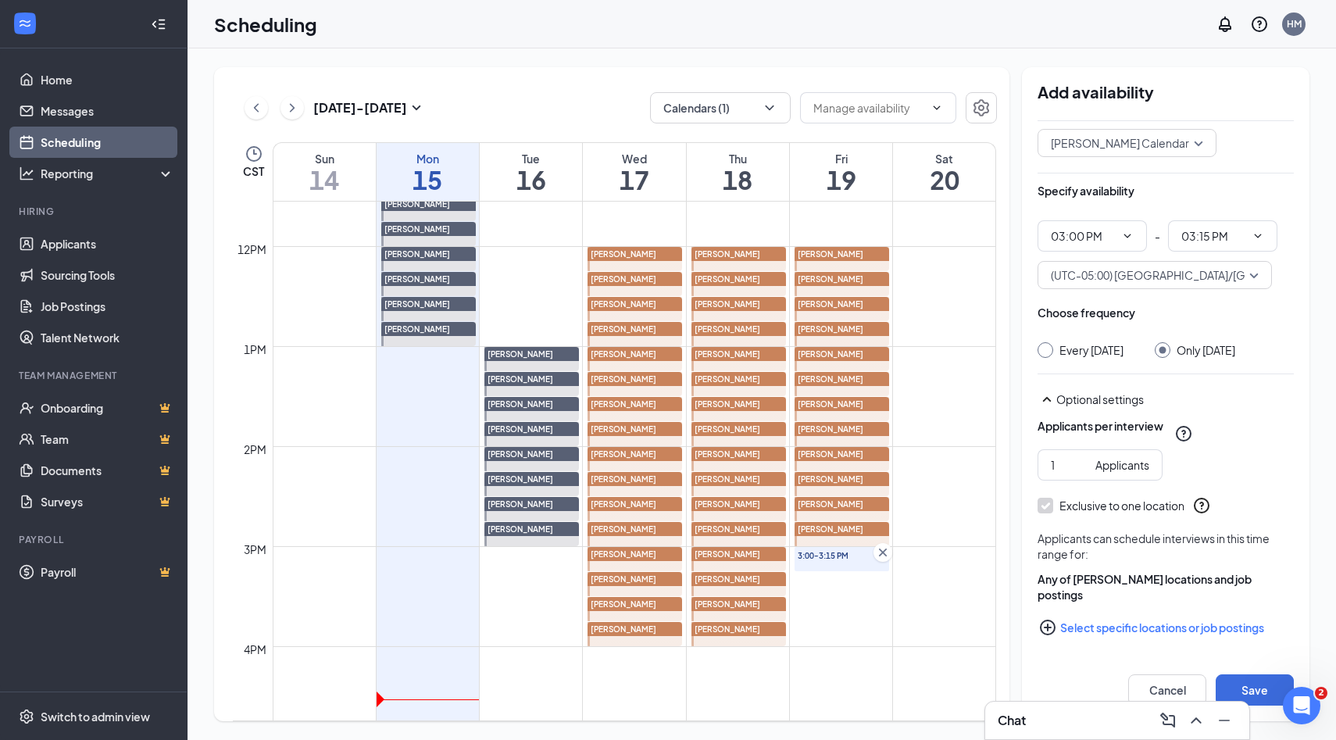
click at [1051, 630] on icon "PlusCircle" at bounding box center [1047, 627] width 19 height 19
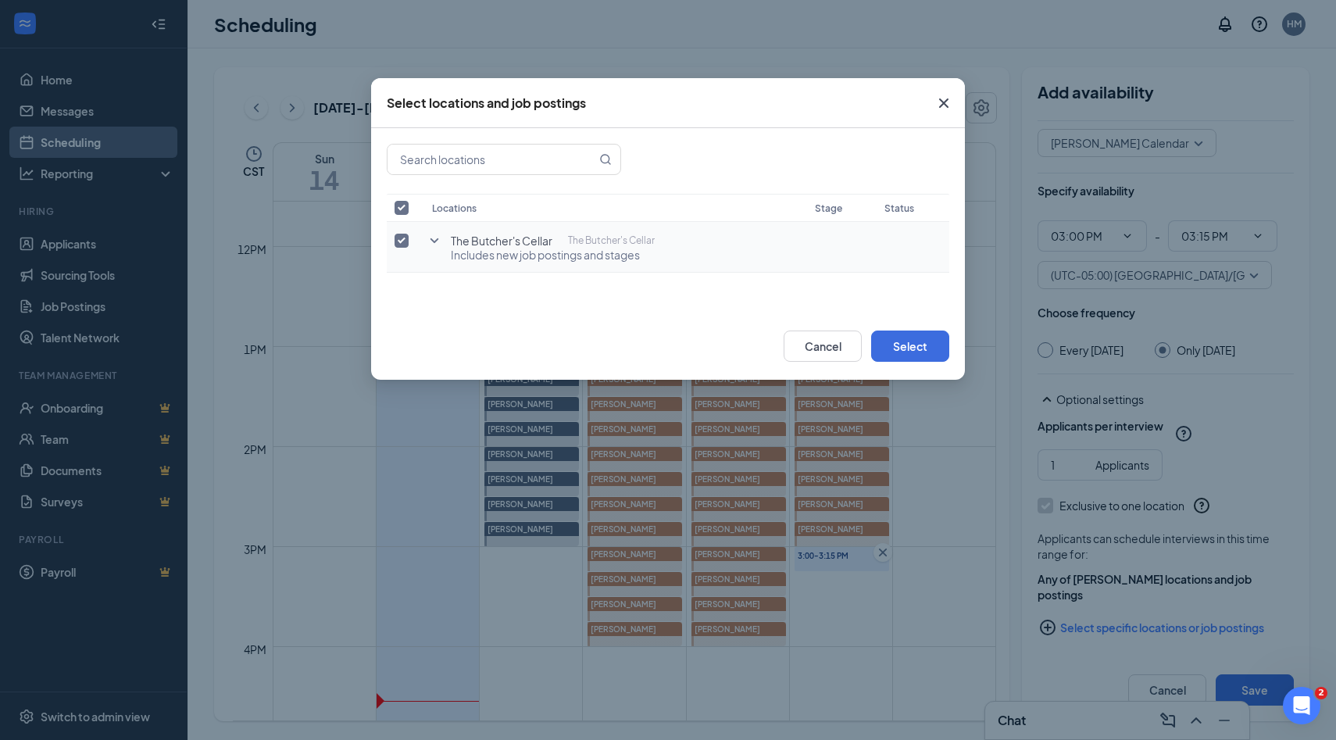
click at [405, 241] on input "checkbox" at bounding box center [401, 241] width 14 height 14
click at [427, 241] on icon "SmallChevronDown" at bounding box center [434, 240] width 19 height 19
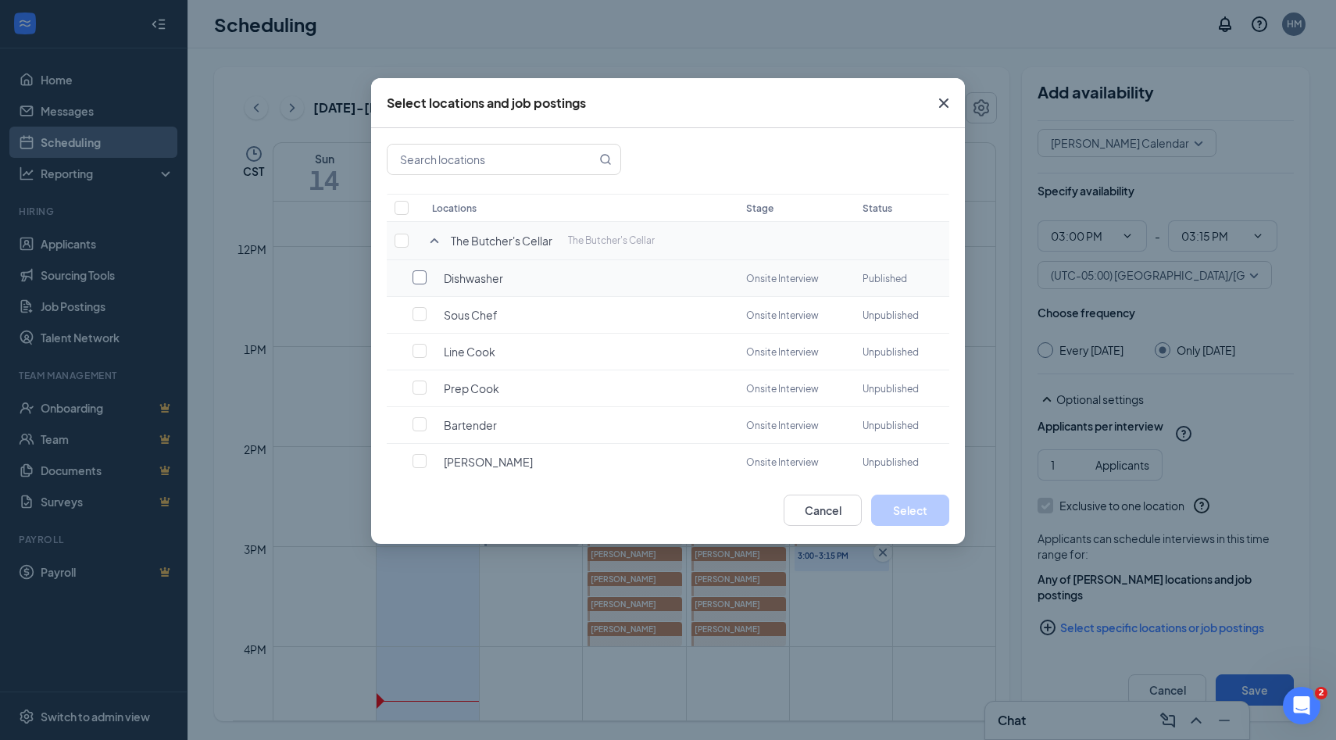
click at [421, 275] on input "checkbox" at bounding box center [419, 277] width 14 height 14
click at [918, 516] on button "Select" at bounding box center [910, 509] width 78 height 31
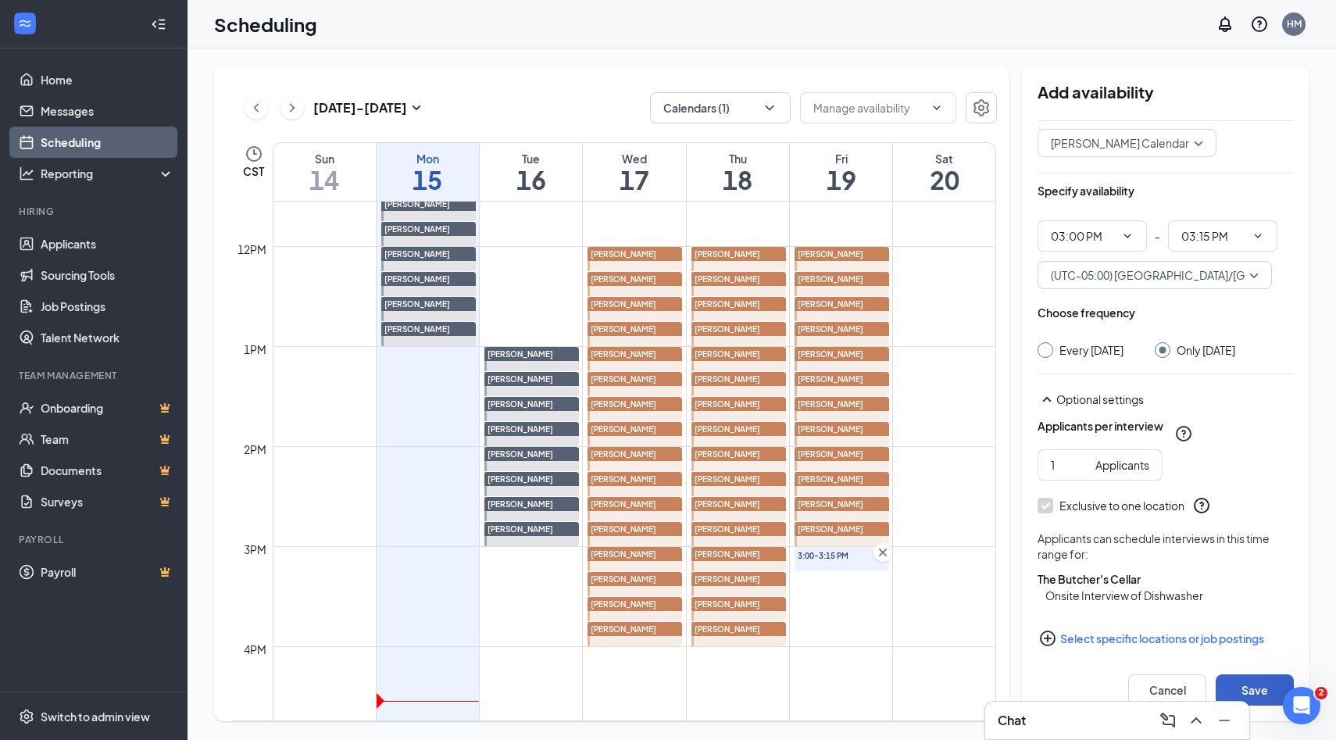
click at [1245, 684] on button "Save" at bounding box center [1254, 689] width 78 height 31
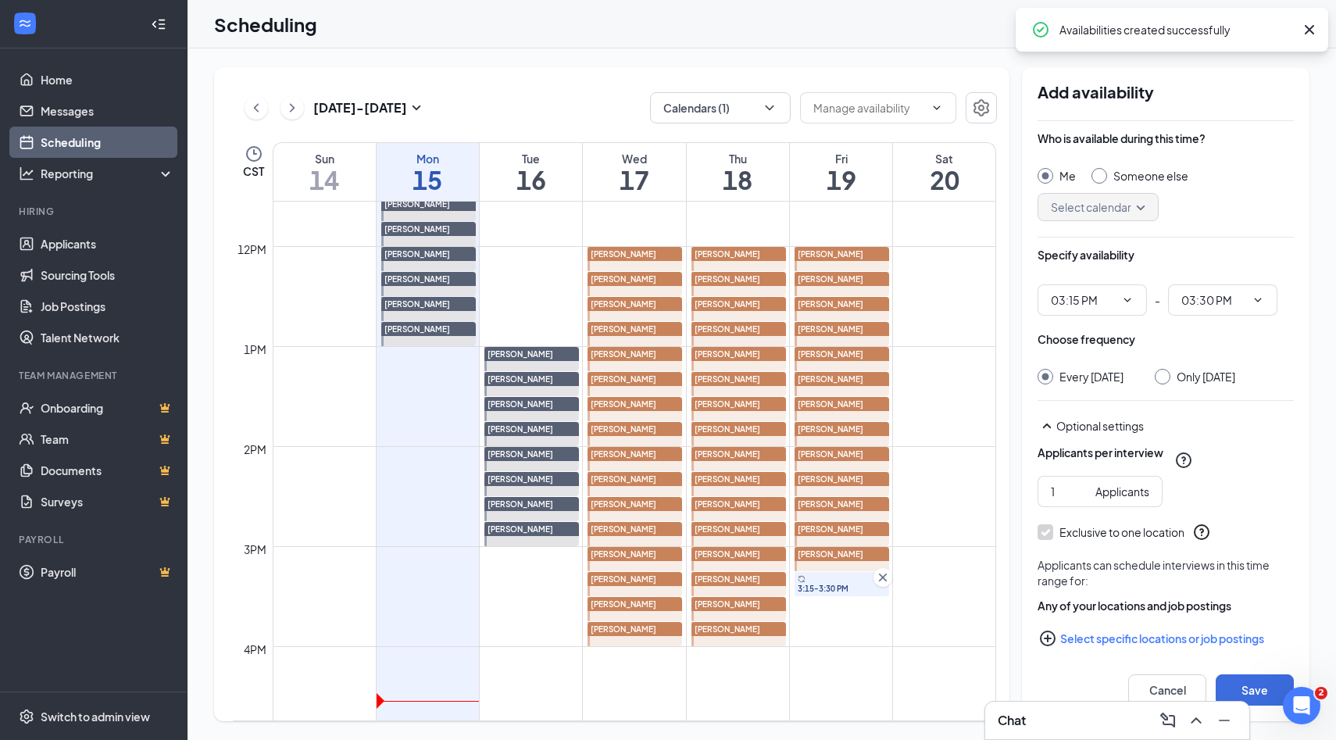
click at [1099, 168] on input "Someone else" at bounding box center [1096, 173] width 11 height 11
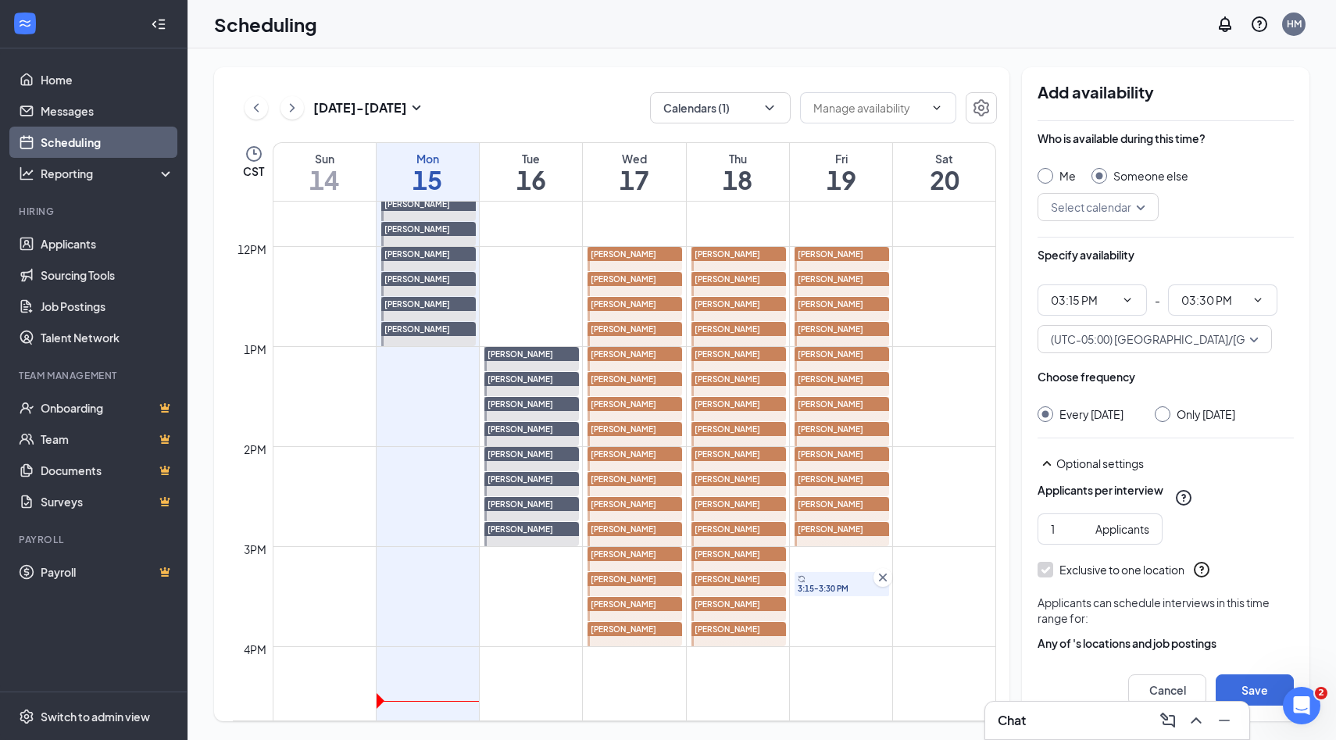
click at [1129, 208] on input "search" at bounding box center [1092, 207] width 91 height 27
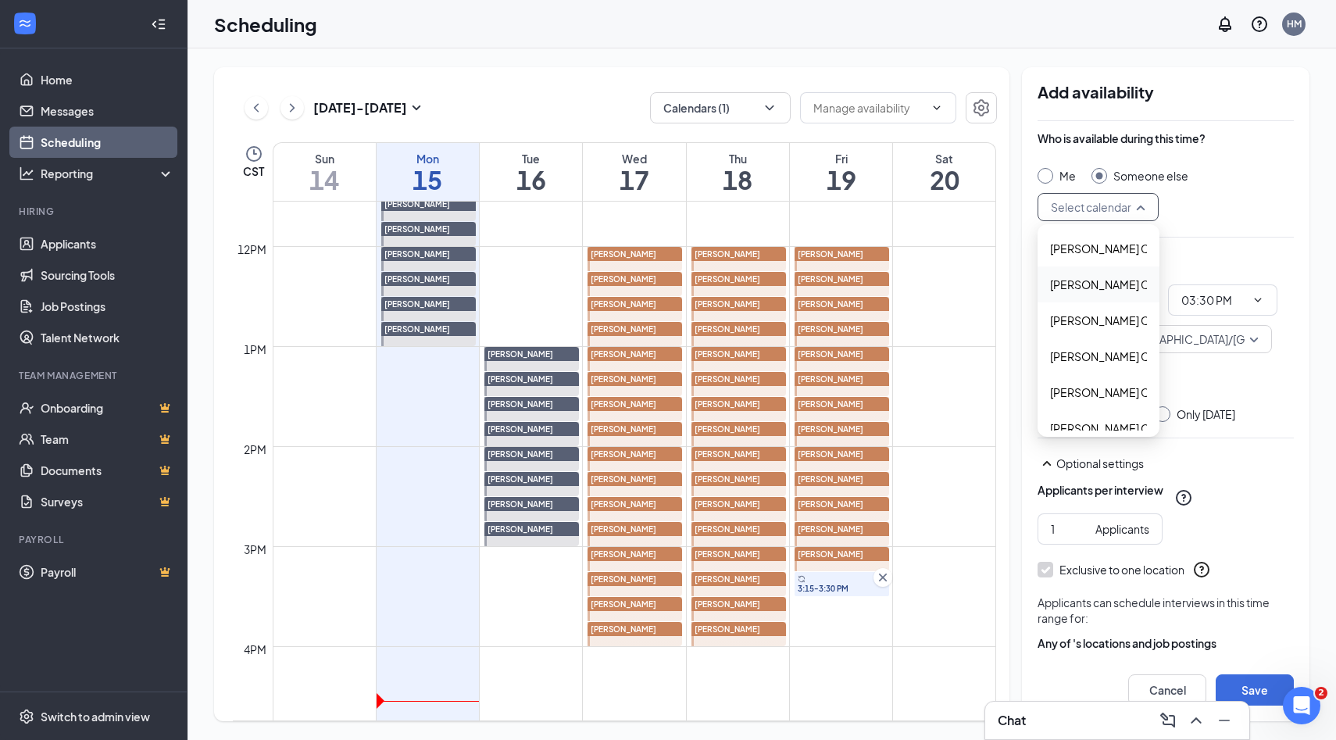
click at [1086, 288] on span "Alyssa Osinga's Calendar" at bounding box center [1119, 284] width 138 height 17
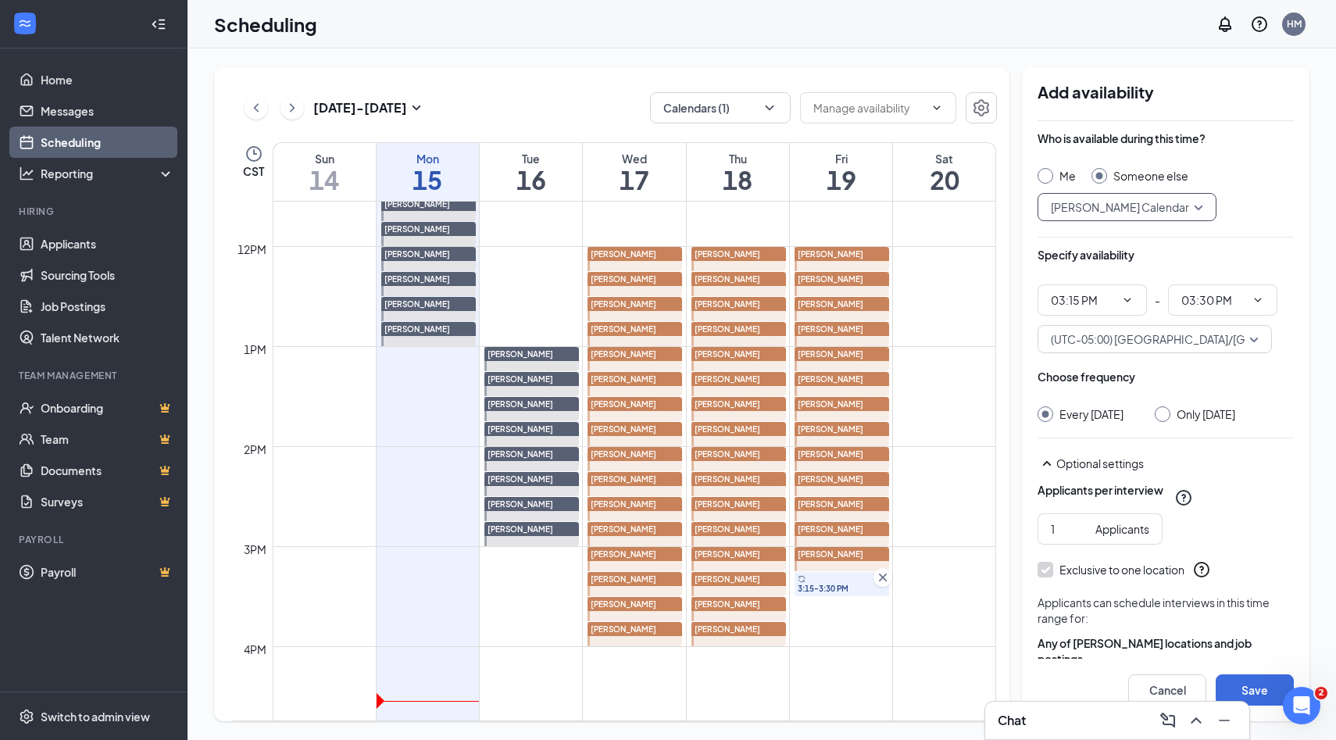
click at [1163, 415] on input "Only Friday, Sep 19" at bounding box center [1159, 411] width 11 height 11
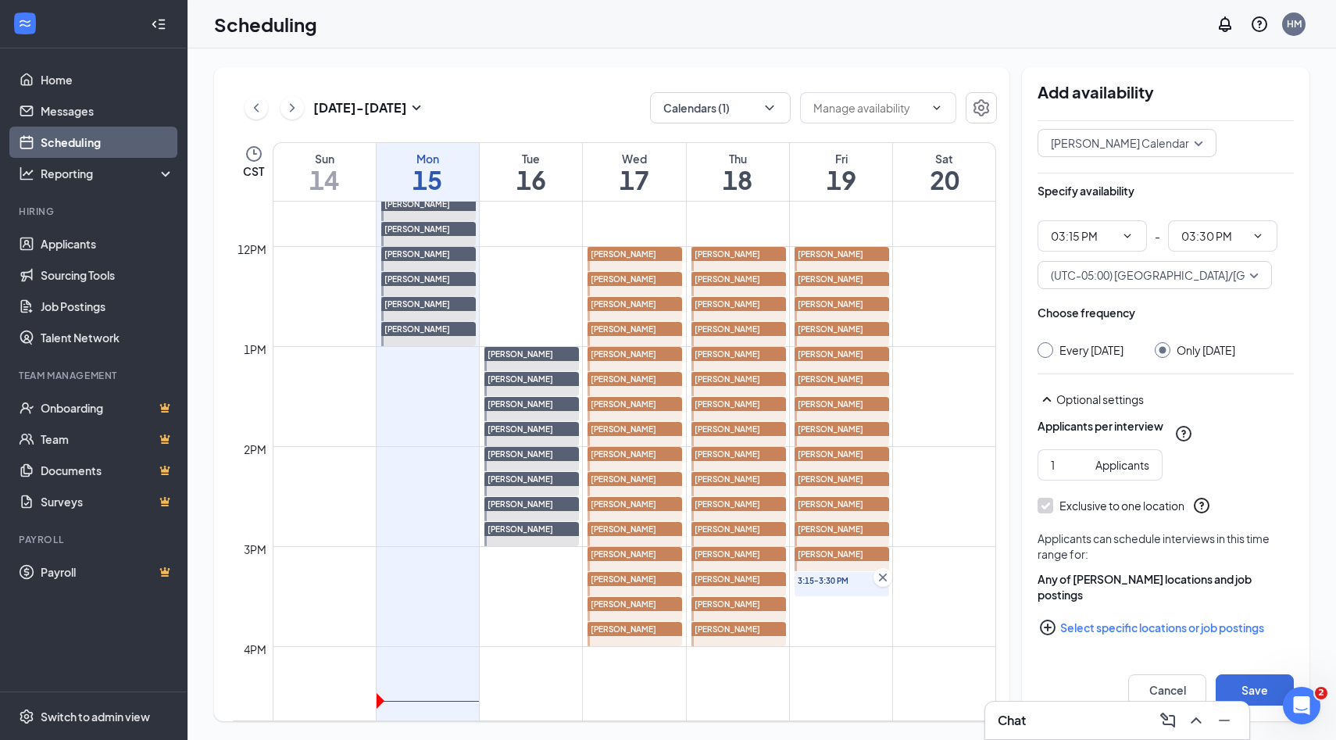
click at [1051, 627] on icon "PlusCircle" at bounding box center [1048, 627] width 16 height 16
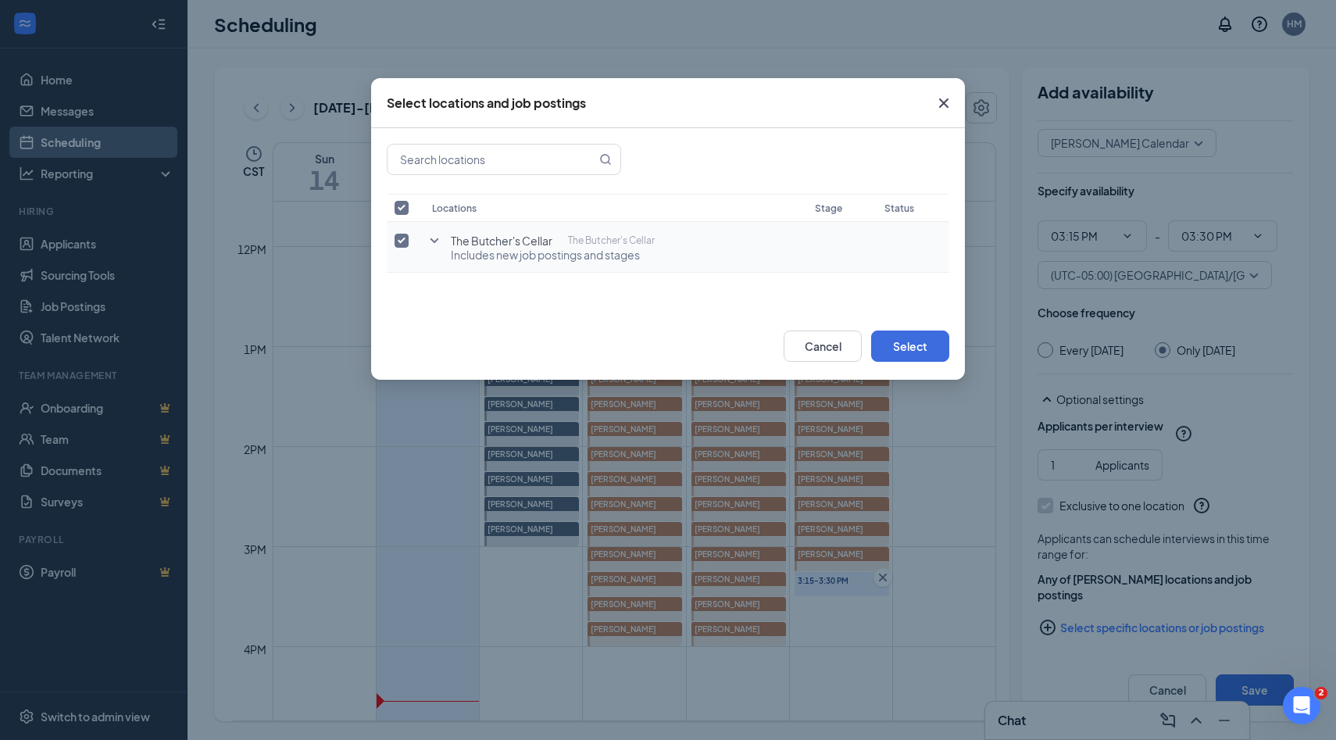
click at [436, 239] on icon "SmallChevronDown" at bounding box center [434, 240] width 9 height 5
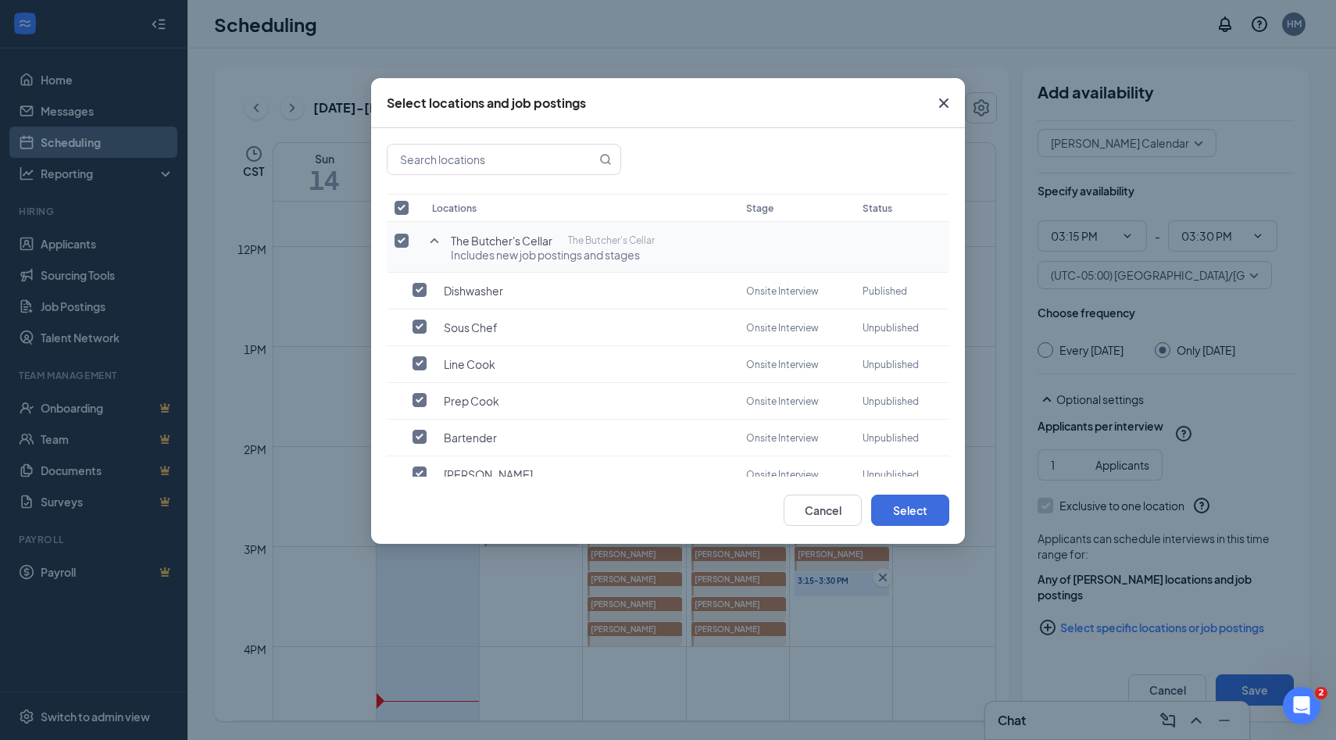
click at [401, 243] on input "checkbox" at bounding box center [401, 241] width 14 height 14
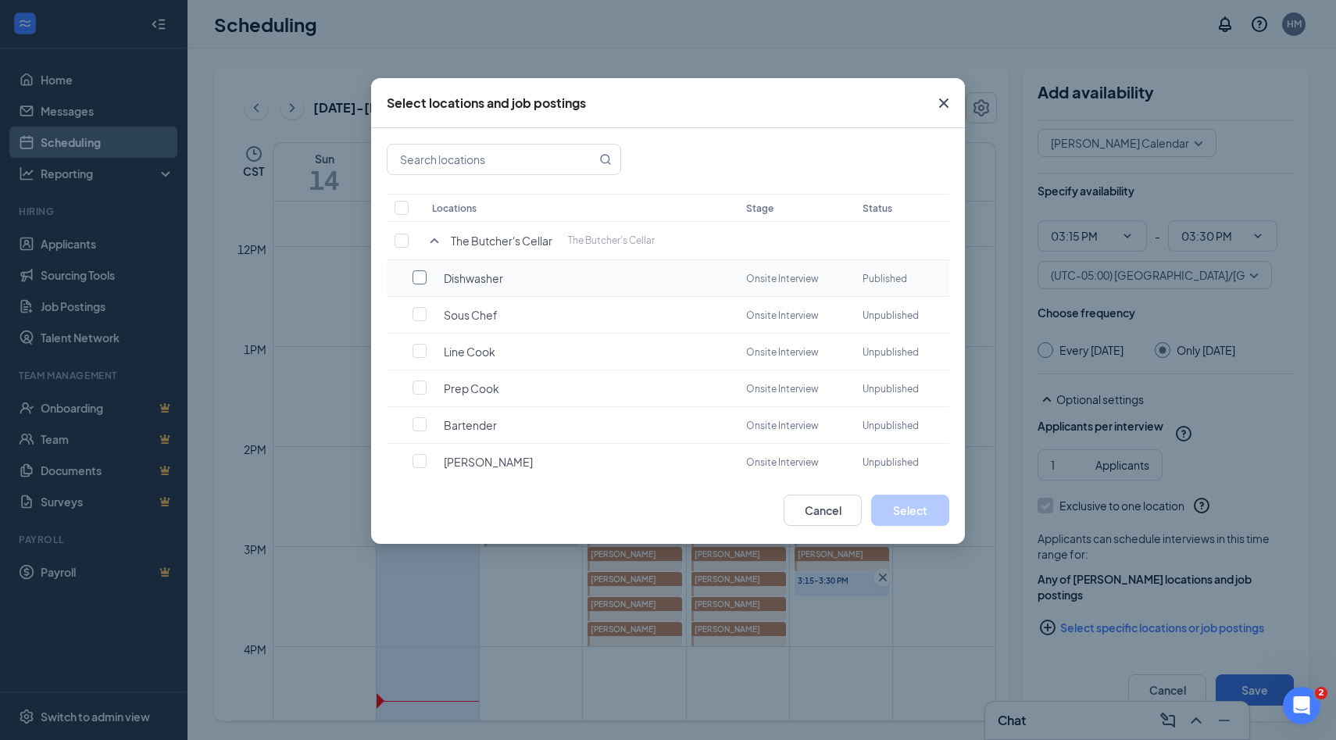
click at [415, 278] on input "checkbox" at bounding box center [419, 277] width 14 height 14
click at [902, 512] on button "Select" at bounding box center [910, 509] width 78 height 31
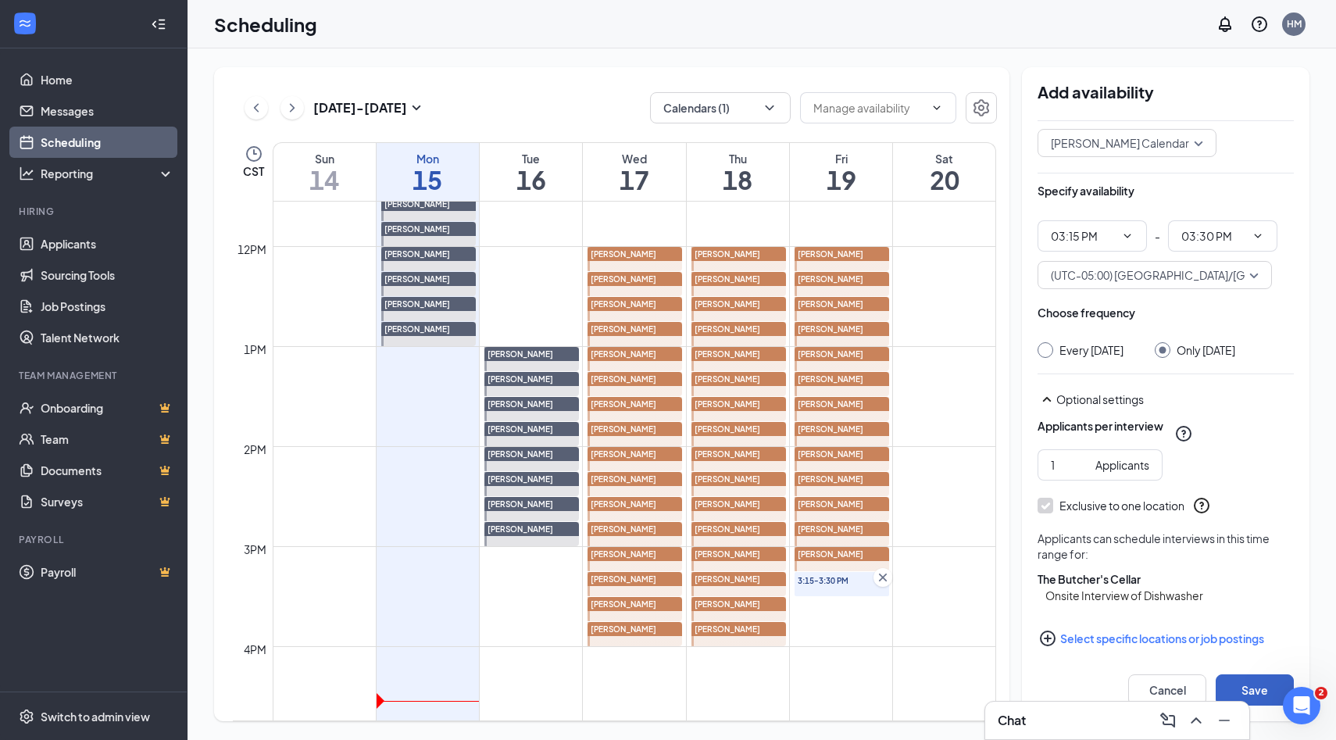
click at [1224, 680] on button "Save" at bounding box center [1254, 689] width 78 height 31
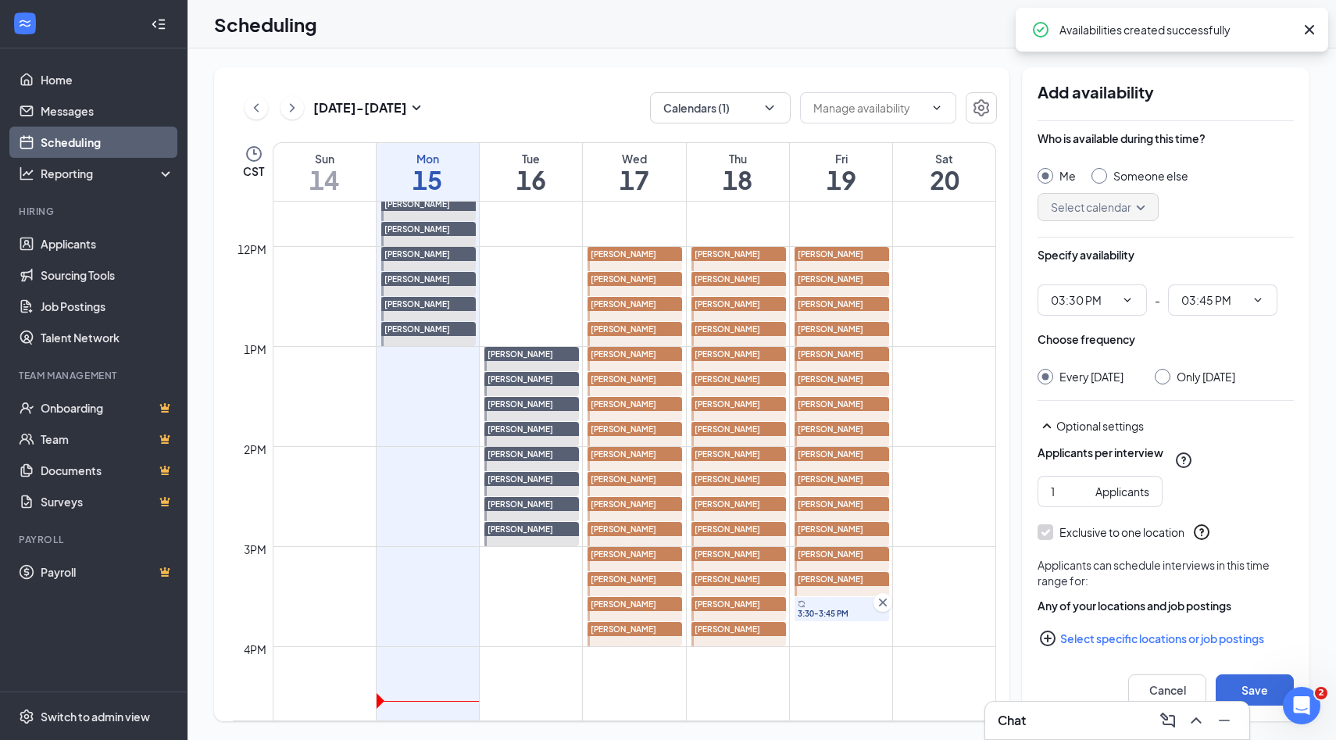
click at [1097, 172] on input "Someone else" at bounding box center [1096, 173] width 11 height 11
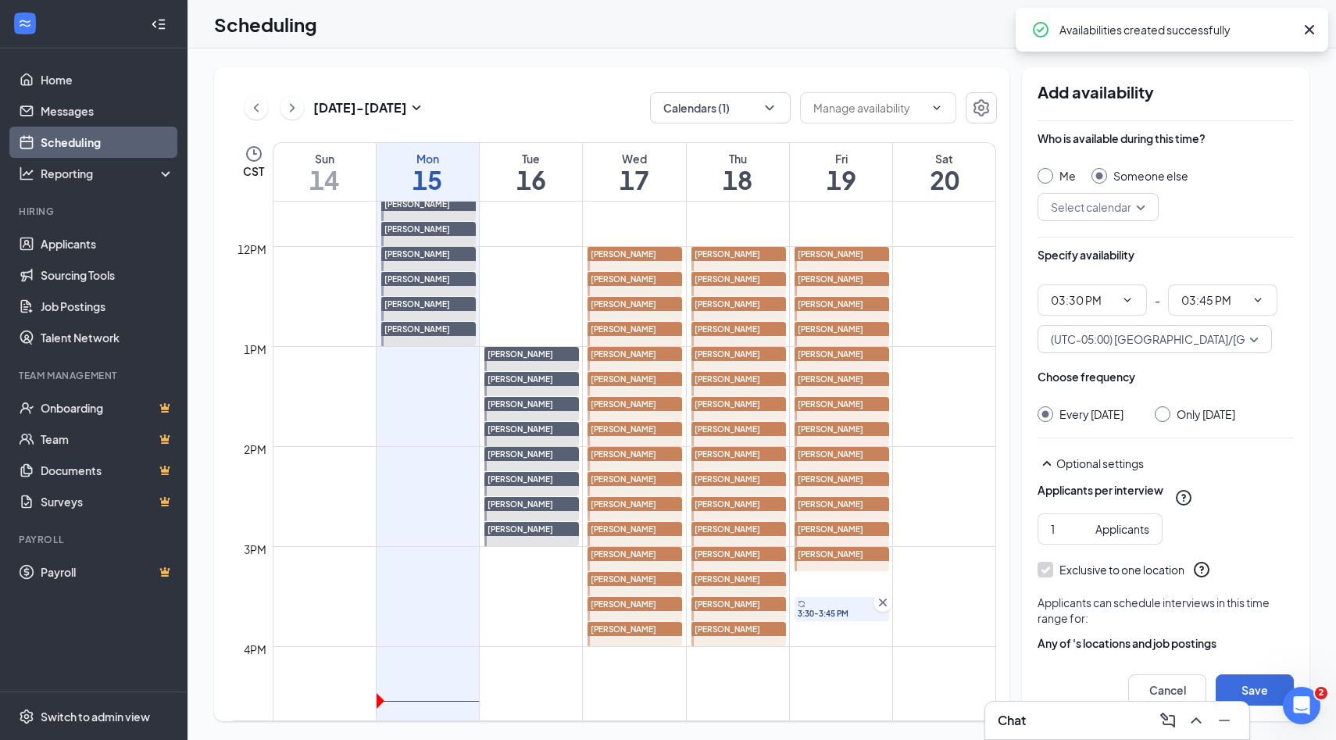
click at [1106, 216] on input "search" at bounding box center [1092, 207] width 91 height 27
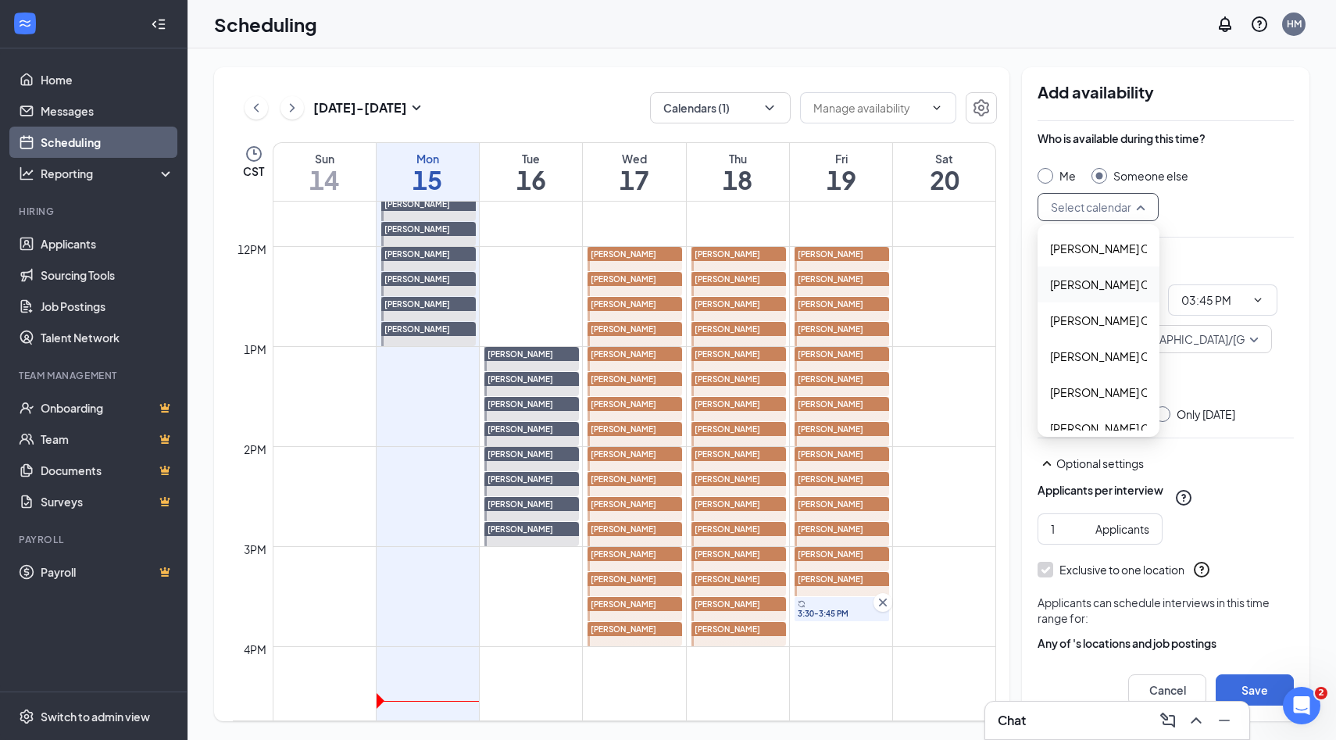
click at [1069, 289] on span "Alyssa Osinga's Calendar" at bounding box center [1119, 284] width 138 height 17
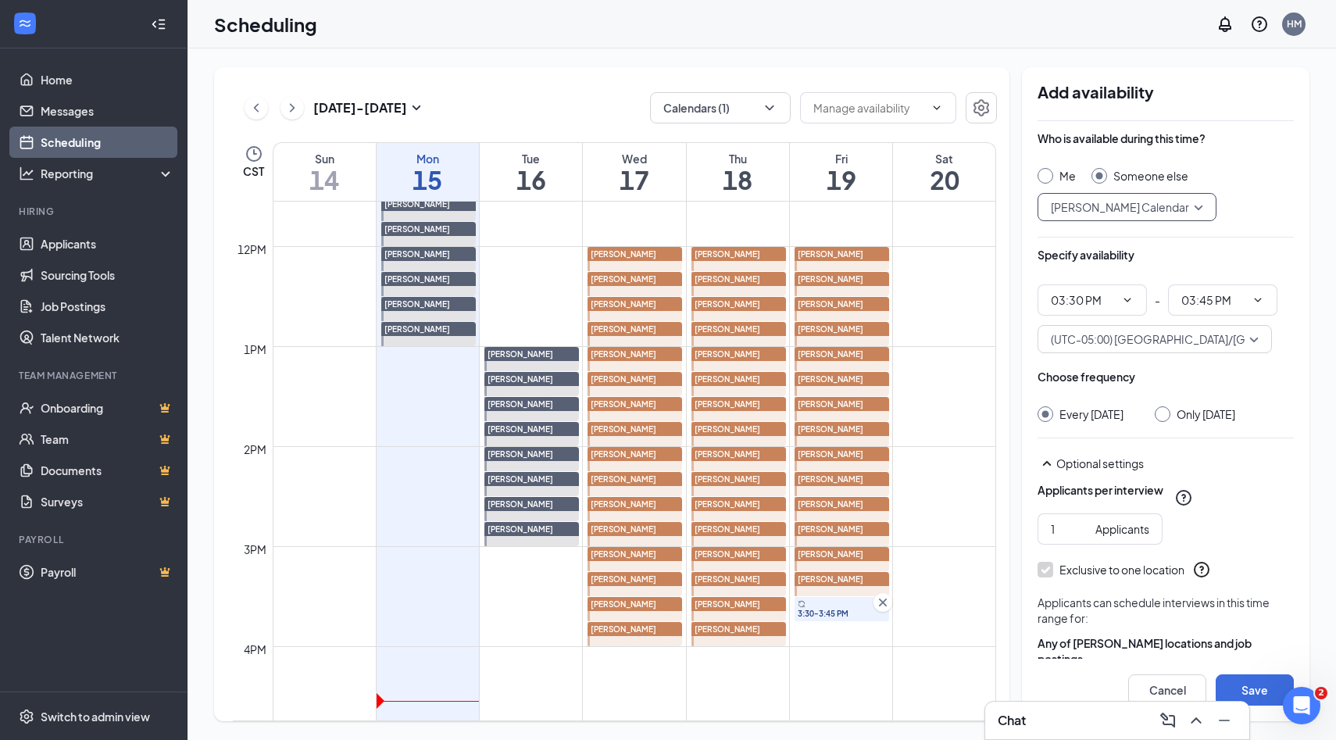
click at [1156, 413] on input "Only Friday, Sep 19" at bounding box center [1159, 411] width 11 height 11
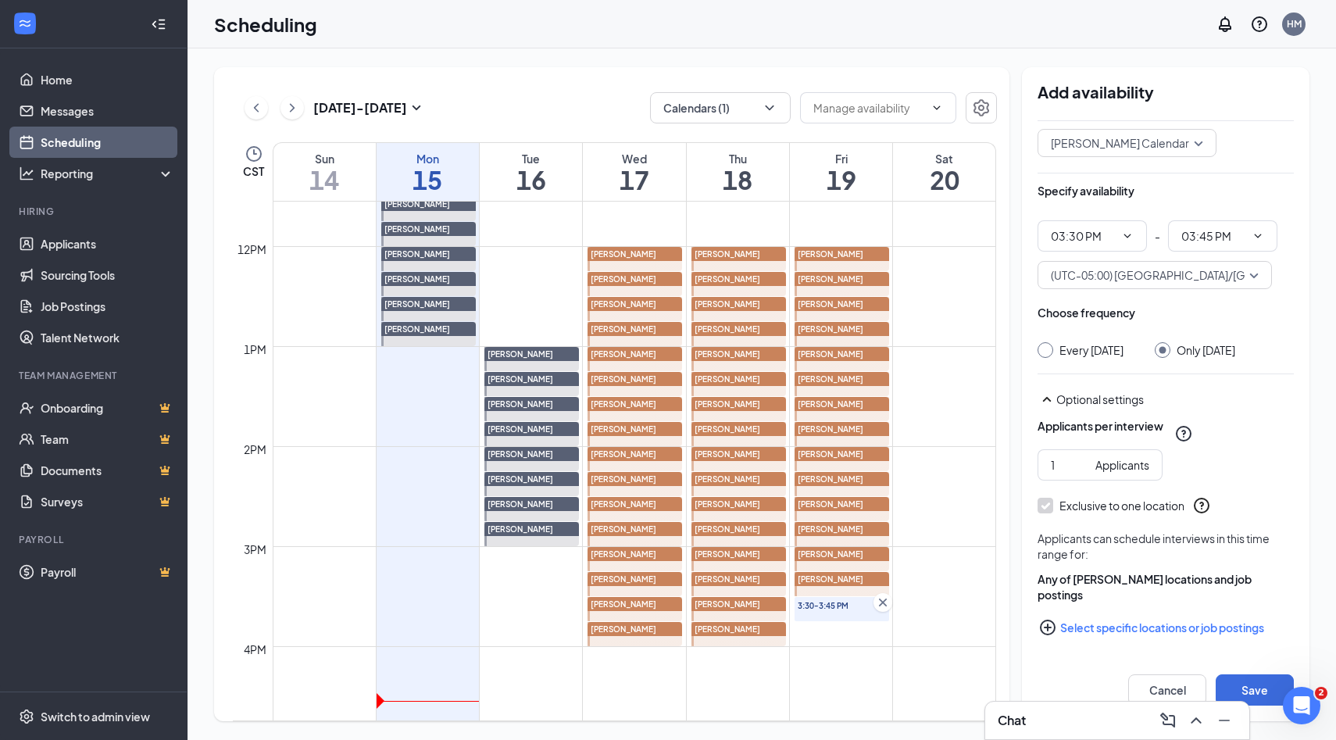
click at [1051, 630] on icon "PlusCircle" at bounding box center [1047, 627] width 19 height 19
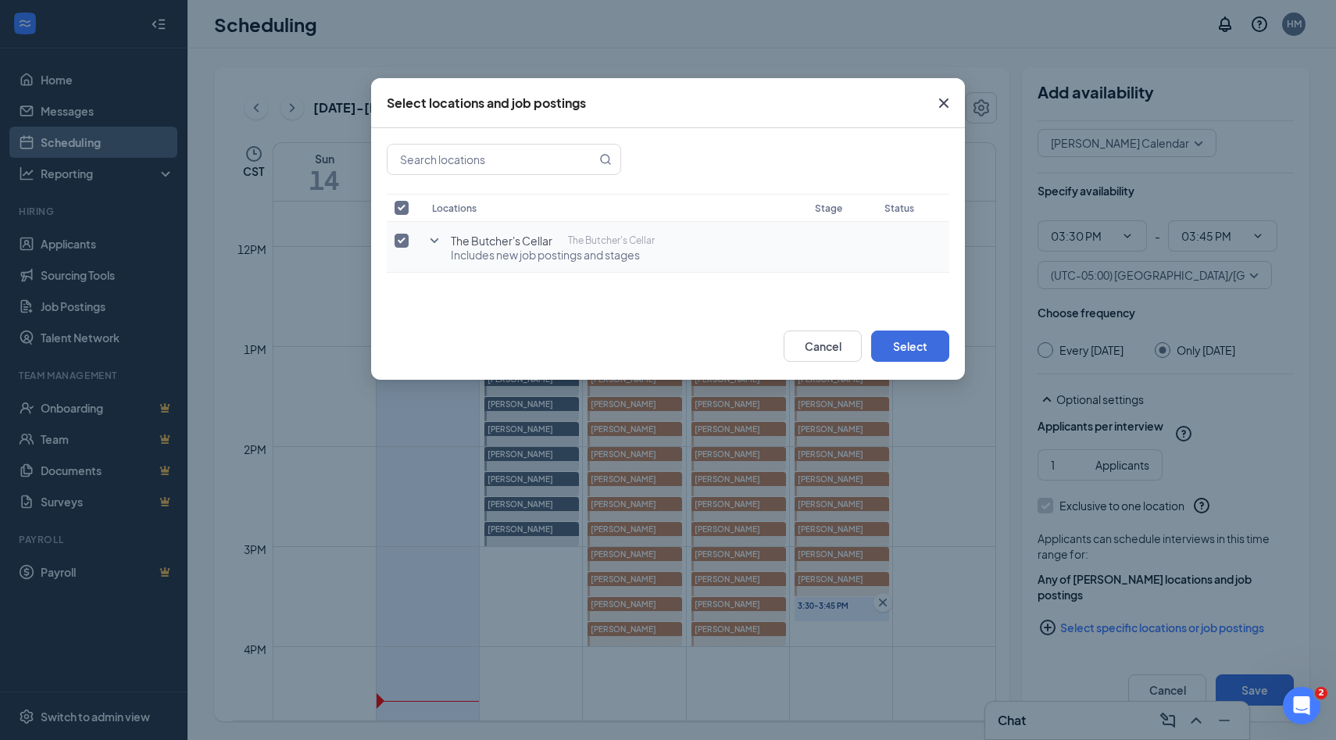
click at [434, 244] on icon "SmallChevronDown" at bounding box center [434, 240] width 19 height 19
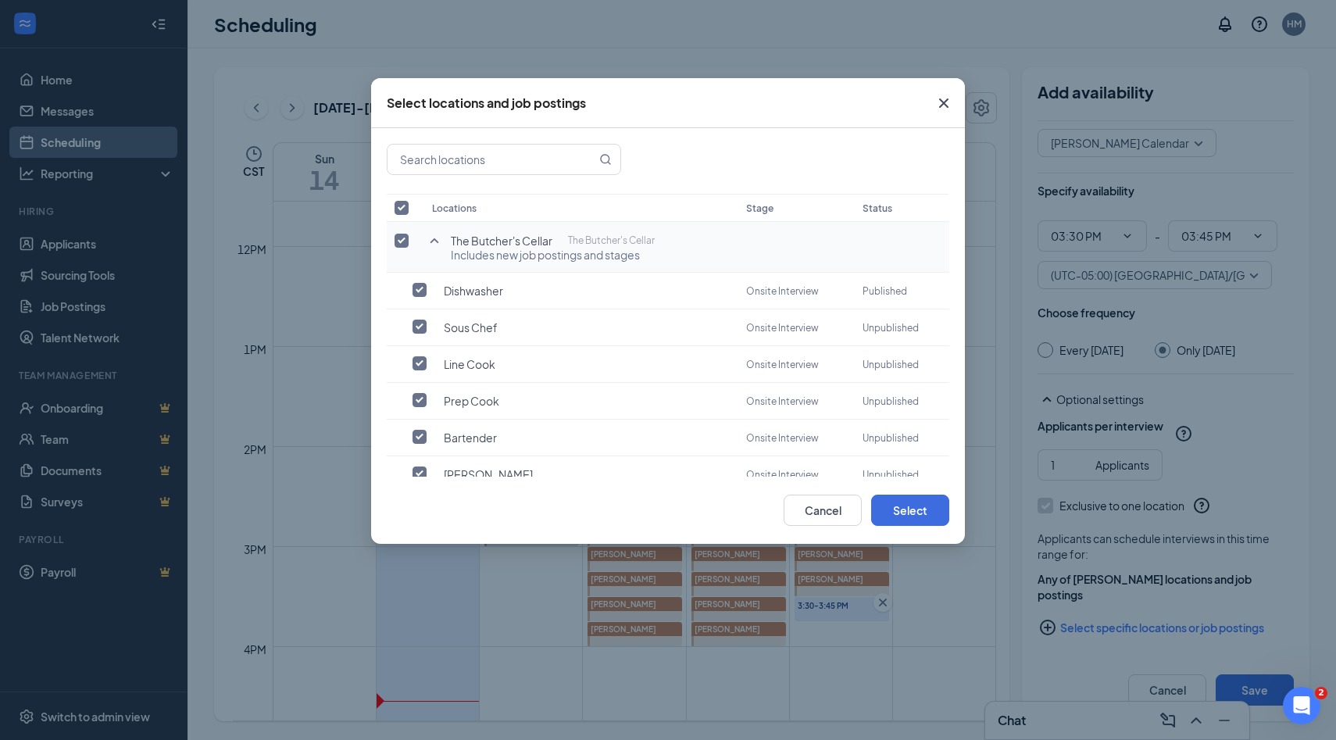
click at [409, 239] on label at bounding box center [405, 241] width 22 height 16
click at [409, 239] on input "checkbox" at bounding box center [401, 241] width 14 height 14
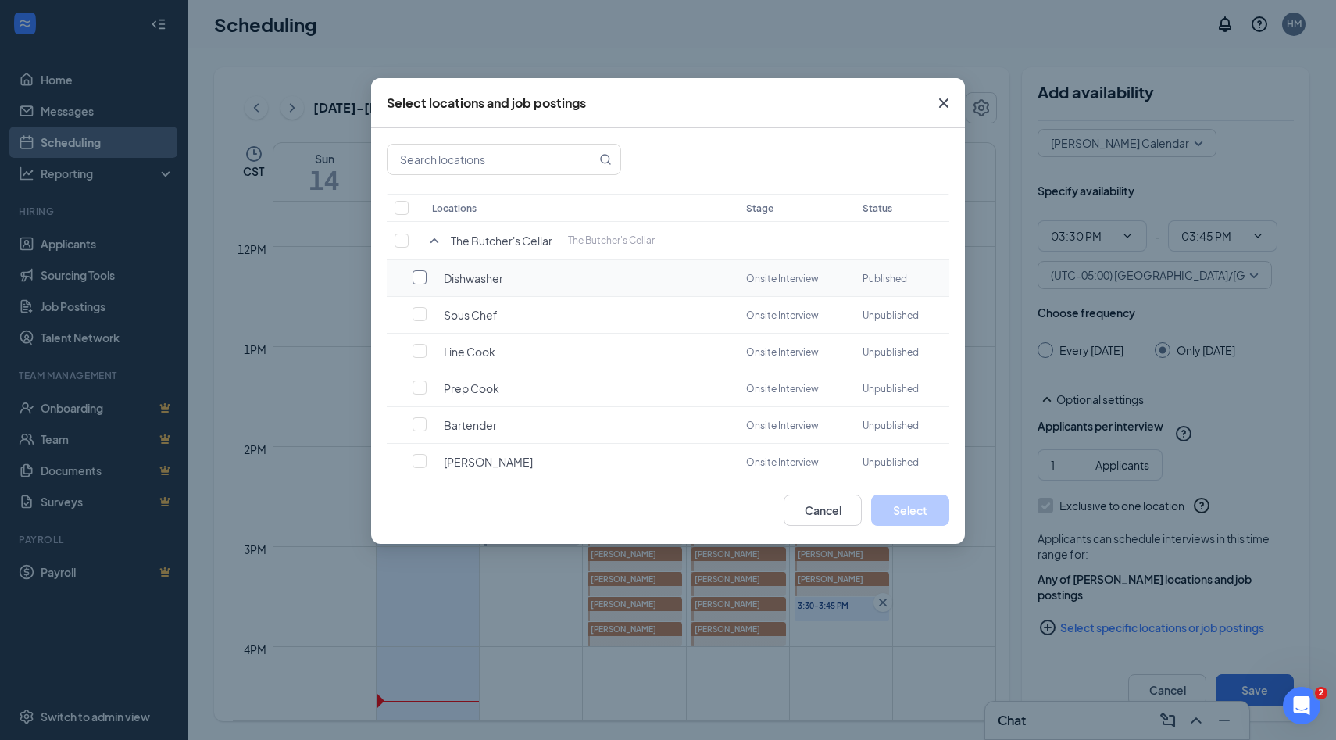
click at [430, 277] on label at bounding box center [423, 277] width 22 height 16
click at [426, 277] on input "checkbox" at bounding box center [419, 277] width 14 height 14
click at [915, 508] on button "Select" at bounding box center [910, 509] width 78 height 31
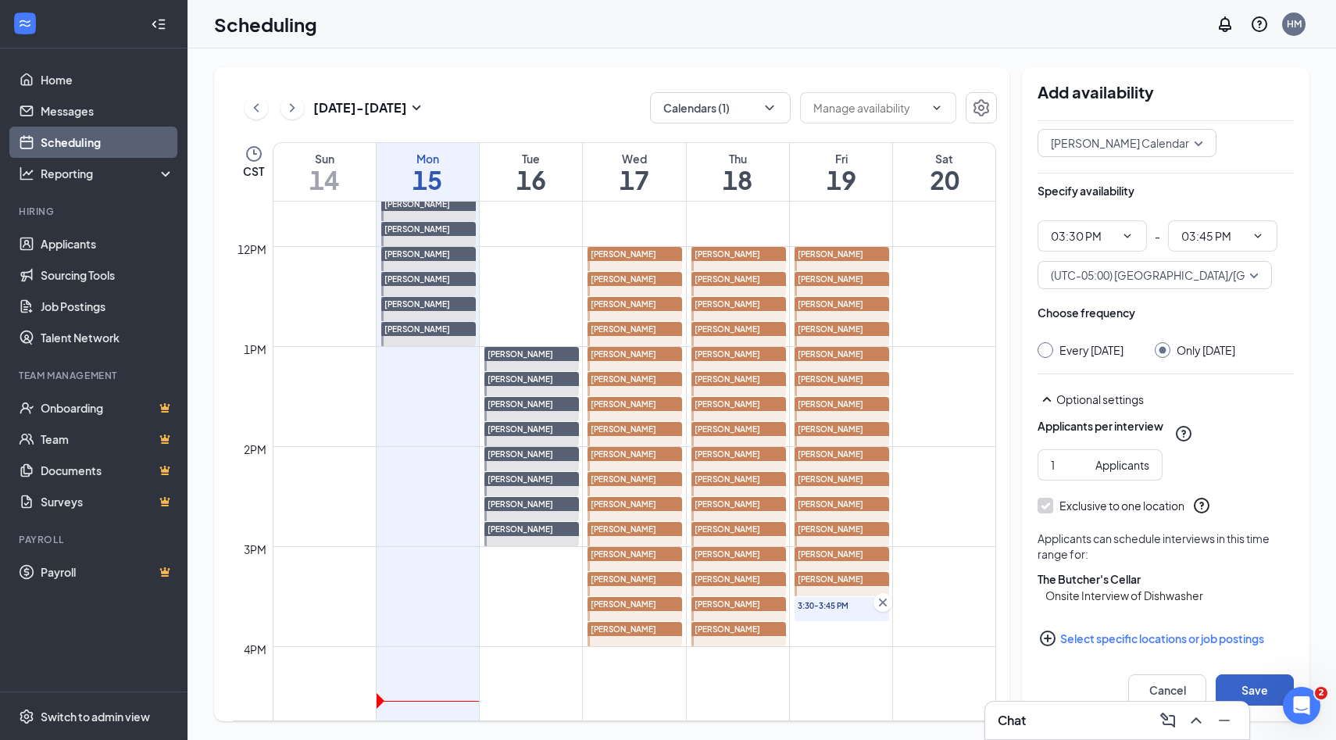
click at [1234, 677] on button "Save" at bounding box center [1254, 689] width 78 height 31
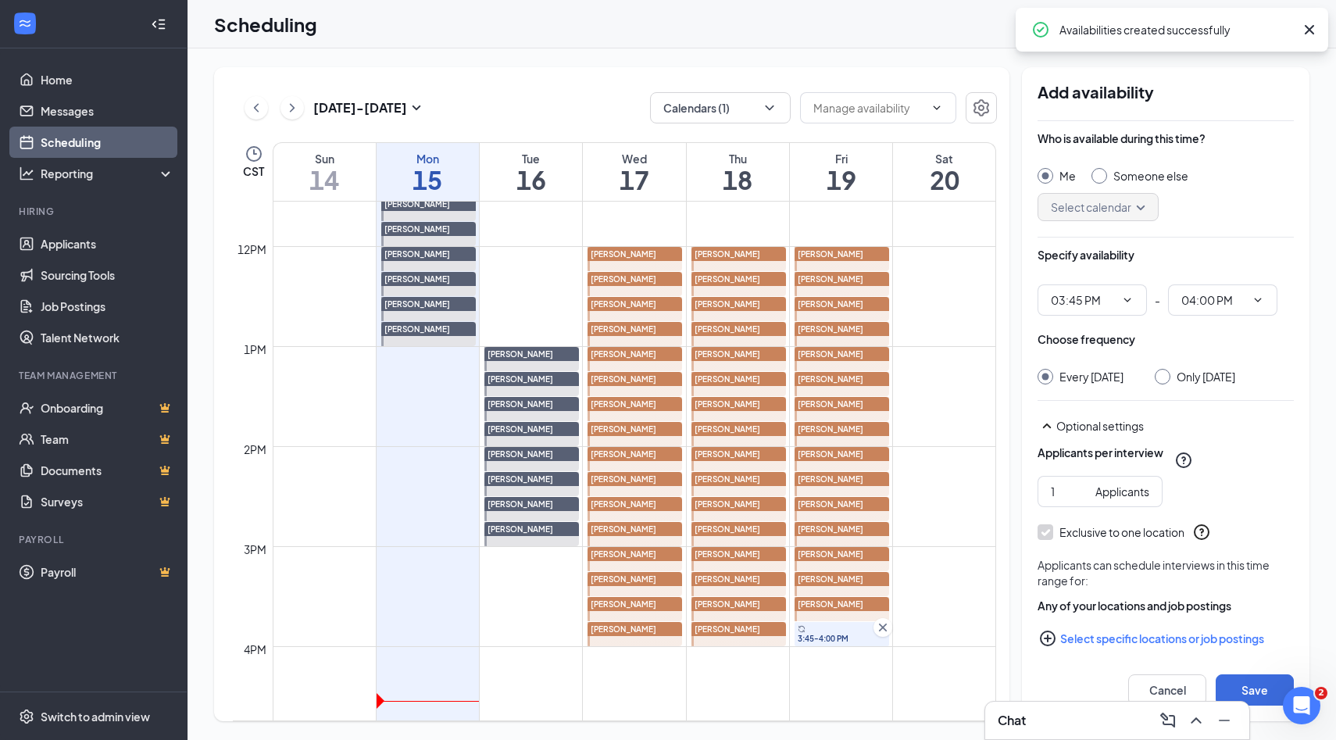
click at [1101, 177] on input "Someone else" at bounding box center [1096, 173] width 11 height 11
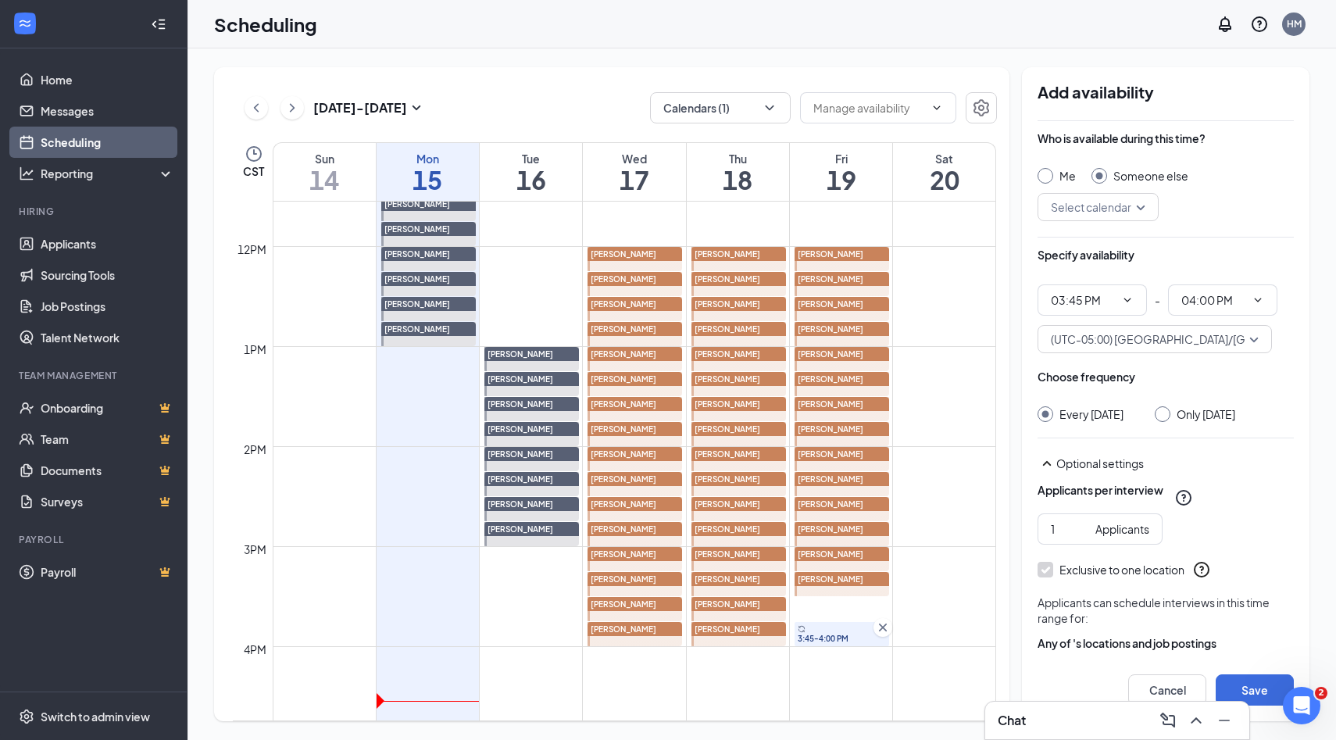
click at [1125, 202] on input "search" at bounding box center [1092, 207] width 91 height 27
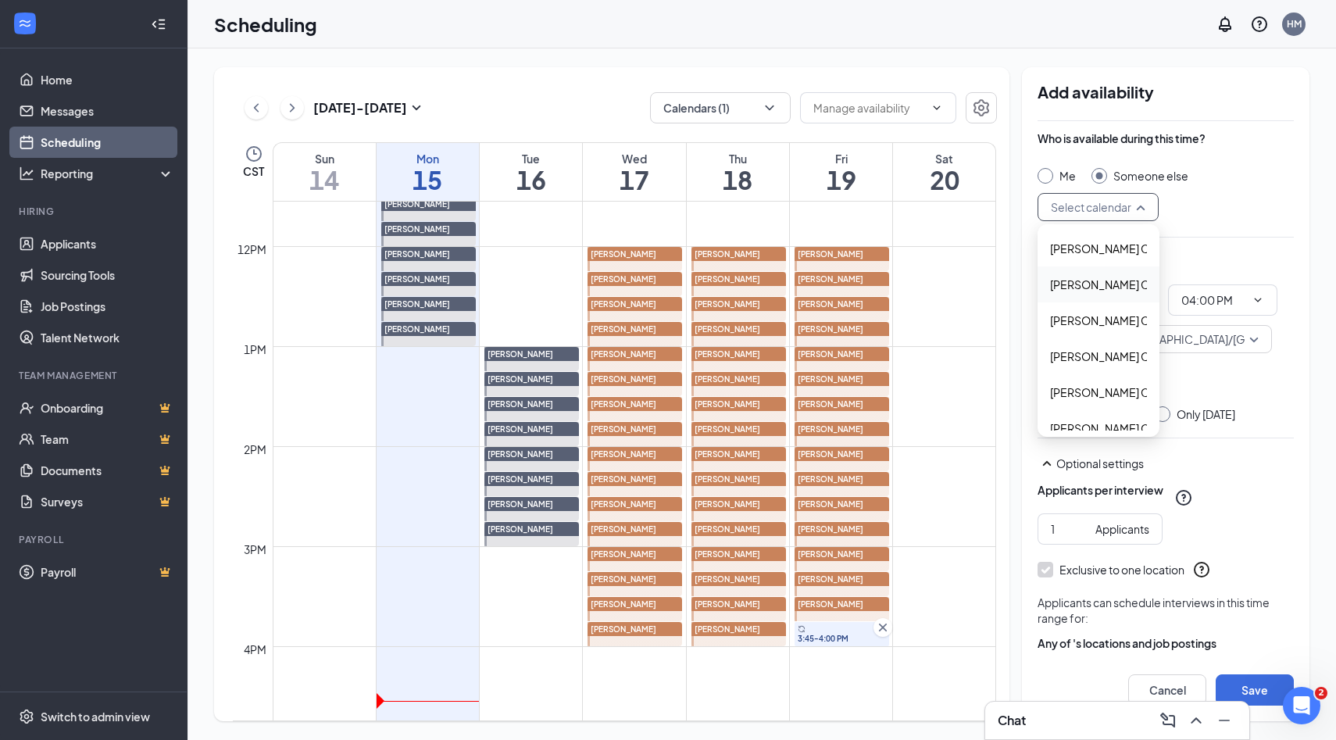
click at [1089, 283] on span "Alyssa Osinga's Calendar" at bounding box center [1119, 284] width 138 height 17
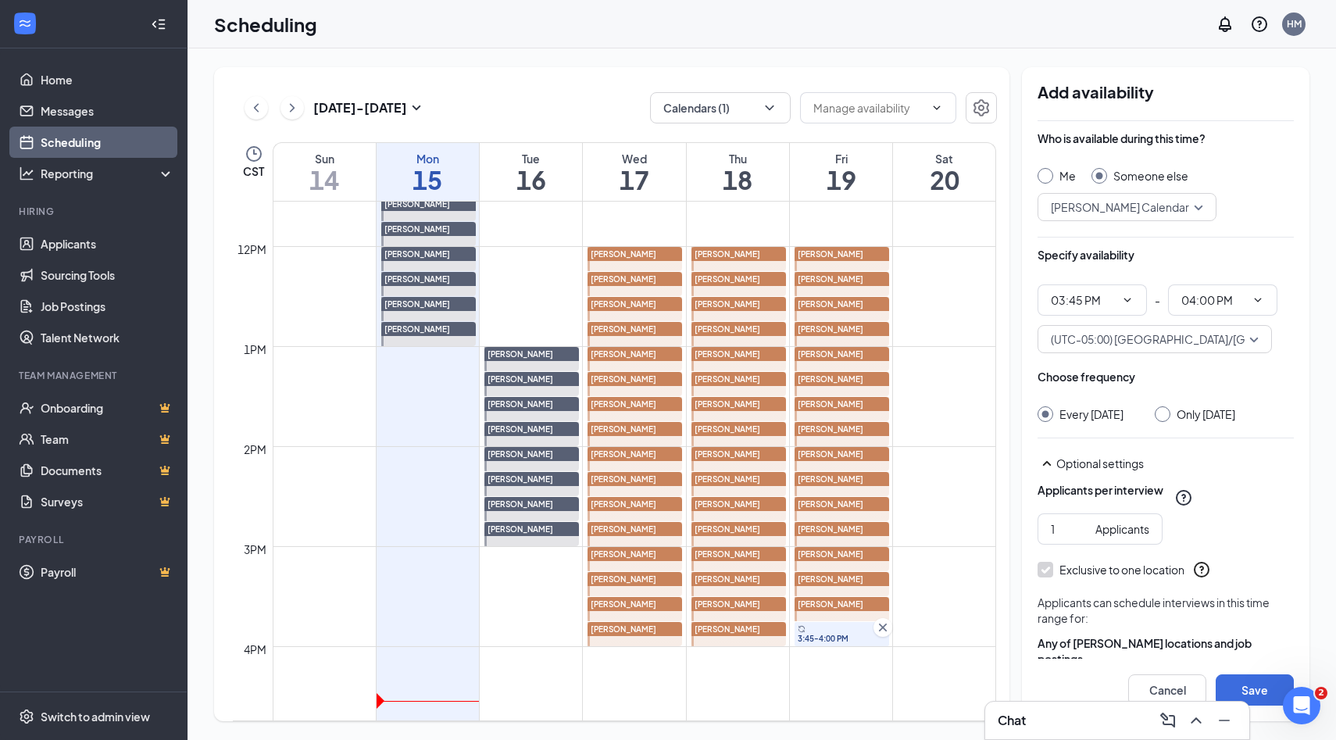
click at [1161, 414] on input "Only Friday, Sep 19" at bounding box center [1159, 411] width 11 height 11
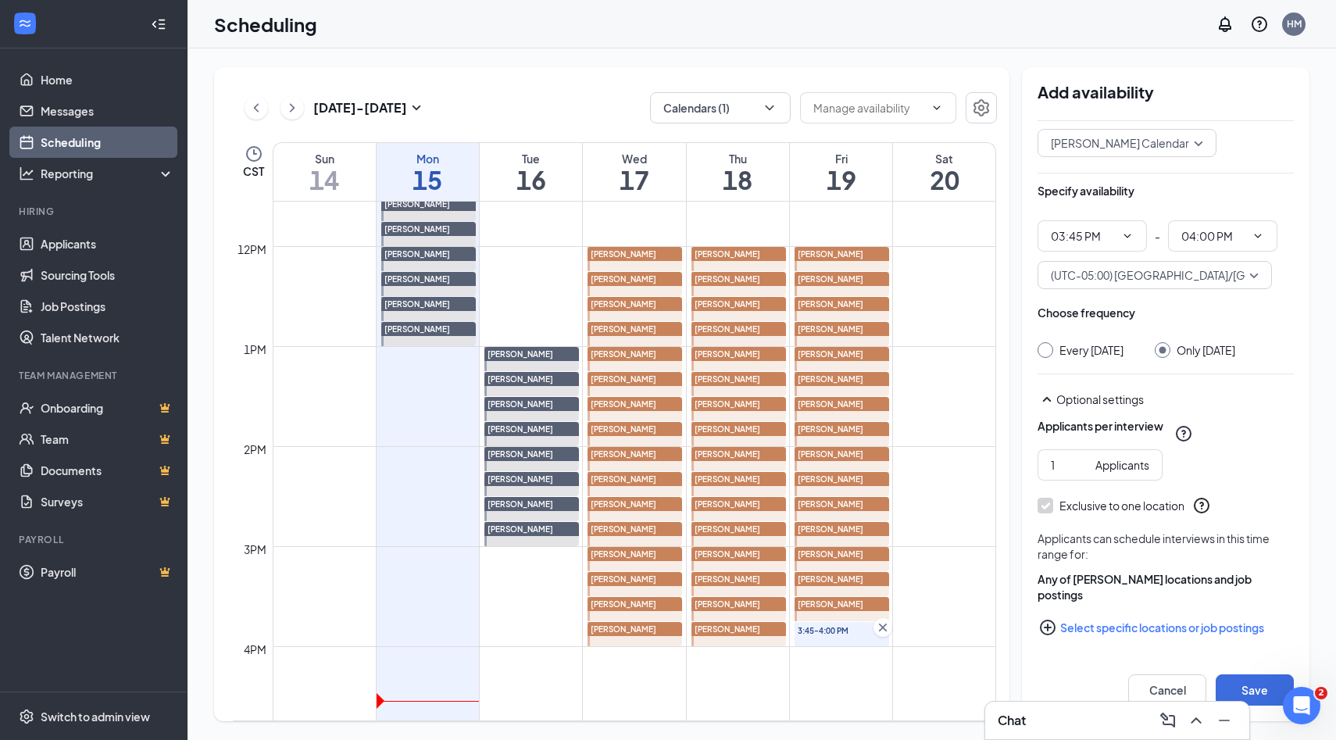
click at [1048, 626] on icon "PlusCircle" at bounding box center [1047, 627] width 19 height 19
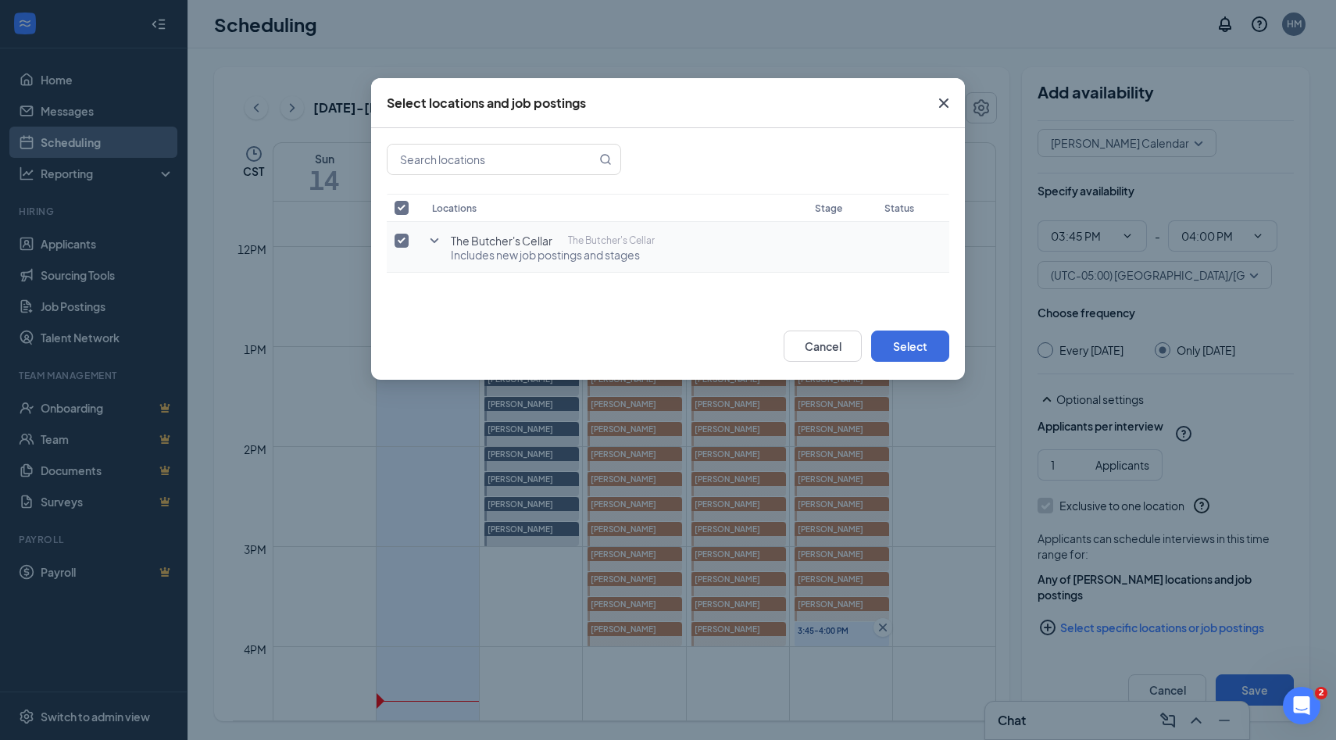
click at [406, 237] on input "checkbox" at bounding box center [401, 241] width 14 height 14
click at [424, 237] on td "The Butcher's Cellar The Butcher's Cellar" at bounding box center [615, 241] width 383 height 38
click at [432, 237] on icon "SmallChevronDown" at bounding box center [434, 240] width 19 height 19
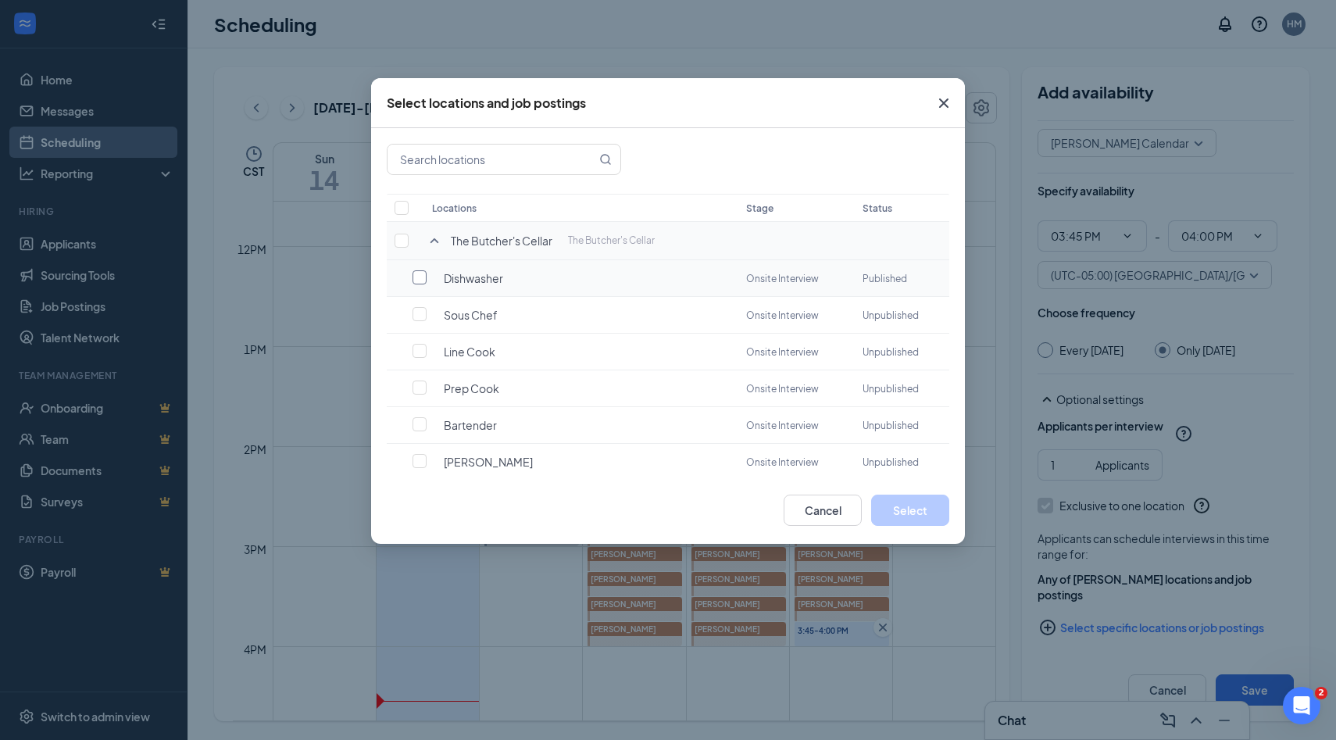
click at [429, 271] on label at bounding box center [423, 277] width 22 height 16
click at [426, 271] on input "checkbox" at bounding box center [419, 277] width 14 height 14
click at [900, 515] on button "Select" at bounding box center [910, 509] width 78 height 31
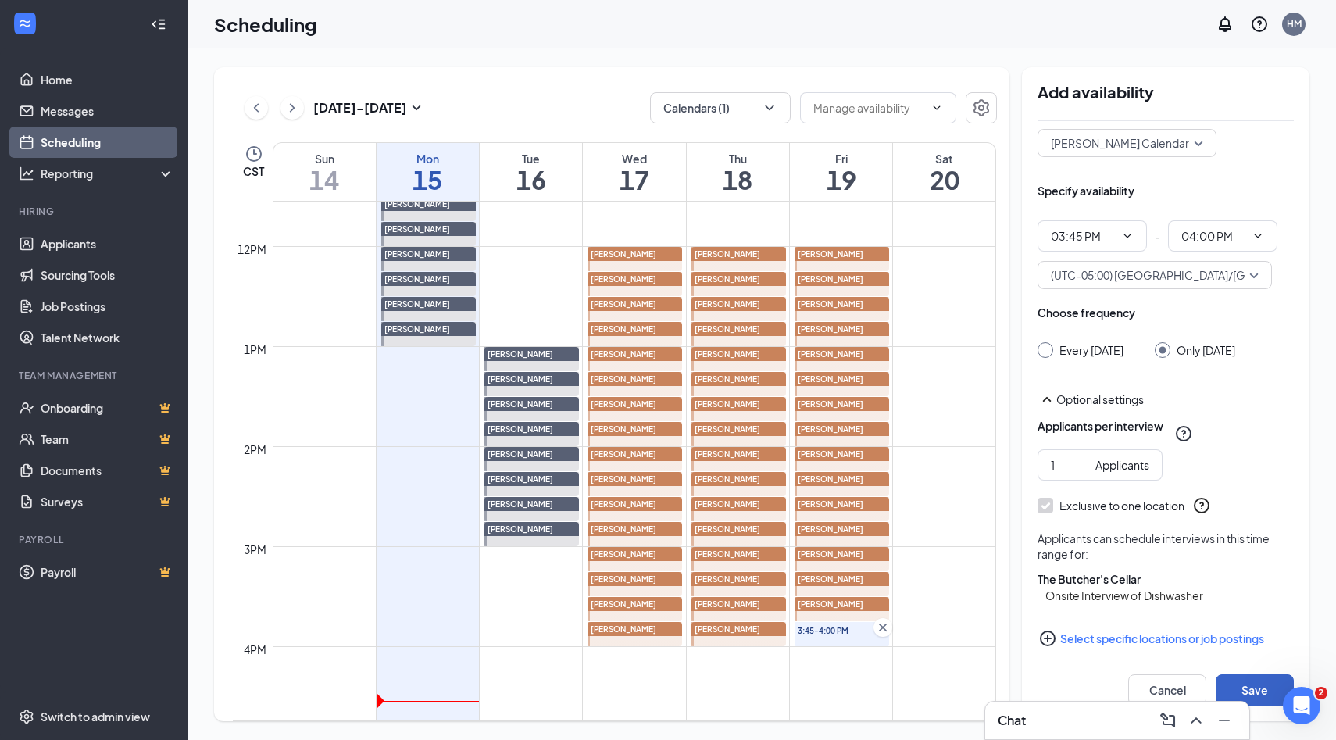
click at [1263, 691] on button "Save" at bounding box center [1254, 689] width 78 height 31
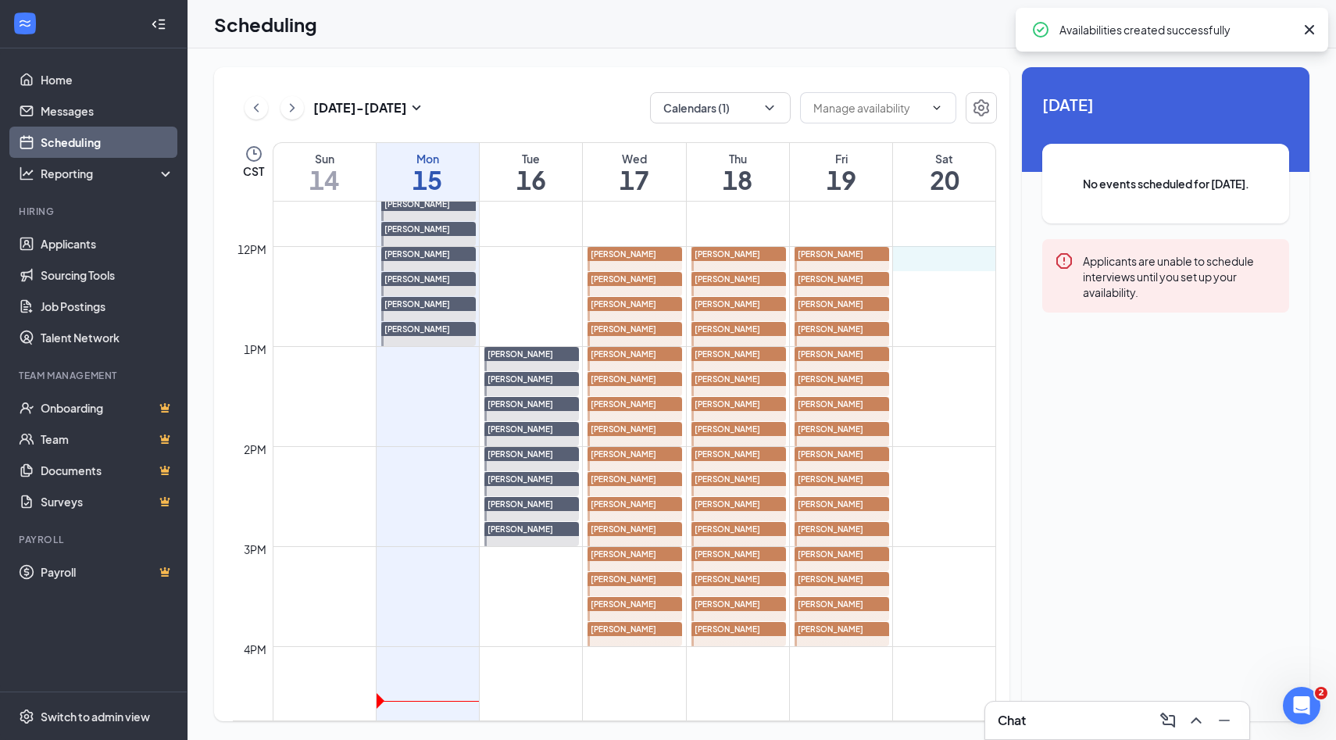
drag, startPoint x: 935, startPoint y: 246, endPoint x: 933, endPoint y: 255, distance: 8.9
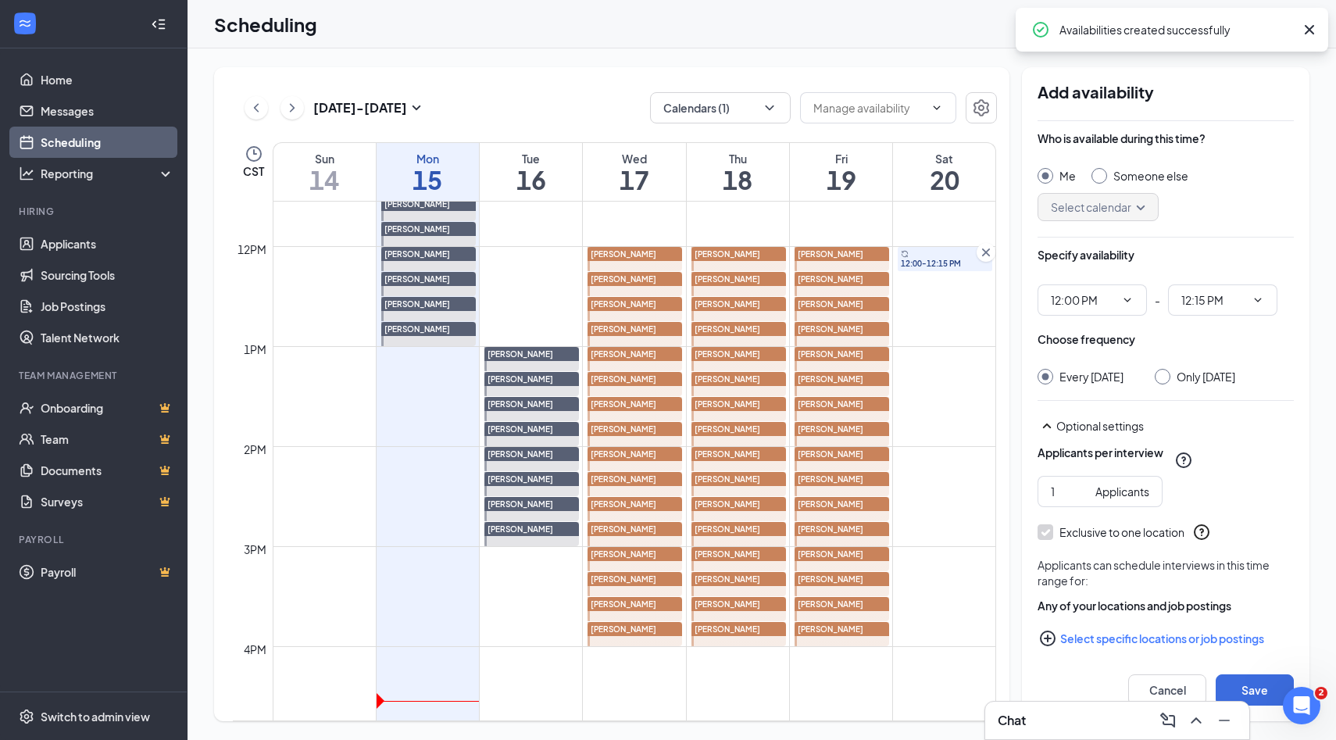
click at [1095, 172] on input "Someone else" at bounding box center [1096, 173] width 11 height 11
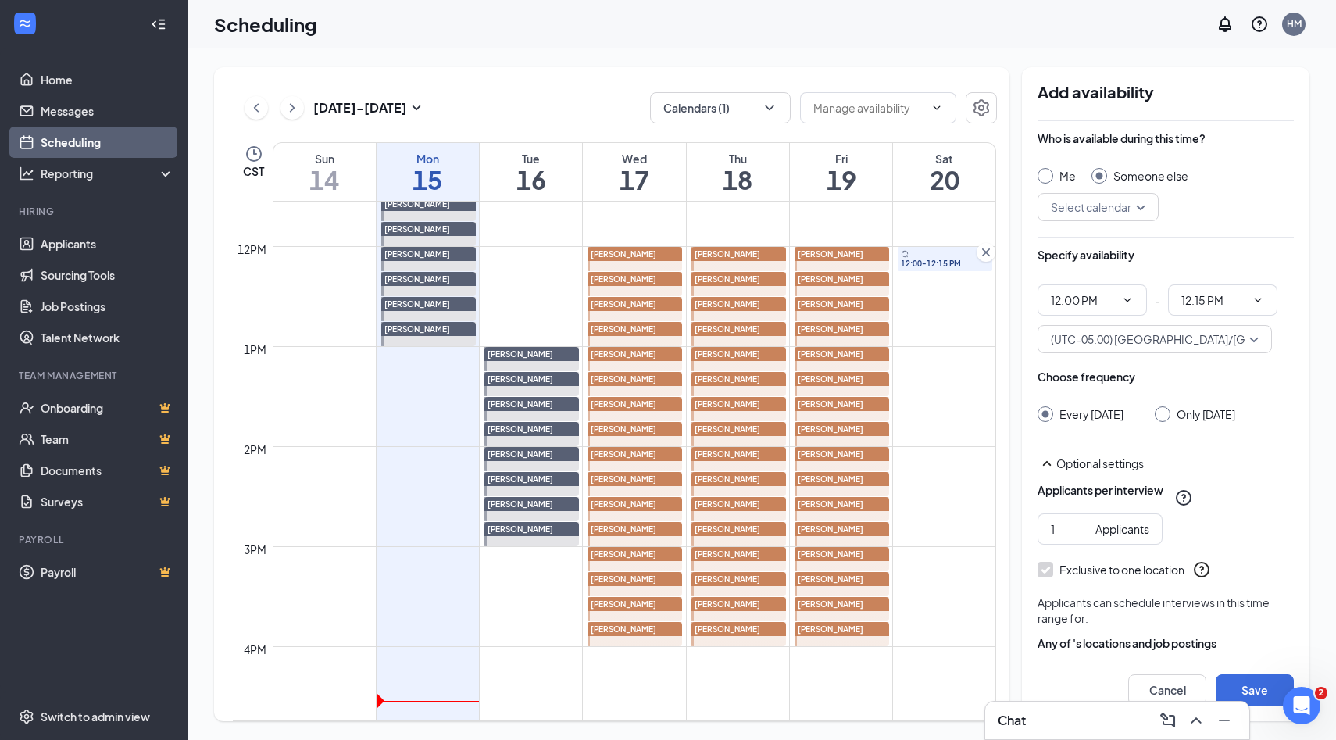
click at [1165, 409] on input "Only Saturday, Sep 20" at bounding box center [1159, 411] width 11 height 11
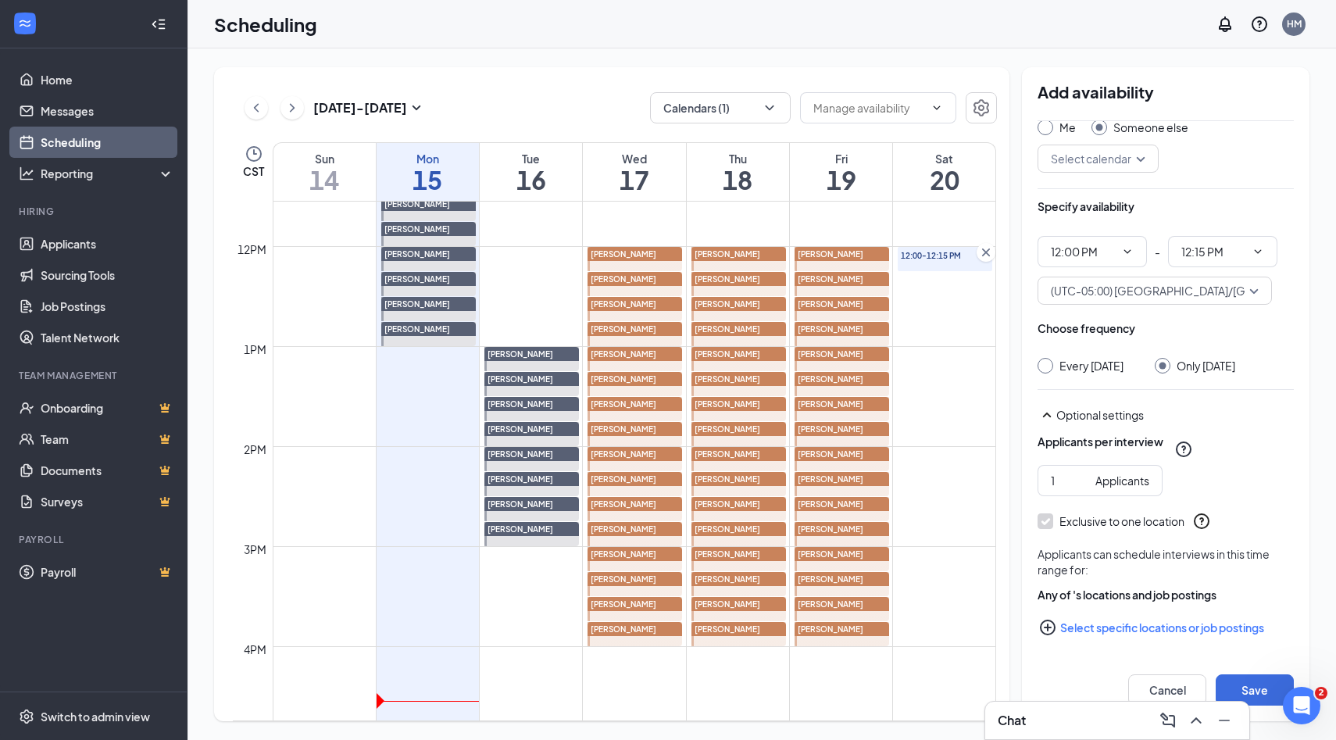
click at [1047, 626] on icon "PlusCircle" at bounding box center [1048, 627] width 16 height 16
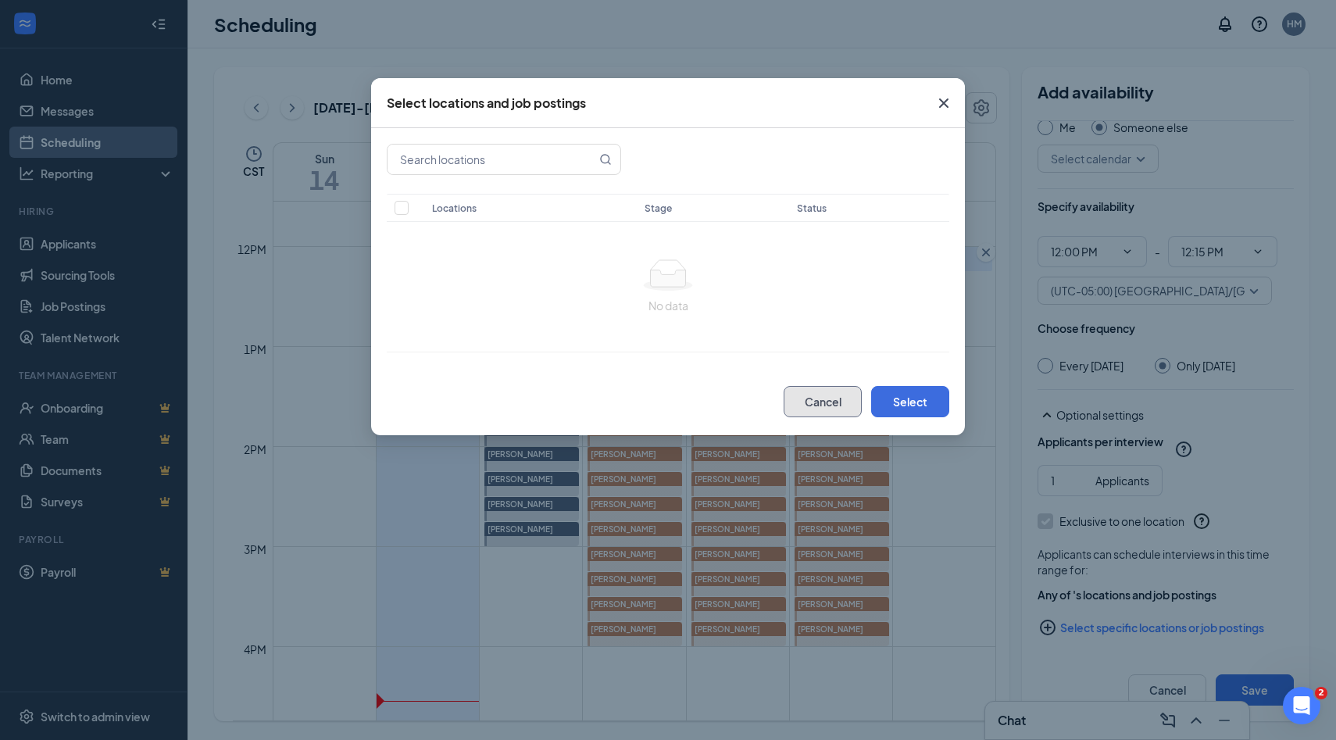
click at [836, 400] on button "Cancel" at bounding box center [822, 401] width 78 height 31
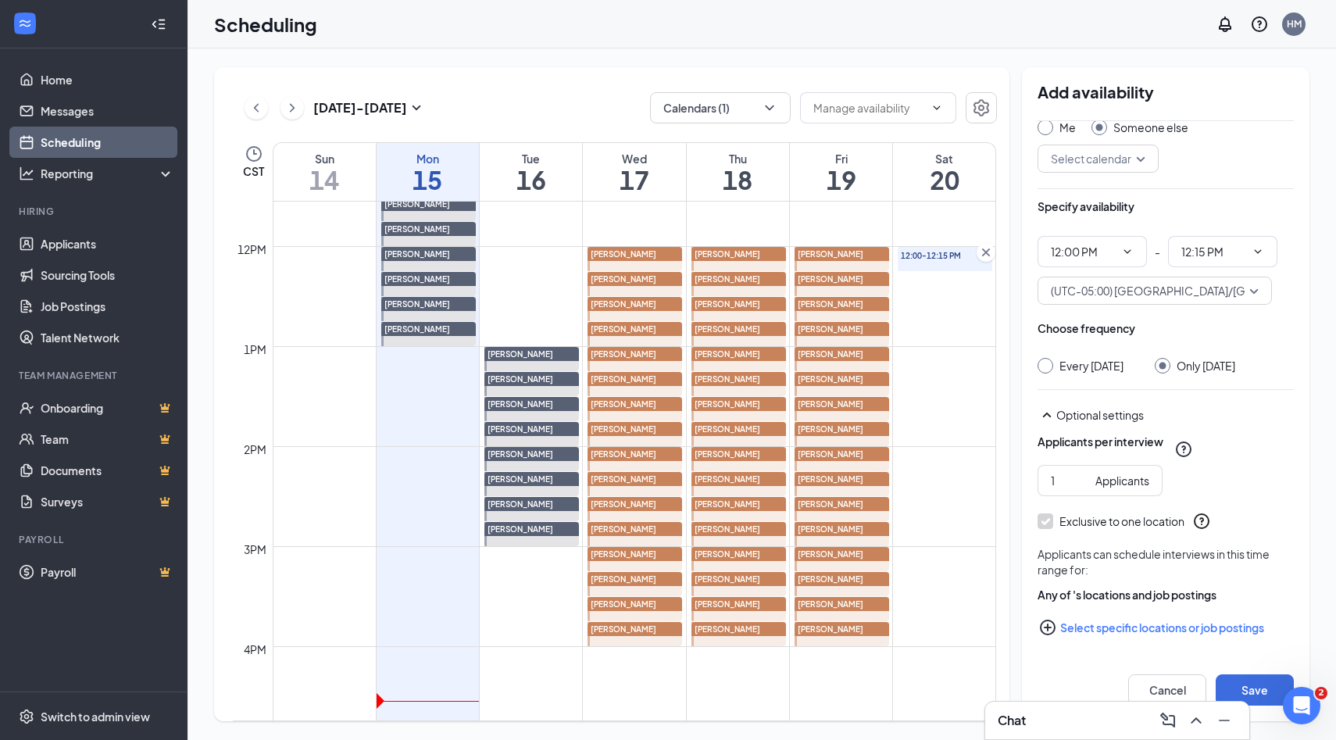
click at [1133, 145] on input "search" at bounding box center [1092, 158] width 91 height 27
click at [1077, 218] on span "Alyssa Osinga's Calendar" at bounding box center [1119, 220] width 138 height 17
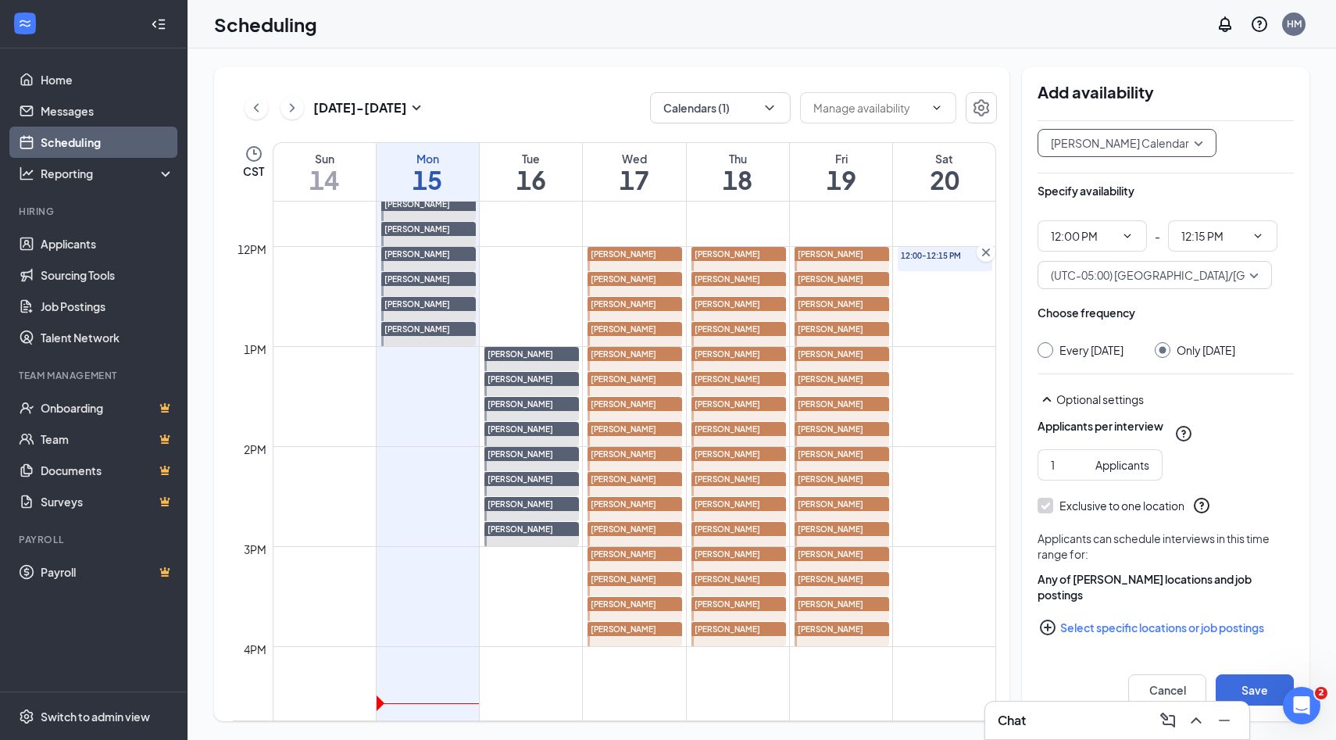
scroll to position [80, 0]
click at [1047, 626] on icon "PlusCircle" at bounding box center [1048, 627] width 16 height 16
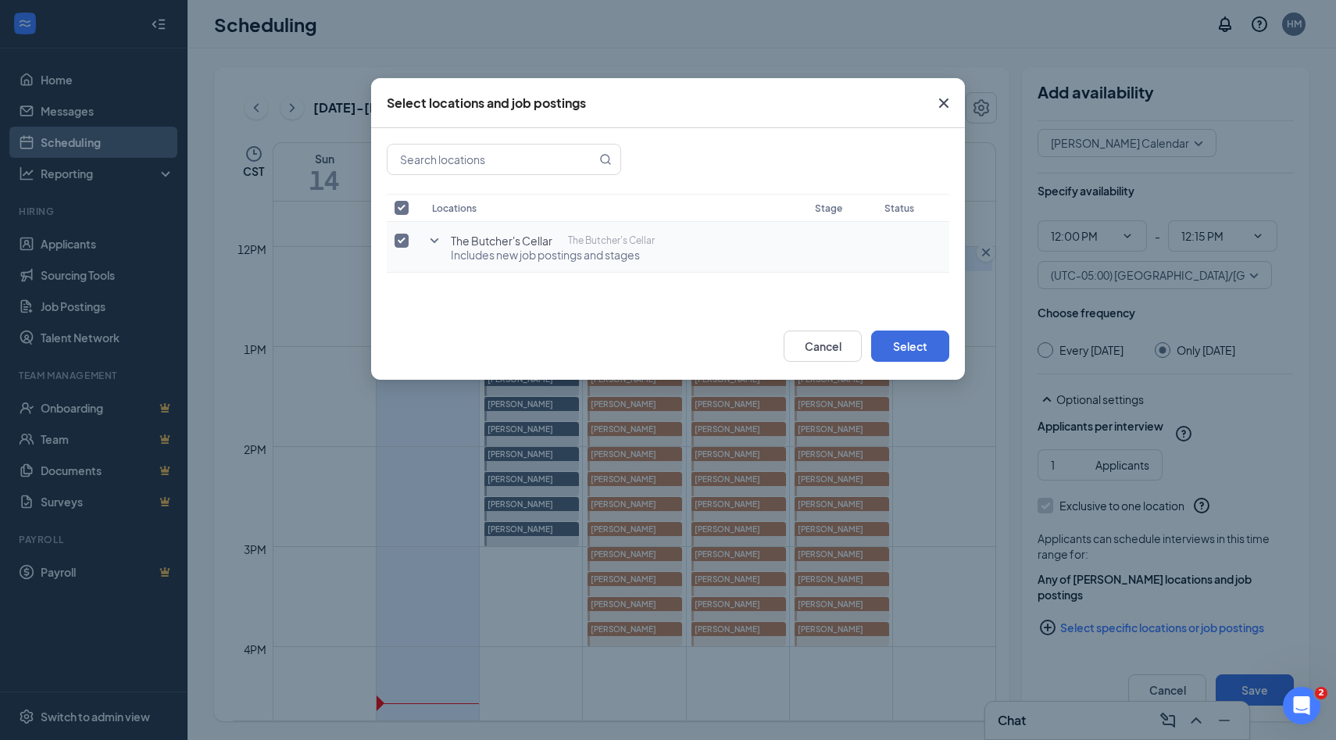
click at [406, 240] on input "checkbox" at bounding box center [401, 241] width 14 height 14
click at [431, 240] on icon "SmallChevronDown" at bounding box center [434, 240] width 9 height 5
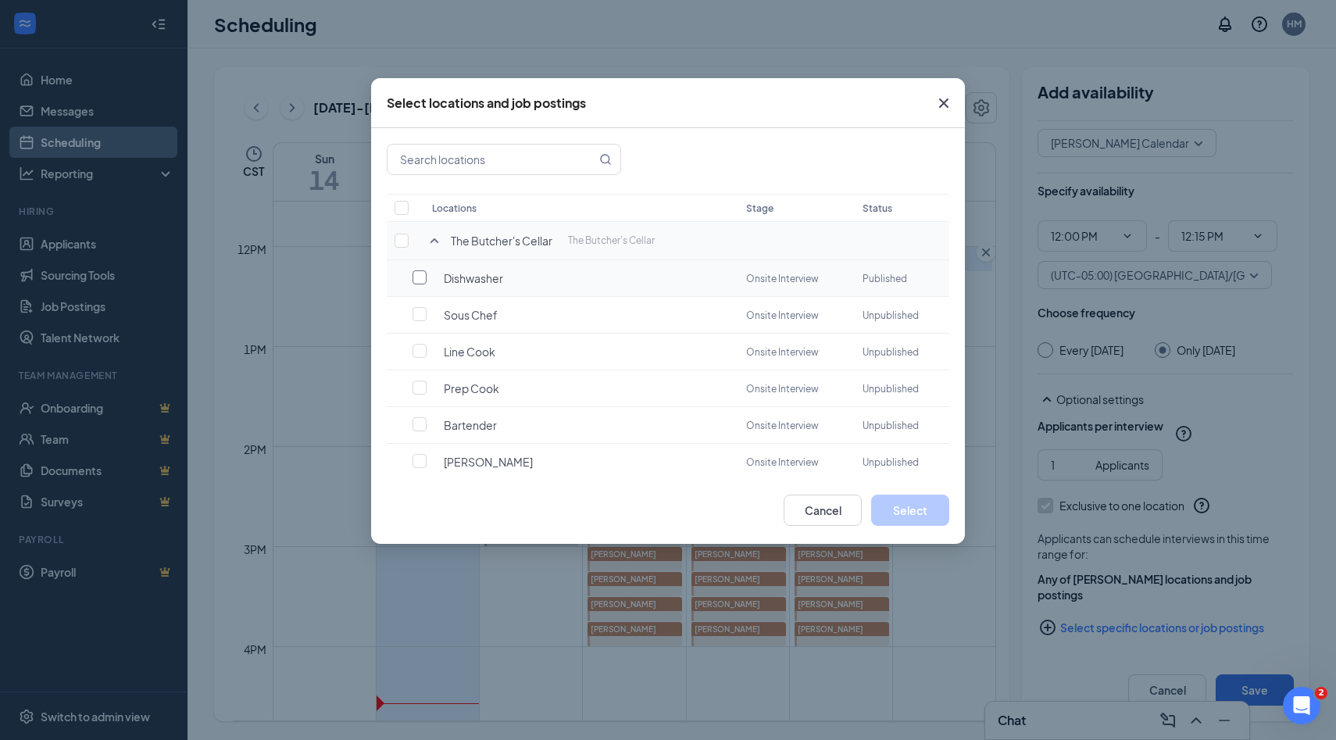
click at [417, 283] on input "checkbox" at bounding box center [419, 277] width 14 height 14
click at [897, 510] on button "Select" at bounding box center [910, 509] width 78 height 31
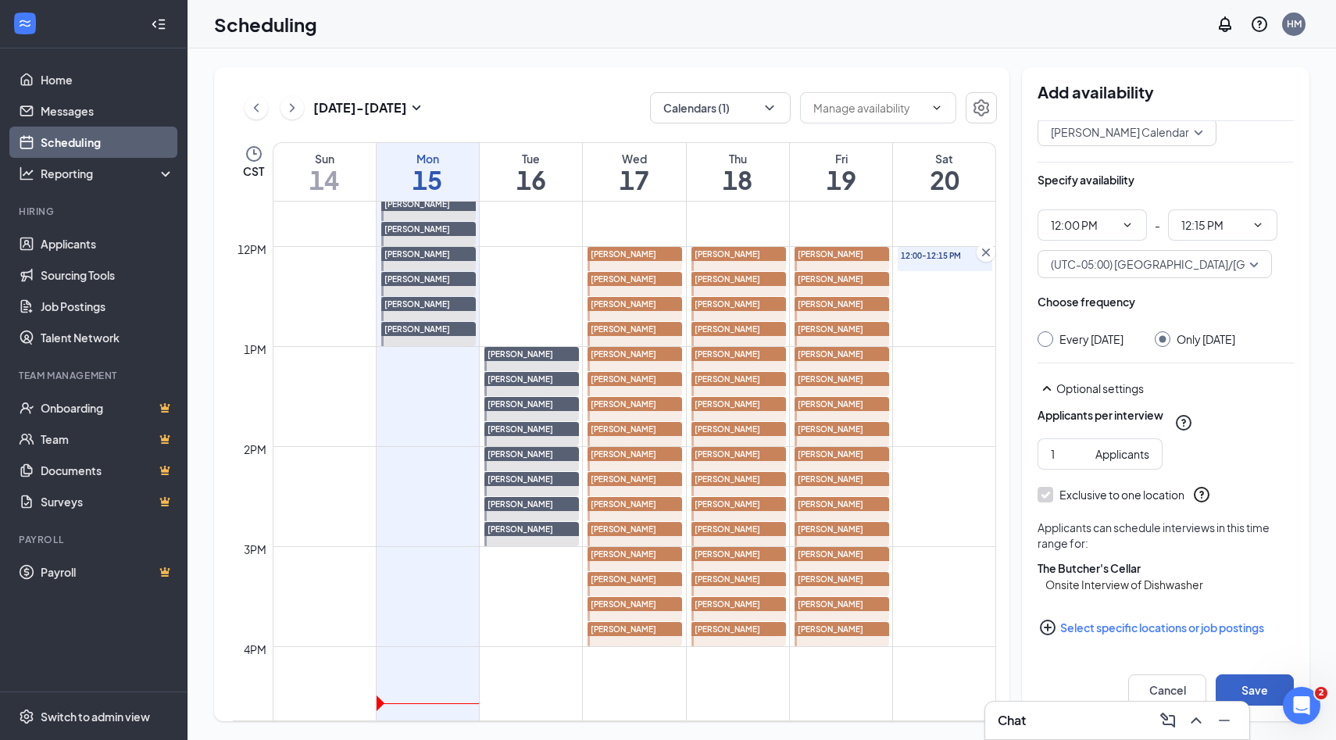
click at [1243, 684] on button "Save" at bounding box center [1254, 689] width 78 height 31
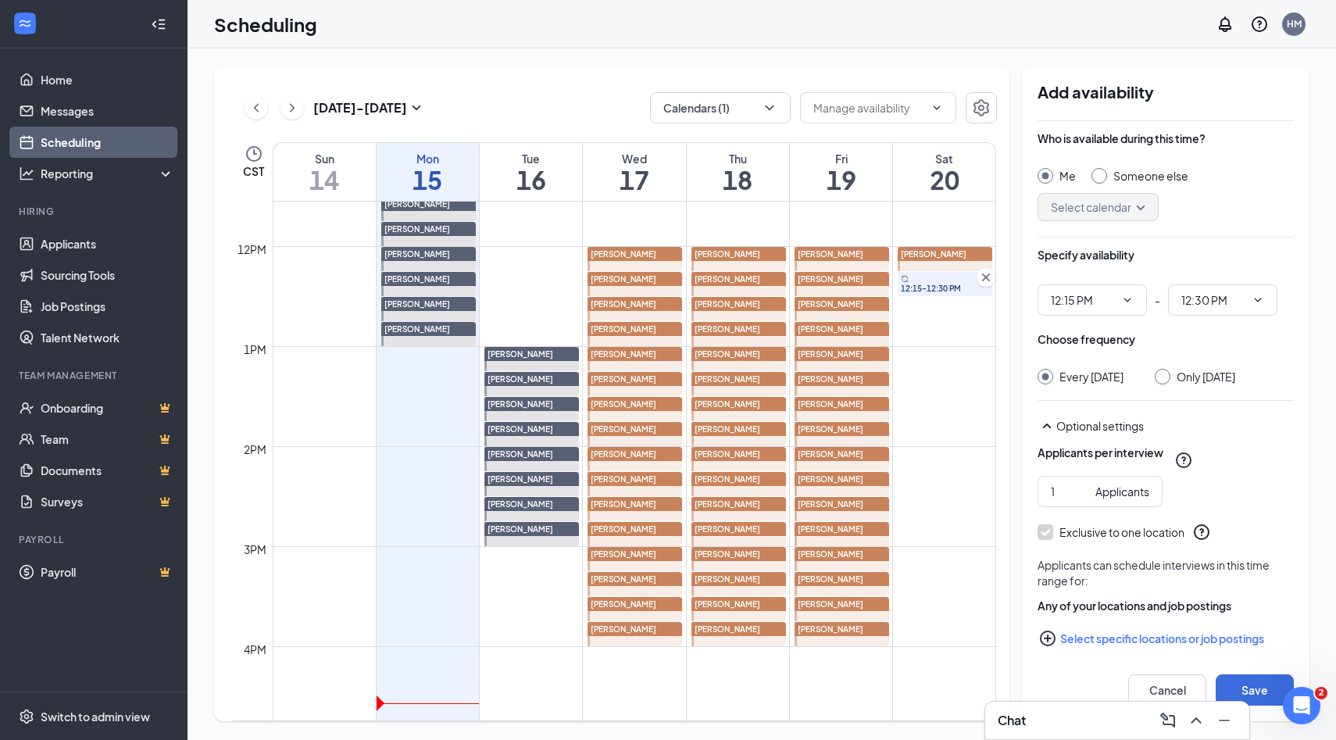
click at [1099, 178] on input "Someone else" at bounding box center [1096, 173] width 11 height 11
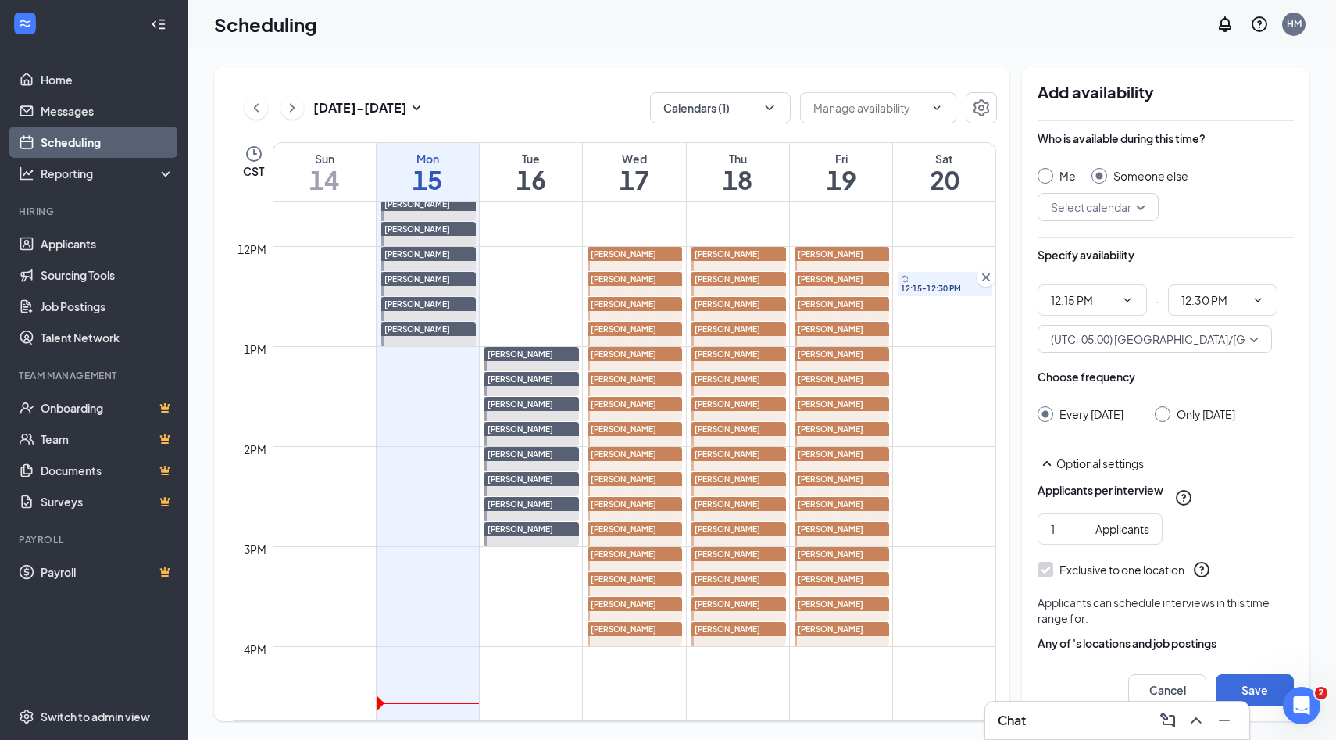
click at [1146, 207] on div "Select calendar" at bounding box center [1097, 207] width 121 height 28
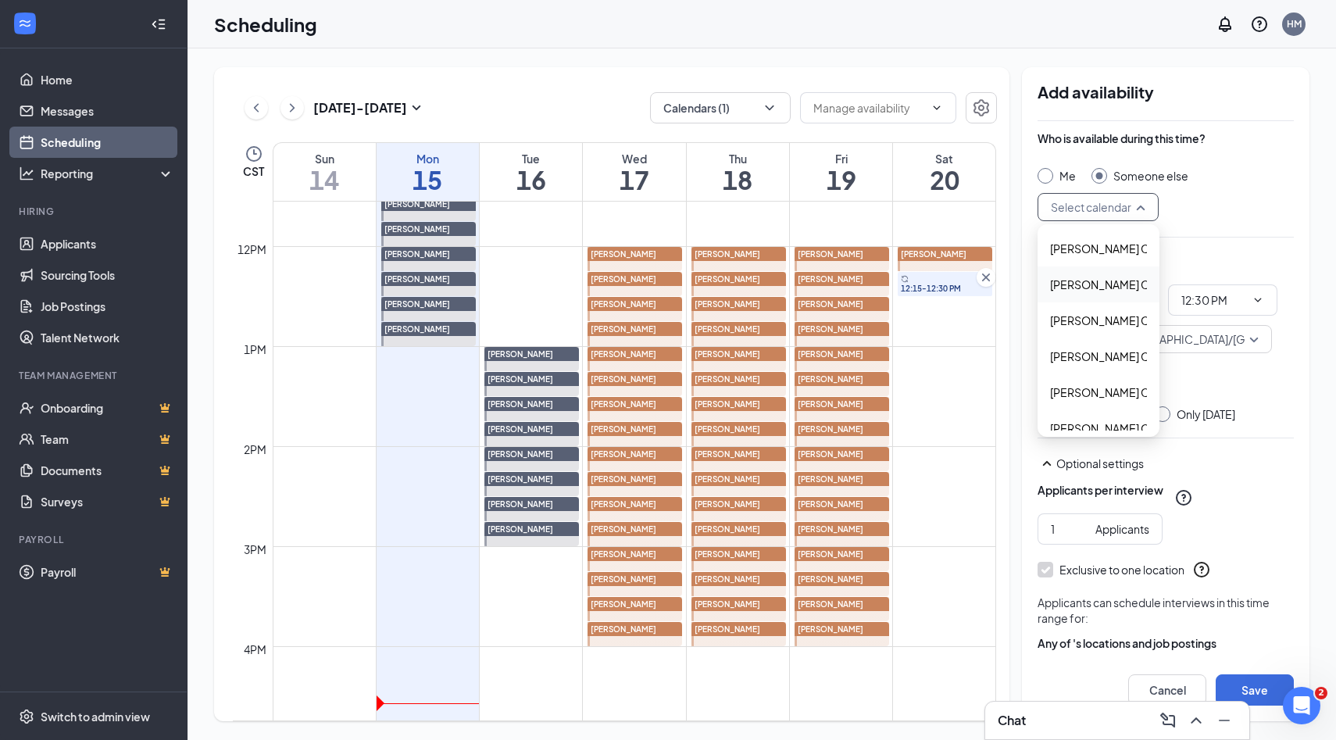
click at [1090, 289] on span "Alyssa Osinga's Calendar" at bounding box center [1119, 284] width 138 height 17
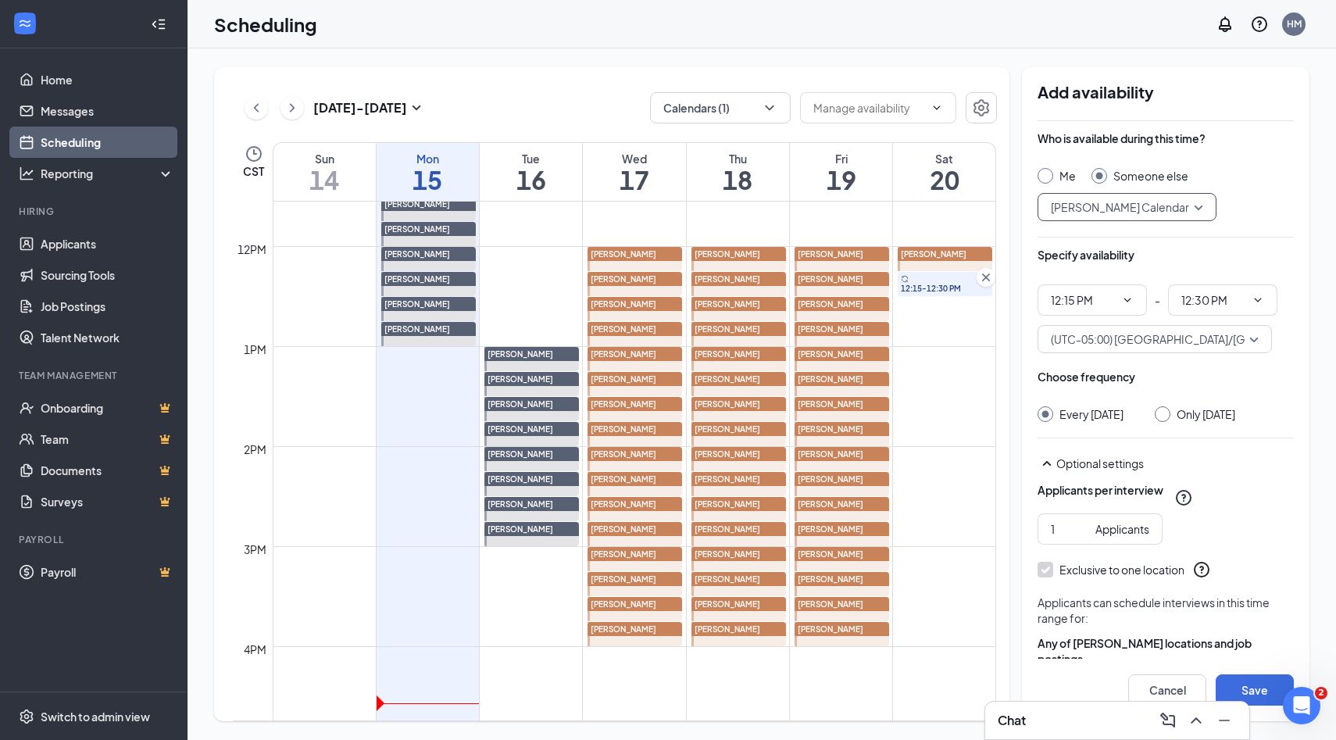
click at [1170, 417] on div at bounding box center [1162, 414] width 16 height 16
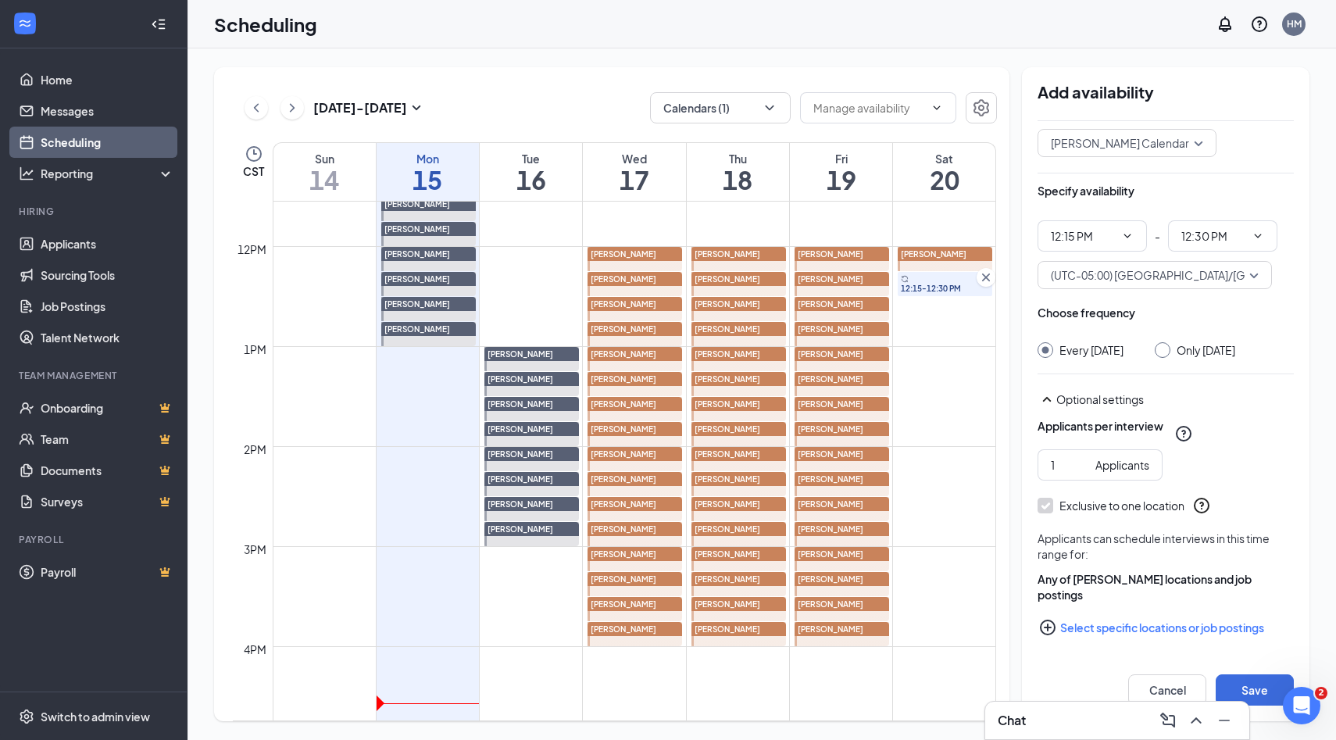
click at [1053, 628] on icon "PlusCircle" at bounding box center [1047, 627] width 19 height 19
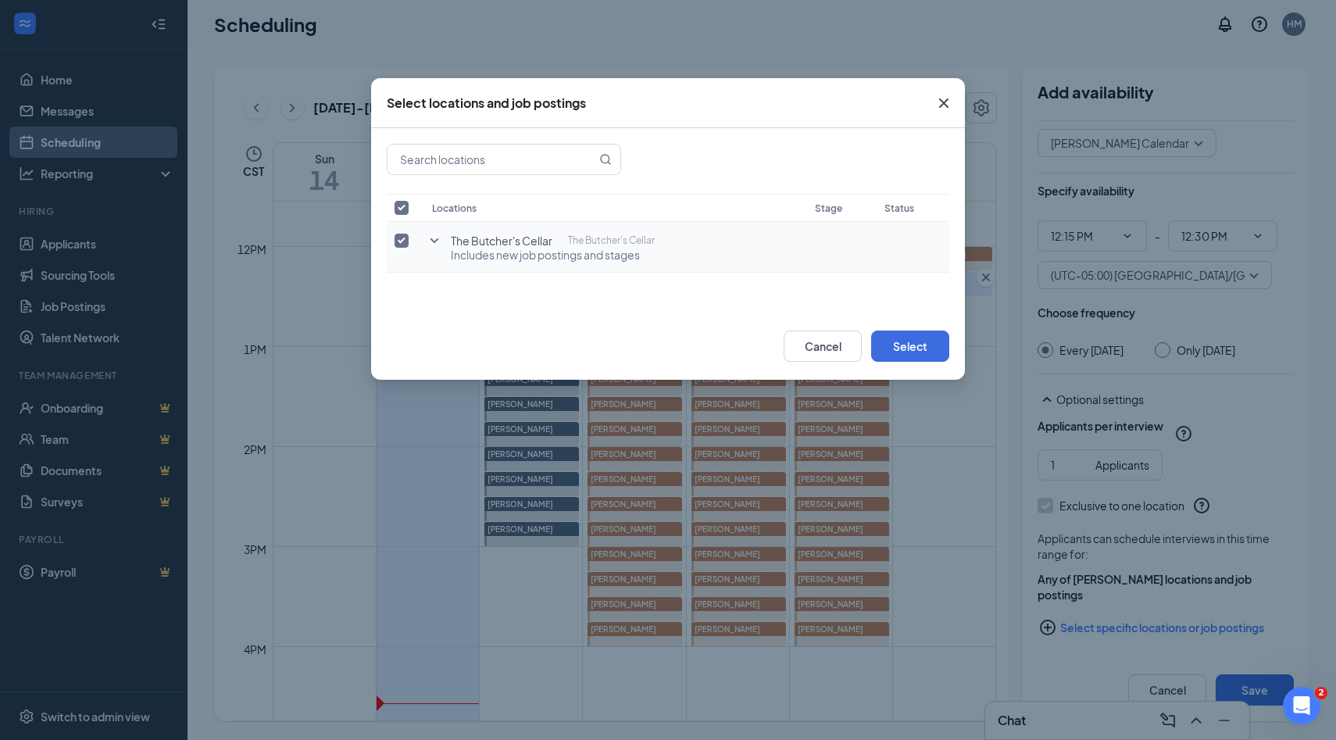
click at [406, 237] on input "checkbox" at bounding box center [401, 241] width 14 height 14
click at [434, 237] on icon "SmallChevronDown" at bounding box center [434, 240] width 19 height 19
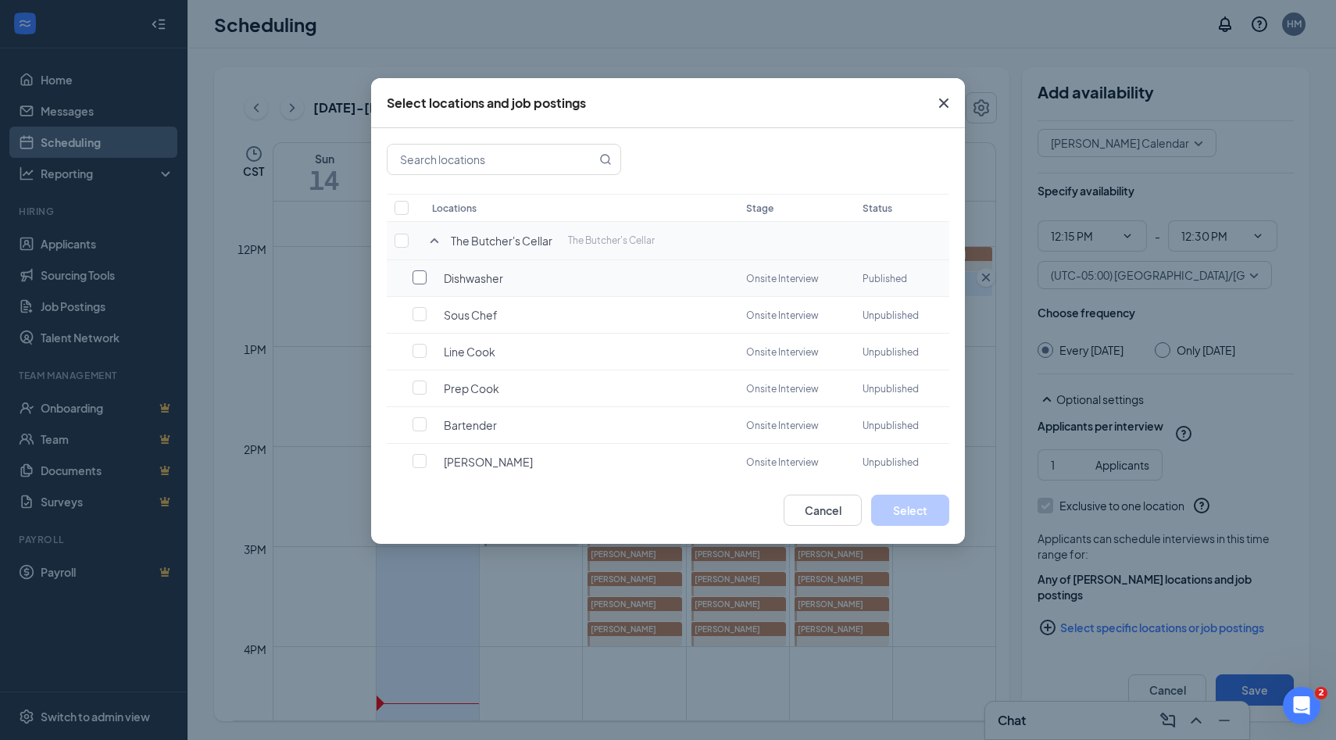
click at [423, 283] on input "checkbox" at bounding box center [419, 277] width 14 height 14
click at [910, 508] on button "Select" at bounding box center [910, 509] width 78 height 31
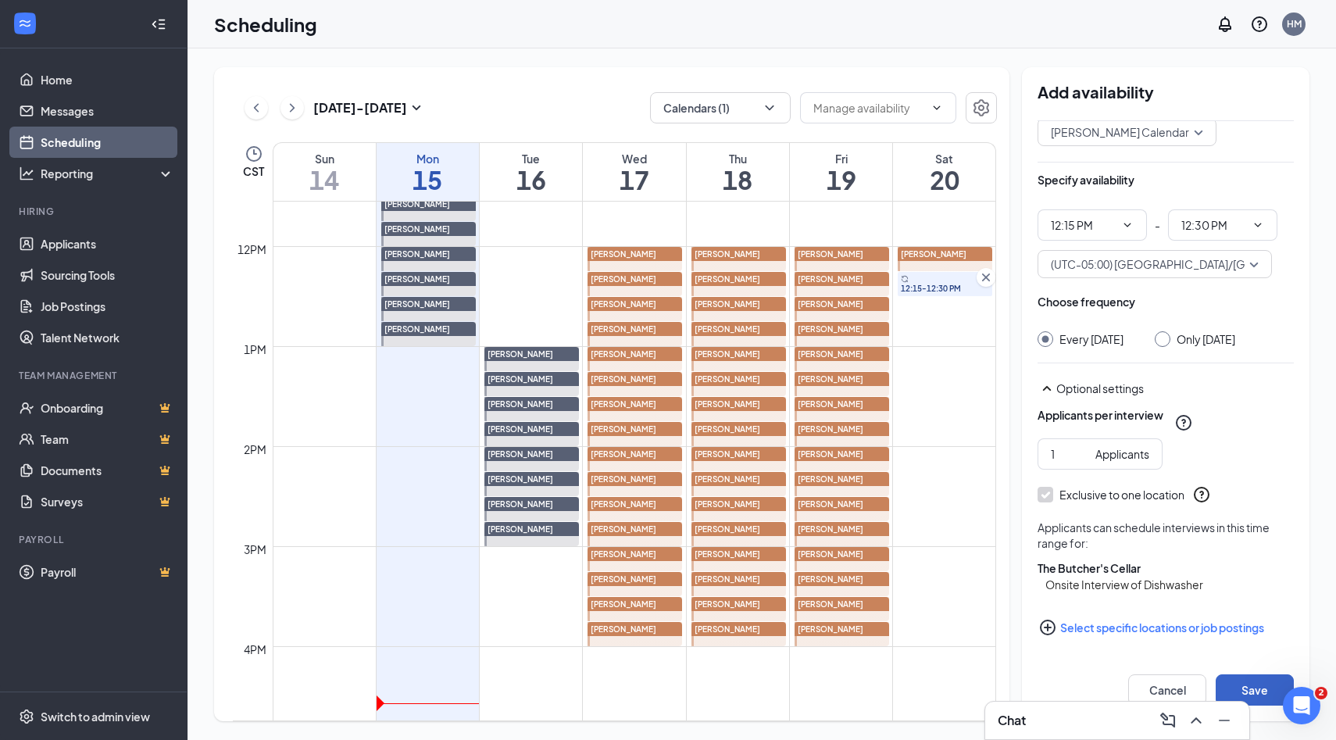
click at [1229, 683] on button "Save" at bounding box center [1254, 689] width 78 height 31
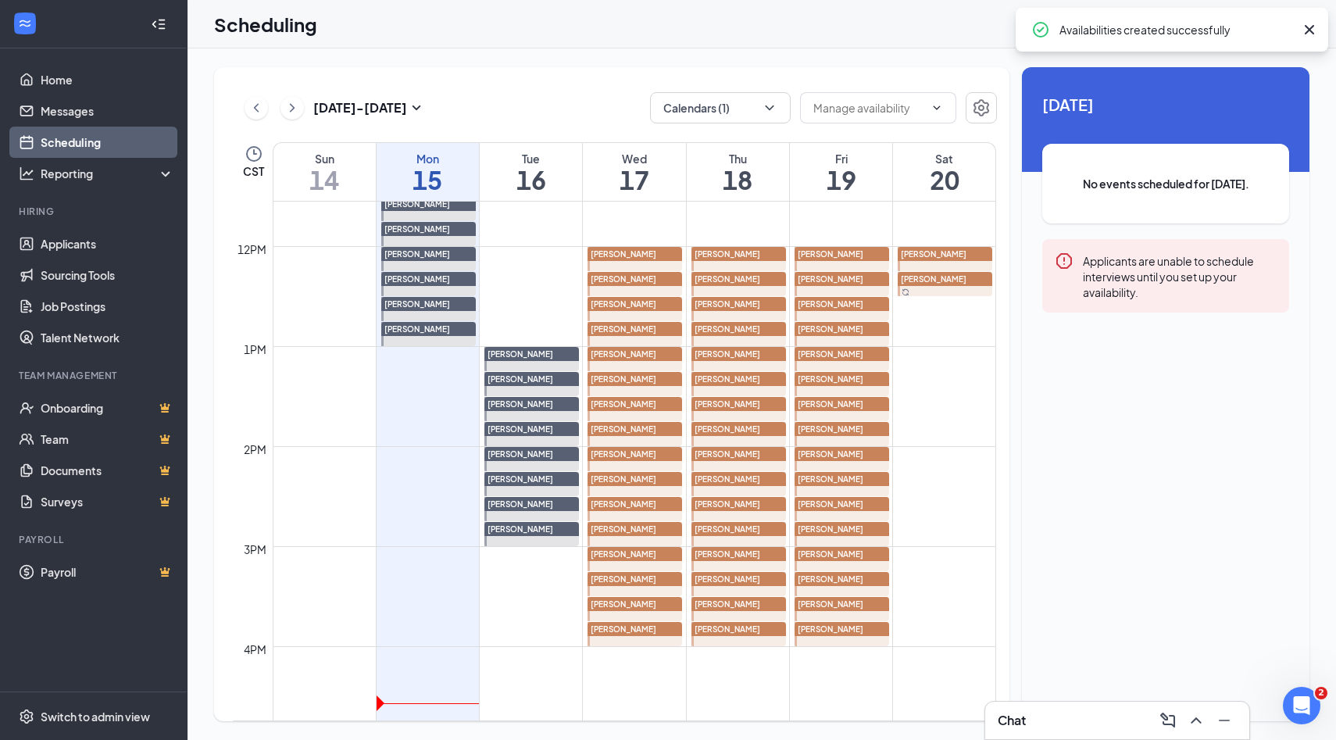
click at [951, 294] on div at bounding box center [944, 284] width 95 height 24
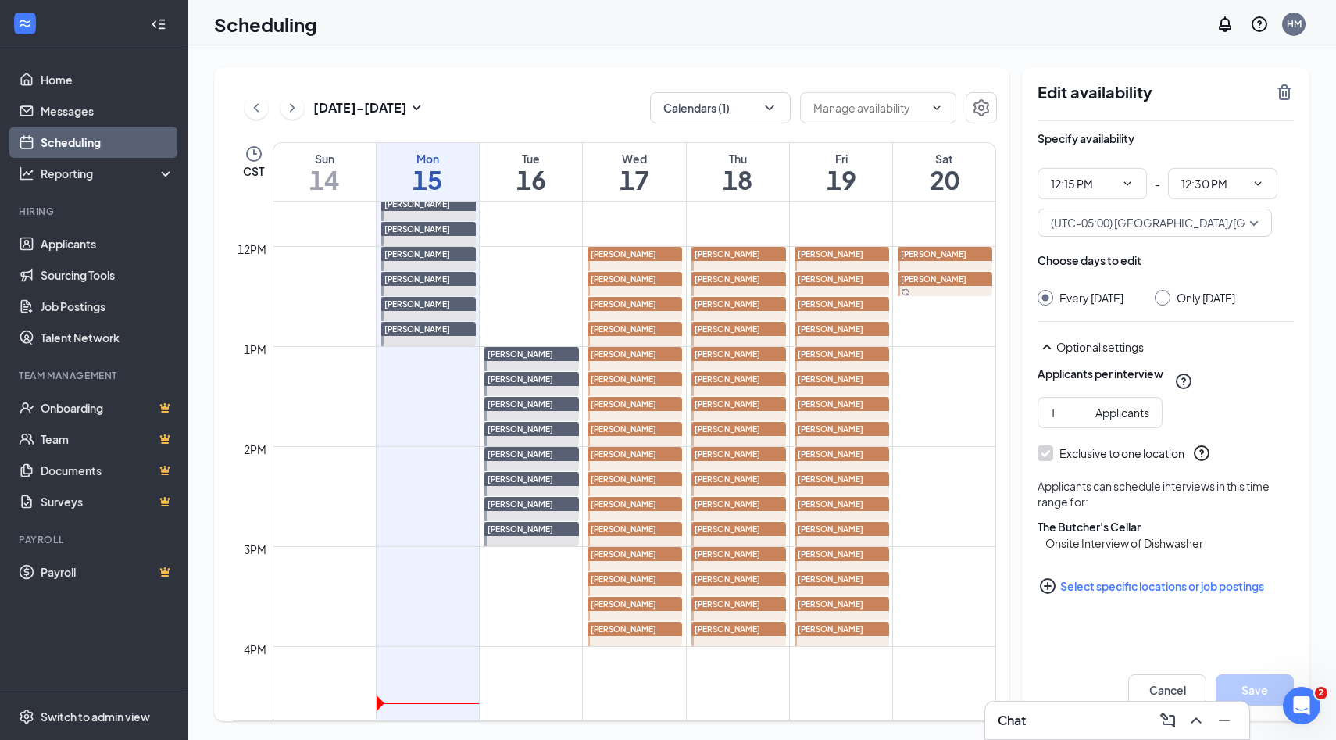
click at [1170, 301] on div at bounding box center [1162, 298] width 16 height 16
click at [1165, 295] on input "Only Saturday, Sep 20" at bounding box center [1159, 295] width 11 height 11
click at [1230, 683] on button "Save" at bounding box center [1254, 689] width 78 height 31
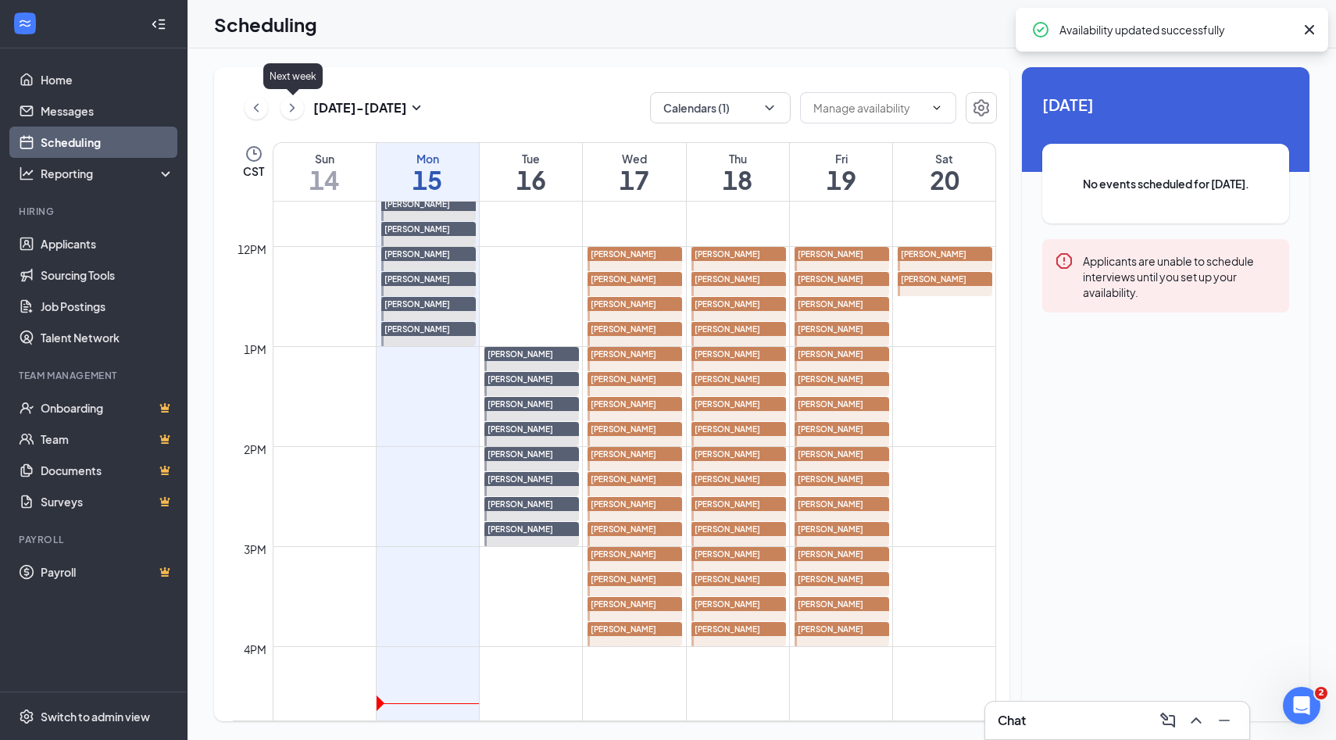
click at [288, 109] on icon "ChevronRight" at bounding box center [292, 107] width 16 height 19
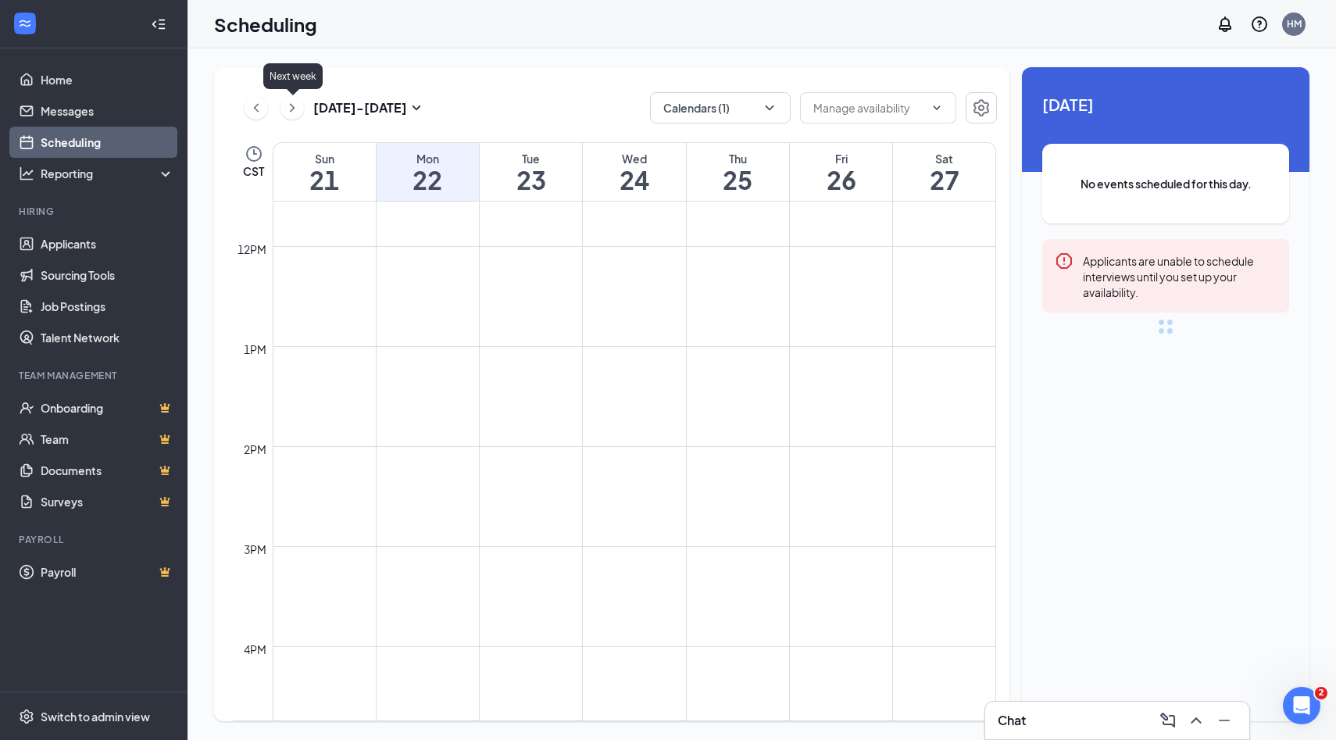
scroll to position [768, 0]
click at [940, 682] on div at bounding box center [944, 671] width 95 height 24
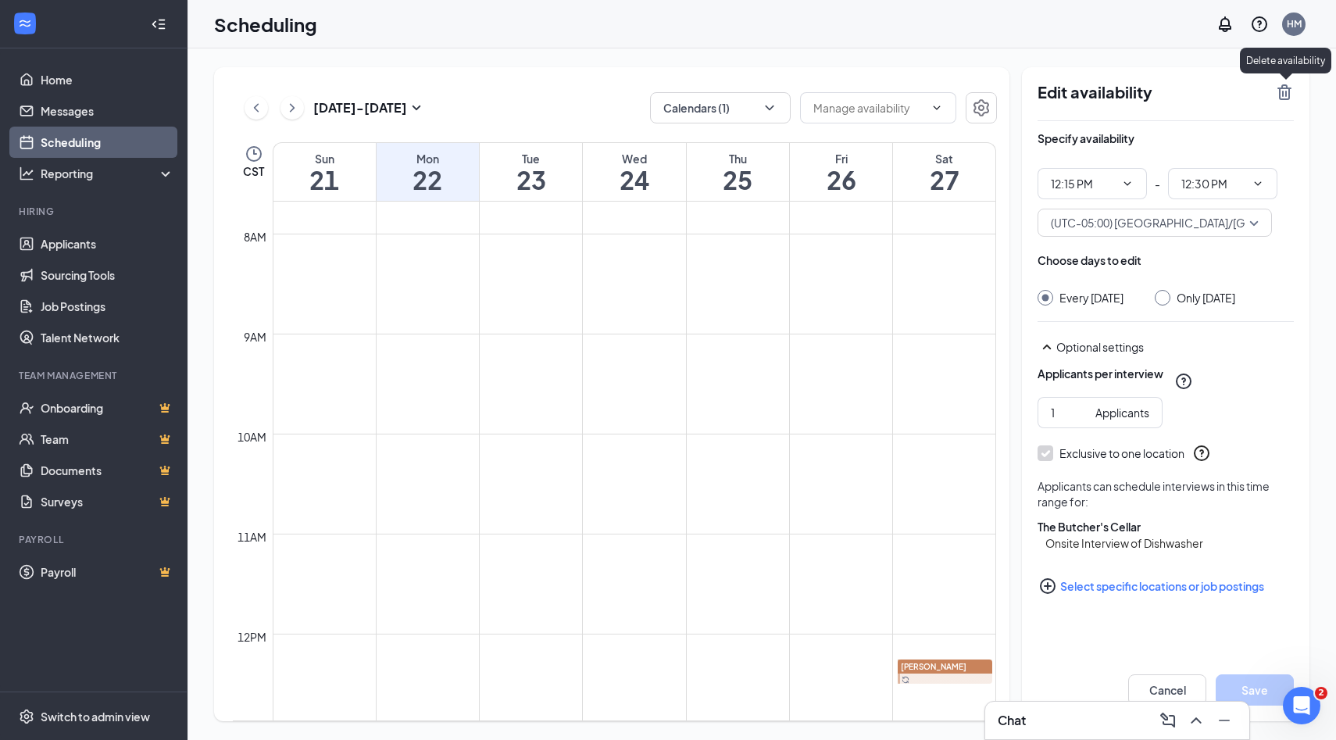
click at [1276, 99] on icon "TrashOutline" at bounding box center [1284, 92] width 19 height 19
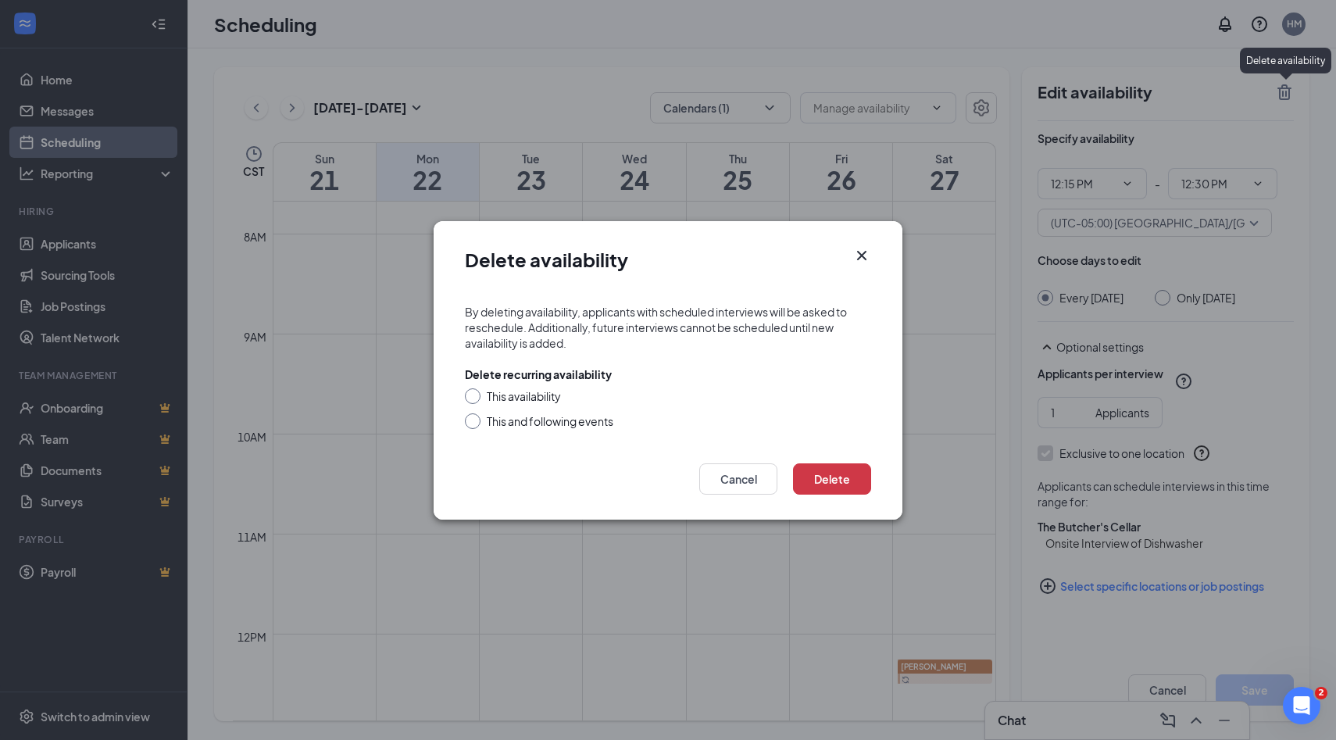
click at [472, 419] on input "This and following events" at bounding box center [470, 418] width 11 height 11
click at [850, 484] on button "Delete" at bounding box center [832, 478] width 78 height 31
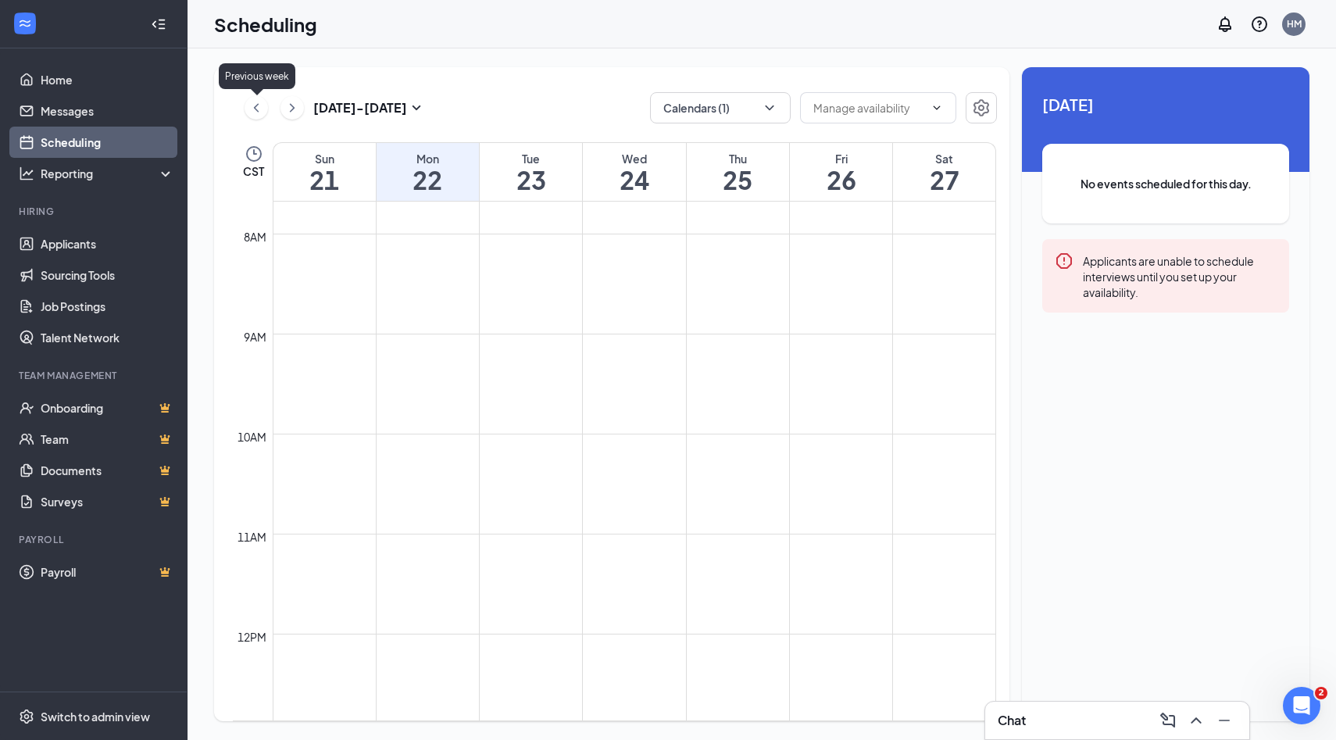
click at [254, 104] on icon "ChevronLeft" at bounding box center [256, 107] width 16 height 19
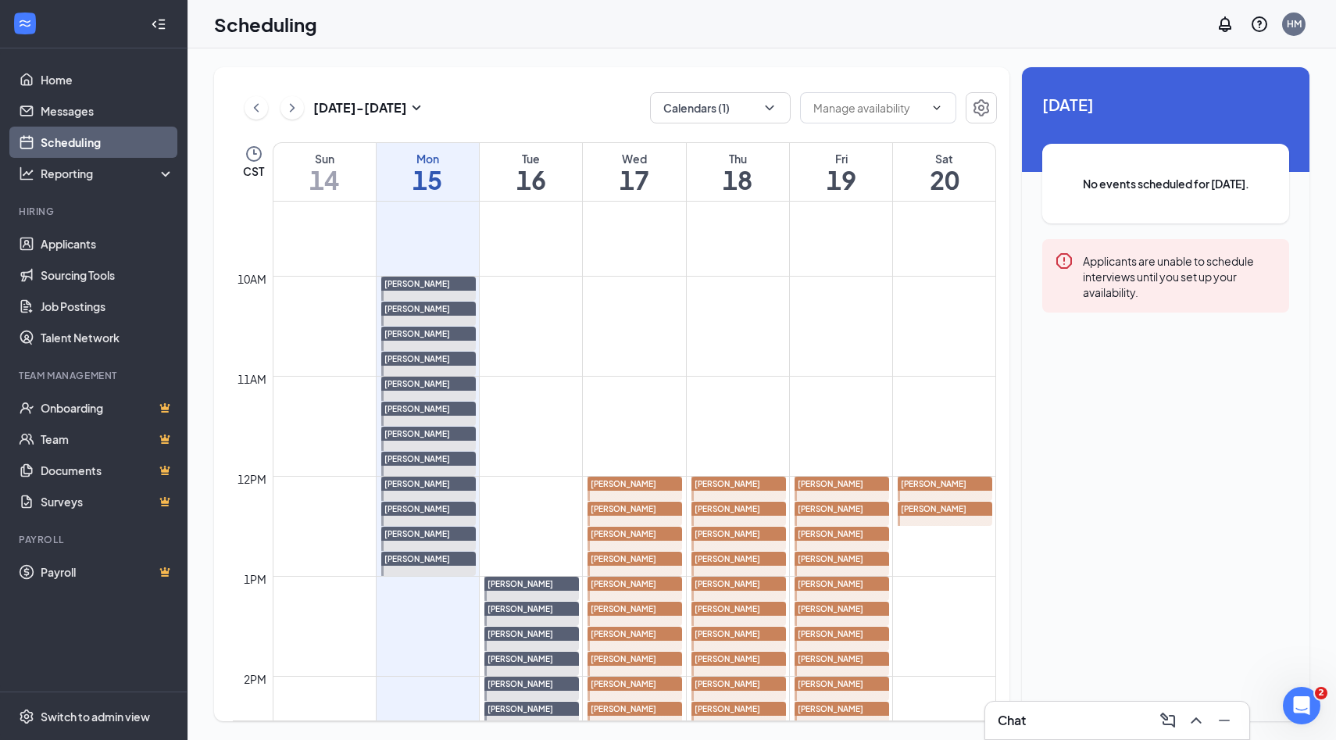
scroll to position [926, 0]
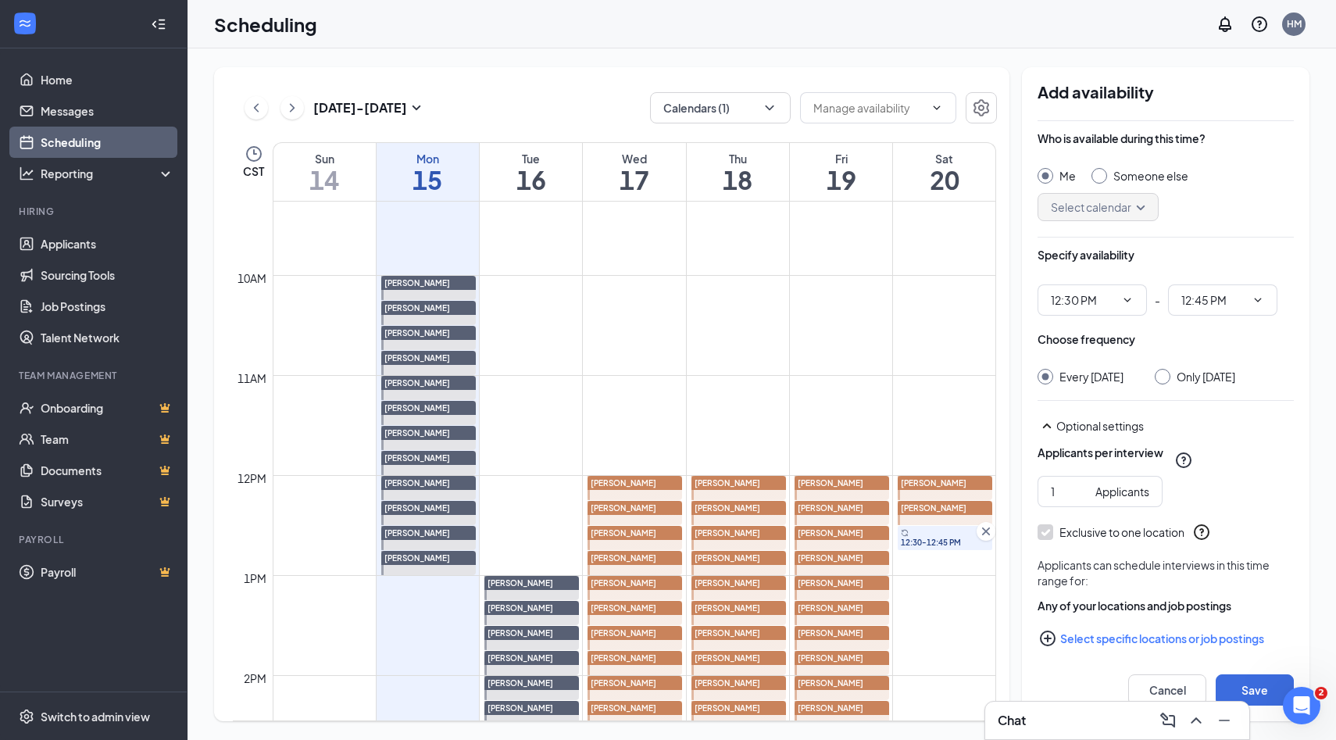
click at [1099, 173] on input "Someone else" at bounding box center [1096, 173] width 11 height 11
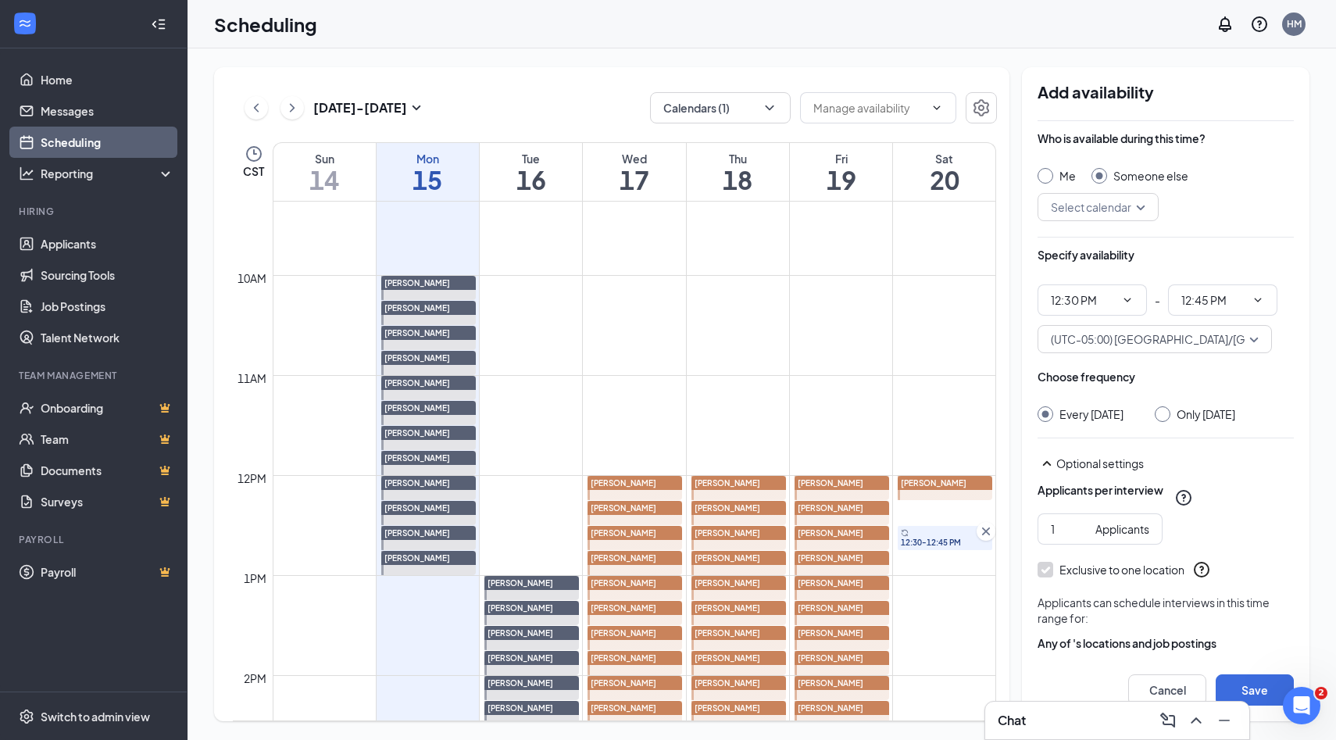
click at [1143, 205] on div "Select calendar" at bounding box center [1097, 207] width 121 height 28
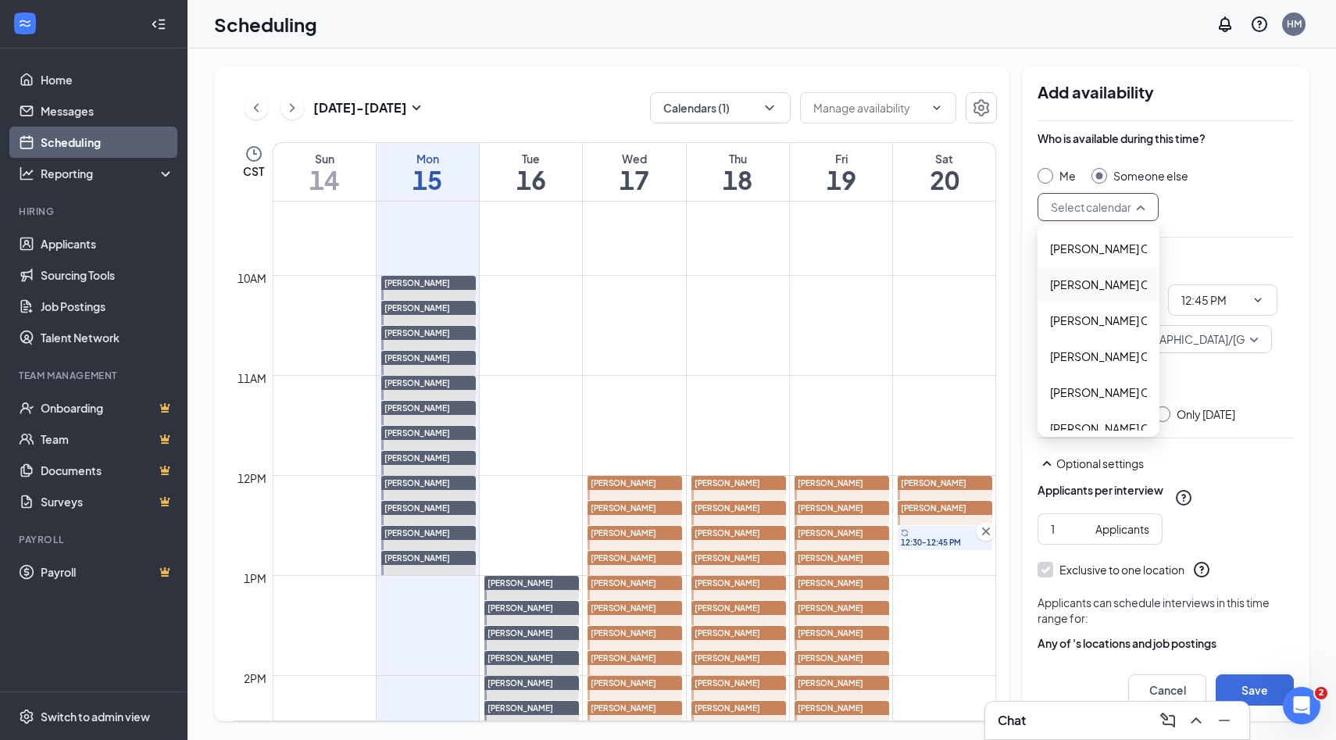
click at [1094, 291] on span "Alyssa Osinga's Calendar" at bounding box center [1119, 284] width 138 height 17
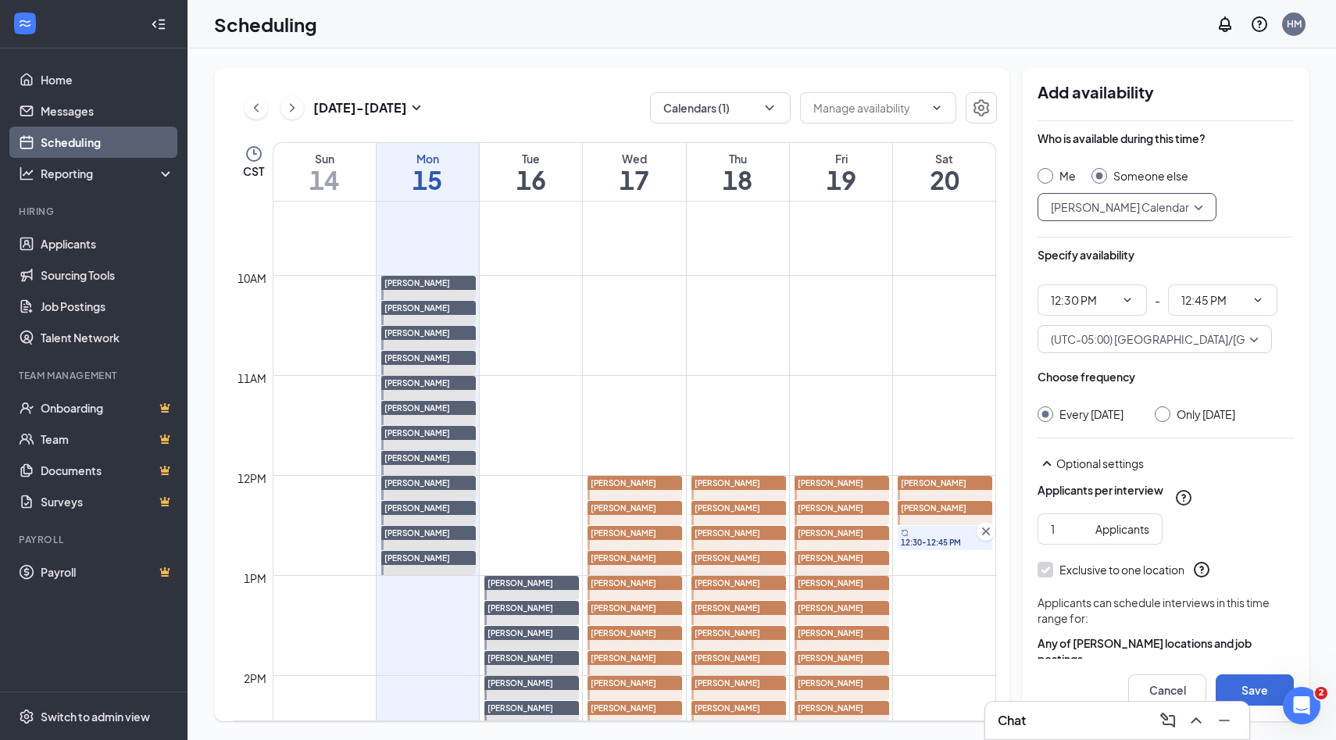
click at [1165, 415] on input "Only Saturday, Sep 20" at bounding box center [1159, 411] width 11 height 11
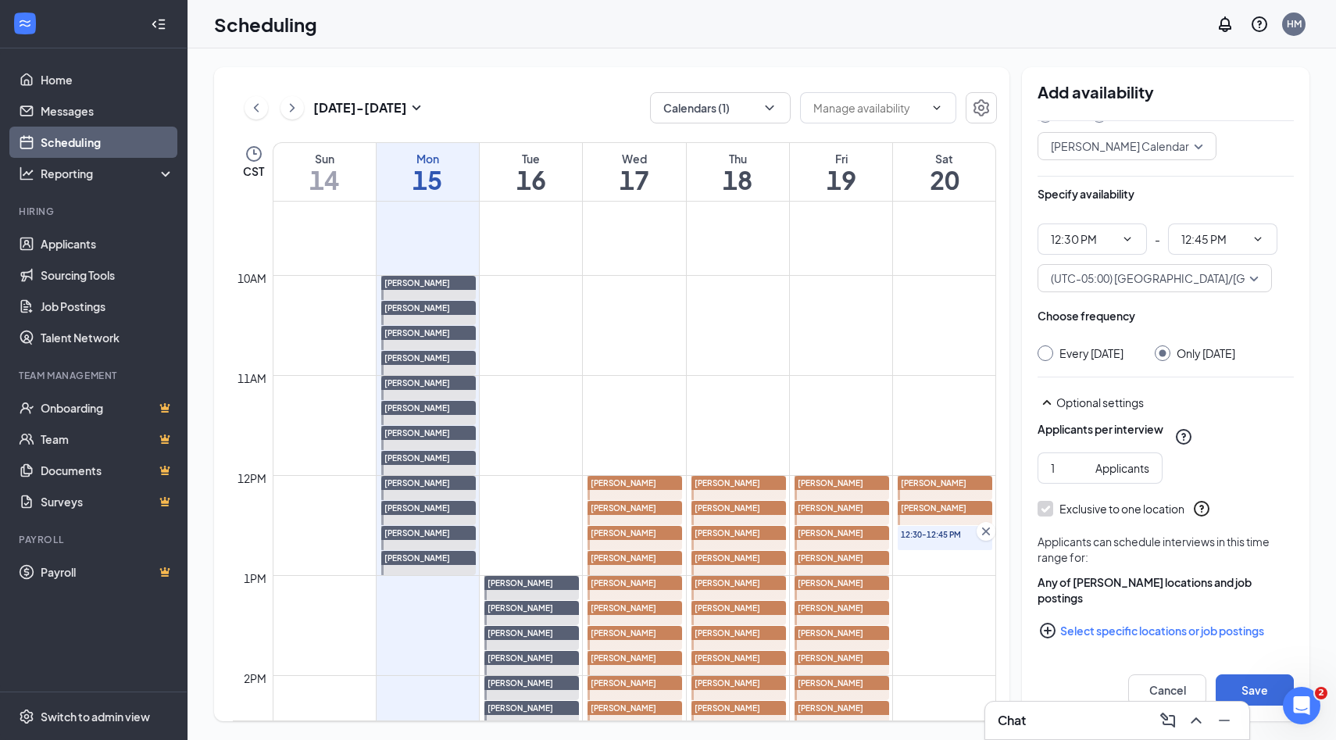
scroll to position [80, 0]
click at [1048, 628] on icon "PlusCircle" at bounding box center [1047, 627] width 19 height 19
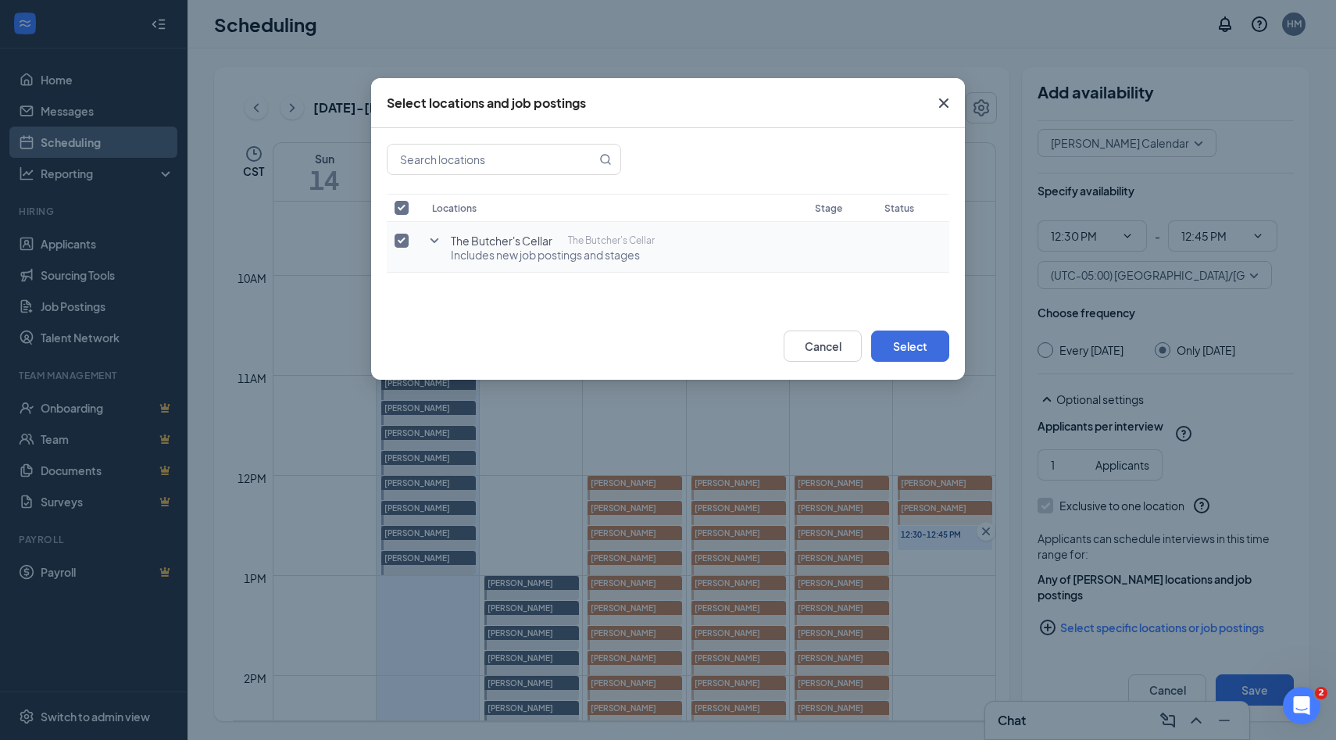
click at [405, 241] on input "checkbox" at bounding box center [401, 241] width 14 height 14
click at [432, 241] on icon "SmallChevronDown" at bounding box center [434, 240] width 19 height 19
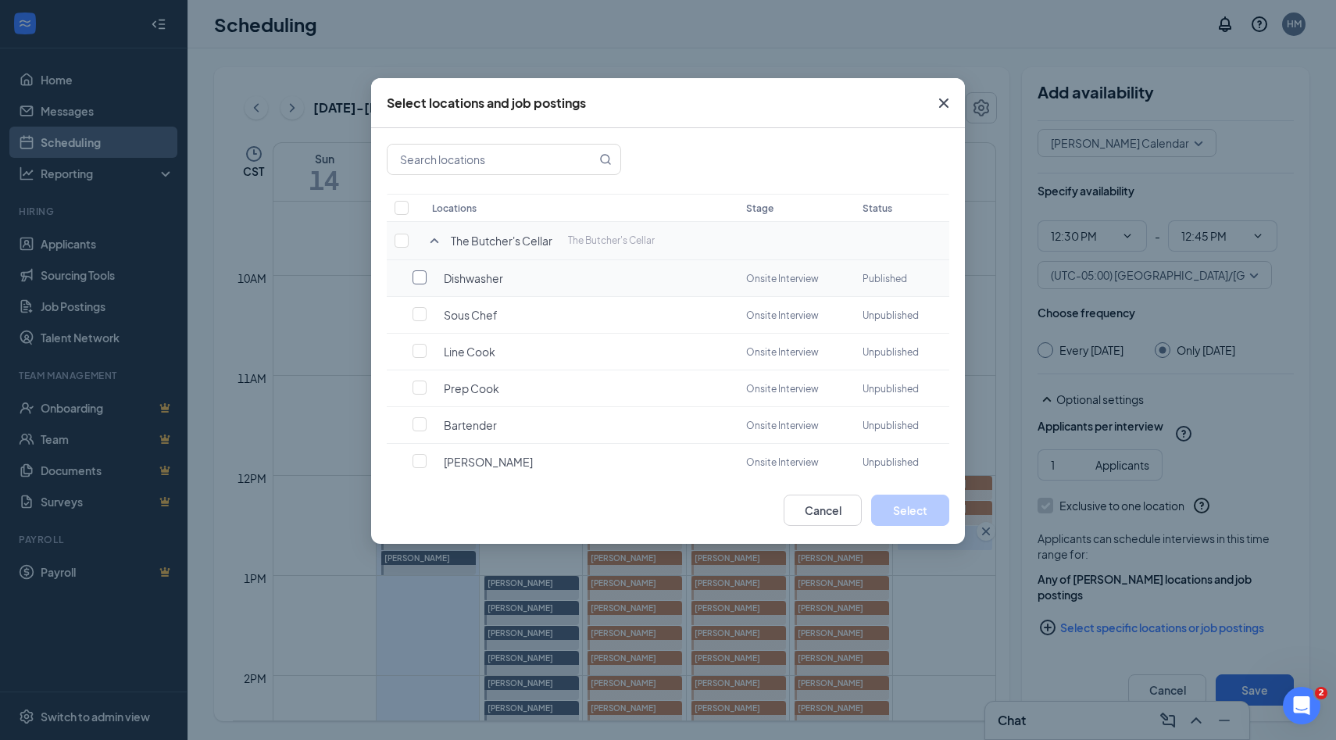
click at [419, 281] on input "checkbox" at bounding box center [419, 277] width 14 height 14
click at [902, 507] on button "Select" at bounding box center [910, 509] width 78 height 31
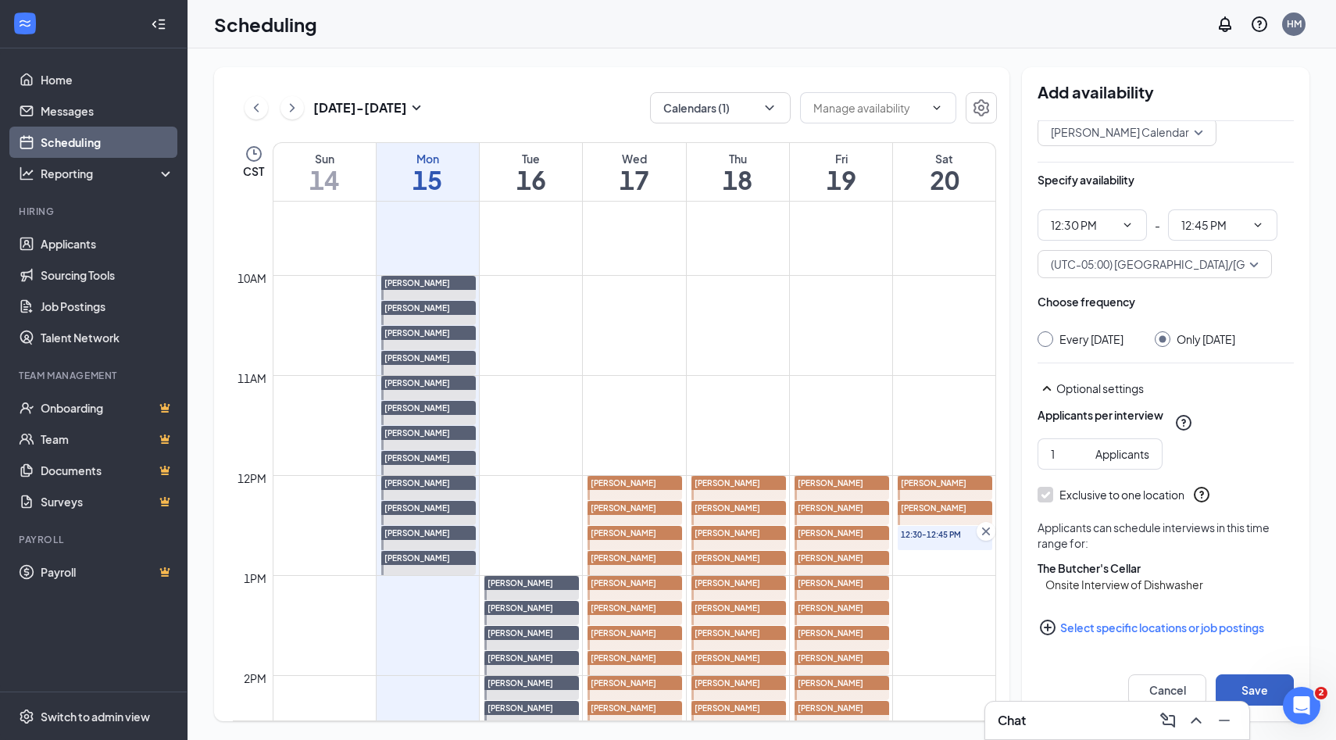
click at [1242, 687] on button "Save" at bounding box center [1254, 689] width 78 height 31
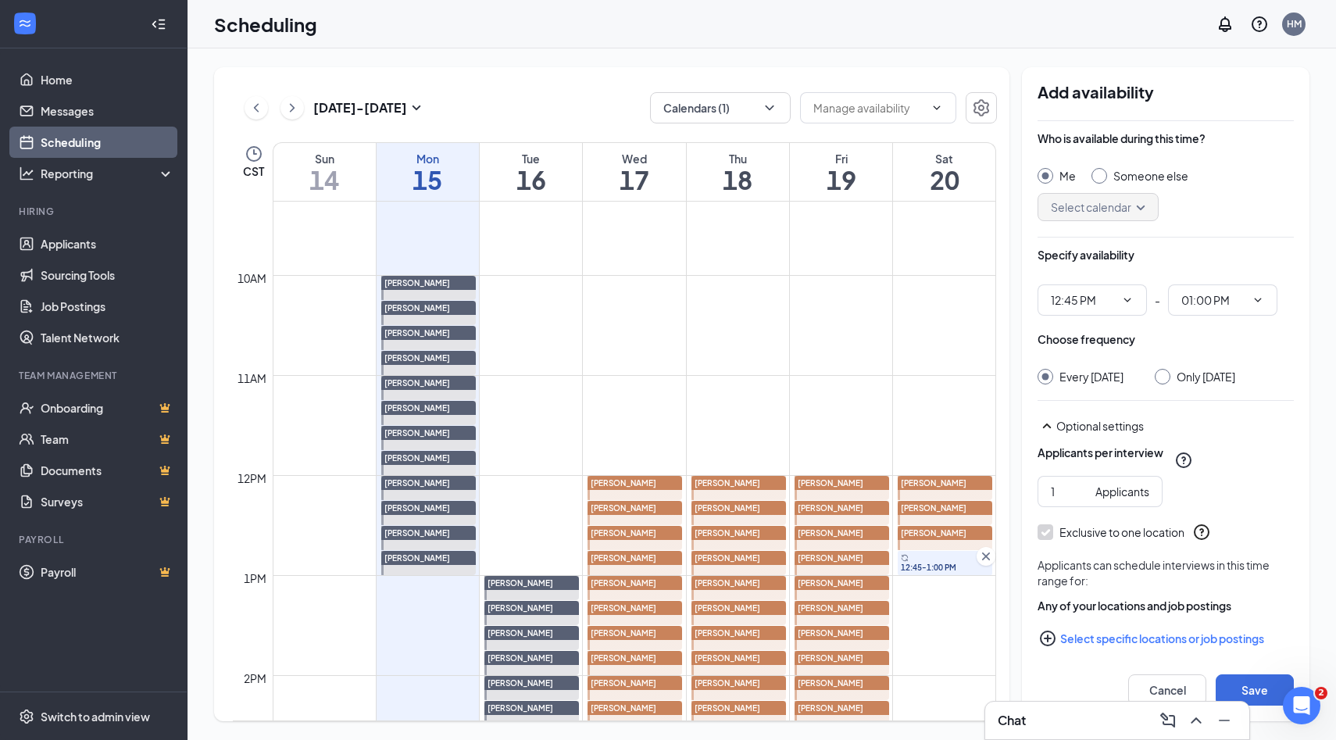
click at [1098, 177] on input "Someone else" at bounding box center [1096, 173] width 11 height 11
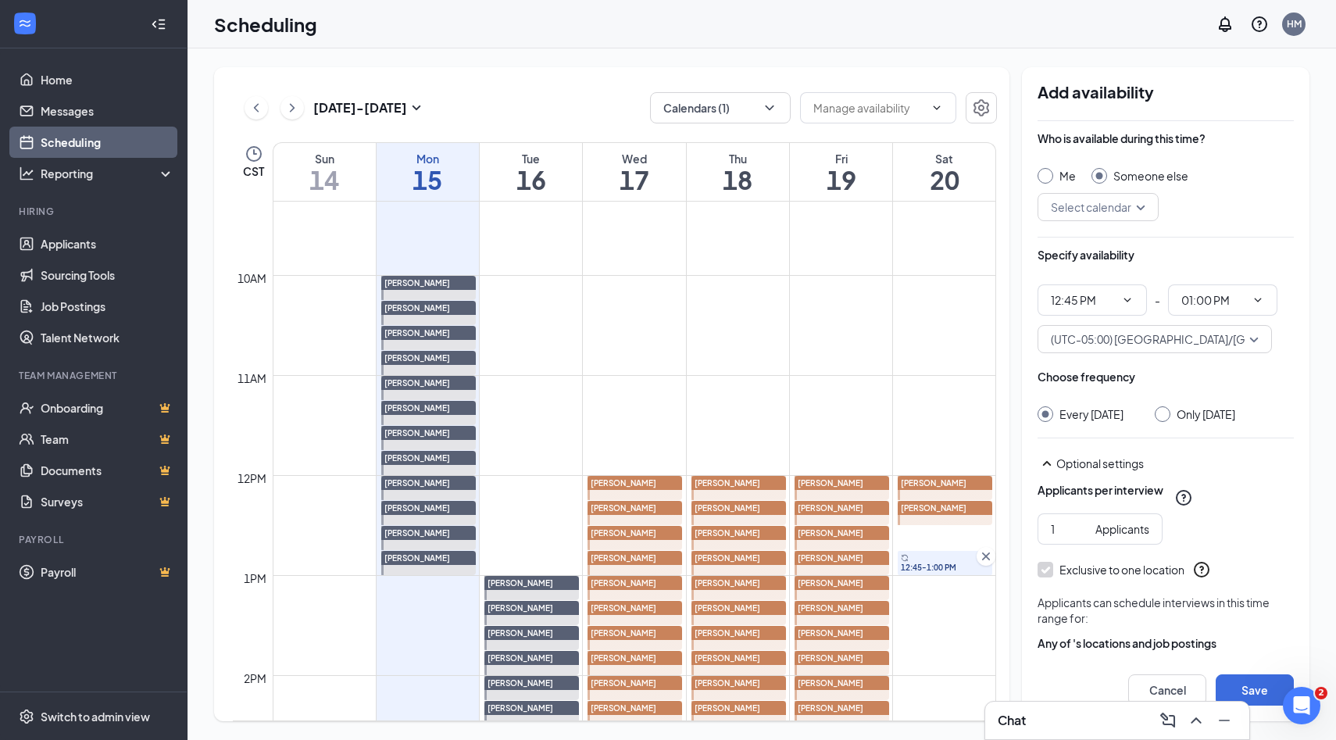
click at [1143, 202] on div "Select calendar" at bounding box center [1097, 207] width 121 height 28
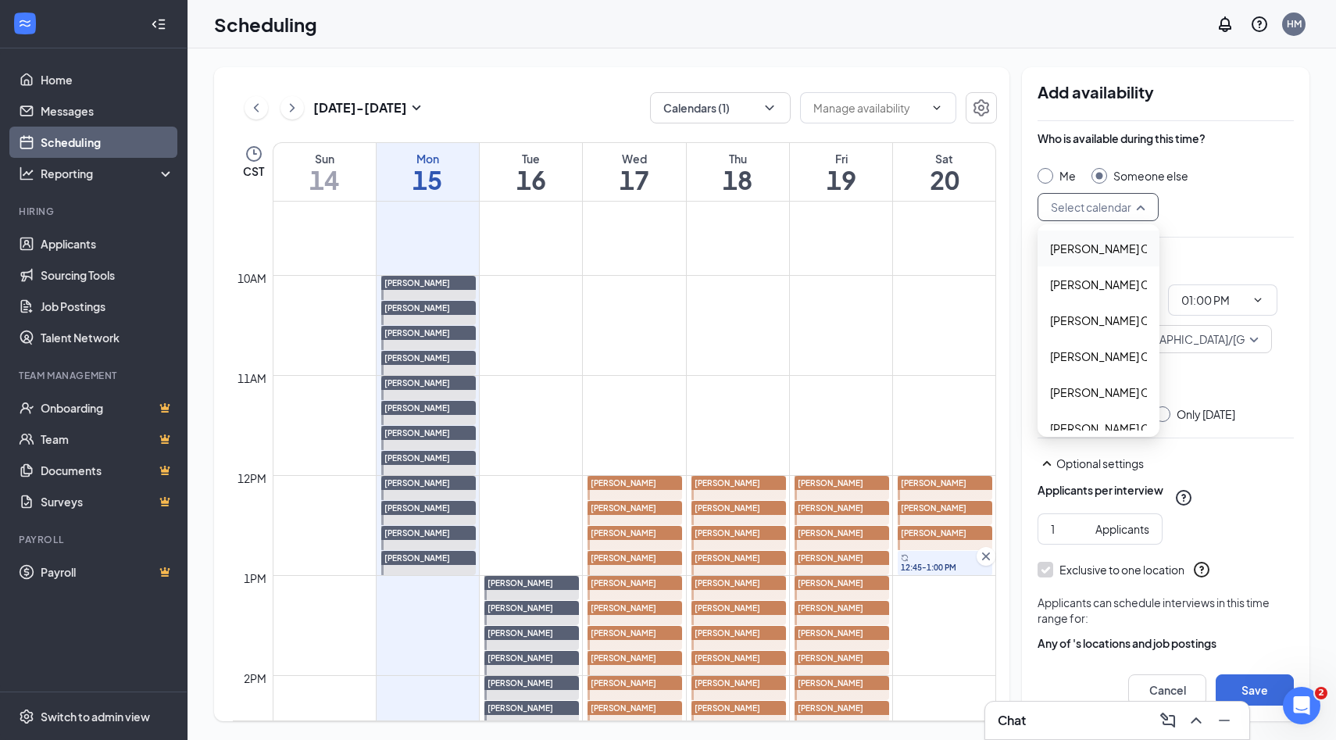
click at [1090, 253] on span "Alejandro Najar's Calendar" at bounding box center [1119, 248] width 138 height 17
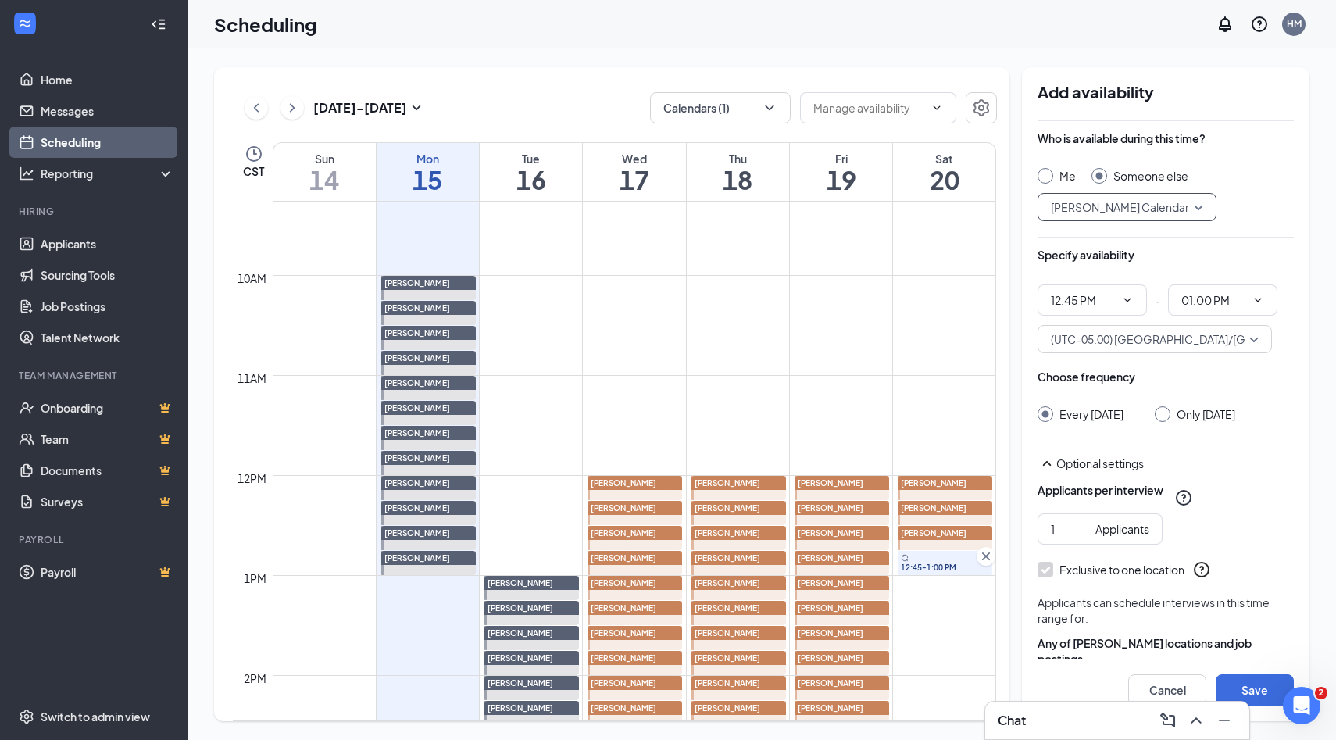
click at [1194, 202] on span "Alejandro Najar's Calendar" at bounding box center [1127, 206] width 152 height 23
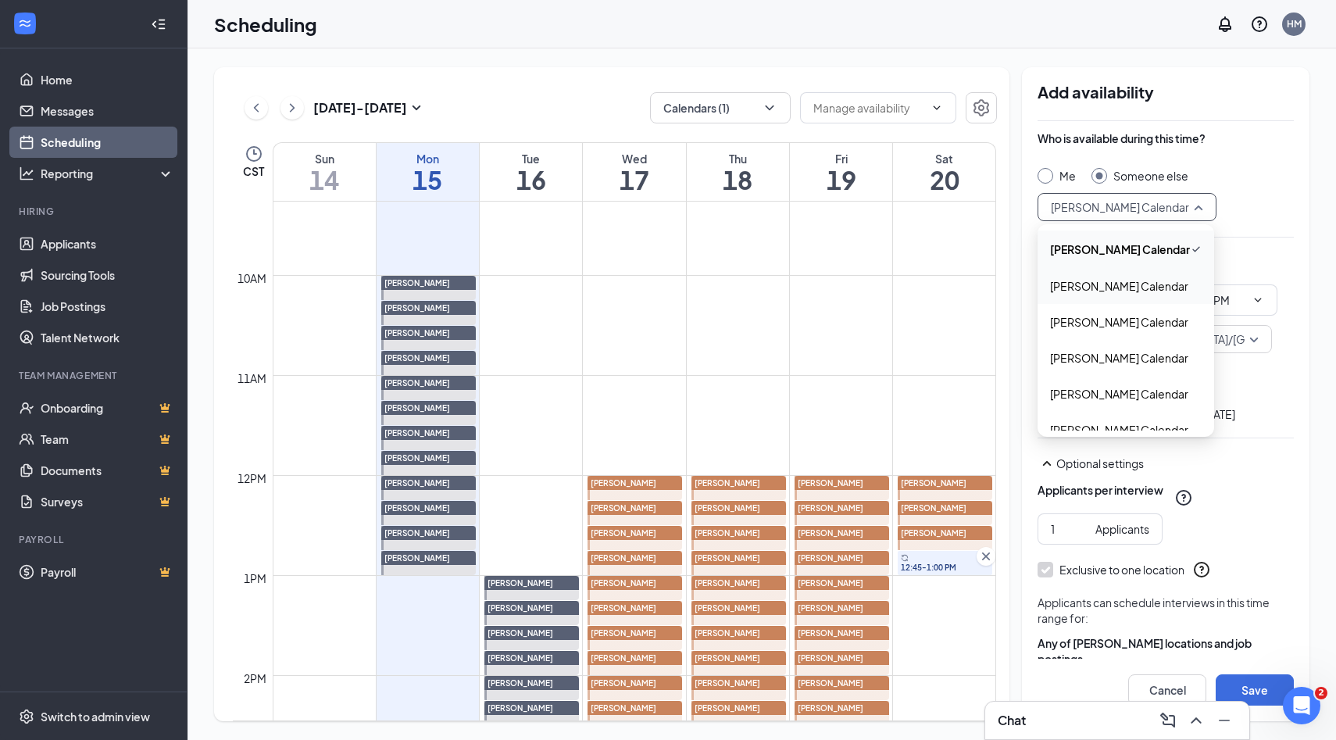
click at [1092, 286] on span "Alyssa Osinga's Calendar" at bounding box center [1119, 285] width 138 height 17
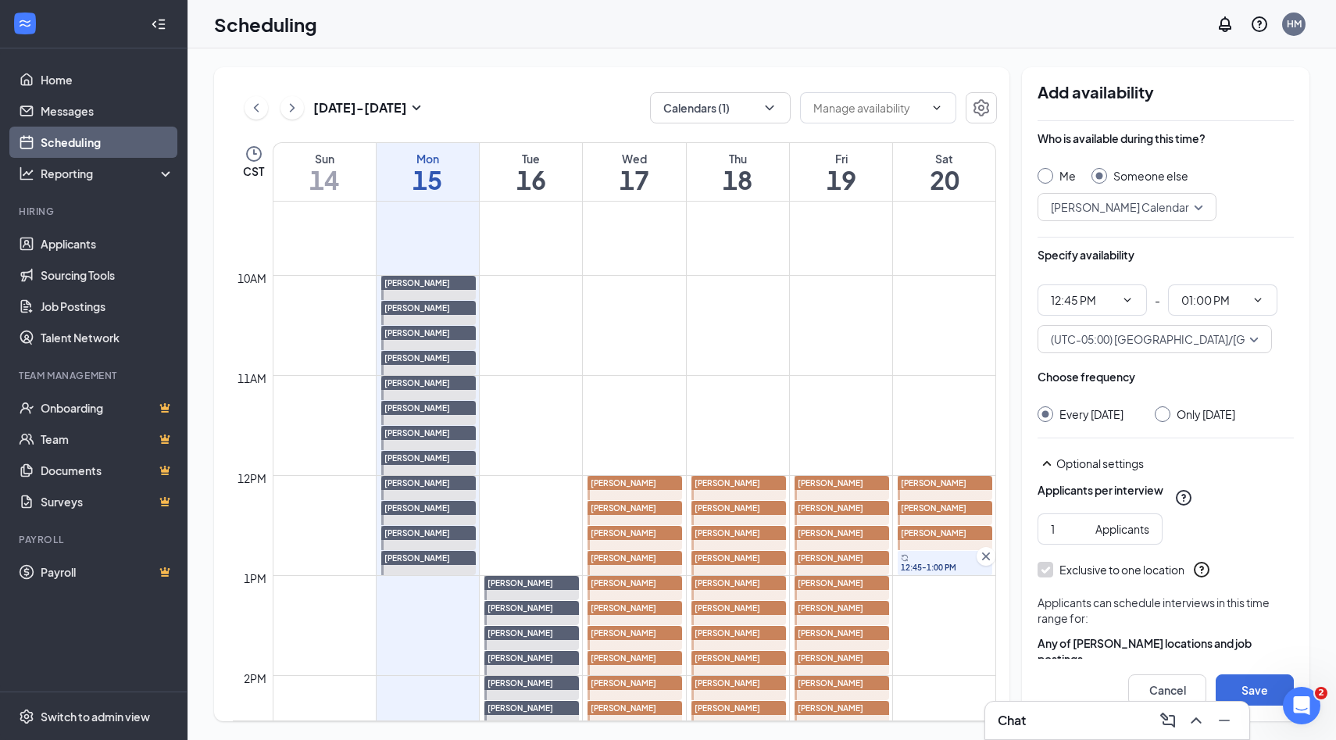
click at [1165, 414] on input "Only Saturday, Sep 20" at bounding box center [1159, 411] width 11 height 11
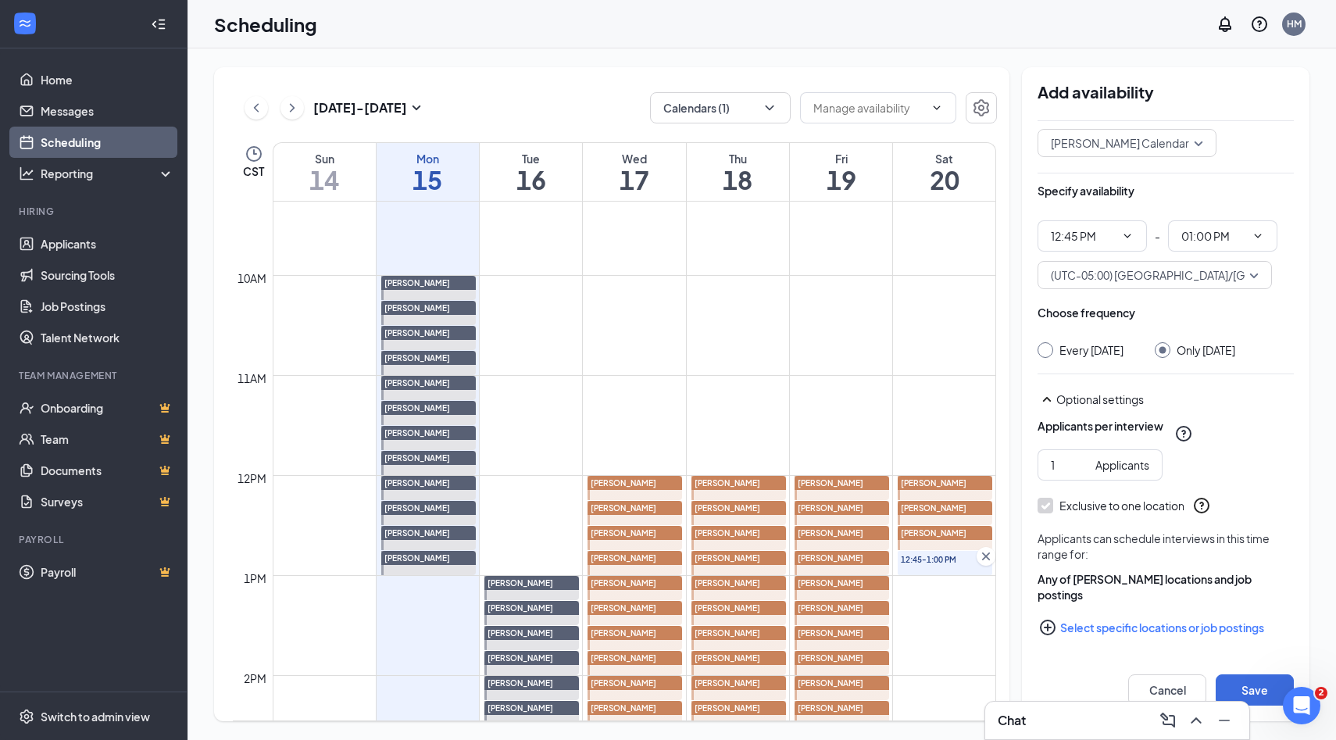
click at [1050, 626] on icon "PlusCircle" at bounding box center [1048, 627] width 16 height 16
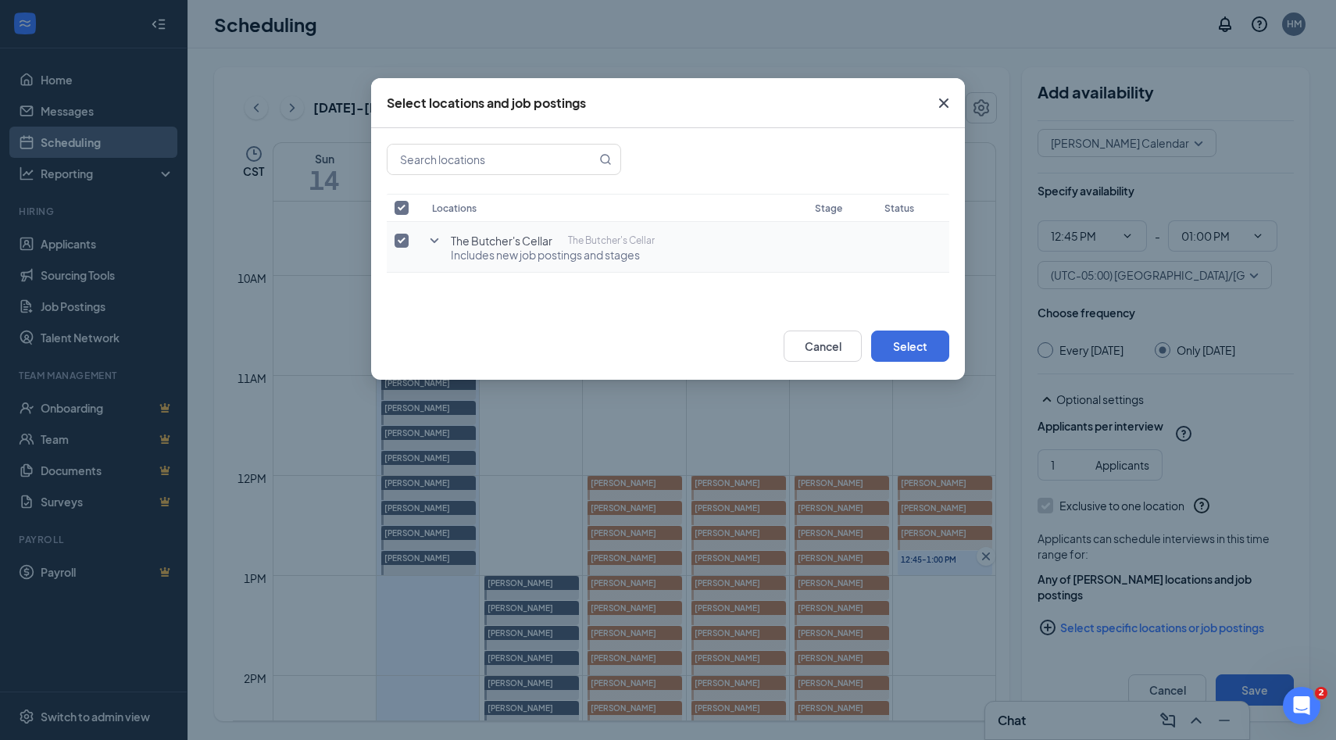
click at [401, 242] on input "checkbox" at bounding box center [401, 241] width 14 height 14
click at [429, 242] on icon "SmallChevronDown" at bounding box center [434, 240] width 19 height 19
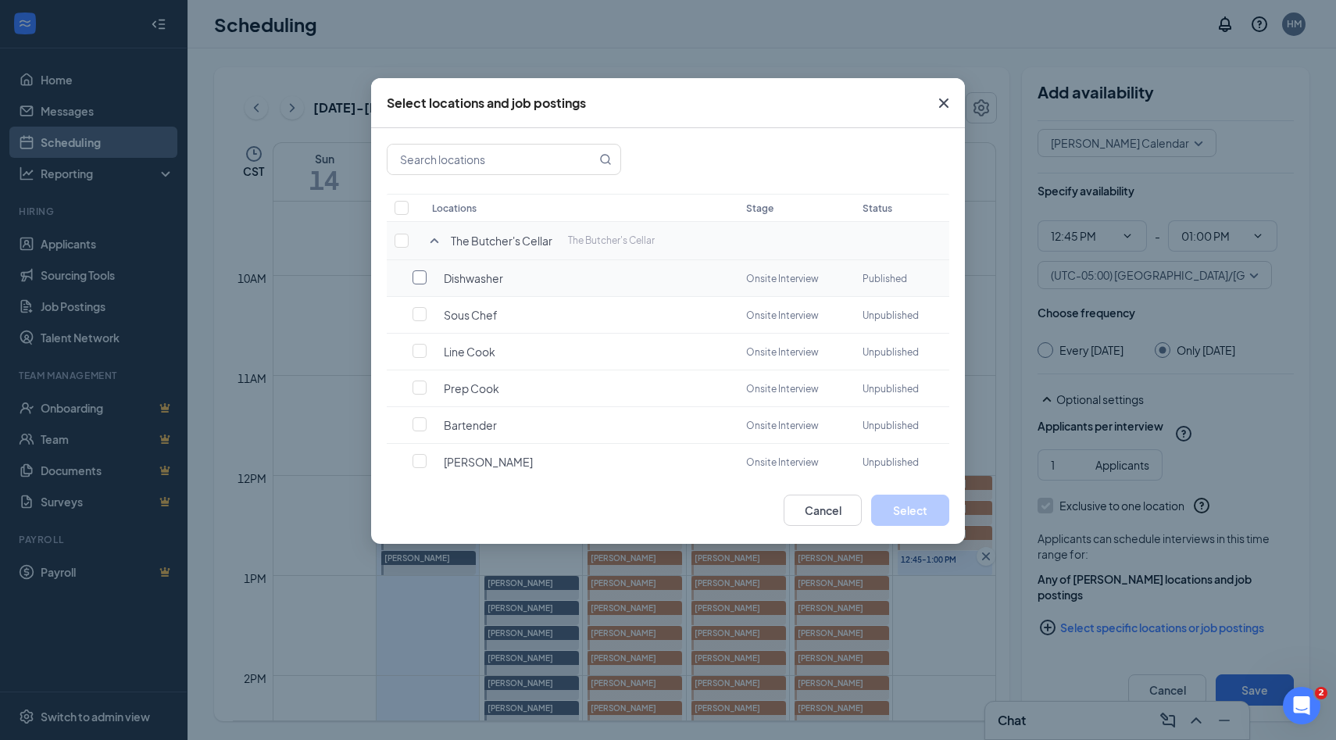
click at [431, 278] on label at bounding box center [423, 277] width 22 height 16
click at [426, 278] on input "checkbox" at bounding box center [419, 277] width 14 height 14
click at [901, 508] on button "Select" at bounding box center [910, 509] width 78 height 31
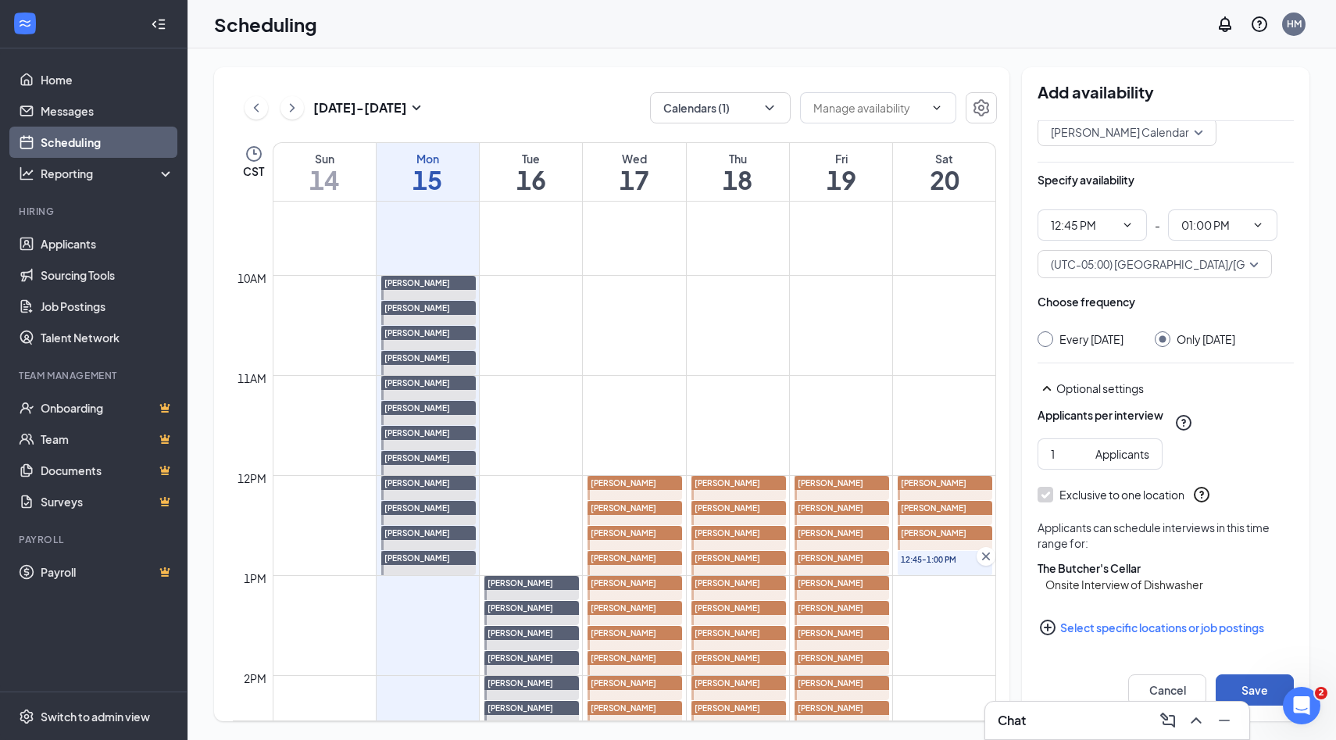
click at [1247, 683] on button "Save" at bounding box center [1254, 689] width 78 height 31
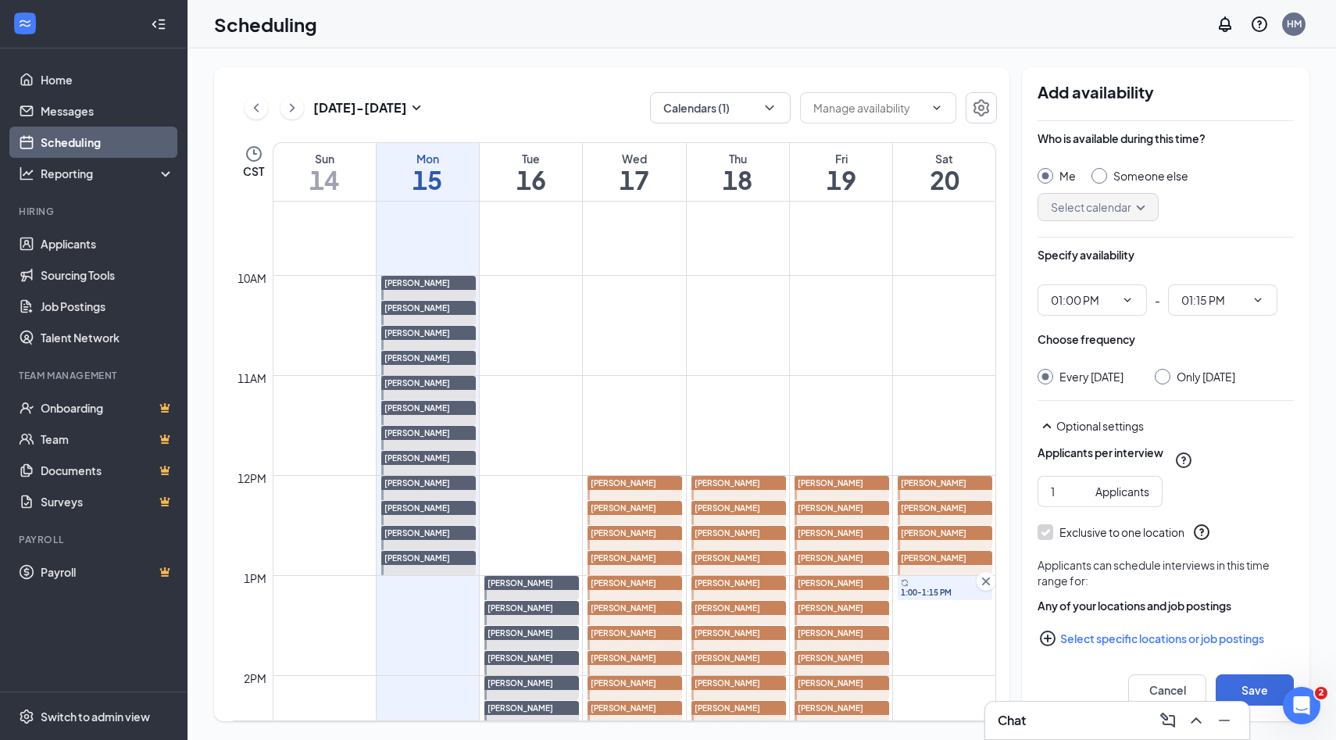
click at [1098, 177] on input "Someone else" at bounding box center [1096, 173] width 11 height 11
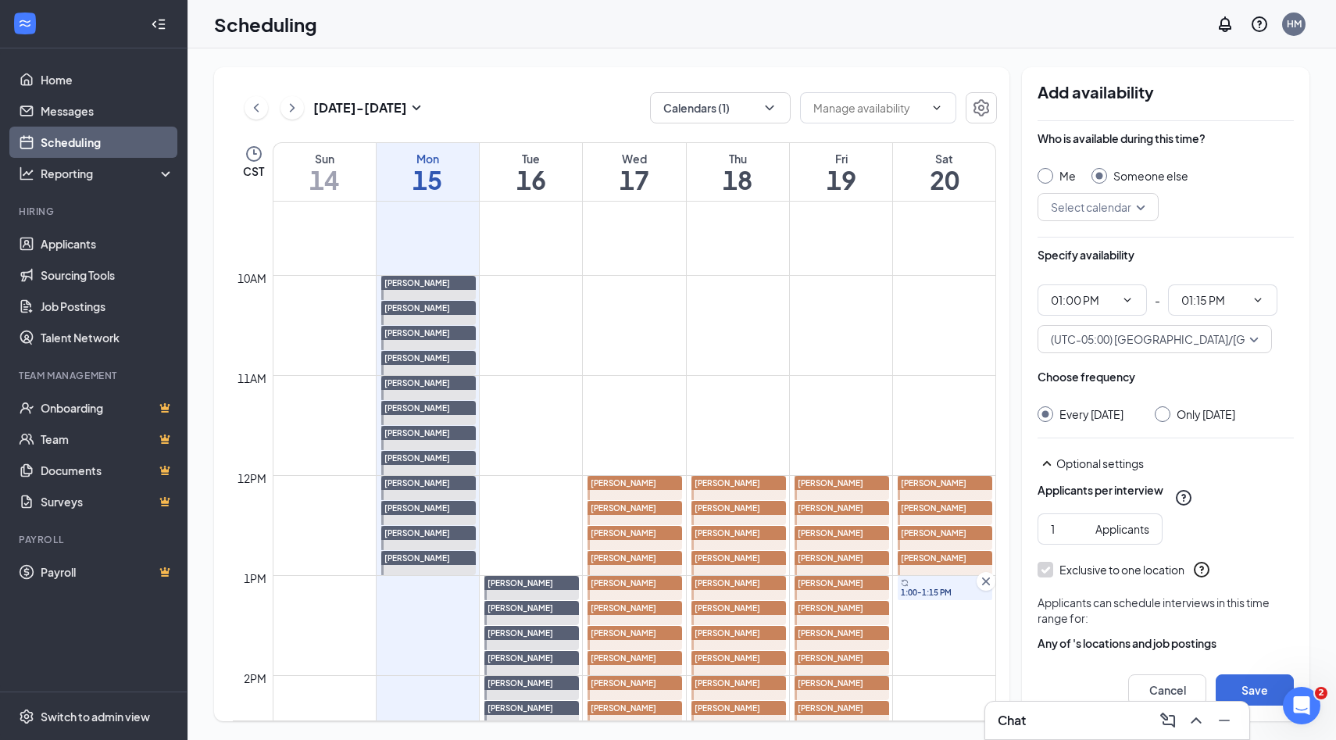
click at [1138, 208] on input "search" at bounding box center [1092, 207] width 91 height 27
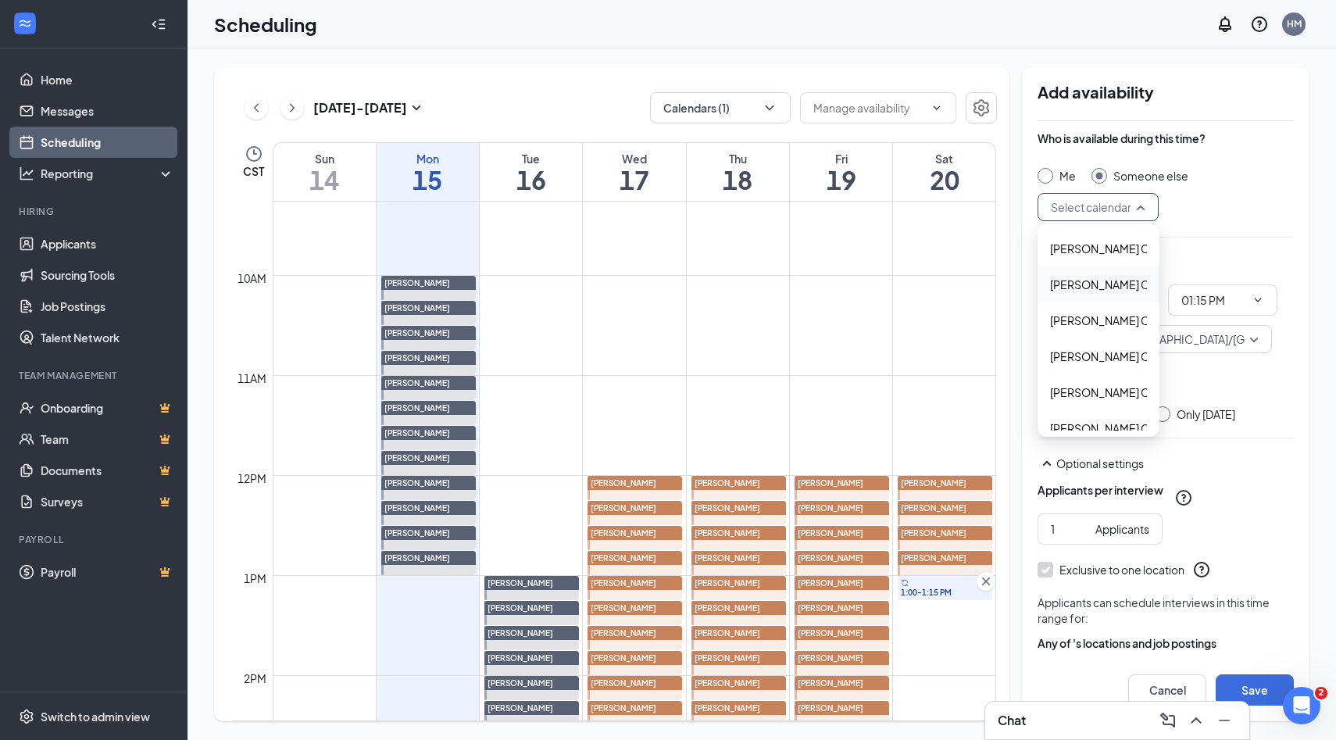
click at [1074, 290] on span "Alyssa Osinga's Calendar" at bounding box center [1119, 284] width 138 height 17
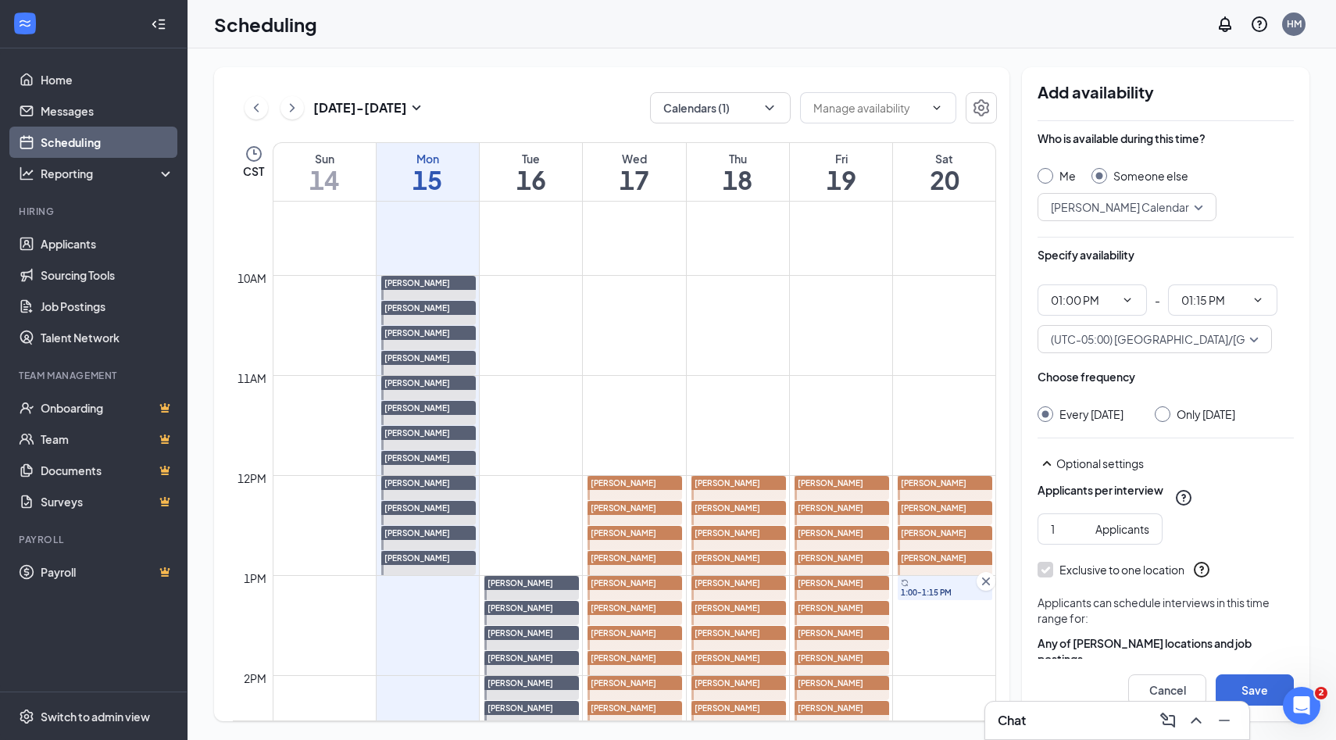
click at [1170, 418] on div at bounding box center [1162, 414] width 16 height 16
click at [1165, 416] on input "Only Saturday, Sep 20" at bounding box center [1159, 411] width 11 height 11
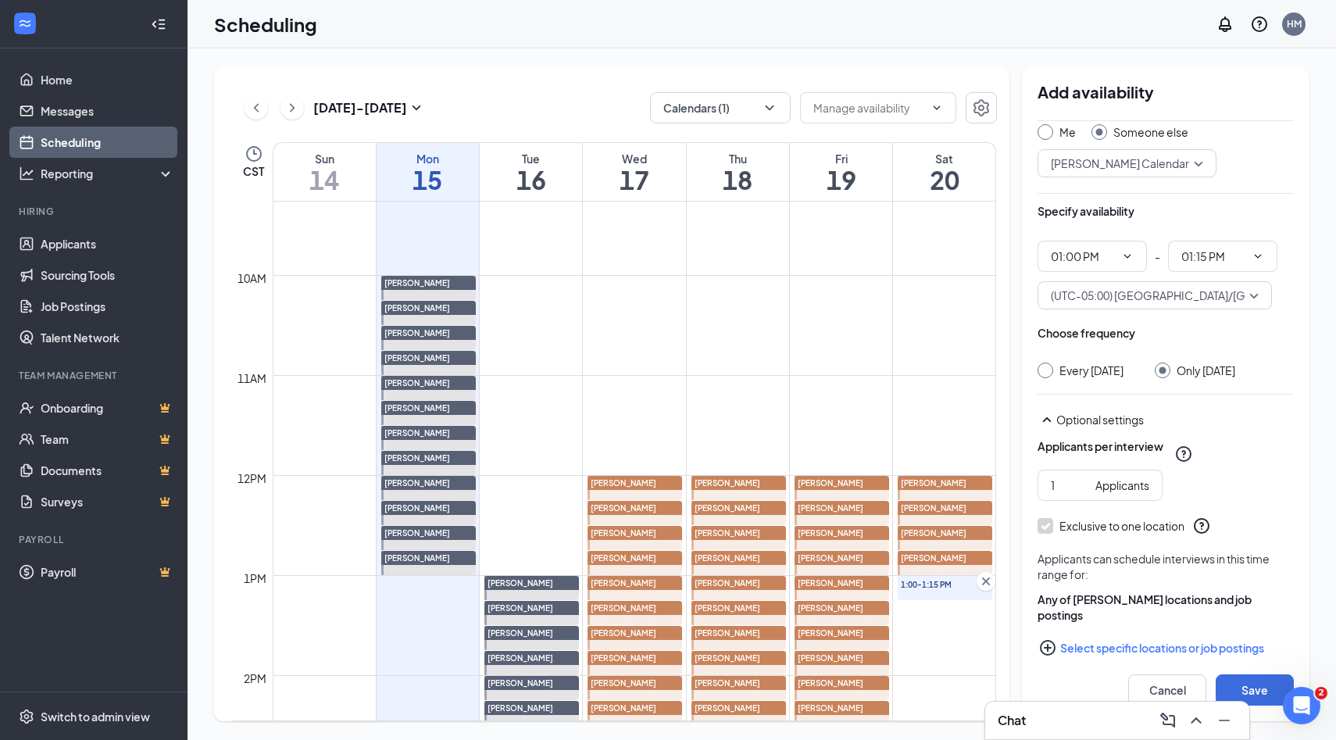
scroll to position [80, 0]
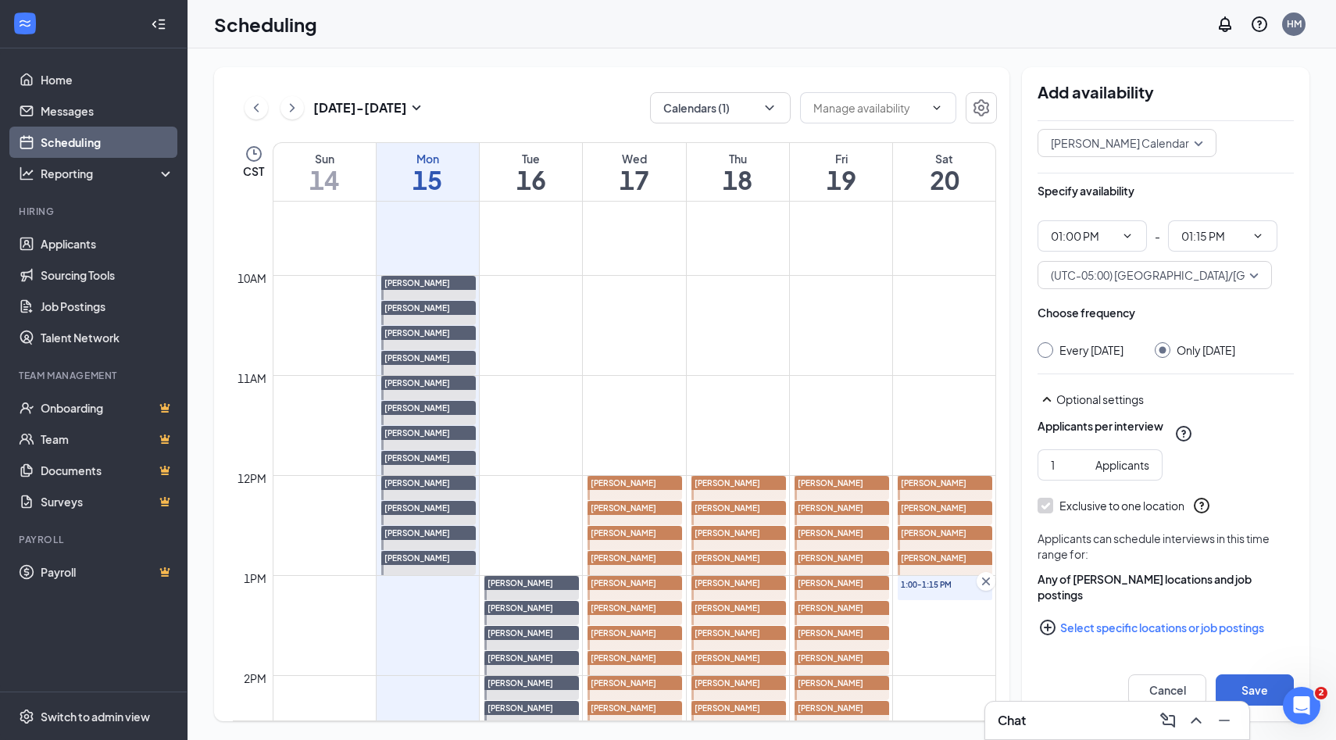
click at [1049, 630] on icon "PlusCircle" at bounding box center [1047, 627] width 19 height 19
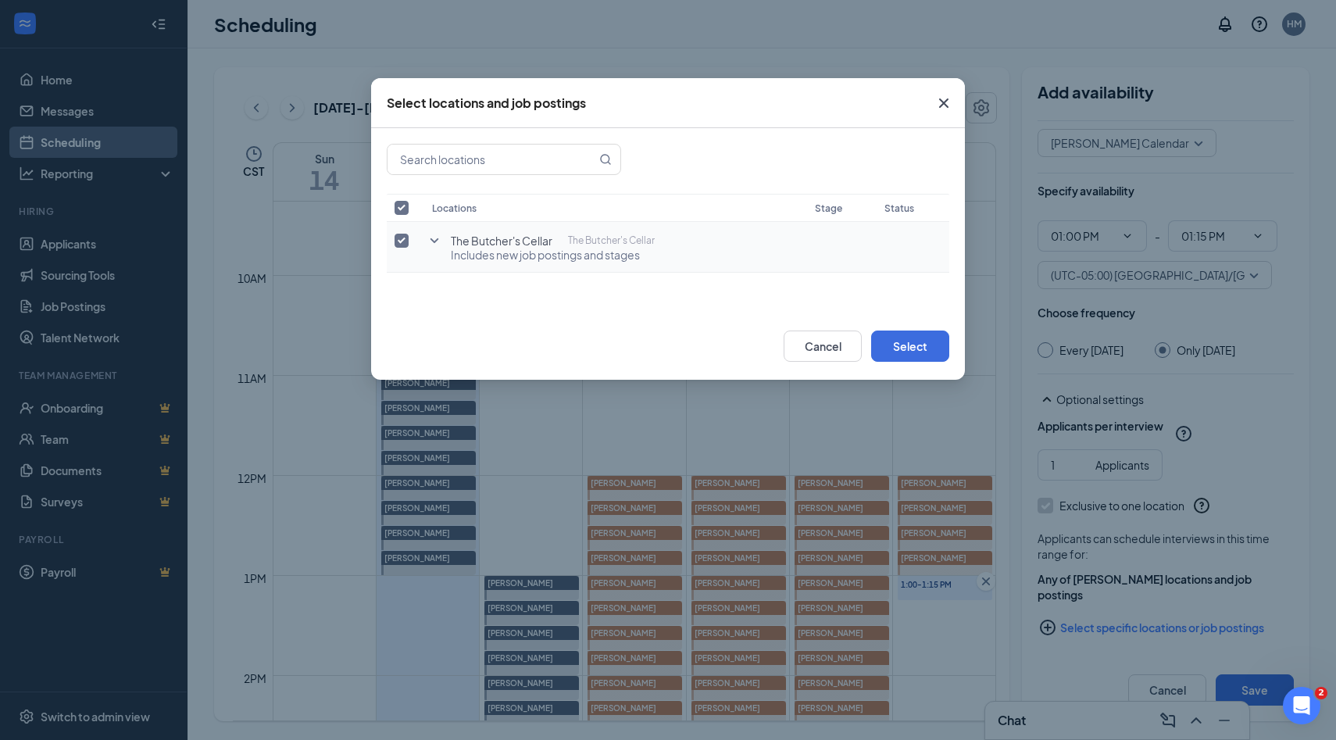
click at [401, 242] on input "checkbox" at bounding box center [401, 241] width 14 height 14
click at [431, 242] on icon "SmallChevronDown" at bounding box center [434, 240] width 19 height 19
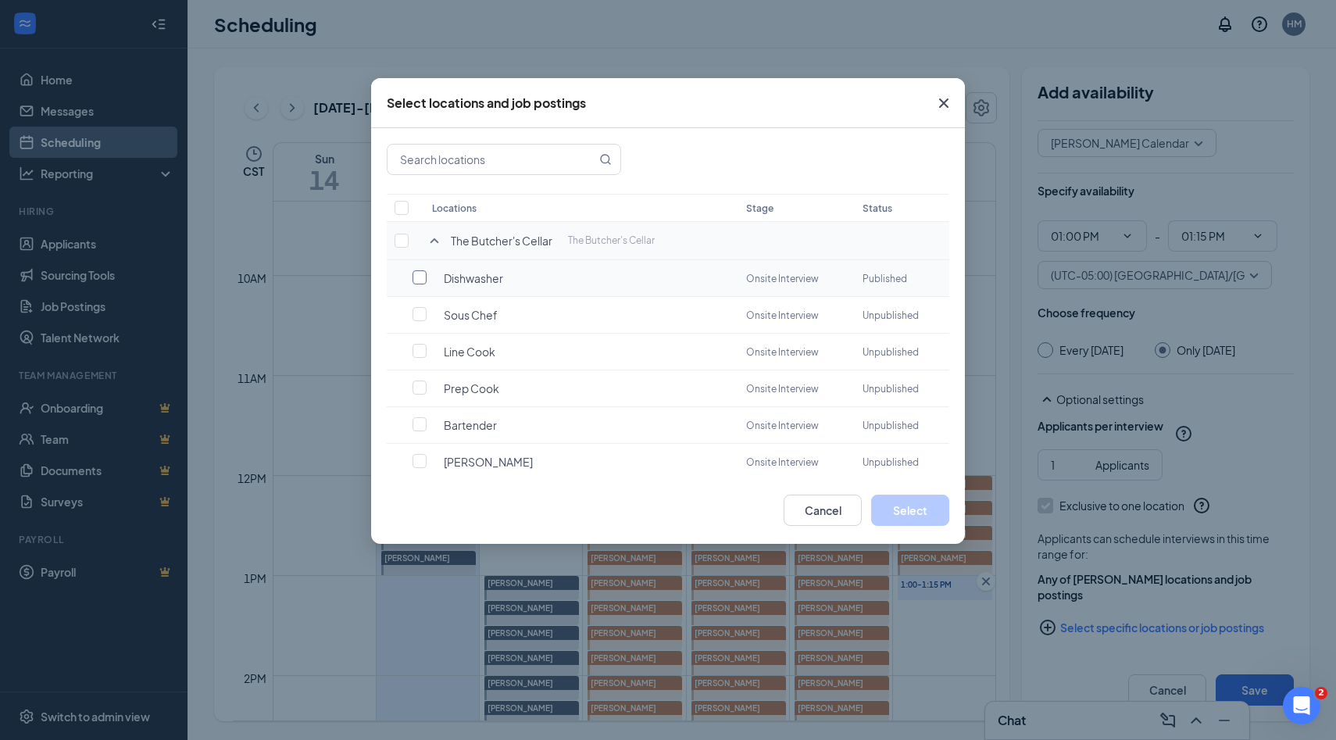
click at [428, 280] on label at bounding box center [423, 277] width 22 height 16
click at [426, 280] on input "checkbox" at bounding box center [419, 277] width 14 height 14
click at [894, 512] on button "Select" at bounding box center [910, 509] width 78 height 31
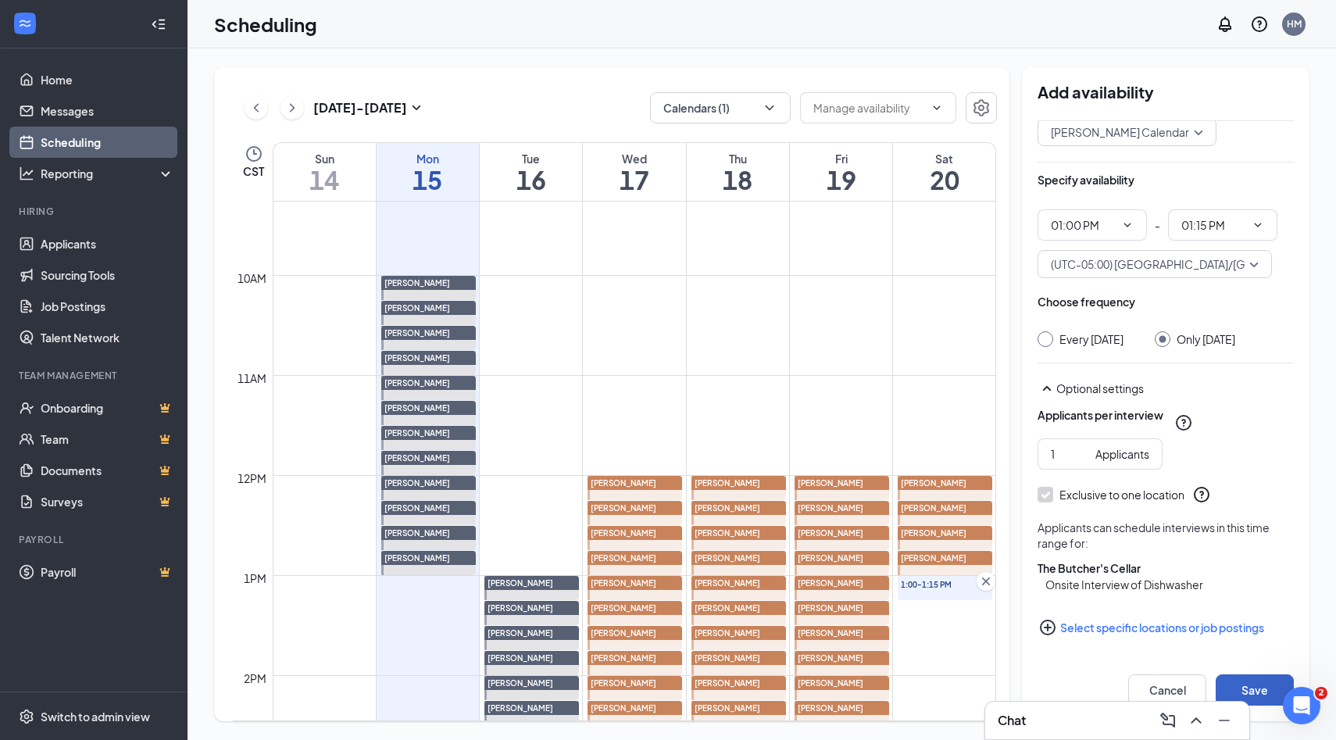
click at [1236, 688] on button "Save" at bounding box center [1254, 689] width 78 height 31
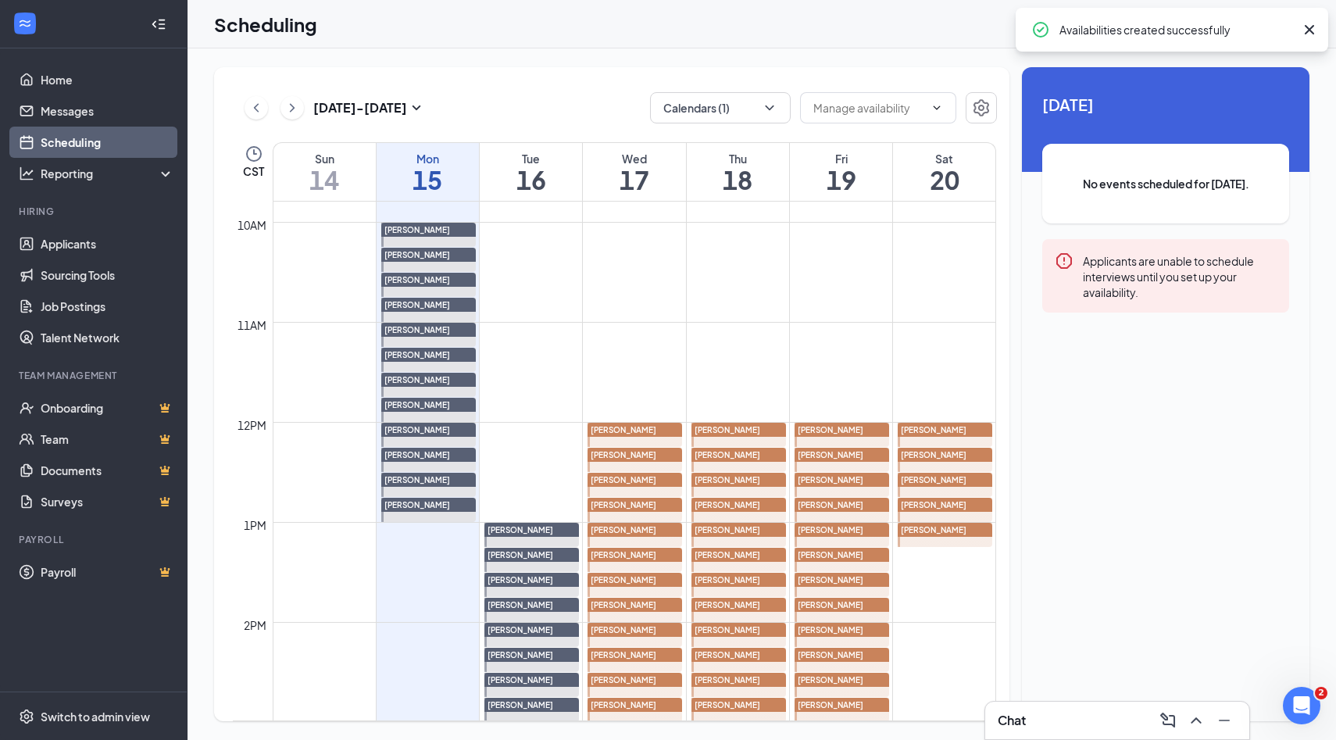
scroll to position [1014, 0]
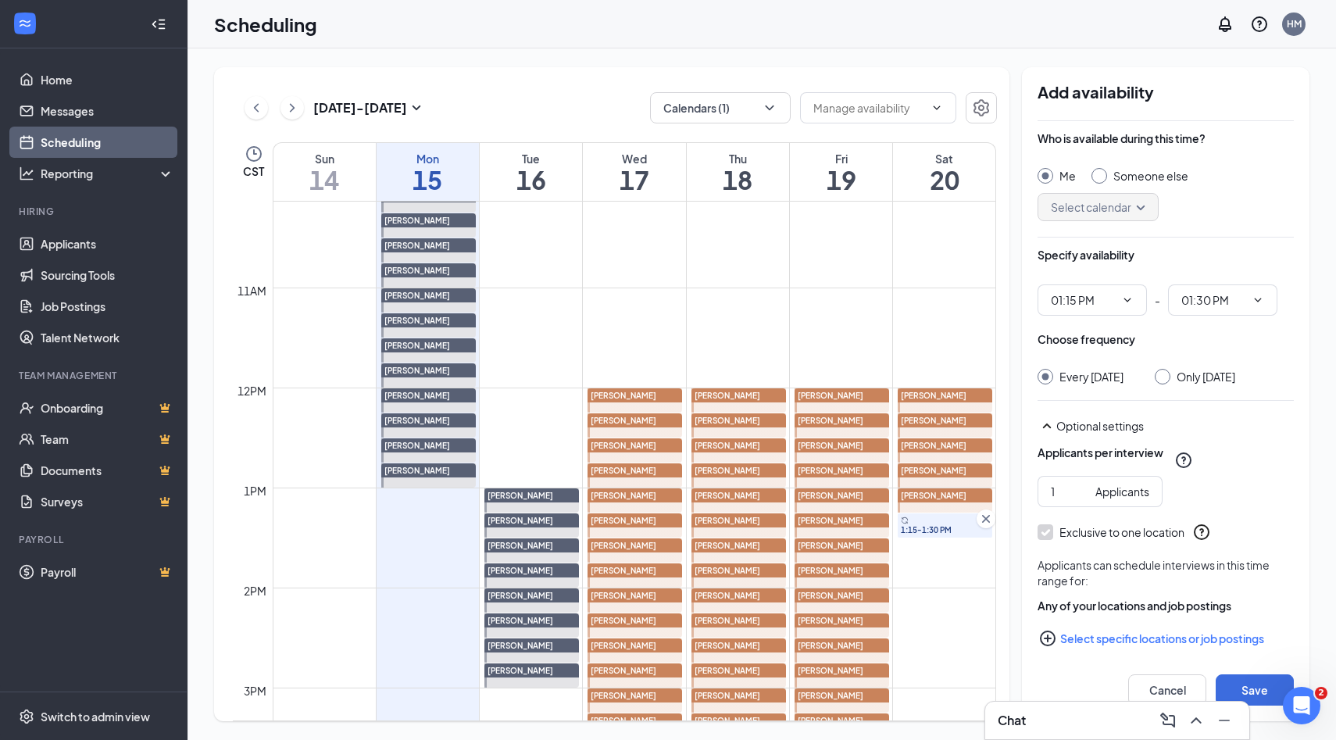
click at [1098, 177] on input "Someone else" at bounding box center [1096, 173] width 11 height 11
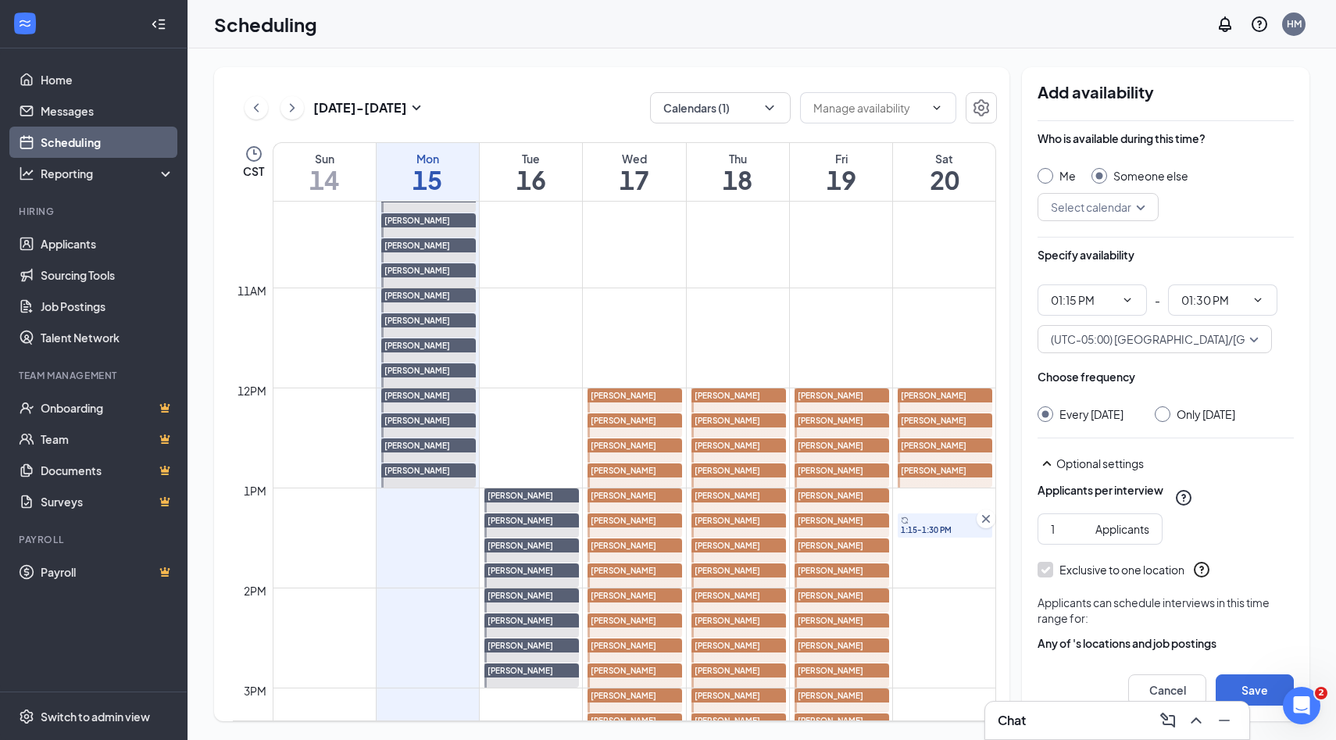
click at [1143, 205] on div "Select calendar" at bounding box center [1097, 207] width 121 height 28
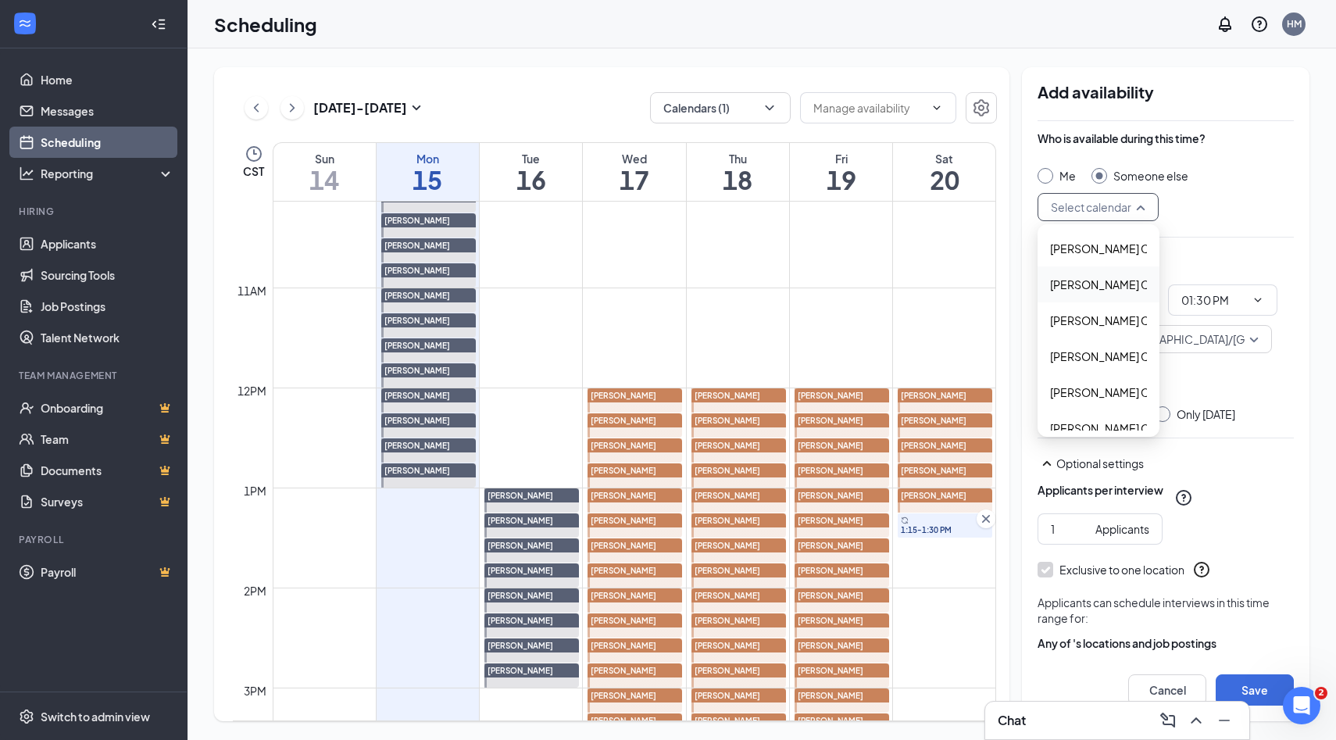
click at [1090, 280] on span "Alyssa Osinga's Calendar" at bounding box center [1119, 284] width 138 height 17
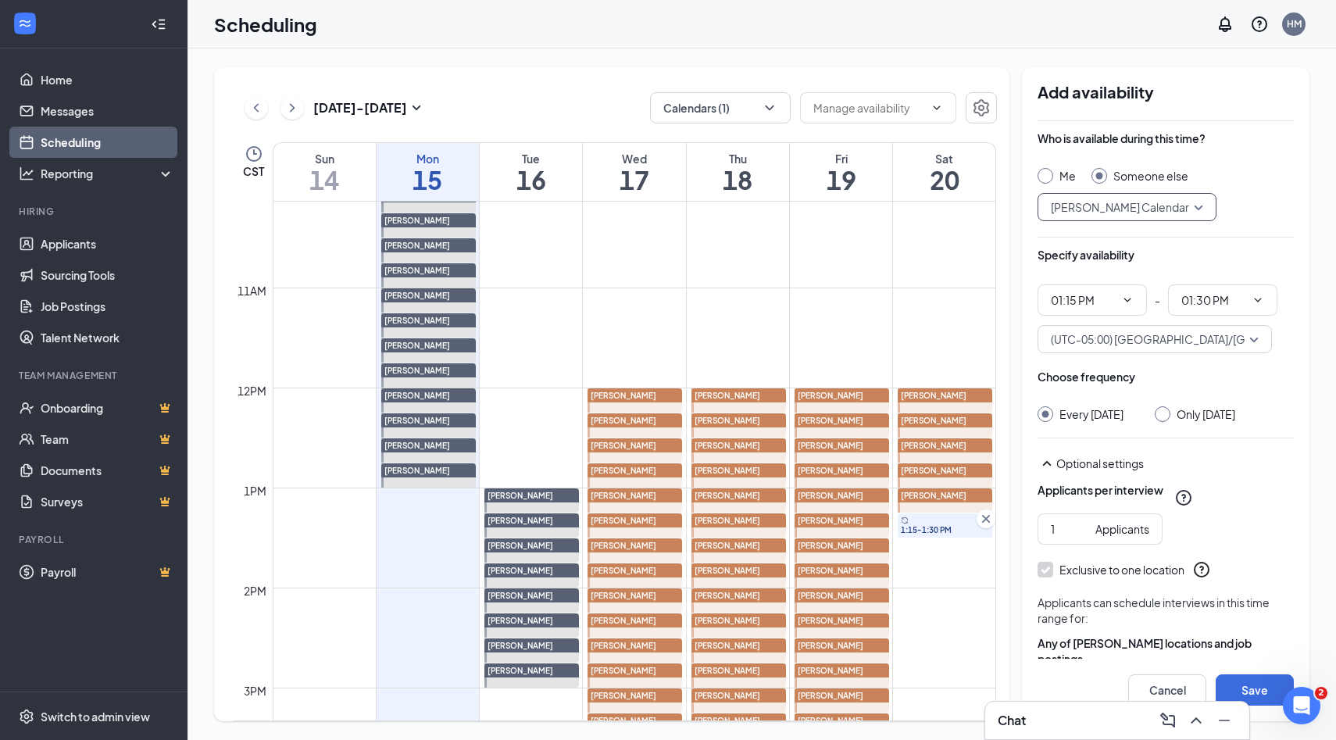
click at [1165, 413] on input "Only Saturday, Sep 20" at bounding box center [1159, 411] width 11 height 11
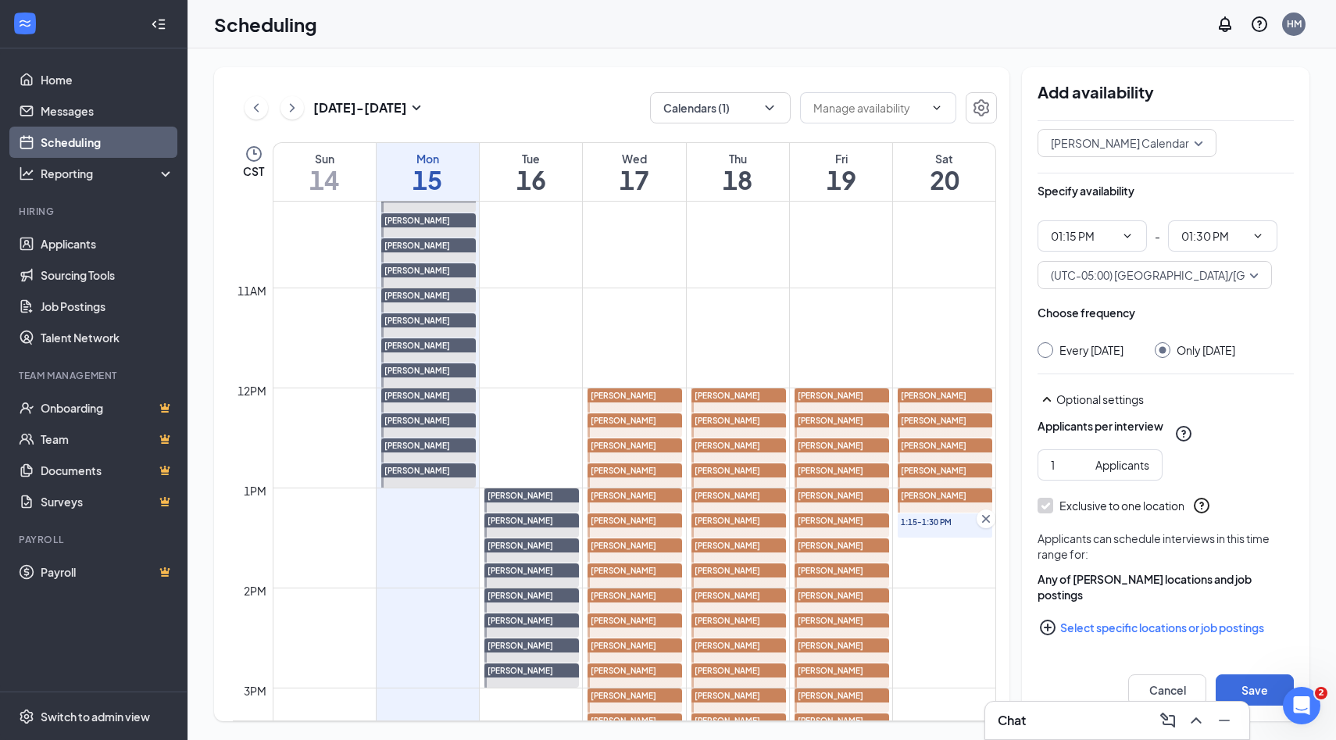
click at [1049, 629] on icon "PlusCircle" at bounding box center [1047, 627] width 19 height 19
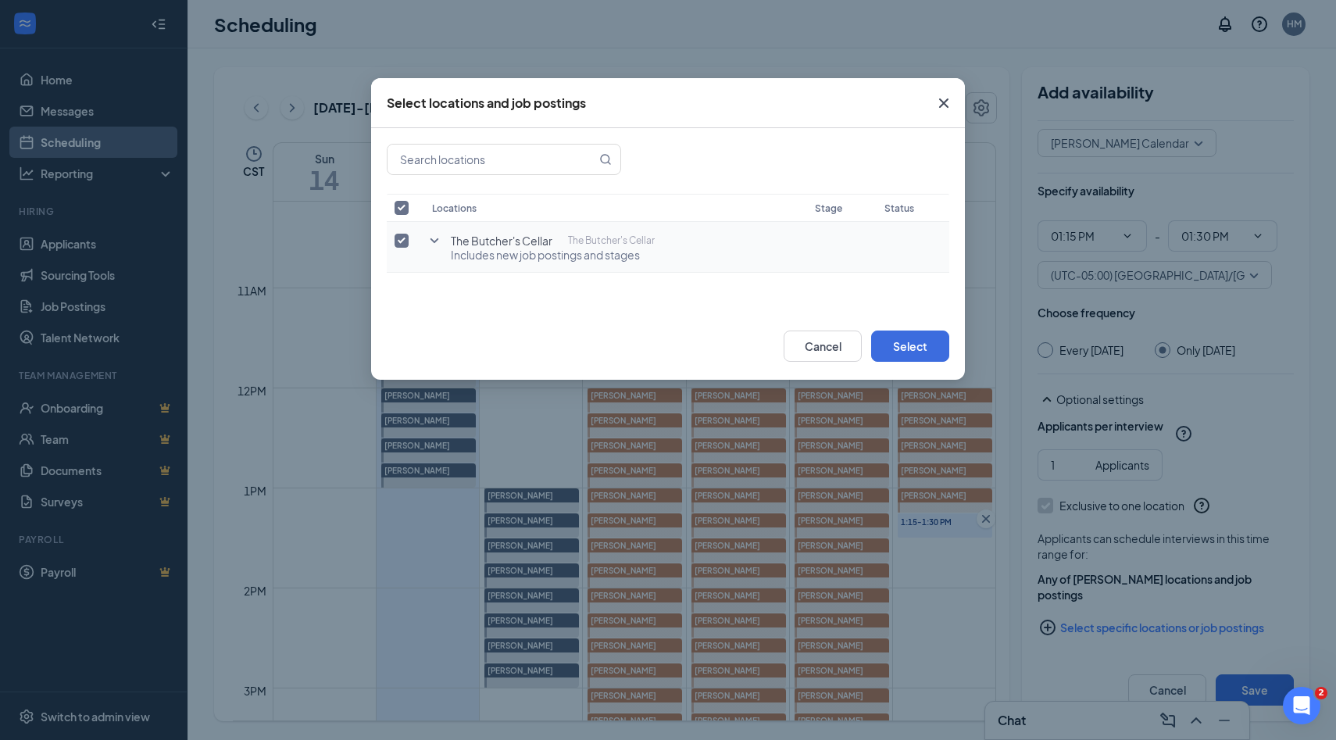
click at [399, 235] on input "checkbox" at bounding box center [401, 241] width 14 height 14
click at [430, 238] on icon "SmallChevronDown" at bounding box center [434, 240] width 19 height 19
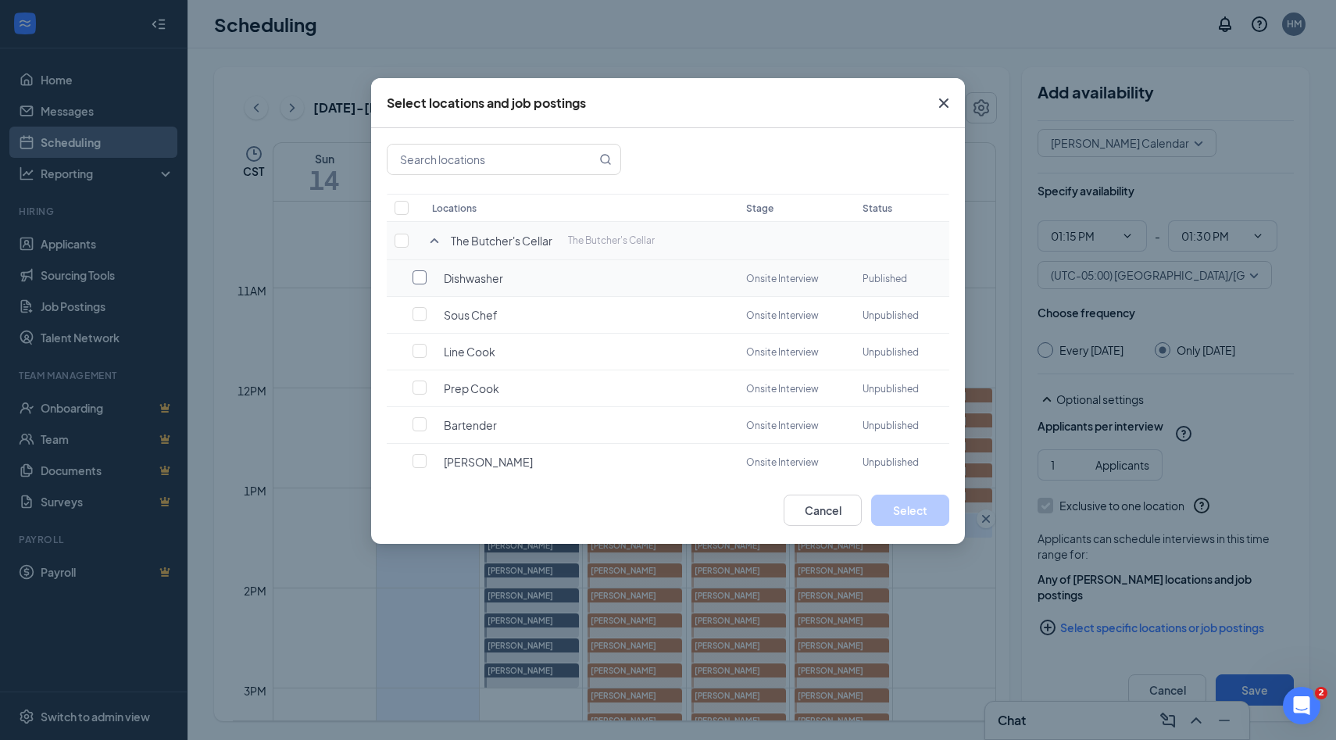
click at [419, 275] on input "checkbox" at bounding box center [419, 277] width 14 height 14
click at [883, 506] on button "Select" at bounding box center [910, 509] width 78 height 31
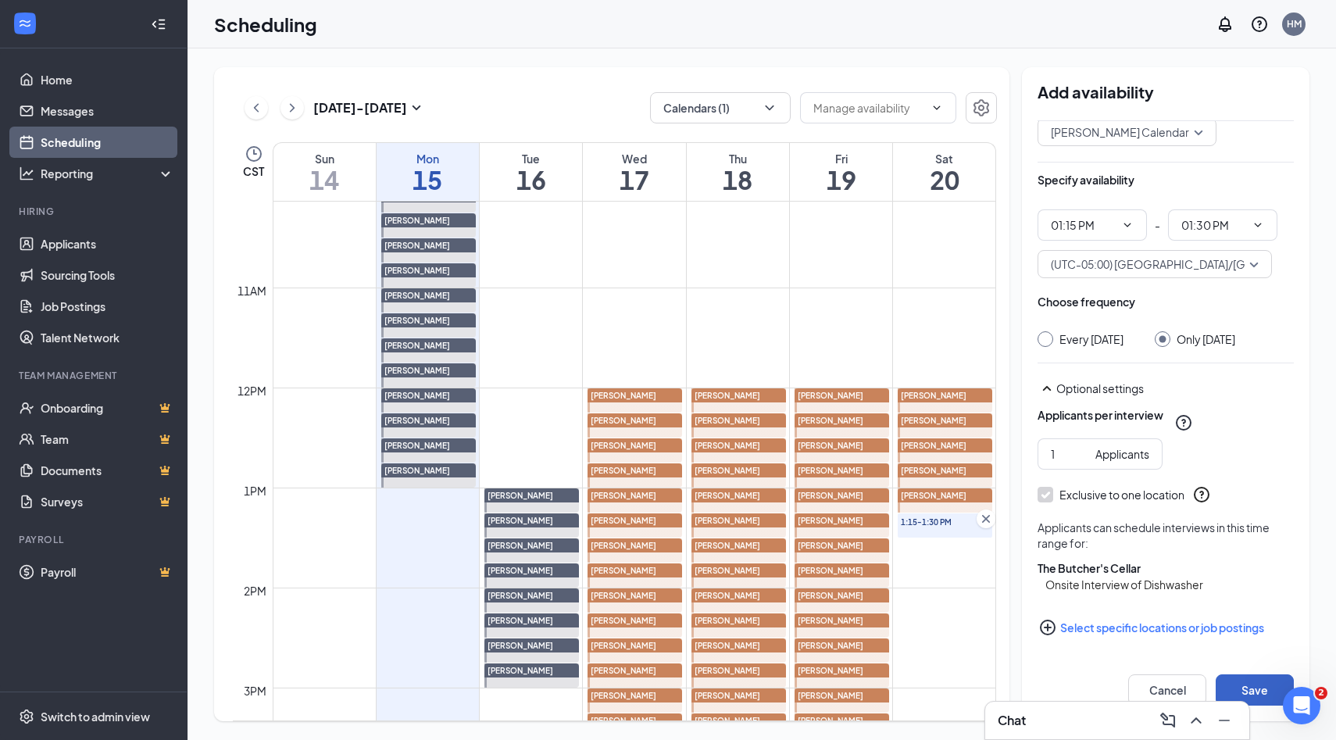
click at [1253, 684] on button "Save" at bounding box center [1254, 689] width 78 height 31
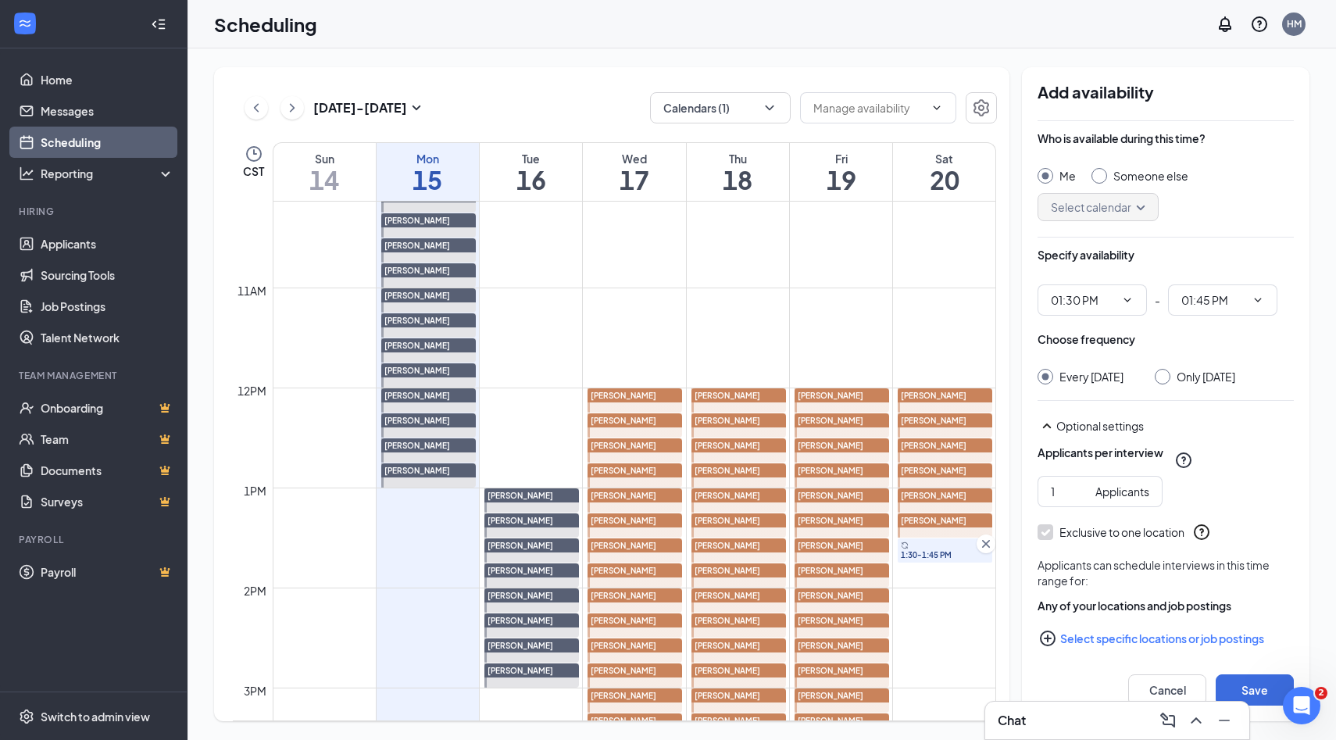
click at [1098, 177] on input "Someone else" at bounding box center [1096, 173] width 11 height 11
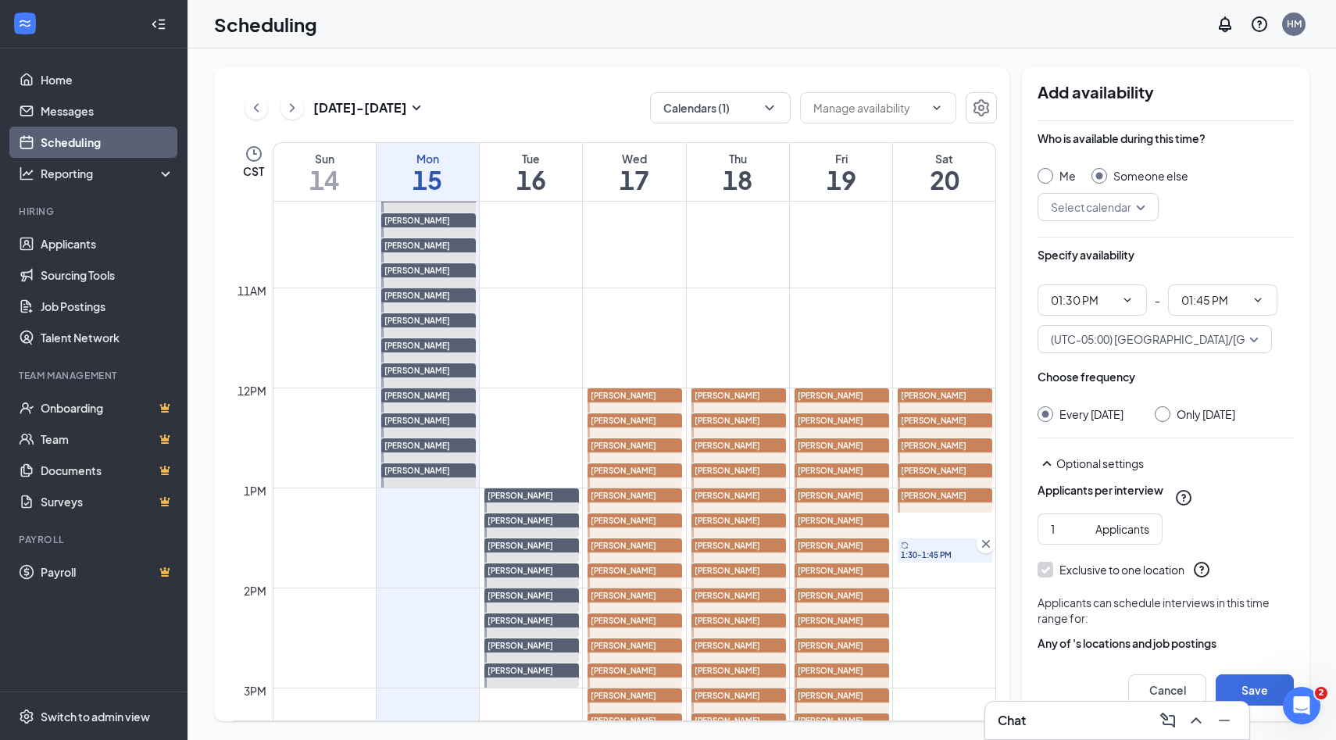
click at [1144, 208] on div "Select calendar" at bounding box center [1097, 207] width 121 height 28
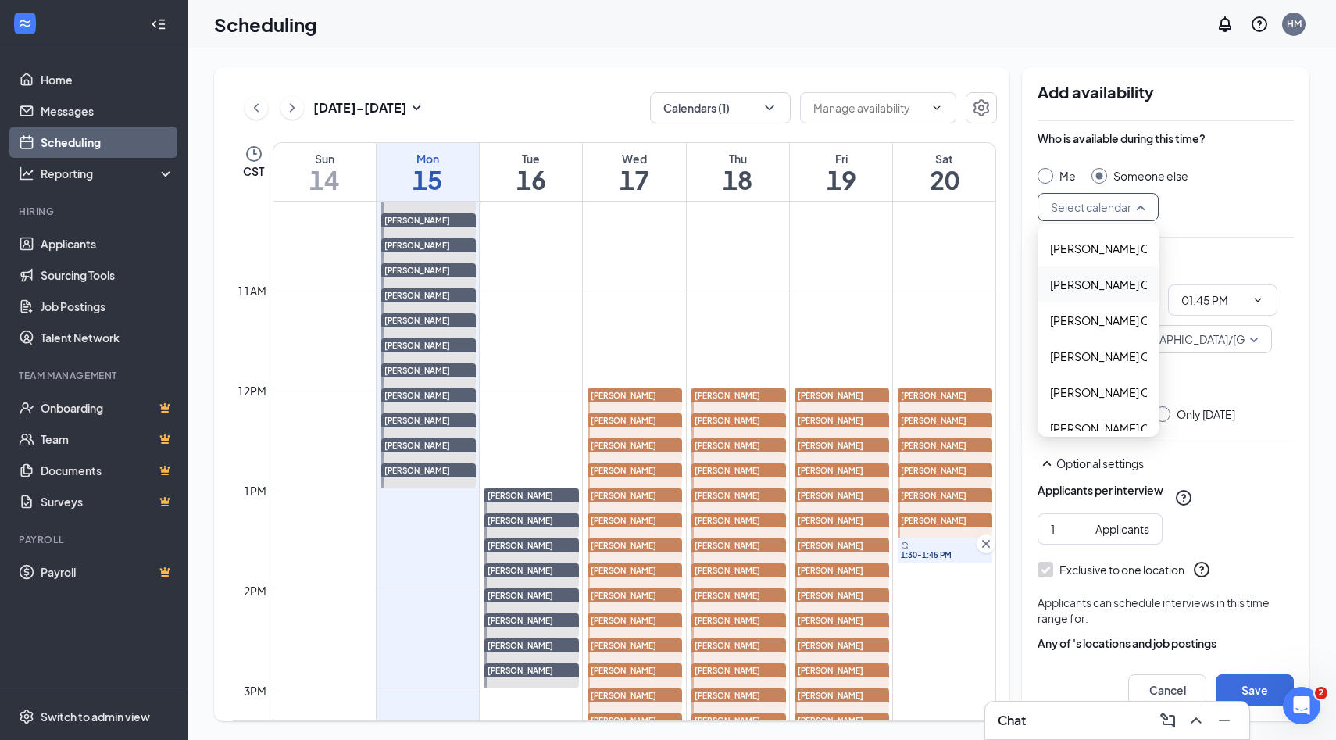
click at [1083, 289] on span "Alyssa Osinga's Calendar" at bounding box center [1119, 284] width 138 height 17
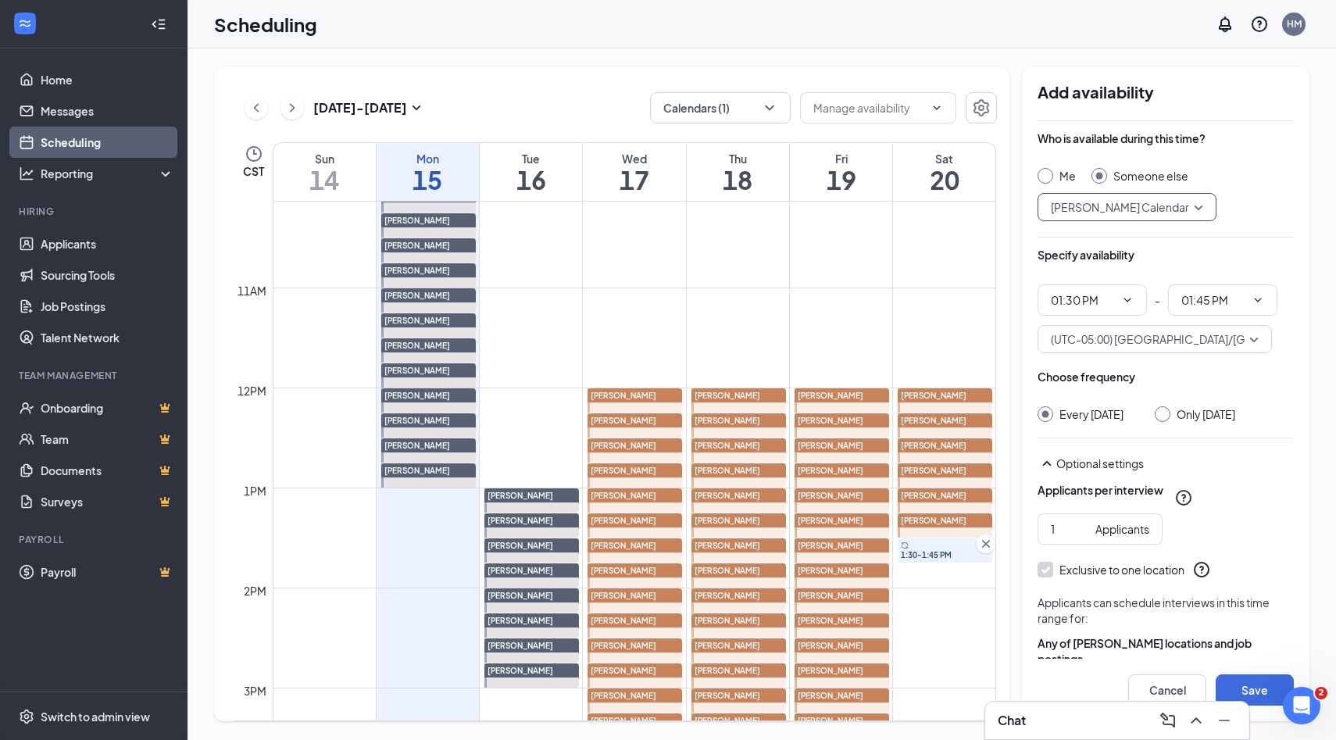
click at [1165, 416] on input "Only Saturday, Sep 20" at bounding box center [1159, 411] width 11 height 11
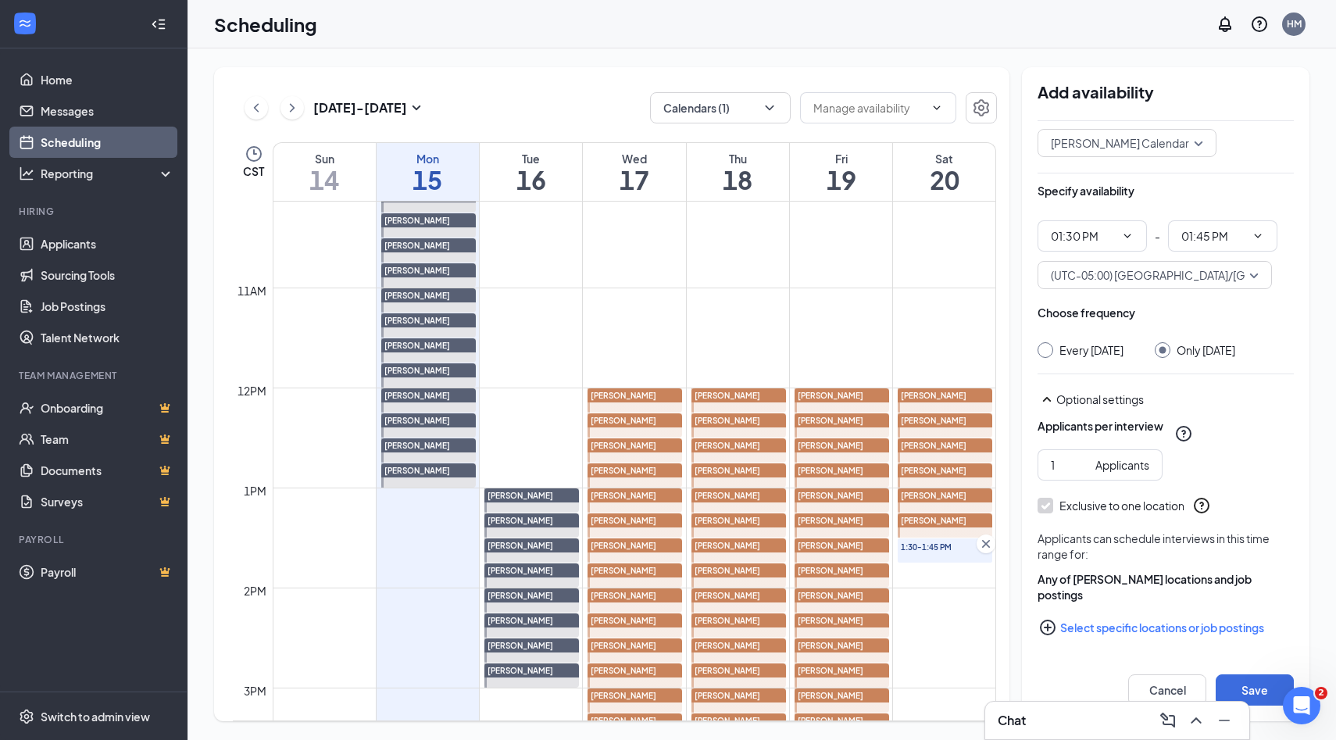
click at [1051, 625] on icon "PlusCircle" at bounding box center [1047, 627] width 19 height 19
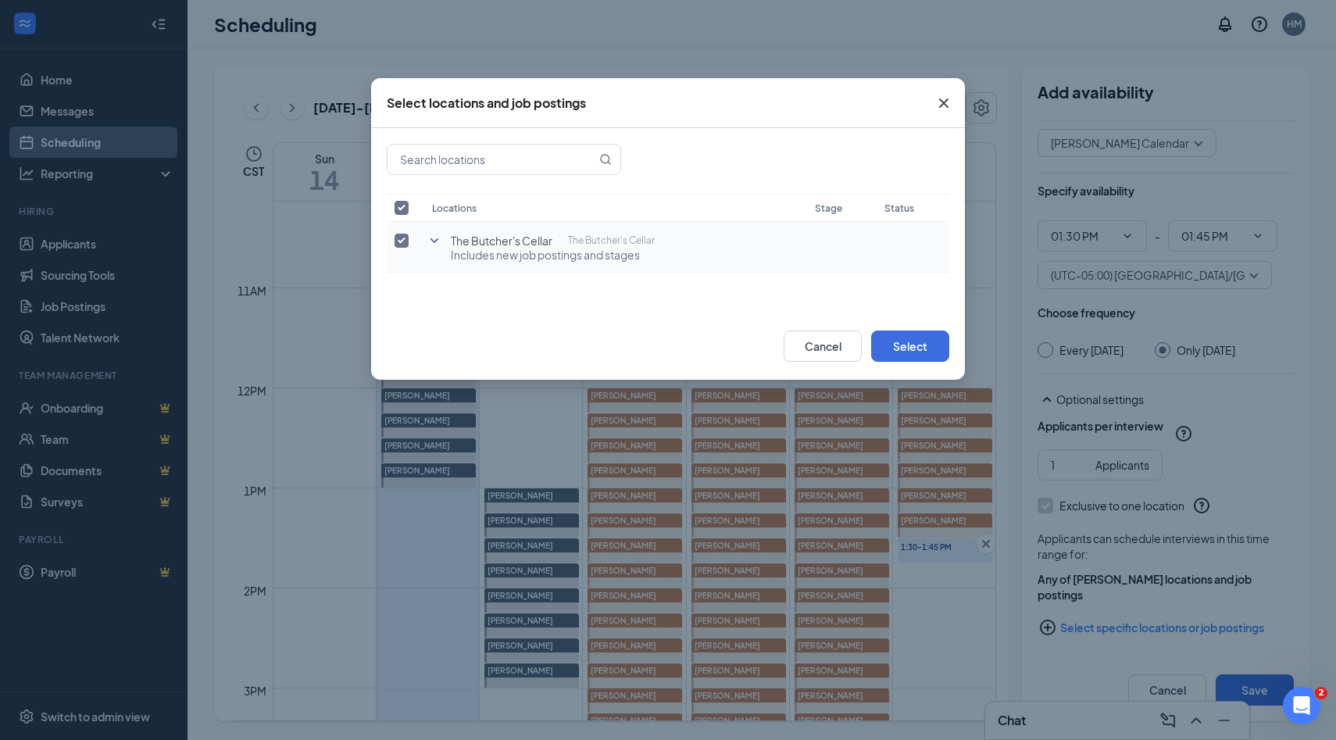
click at [430, 238] on icon "SmallChevronDown" at bounding box center [434, 240] width 19 height 19
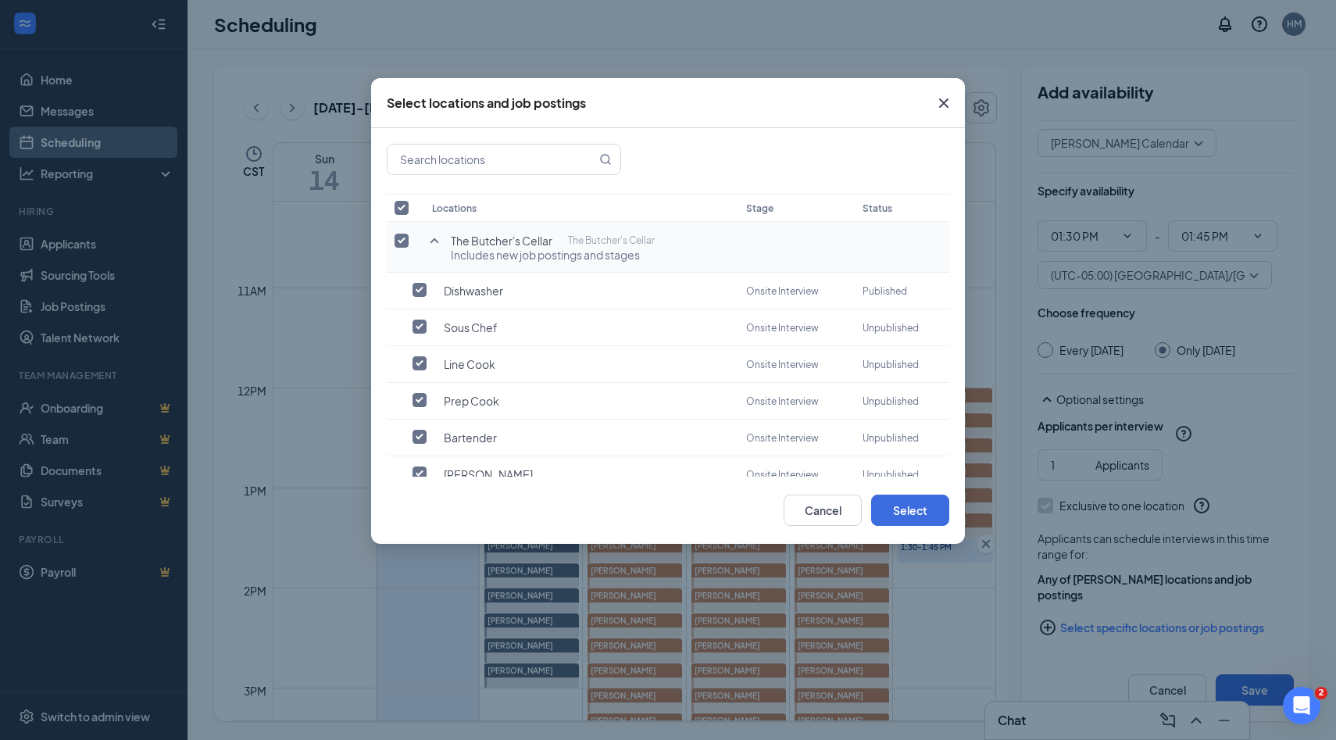
click at [399, 241] on input "checkbox" at bounding box center [401, 241] width 14 height 14
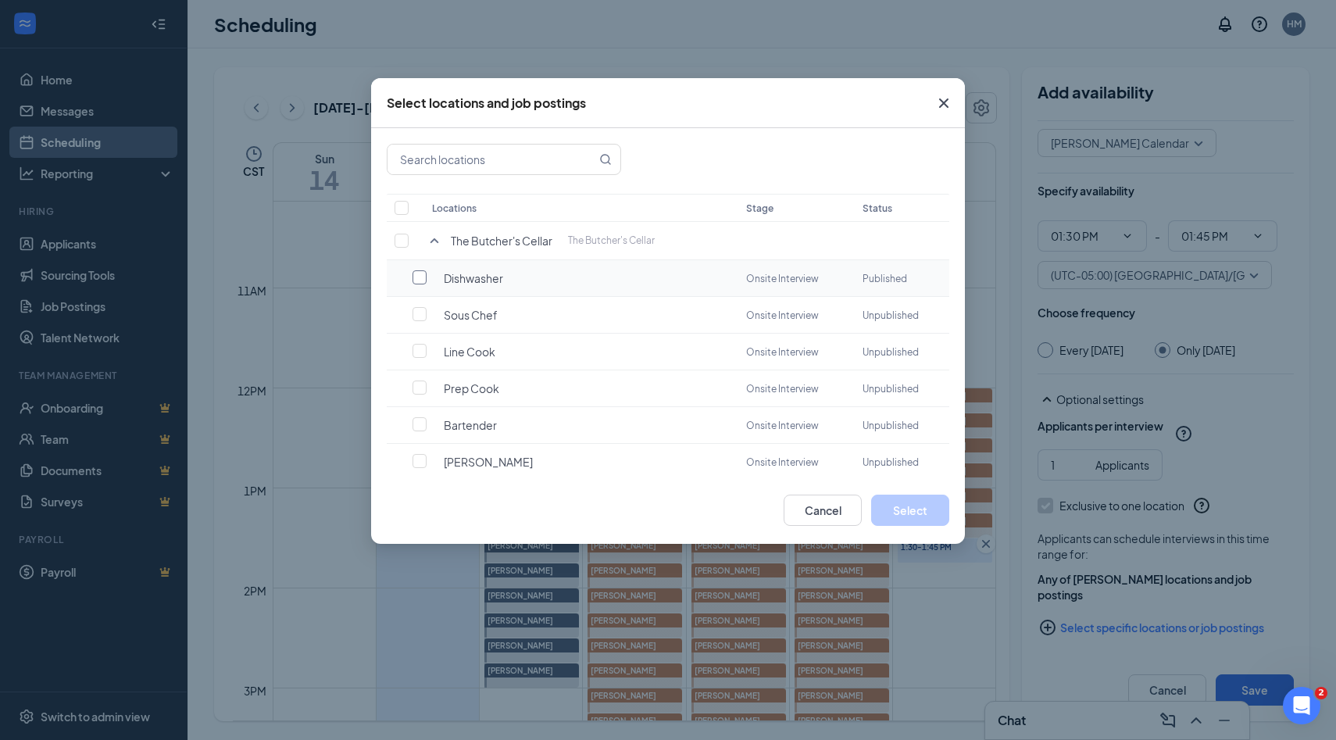
click at [412, 275] on input "checkbox" at bounding box center [419, 277] width 14 height 14
click at [883, 504] on button "Select" at bounding box center [910, 509] width 78 height 31
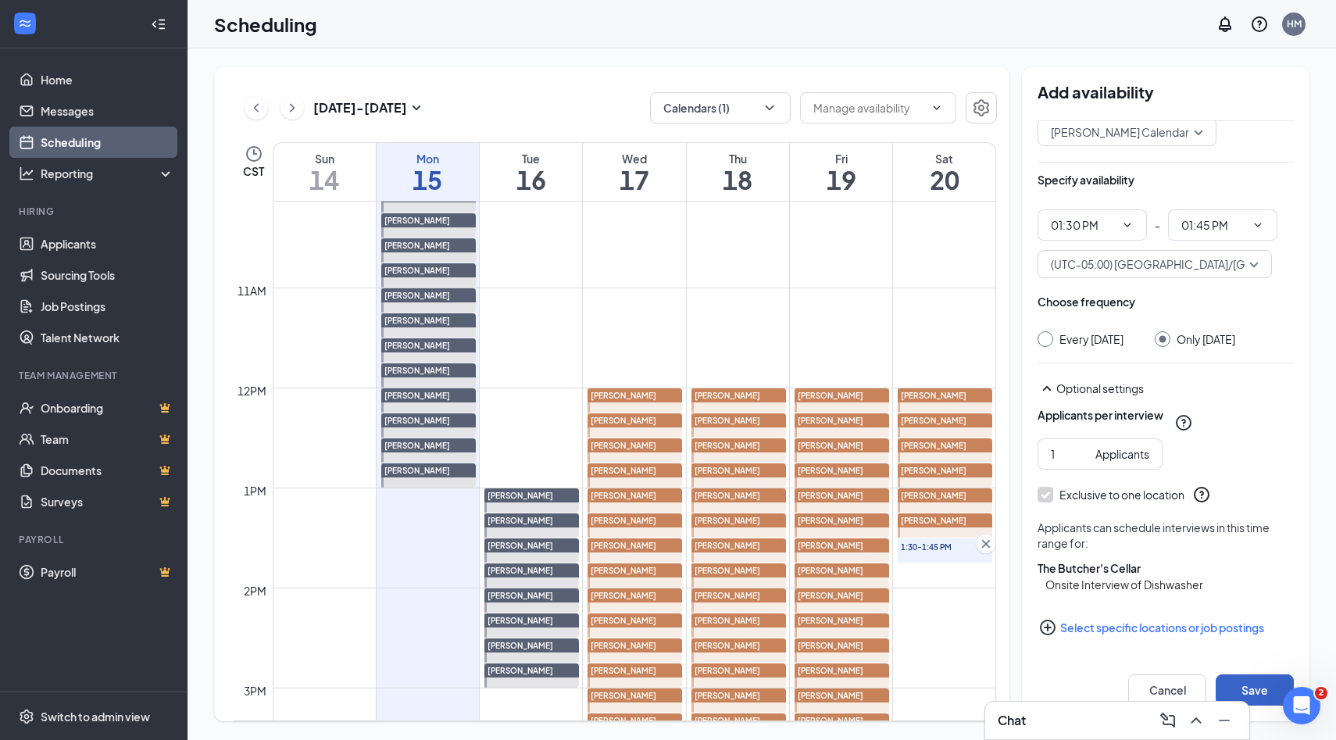
click at [1237, 687] on button "Save" at bounding box center [1254, 689] width 78 height 31
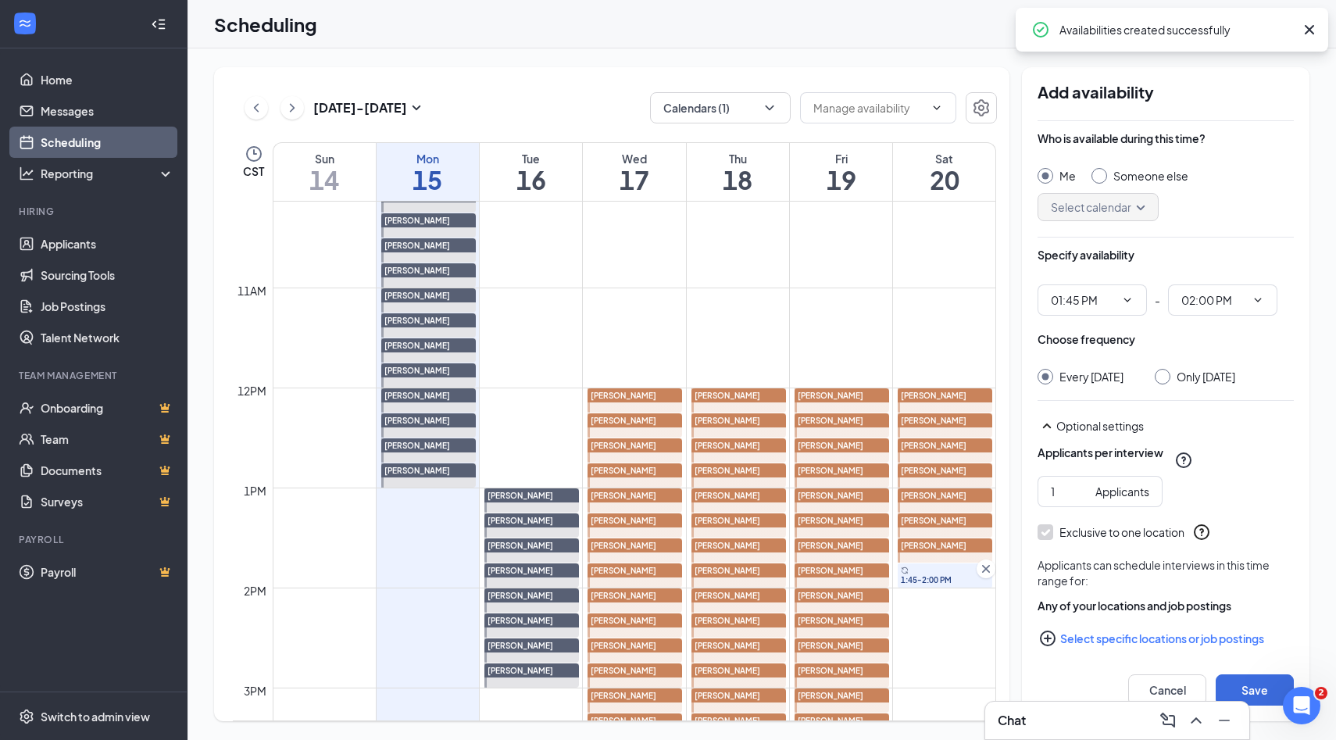
click at [1101, 181] on div at bounding box center [1099, 176] width 16 height 16
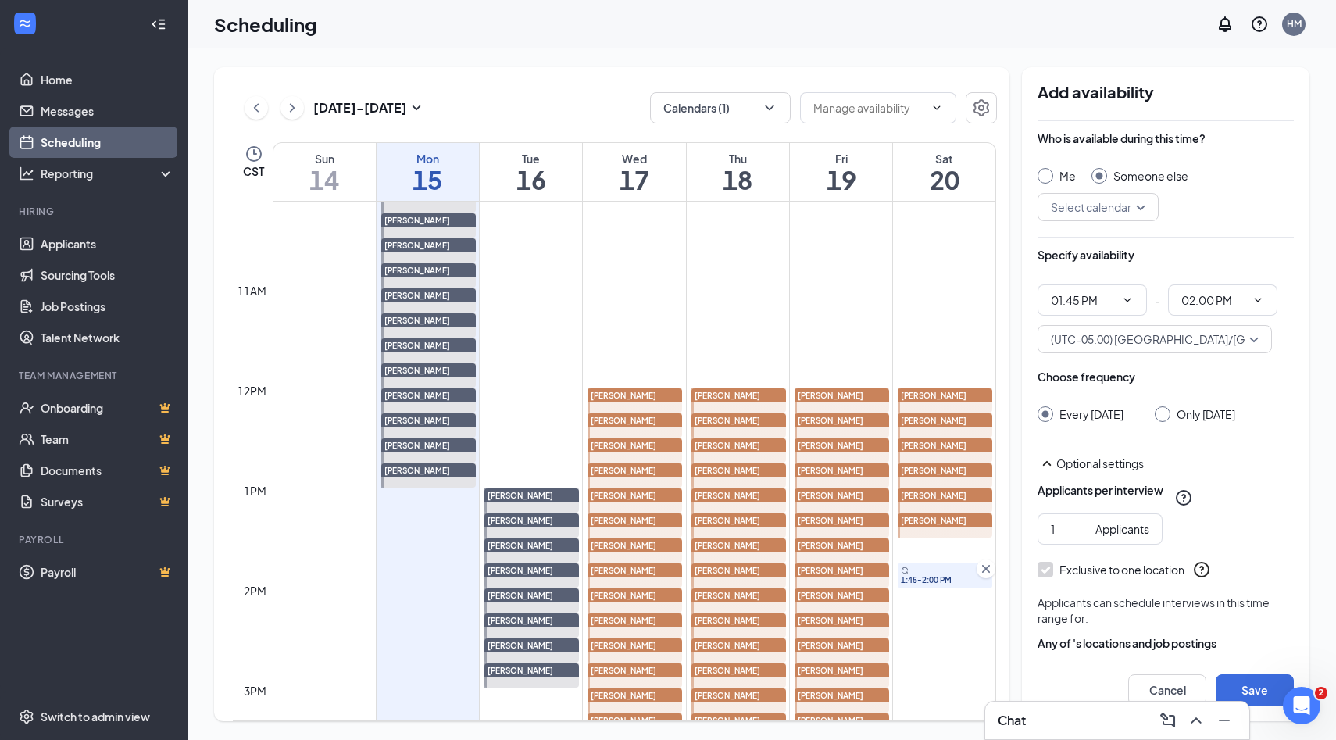
click at [1138, 205] on input "search" at bounding box center [1092, 207] width 91 height 27
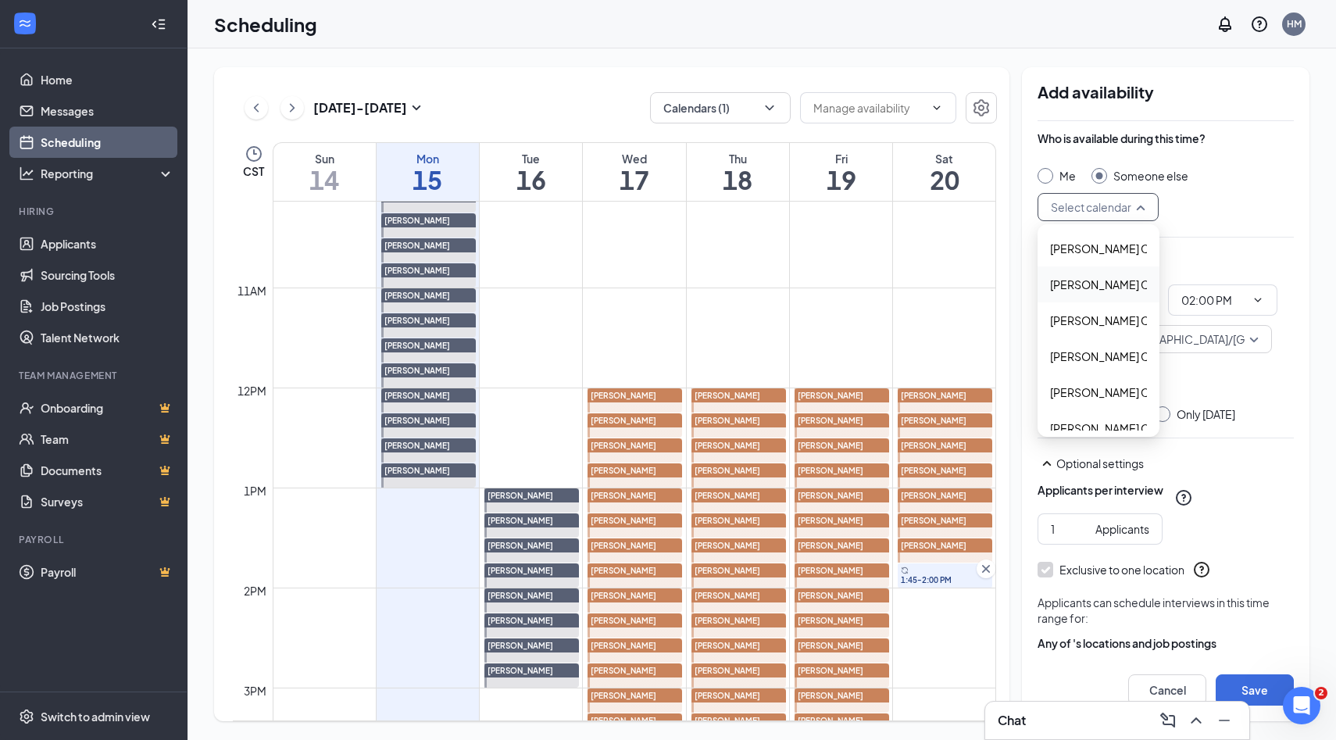
click at [1094, 289] on span "Alyssa Osinga's Calendar" at bounding box center [1119, 284] width 138 height 17
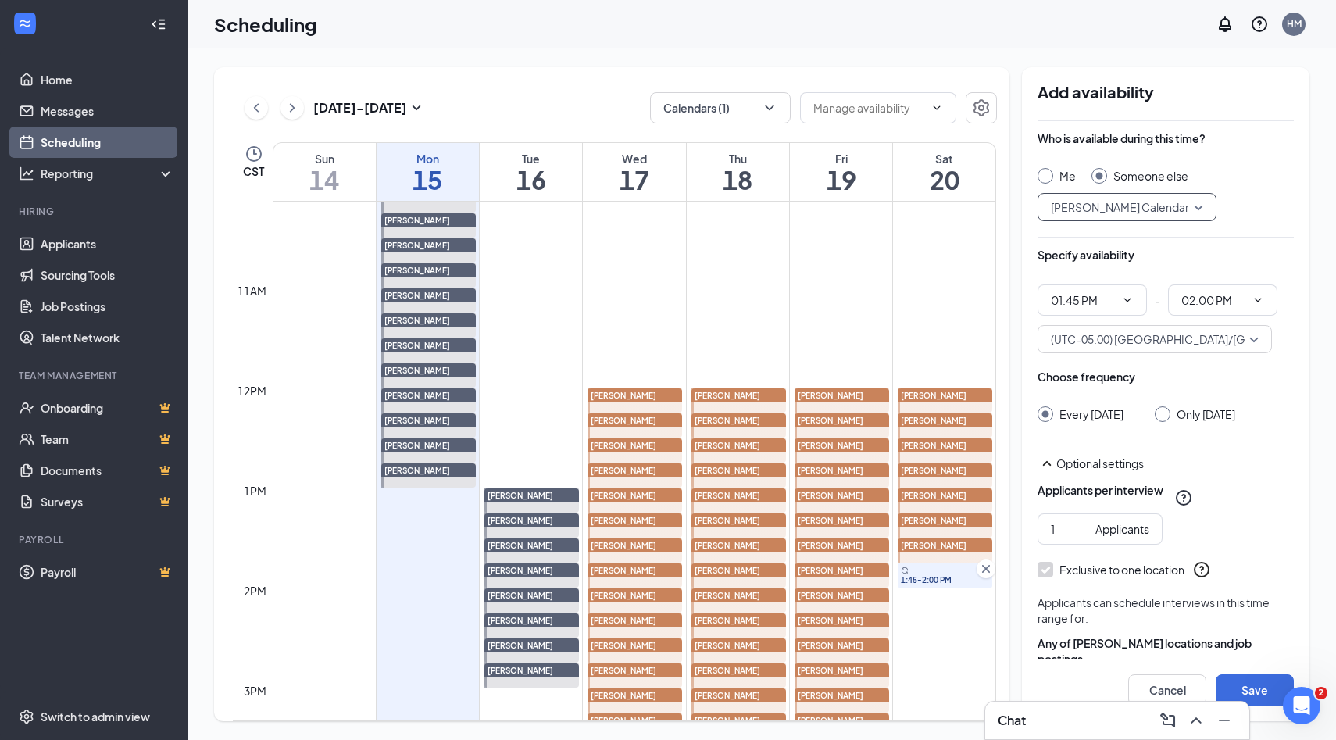
click at [1165, 413] on input "Only Saturday, Sep 20" at bounding box center [1159, 411] width 11 height 11
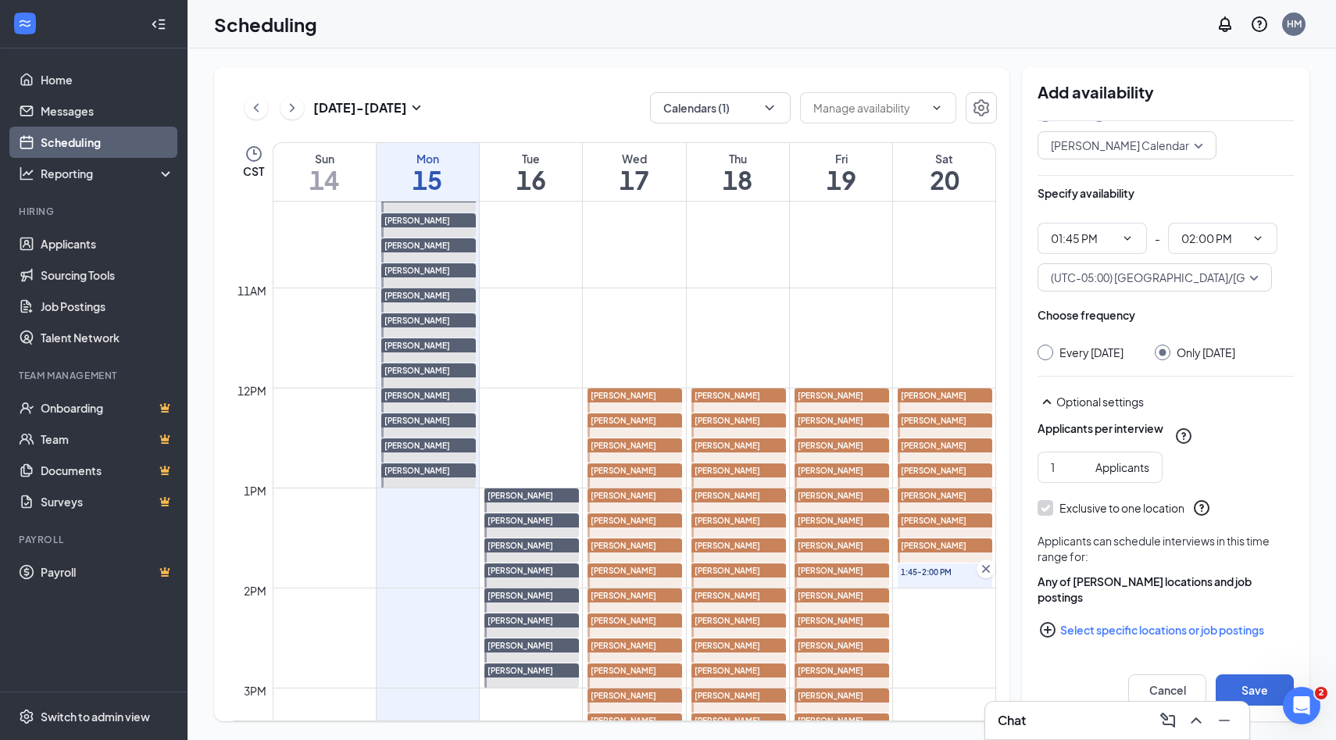
scroll to position [80, 0]
click at [1047, 624] on icon "PlusCircle" at bounding box center [1048, 627] width 16 height 16
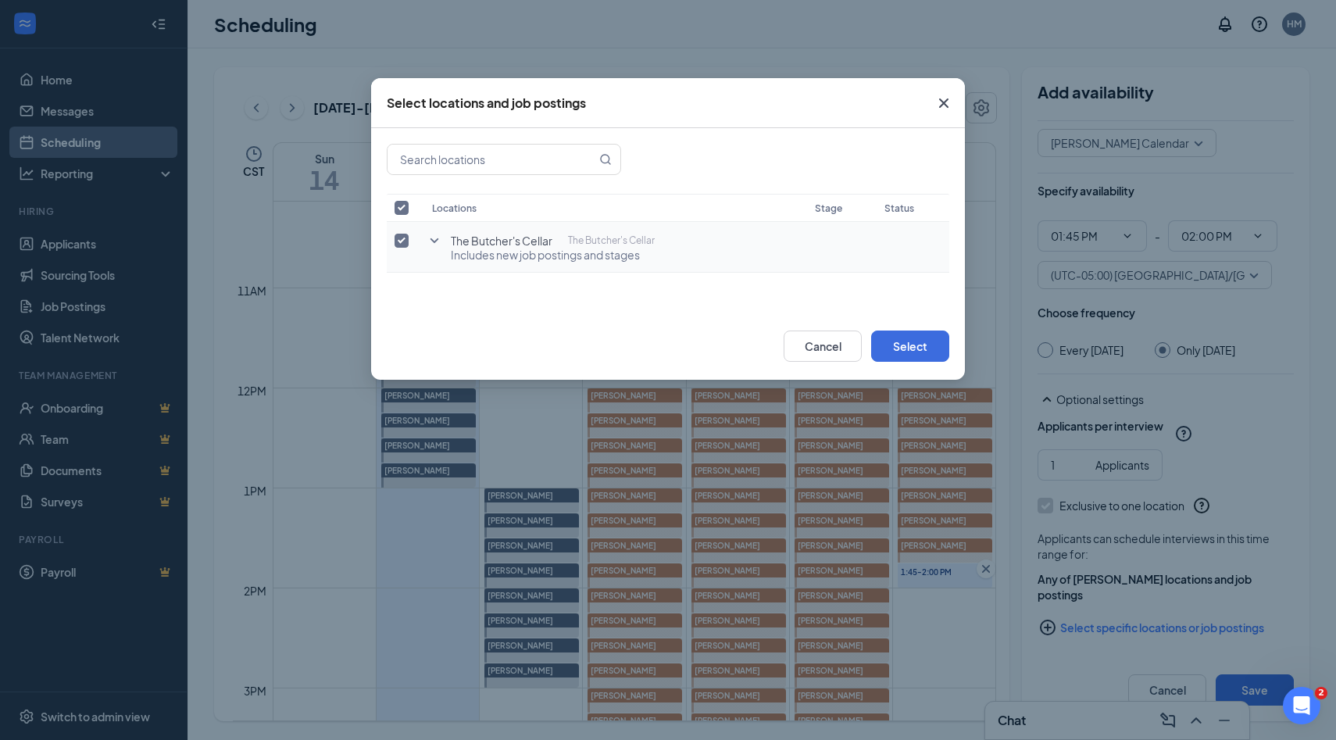
click at [437, 241] on icon "SmallChevronDown" at bounding box center [434, 240] width 19 height 19
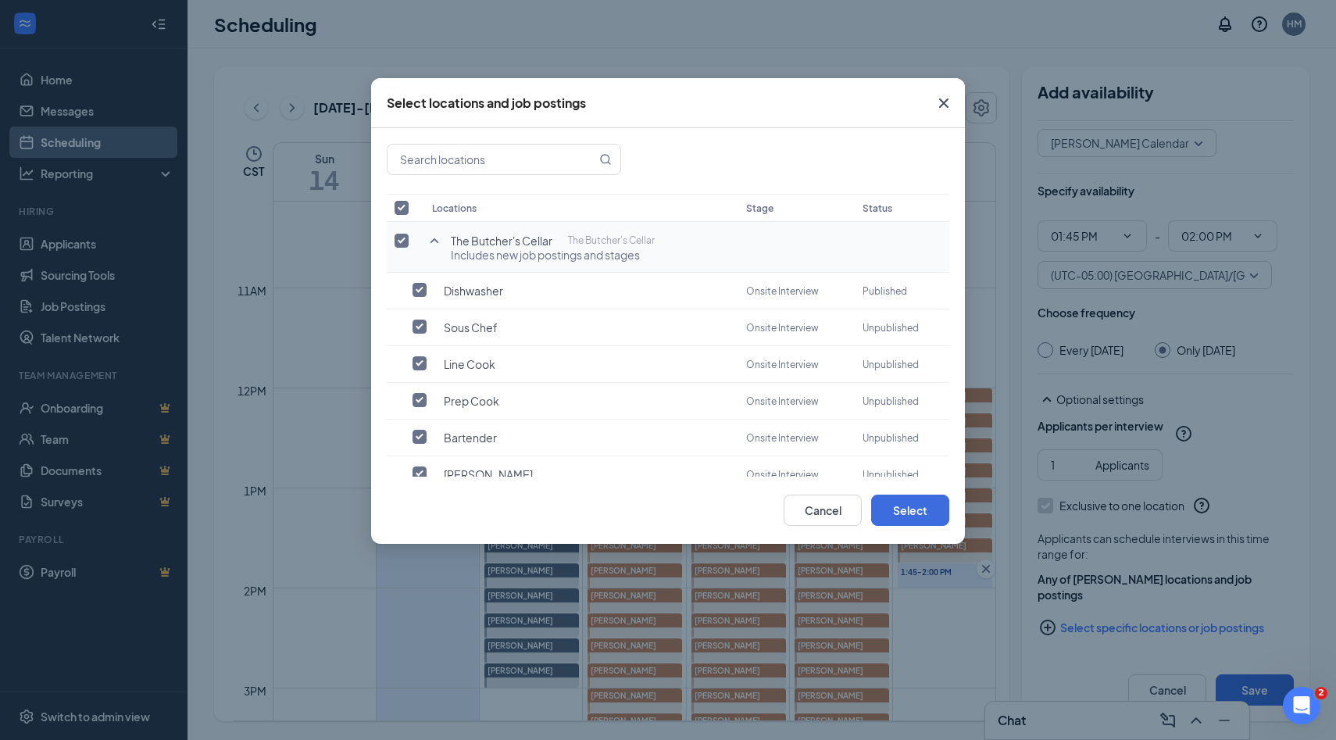
click at [398, 232] on td at bounding box center [405, 247] width 37 height 51
click at [396, 240] on input "checkbox" at bounding box center [401, 241] width 14 height 14
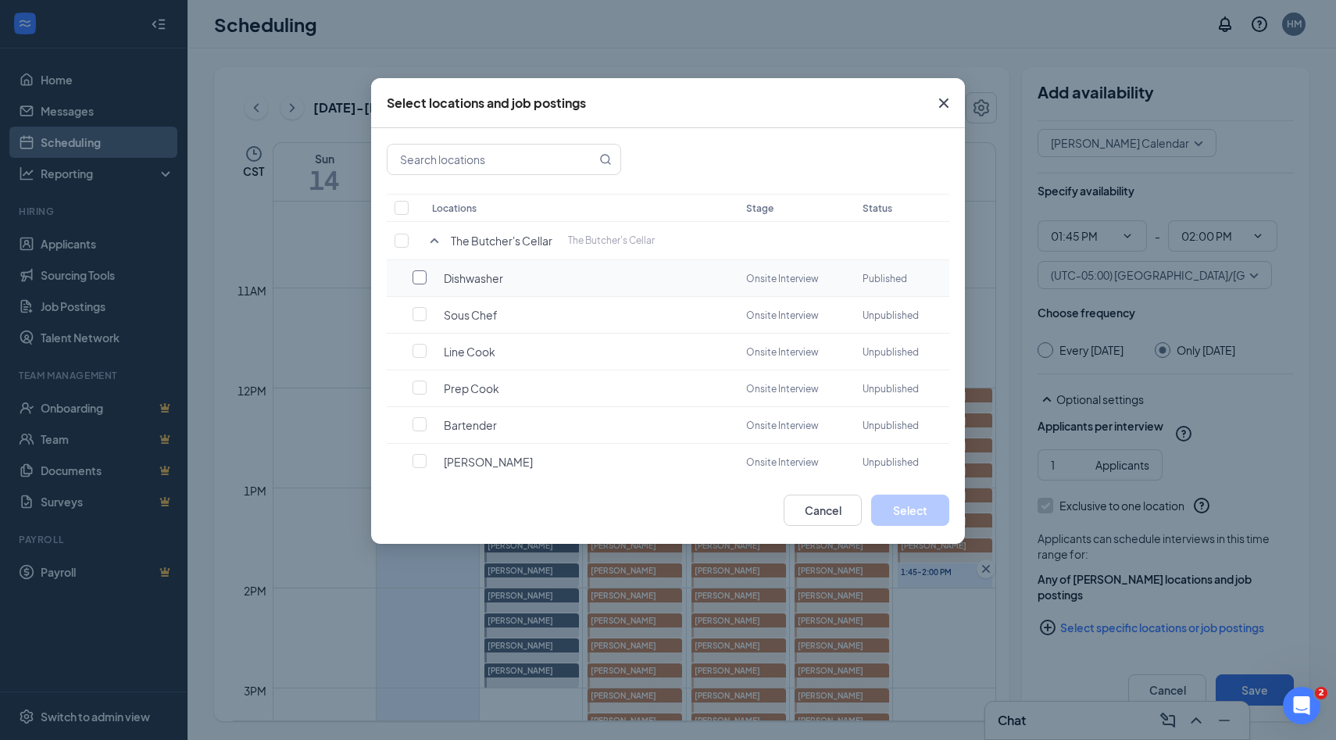
click at [417, 272] on input "checkbox" at bounding box center [419, 277] width 14 height 14
click at [885, 514] on button "Select" at bounding box center [910, 509] width 78 height 31
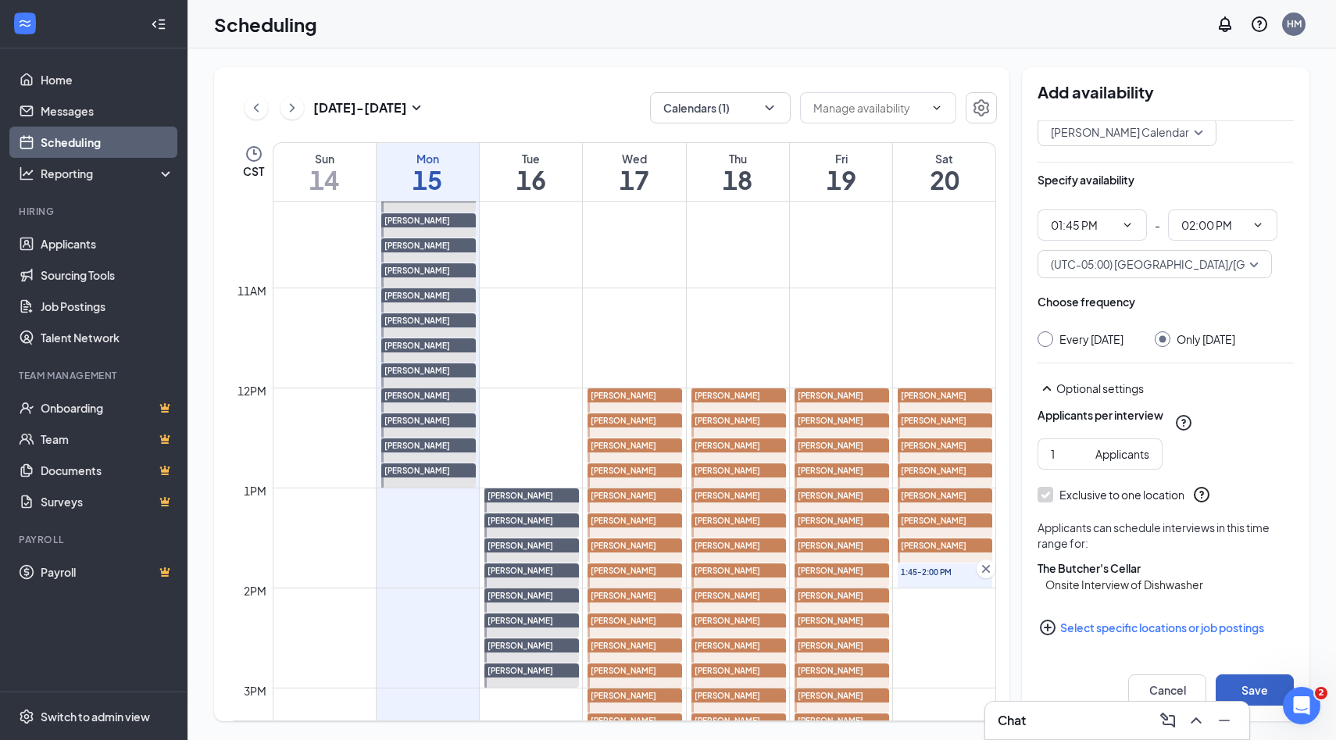
click at [1251, 683] on button "Save" at bounding box center [1254, 689] width 78 height 31
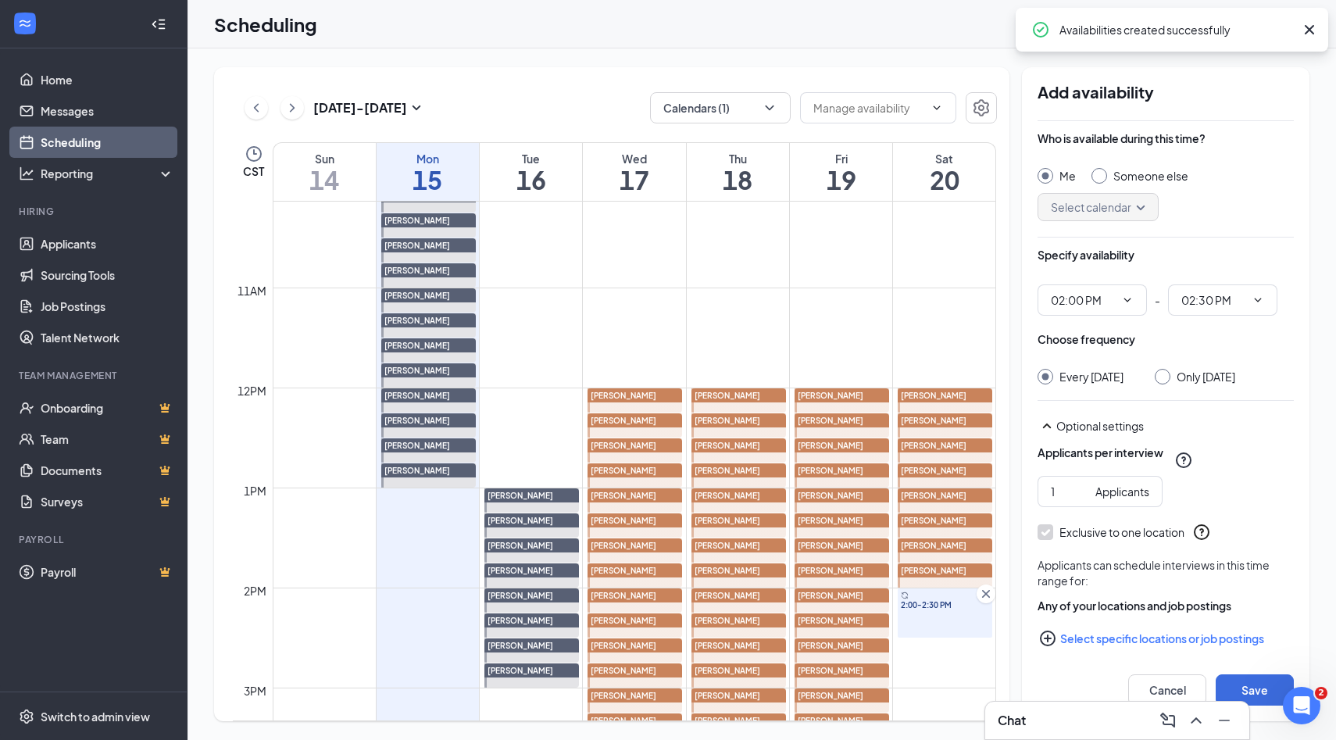
click at [985, 594] on icon "Cross" at bounding box center [986, 594] width 8 height 8
click at [1103, 174] on div at bounding box center [1099, 176] width 16 height 16
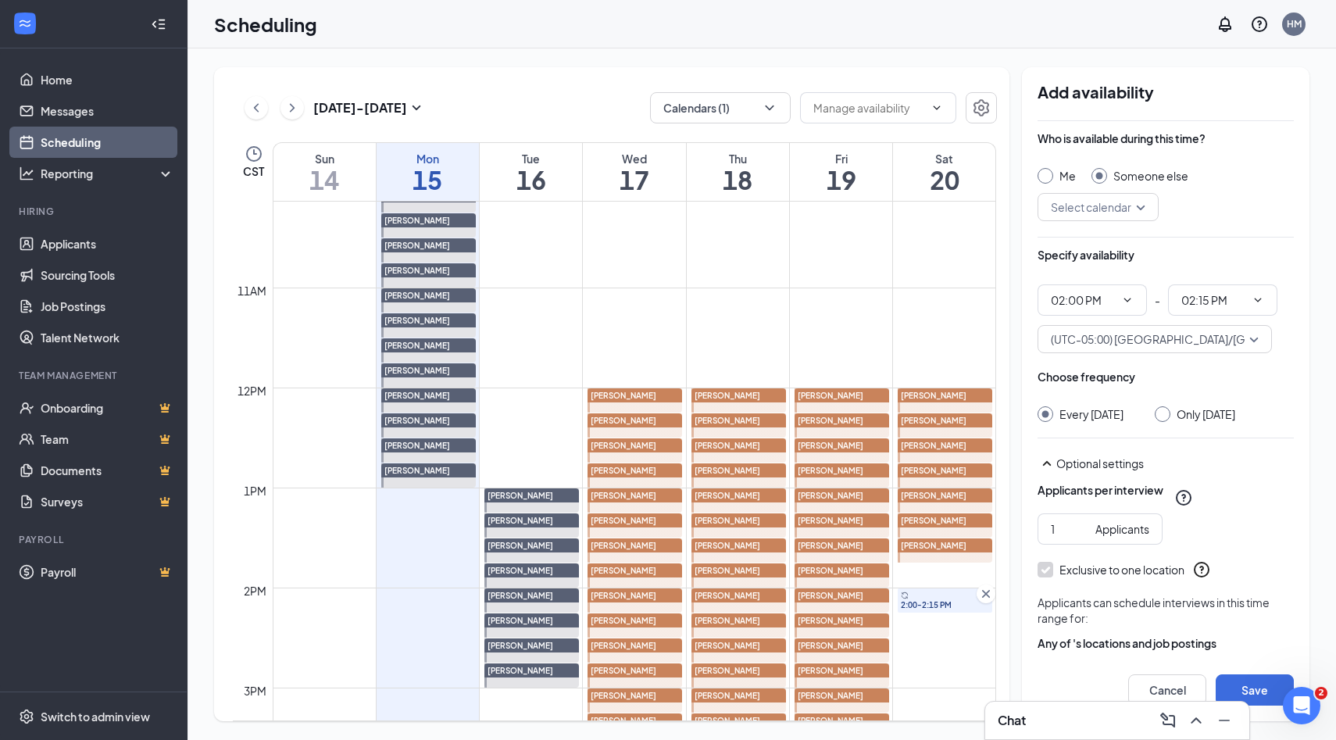
click at [1135, 209] on input "search" at bounding box center [1092, 207] width 91 height 27
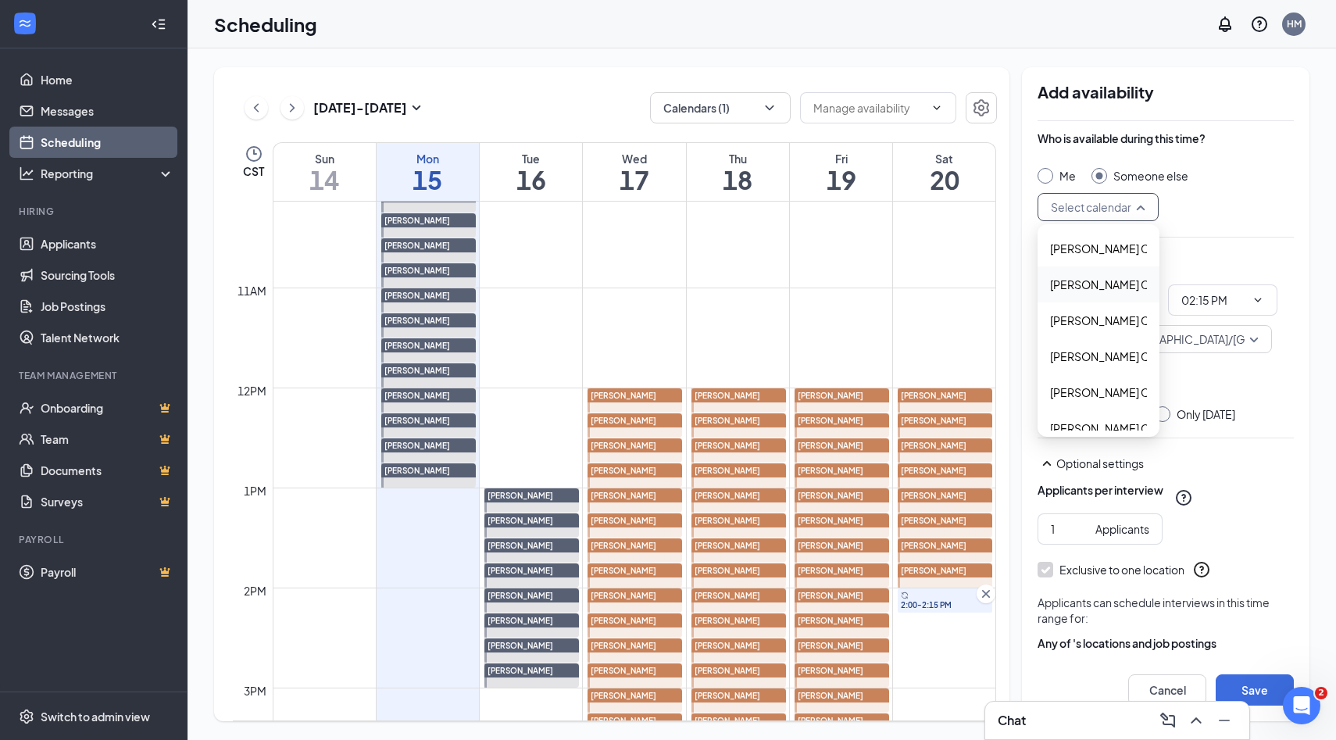
click at [1083, 286] on span "Alyssa Osinga's Calendar" at bounding box center [1119, 284] width 138 height 17
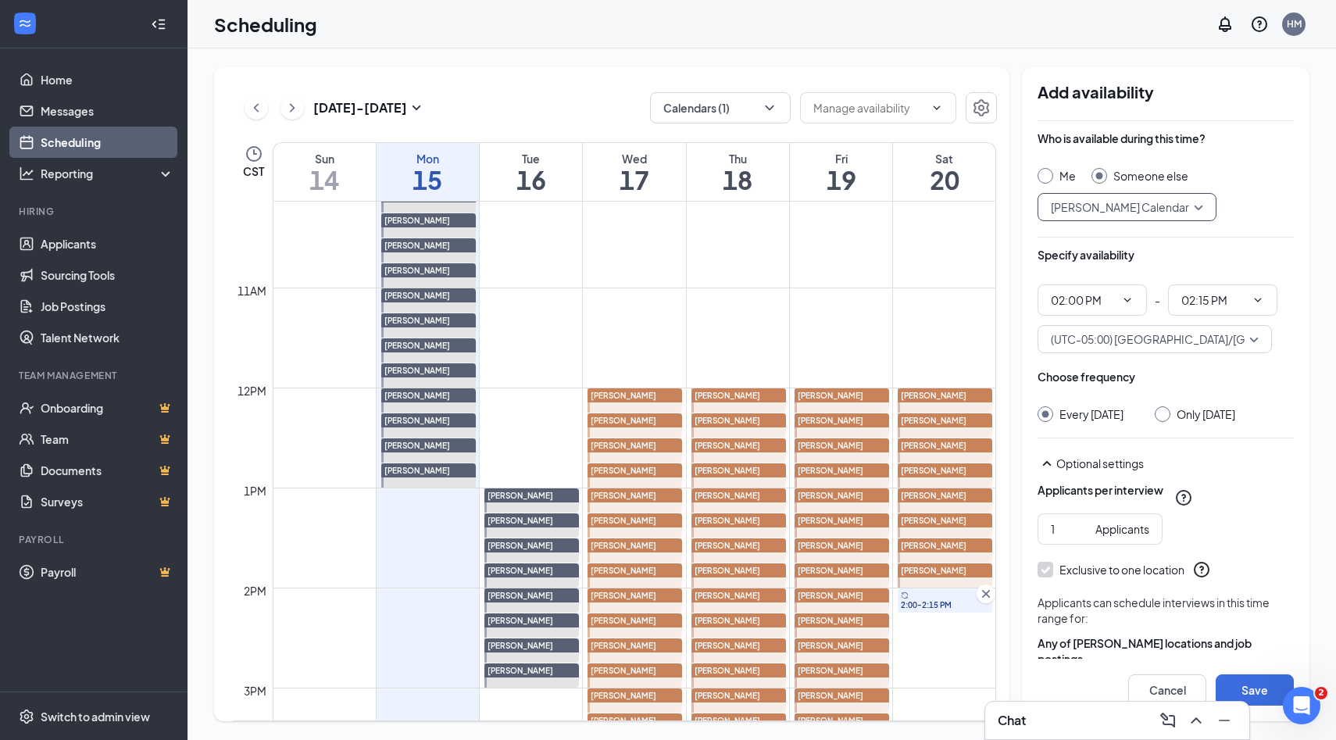
click at [1174, 414] on div "Only Saturday, Sep 20" at bounding box center [1194, 414] width 80 height 16
click at [1165, 411] on input "Only Saturday, Sep 20" at bounding box center [1159, 411] width 11 height 11
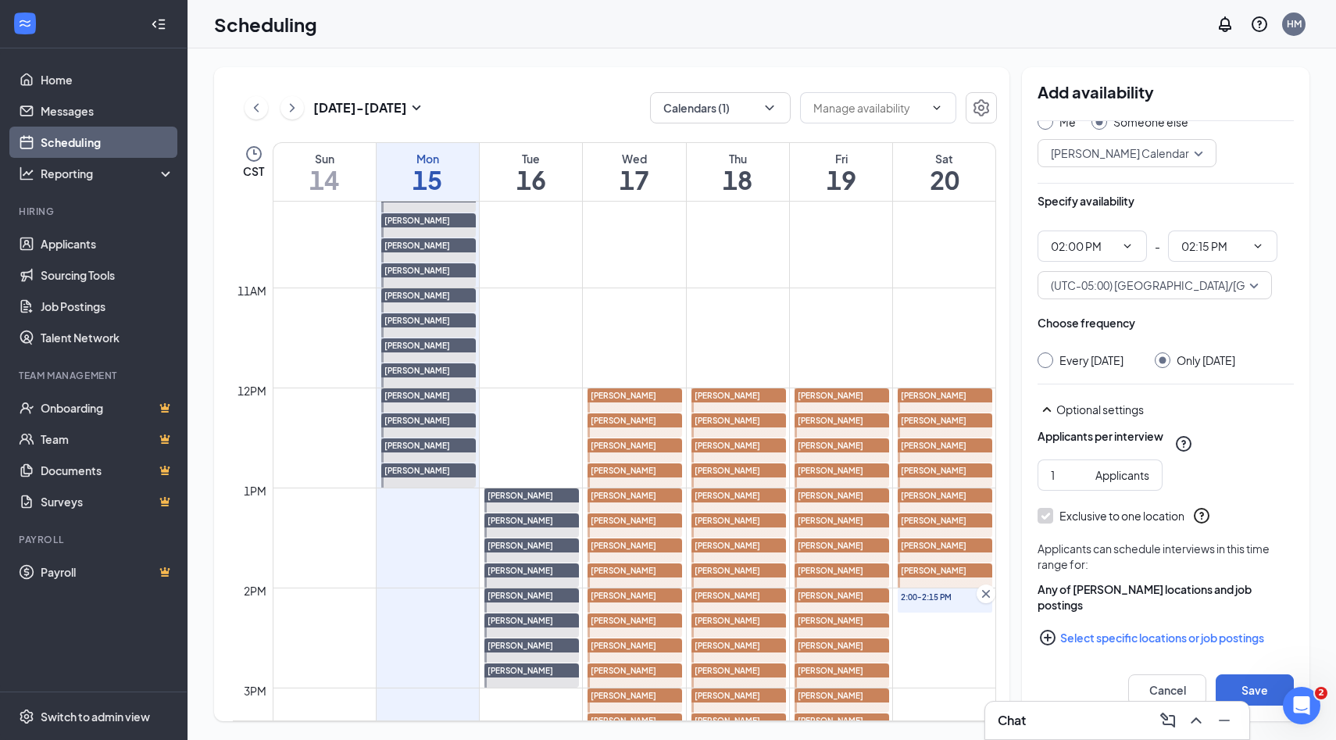
scroll to position [80, 0]
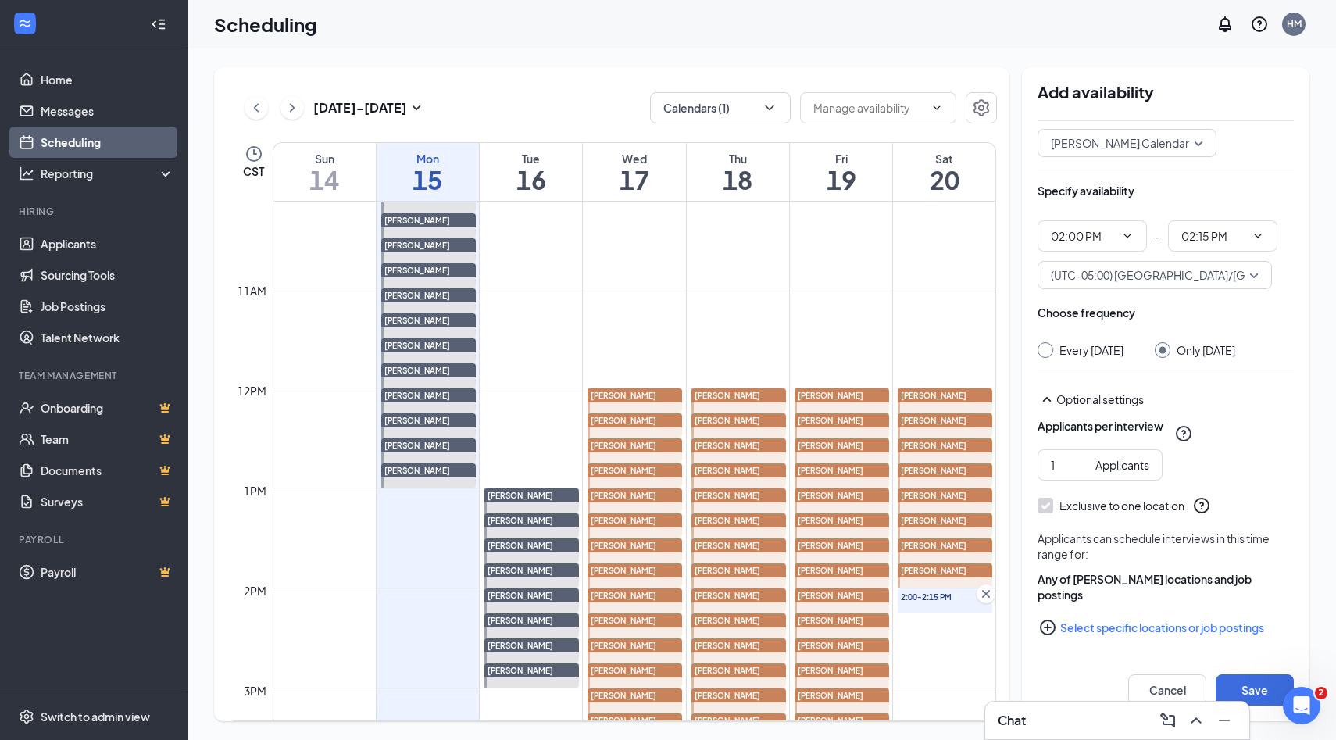
click at [1050, 624] on icon "PlusCircle" at bounding box center [1047, 627] width 19 height 19
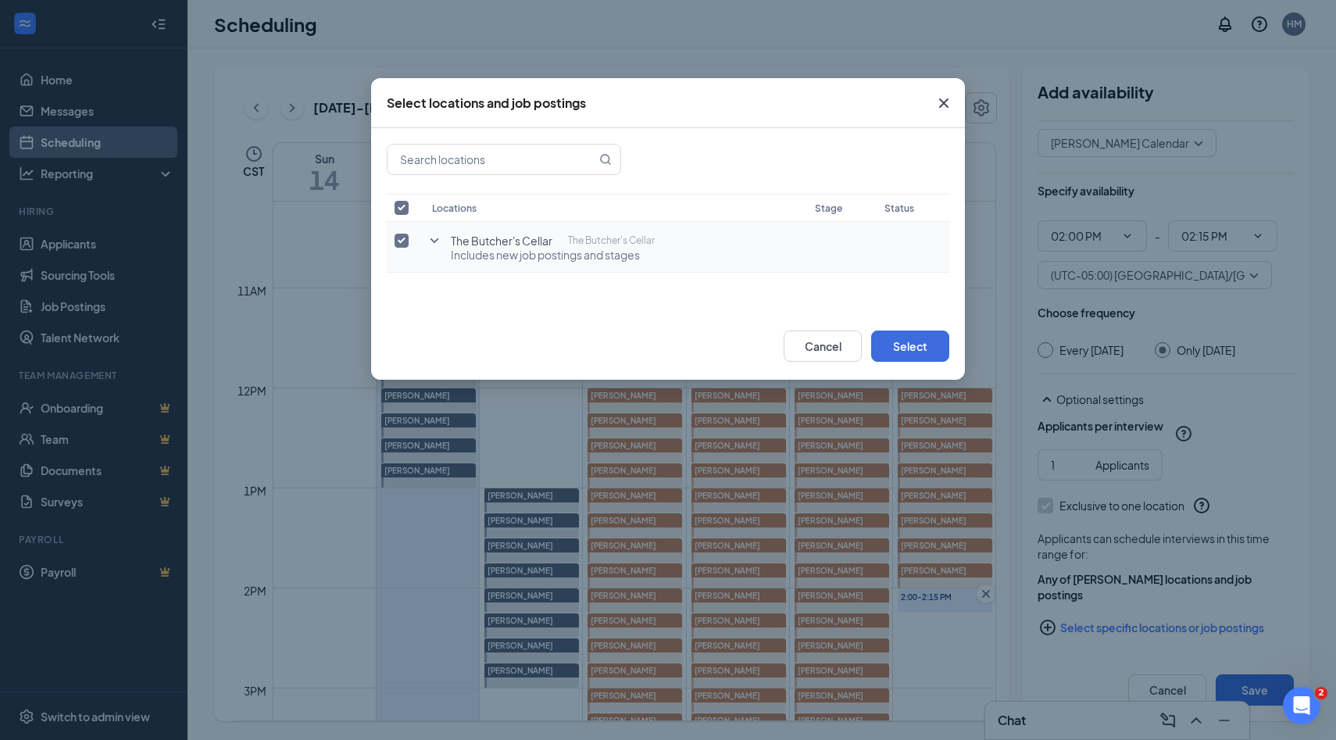
click at [407, 244] on input "checkbox" at bounding box center [401, 241] width 14 height 14
click at [431, 244] on icon "SmallChevronDown" at bounding box center [434, 240] width 19 height 19
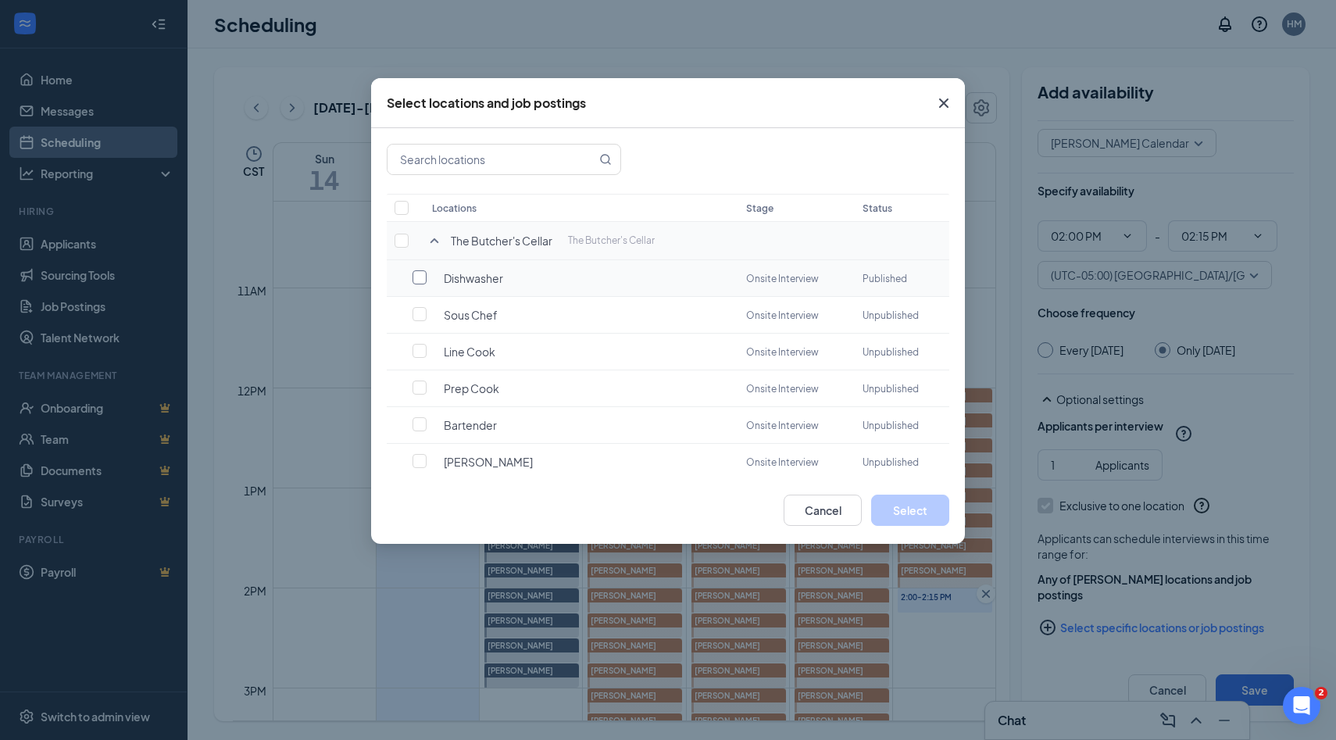
click at [420, 282] on input "checkbox" at bounding box center [419, 277] width 14 height 14
click at [881, 507] on button "Select" at bounding box center [910, 509] width 78 height 31
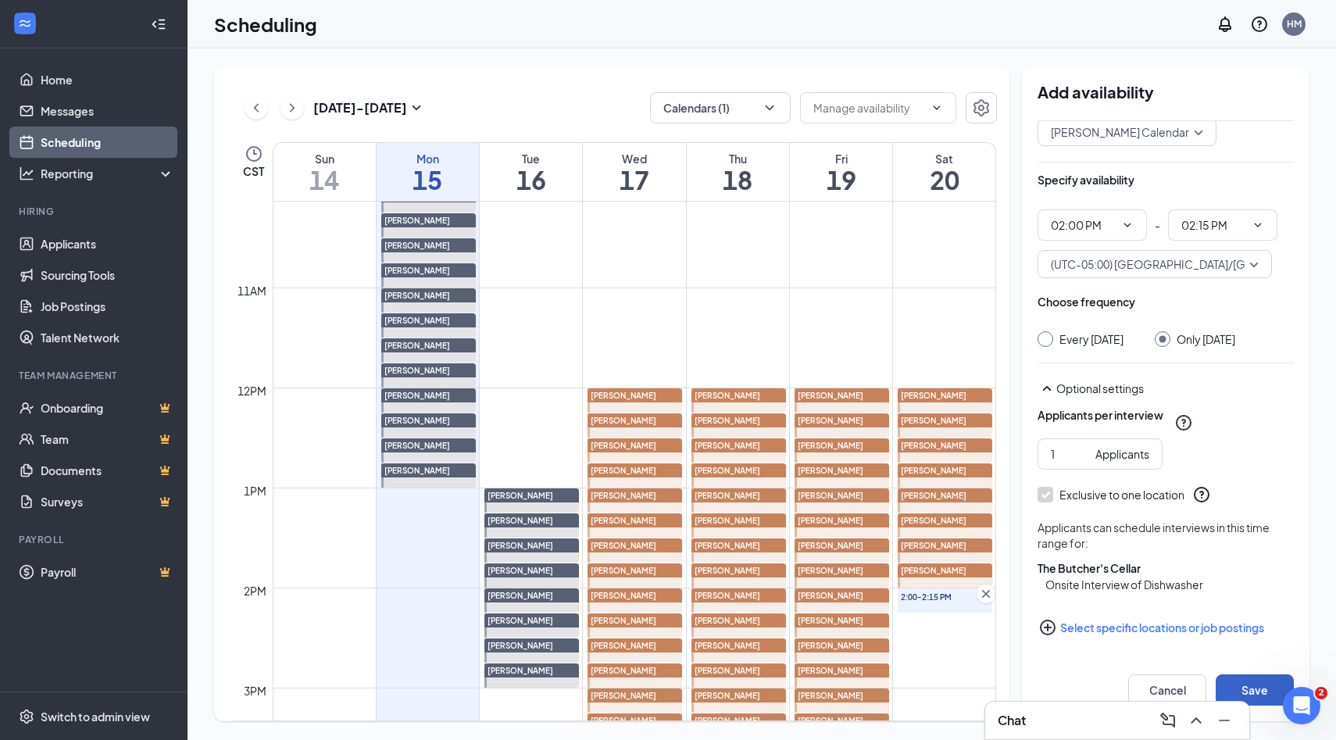
click at [1247, 684] on button "Save" at bounding box center [1254, 689] width 78 height 31
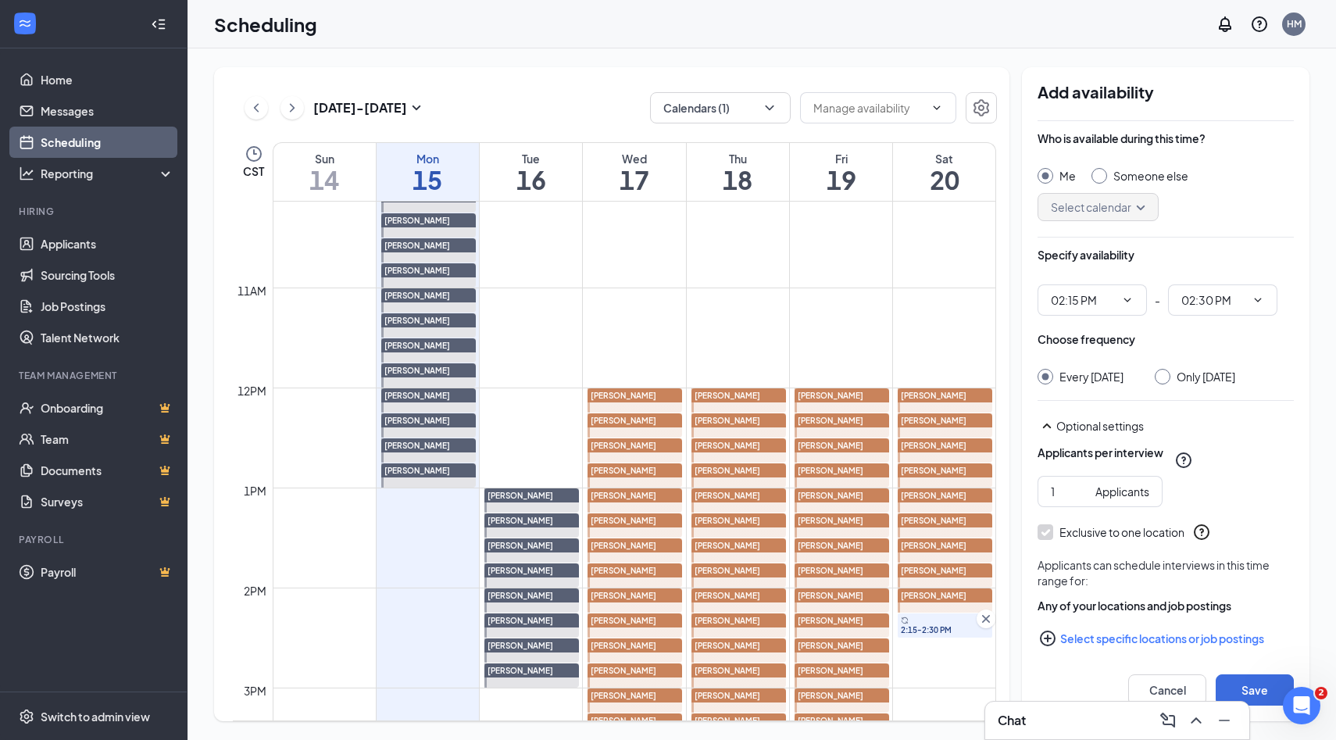
click at [1098, 177] on input "Someone else" at bounding box center [1096, 173] width 11 height 11
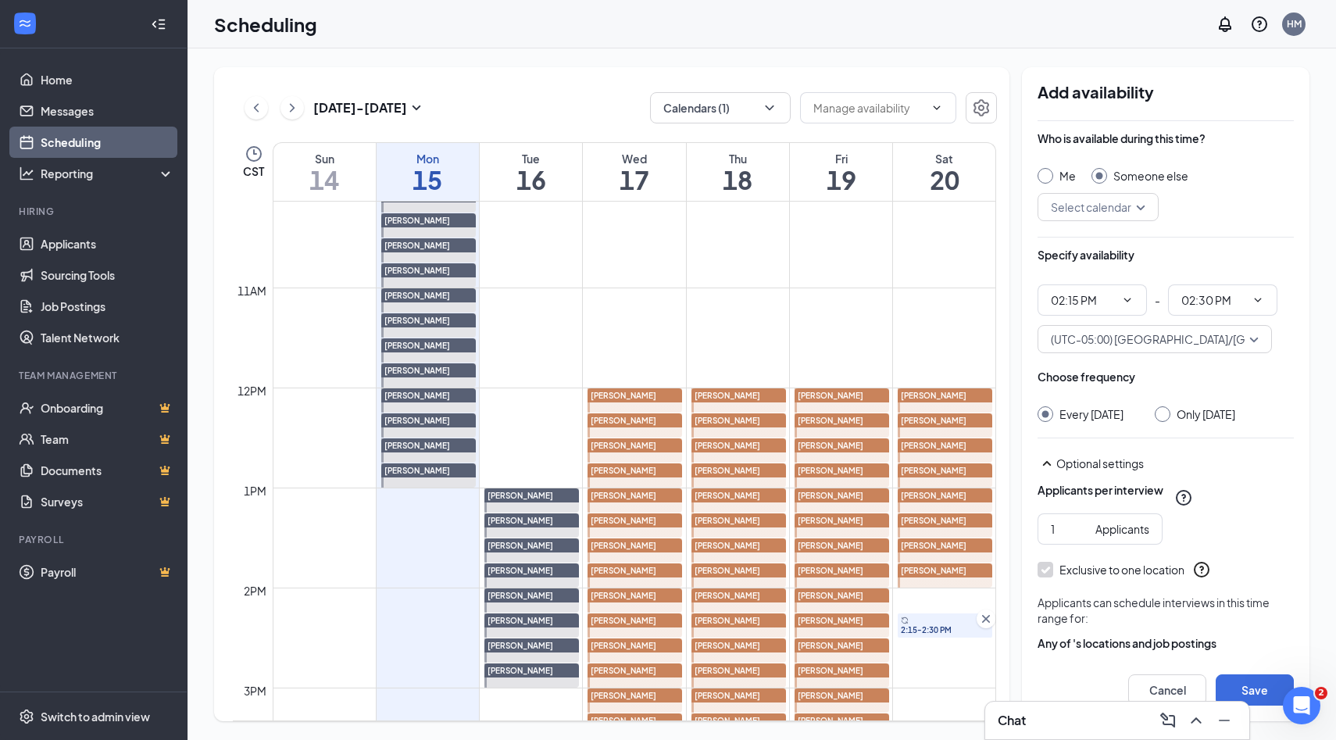
click at [1137, 205] on input "search" at bounding box center [1092, 207] width 91 height 27
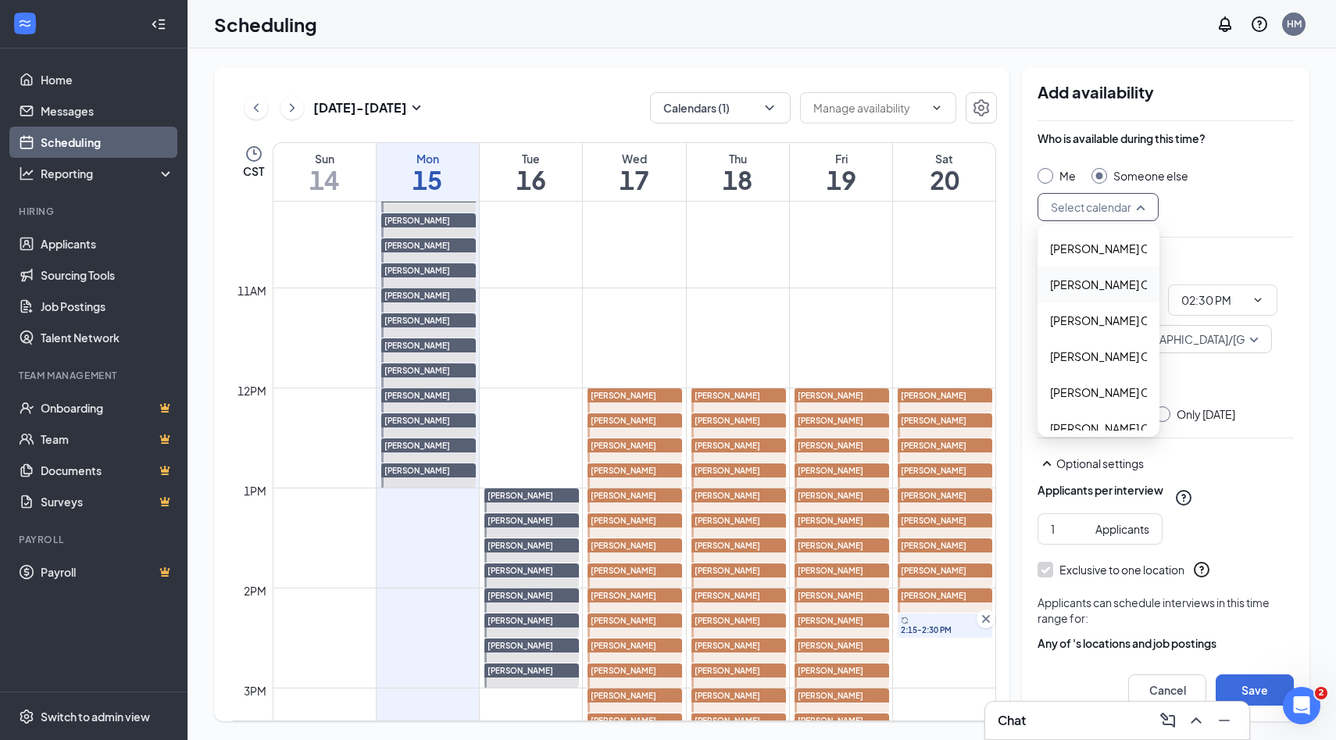
click at [1075, 281] on span "Alyssa Osinga's Calendar" at bounding box center [1119, 284] width 138 height 17
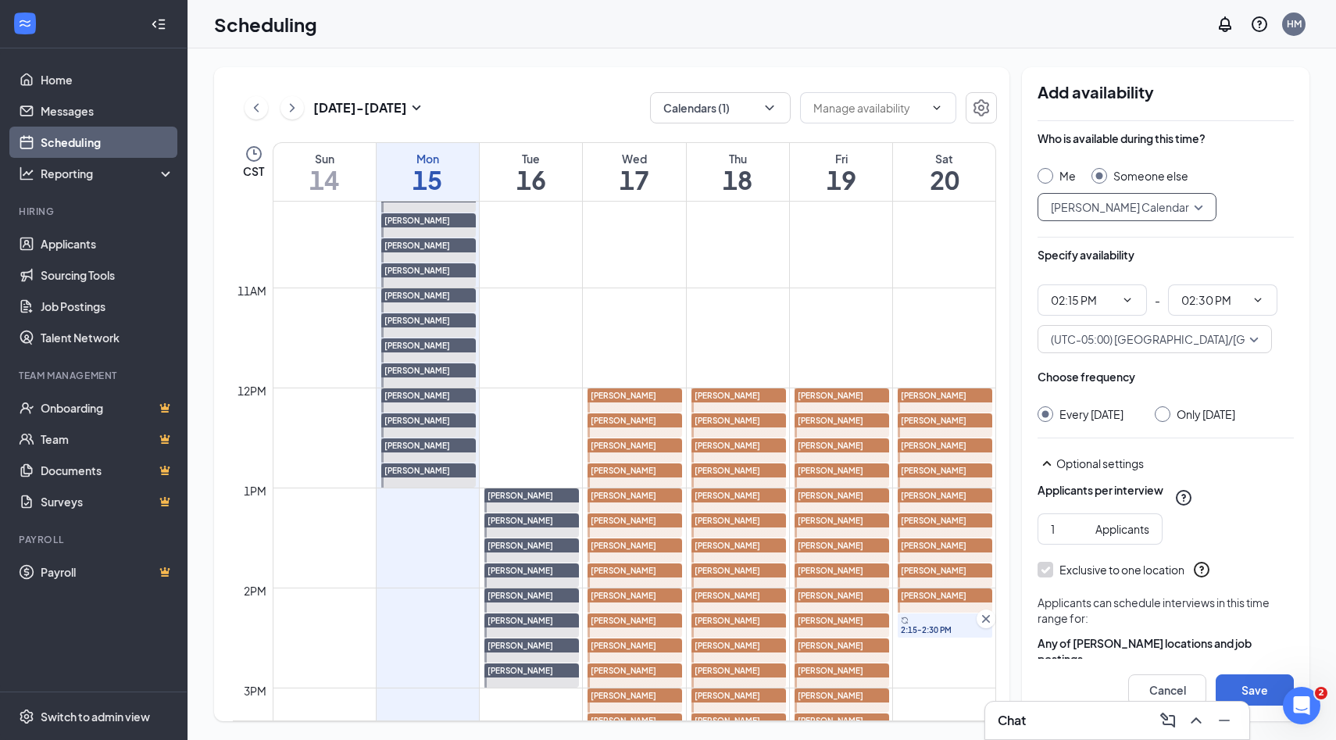
click at [1165, 415] on input "Only Saturday, Sep 20" at bounding box center [1159, 411] width 11 height 11
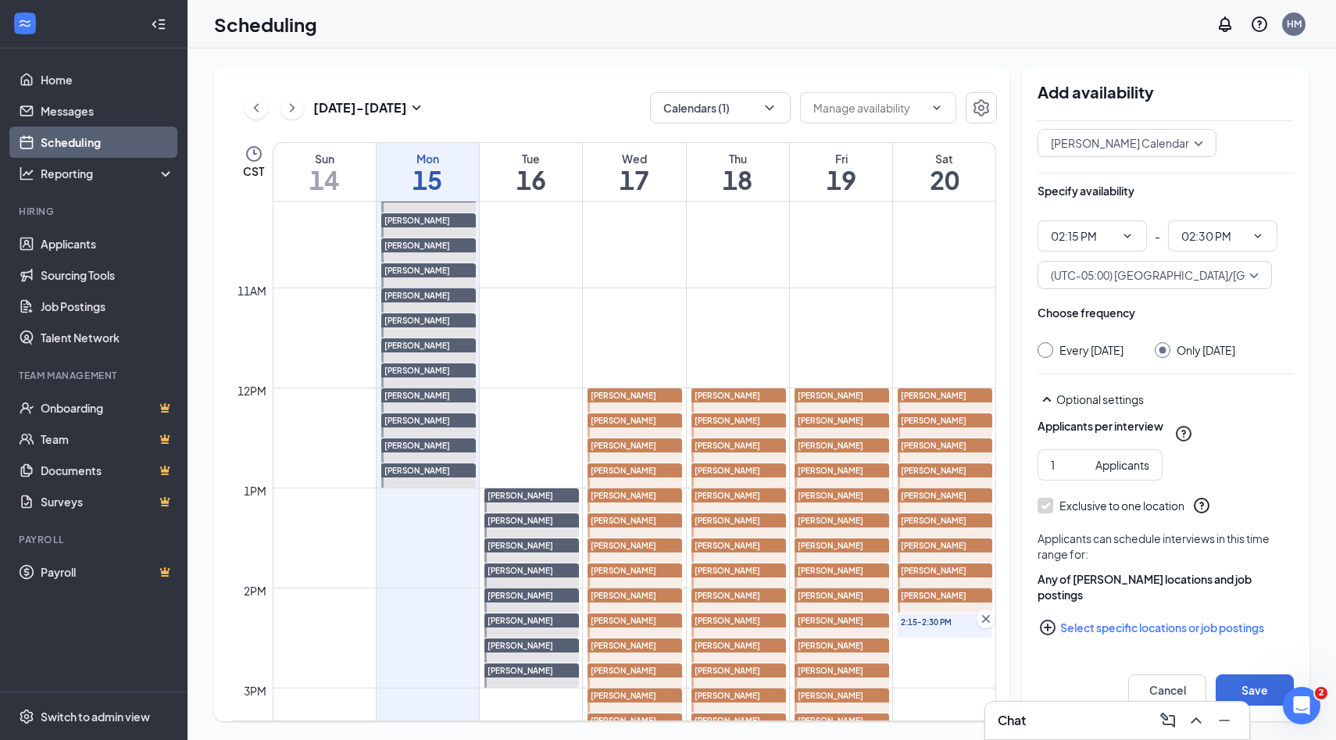
click at [1051, 629] on icon "PlusCircle" at bounding box center [1047, 627] width 19 height 19
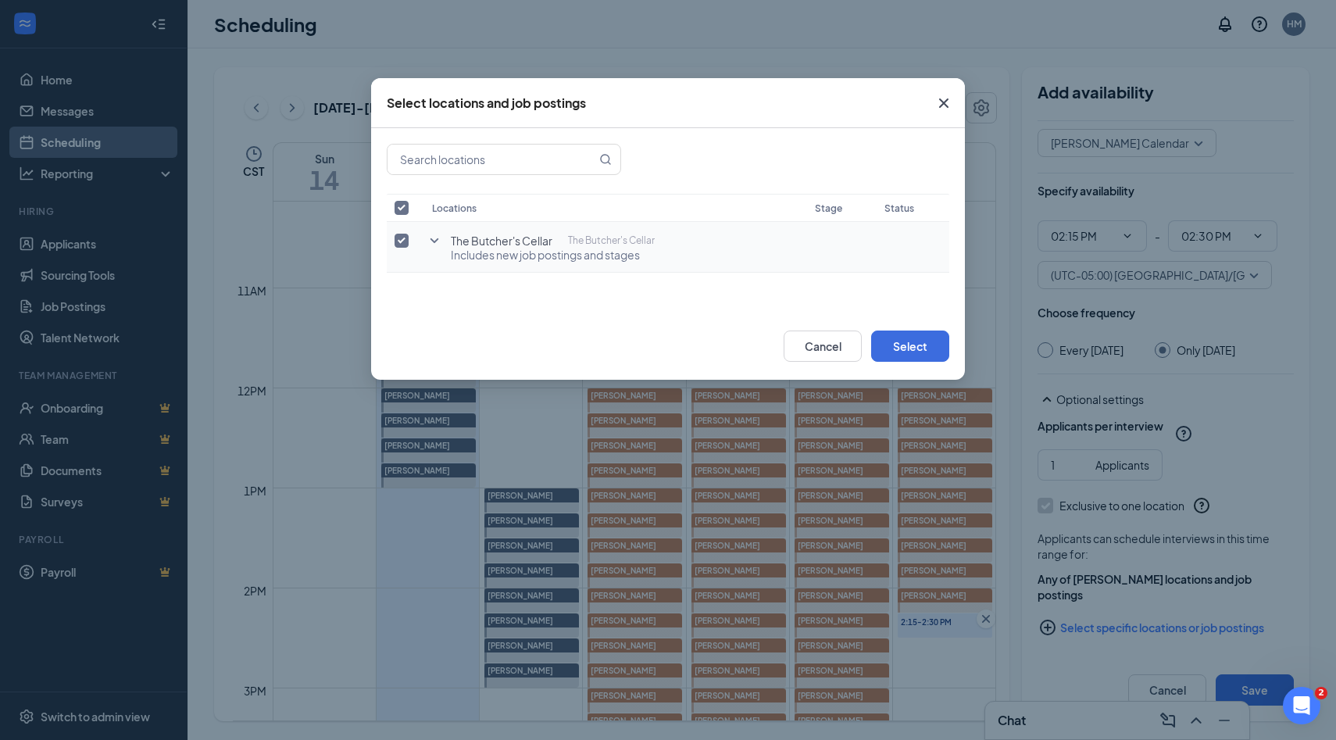
click at [434, 239] on icon "SmallChevronDown" at bounding box center [434, 240] width 19 height 19
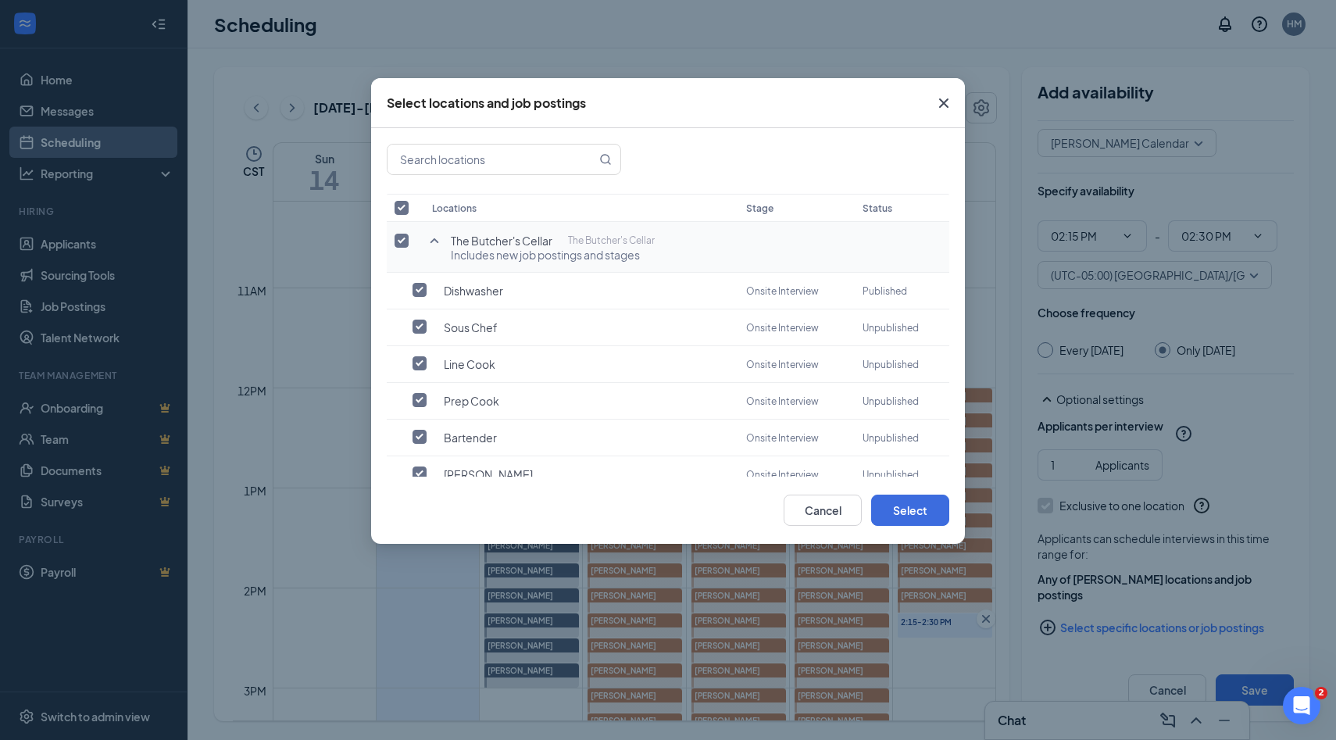
click at [401, 242] on input "checkbox" at bounding box center [401, 241] width 14 height 14
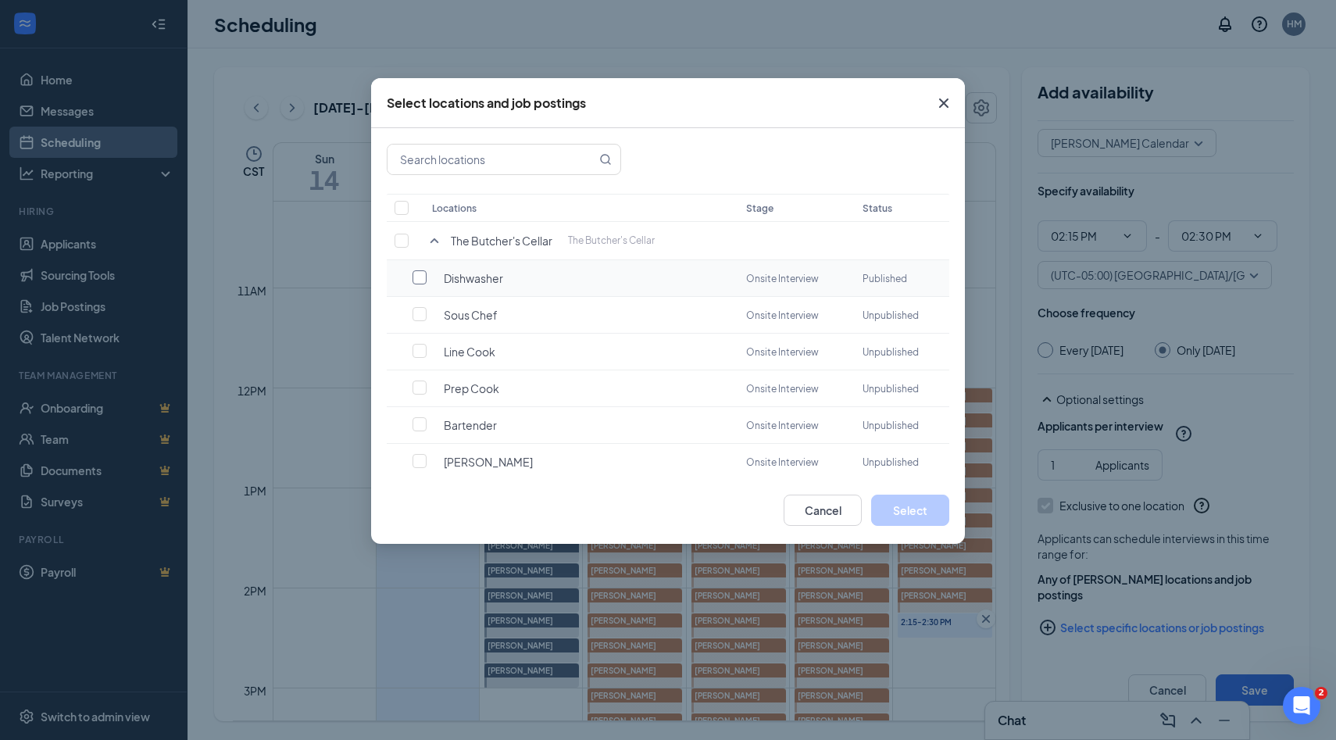
click at [416, 277] on input "checkbox" at bounding box center [419, 277] width 14 height 14
click at [893, 516] on button "Select" at bounding box center [910, 509] width 78 height 31
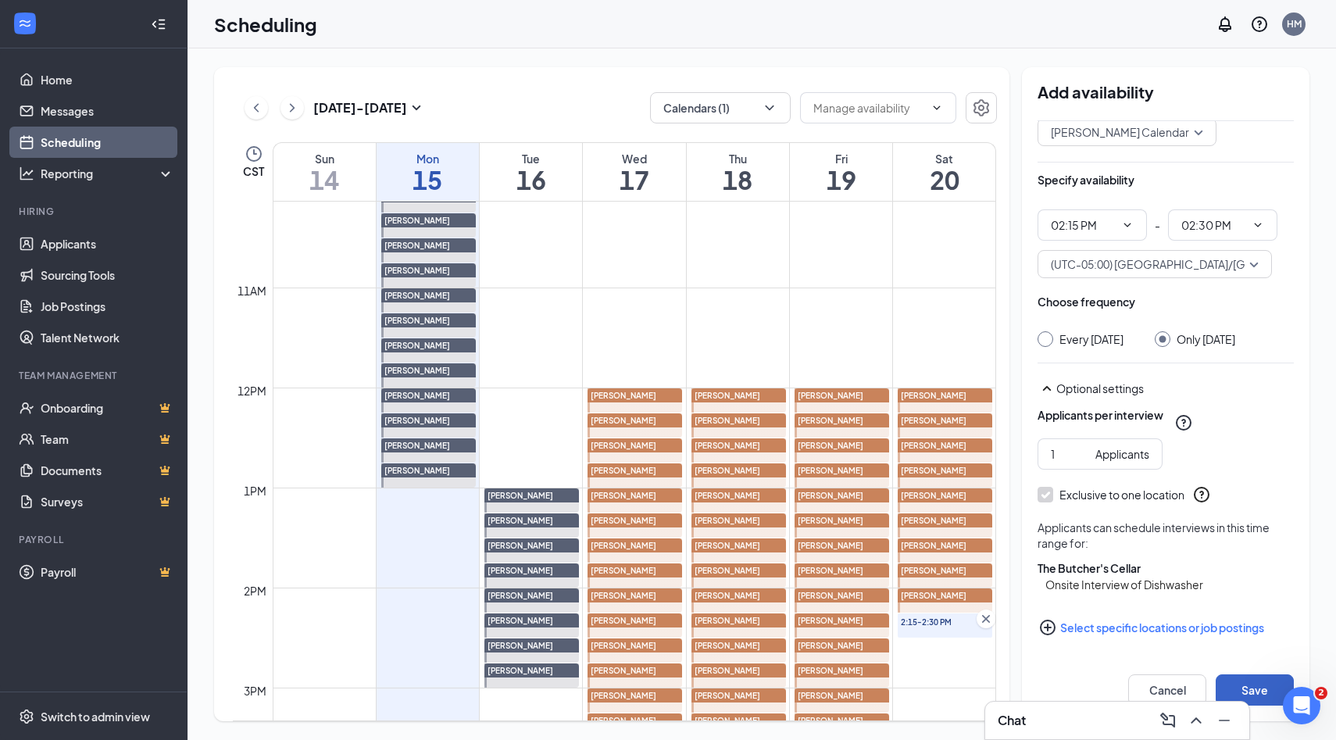
click at [1235, 683] on button "Save" at bounding box center [1254, 689] width 78 height 31
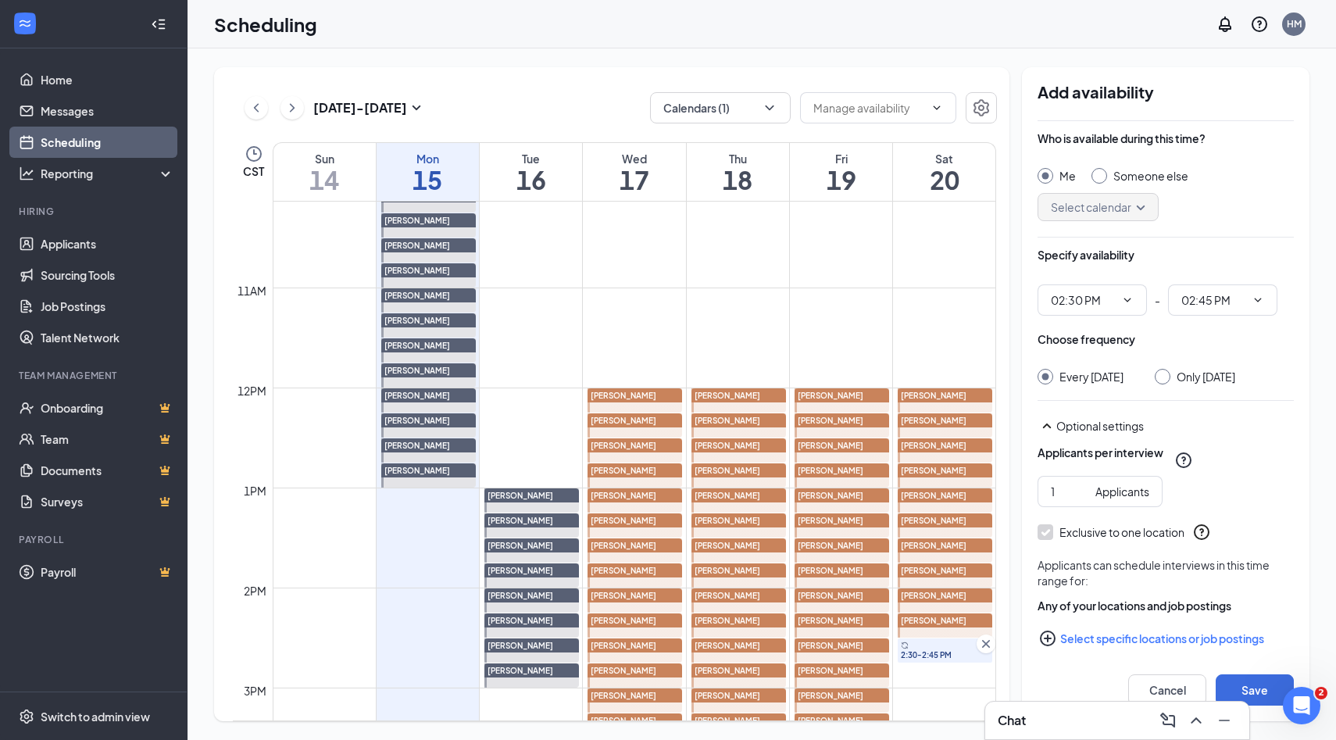
click at [1094, 181] on div at bounding box center [1099, 176] width 16 height 16
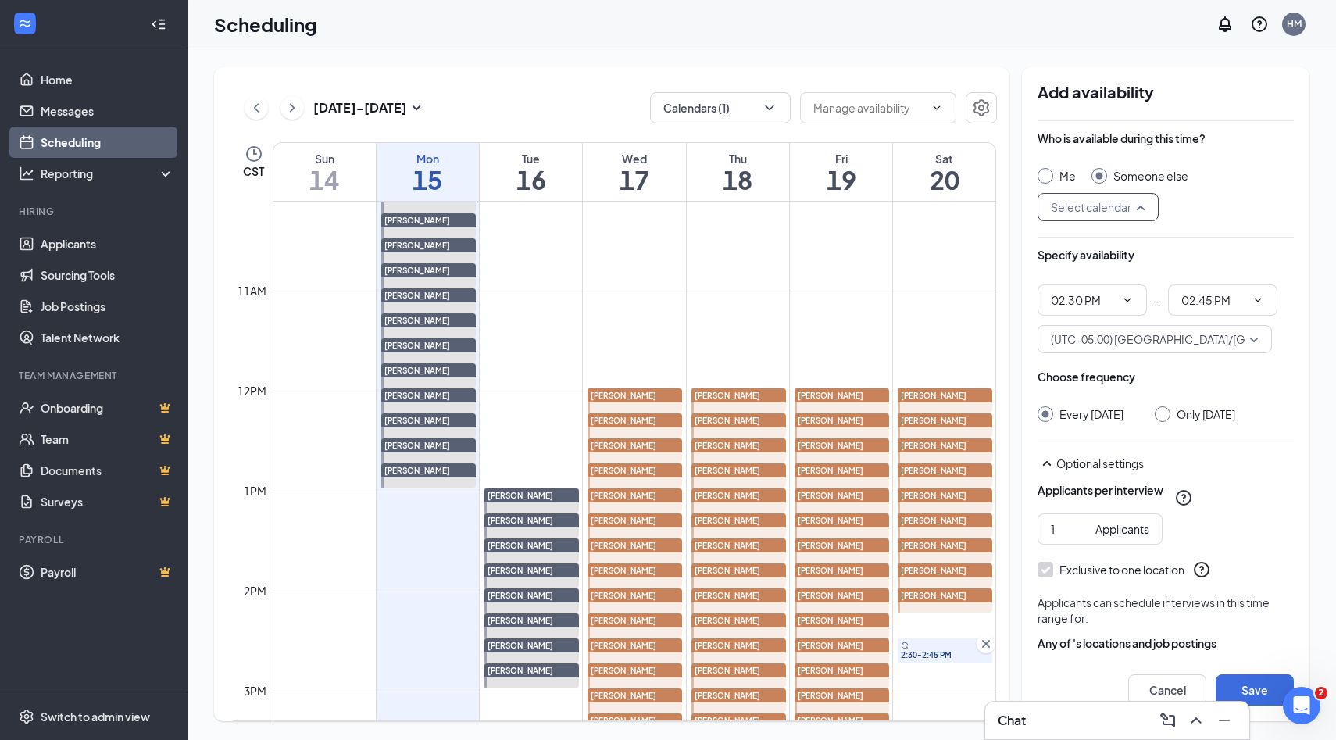
click at [1119, 200] on input "search" at bounding box center [1092, 207] width 91 height 27
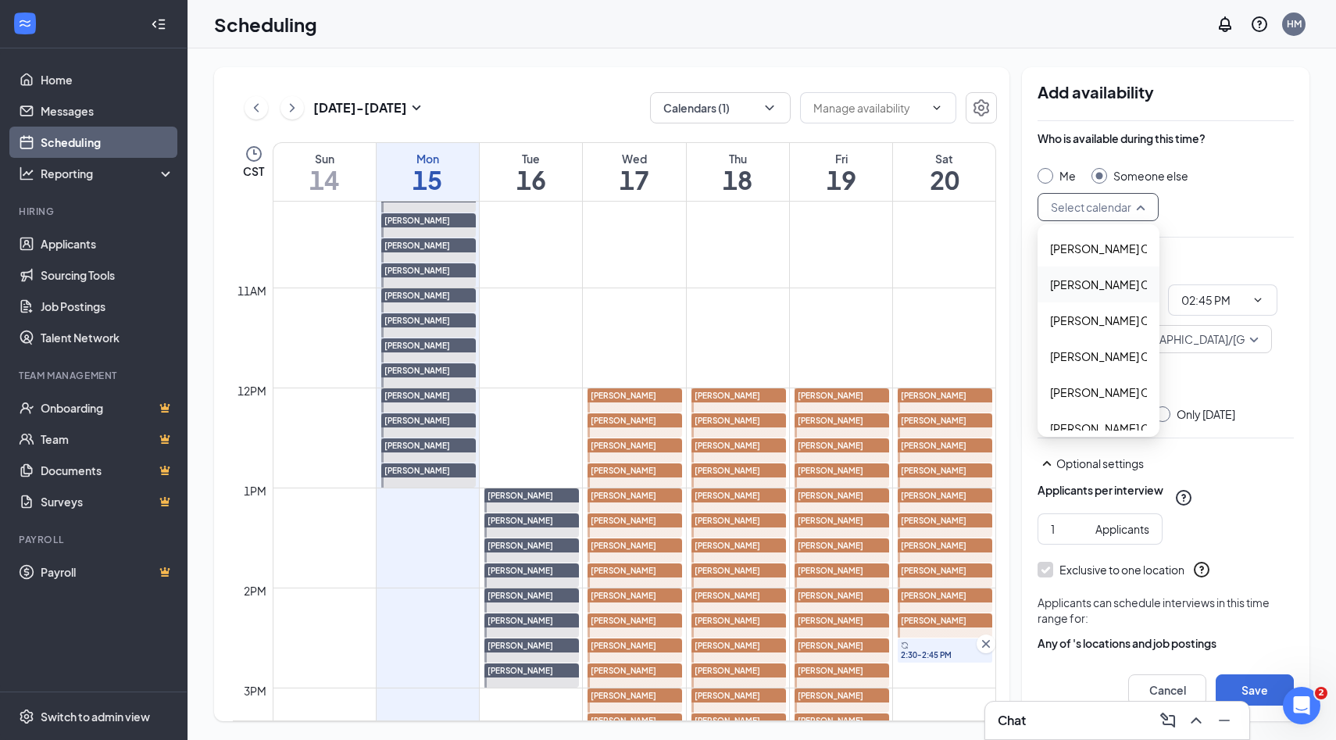
click at [1069, 287] on span "Alyssa Osinga's Calendar" at bounding box center [1119, 284] width 138 height 17
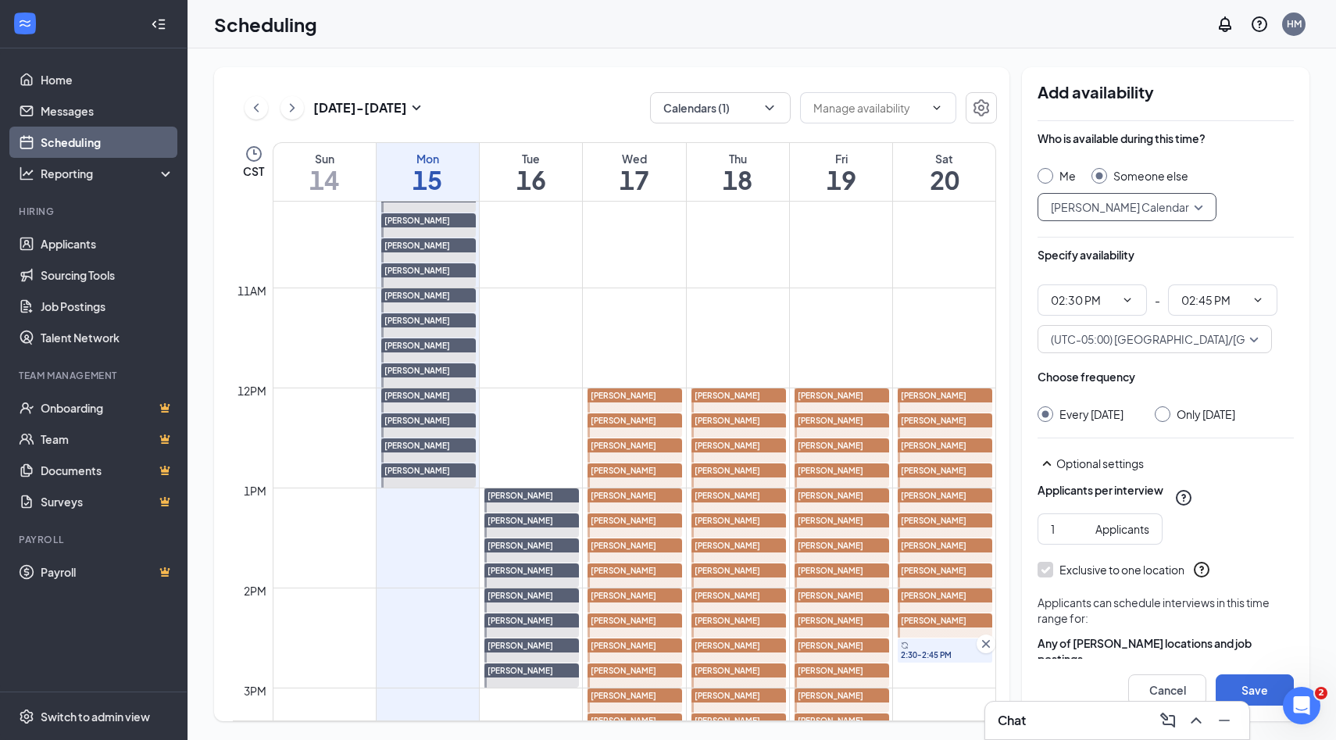
click at [1165, 416] on input "Only Saturday, Sep 20" at bounding box center [1159, 411] width 11 height 11
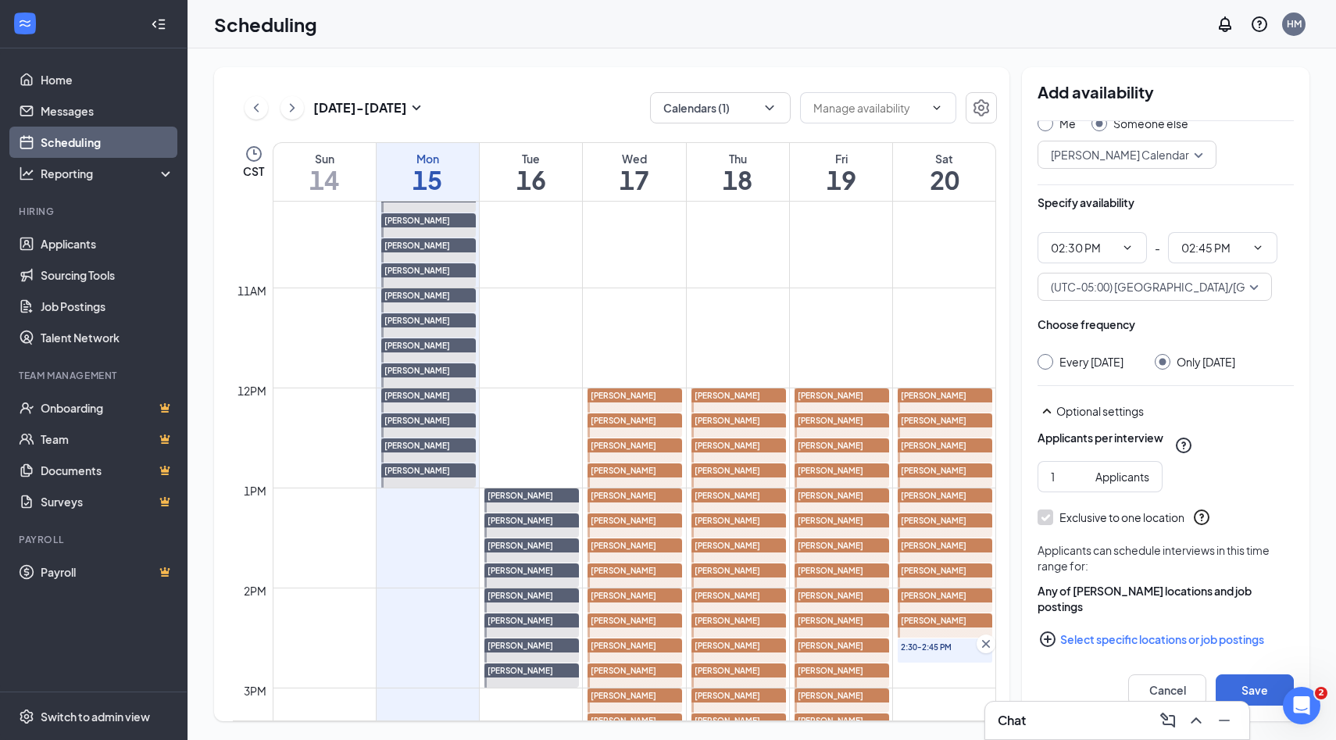
scroll to position [80, 0]
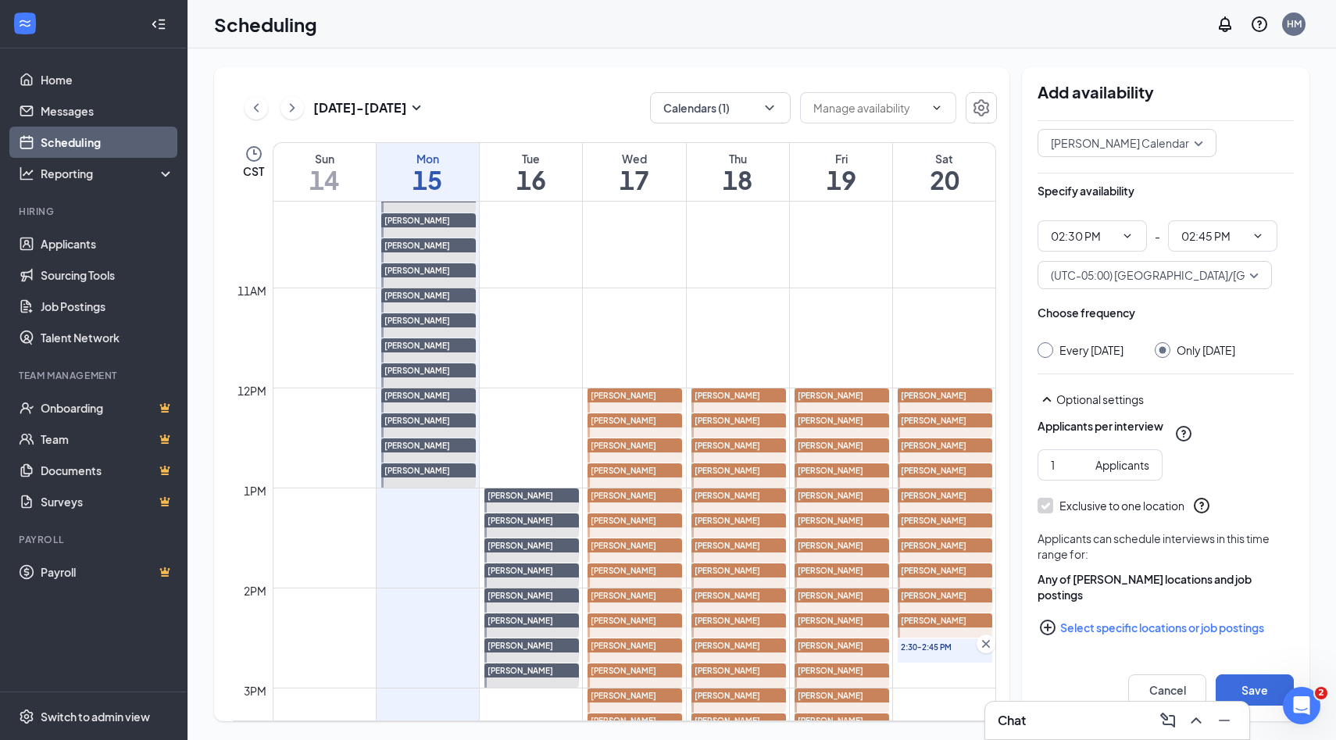
click at [1051, 624] on icon "PlusCircle" at bounding box center [1047, 627] width 19 height 19
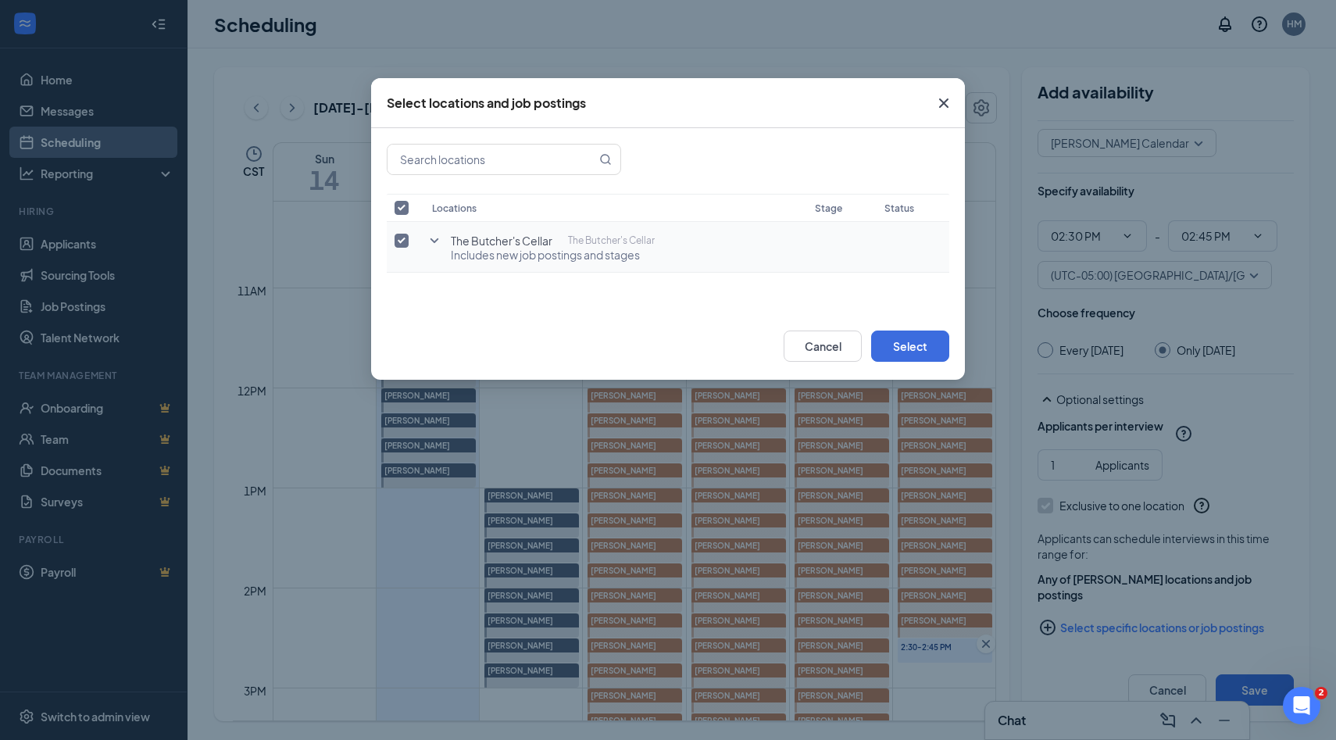
click at [403, 239] on input "checkbox" at bounding box center [401, 241] width 14 height 14
click at [430, 240] on icon "SmallChevronDown" at bounding box center [434, 240] width 9 height 5
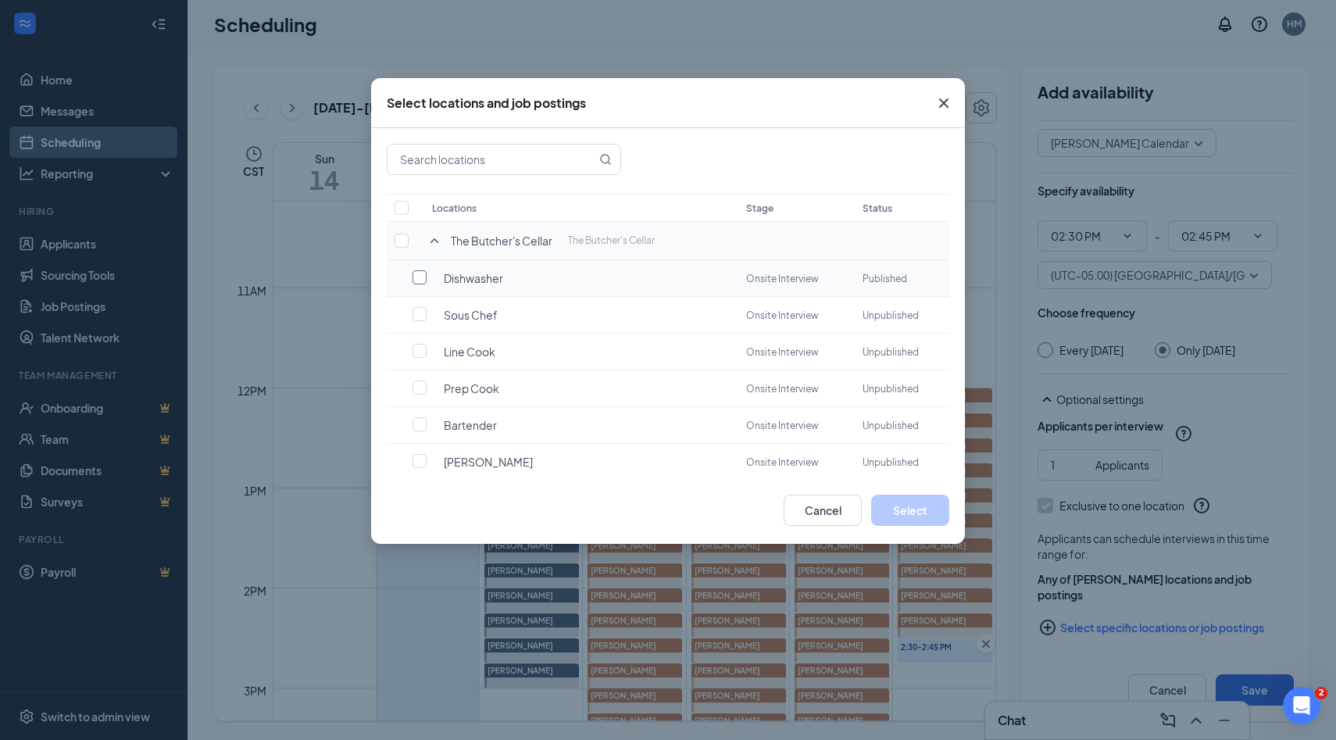
click at [418, 279] on input "checkbox" at bounding box center [419, 277] width 14 height 14
click at [897, 502] on button "Select" at bounding box center [910, 509] width 78 height 31
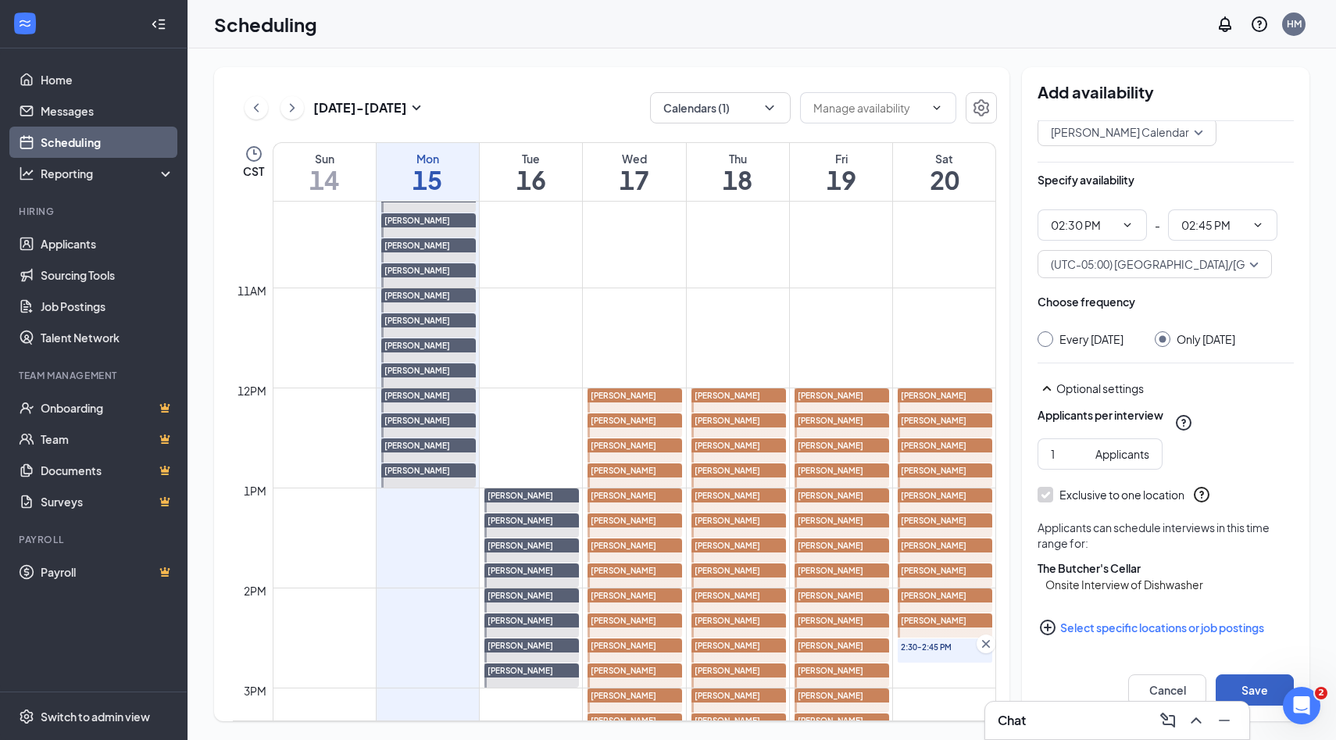
click at [1233, 680] on button "Save" at bounding box center [1254, 689] width 78 height 31
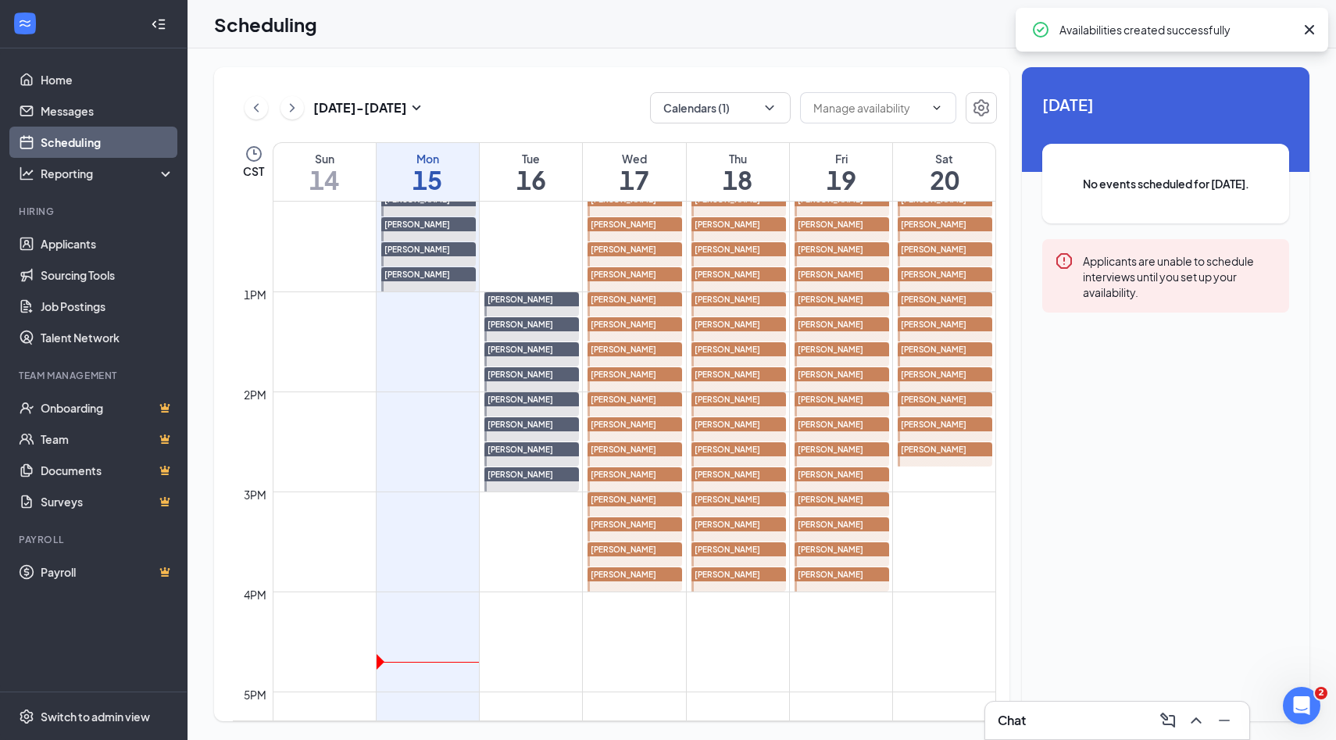
scroll to position [1221, 0]
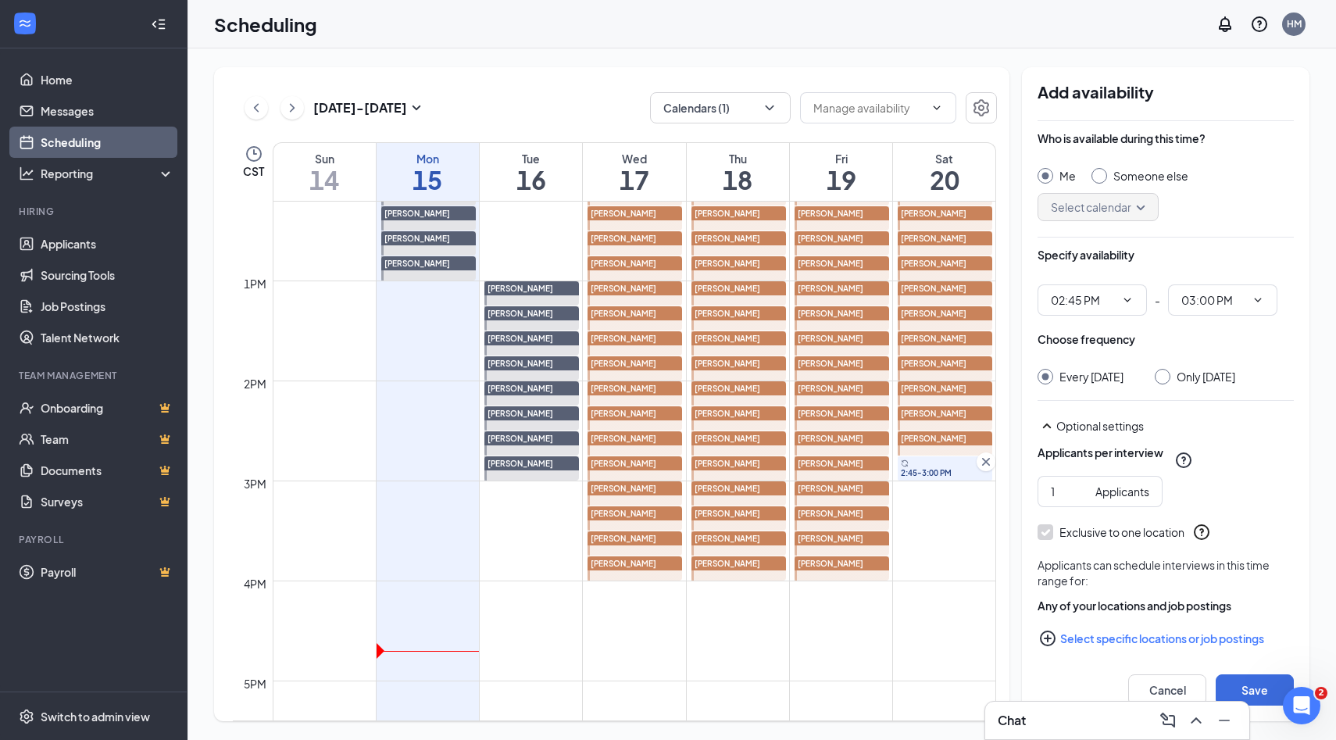
click at [1098, 173] on input "Someone else" at bounding box center [1096, 173] width 11 height 11
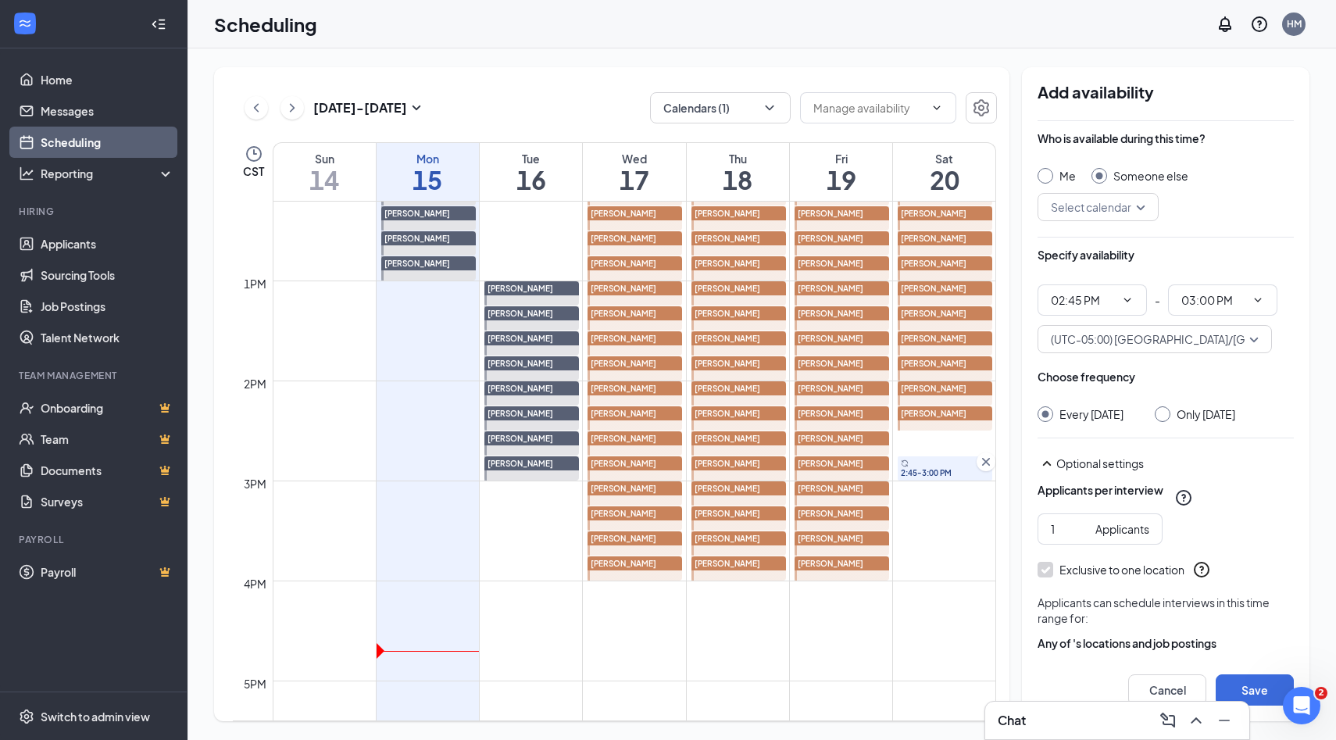
click at [1142, 212] on div "Select calendar" at bounding box center [1097, 207] width 121 height 28
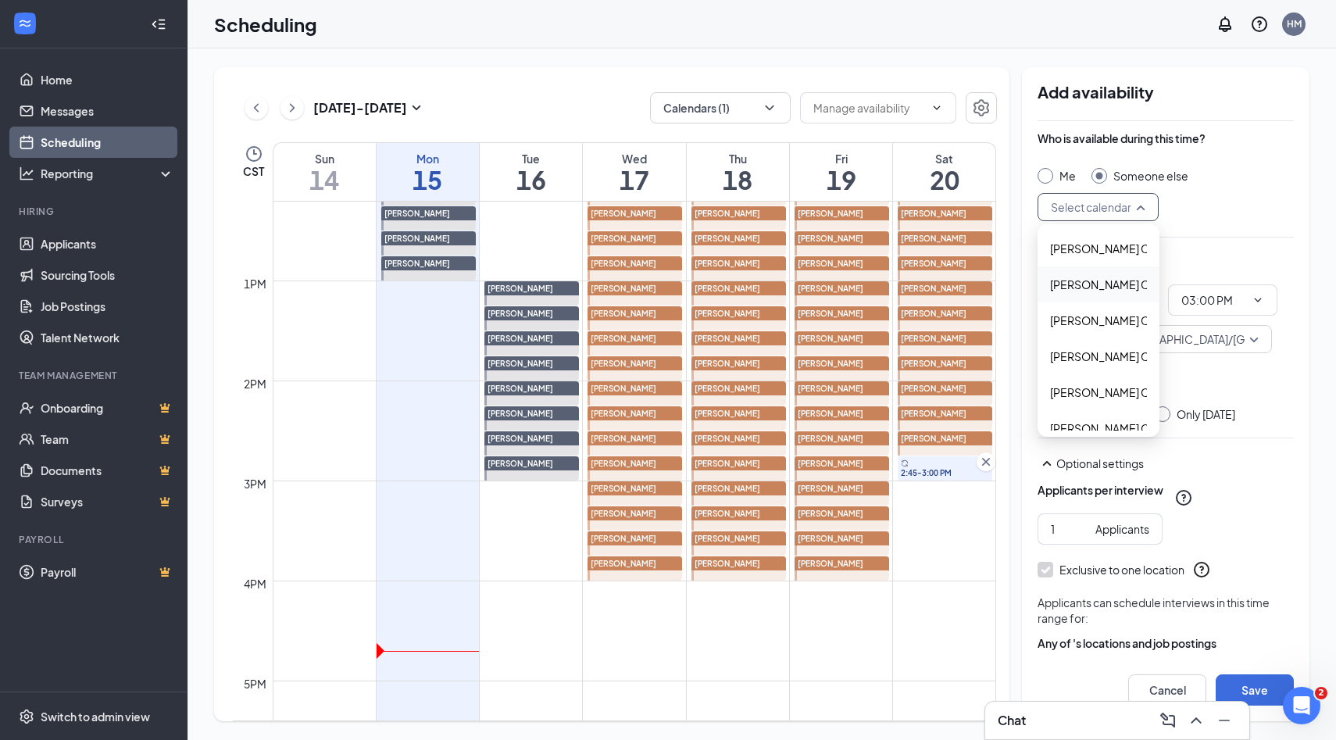
click at [1075, 277] on span "Alyssa Osinga's Calendar" at bounding box center [1119, 284] width 138 height 17
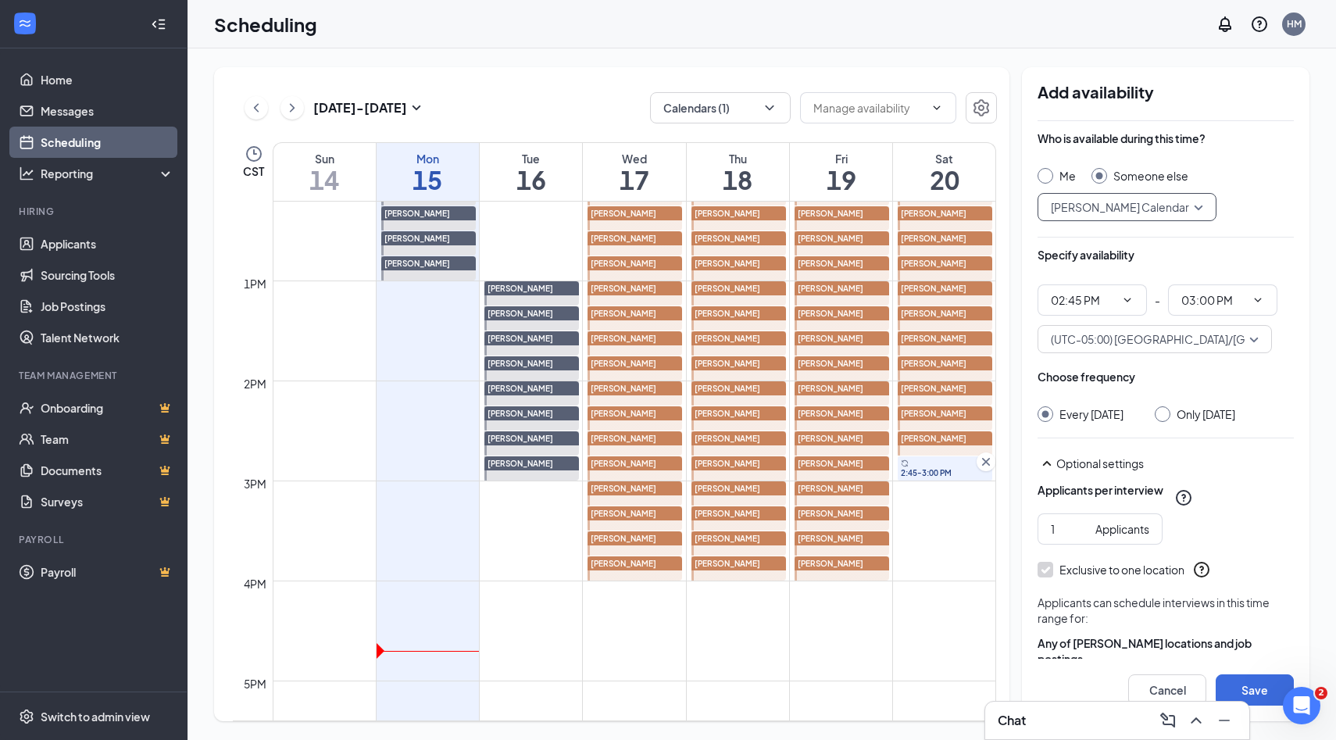
click at [1165, 414] on input "Only Saturday, Sep 20" at bounding box center [1159, 411] width 11 height 11
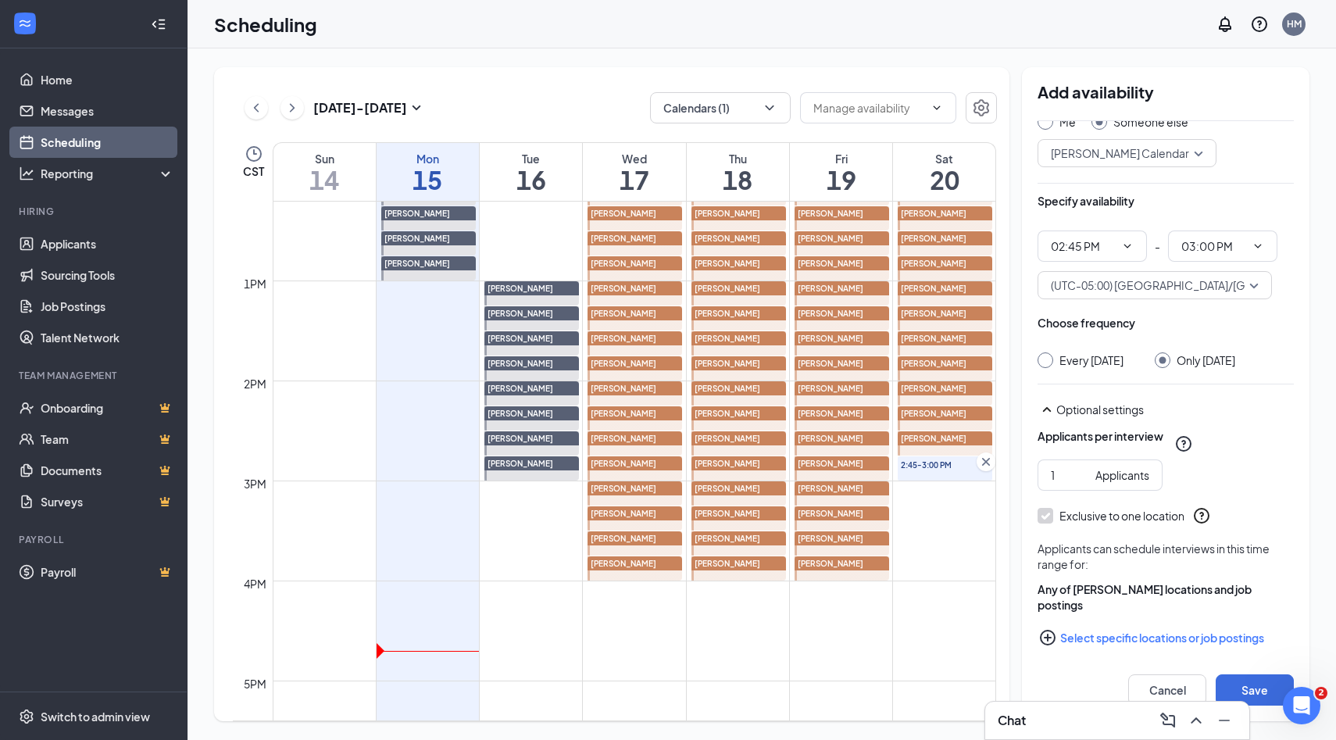
scroll to position [80, 0]
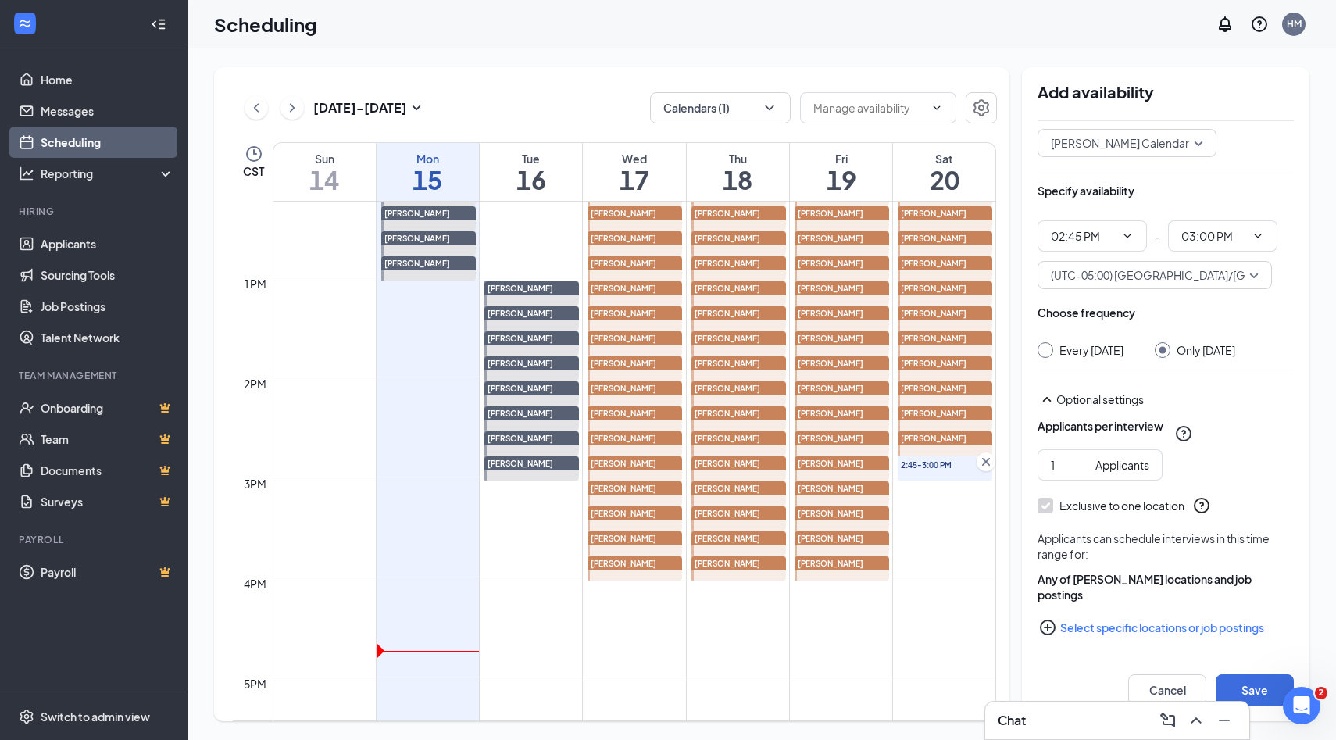
click at [1052, 627] on icon "PlusCircle" at bounding box center [1047, 627] width 19 height 19
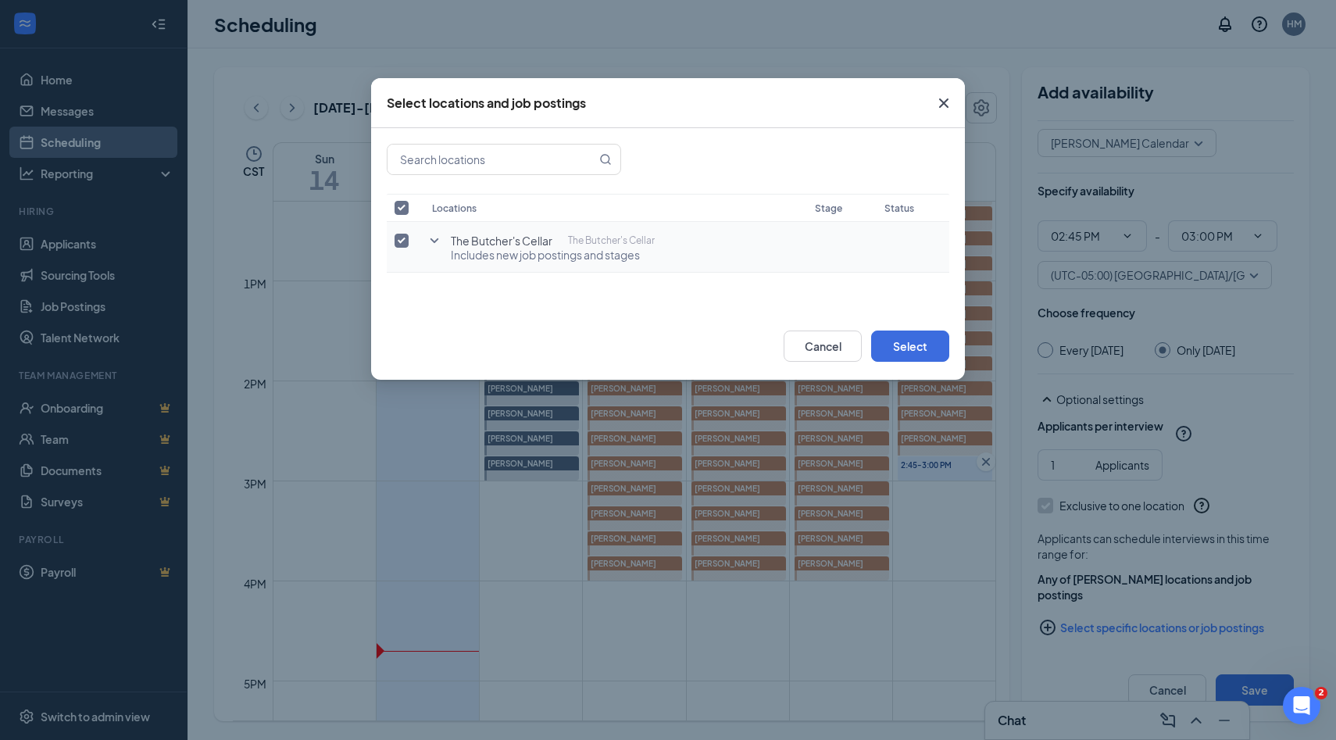
click at [403, 244] on input "checkbox" at bounding box center [401, 241] width 14 height 14
click at [432, 244] on icon "SmallChevronDown" at bounding box center [434, 240] width 19 height 19
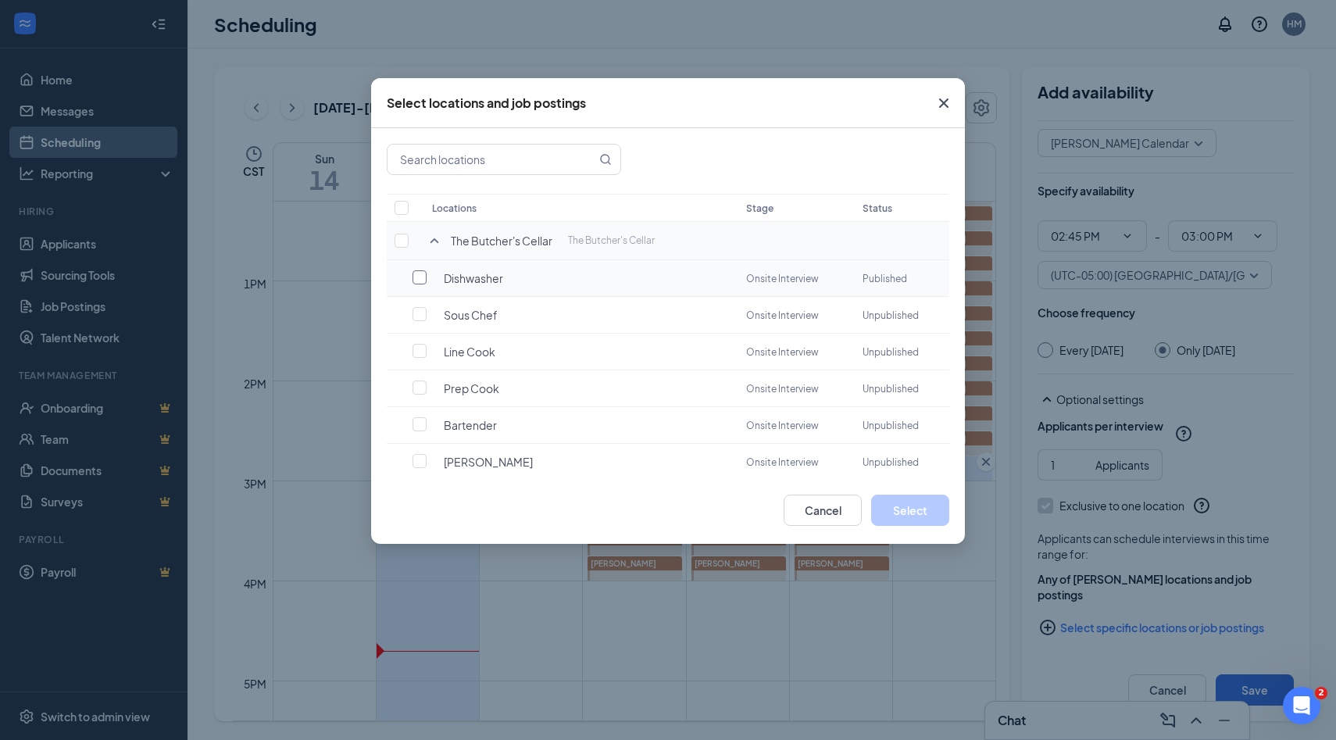
click at [418, 281] on input "checkbox" at bounding box center [419, 277] width 14 height 14
click at [899, 514] on button "Select" at bounding box center [910, 509] width 78 height 31
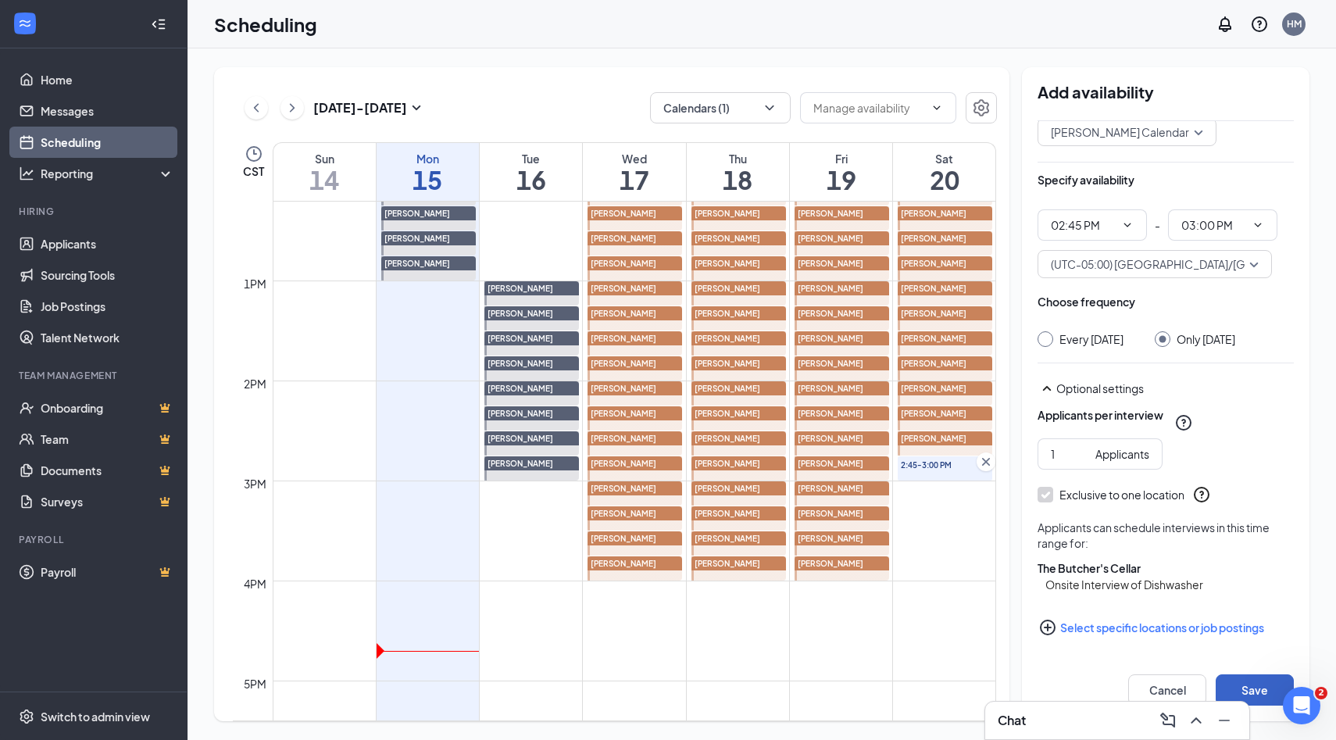
click at [1247, 689] on button "Save" at bounding box center [1254, 689] width 78 height 31
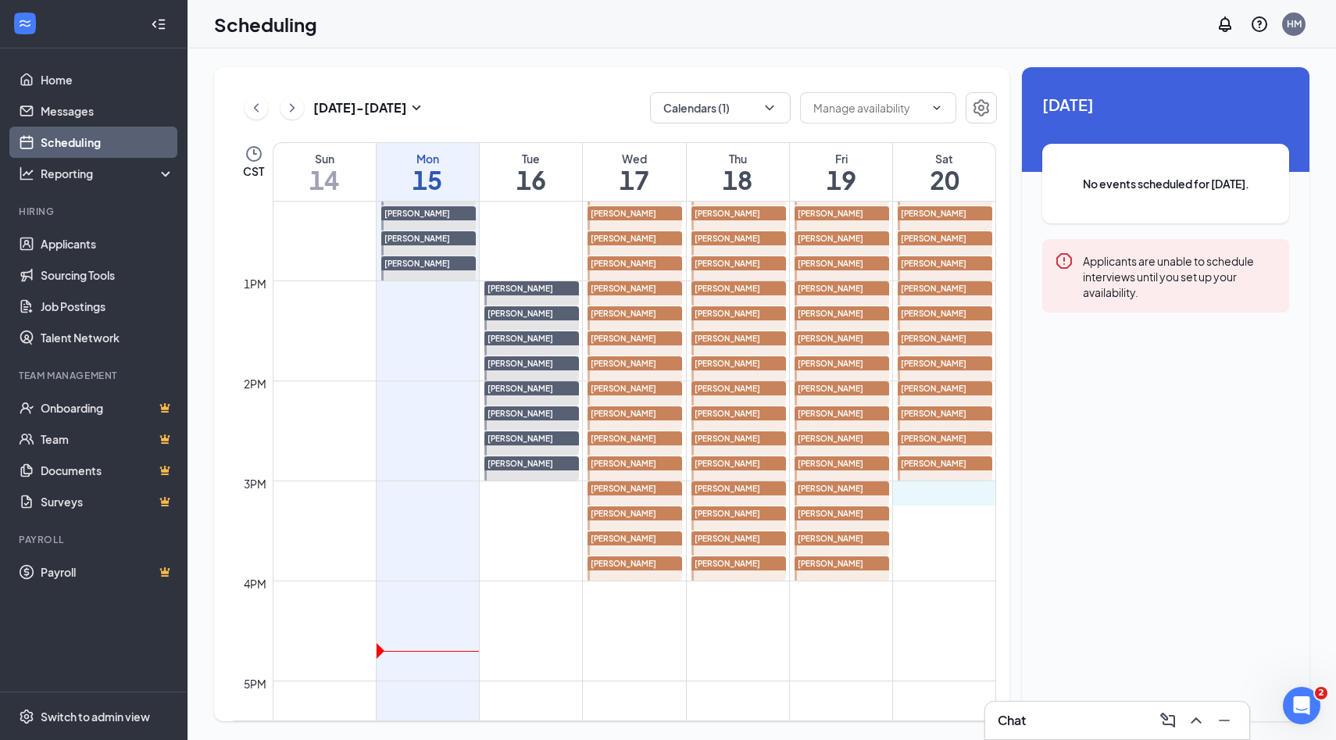
drag, startPoint x: 929, startPoint y: 500, endPoint x: 929, endPoint y: 492, distance: 7.8
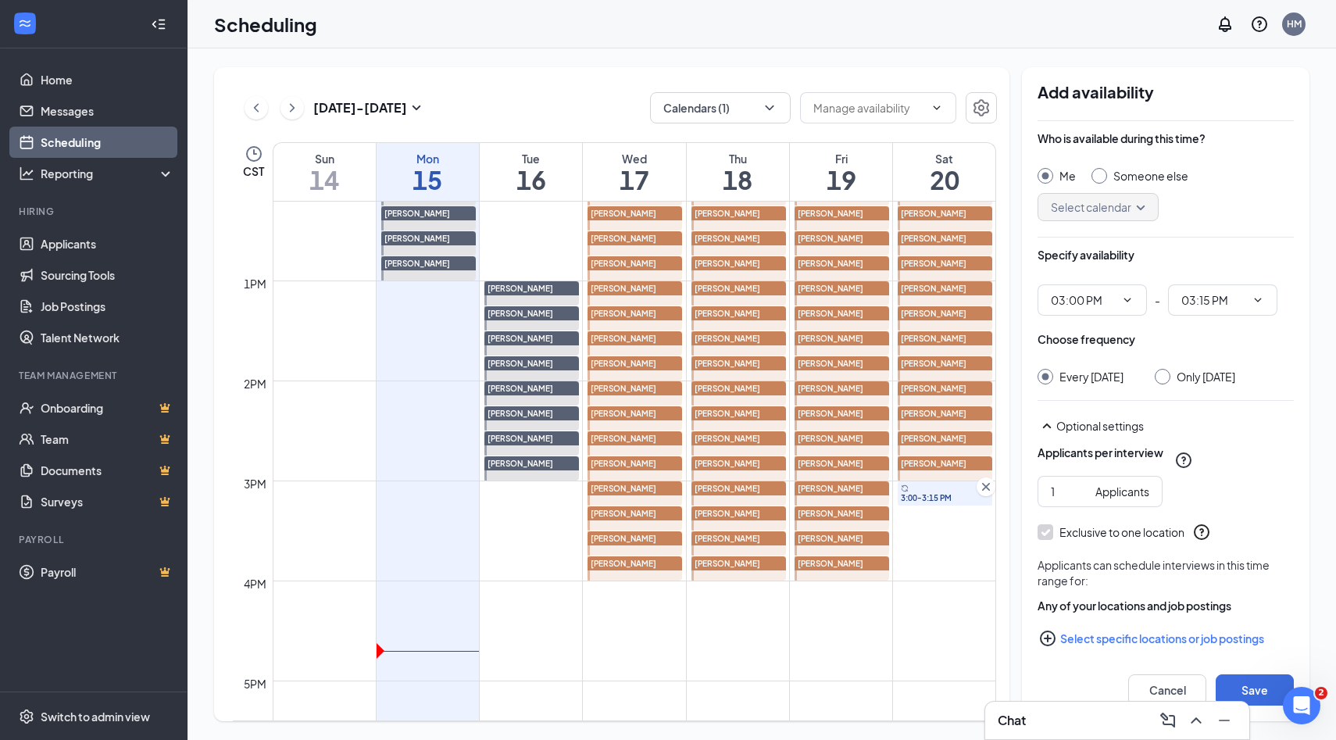
click at [1100, 176] on input "Someone else" at bounding box center [1096, 173] width 11 height 11
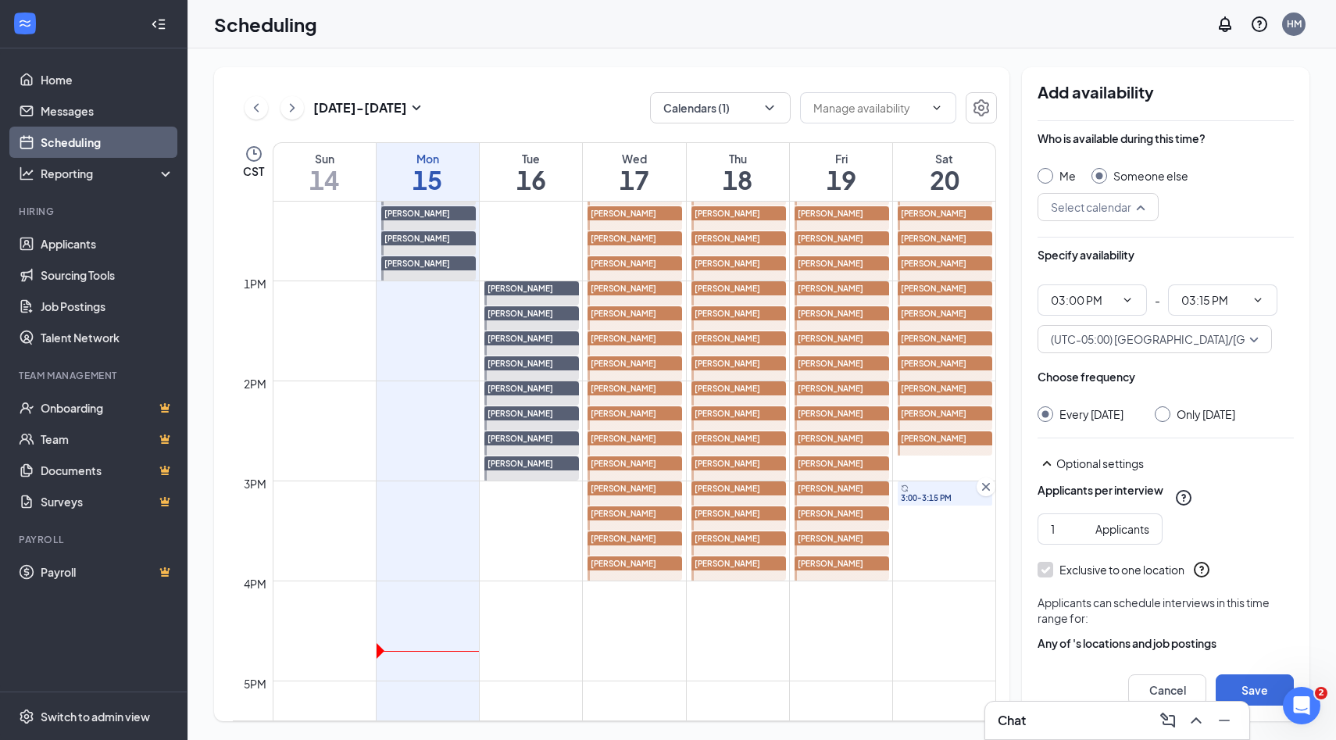
click at [1143, 200] on div "Select calendar" at bounding box center [1097, 207] width 121 height 28
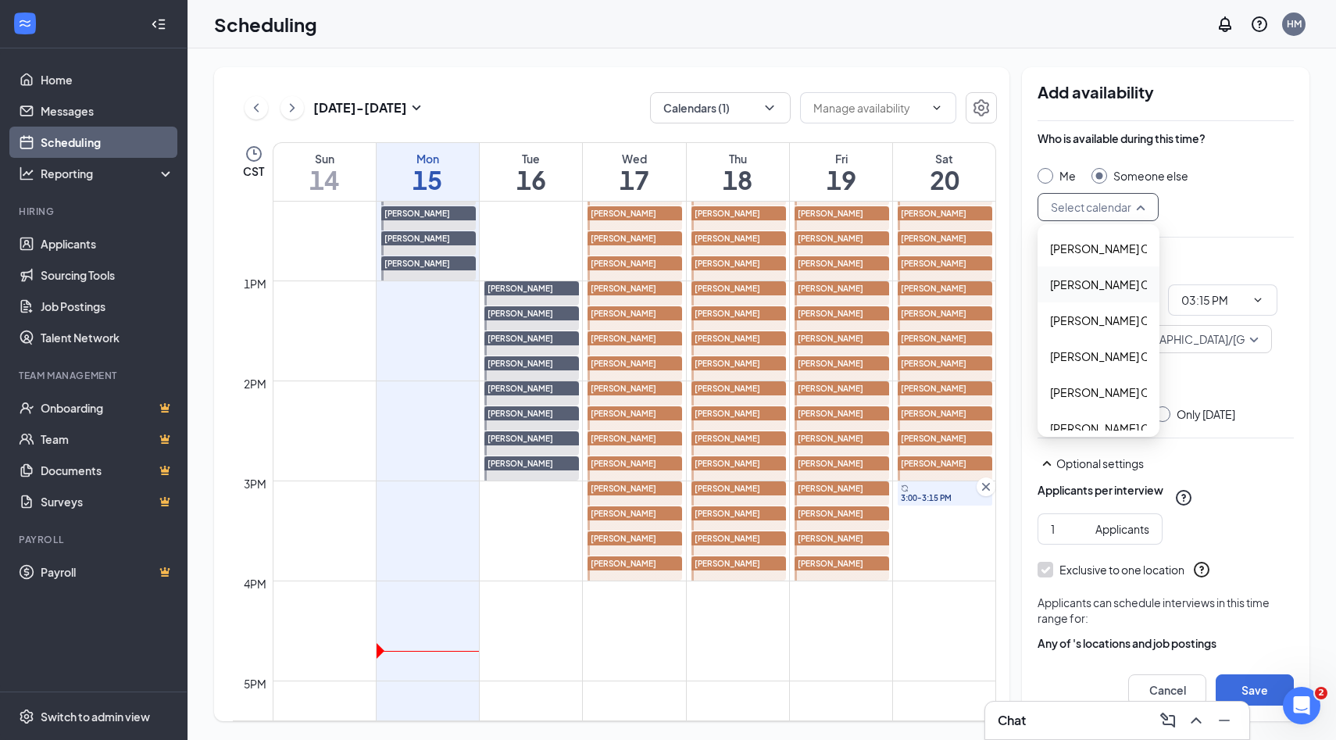
click at [1073, 288] on span "Alyssa Osinga's Calendar" at bounding box center [1119, 284] width 138 height 17
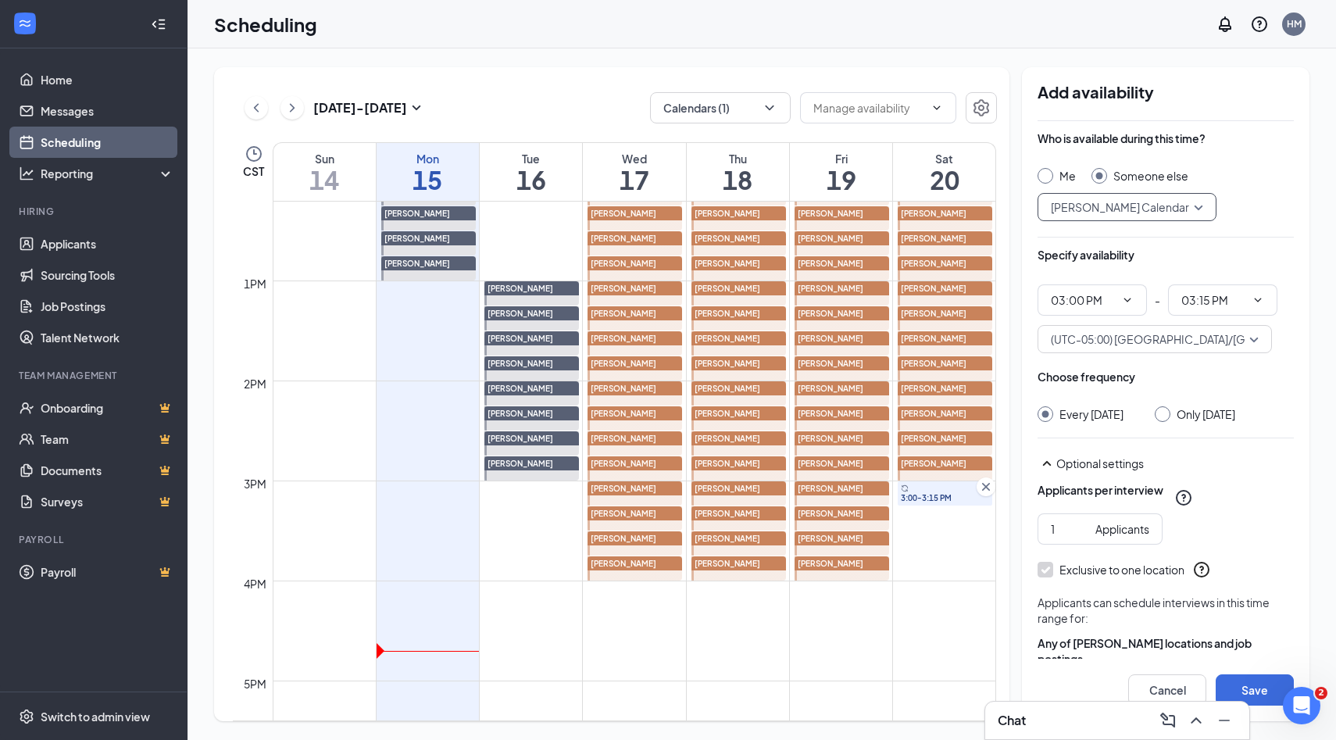
click at [1165, 414] on input "Only Saturday, Sep 20" at bounding box center [1159, 411] width 11 height 11
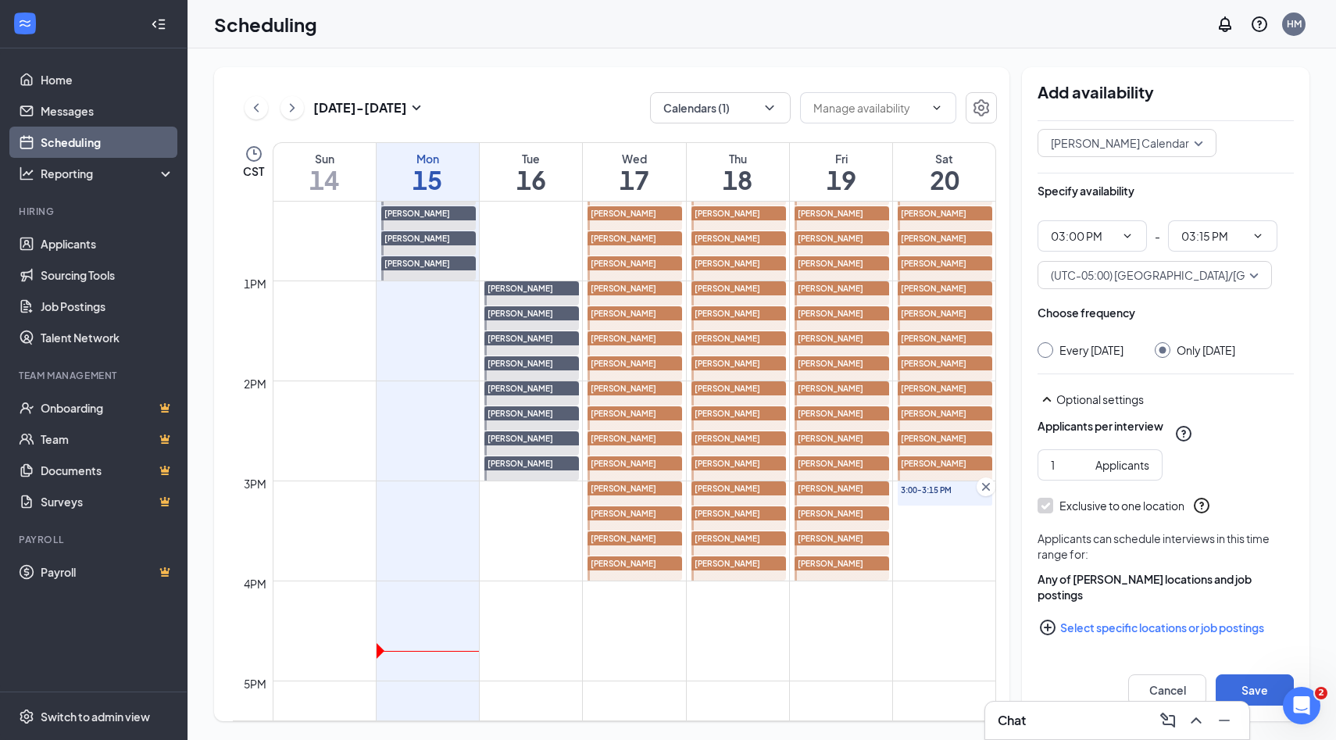
scroll to position [80, 0]
click at [1050, 629] on icon "PlusCircle" at bounding box center [1047, 627] width 19 height 19
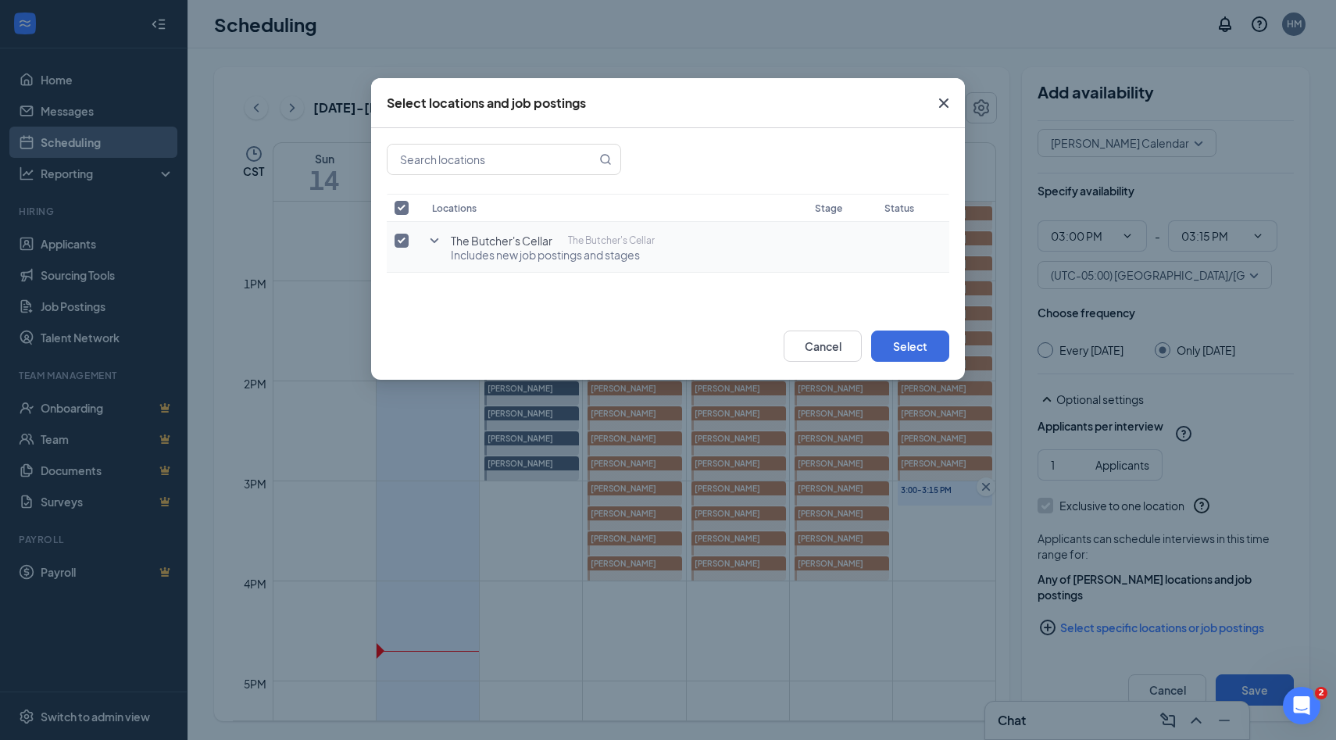
click at [405, 245] on input "checkbox" at bounding box center [401, 241] width 14 height 14
click at [424, 244] on td "The Butcher's Cellar The Butcher's Cellar" at bounding box center [615, 241] width 383 height 38
click at [437, 246] on icon "SmallChevronDown" at bounding box center [434, 240] width 19 height 19
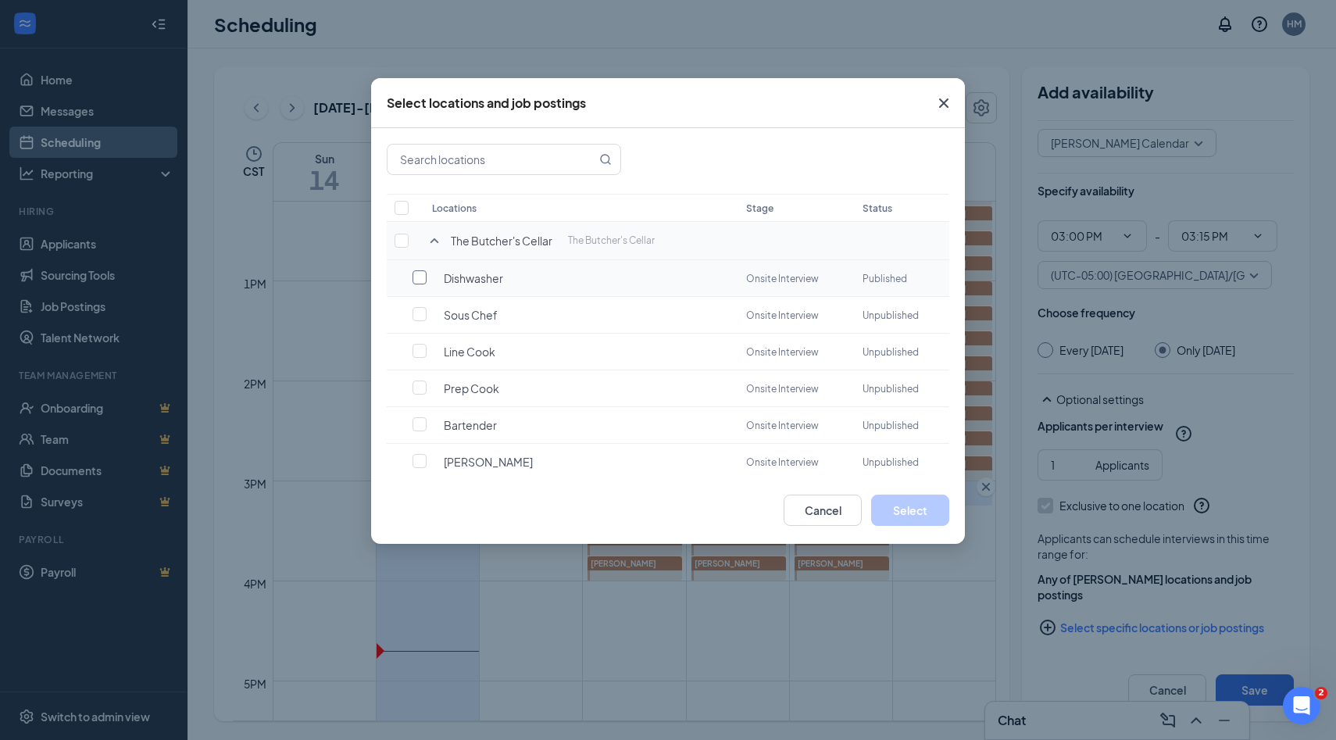
click at [420, 277] on input "checkbox" at bounding box center [419, 277] width 14 height 14
click at [897, 512] on button "Select" at bounding box center [910, 509] width 78 height 31
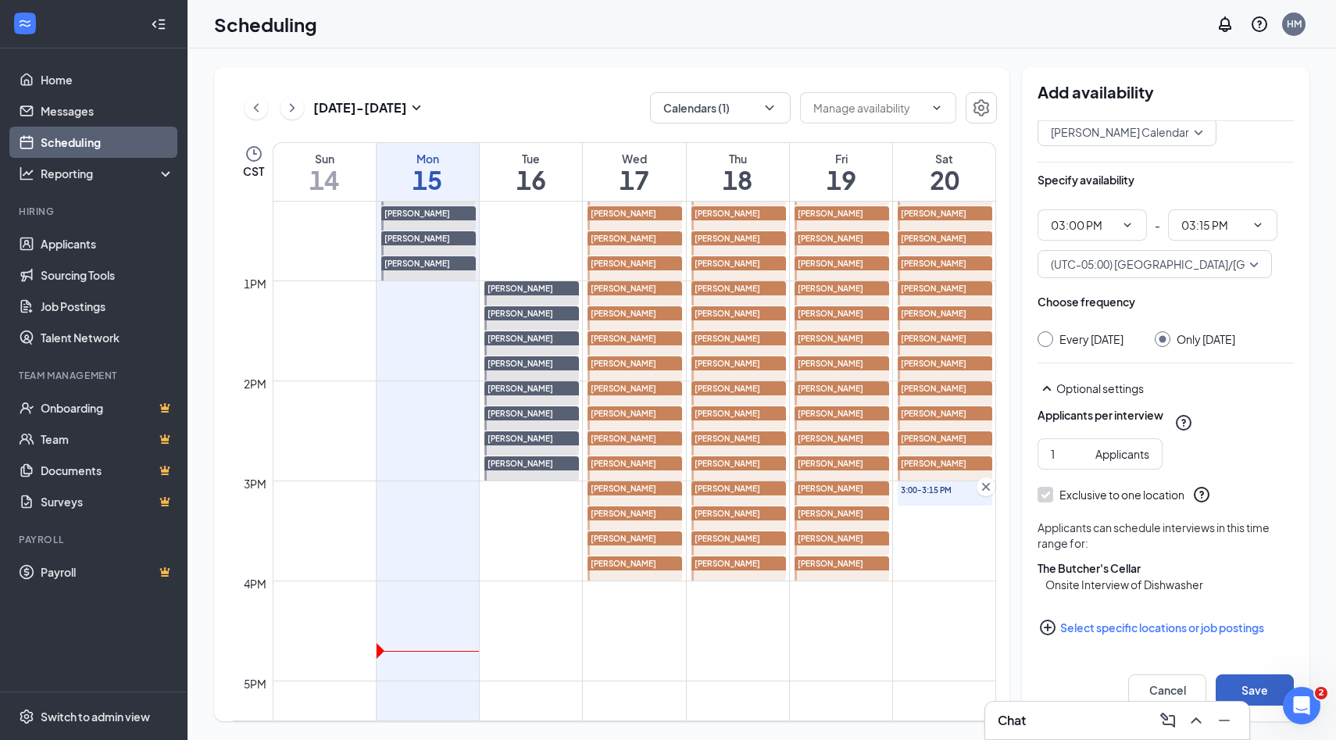
click at [1254, 692] on button "Save" at bounding box center [1254, 689] width 78 height 31
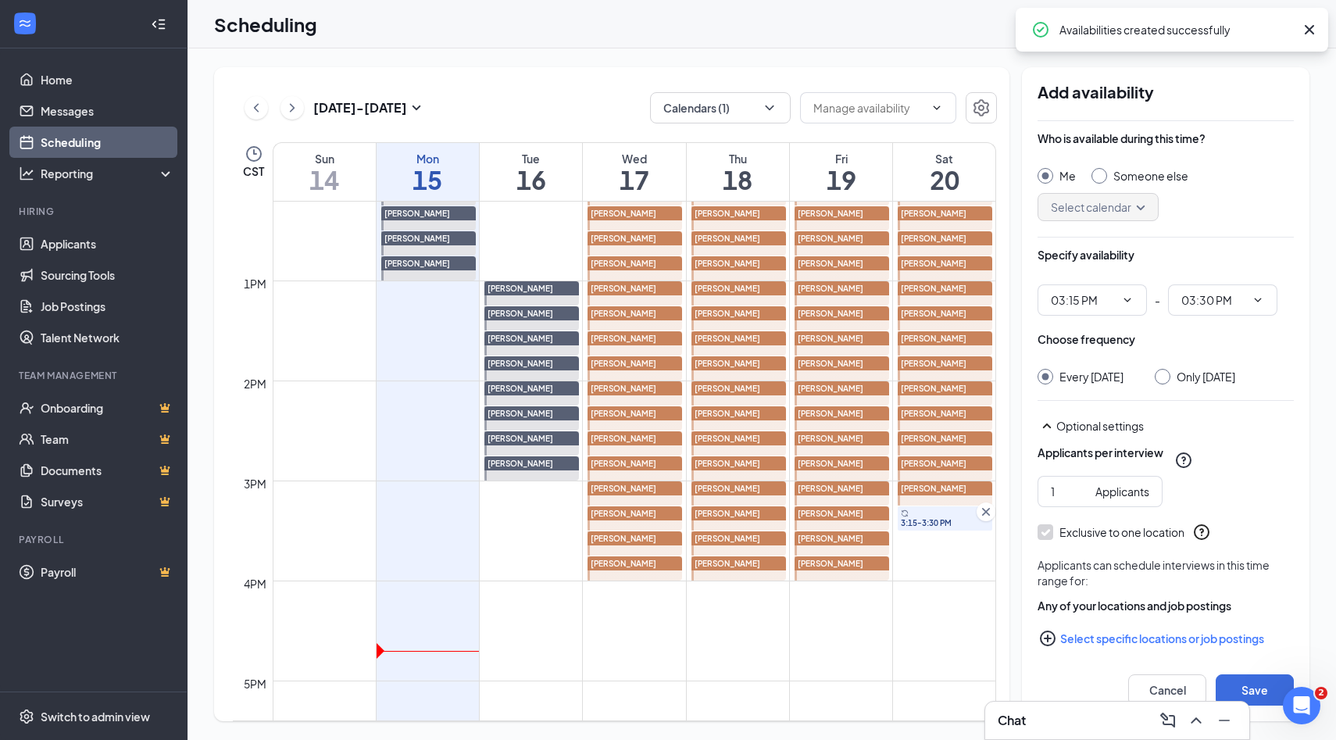
click at [1101, 177] on input "Someone else" at bounding box center [1096, 173] width 11 height 11
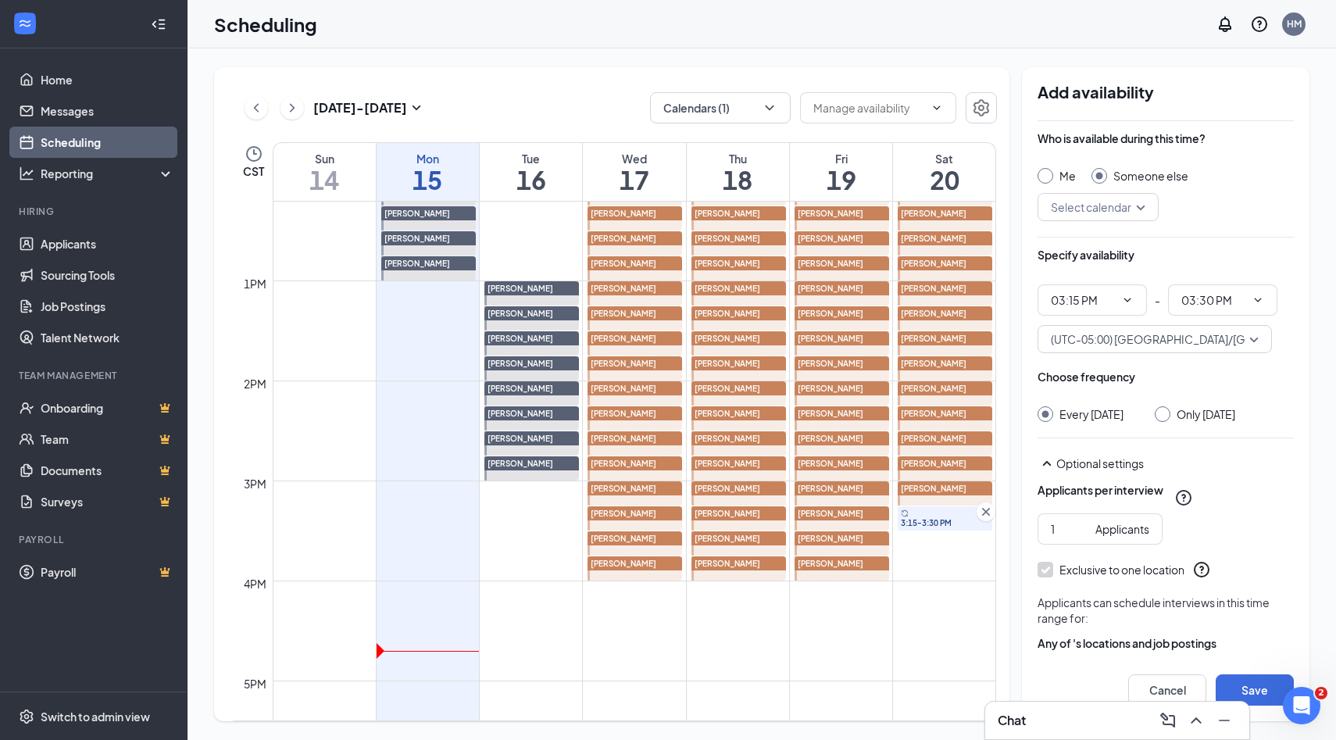
click at [1144, 208] on div "Select calendar" at bounding box center [1097, 207] width 121 height 28
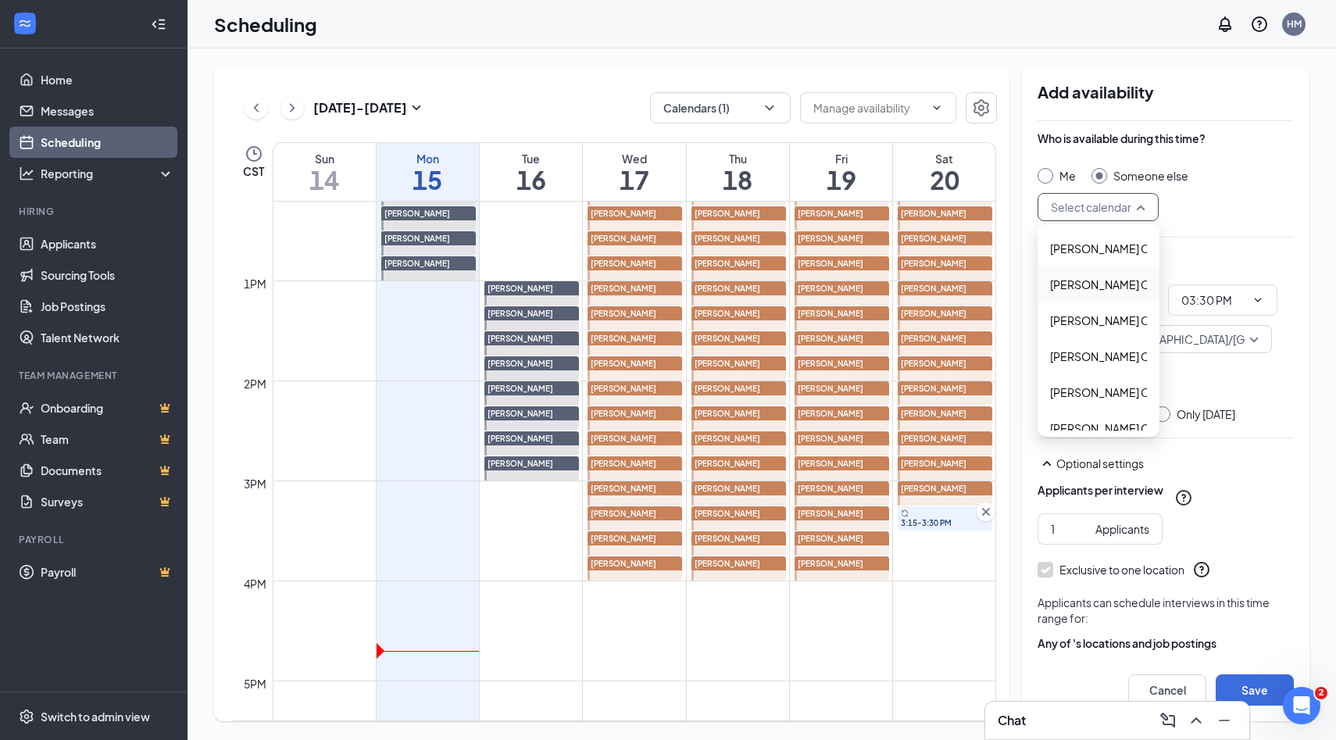
click at [1084, 283] on span "Alyssa Osinga's Calendar" at bounding box center [1119, 284] width 138 height 17
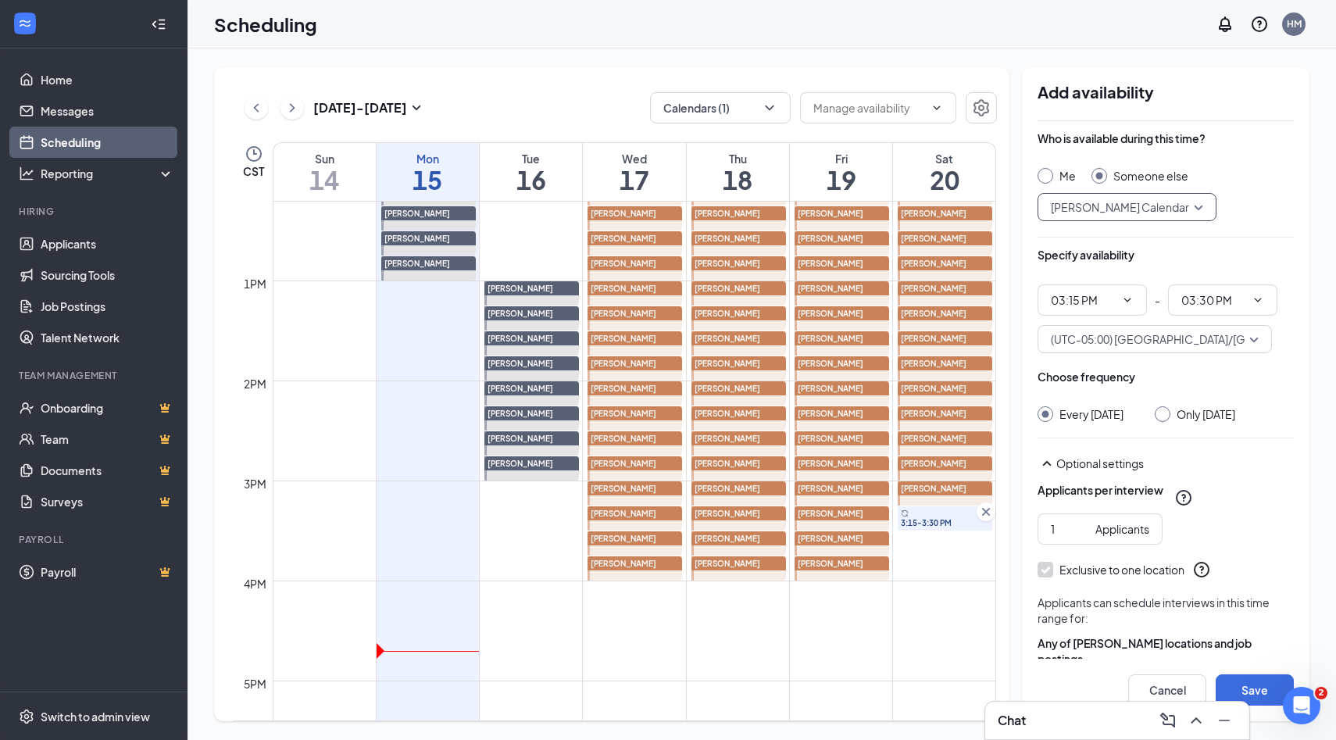
click at [1170, 419] on div at bounding box center [1162, 414] width 16 height 16
click at [1165, 412] on input "Only Saturday, Sep 20" at bounding box center [1159, 411] width 11 height 11
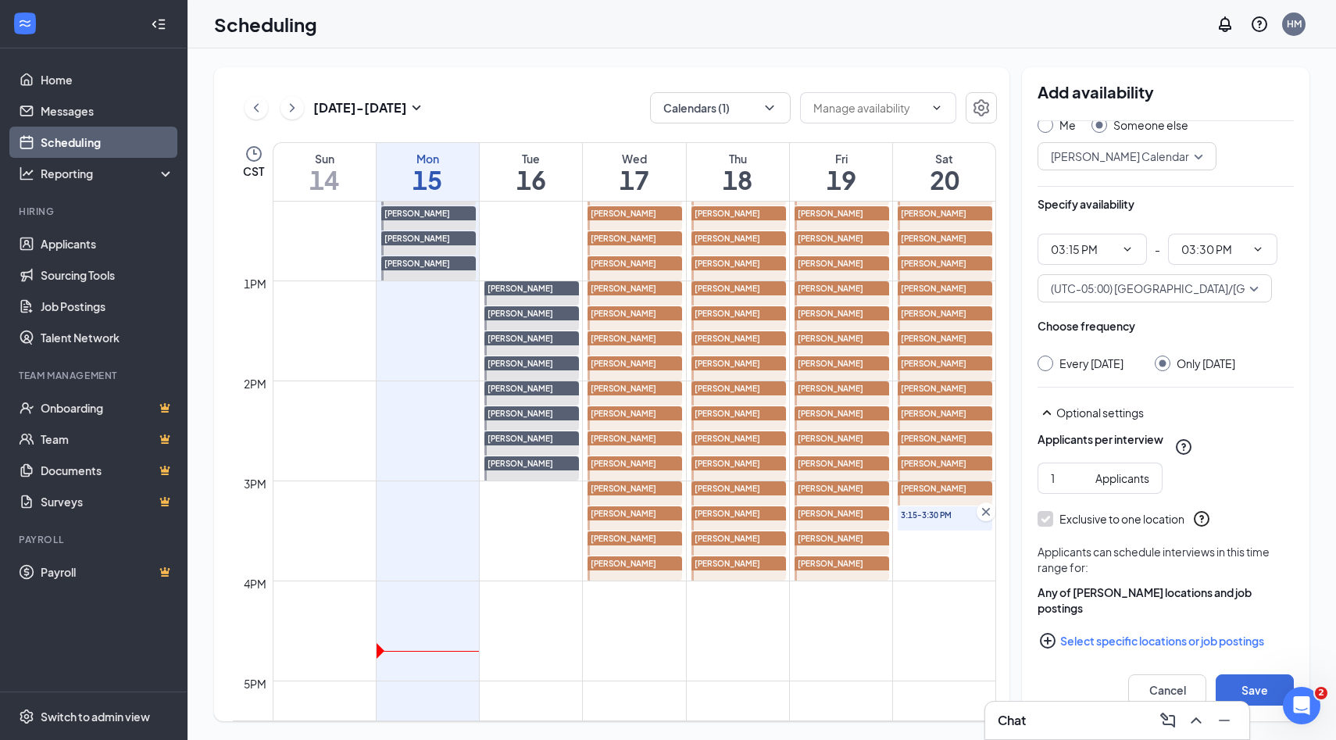
scroll to position [80, 0]
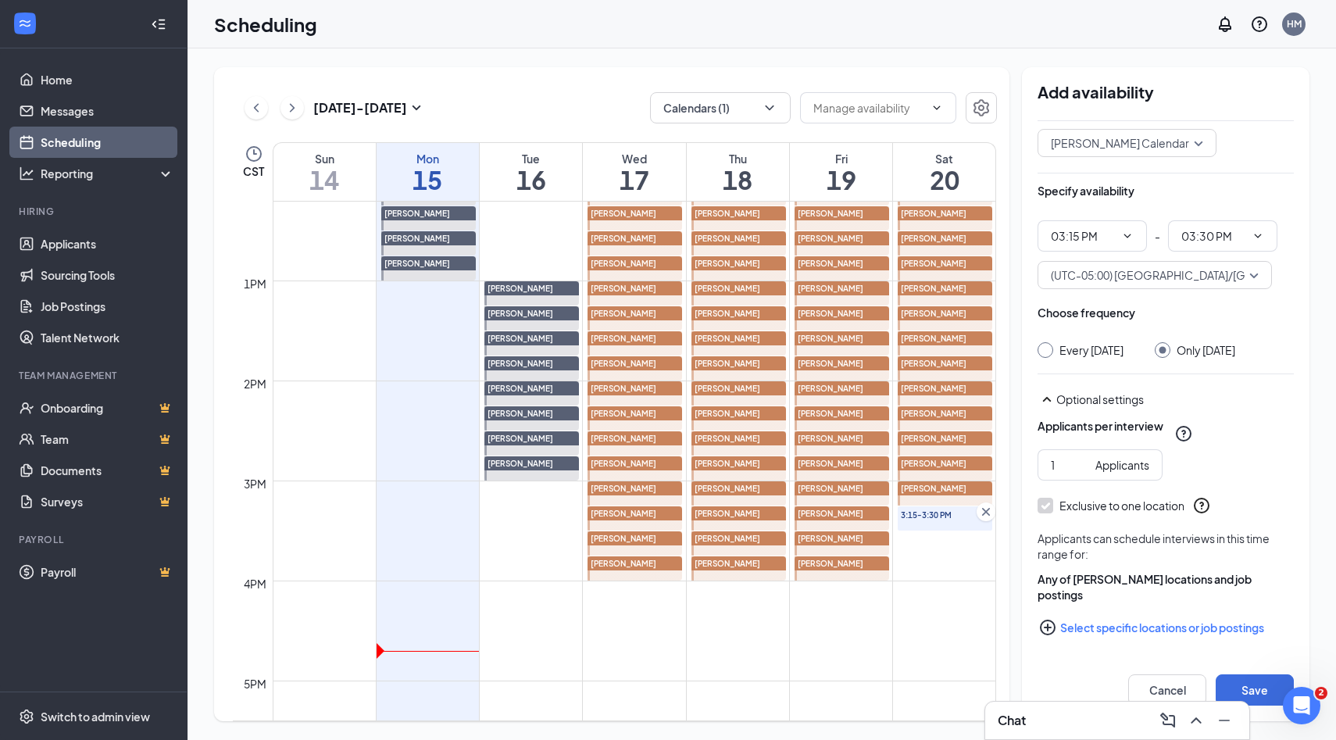
click at [1051, 624] on icon "PlusCircle" at bounding box center [1047, 627] width 19 height 19
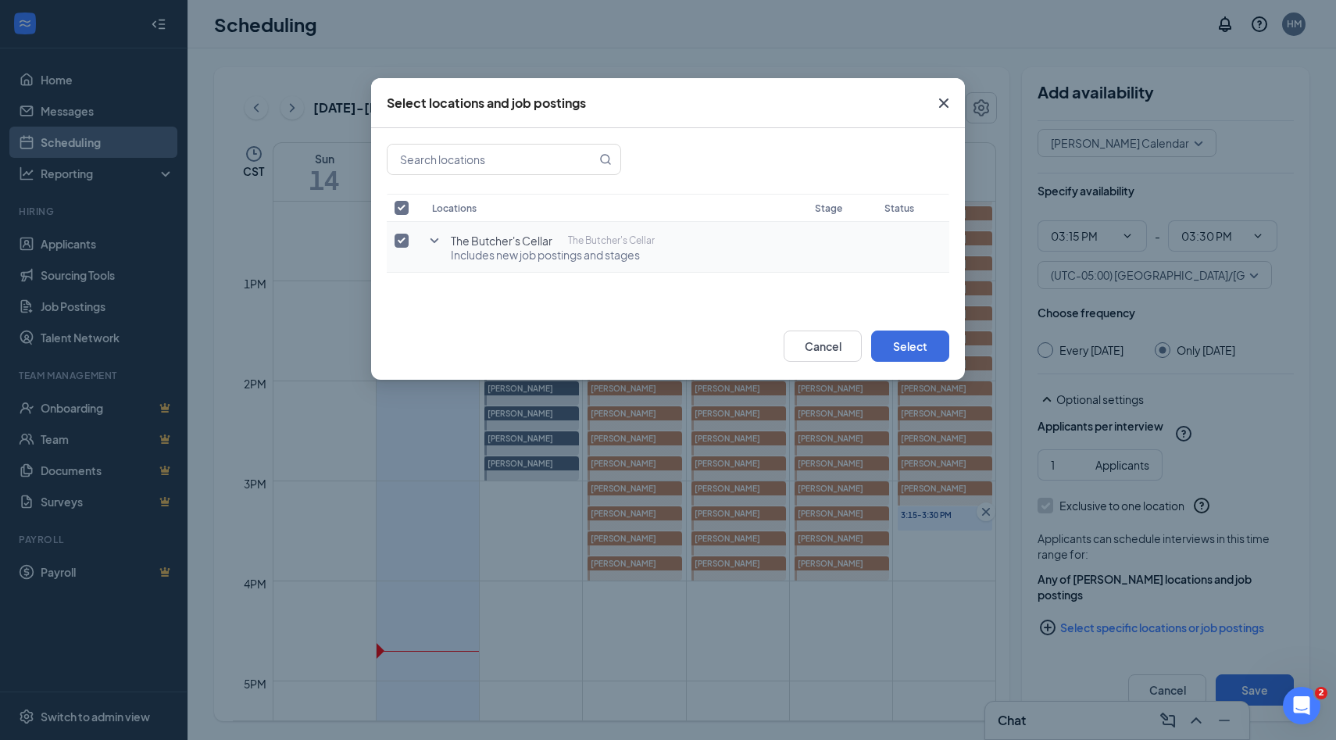
click at [397, 247] on input "checkbox" at bounding box center [401, 241] width 14 height 14
click at [434, 241] on icon "SmallChevronDown" at bounding box center [434, 240] width 9 height 5
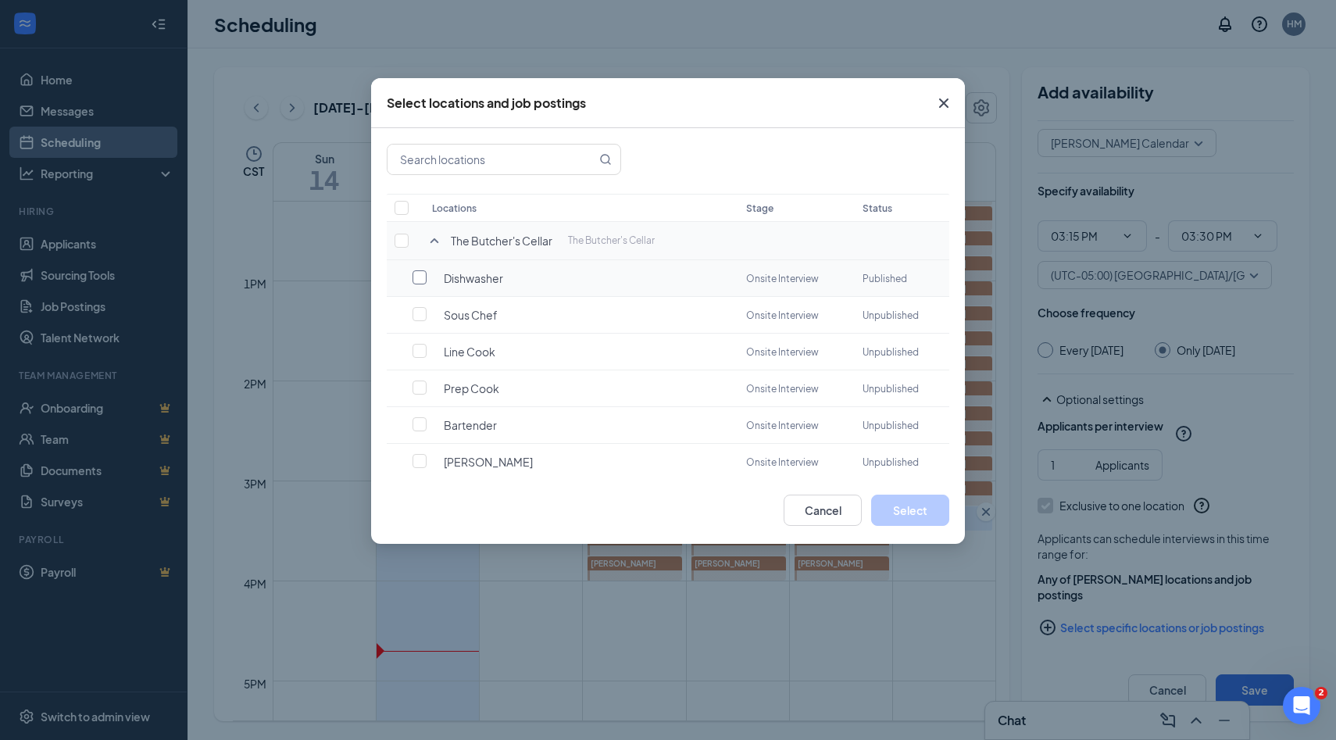
click at [416, 280] on input "checkbox" at bounding box center [419, 277] width 14 height 14
click at [883, 508] on button "Select" at bounding box center [910, 509] width 78 height 31
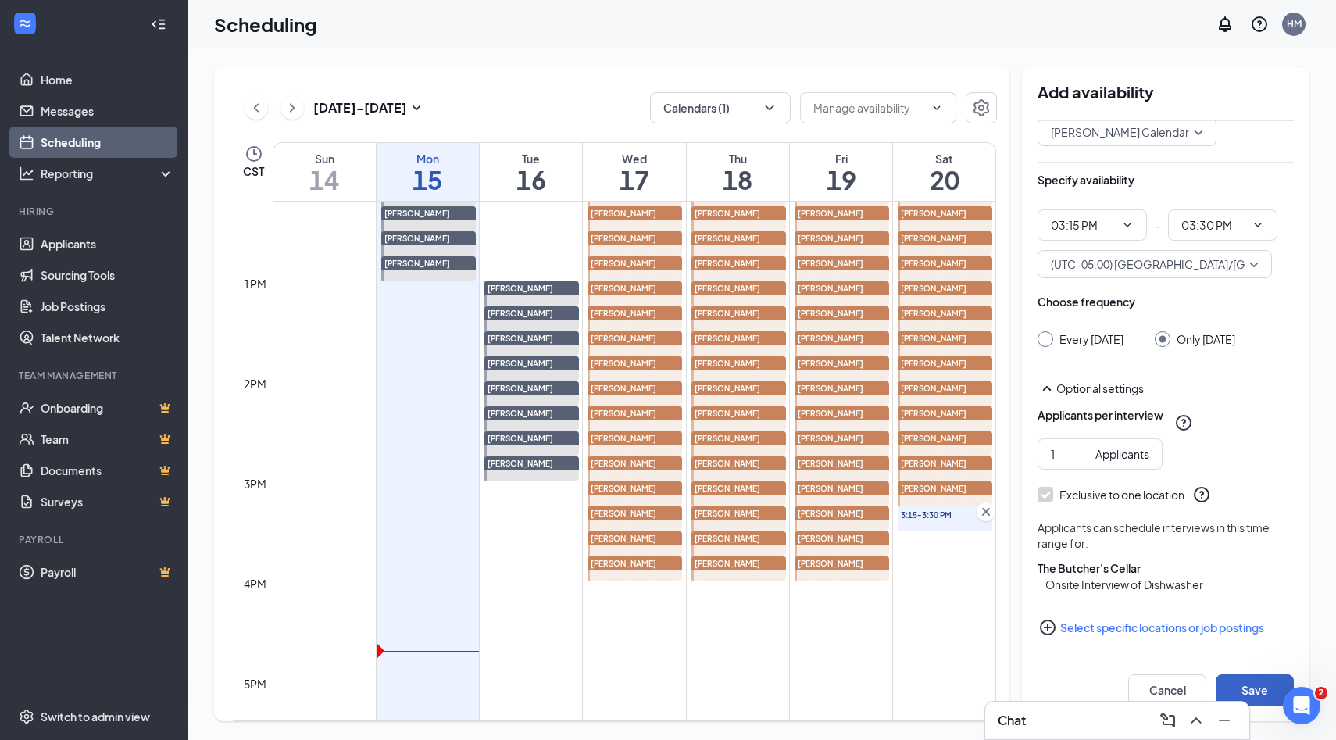
click at [1236, 686] on button "Save" at bounding box center [1254, 689] width 78 height 31
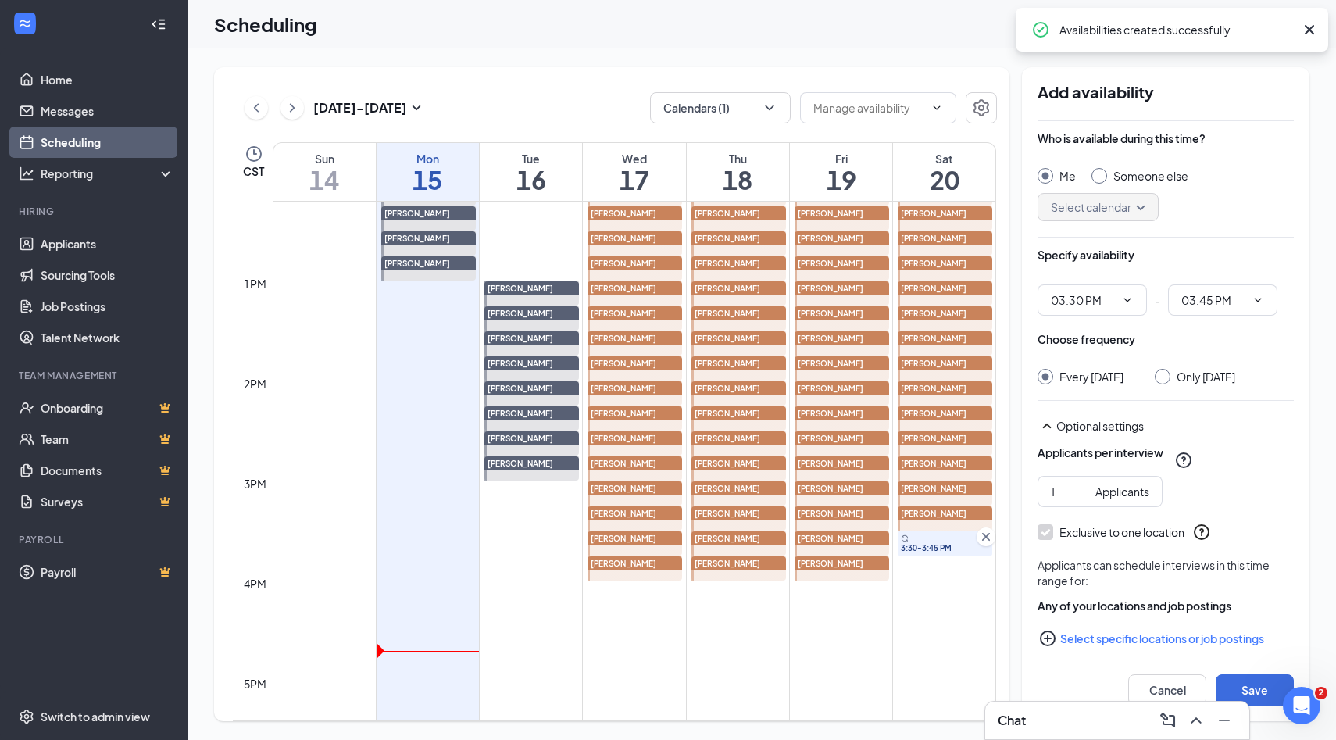
click at [1098, 176] on input "Someone else" at bounding box center [1096, 173] width 11 height 11
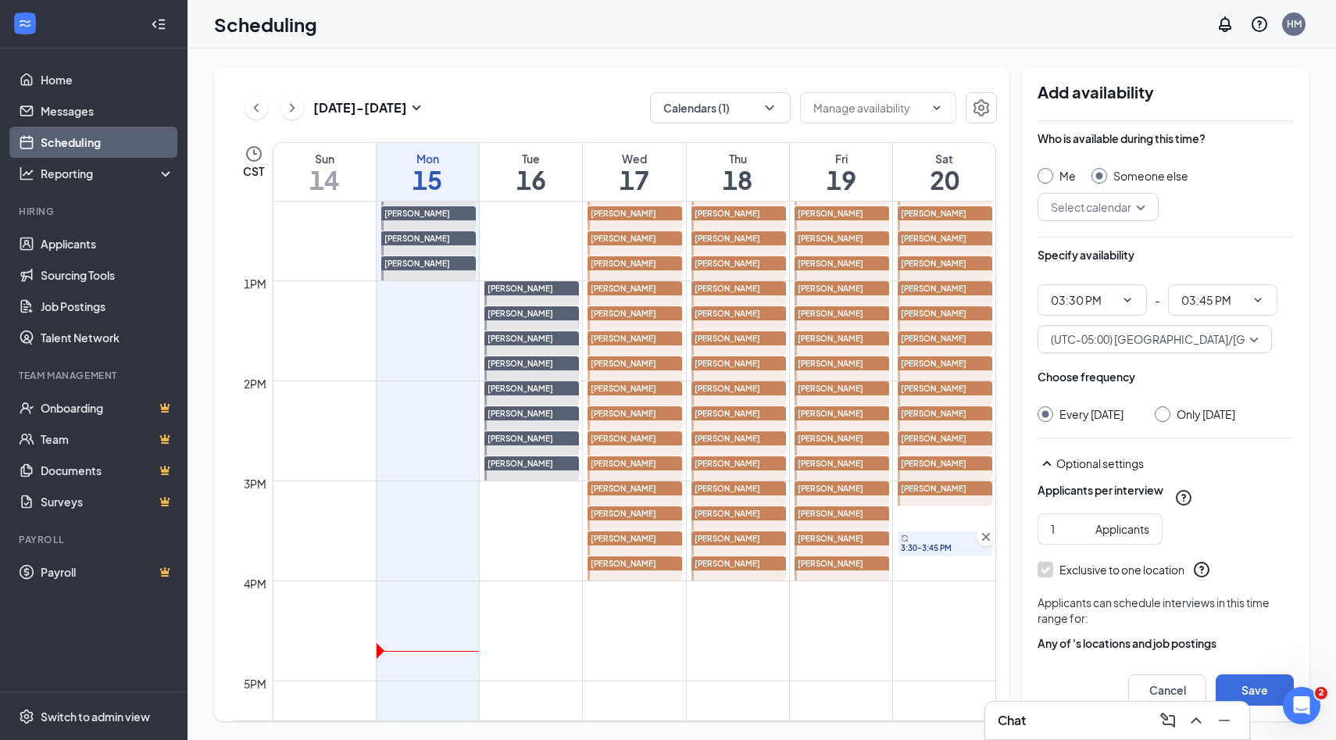
click at [1146, 208] on div "Select calendar" at bounding box center [1097, 207] width 121 height 28
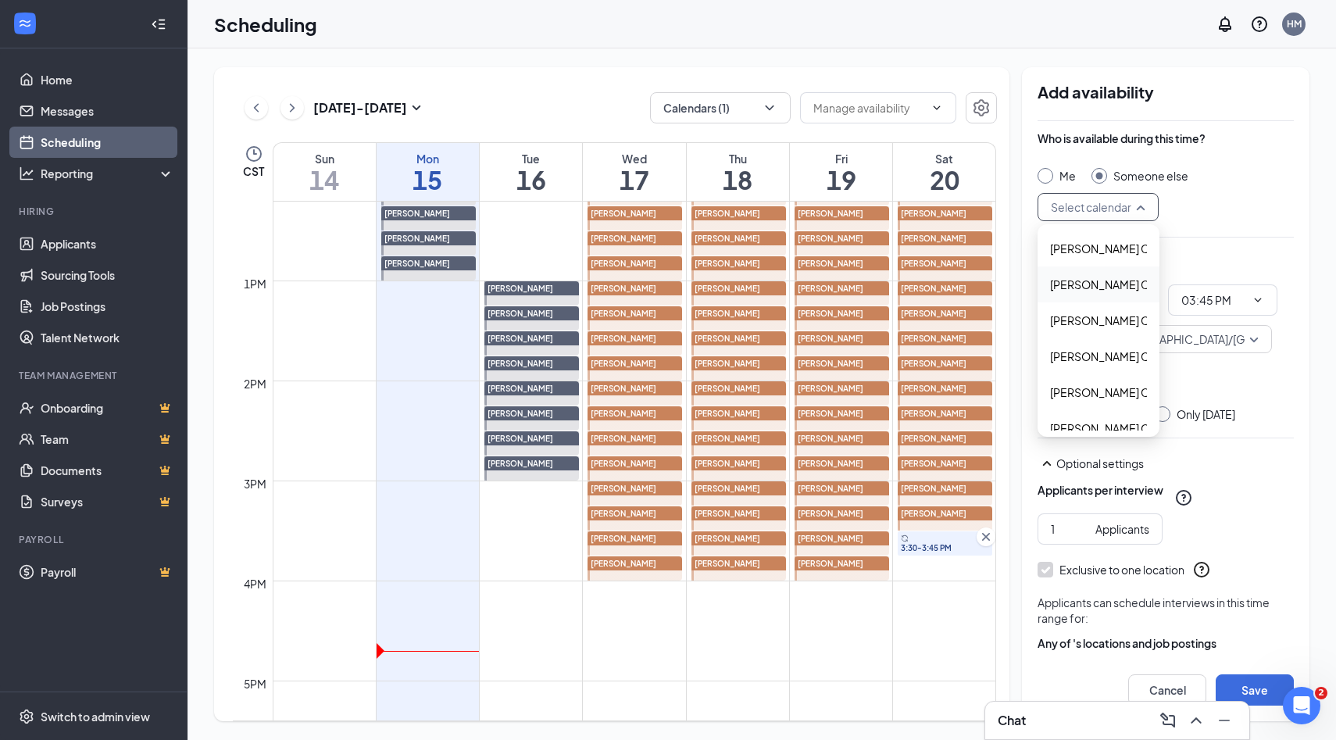
click at [1112, 283] on span "Alyssa Osinga's Calendar" at bounding box center [1119, 284] width 138 height 17
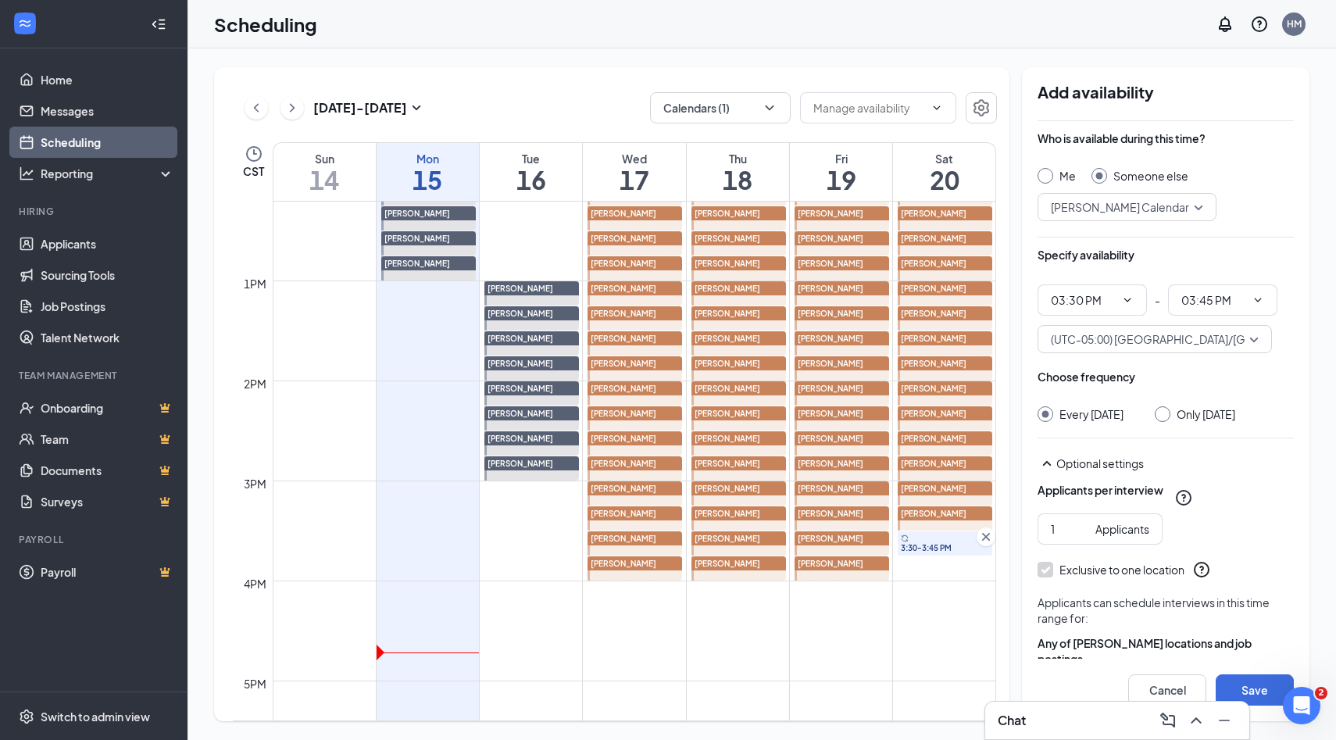
click at [1165, 415] on input "Only Saturday, Sep 20" at bounding box center [1159, 411] width 11 height 11
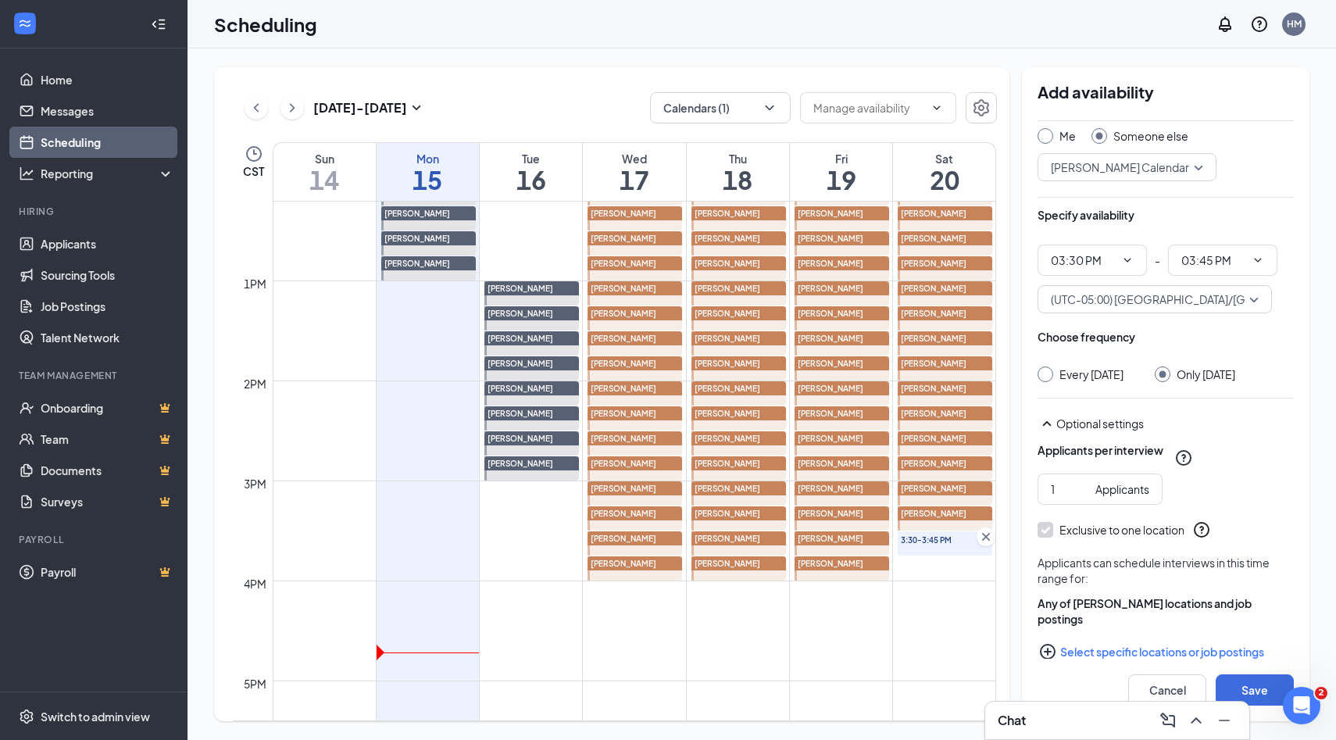
scroll to position [80, 0]
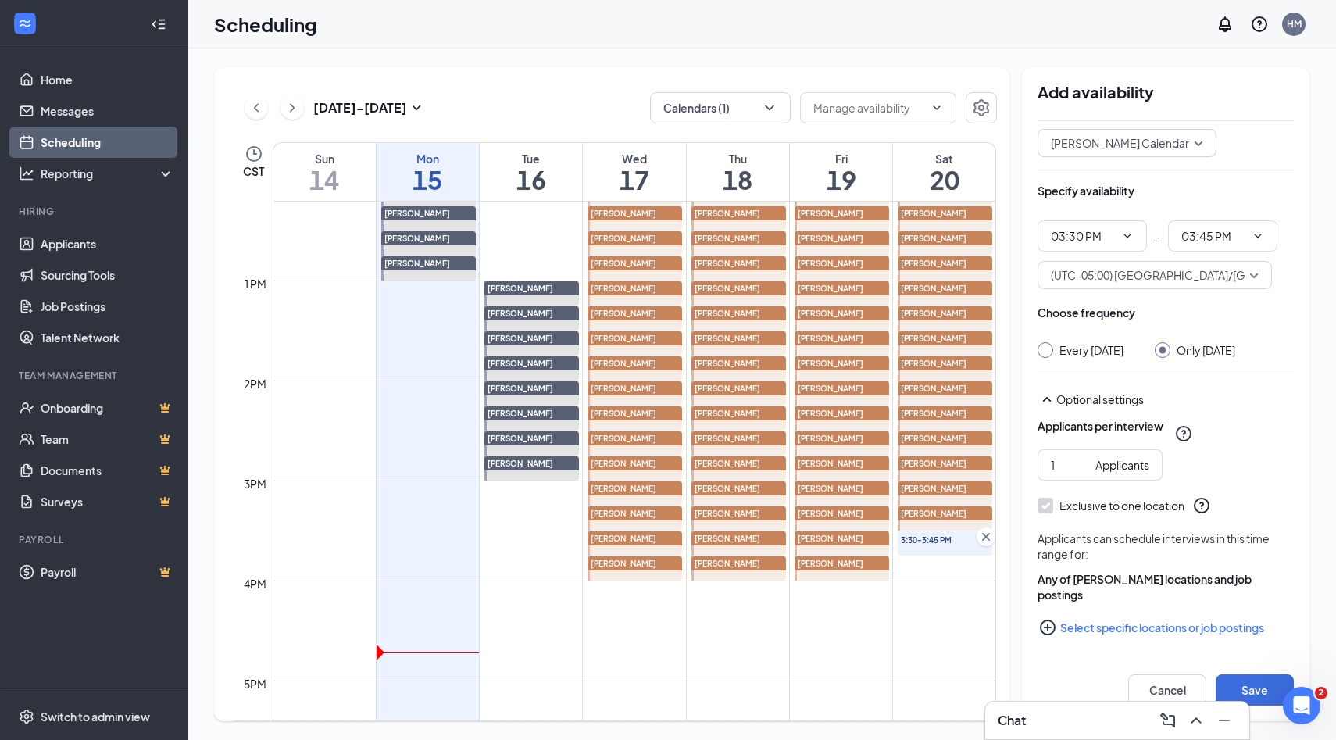
click at [1048, 629] on icon "PlusCircle" at bounding box center [1047, 627] width 19 height 19
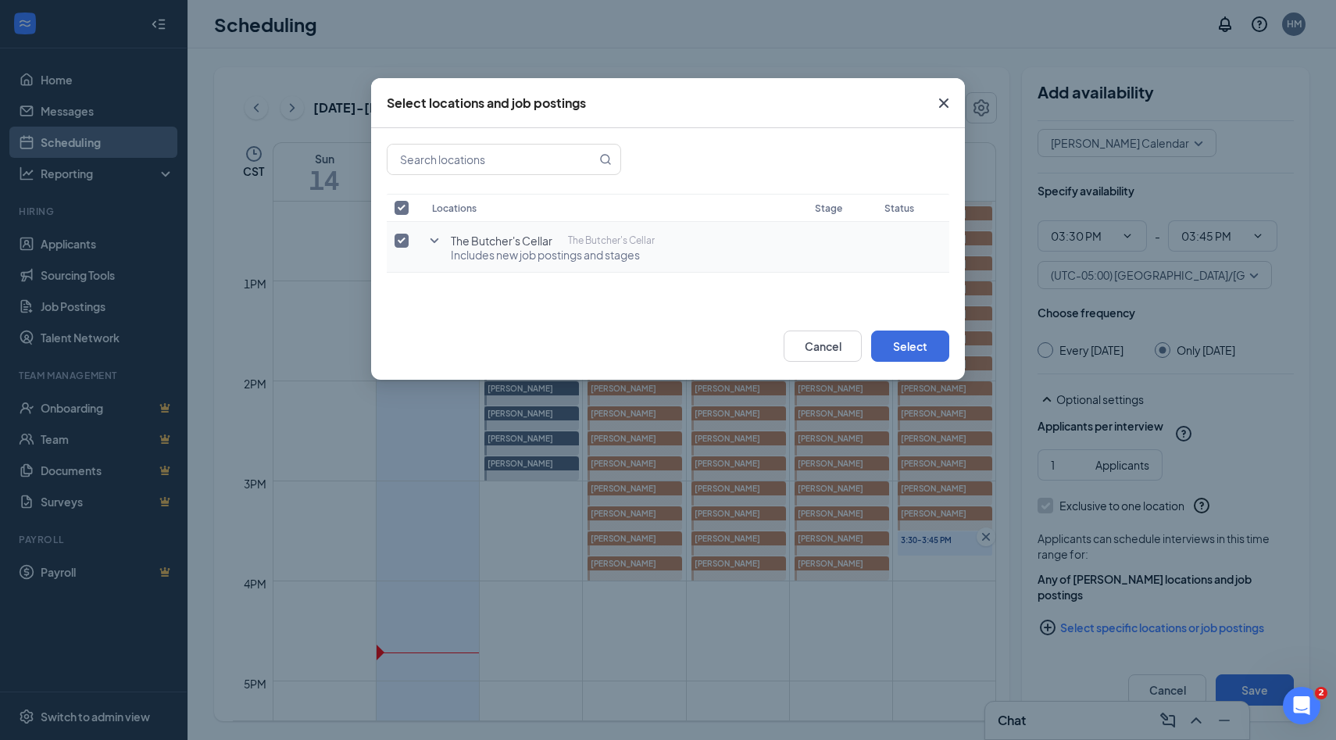
click at [398, 241] on input "checkbox" at bounding box center [401, 241] width 14 height 14
click at [434, 241] on icon "SmallChevronDown" at bounding box center [434, 240] width 9 height 5
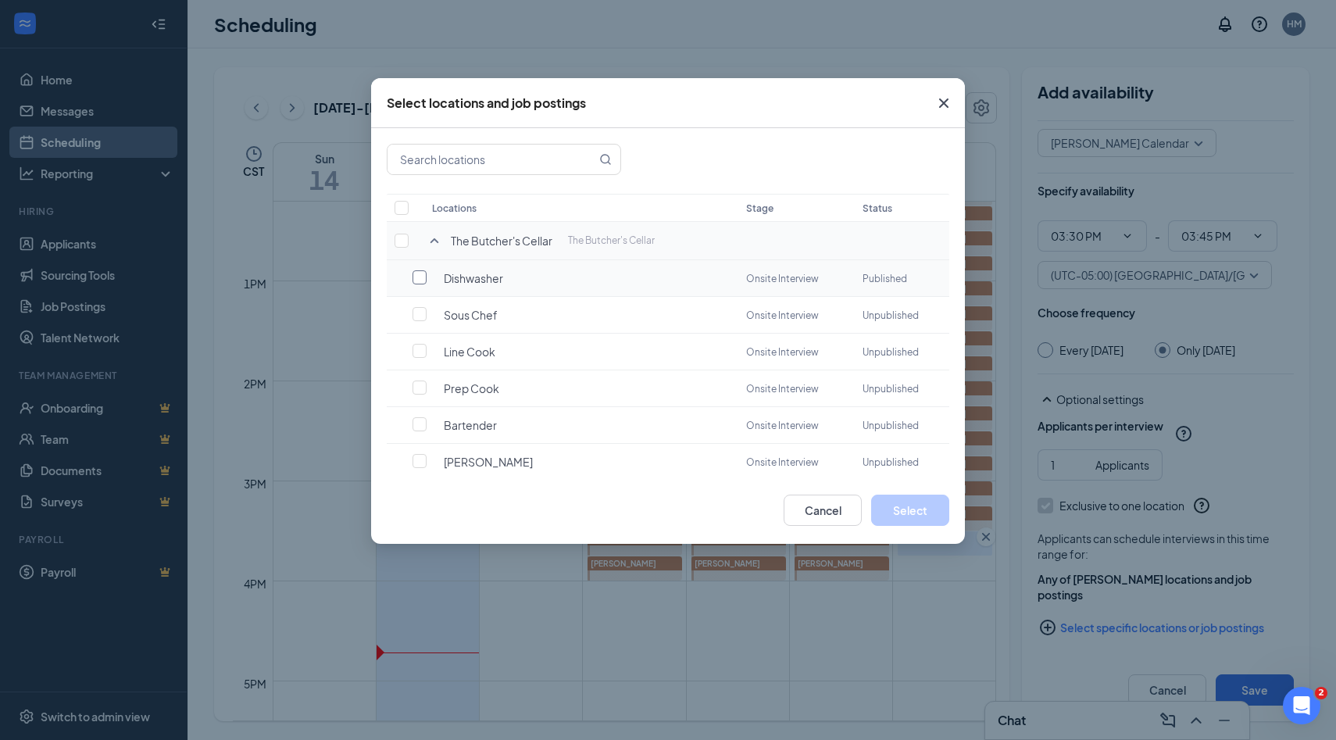
click at [420, 280] on input "checkbox" at bounding box center [419, 277] width 14 height 14
click at [879, 505] on button "Select" at bounding box center [910, 509] width 78 height 31
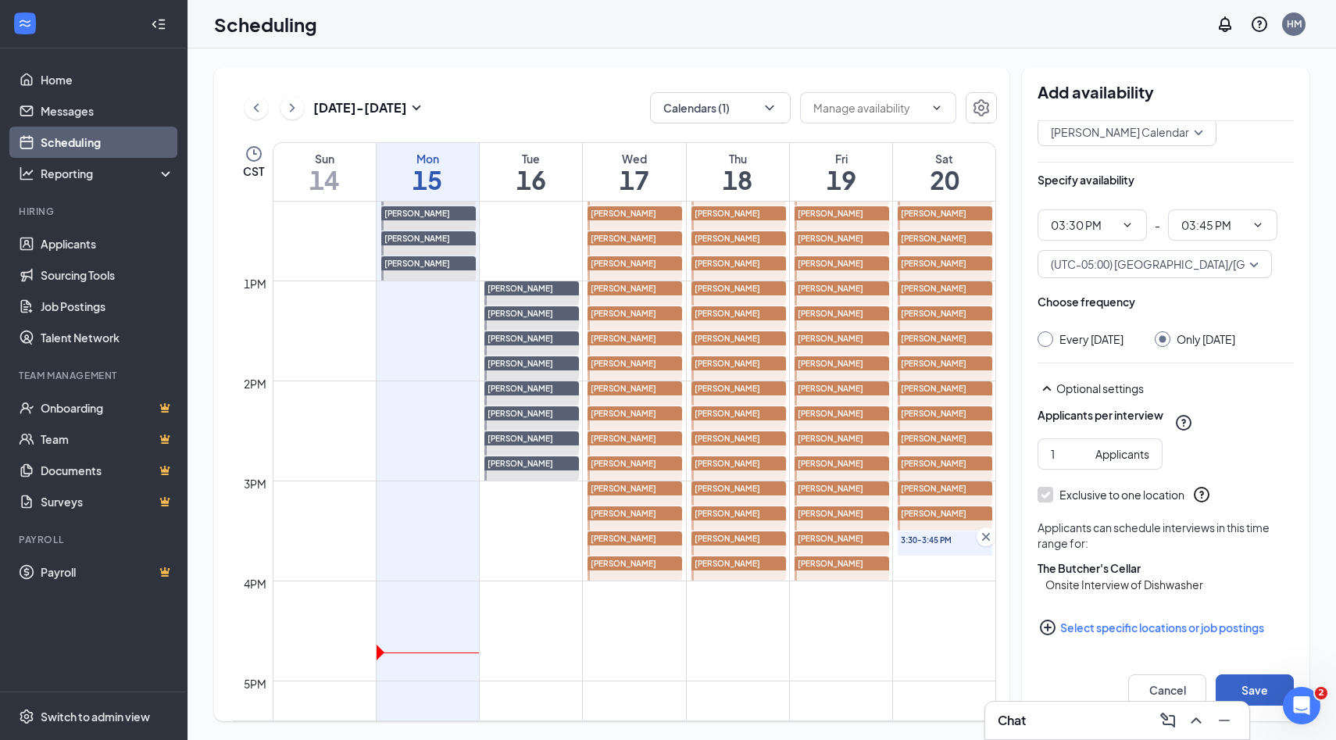
click at [1243, 682] on button "Save" at bounding box center [1254, 689] width 78 height 31
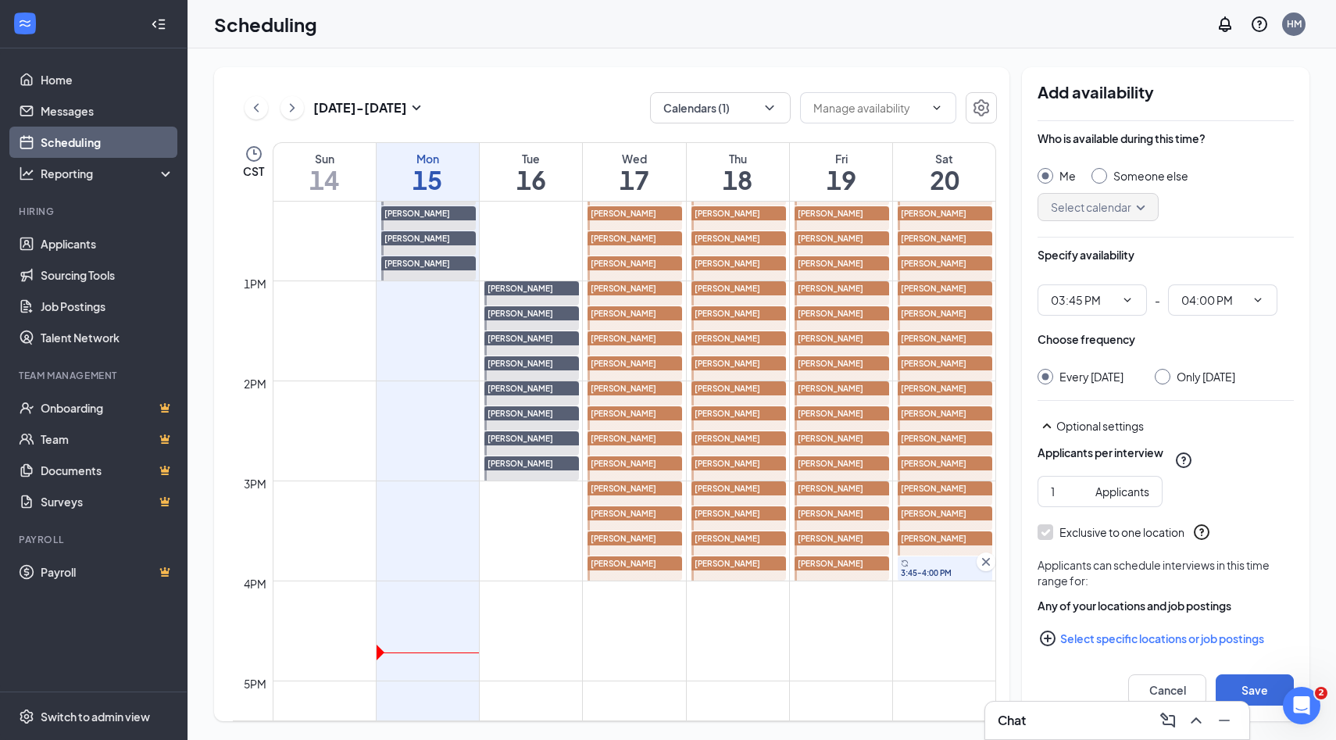
click at [1099, 178] on input "Someone else" at bounding box center [1096, 173] width 11 height 11
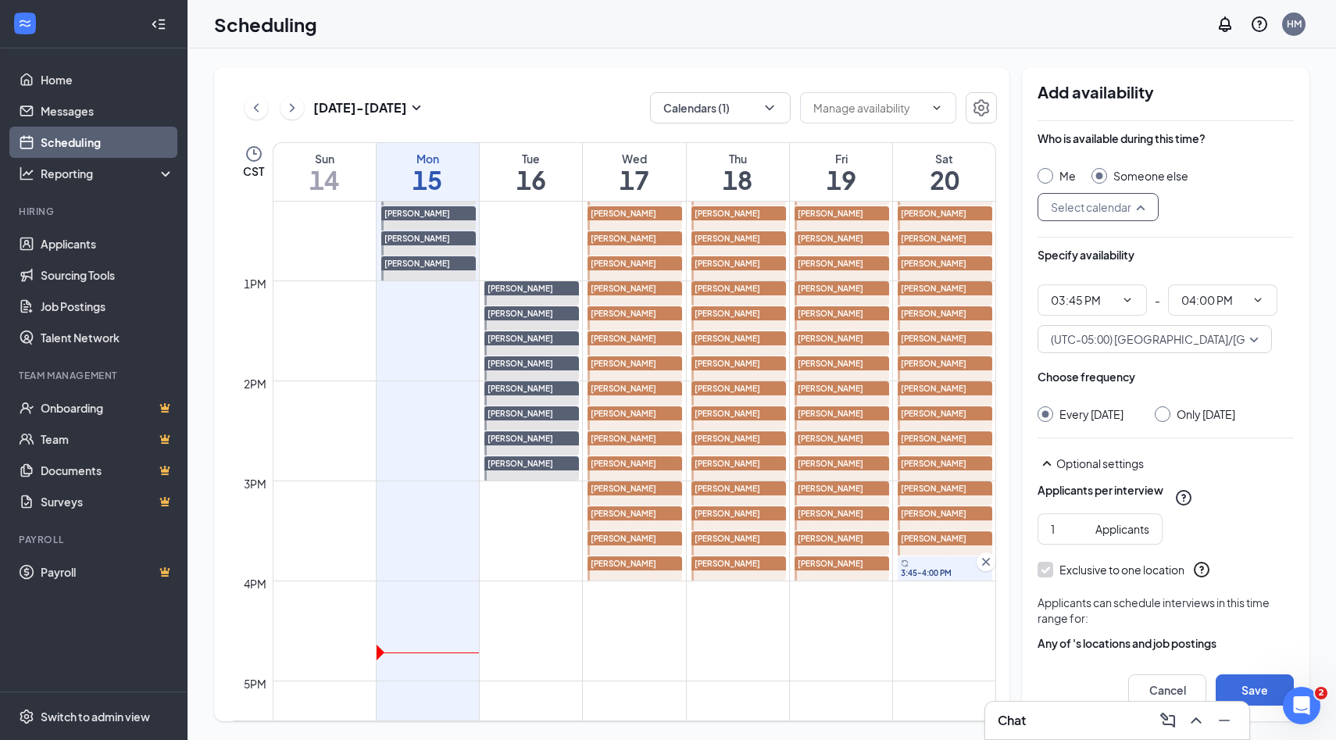
click at [1138, 207] on input "search" at bounding box center [1092, 207] width 91 height 27
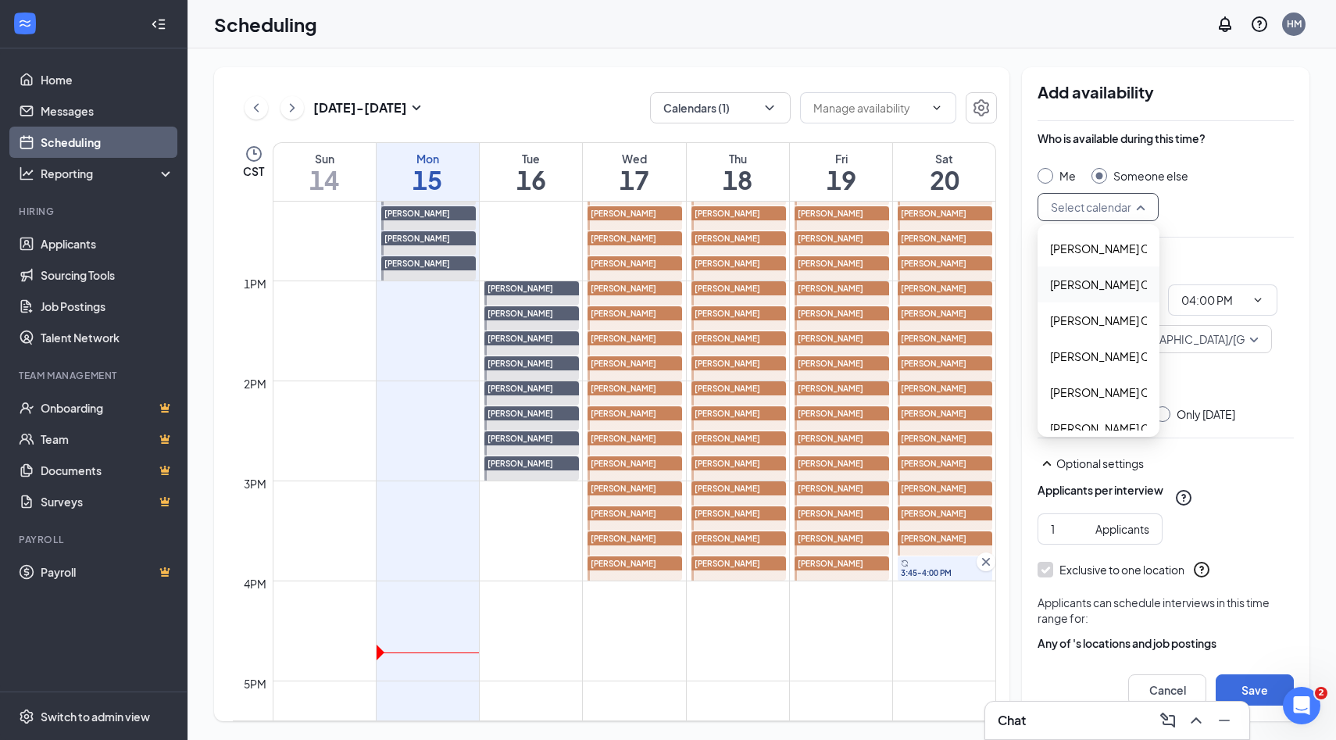
click at [1083, 288] on span "Alyssa Osinga's Calendar" at bounding box center [1119, 284] width 138 height 17
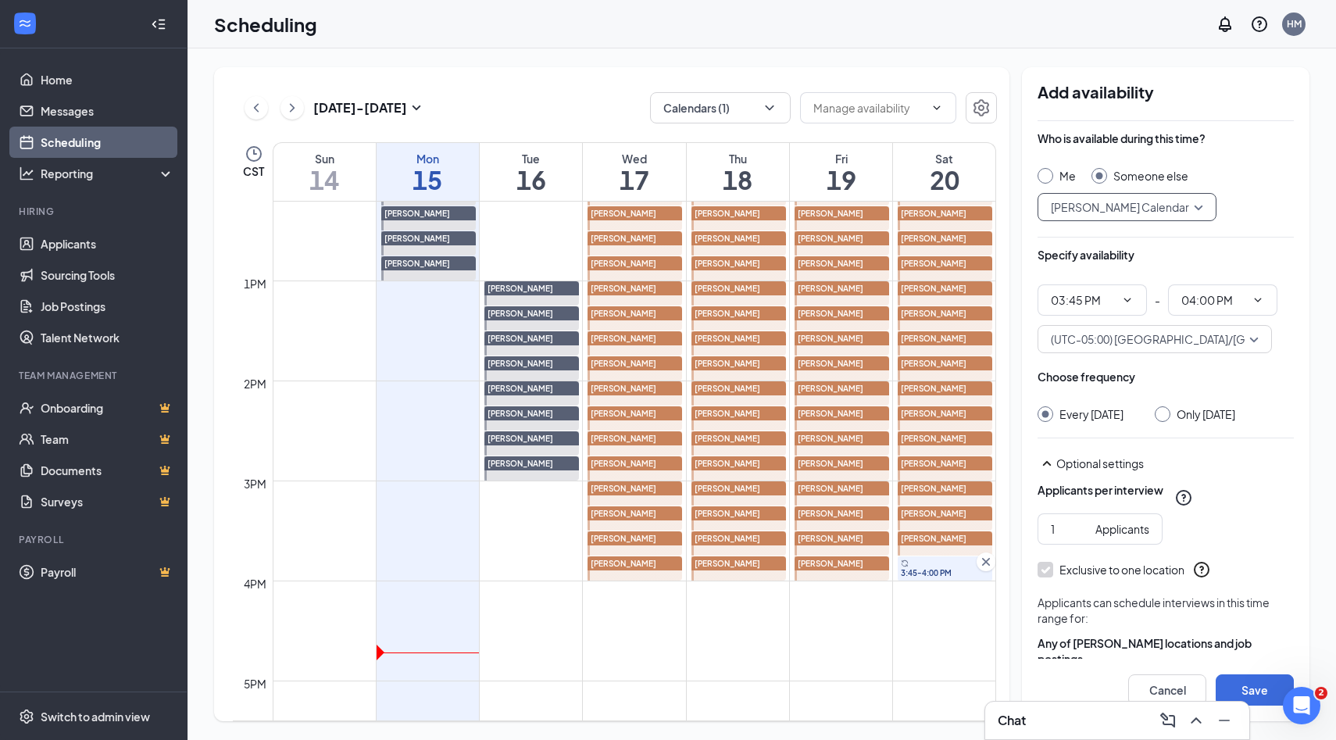
click at [1165, 412] on input "Only Saturday, Sep 20" at bounding box center [1159, 411] width 11 height 11
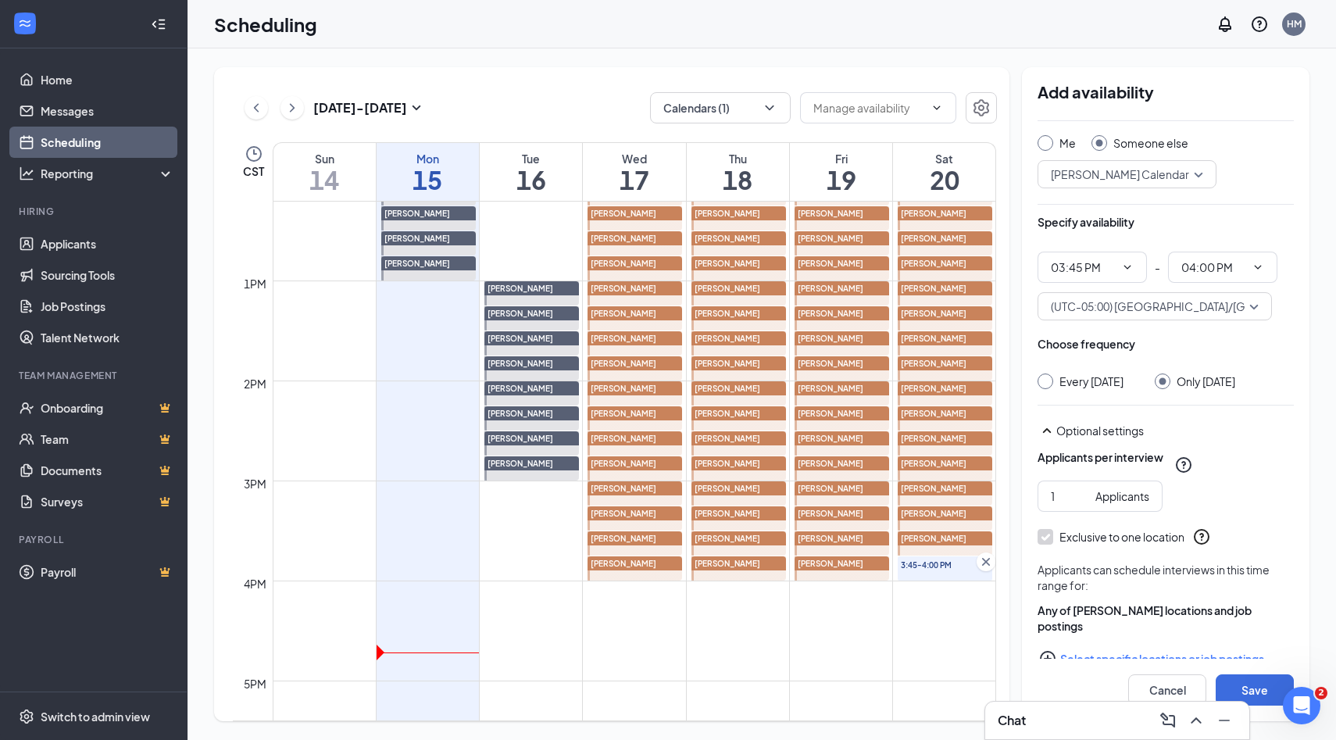
scroll to position [80, 0]
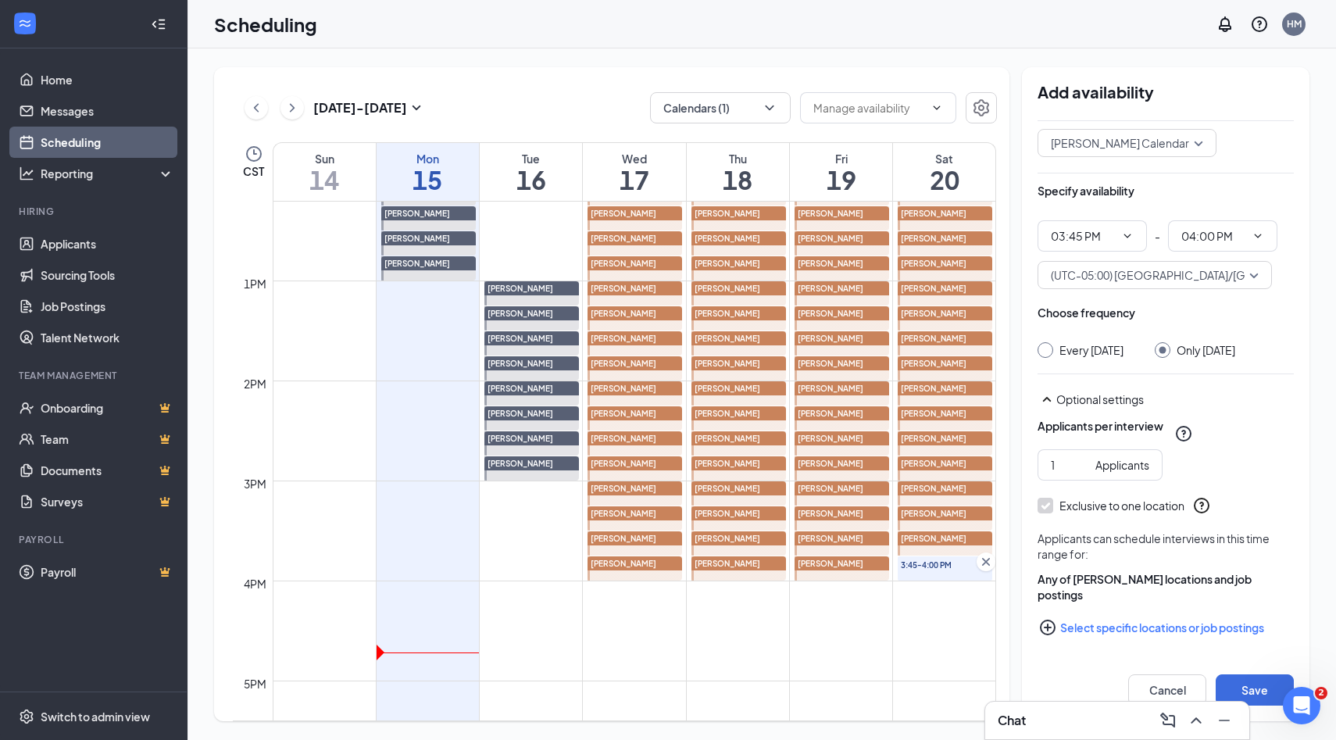
click at [1047, 630] on icon "PlusCircle" at bounding box center [1047, 627] width 19 height 19
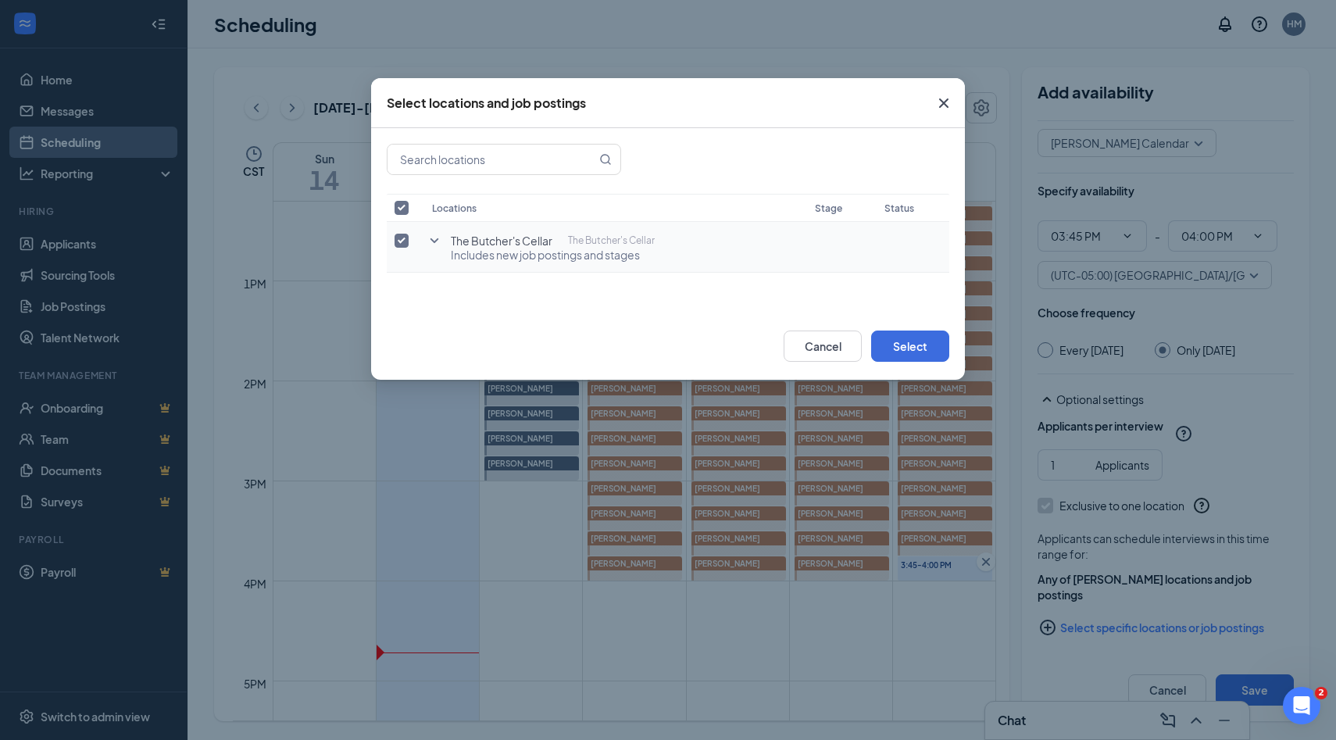
click at [434, 243] on icon "SmallChevronDown" at bounding box center [434, 240] width 19 height 19
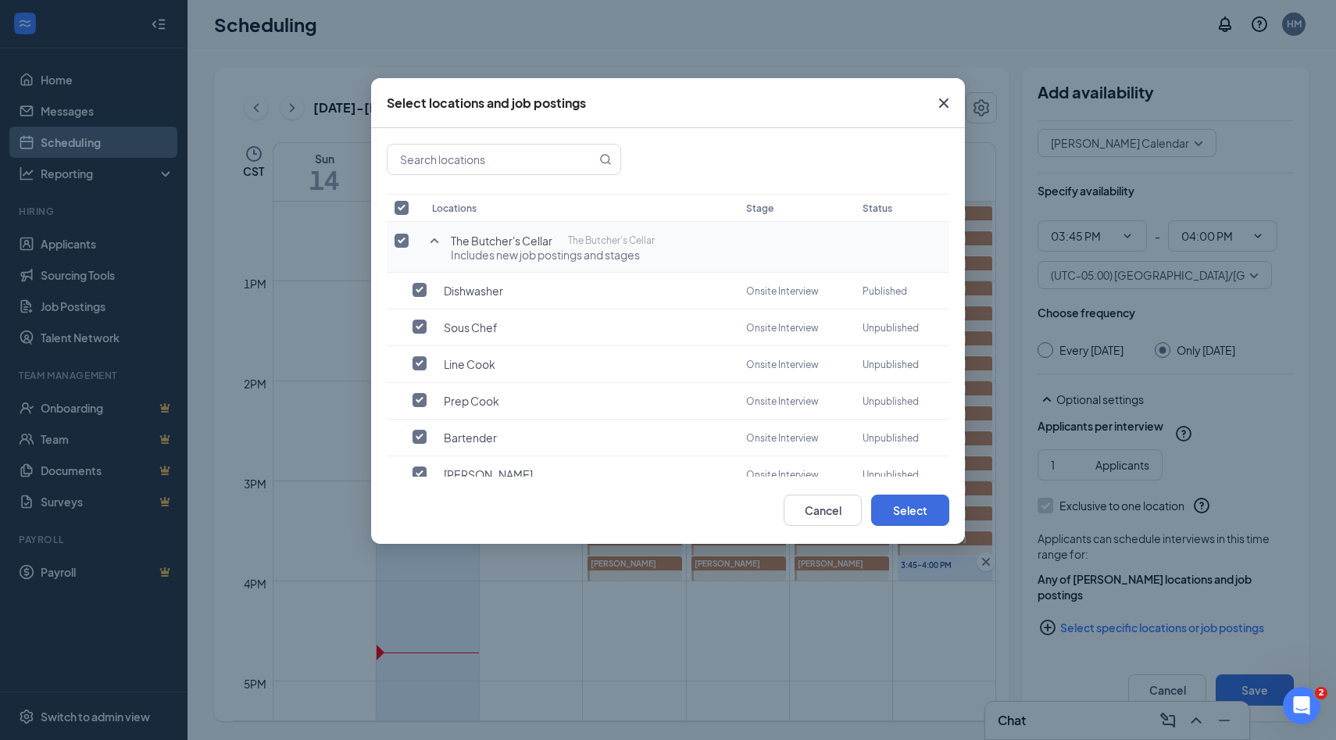
click at [403, 242] on input "checkbox" at bounding box center [401, 241] width 14 height 14
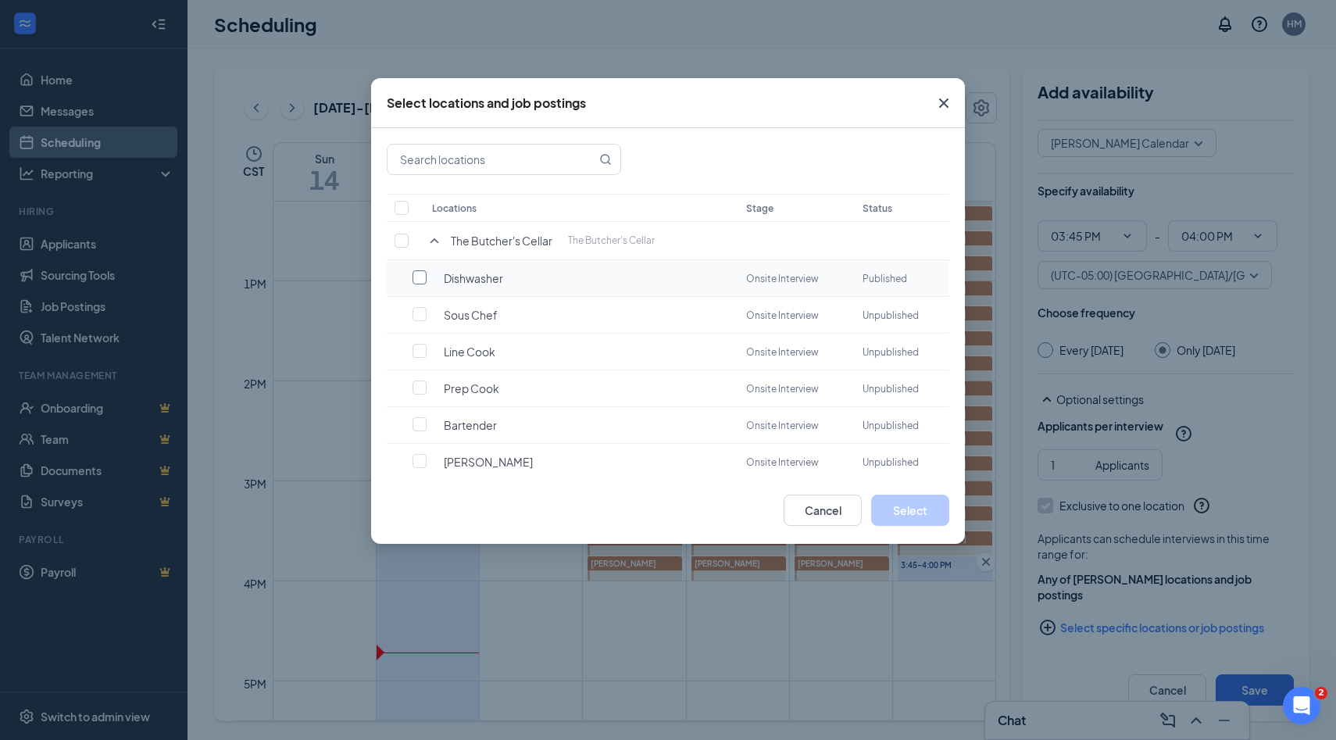
click at [422, 277] on input "checkbox" at bounding box center [419, 277] width 14 height 14
click at [900, 521] on button "Select" at bounding box center [910, 509] width 78 height 31
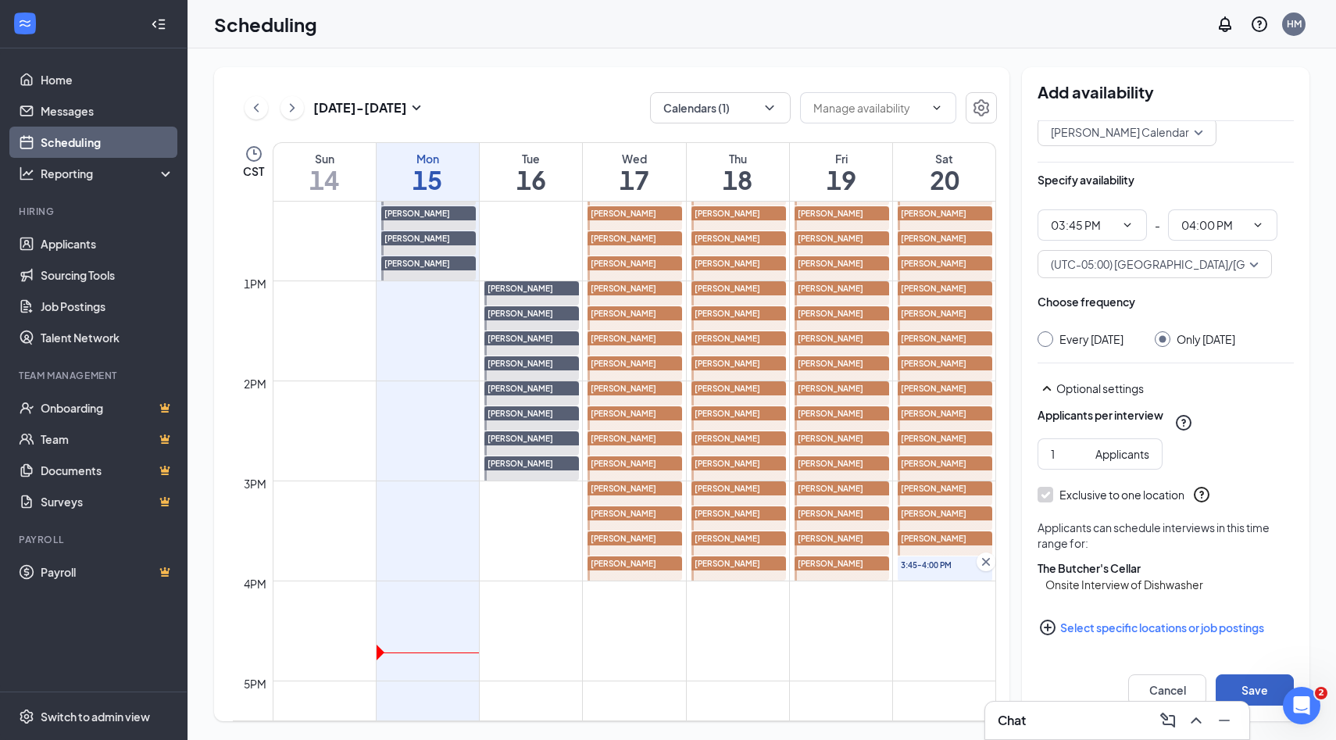
click at [1240, 682] on button "Save" at bounding box center [1254, 689] width 78 height 31
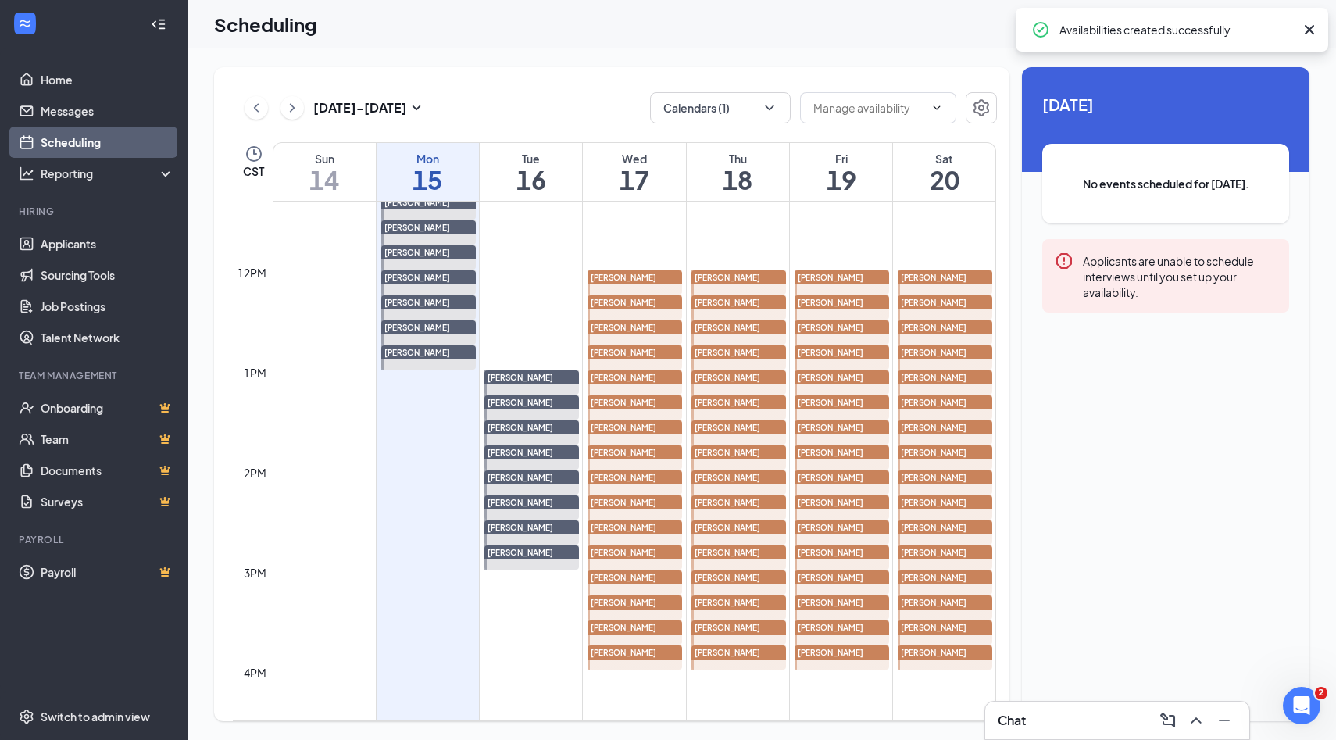
scroll to position [1126, 0]
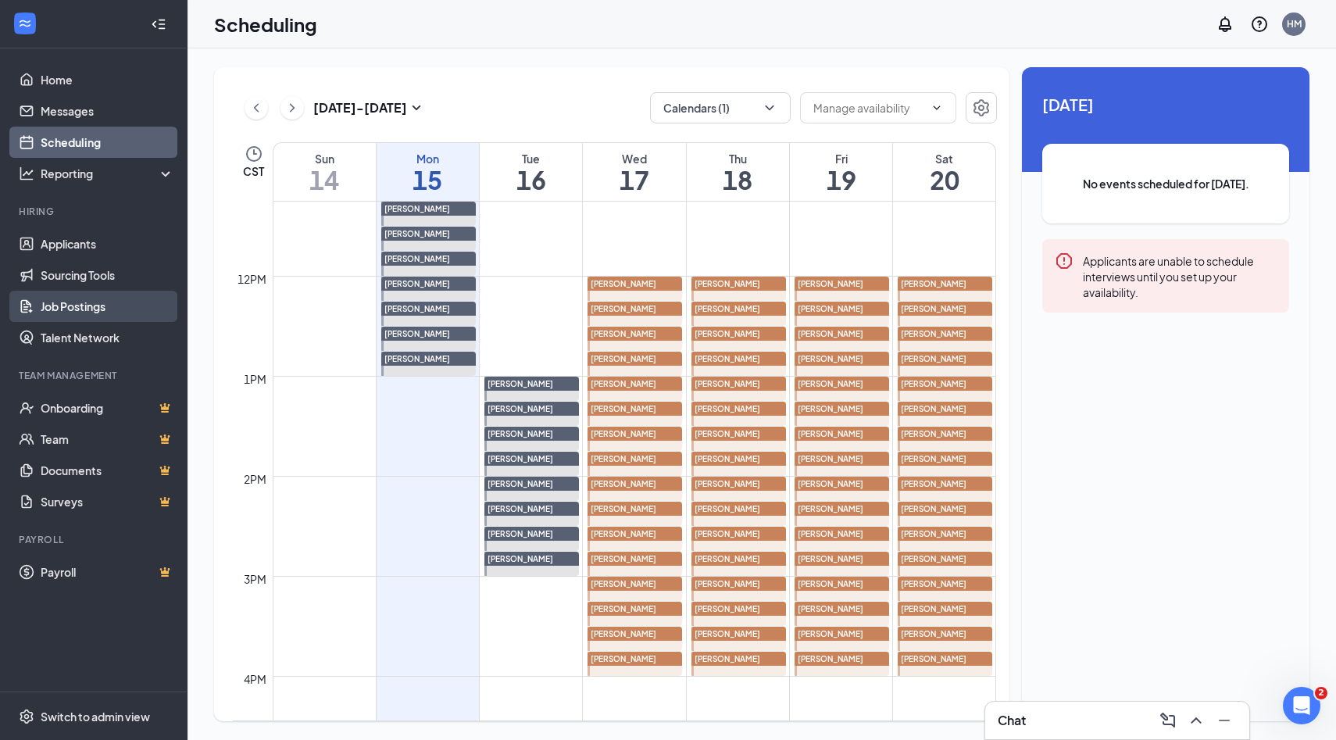
click at [59, 298] on link "Job Postings" at bounding box center [108, 306] width 134 height 31
